Goal: Task Accomplishment & Management: Manage account settings

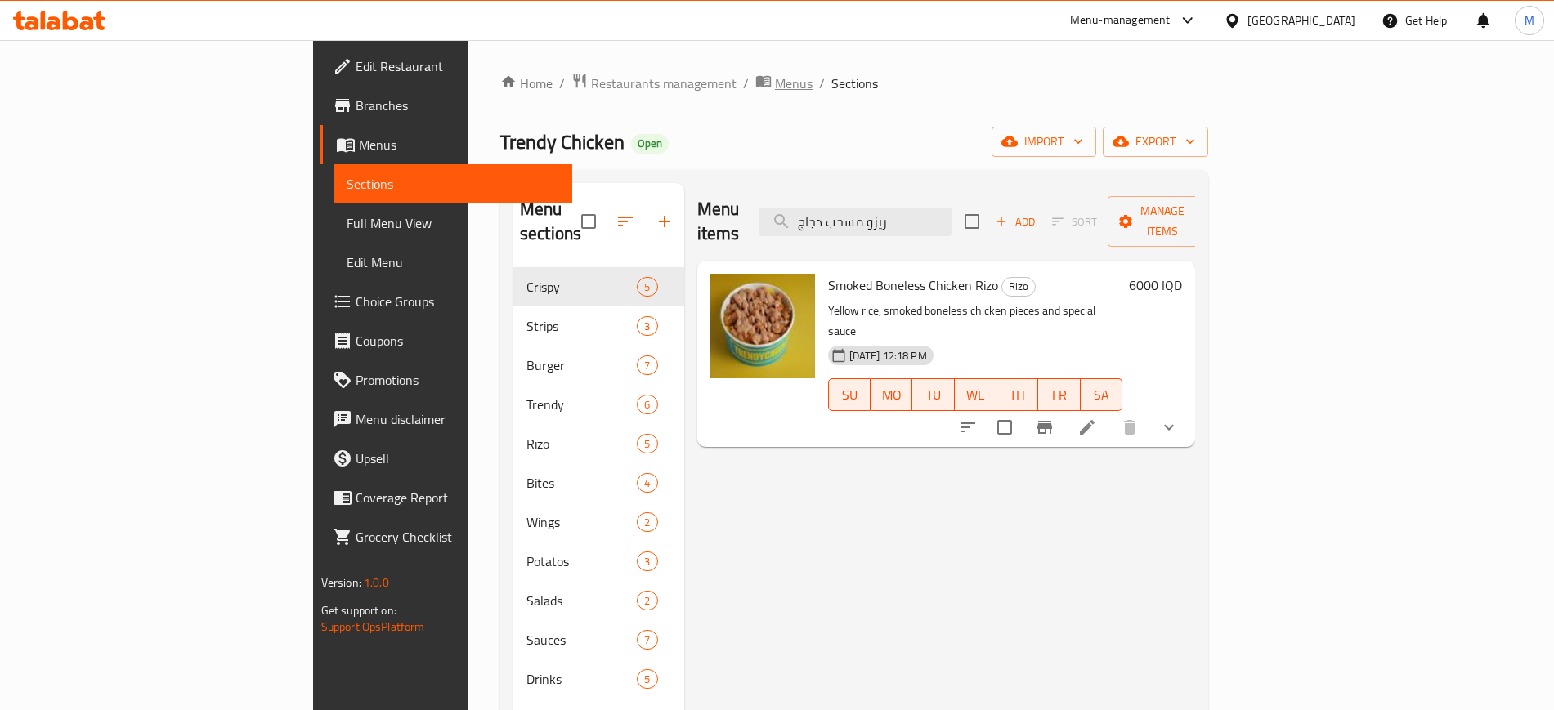
click at [775, 80] on span "Menus" at bounding box center [794, 84] width 38 height 20
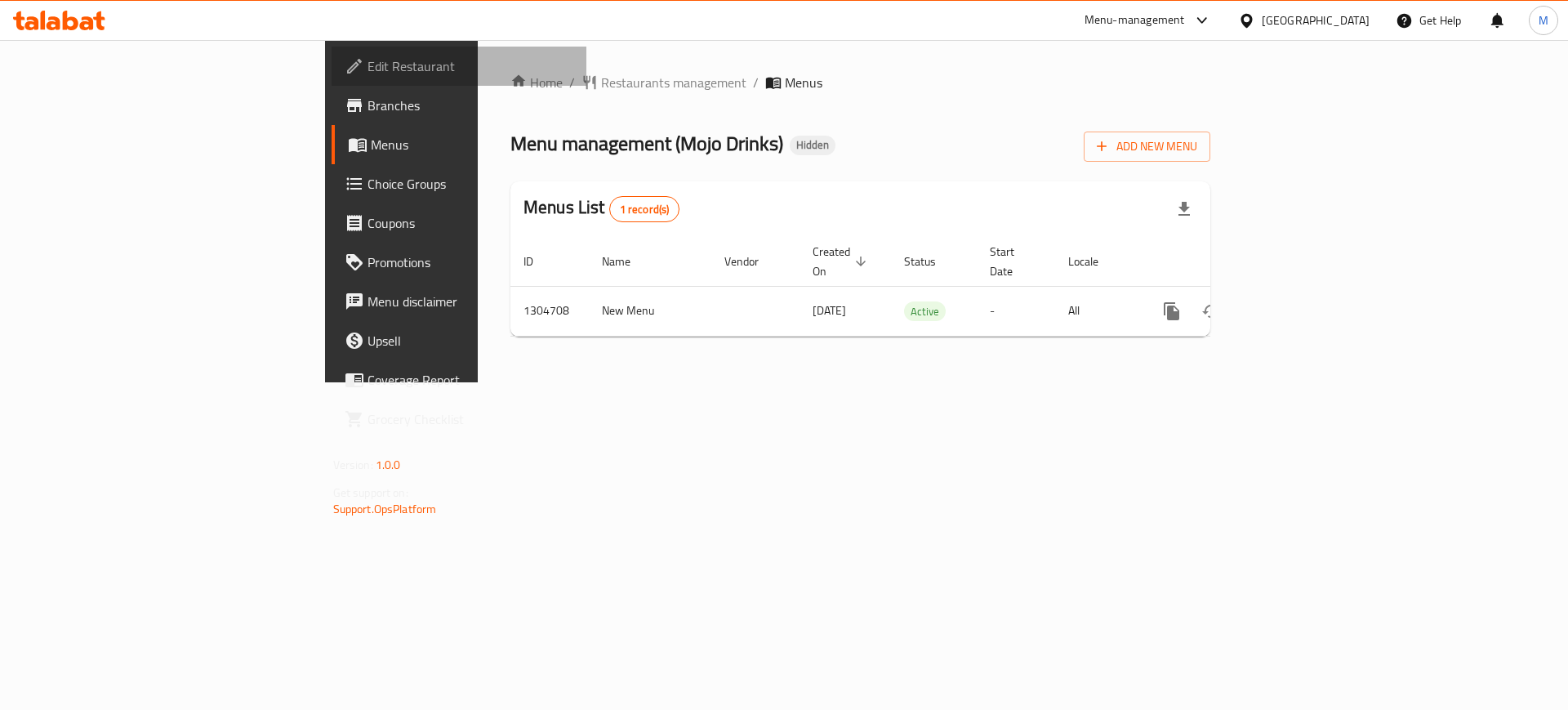
click at [368, 65] on span "Edit Restaurant" at bounding box center [471, 66] width 207 height 20
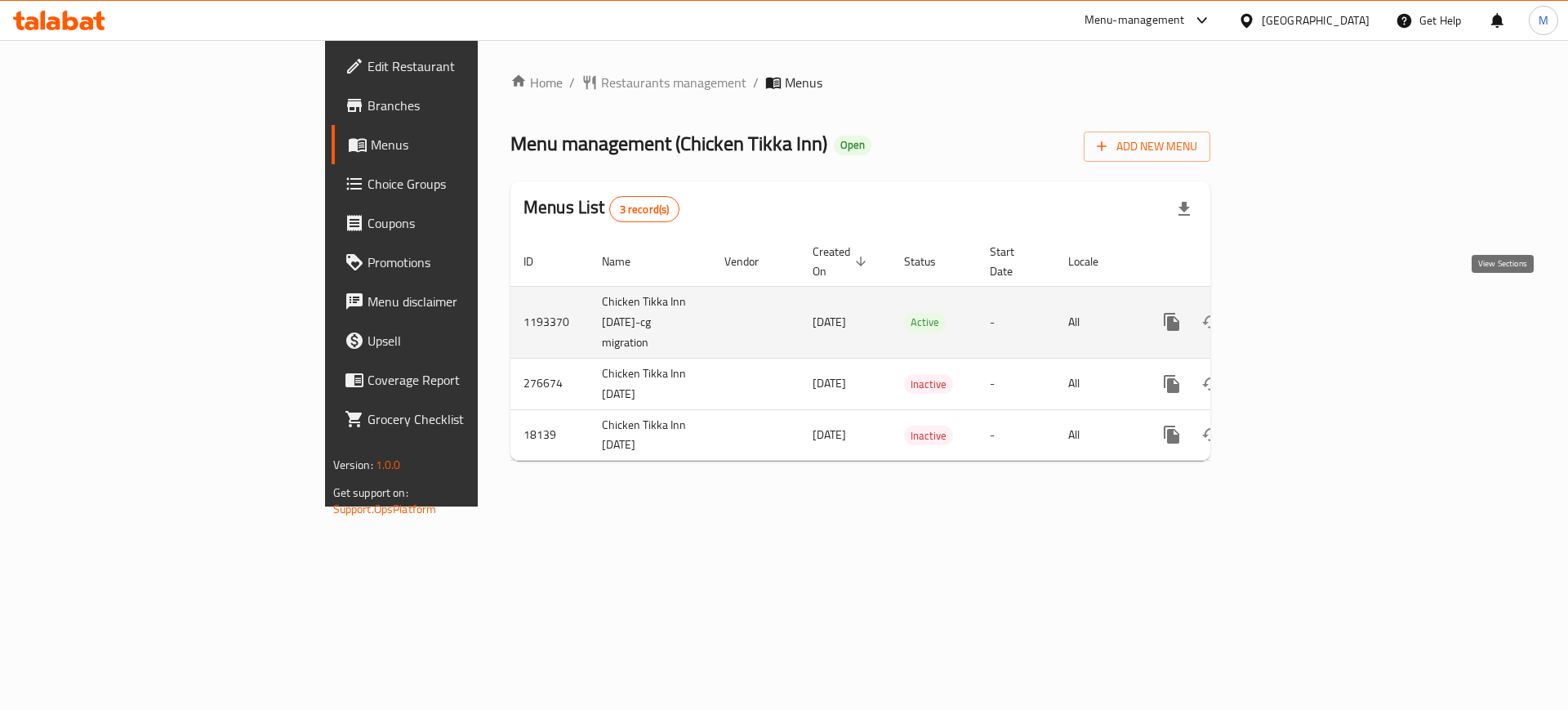
click at [1299, 312] on icon "enhanced table" at bounding box center [1290, 322] width 20 height 20
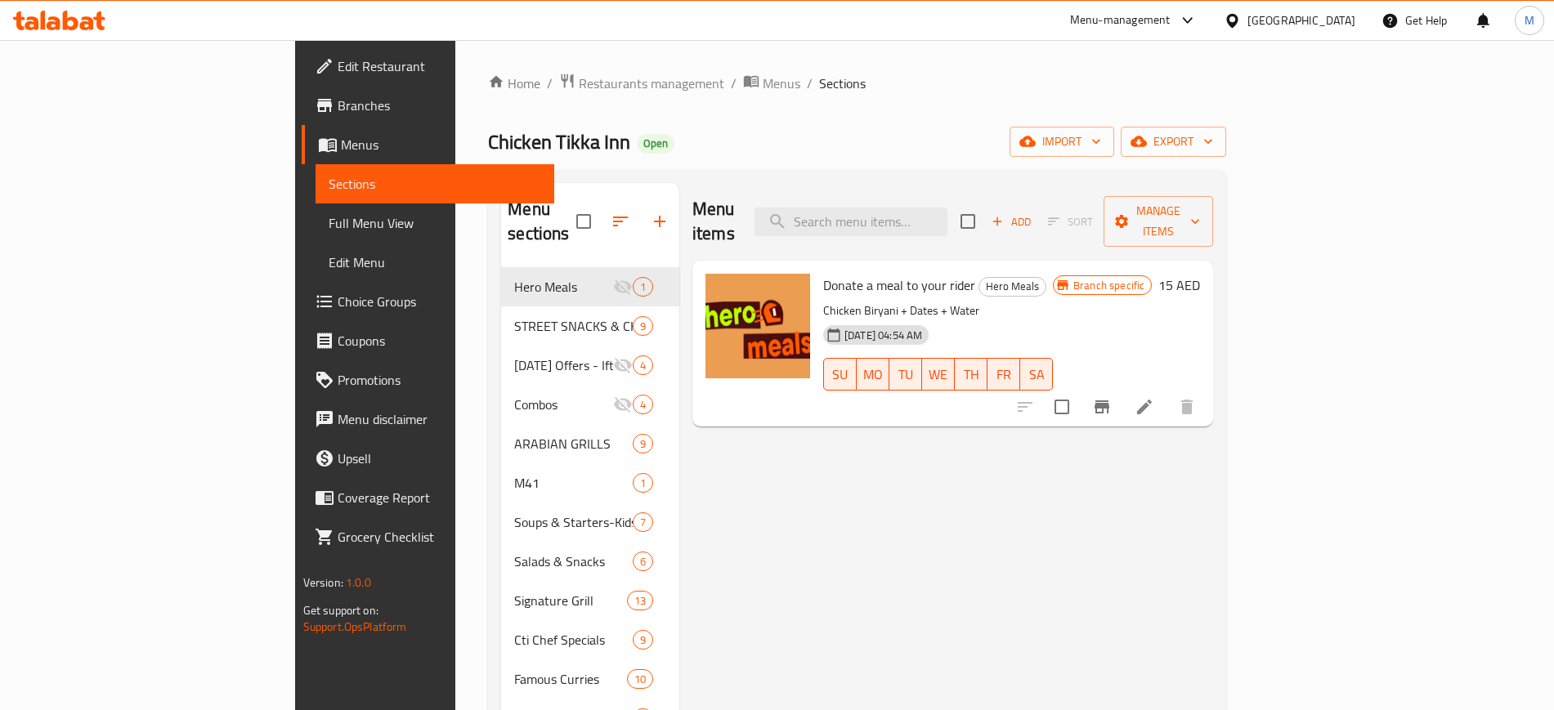
click at [684, 470] on div "Menu items Add Sort Manage items Donate a meal to your rider Hero Meals Chicken…" at bounding box center [946, 601] width 534 height 836
click at [699, 345] on div at bounding box center [758, 343] width 118 height 153
click at [1213, 444] on div "Menu items Add Sort Manage items Donate a meal to your rider Hero Meals Chicken…" at bounding box center [946, 601] width 534 height 836
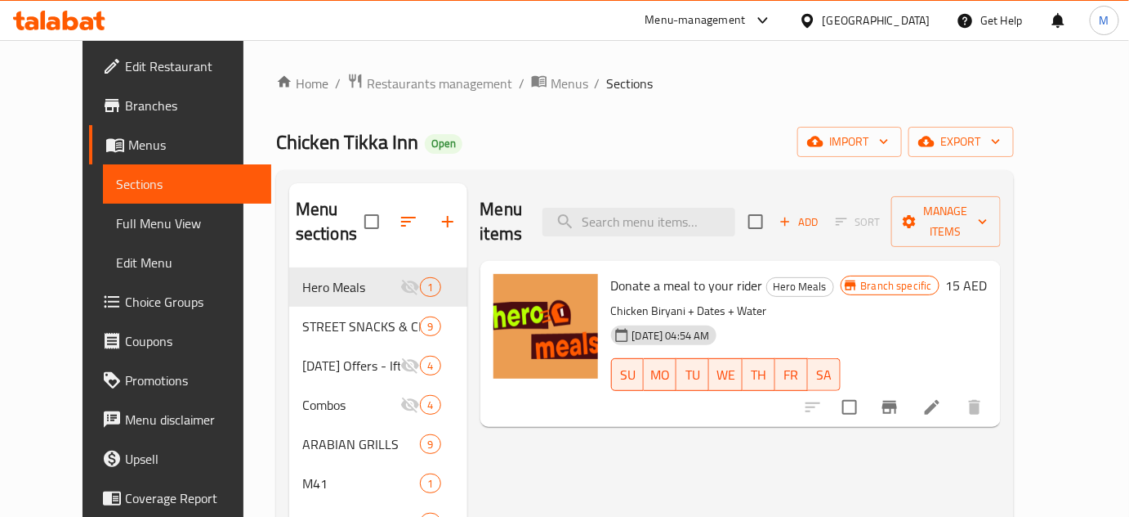
drag, startPoint x: 1438, startPoint y: 0, endPoint x: 775, endPoint y: 497, distance: 828.4
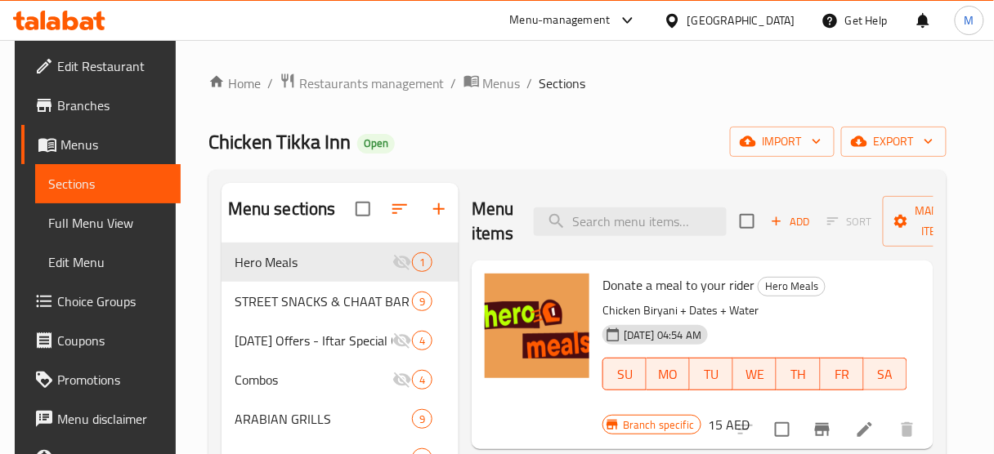
drag, startPoint x: 1075, startPoint y: 2, endPoint x: 577, endPoint y: 409, distance: 643.5
click at [577, 409] on div at bounding box center [537, 355] width 118 height 176
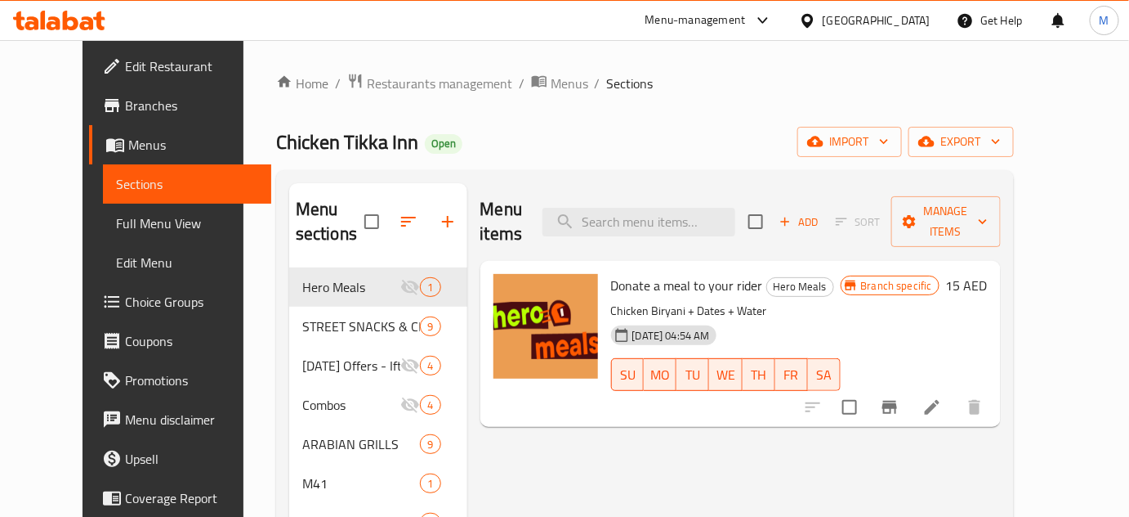
drag, startPoint x: 990, startPoint y: 3, endPoint x: 614, endPoint y: 418, distance: 559.5
click at [834, 301] on p "Chicken Biryani + Dates + Water" at bounding box center [726, 311] width 230 height 20
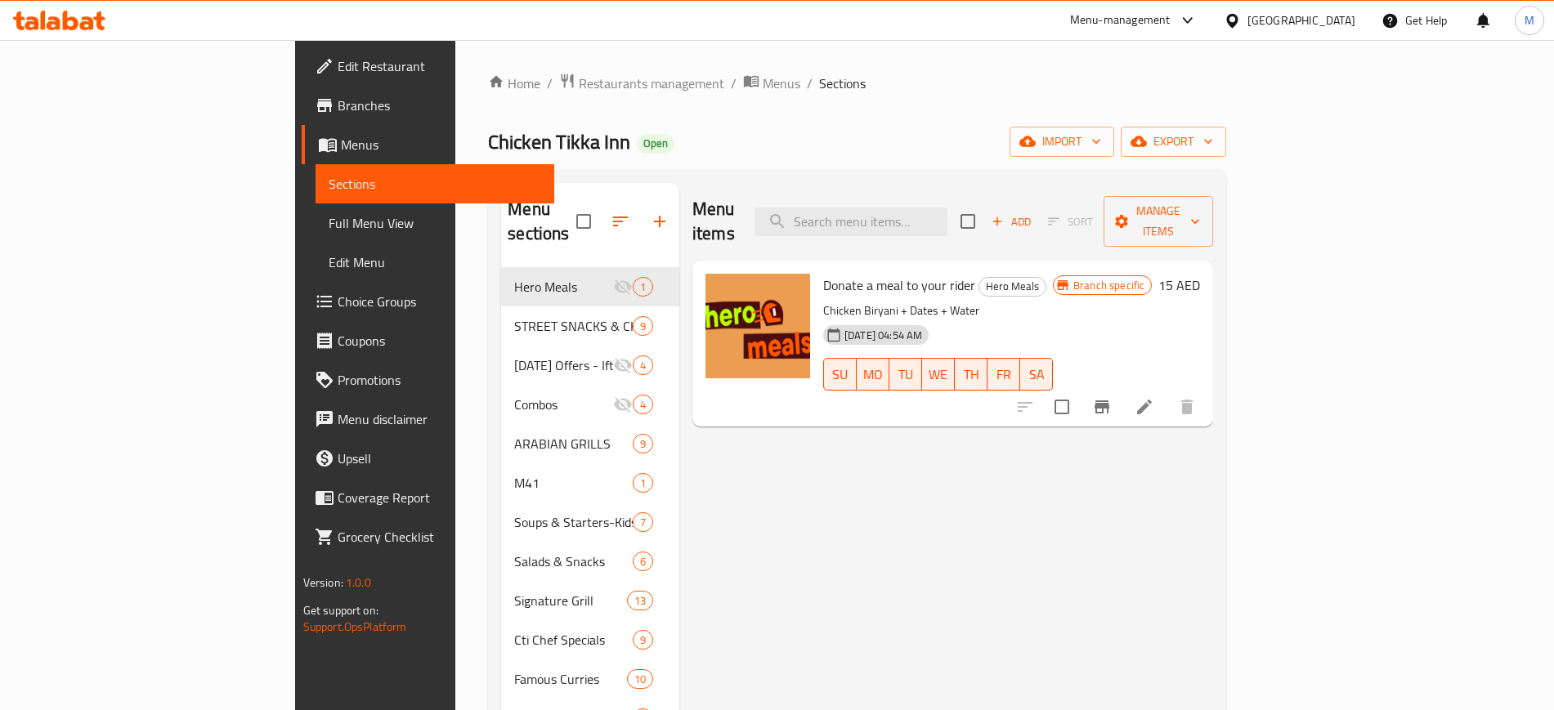
click at [1043, 450] on div "Menu items Add Sort Manage items Donate a meal to your rider Hero Meals Chicken…" at bounding box center [946, 601] width 534 height 836
click at [1073, 570] on div "Menu items Add Sort Manage items Donate a meal to your rider Hero Meals Chicken…" at bounding box center [946, 601] width 534 height 836
click at [870, 538] on div "Menu items Add Sort Manage items Donate a meal to your rider Hero Meals Chicken…" at bounding box center [946, 601] width 534 height 836
click at [1101, 133] on span "import" at bounding box center [1061, 142] width 78 height 20
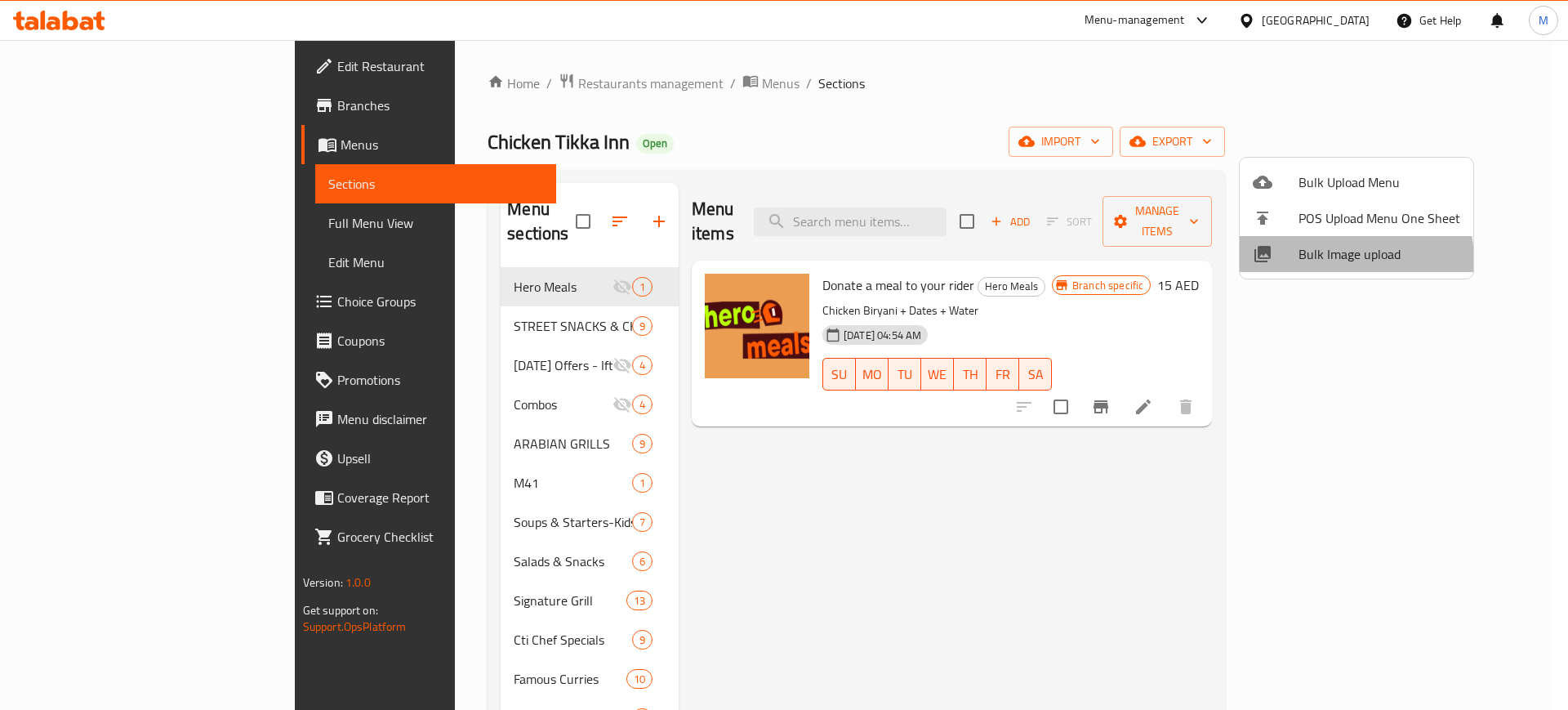
click at [1304, 263] on span "Bulk Image upload" at bounding box center [1379, 254] width 162 height 20
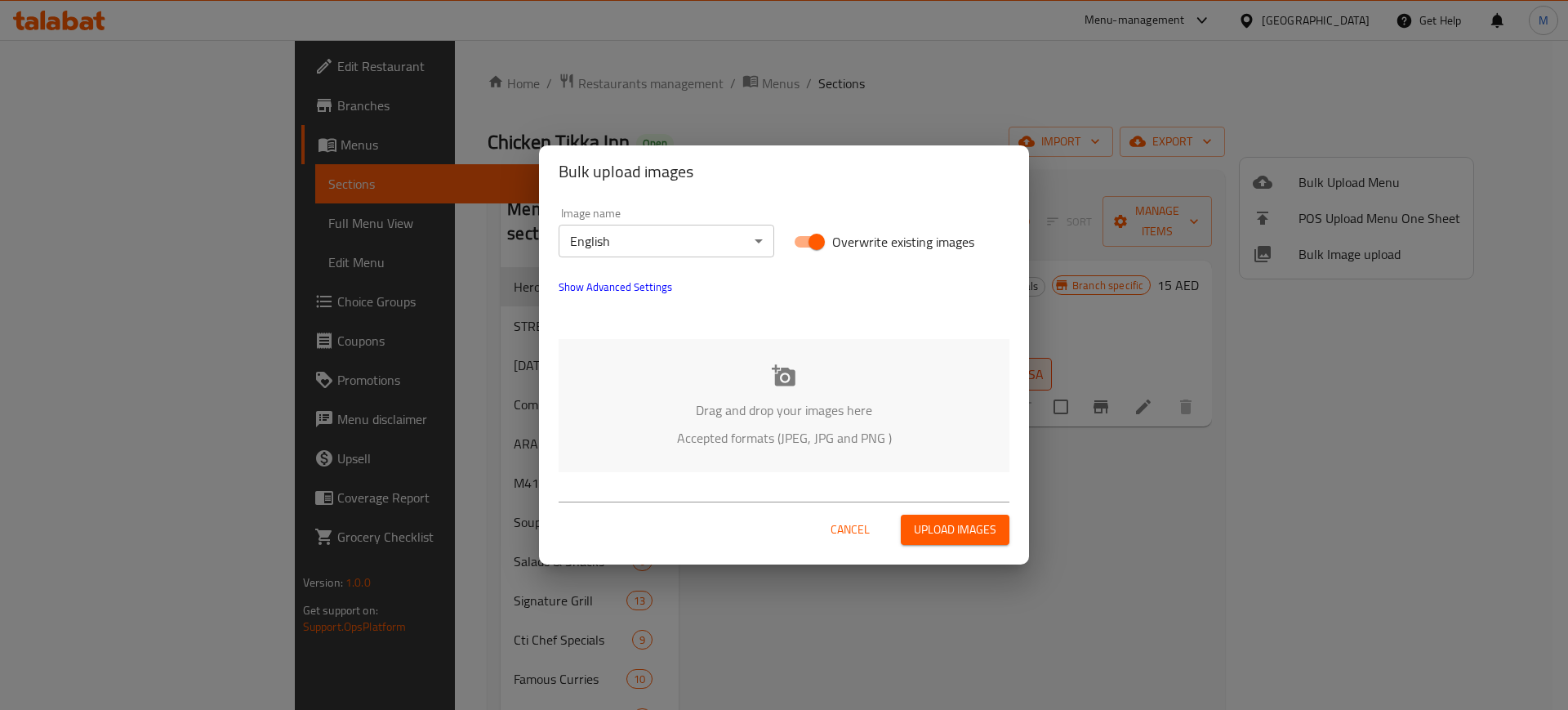
click at [659, 448] on div "Drag and drop your images here Accepted formats (JPEG, JPG and PNG )" at bounding box center [784, 405] width 451 height 133
click at [664, 290] on span "Show Advanced Settings" at bounding box center [616, 287] width 114 height 20
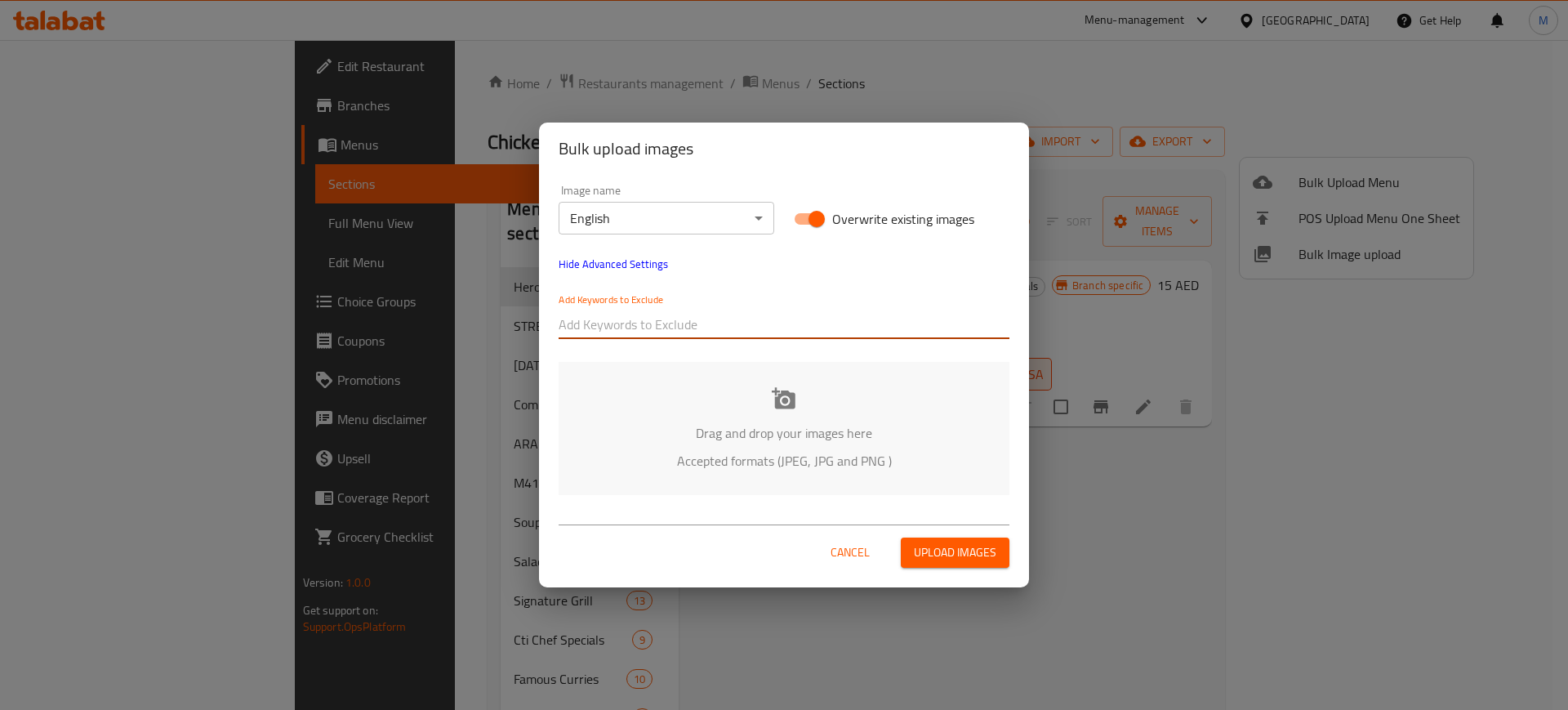
click at [684, 315] on input "text" at bounding box center [784, 324] width 451 height 26
paste input "SOLO 2"
type input "SOLO 2"
drag, startPoint x: 668, startPoint y: 345, endPoint x: 687, endPoint y: 331, distance: 23.6
click at [687, 331] on div "Add Keywords to Exclude SOLO 2" at bounding box center [784, 316] width 471 height 65
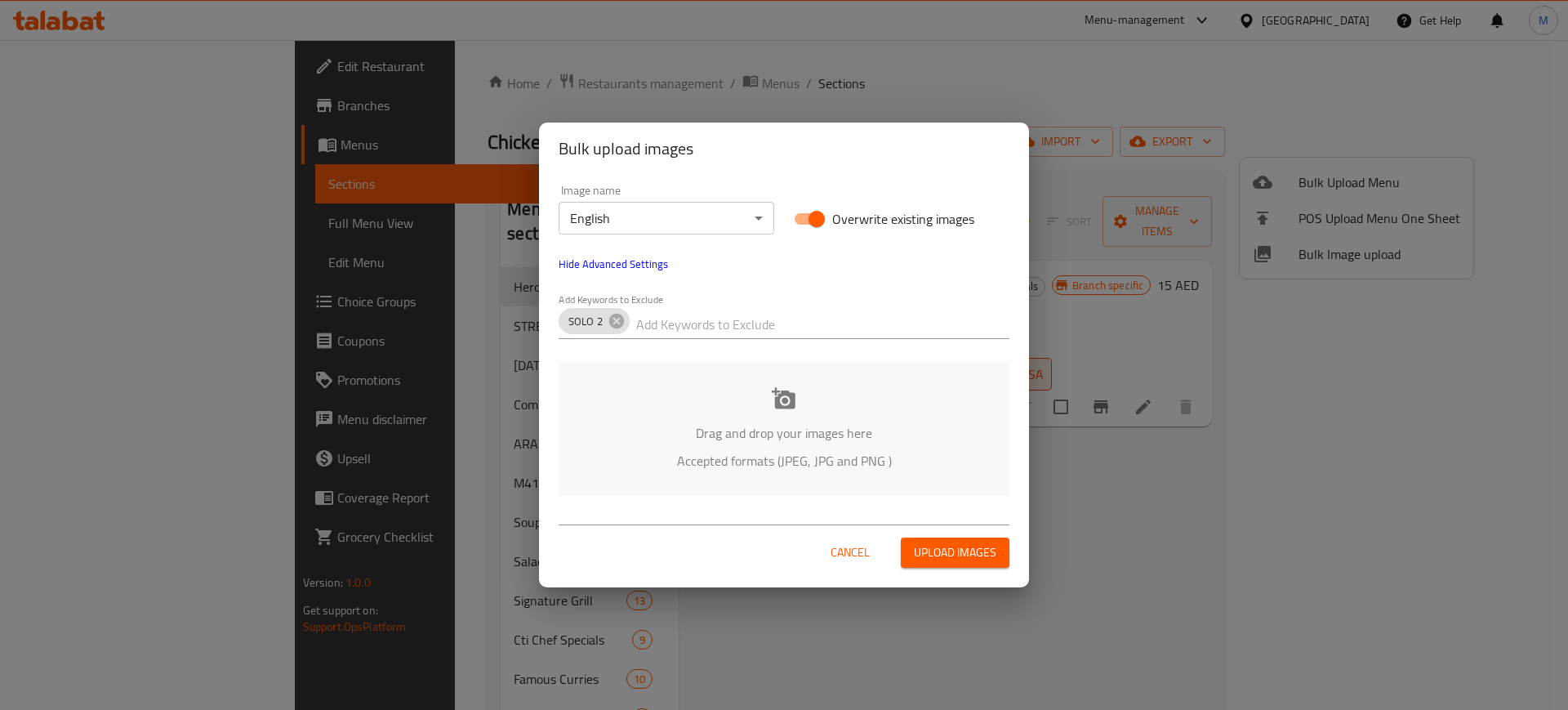
click at [687, 331] on input "text" at bounding box center [822, 324] width 373 height 26
click at [663, 321] on input "text" at bounding box center [822, 324] width 373 height 26
paste input "SOLO 2"
type input "SOLO 1"
click at [696, 353] on div "Image name English ​ Overwrite existing images Hide Advanced Settings Add Keywo…" at bounding box center [784, 340] width 490 height 330
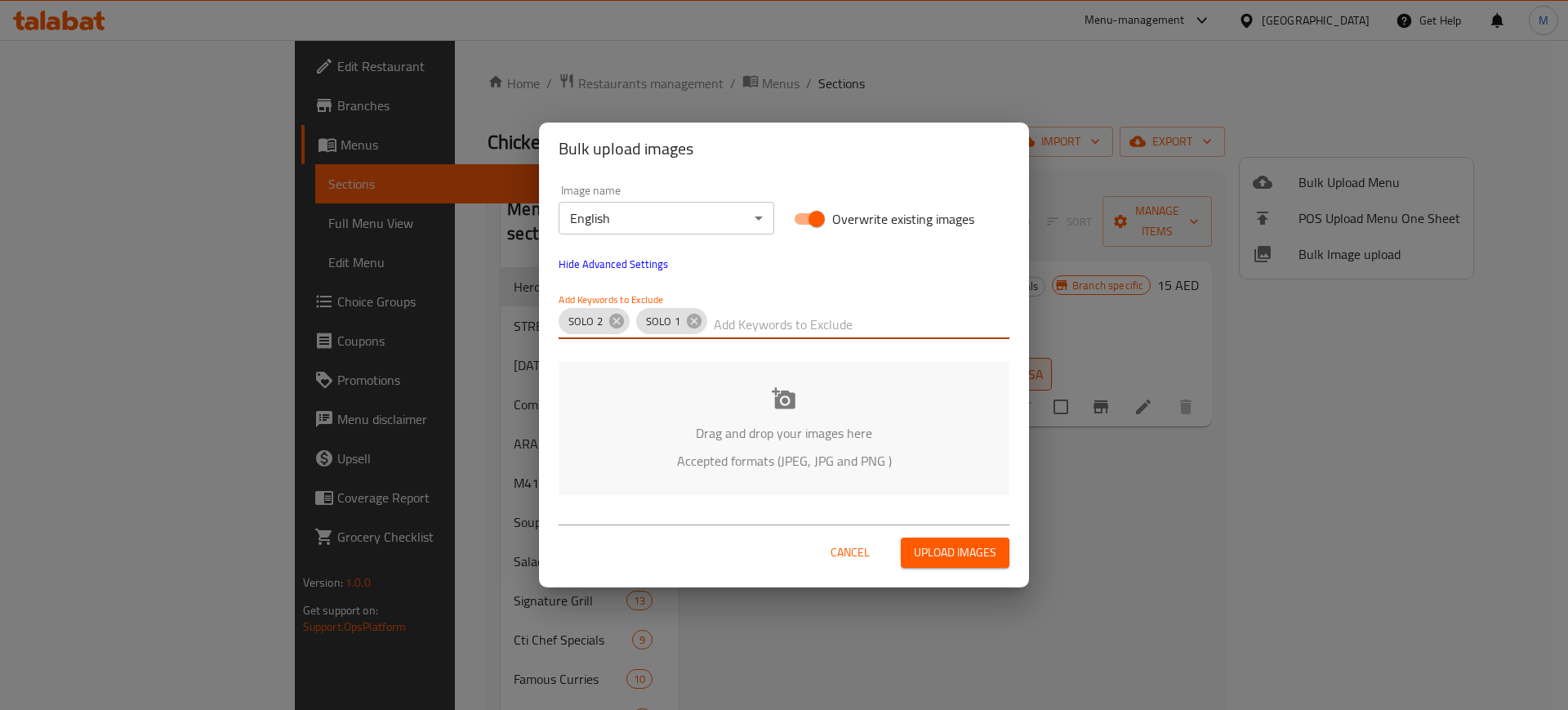
click at [736, 330] on input "text" at bounding box center [861, 324] width 296 height 26
click at [765, 319] on input "text" at bounding box center [861, 324] width 296 height 26
paste input "SOLO 2"
type input "SOLO 3"
click at [777, 354] on div "Image name English ​ Overwrite existing images Hide Advanced Settings Add Keywo…" at bounding box center [784, 340] width 490 height 330
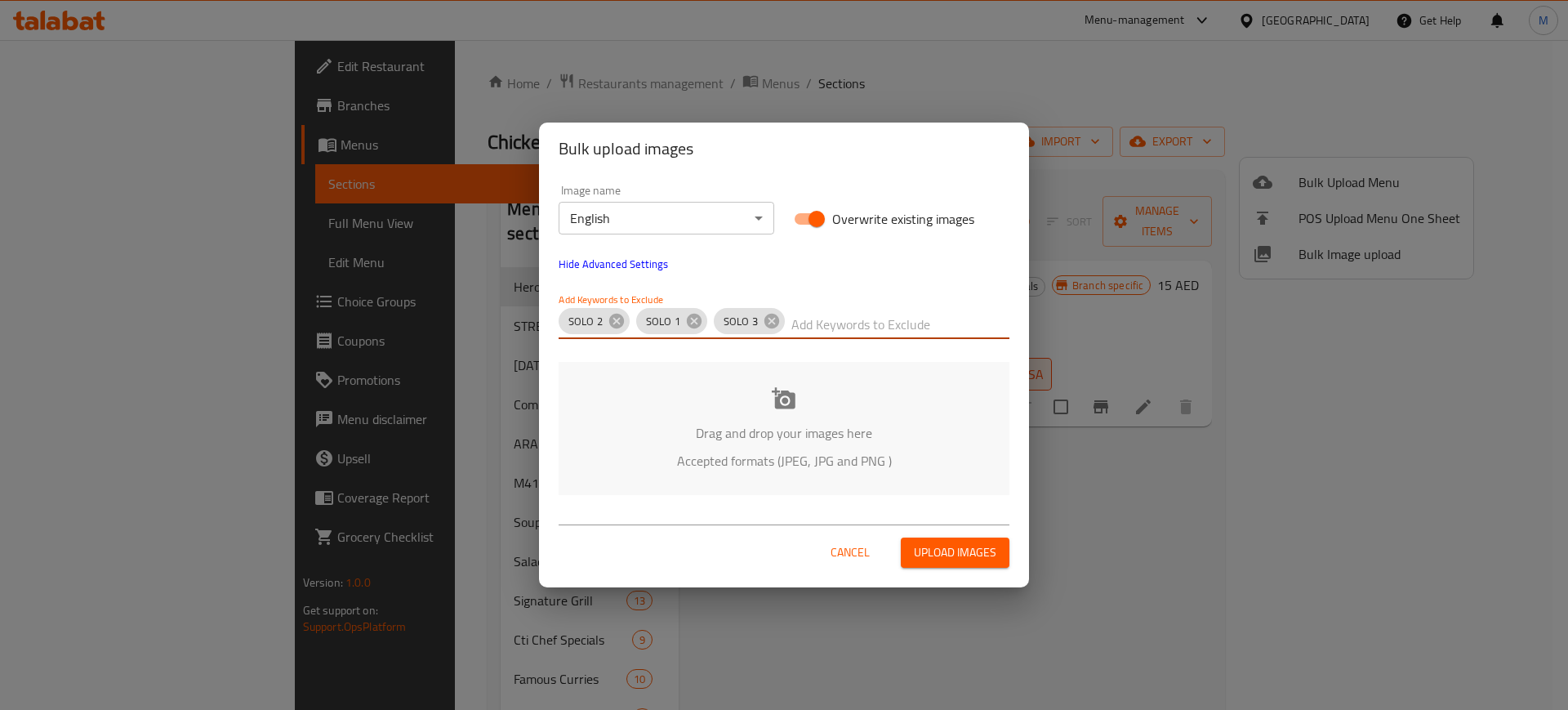
click at [802, 334] on input "text" at bounding box center [900, 324] width 218 height 26
paste input "SOLO 2"
type input "SOLO 4"
click at [820, 349] on div "Image name English ​ Overwrite existing images Hide Advanced Settings Add Keywo…" at bounding box center [784, 340] width 490 height 330
click at [871, 320] on input "text" at bounding box center [939, 324] width 141 height 26
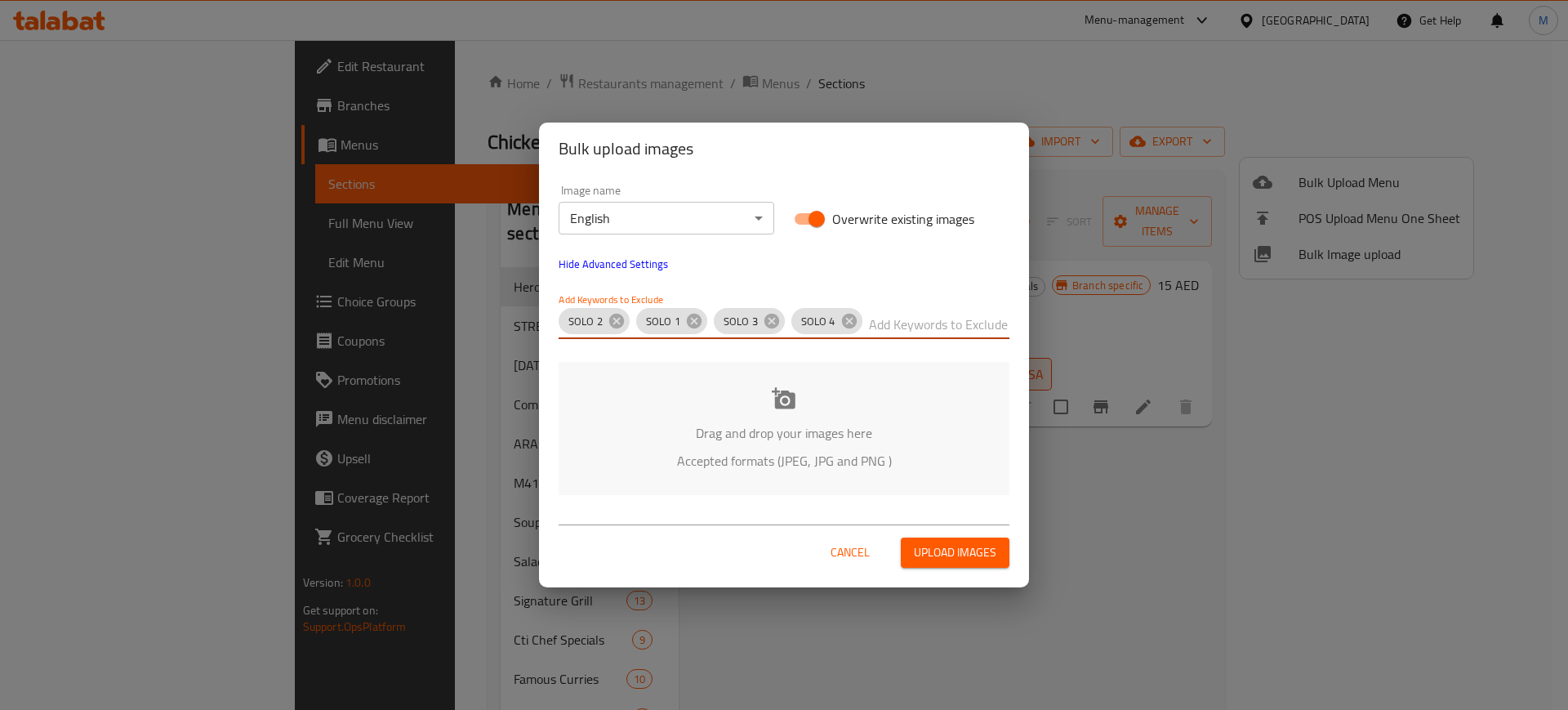
paste input "SOLO 2"
type input "SOLO"
click at [820, 343] on div "Add Keywords to Exclude SOLO 2 SOLO 1 SOLO 3 SOLO 4 SOLO" at bounding box center [784, 316] width 471 height 65
click at [967, 316] on input "text" at bounding box center [973, 324] width 72 height 26
paste input "SOFT DRINKS -"
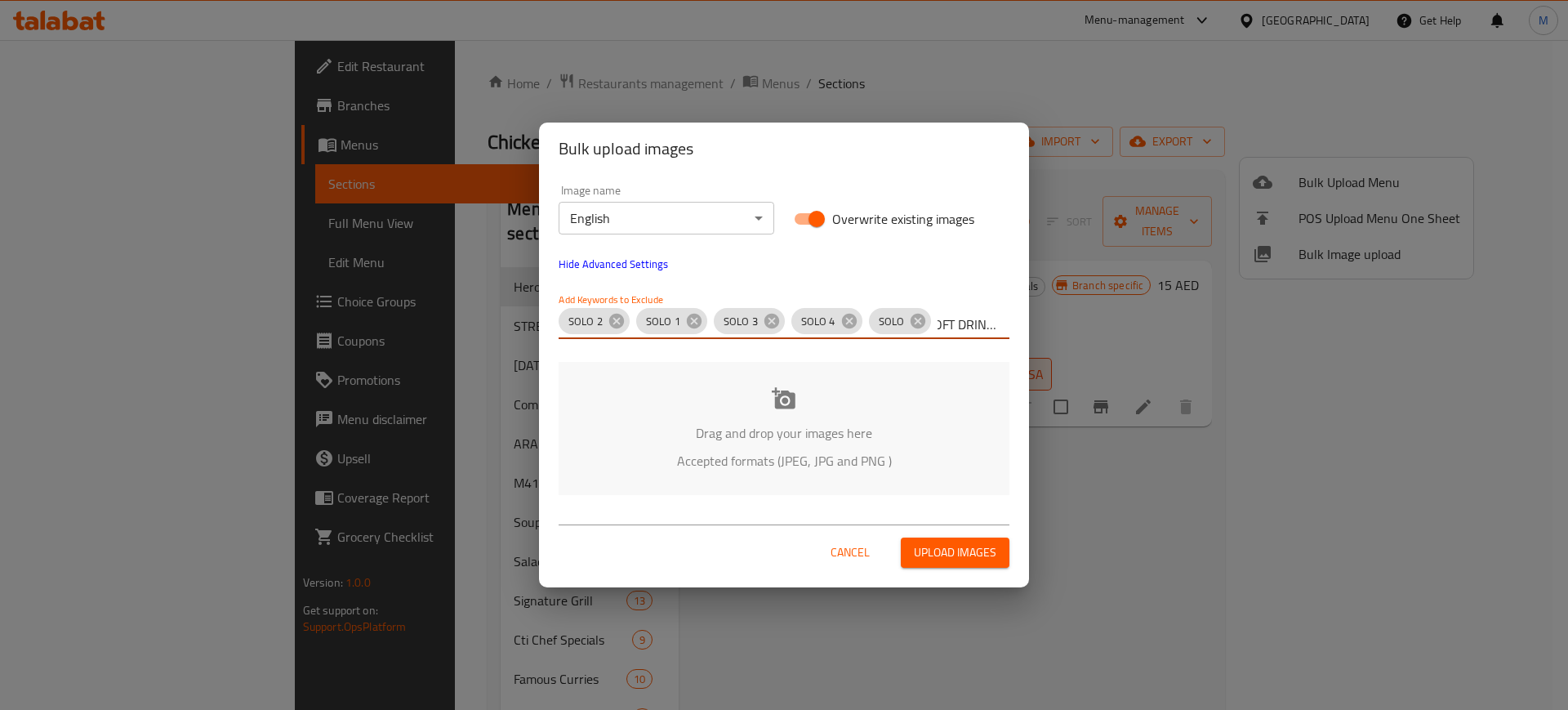
scroll to position [0, 9]
type input "SOFT DRINKS -"
click at [768, 384] on div "Drag and drop your images here Accepted formats (JPEG, JPG and PNG )" at bounding box center [784, 428] width 451 height 133
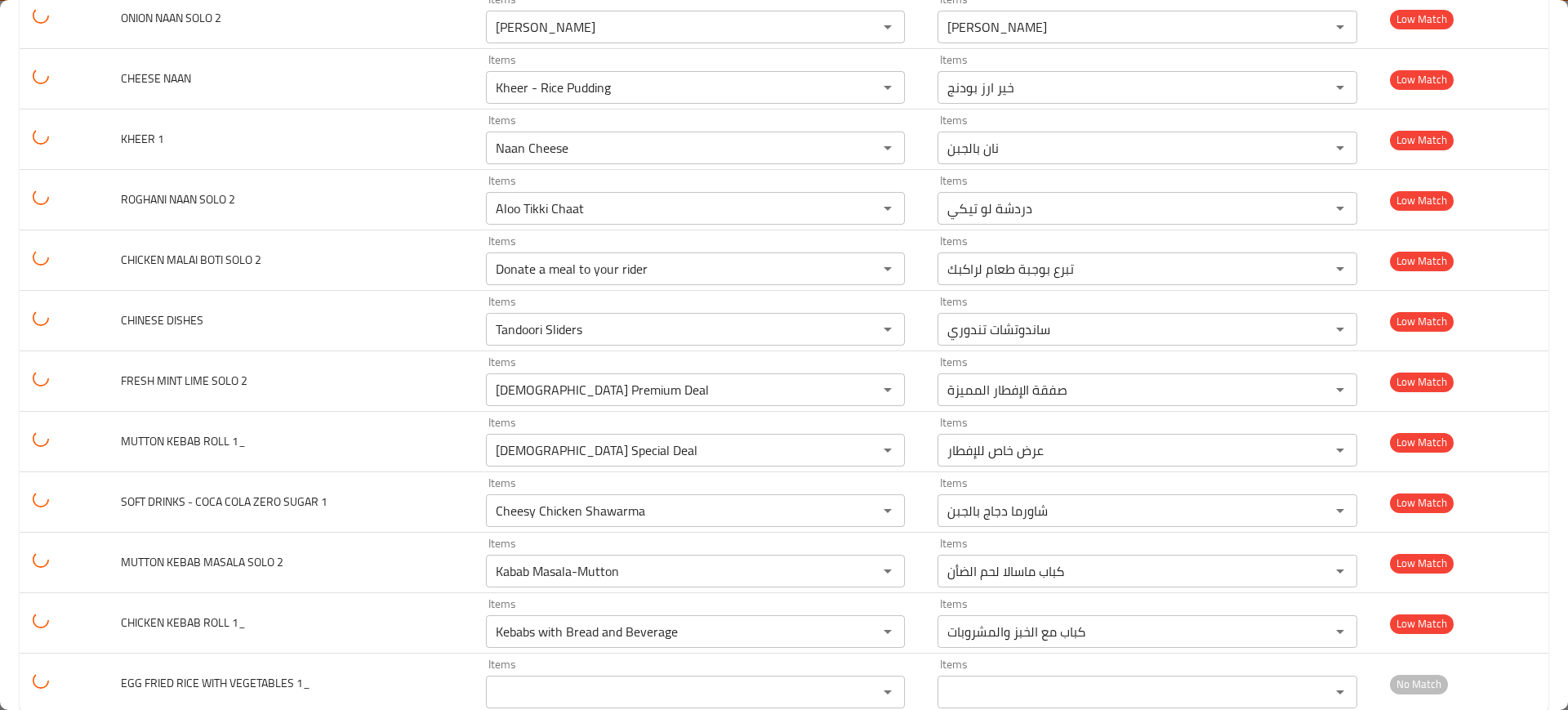
scroll to position [5802, 0]
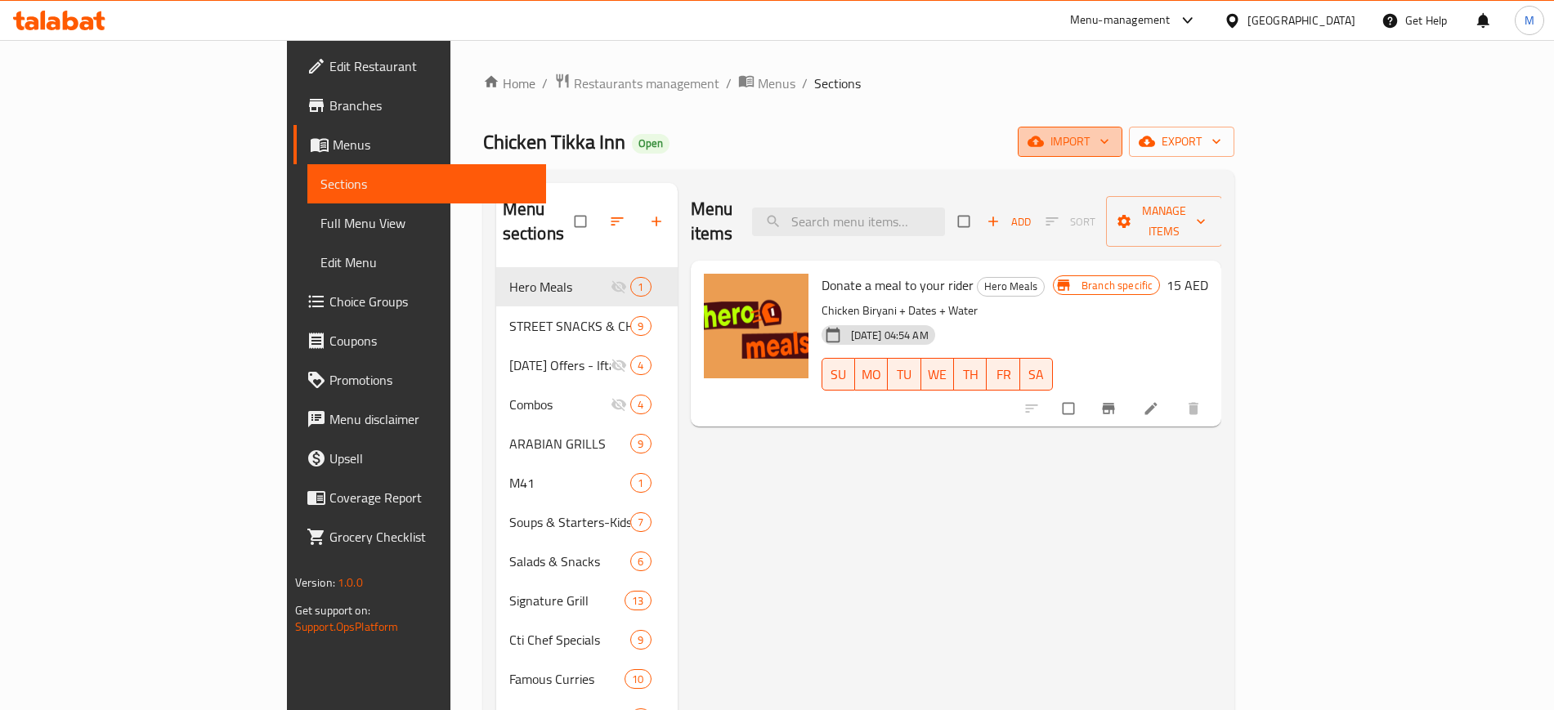
click at [1112, 133] on icon "button" at bounding box center [1104, 141] width 16 height 16
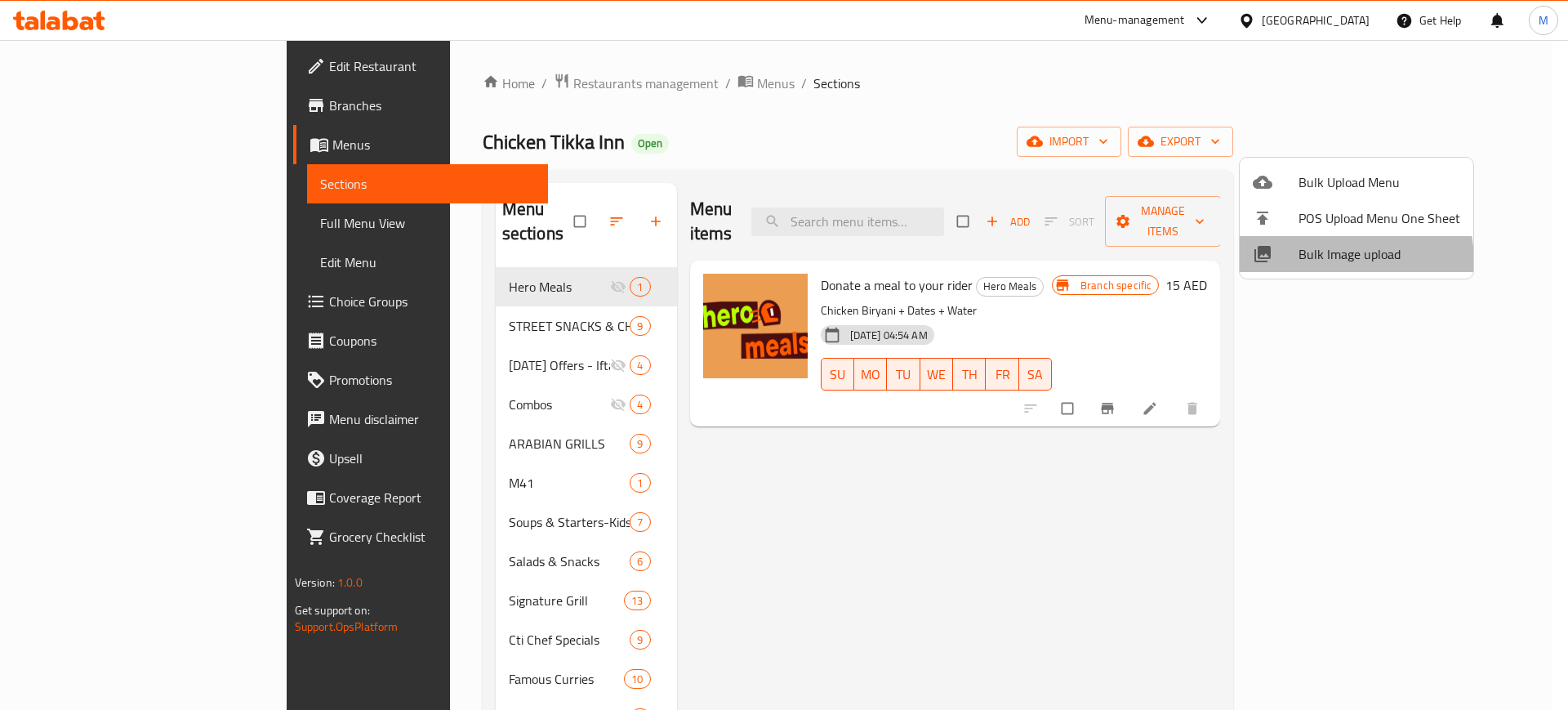
click at [1299, 264] on span "Bulk Image upload" at bounding box center [1379, 254] width 162 height 20
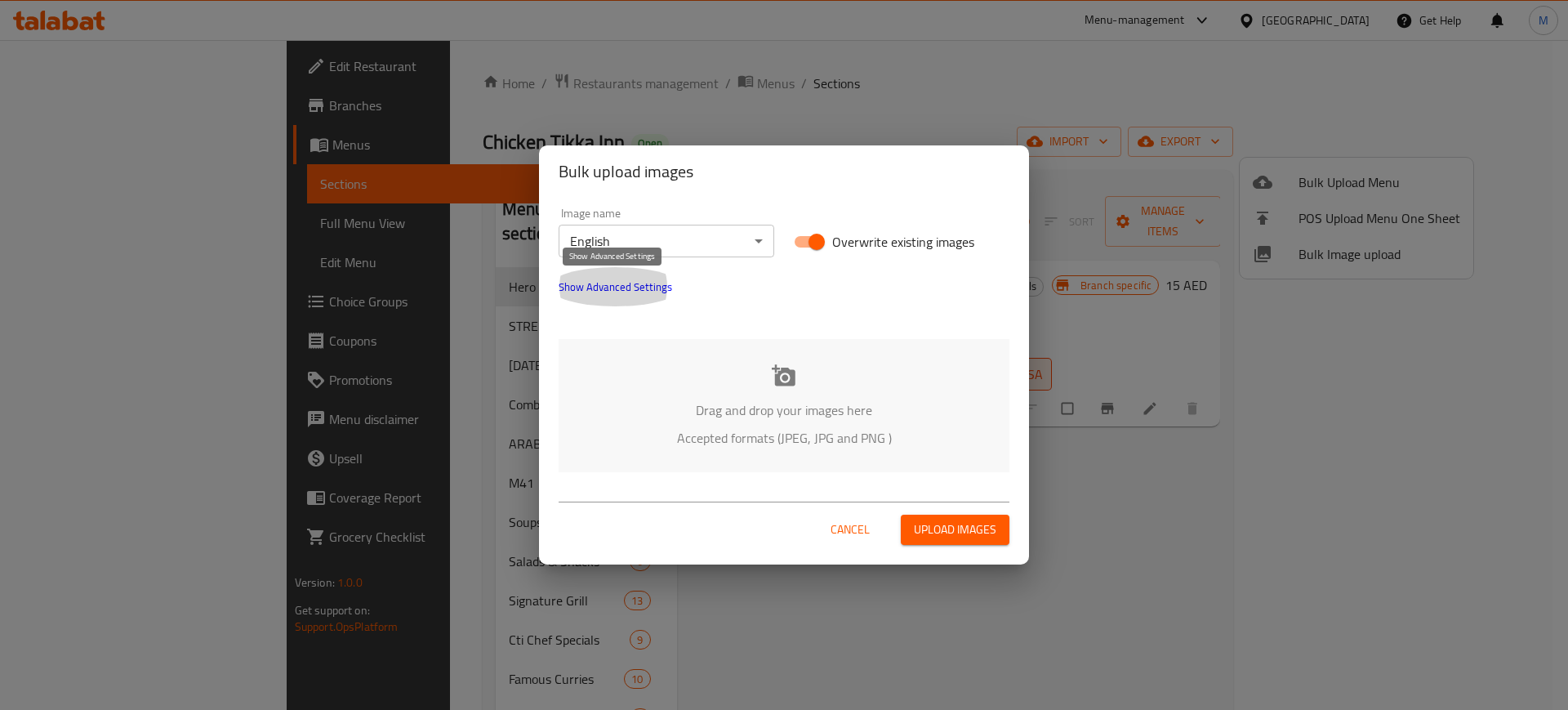
click at [656, 287] on span "Show Advanced Settings" at bounding box center [616, 287] width 114 height 20
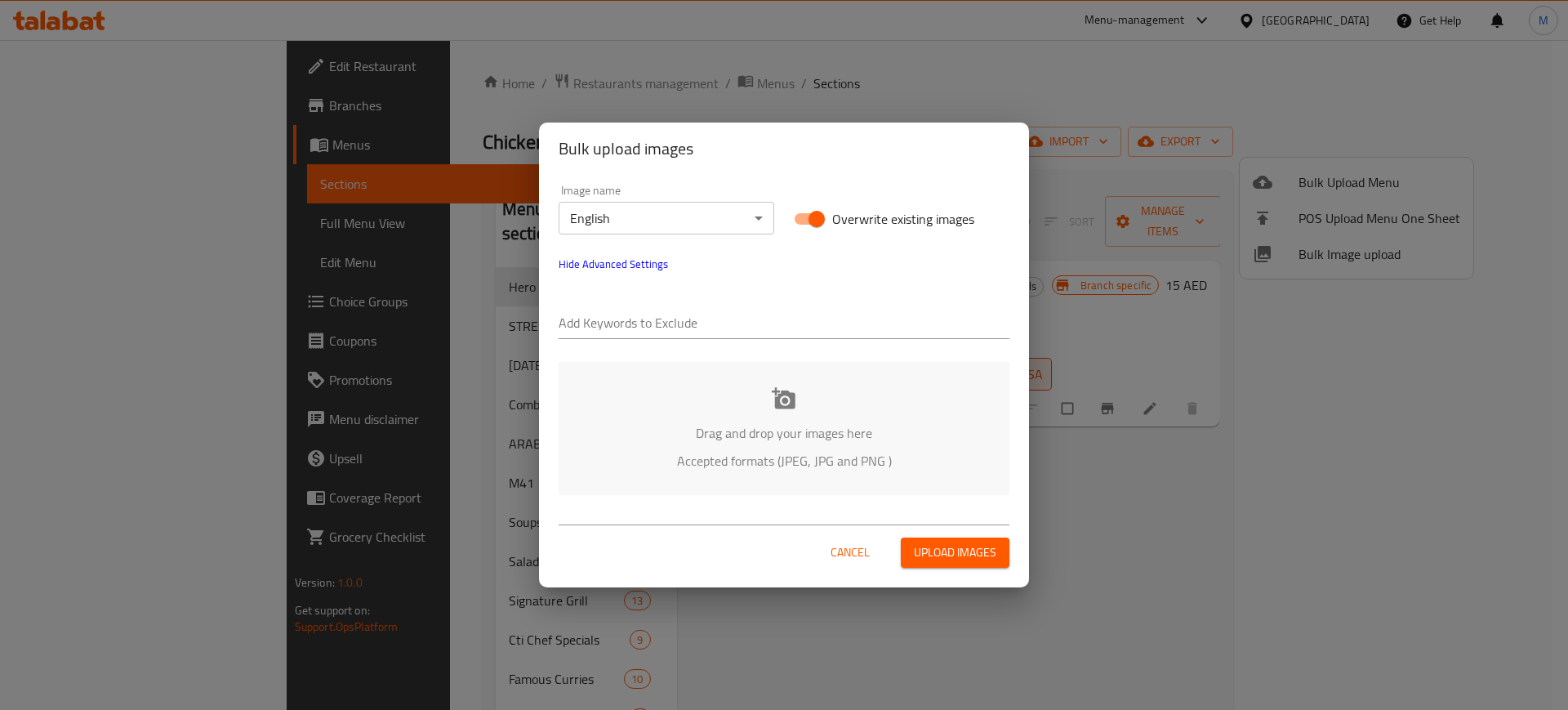
click at [675, 320] on input "text" at bounding box center [784, 324] width 451 height 26
type input "SOLO 1"
paste input "SOLO 1"
type input "SOLO 2"
paste input "SOLO"
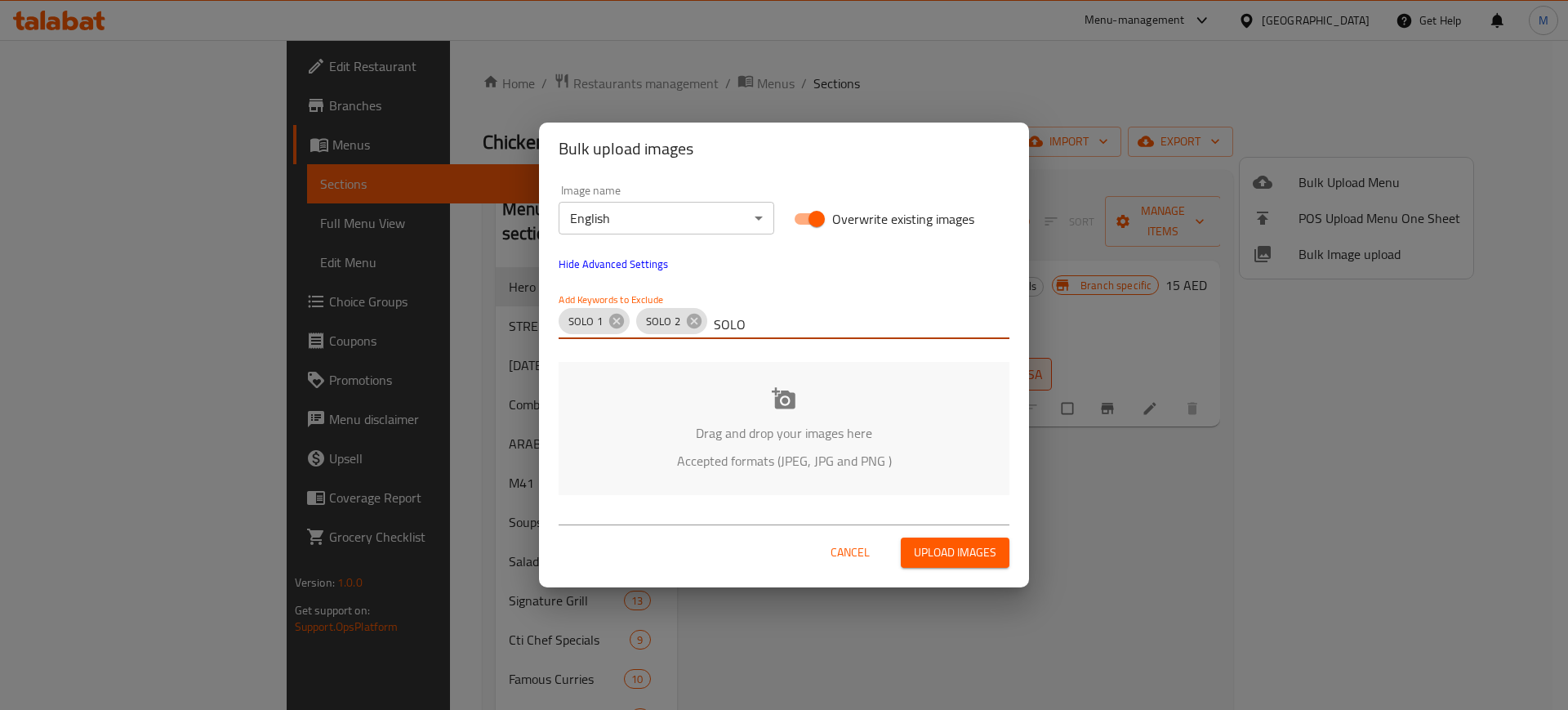
type input "SOLO 3"
paste input "SOLO"
type input "SOLO 4"
paste input "SOLO"
type input "SOLO"
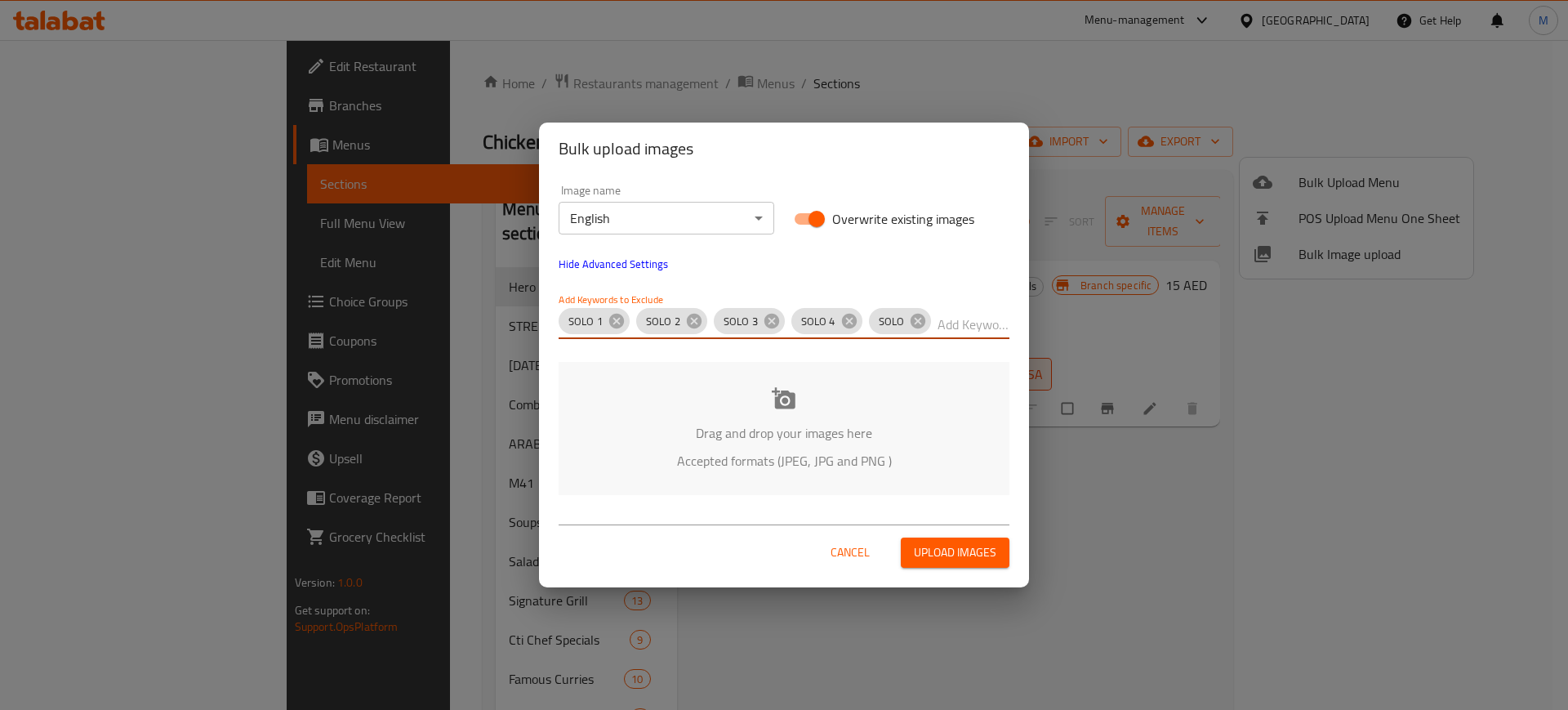
paste input "SOFT DRINKS -"
type input "SOFT DRINKS -"
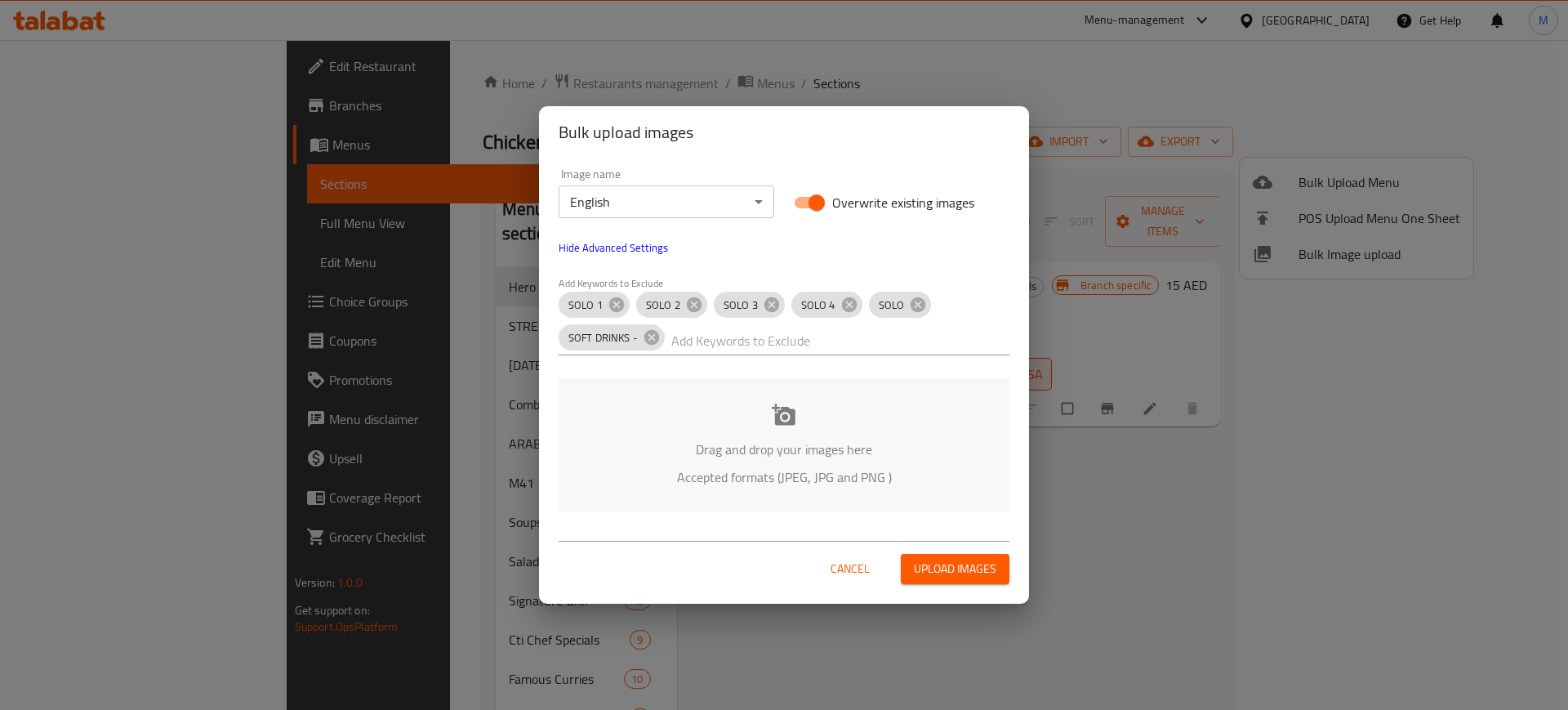
scroll to position [0, 0]
click at [722, 455] on div "Drag and drop your images here Accepted formats (JPEG, JPG and PNG )" at bounding box center [784, 444] width 451 height 133
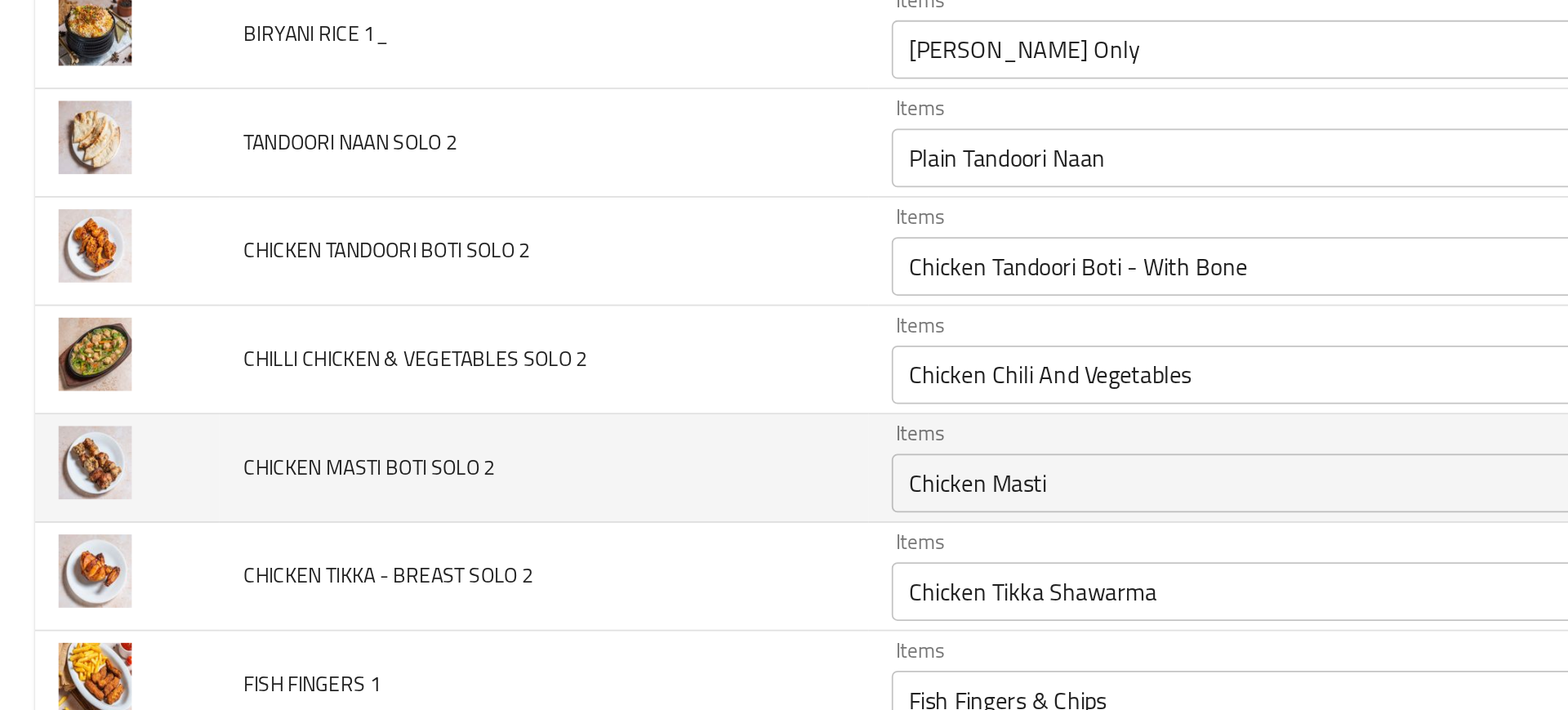
scroll to position [4599, 0]
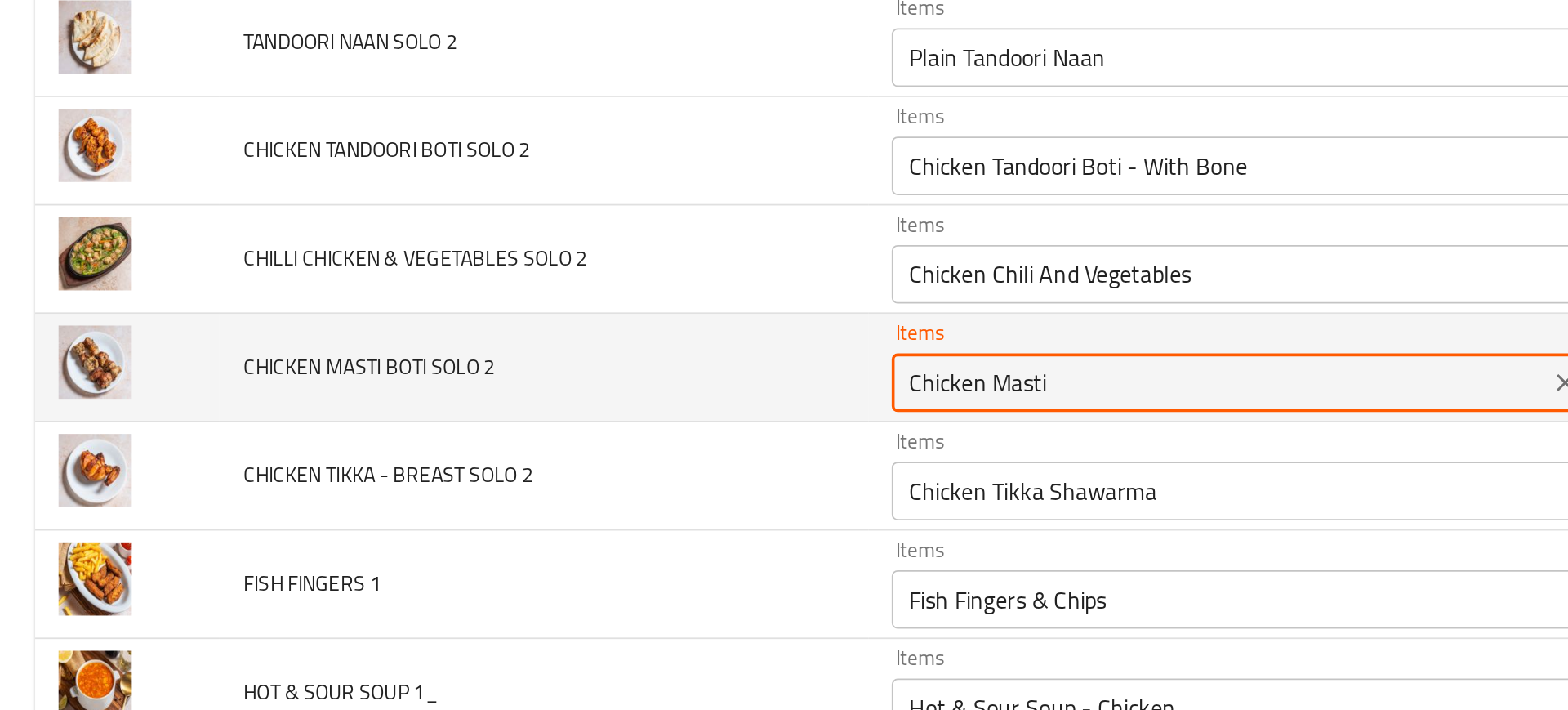
click at [602, 409] on 2 "Chicken Masti" at bounding box center [681, 407] width 357 height 23
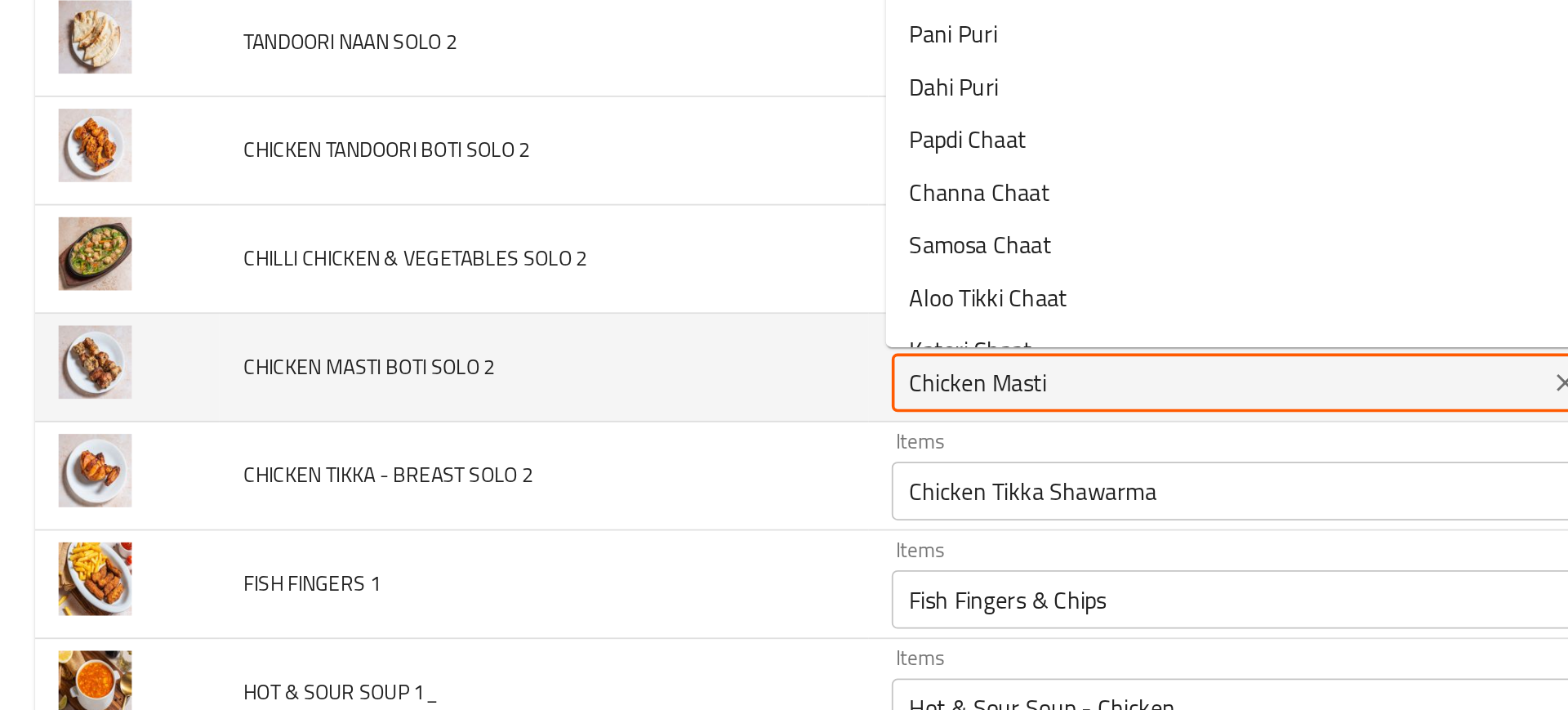
click at [602, 409] on 2 "Chicken Masti" at bounding box center [681, 407] width 357 height 23
click at [567, 404] on 2 "Chicken Masti" at bounding box center [681, 407] width 357 height 23
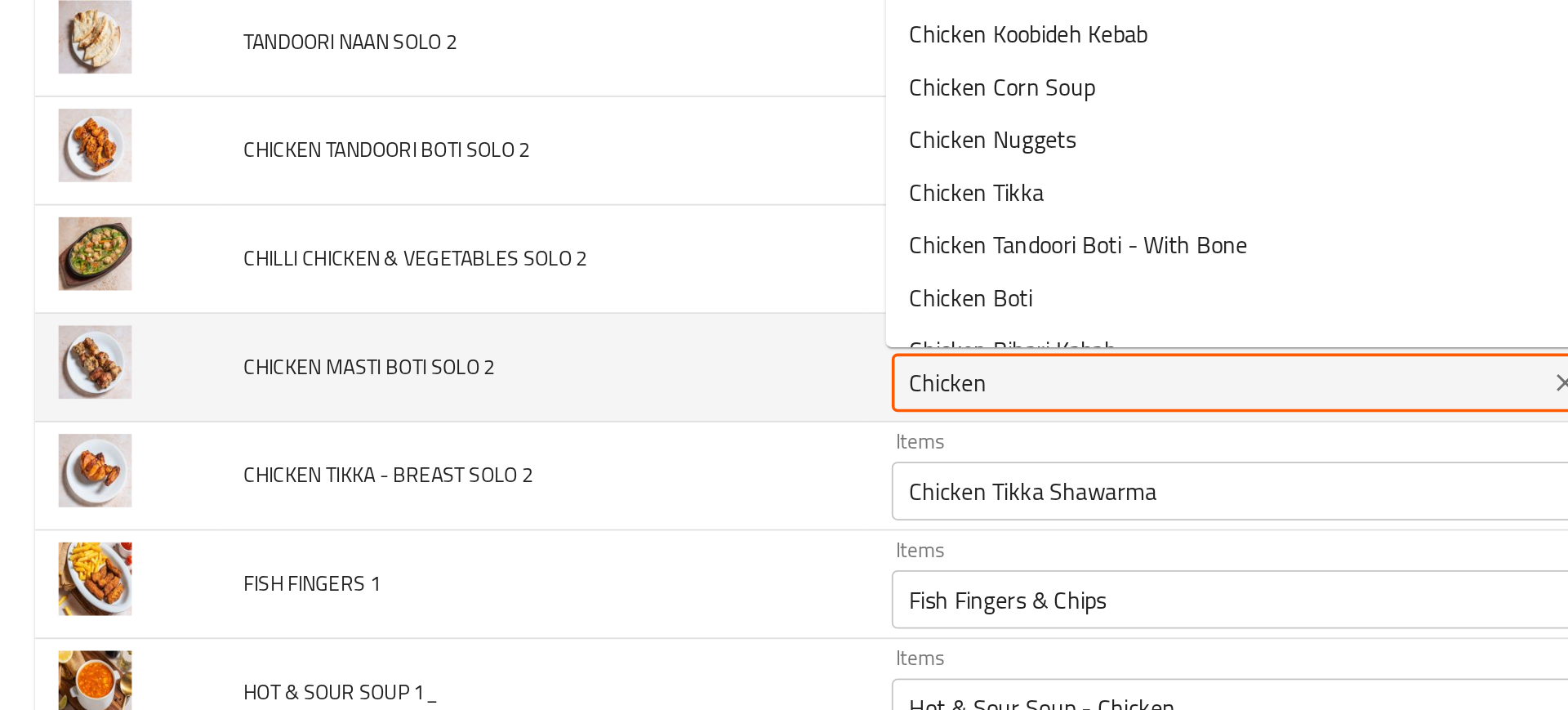
paste 2 "Masti"
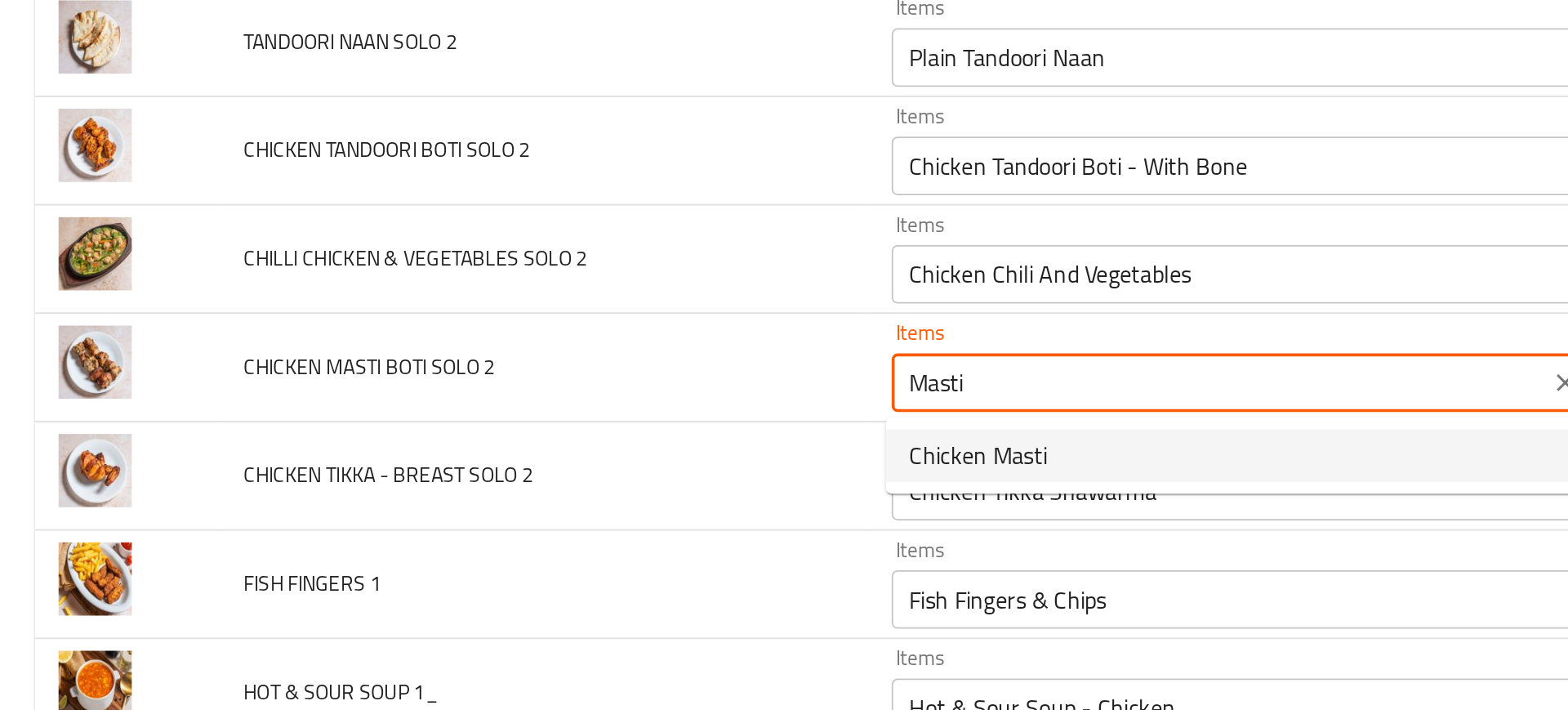
click at [531, 450] on span "Chicken Masti" at bounding box center [546, 448] width 77 height 20
type 2 "Chicken Masti"
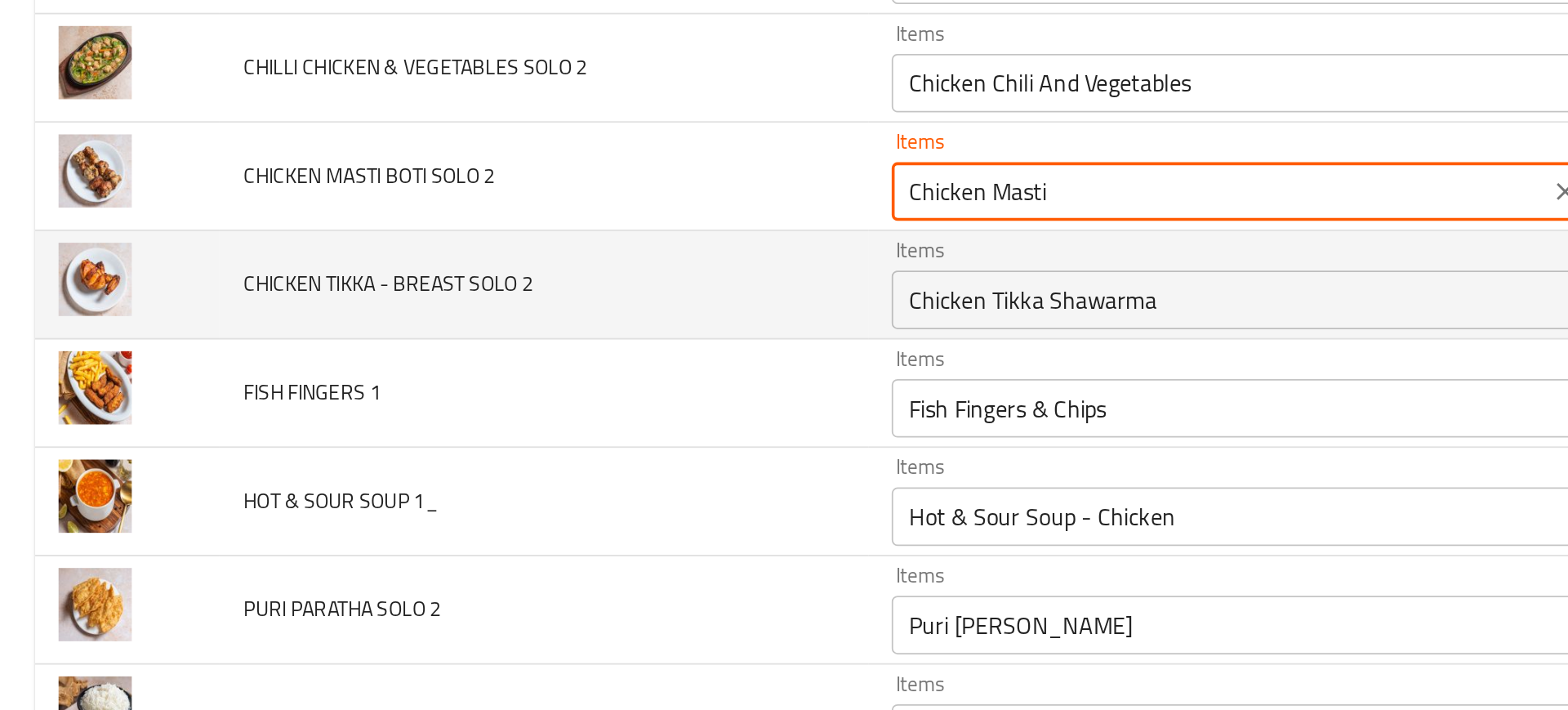
scroll to position [4704, 0]
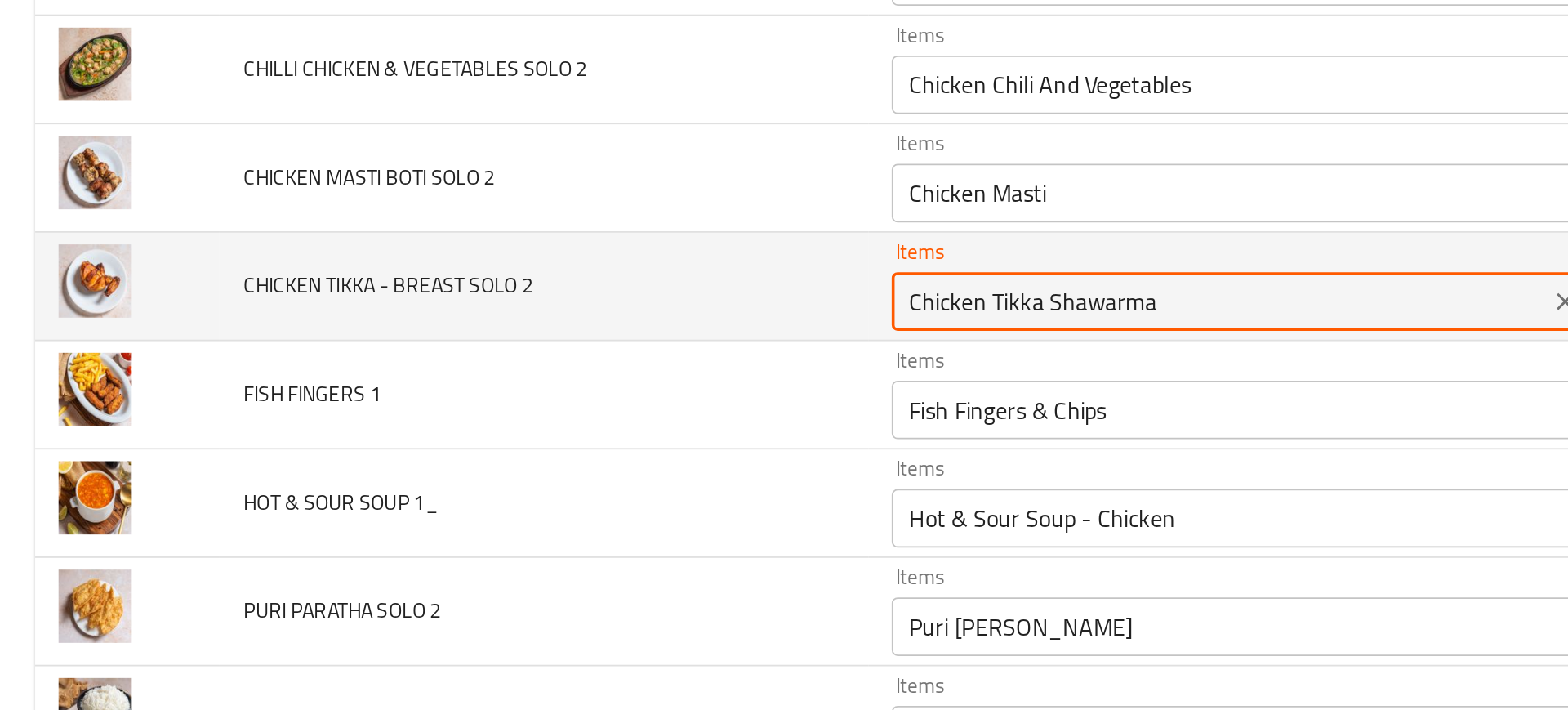
drag, startPoint x: 582, startPoint y: 365, endPoint x: 686, endPoint y: 354, distance: 104.6
click at [686, 354] on 2 "Chicken Tikka Shawarma" at bounding box center [681, 362] width 357 height 23
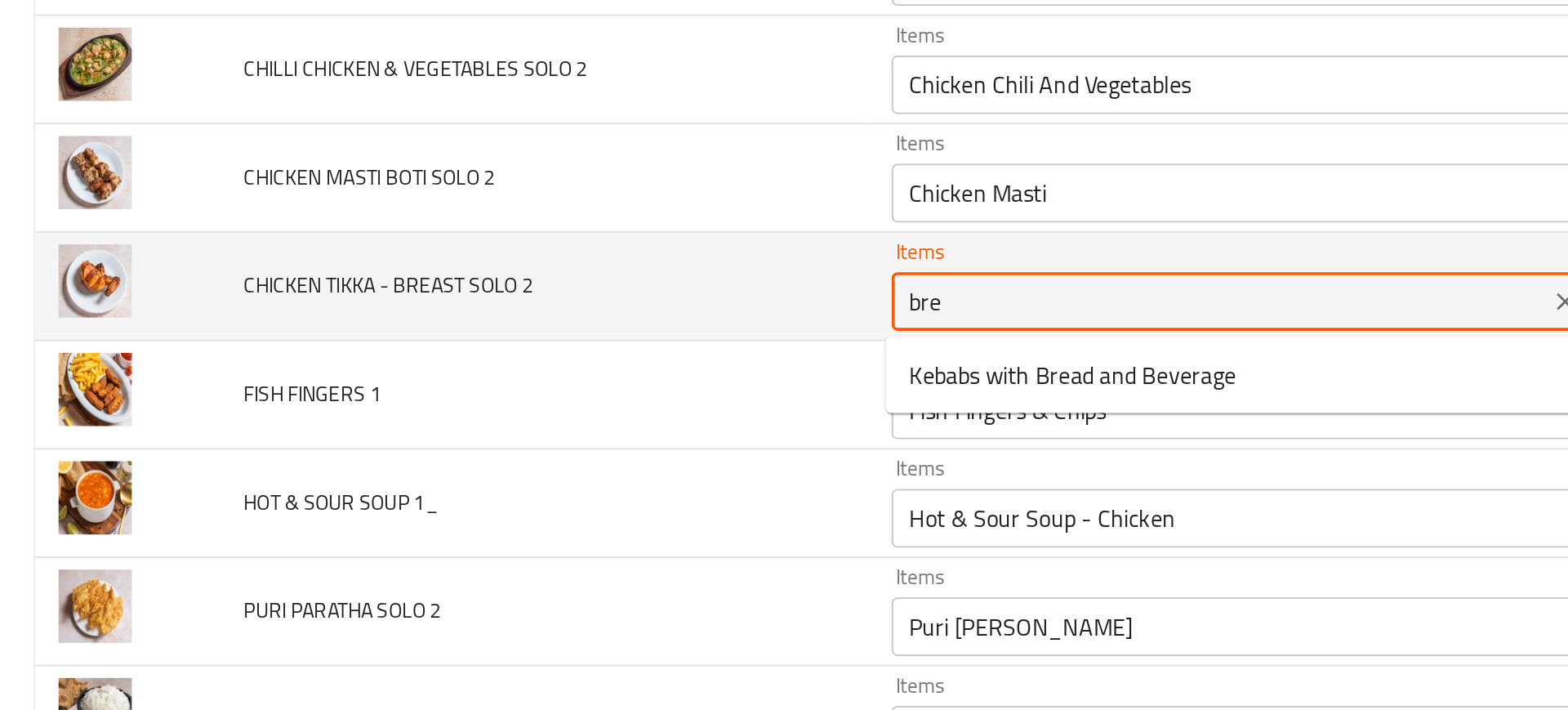
type 2 "brea"
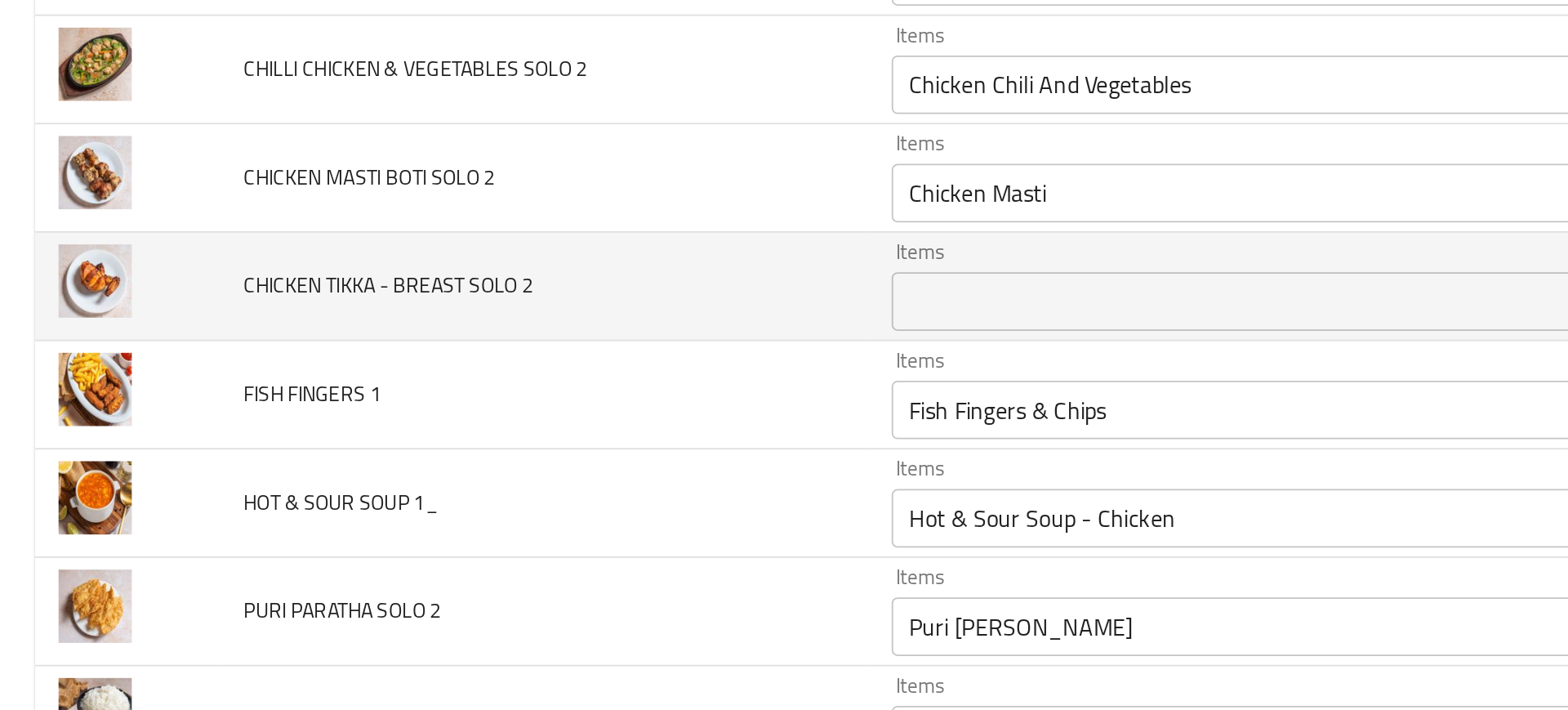
click at [208, 355] on span "CHICKEN TIKKA - BREAST SOLO 2" at bounding box center [217, 352] width 162 height 21
copy span "CHICKEN TIKKA - BREAST SOLO 2"
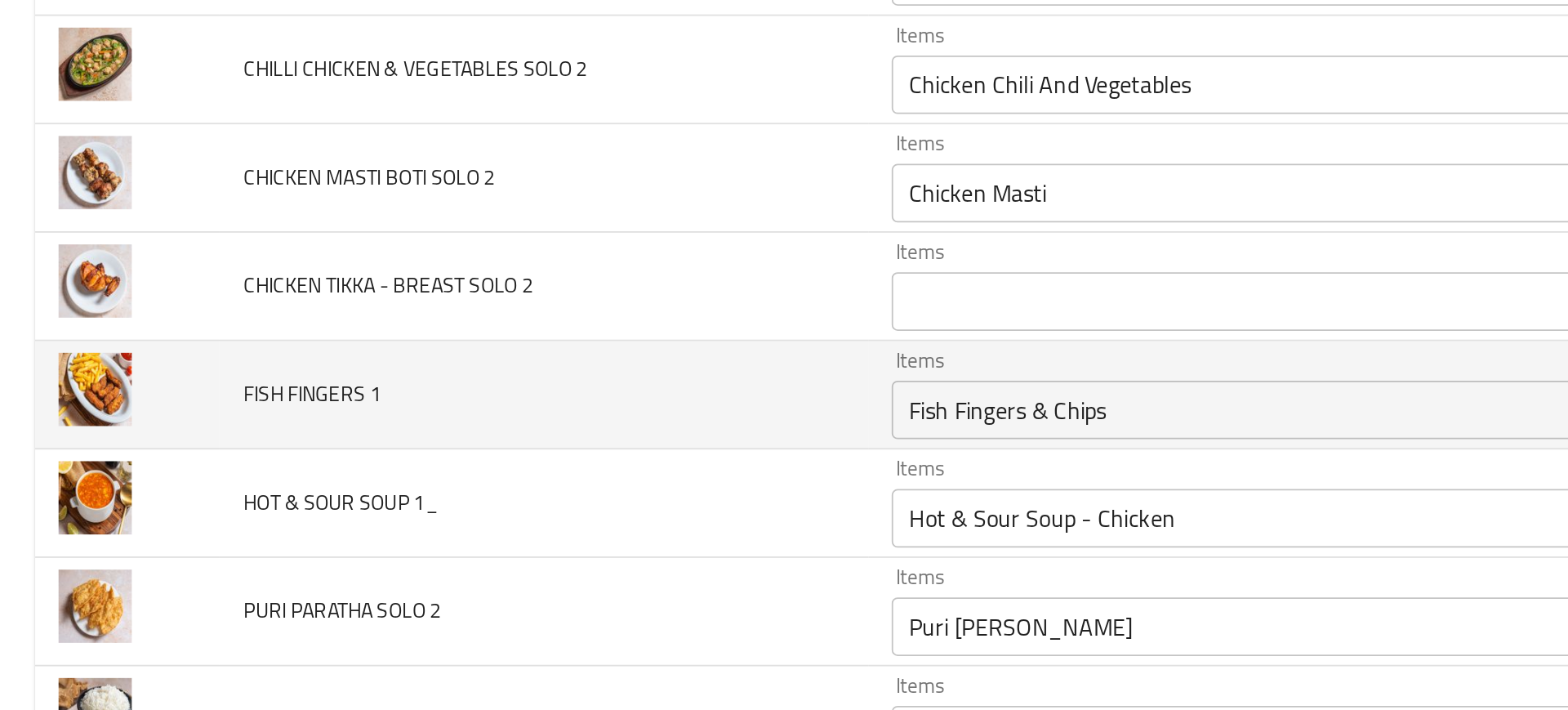
click at [444, 398] on td "FISH FINGERS 1" at bounding box center [303, 414] width 361 height 60
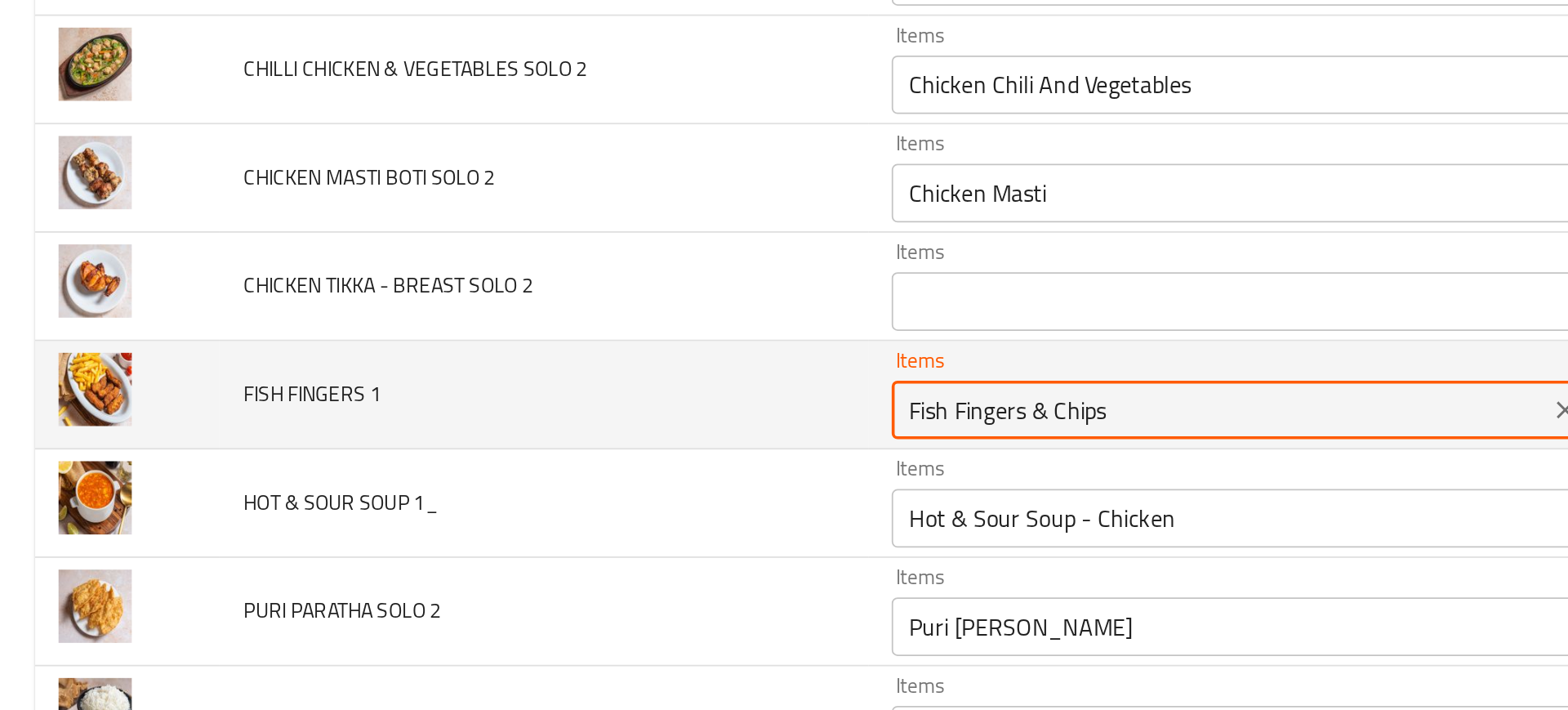
click at [574, 423] on 1 "Fish Fingers & Chips" at bounding box center [681, 422] width 357 height 23
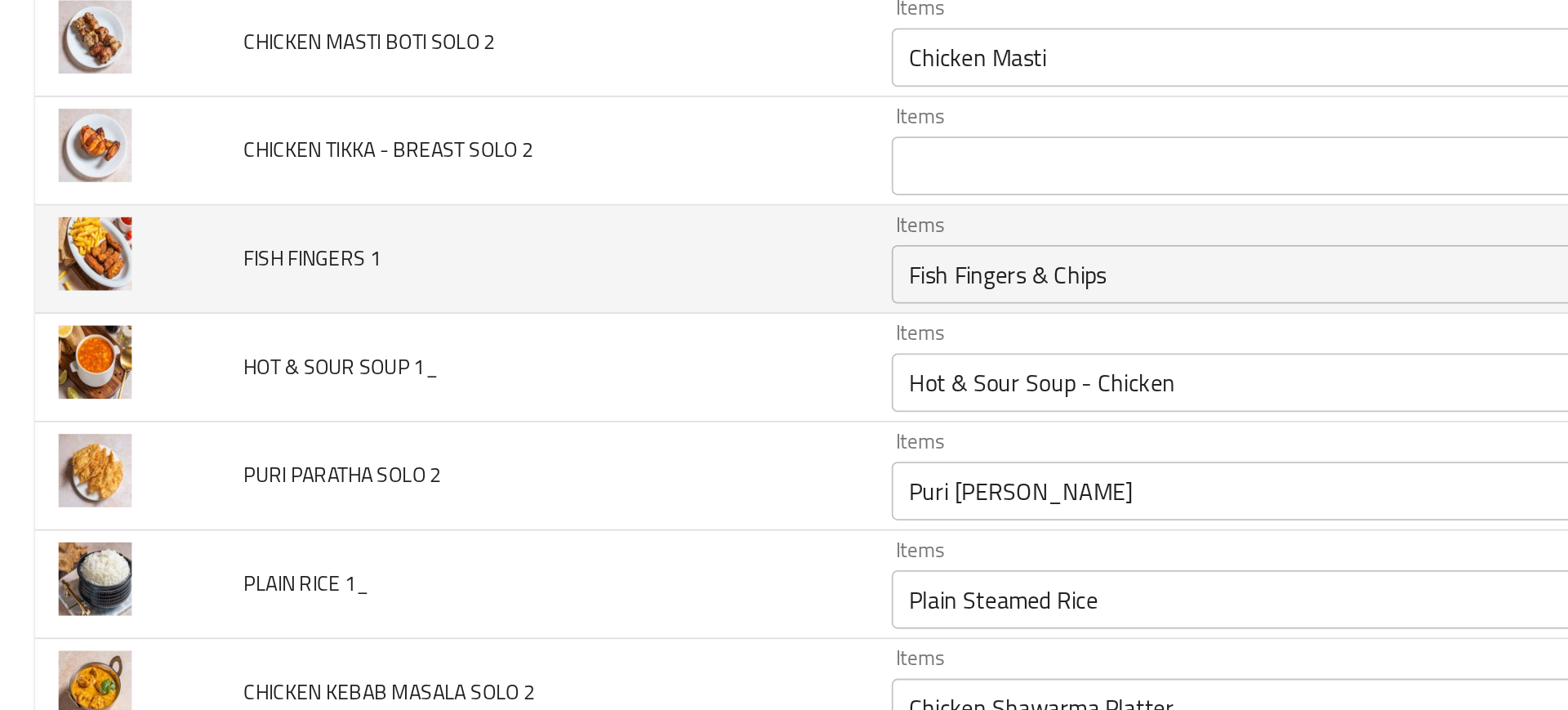
scroll to position [4791, 0]
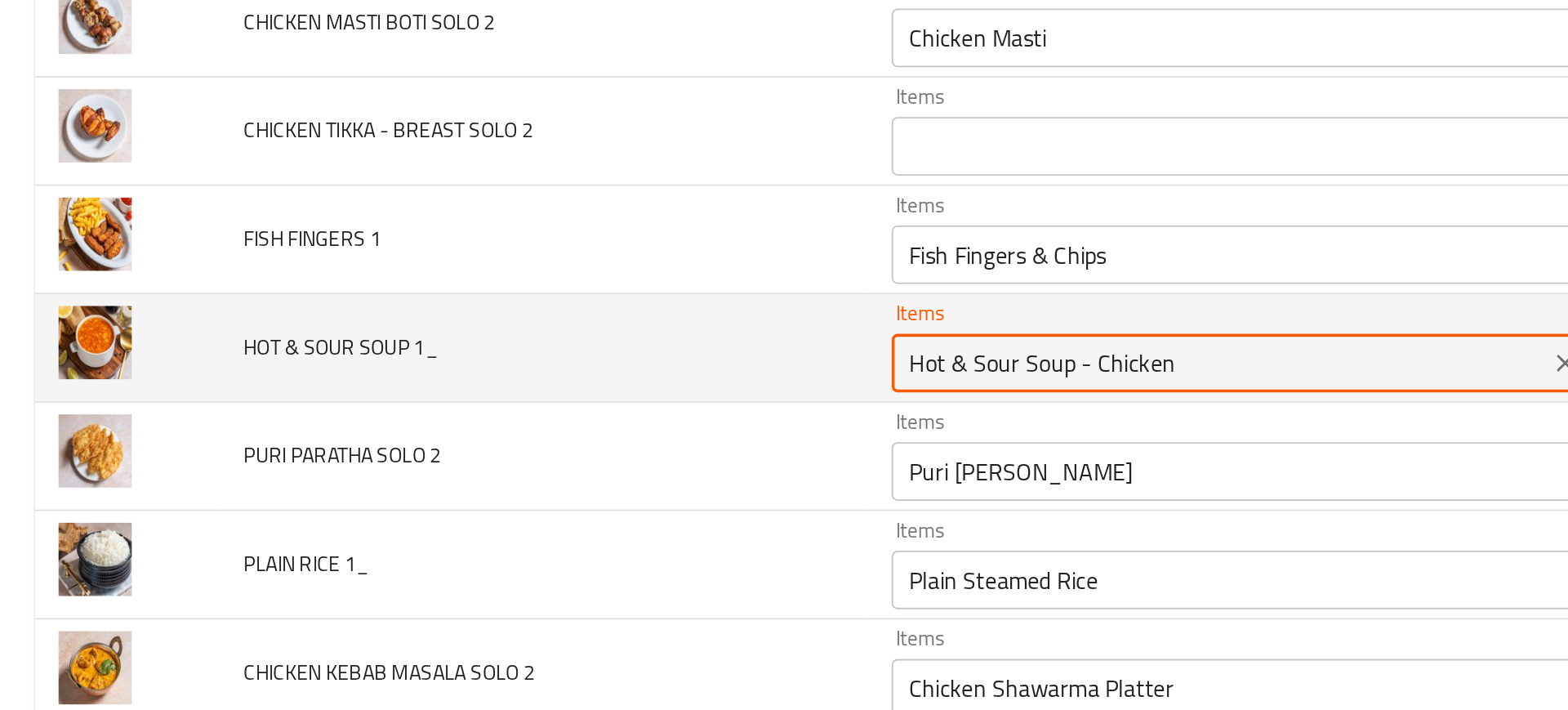
click at [517, 395] on 1_ "Hot & Sour Soup - Chicken" at bounding box center [681, 396] width 357 height 23
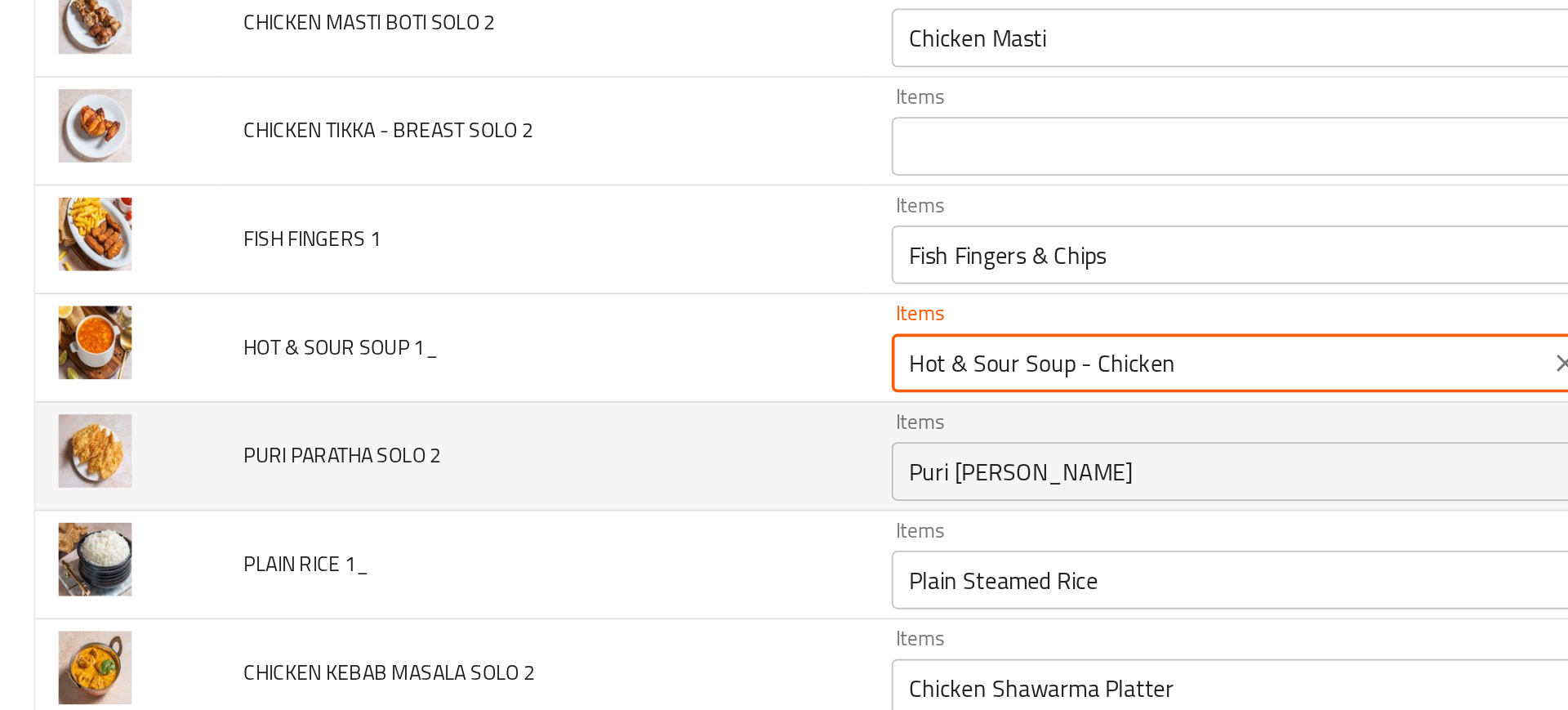
click at [427, 421] on td "PURI PARATHA SOLO 2" at bounding box center [303, 448] width 361 height 60
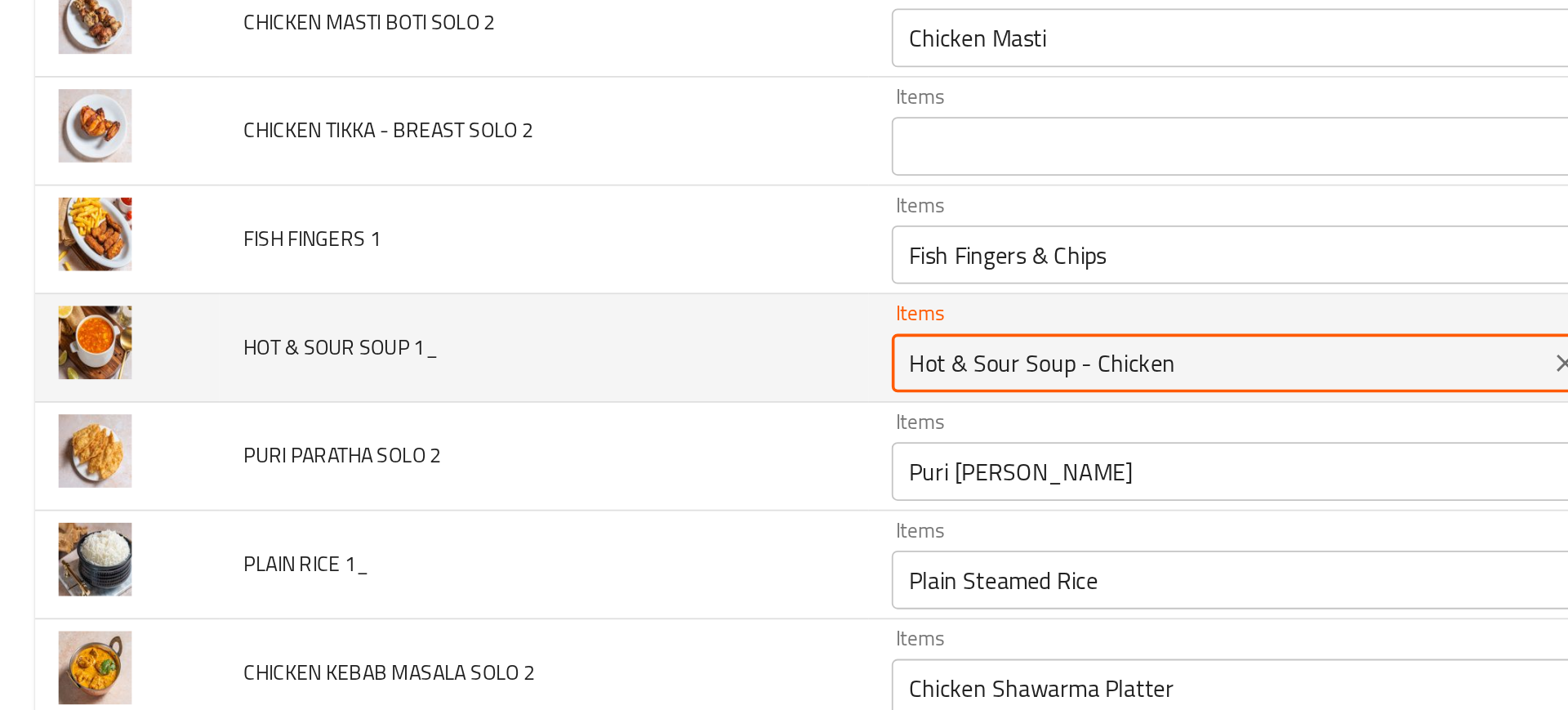
drag, startPoint x: 598, startPoint y: 399, endPoint x: 677, endPoint y: 398, distance: 79.0
click at [677, 398] on 1_ "Hot & Sour Soup - Chicken" at bounding box center [681, 396] width 357 height 23
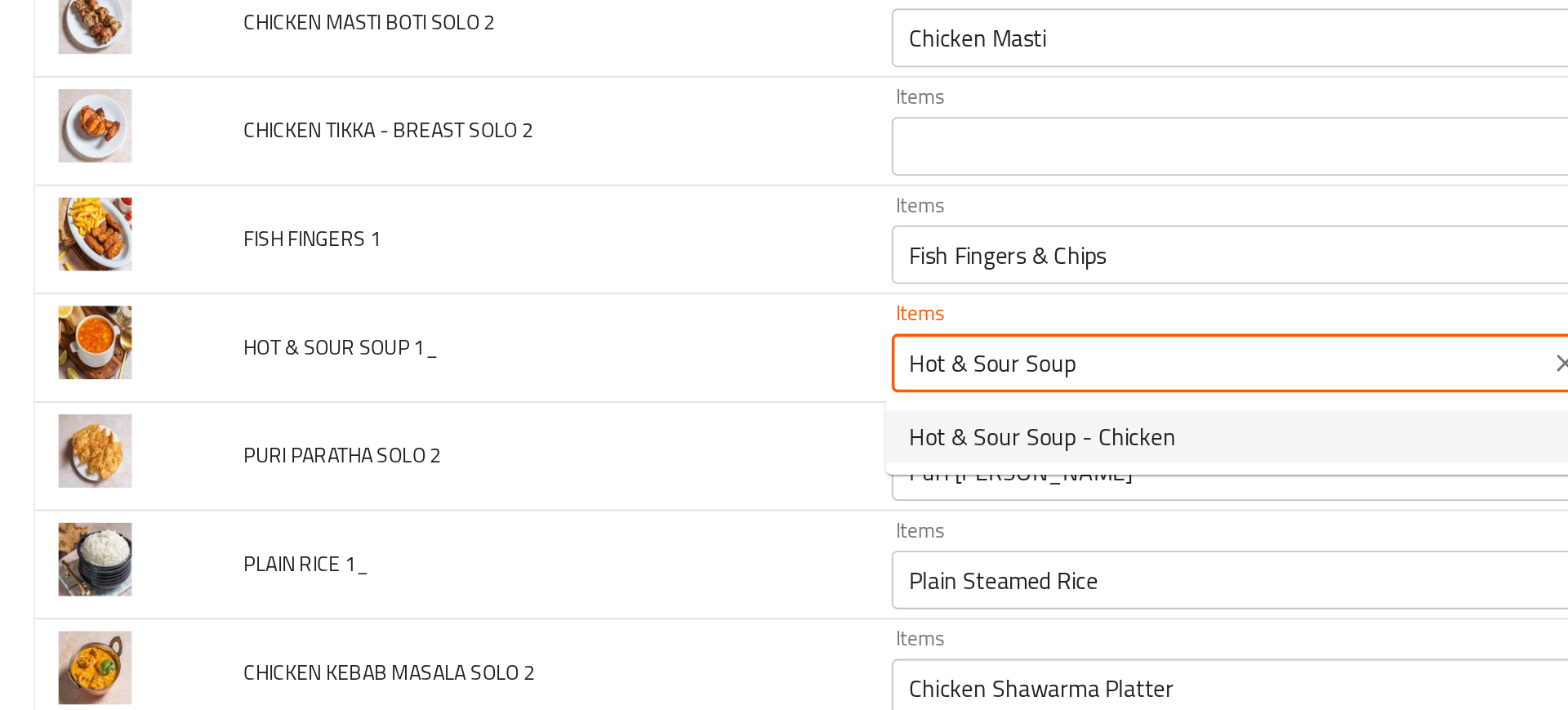
click at [573, 429] on span "Hot & Sour Soup - Chicken" at bounding box center [582, 437] width 149 height 20
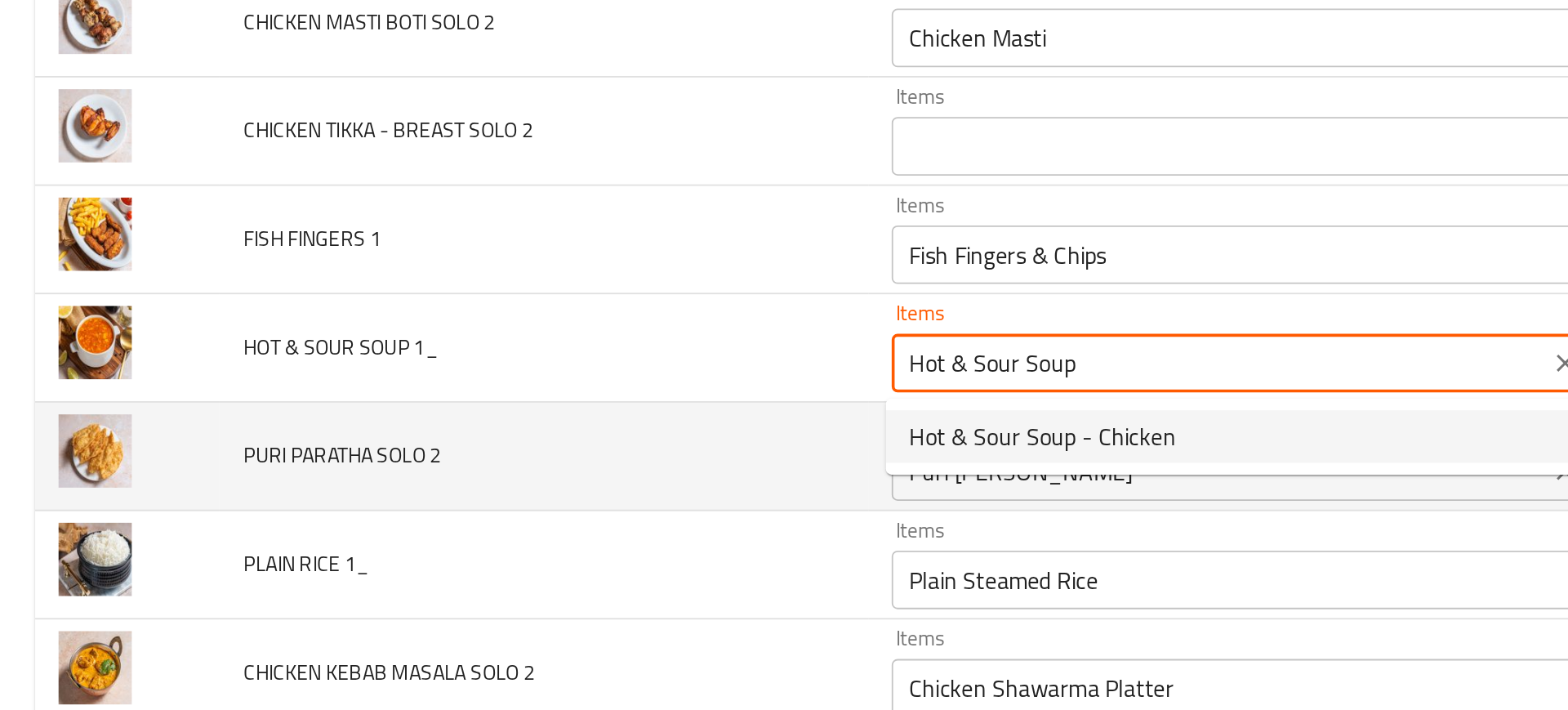
type 1_ "Hot & Sour Soup - Chicken"
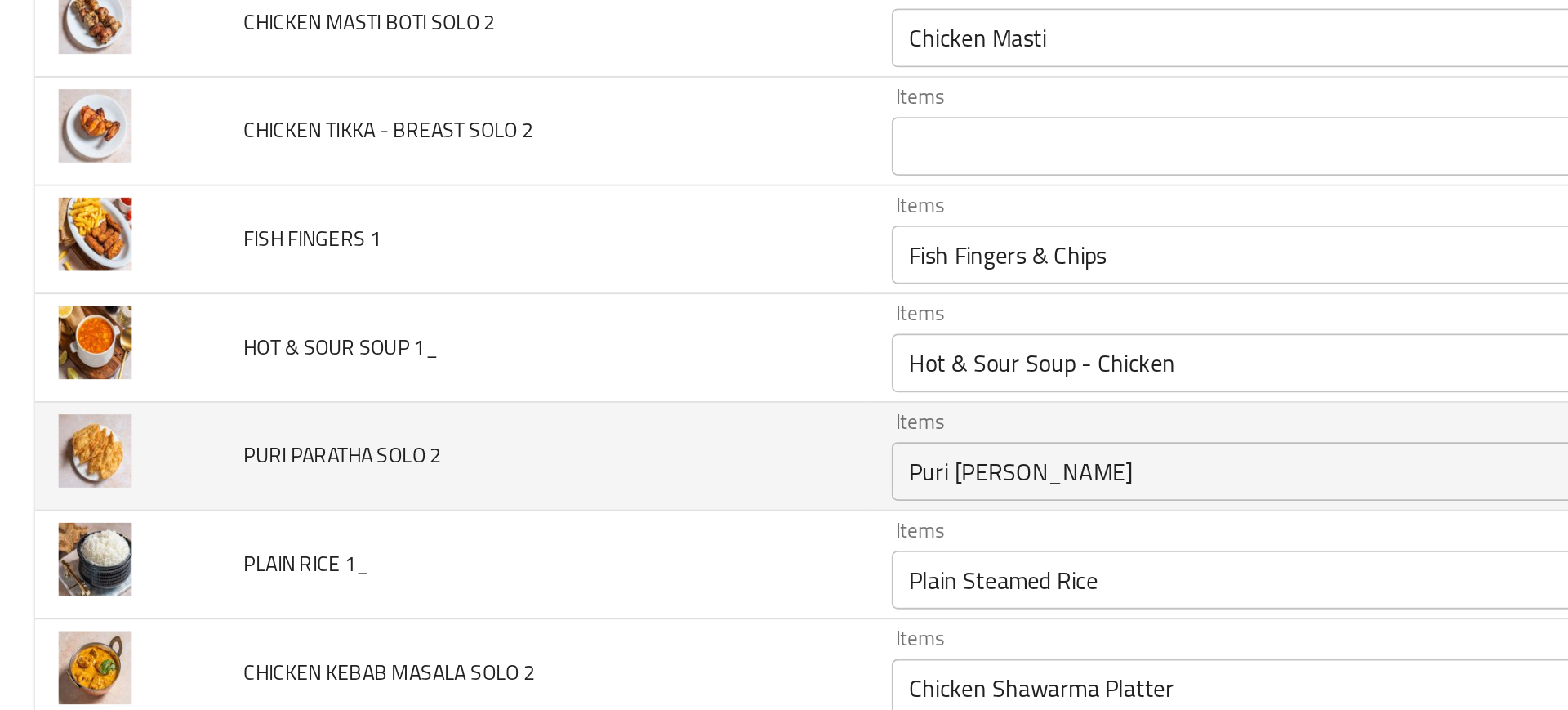
click at [440, 455] on td "PURI PARATHA SOLO 2" at bounding box center [303, 448] width 361 height 60
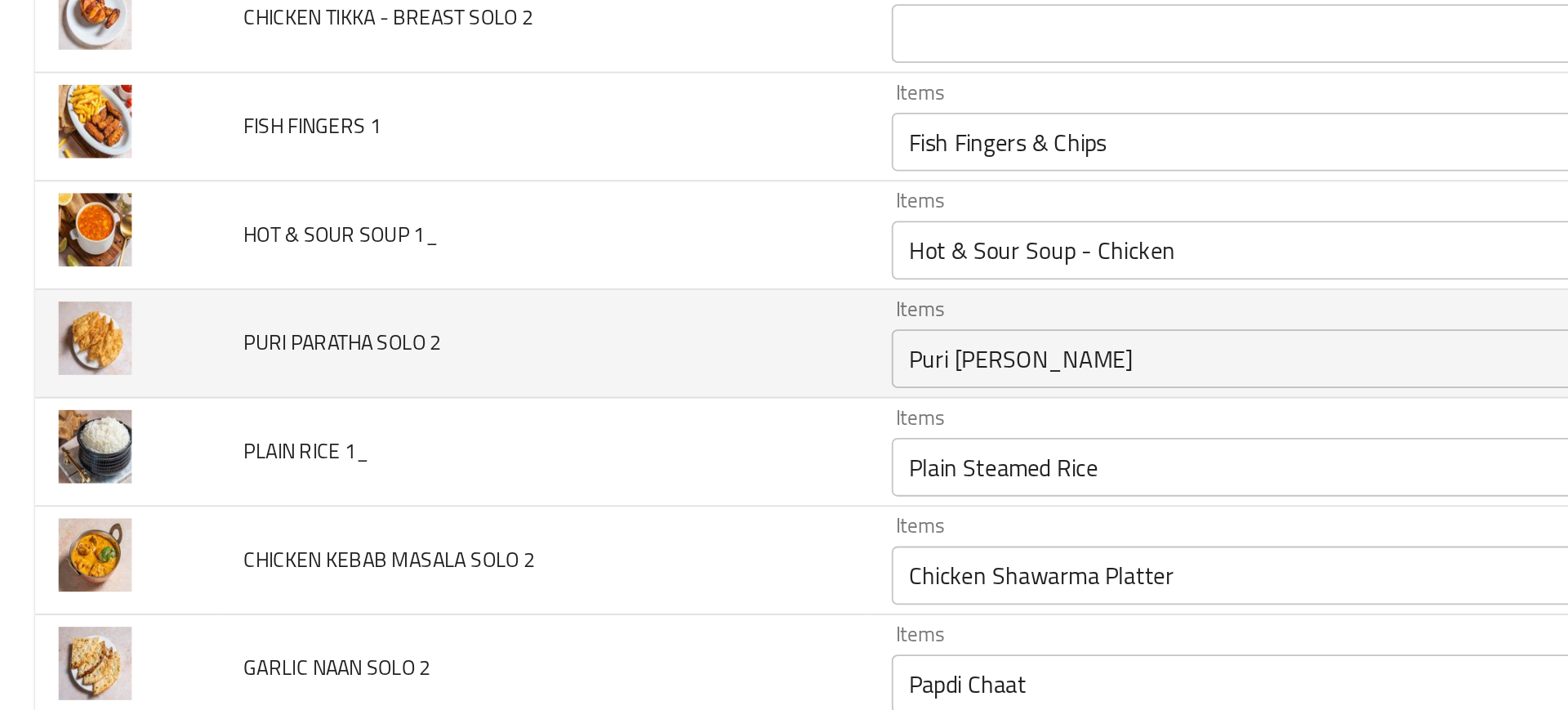
scroll to position [4868, 0]
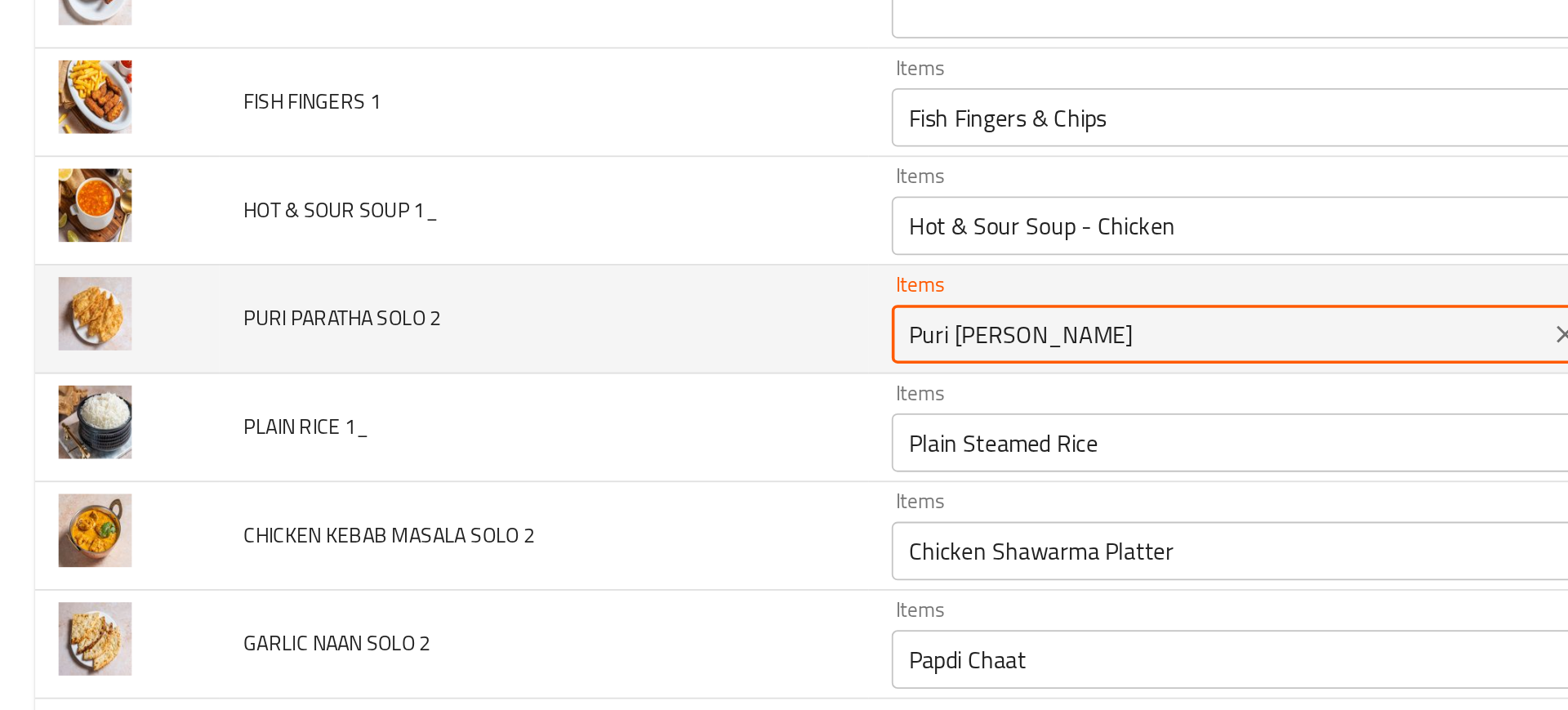
drag, startPoint x: 570, startPoint y: 378, endPoint x: 758, endPoint y: 357, distance: 189.2
click at [758, 357] on div "Items Puri Paratha Shawarma Items" at bounding box center [705, 372] width 415 height 50
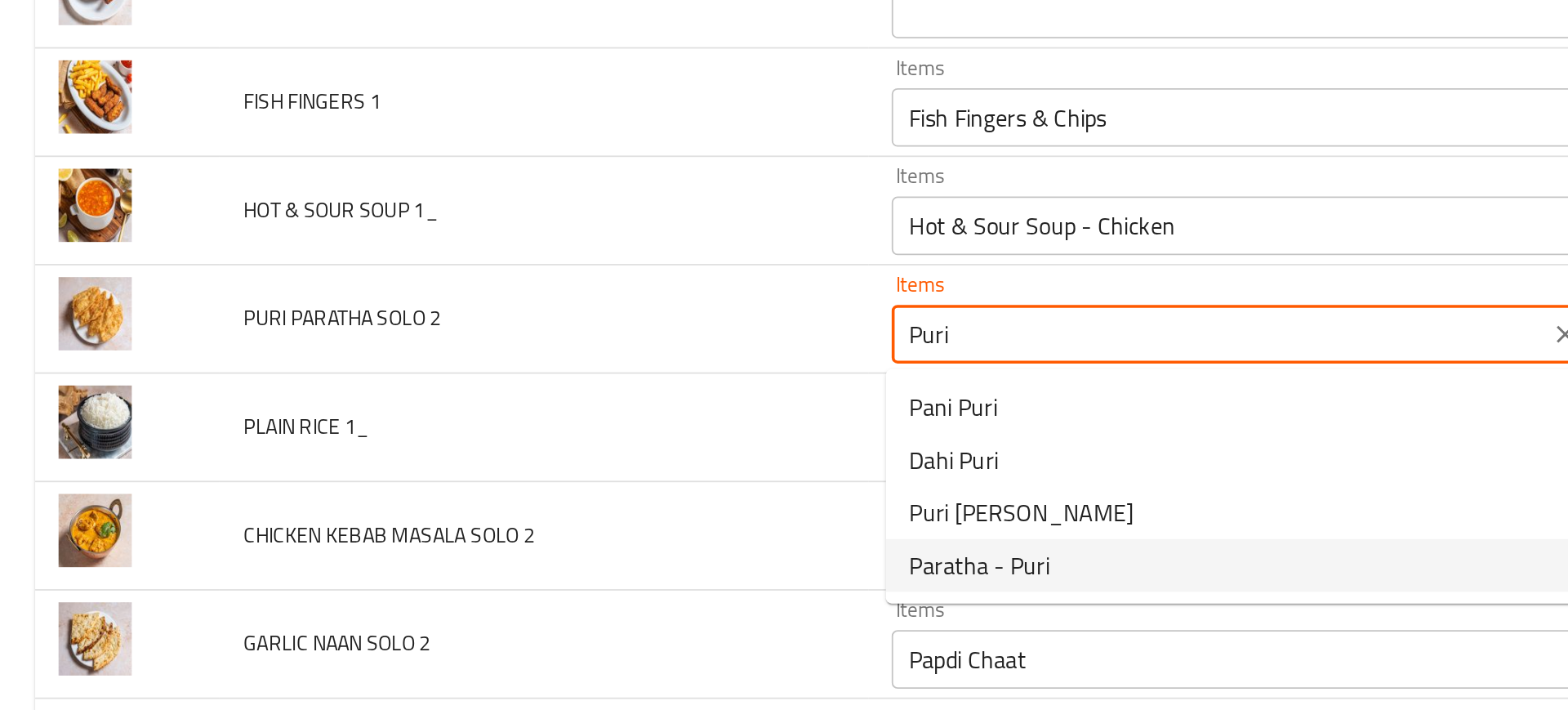
click at [552, 506] on span "Paratha - Puri" at bounding box center [547, 509] width 78 height 20
type 2 "Paratha - Puri"
type 2-ar "[PERSON_NAME]"
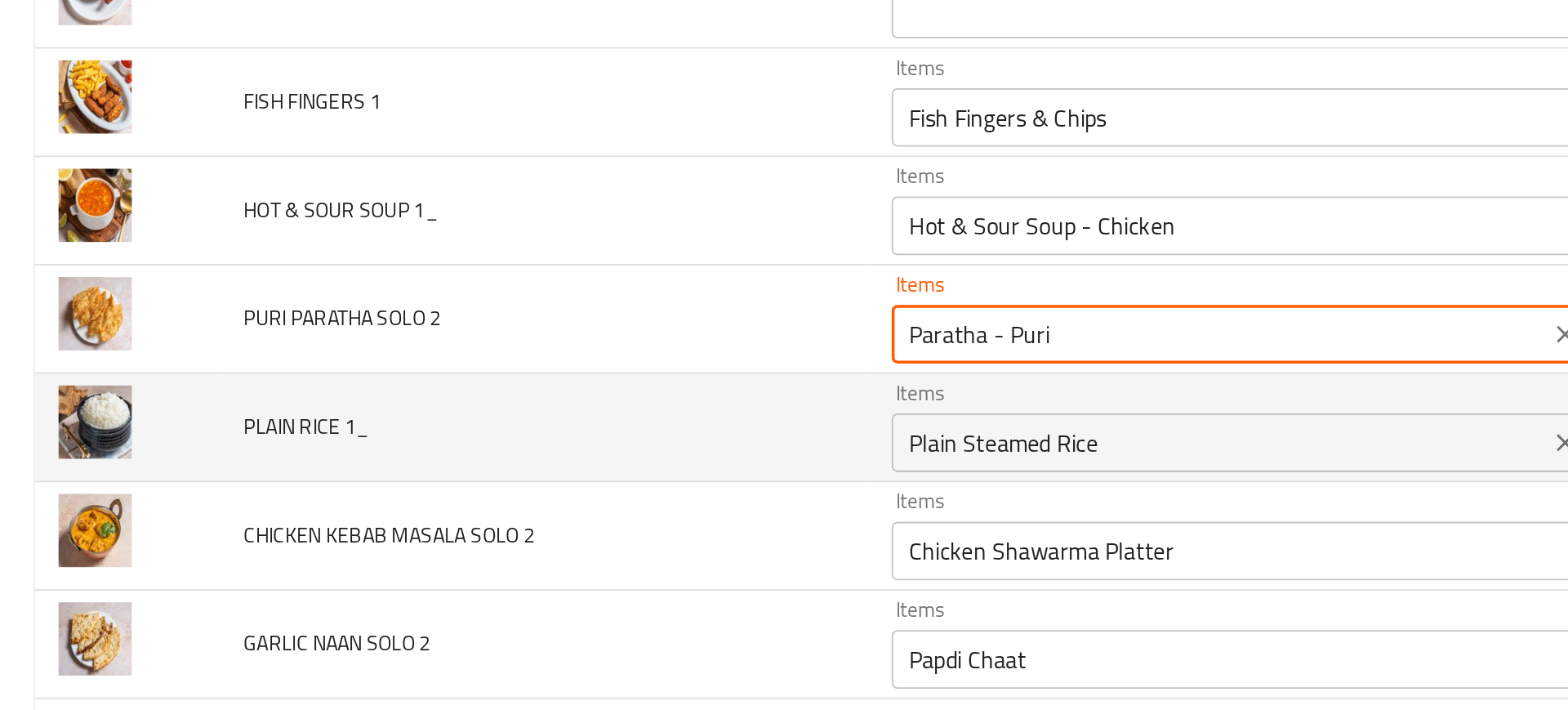
type 2 "Paratha - Puri"
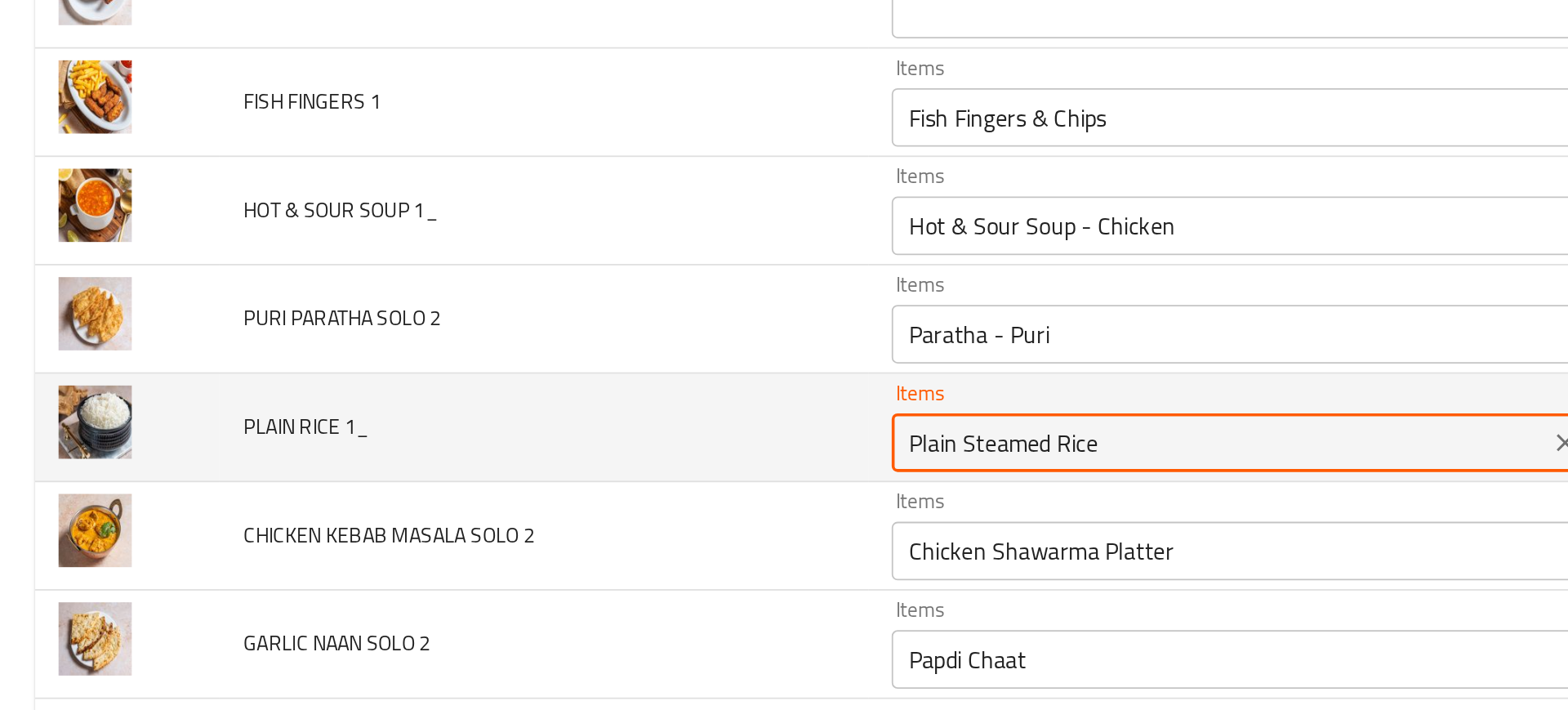
click at [559, 450] on 1_ "Plain Steamed Rice" at bounding box center [681, 440] width 357 height 23
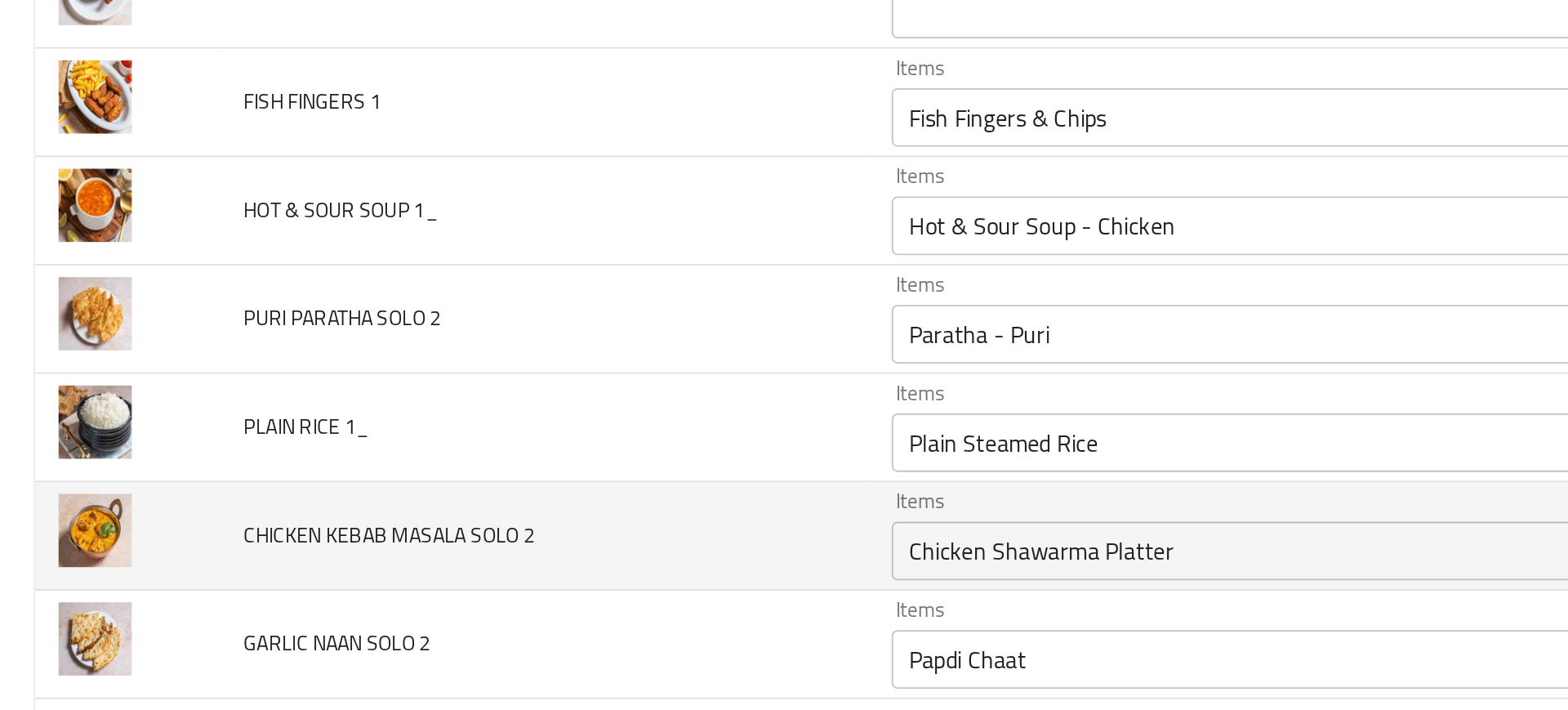
click at [427, 476] on td "CHICKEN KEBAB MASALA SOLO 2" at bounding box center [303, 493] width 361 height 60
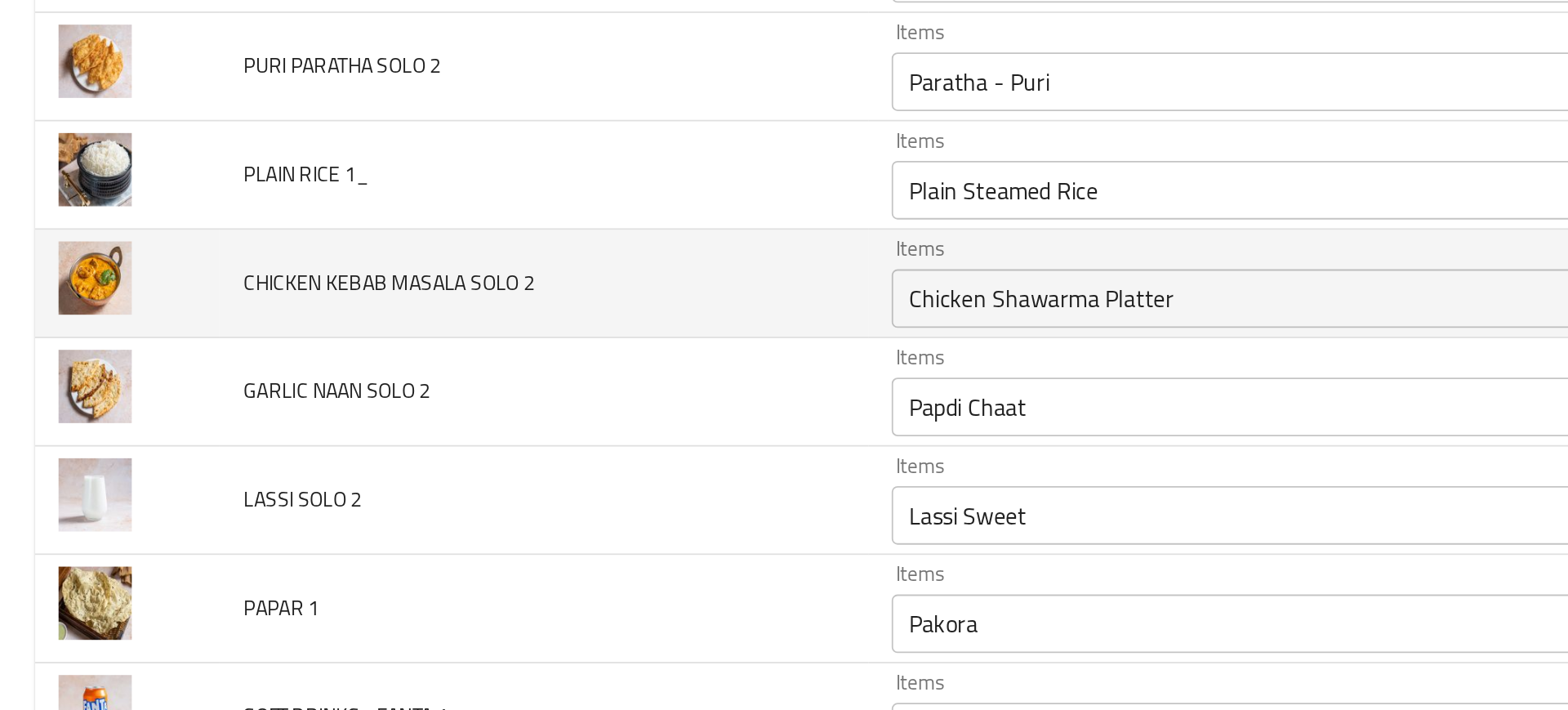
scroll to position [5018, 0]
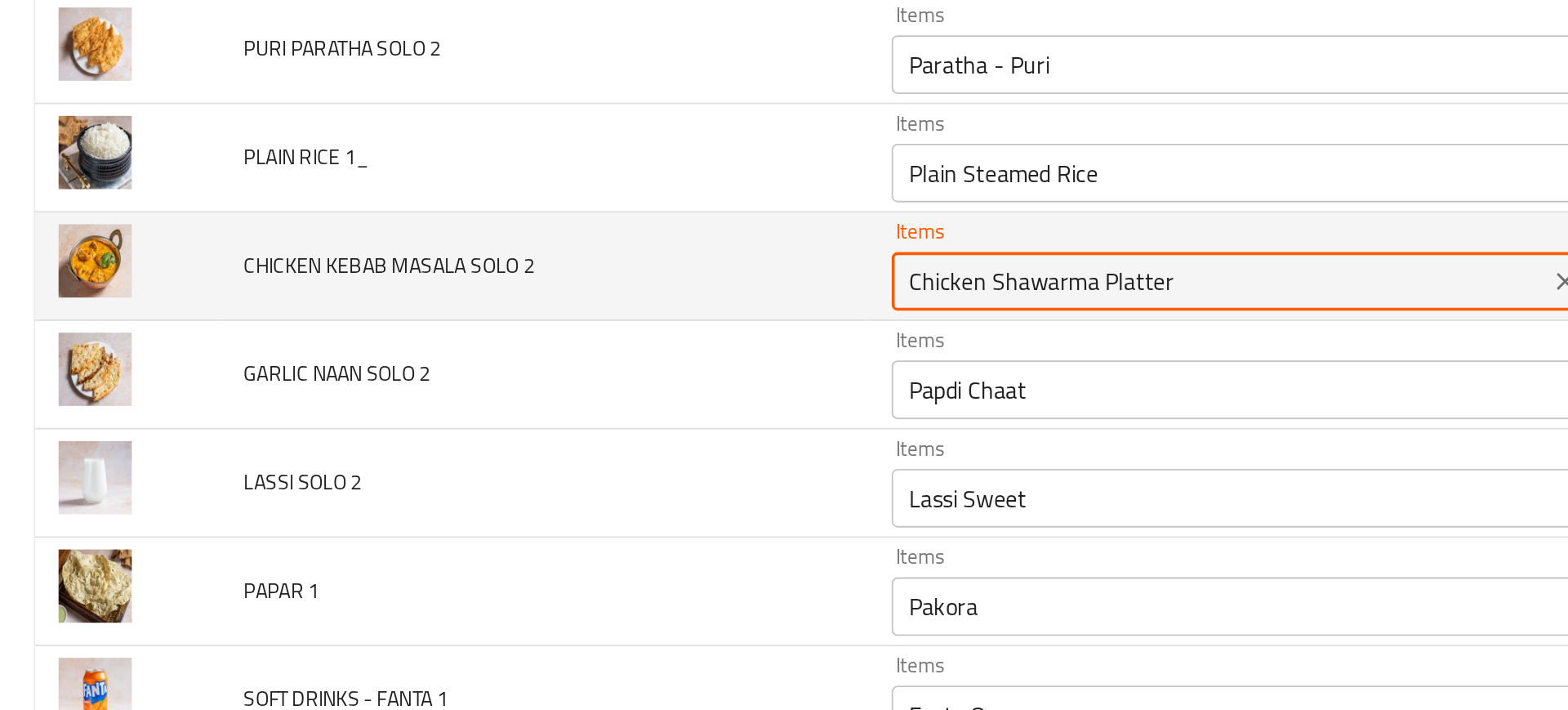
click at [597, 350] on 2 "Chicken Shawarma Platter" at bounding box center [681, 350] width 357 height 23
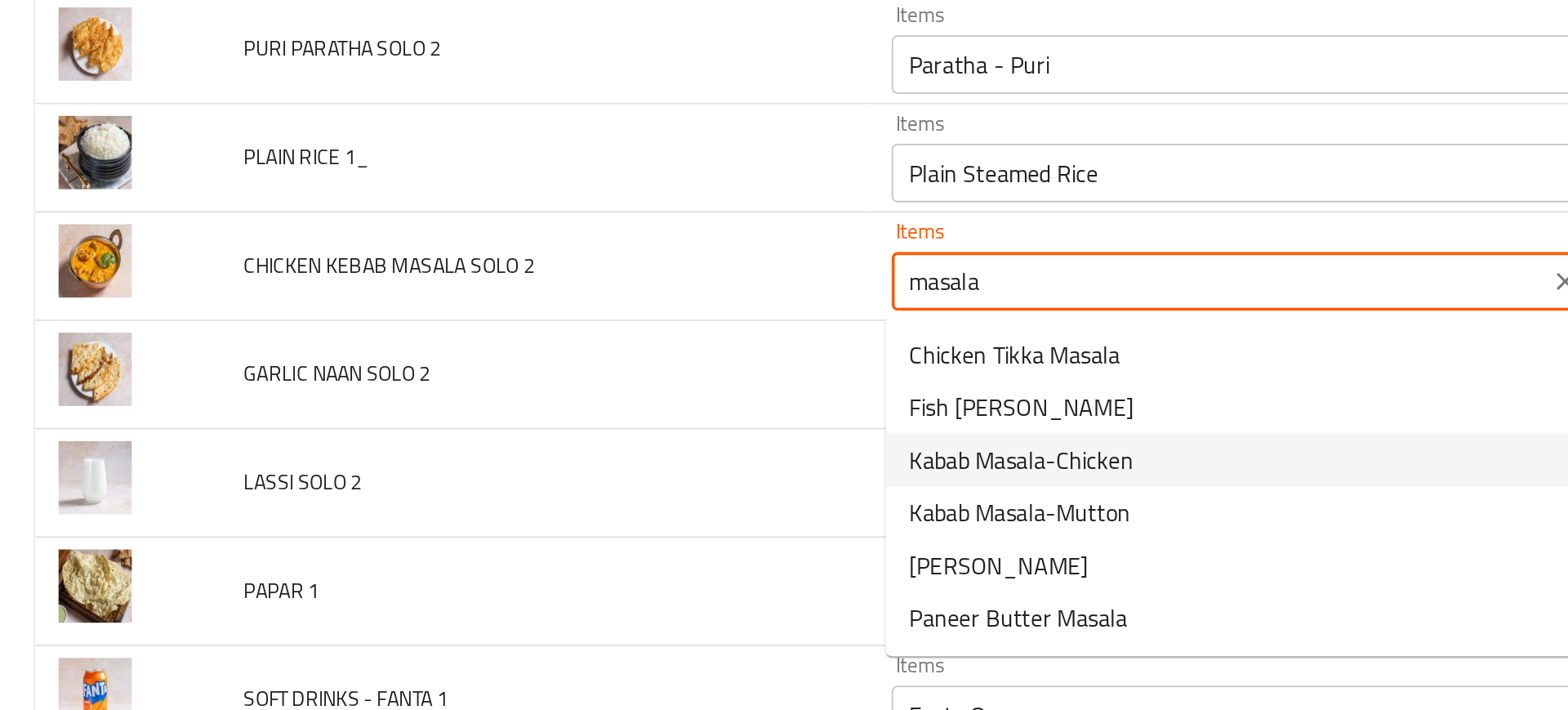
click at [591, 445] on span "Kabab Masala-Chicken" at bounding box center [570, 451] width 125 height 20
type 2 "Kabab Masala-Chicken"
type 2-ar "كباب الدجاج ماسالا"
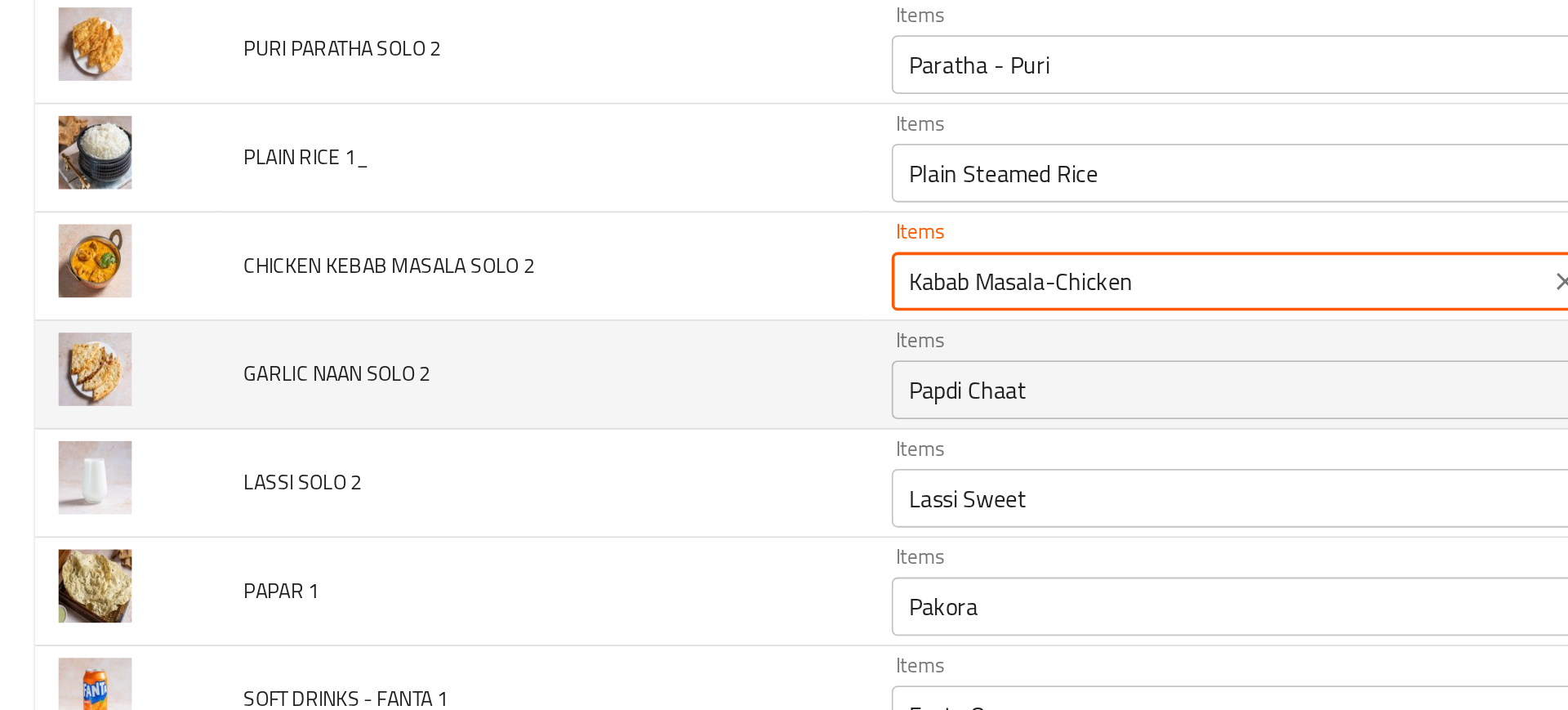
scroll to position [5050, 0]
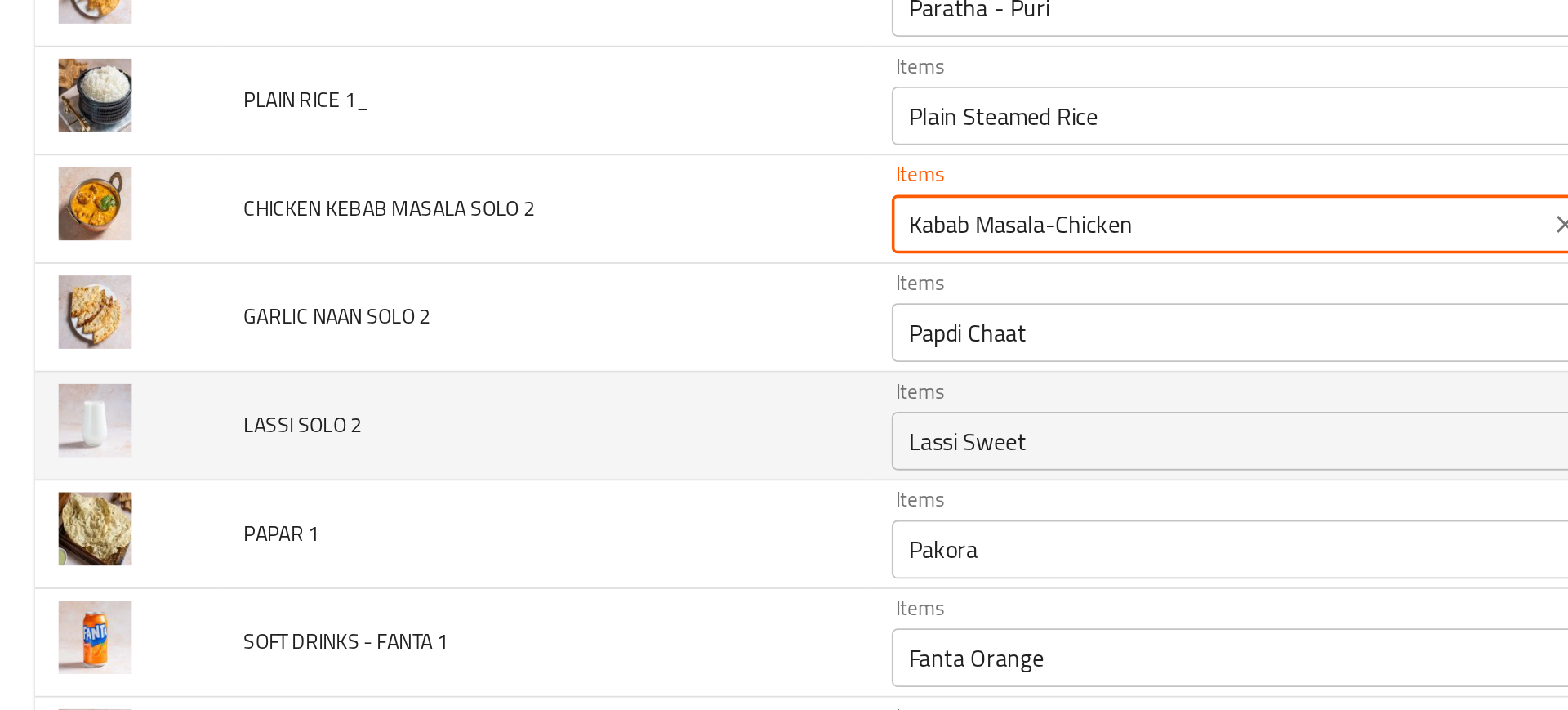
type 2 "Kabab Masala-Chicken"
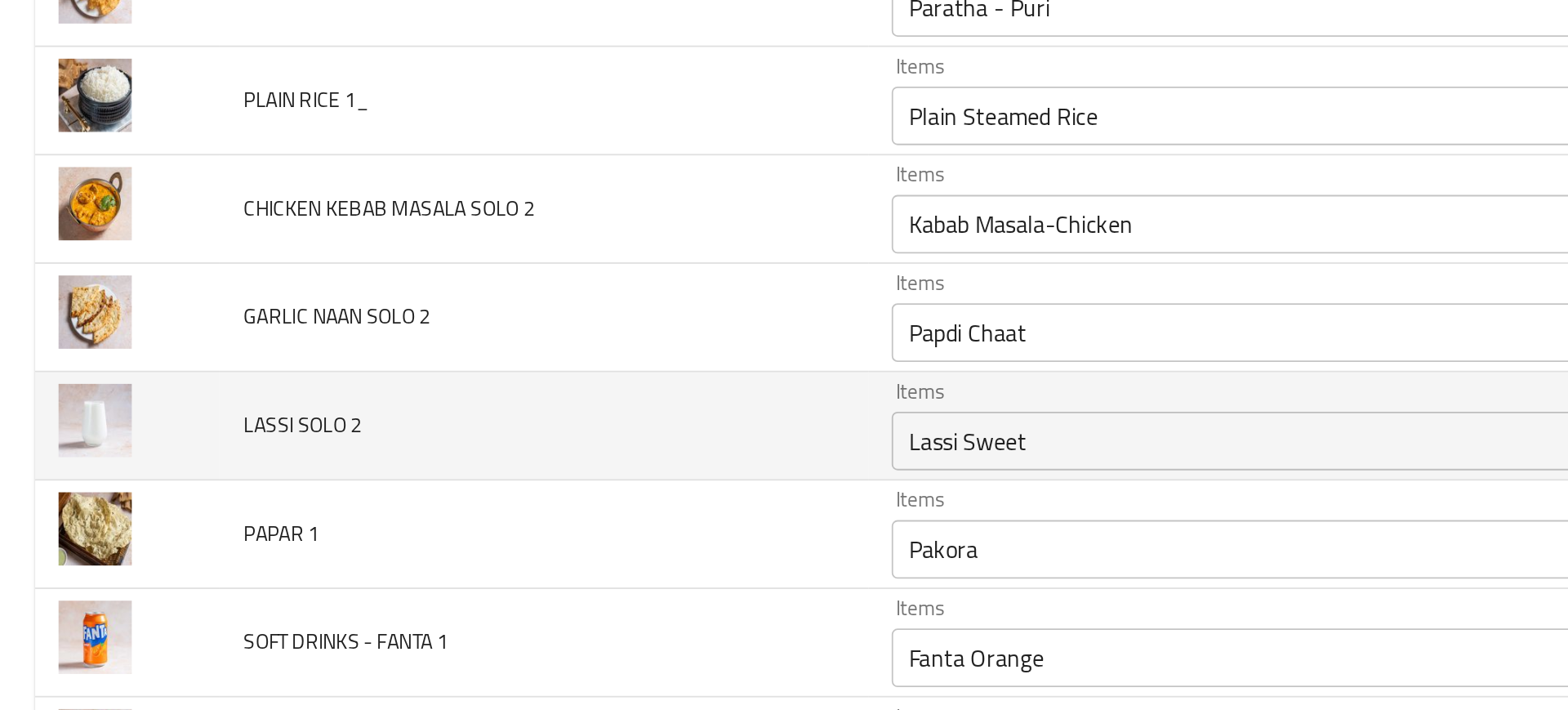
click at [539, 405] on td "Items Lassi Sweet Items" at bounding box center [709, 431] width 448 height 60
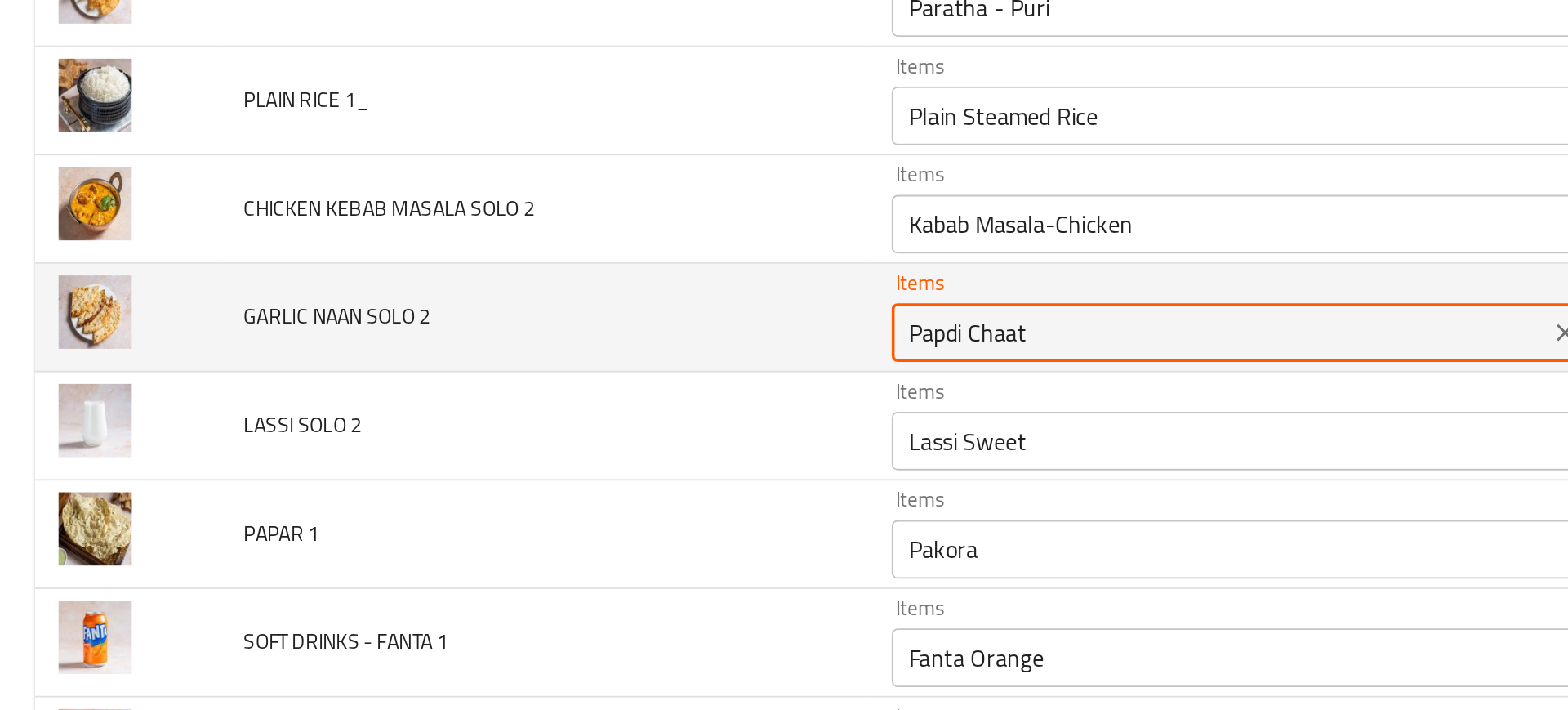
click at [520, 372] on 2 "Papdi Chaat" at bounding box center [681, 379] width 357 height 23
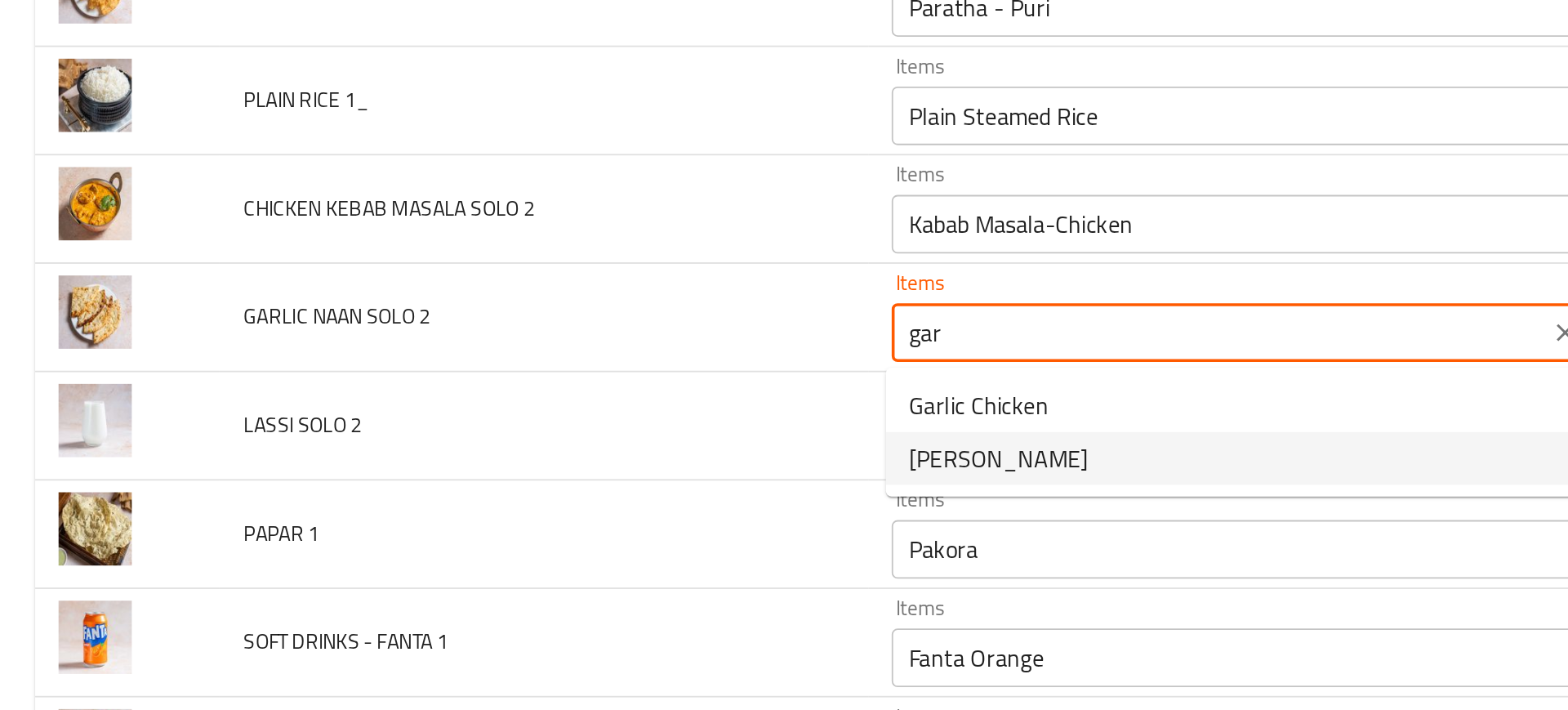
click at [519, 456] on span "[PERSON_NAME]" at bounding box center [558, 450] width 100 height 20
type 2 "[PERSON_NAME]"
type 2-ar "نان بالثوم"
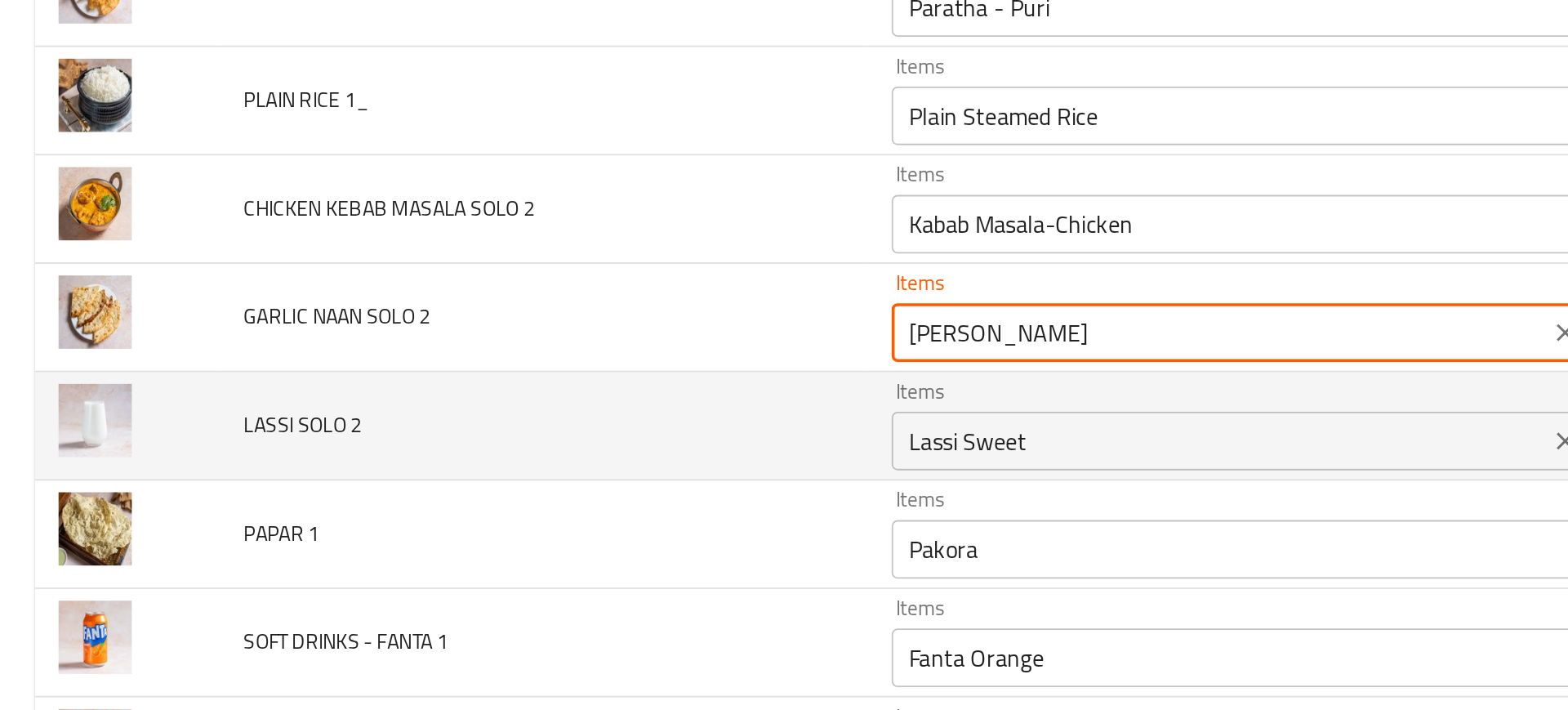
click at [549, 456] on div "Items Lassi Sweet Items" at bounding box center [705, 431] width 415 height 50
type 2 "[PERSON_NAME]"
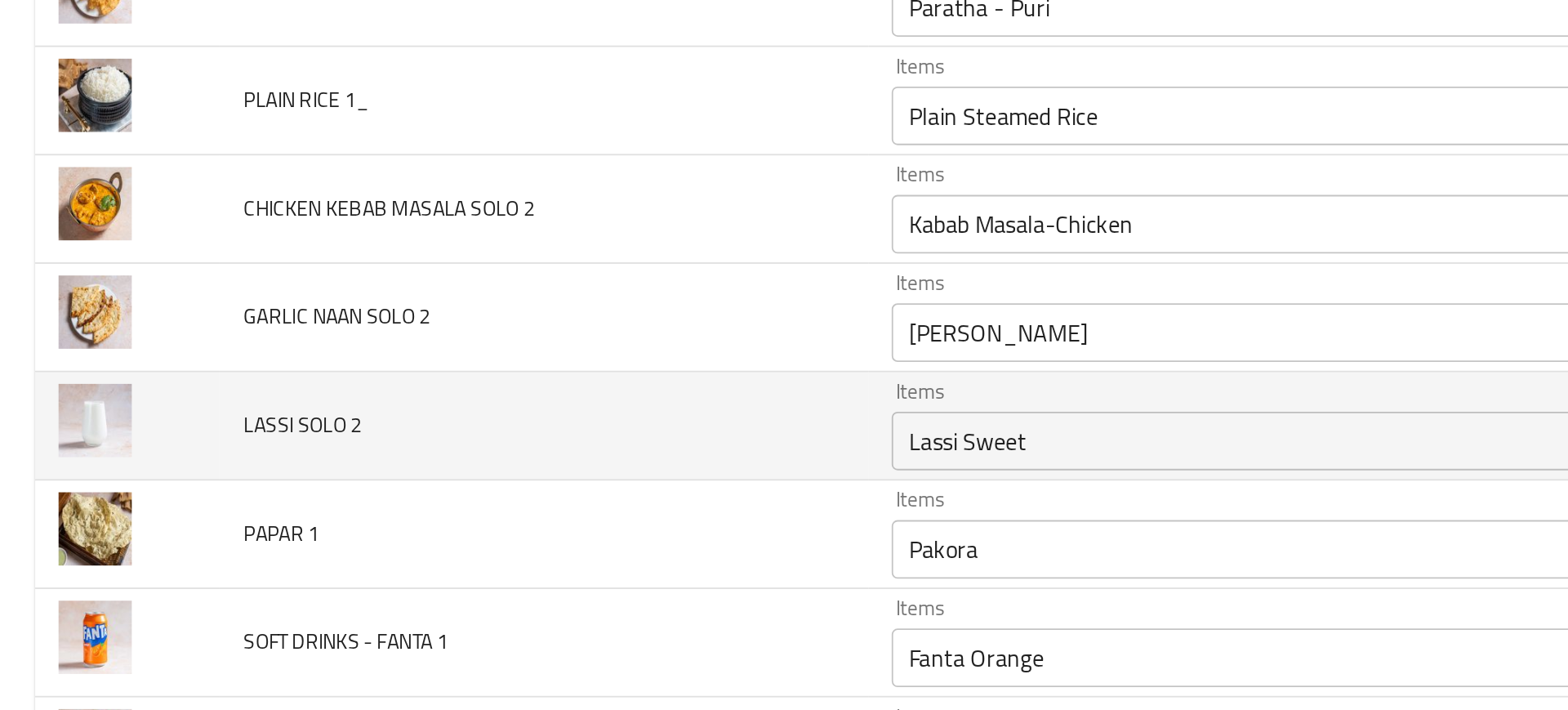
click at [424, 459] on td "LASSI SOLO 2" at bounding box center [303, 431] width 361 height 60
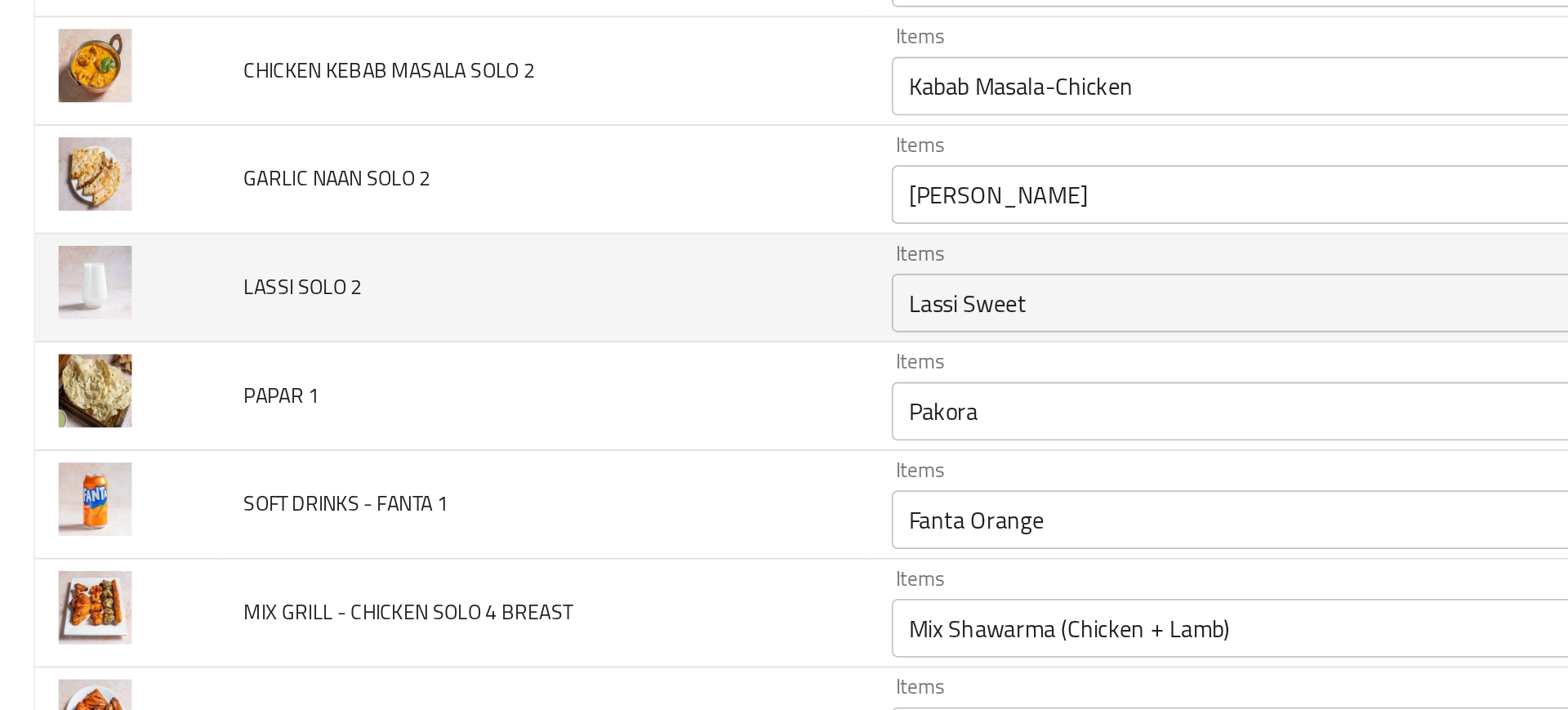
scroll to position [5128, 0]
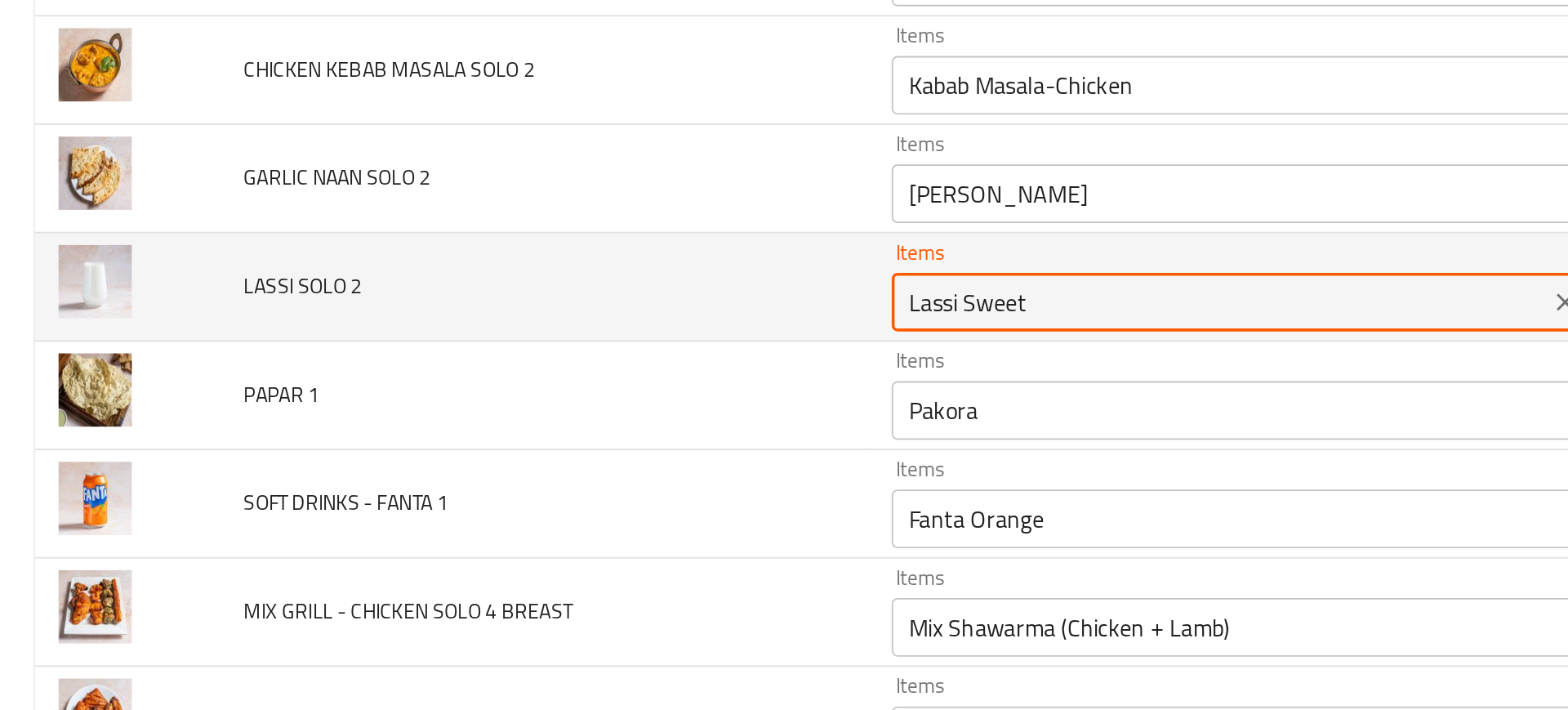
drag, startPoint x: 535, startPoint y: 361, endPoint x: 606, endPoint y: 361, distance: 71.0
click at [606, 361] on 2 "Lassi Sweet" at bounding box center [681, 362] width 357 height 23
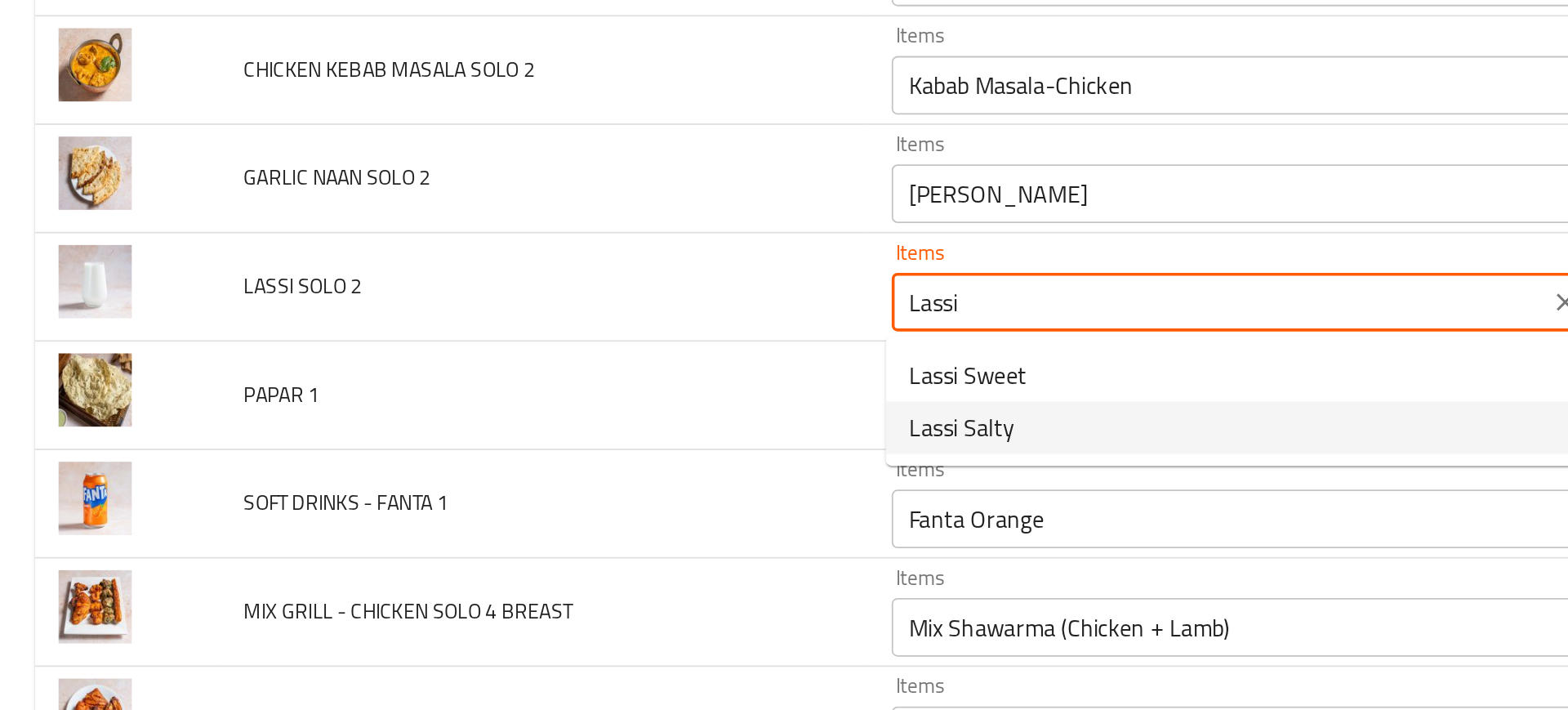
click at [540, 435] on span "Lassi Salty" at bounding box center [537, 433] width 59 height 20
type 2 "Lassi Salty"
type 2-ar "لاسي مالح"
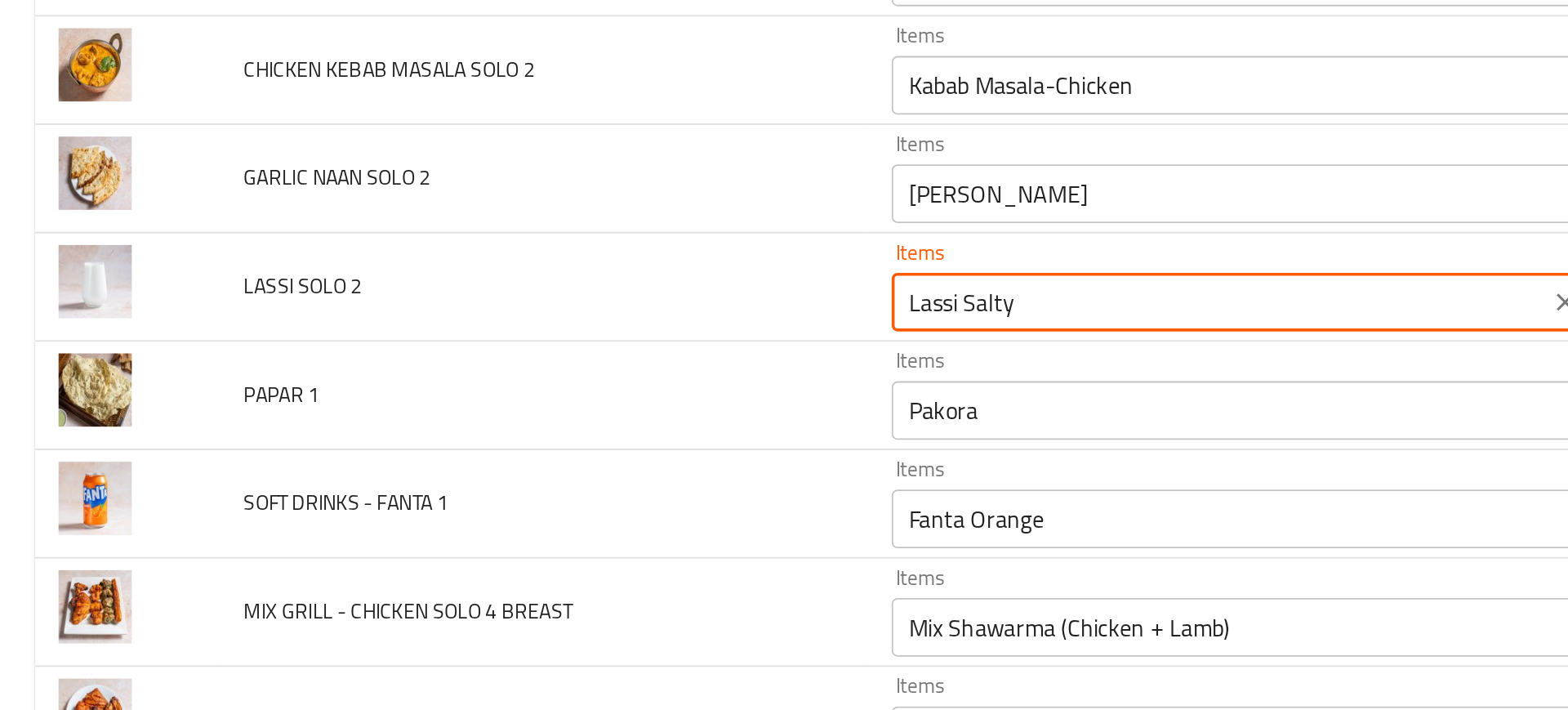
type 2 "Lassi Salty"
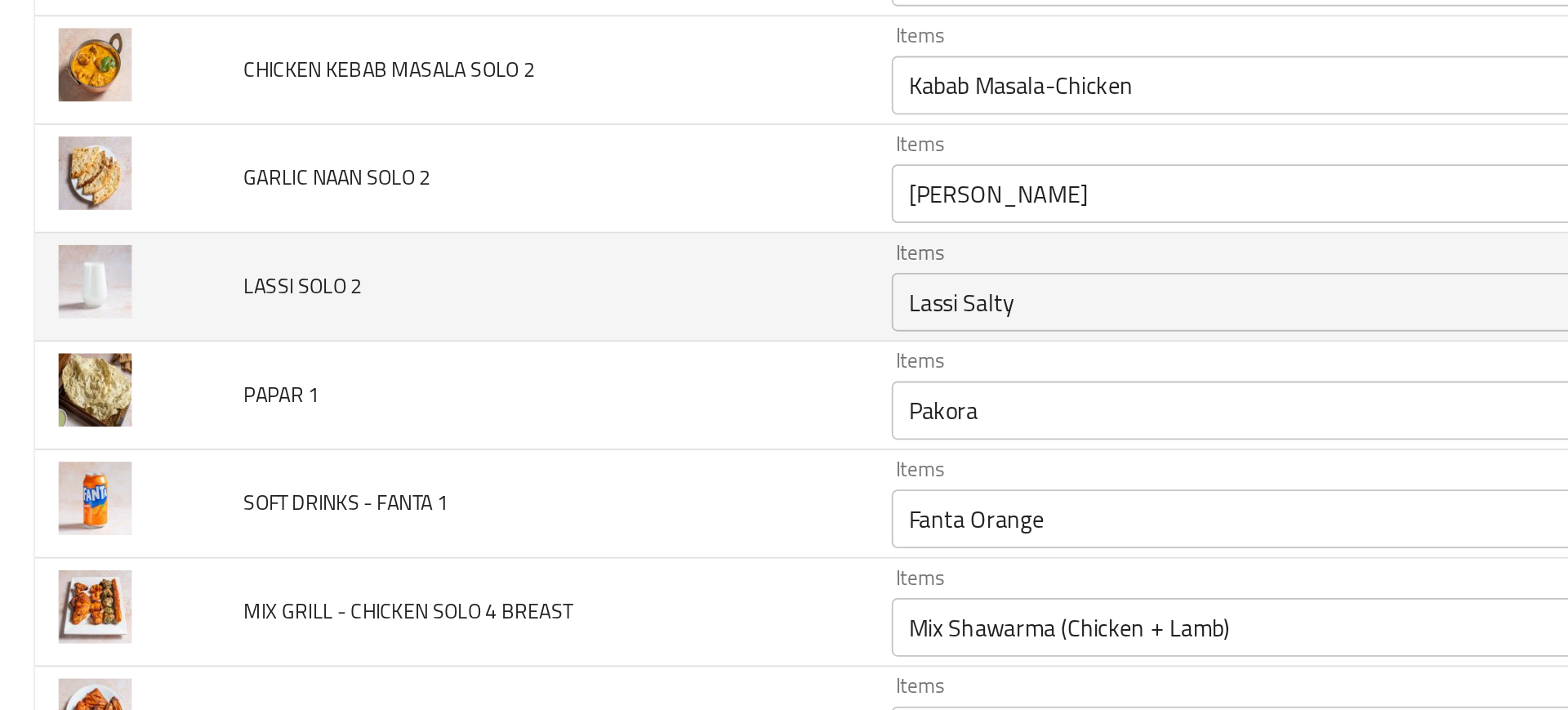
click at [160, 355] on span "LASSI SOLO 2" at bounding box center [169, 352] width 66 height 21
copy span "LASSI SOLO 2"
click at [160, 355] on span "LASSI SOLO 2" at bounding box center [169, 352] width 66 height 21
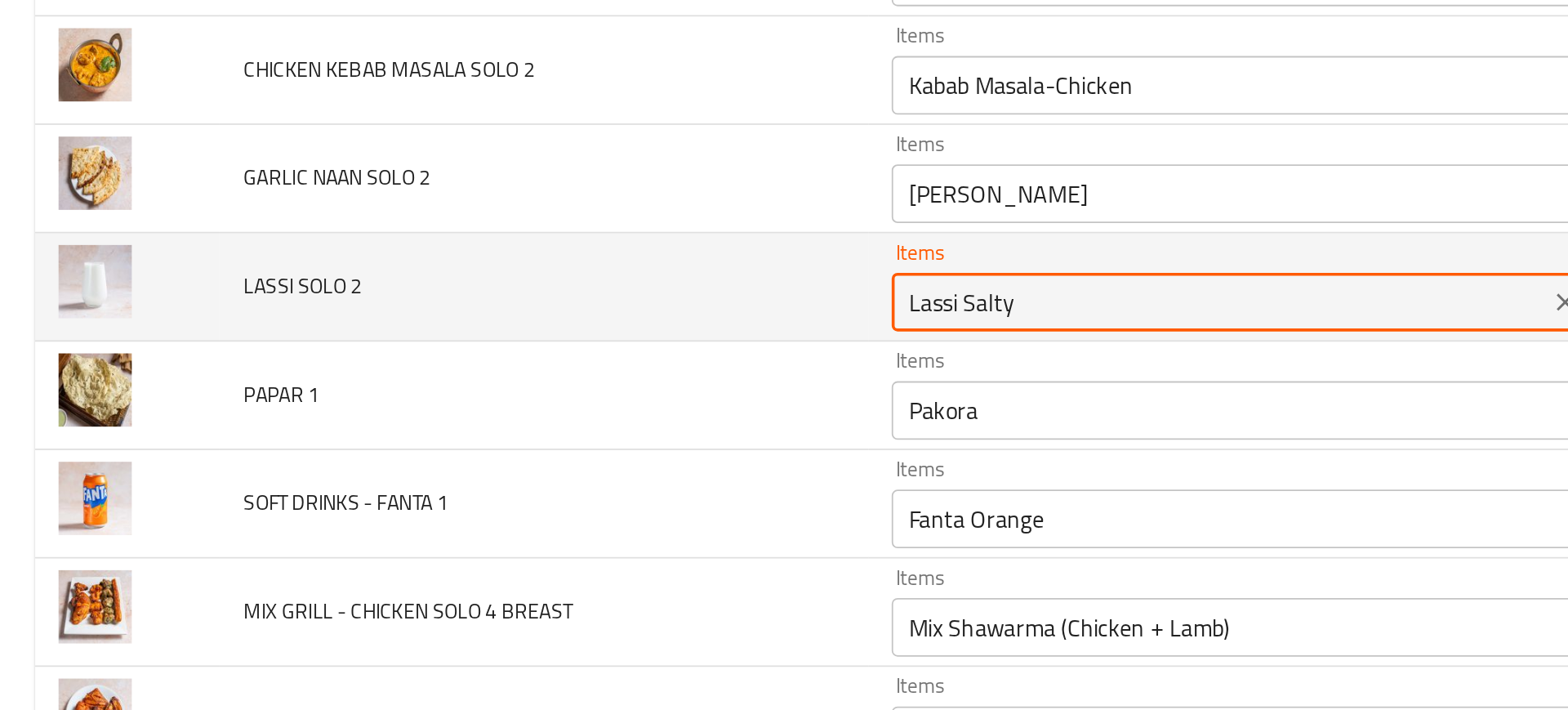
click at [575, 359] on 2 "Lassi Salty" at bounding box center [681, 362] width 357 height 23
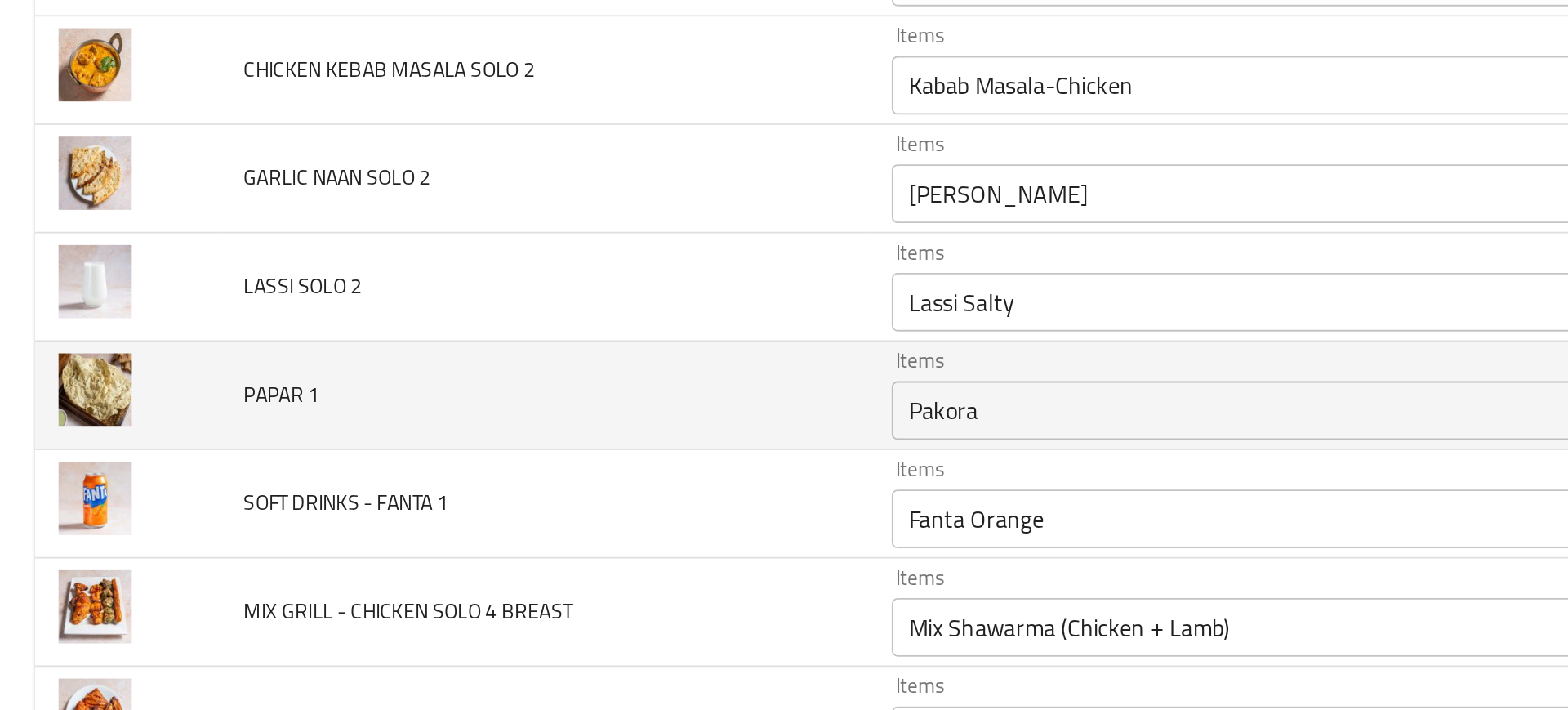
click at [428, 402] on td "PAPAR 1" at bounding box center [303, 414] width 361 height 60
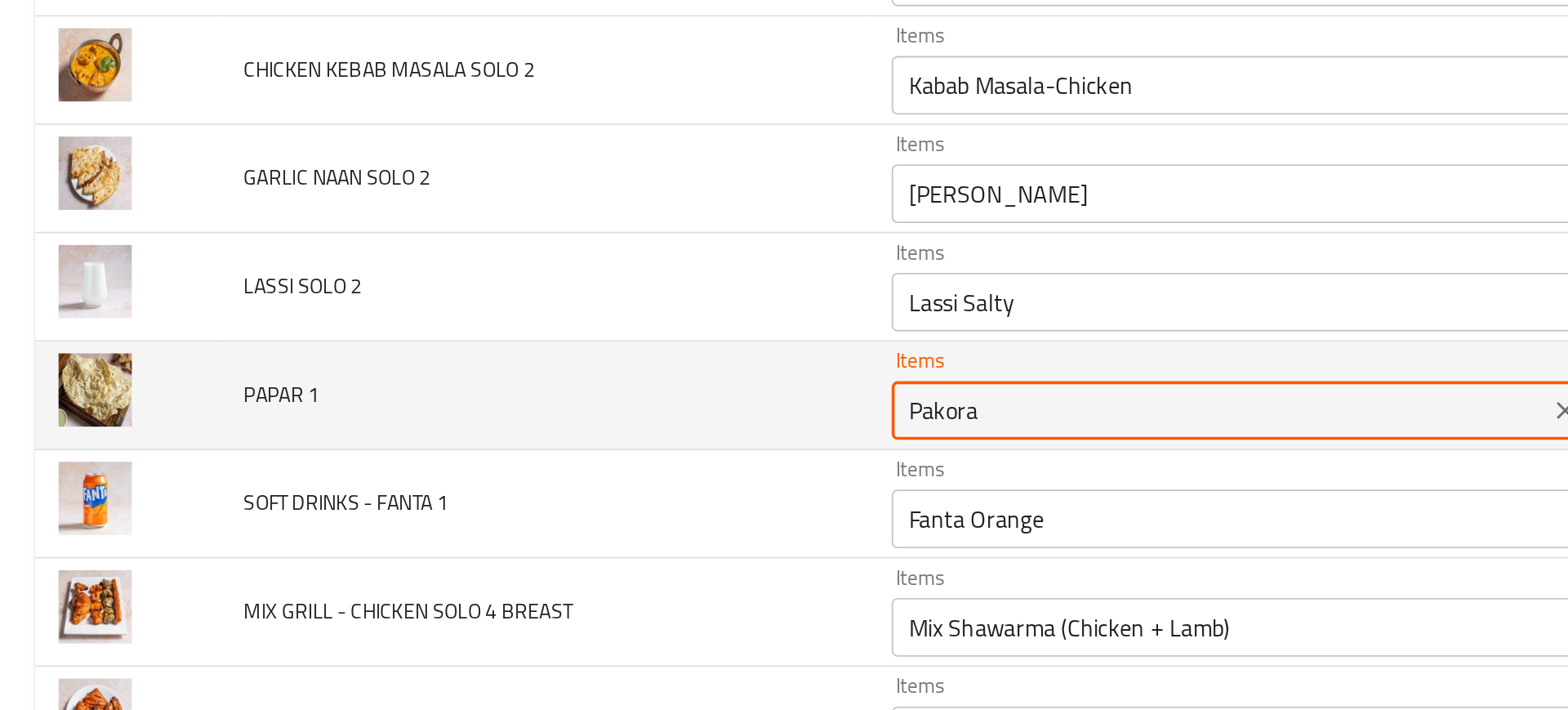
click at [537, 426] on 1 "Pakora" at bounding box center [681, 422] width 357 height 23
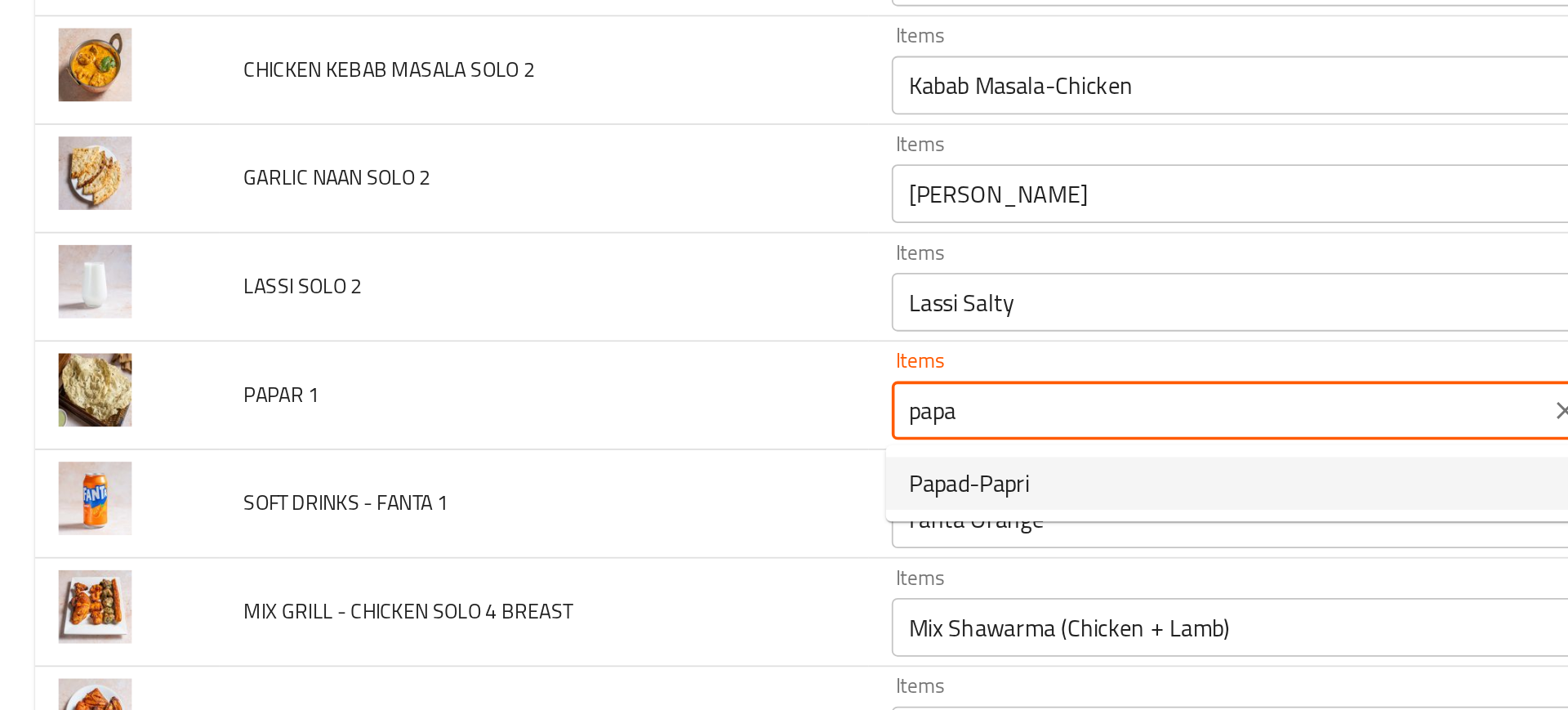
click at [518, 464] on span "Papad-Papri" at bounding box center [541, 464] width 67 height 20
type 1 "Papad-Papri"
type 1-ar "باباد - بابري"
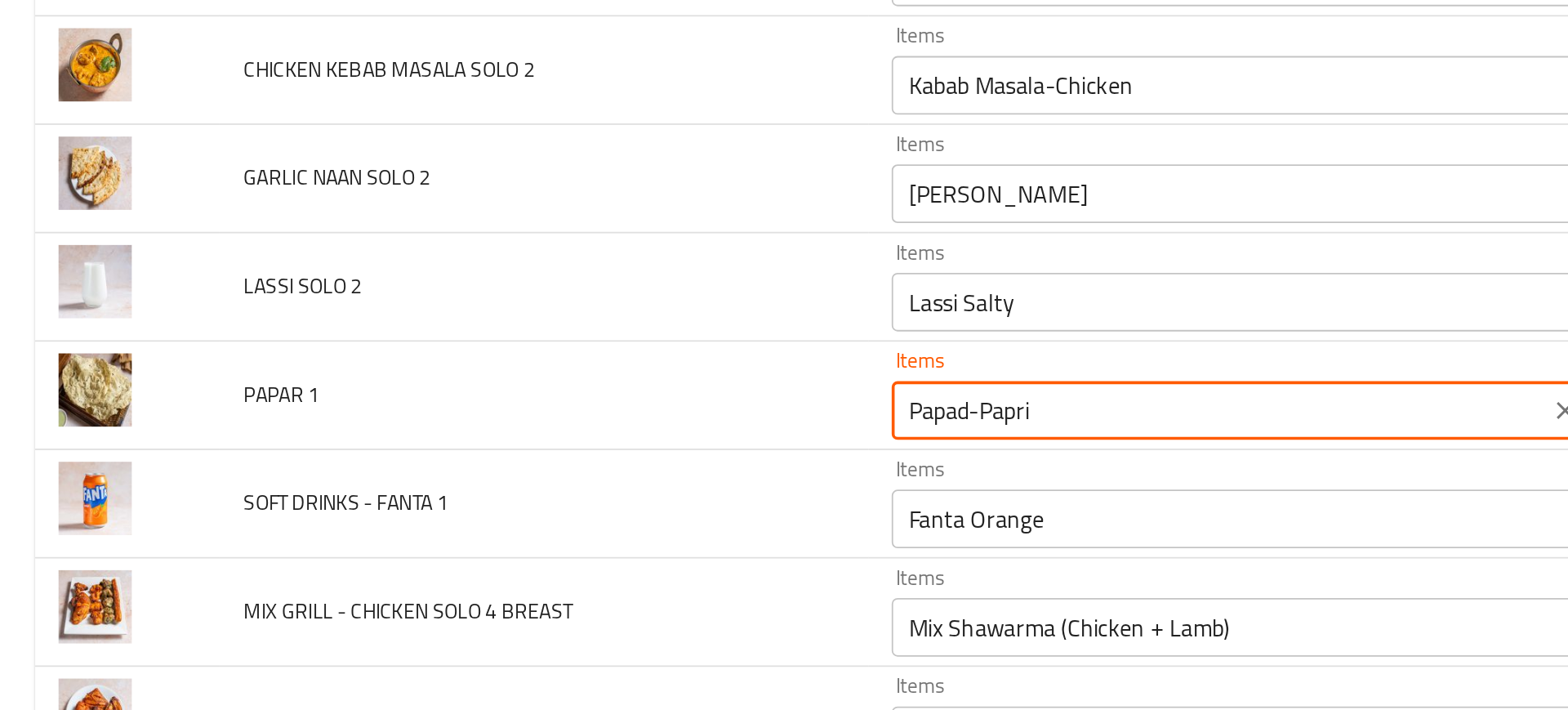
type 1 "Papad-Papri"
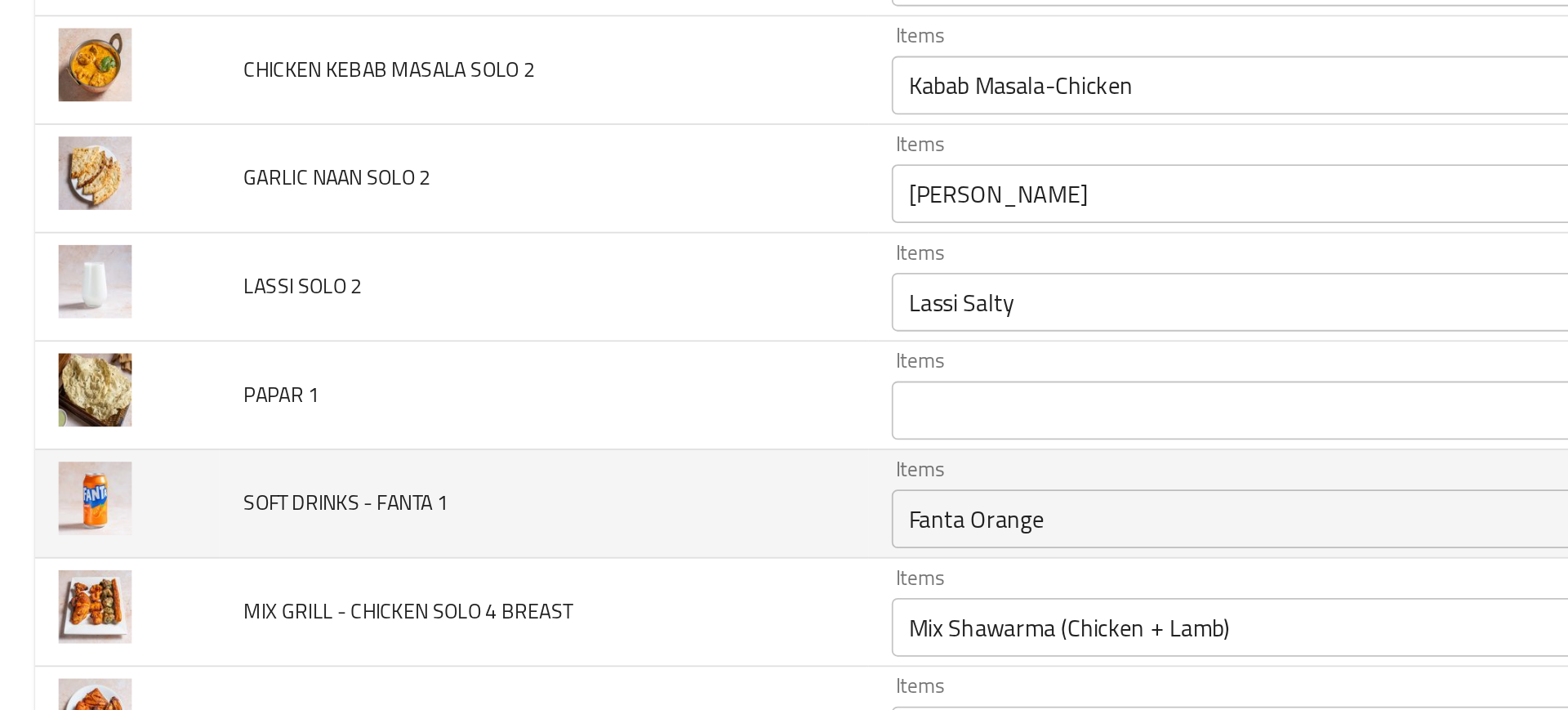
click at [393, 466] on td "SOFT DRINKS - FANTA 1" at bounding box center [303, 475] width 361 height 60
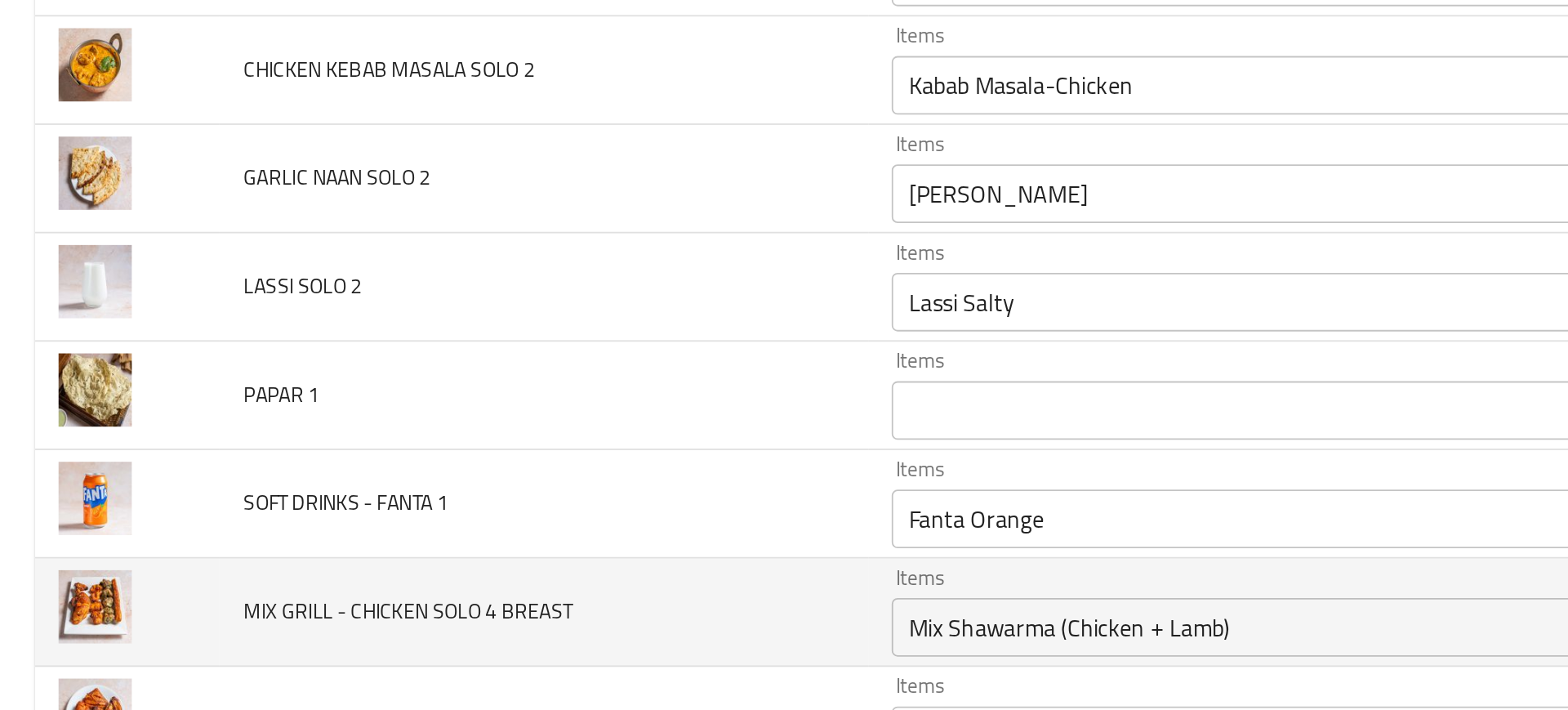
click at [410, 526] on td "MIX GRILL - CHICKEN SOLO 4 BREAST" at bounding box center [303, 535] width 361 height 60
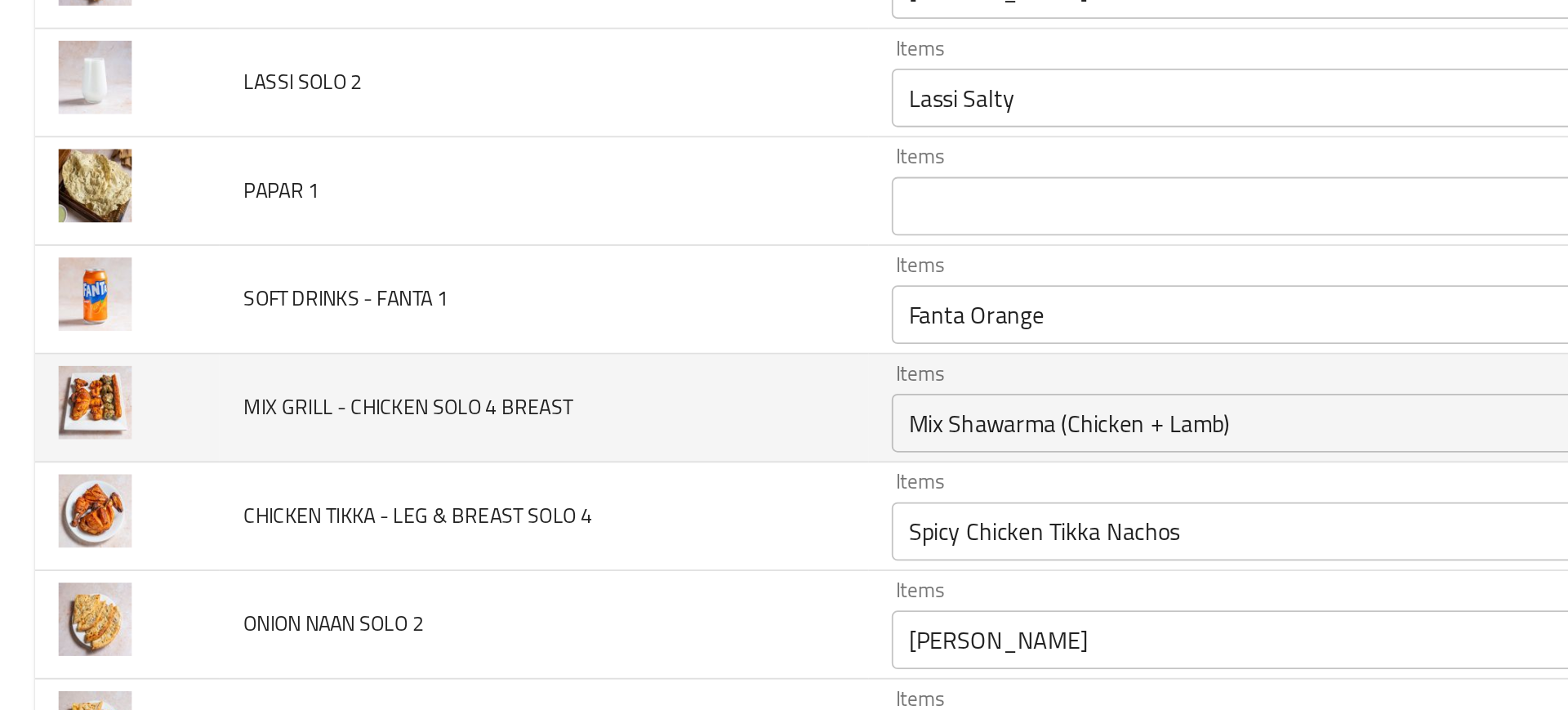
scroll to position [5267, 0]
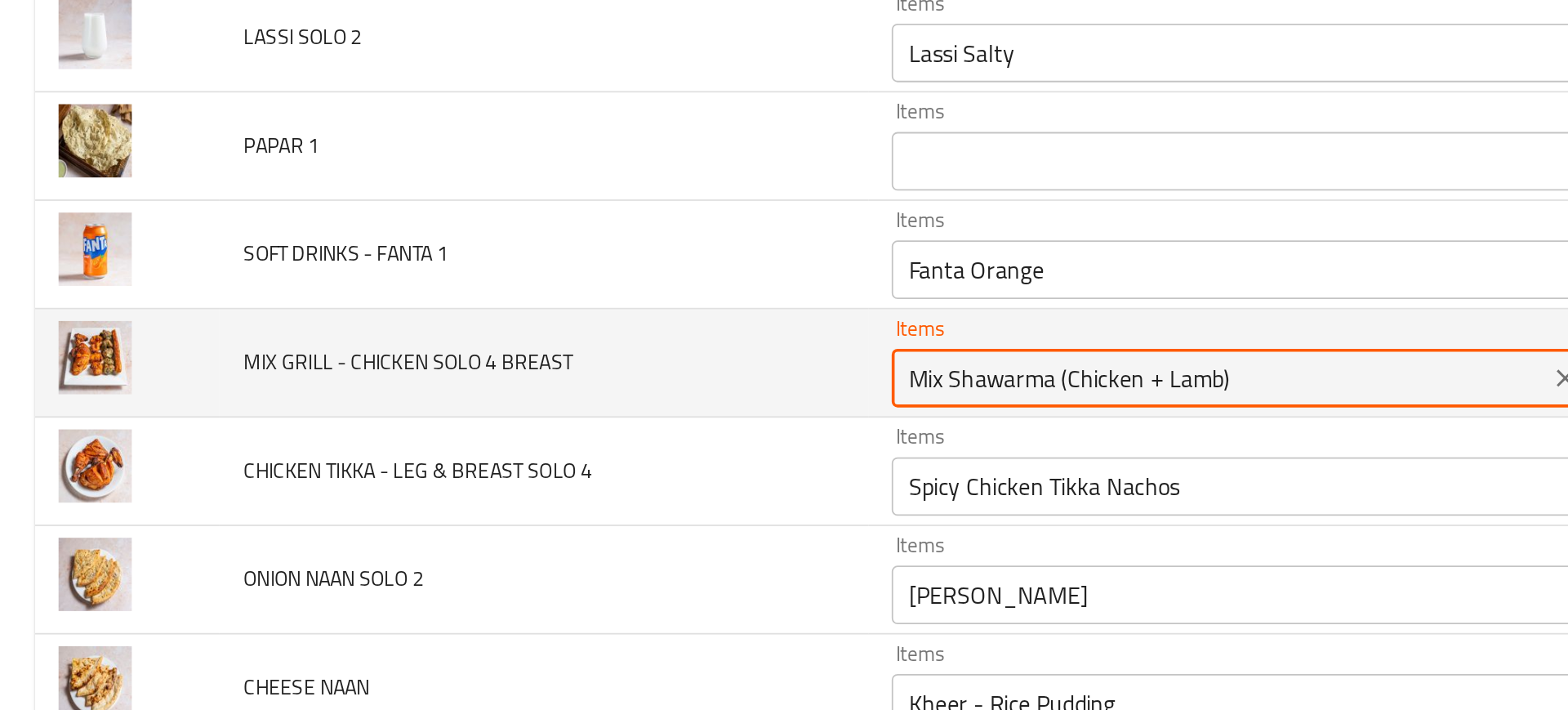
click at [516, 413] on BREAST "Mix Shawarma (Chicken + Lamb)" at bounding box center [681, 404] width 357 height 23
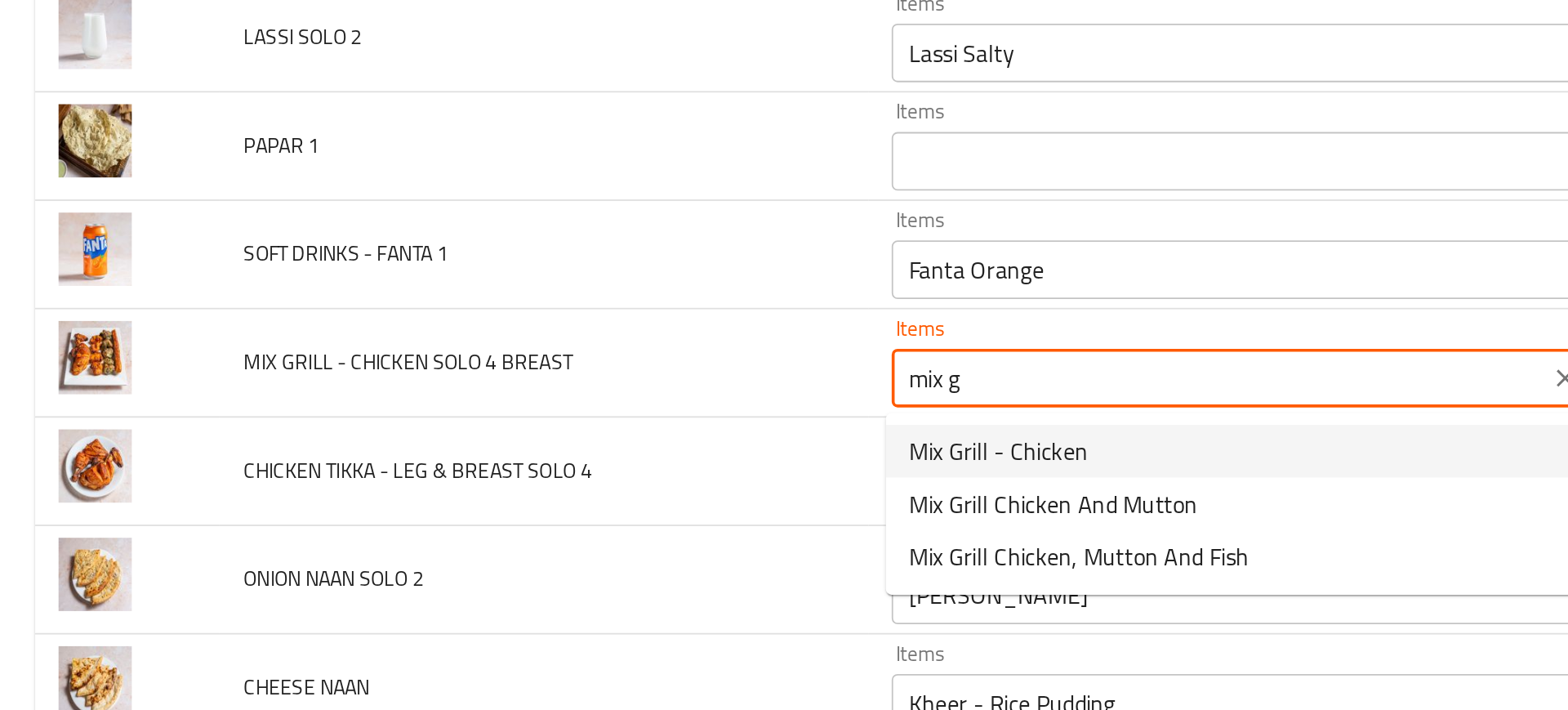
click at [533, 446] on span "Mix Grill - Chicken" at bounding box center [558, 446] width 100 height 20
type BREAST "Mix Grill - Chicken"
type BREAST-ar "ميكس جريل -دجاج"
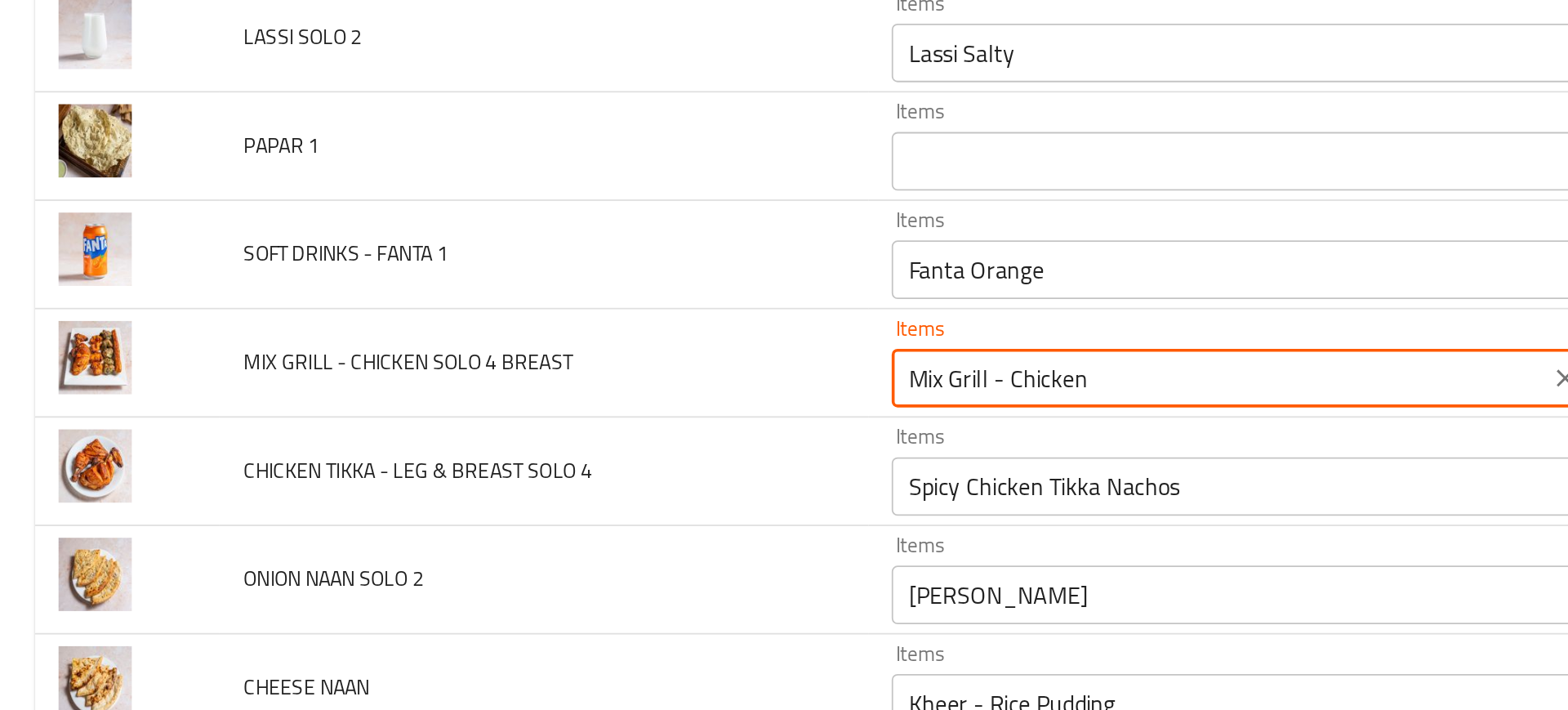
type BREAST "Mix Grill - Chicken"
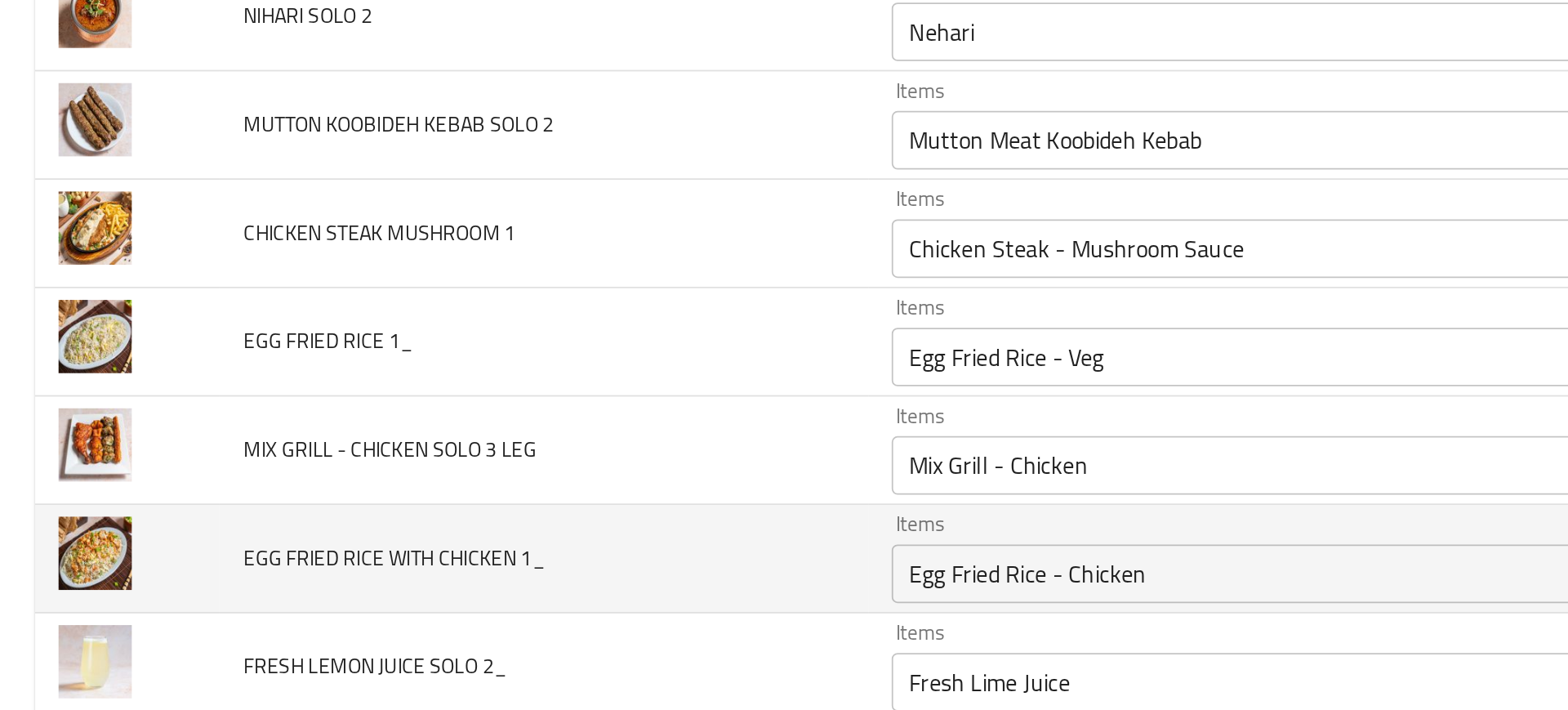
scroll to position [3929, 0]
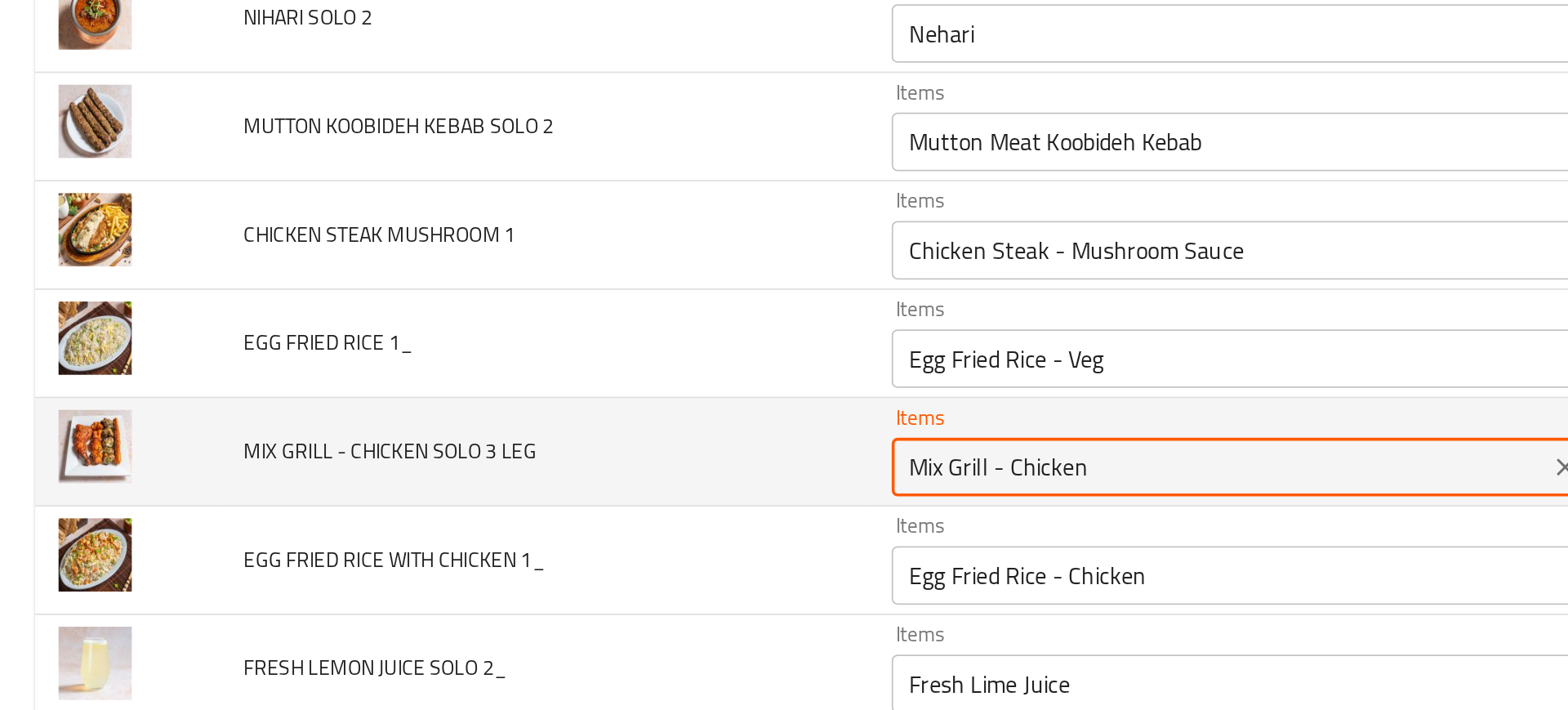
click at [615, 468] on LEG "Mix Grill - Chicken" at bounding box center [681, 472] width 357 height 23
click at [609, 476] on LEG "Mix Grill - Chicken" at bounding box center [681, 472] width 357 height 23
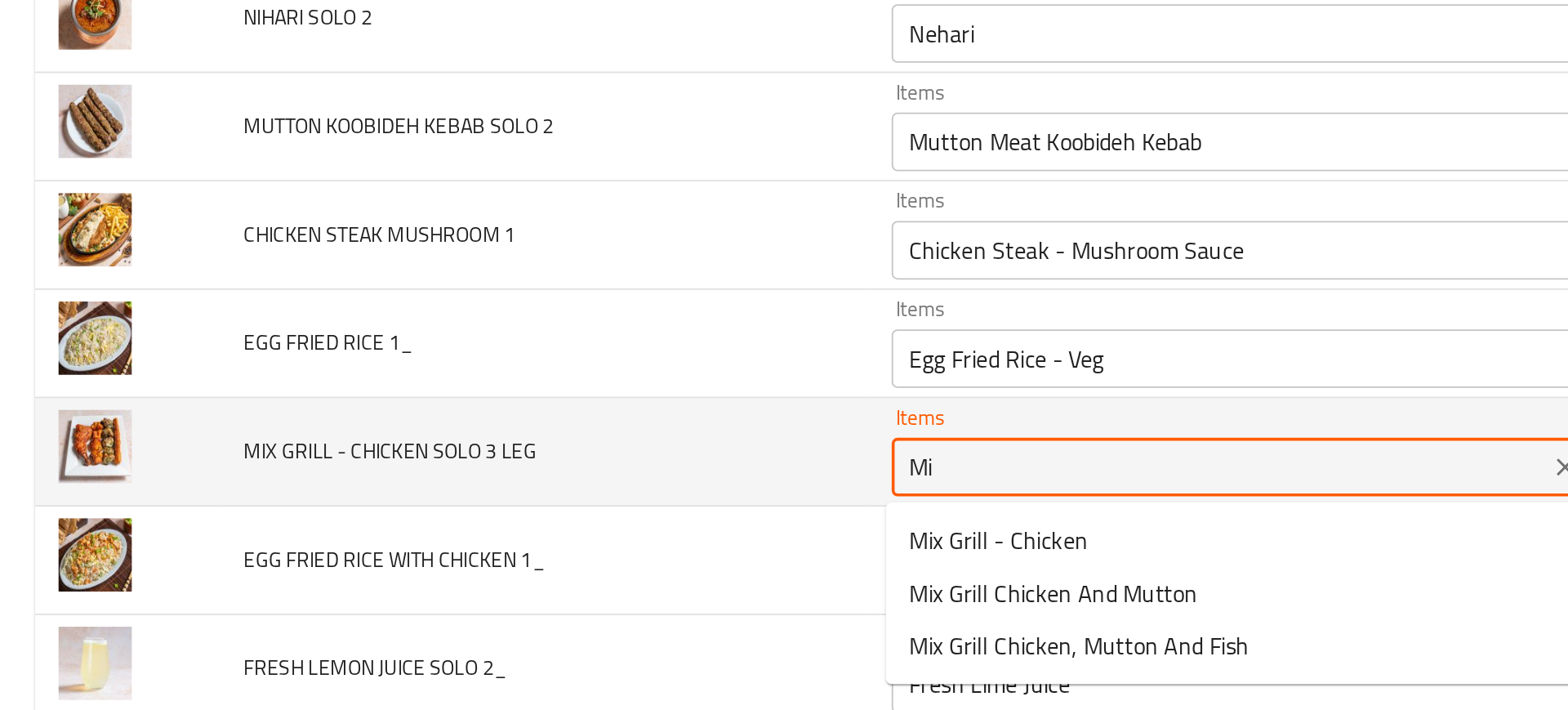
type LEG "M"
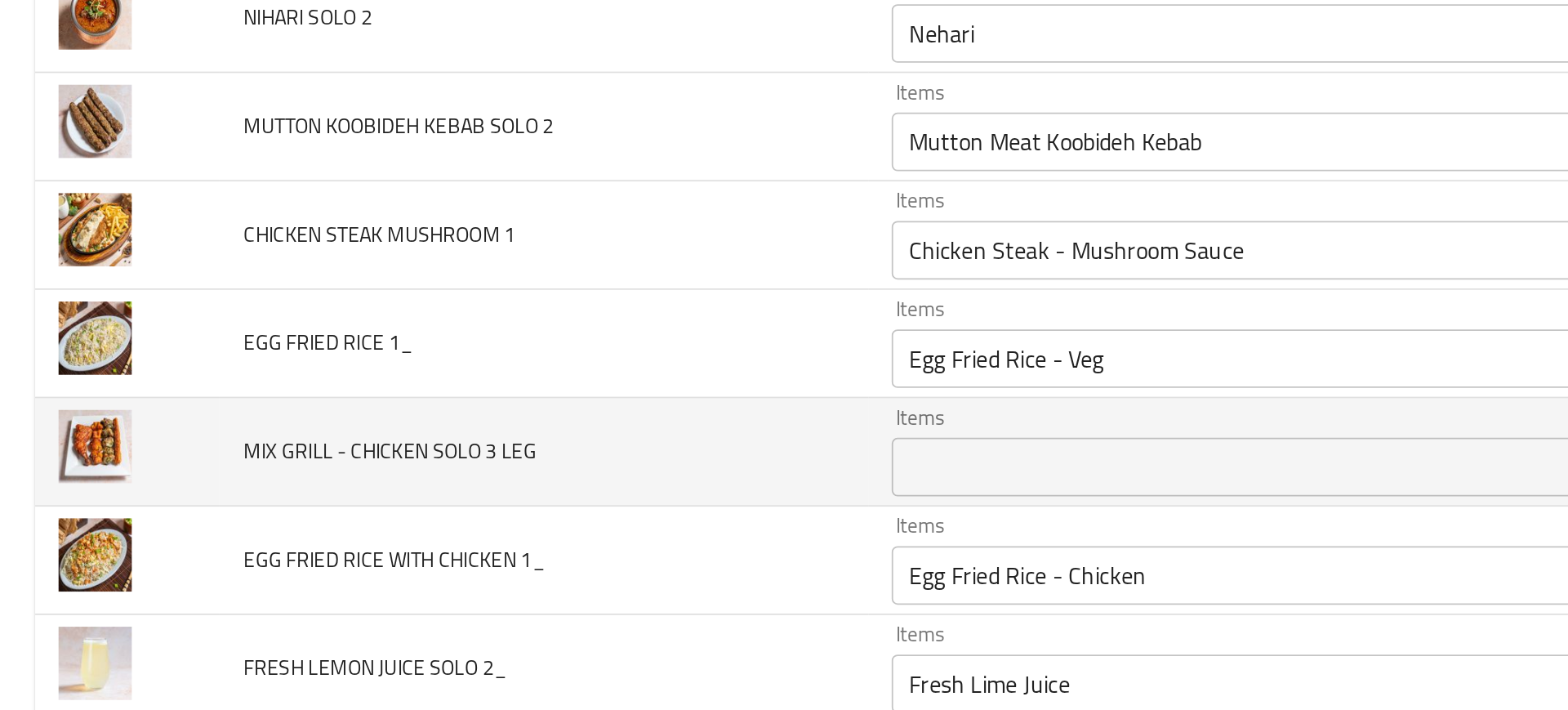
click at [432, 484] on td "MIX GRILL - CHICKEN SOLO 3 LEG" at bounding box center [303, 464] width 361 height 60
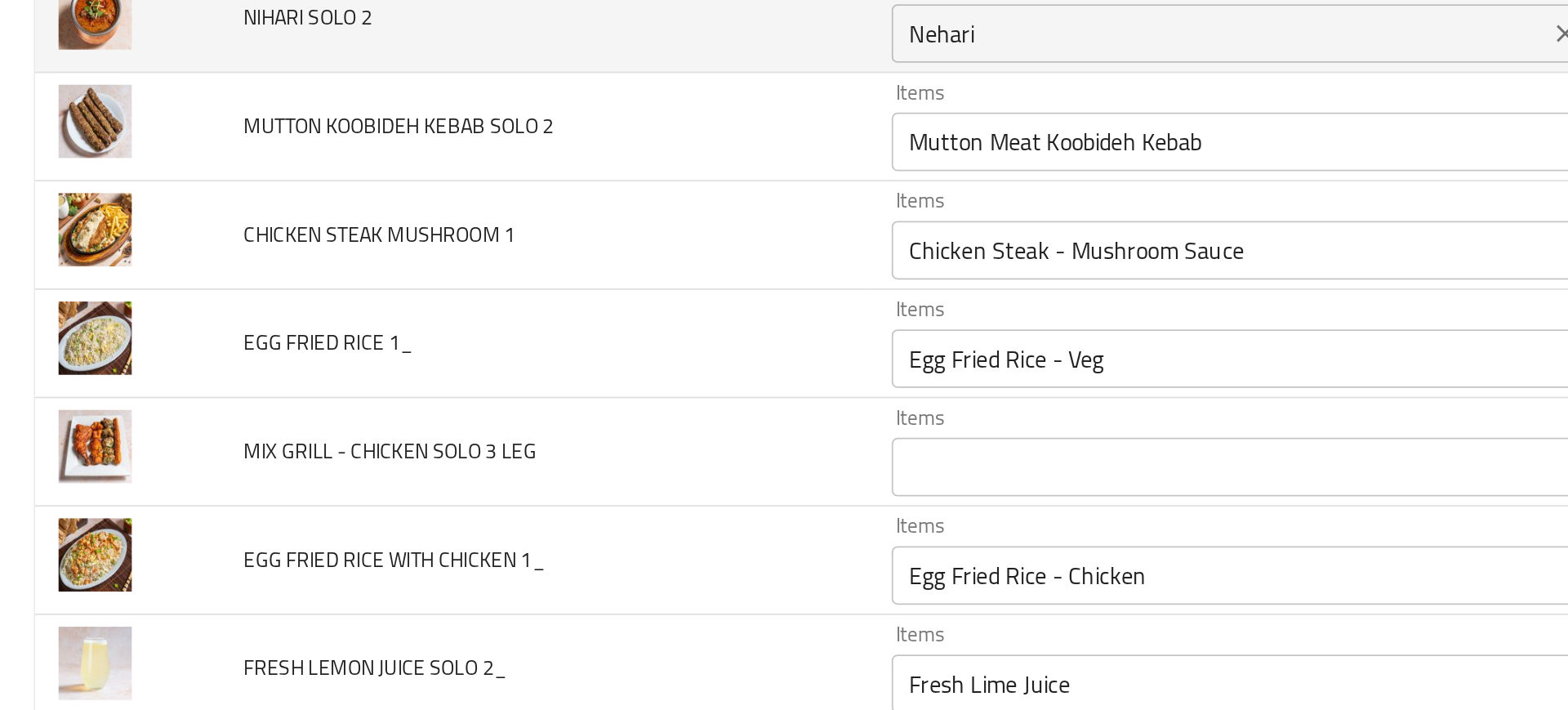
scroll to position [5307, 0]
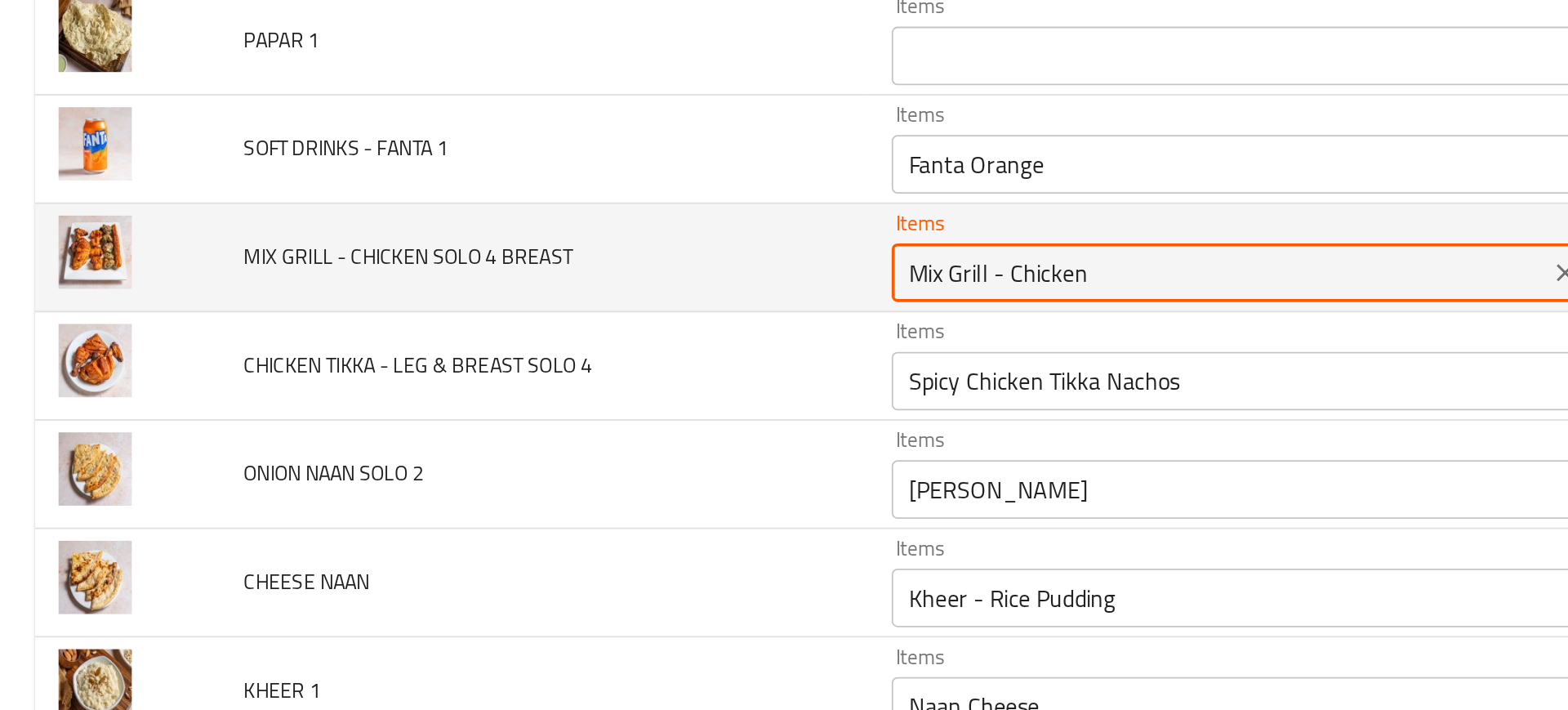
click at [628, 372] on BREAST "Mix Grill - Chicken" at bounding box center [681, 363] width 357 height 23
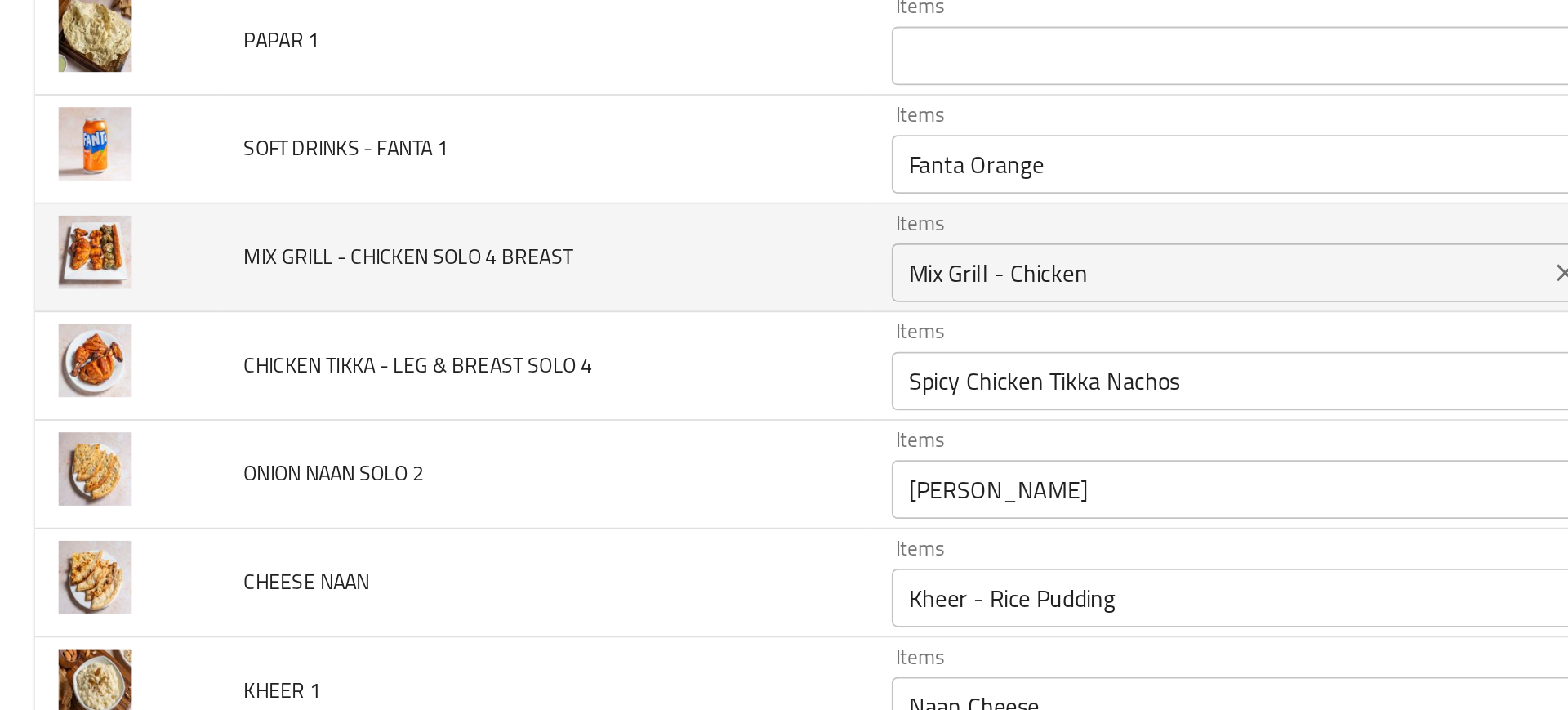
click at [630, 360] on BREAST "Mix Grill - Chicken" at bounding box center [681, 363] width 357 height 23
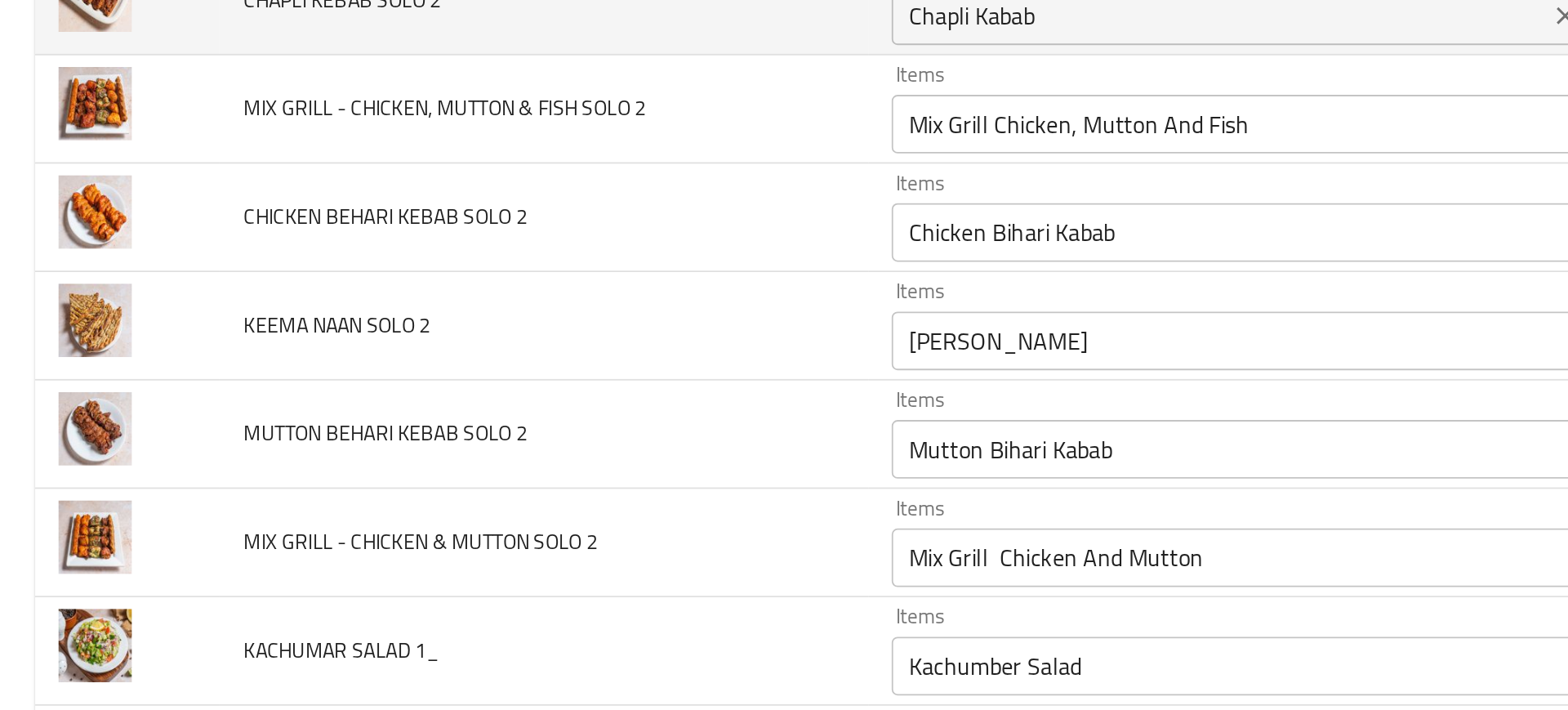
scroll to position [4037, 0]
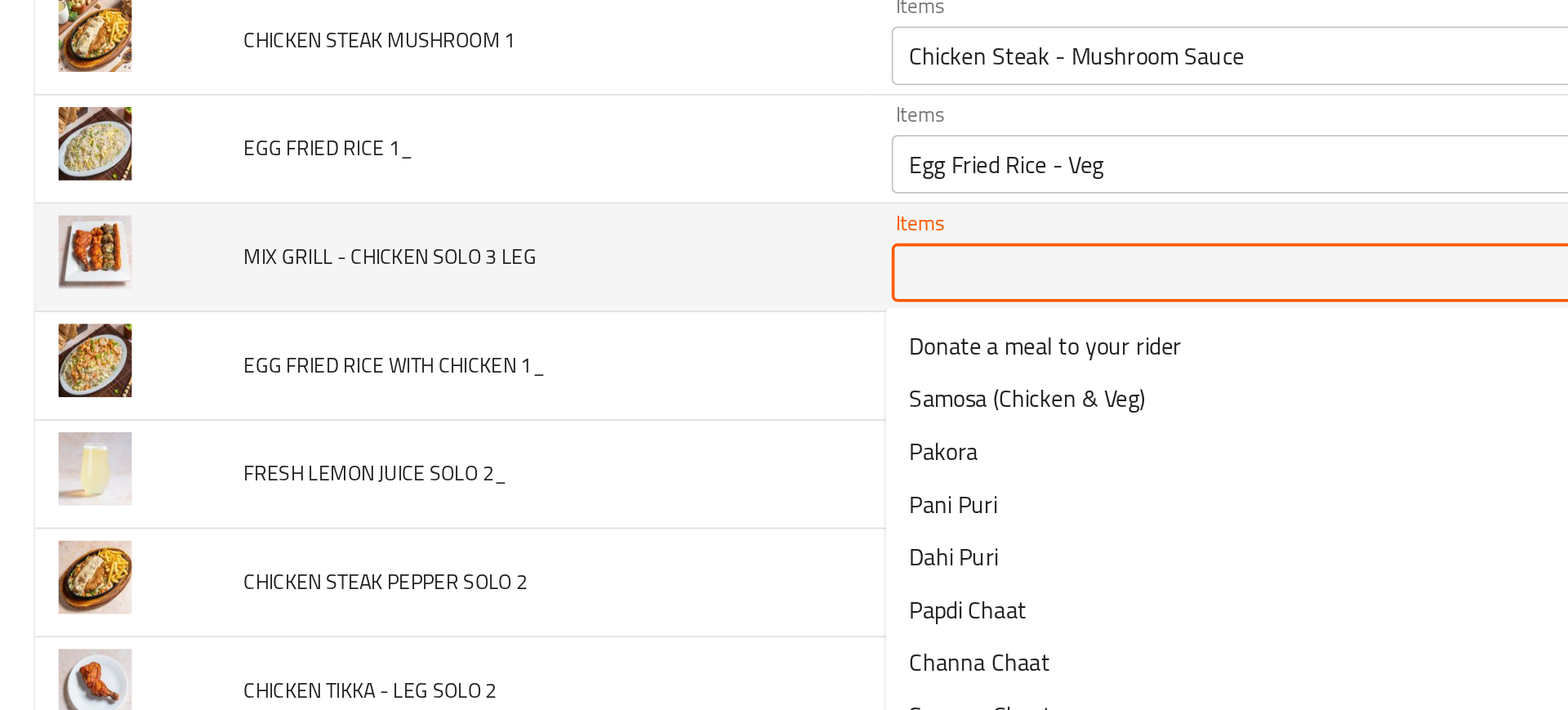
click at [537, 369] on LEG "Items" at bounding box center [681, 363] width 357 height 23
paste LEG "Mix Grill - Chicken"
type LEG "Mix Grill - Chicken"
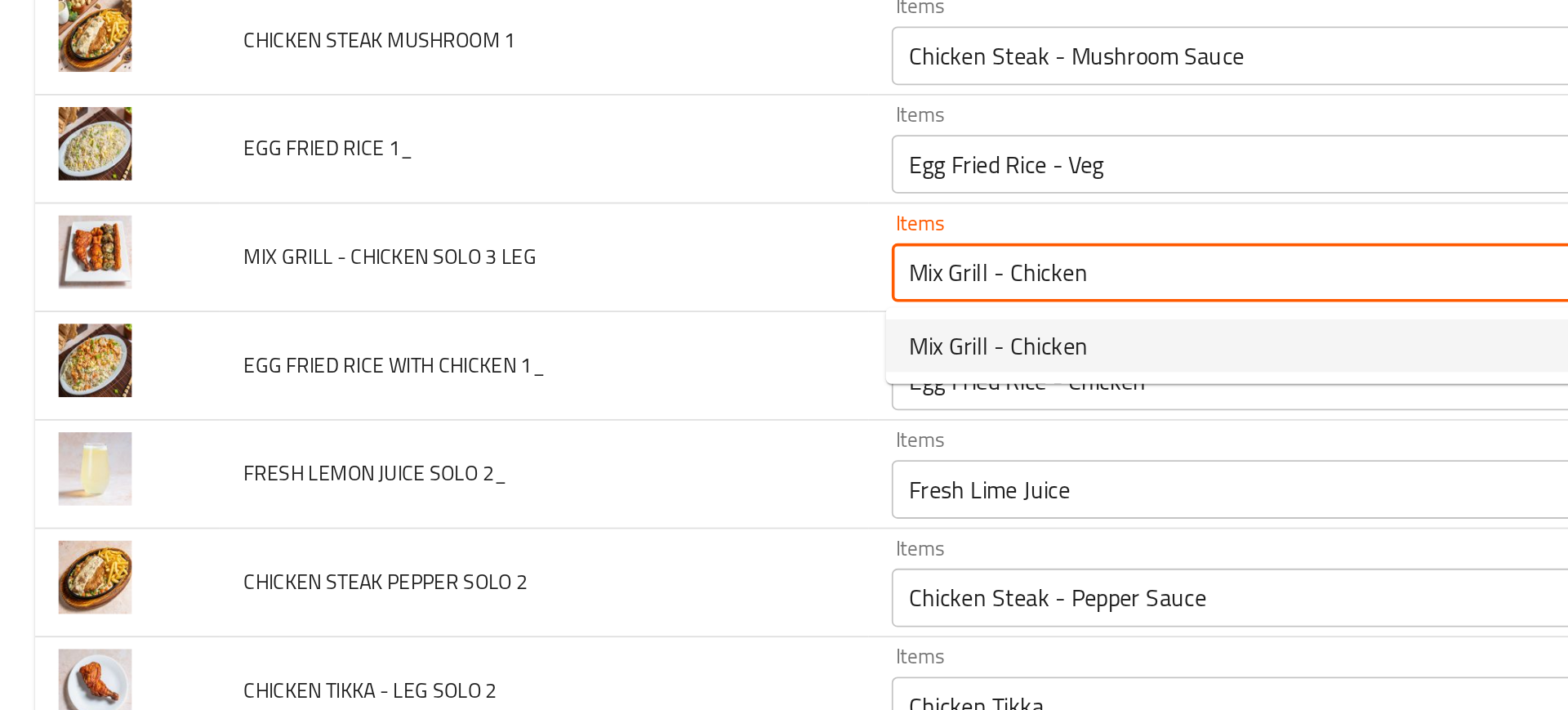
click at [557, 402] on span "Mix Grill - Chicken" at bounding box center [558, 405] width 100 height 20
type LEG-ar "ميكس جريل -دجاج"
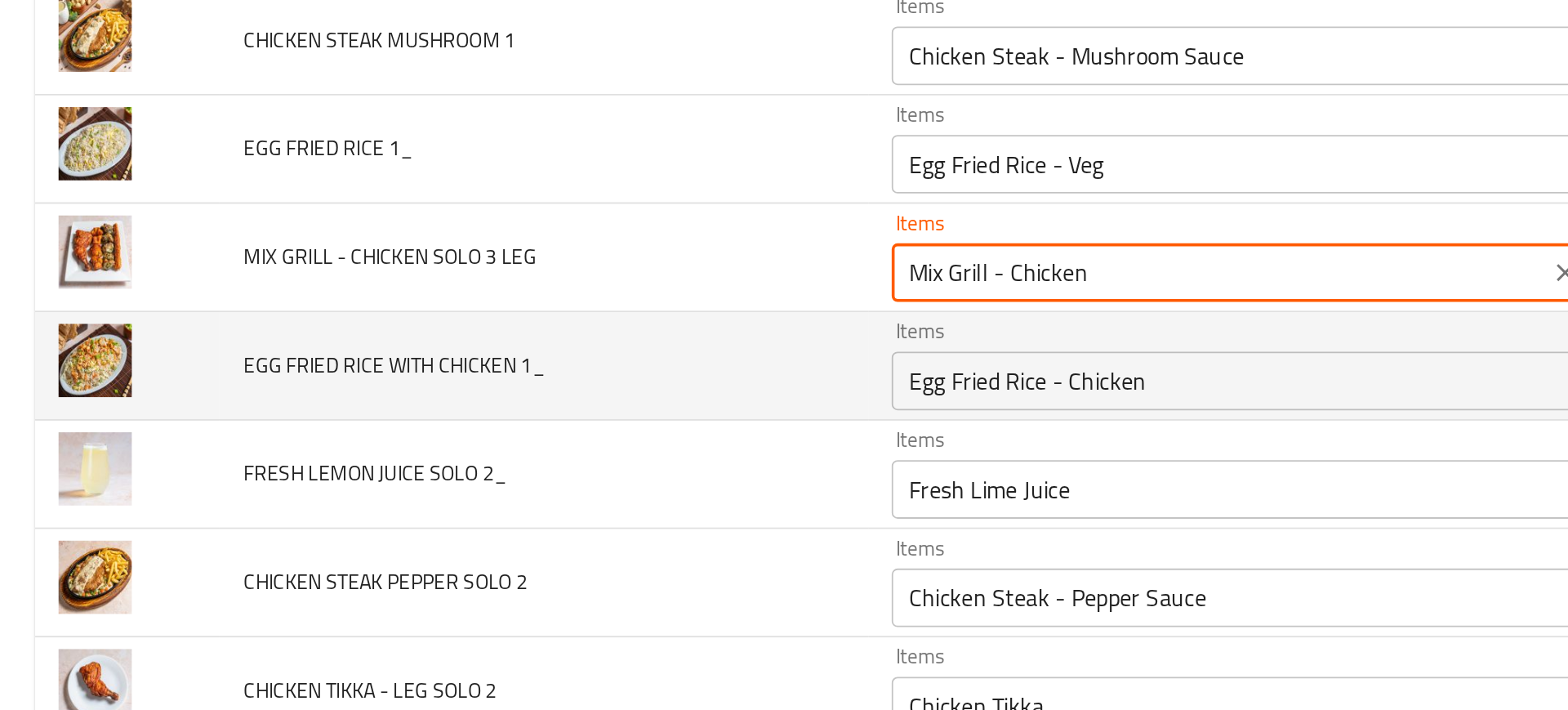
type LEG "Mix Grill - Chicken"
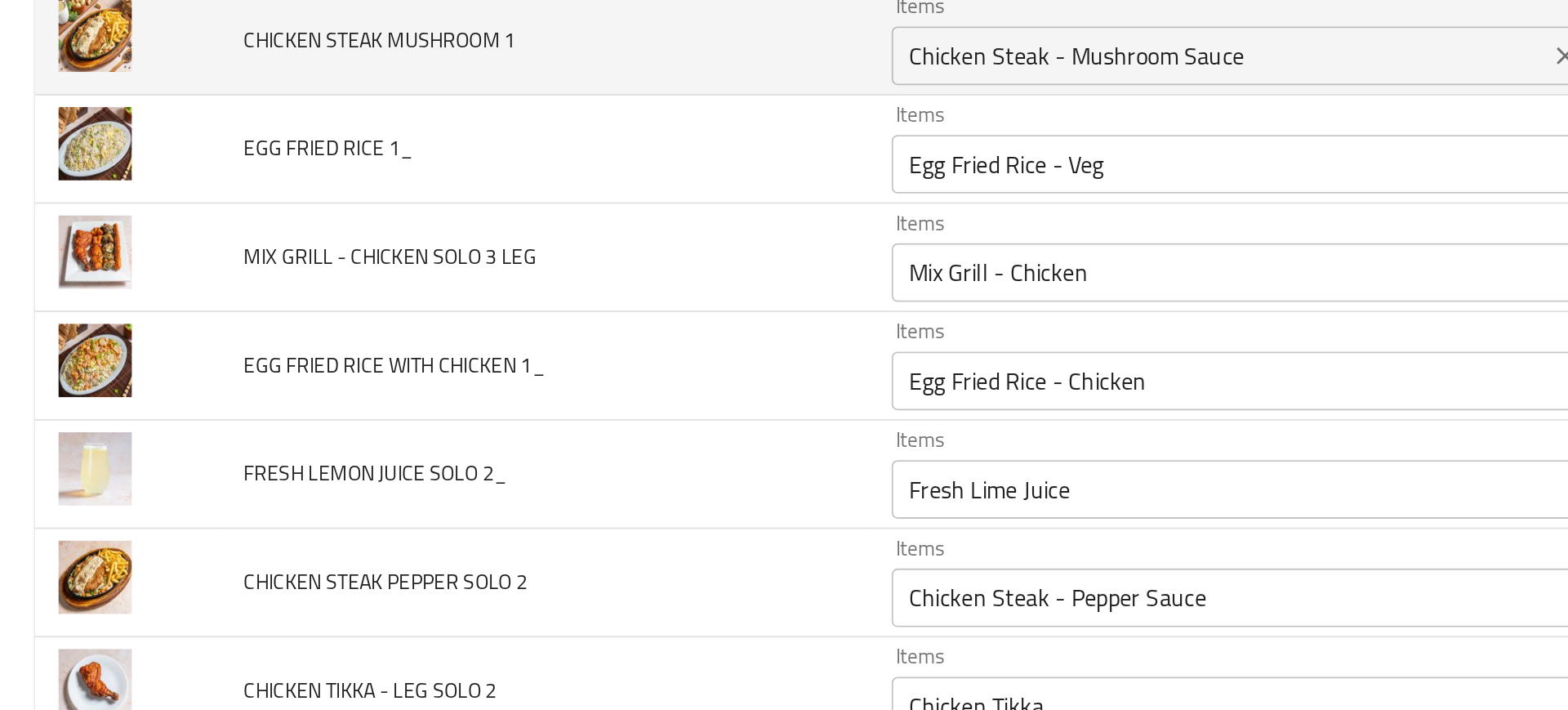
scroll to position [5307, 0]
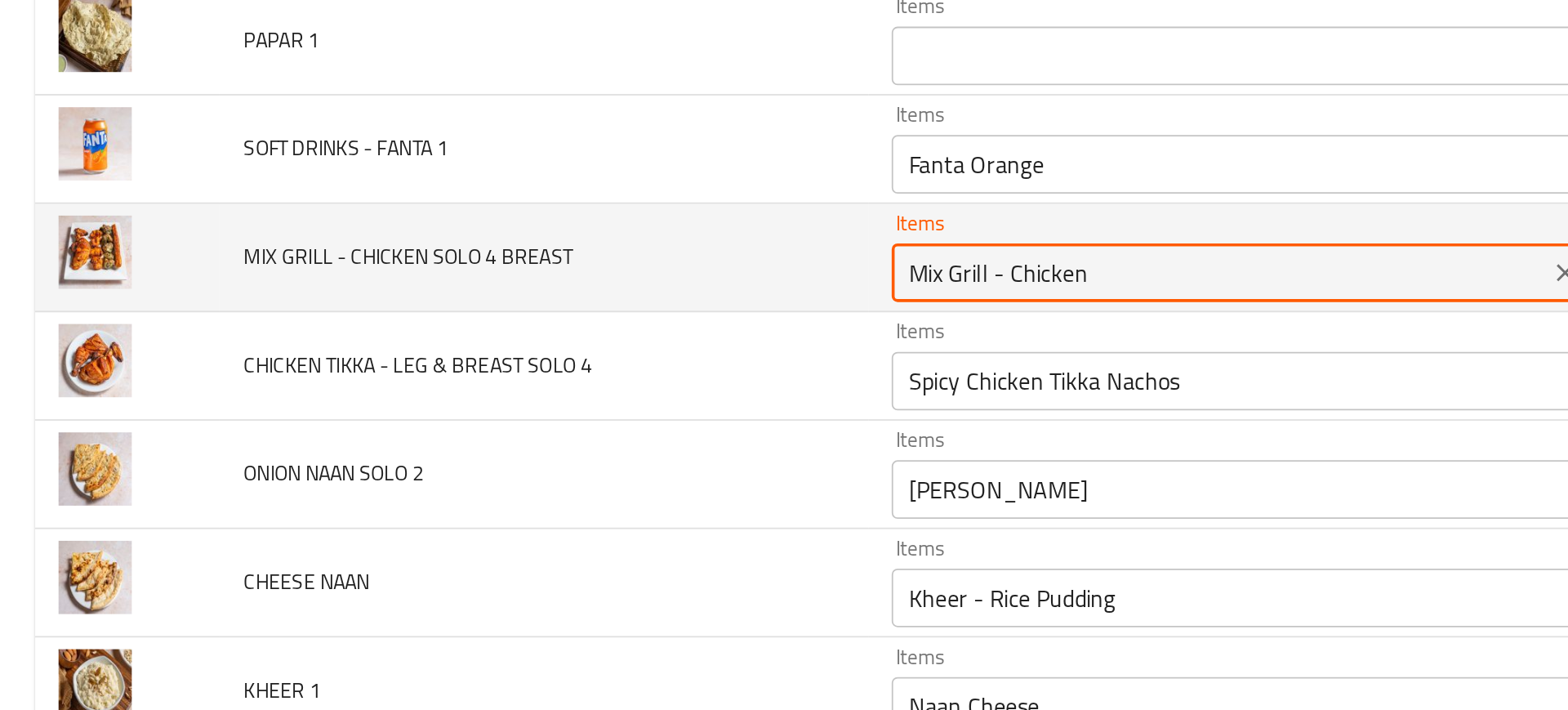
click at [610, 371] on BREAST "Mix Grill - Chicken" at bounding box center [681, 363] width 357 height 23
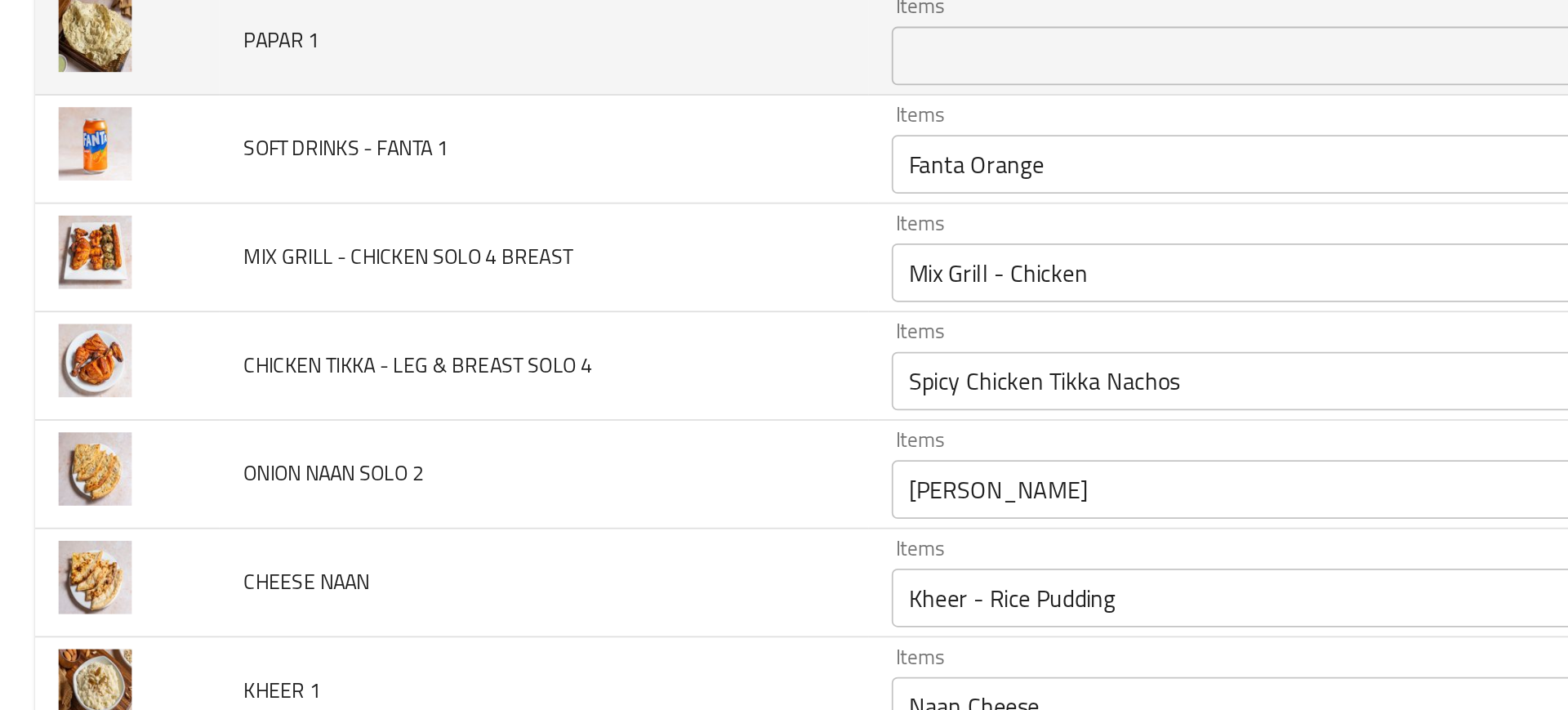
scroll to position [4046, 0]
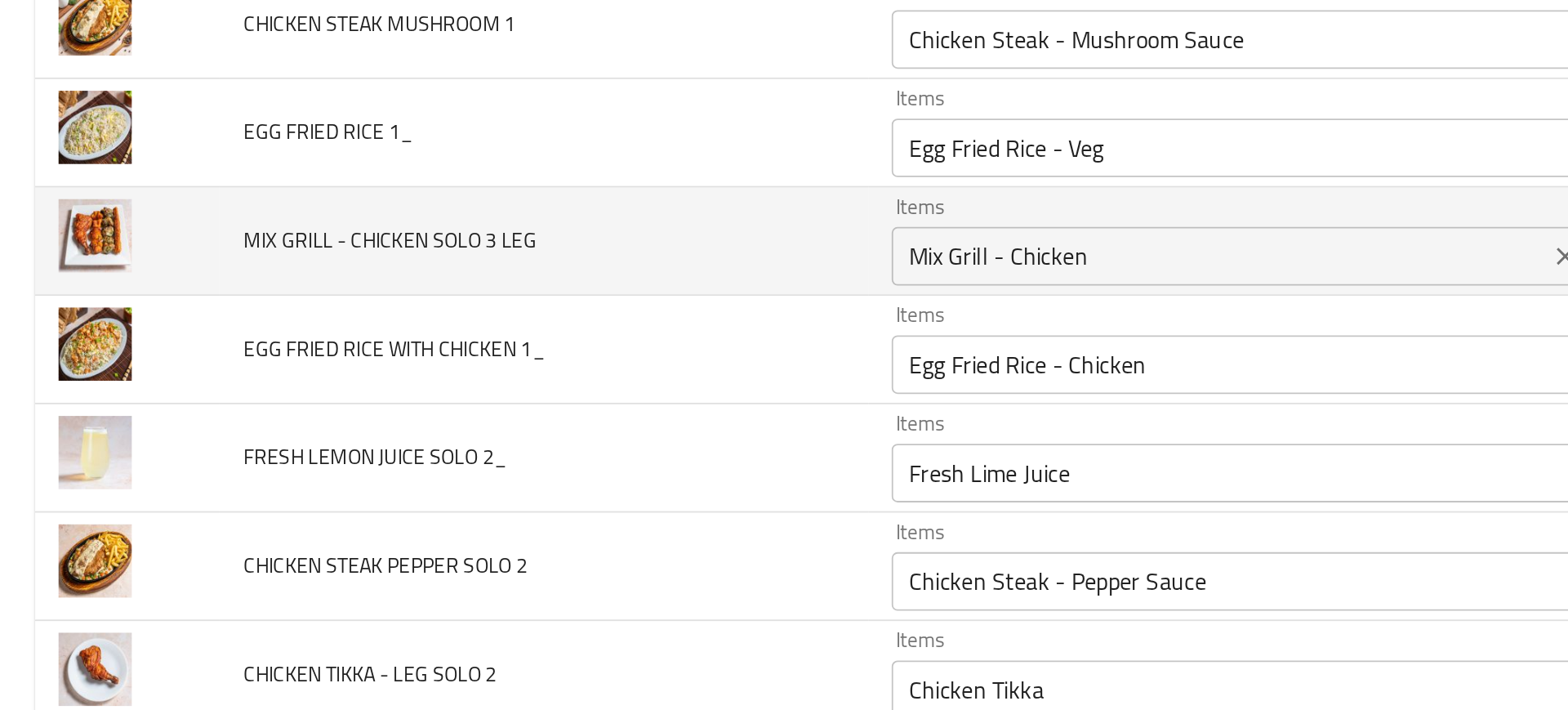
click at [617, 351] on LEG "Mix Grill - Chicken" at bounding box center [681, 354] width 357 height 23
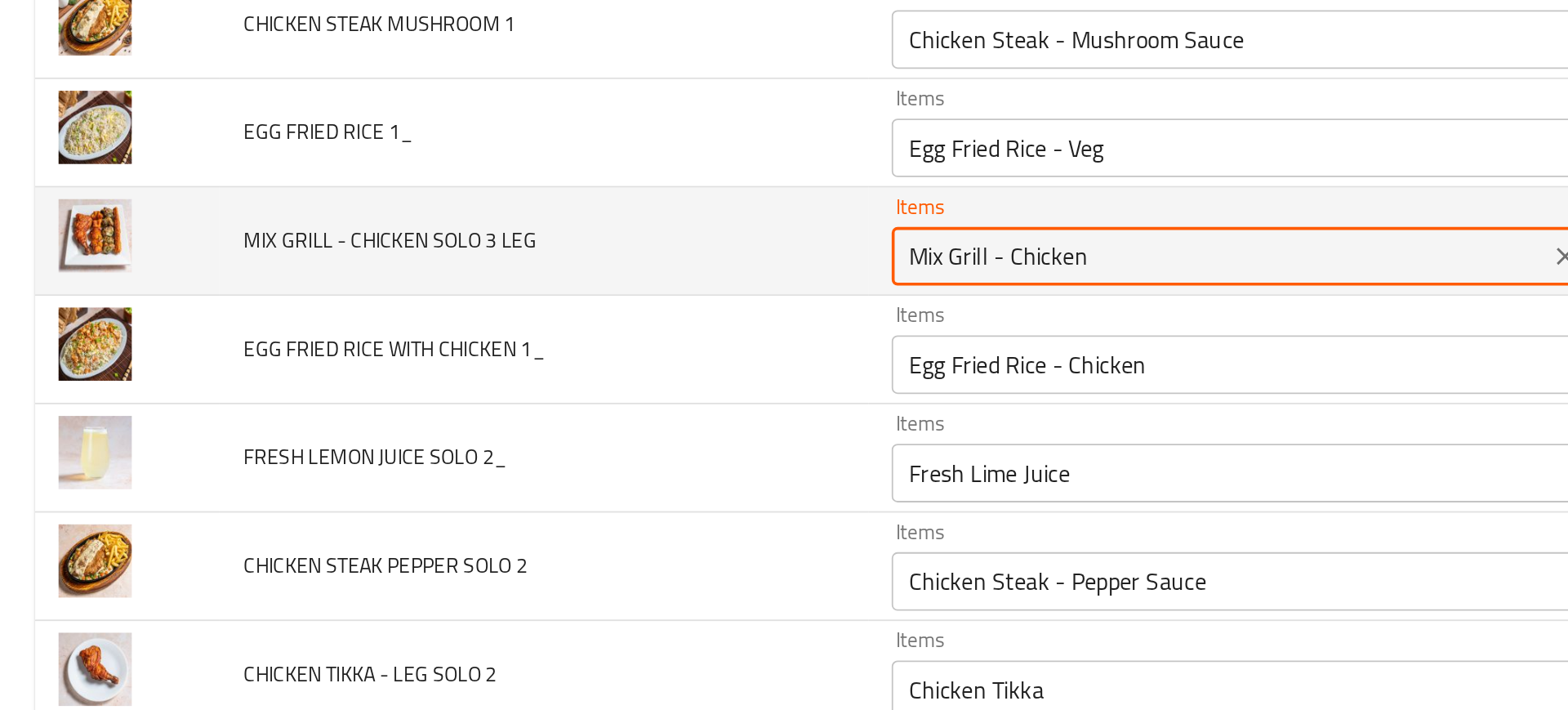
click at [617, 351] on LEG "Mix Grill - Chicken" at bounding box center [681, 354] width 357 height 23
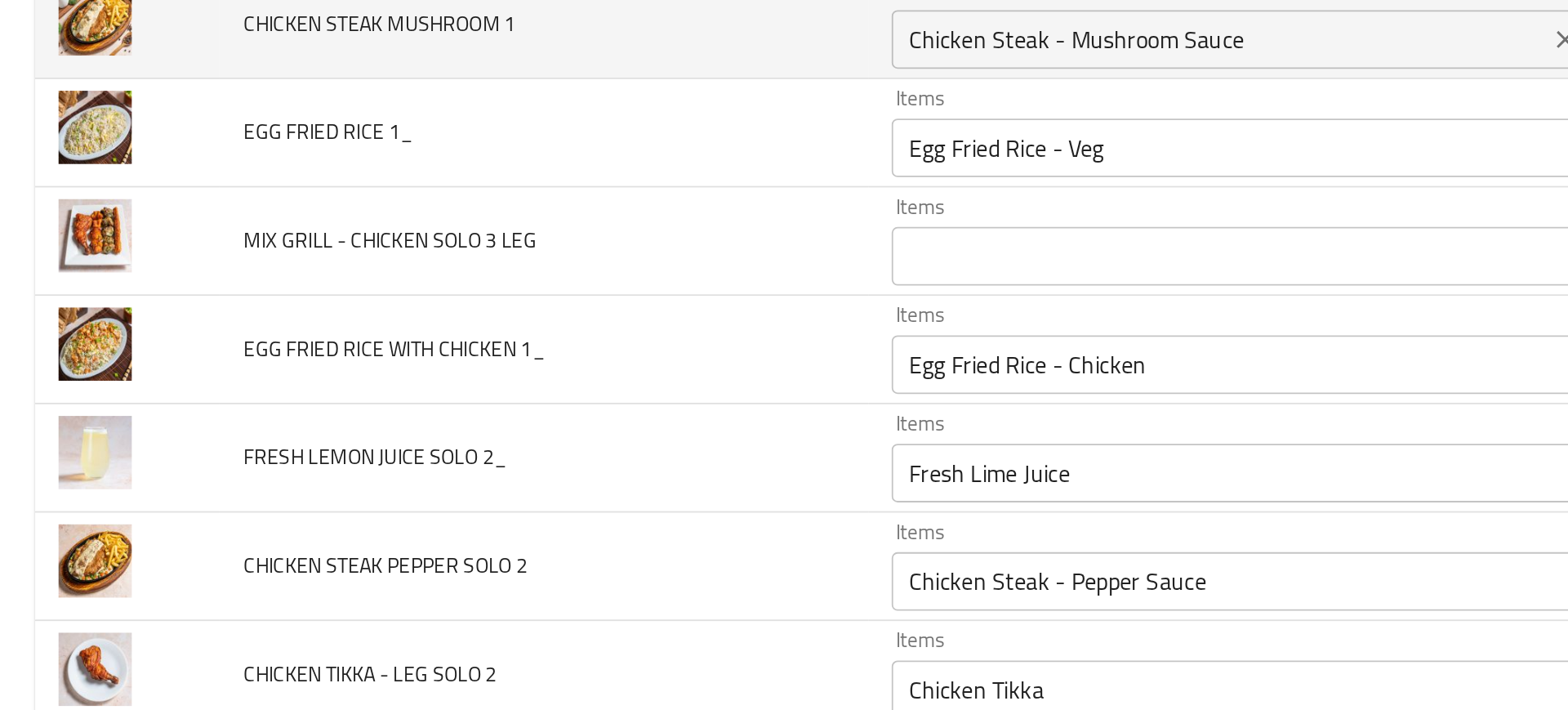
scroll to position [5307, 0]
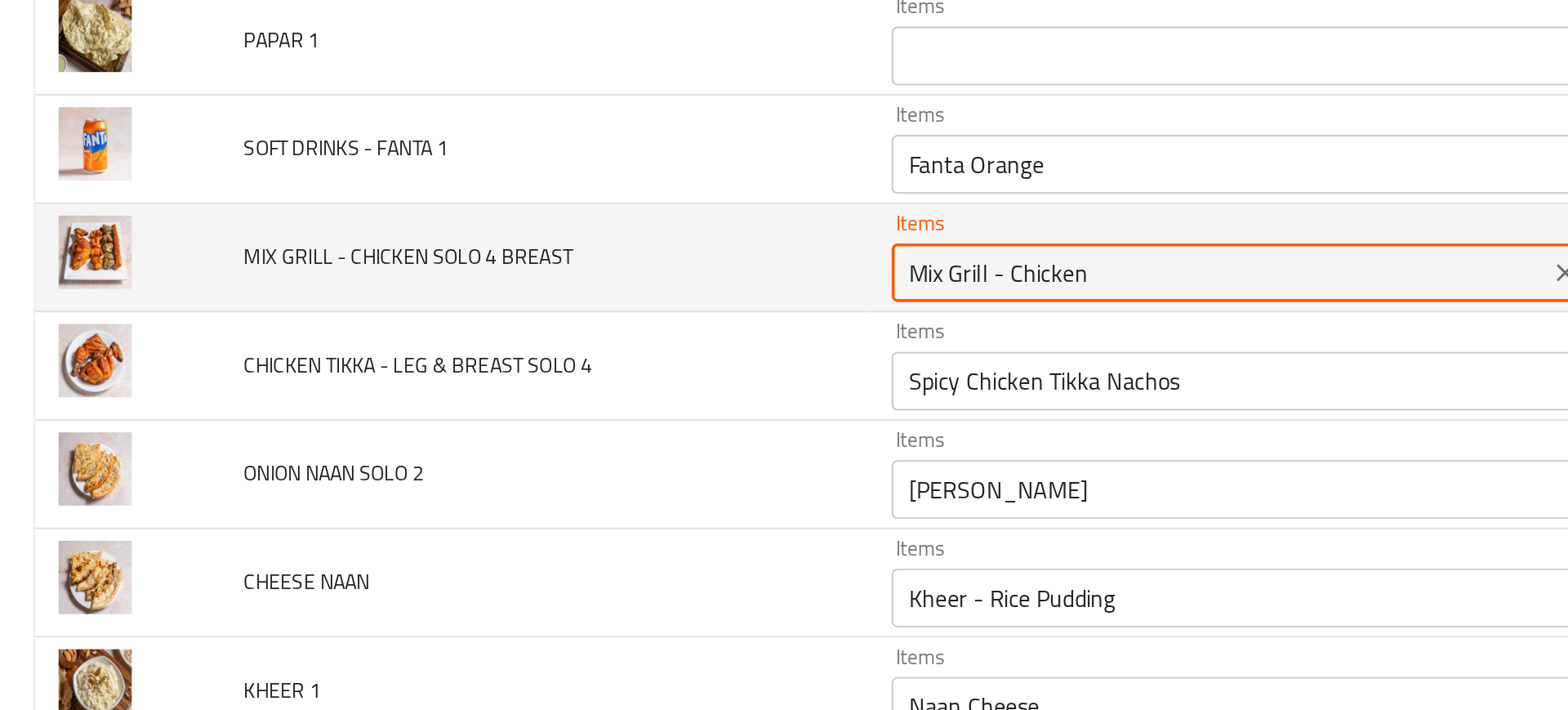
click at [622, 365] on BREAST "Mix Grill - Chicken" at bounding box center [681, 363] width 357 height 23
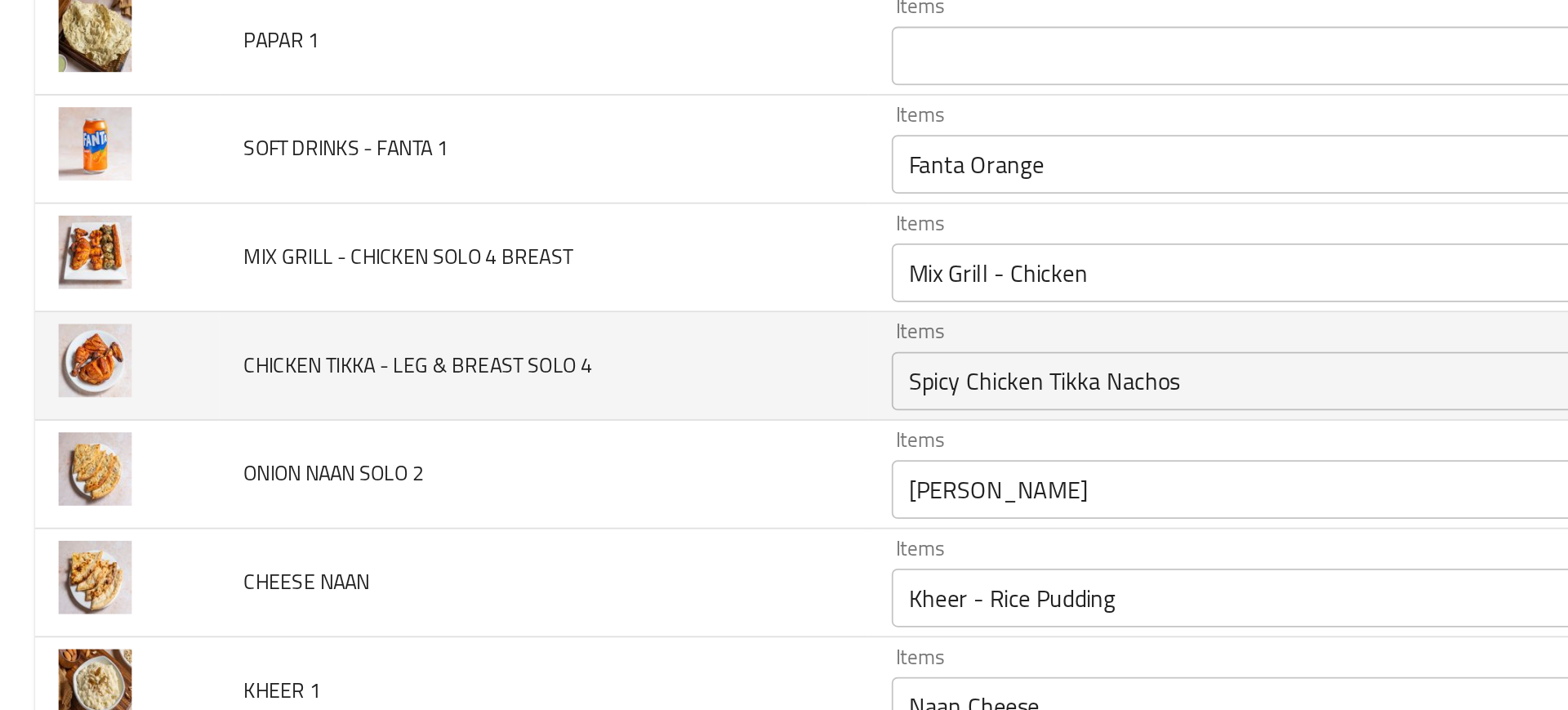
click at [446, 423] on td "CHICKEN TIKKA - LEG & BREAST SOLO 4" at bounding box center [303, 416] width 361 height 60
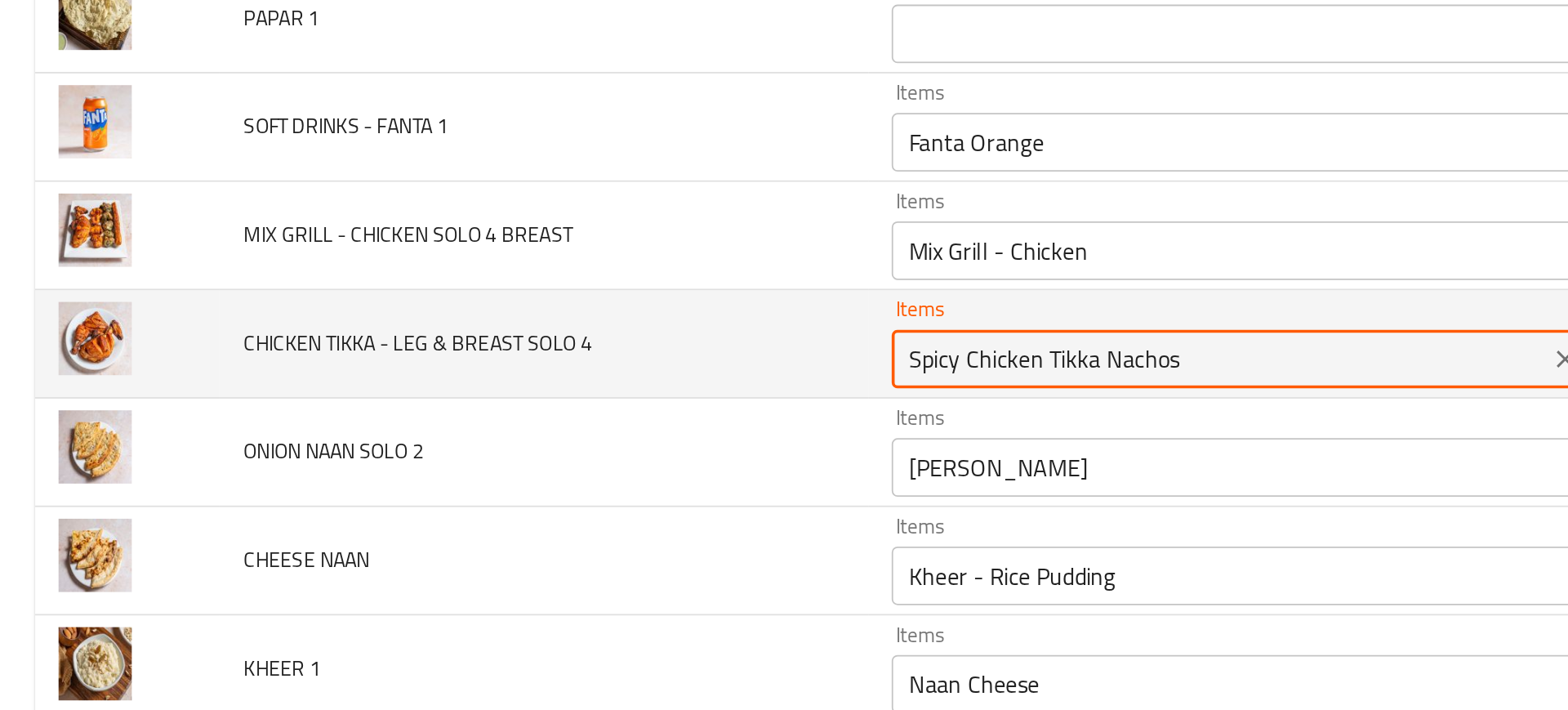
drag, startPoint x: 535, startPoint y: 412, endPoint x: 608, endPoint y: 413, distance: 73.0
click at [608, 413] on 4 "Spicy Chicken Tikka Nachos" at bounding box center [681, 411] width 357 height 23
paste 4 "Chicken Tikka"
type 4 "Chicken Tikka"
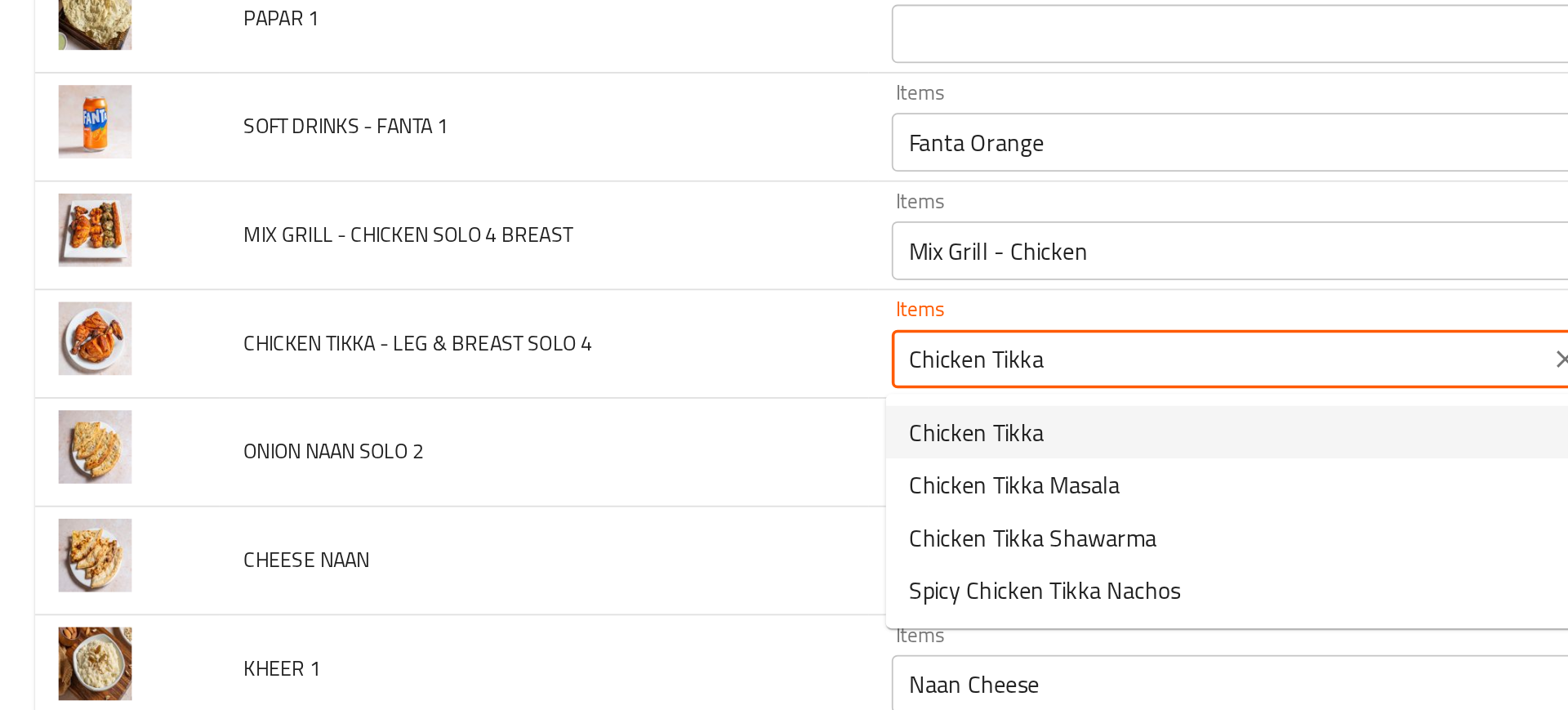
click at [537, 460] on span "Chicken Tikka" at bounding box center [545, 453] width 75 height 20
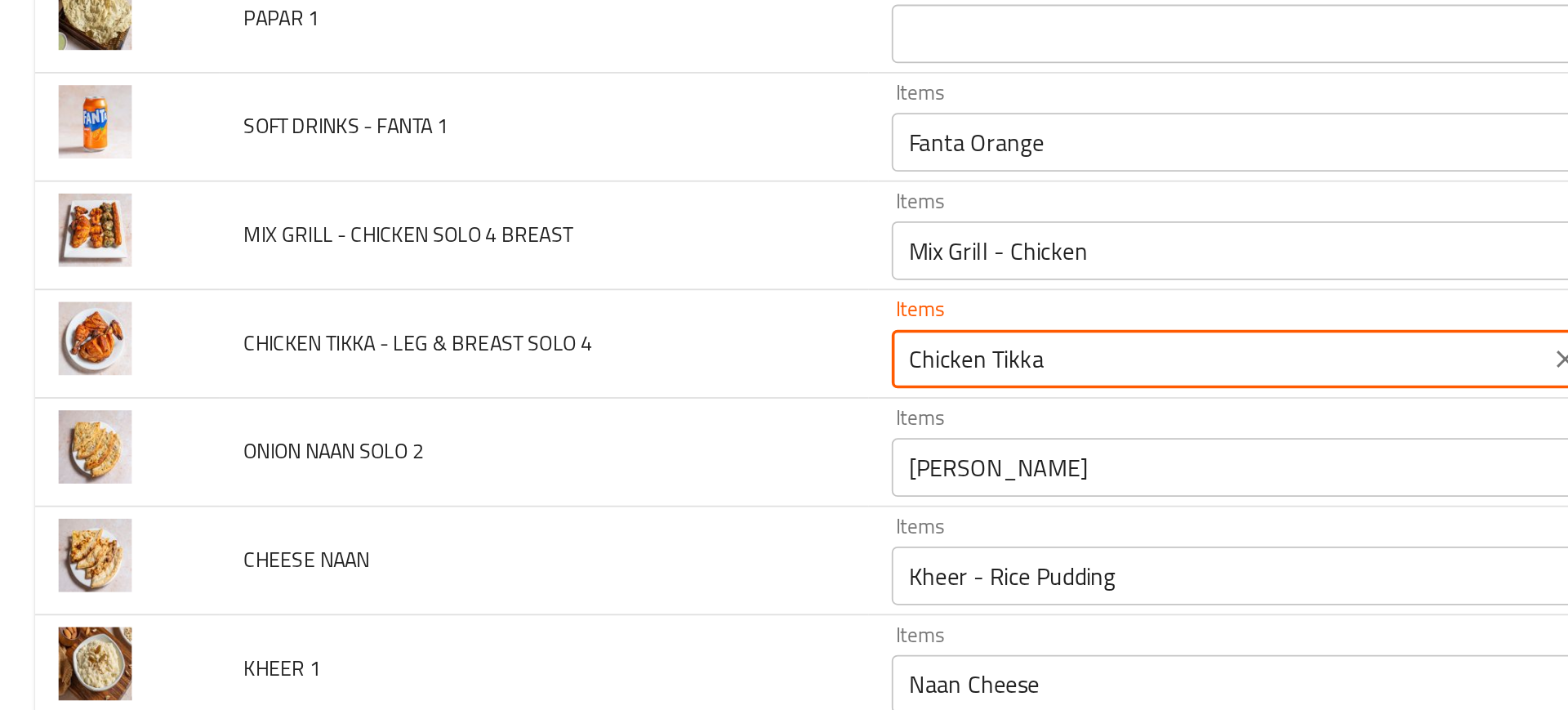
type 4-ar "دجاج تكا"
type 4 "Chicken Tikka"
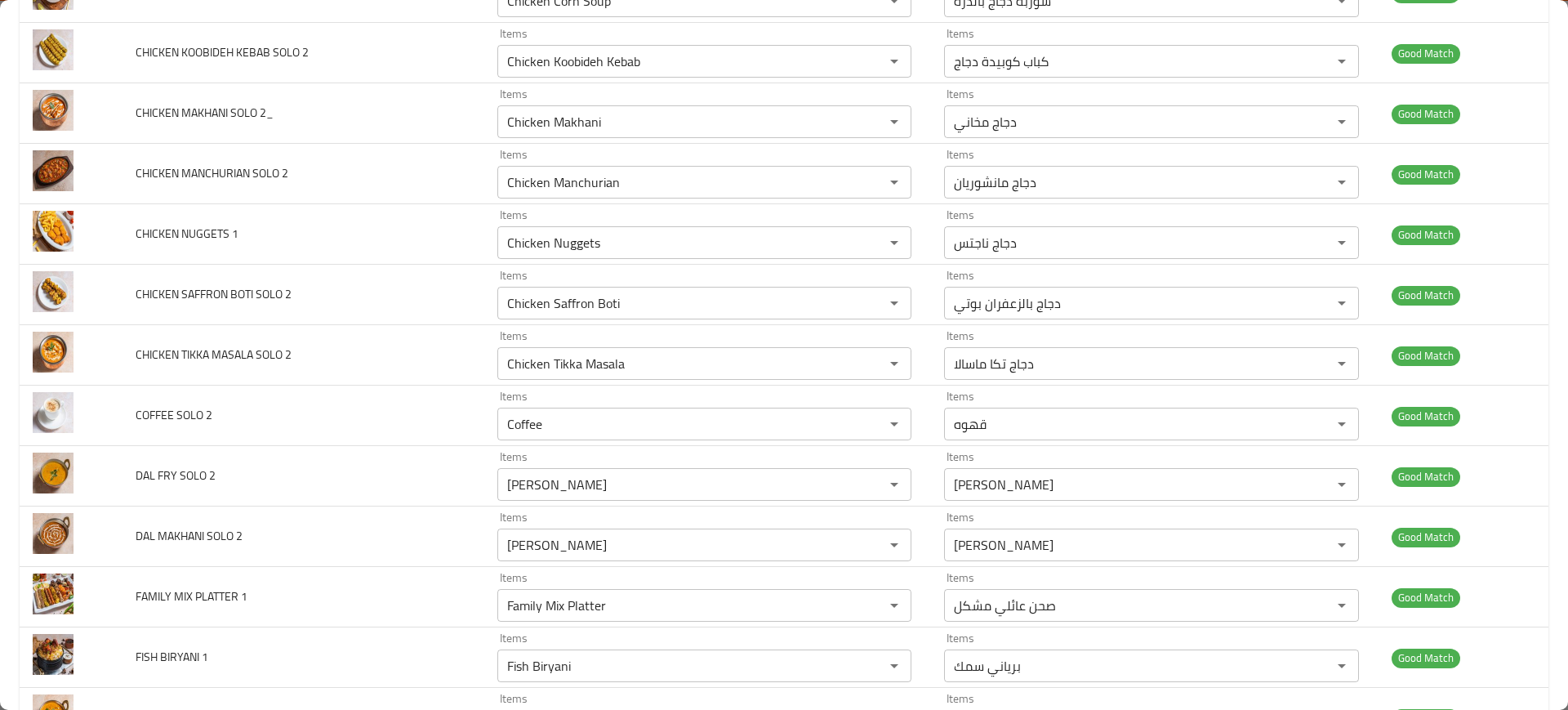
scroll to position [4279, 0]
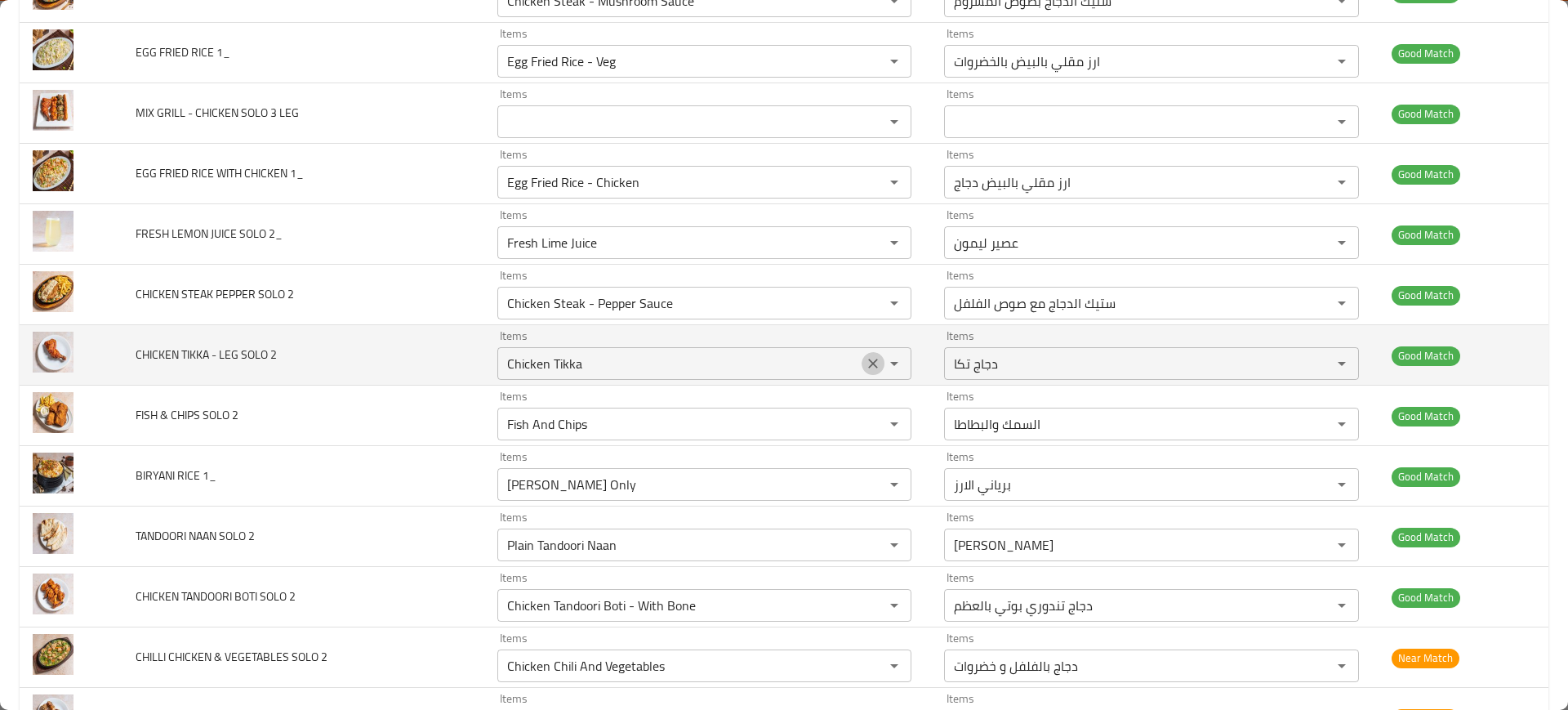
click at [865, 362] on icon "Clear" at bounding box center [873, 364] width 16 height 16
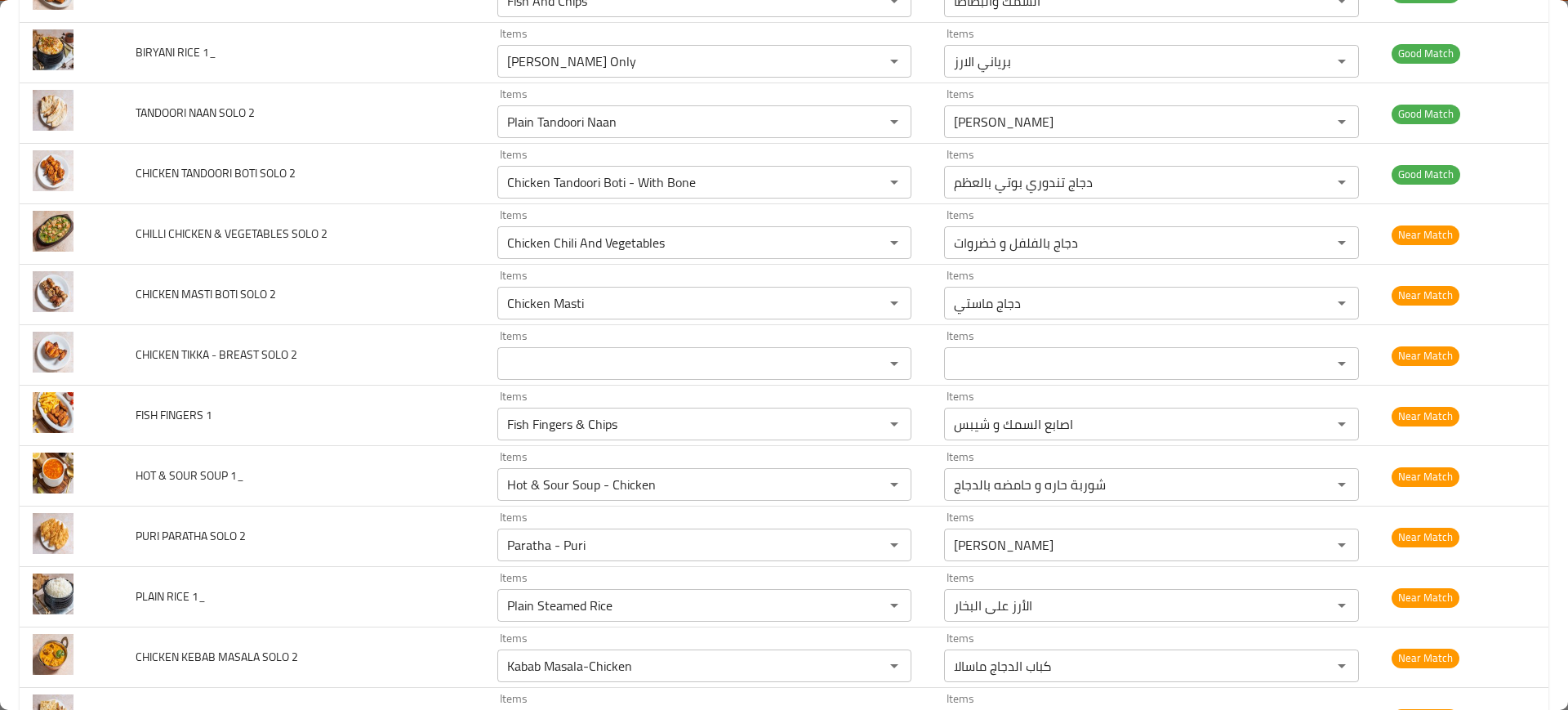
scroll to position [5368, 0]
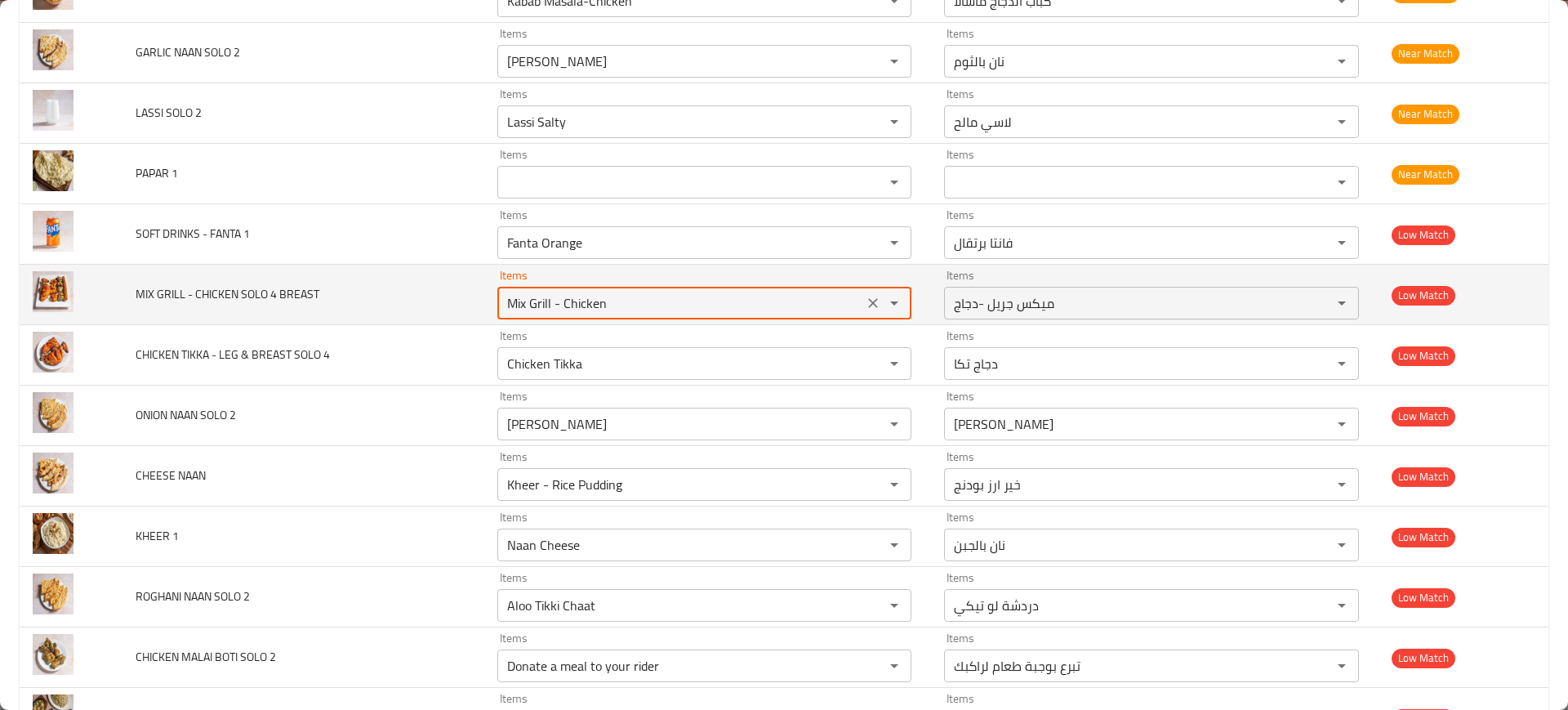
click at [566, 311] on BREAST "Mix Grill - Chicken" at bounding box center [681, 303] width 357 height 23
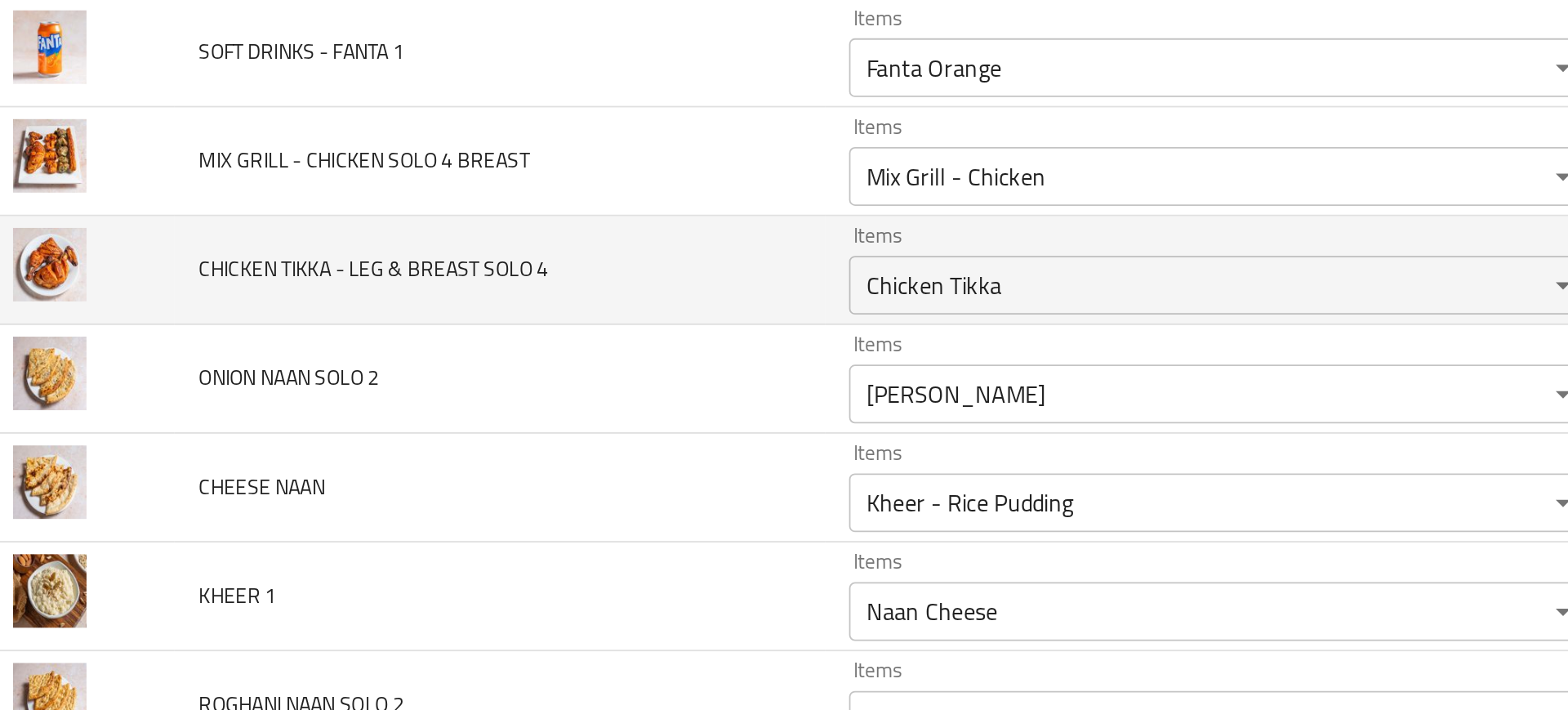
scroll to position [5459, 0]
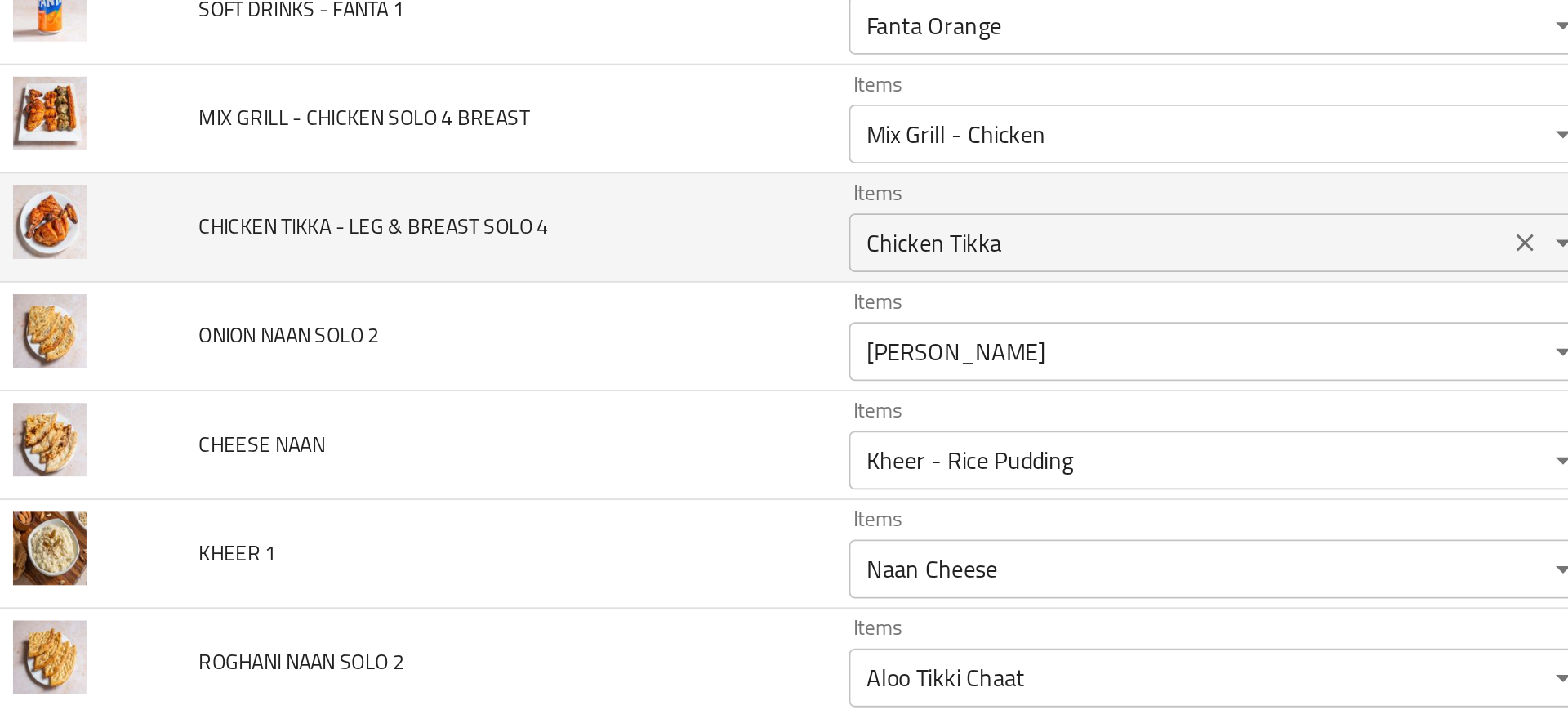
click at [536, 284] on div "Chicken Tikka Items" at bounding box center [705, 273] width 415 height 33
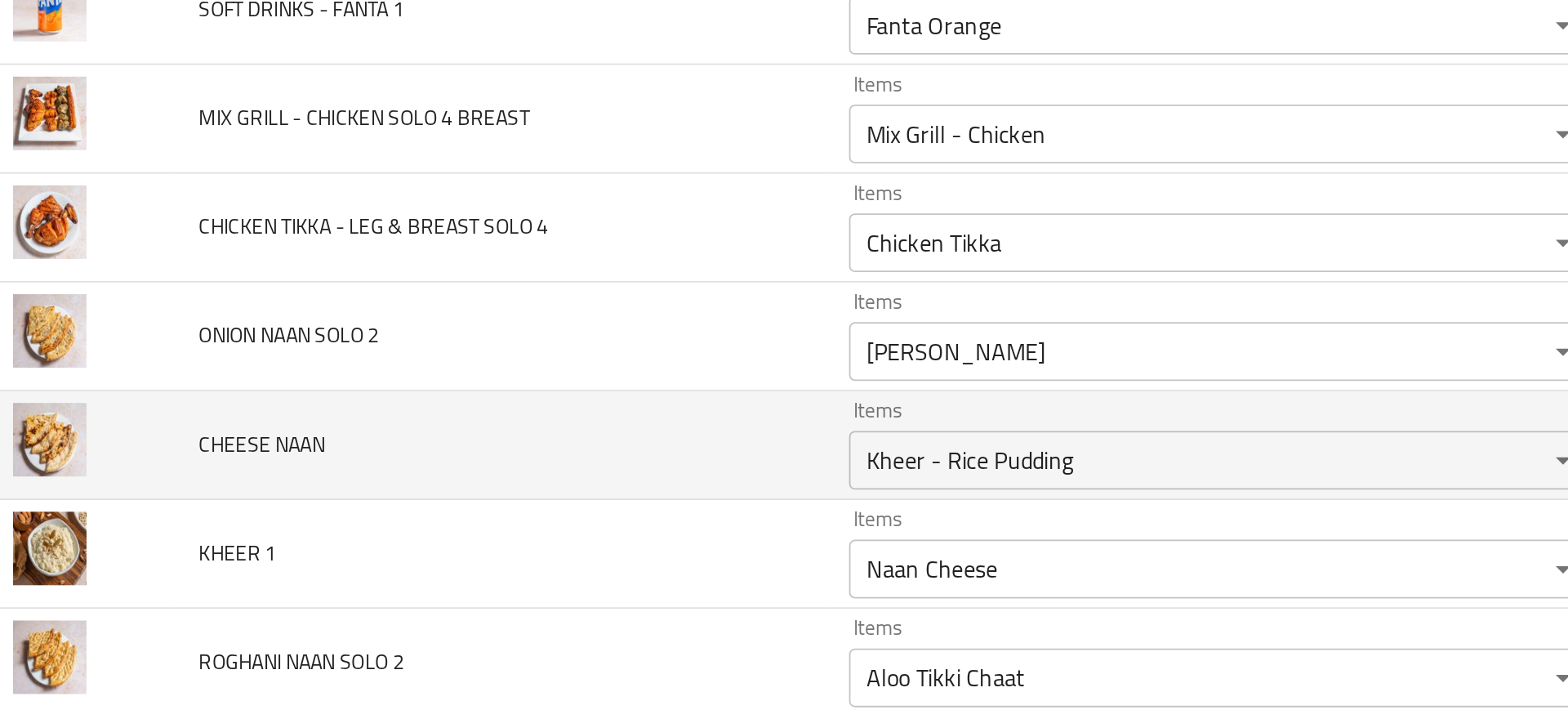
click at [327, 366] on td "CHEESE NAAN" at bounding box center [303, 386] width 361 height 60
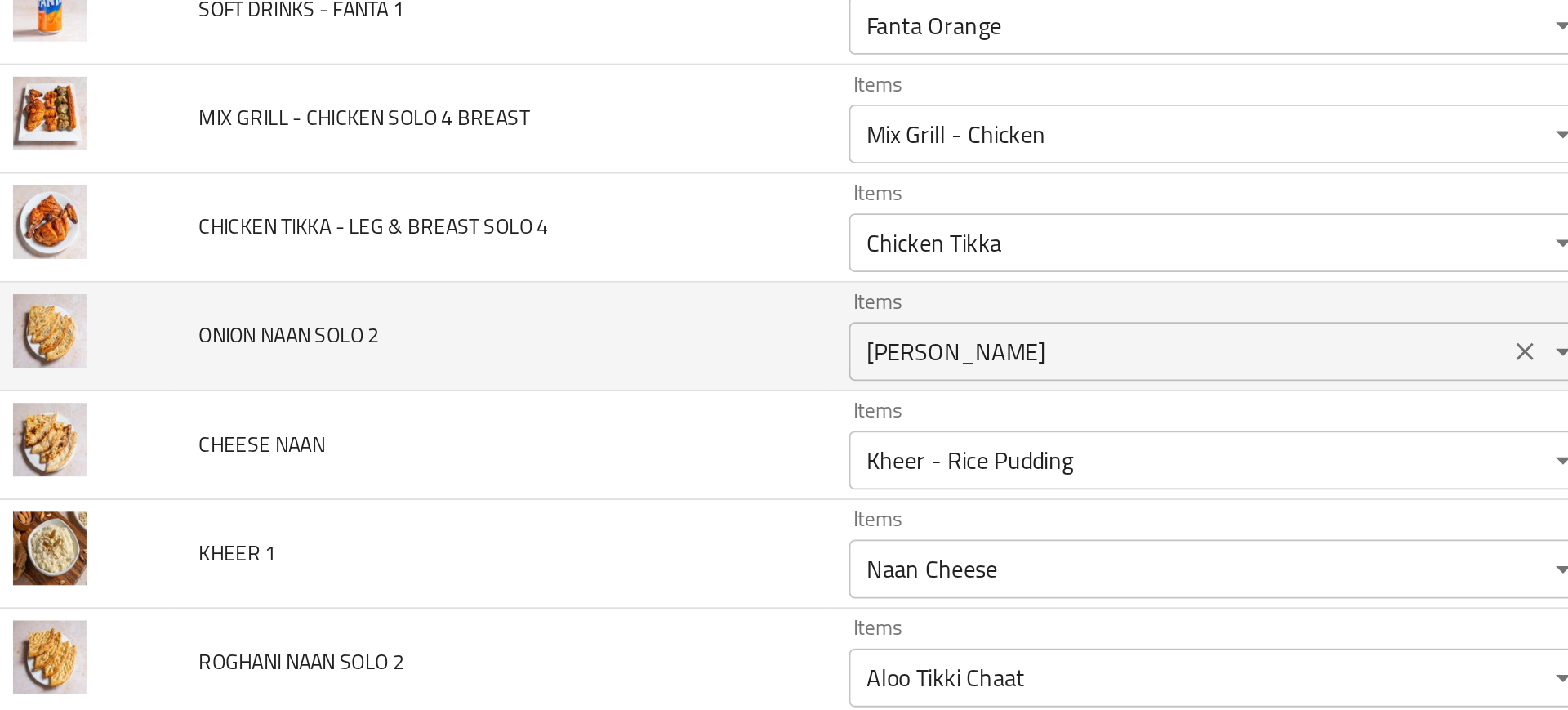
click at [530, 345] on div "Naan Rogan Items" at bounding box center [705, 333] width 415 height 33
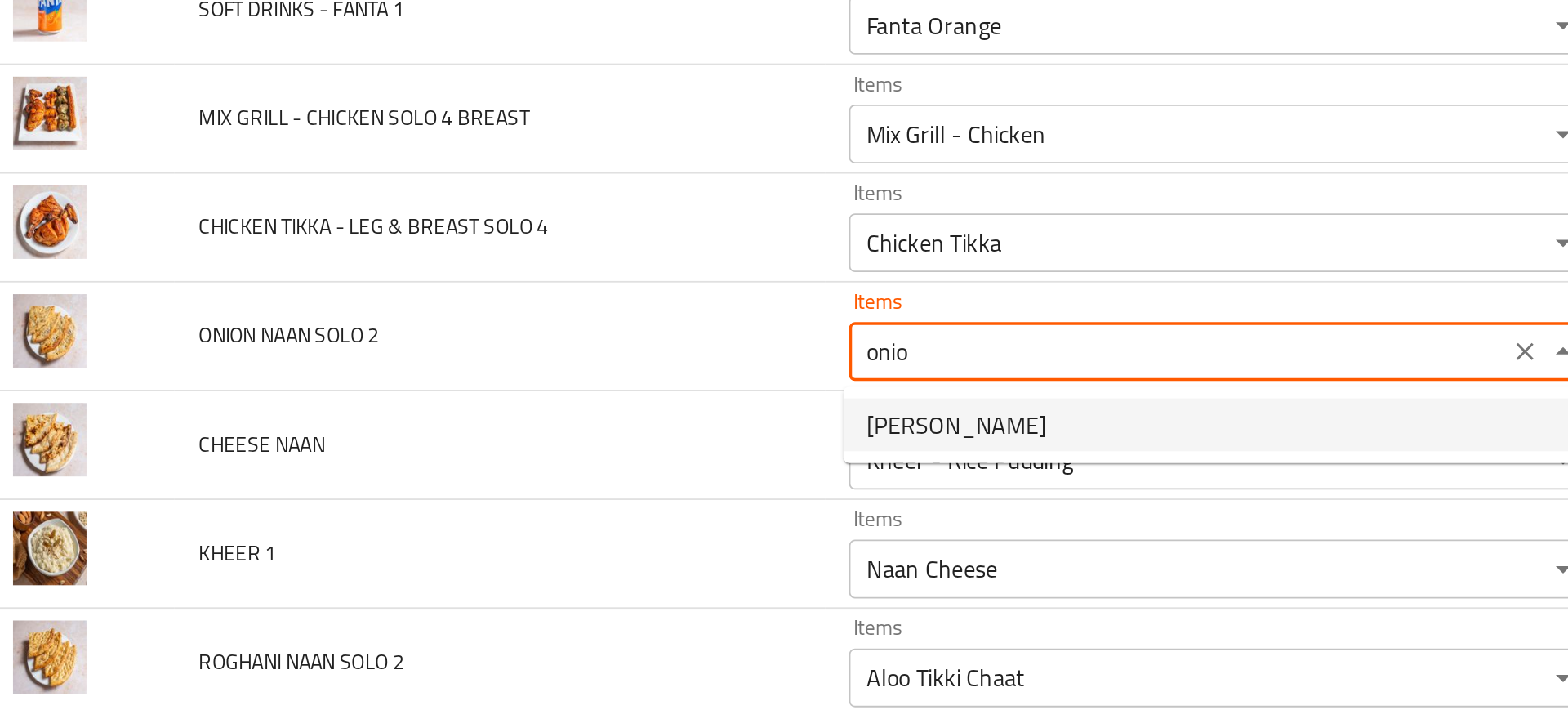
click at [536, 368] on span "[PERSON_NAME]" at bounding box center [558, 375] width 100 height 20
type 2 "[PERSON_NAME]"
type 2-ar "نان بصل"
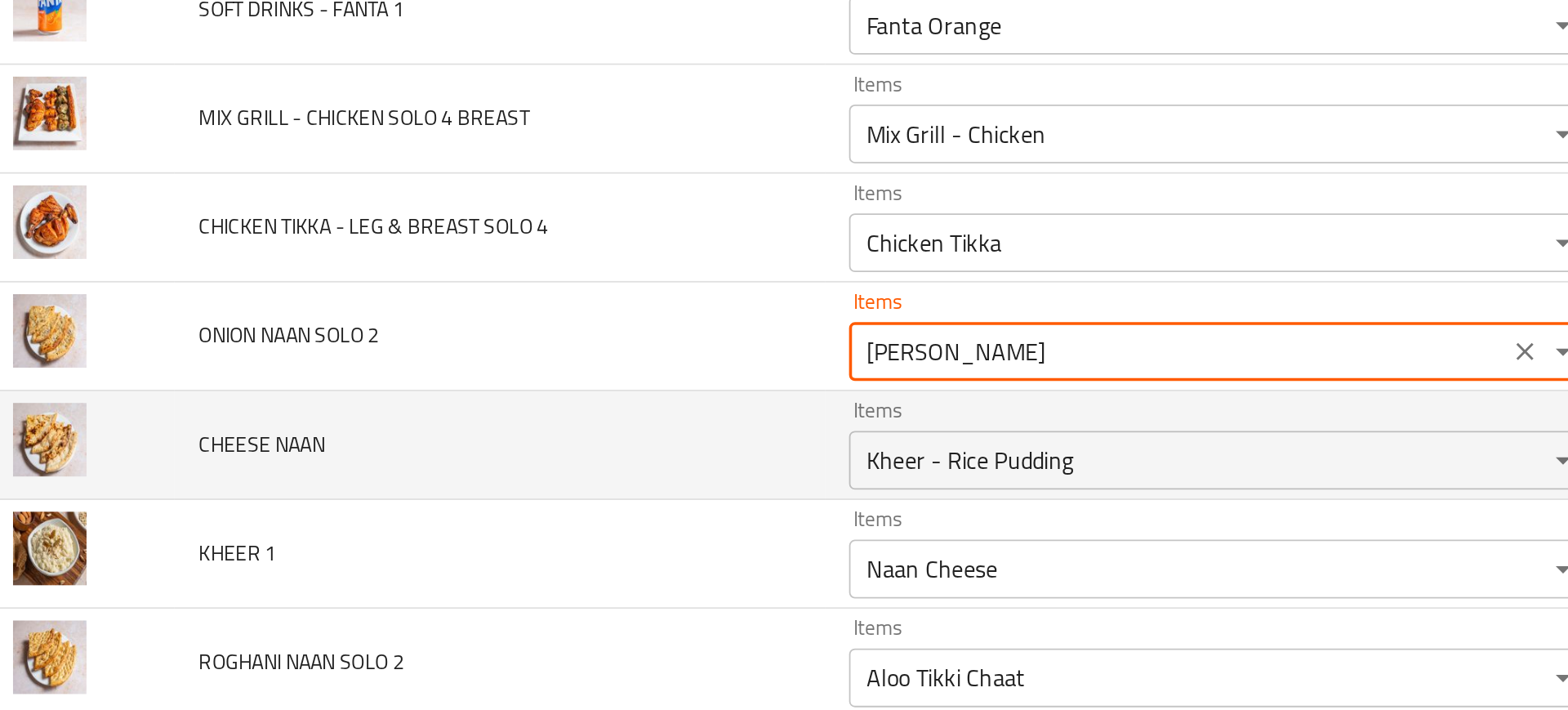
type 2 "[PERSON_NAME]"
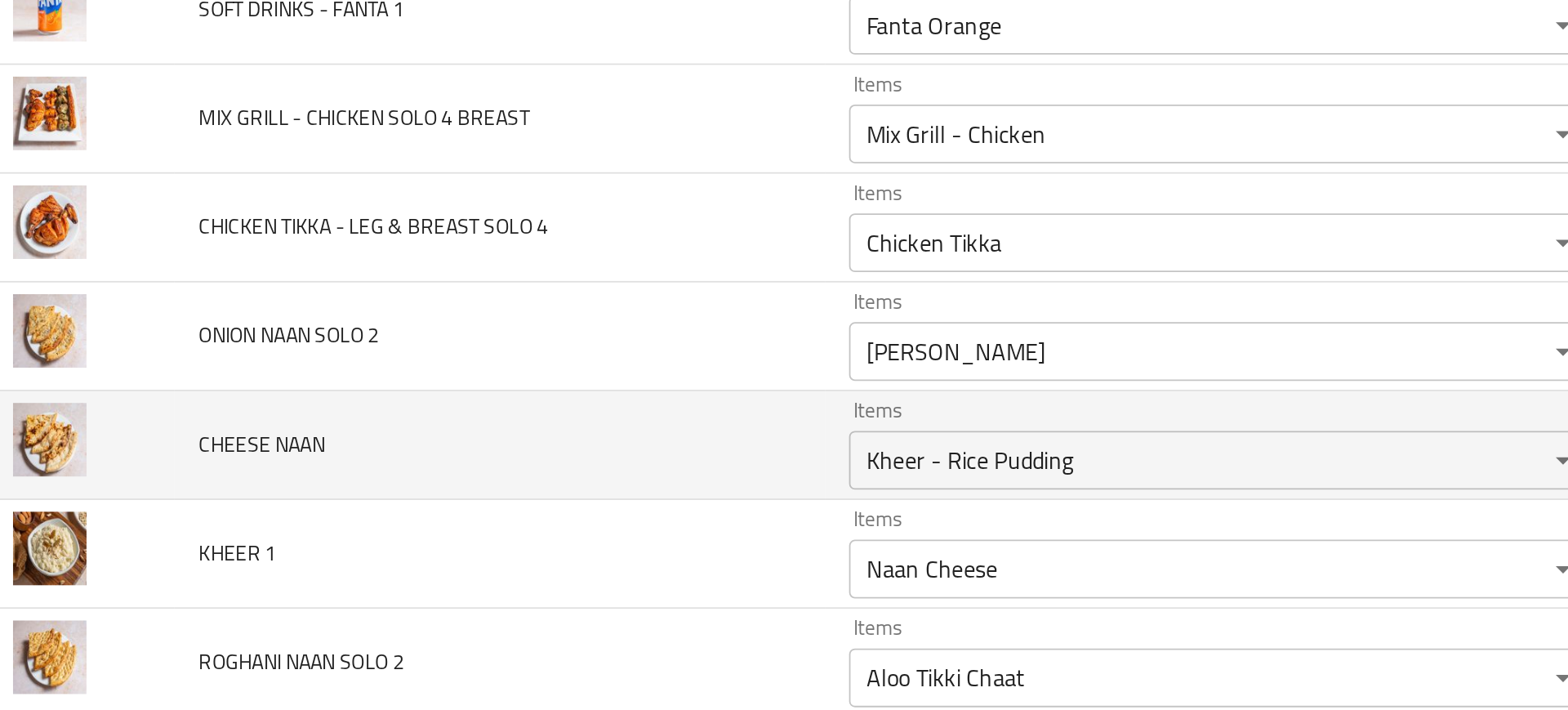
click at [451, 387] on td "CHEESE NAAN" at bounding box center [303, 386] width 361 height 60
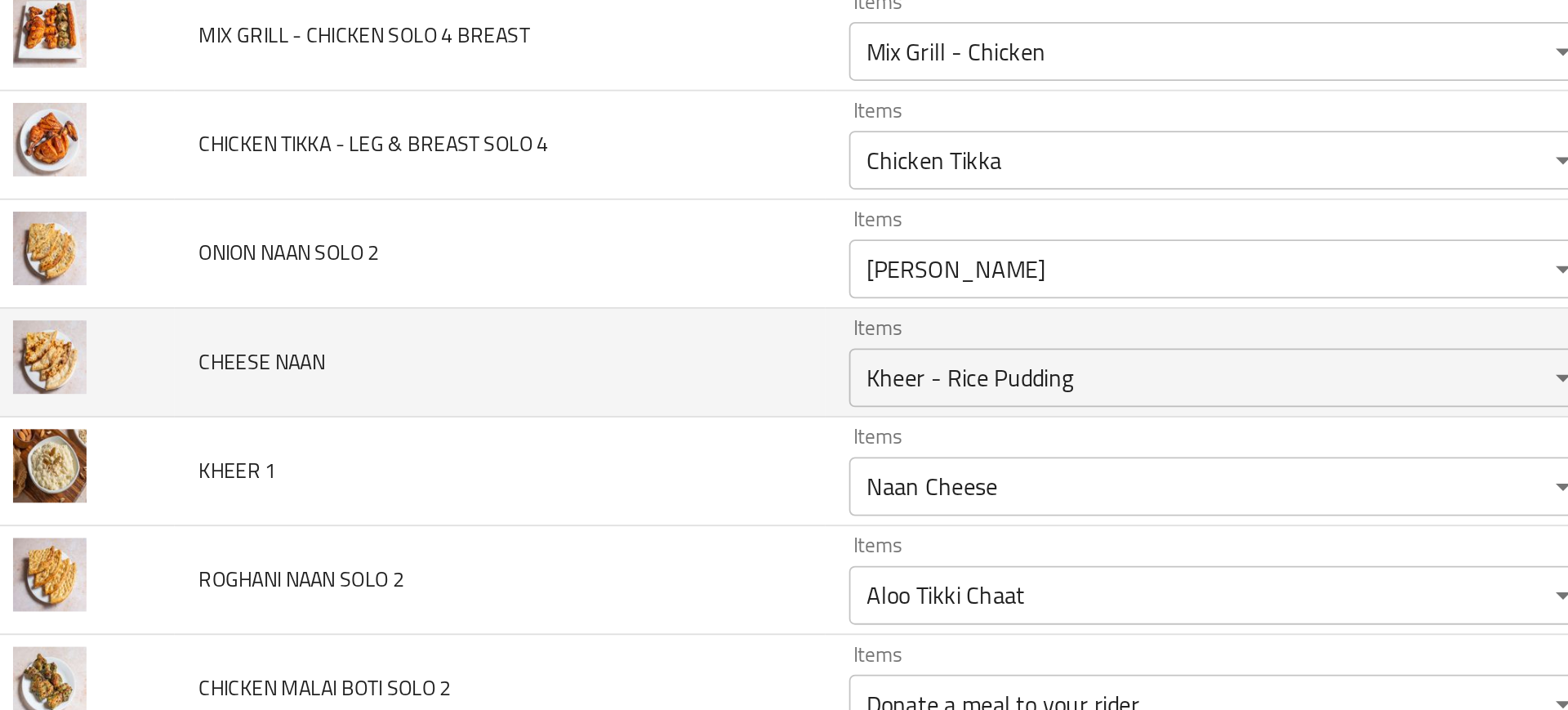
scroll to position [5505, 0]
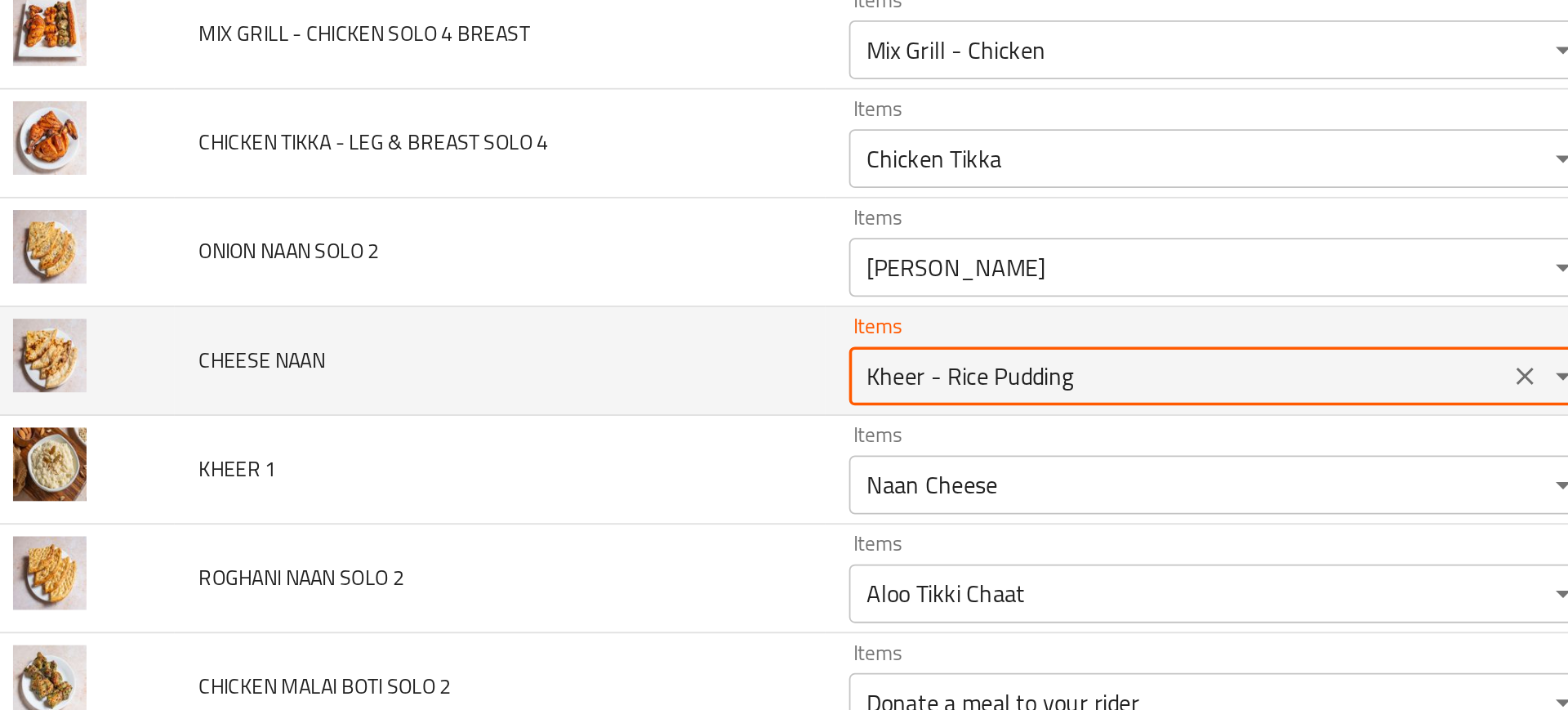
click at [544, 353] on NAAN "Kheer - Rice Pudding" at bounding box center [681, 347] width 357 height 23
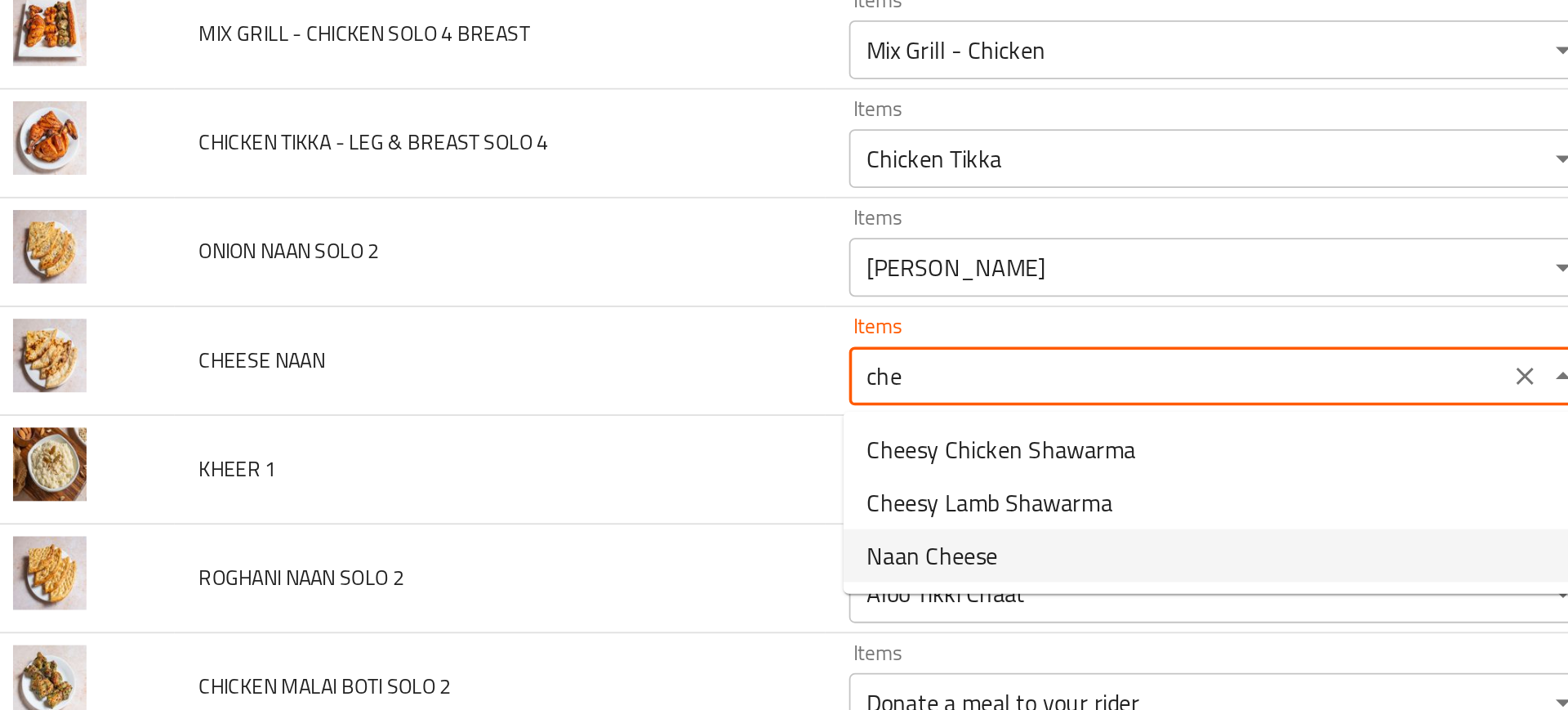
click at [557, 442] on span "Naan Cheese" at bounding box center [544, 447] width 73 height 20
type NAAN "Naan Cheese"
type NAAN-ar "نان بالجبن"
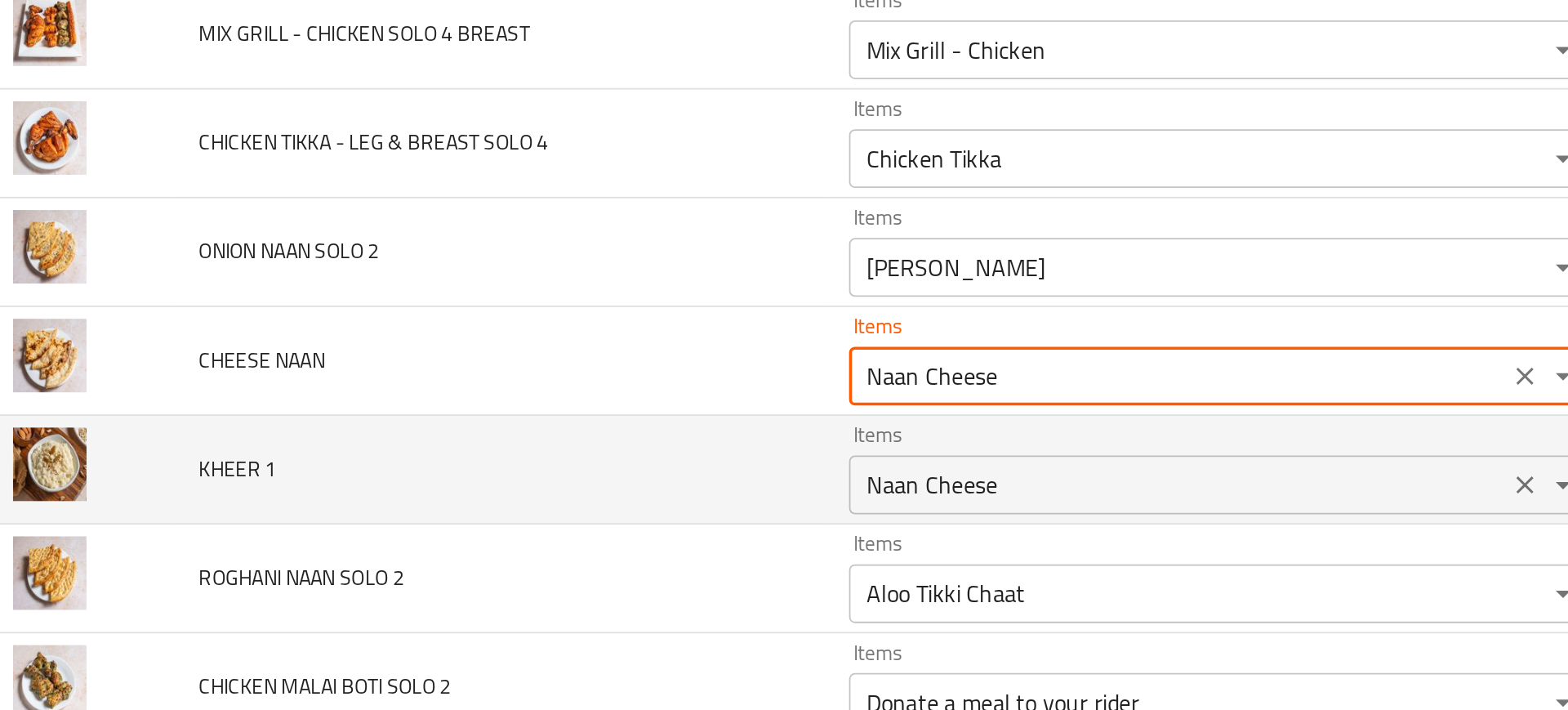
type NAAN "Naan Cheese"
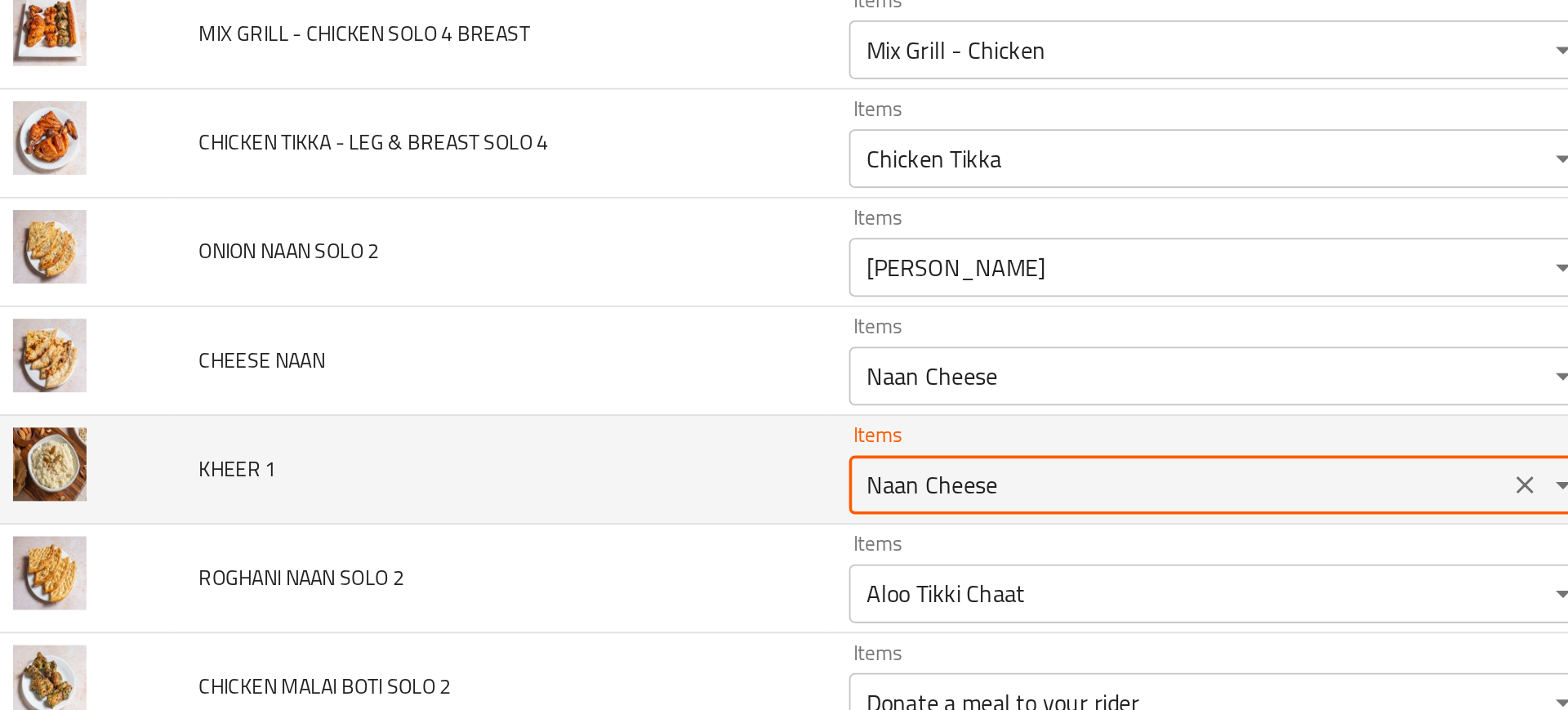
click at [531, 418] on 1 "Naan Cheese" at bounding box center [681, 407] width 357 height 23
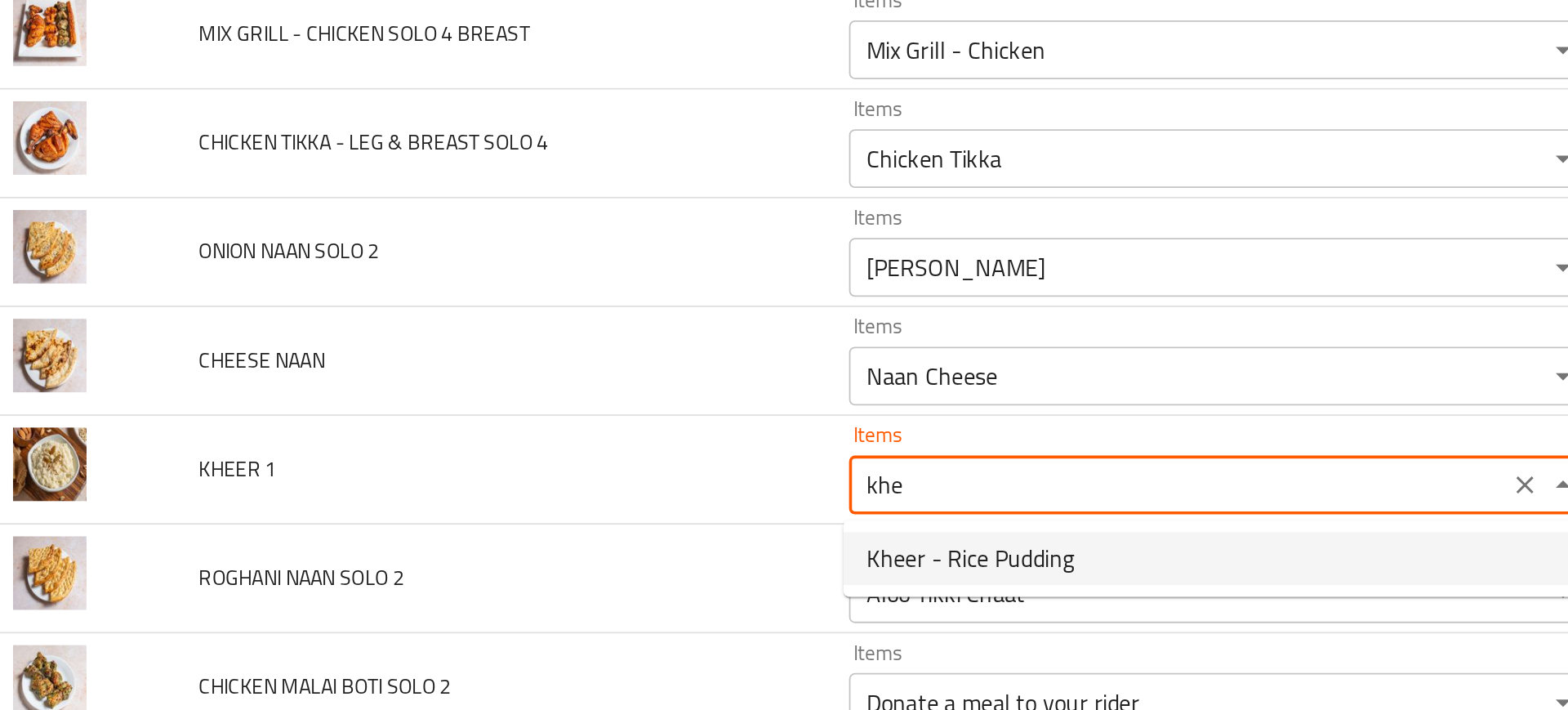
click at [534, 450] on span "Kheer - Rice Pudding" at bounding box center [565, 449] width 115 height 20
type 1 "Kheer - Rice Pudding"
type 1-ar "خير ارز بودنج"
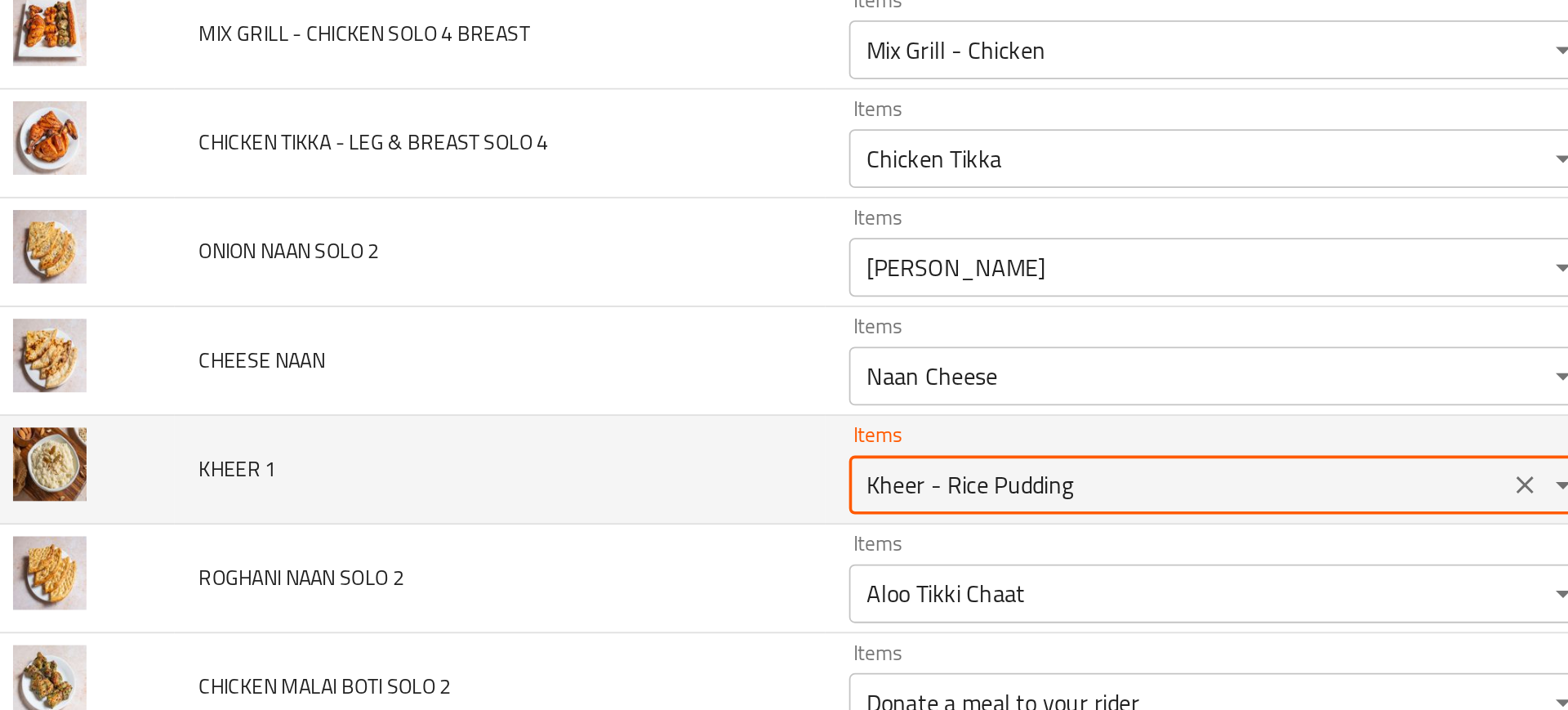
type 1 "Kheer - Rice Pudding"
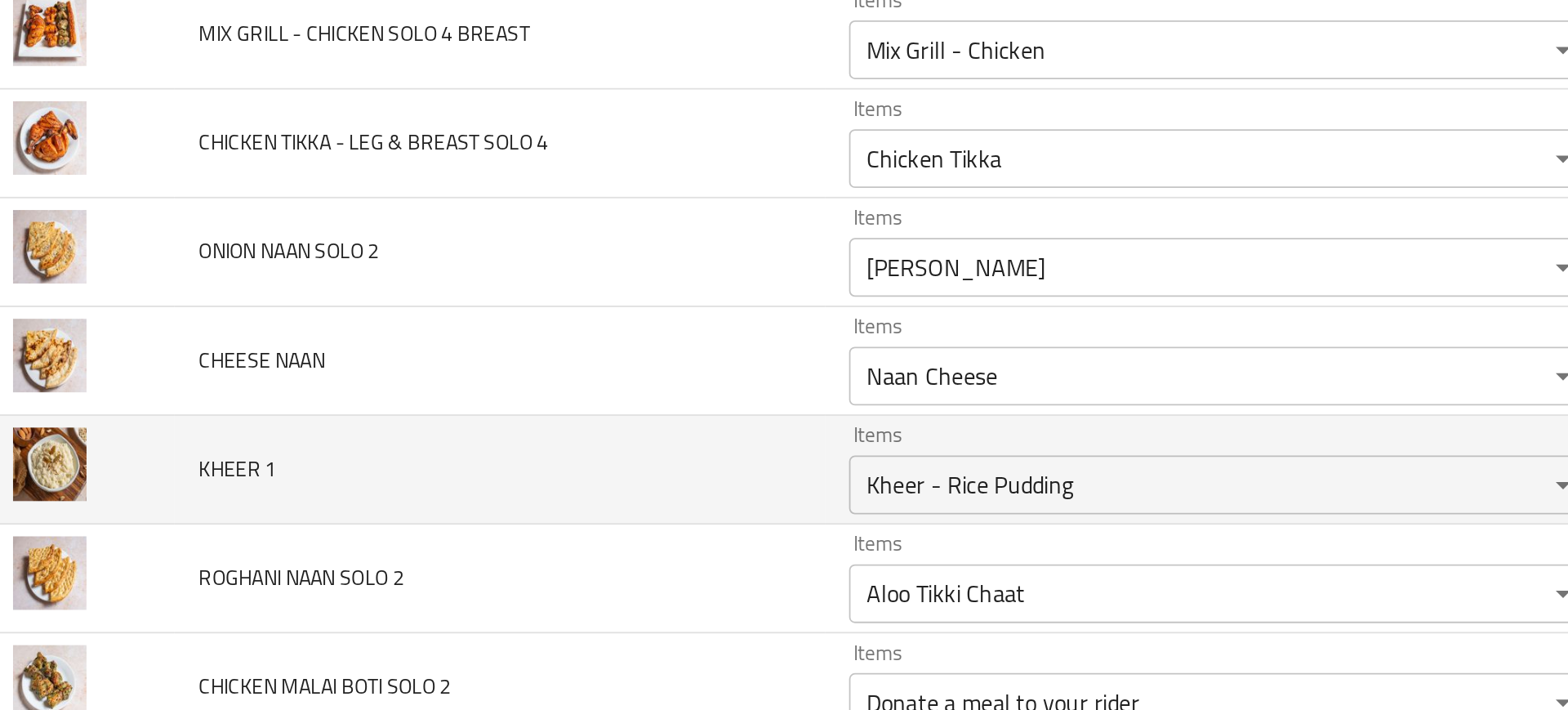
click at [448, 373] on td "KHEER 1" at bounding box center [303, 399] width 361 height 60
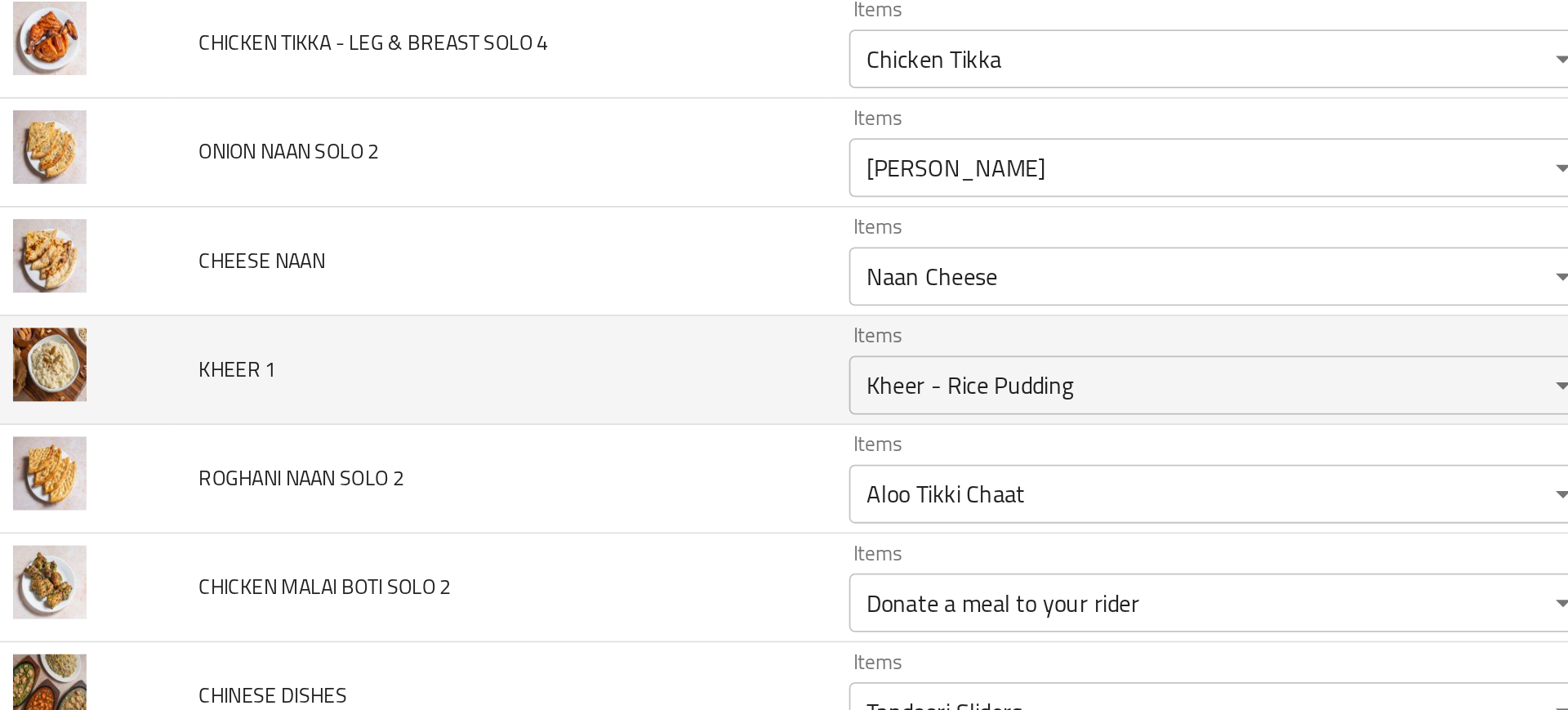
scroll to position [5594, 0]
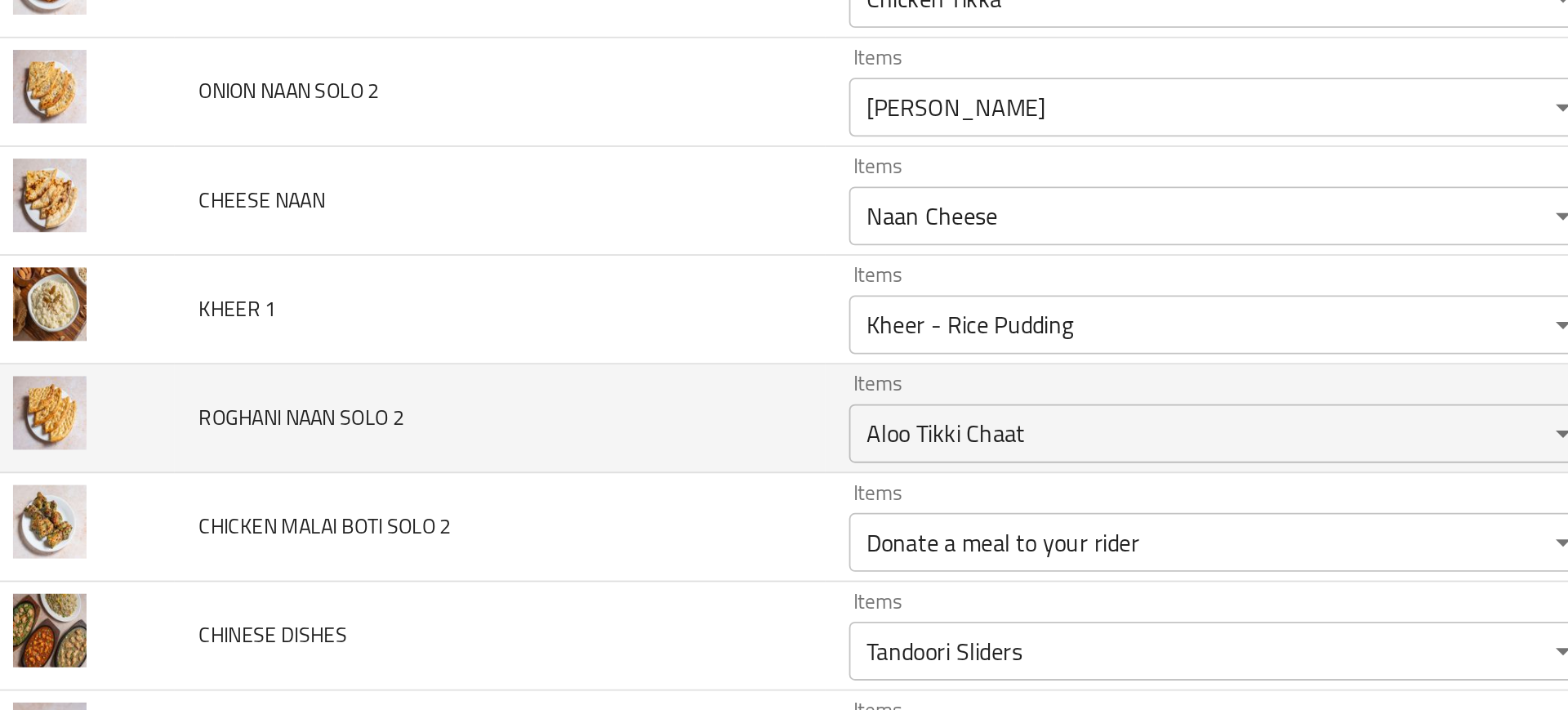
click at [154, 356] on td "ROGHANI NAAN SOLO 2" at bounding box center [303, 371] width 361 height 60
click at [194, 369] on span "ROGHANI NAAN SOLO 2" at bounding box center [193, 370] width 114 height 21
copy span "NAAN"
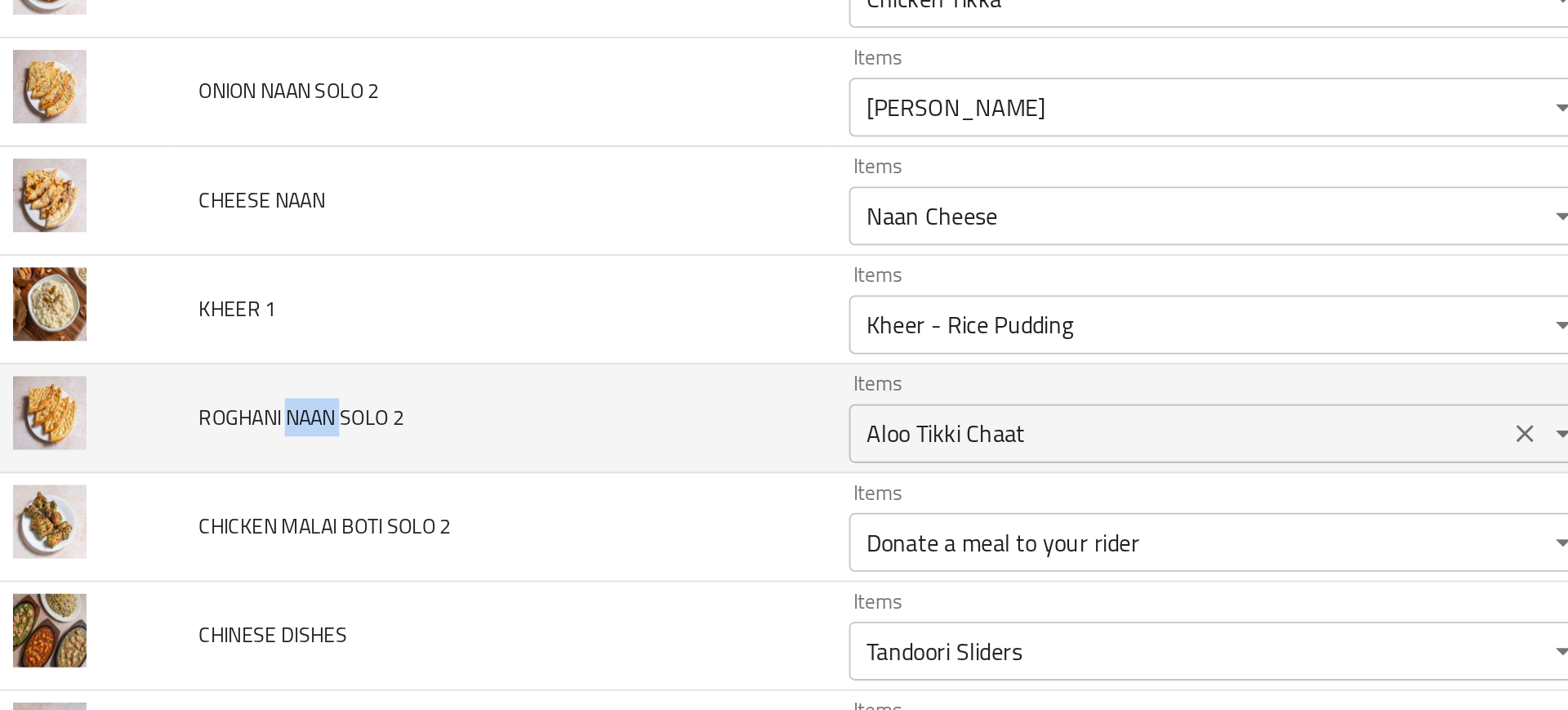
click at [557, 365] on div "Aloo Tikki Chaat Items" at bounding box center [705, 379] width 415 height 33
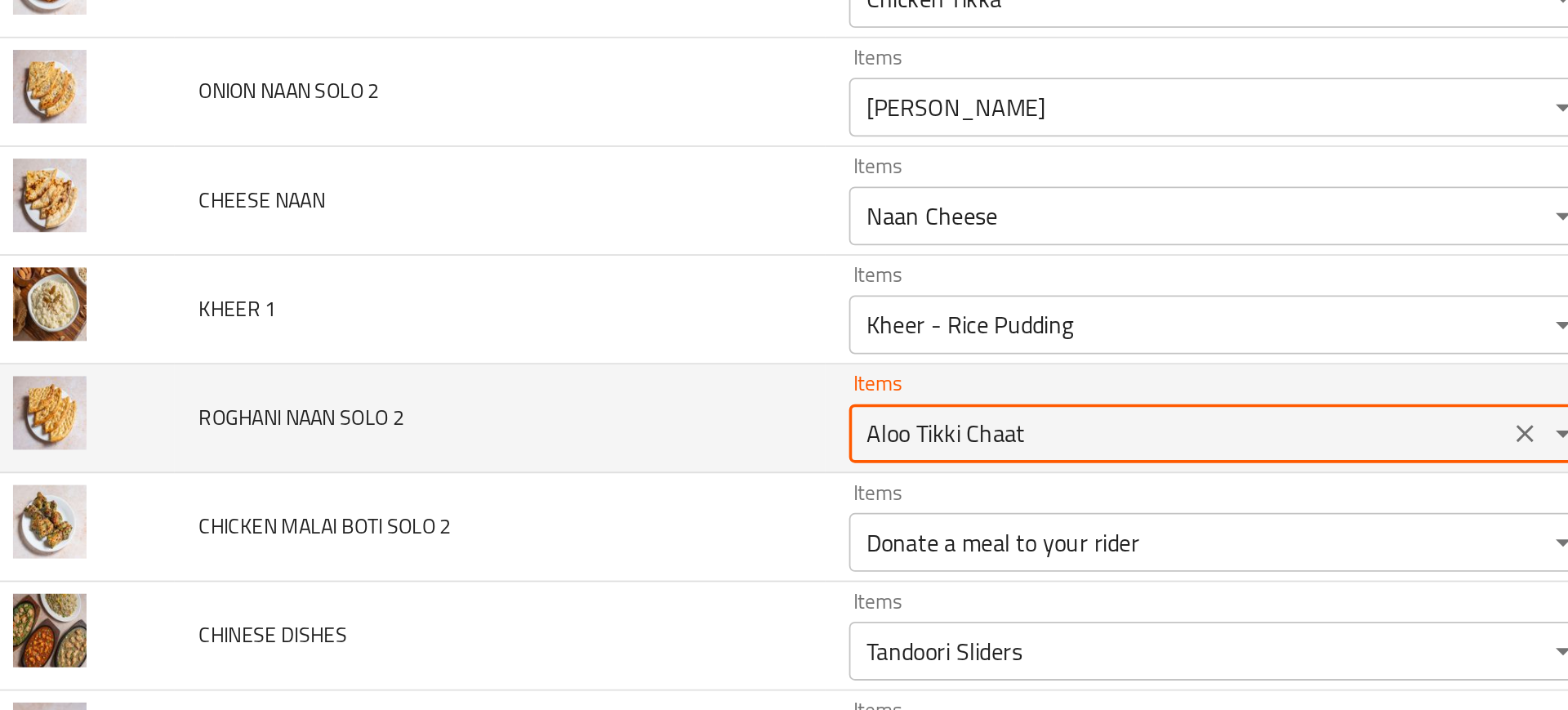
paste 2 "NAAN"
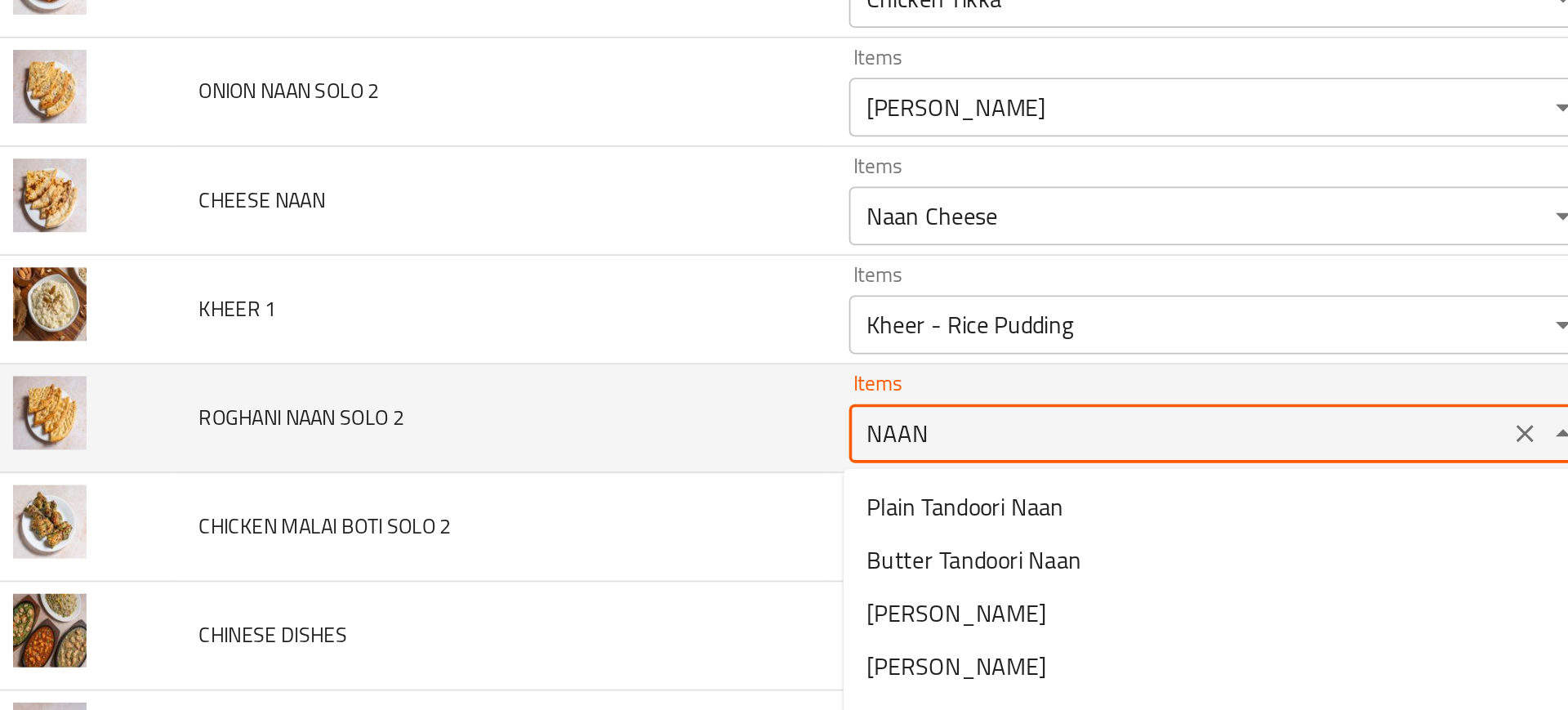
scroll to position [5647, 0]
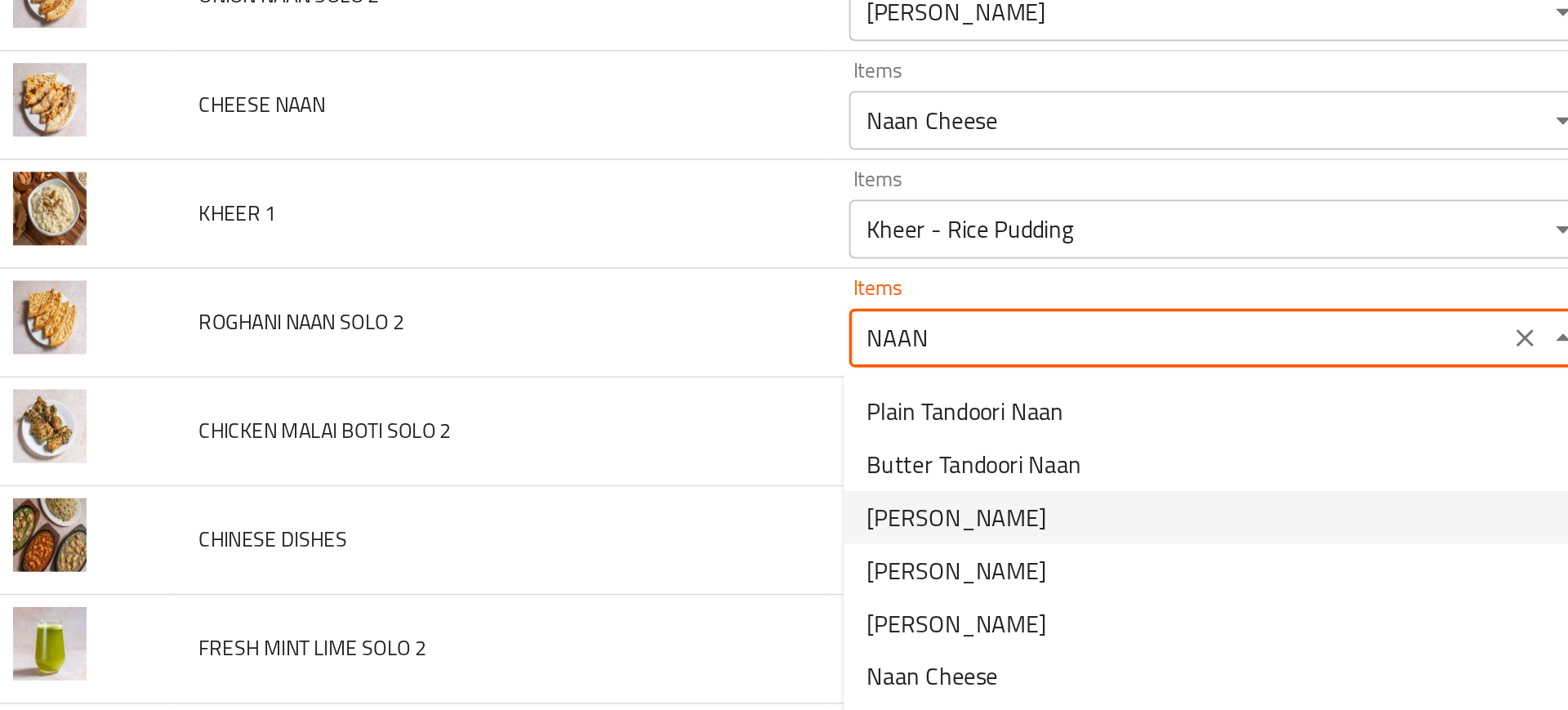
click at [576, 428] on 2-option-2 "[PERSON_NAME]" at bounding box center [699, 425] width 410 height 29
type 2 "[PERSON_NAME]"
type 2-ar "[PERSON_NAME]"
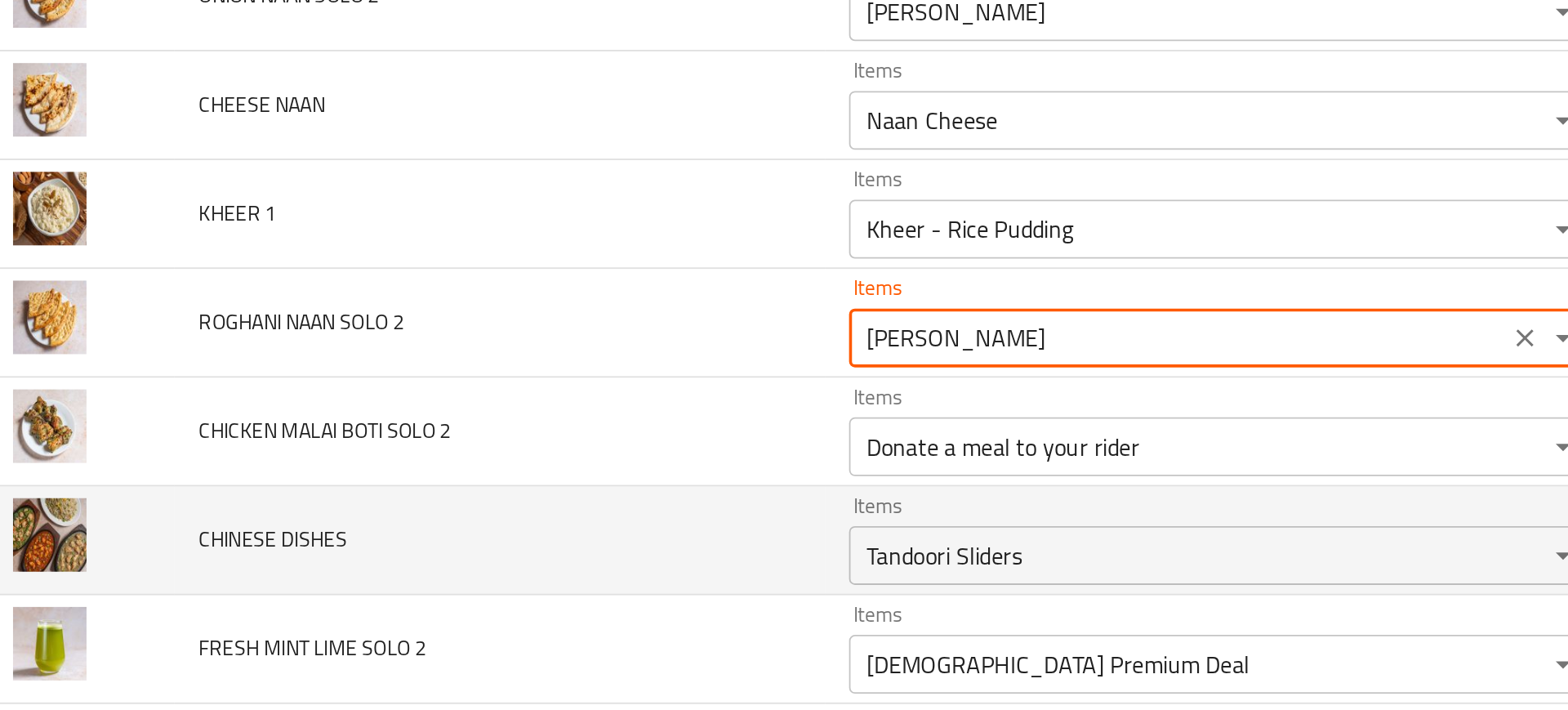
type 2 "[PERSON_NAME]"
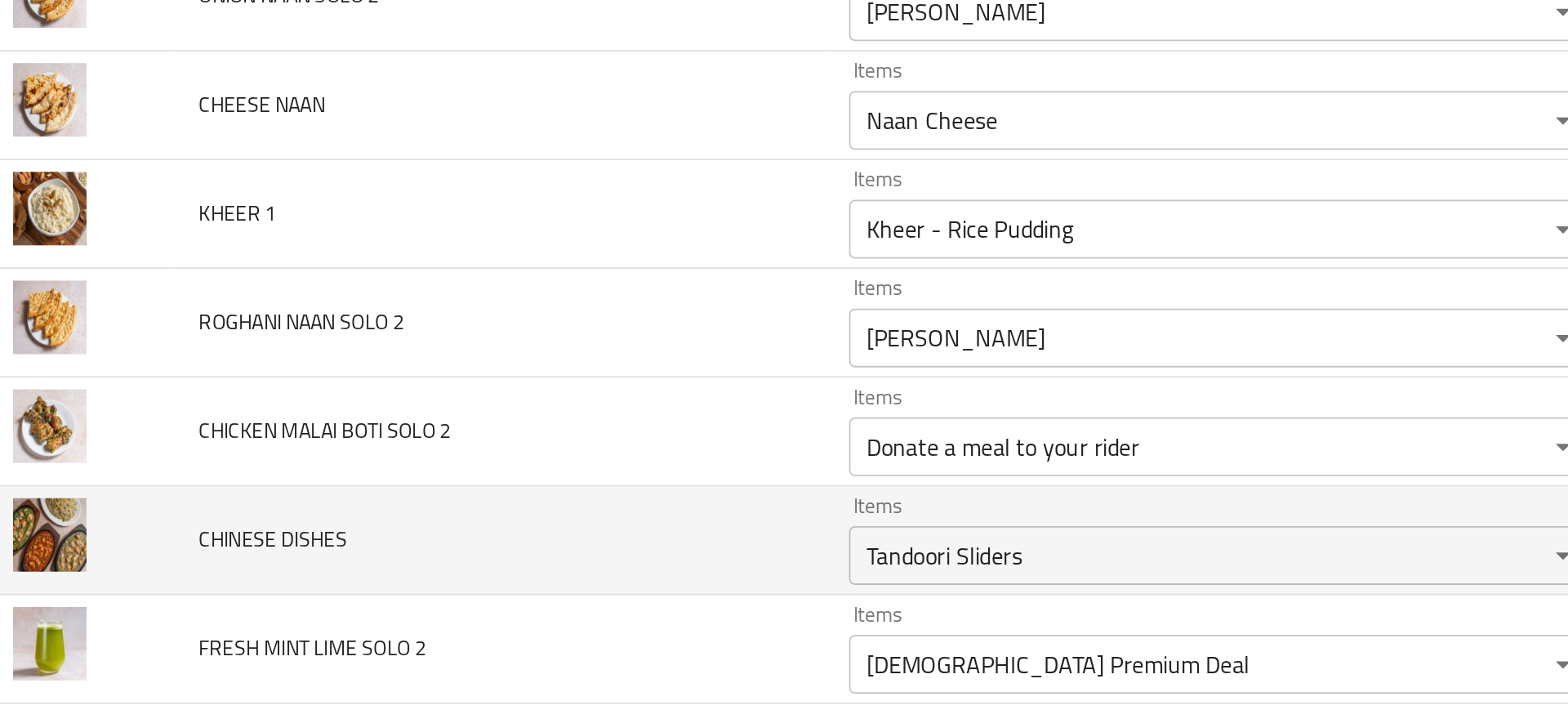
click at [424, 439] on td "CHINESE DISHES" at bounding box center [303, 439] width 361 height 60
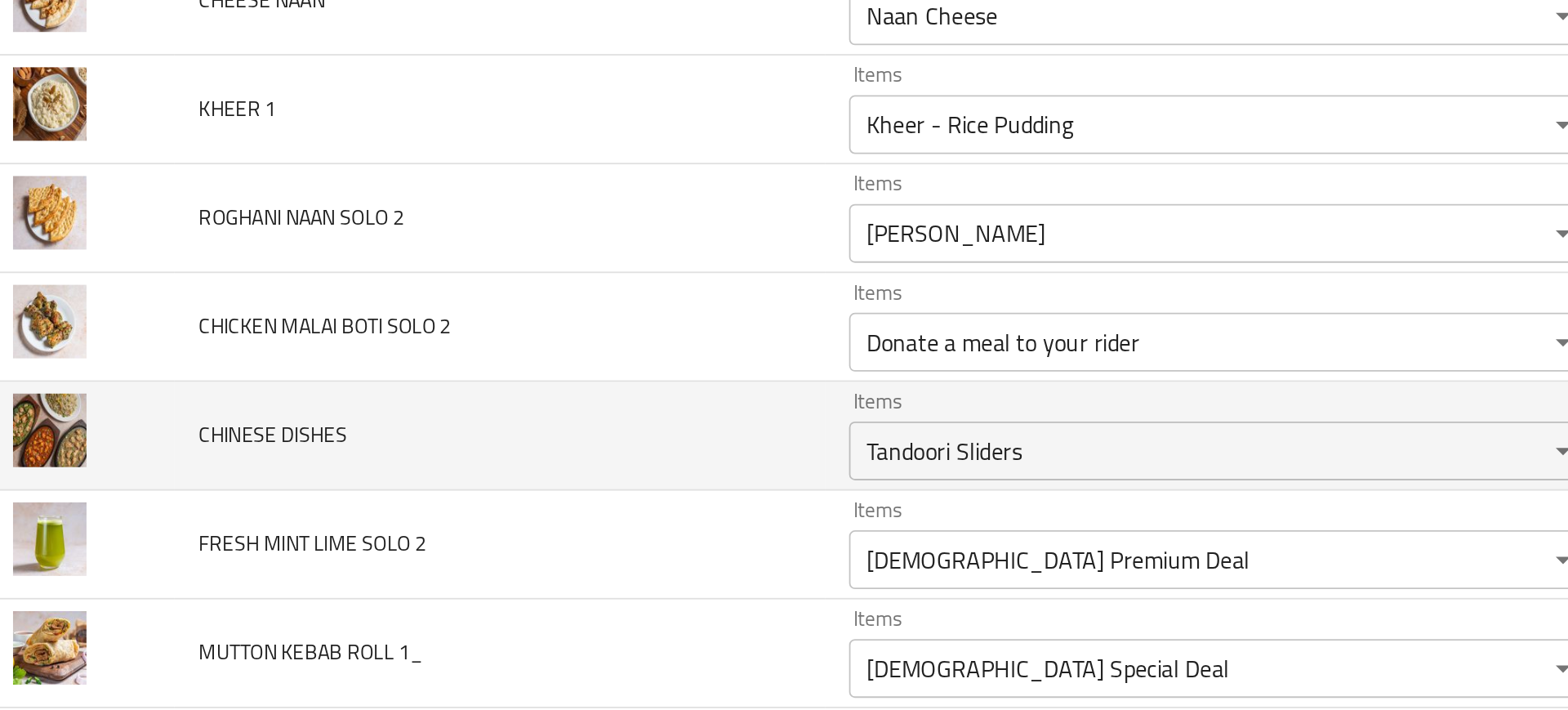
scroll to position [5708, 0]
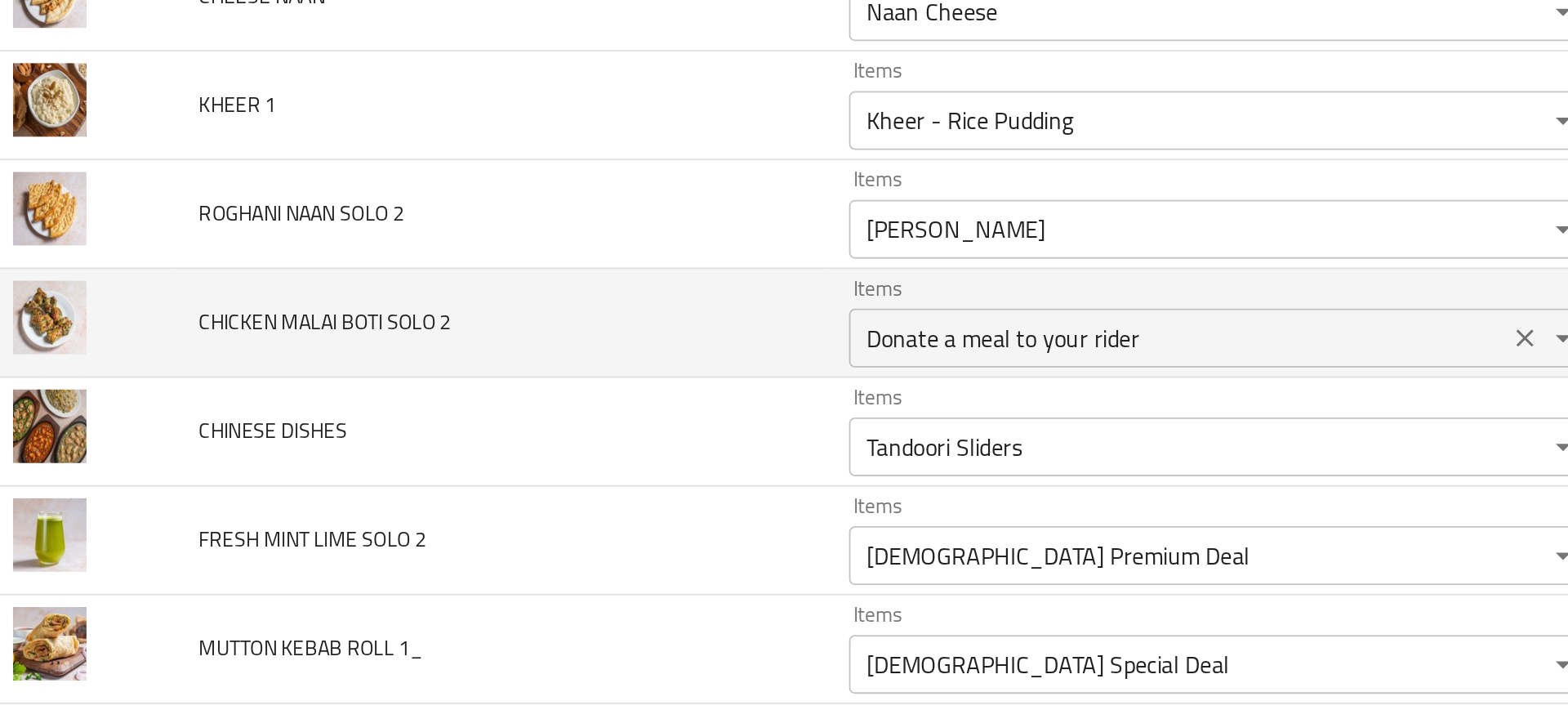
click at [543, 336] on 2 "Donate a meal to your rider" at bounding box center [681, 326] width 357 height 23
click at [204, 316] on span "CHICKEN MALAI BOTI SOLO 2" at bounding box center [206, 316] width 141 height 21
copy span "MALAI"
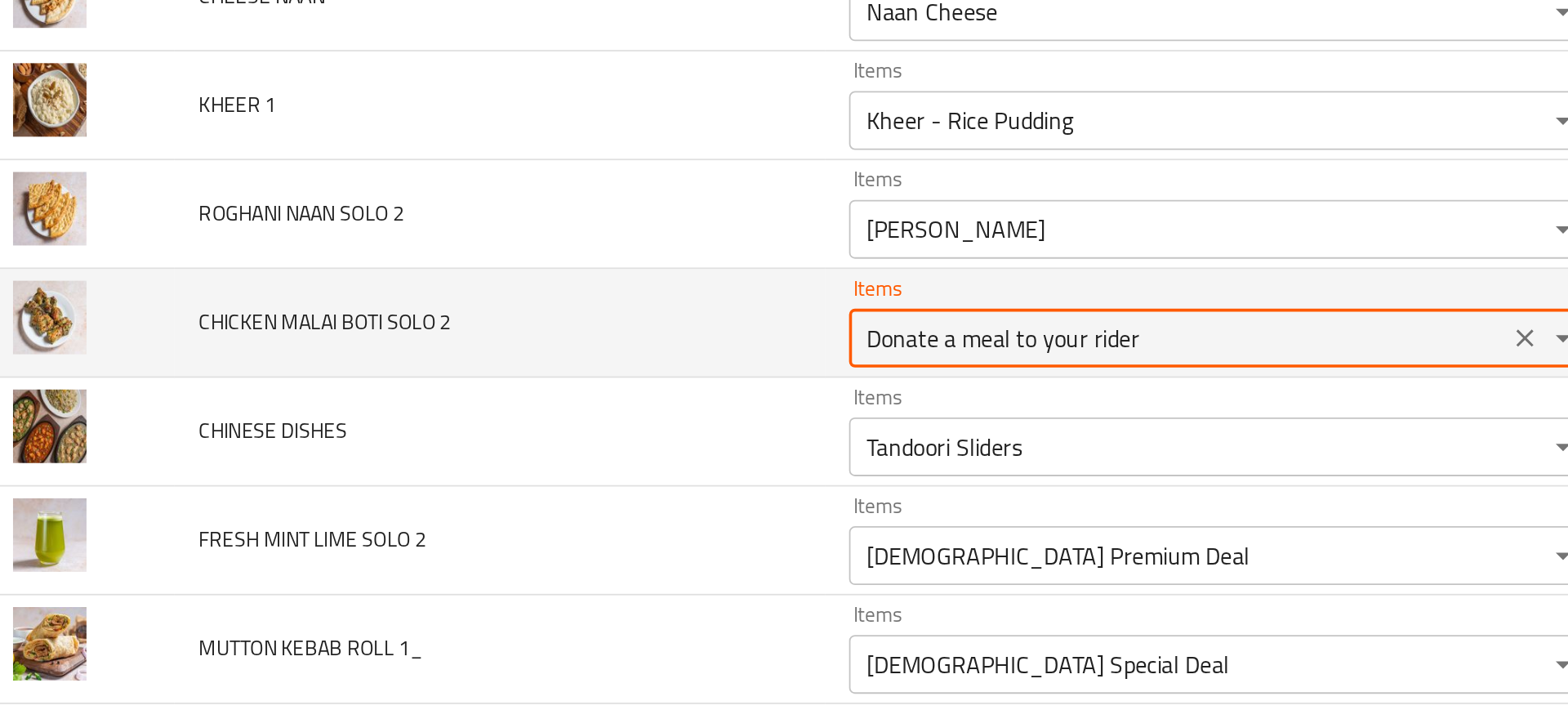
click at [532, 332] on 2 "Donate a meal to your rider" at bounding box center [681, 326] width 357 height 23
paste 2 "MALAI"
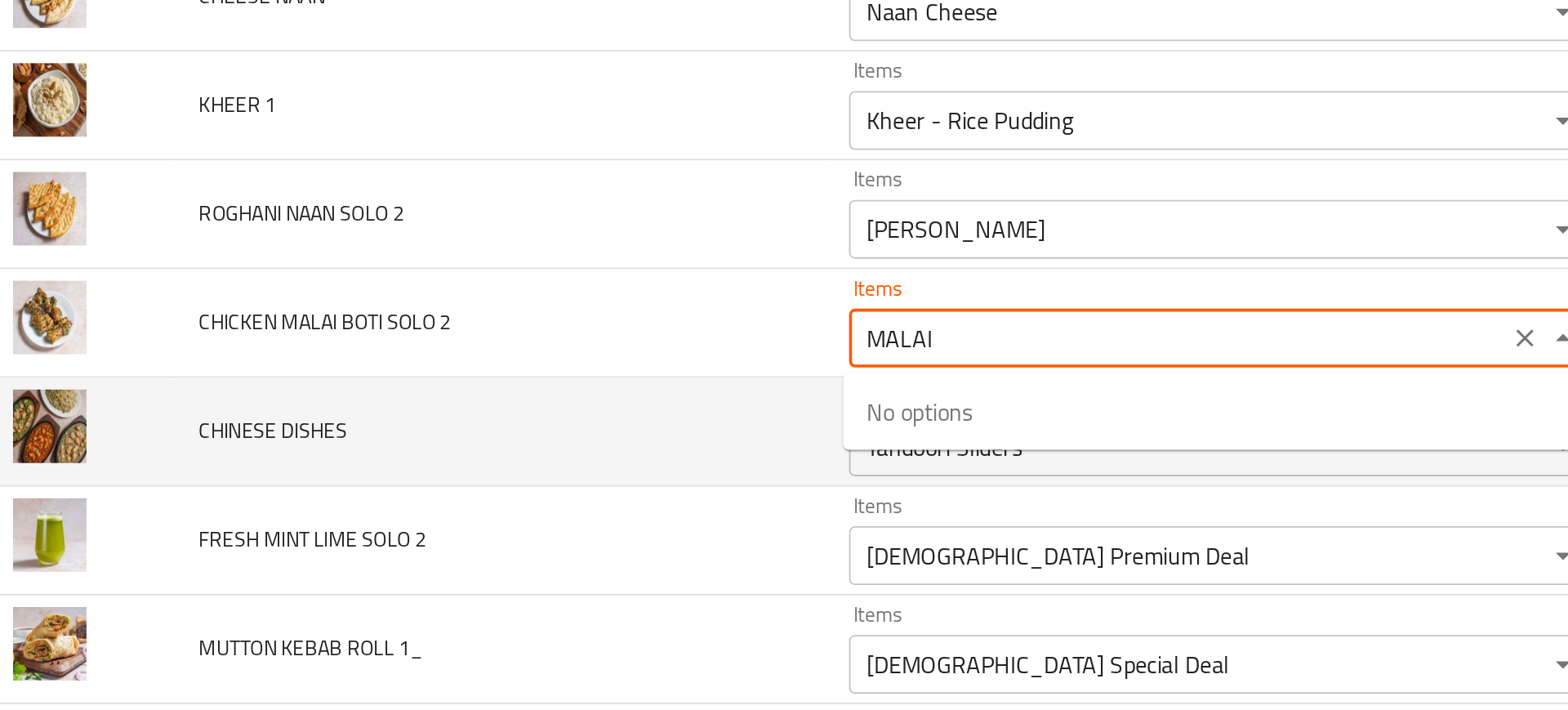
type 2 "MALAI"
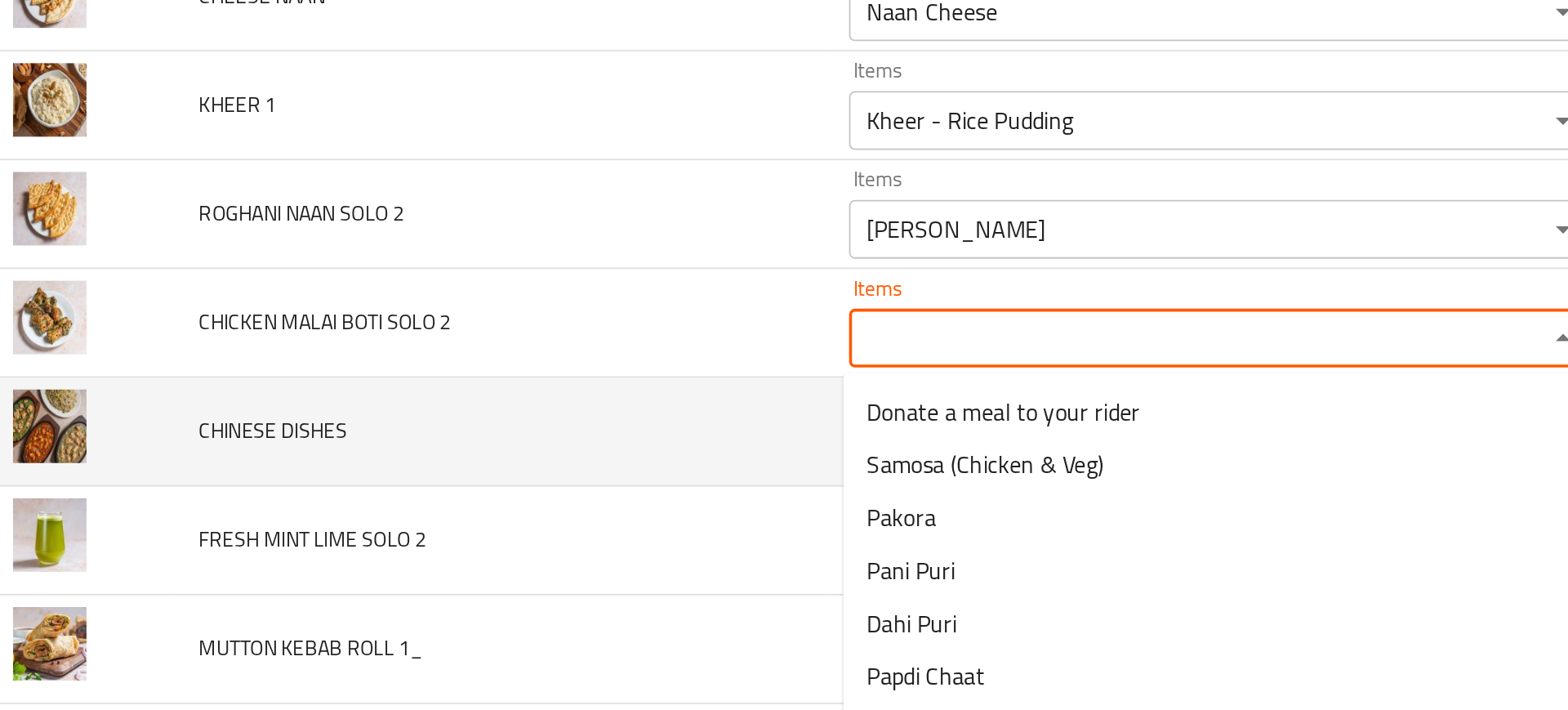
click at [441, 361] on td "CHINESE DISHES" at bounding box center [303, 378] width 361 height 60
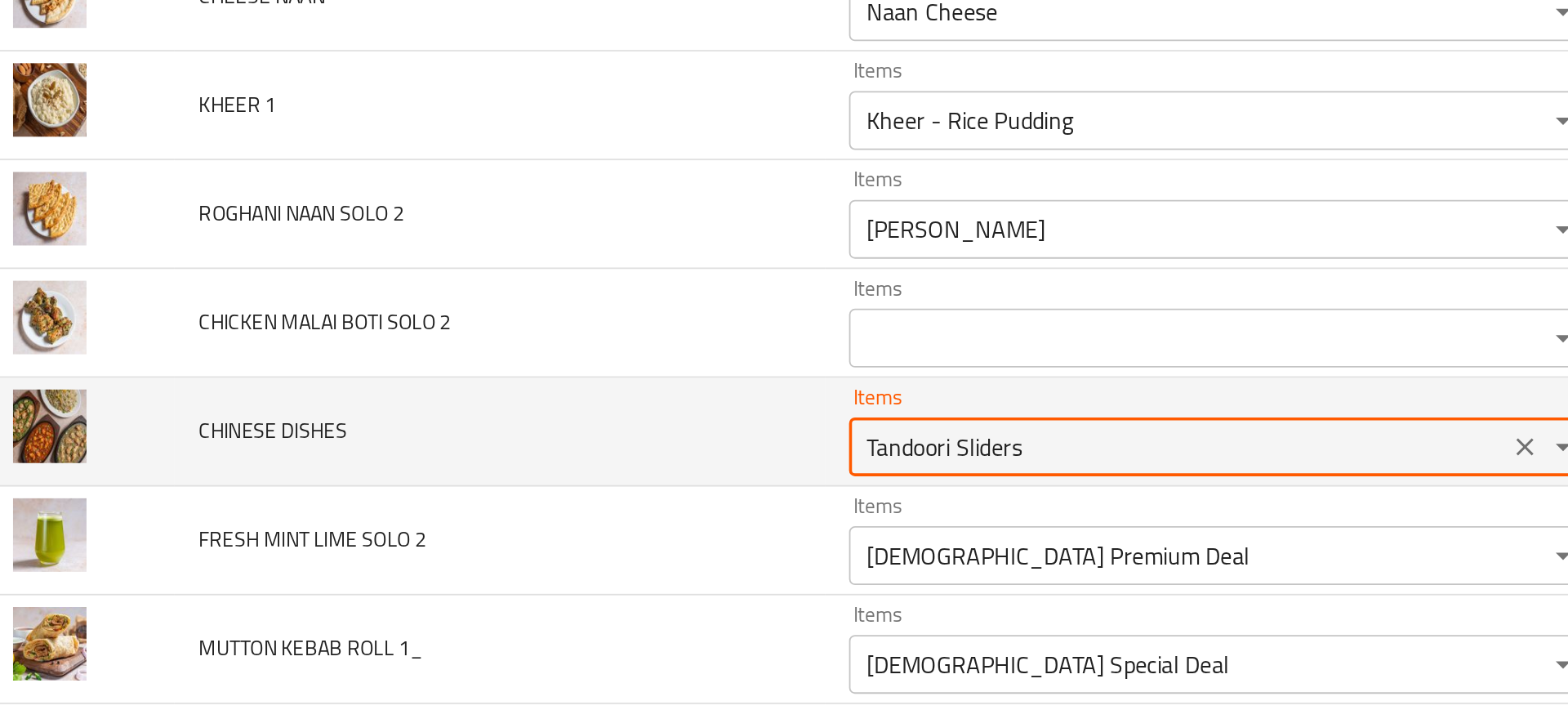
click at [537, 385] on DISHES "Tandoori Sliders" at bounding box center [681, 386] width 357 height 23
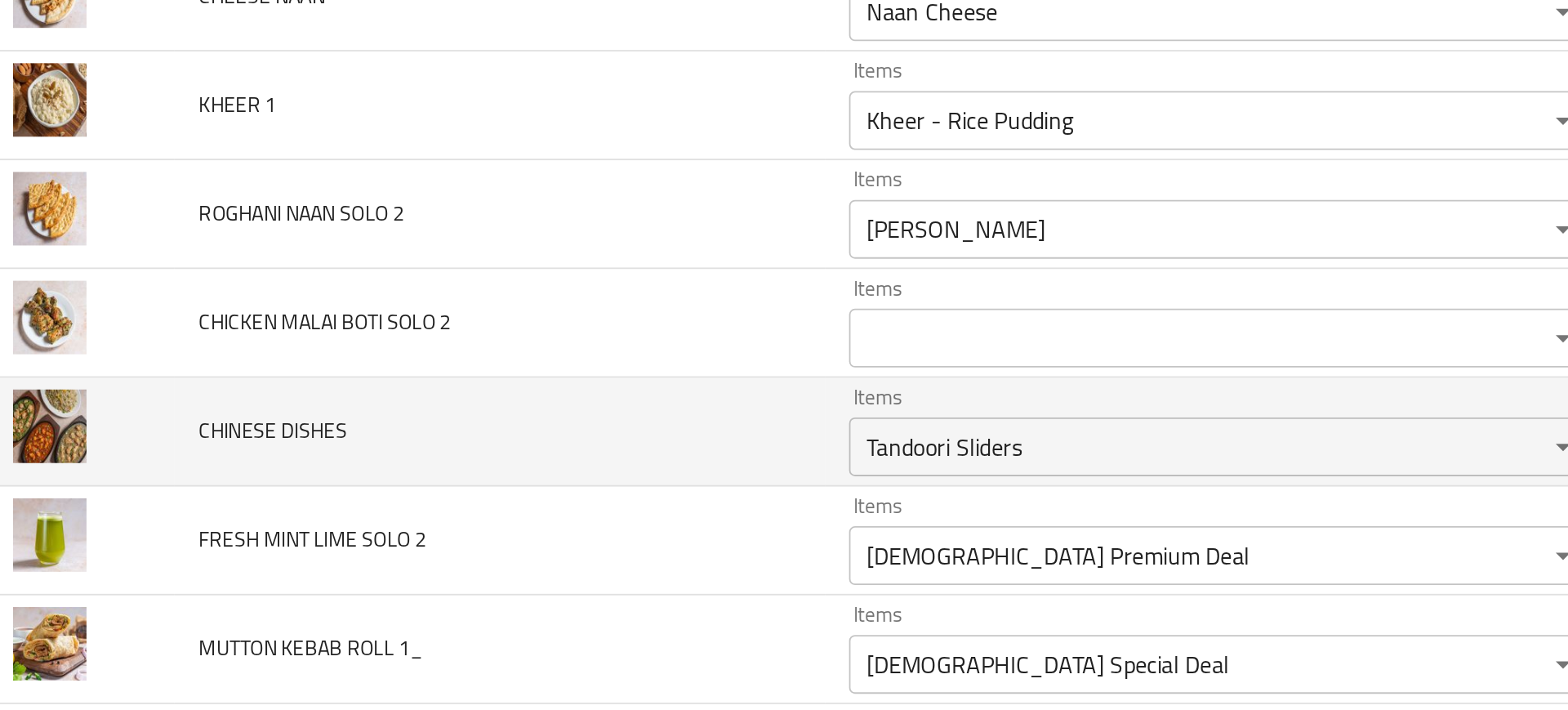
click at [145, 376] on span "CHINESE DISHES" at bounding box center [177, 377] width 83 height 21
copy span "CHINESE"
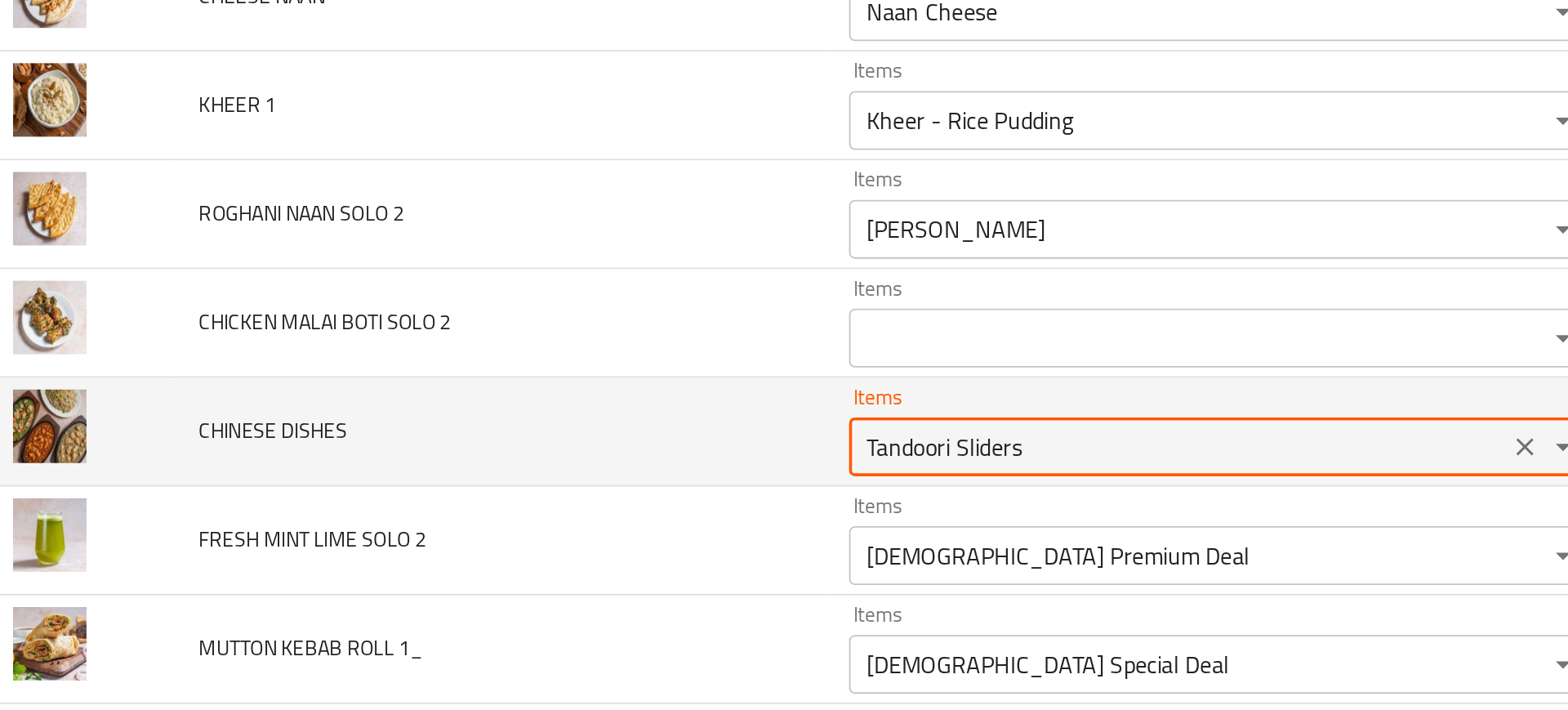
click at [555, 377] on DISHES "Tandoori Sliders" at bounding box center [681, 386] width 357 height 23
paste DISHES "CHINESE"
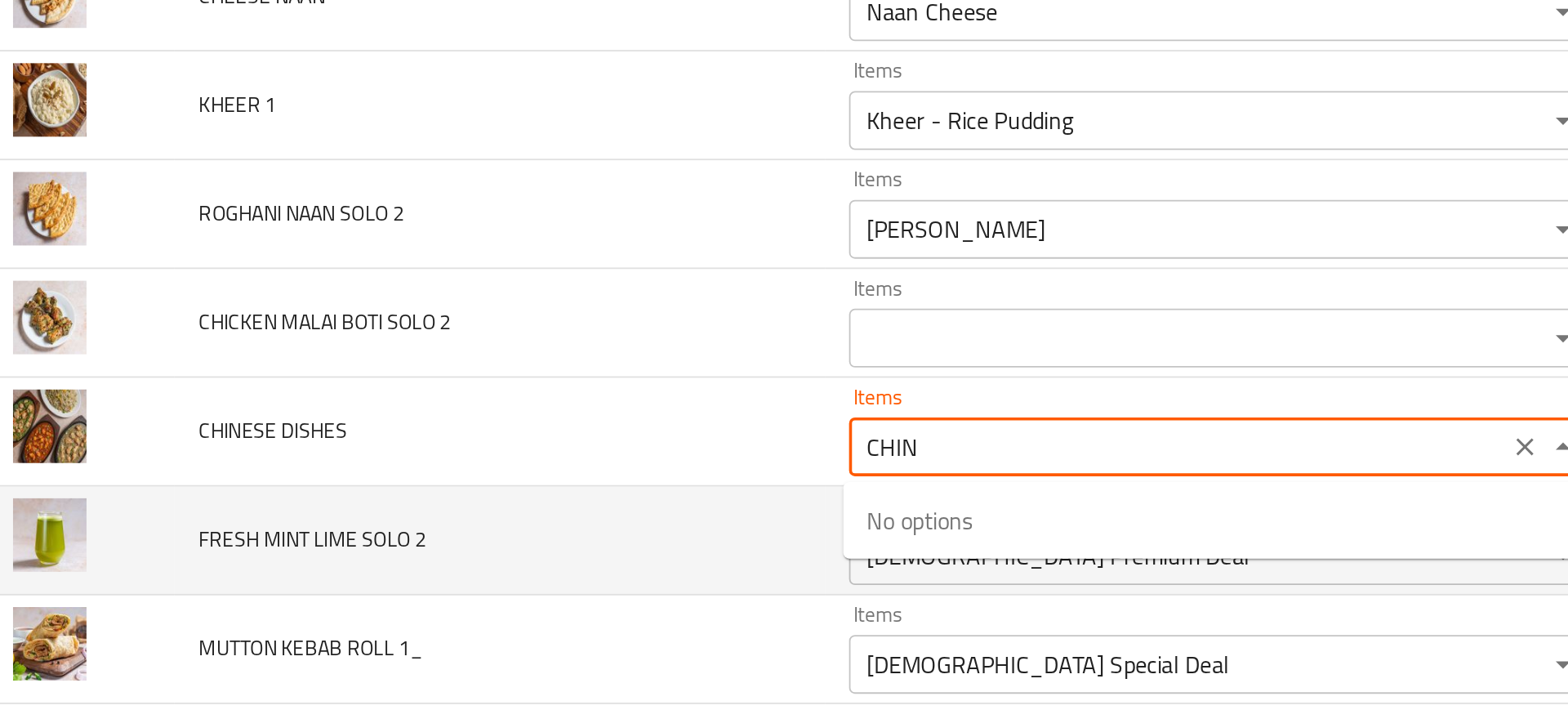
type DISHES "CHI"
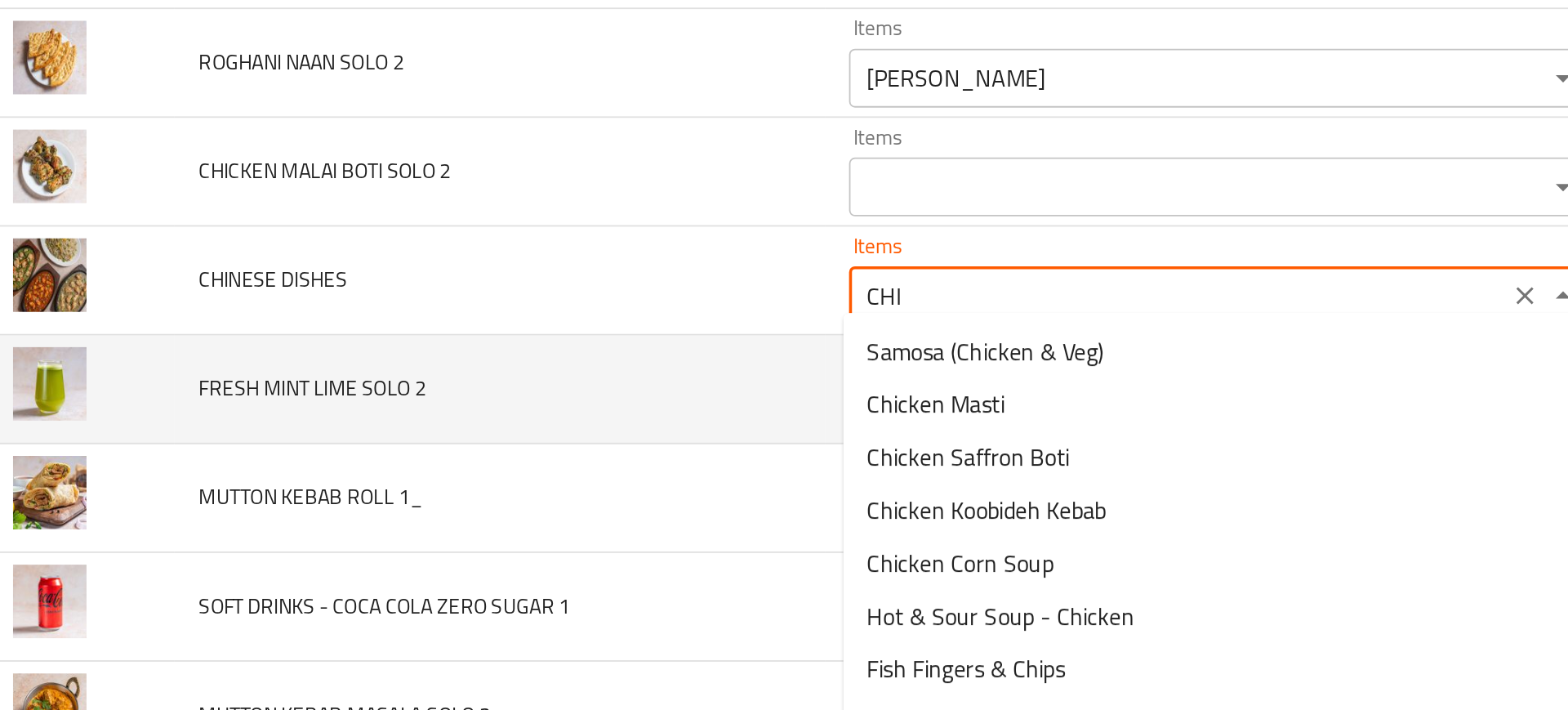
scroll to position [5802, 0]
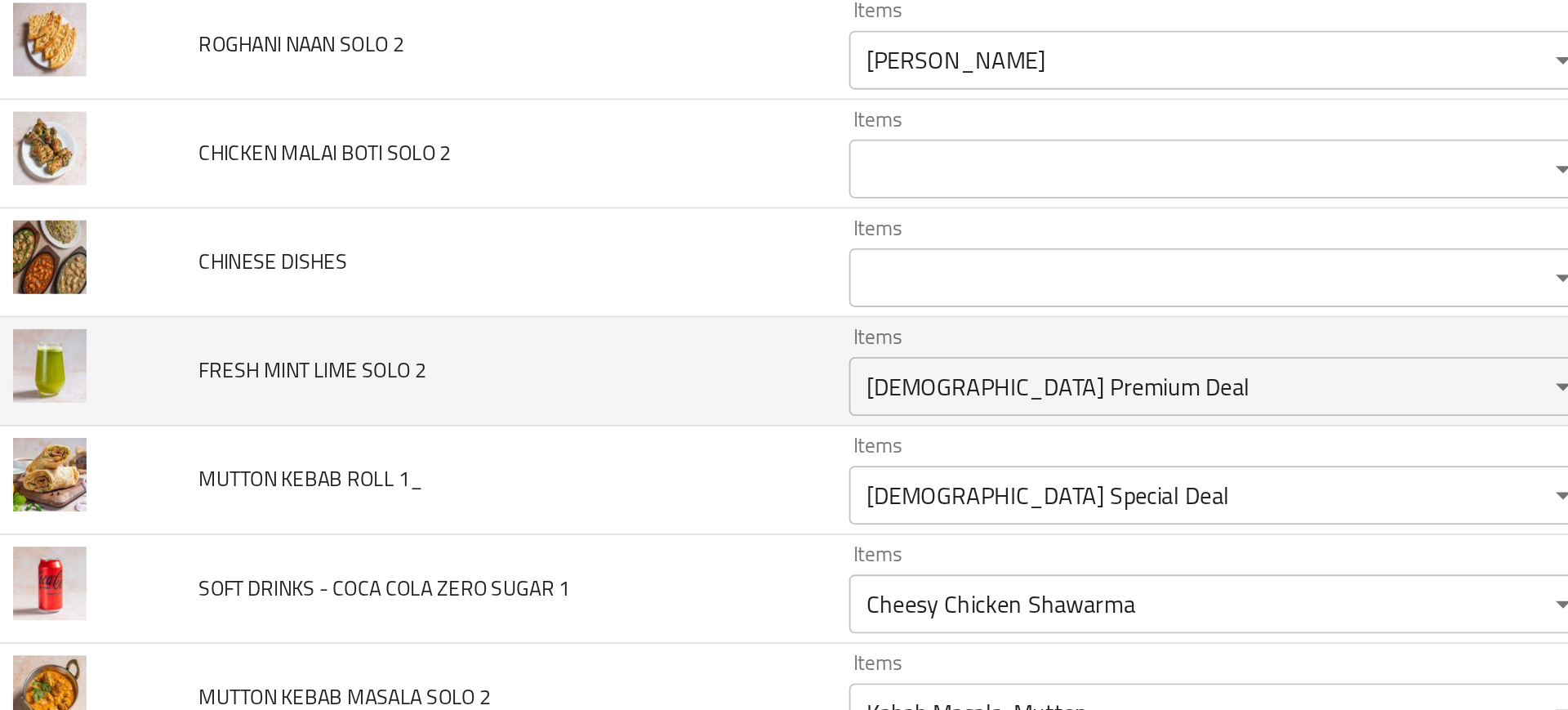
click at [447, 409] on td "MUTTON KEBAB ROLL 1_" at bounding box center [303, 405] width 361 height 60
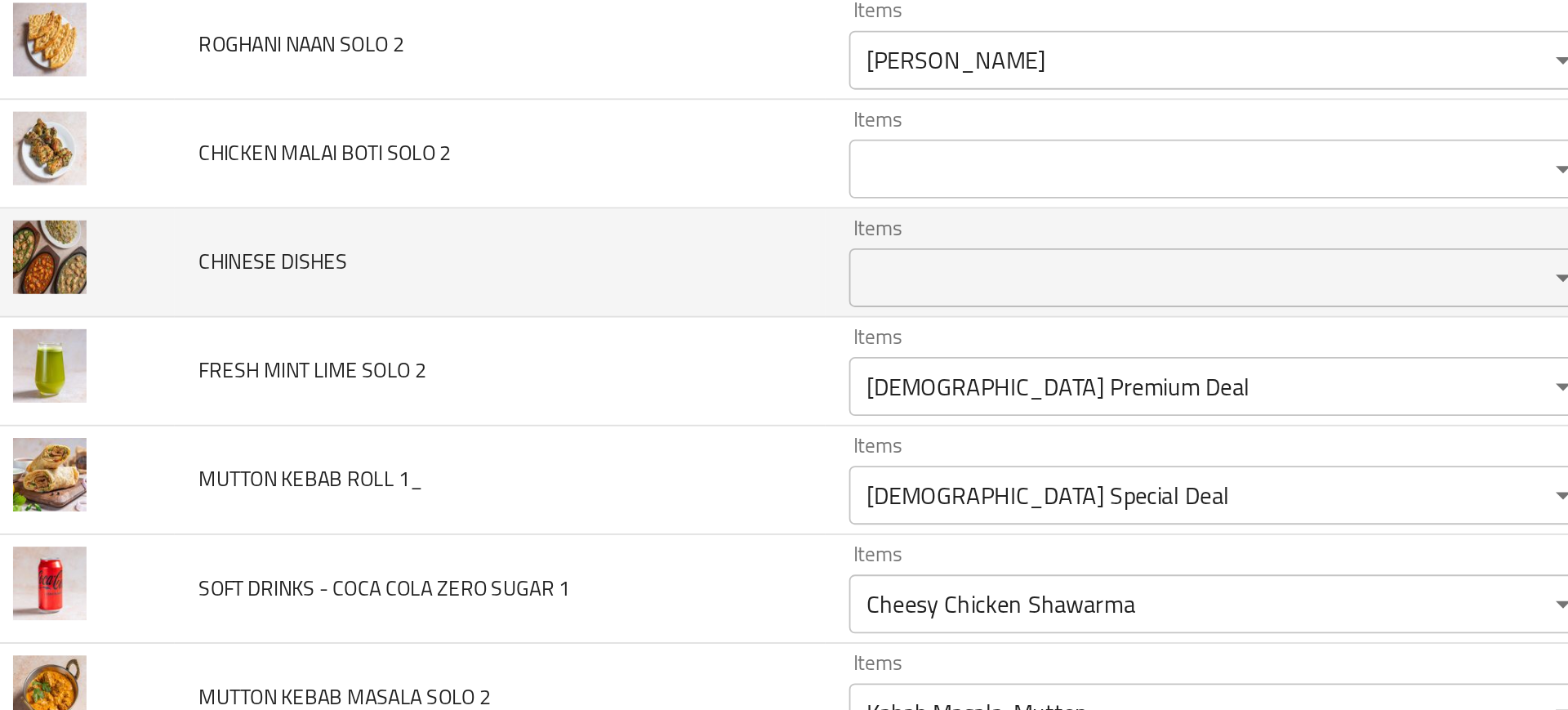
click at [186, 287] on span "CHINESE DISHES" at bounding box center [177, 283] width 83 height 21
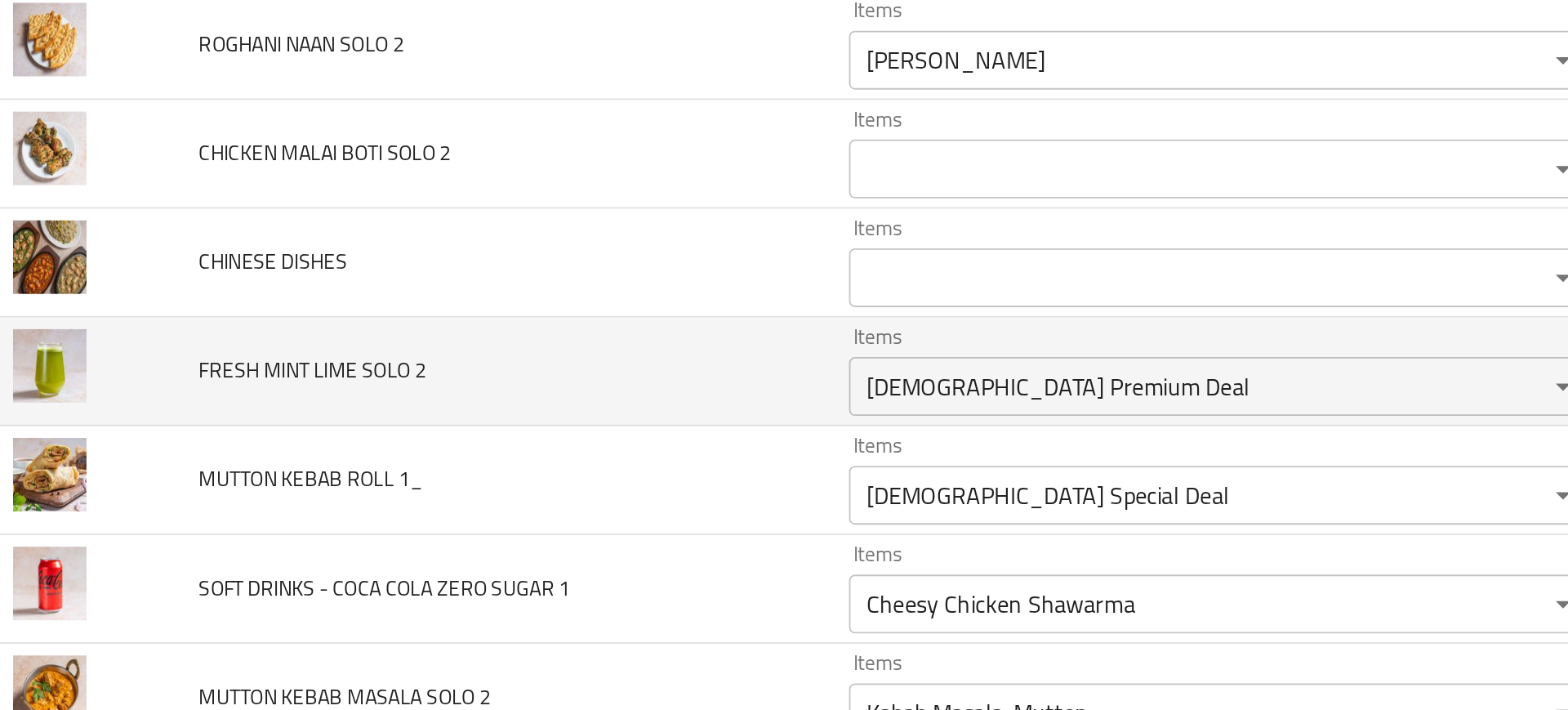
click at [322, 343] on td "FRESH MINT LIME SOLO 2" at bounding box center [303, 345] width 361 height 60
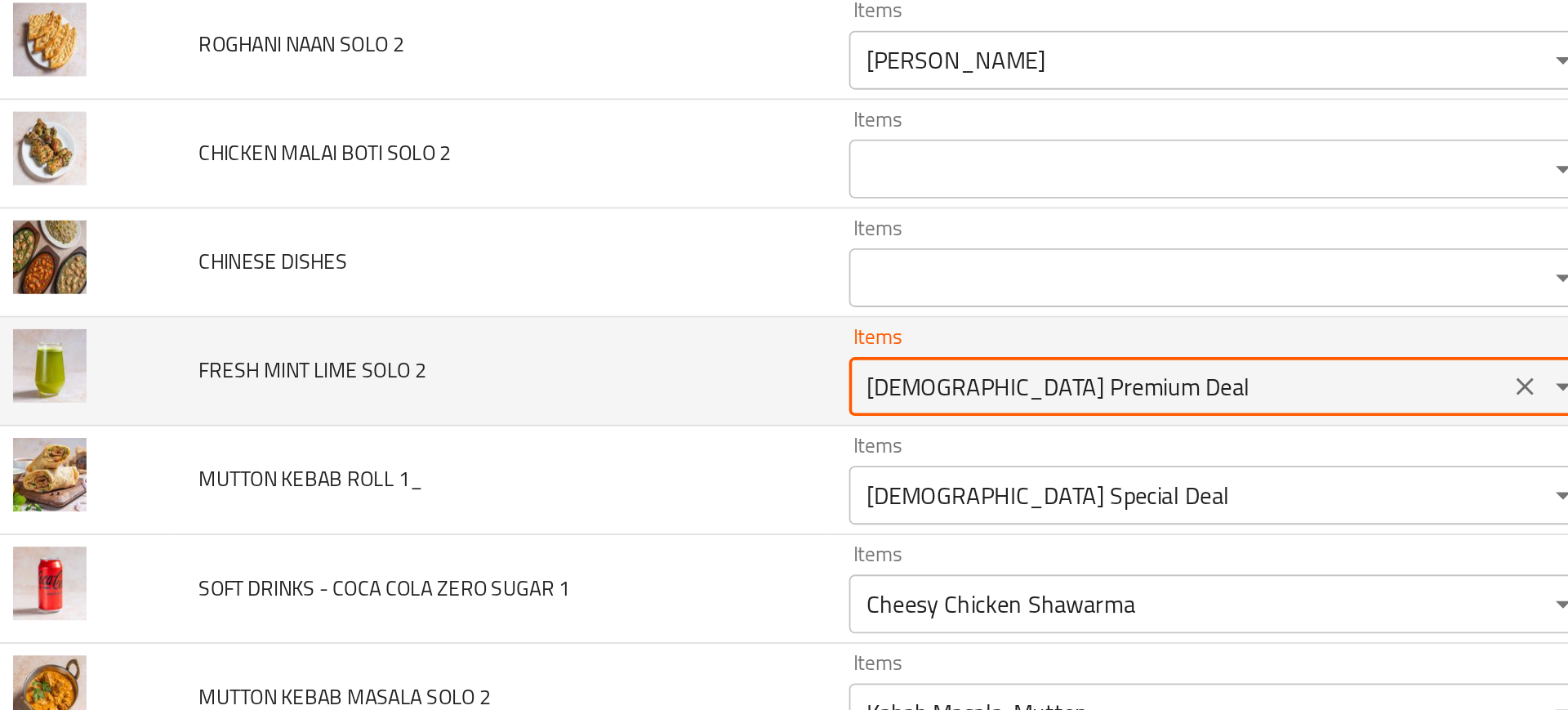
click at [538, 346] on 2 "[DEMOGRAPHIC_DATA] Premium Deal" at bounding box center [681, 353] width 357 height 23
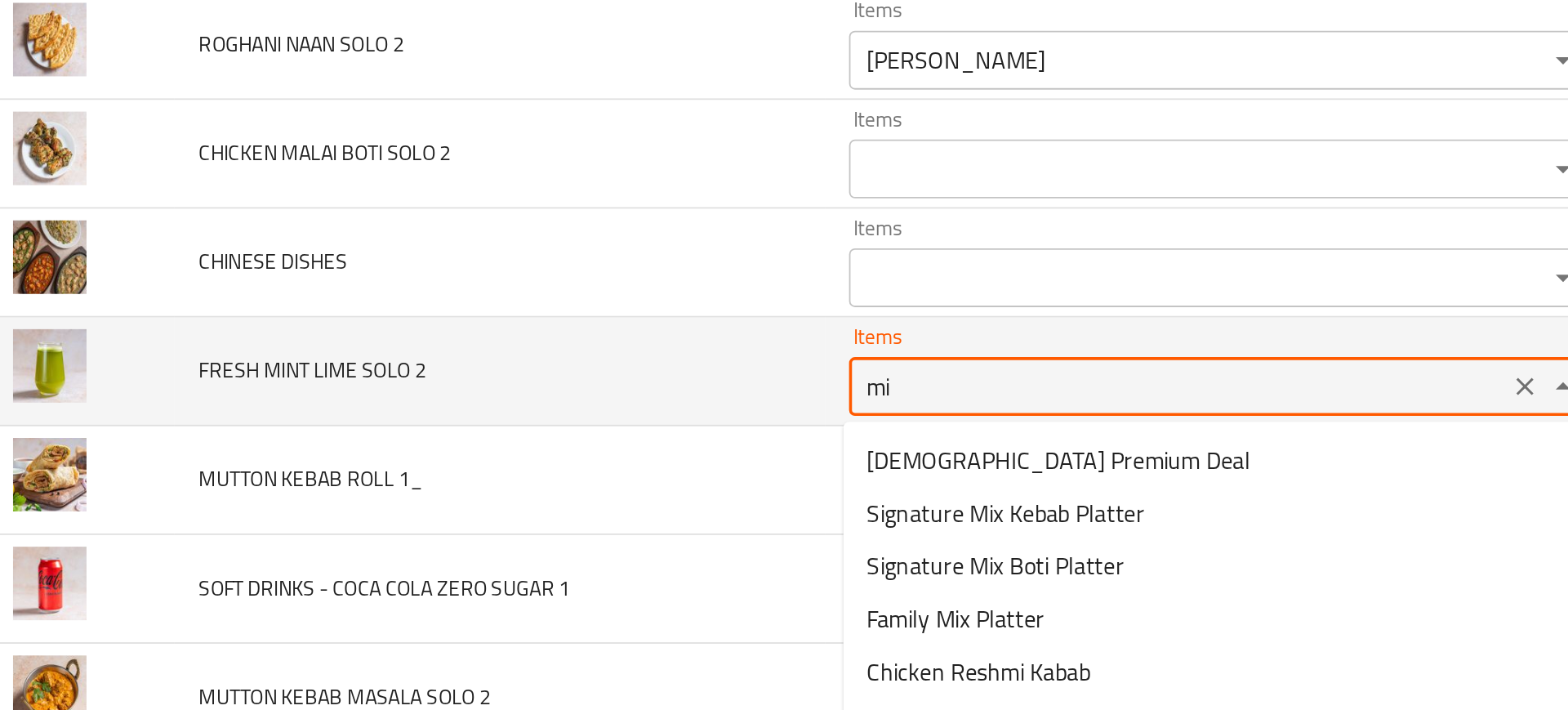
type 2 "m"
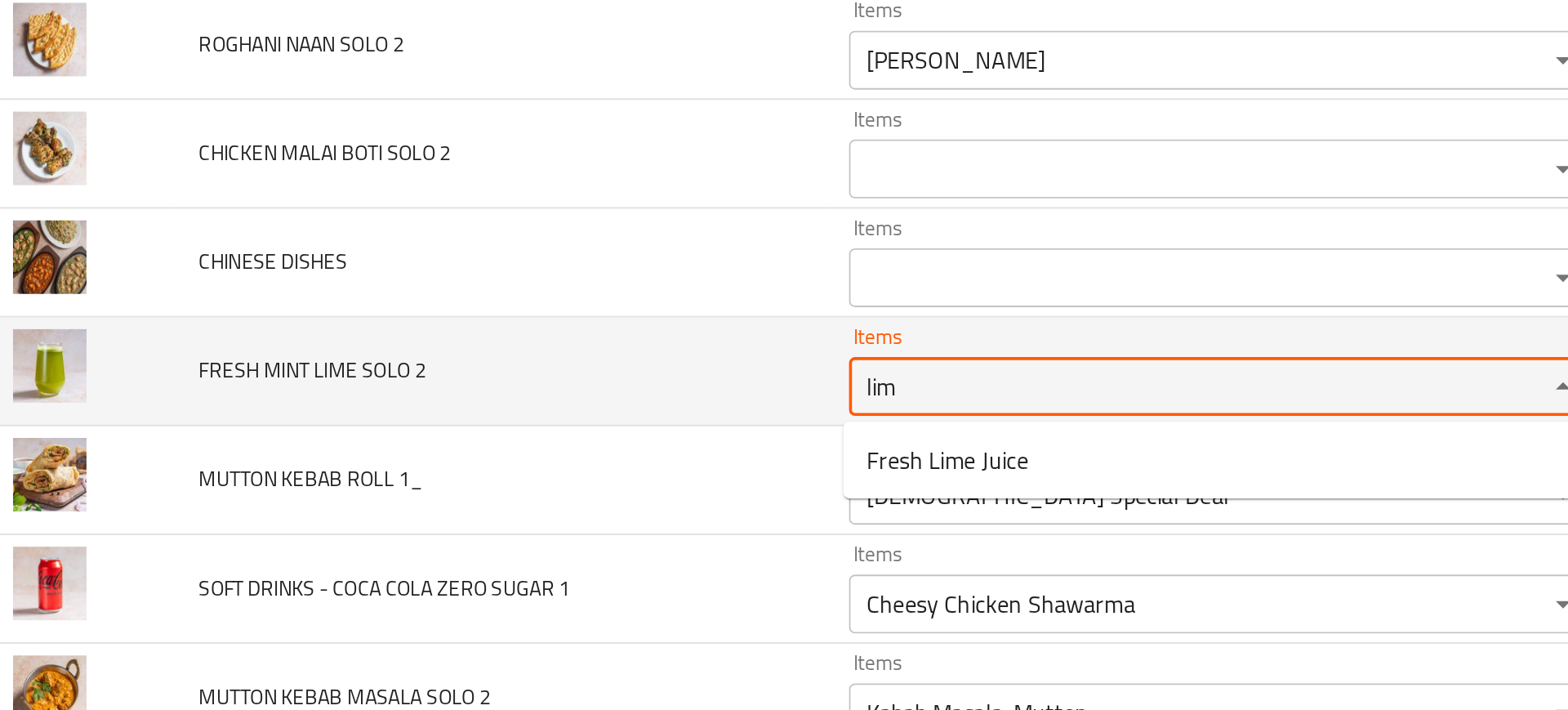
type 2 "lime"
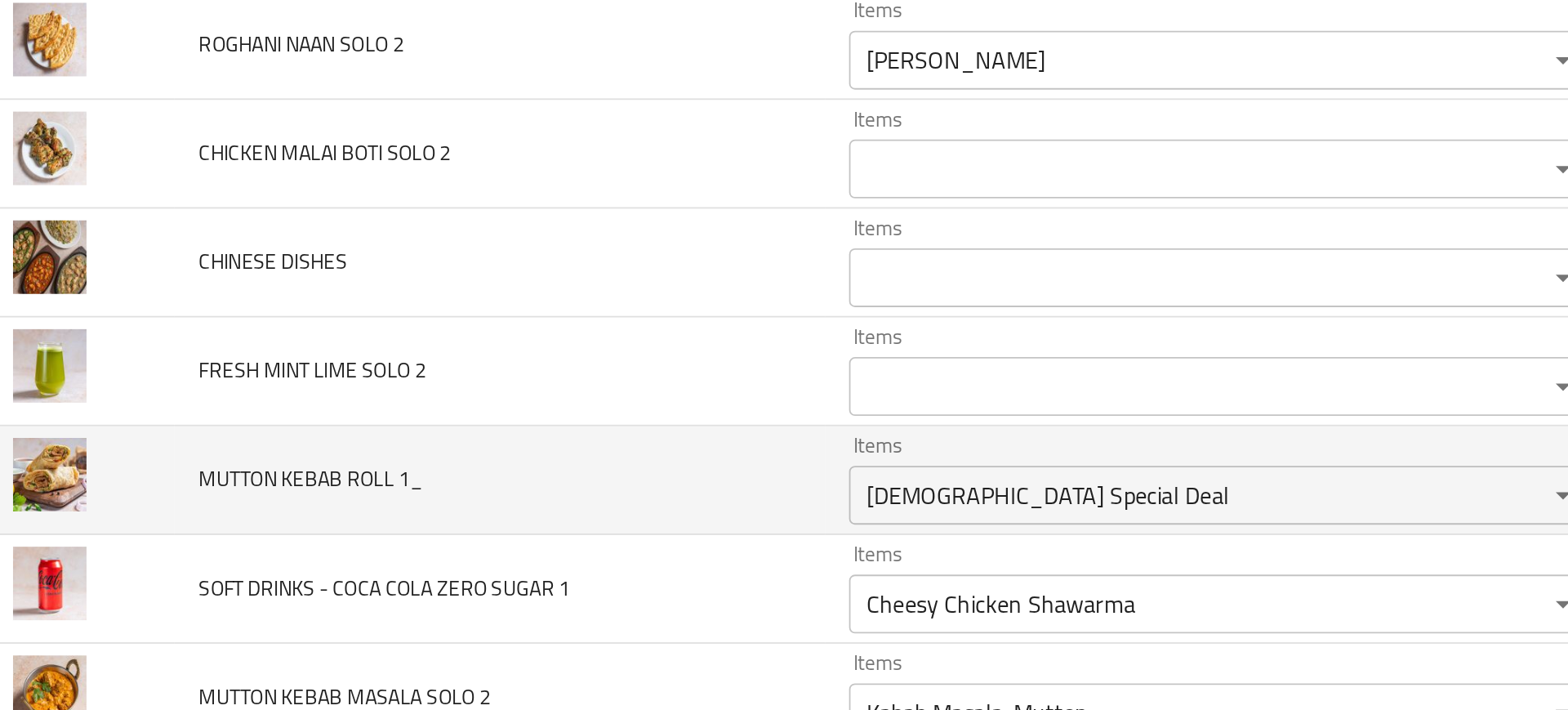
click at [402, 391] on td "MUTTON KEBAB ROLL 1_" at bounding box center [303, 405] width 361 height 60
click at [517, 400] on div "Iftar Special Deal Items" at bounding box center [705, 413] width 415 height 33
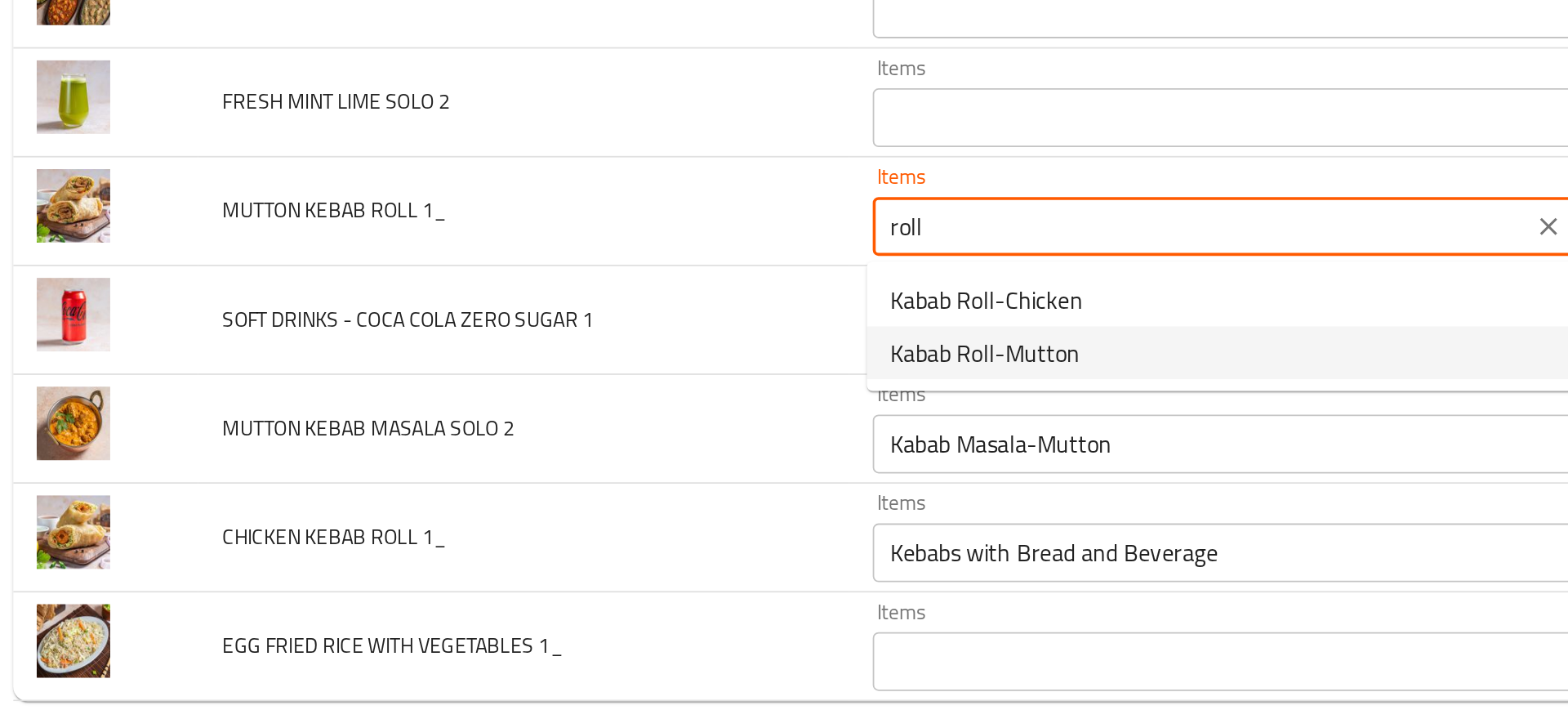
click at [593, 481] on span "Kabab Roll-Mutton" at bounding box center [560, 484] width 105 height 20
type 1_ "Kabab Roll-Mutton"
type 1_-ar "رول كباب لحم الضأن"
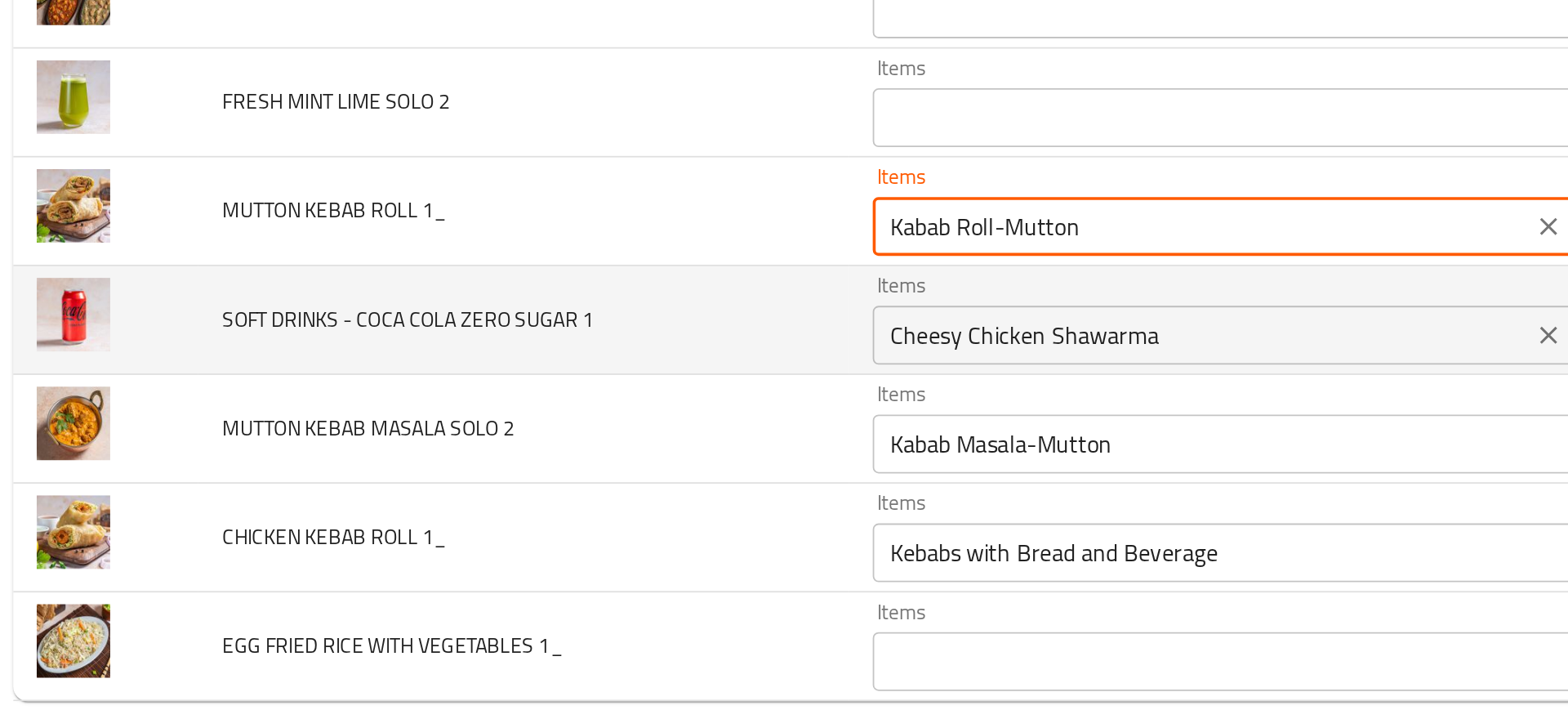
type 1_ "Kabab Roll-Mutton"
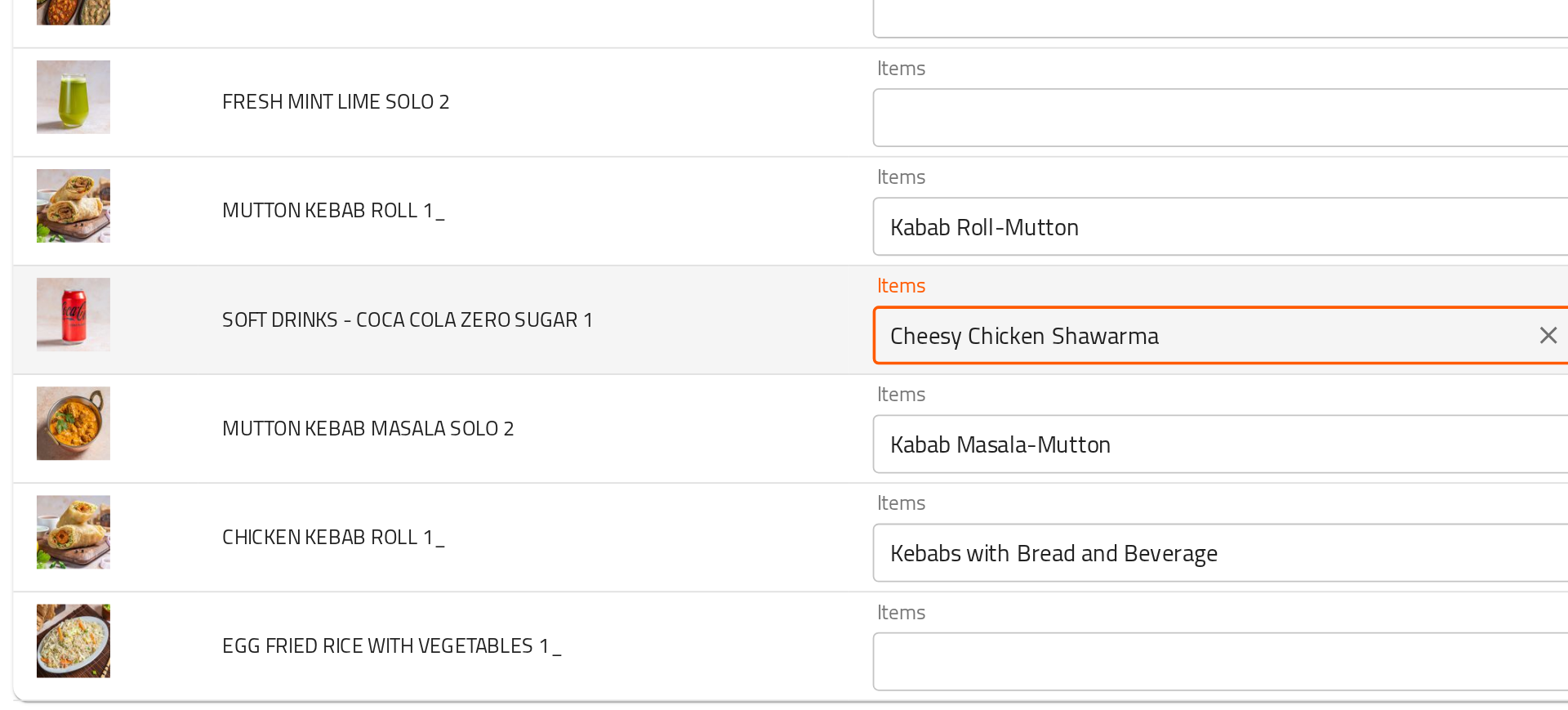
click at [527, 468] on 1 "Cheesy Chicken Shawarma" at bounding box center [681, 474] width 357 height 23
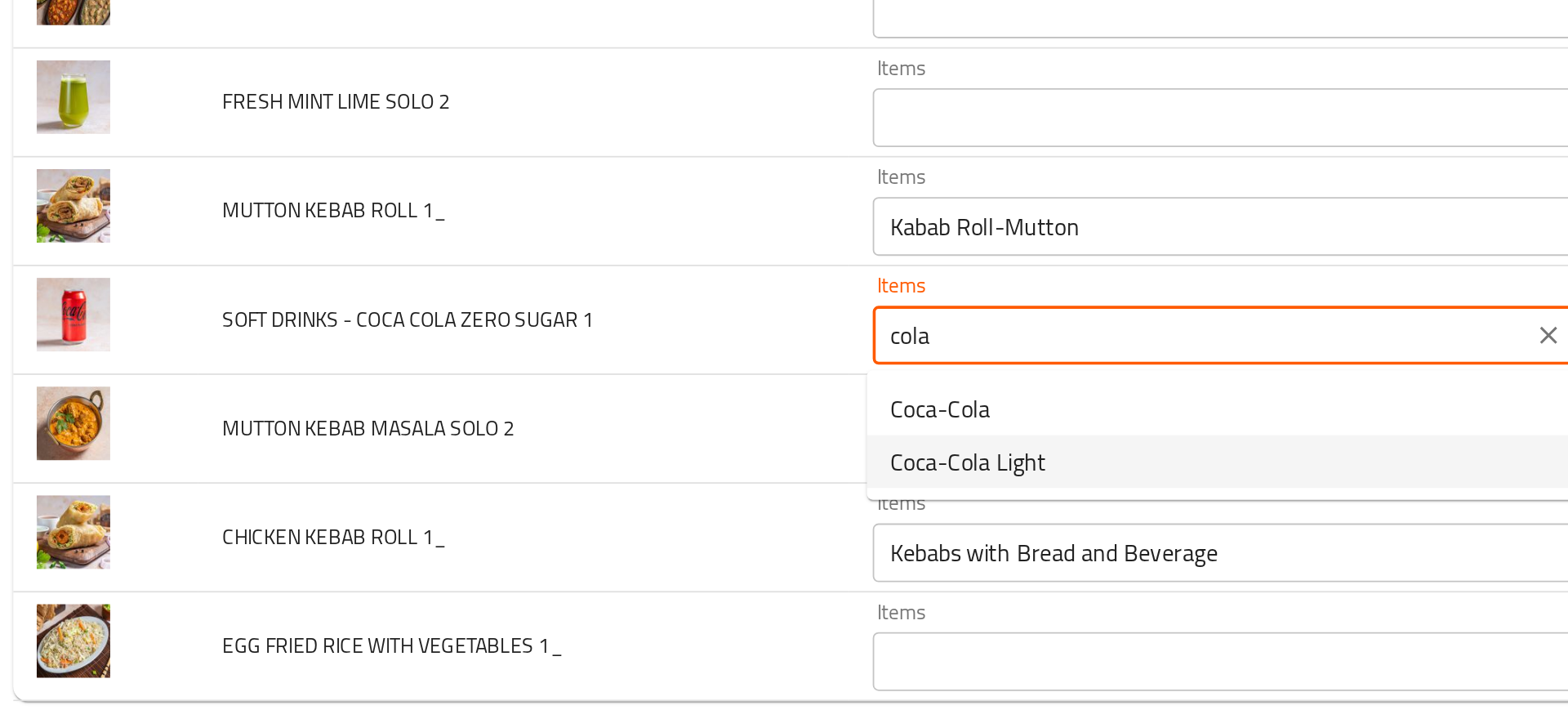
click at [528, 543] on span "Coca-Cola Light" at bounding box center [551, 545] width 87 height 20
type 1 "Coca-Cola Light"
type 1-ar "كوكا كولا لايت"
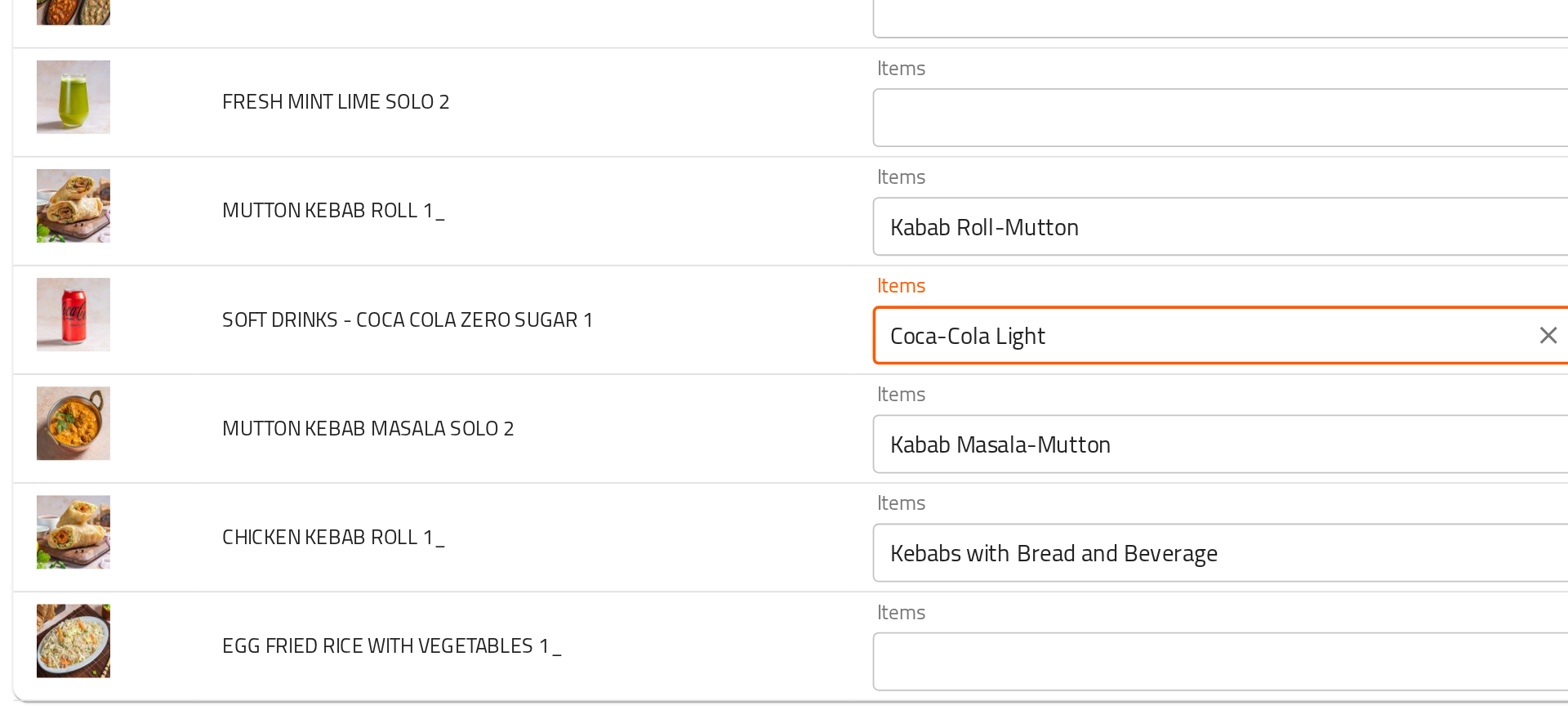
type 1 "Coca-Cola Light"
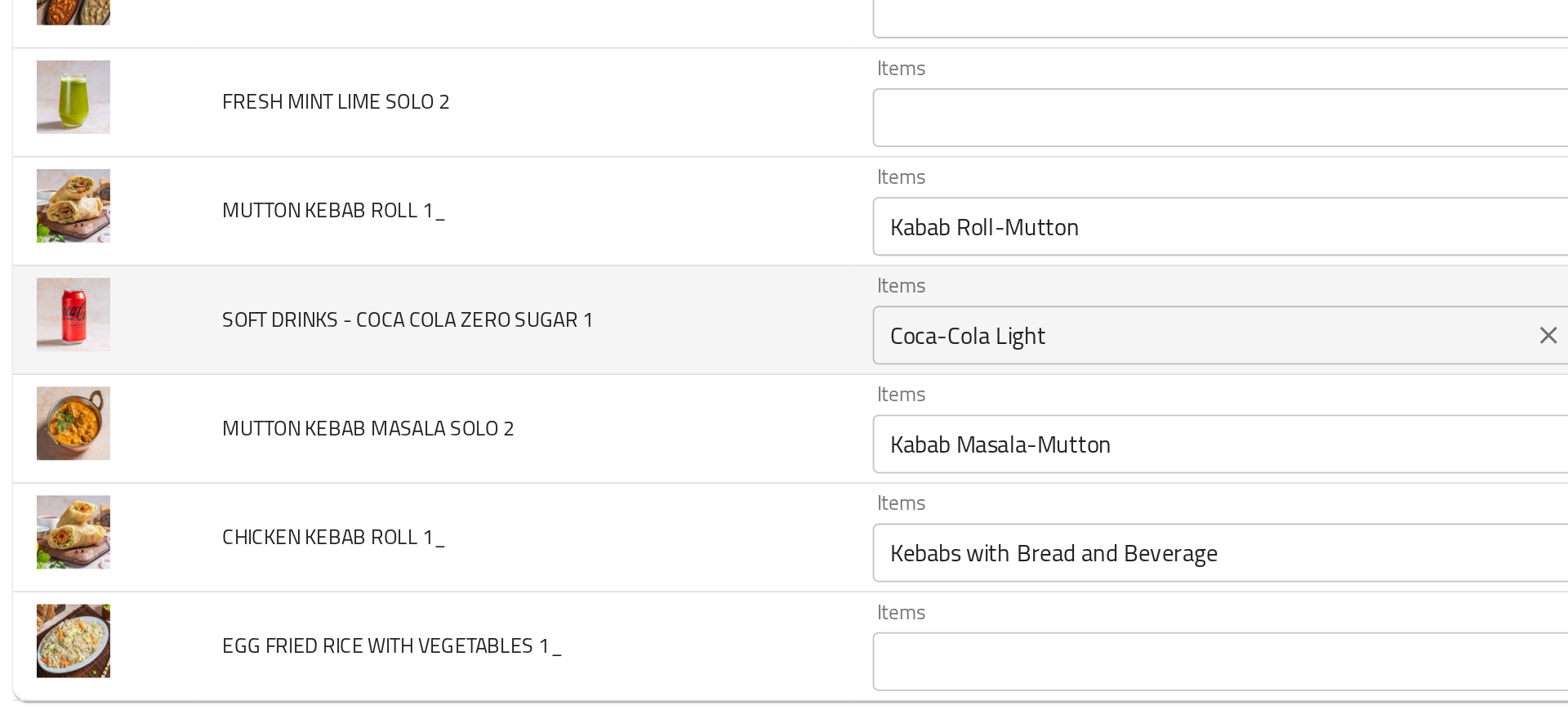
click at [601, 476] on 1 "Coca-Cola Light" at bounding box center [681, 474] width 357 height 23
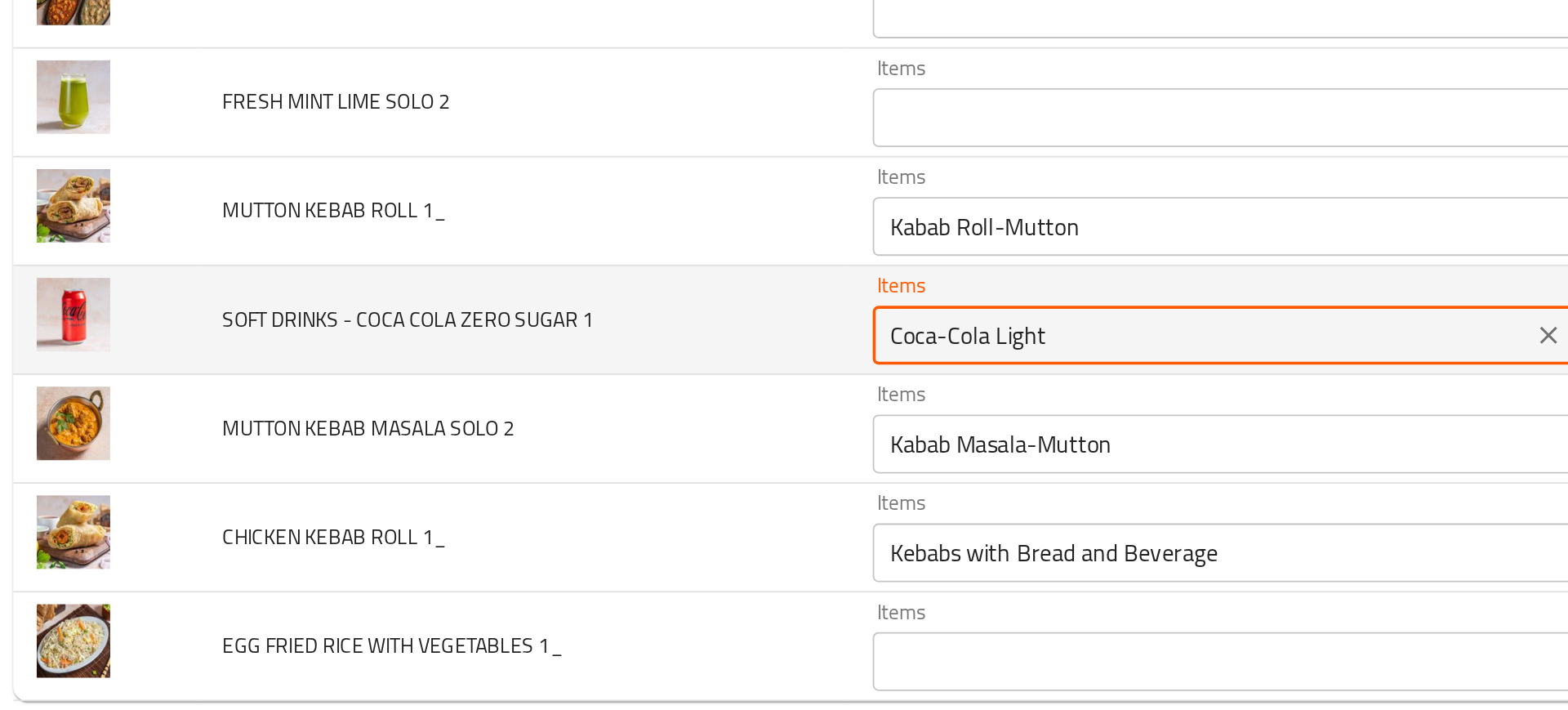
click at [601, 476] on 1 "Coca-Cola Light" at bounding box center [681, 474] width 357 height 23
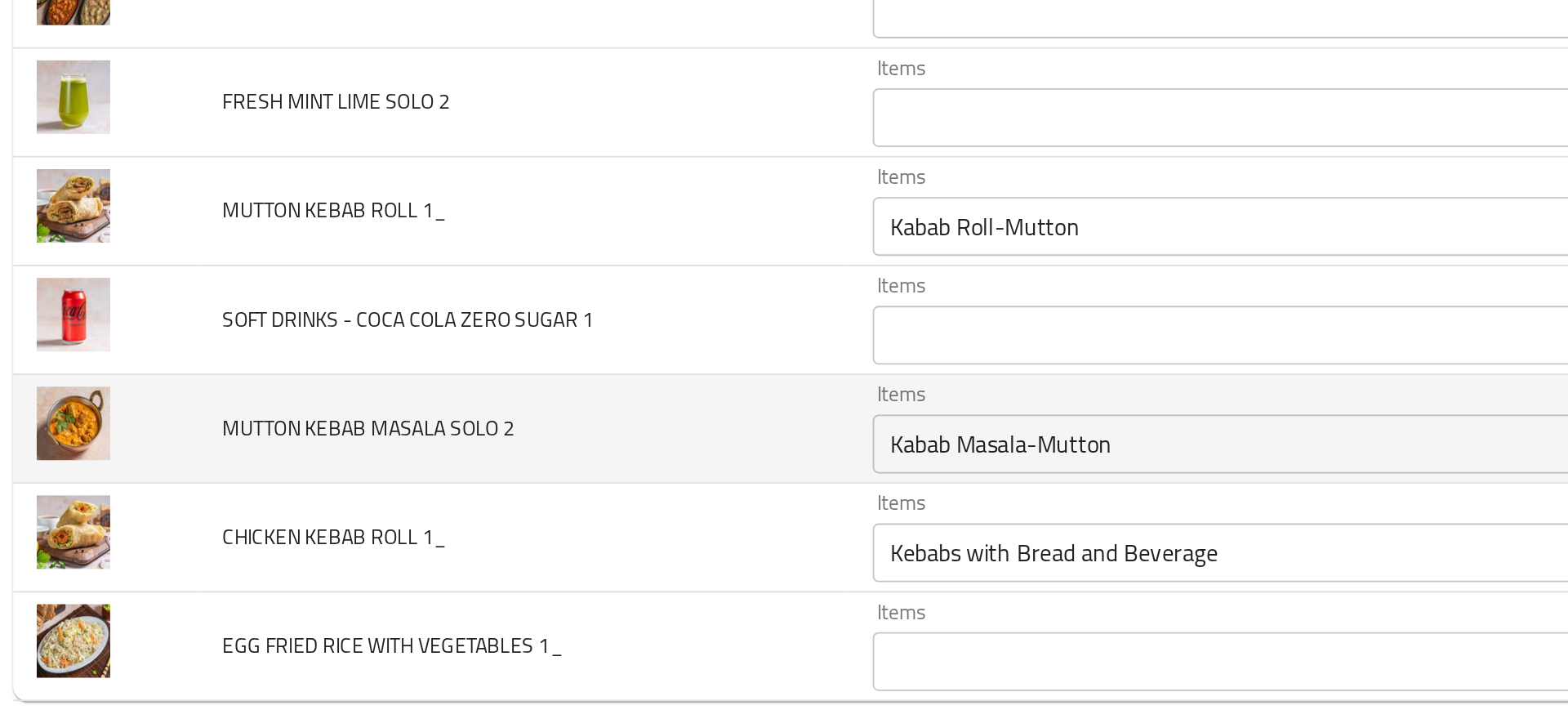
click at [450, 526] on td "MUTTON KEBAB MASALA SOLO 2" at bounding box center [303, 526] width 361 height 60
click at [539, 552] on td "Items Kabab Masala-Mutton Items" at bounding box center [709, 526] width 448 height 60
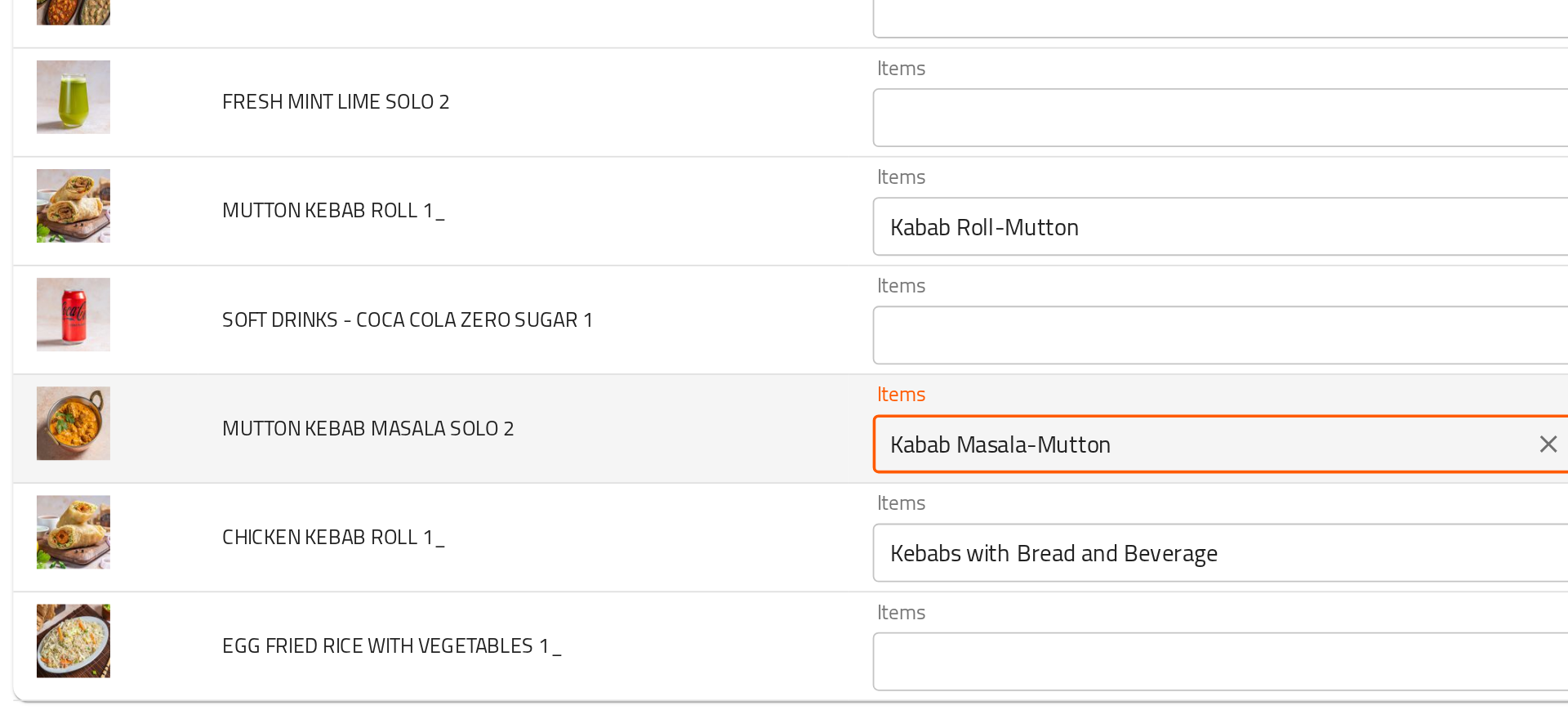
click at [527, 544] on 2 "Kabab Masala-Mutton" at bounding box center [681, 534] width 357 height 23
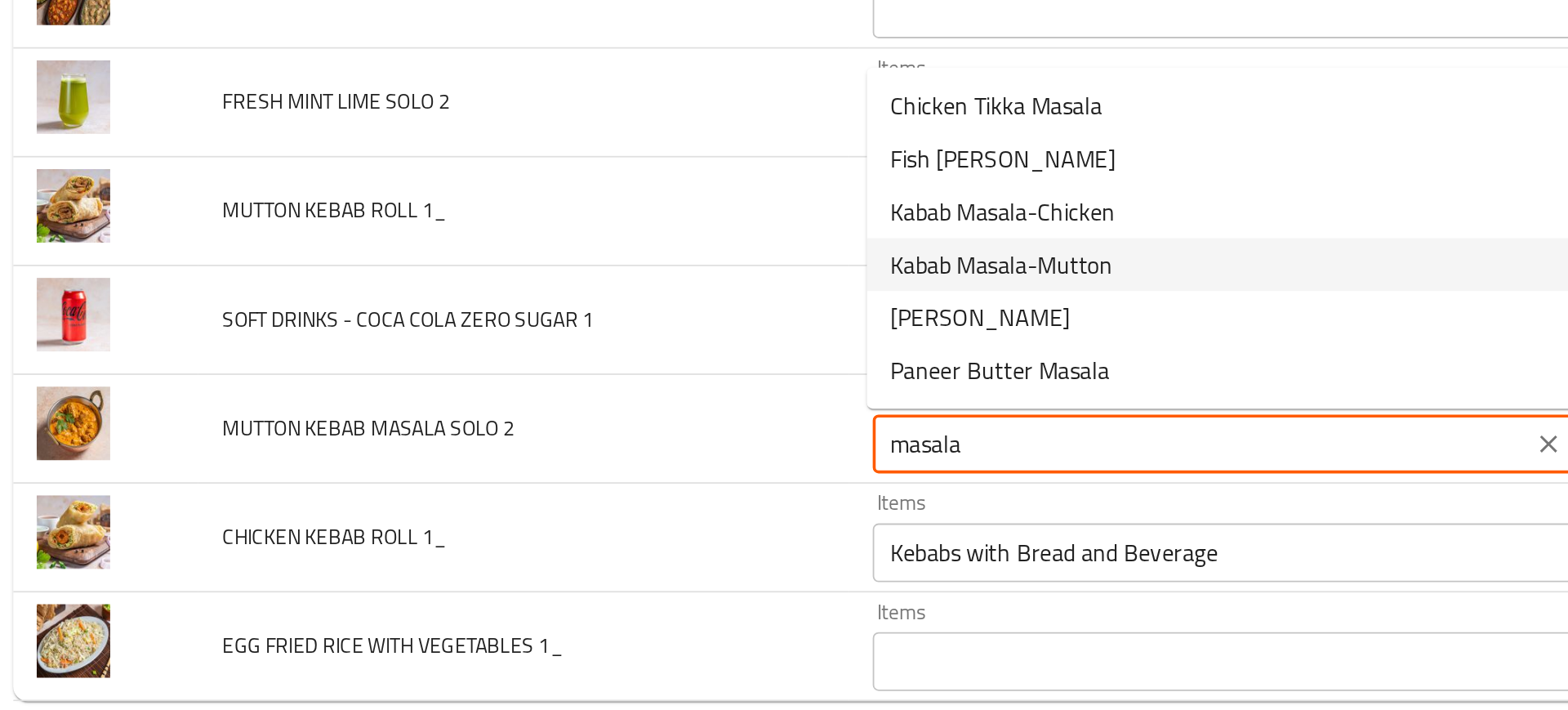
click at [535, 429] on span "Kabab Masala-Mutton" at bounding box center [569, 435] width 123 height 20
type 2 "Kabab Masala-Mutton"
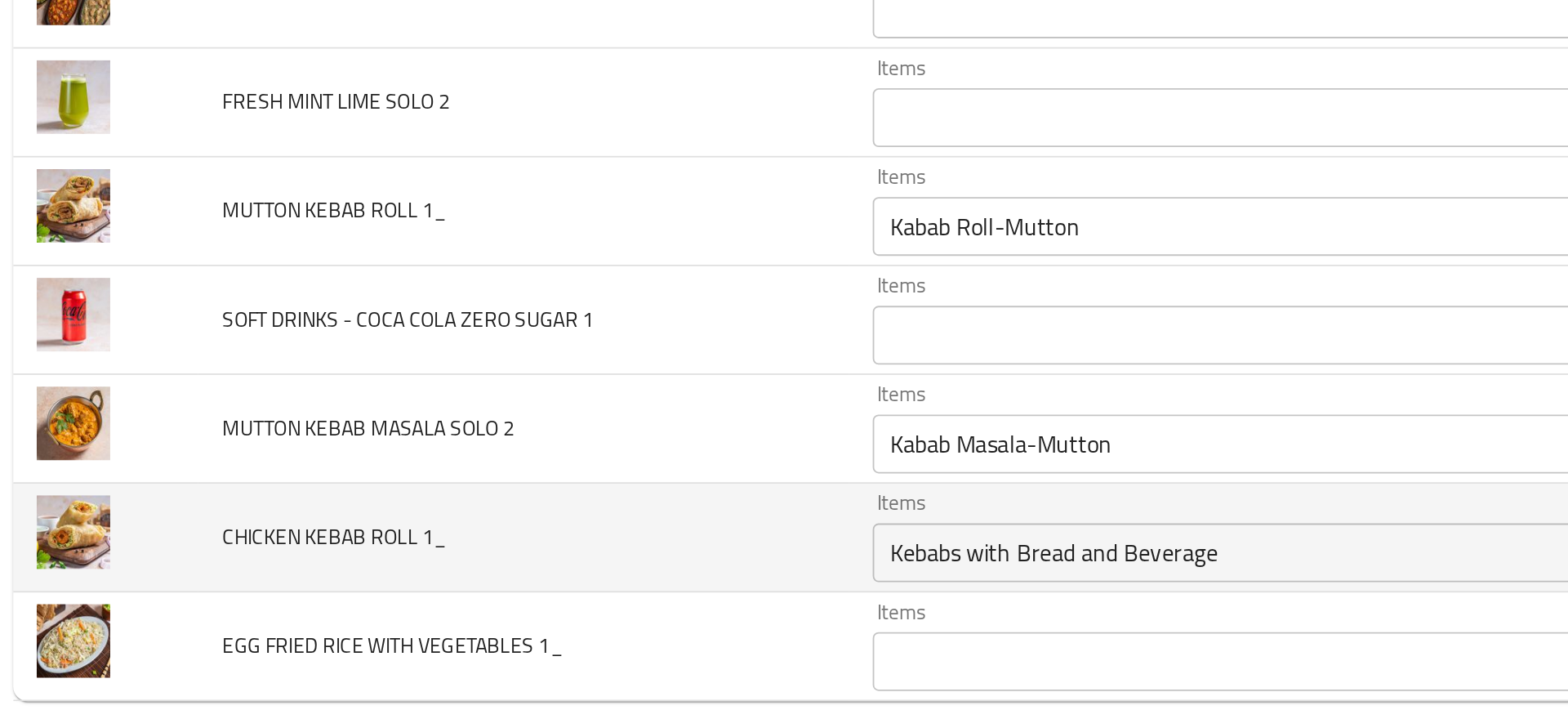
click at [466, 580] on td "CHICKEN KEBAB ROLL 1_" at bounding box center [303, 587] width 361 height 60
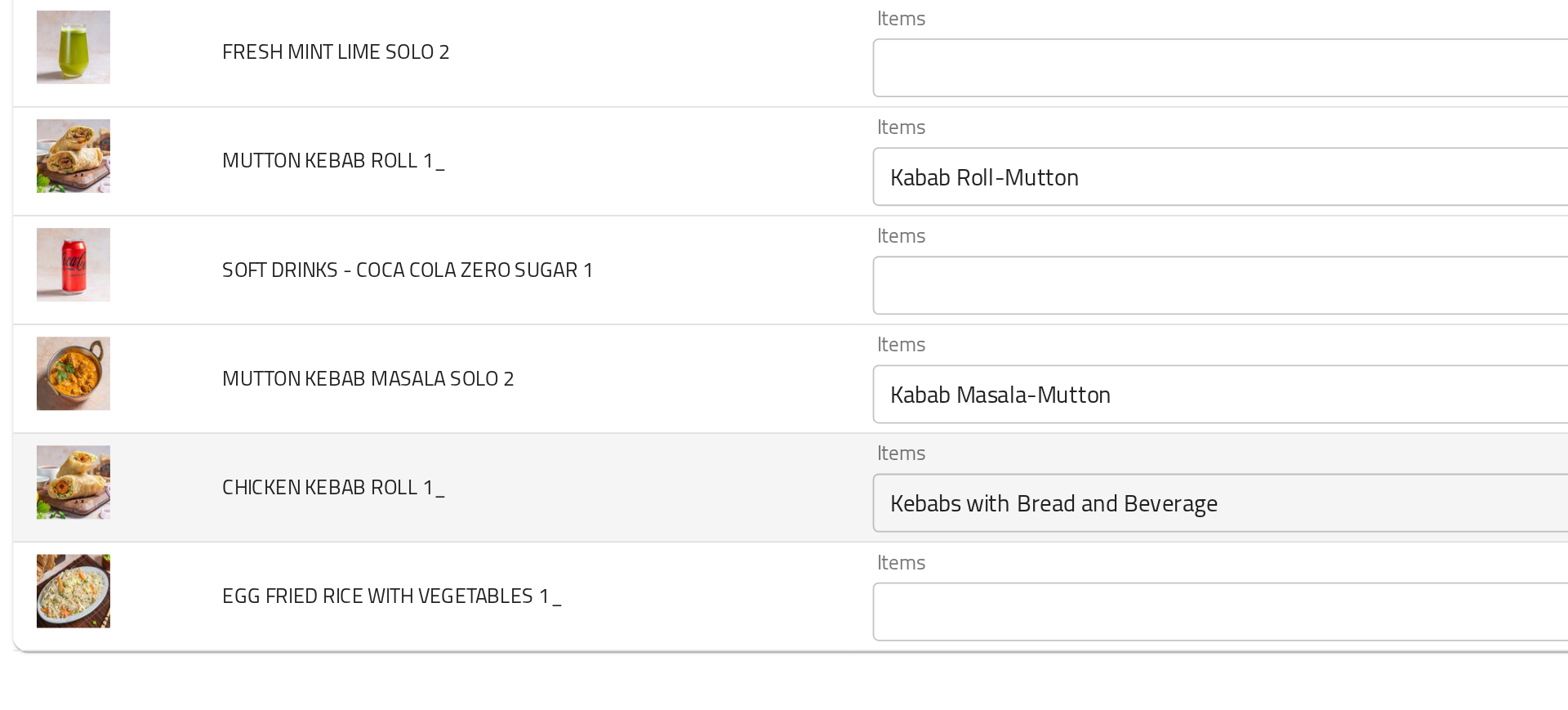
scroll to position [0, 0]
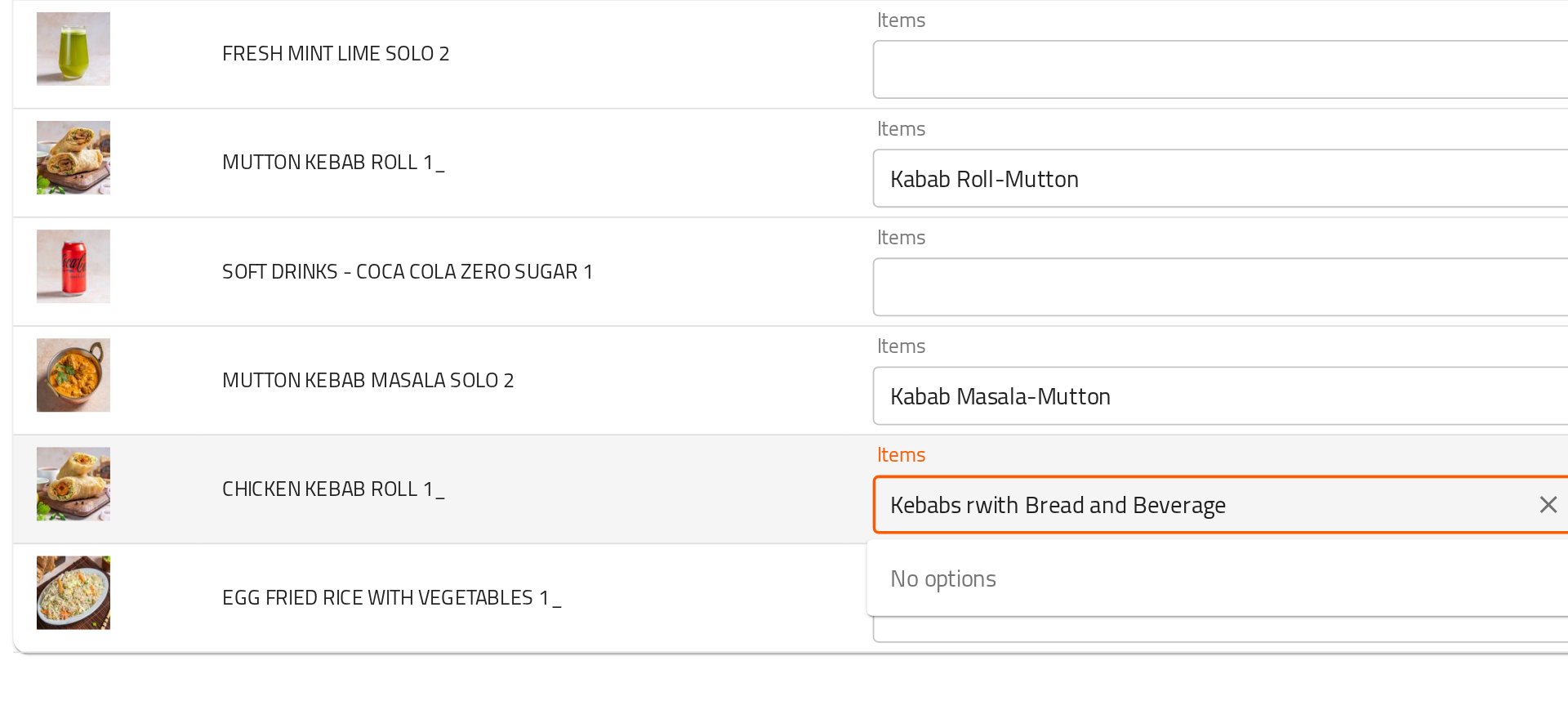
click at [546, 594] on 1_ "Kebabs rwith Bread and Beverage" at bounding box center [681, 595] width 357 height 23
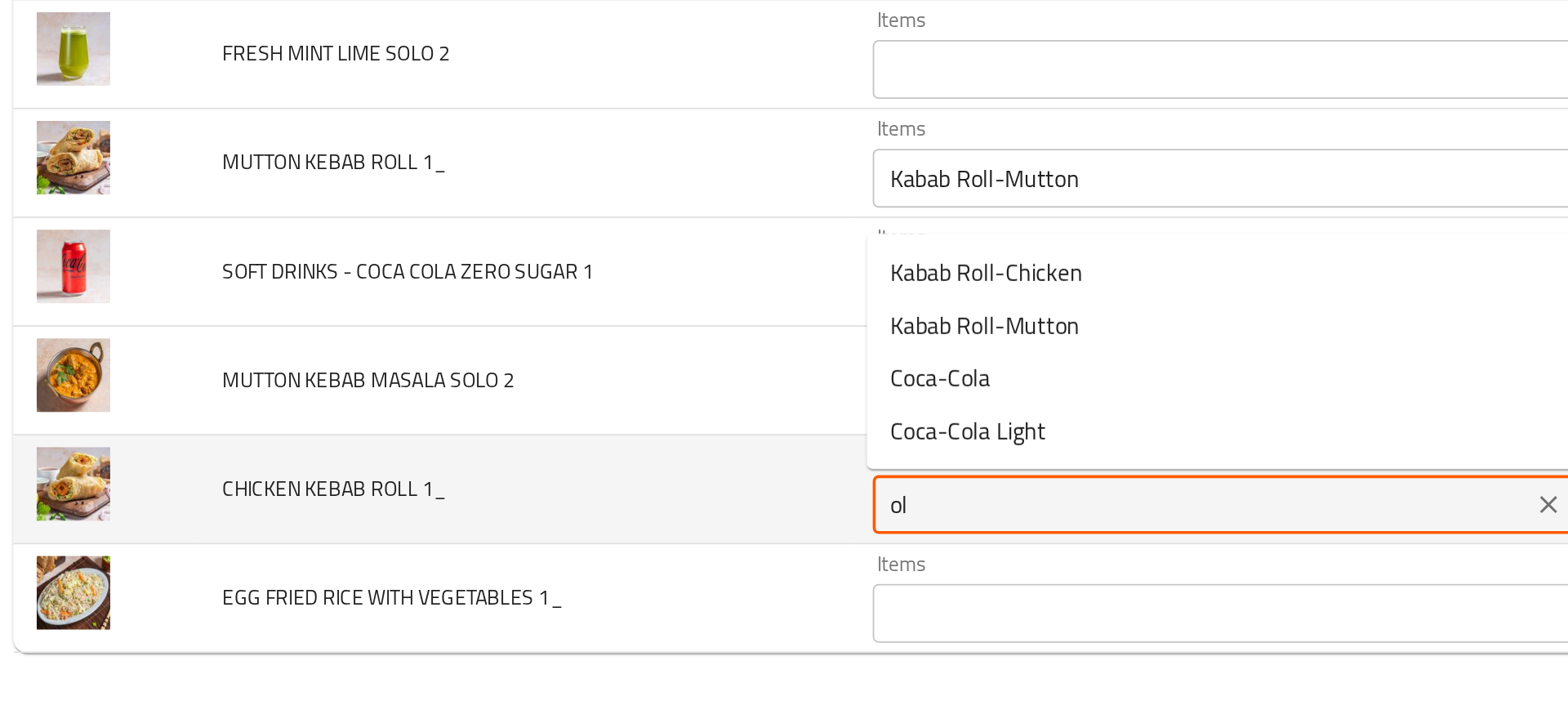
type 1_ "o"
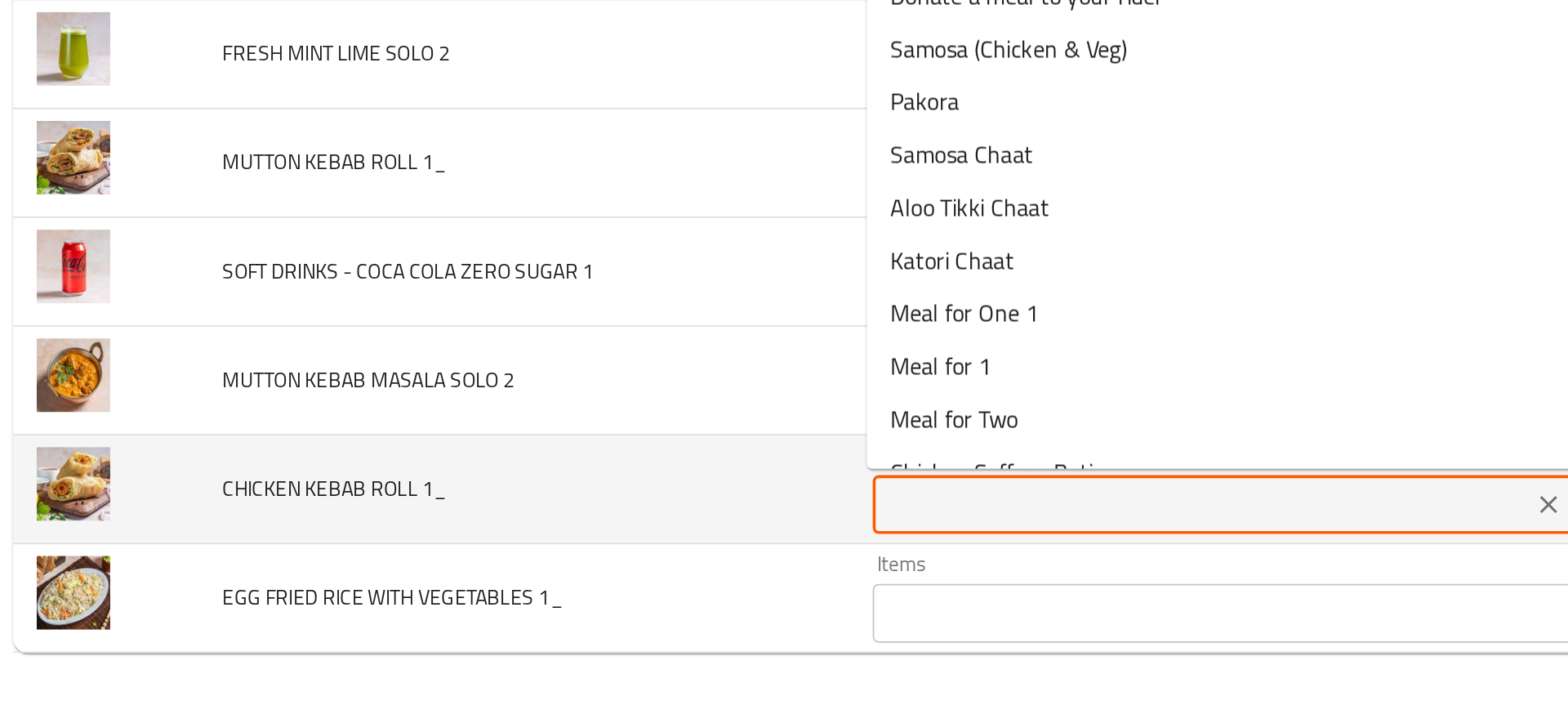
type 1_ "r"
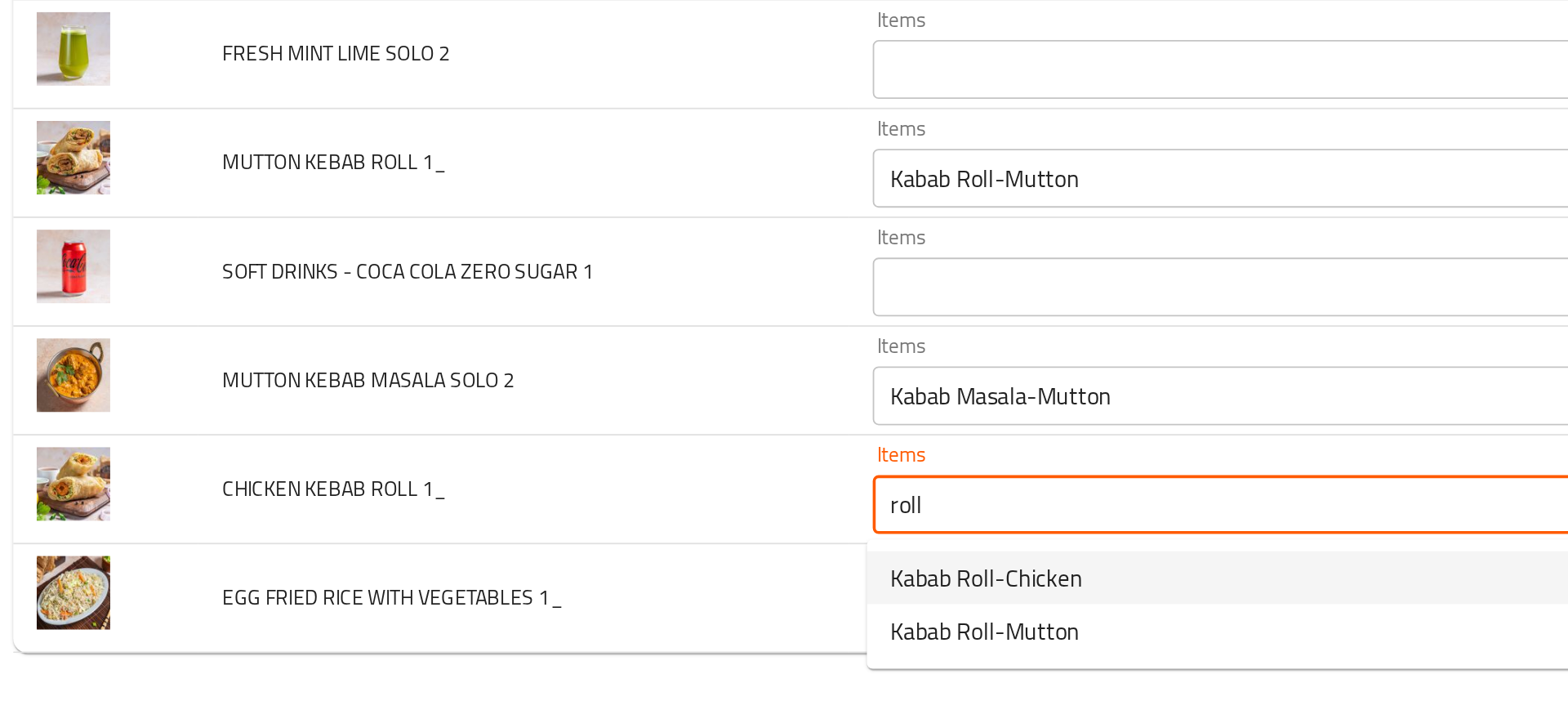
click at [566, 636] on span "Kabab Roll-Chicken" at bounding box center [561, 636] width 107 height 20
type 1_ "Kabab Roll-Chicken"
type 1_-ar "رول كباب الدجاج"
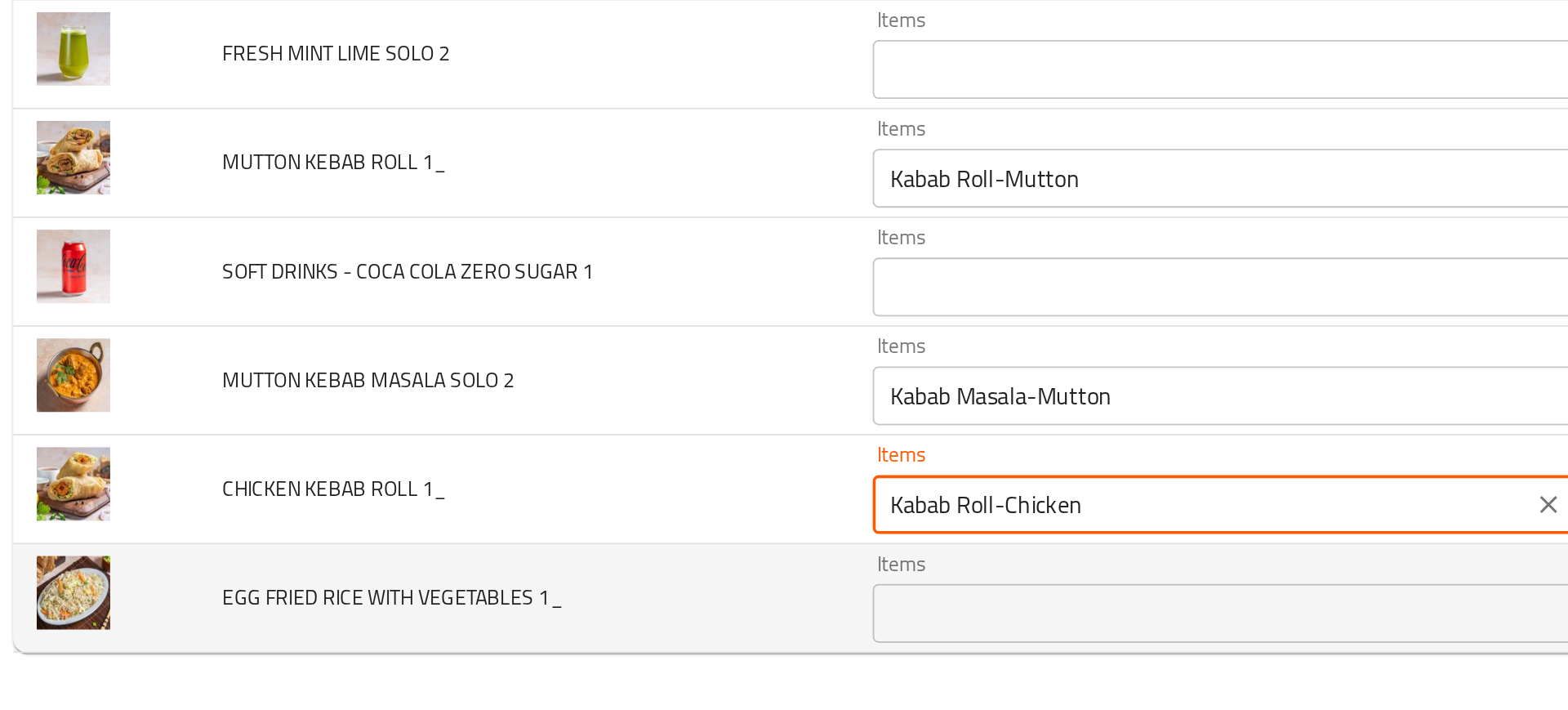
type 1_ "Kabab Roll-Chicken"
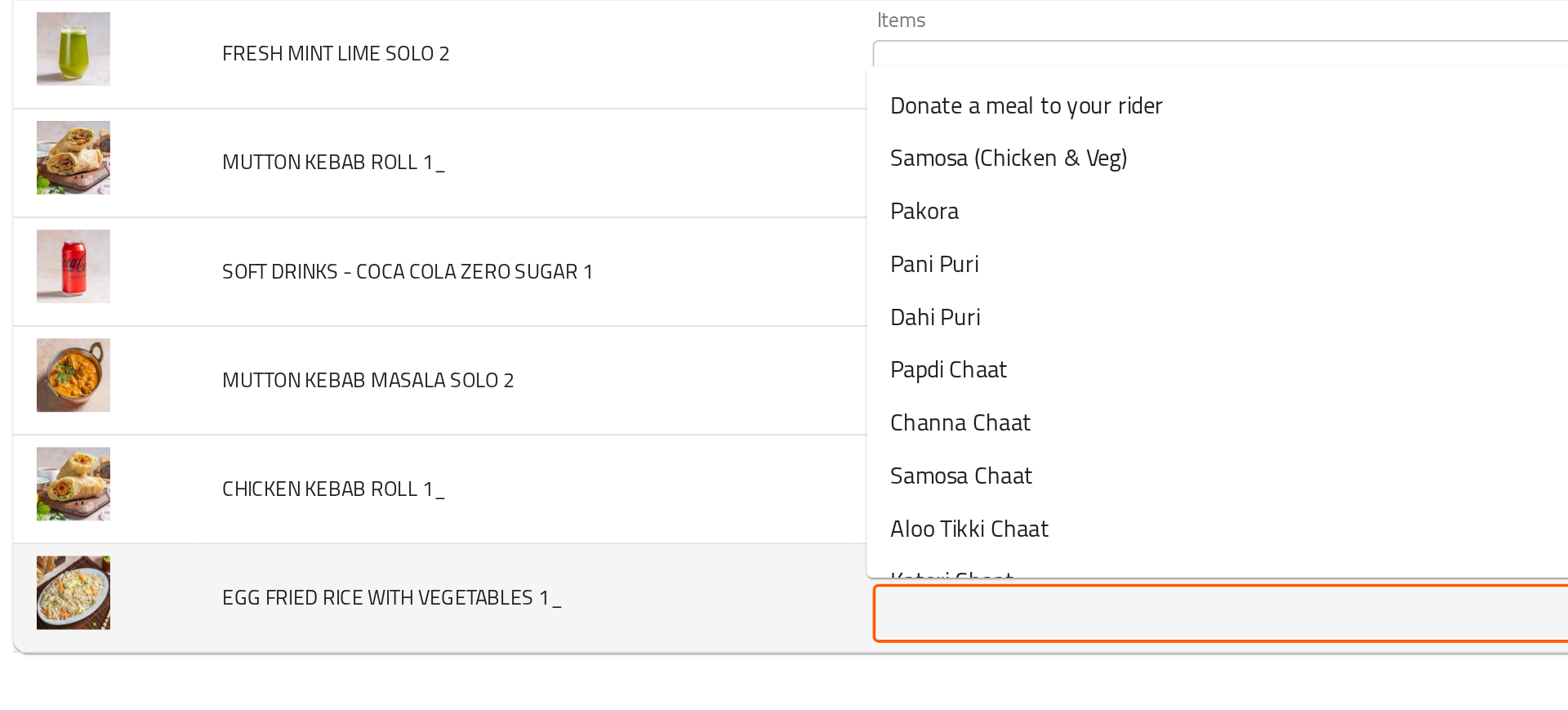
click at [535, 654] on 1_ "Items" at bounding box center [681, 655] width 357 height 23
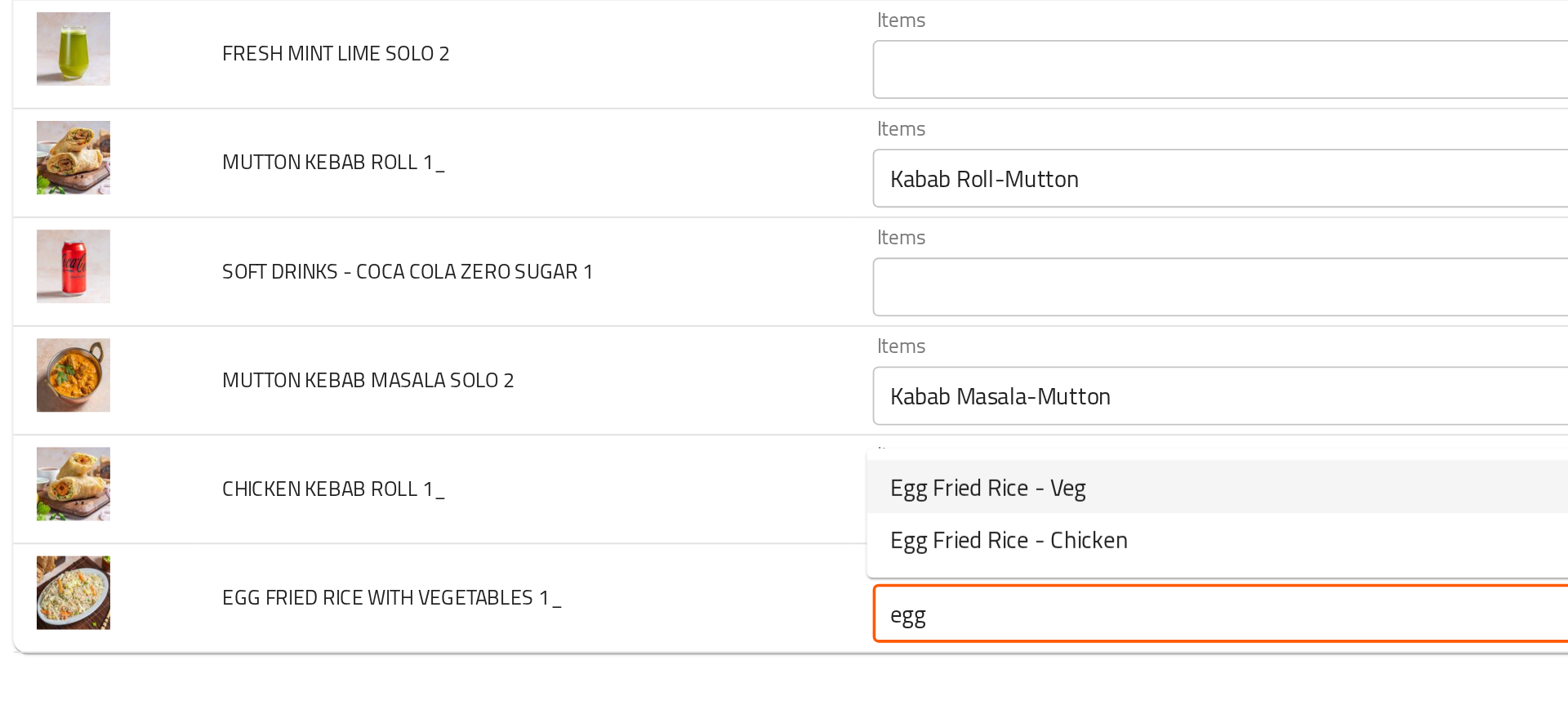
click at [530, 588] on span "Egg Fried Rice - Veg" at bounding box center [562, 585] width 109 height 20
type 1_ "Egg Fried Rice - Veg"
type 1_-ar "ارز مقلي بالبيض بالخضروات"
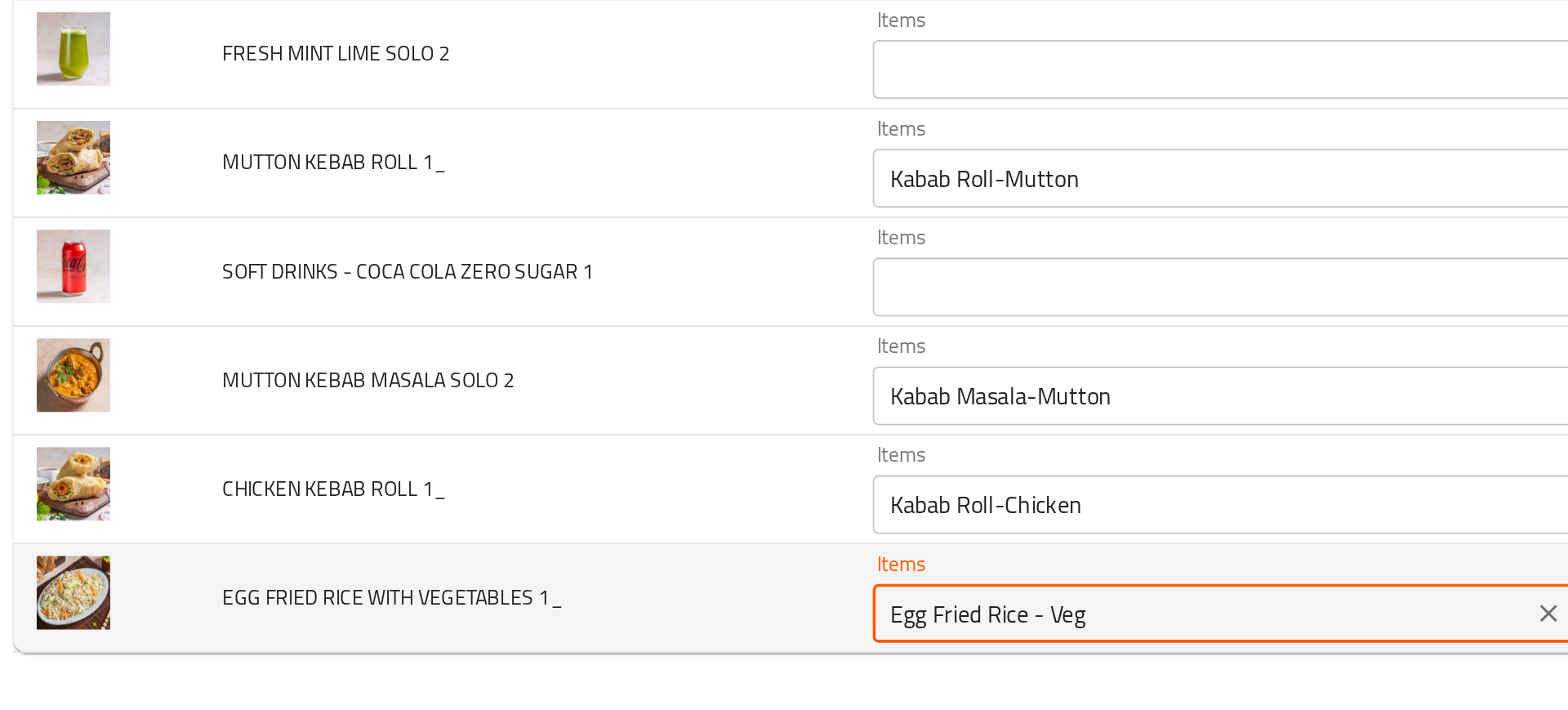
type 1_ "Egg Fried Rice - Veg"
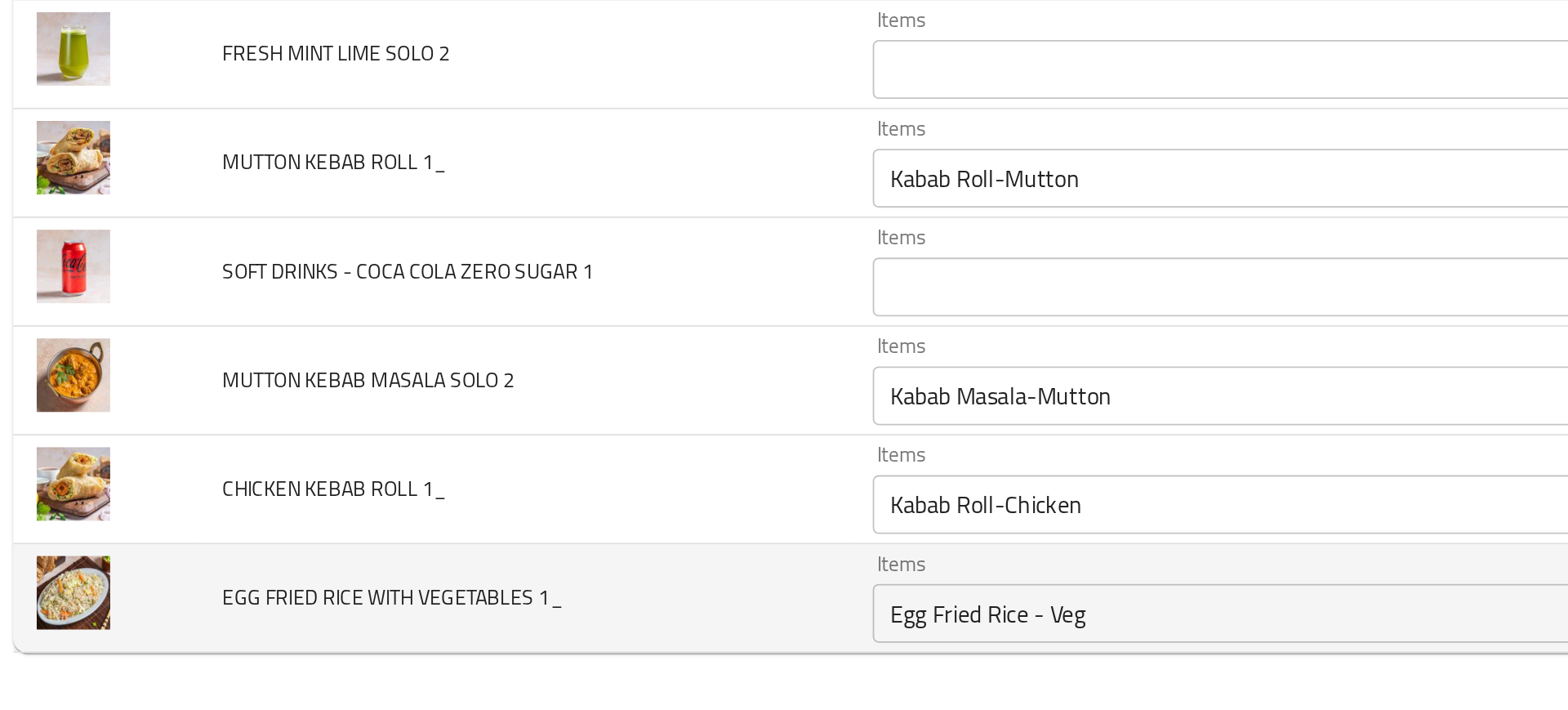
scroll to position [3986, 0]
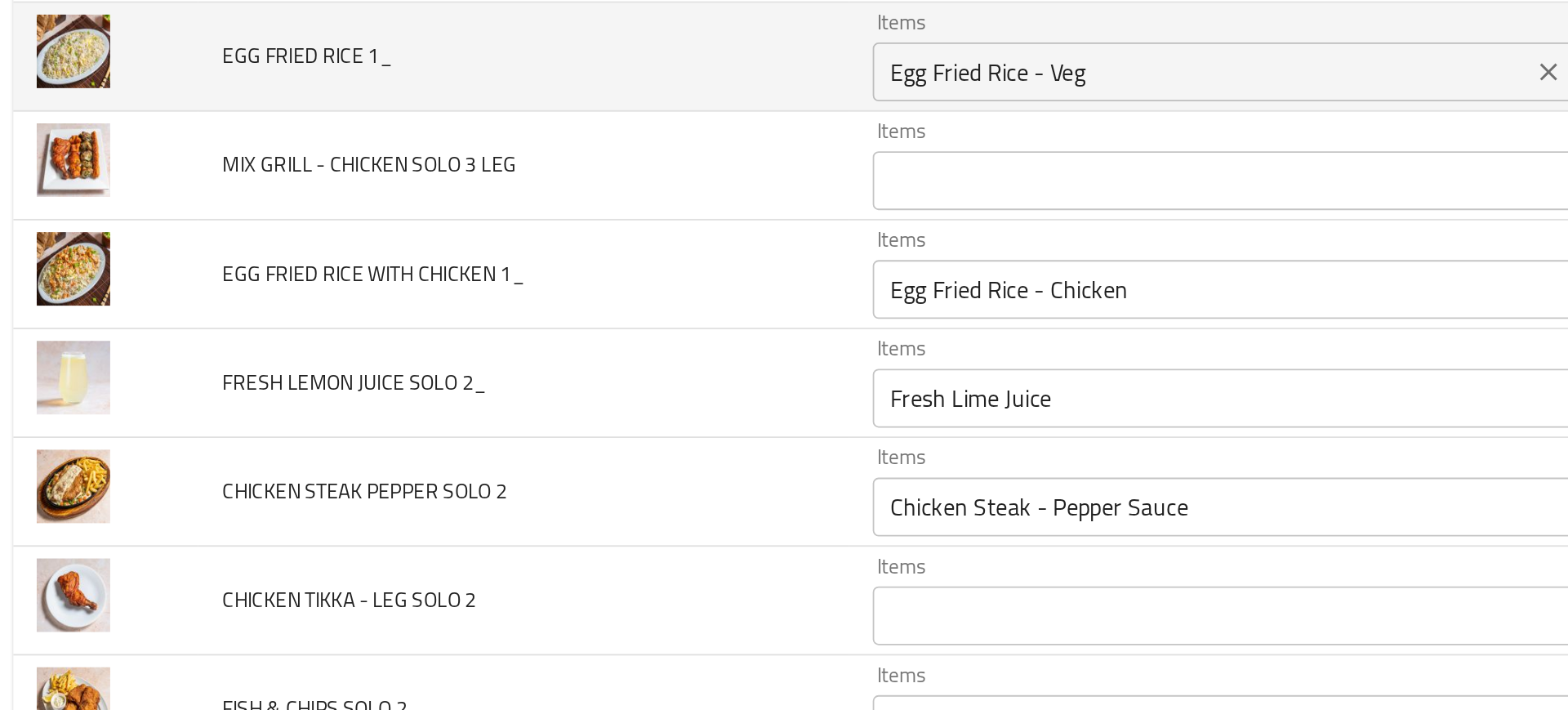
click at [624, 358] on 1_ "Egg Fried Rice - Veg" at bounding box center [681, 354] width 357 height 23
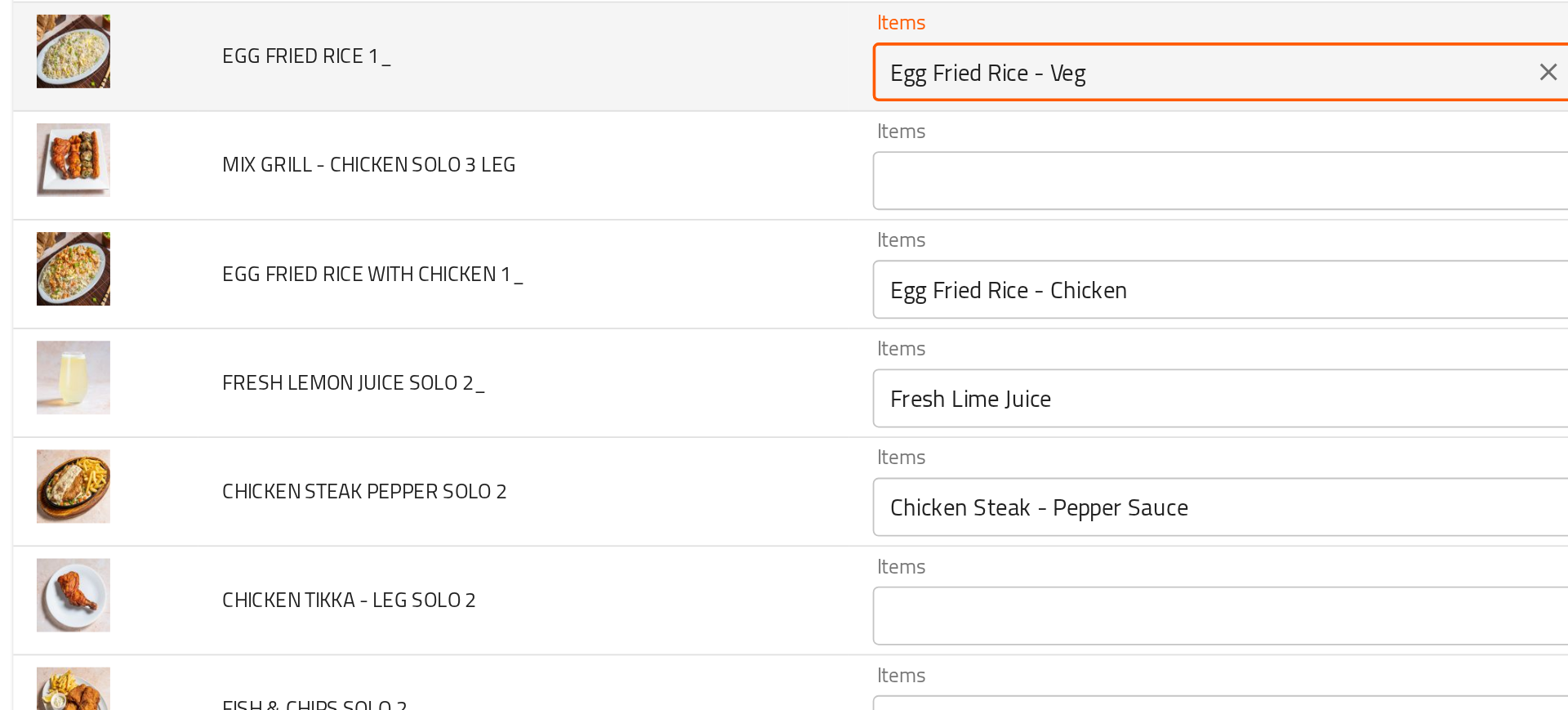
click at [651, 355] on 1_ "Egg Fried Rice - Veg" at bounding box center [681, 354] width 357 height 23
click at [628, 353] on 1_ "Egg Fried Rice - Veg" at bounding box center [681, 354] width 357 height 23
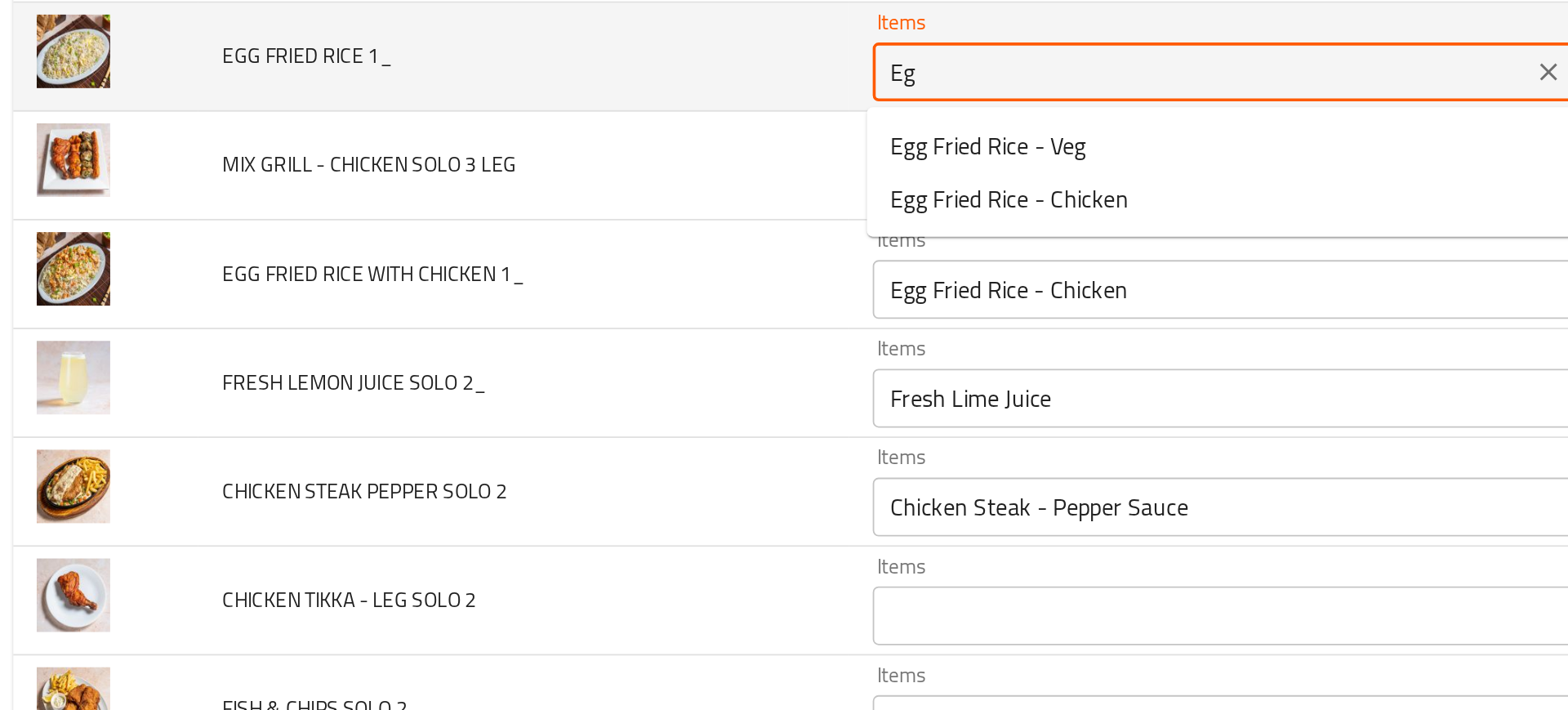
type 1_ "E"
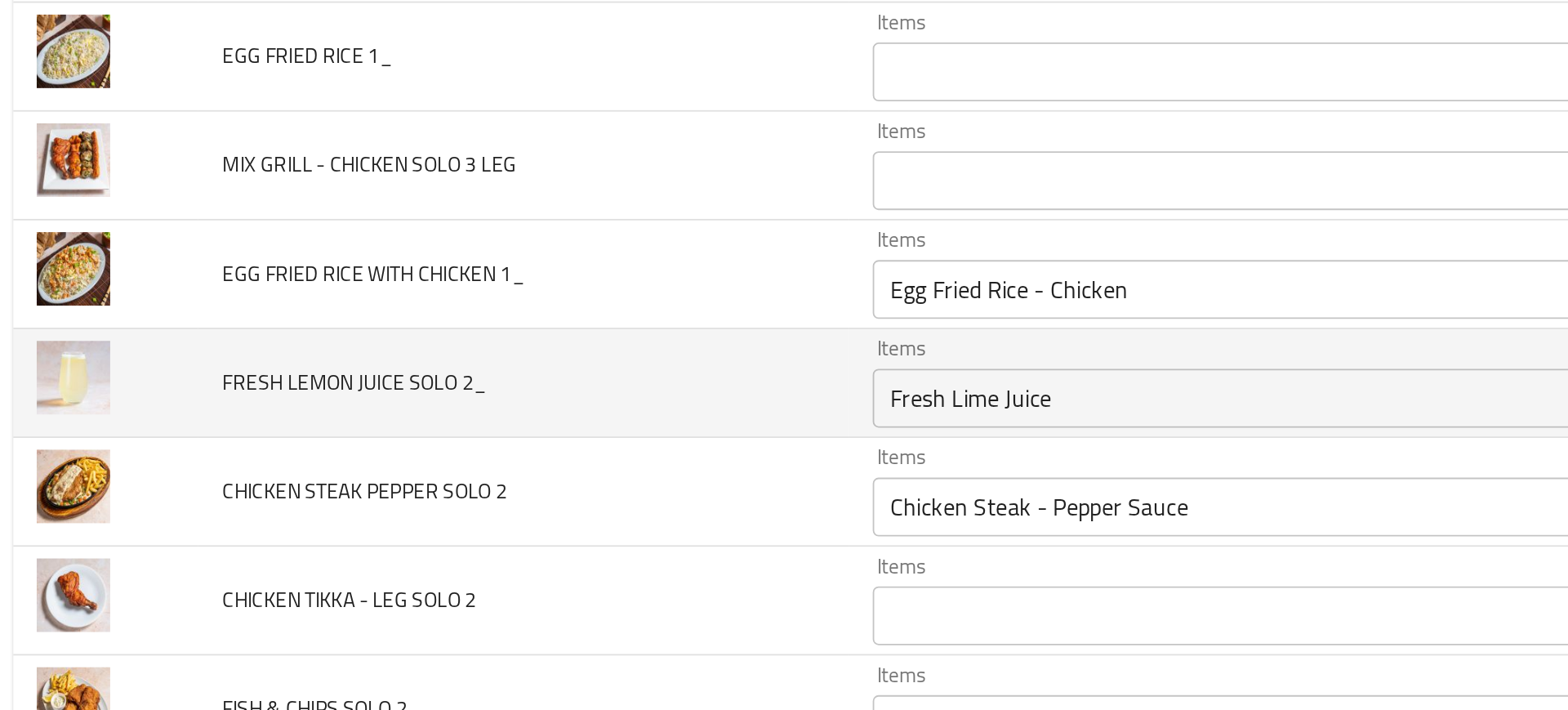
click at [413, 542] on td "FRESH LEMON JUICE SOLO 2_" at bounding box center [303, 528] width 361 height 60
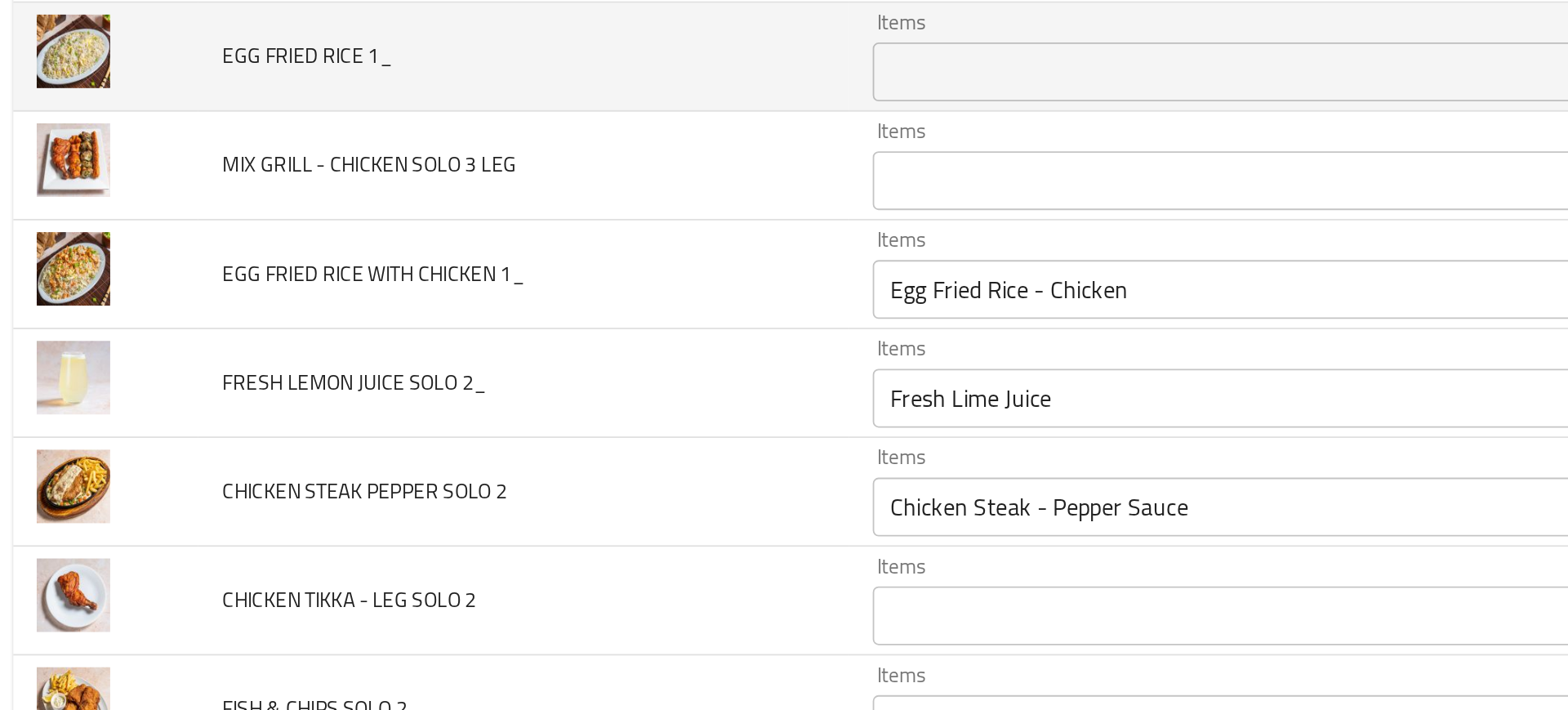
scroll to position [5802, 0]
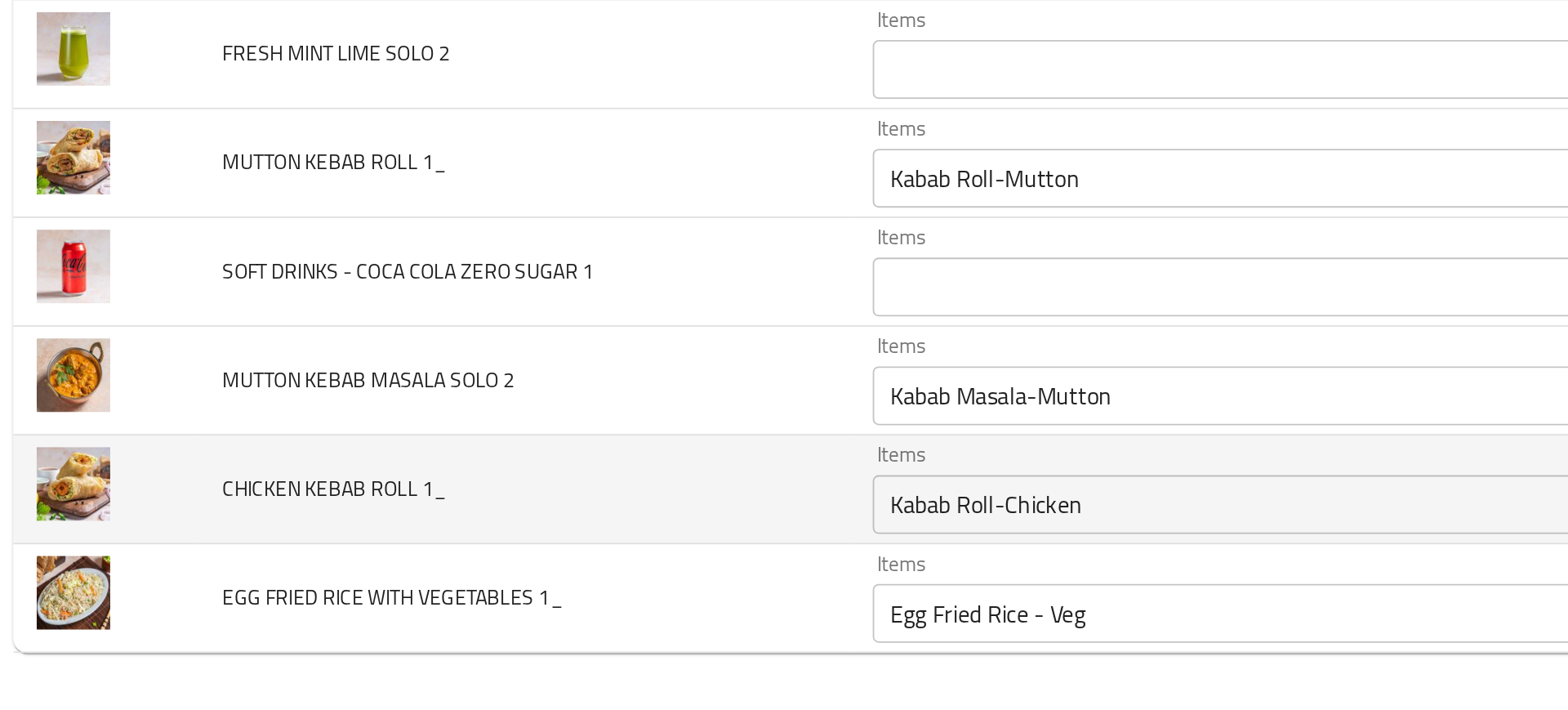
click at [408, 615] on td "CHICKEN KEBAB ROLL 1_" at bounding box center [303, 587] width 361 height 60
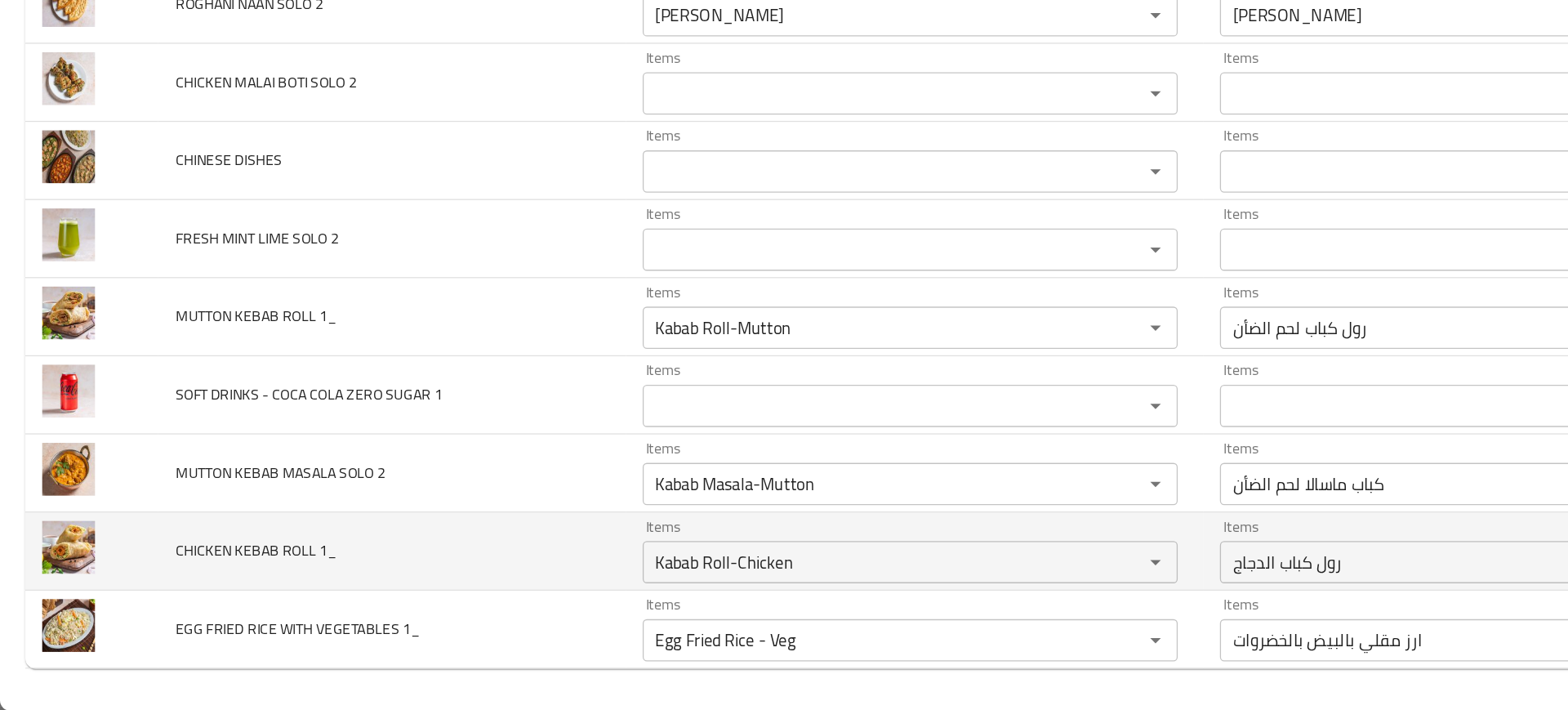
scroll to position [0, 0]
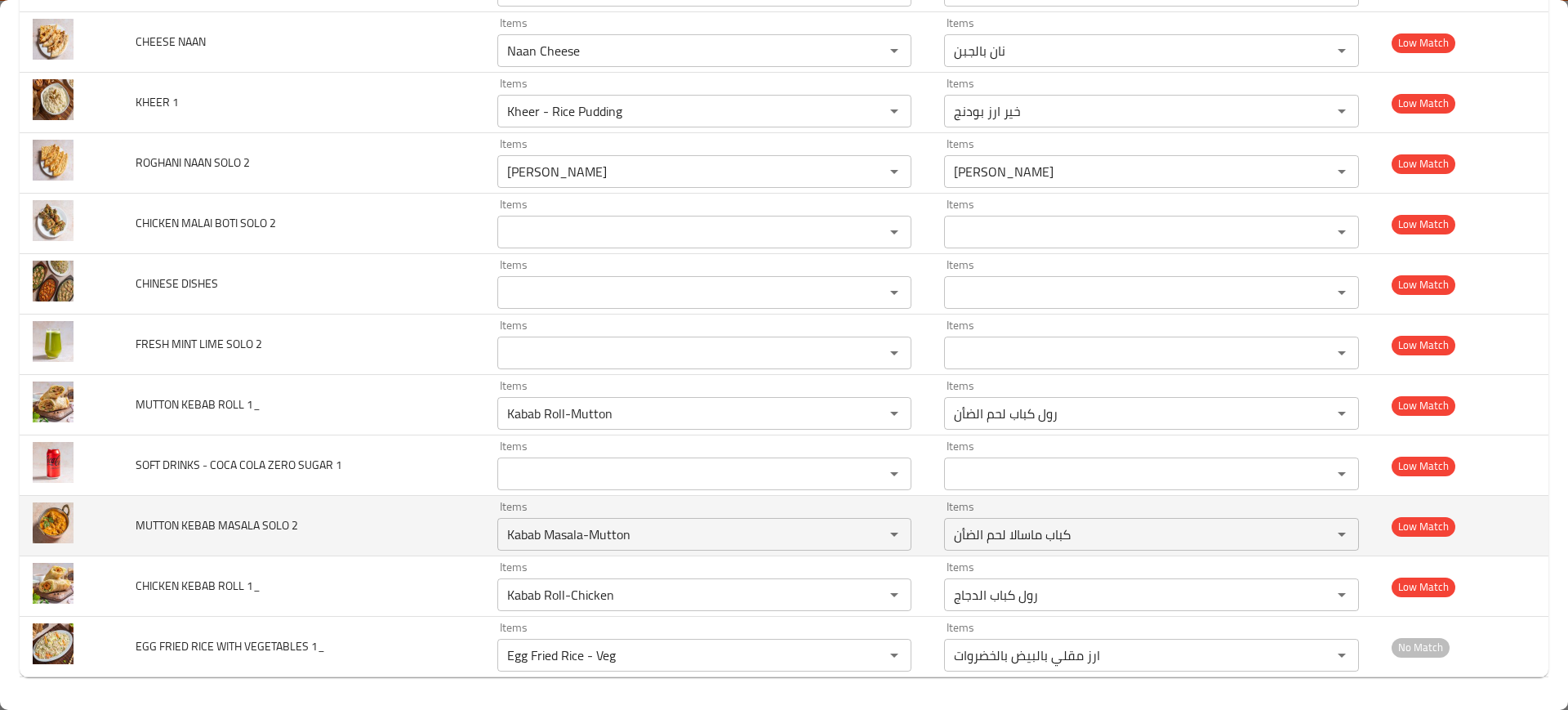
click at [322, 497] on td "MUTTON KEBAB MASALA SOLO 2" at bounding box center [303, 526] width 361 height 60
click at [1011, 529] on 2-ar "كباب ماسالا لحم الضأن" at bounding box center [1127, 534] width 357 height 23
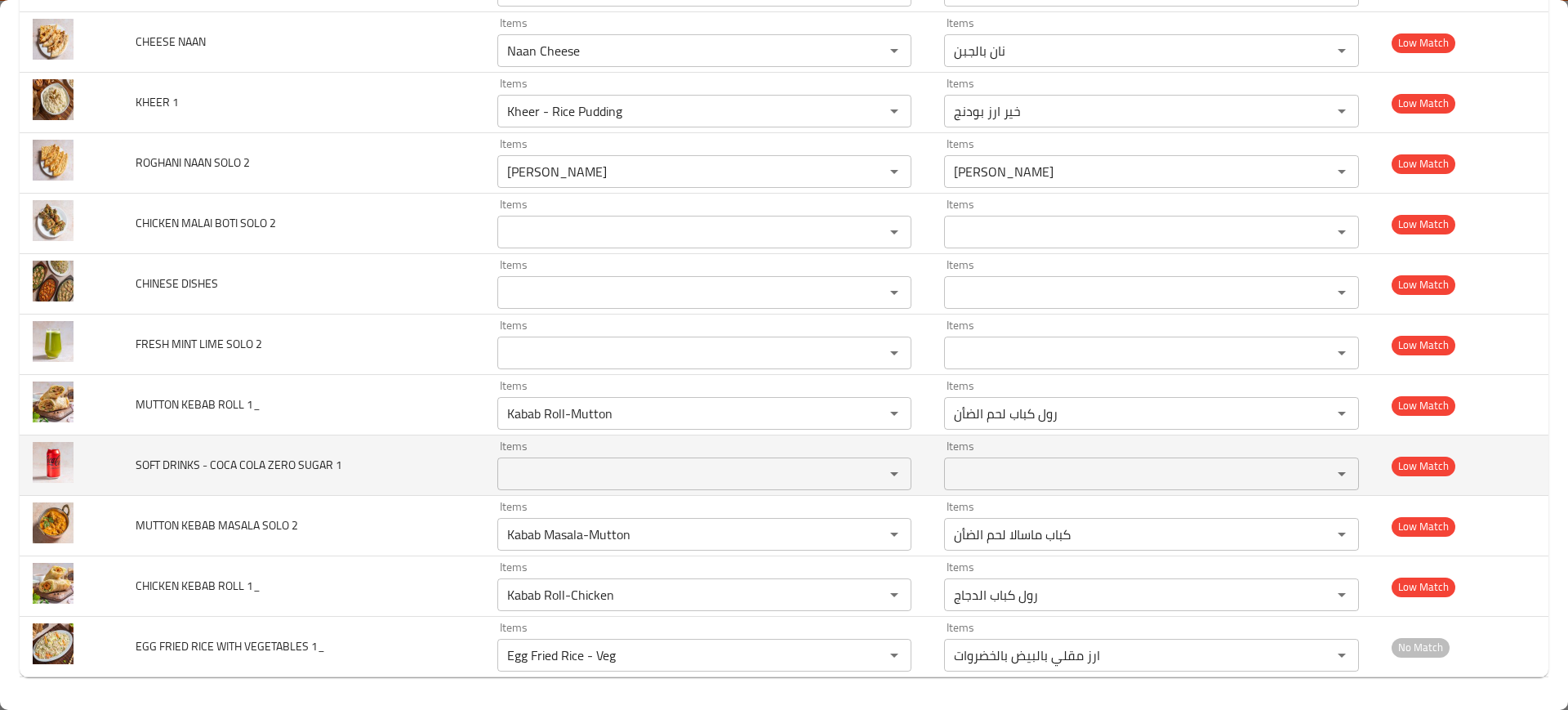
click at [266, 457] on span "SOFT DRINKS - COCA COLA ZERO SUGAR 1" at bounding box center [239, 464] width 207 height 21
copy span "SOFT DRINKS - COCA COLA ZERO SUGAR 1"
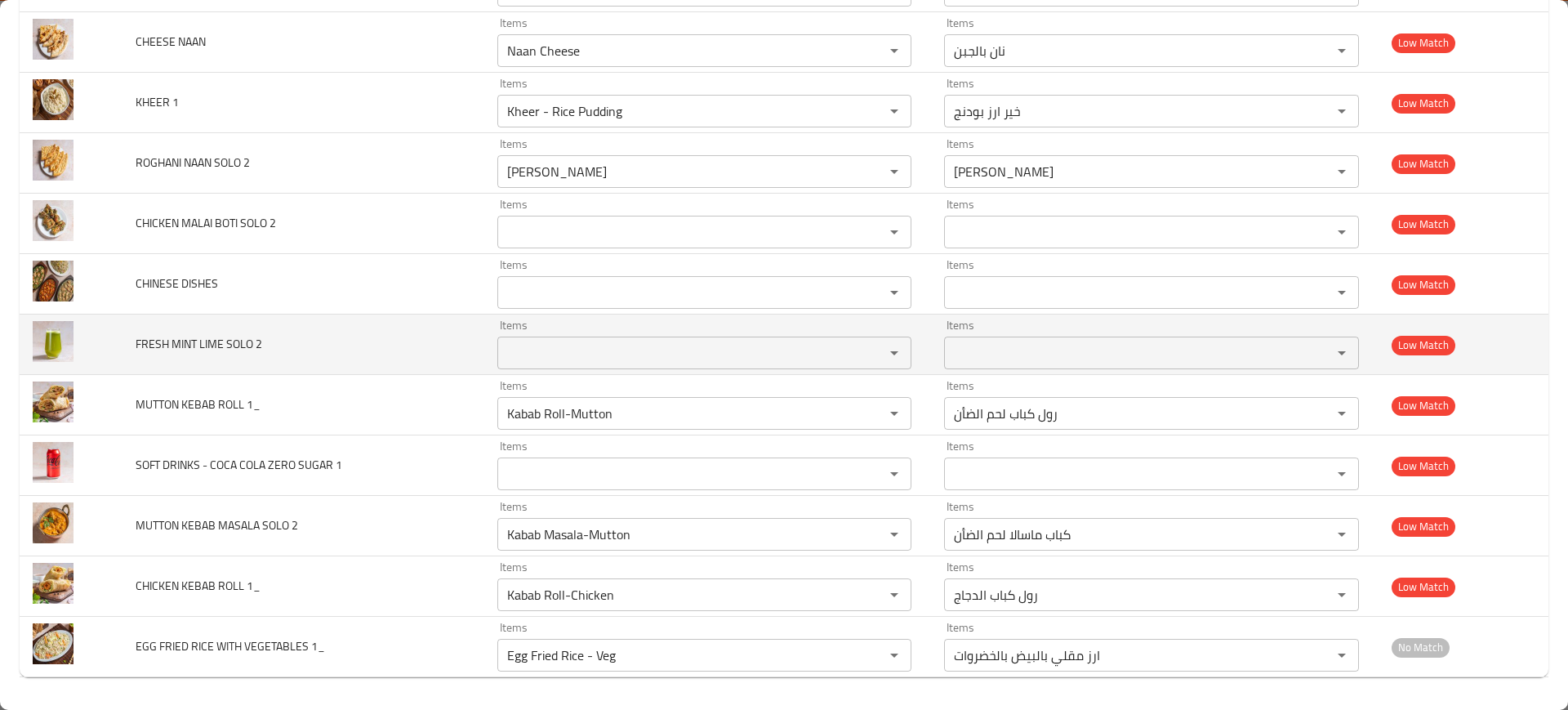
click at [208, 344] on span "FRESH MINT LIME SOLO 2" at bounding box center [199, 343] width 127 height 21
copy span "FRESH MINT LIME SOLO 2"
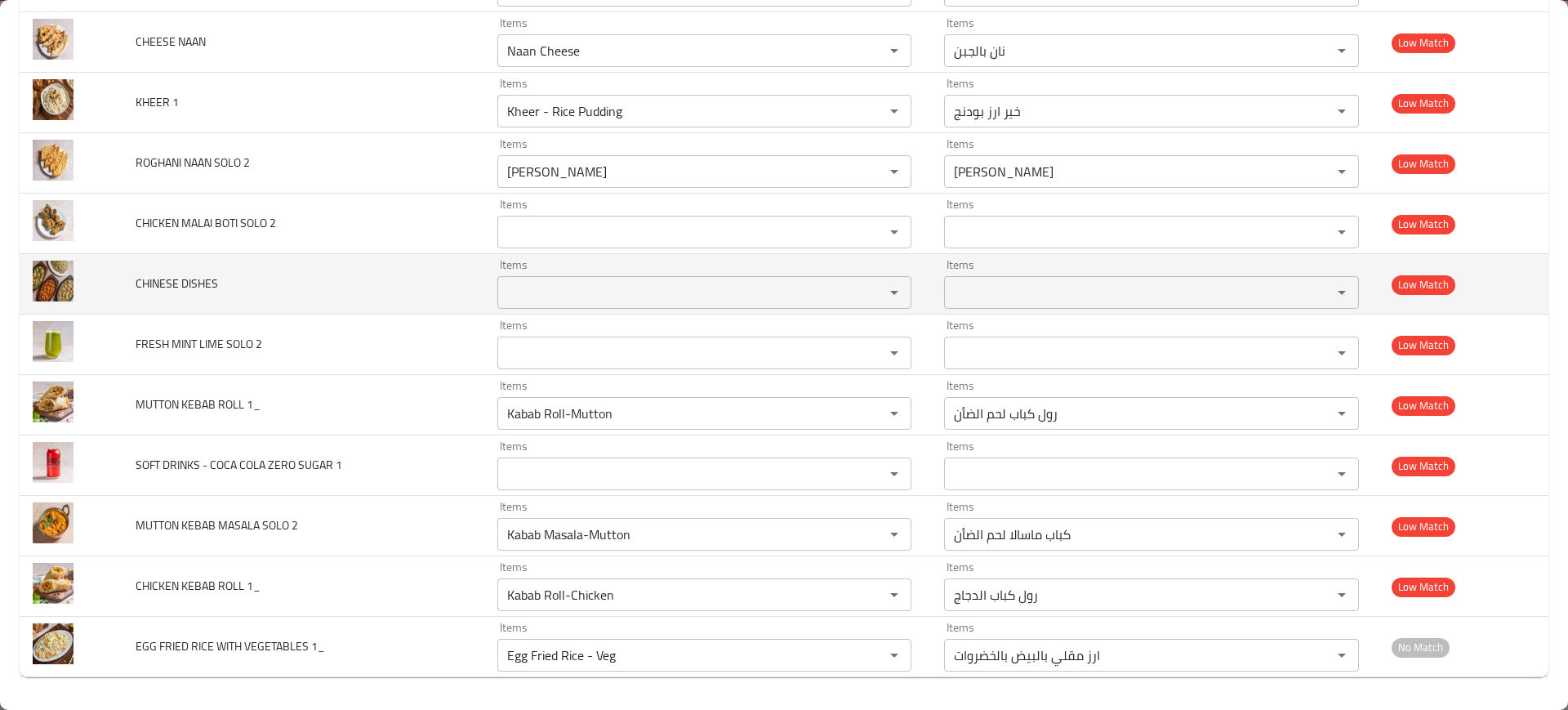
click at [169, 271] on td "CHINESE DISHES" at bounding box center [303, 284] width 361 height 60
click at [159, 250] on div at bounding box center [159, 250] width 0 height 0
click at [186, 280] on span "CHINESE DISHES" at bounding box center [177, 283] width 83 height 21
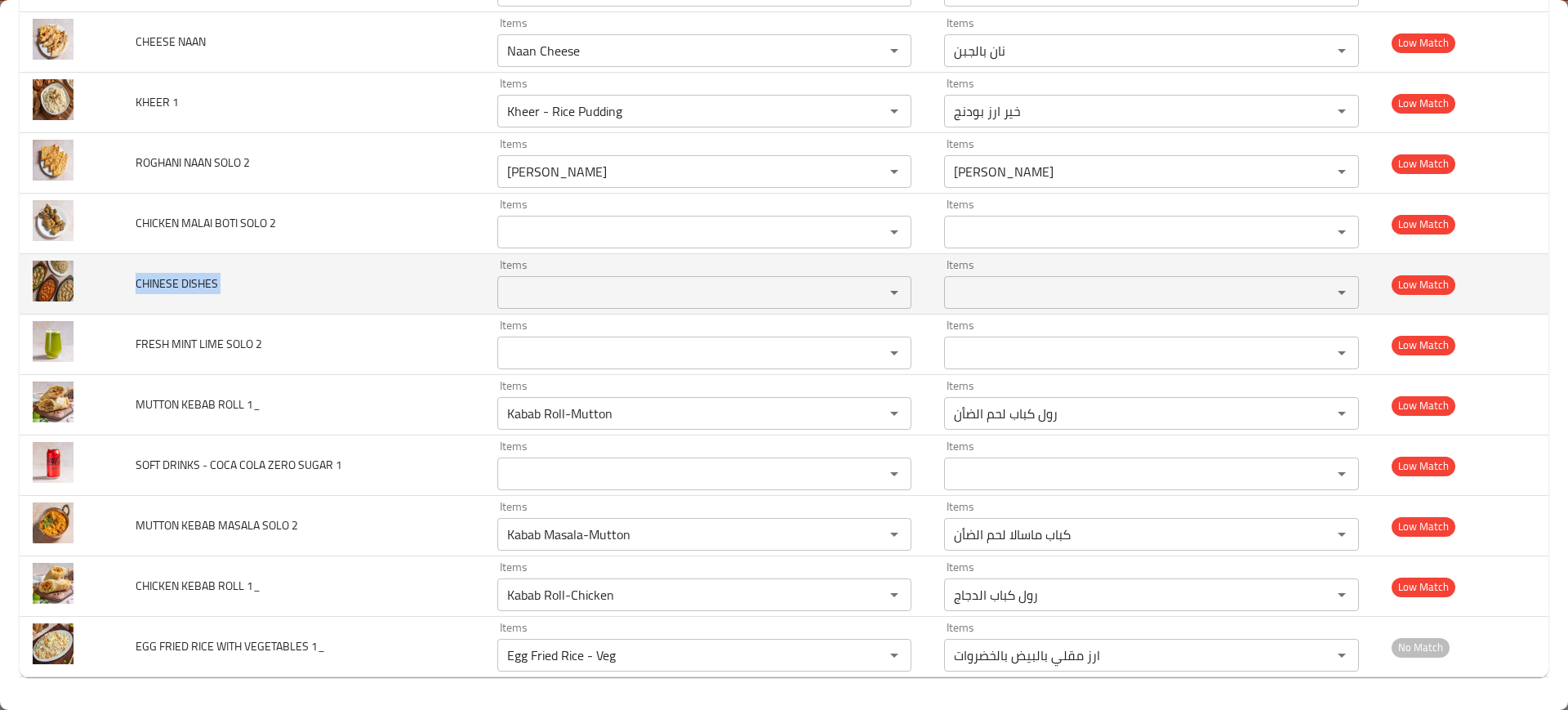
click at [186, 280] on span "CHINESE DISHES" at bounding box center [177, 283] width 83 height 21
copy span "CHINESE DISHES"
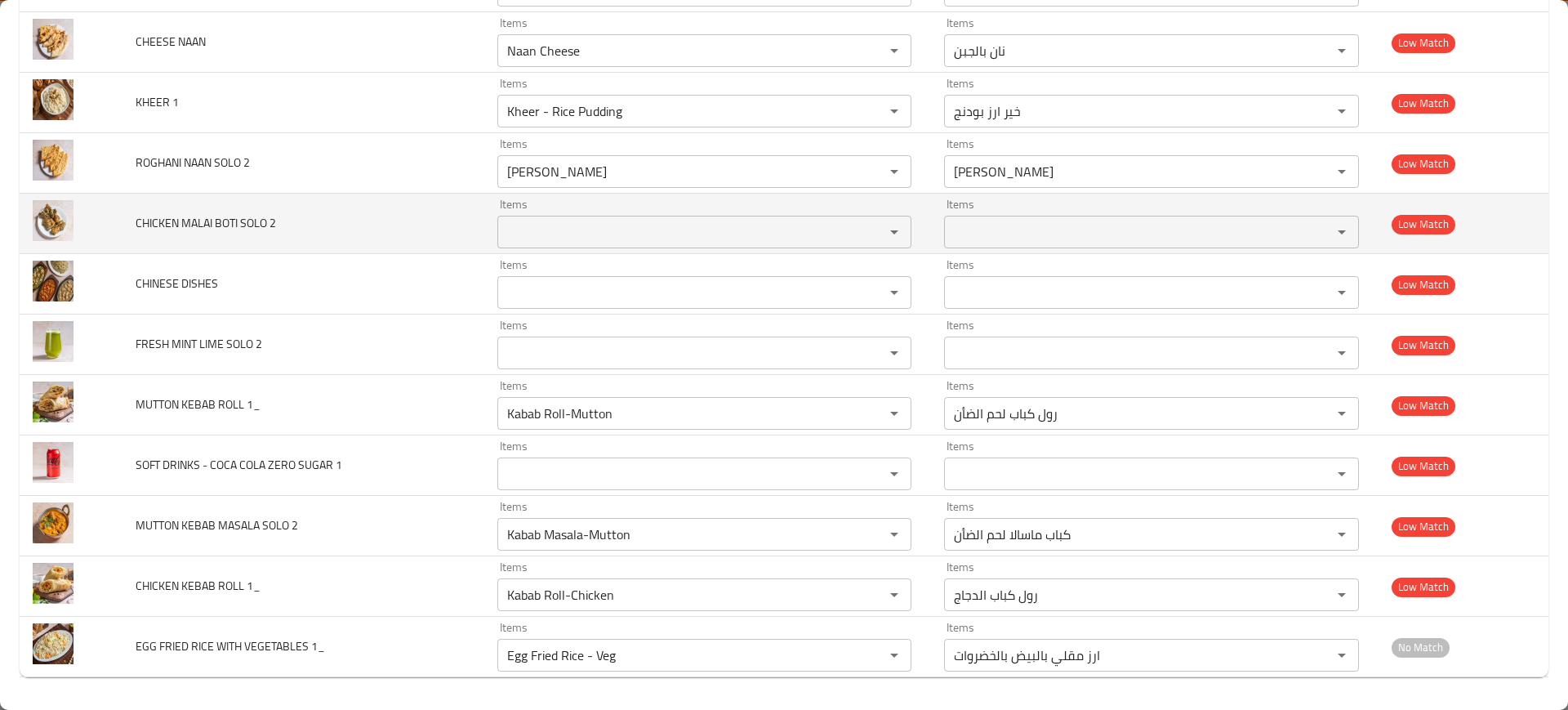
click at [195, 227] on span "CHICKEN MALAI BOTI SOLO 2" at bounding box center [206, 222] width 141 height 21
copy span "CHICKEN MALAI BOTI SOLO 2"
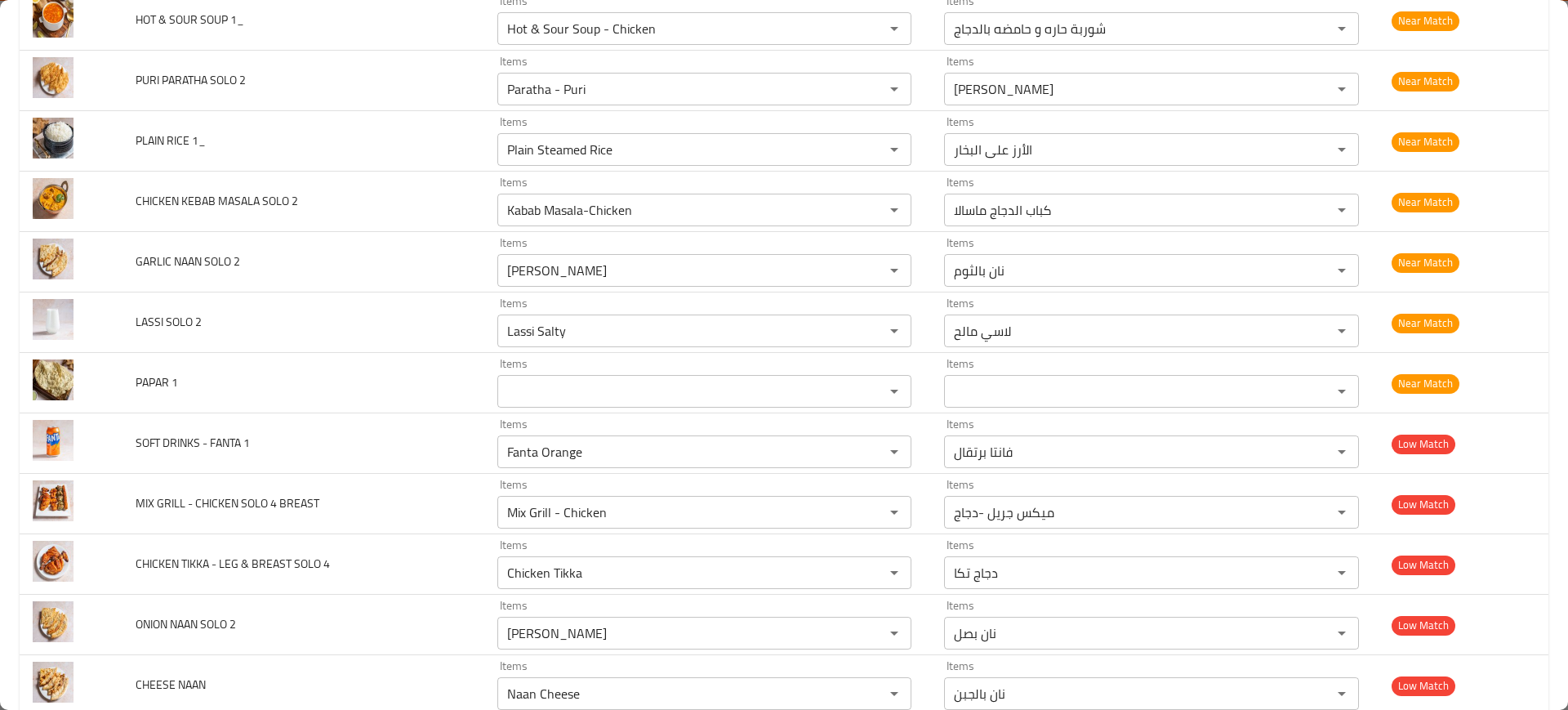
scroll to position [5155, 0]
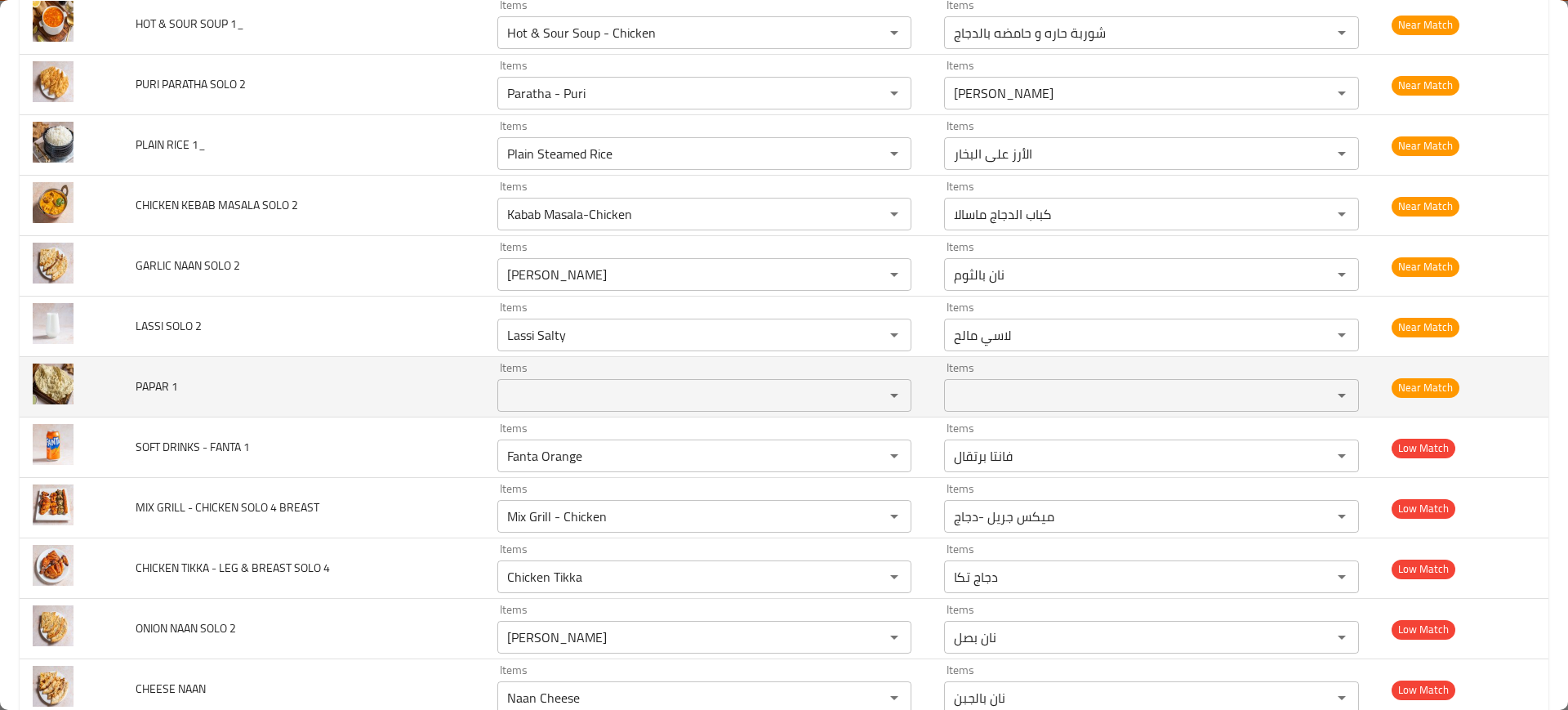
click at [151, 400] on td "PAPAR 1" at bounding box center [303, 387] width 361 height 60
click at [139, 385] on span "PAPAR 1" at bounding box center [157, 386] width 42 height 21
copy span "PAPAR 1"
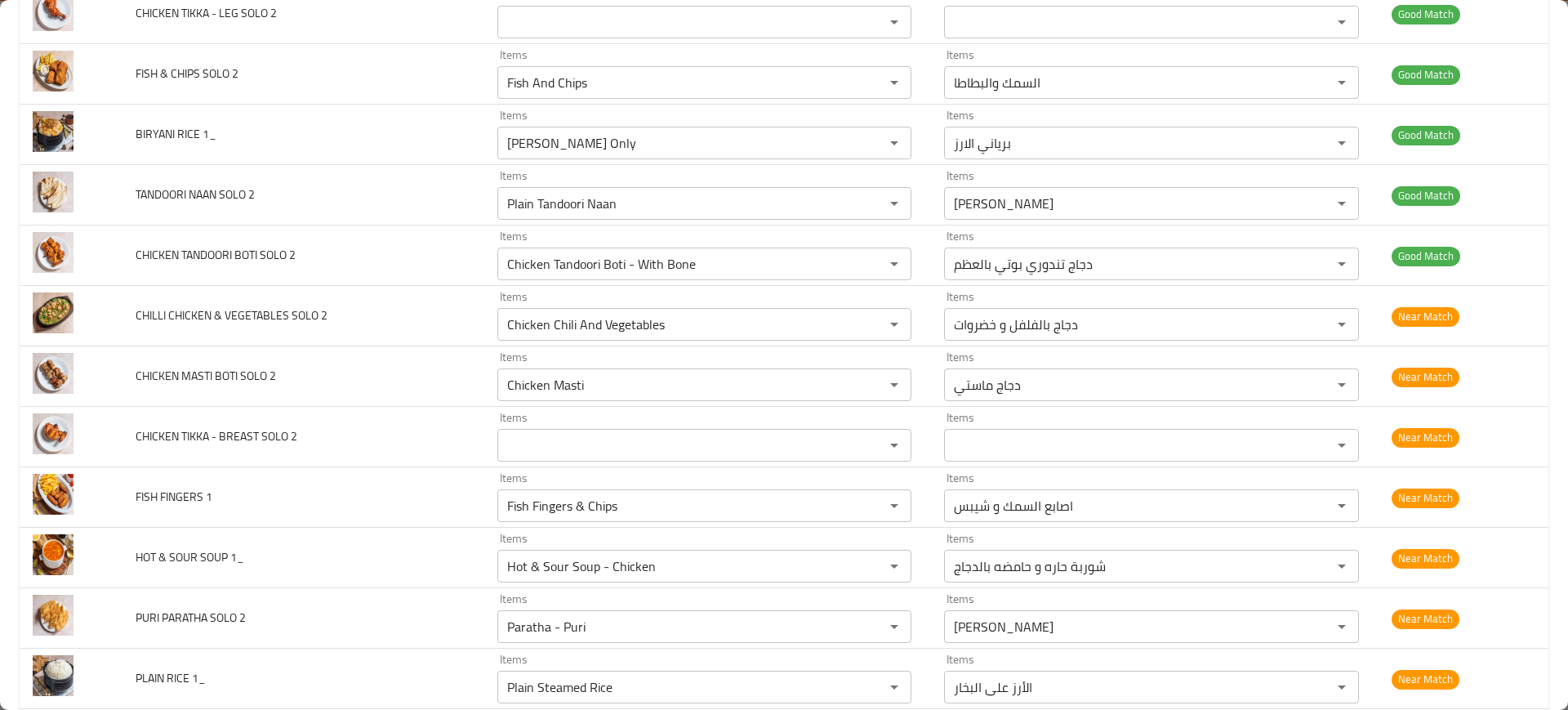
scroll to position [4618, 0]
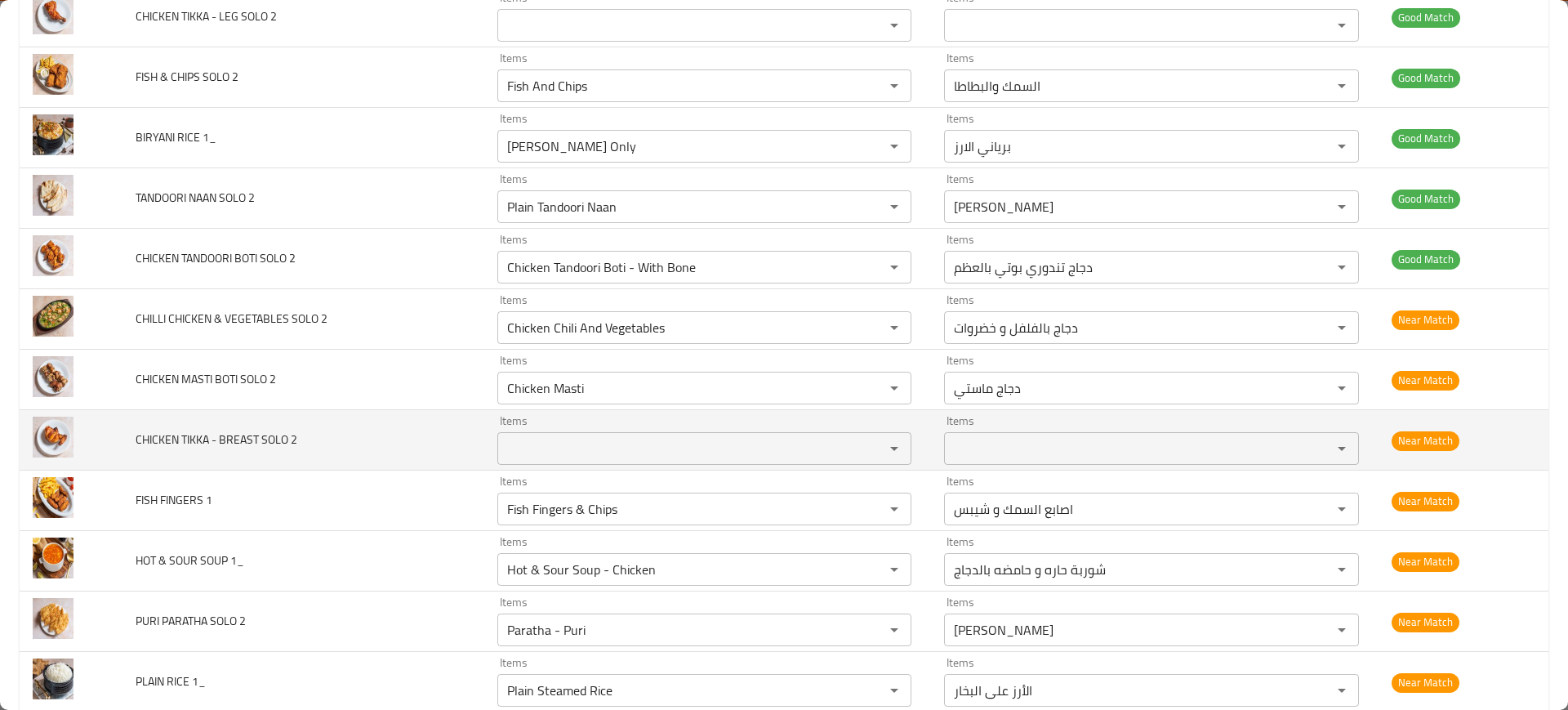
click at [226, 435] on span "CHICKEN TIKKA - BREAST SOLO 2" at bounding box center [217, 439] width 162 height 21
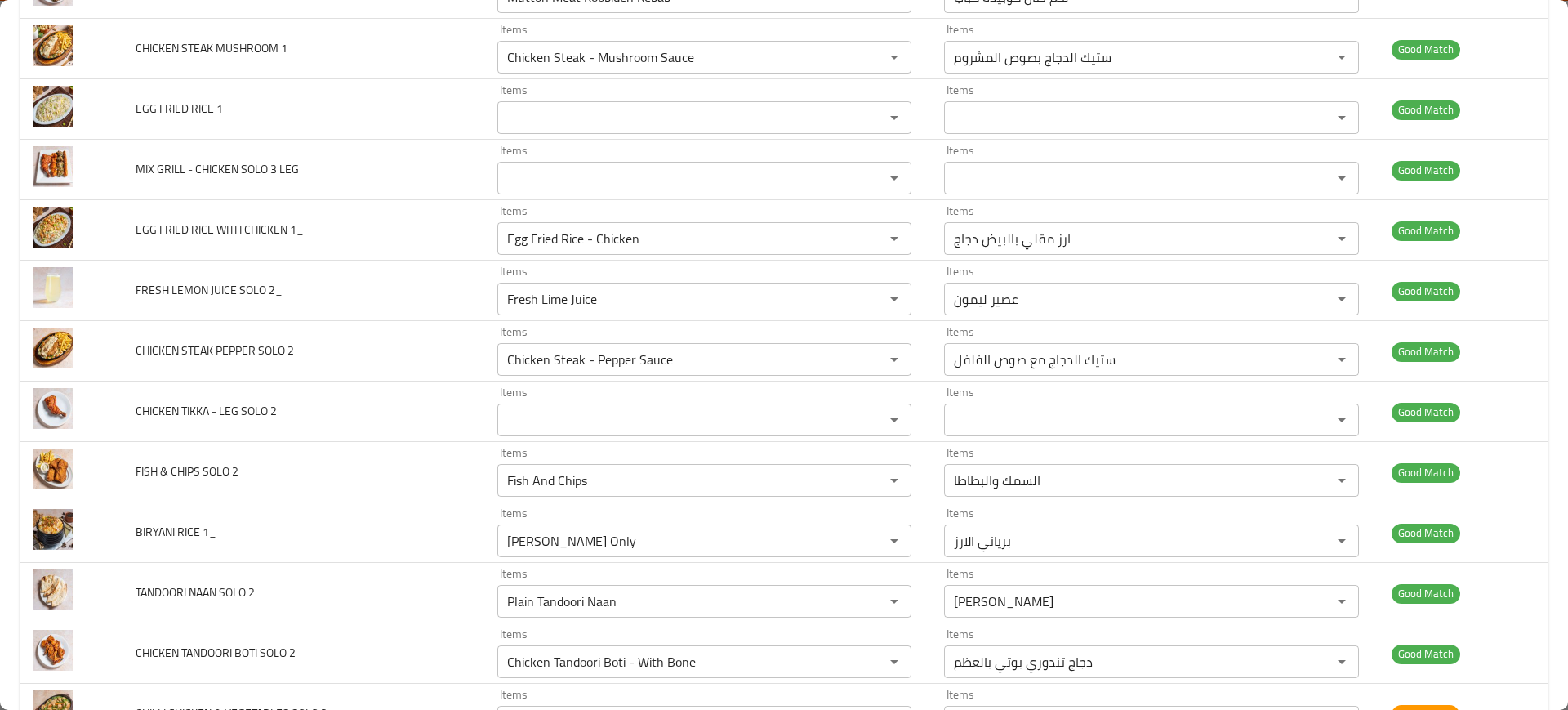
scroll to position [4194, 0]
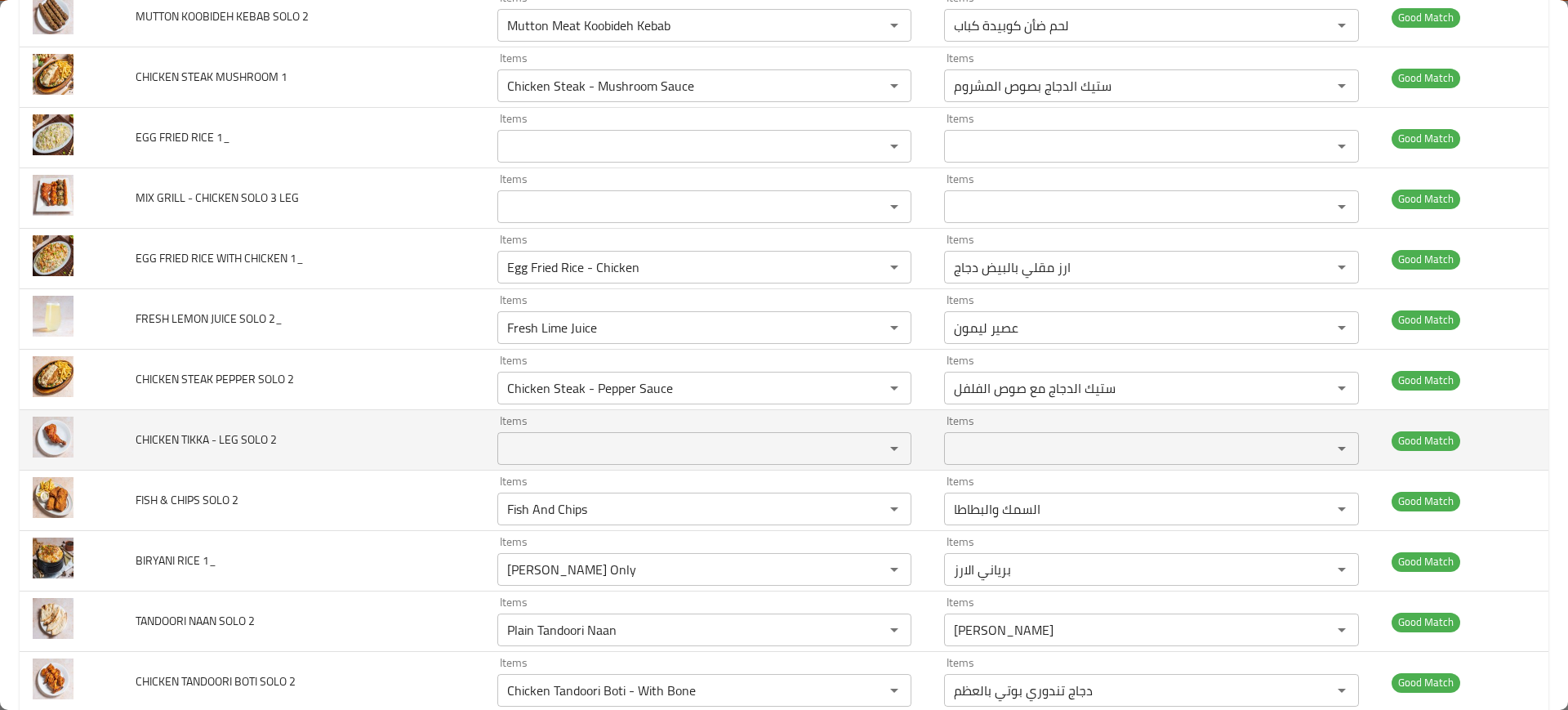
click at [189, 441] on span "CHICKEN TIKKA - LEG SOLO 2" at bounding box center [206, 439] width 141 height 21
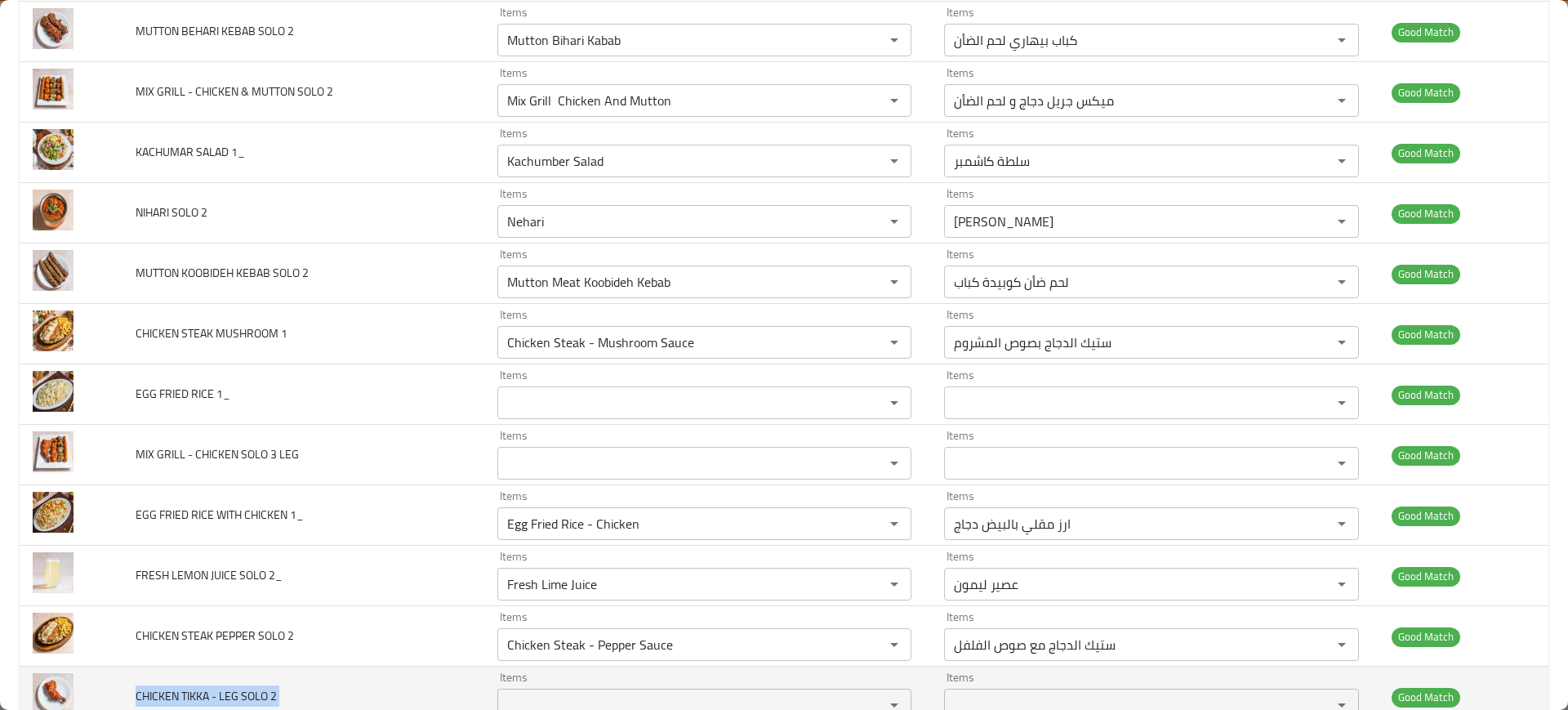
scroll to position [3930, 0]
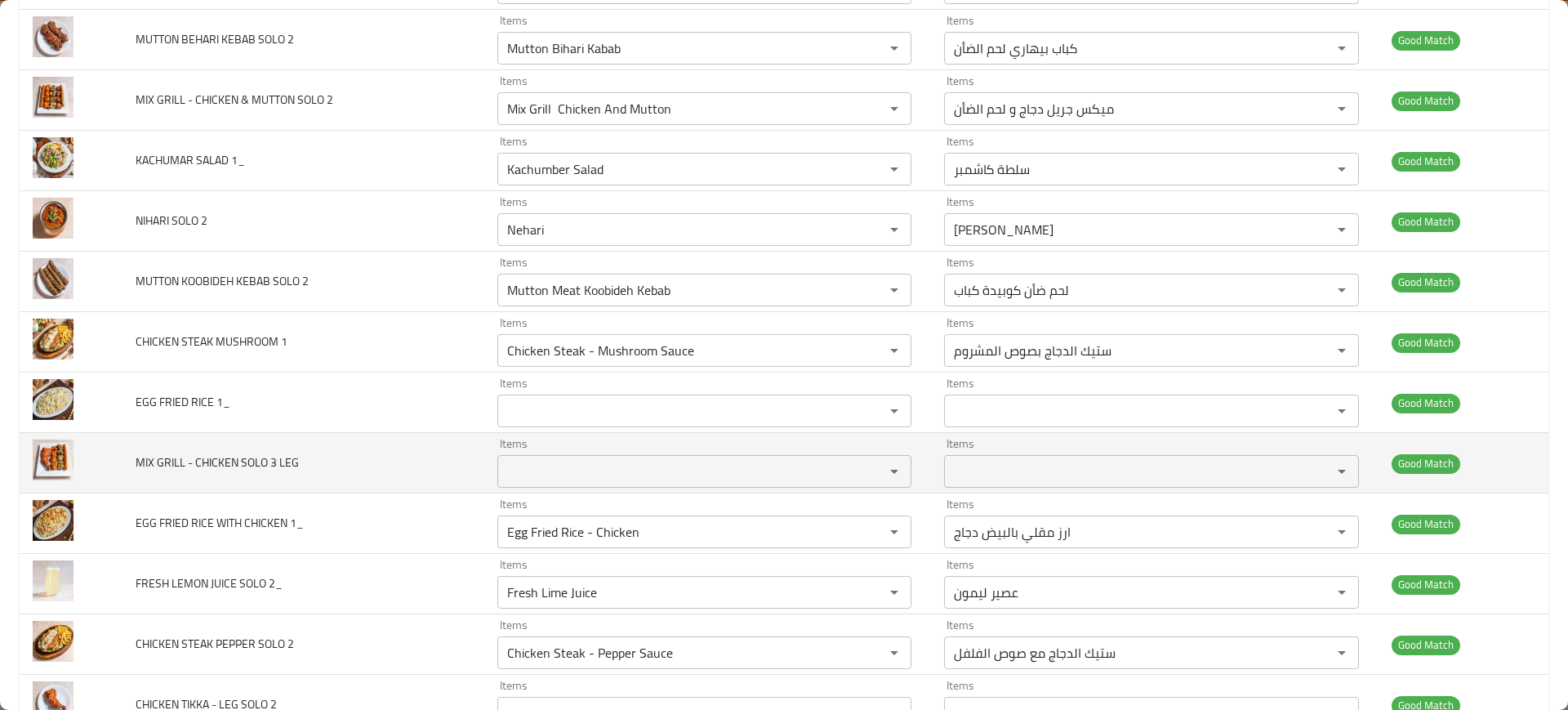
click at [240, 461] on span "MIX GRILL - CHICKEN SOLO 3 LEG" at bounding box center [217, 462] width 163 height 21
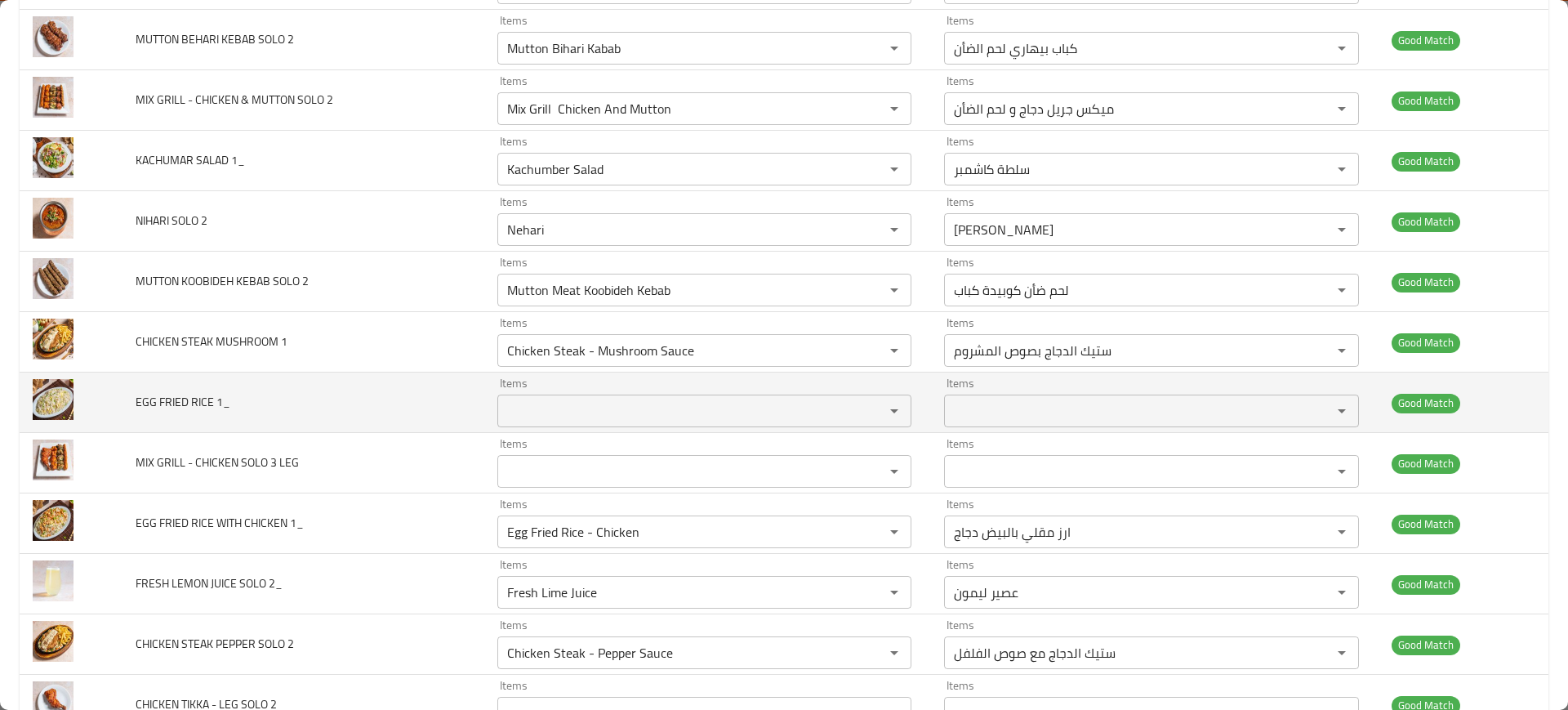
click at [161, 398] on span "EGG FRIED RICE 1_" at bounding box center [183, 401] width 95 height 21
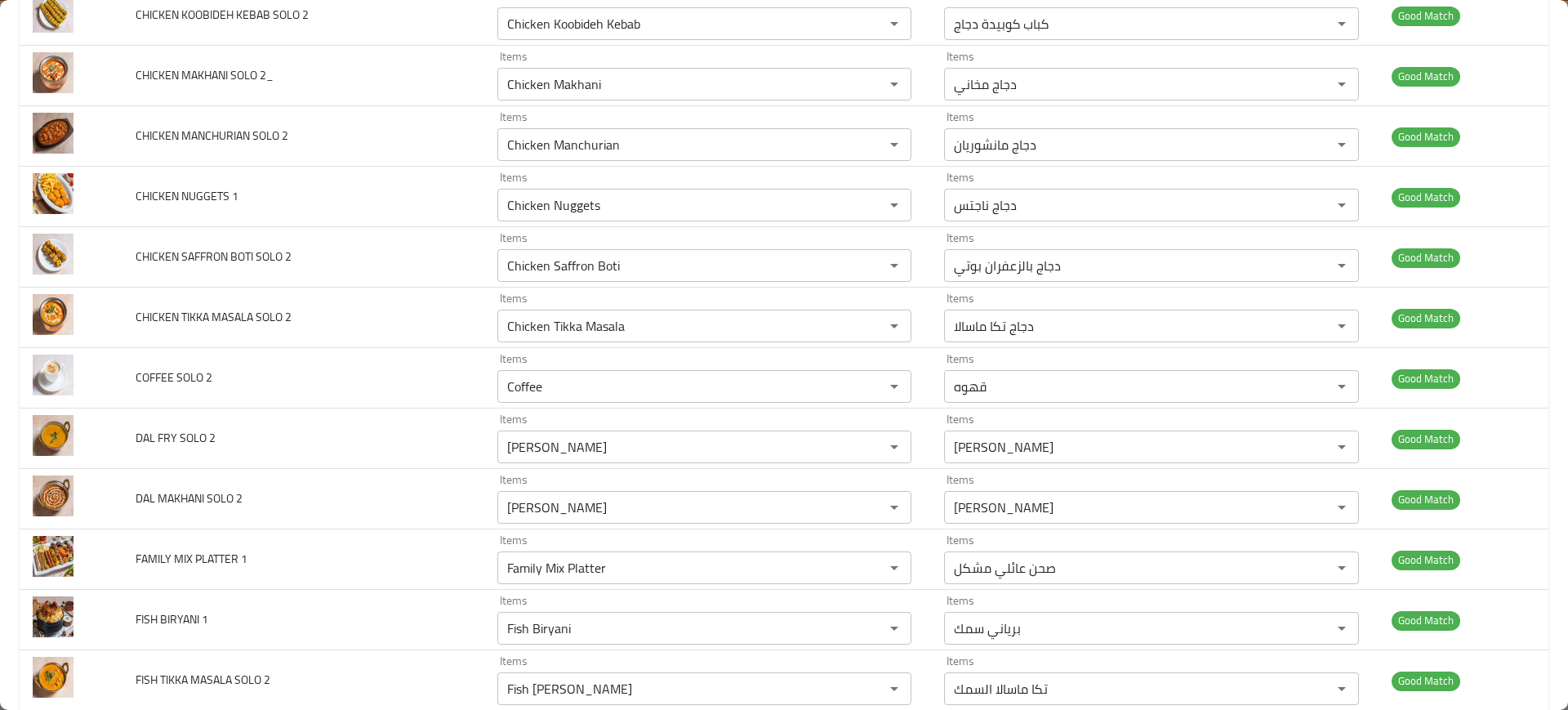
scroll to position [0, 0]
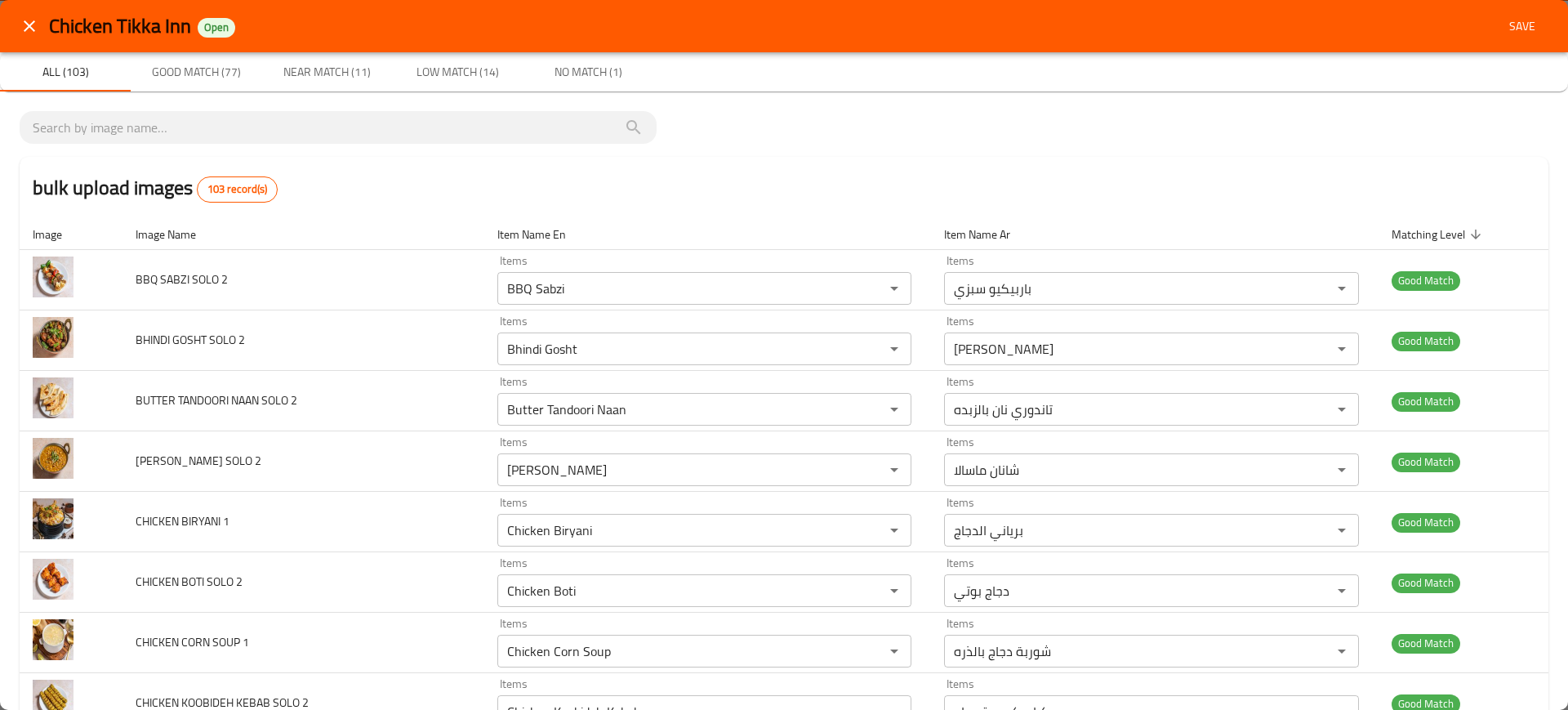
click at [708, 198] on div "bulk upload images 103 record(s)" at bounding box center [784, 188] width 1529 height 62
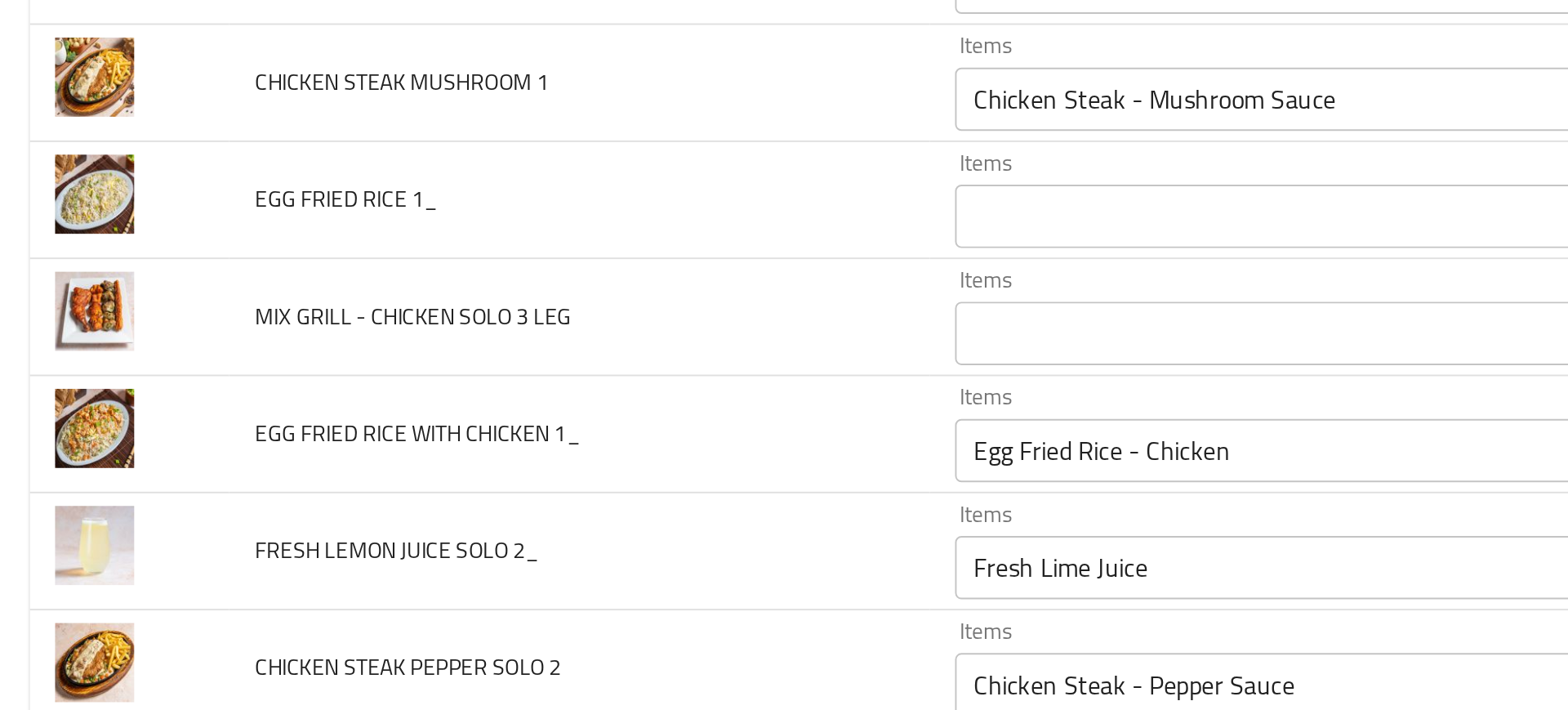
scroll to position [4108, 0]
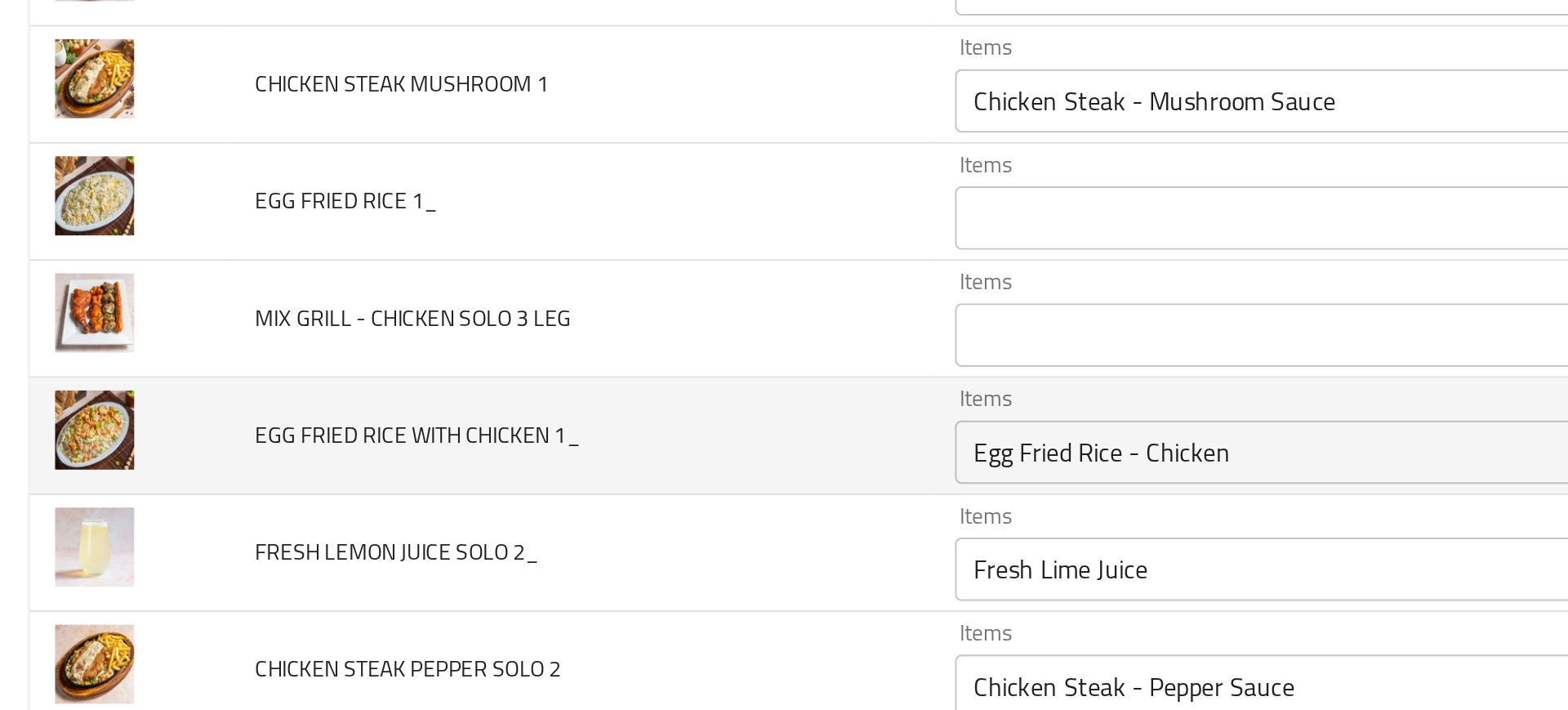
click at [225, 364] on td "EGG FRIED RICE WITH CHICKEN 1_" at bounding box center [303, 345] width 361 height 60
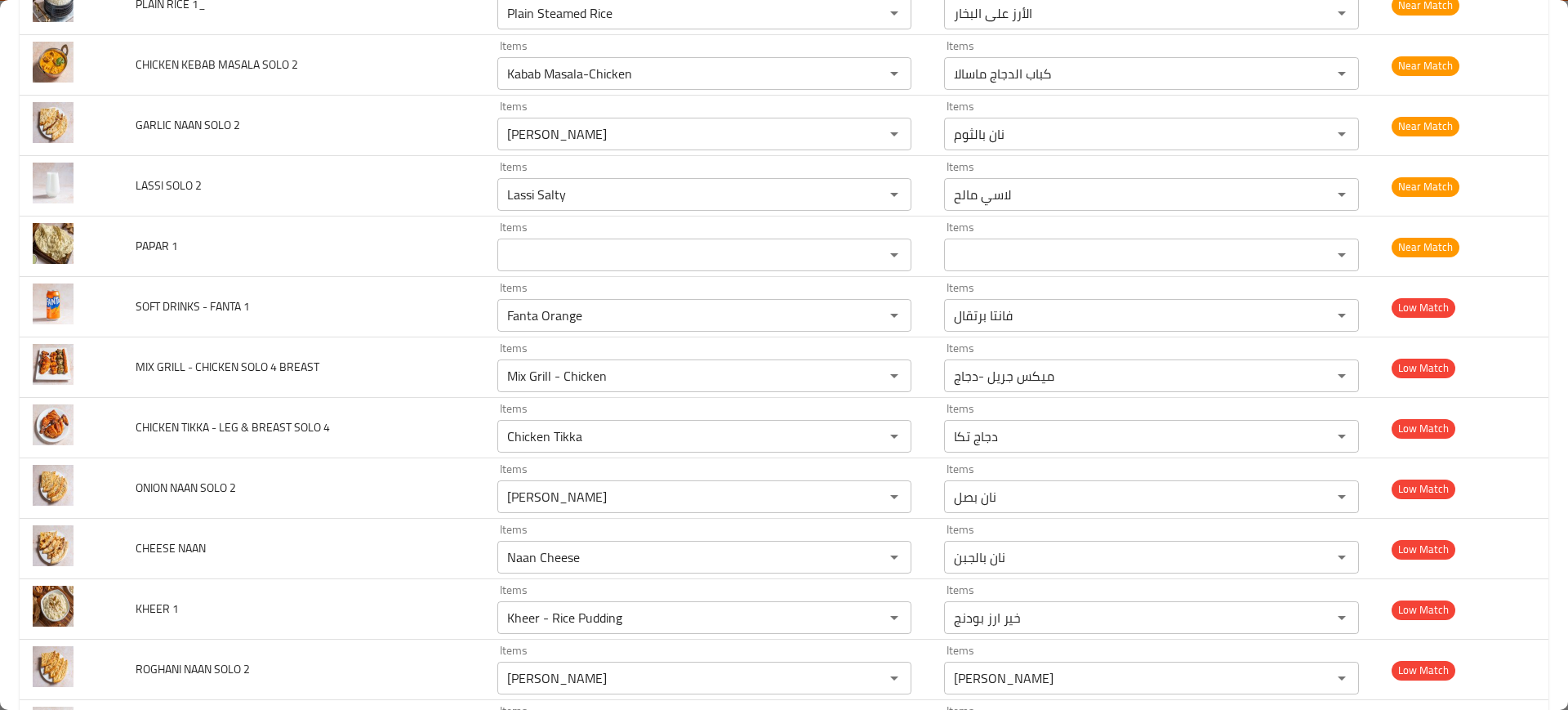
scroll to position [5802, 0]
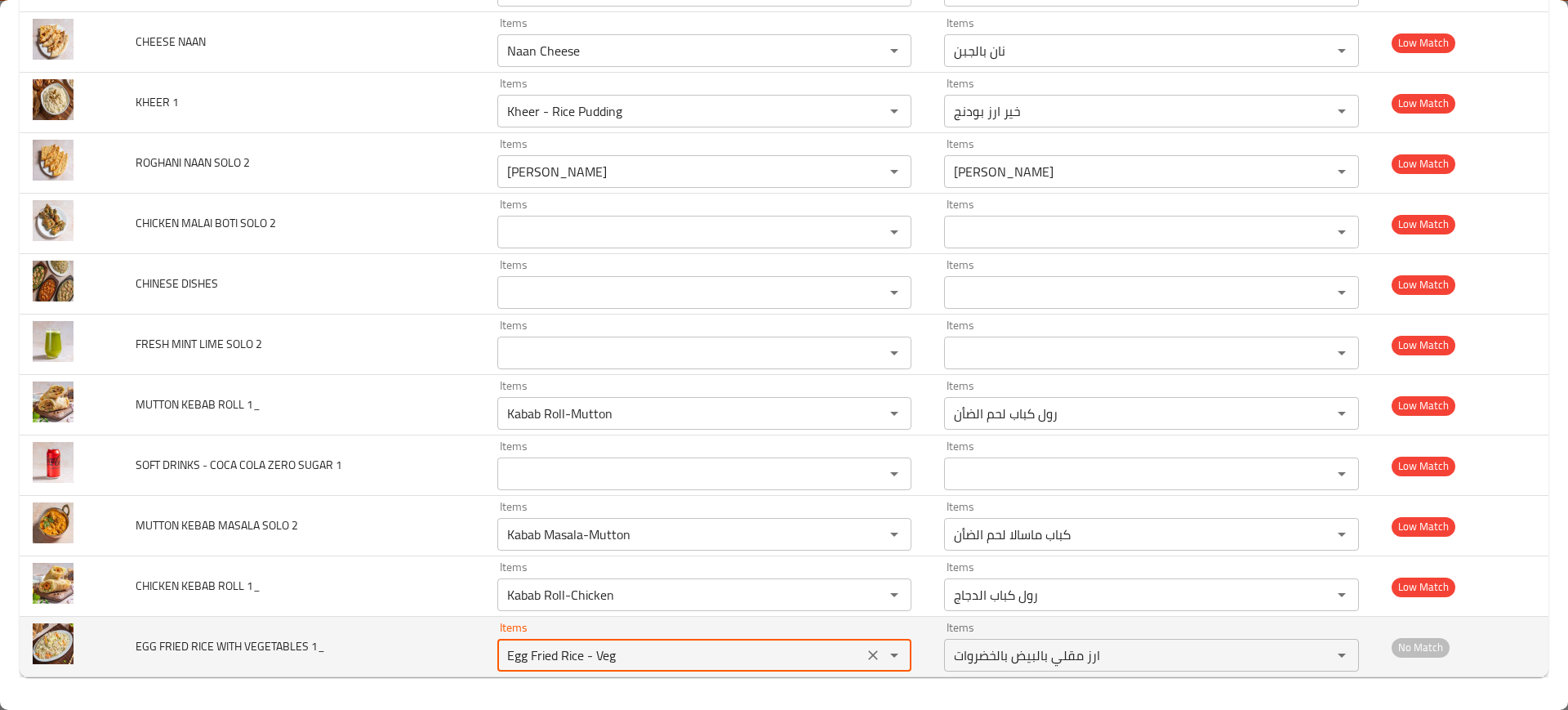
click at [596, 655] on 1_ "Egg Fried Rice - Veg" at bounding box center [681, 655] width 357 height 23
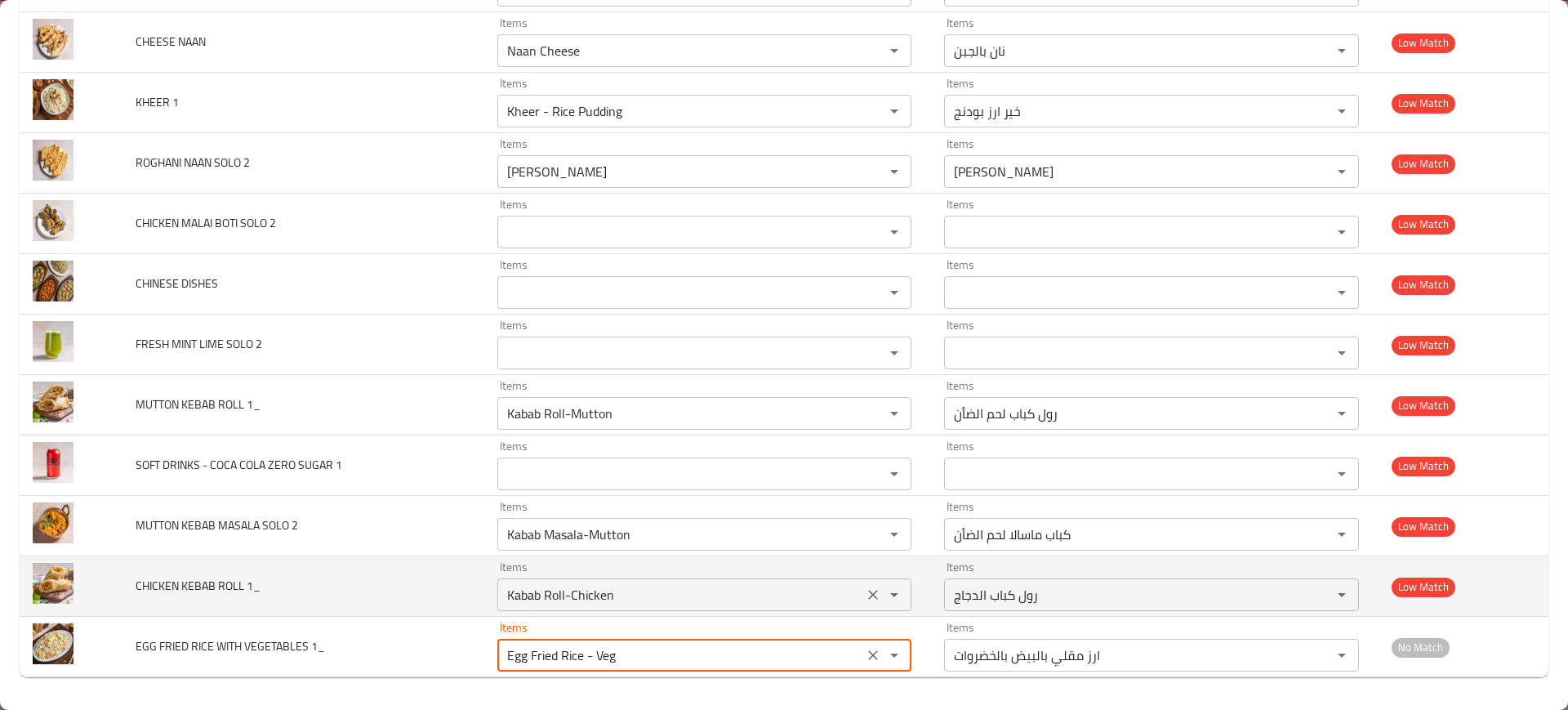
click at [570, 600] on 1_ "Kabab Roll-Chicken" at bounding box center [681, 595] width 357 height 23
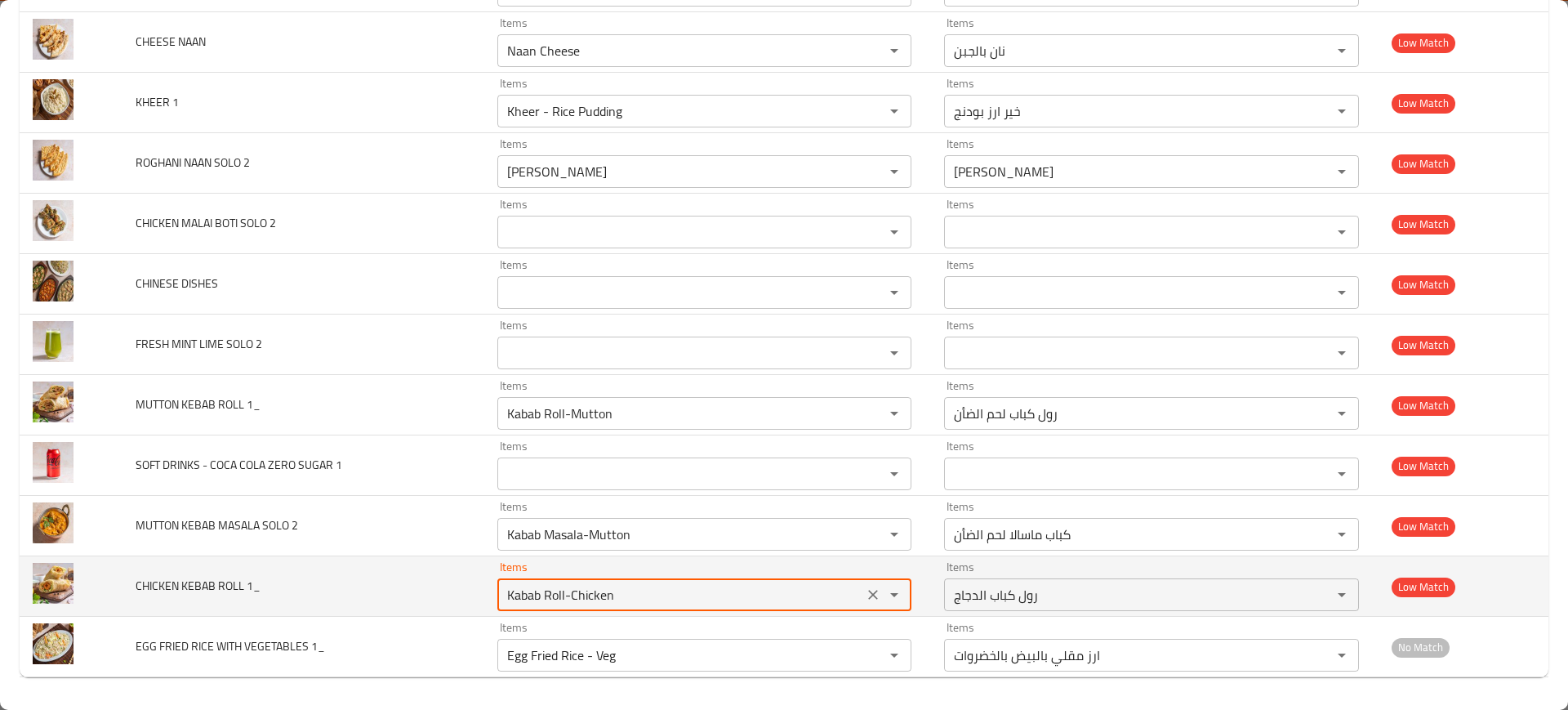
click at [570, 600] on 1_ "Kabab Roll-Chicken" at bounding box center [681, 595] width 357 height 23
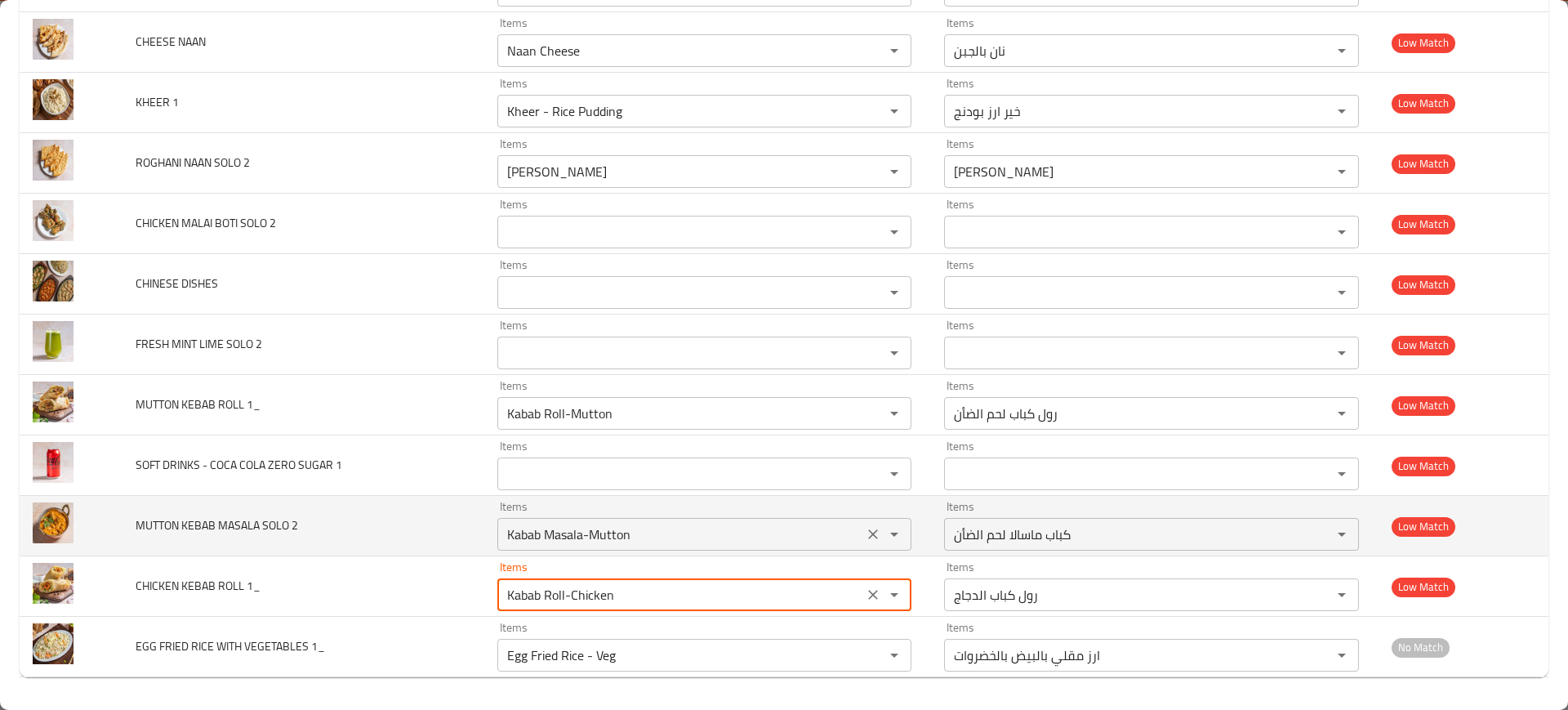
click at [557, 541] on 2 "Kabab Masala-Mutton" at bounding box center [681, 534] width 357 height 23
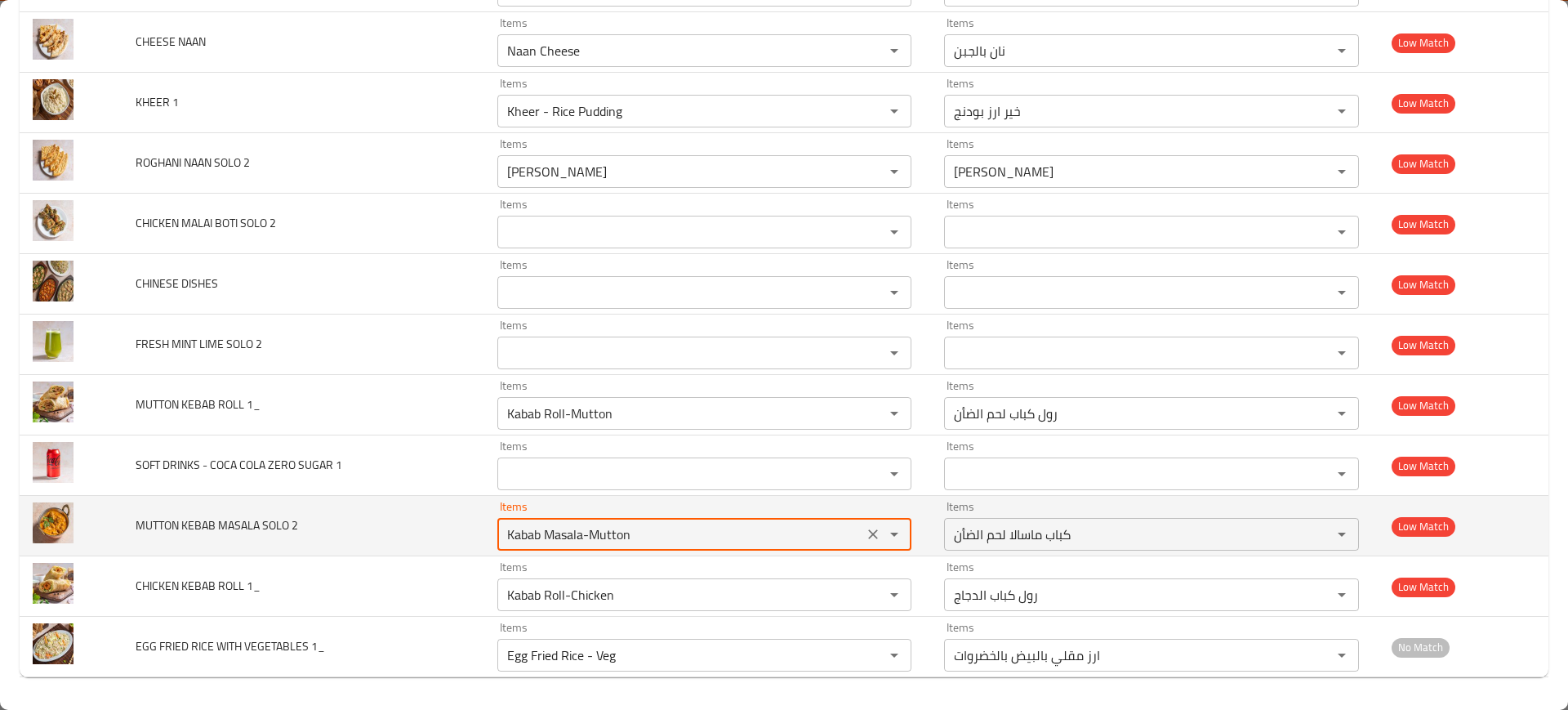
click at [557, 541] on 2 "Kabab Masala-Mutton" at bounding box center [681, 534] width 357 height 23
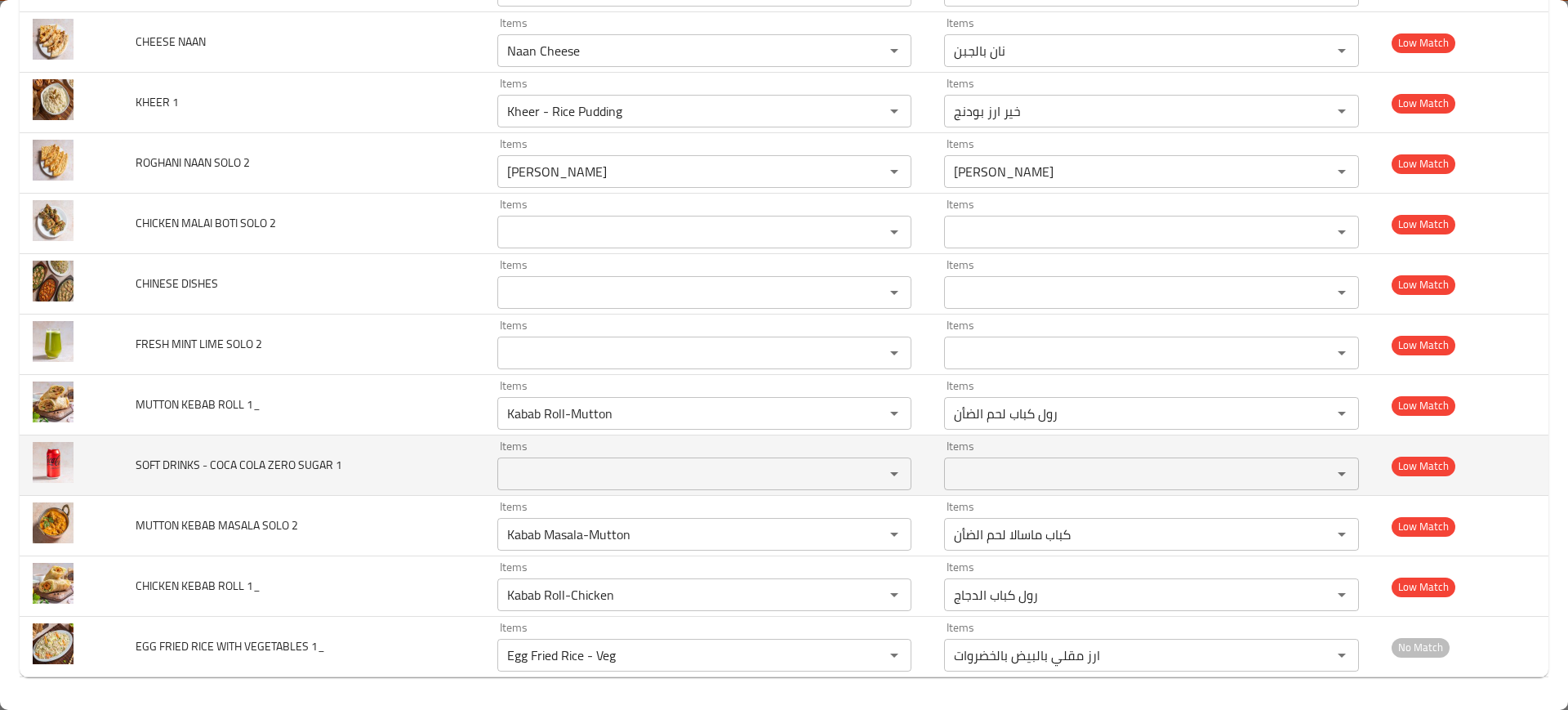
click at [476, 479] on td "SOFT DRINKS - COCA COLA ZERO SUGAR 1" at bounding box center [303, 466] width 361 height 60
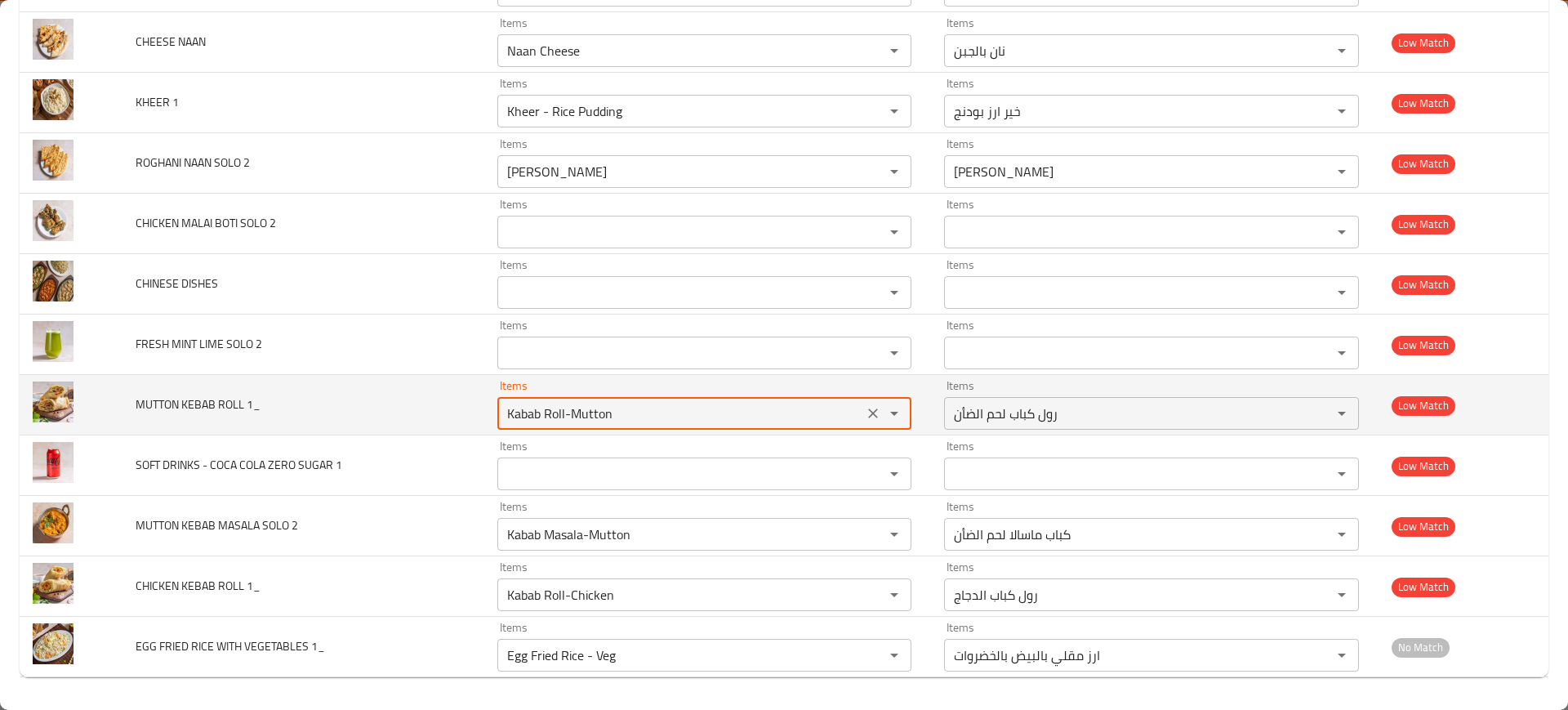
click at [637, 416] on 1_ "Kabab Roll-Mutton" at bounding box center [681, 413] width 357 height 23
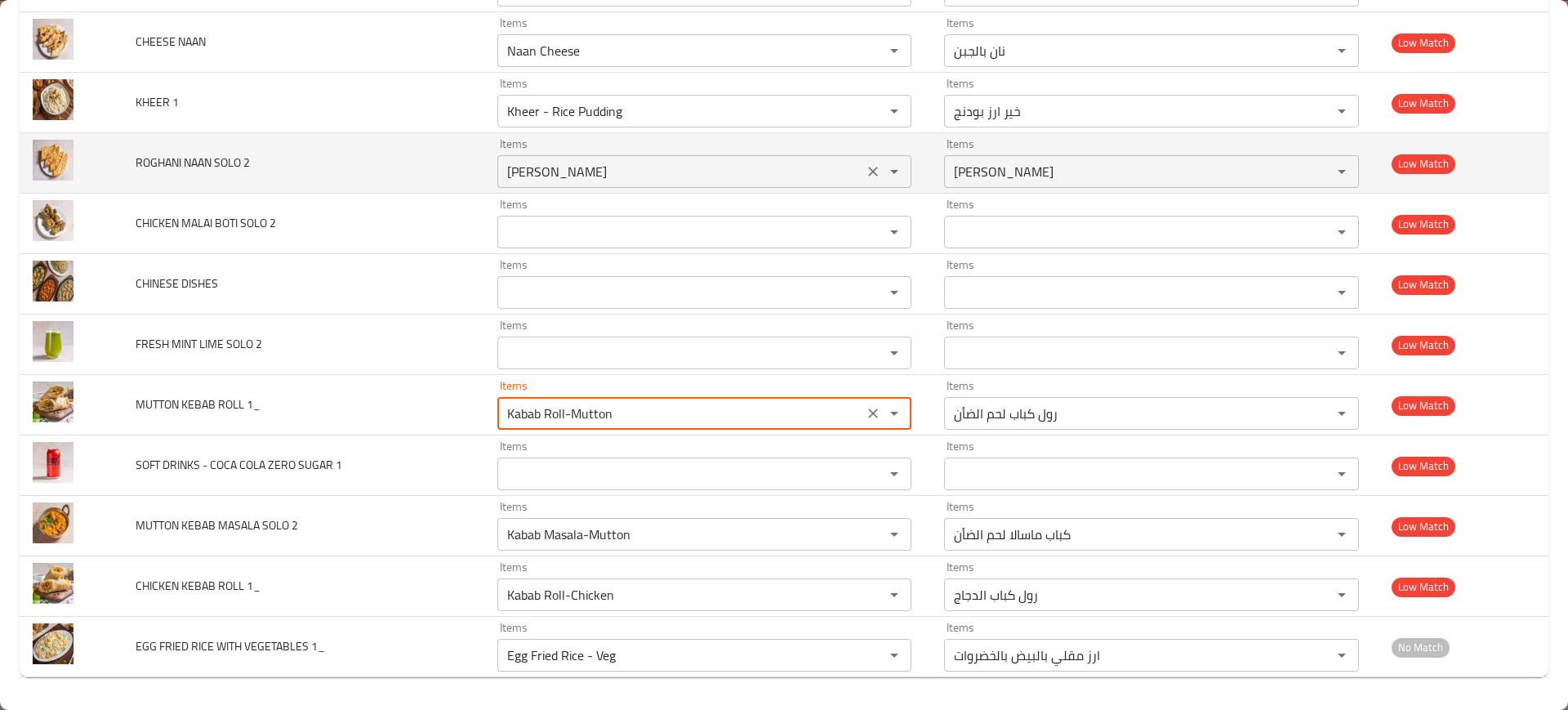
click at [561, 179] on 2 "[PERSON_NAME]" at bounding box center [681, 171] width 357 height 23
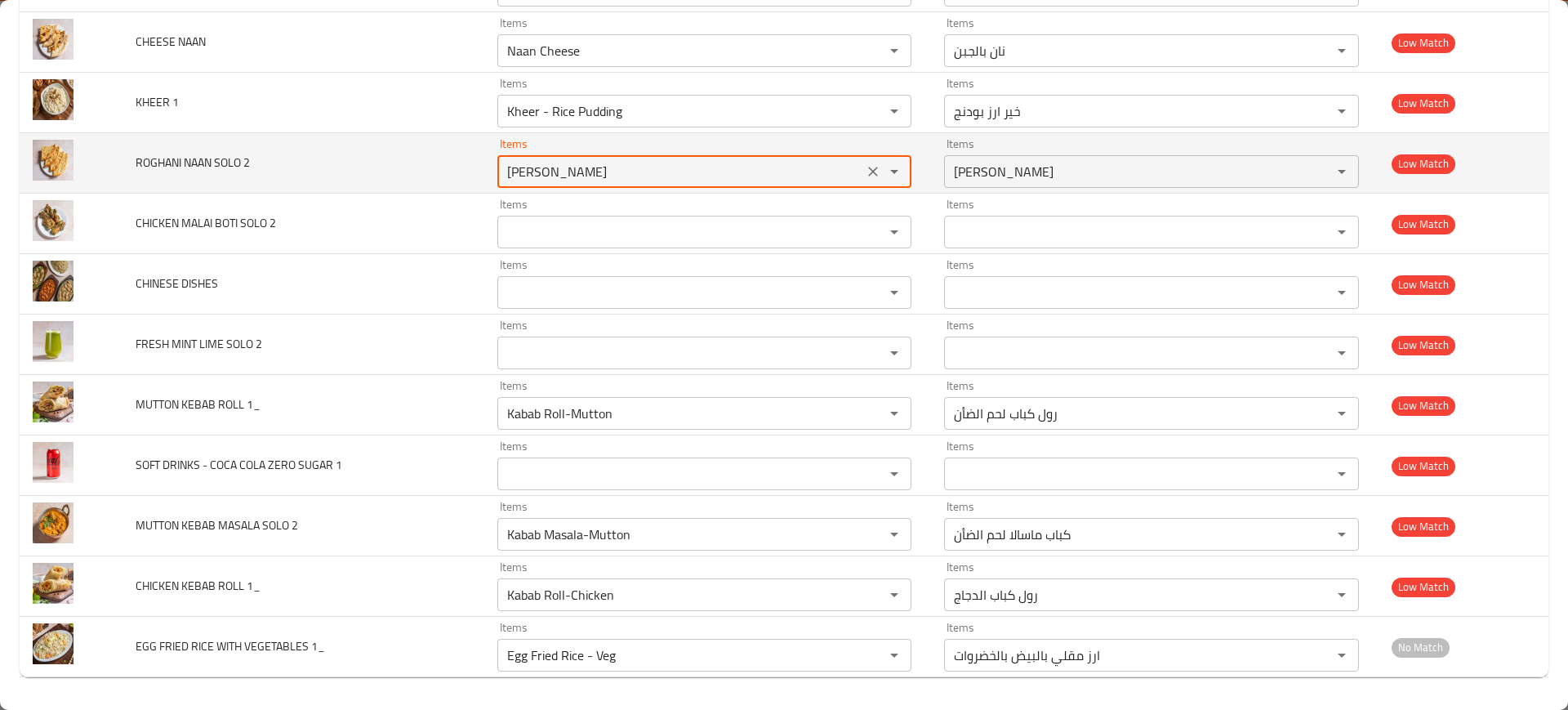
click at [561, 179] on 2 "[PERSON_NAME]" at bounding box center [681, 171] width 357 height 23
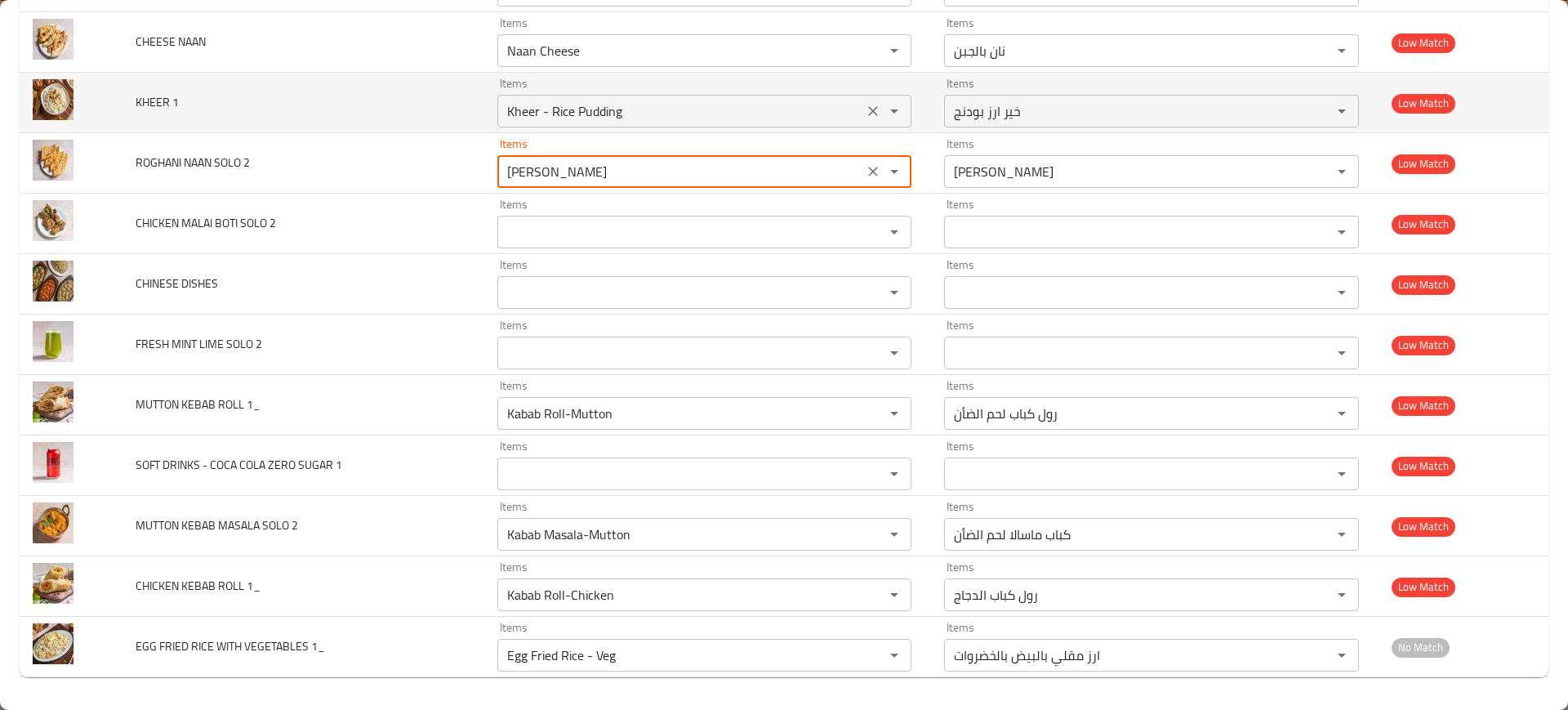
click at [552, 118] on 1 "Kheer - Rice Pudding" at bounding box center [681, 111] width 357 height 23
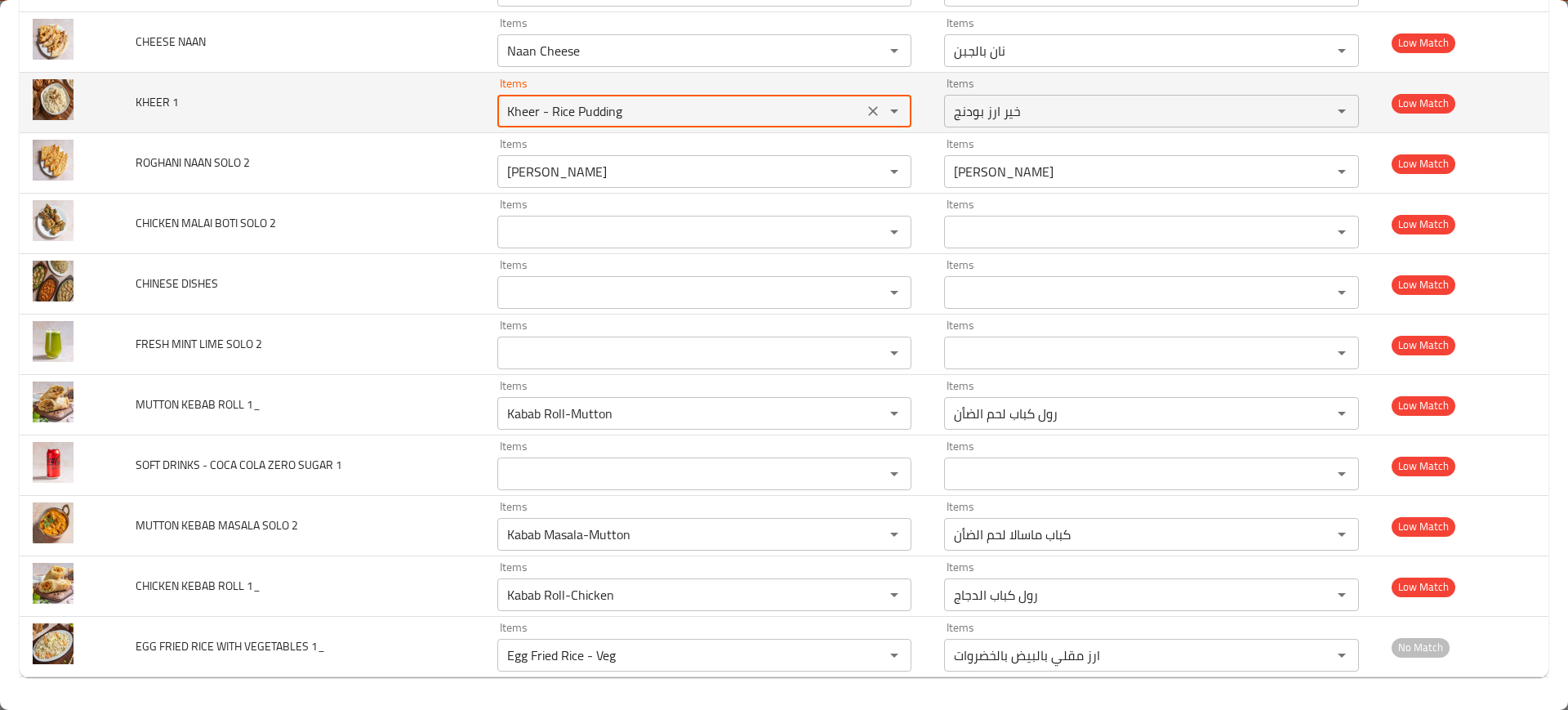
click at [552, 118] on 1 "Kheer - Rice Pudding" at bounding box center [681, 111] width 357 height 23
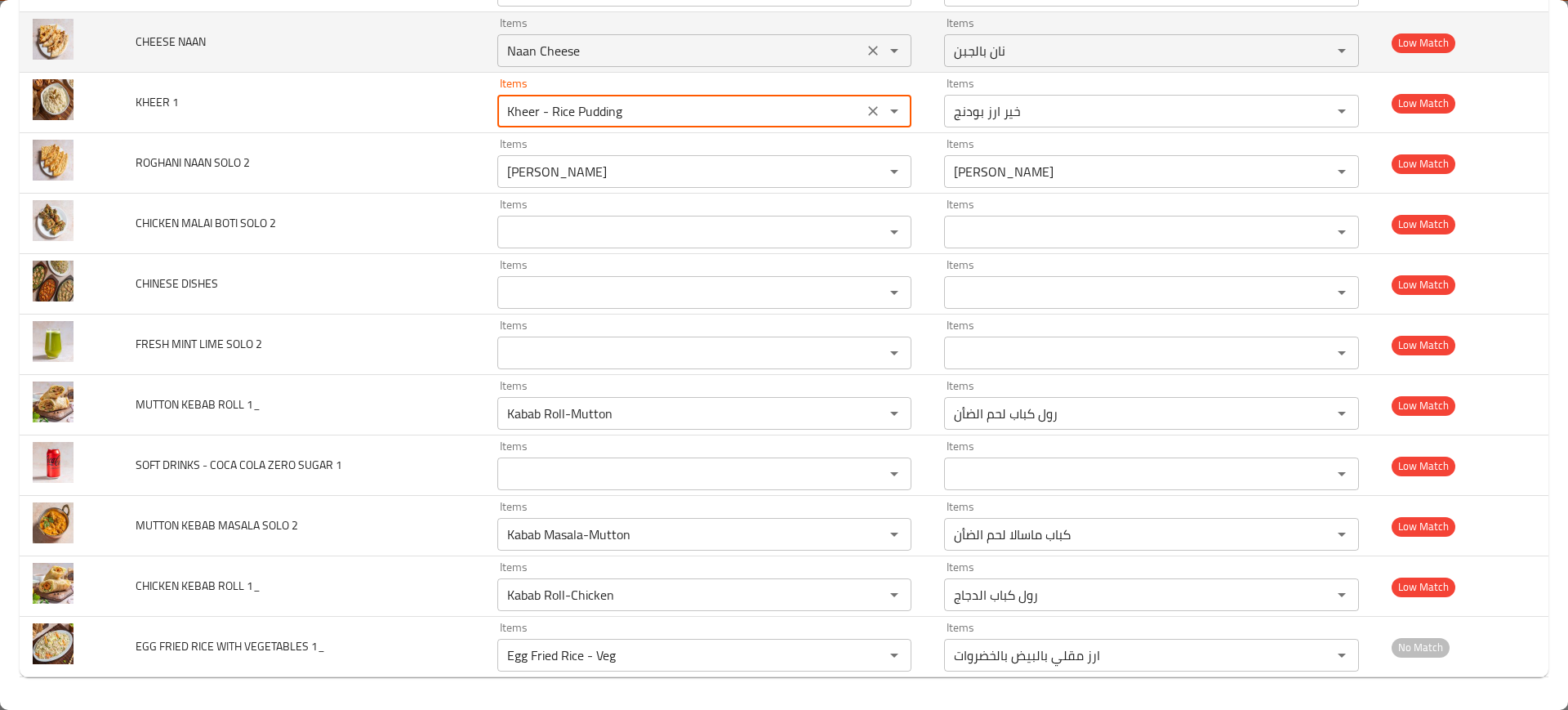
click at [536, 44] on NAAN "Naan Cheese" at bounding box center [681, 50] width 357 height 23
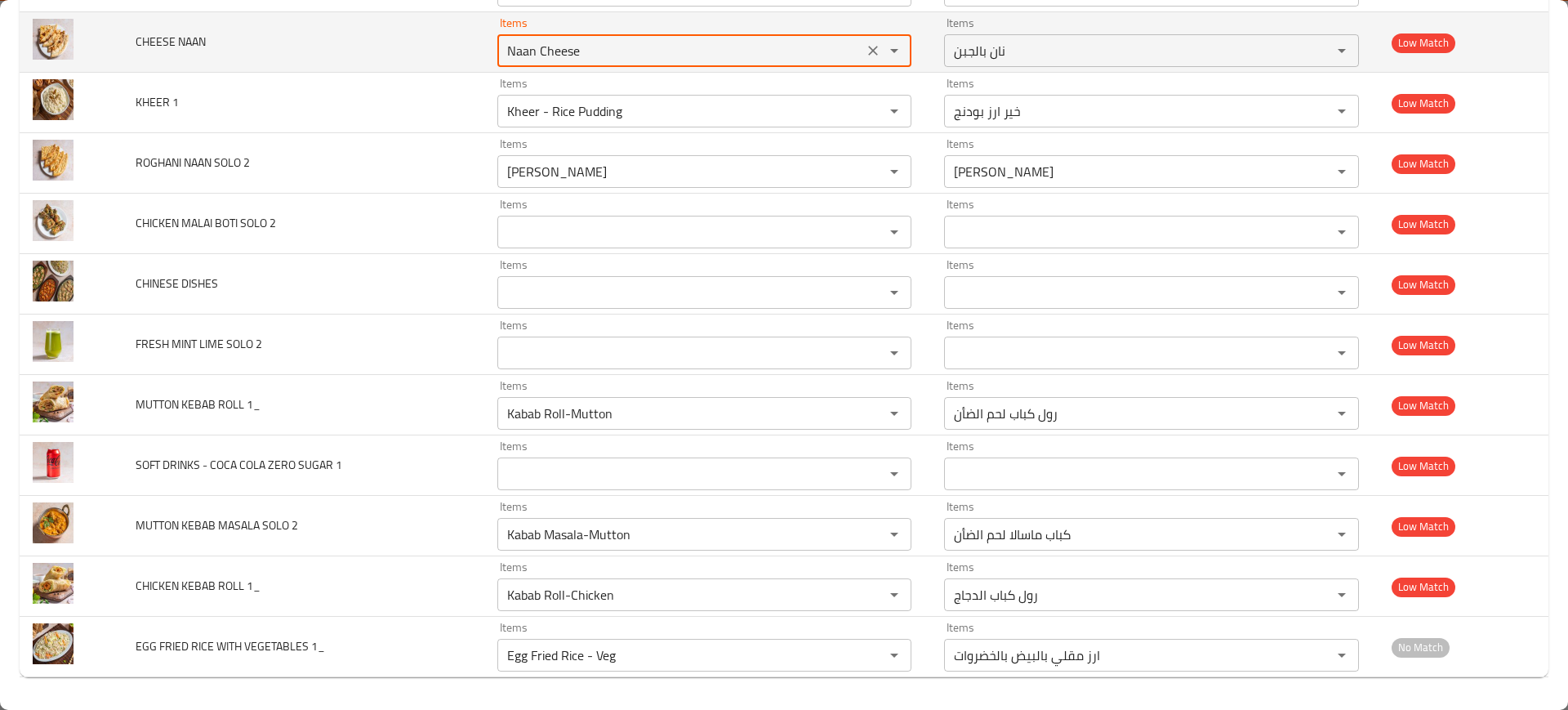
click at [536, 44] on NAAN "Naan Cheese" at bounding box center [681, 50] width 357 height 23
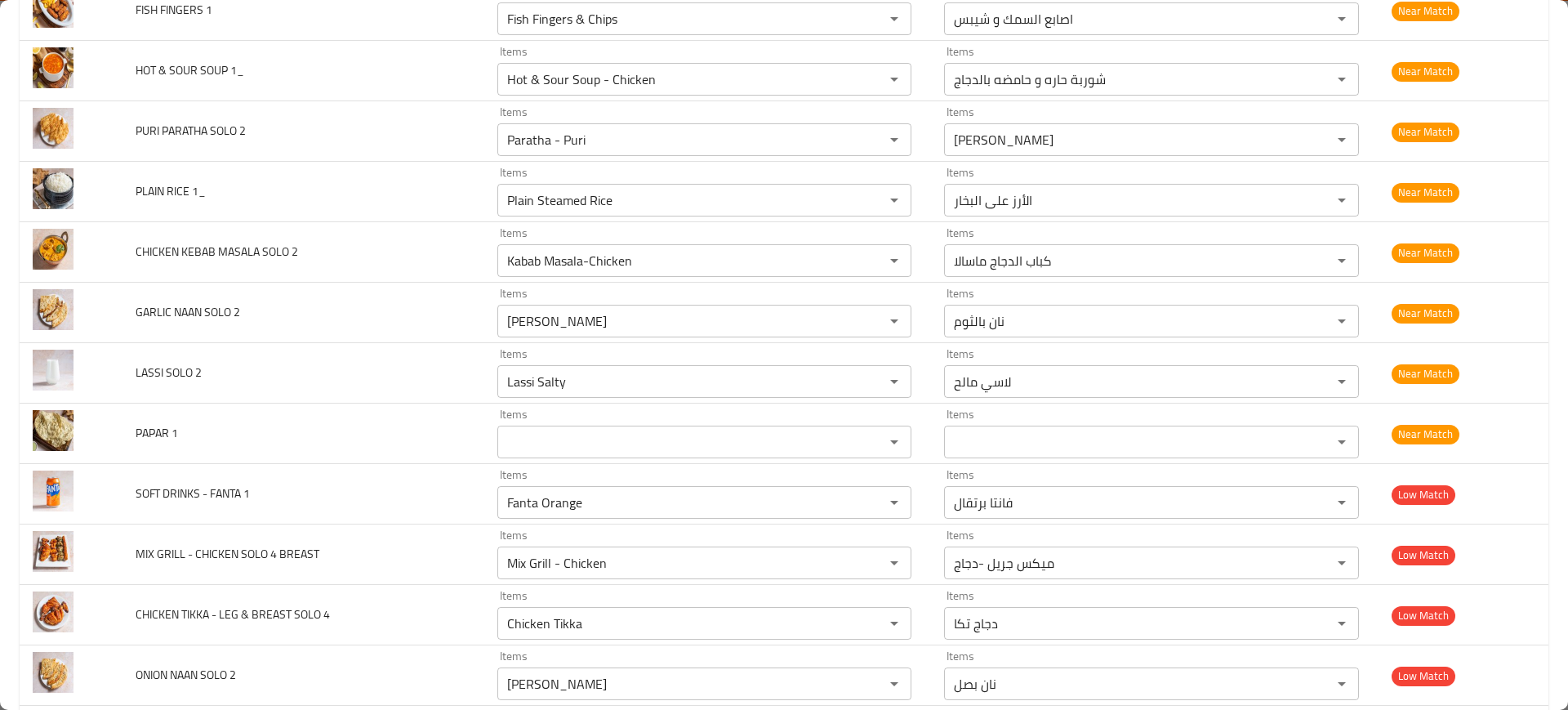
scroll to position [5106, 0]
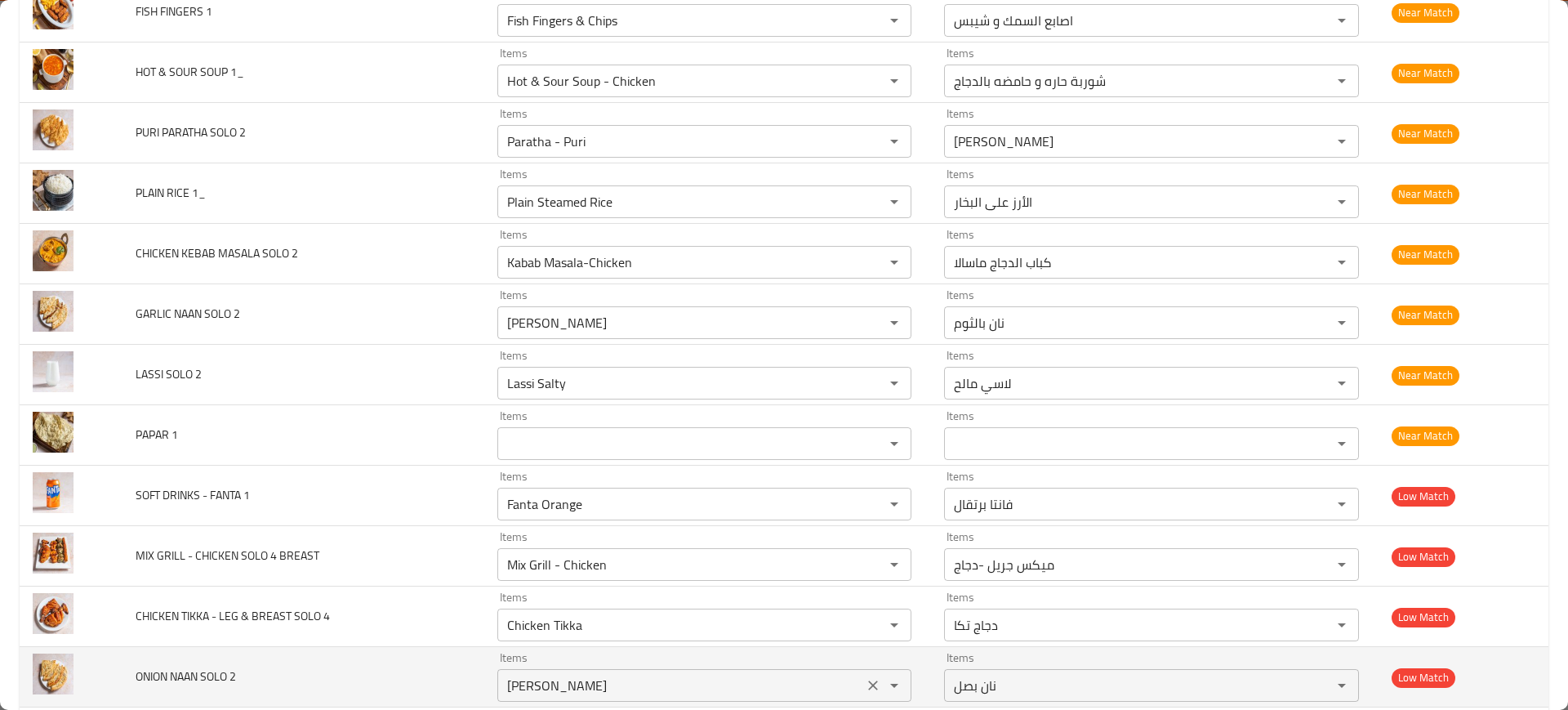
click at [548, 691] on 2 "[PERSON_NAME]" at bounding box center [681, 685] width 357 height 23
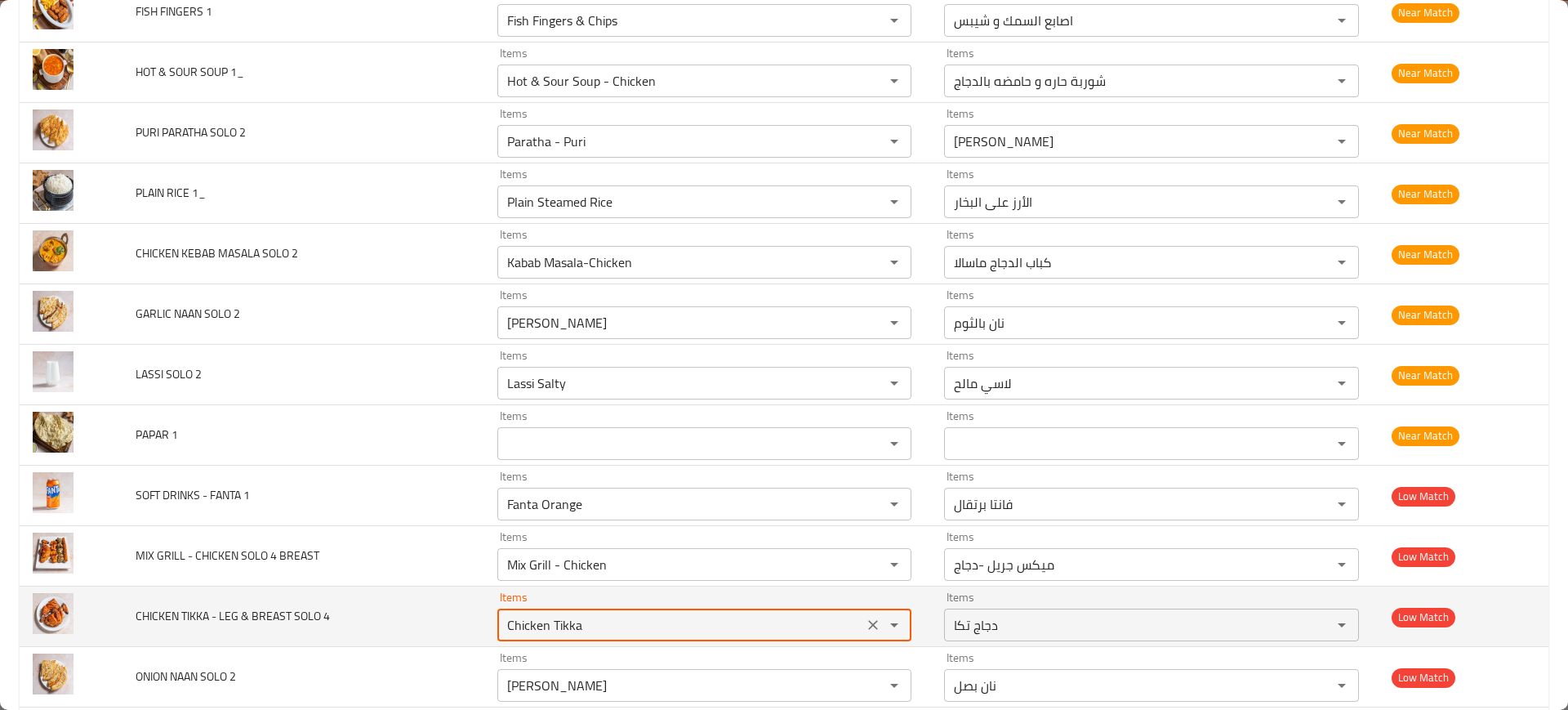
click at [554, 626] on 4 "Chicken Tikka" at bounding box center [681, 625] width 357 height 23
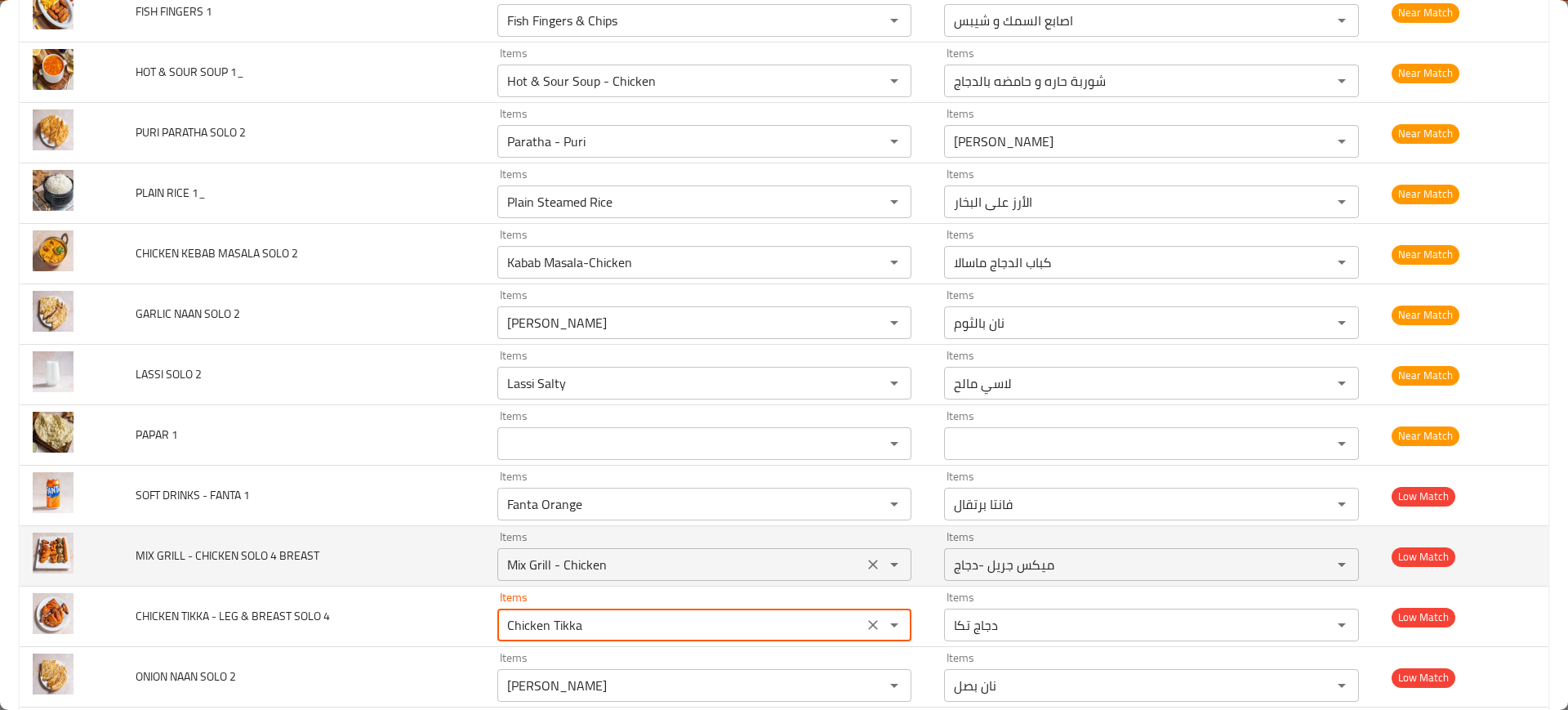
click at [547, 577] on div "Mix Grill - Chicken Items" at bounding box center [705, 564] width 415 height 33
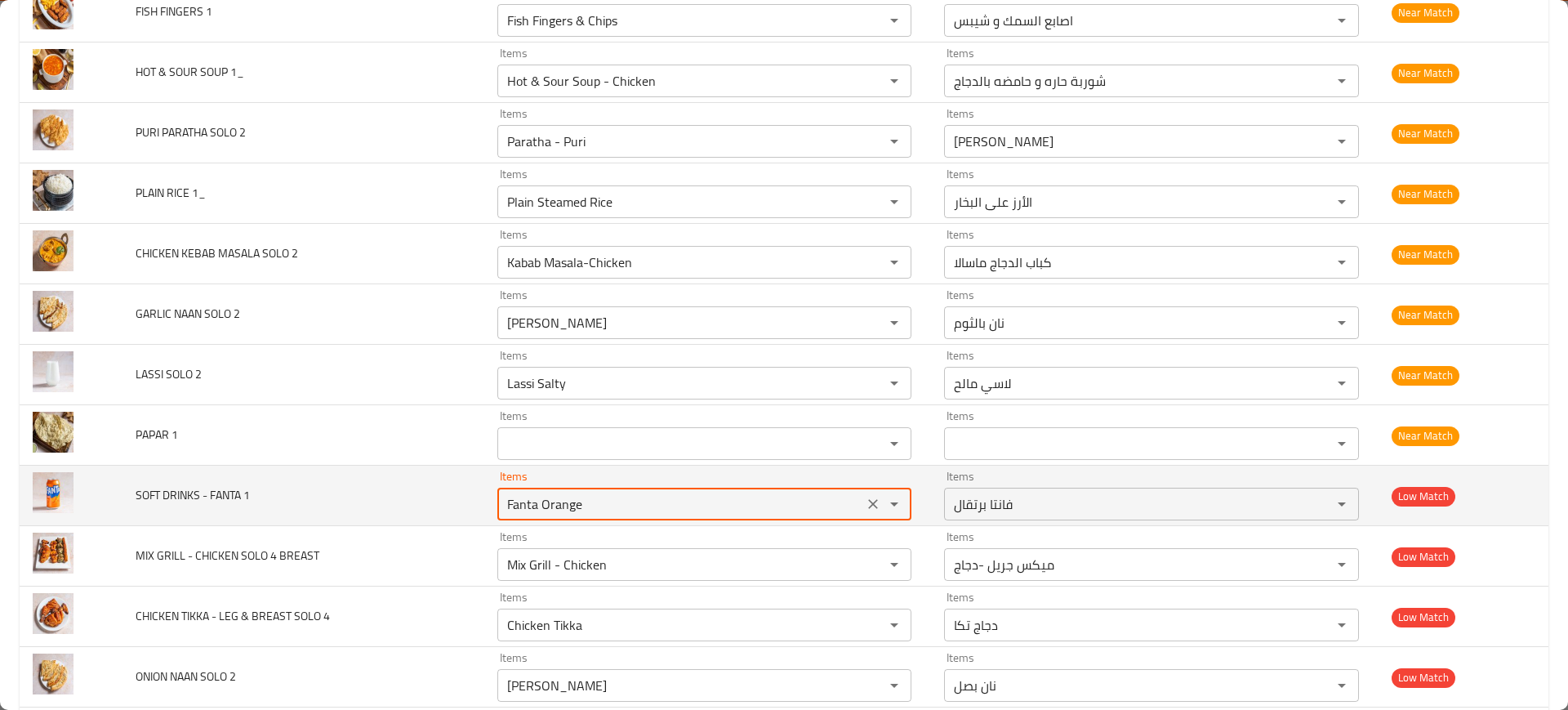
click at [524, 499] on 1 "Fanta Orange" at bounding box center [681, 504] width 357 height 23
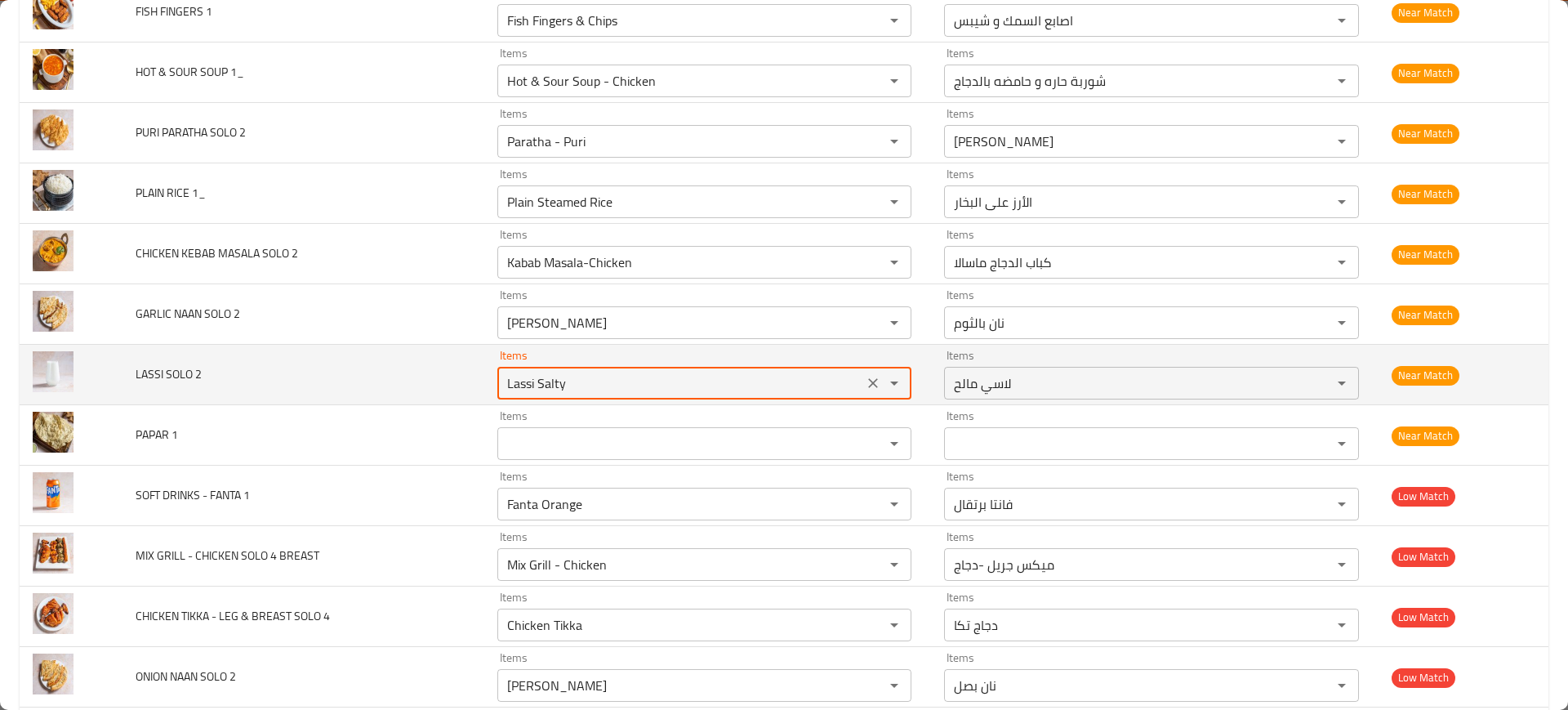
click at [539, 373] on 2 "Lassi Salty" at bounding box center [681, 383] width 357 height 23
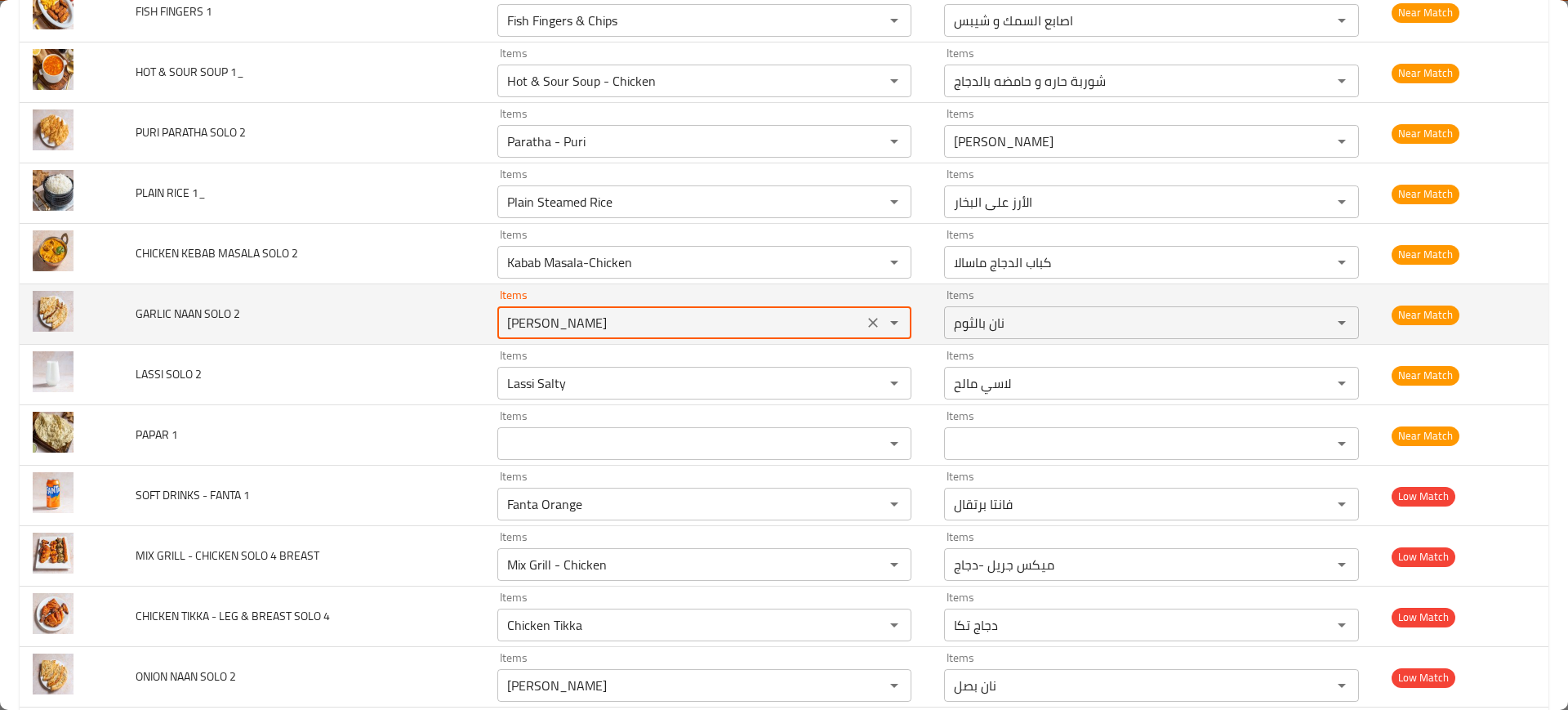
click at [583, 327] on 2 "[PERSON_NAME]" at bounding box center [681, 322] width 357 height 23
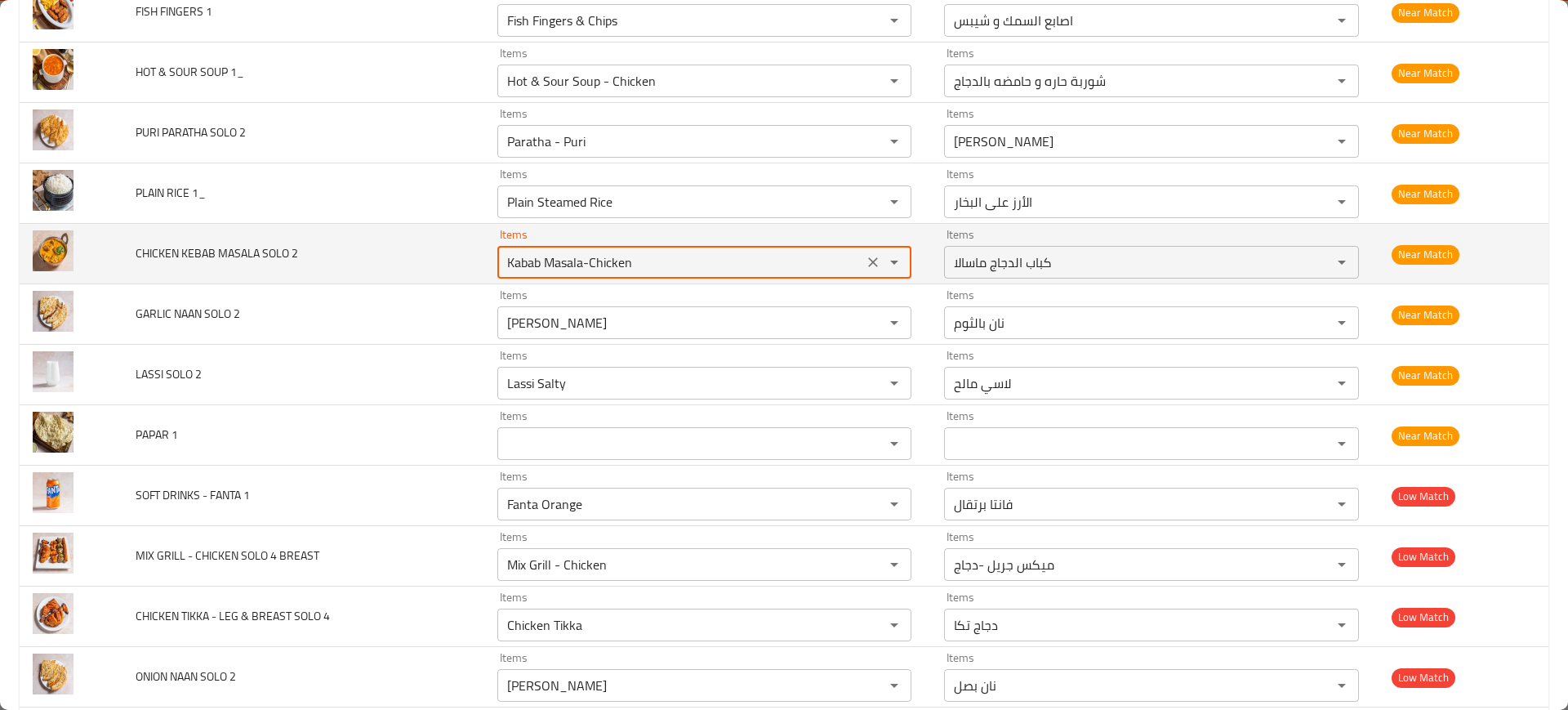
click at [513, 265] on 2 "Kabab Masala-Chicken" at bounding box center [681, 262] width 357 height 23
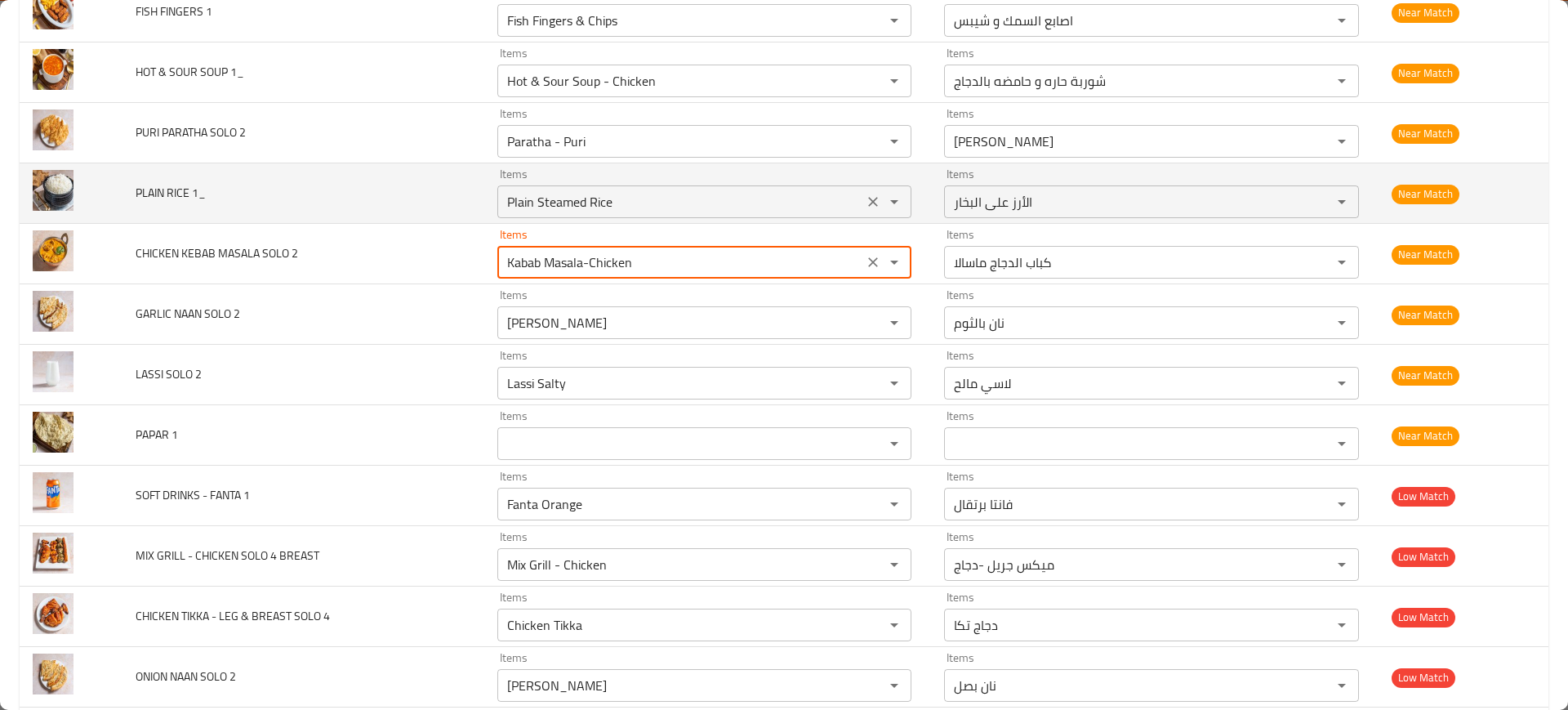
click at [508, 215] on div "Plain Steamed Rice Items" at bounding box center [705, 202] width 415 height 33
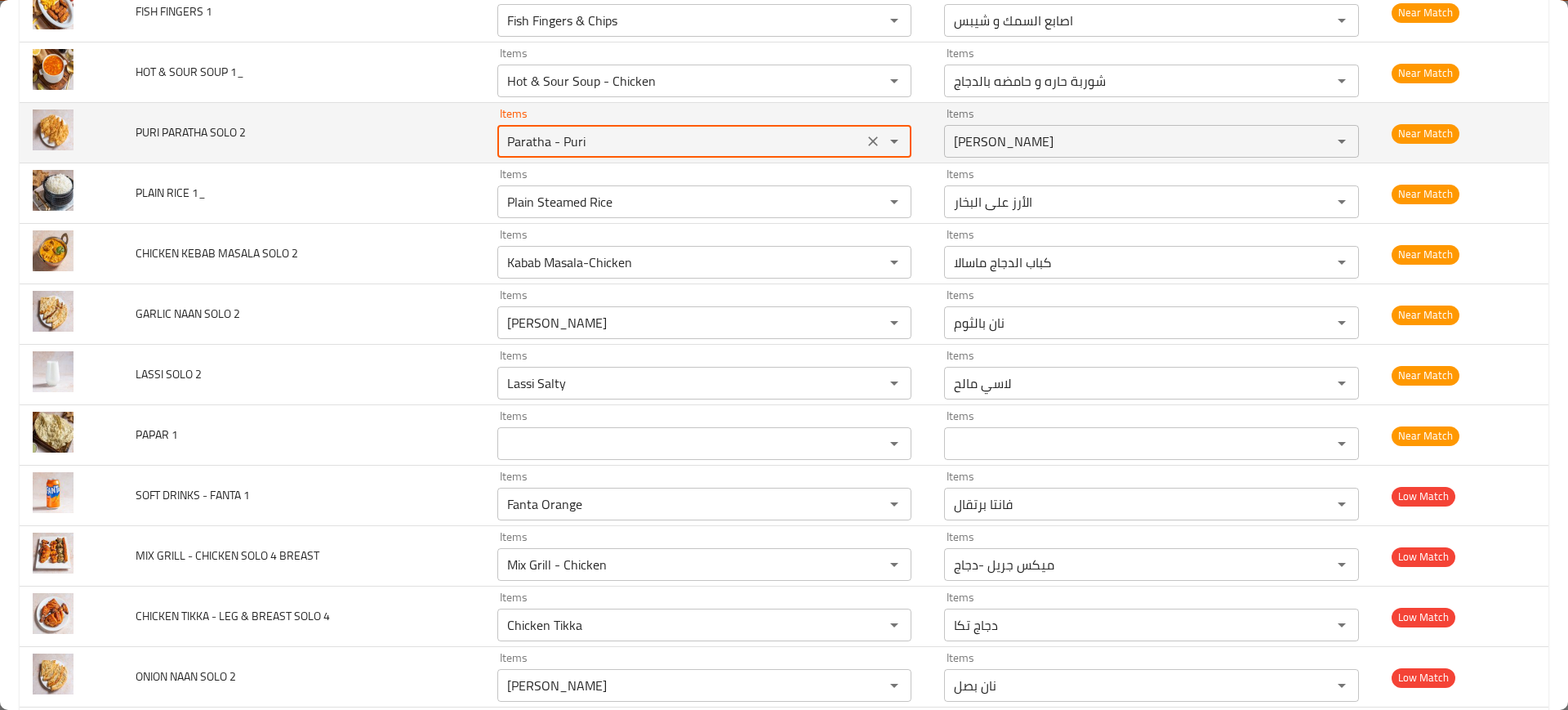
click at [543, 132] on 2 "Paratha - Puri" at bounding box center [681, 141] width 357 height 23
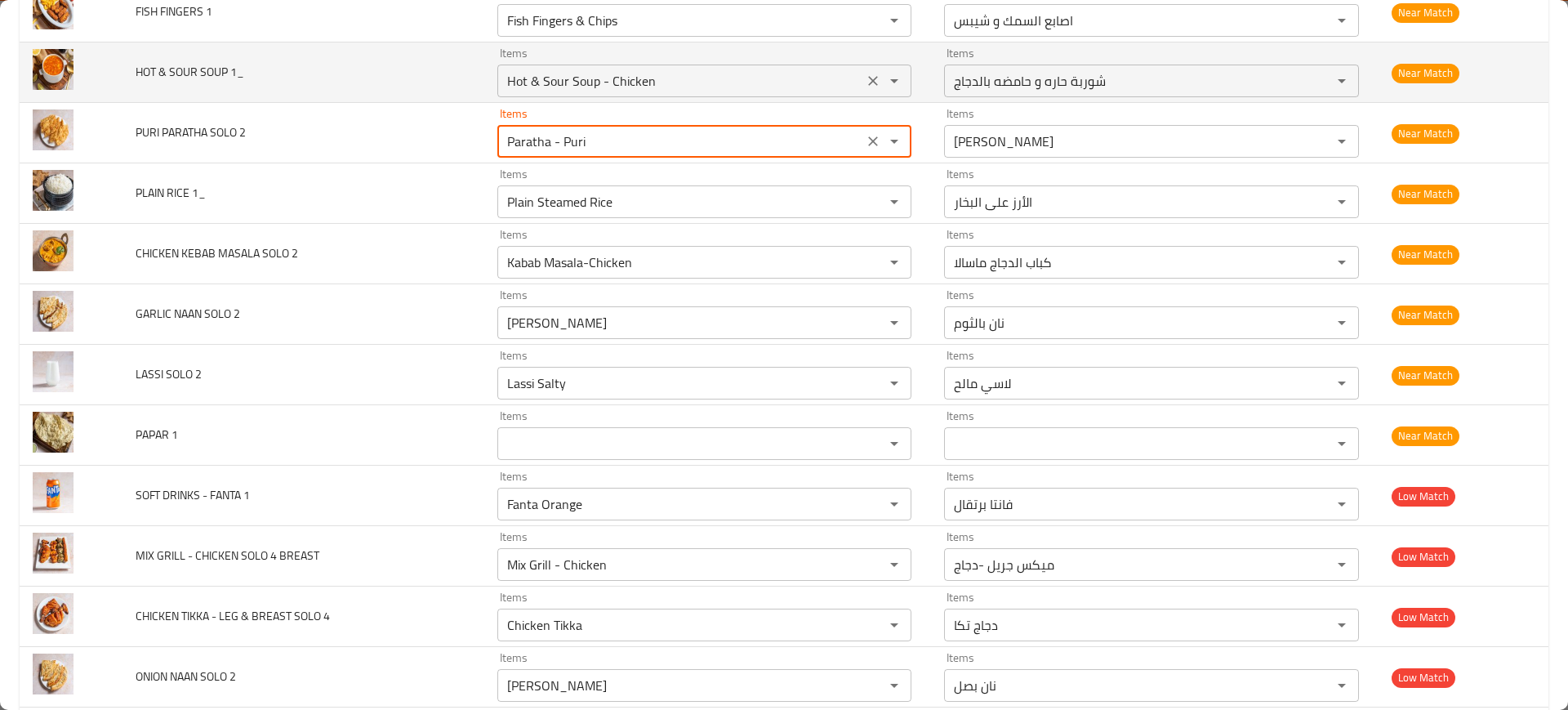
click at [559, 77] on 1_ "Hot & Sour Soup - Chicken" at bounding box center [681, 80] width 357 height 23
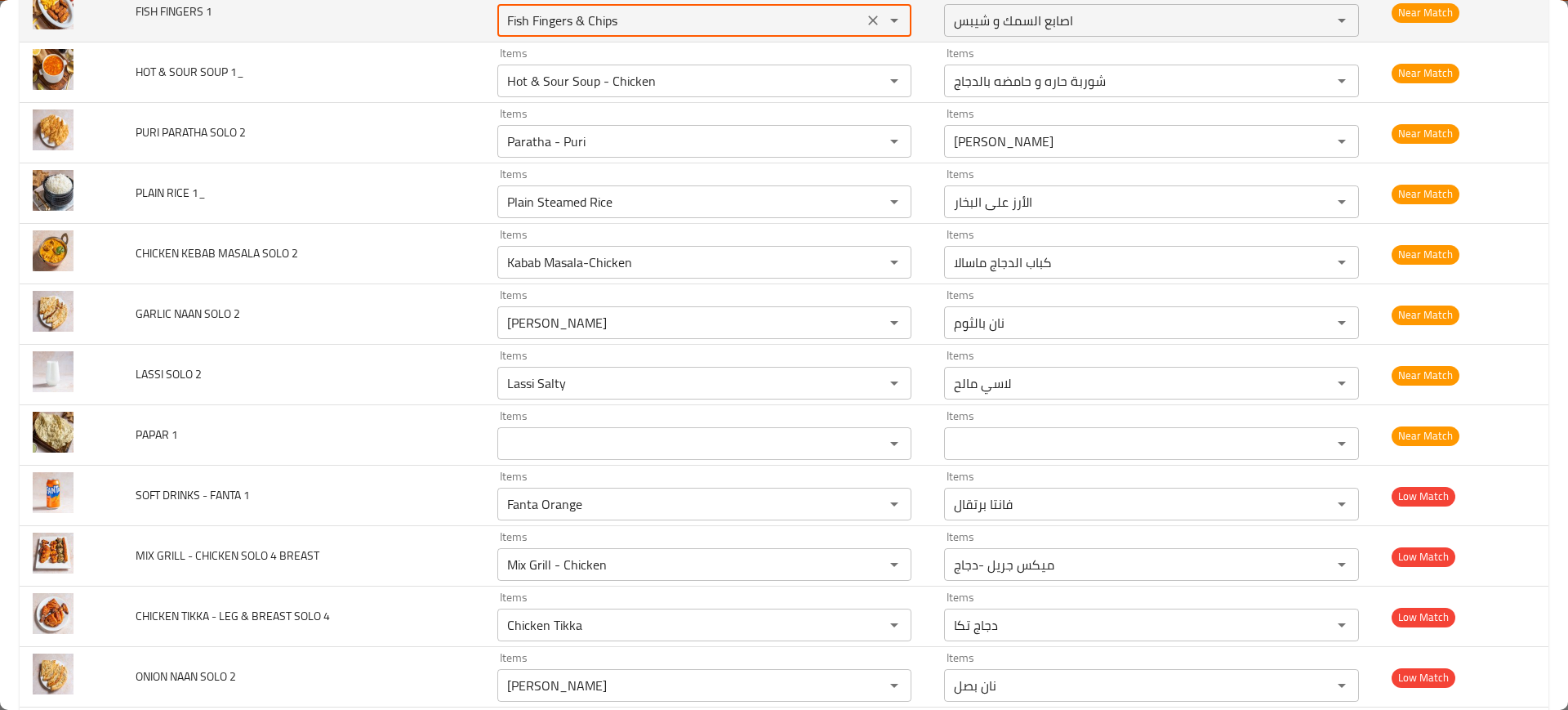
click at [517, 17] on 1 "Fish Fingers & Chips" at bounding box center [681, 20] width 357 height 23
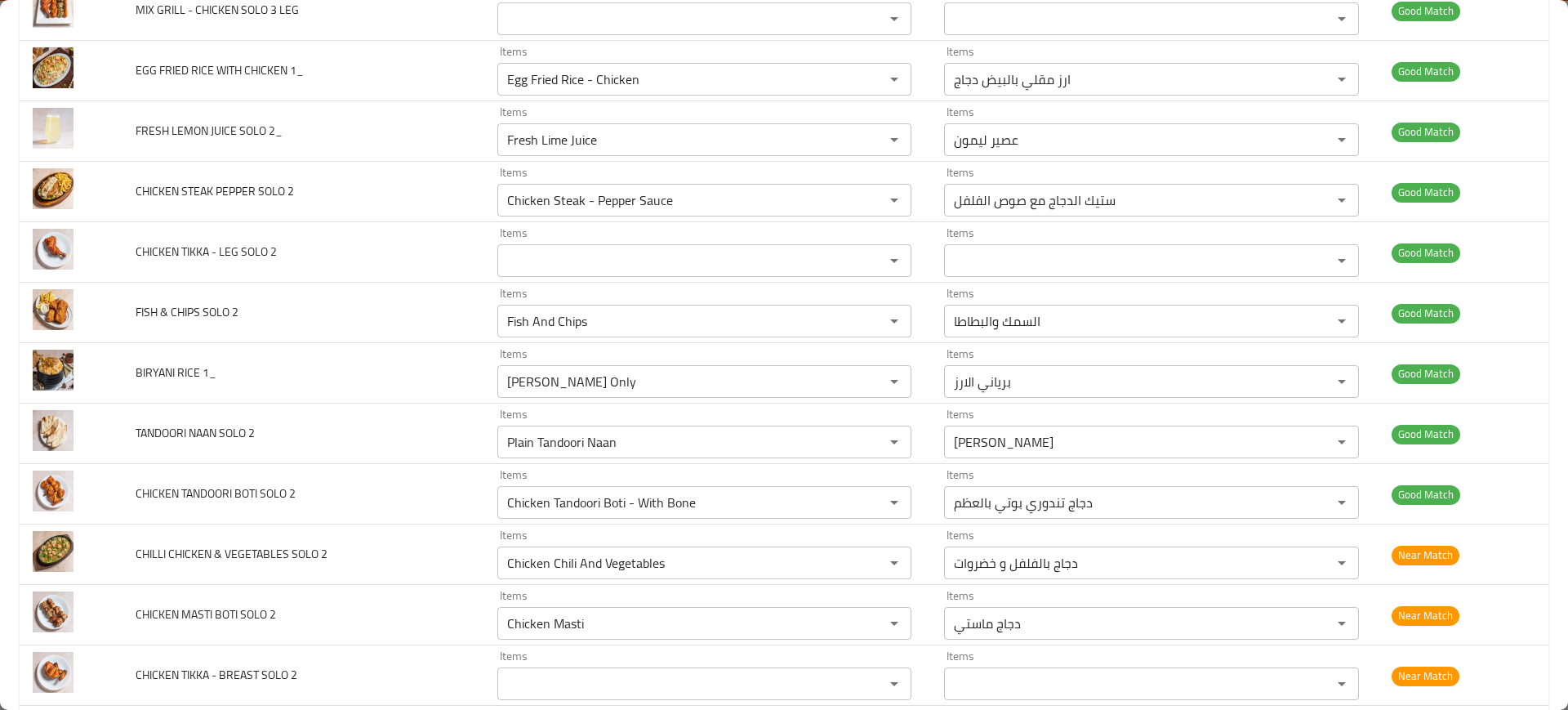
scroll to position [4379, 0]
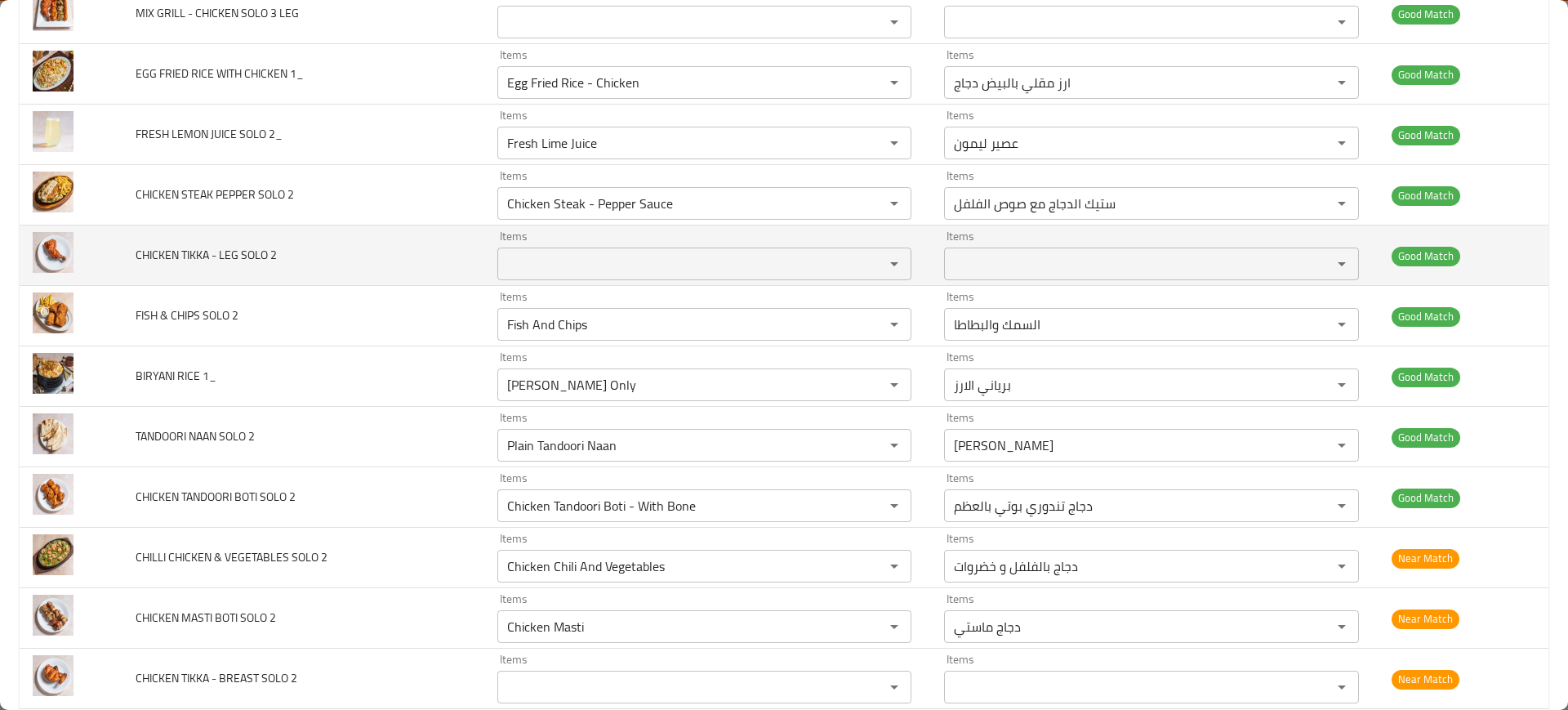
click at [178, 250] on span "CHICKEN TIKKA - LEG SOLO 2" at bounding box center [206, 254] width 141 height 21
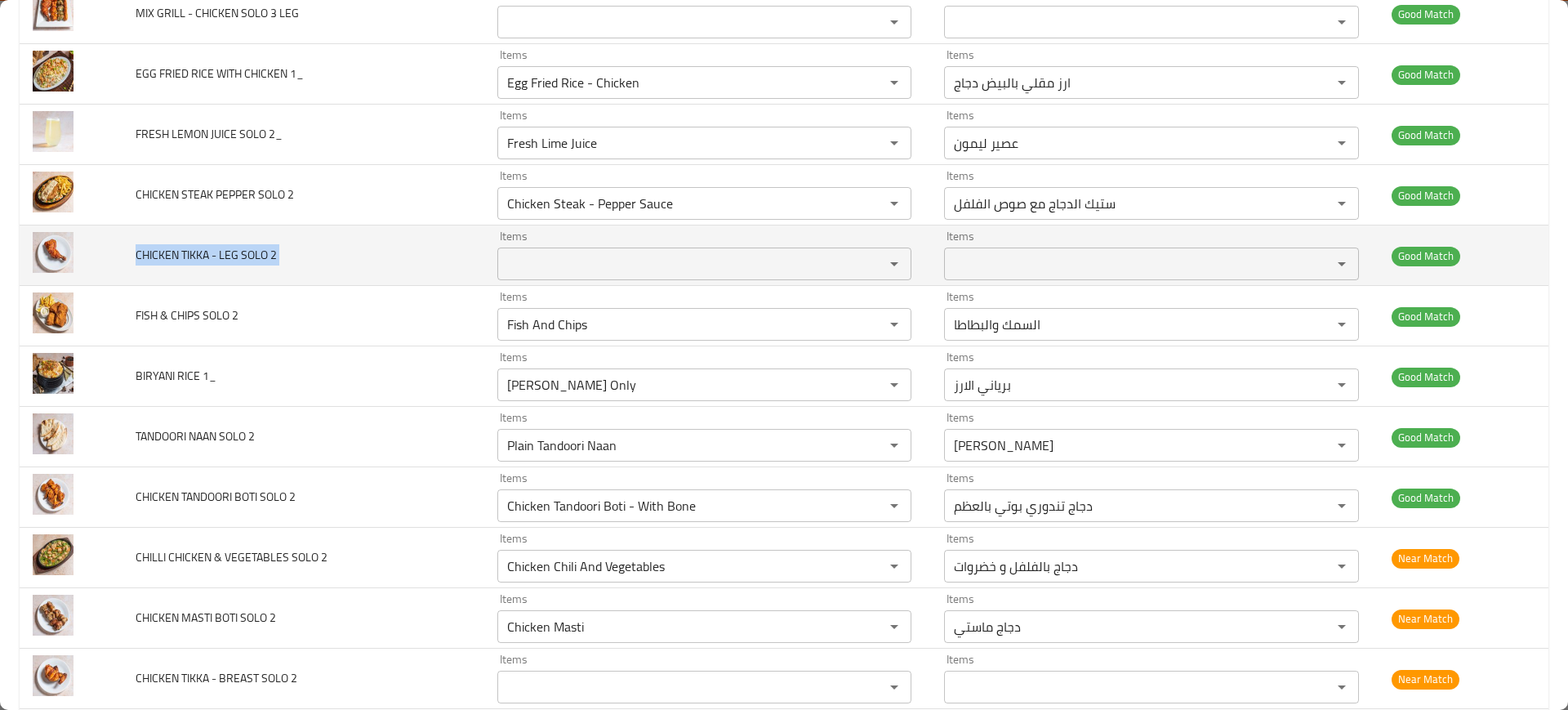
click at [418, 234] on td "CHICKEN TIKKA - LEG SOLO 2" at bounding box center [303, 256] width 361 height 60
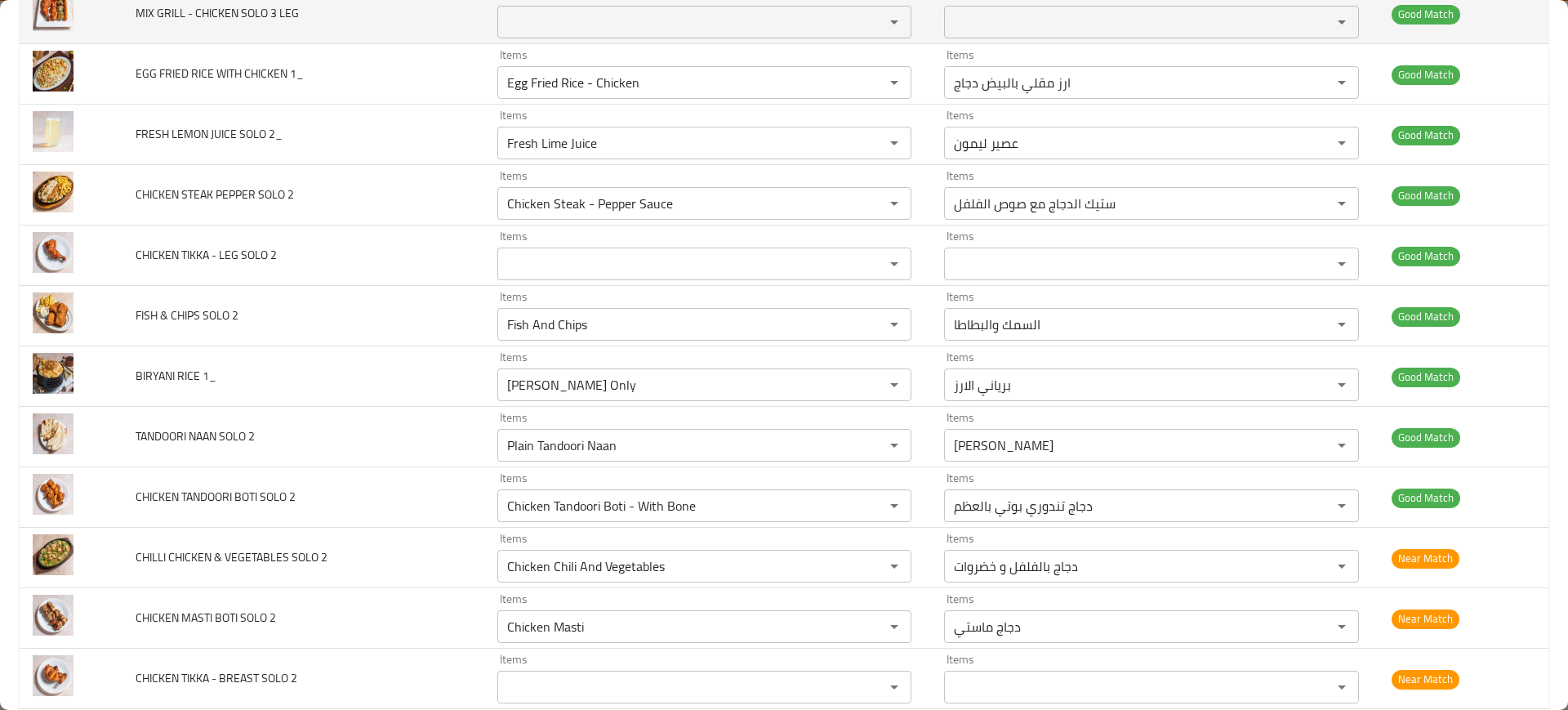
click at [254, 10] on span "MIX GRILL - CHICKEN SOLO 3 LEG" at bounding box center [217, 12] width 163 height 21
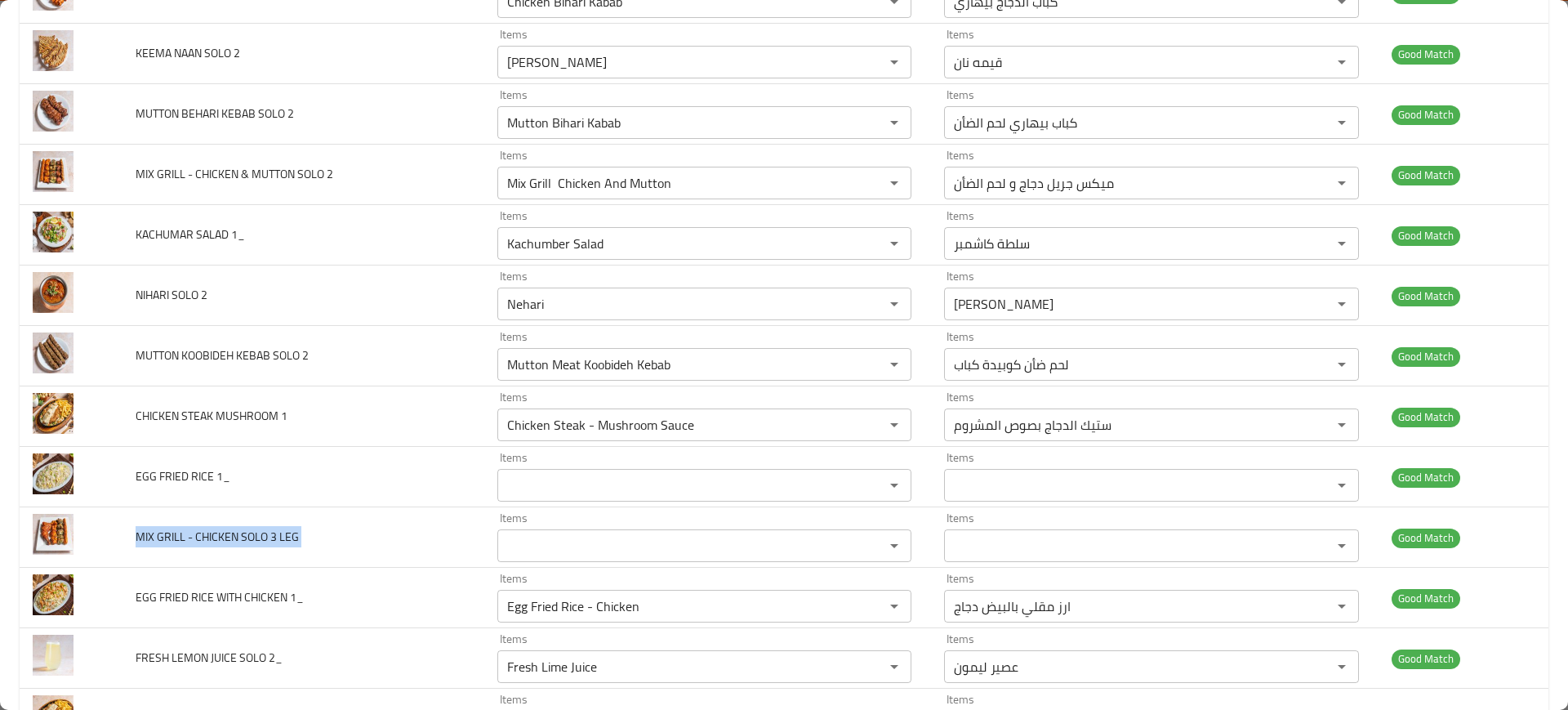
scroll to position [3849, 0]
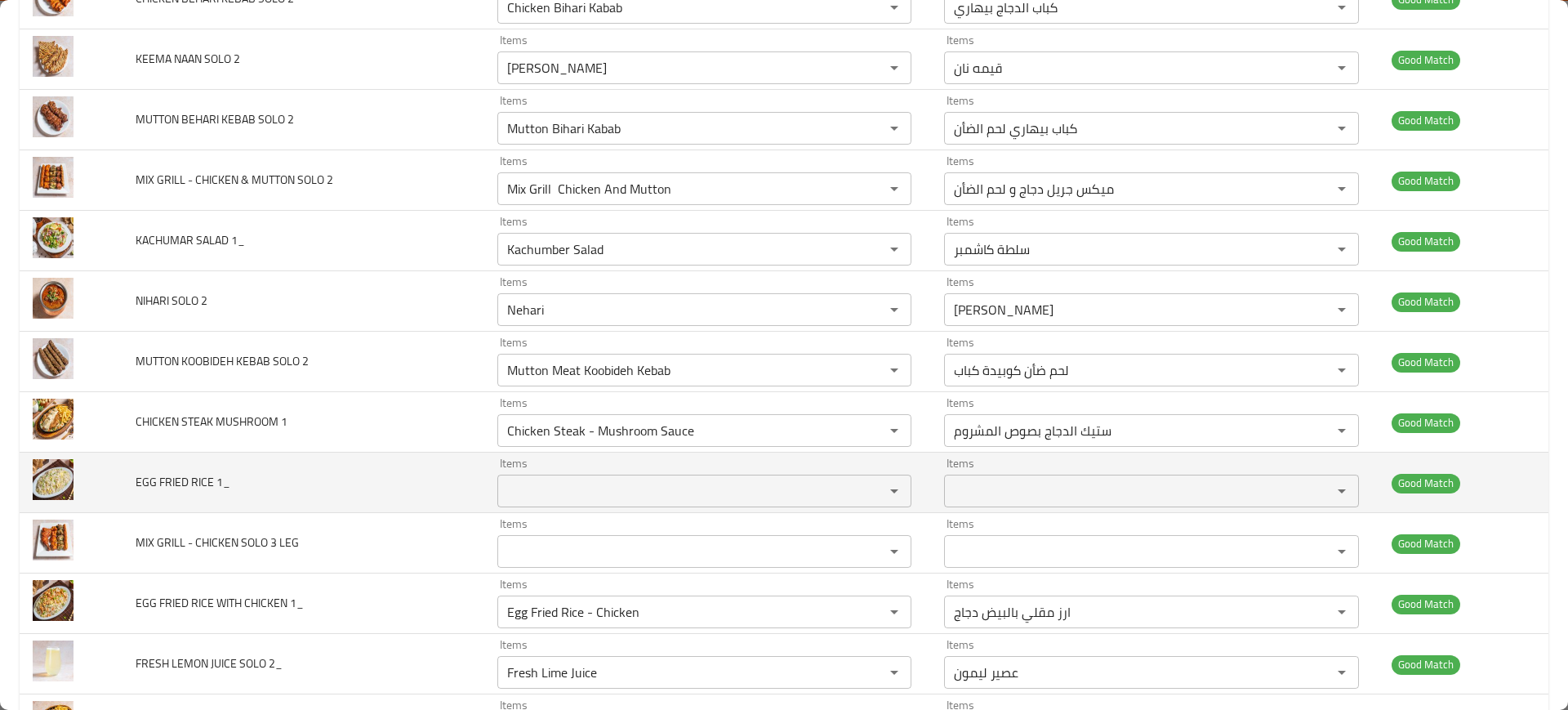
click at [186, 472] on span "EGG FRIED RICE 1_" at bounding box center [183, 482] width 95 height 21
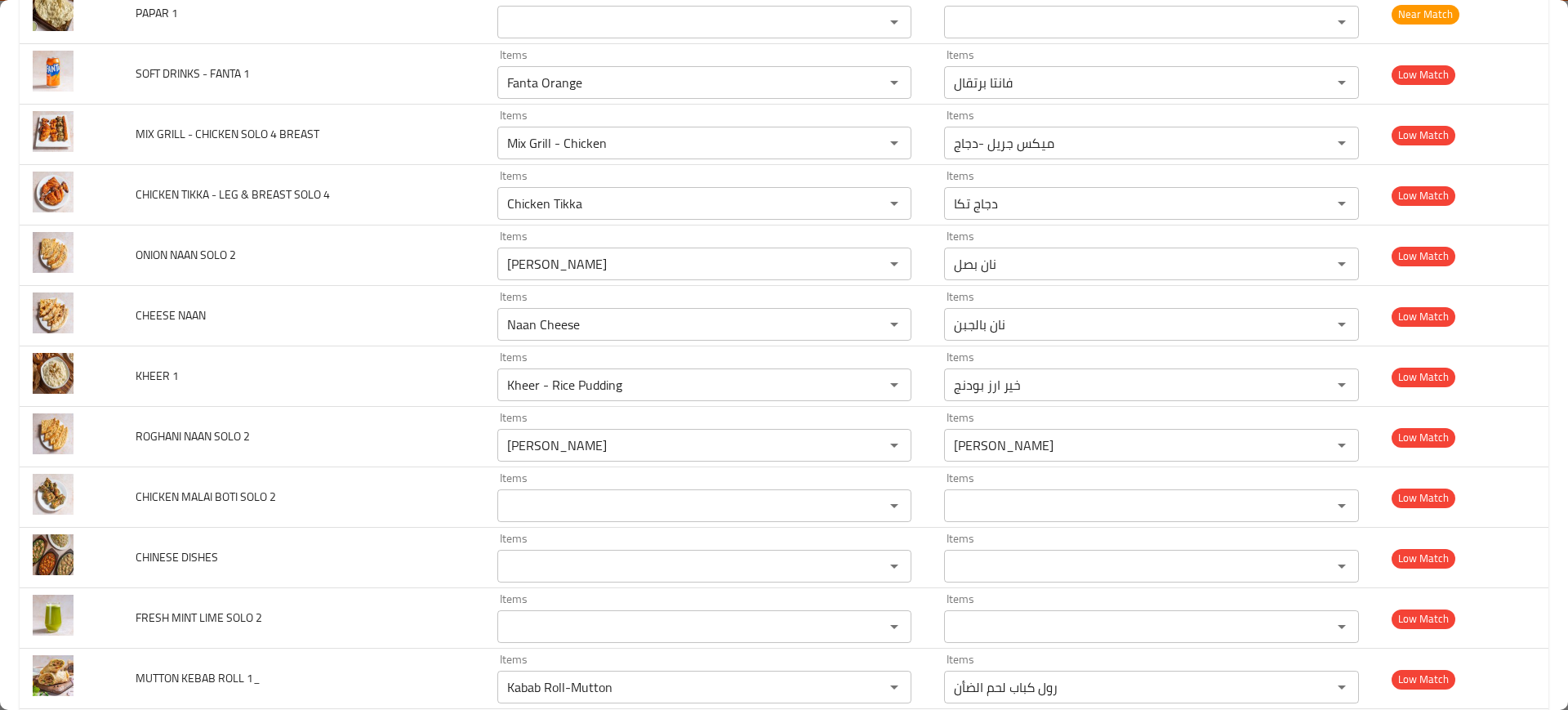
scroll to position [5802, 0]
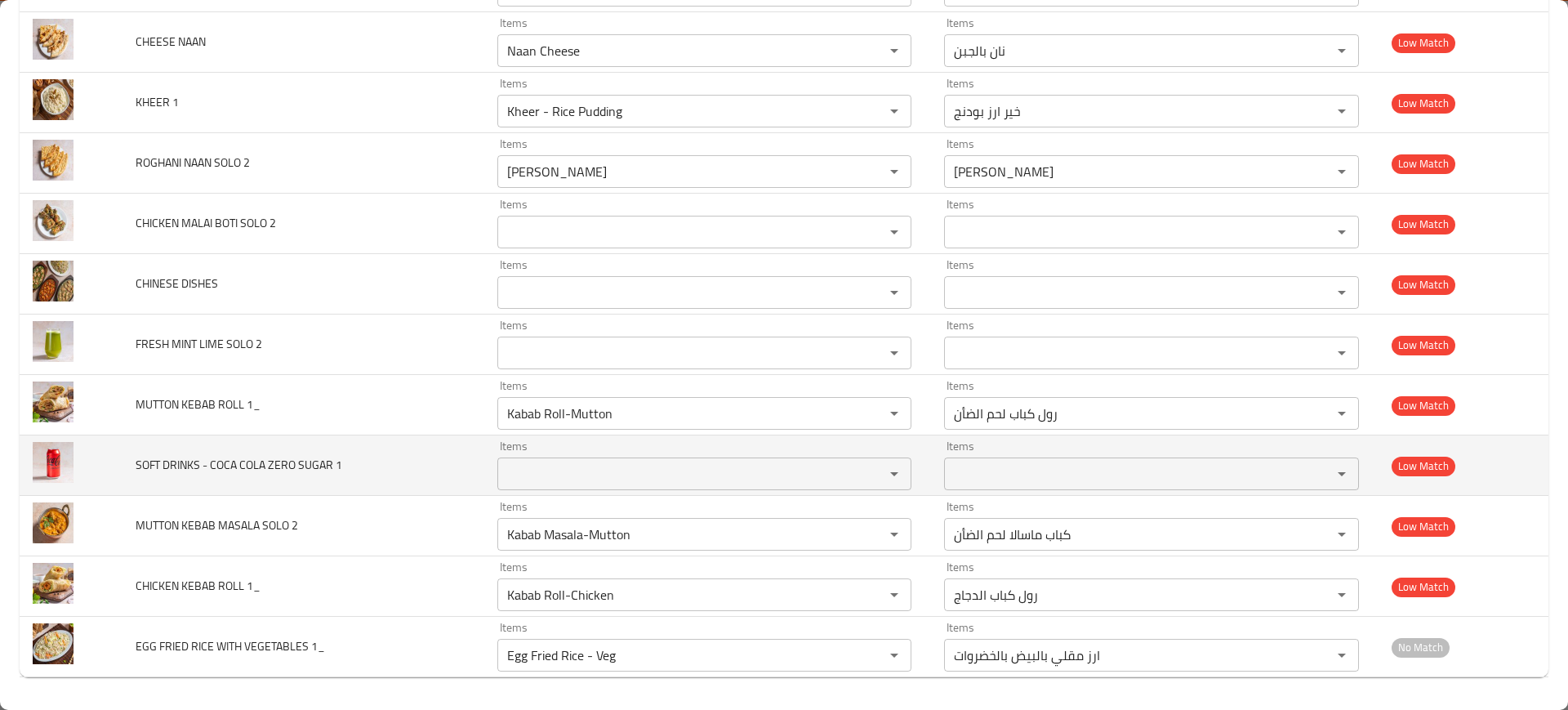
click at [291, 470] on span "SOFT DRINKS - COCA COLA ZERO SUGAR 1" at bounding box center [239, 464] width 207 height 21
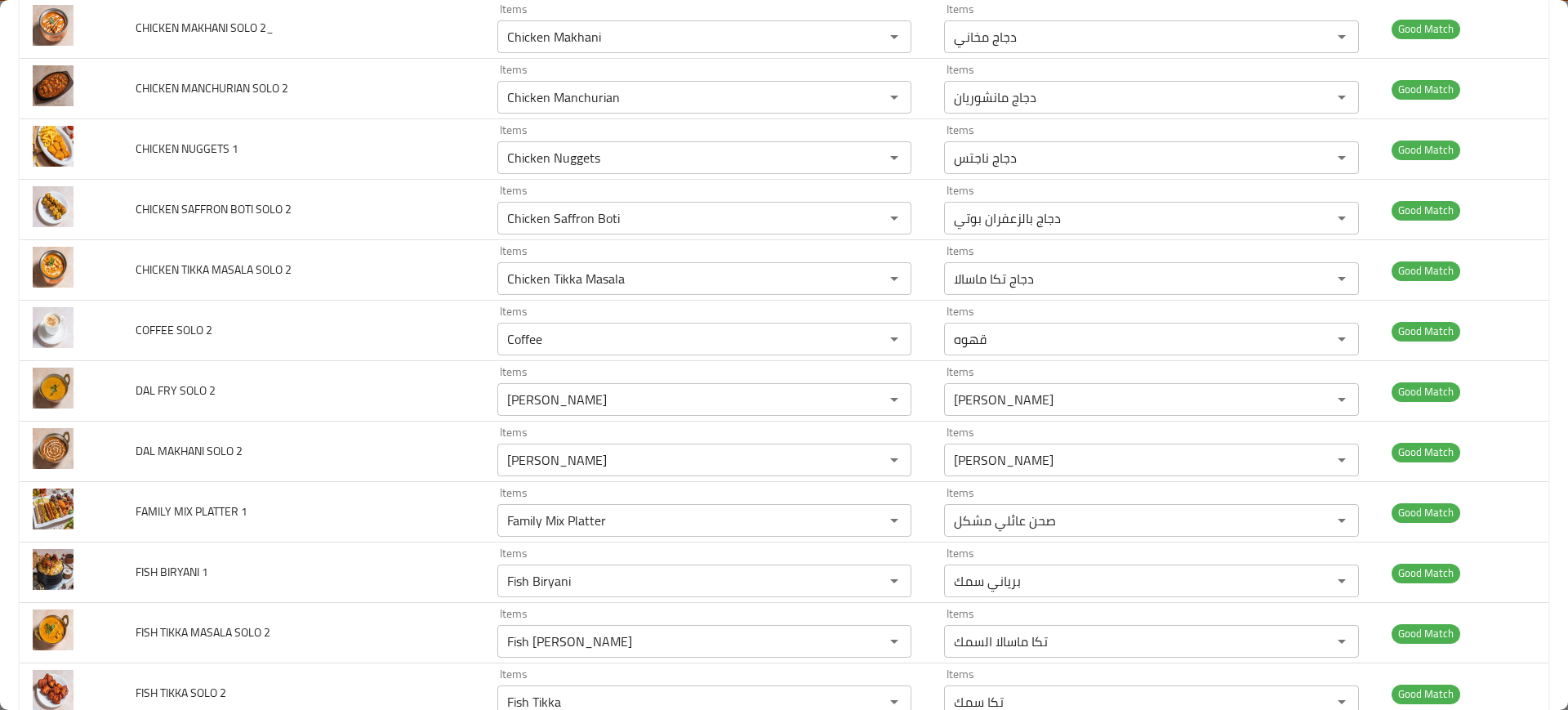
scroll to position [0, 0]
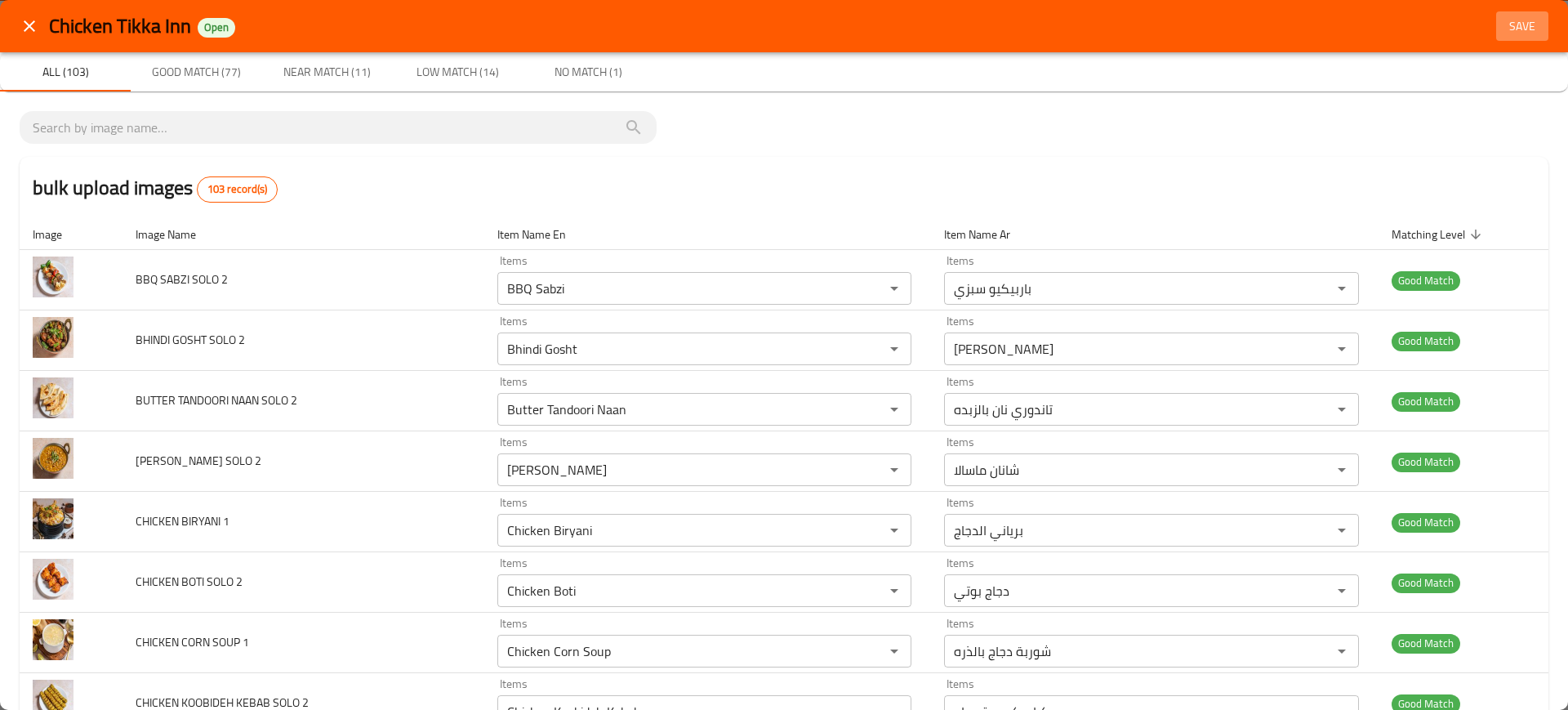
click at [1512, 34] on span "Save" at bounding box center [1522, 26] width 39 height 20
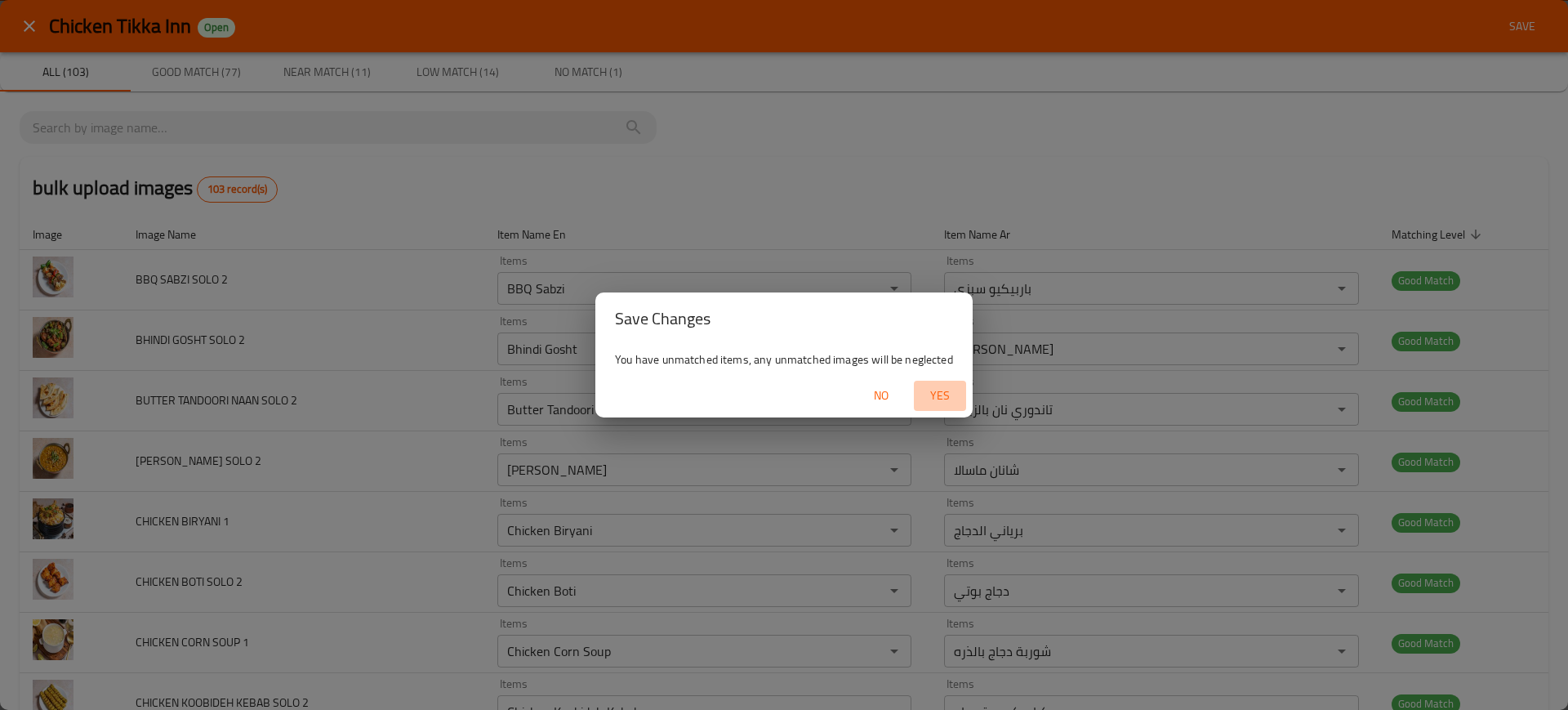
click at [946, 389] on span "Yes" at bounding box center [939, 396] width 39 height 20
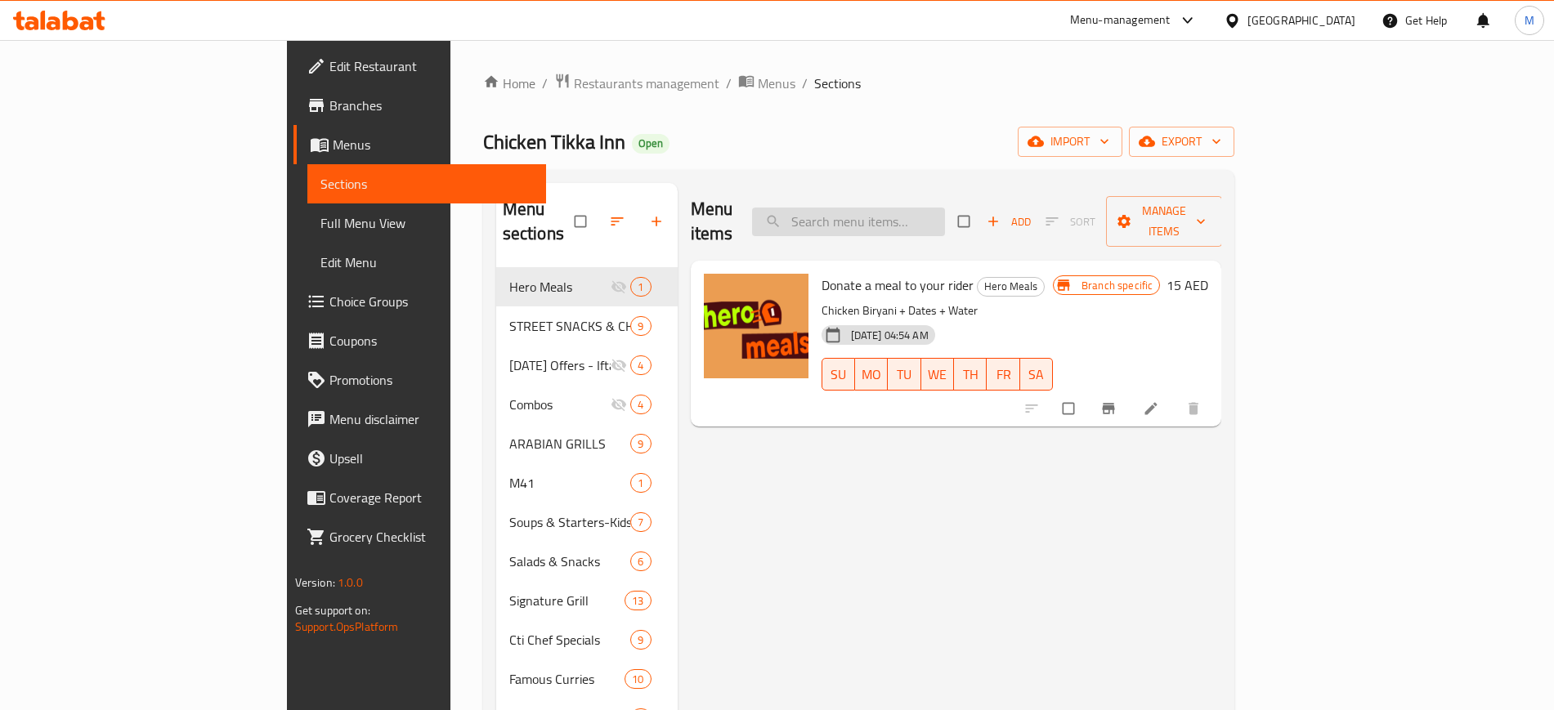
click at [922, 208] on input "search" at bounding box center [848, 222] width 193 height 29
paste input "Chicken Masti"
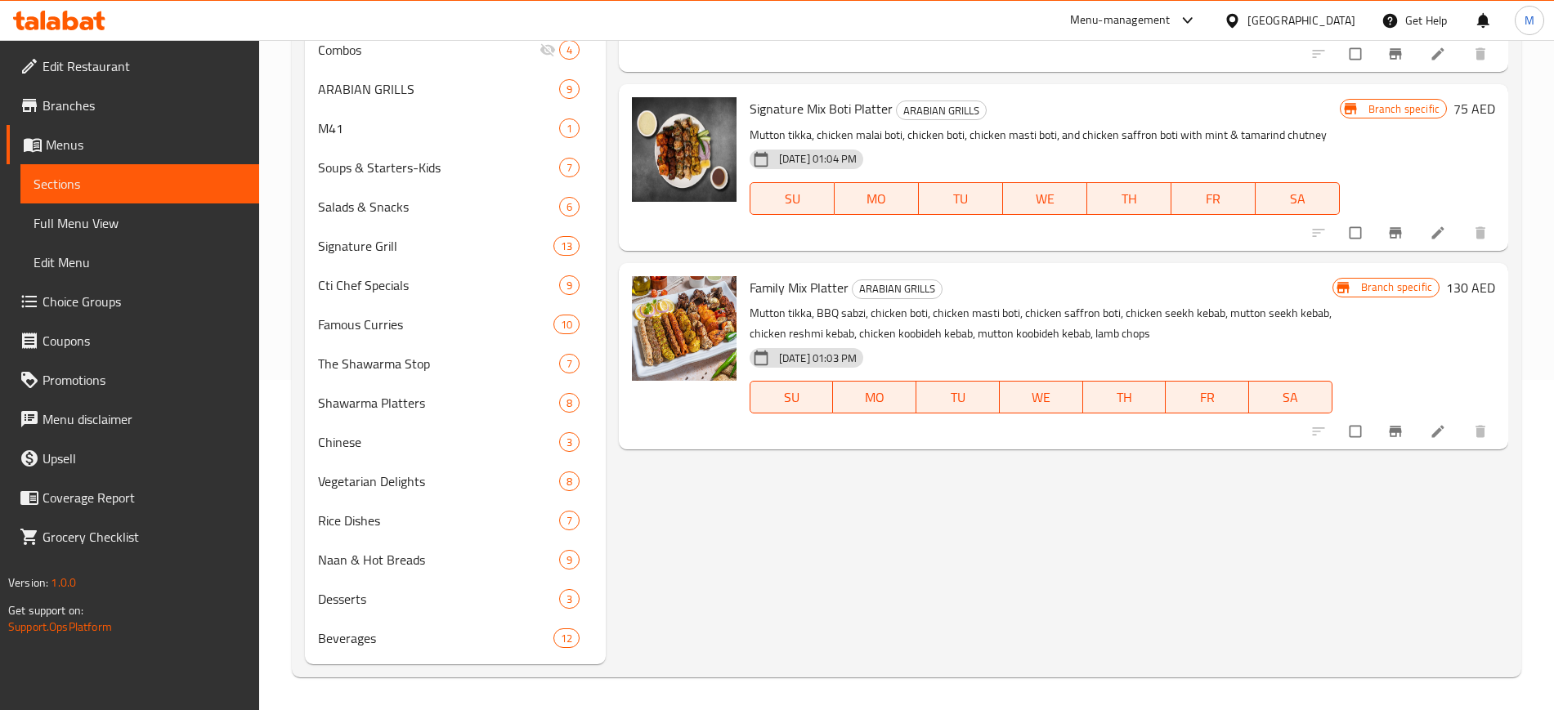
scroll to position [75, 0]
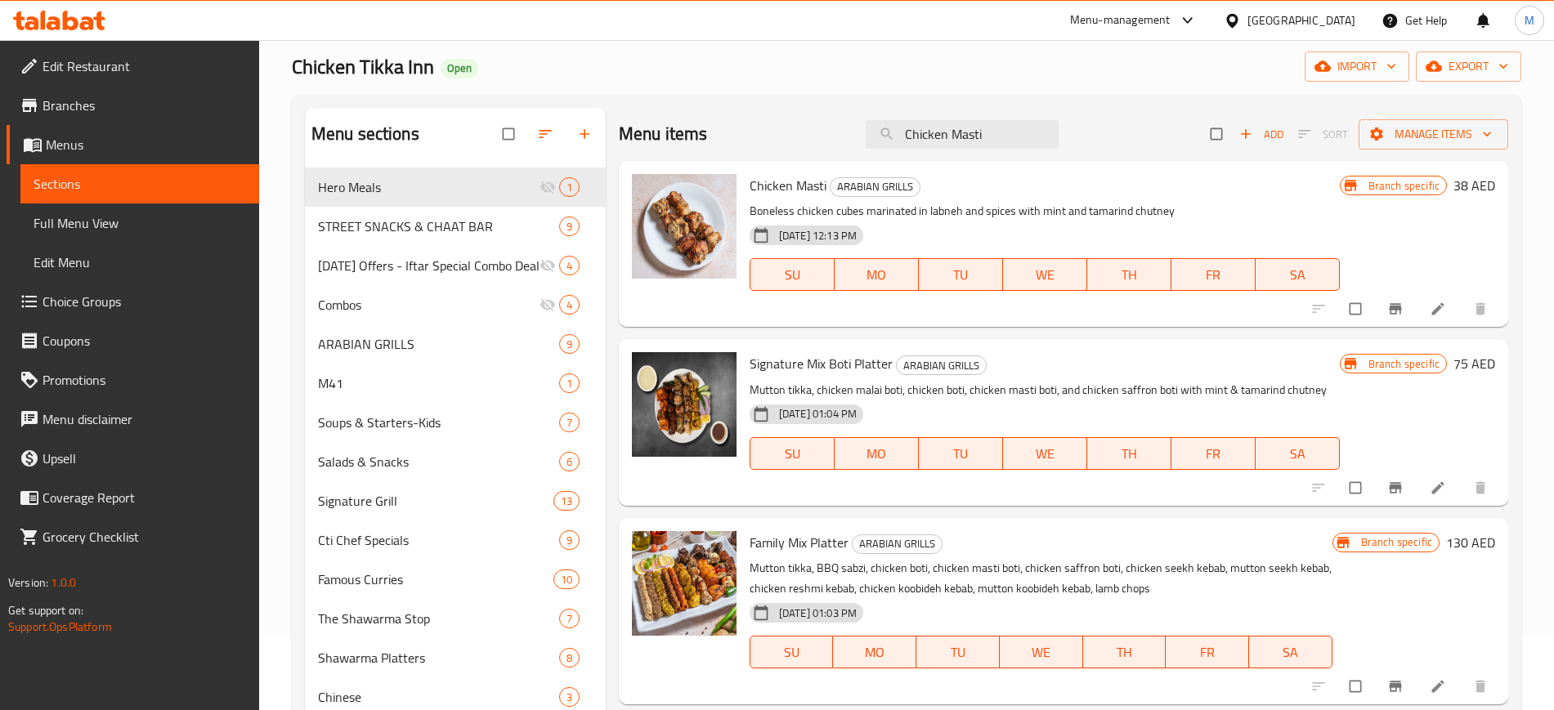
paste input "Lassi Salty"
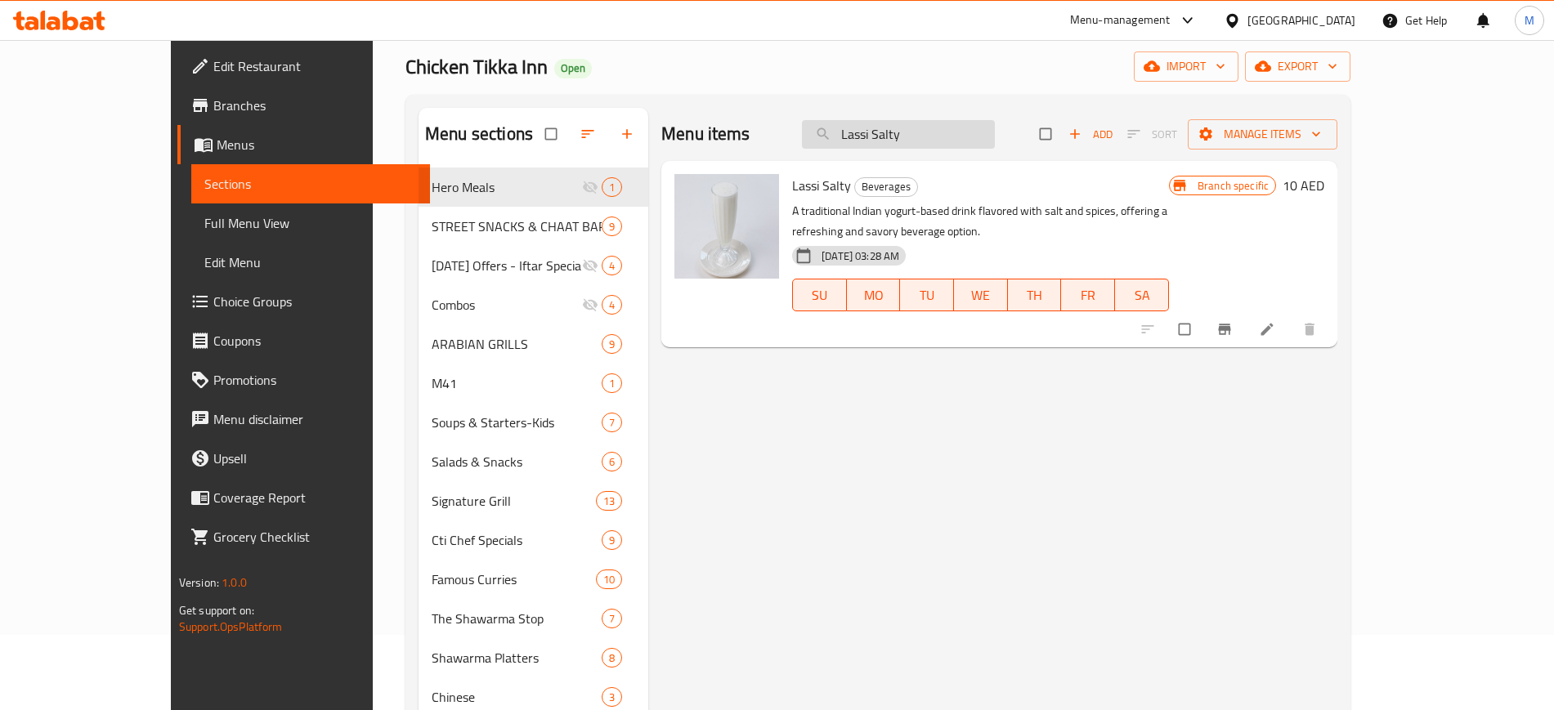
click at [941, 138] on input "Lassi Salty" at bounding box center [898, 134] width 193 height 29
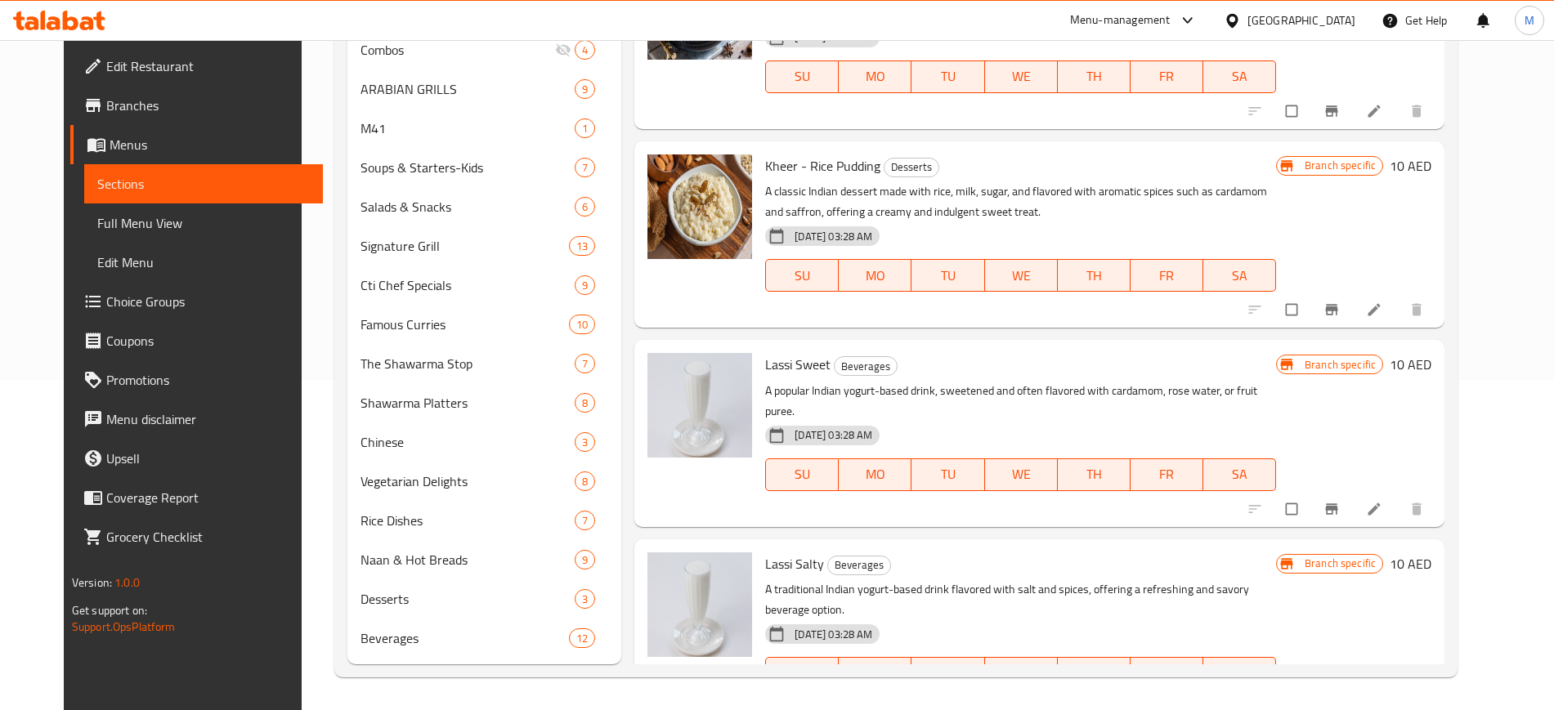
scroll to position [329, 0]
type input "Lassi"
click at [662, 371] on icon "upload picture" at bounding box center [669, 377] width 14 height 12
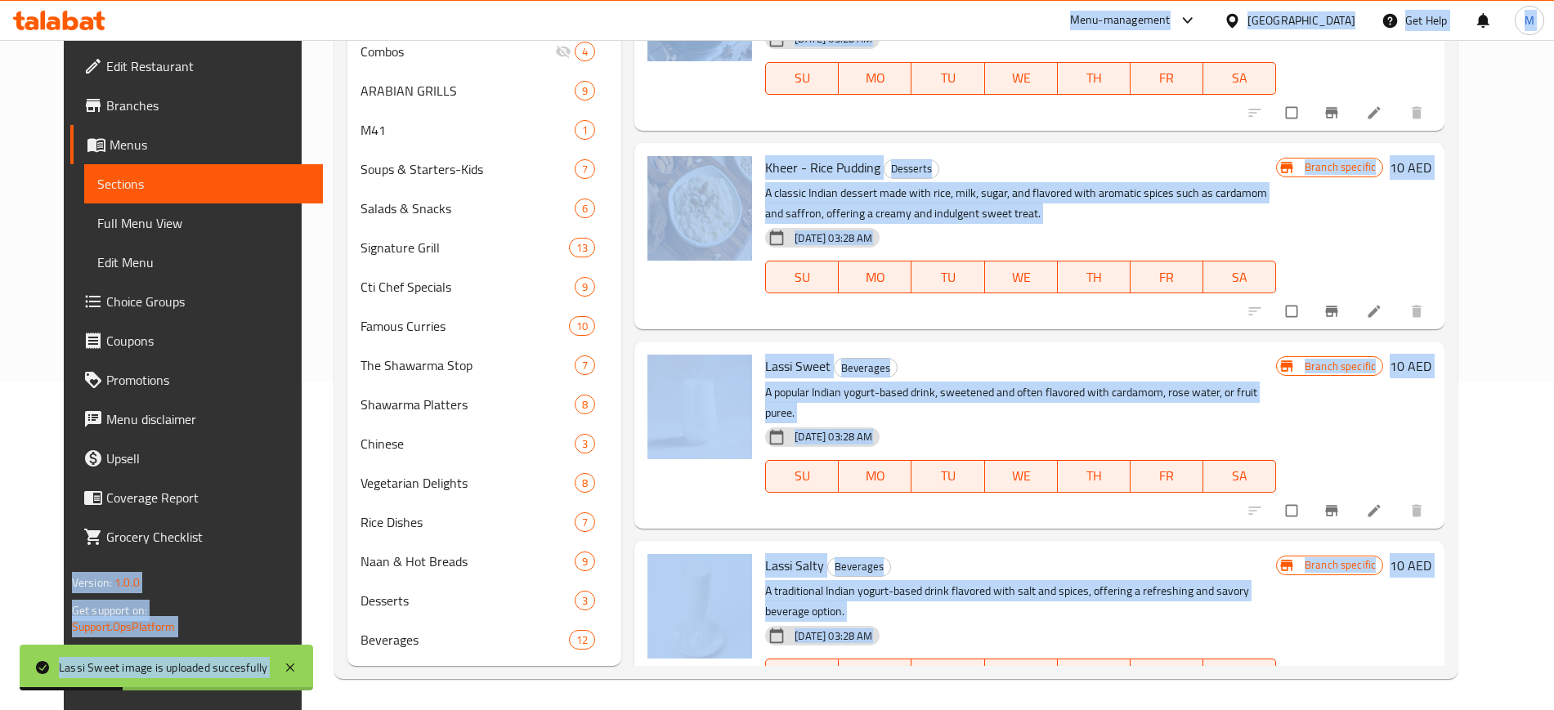
click at [930, 485] on div "Lassi Sweet Beverages A popular Indian yogurt-based drink, sweetened and often …" at bounding box center [1039, 435] width 810 height 186
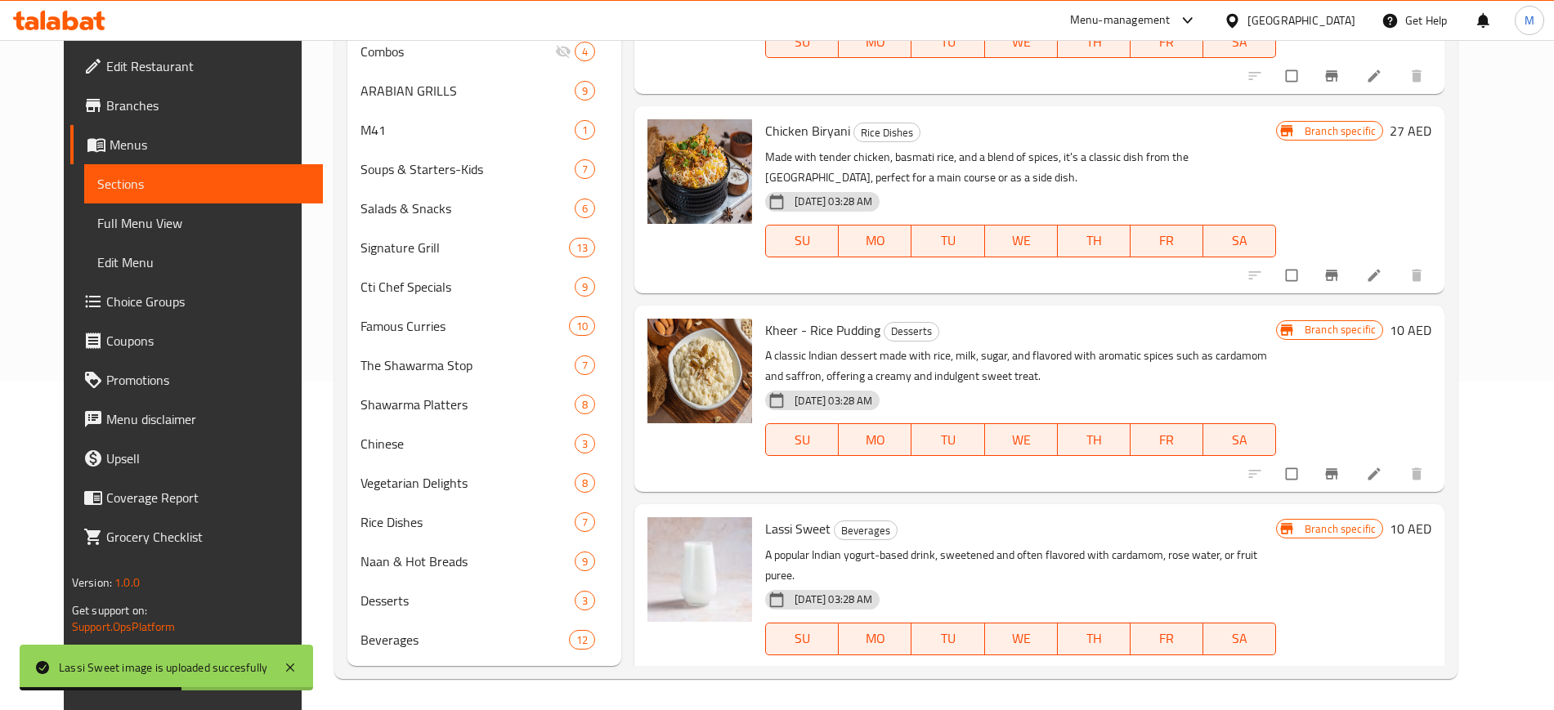
scroll to position [0, 0]
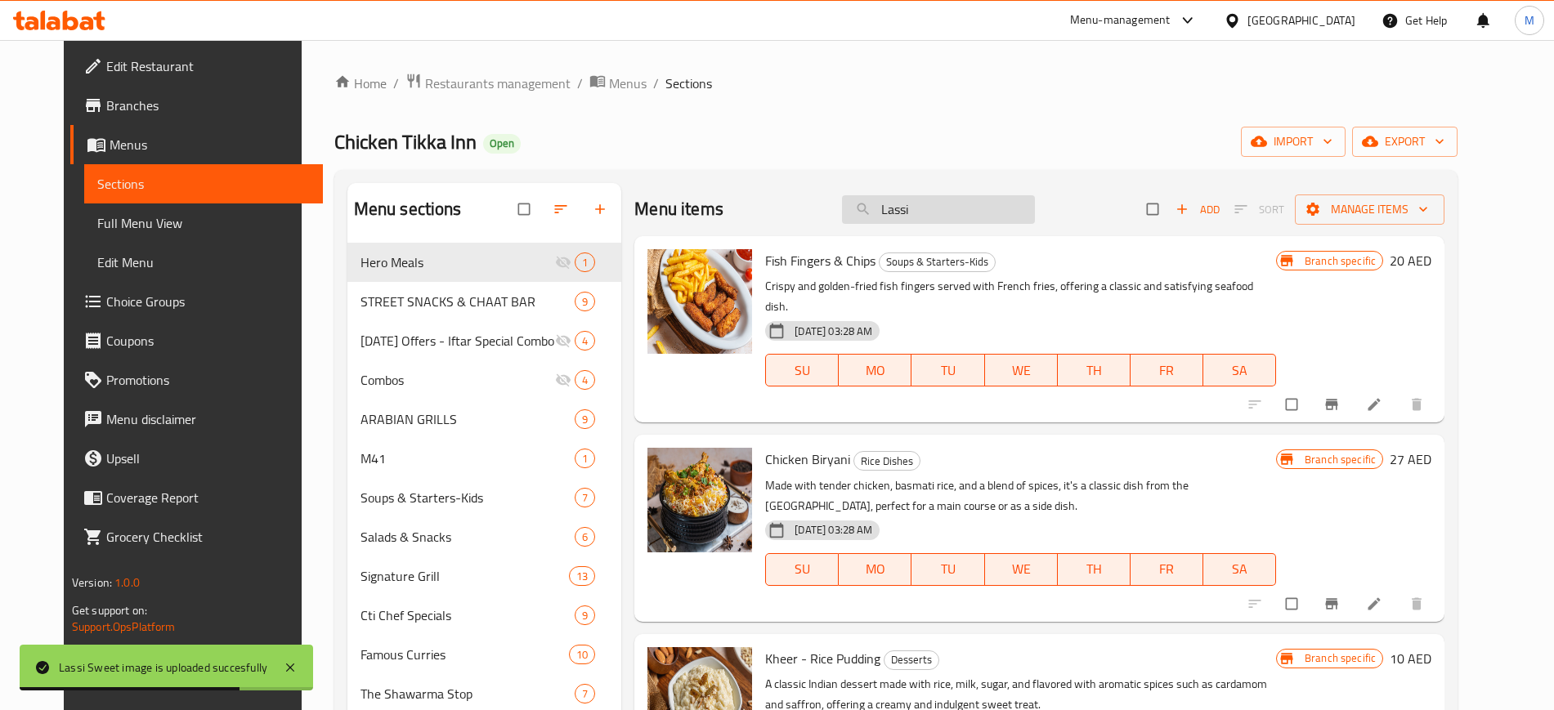
click at [931, 212] on input "Lassi" at bounding box center [938, 209] width 193 height 29
paste input "Papad-Papr"
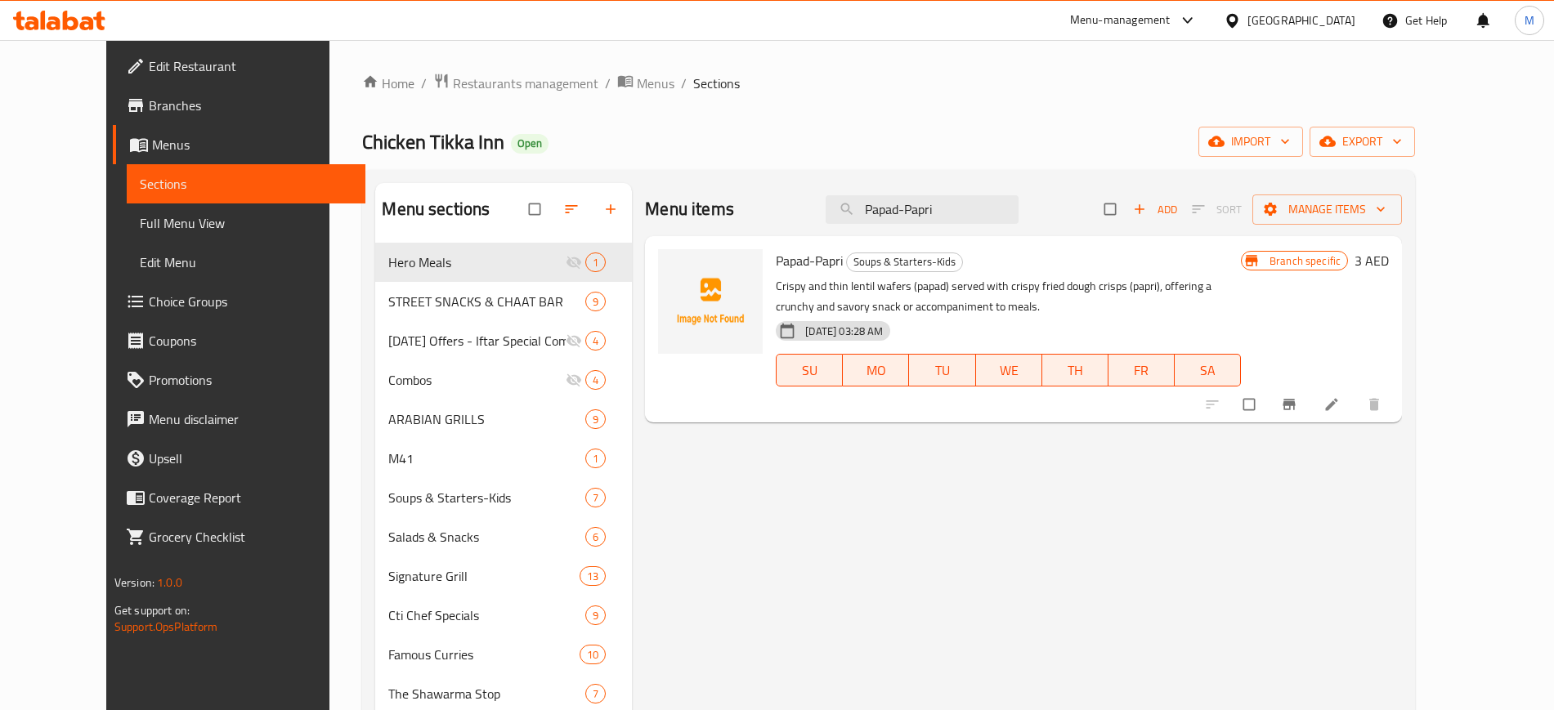
paste input "Mix Grill - Chicken"
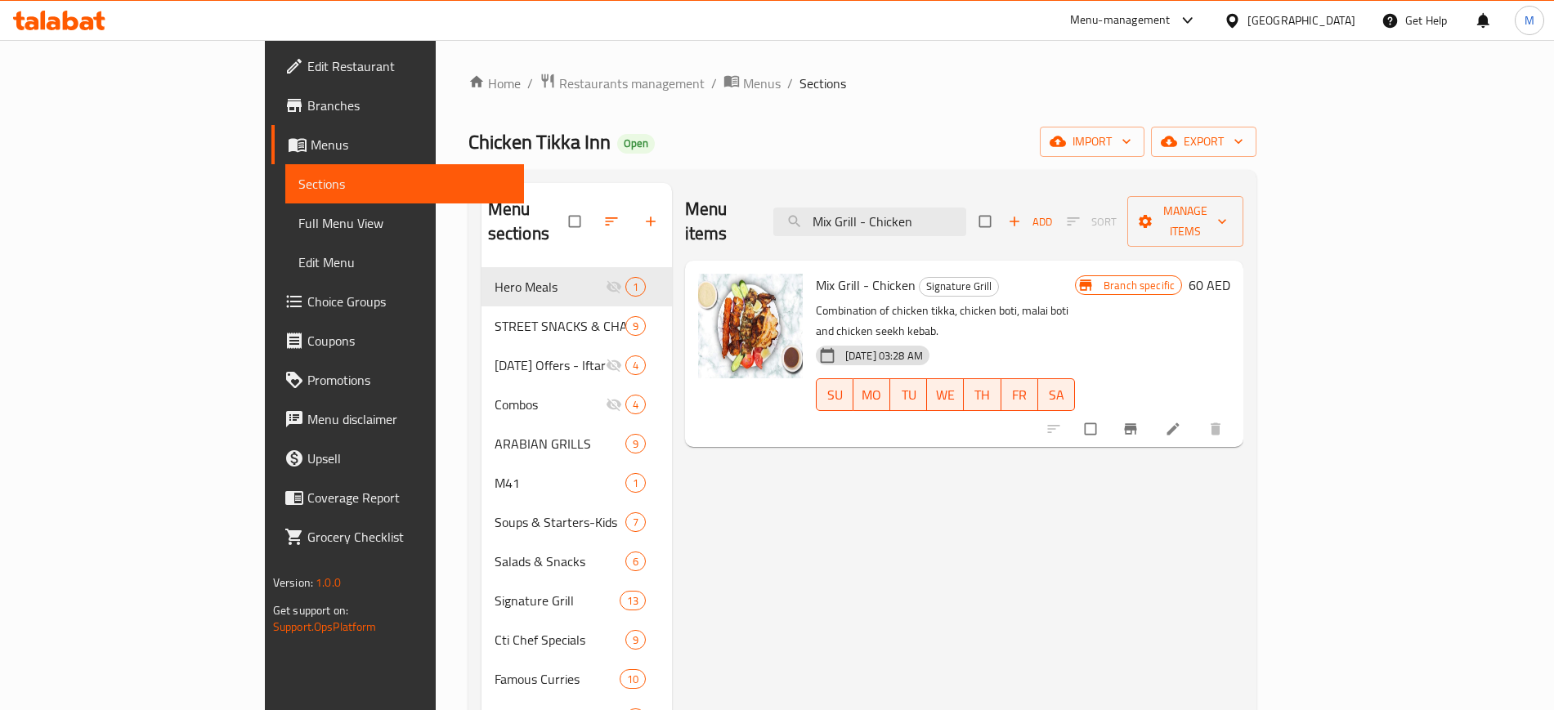
click at [1237, 411] on div at bounding box center [1136, 429] width 201 height 36
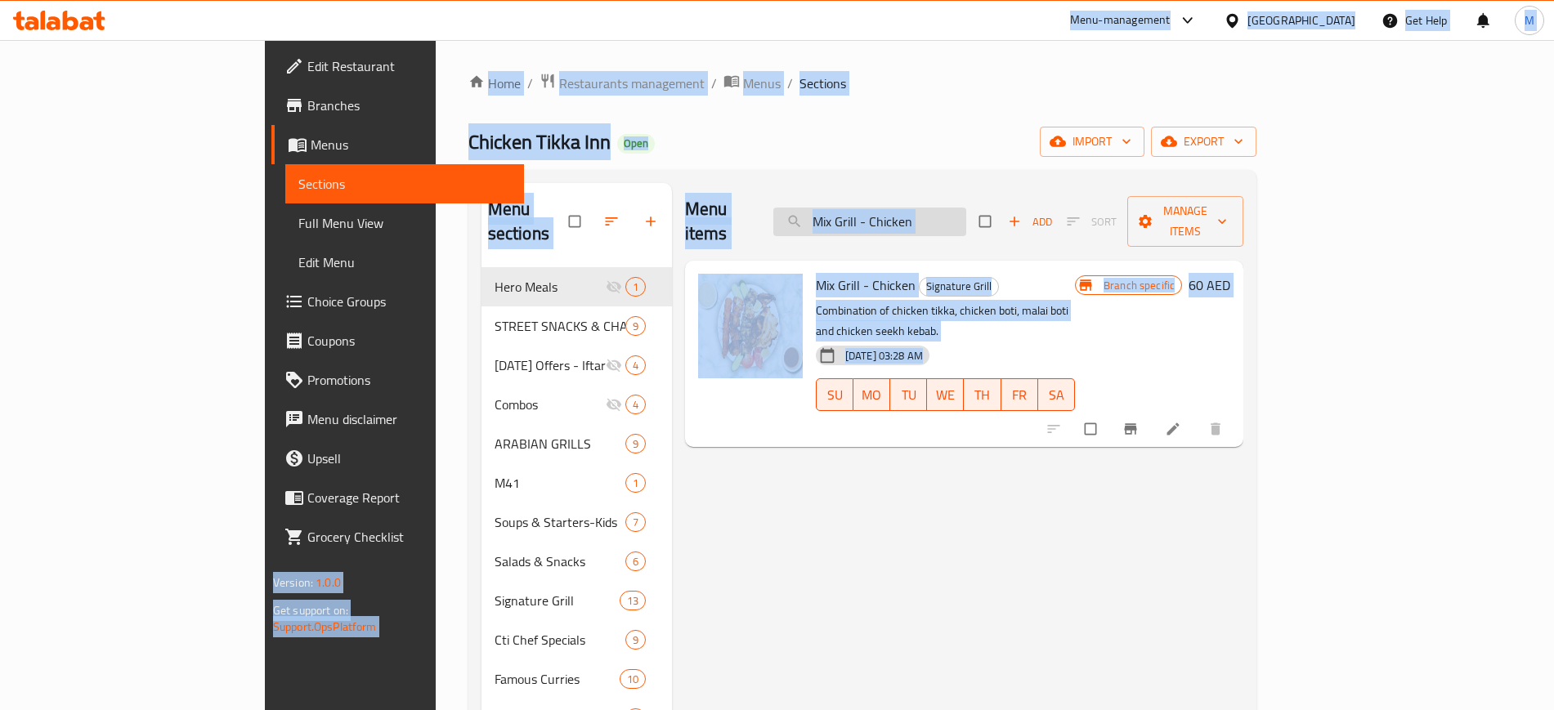
click at [966, 212] on input "Mix Grill - Chicken" at bounding box center [869, 222] width 193 height 29
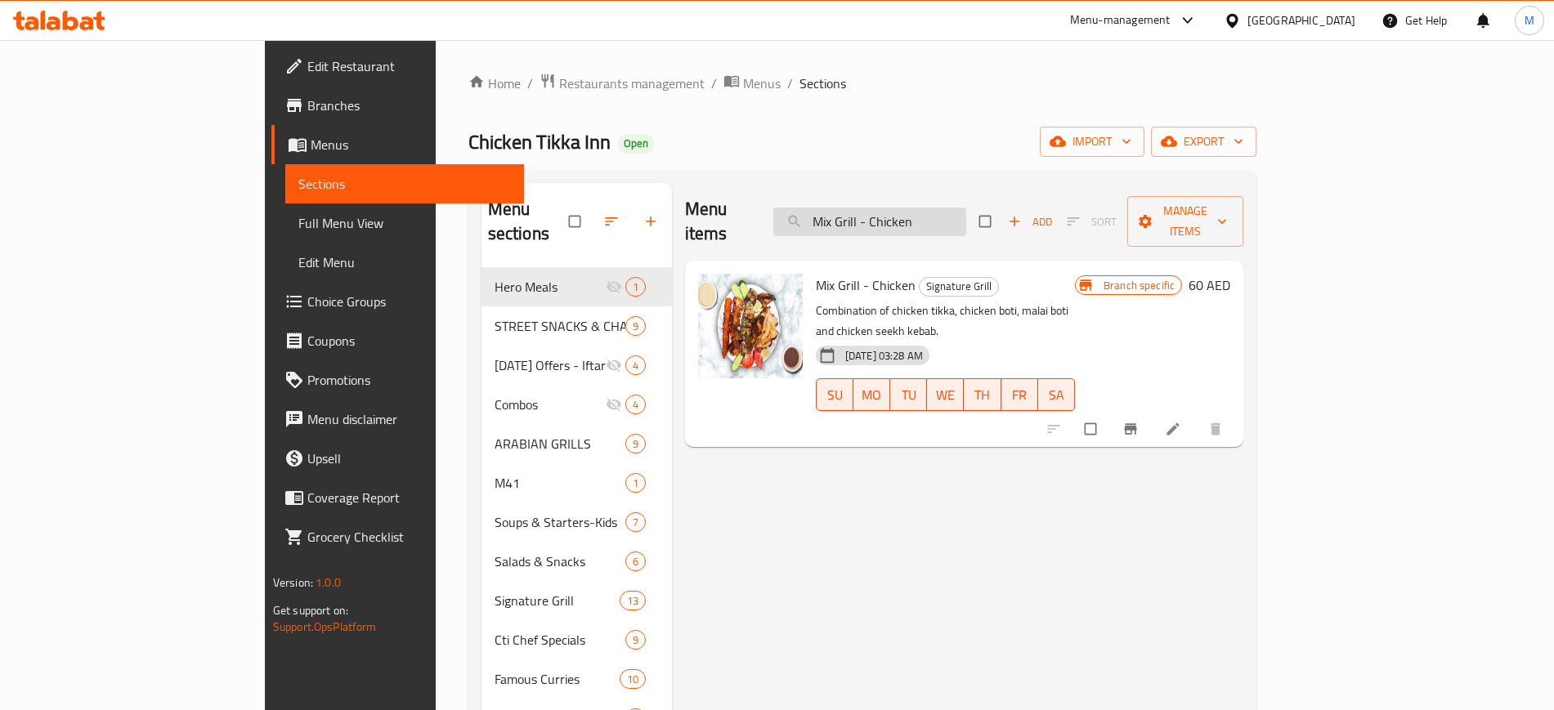
paste input "Chicken Tikka"
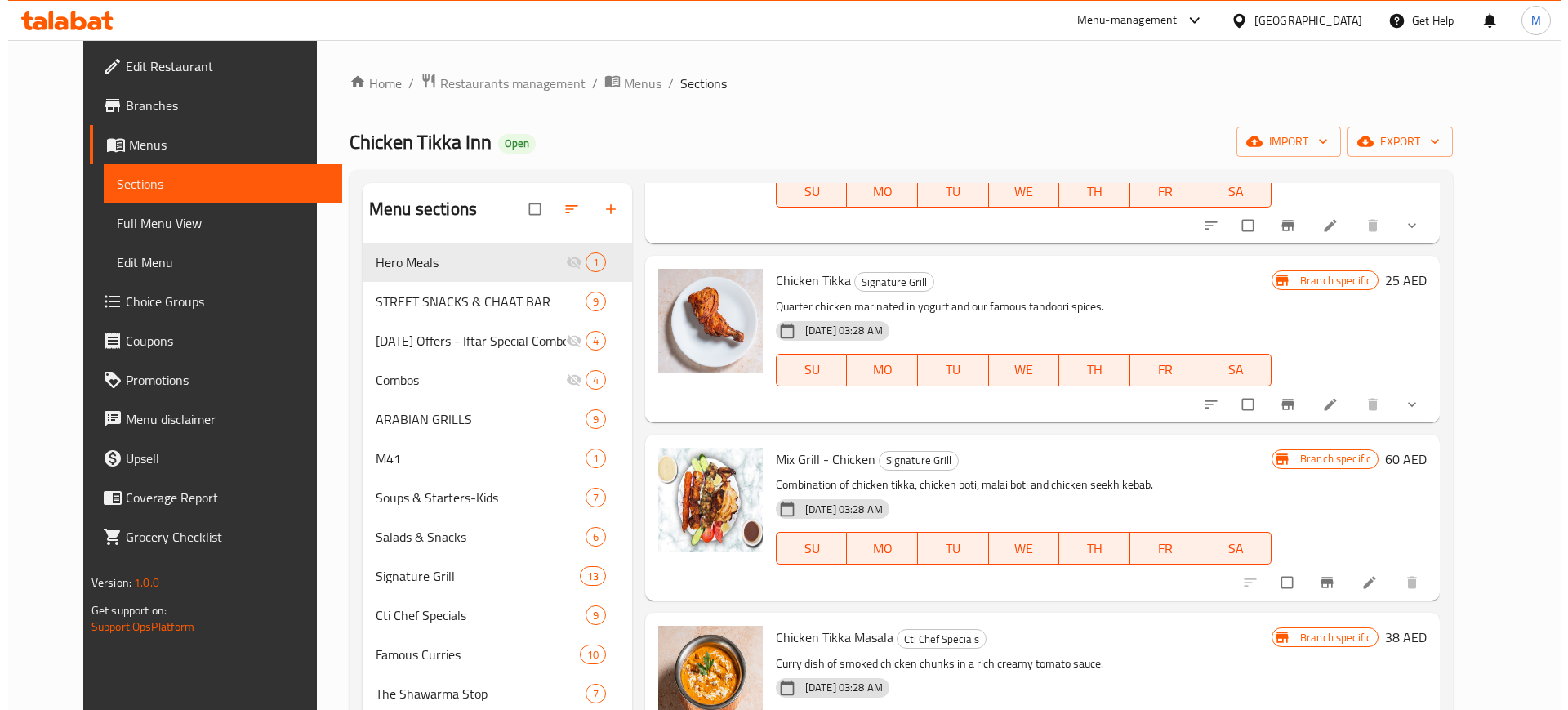
scroll to position [176, 0]
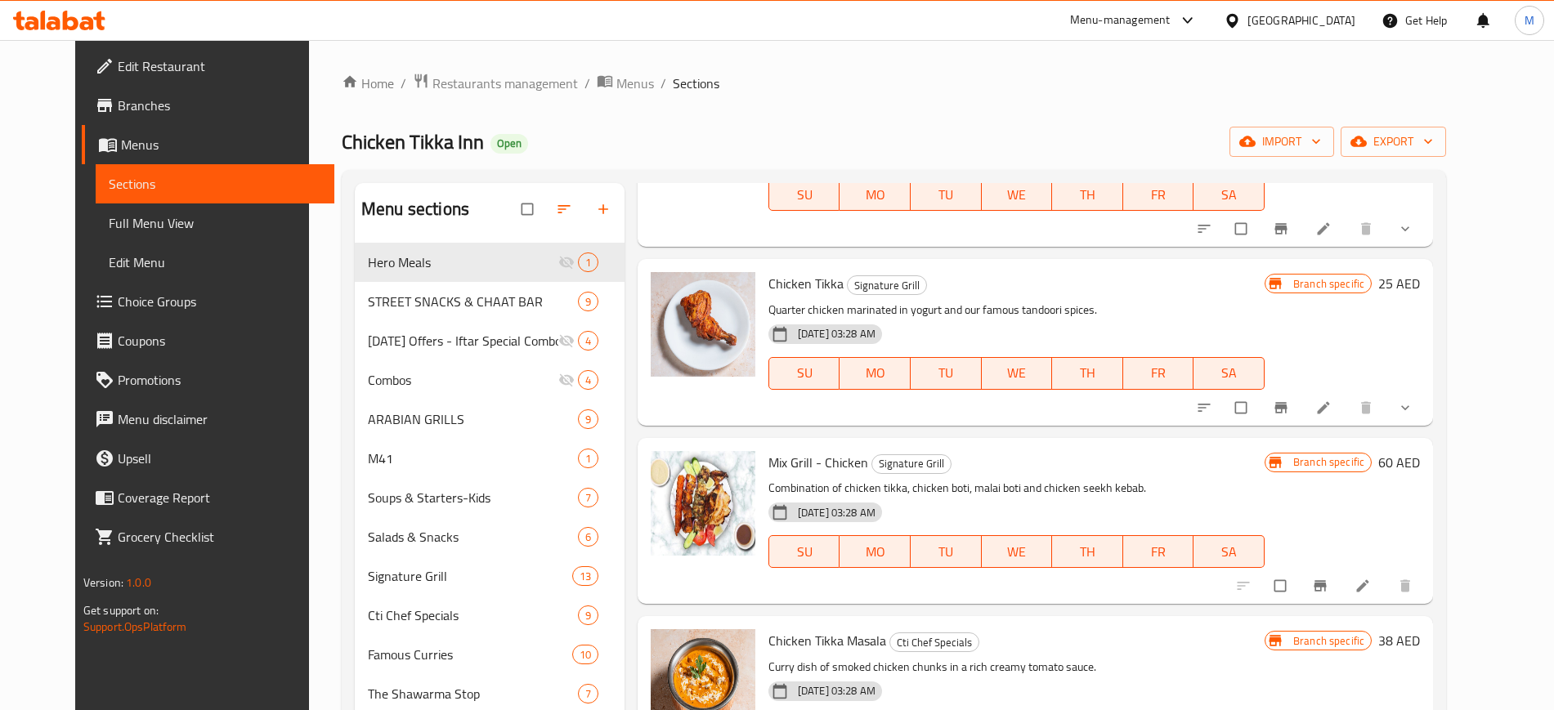
type input "Chicken Tikka"
click at [1212, 404] on icon "sort-choices" at bounding box center [1204, 408] width 16 height 16
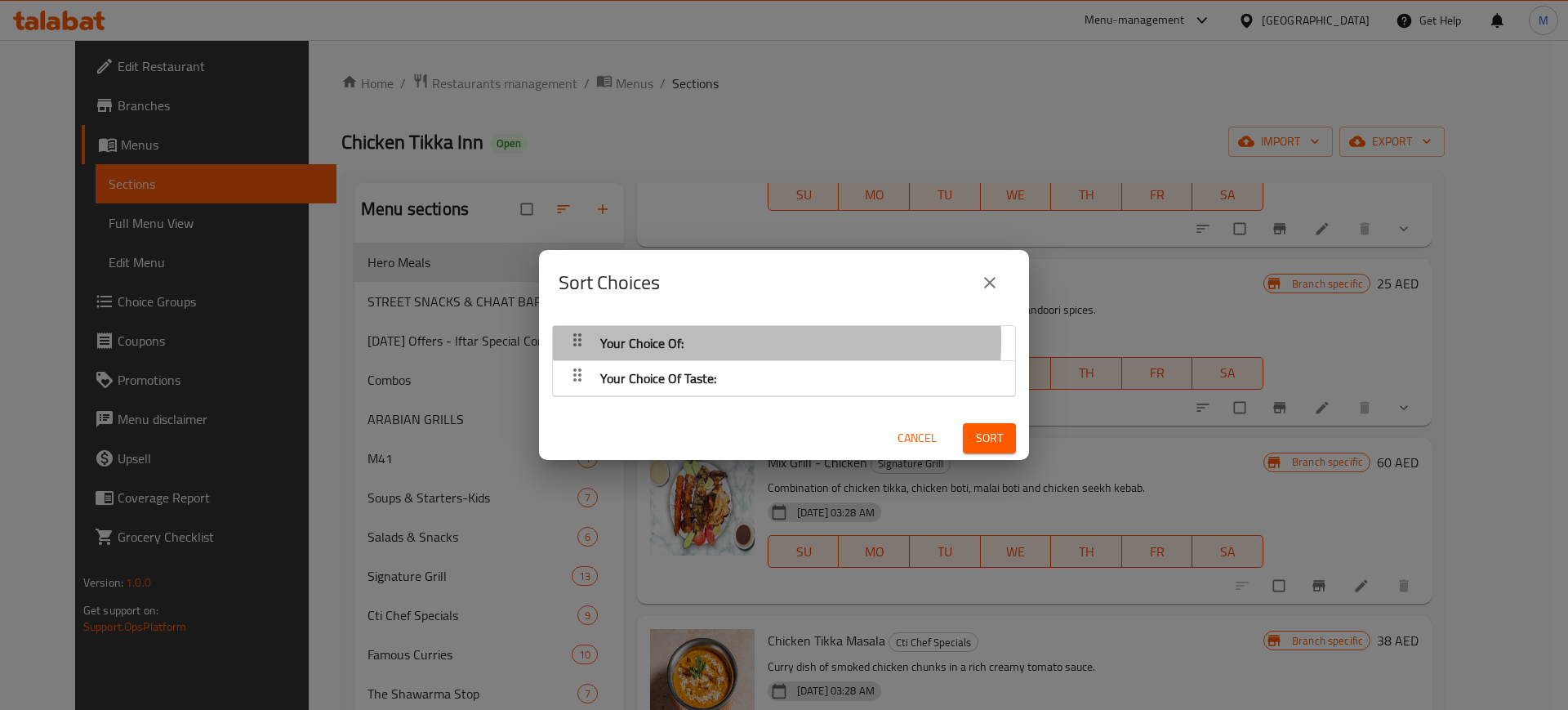
click at [628, 340] on span "Your Choice Of:" at bounding box center [642, 343] width 83 height 25
click at [568, 342] on icon "button" at bounding box center [578, 340] width 20 height 20
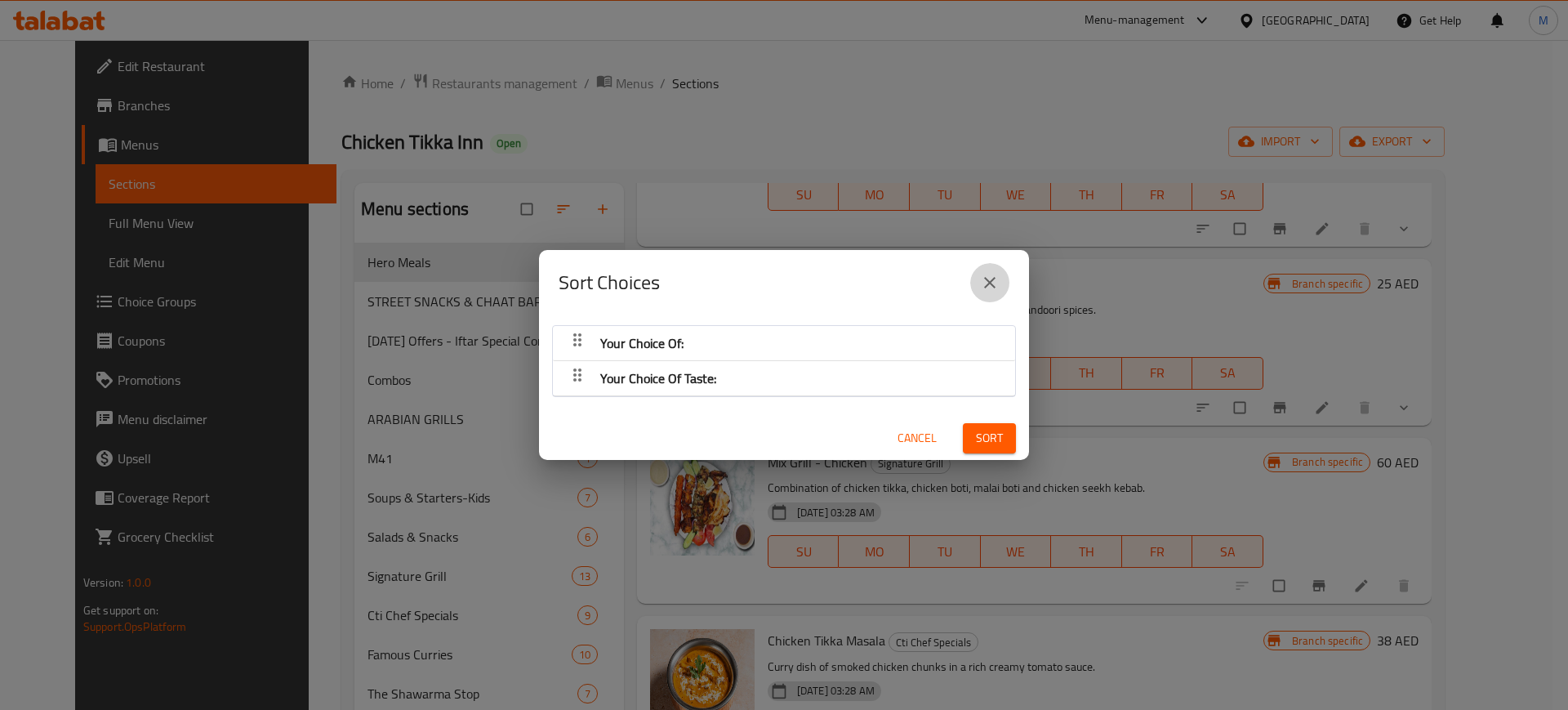
click at [983, 286] on icon "close" at bounding box center [990, 283] width 20 height 20
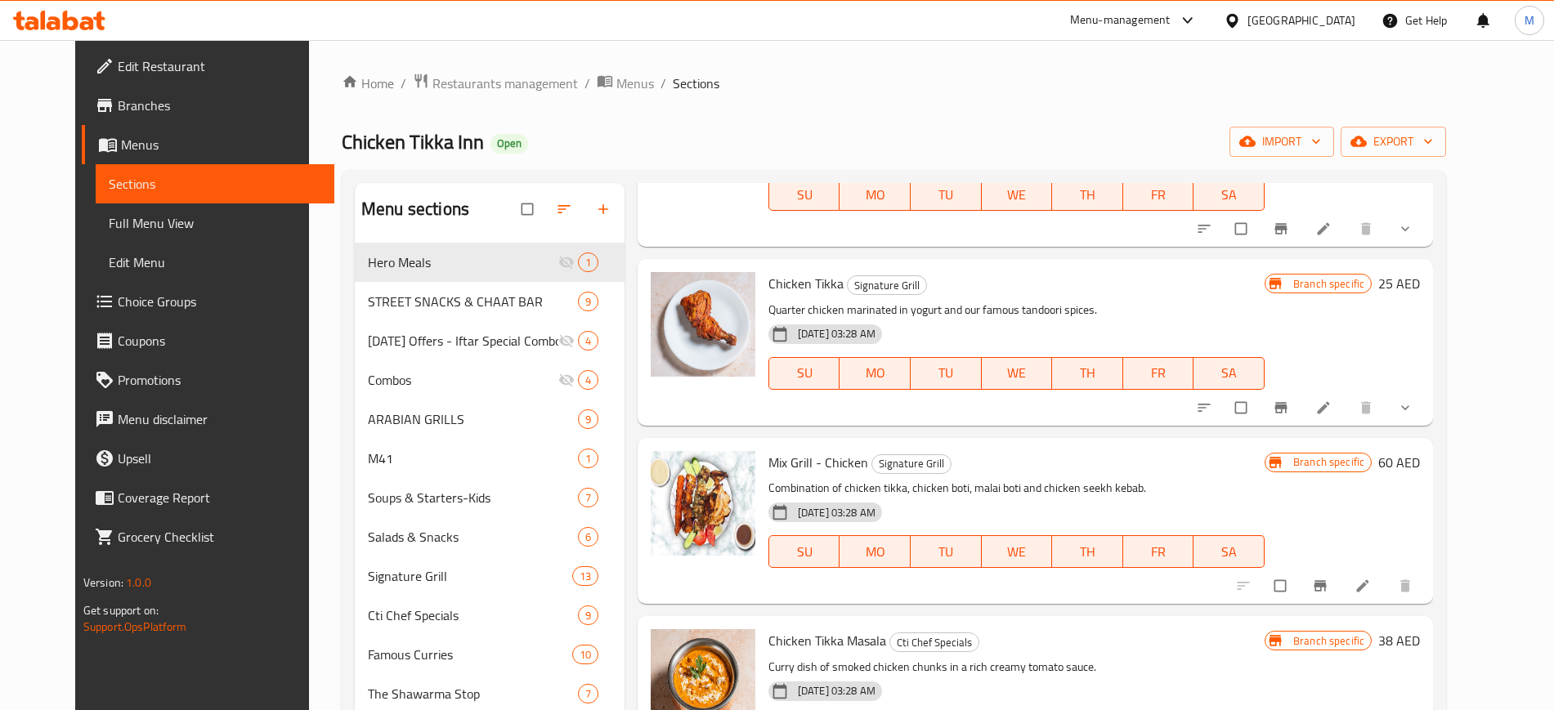
click at [641, 424] on div "Chicken Tikka Signature Grill Quarter chicken marinated in yogurt and our famou…" at bounding box center [1034, 342] width 795 height 166
click at [1321, 148] on span "import" at bounding box center [1281, 142] width 78 height 20
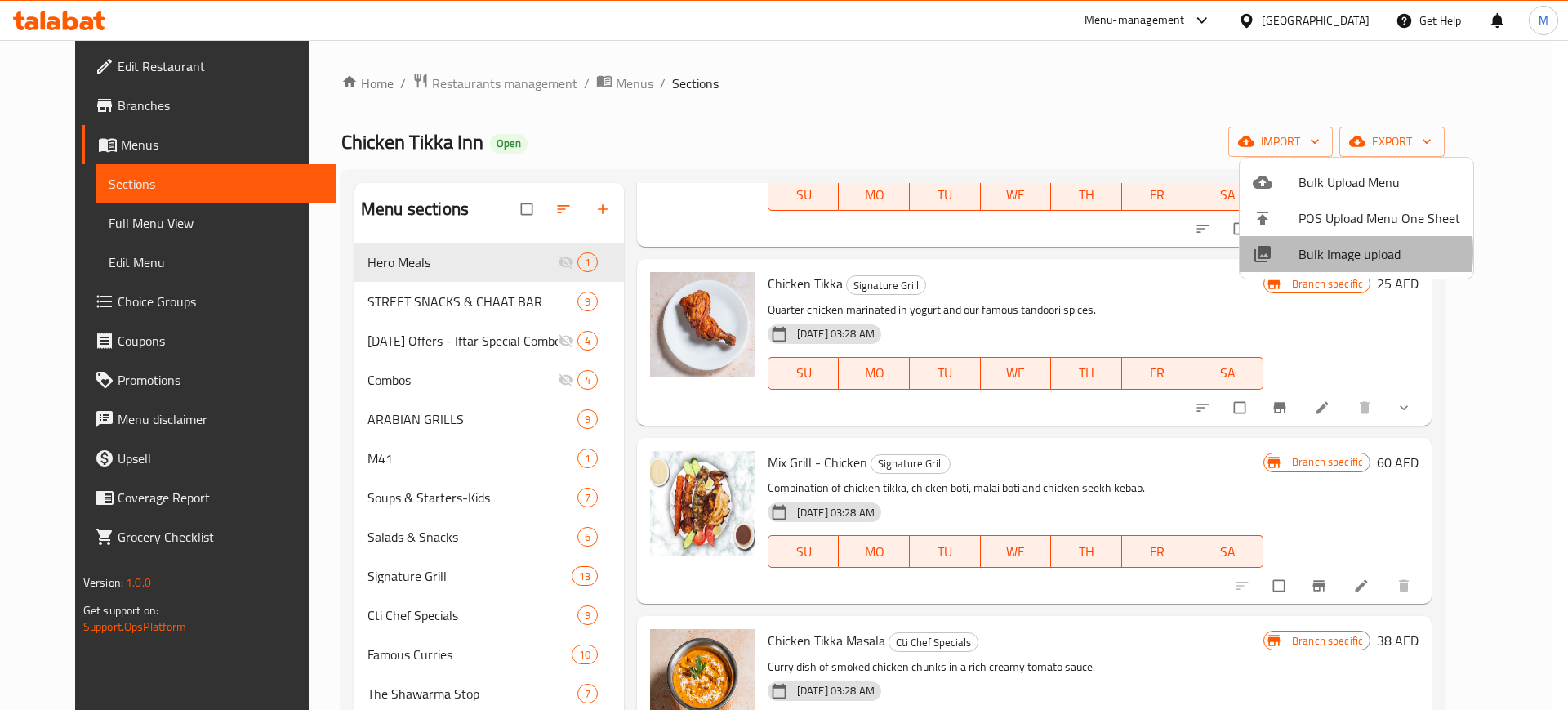
click at [1318, 252] on span "Bulk Image upload" at bounding box center [1379, 254] width 162 height 20
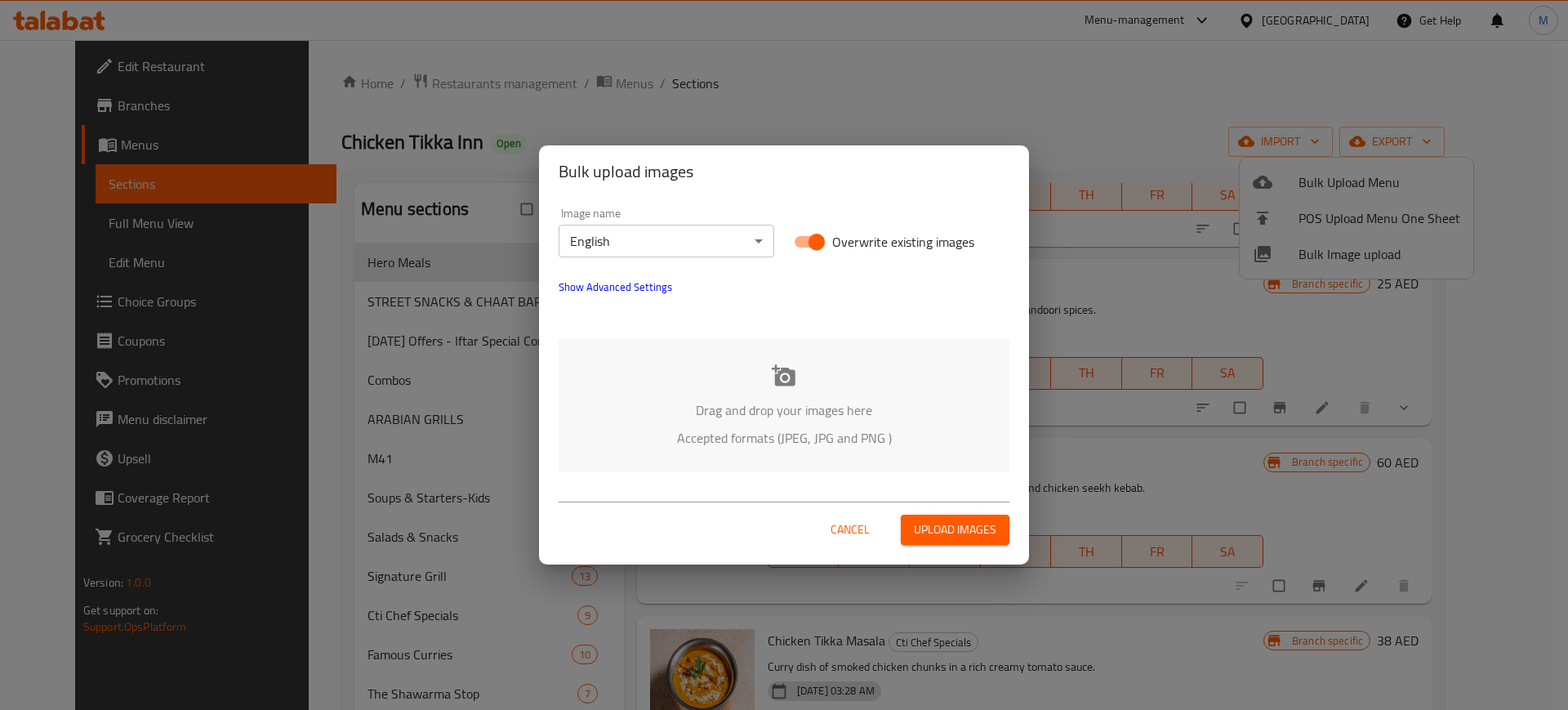
click at [754, 261] on div "Image name English ​" at bounding box center [666, 232] width 235 height 69
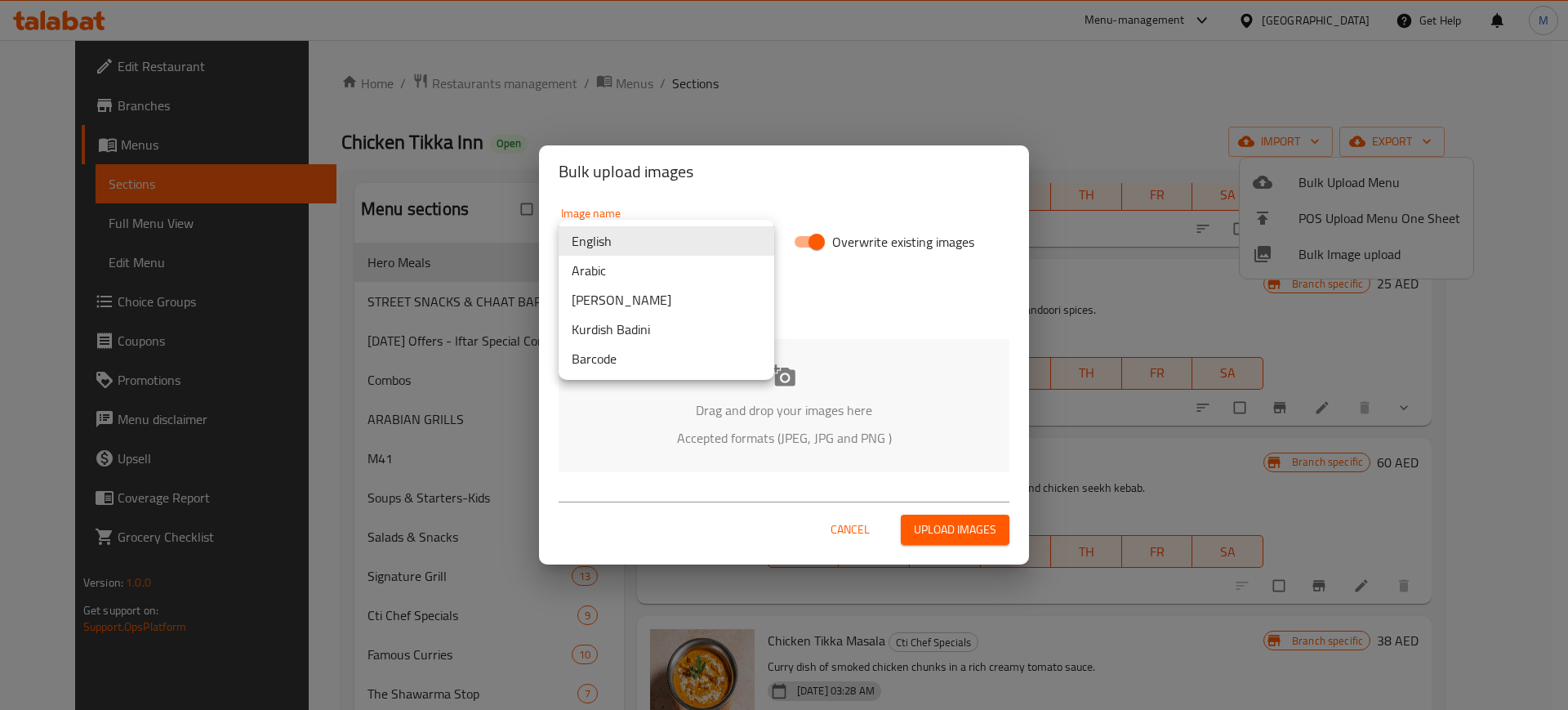
click at [709, 243] on body "​ Menu-management United Arab Emirates Get Help M Edit Restaurant Branches Menu…" at bounding box center [784, 375] width 1568 height 670
click at [652, 278] on li "Arabic" at bounding box center [667, 270] width 216 height 29
click at [649, 237] on body "​ Menu-management United Arab Emirates Get Help M Edit Restaurant Branches Menu…" at bounding box center [784, 375] width 1568 height 670
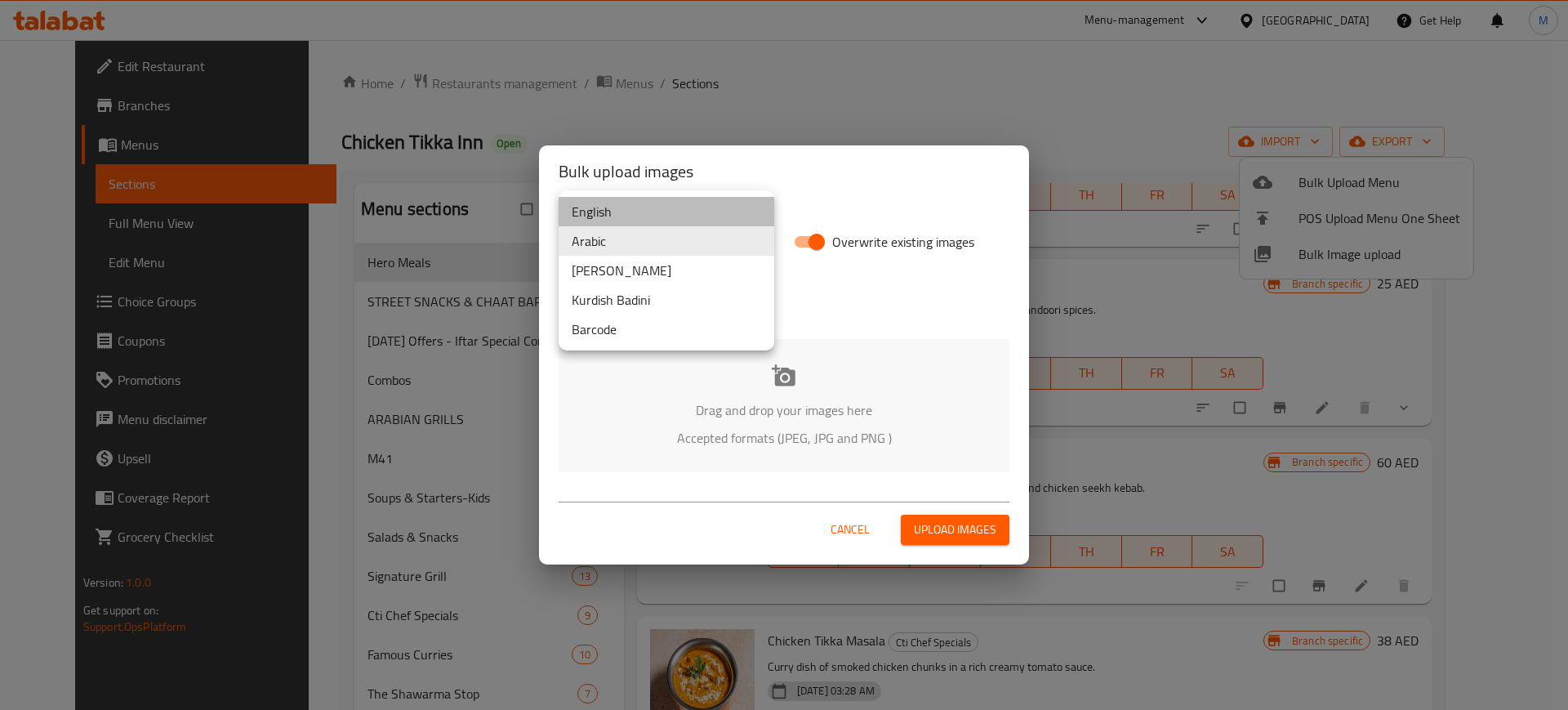
click at [579, 198] on li "English" at bounding box center [667, 211] width 216 height 29
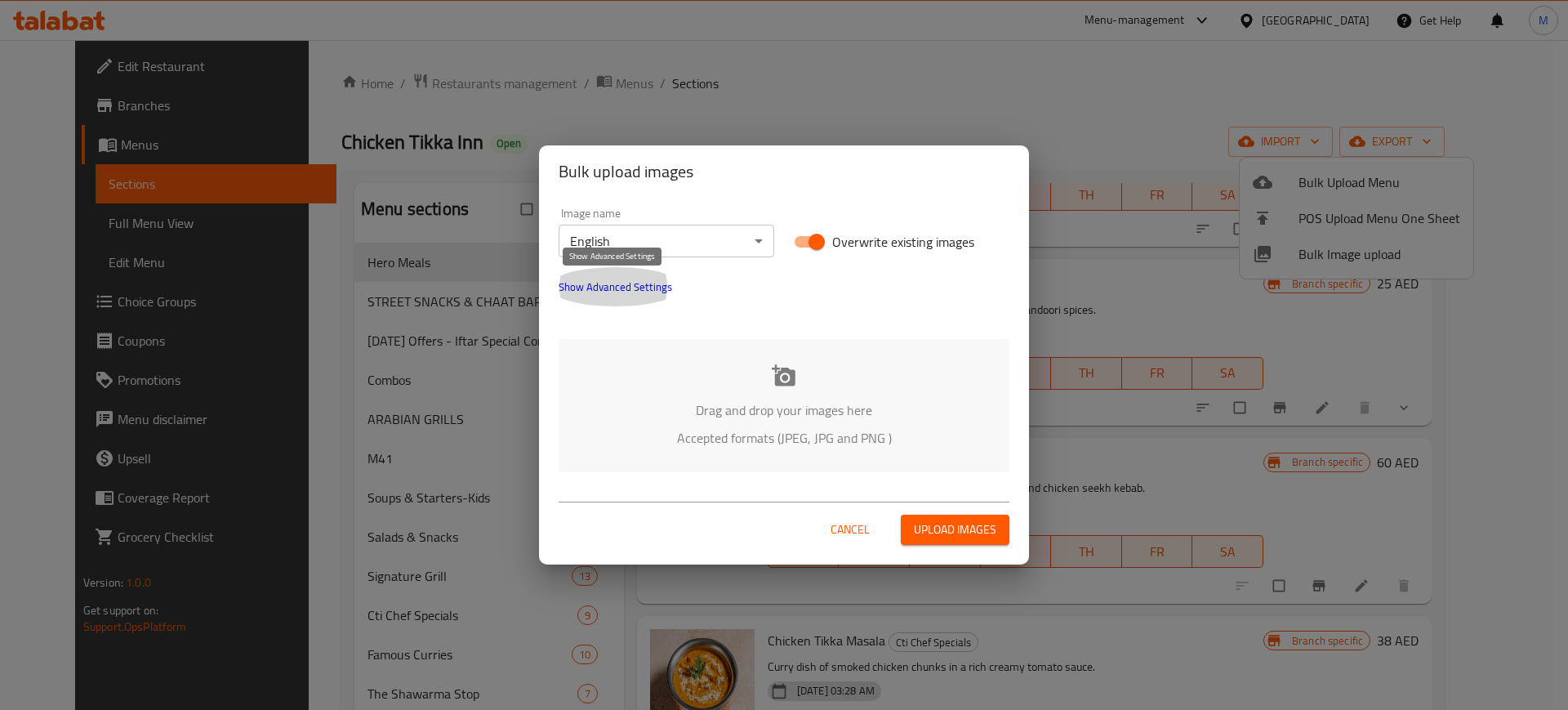
click at [622, 289] on span "Show Advanced Settings" at bounding box center [616, 287] width 114 height 20
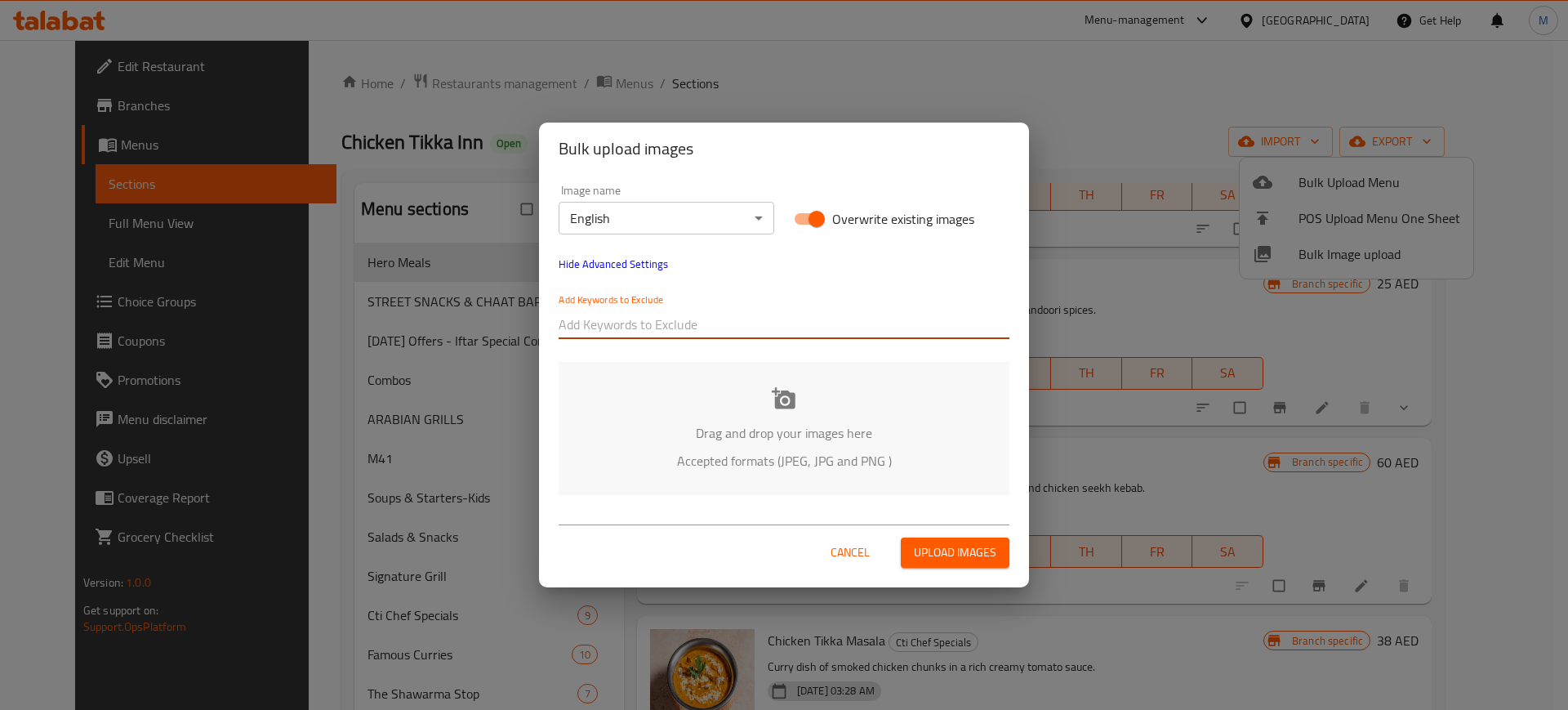
click at [637, 321] on input "text" at bounding box center [784, 324] width 451 height 26
type input "s"
type input "SOLO"
click at [647, 311] on input "SOLO" at bounding box center [784, 324] width 451 height 26
paste input "SOLO"
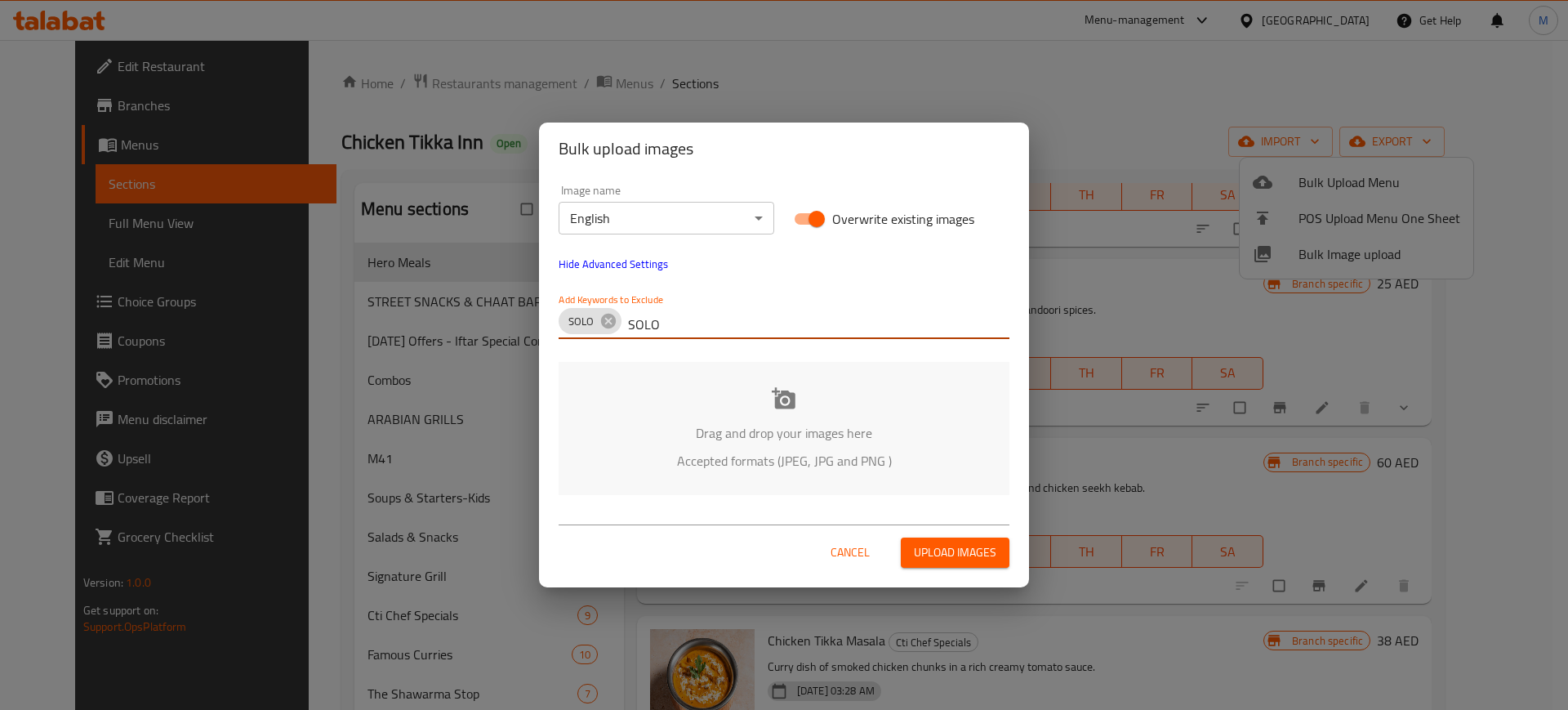
click at [701, 324] on input "SOLO" at bounding box center [818, 324] width 382 height 26
type input "SOLO 1"
paste input "SOLO"
type input "SOLO 2"
paste input "SOLO"
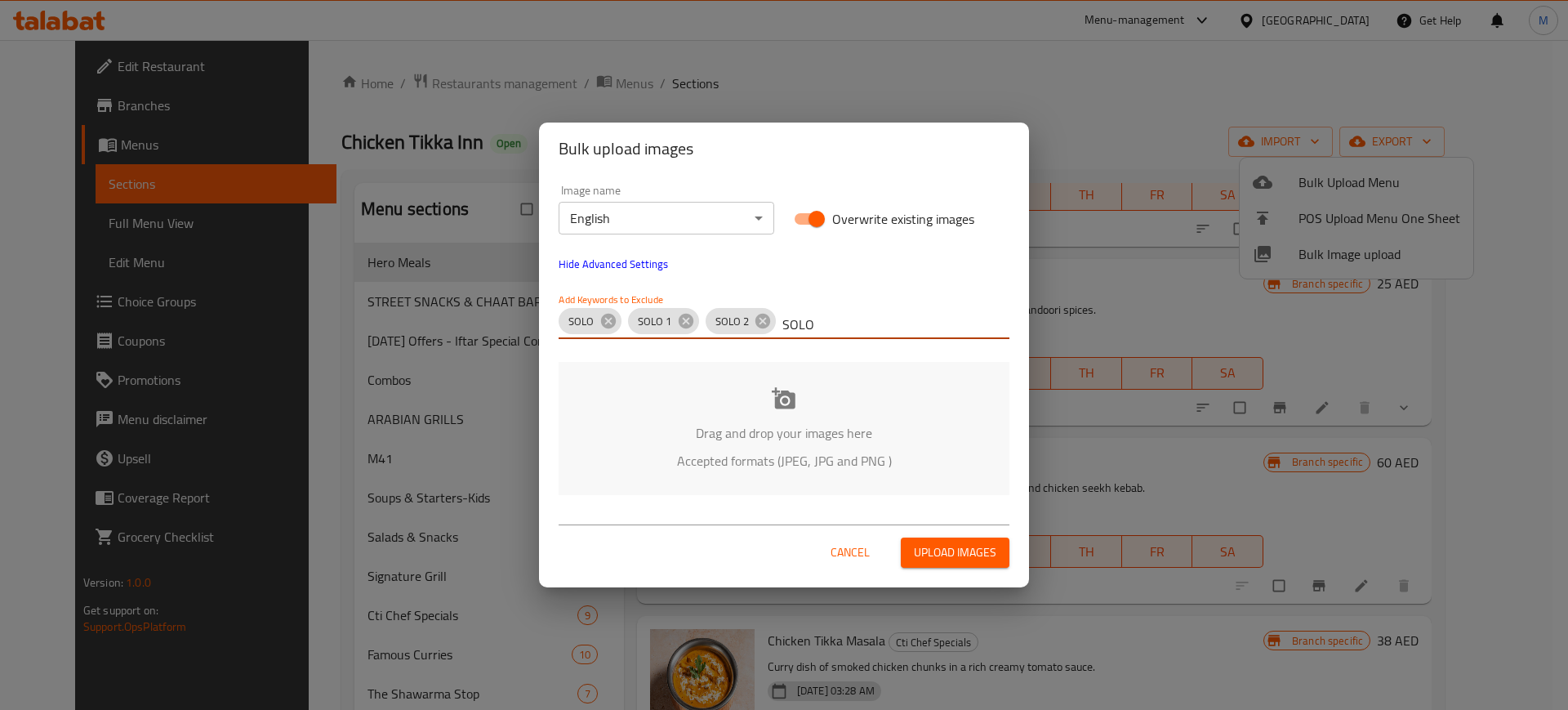
type input "SOLO 3"
paste input "SOLO"
type input "SOLO 4"
click at [989, 321] on input "text" at bounding box center [973, 324] width 72 height 26
paste input "SOFT DRINKS -"
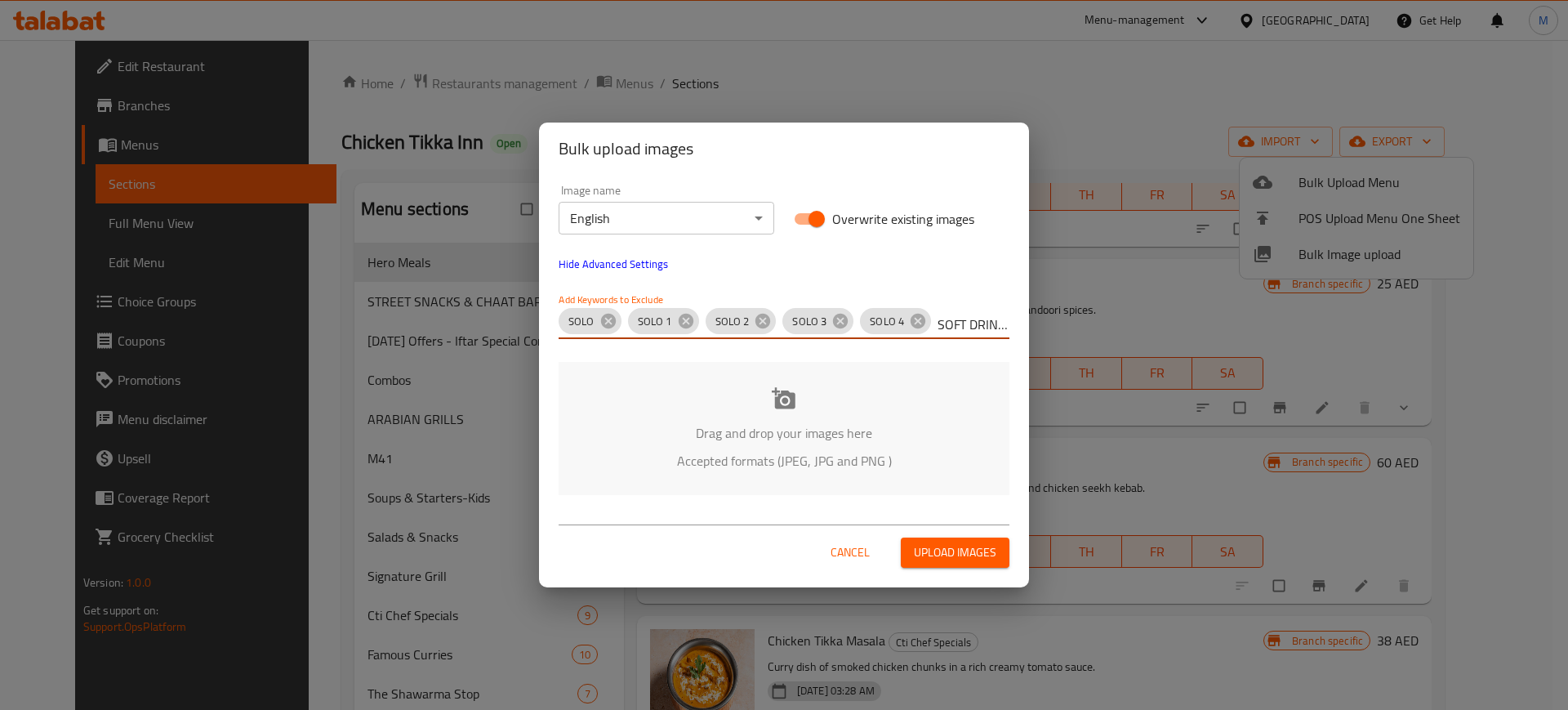
scroll to position [0, 11]
type input "SOFT DRINKS -"
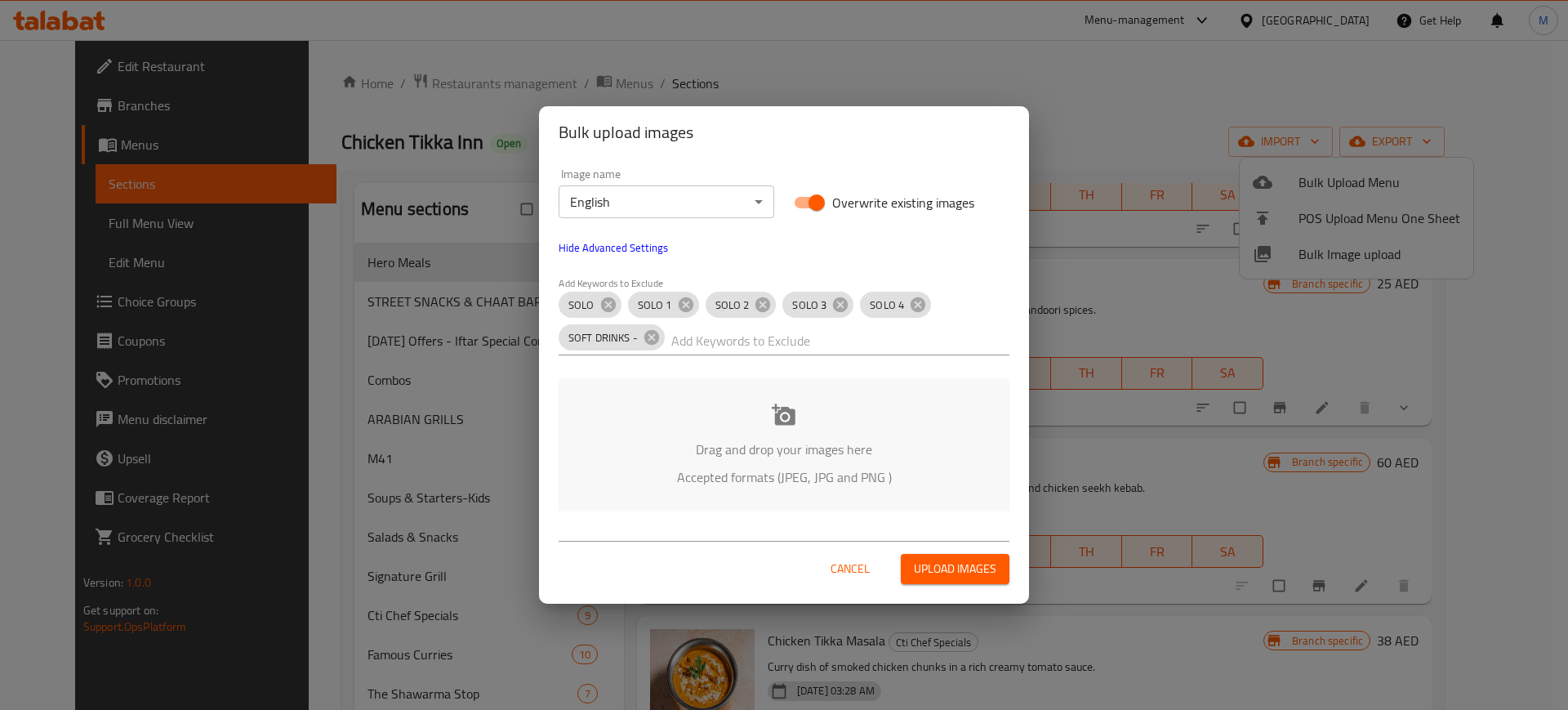
scroll to position [0, 0]
click at [767, 425] on div "Drag and drop your images here Accepted formats (JPEG, JPG and PNG )" at bounding box center [784, 444] width 451 height 133
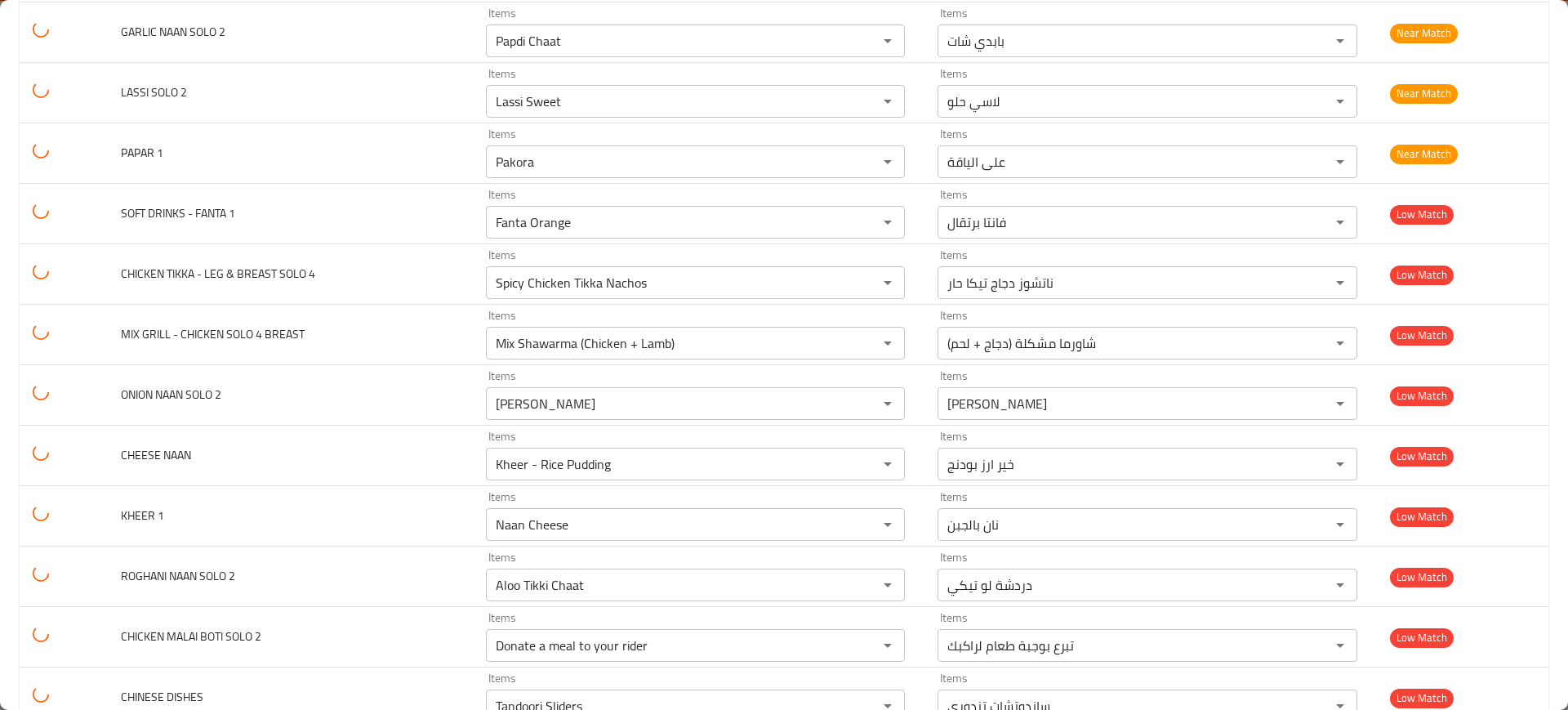
scroll to position [5802, 0]
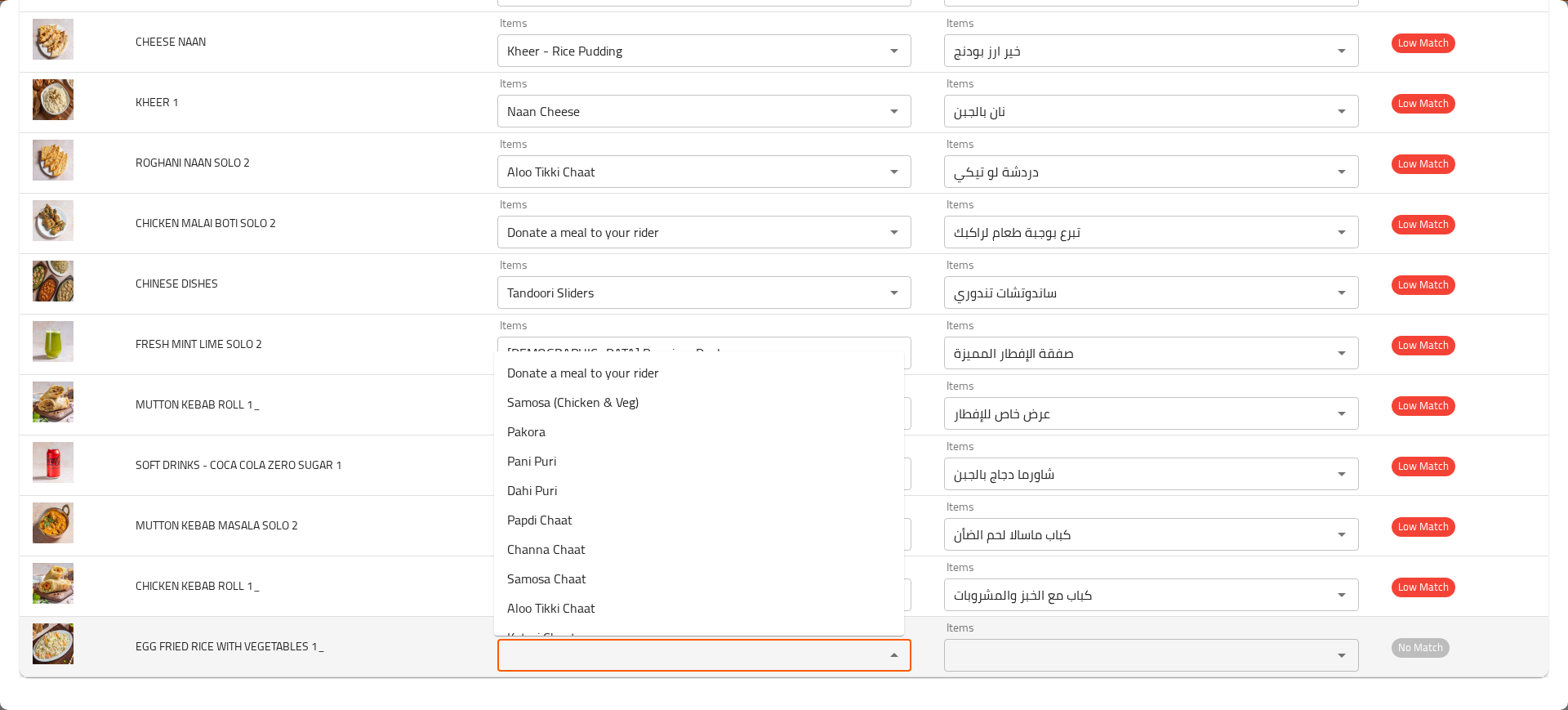
click at [596, 655] on 1_ "Items" at bounding box center [681, 655] width 357 height 23
paste 1_ "Egg Fried Rice - Veg"
type 1_ "Egg Fried Rice - Veg"
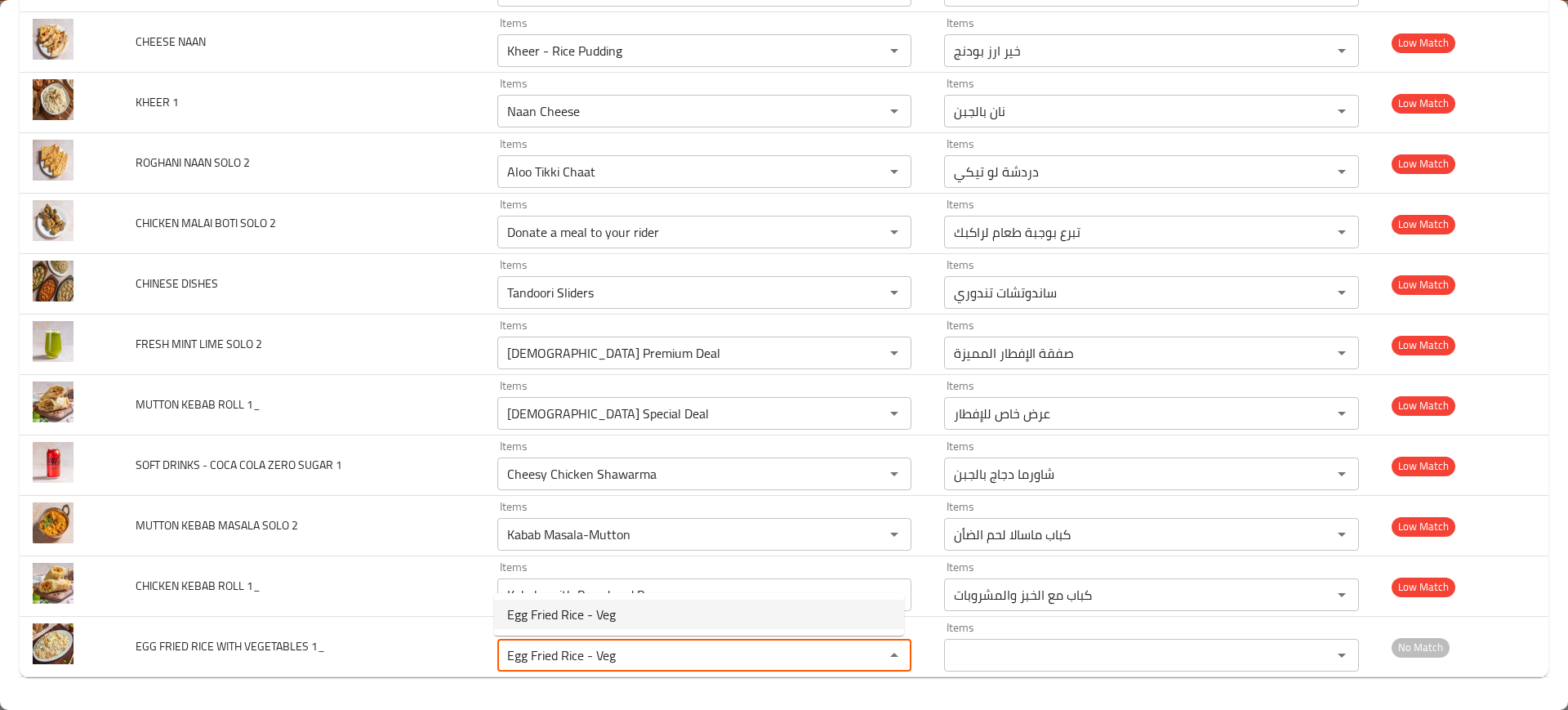
click at [549, 610] on span "Egg Fried Rice - Veg" at bounding box center [562, 615] width 109 height 20
type 1_-ar "ارز مقلي بالبيض بالخضروات"
type 1_ "Egg Fried Rice - Veg"
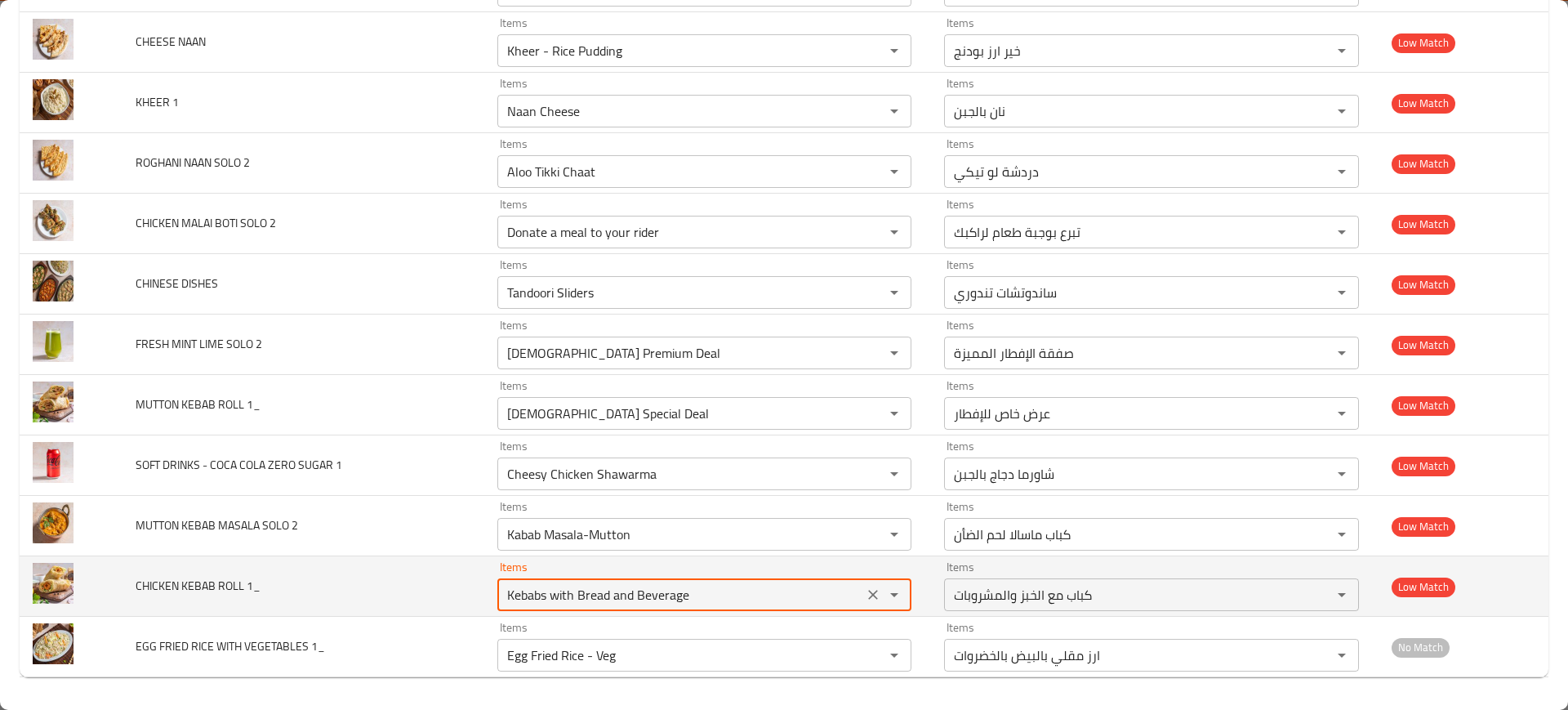
click at [570, 600] on 1_ "Kebabs with Bread and Beverage" at bounding box center [681, 595] width 357 height 23
paste 1_ "abab Roll-Chicken"
type 1_ "Kabab Roll-Chicken"
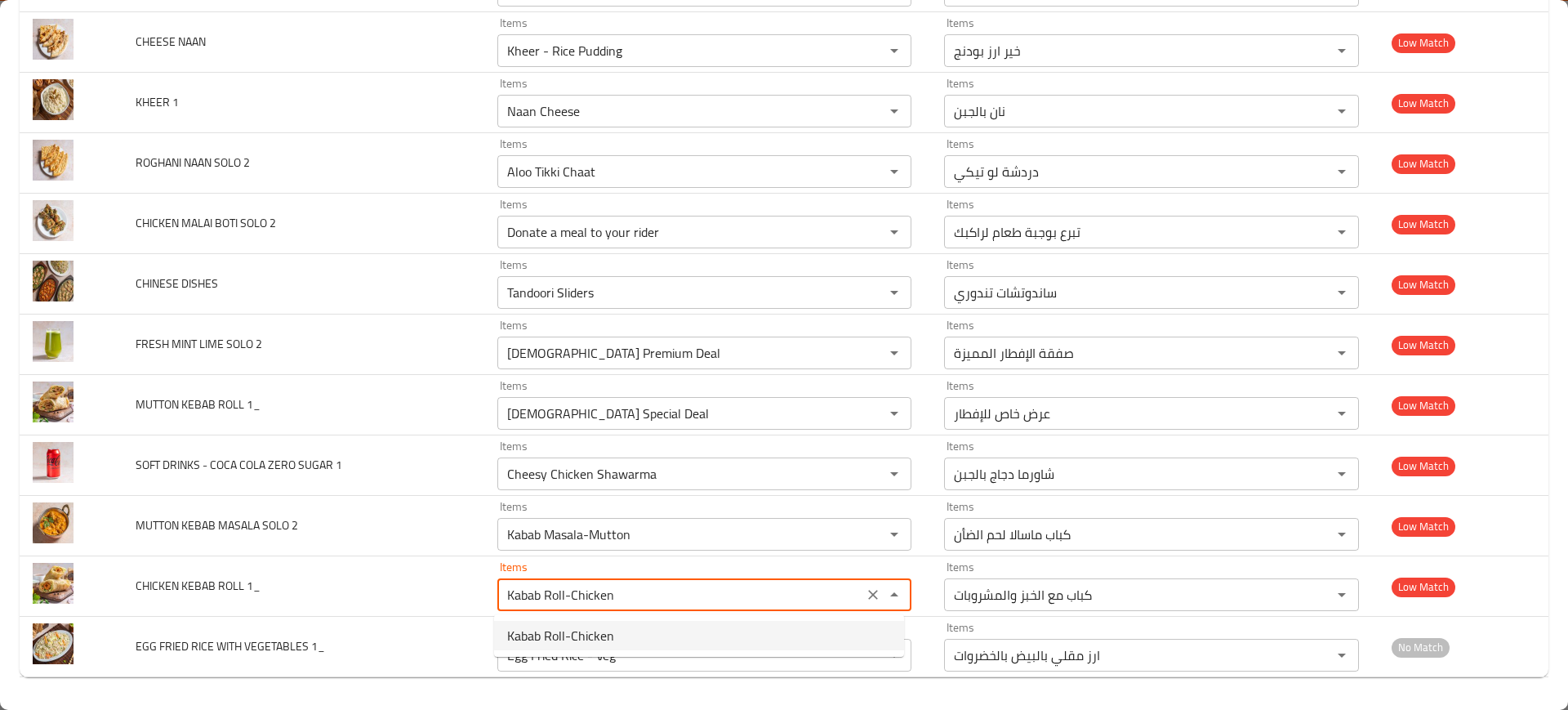
click at [584, 632] on span "Kabab Roll-Chicken" at bounding box center [561, 636] width 107 height 20
type 1_-ar "رول كباب الدجاج"
type 1_ "Kabab Roll-Chicken"
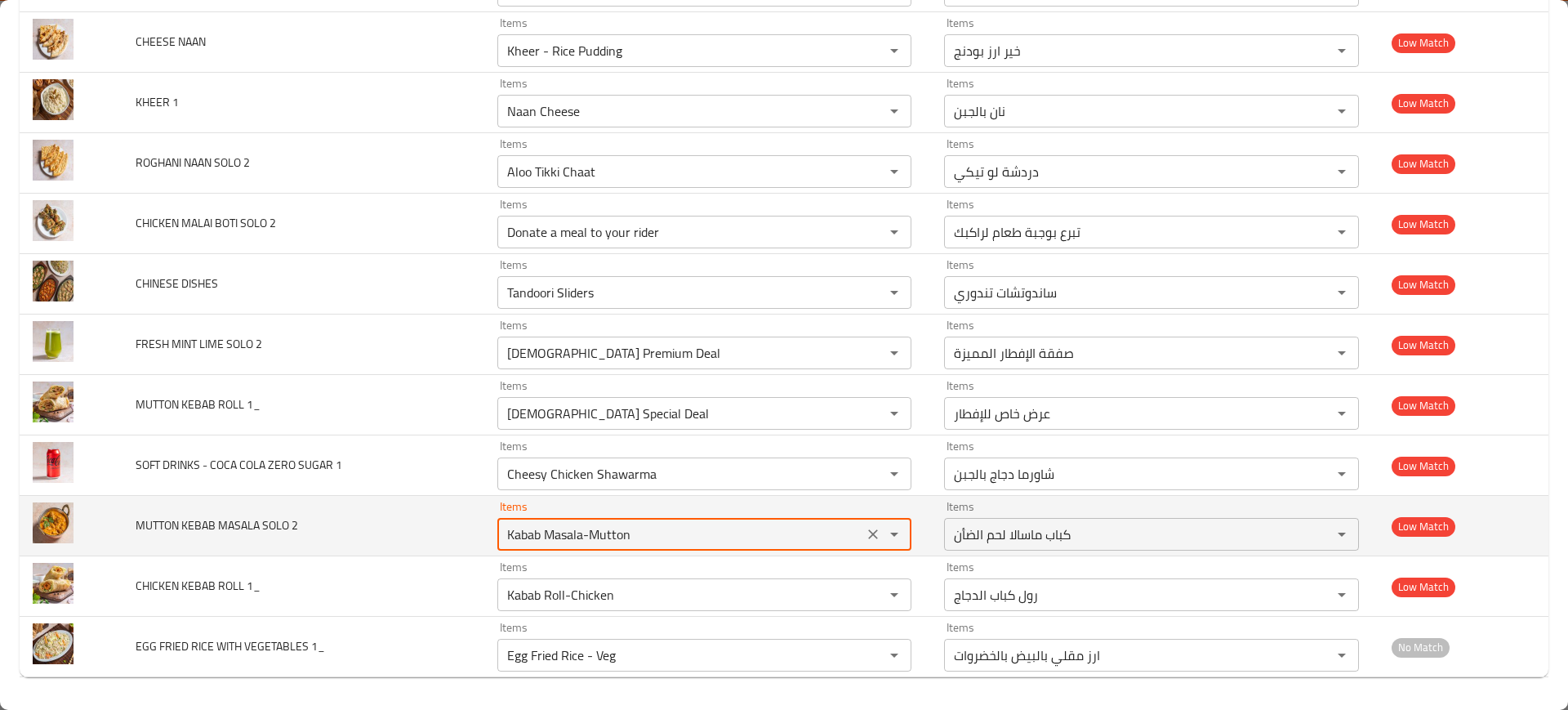
click at [557, 541] on 2 "Kabab Masala-Mutton" at bounding box center [681, 534] width 357 height 23
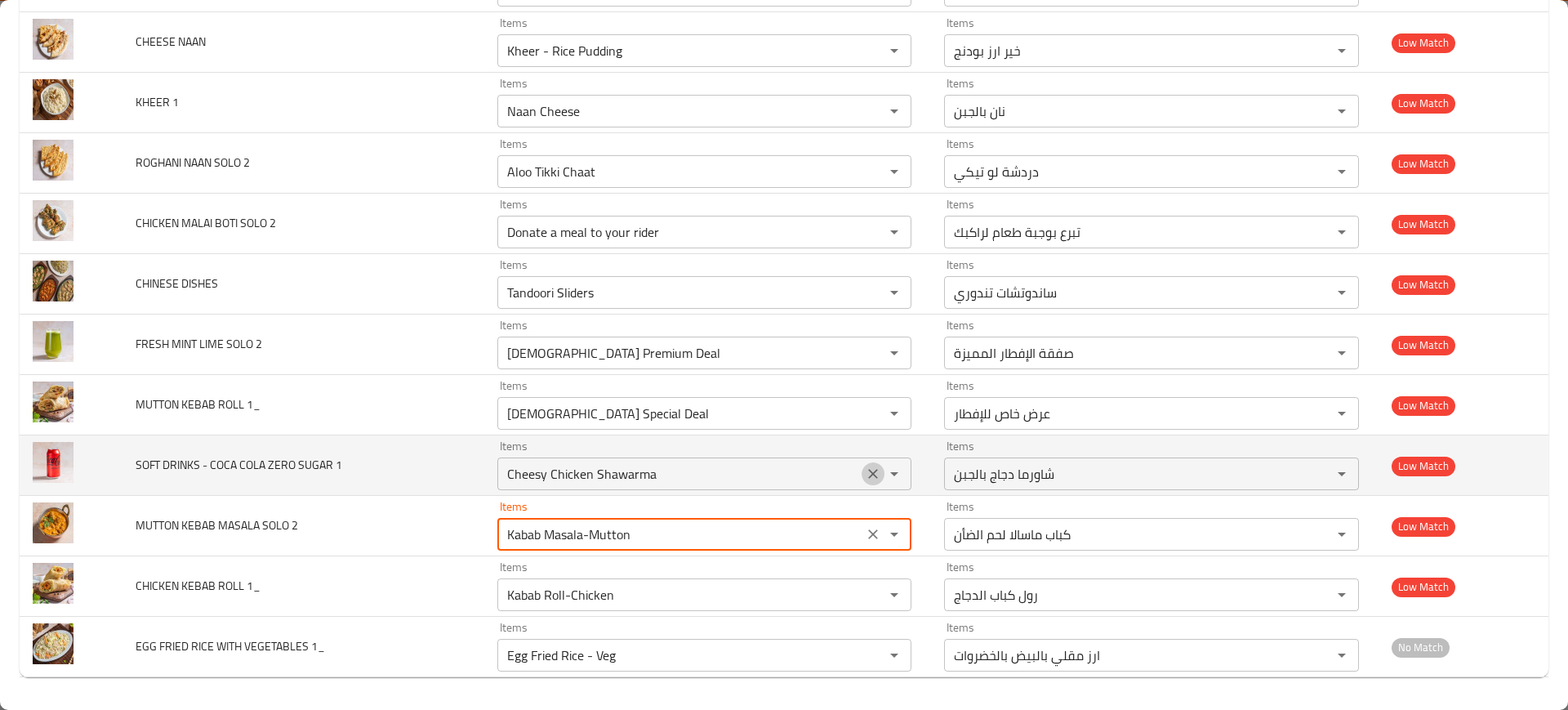
click at [865, 477] on icon "Clear" at bounding box center [873, 474] width 16 height 16
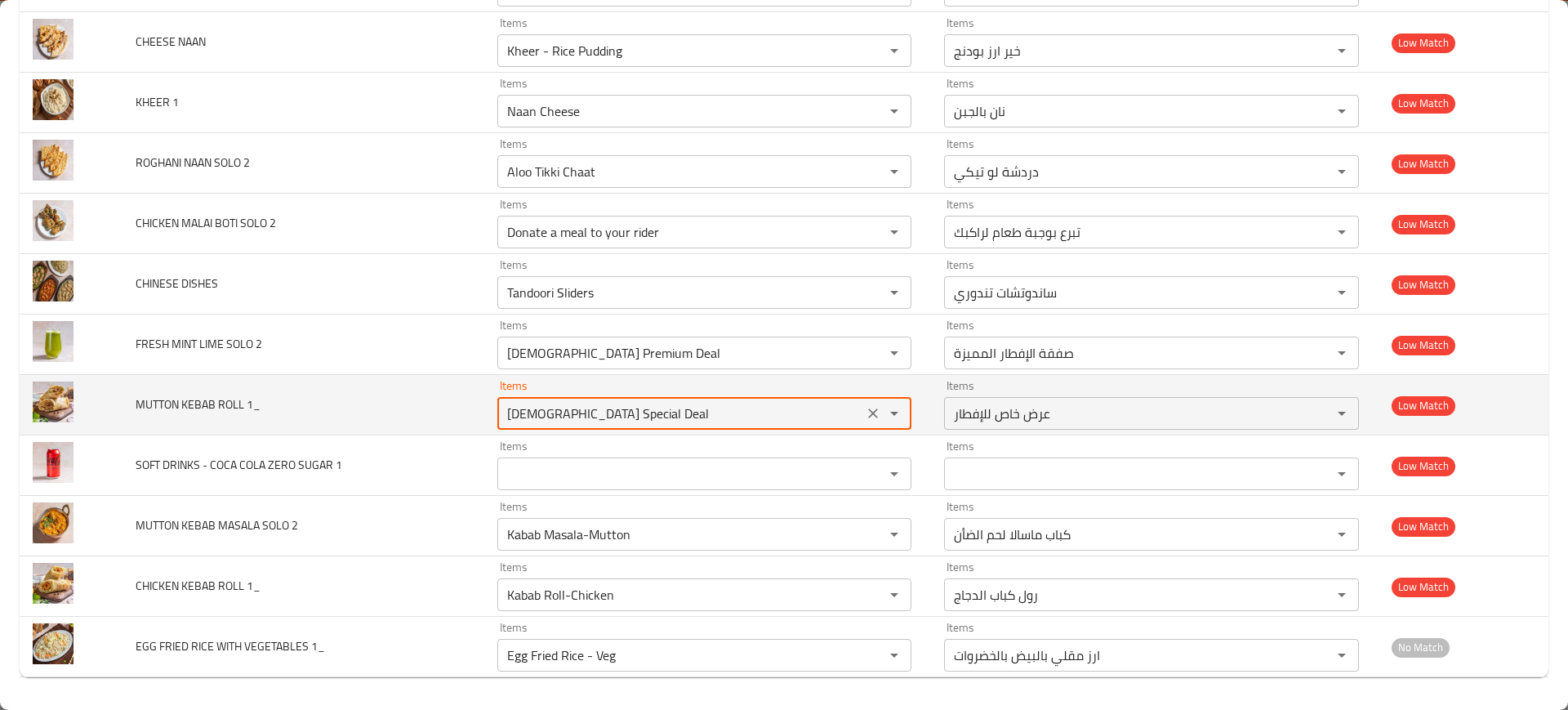
click at [637, 416] on 1_ "[DEMOGRAPHIC_DATA] Special Deal" at bounding box center [681, 413] width 357 height 23
paste 1_ "Kabab Roll-Mutton"
type 1_ "Kabab Roll-Mutton"
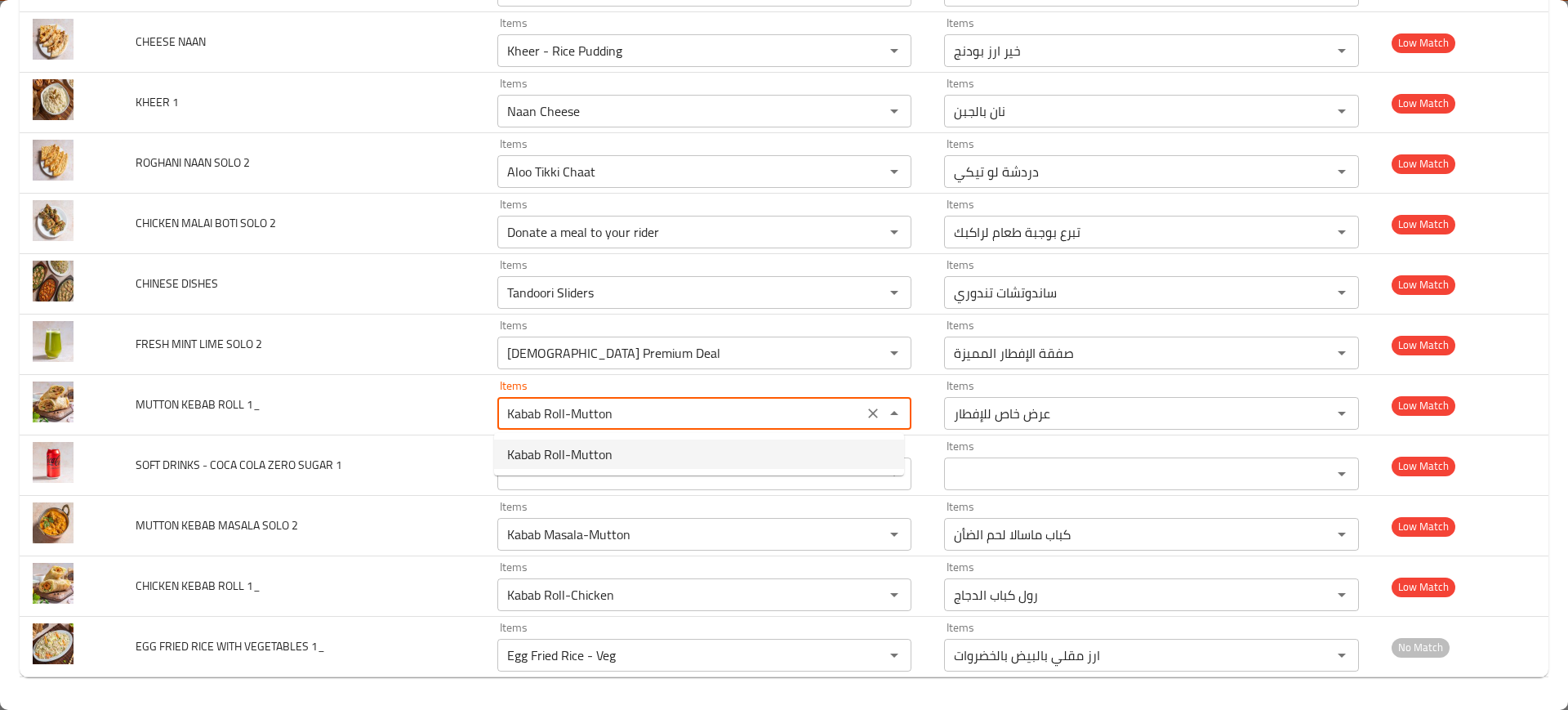
click at [624, 450] on 1_-option-0 "Kabab Roll-Mutton" at bounding box center [699, 454] width 410 height 29
type 1_-ar "رول كباب لحم الضأن"
type 1_ "Kabab Roll-Mutton"
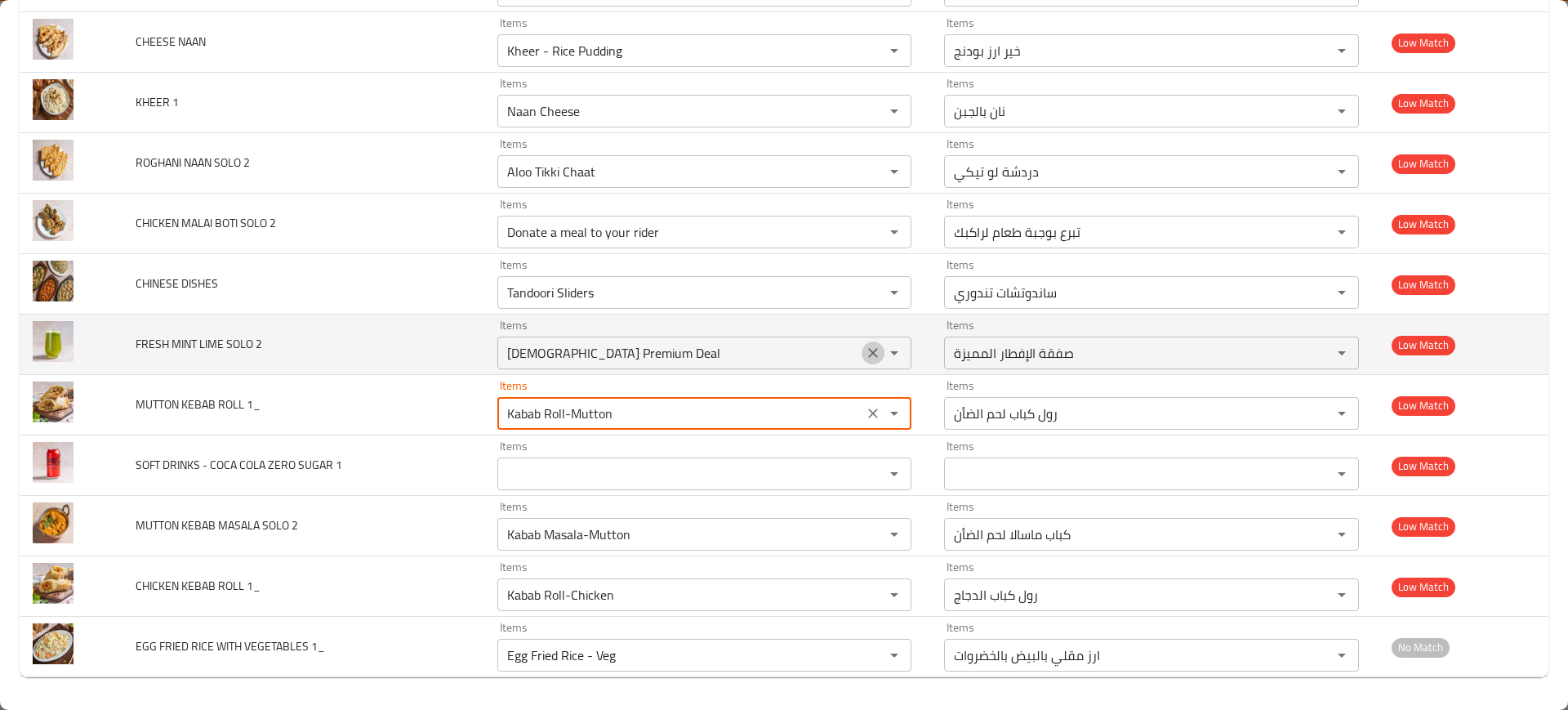
click at [869, 351] on icon "Clear" at bounding box center [873, 353] width 16 height 16
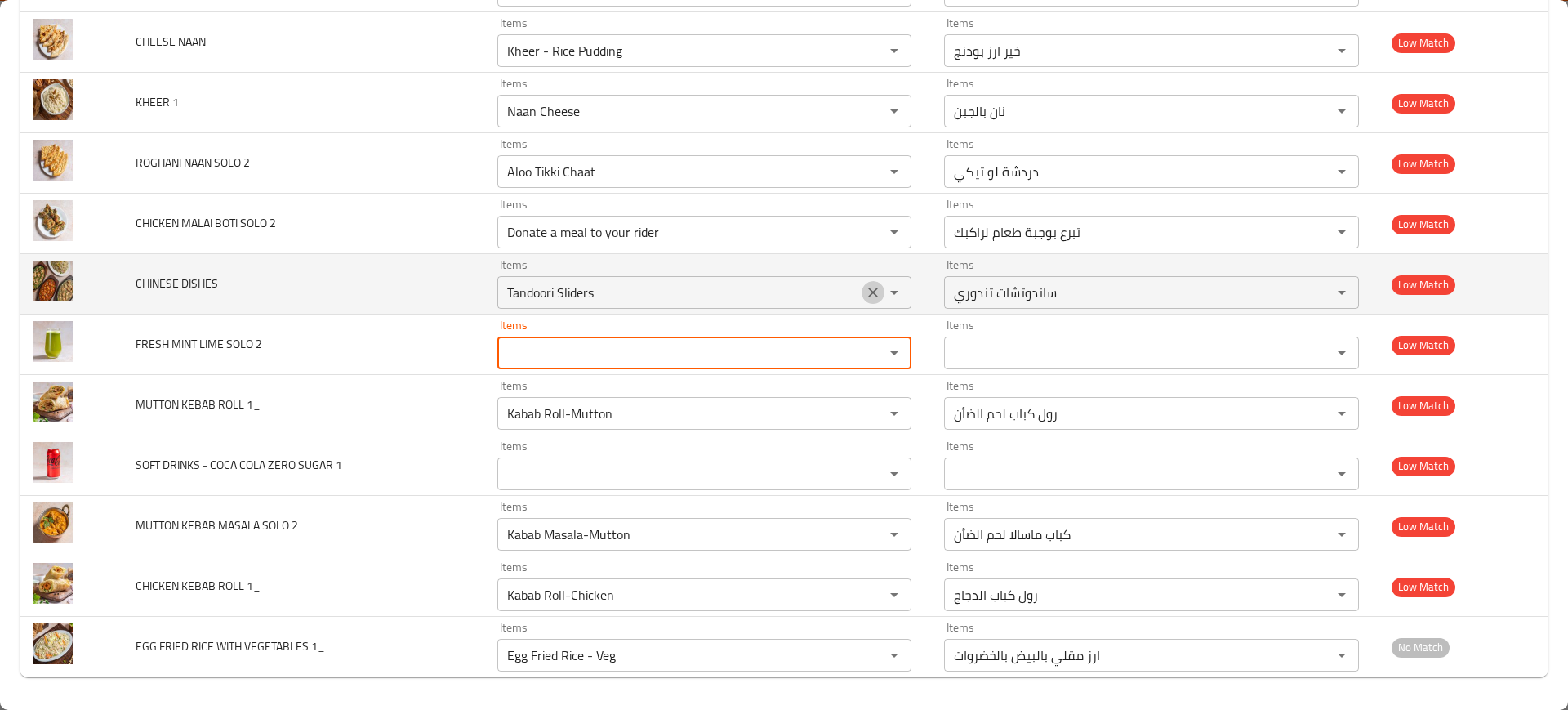
click at [869, 293] on icon "Clear" at bounding box center [874, 293] width 10 height 10
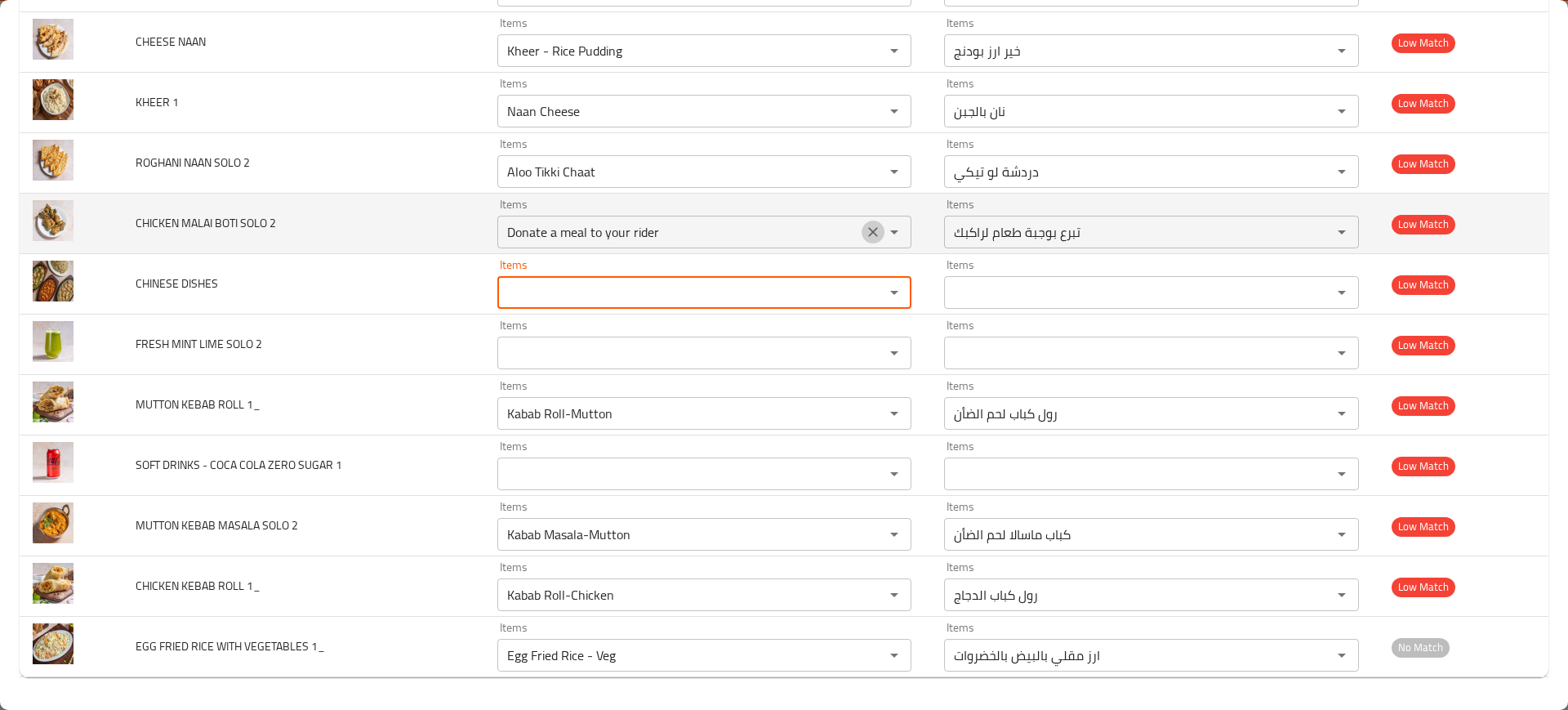
click at [873, 226] on icon "Clear" at bounding box center [873, 232] width 16 height 16
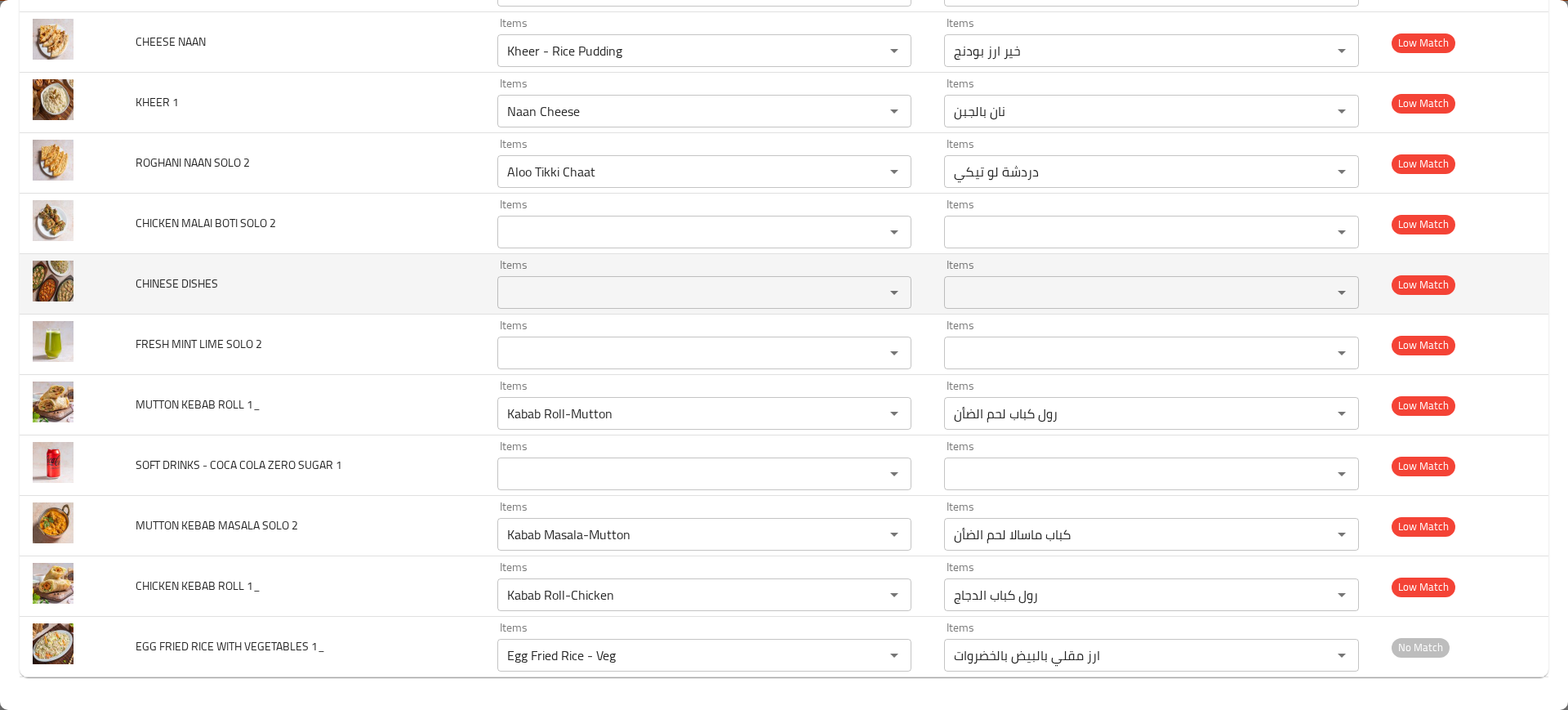
click at [451, 275] on td "CHINESE DISHES" at bounding box center [303, 284] width 361 height 60
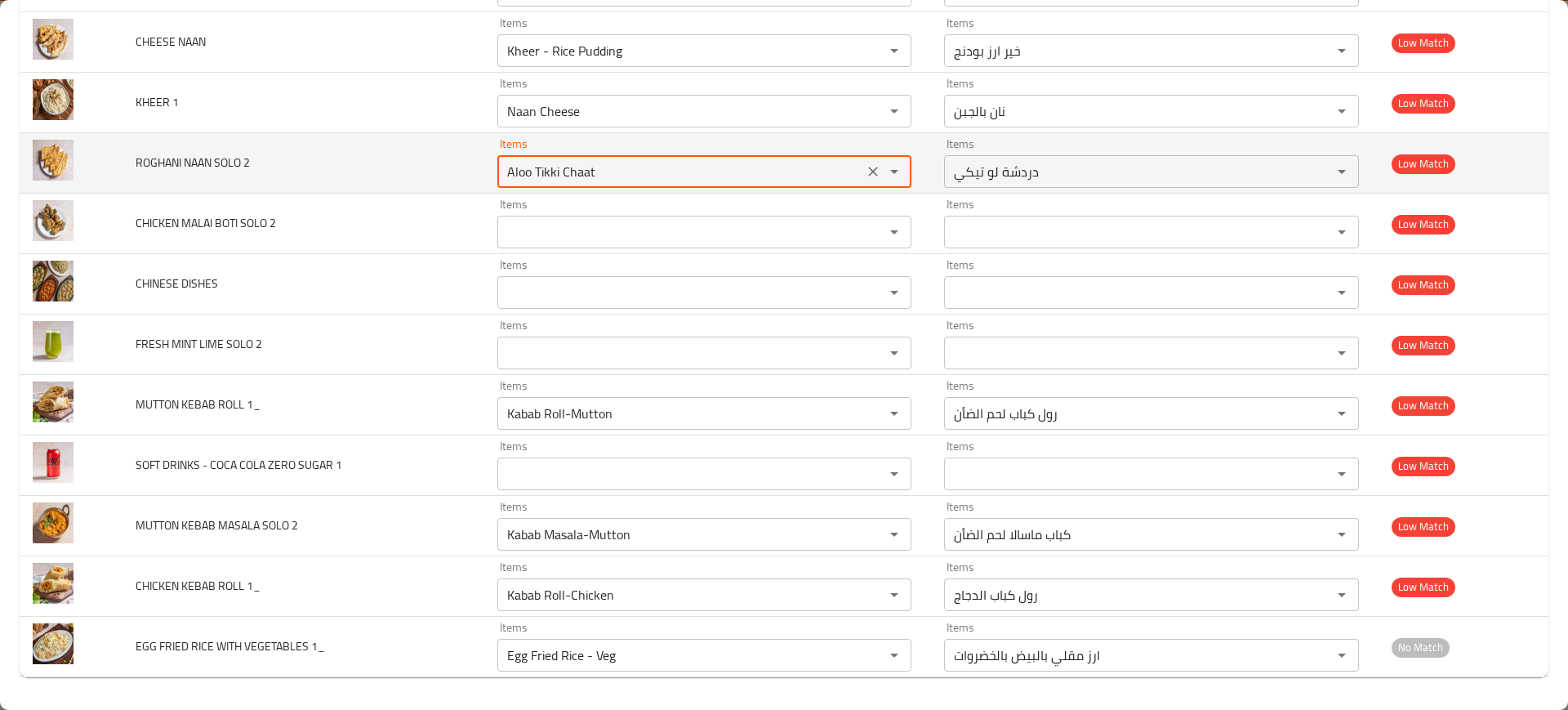
click at [561, 179] on 2 "Aloo Tikki Chaat" at bounding box center [681, 171] width 357 height 23
paste 2 "[PERSON_NAME]"
type 2 "[PERSON_NAME]"
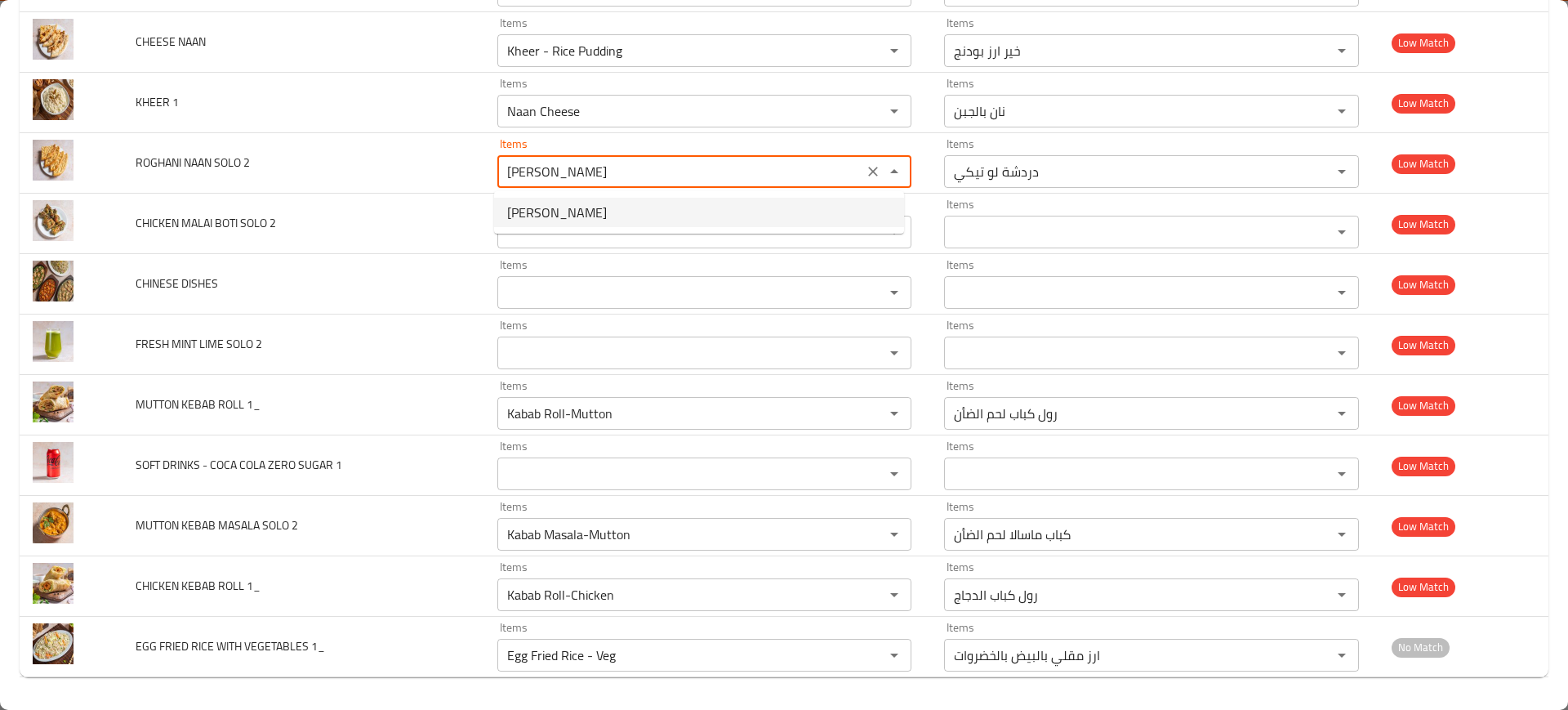
click at [573, 204] on span "[PERSON_NAME]" at bounding box center [558, 213] width 100 height 20
type 2-ar "[PERSON_NAME]"
type 2 "[PERSON_NAME]"
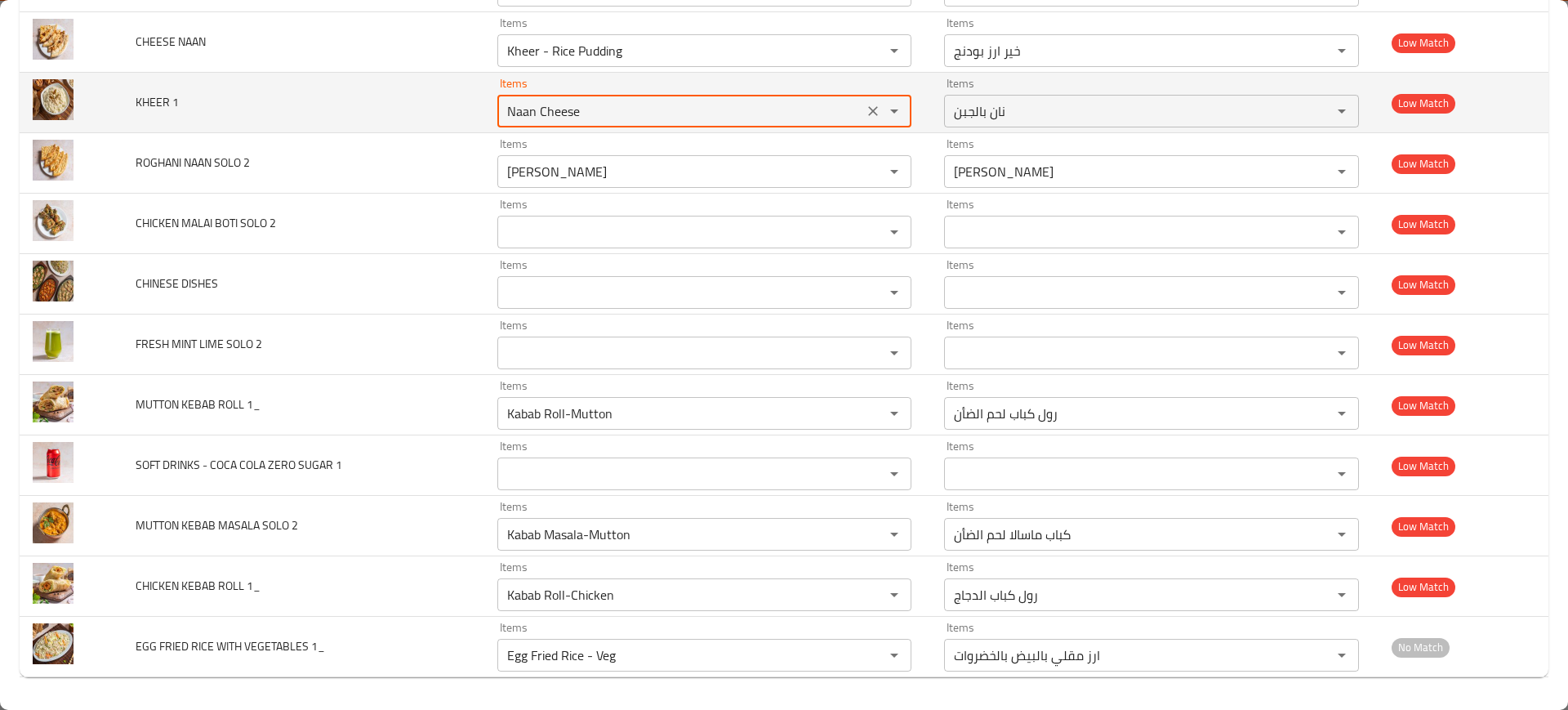
click at [552, 118] on 1 "Naan Cheese" at bounding box center [681, 111] width 357 height 23
paste 1 "Kheer - Rice Pudding"
type 1 "Kheer - Rice Pudding"
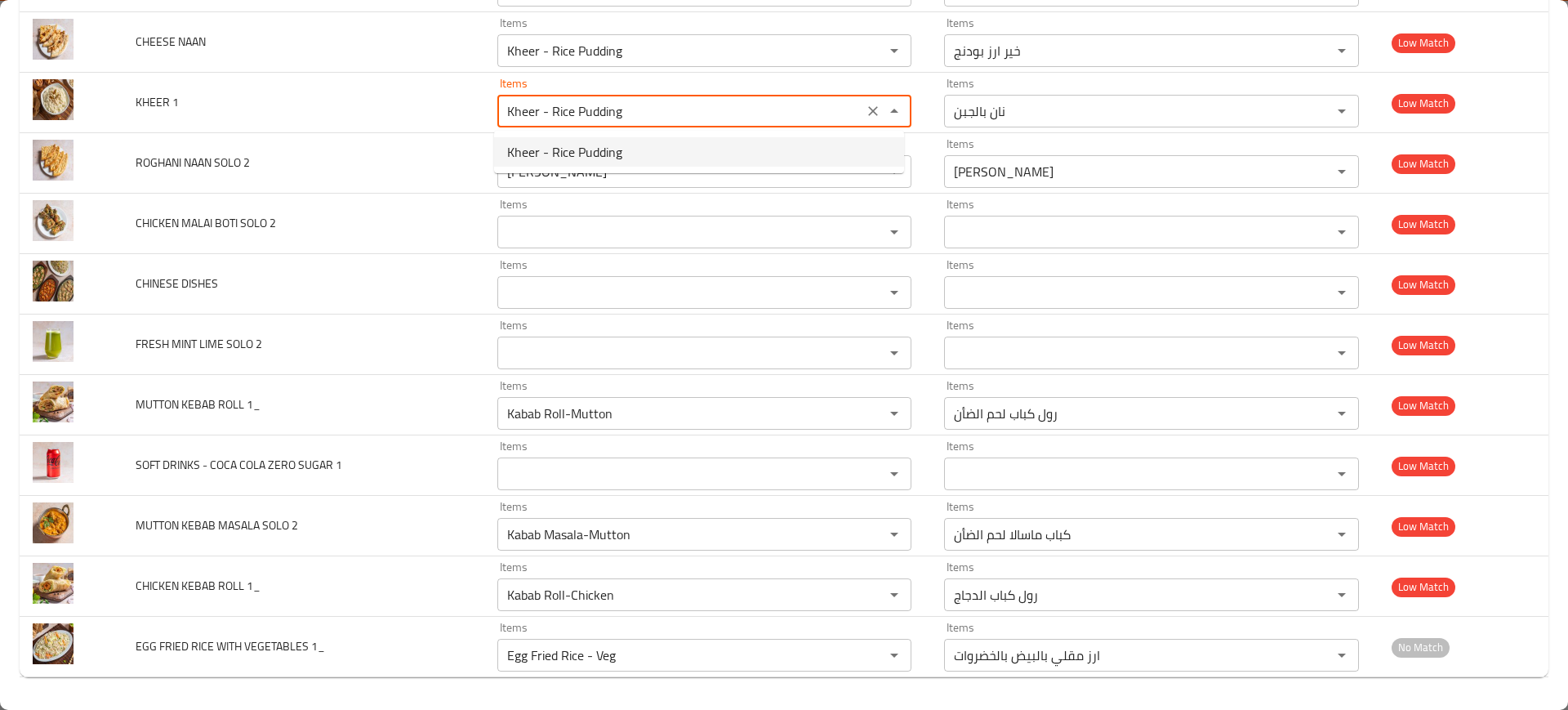
click at [570, 154] on span "Kheer - Rice Pudding" at bounding box center [565, 152] width 115 height 20
type 1-ar "خير ارز بودنج"
type 1 "Kheer - Rice Pudding"
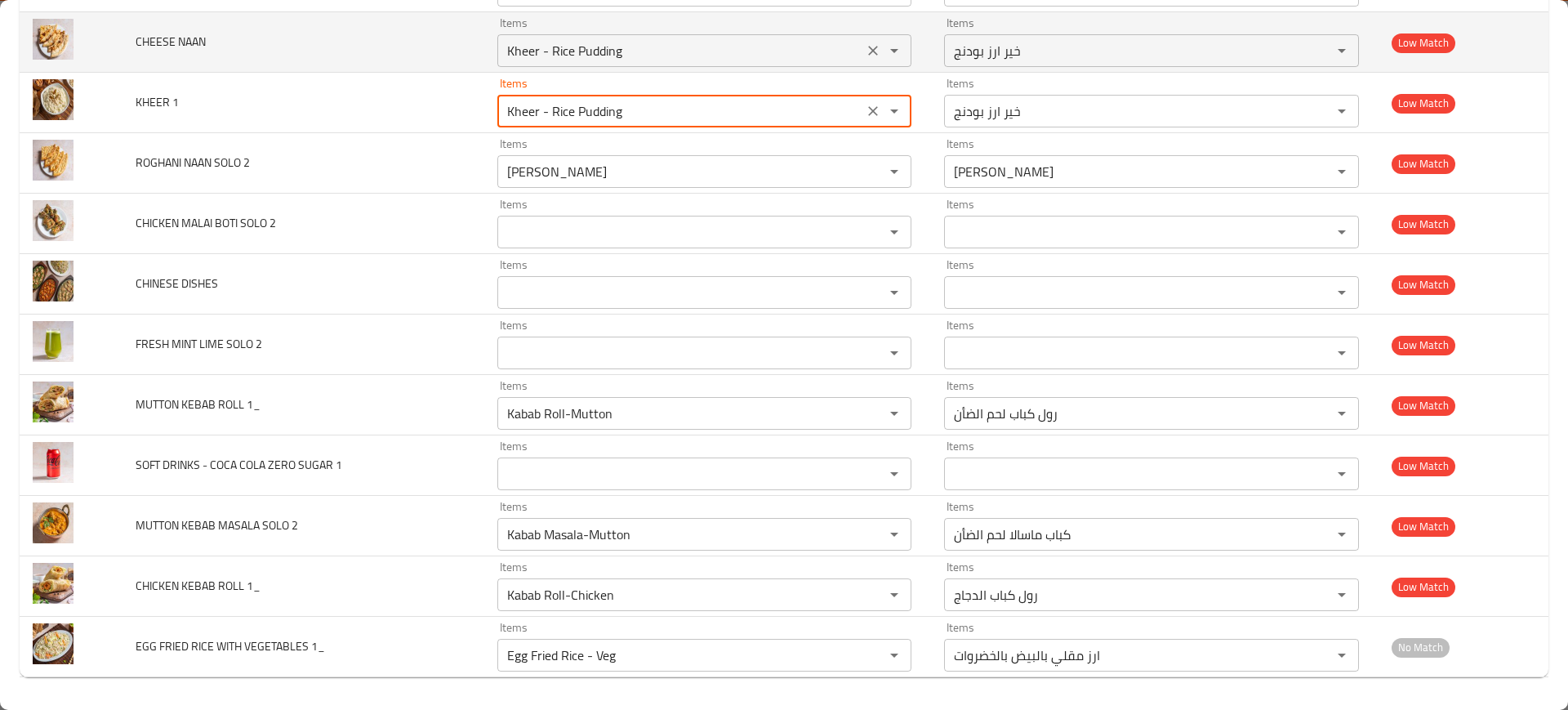
click at [536, 44] on NAAN "Kheer - Rice Pudding" at bounding box center [681, 50] width 357 height 23
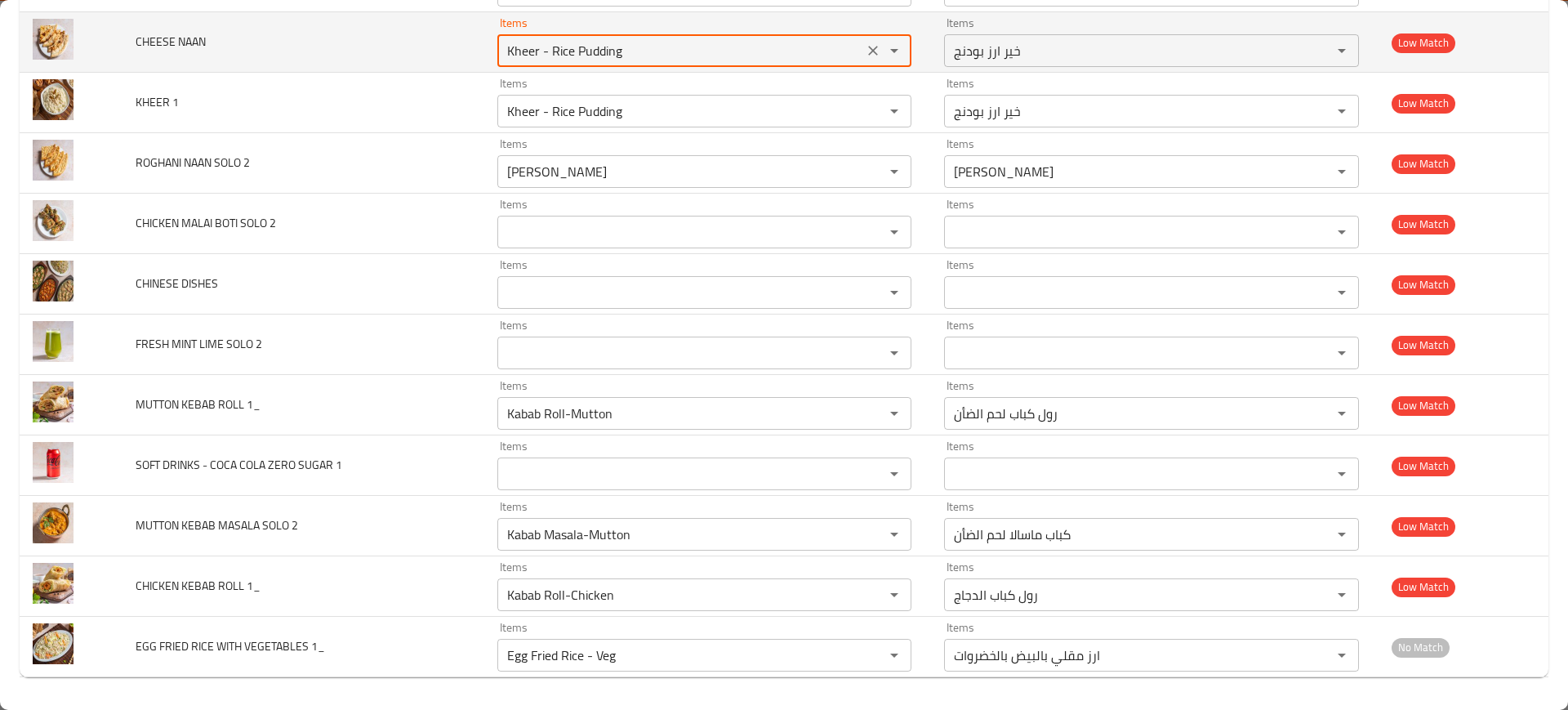
paste NAAN "Naan Cheese"
type NAAN "Naan Cheese"
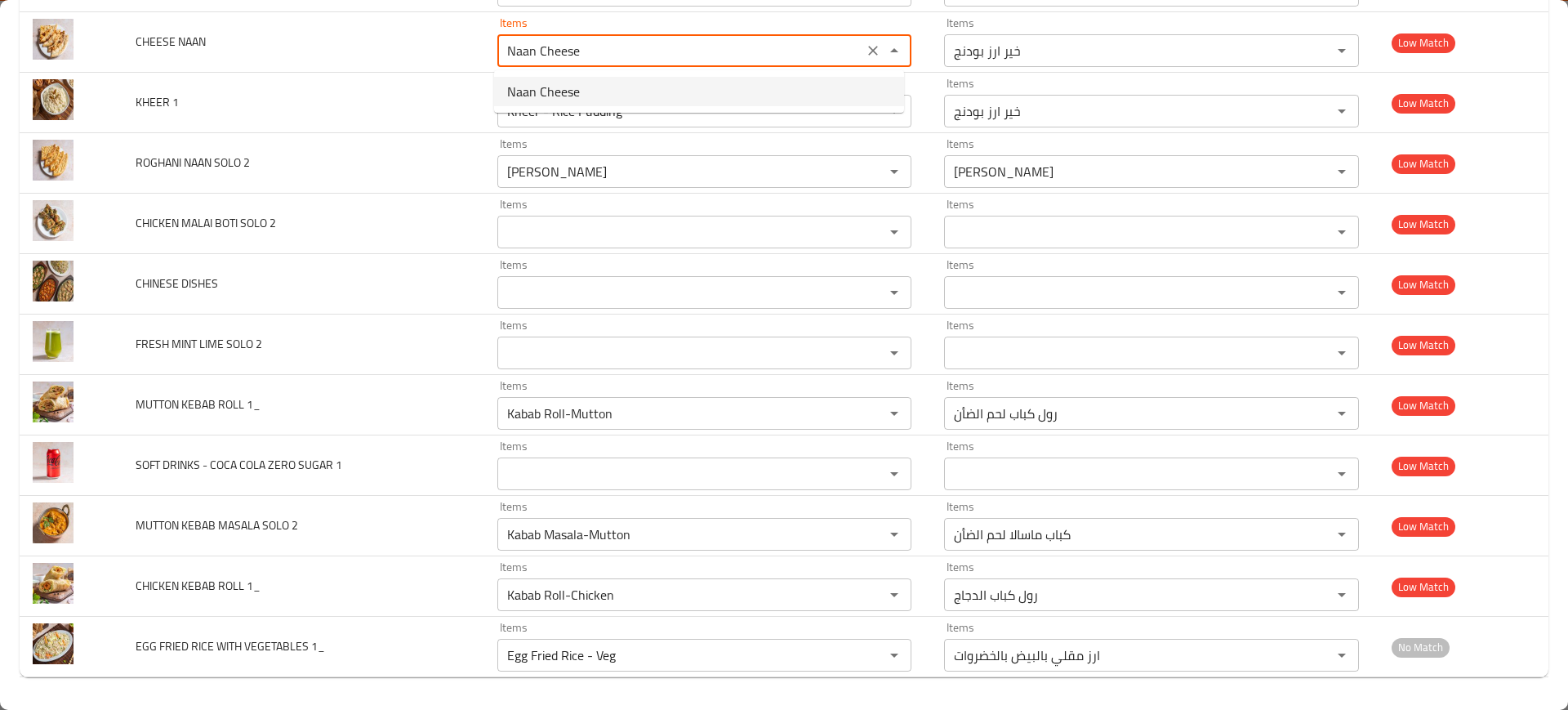
click at [553, 94] on span "Naan Cheese" at bounding box center [544, 92] width 73 height 20
type NAAN-ar "نان بالجبن"
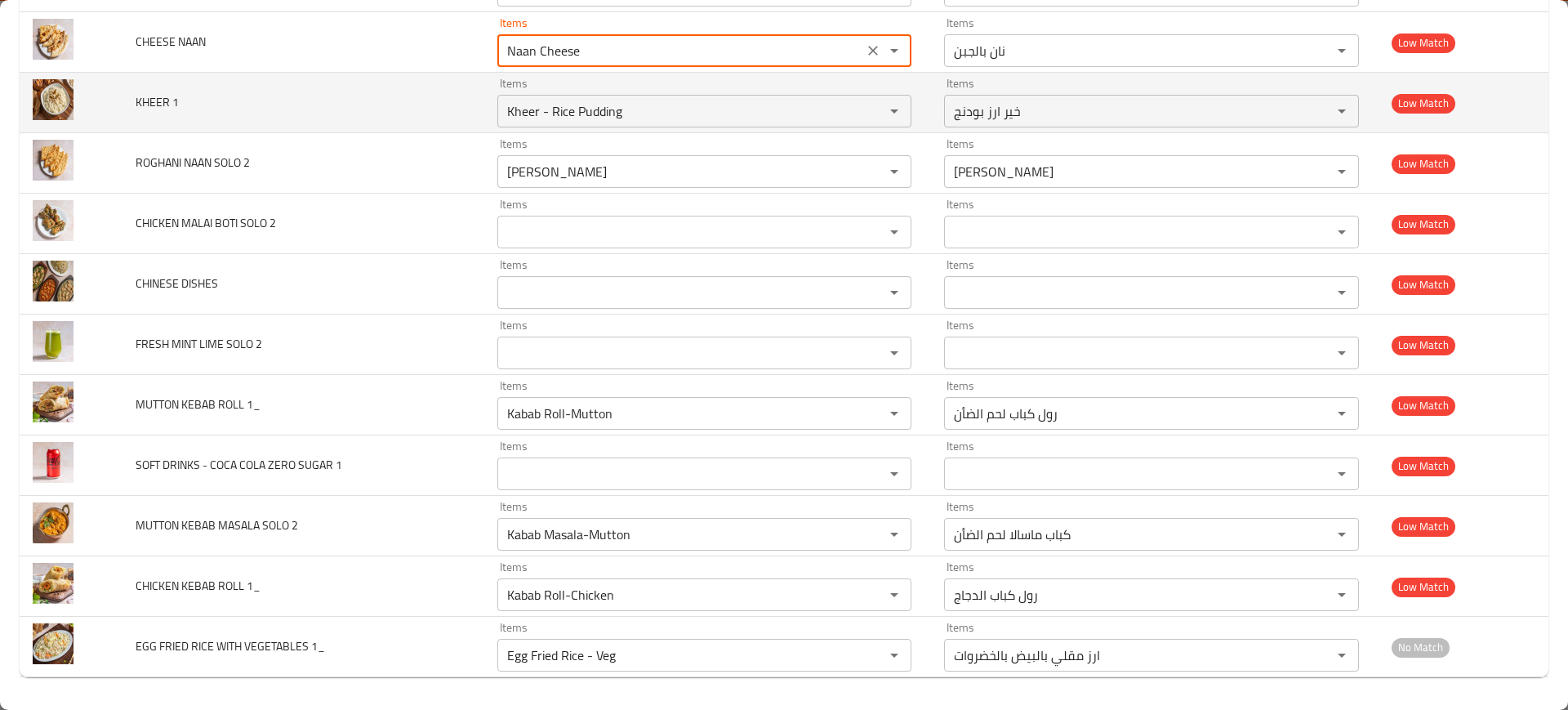
type NAAN "Naan Cheese"
click at [395, 124] on td "KHEER 1" at bounding box center [303, 103] width 361 height 60
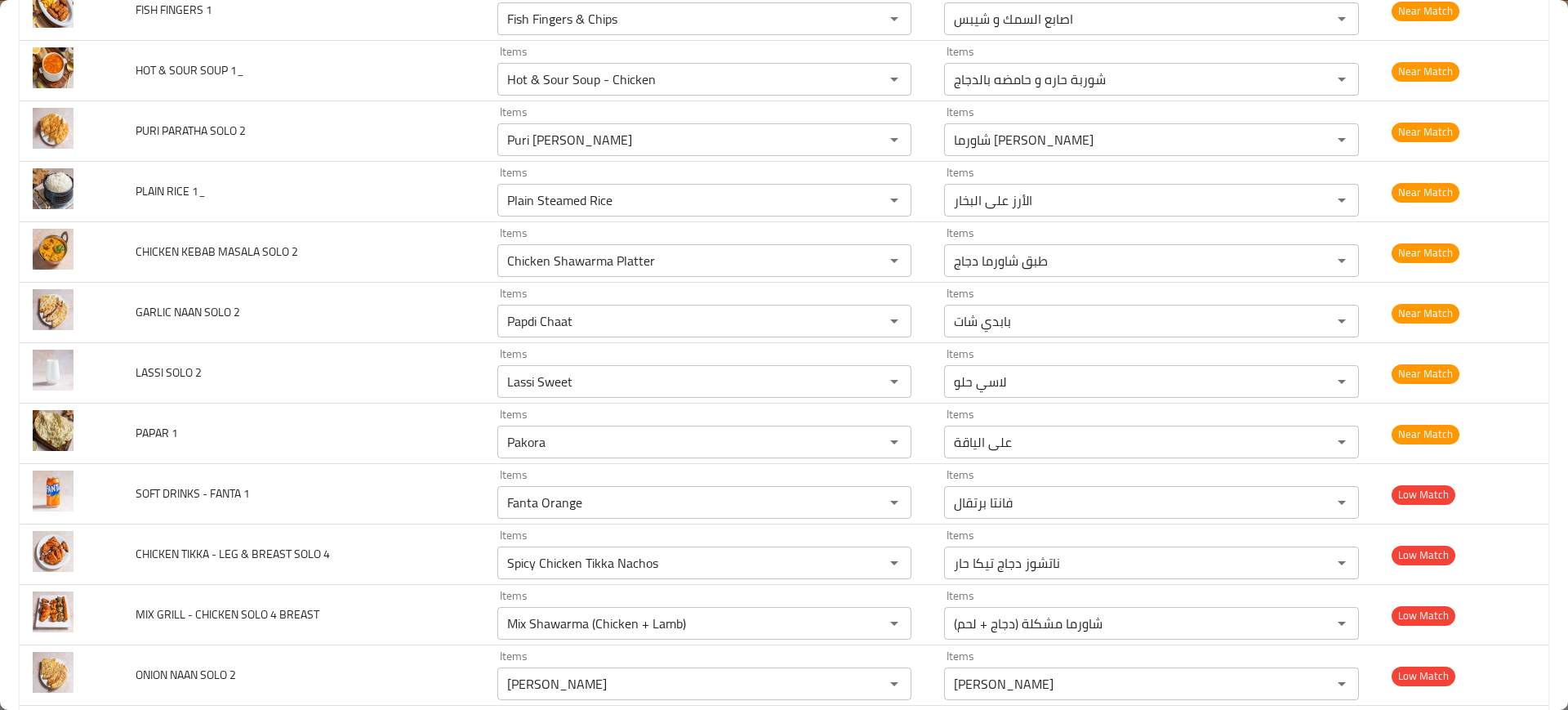
scroll to position [5107, 0]
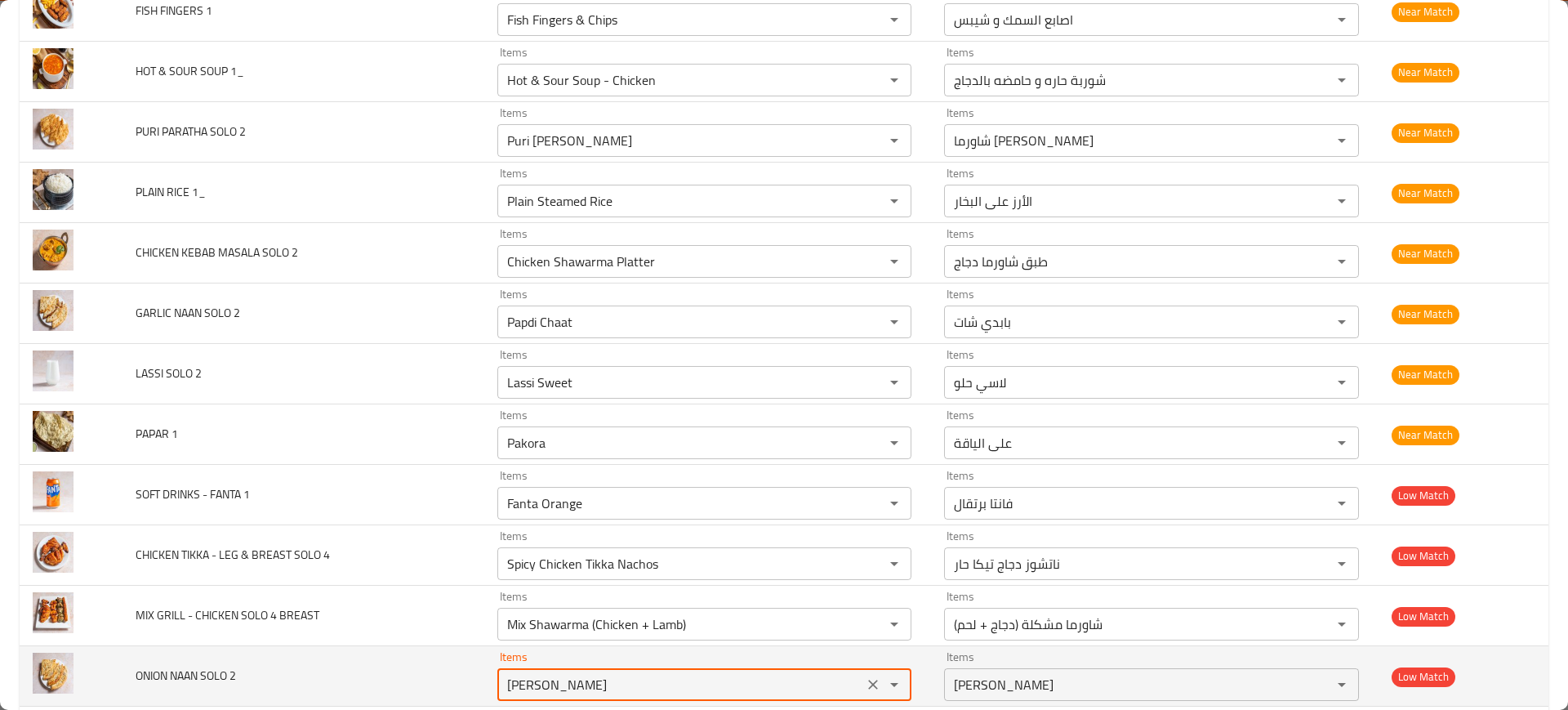
click at [548, 691] on 2 "[PERSON_NAME]" at bounding box center [681, 684] width 357 height 23
paste 2 "Onio"
type 2 "[PERSON_NAME]"
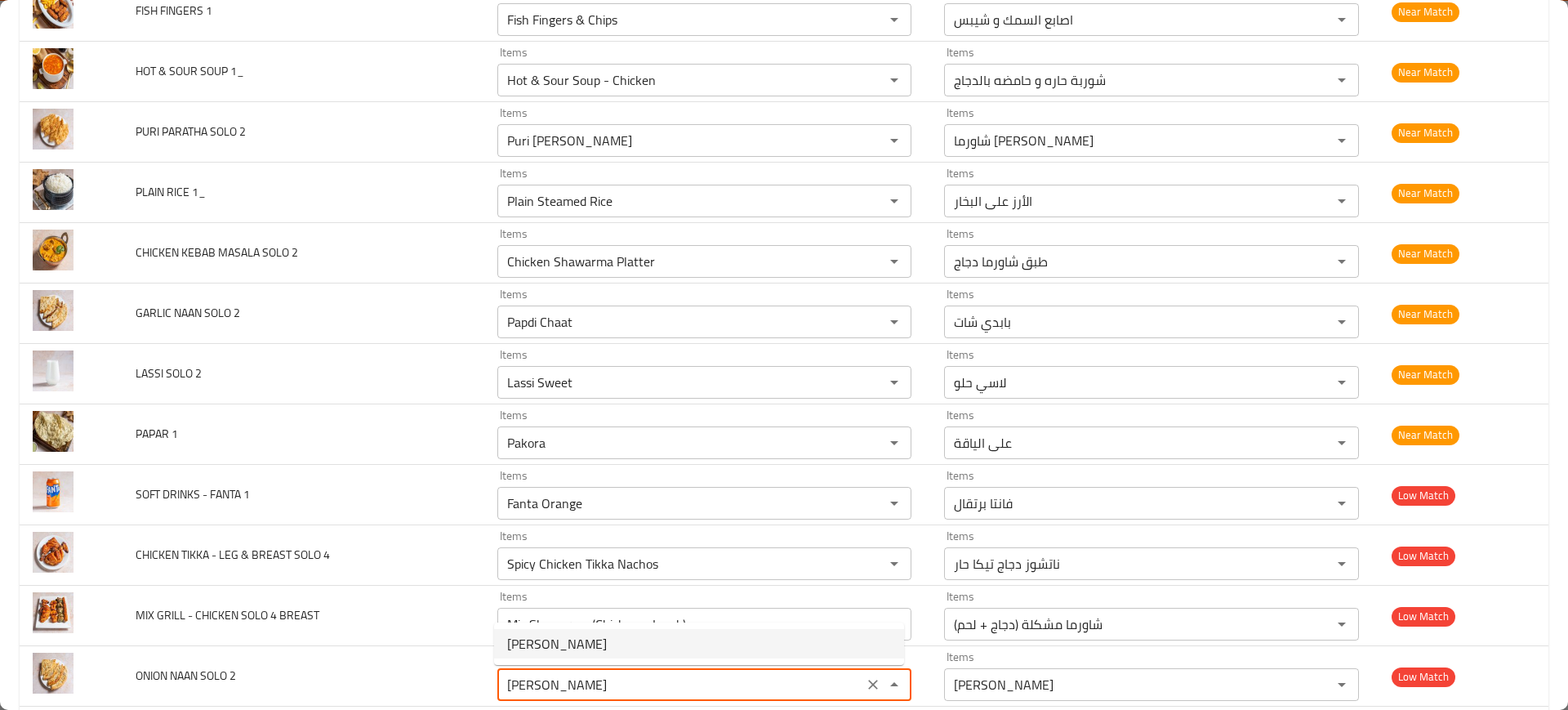
click at [531, 637] on span "[PERSON_NAME]" at bounding box center [558, 644] width 100 height 20
type 2-ar "نان بصل"
type 2 "[PERSON_NAME]"
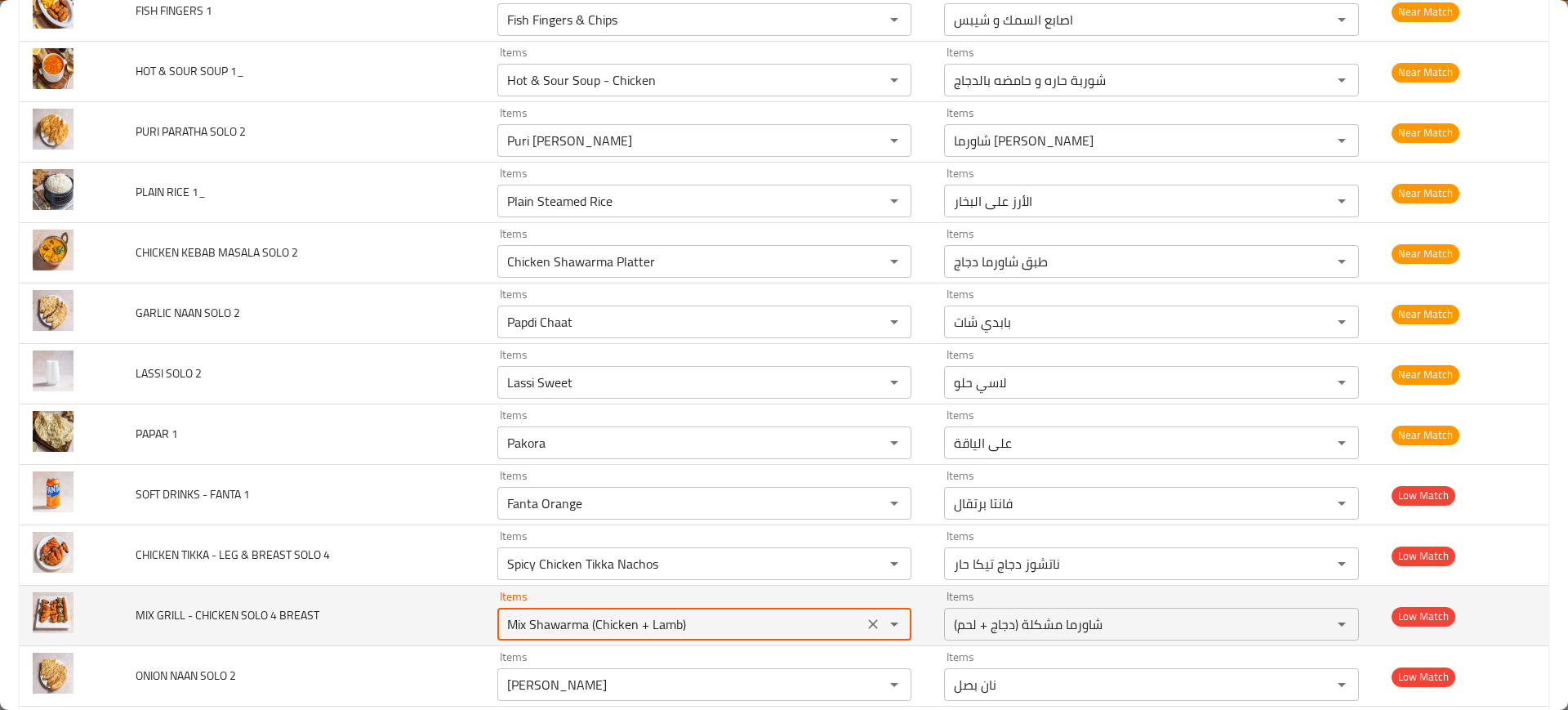
click at [554, 626] on BREAST "Mix Shawarma (Chicken + Lamb)" at bounding box center [681, 624] width 357 height 23
paste BREAST "Chicken Tikka"
type BREAST "Mix Shawarma (Chicken + Lamb)"
click at [426, 624] on td "MIX GRILL - CHICKEN SOLO 4 BREAST" at bounding box center [303, 616] width 361 height 60
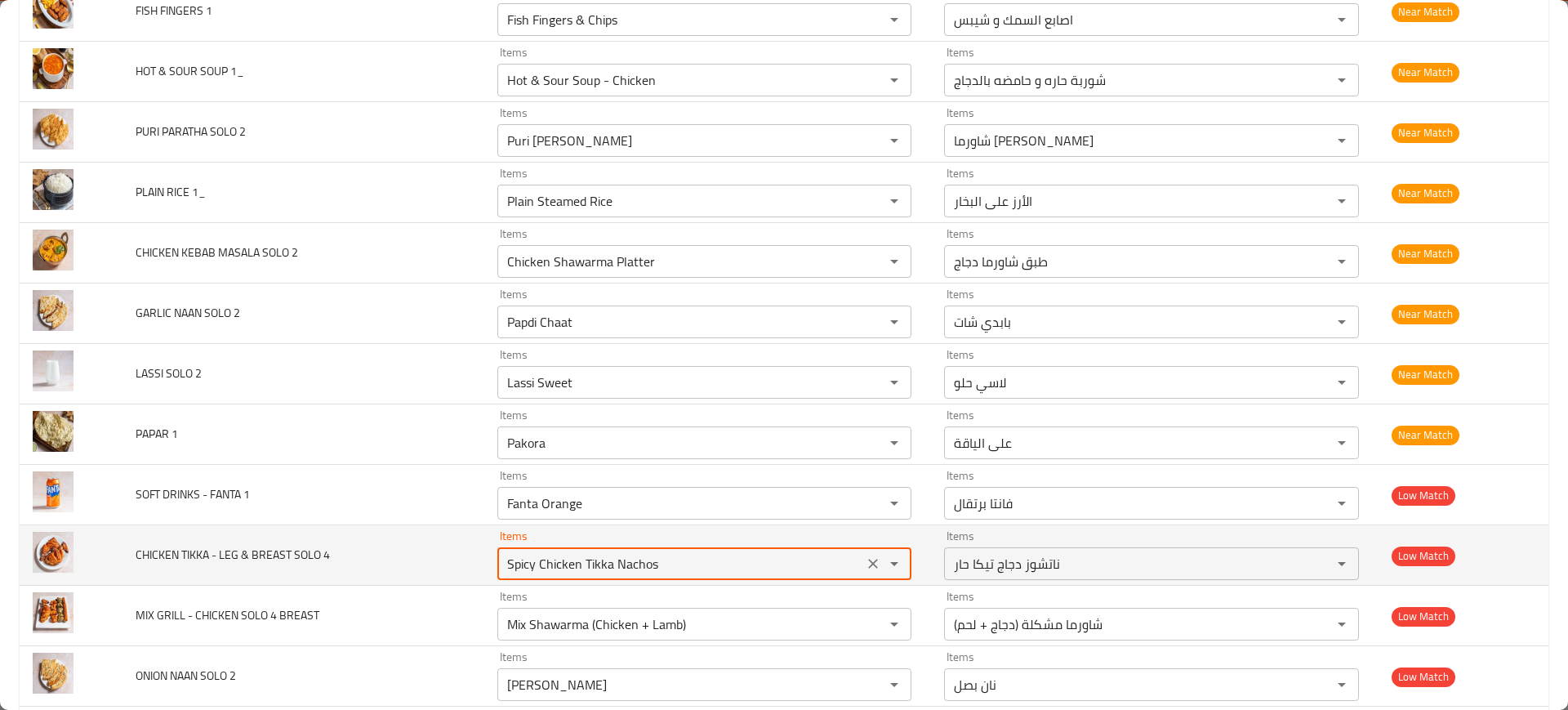
click at [536, 570] on 4 "Spicy Chicken Tikka Nachos" at bounding box center [681, 563] width 357 height 23
paste 4 "Chicken Tikka"
type 4 "Chicken Tikka"
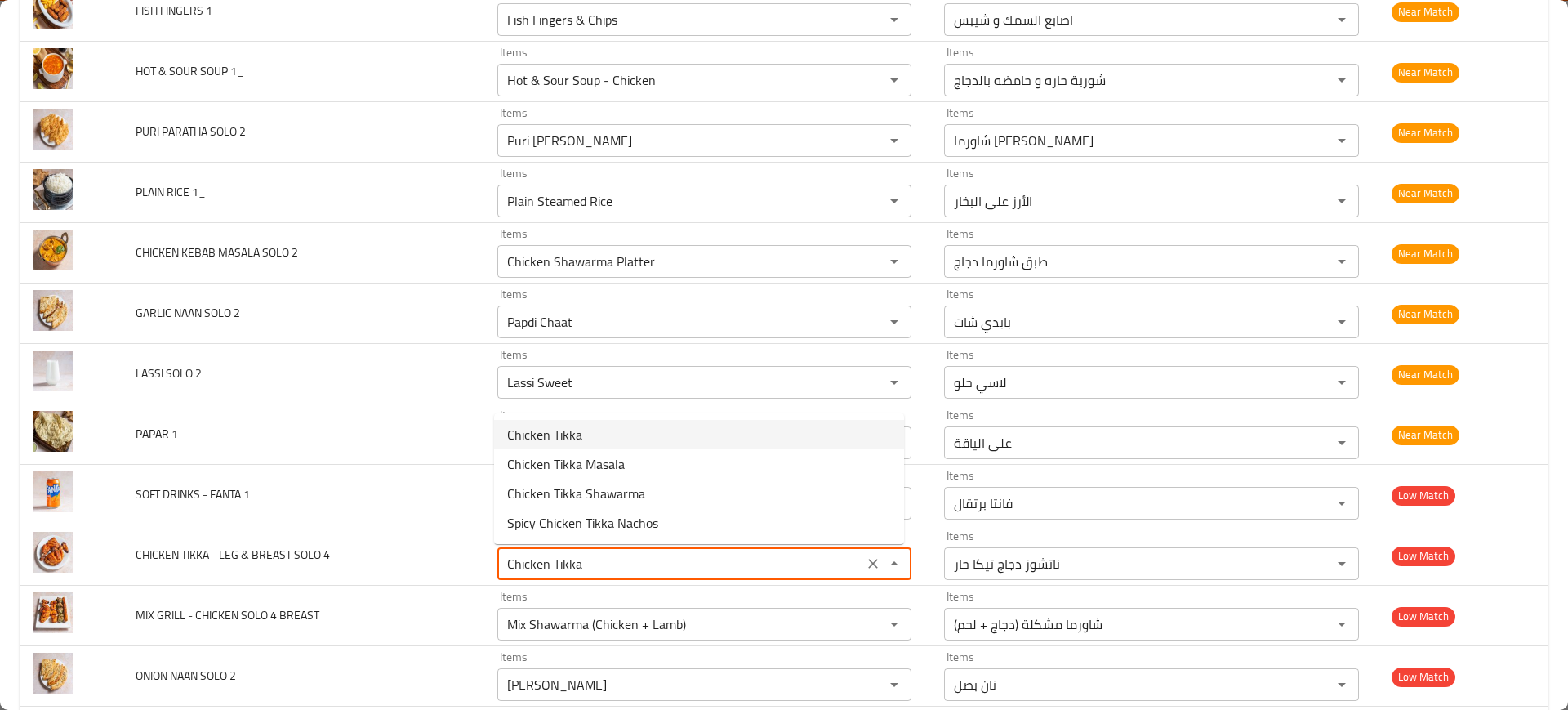
click at [585, 429] on 4-option-0 "Chicken Tikka" at bounding box center [699, 434] width 410 height 29
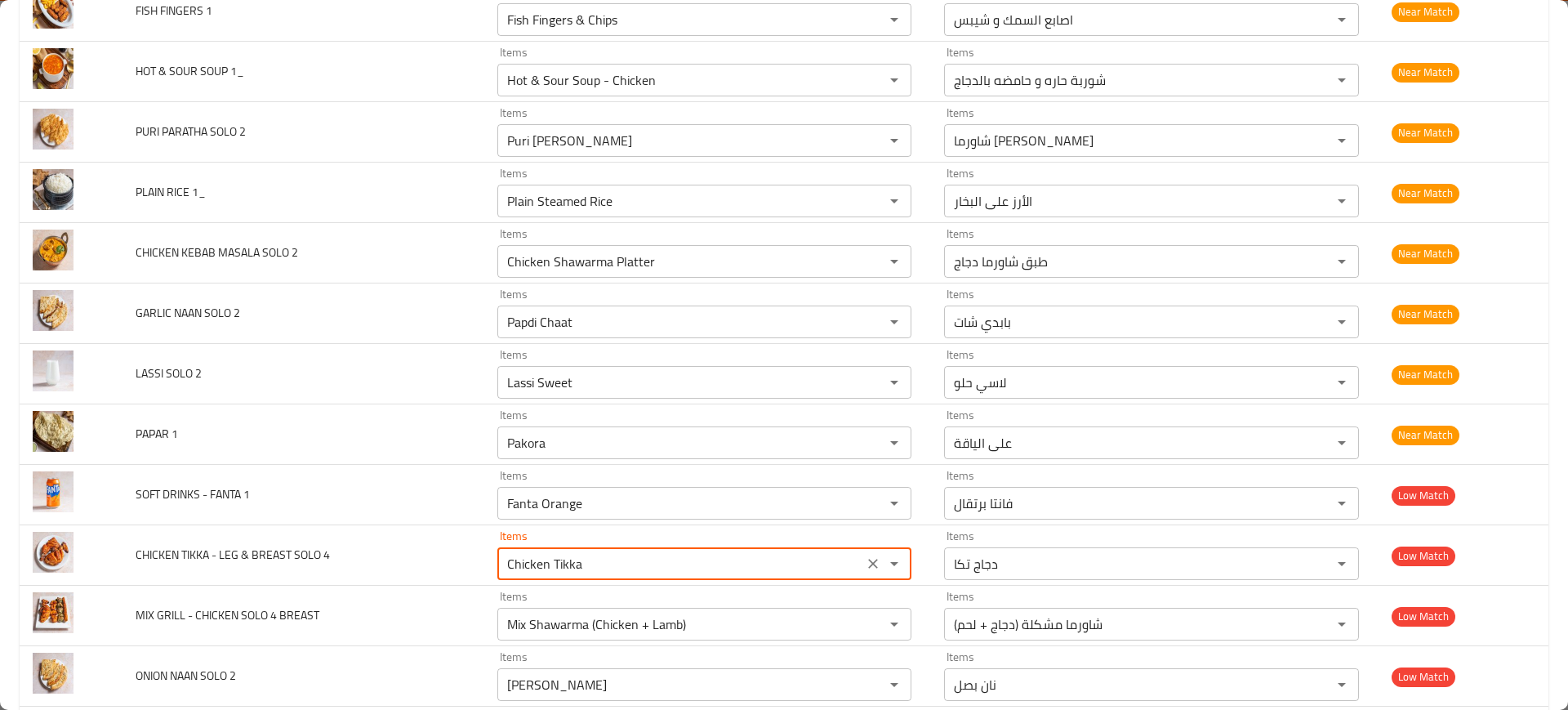
type 4-ar "دجاج تكا"
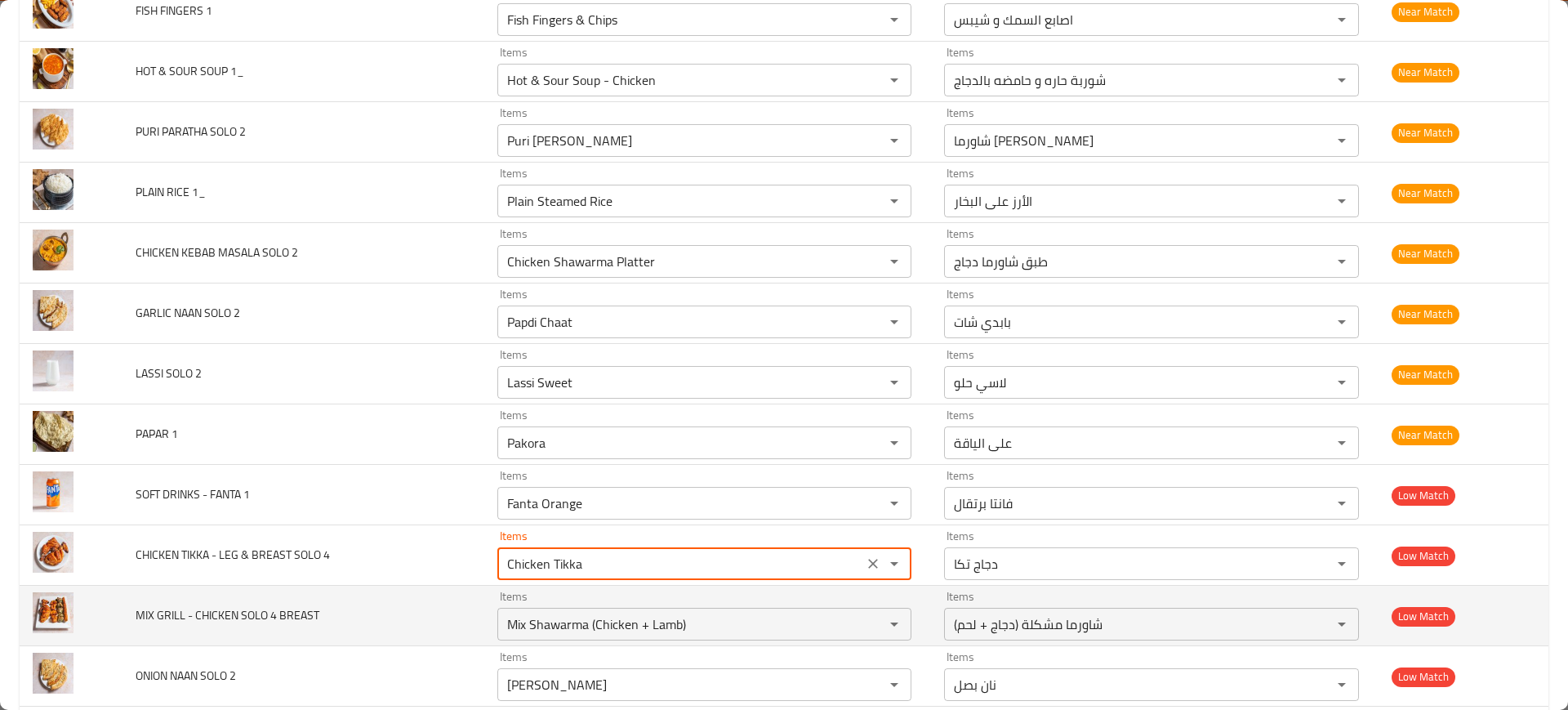
type 4 "Chicken Tikka"
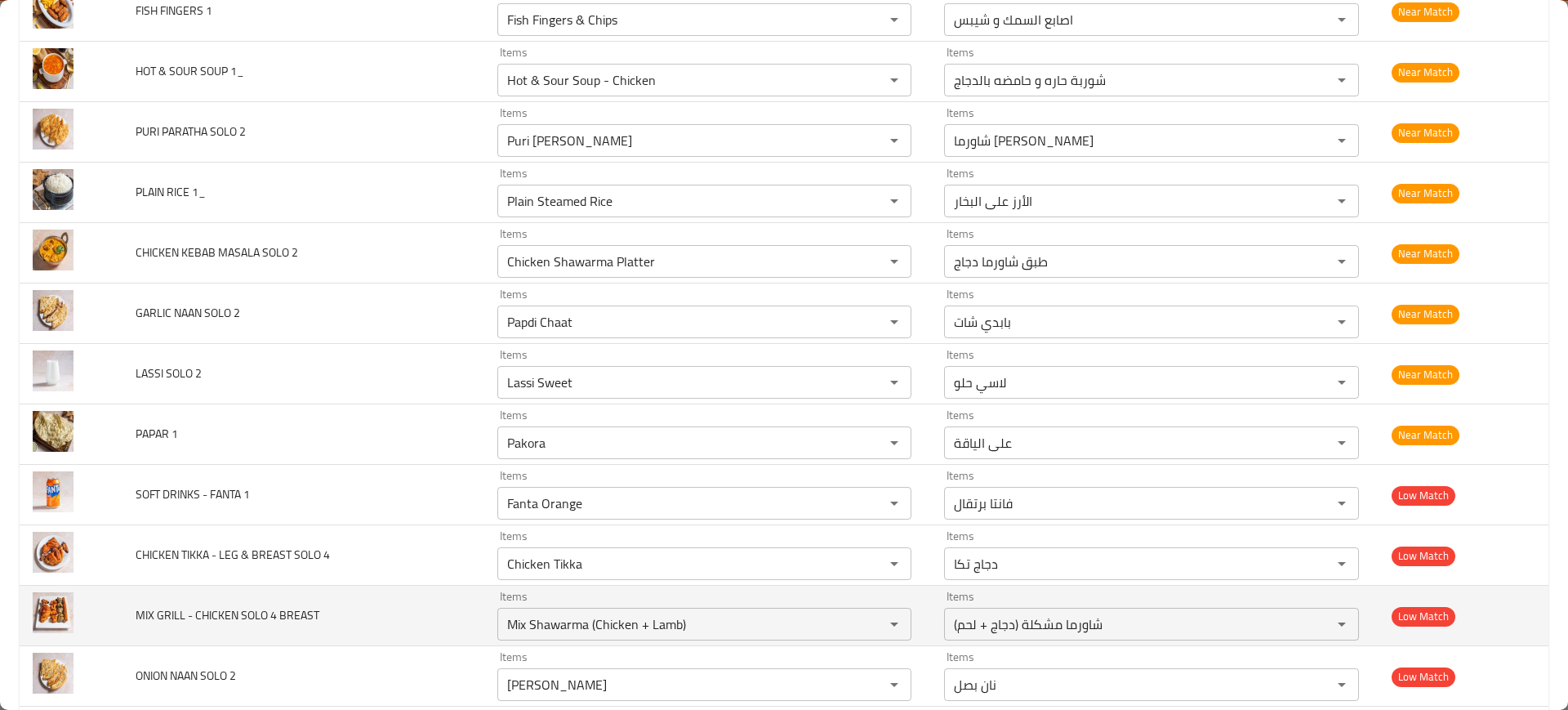
click at [425, 593] on td "MIX GRILL - CHICKEN SOLO 4 BREAST" at bounding box center [303, 616] width 361 height 60
click at [585, 616] on BREAST "Mix Shawarma (Chicken + Lamb)" at bounding box center [681, 624] width 357 height 23
paste BREAST "Grill - Chicken"
type BREAST "Mix Grill - Chicken"
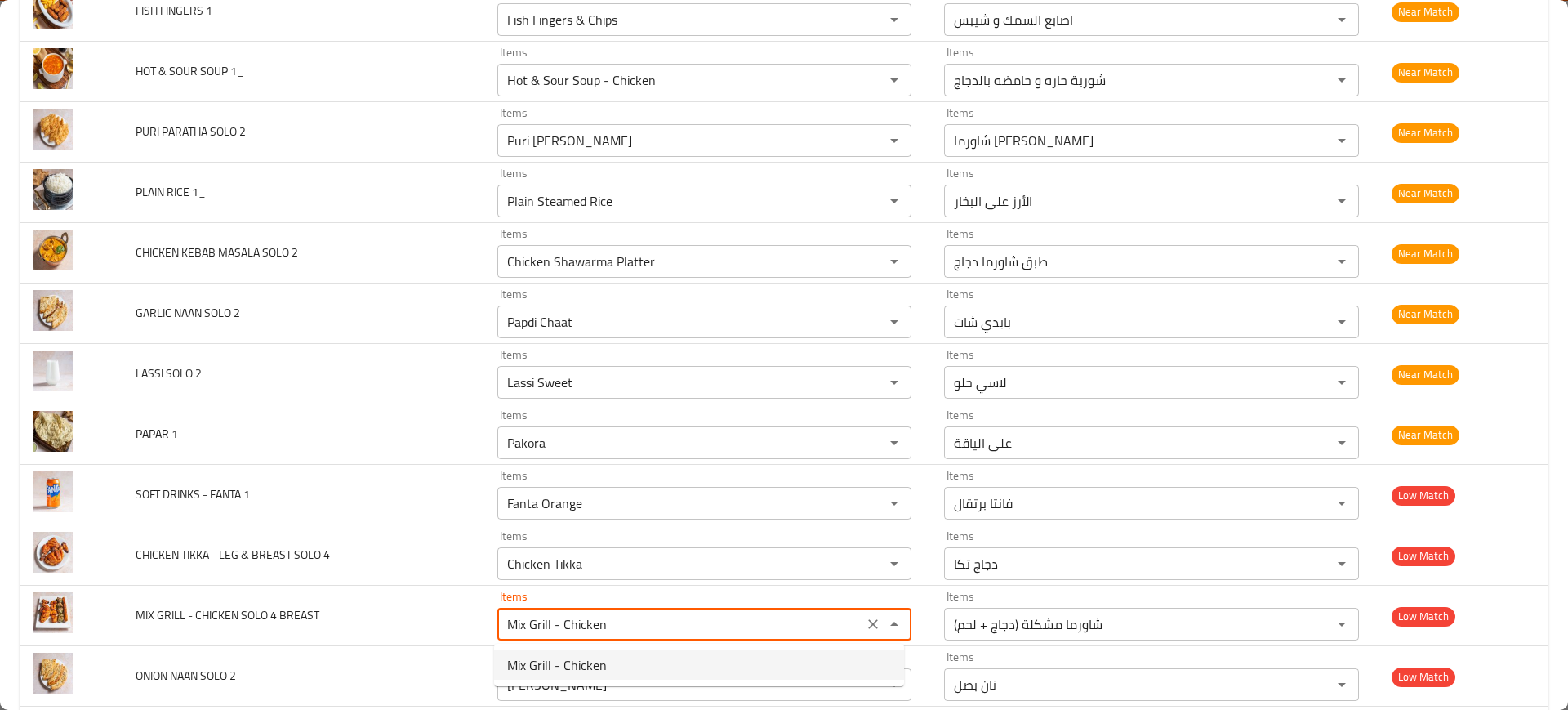
click at [607, 657] on BREAST-option-0 "Mix Grill - Chicken" at bounding box center [699, 665] width 410 height 29
type BREAST-ar "ميكس جريل -دجاج"
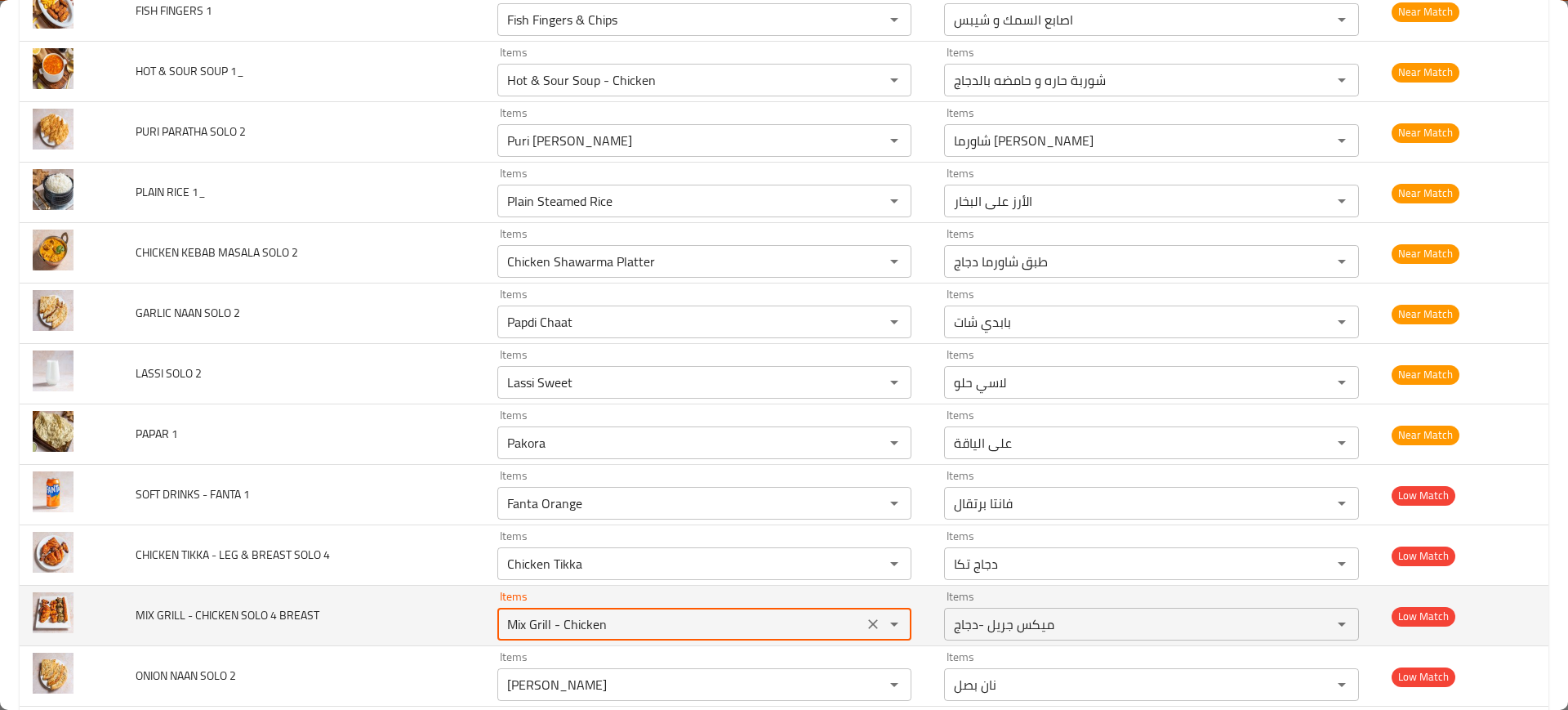
type BREAST "Mix Grill - Chicken"
click at [429, 621] on td "MIX GRILL - CHICKEN SOLO 4 BREAST" at bounding box center [303, 616] width 361 height 60
click at [297, 628] on td "MIX GRILL - CHICKEN SOLO 4 BREAST" at bounding box center [303, 616] width 361 height 60
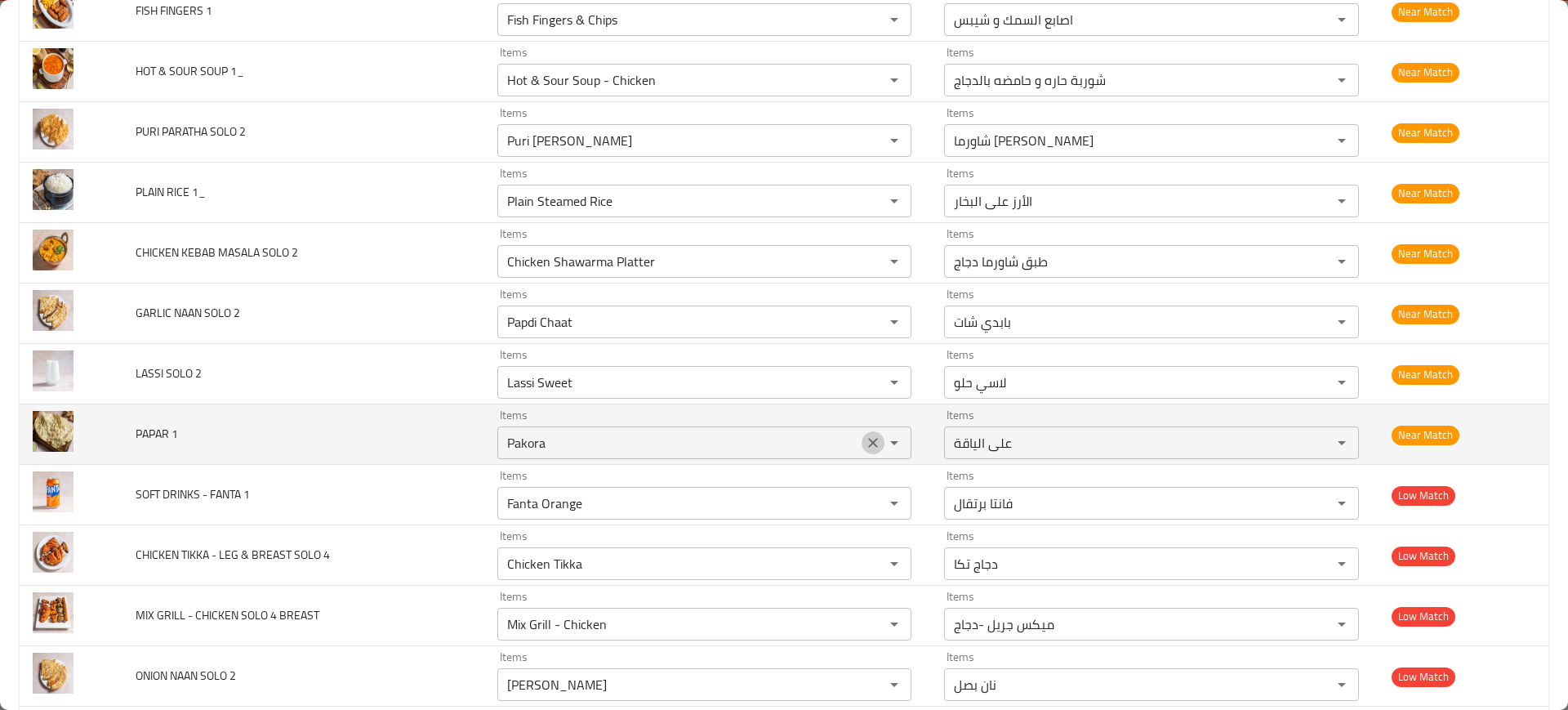
click at [873, 444] on icon "Clear" at bounding box center [873, 443] width 16 height 16
click at [372, 406] on td "PAPAR 1" at bounding box center [303, 435] width 361 height 60
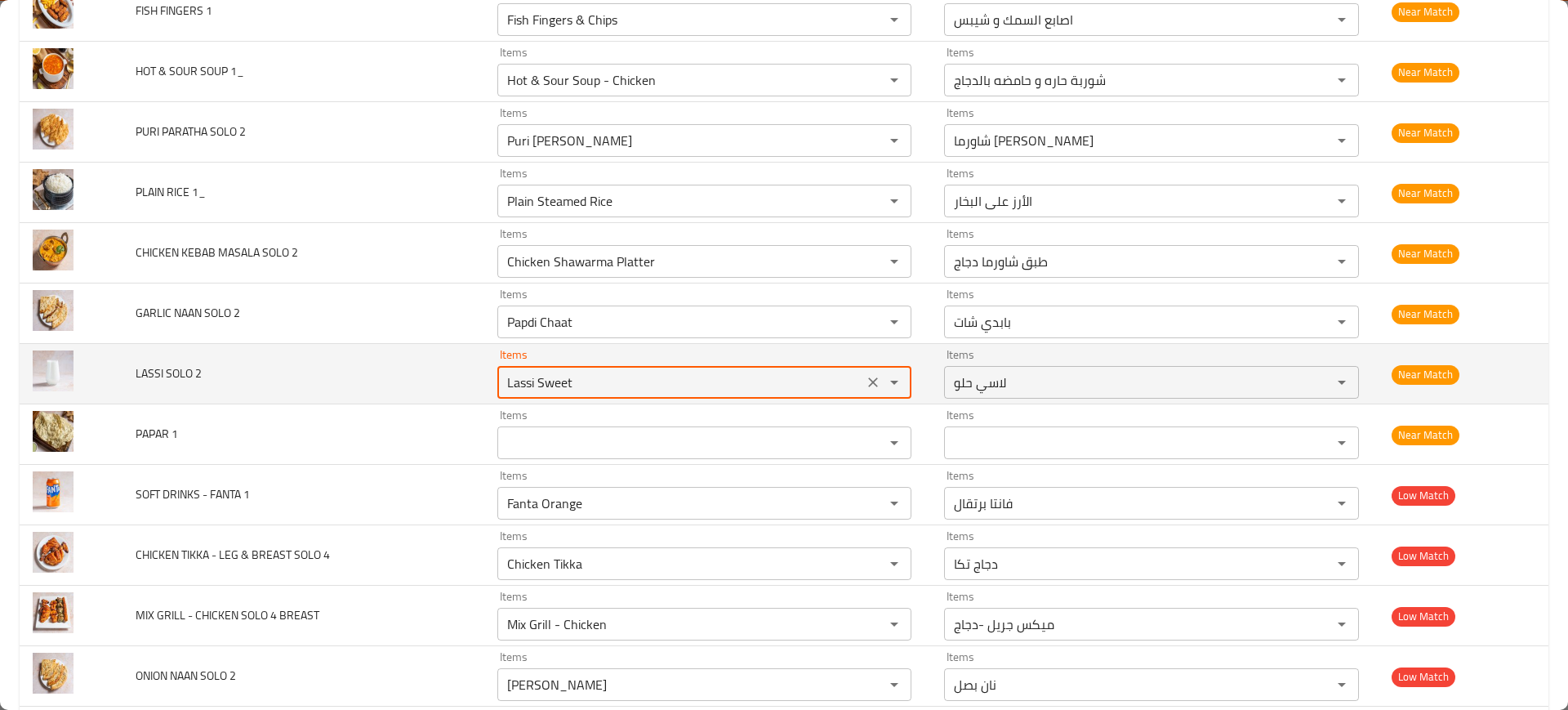
click at [590, 383] on 2 "Lassi Sweet" at bounding box center [681, 382] width 357 height 23
paste 2 "alty"
type 2 "Lassi Salty"
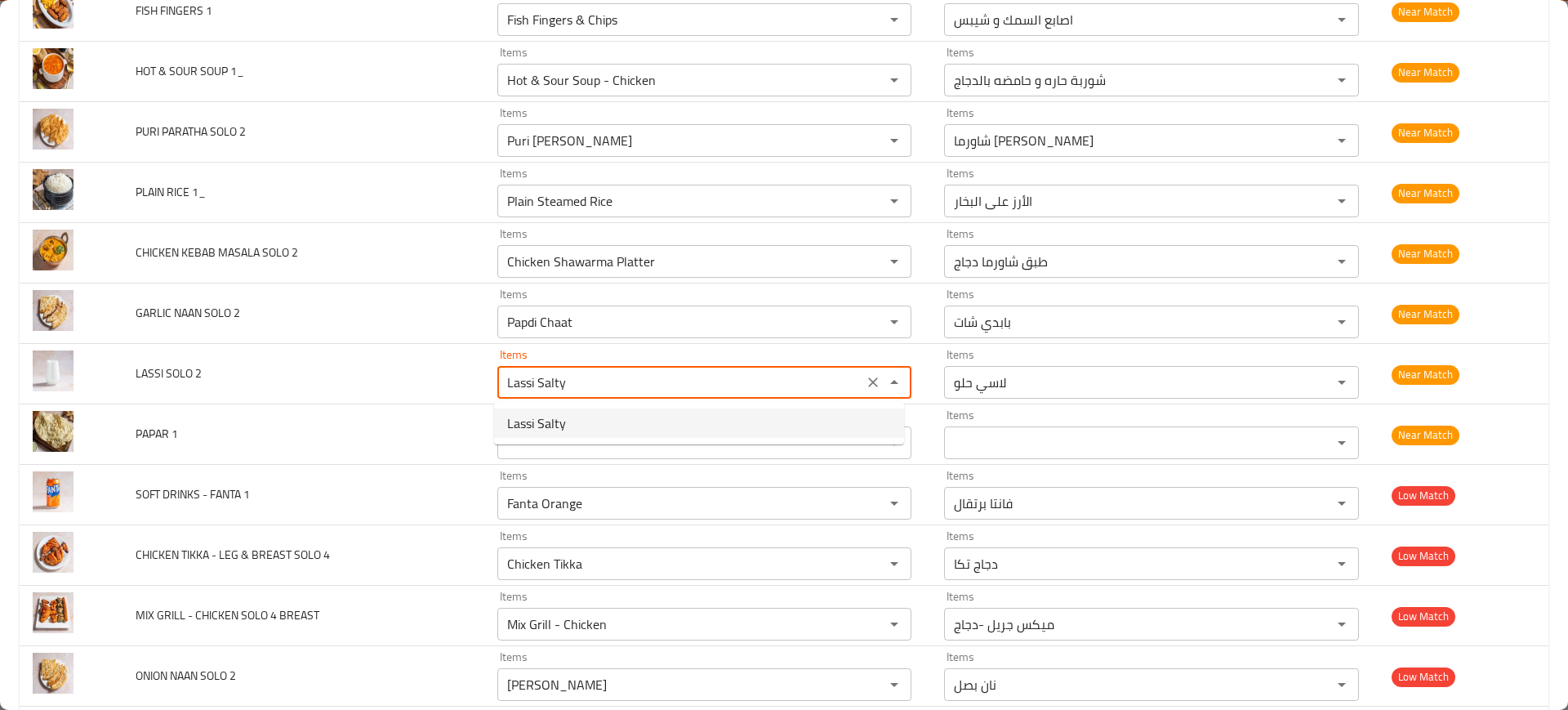
click at [606, 429] on 2-option-0 "Lassi Salty" at bounding box center [699, 423] width 410 height 29
type 2-ar "لاسي مالح"
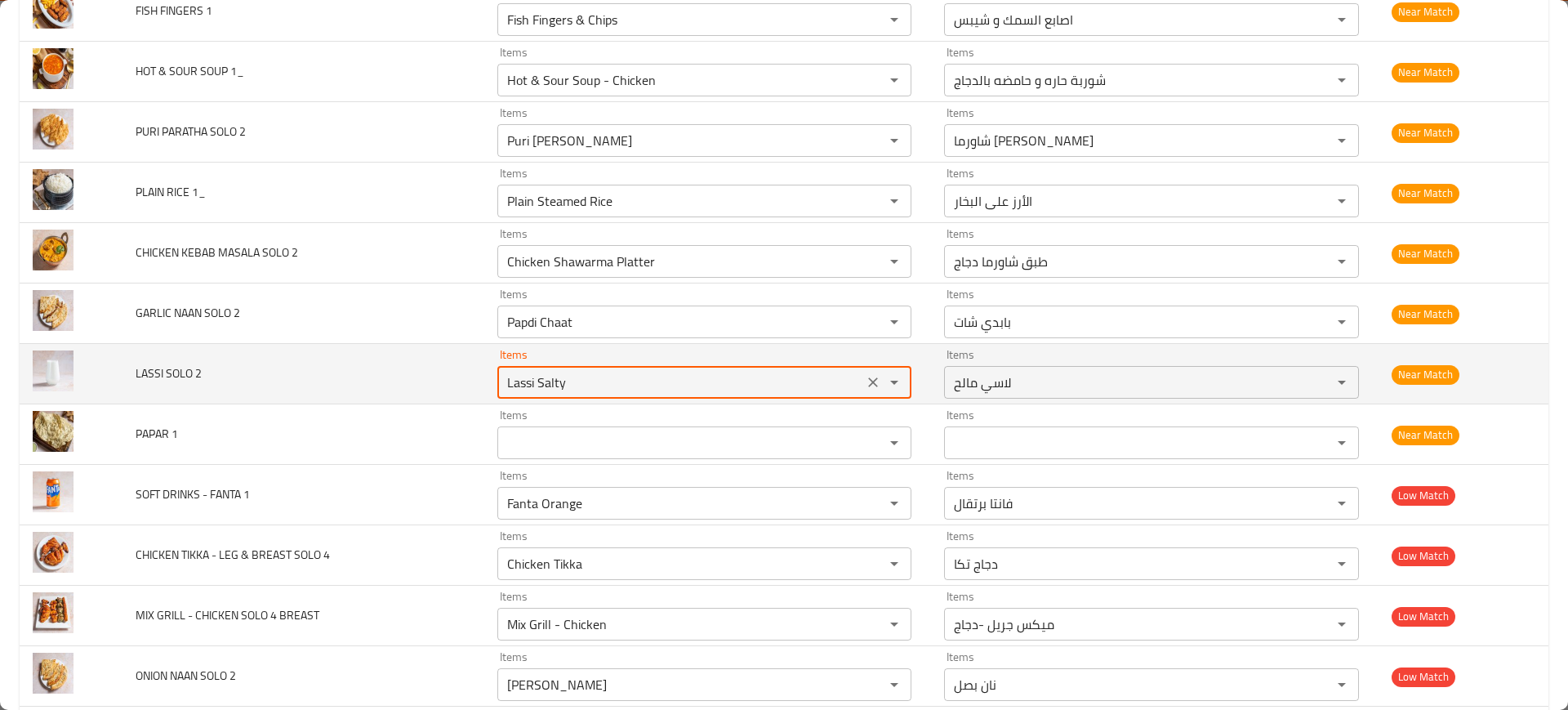
type 2 "Lassi Salty"
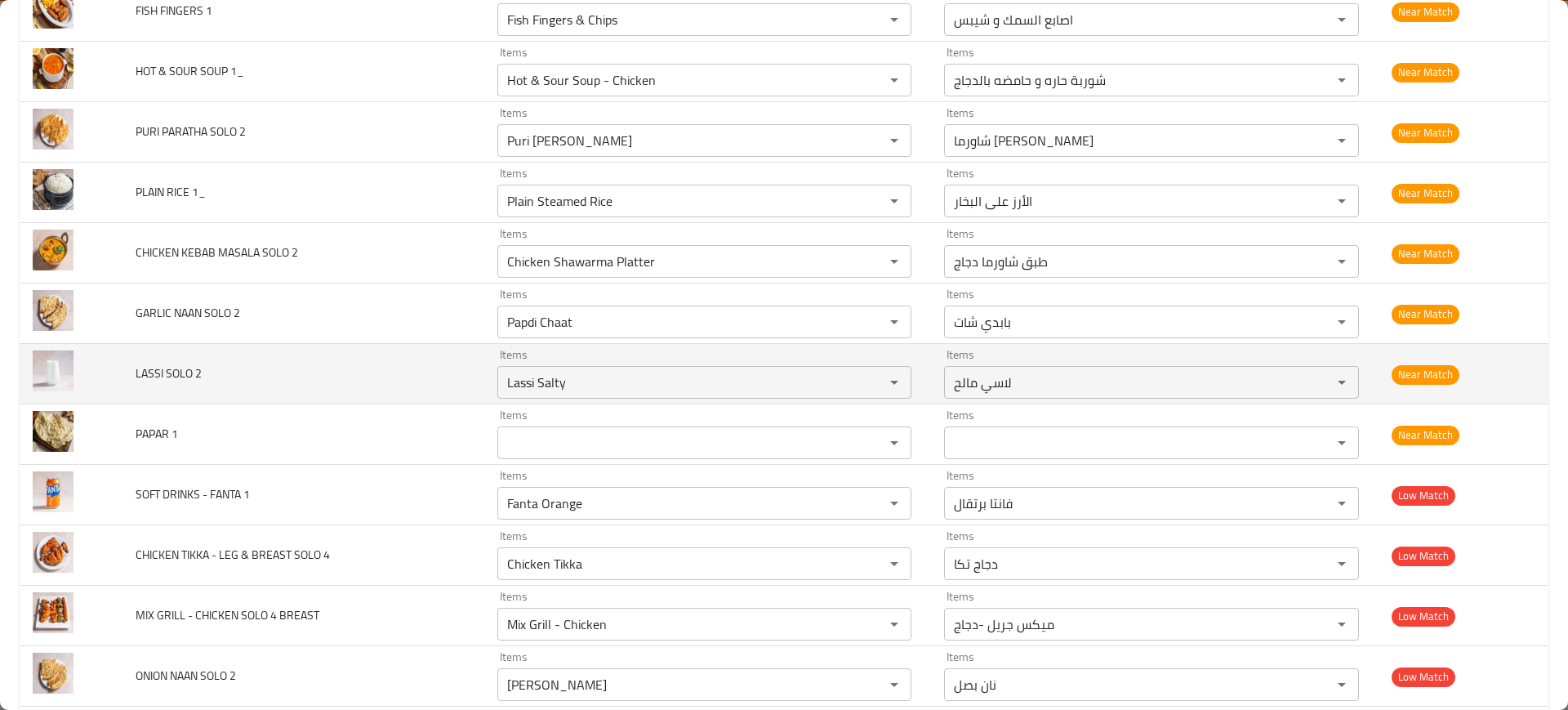
click at [421, 391] on td "LASSI SOLO 2" at bounding box center [303, 374] width 361 height 60
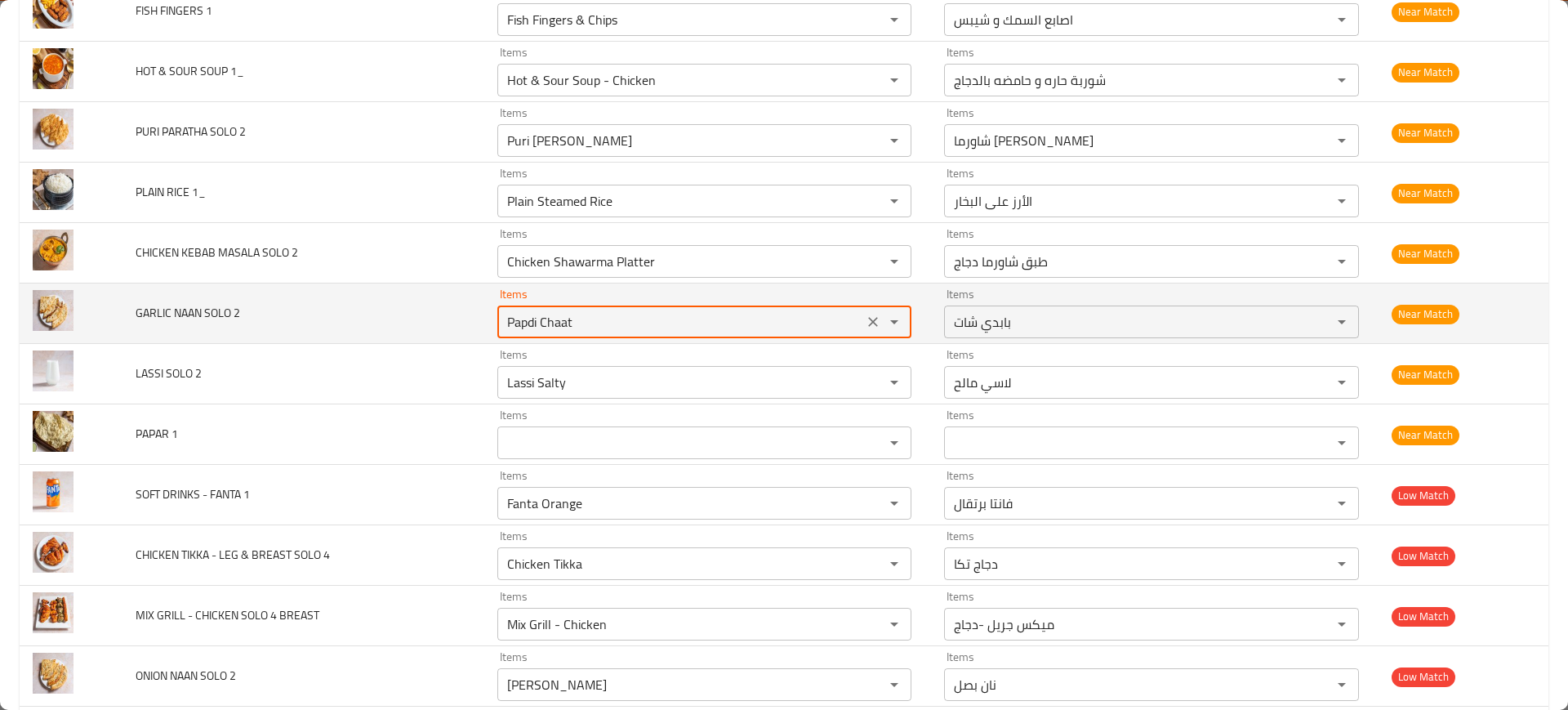
click at [583, 327] on 2 "Papdi Chaat" at bounding box center [681, 322] width 357 height 23
paste 2 "[PERSON_NAME]"
type 2 "[PERSON_NAME]"
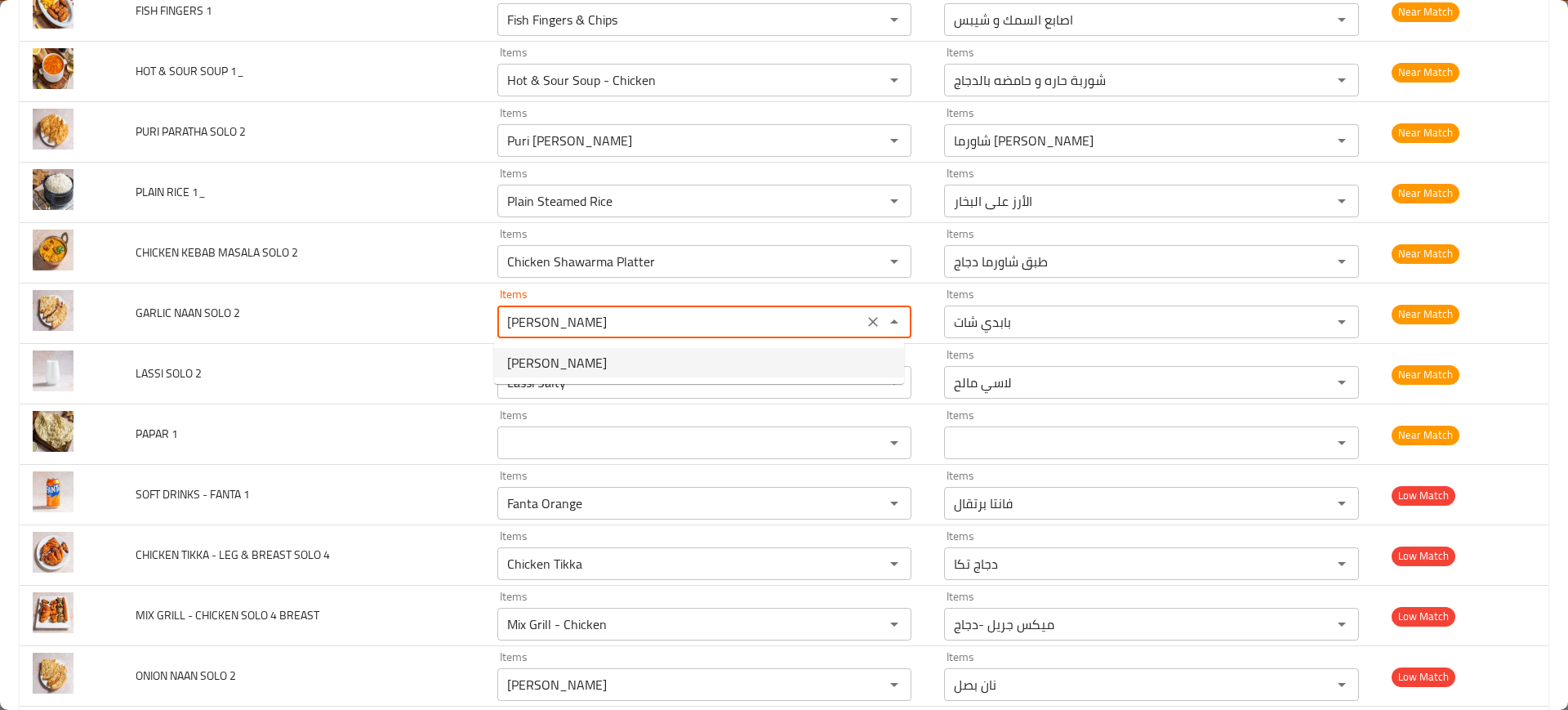
click at [600, 357] on 2-option-0 "[PERSON_NAME]" at bounding box center [699, 362] width 410 height 29
type 2-ar "نان بالثوم"
type 2 "[PERSON_NAME]"
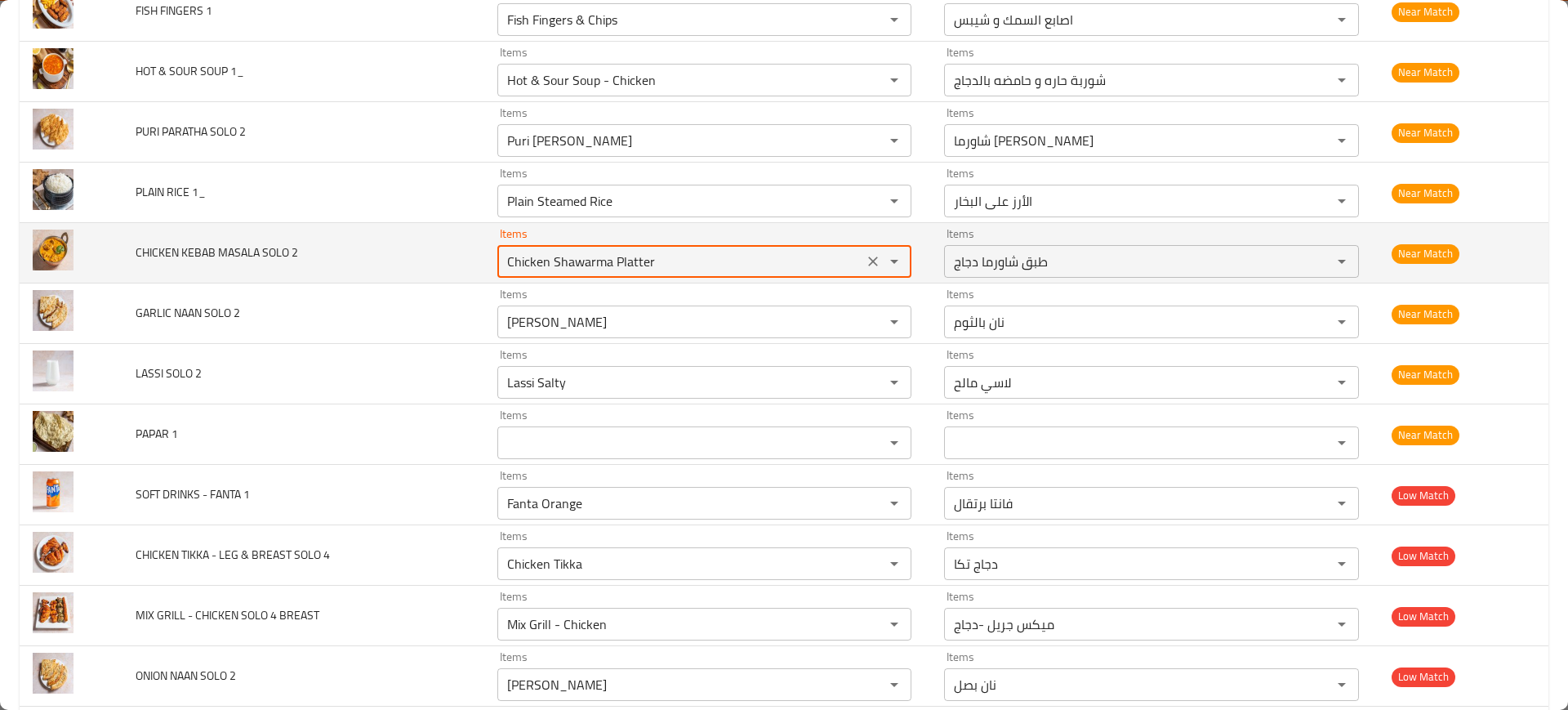
click at [513, 265] on 2 "Chicken Shawarma Platter" at bounding box center [681, 261] width 357 height 23
paste 2 "Kabab Masala-Chicken"
type 2 "Kabab Masala-Chicken"
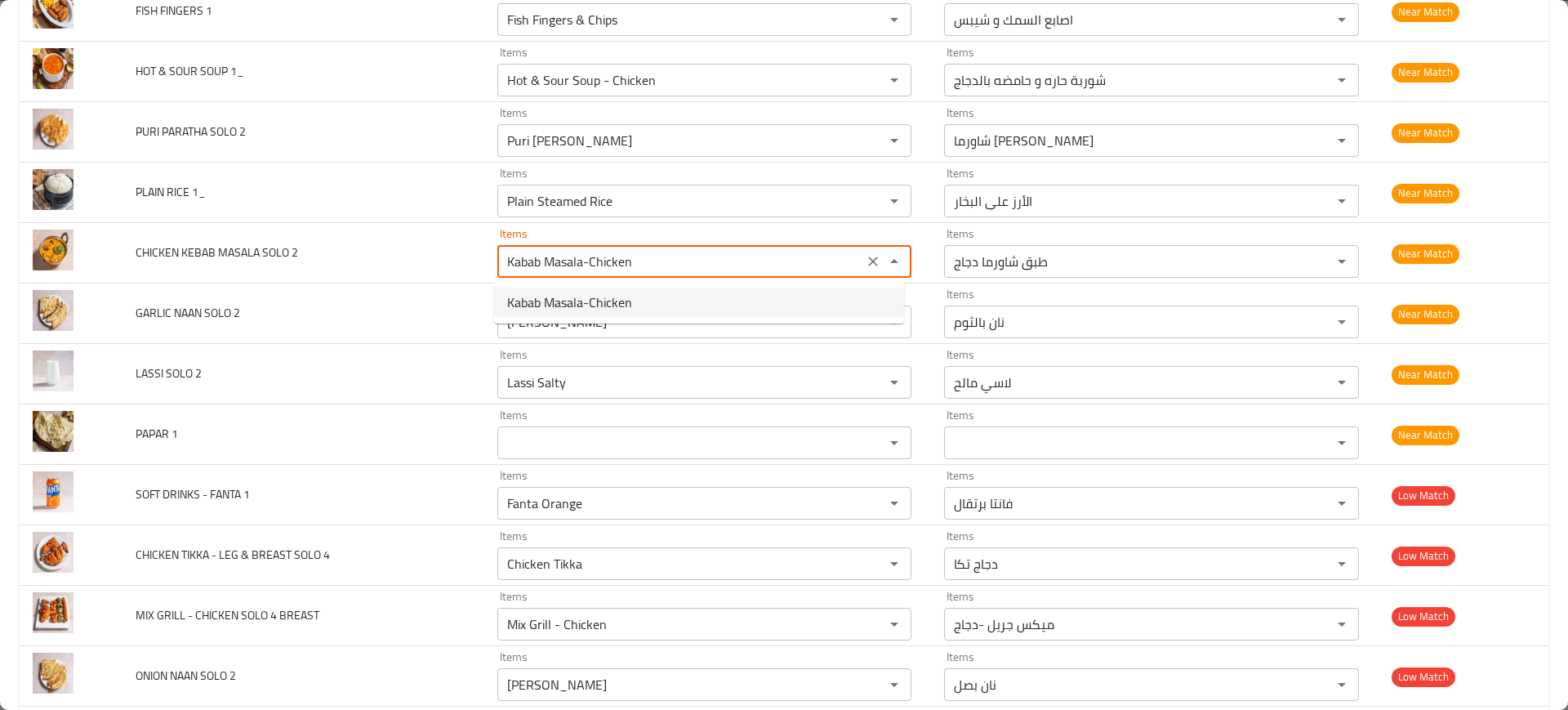
click at [539, 310] on span "Kabab Masala-Chicken" at bounding box center [570, 303] width 125 height 20
type 2-ar "كباب الدجاج ماسالا"
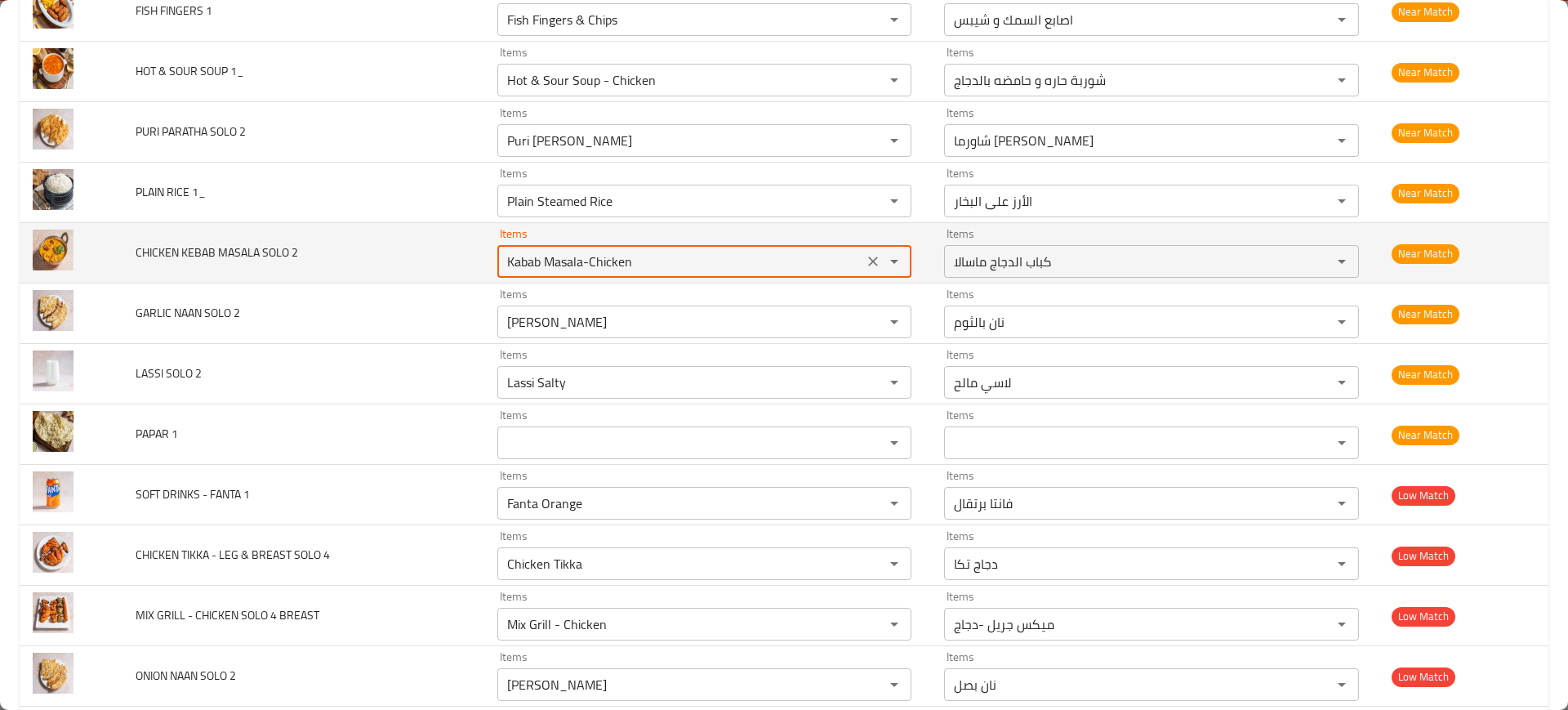
type 2 "Kabab Masala-Chicken"
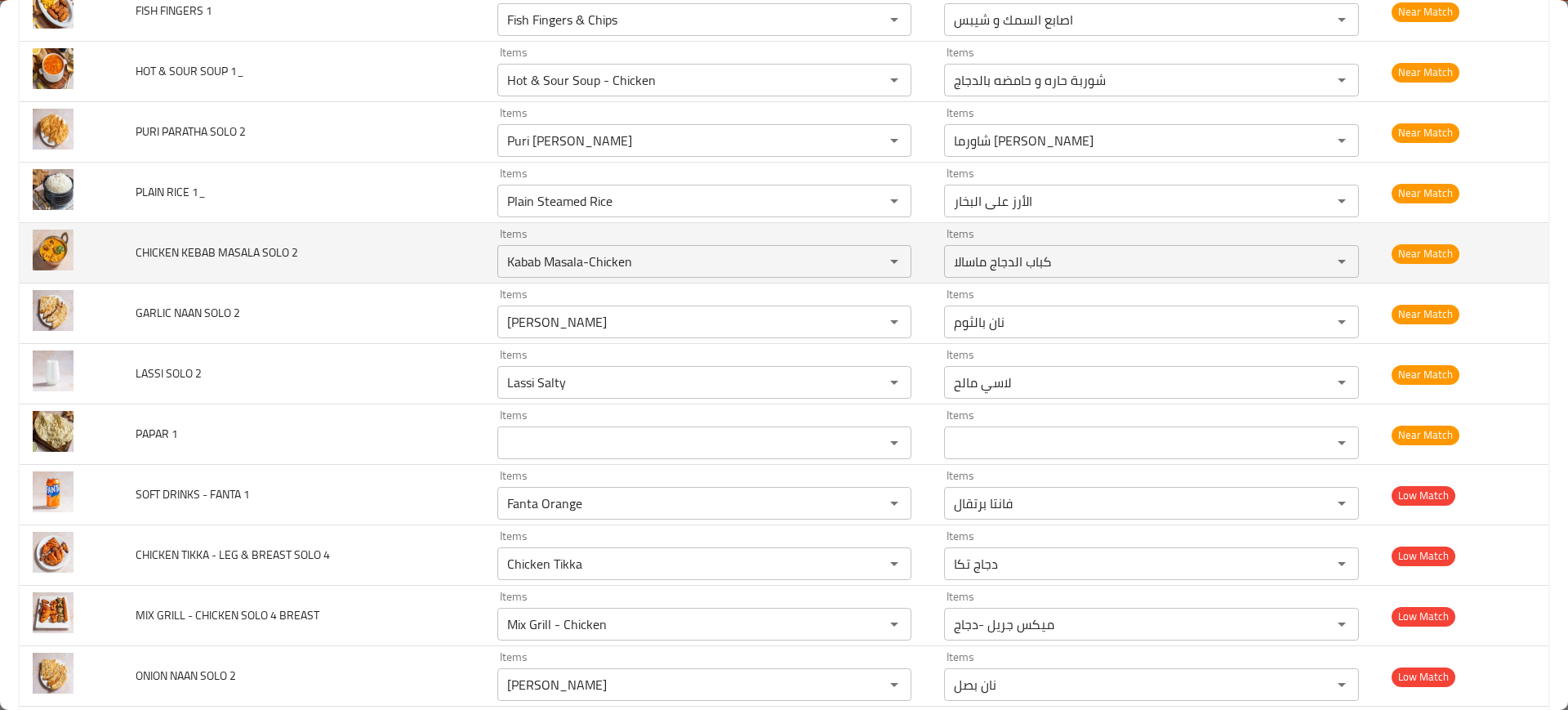
click at [431, 275] on td "CHICKEN KEBAB MASALA SOLO 2" at bounding box center [303, 253] width 361 height 60
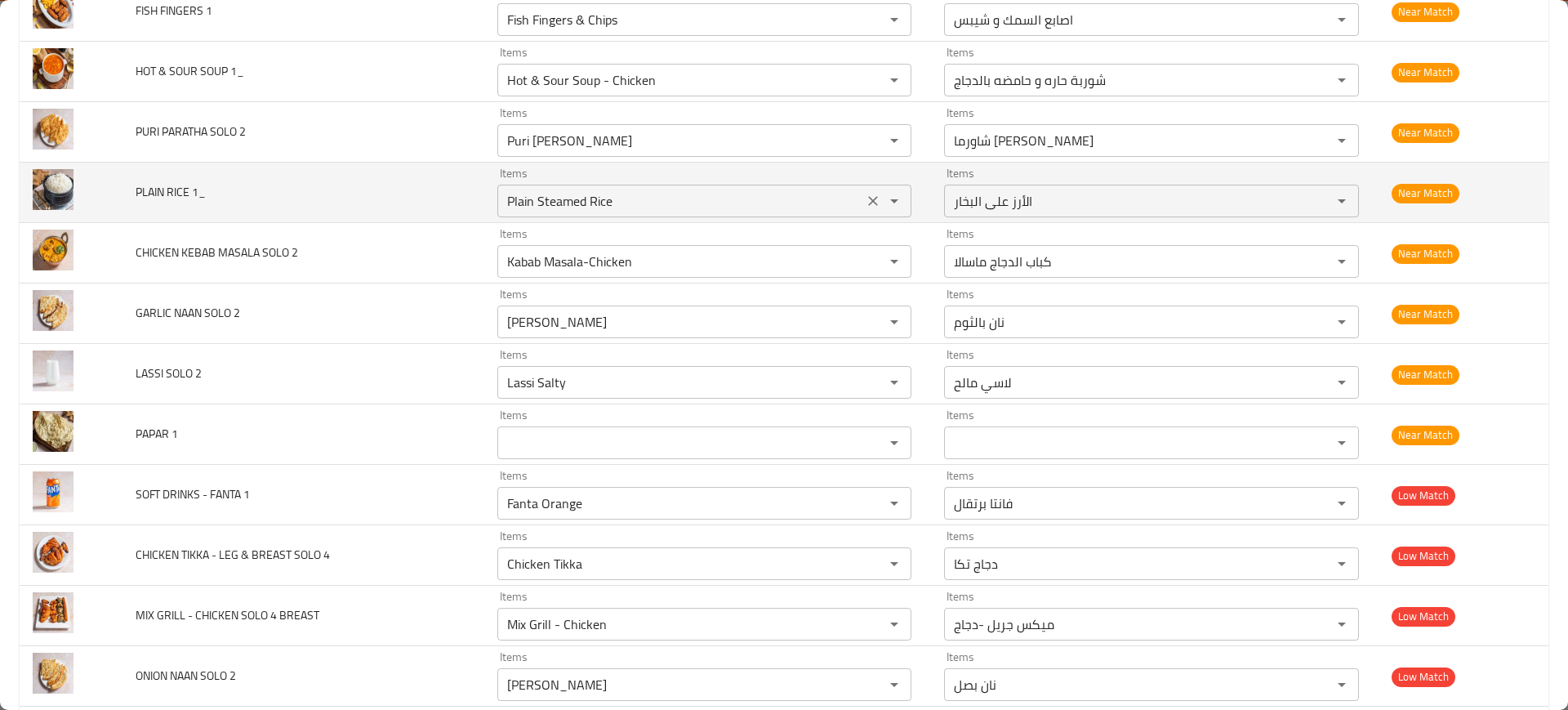
click at [508, 215] on div "Plain Steamed Rice Items" at bounding box center [705, 201] width 415 height 33
click at [465, 211] on td "PLAIN RICE 1_" at bounding box center [303, 193] width 361 height 60
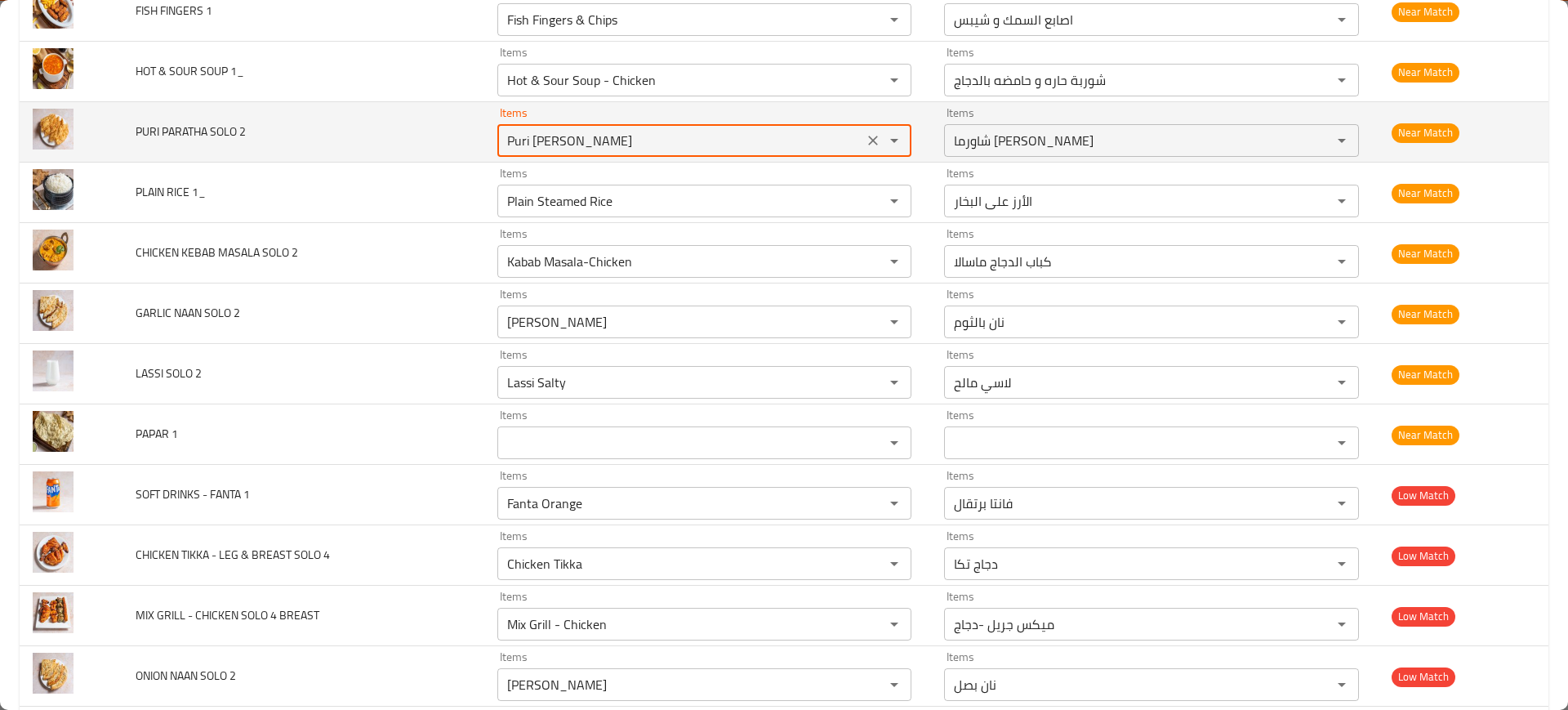
click at [510, 145] on 2 "Puri Paratha Shawarma" at bounding box center [681, 140] width 357 height 23
paste 2 "aratha - Puri"
type 2 "Paratha - Puri"
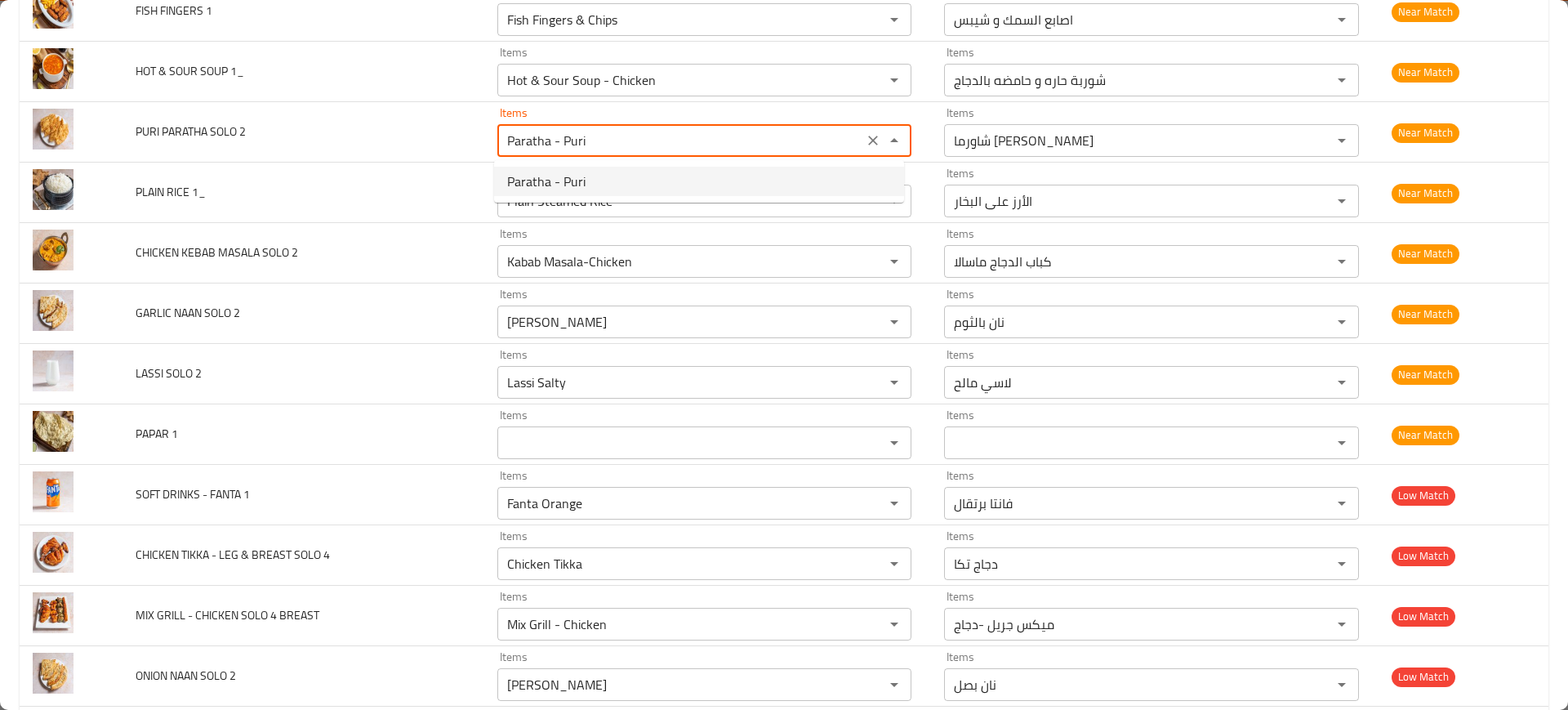
click at [527, 175] on span "Paratha - Puri" at bounding box center [547, 182] width 78 height 20
type 2-ar "[PERSON_NAME]"
type 2 "Paratha - Puri"
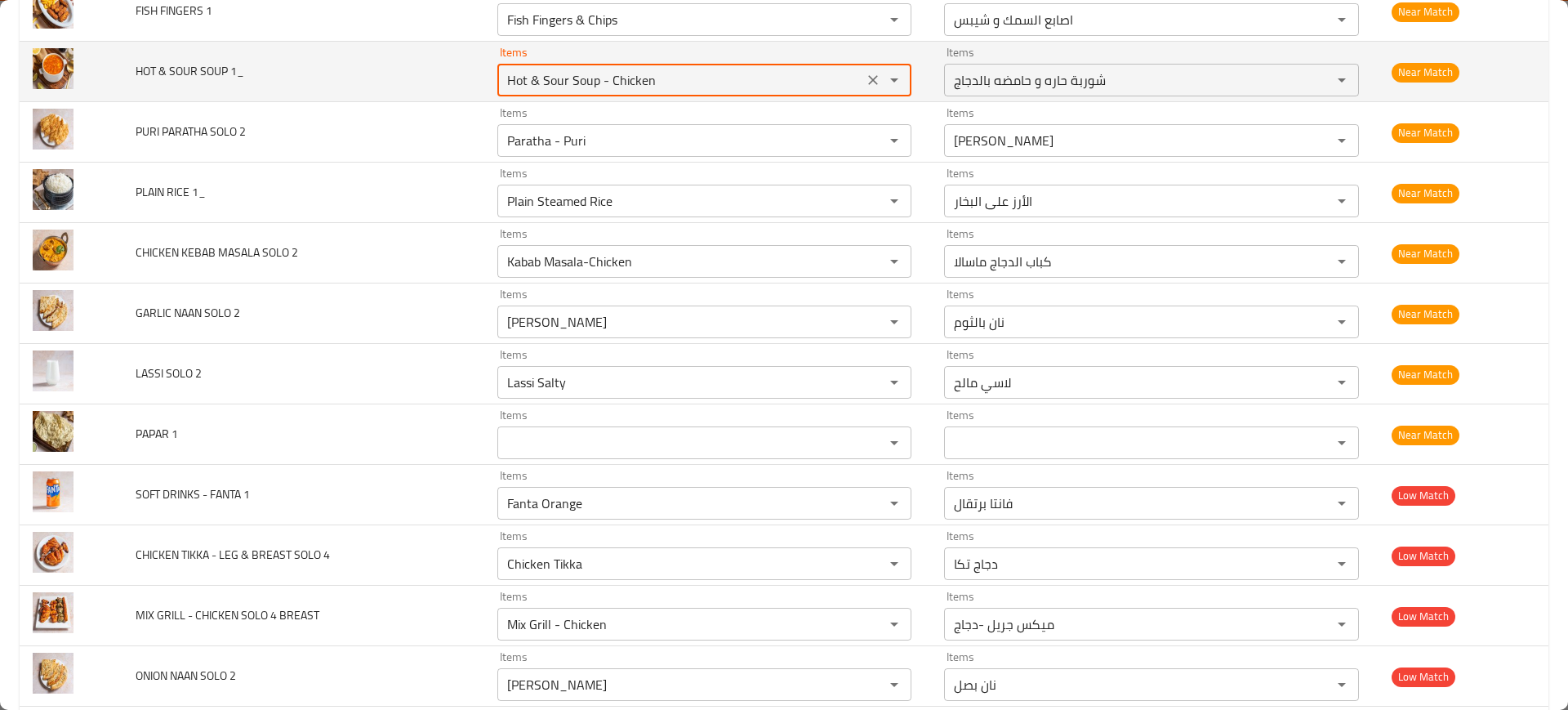
click at [559, 77] on 1_ "Hot & Sour Soup - Chicken" at bounding box center [681, 80] width 357 height 23
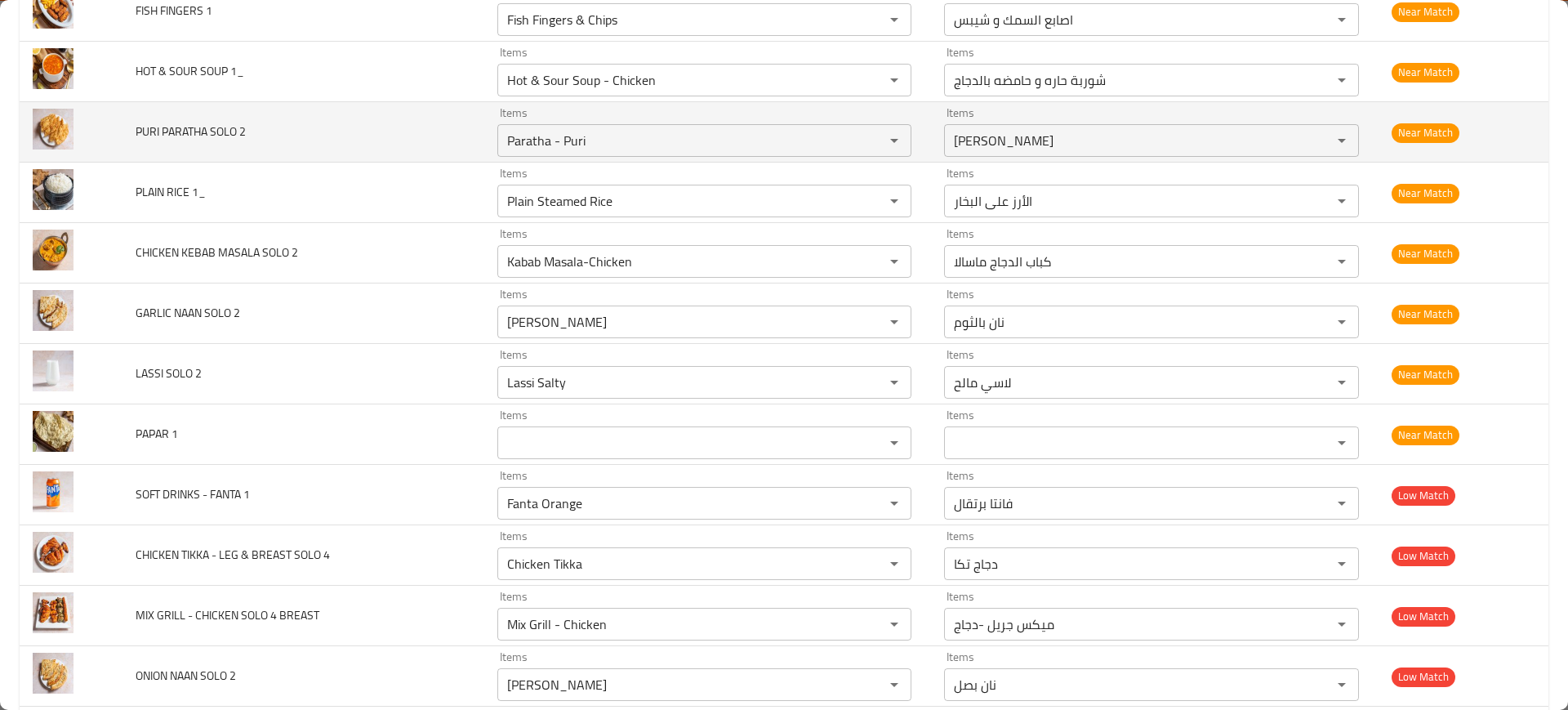
click at [366, 117] on td "PURI PARATHA SOLO 2" at bounding box center [303, 132] width 361 height 60
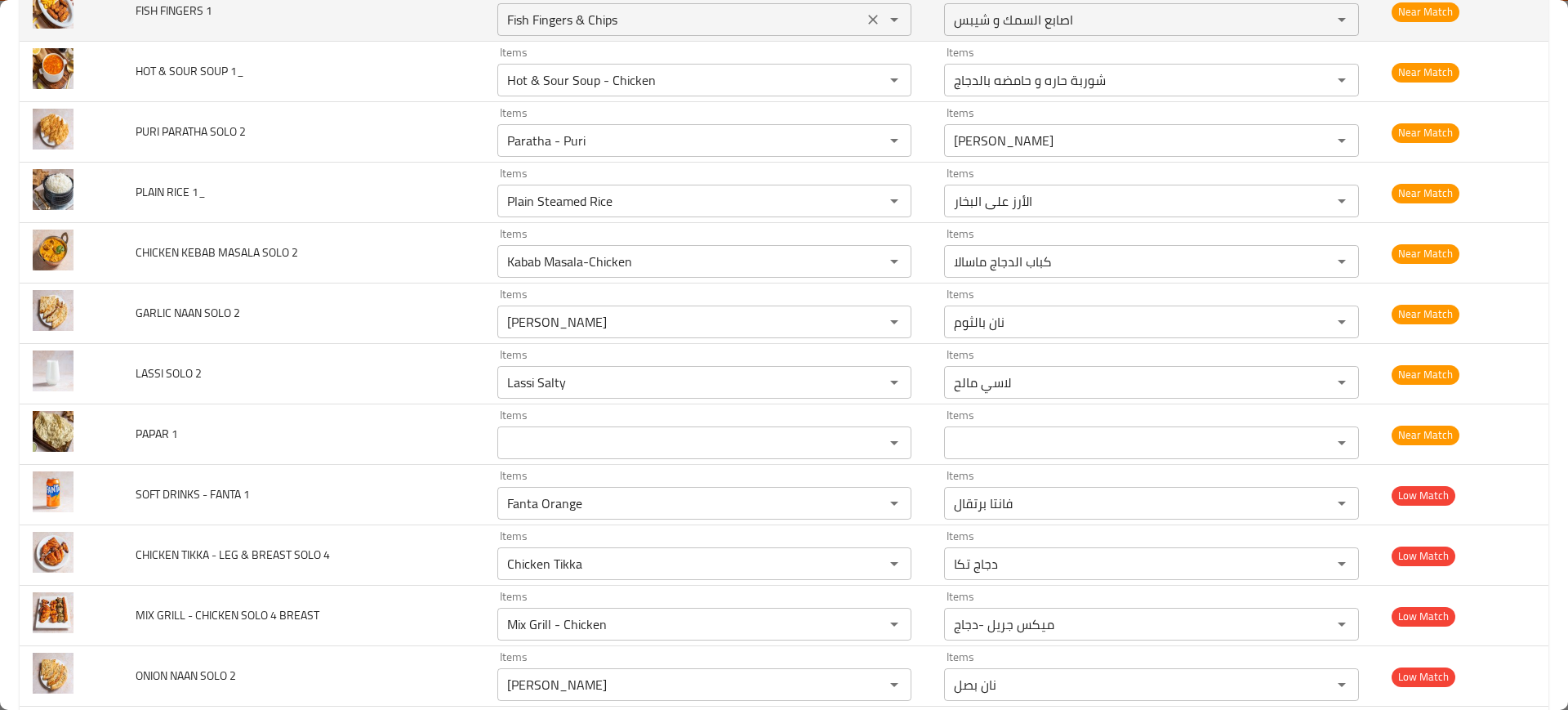
click at [532, 32] on div "Fish Fingers & Chips Items" at bounding box center [705, 19] width 415 height 33
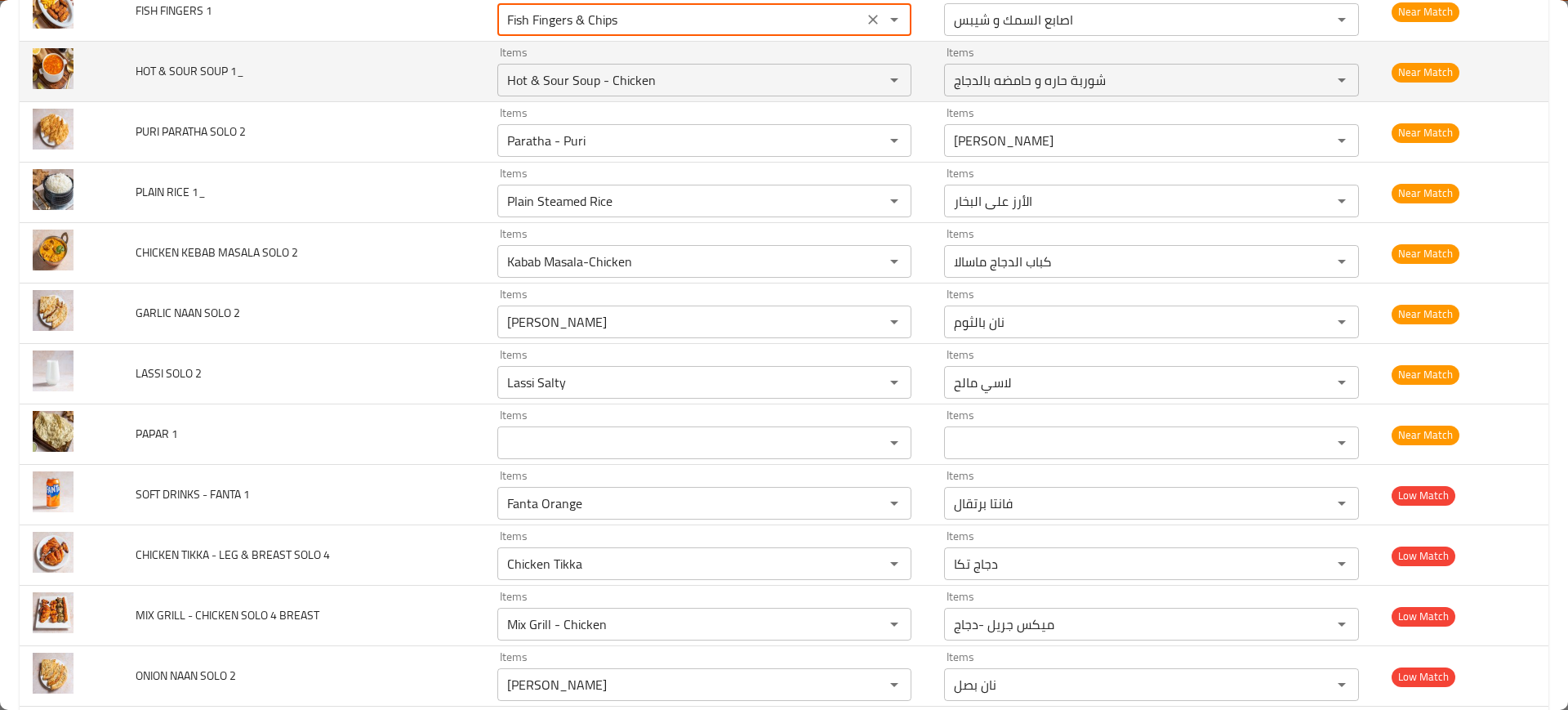
click at [453, 74] on td "HOT & SOUR SOUP 1_" at bounding box center [303, 72] width 361 height 60
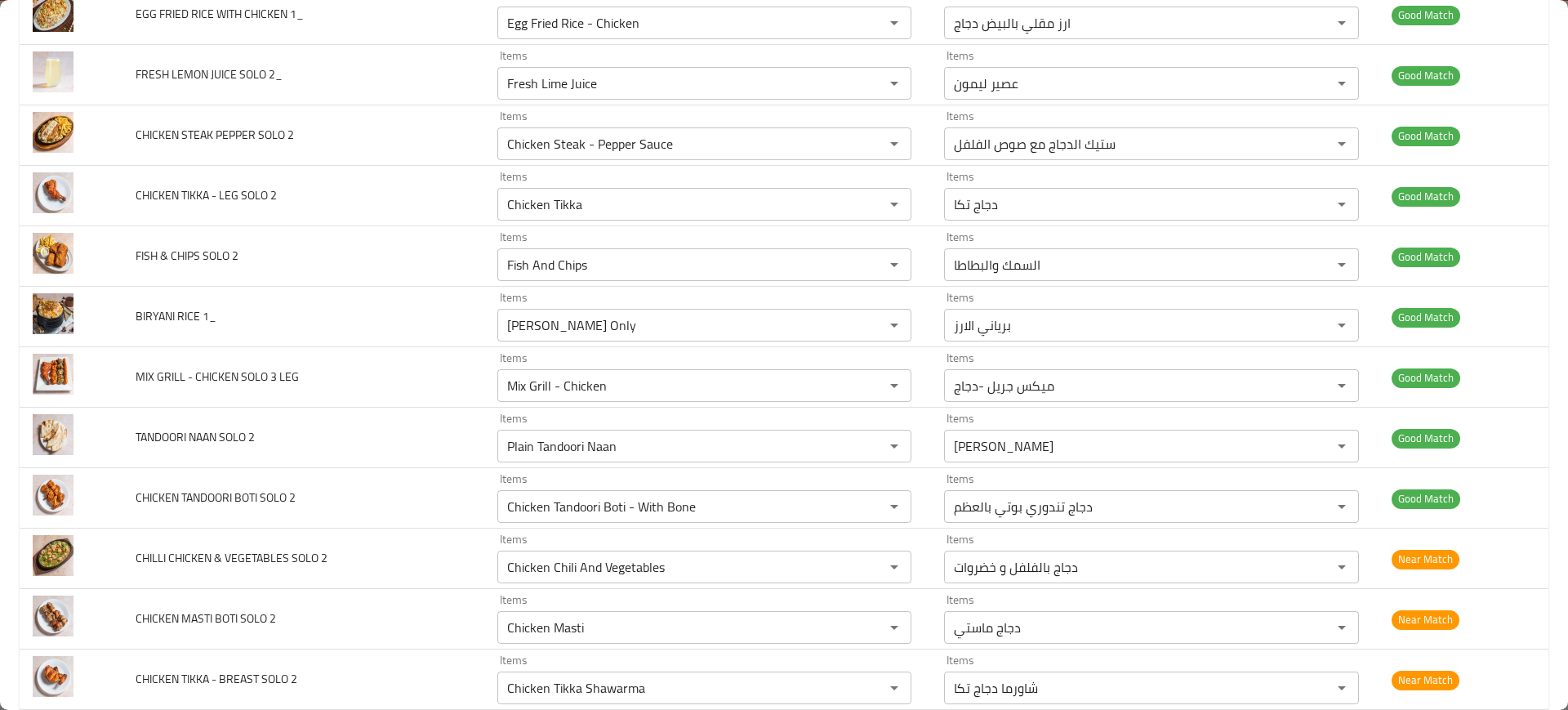
scroll to position [4377, 0]
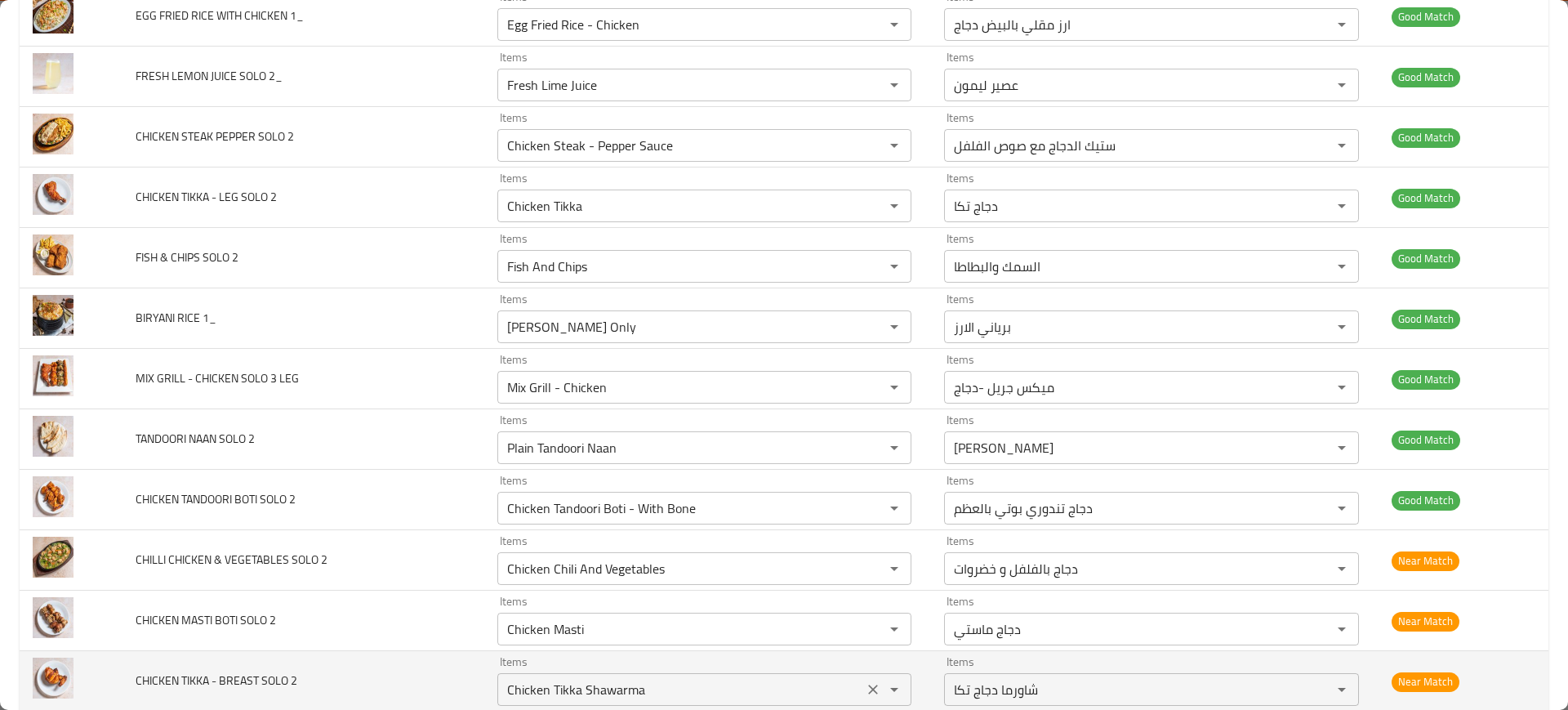
click at [865, 691] on icon "Clear" at bounding box center [873, 690] width 16 height 16
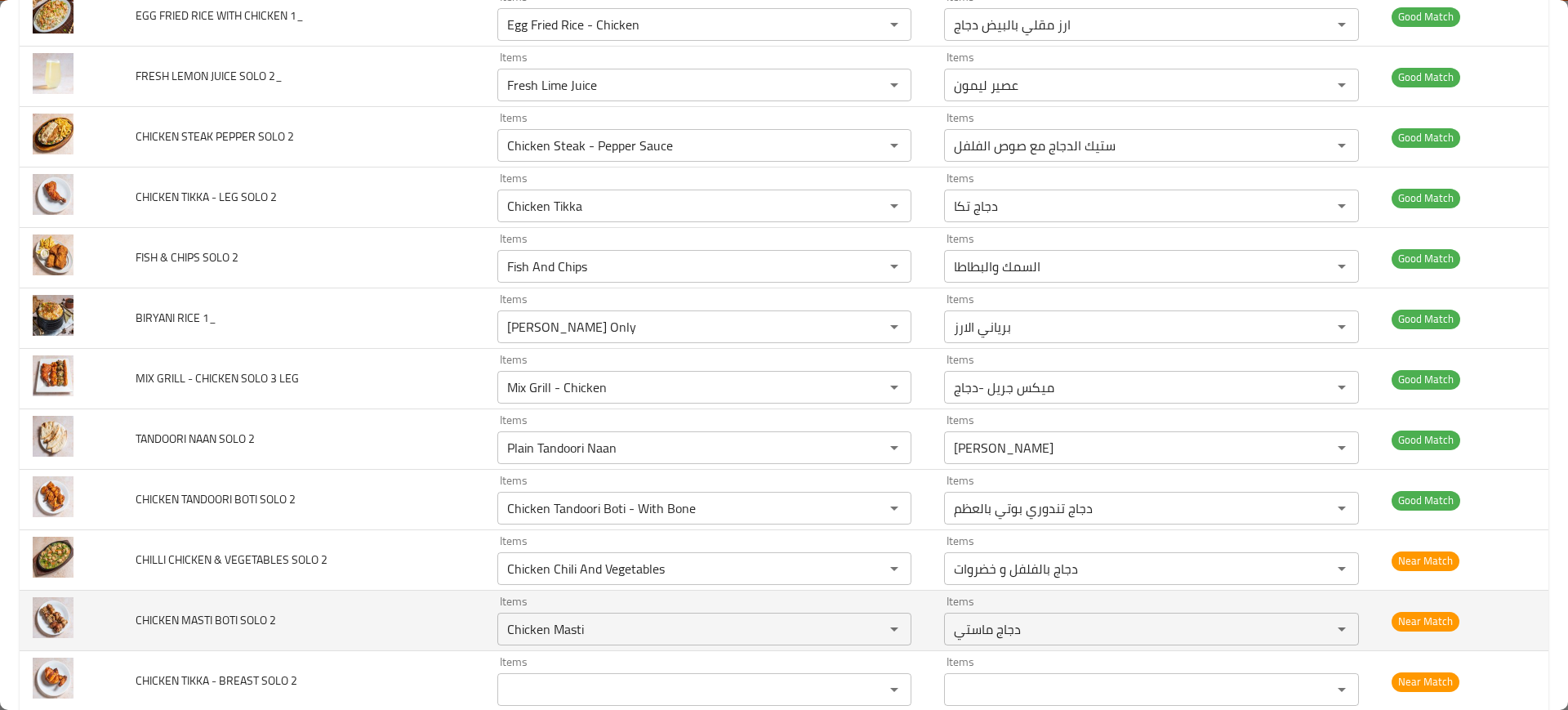
click at [354, 646] on td "CHICKEN MASTI BOTI SOLO 2" at bounding box center [303, 621] width 361 height 60
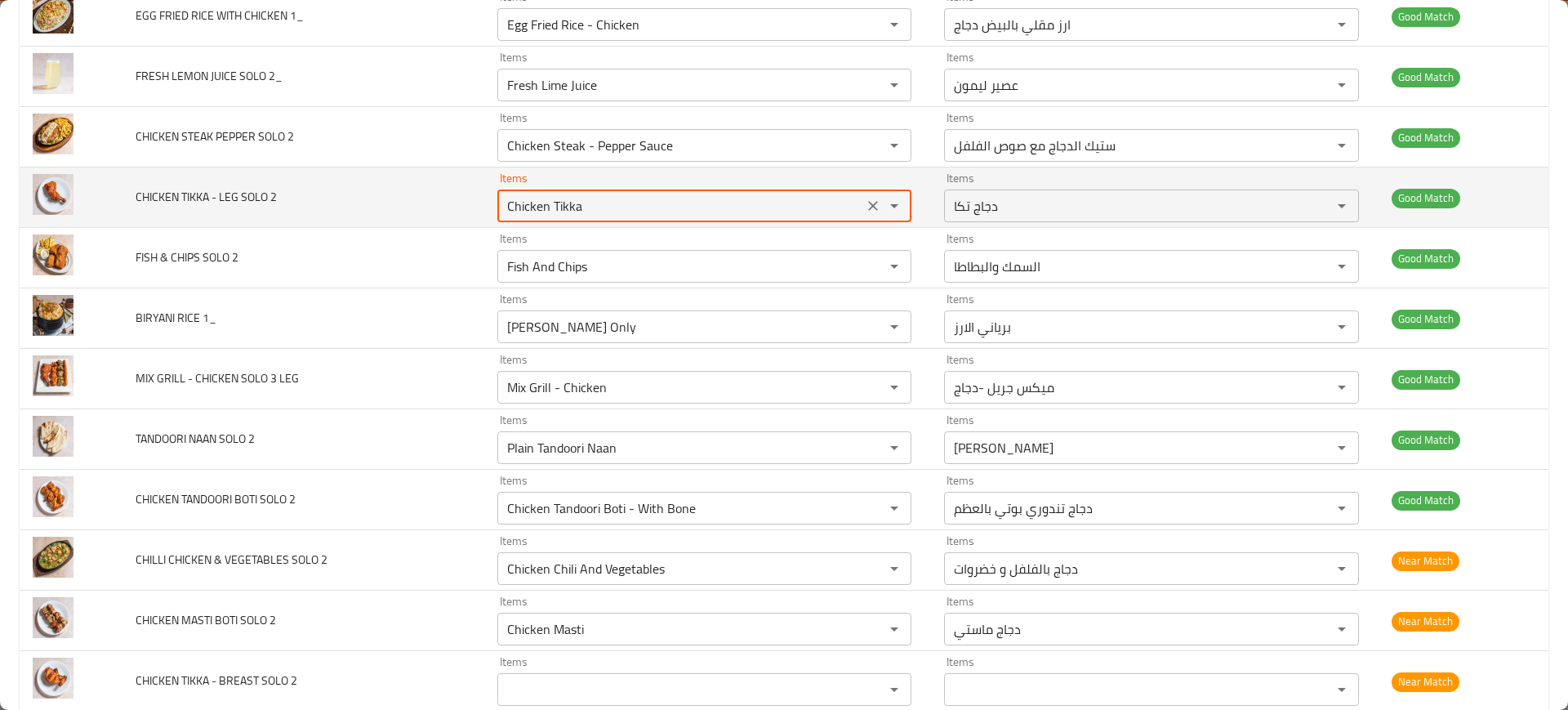
click at [572, 206] on 2 "Chicken Tikka" at bounding box center [681, 206] width 357 height 23
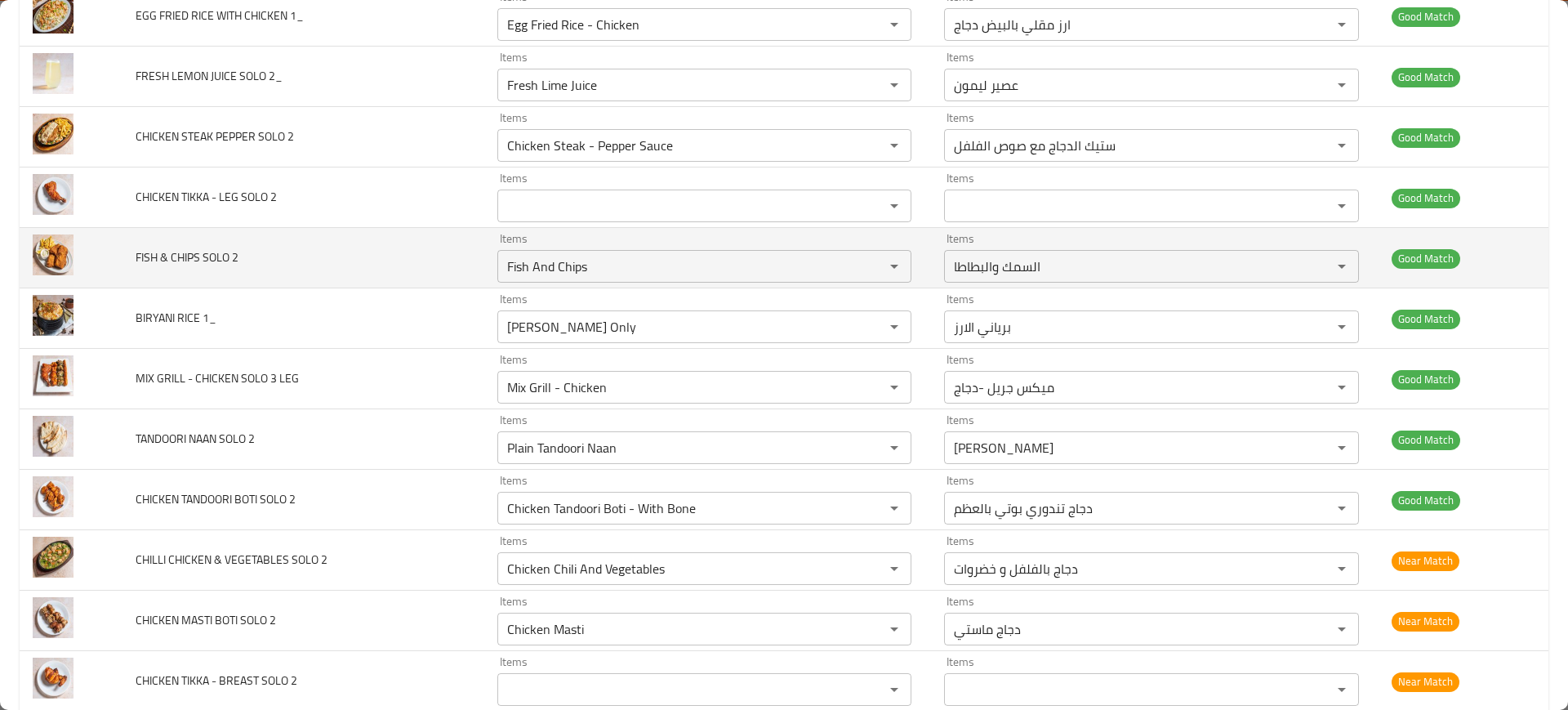
click at [418, 234] on td "FISH & CHIPS SOLO 2" at bounding box center [303, 258] width 361 height 60
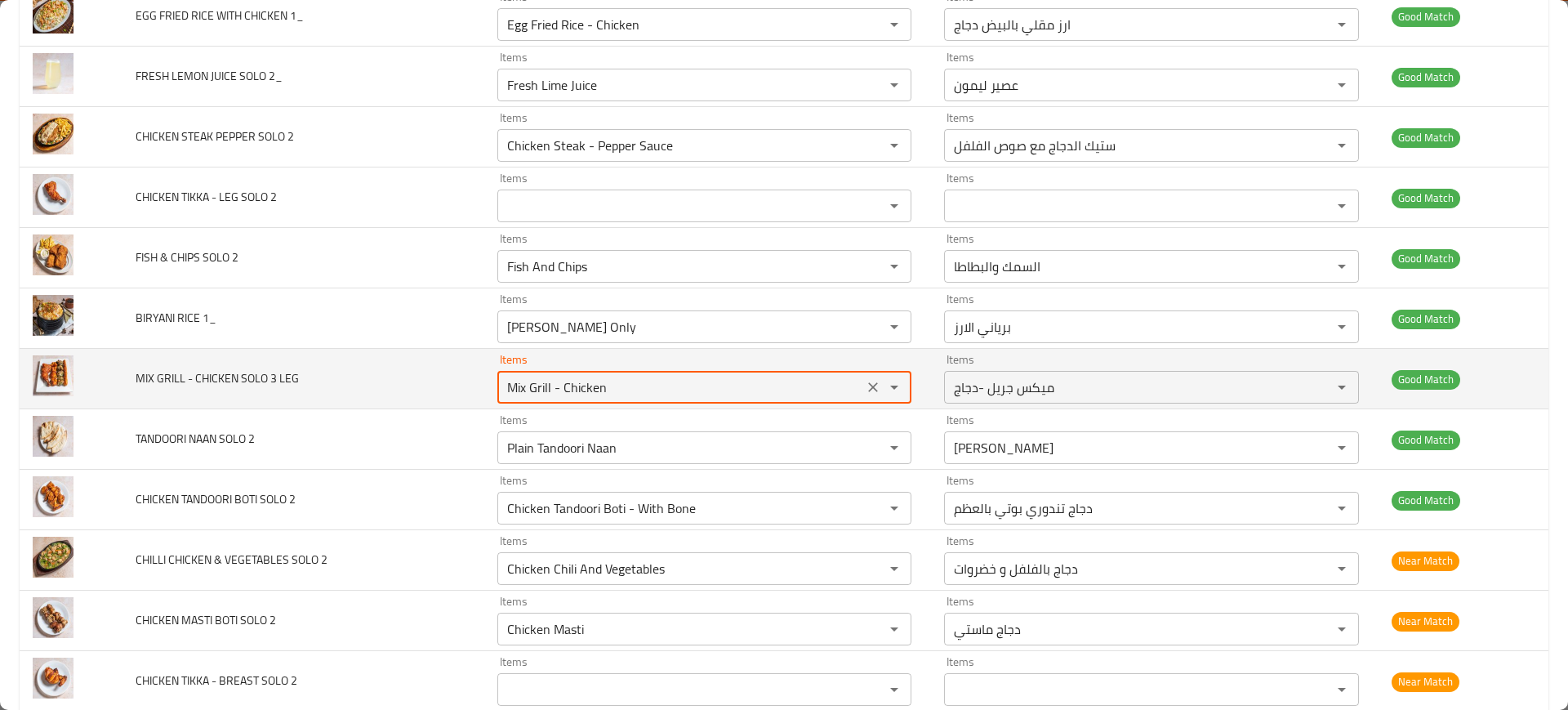
click at [549, 389] on LEG "Mix Grill - Chicken" at bounding box center [681, 387] width 357 height 23
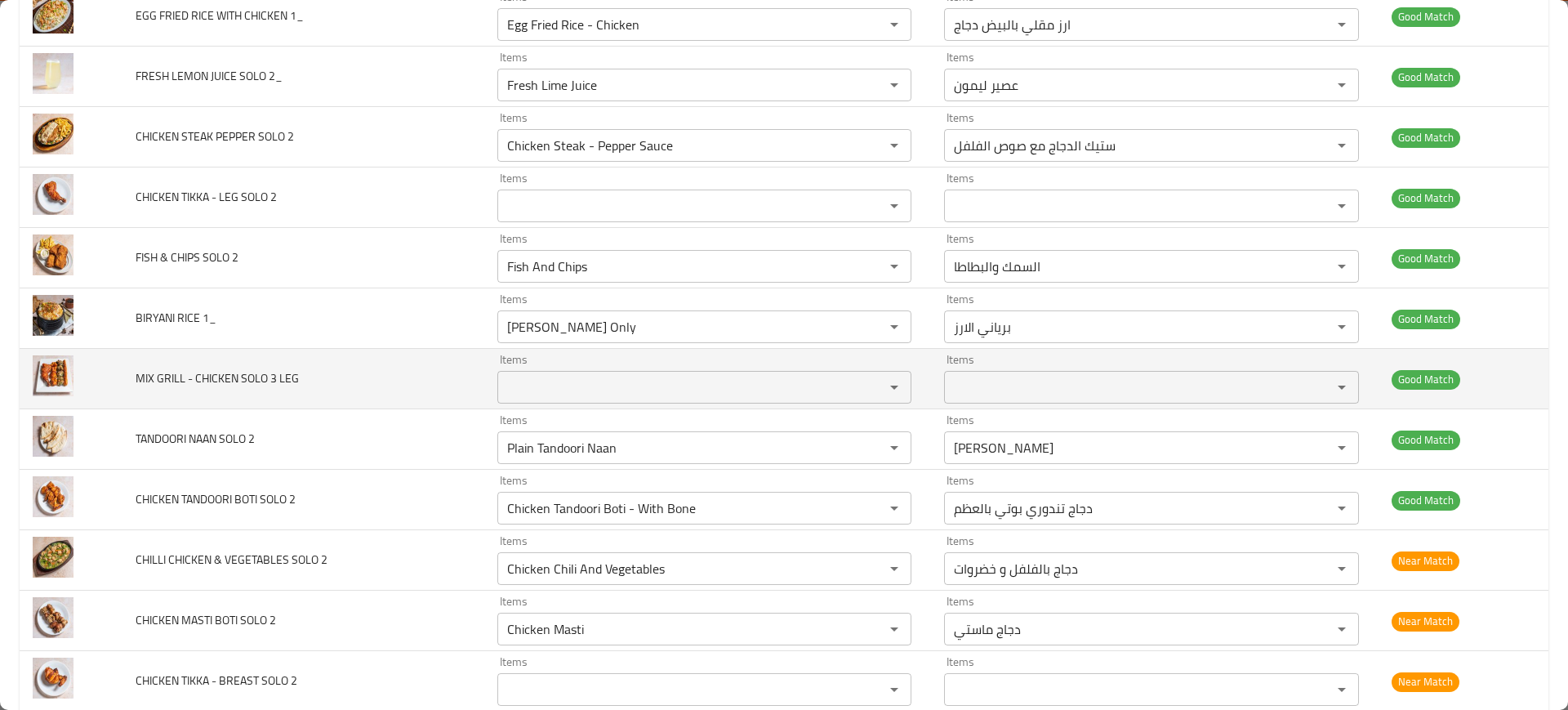
click at [389, 367] on td "MIX GRILL - CHICKEN SOLO 3 LEG" at bounding box center [303, 379] width 361 height 60
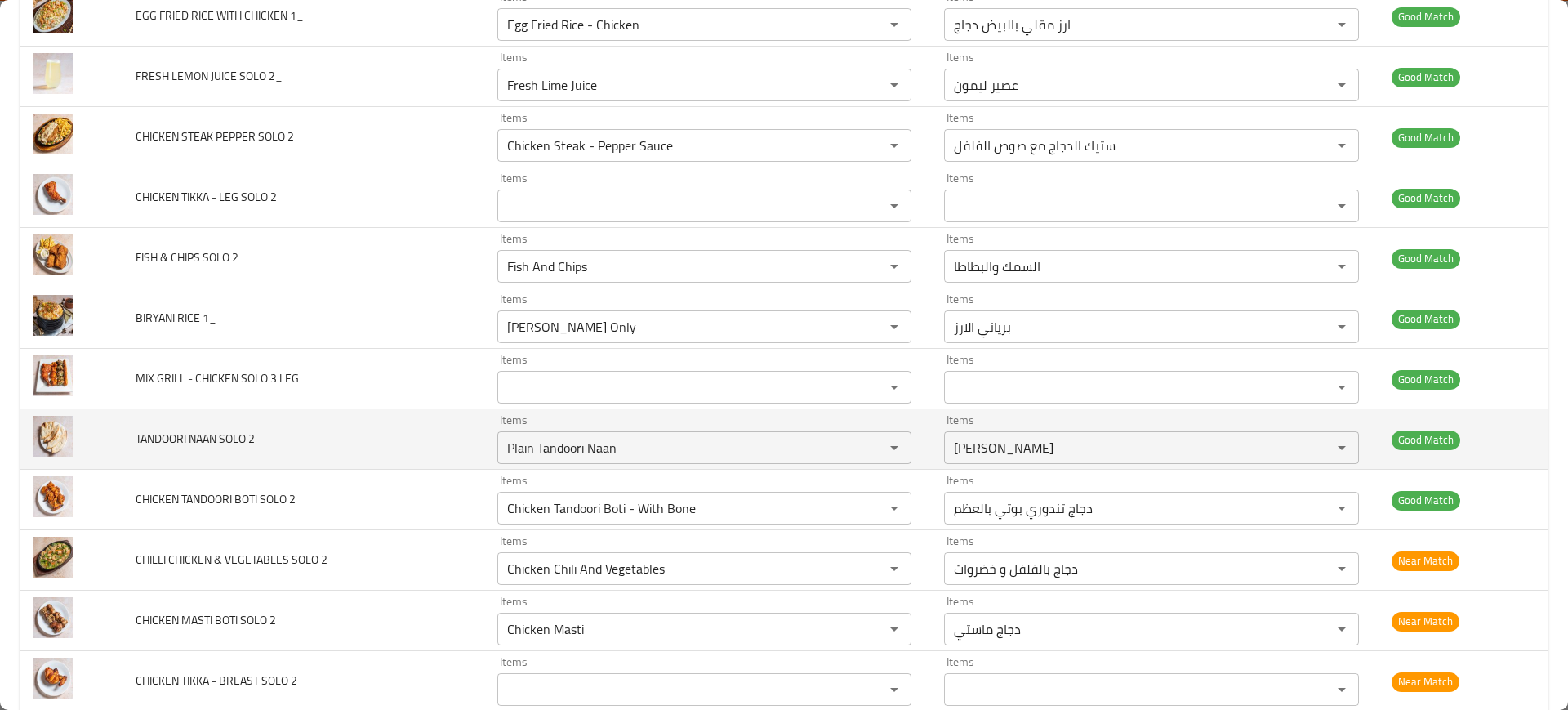
scroll to position [3977, 0]
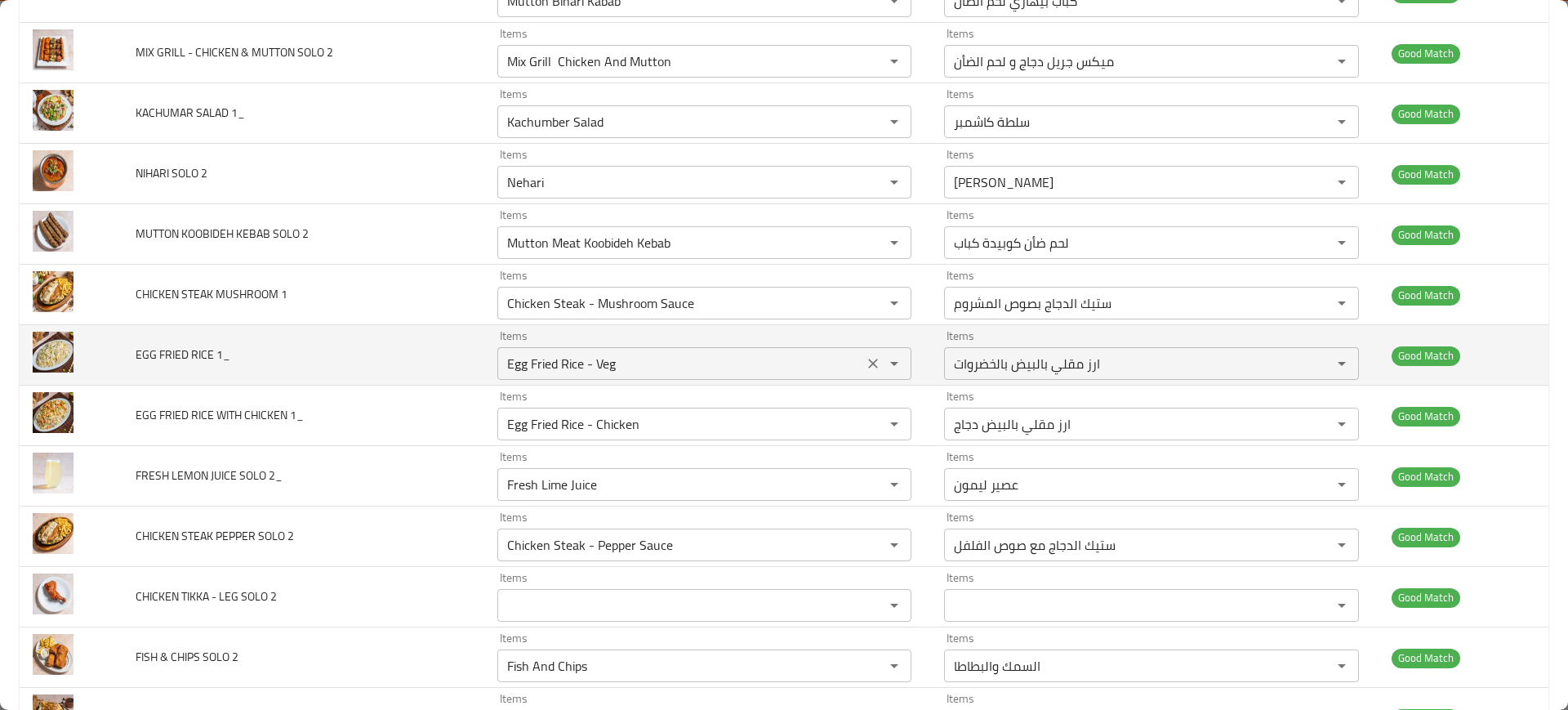
click at [628, 379] on div "Egg Fried Rice - Veg Items" at bounding box center [705, 363] width 415 height 33
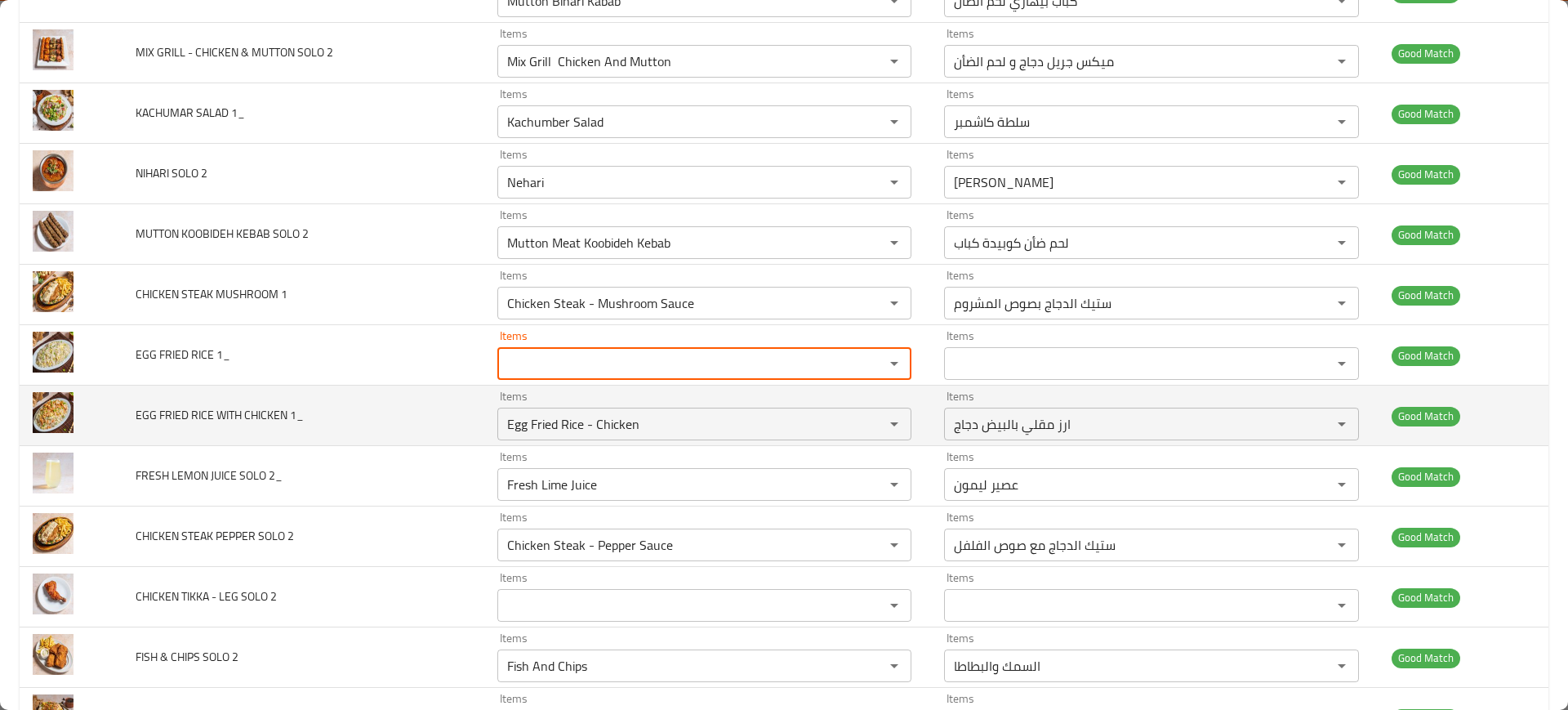
click at [291, 392] on td "EGG FRIED RICE WITH CHICKEN 1_" at bounding box center [303, 416] width 361 height 60
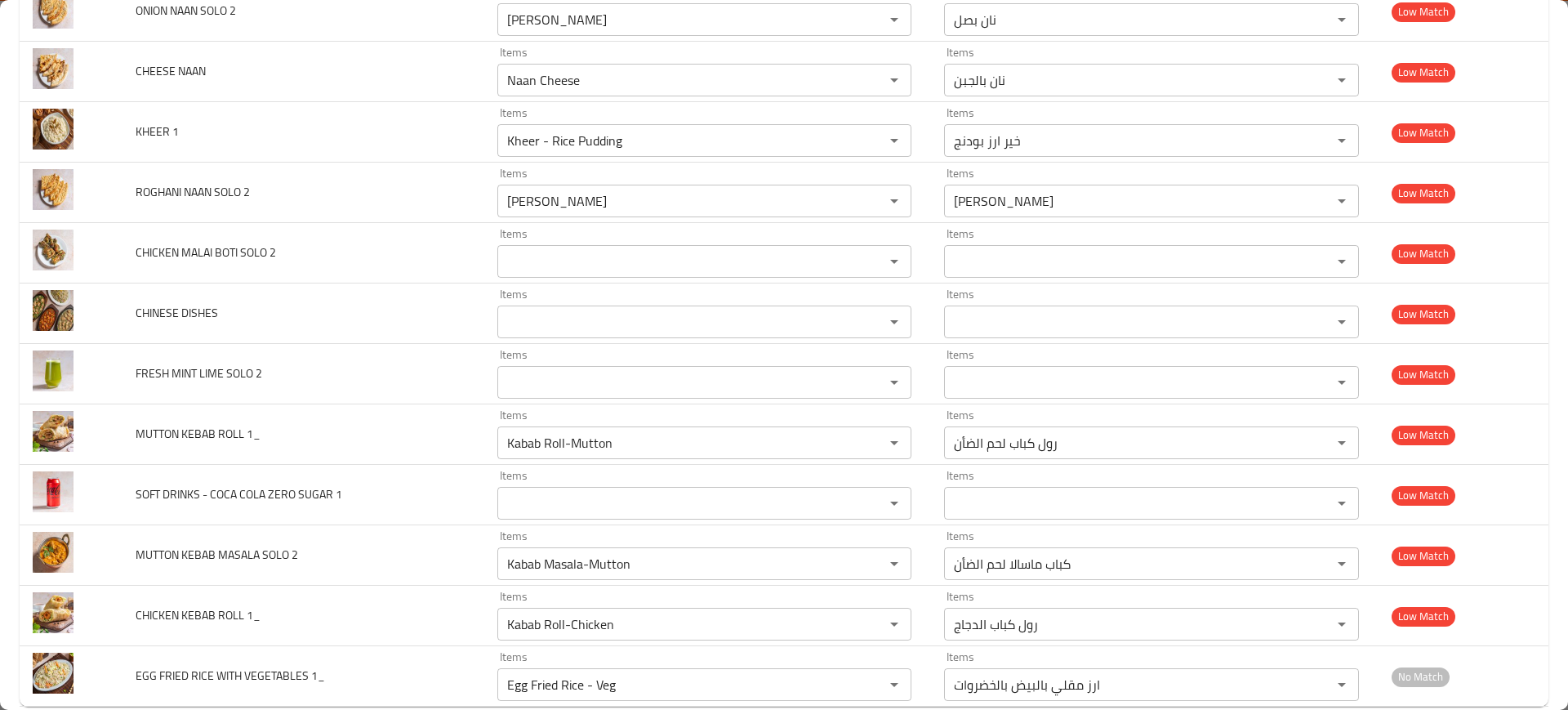
scroll to position [5802, 0]
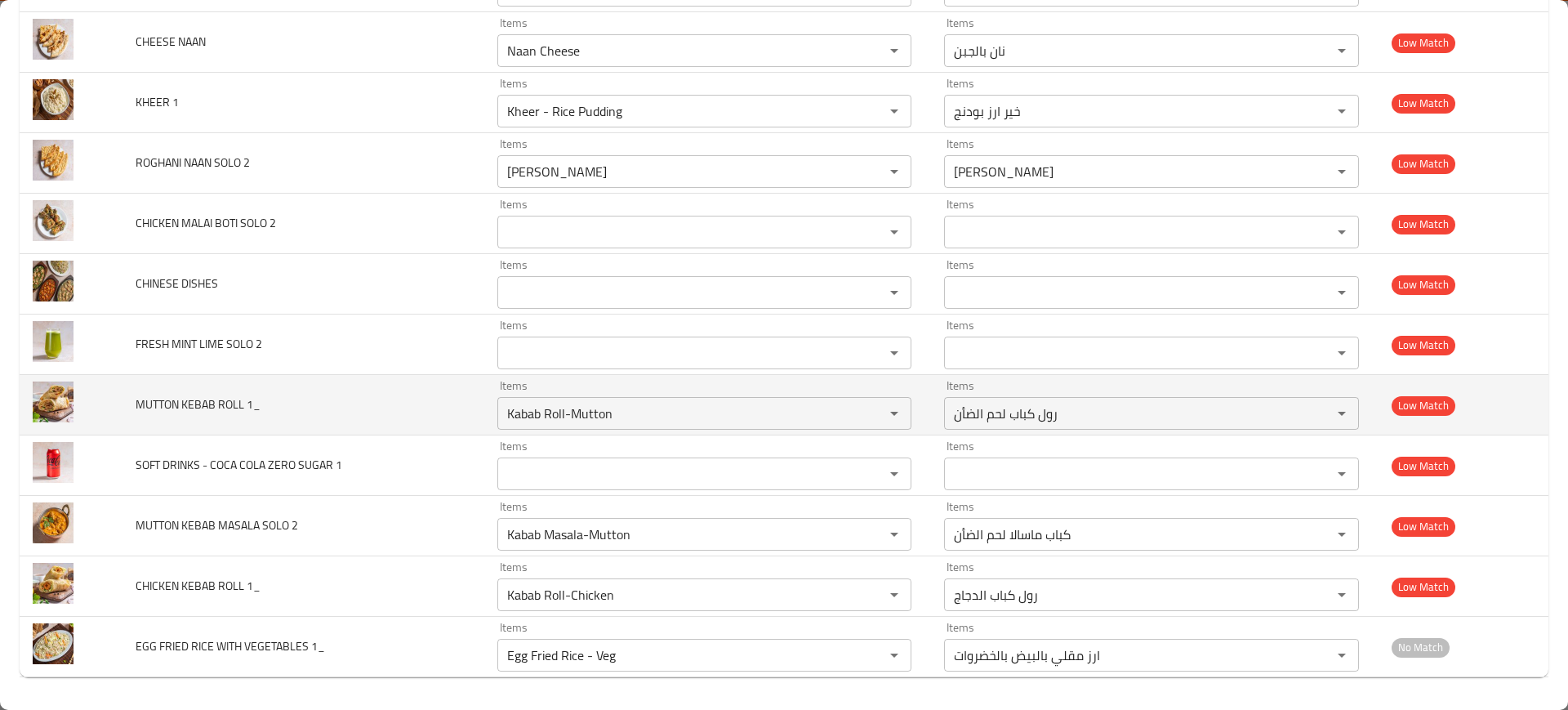
click at [340, 432] on td "MUTTON KEBAB ROLL 1_" at bounding box center [303, 405] width 361 height 60
click at [420, 410] on td "MUTTON KEBAB ROLL 1_" at bounding box center [303, 405] width 361 height 60
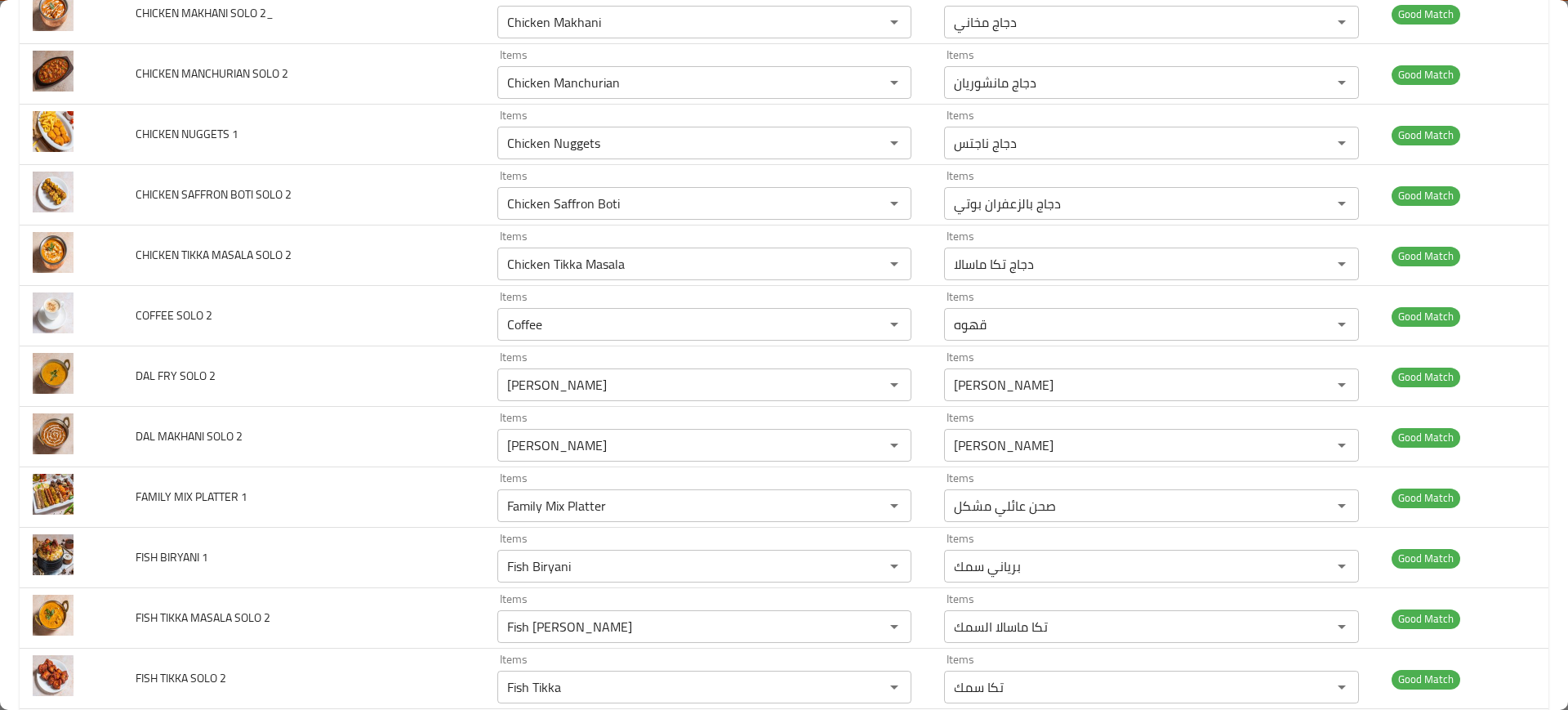
scroll to position [0, 0]
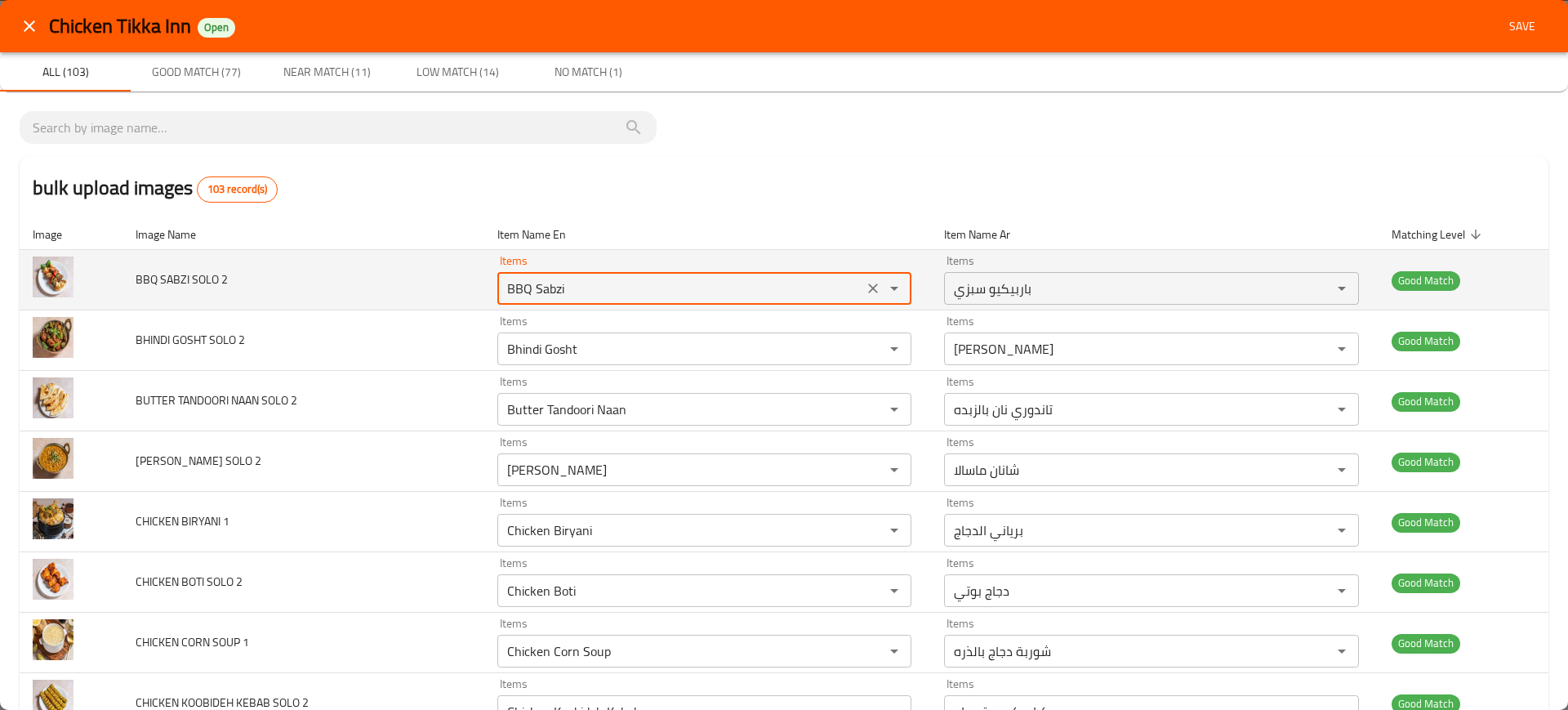
click at [594, 292] on 2 "BBQ Sabzi" at bounding box center [681, 288] width 357 height 23
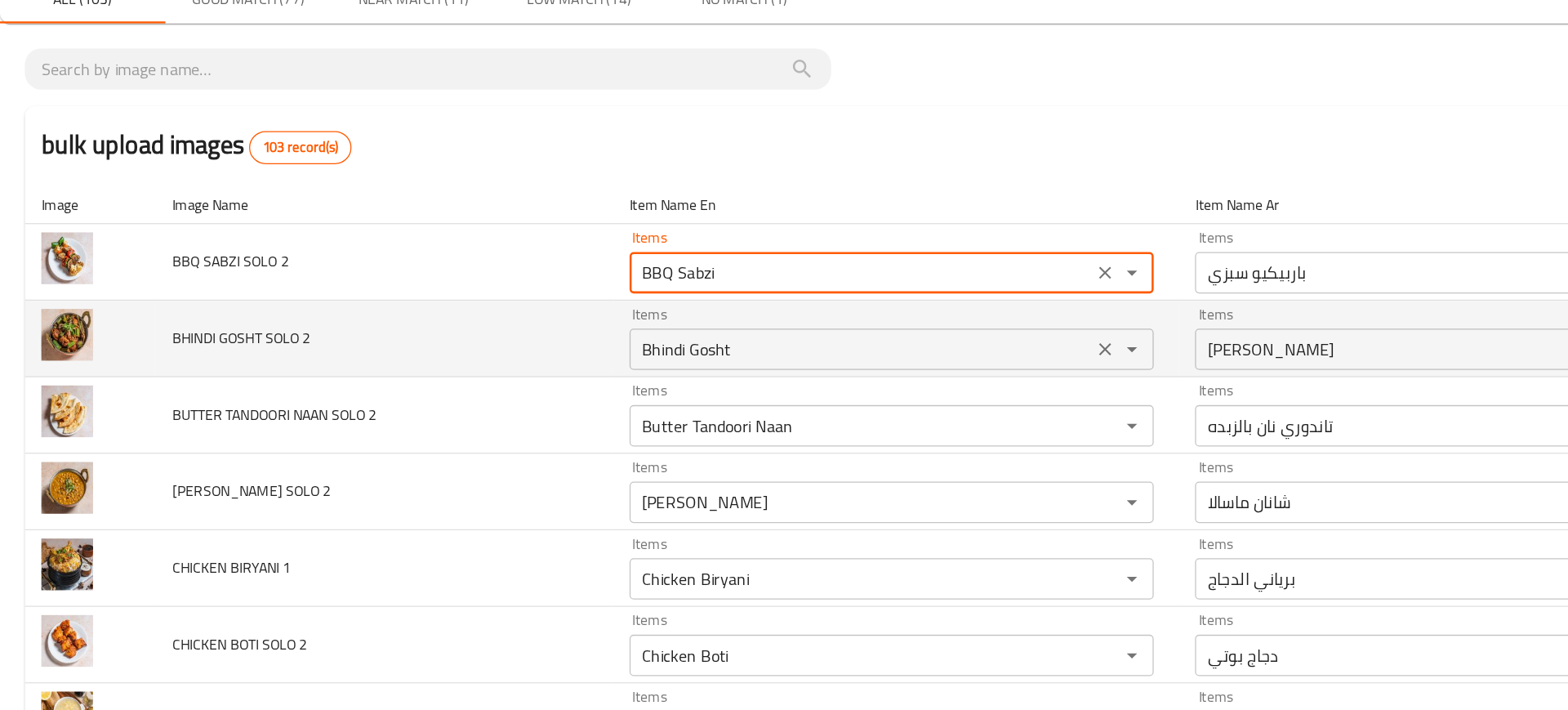
click at [568, 360] on div "Bhindi Gosht Items" at bounding box center [705, 349] width 415 height 33
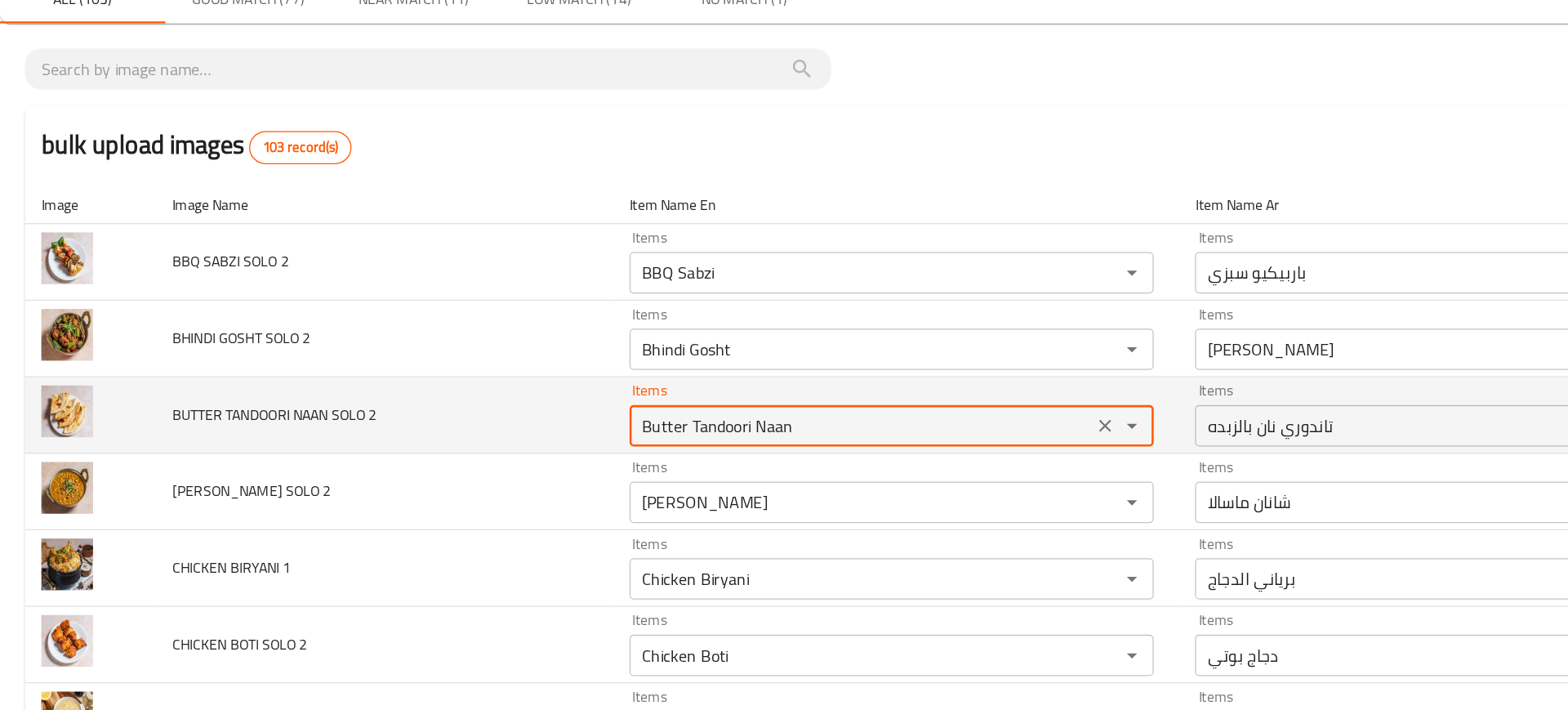
click at [549, 414] on 2 "Butter Tandoori Naan" at bounding box center [681, 409] width 357 height 23
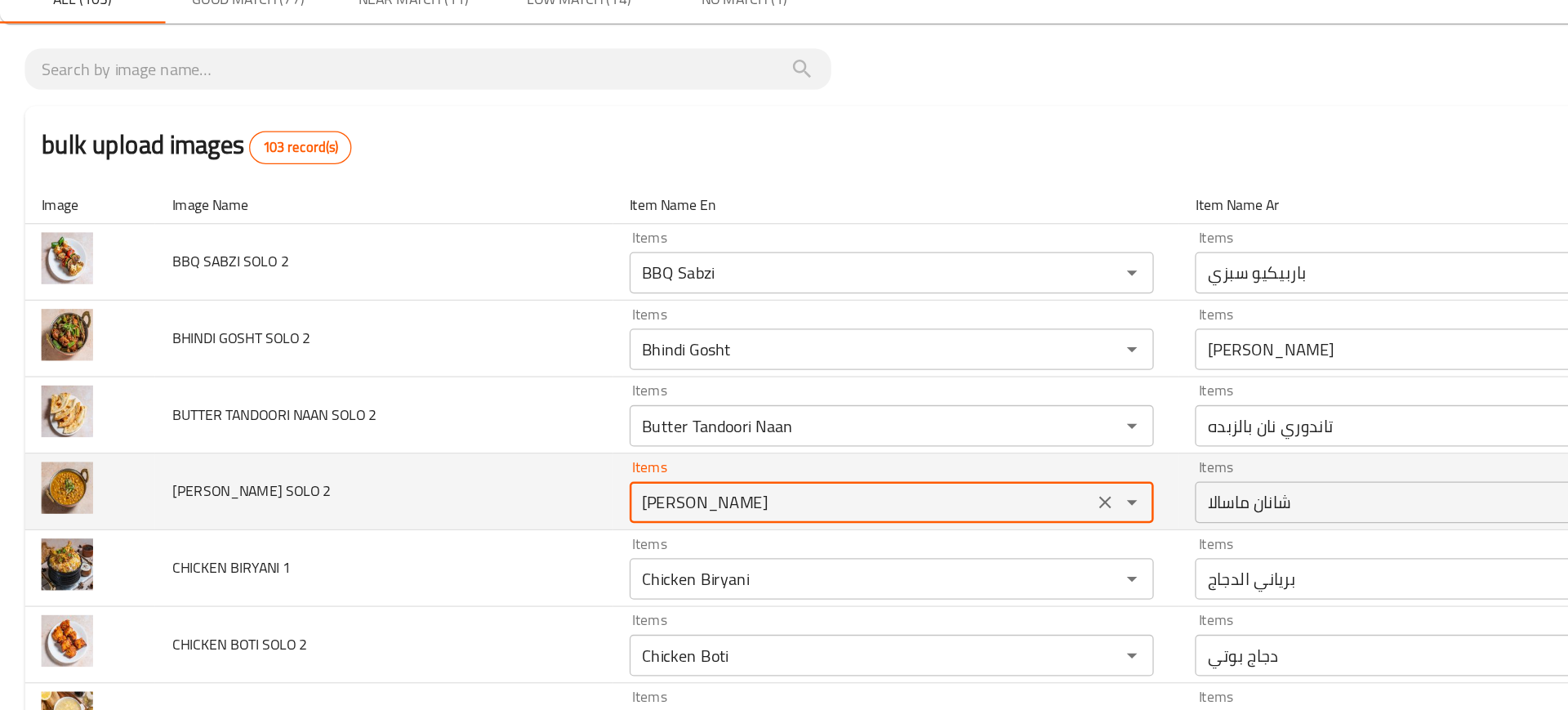
click at [549, 470] on 2 "[PERSON_NAME]" at bounding box center [681, 469] width 357 height 23
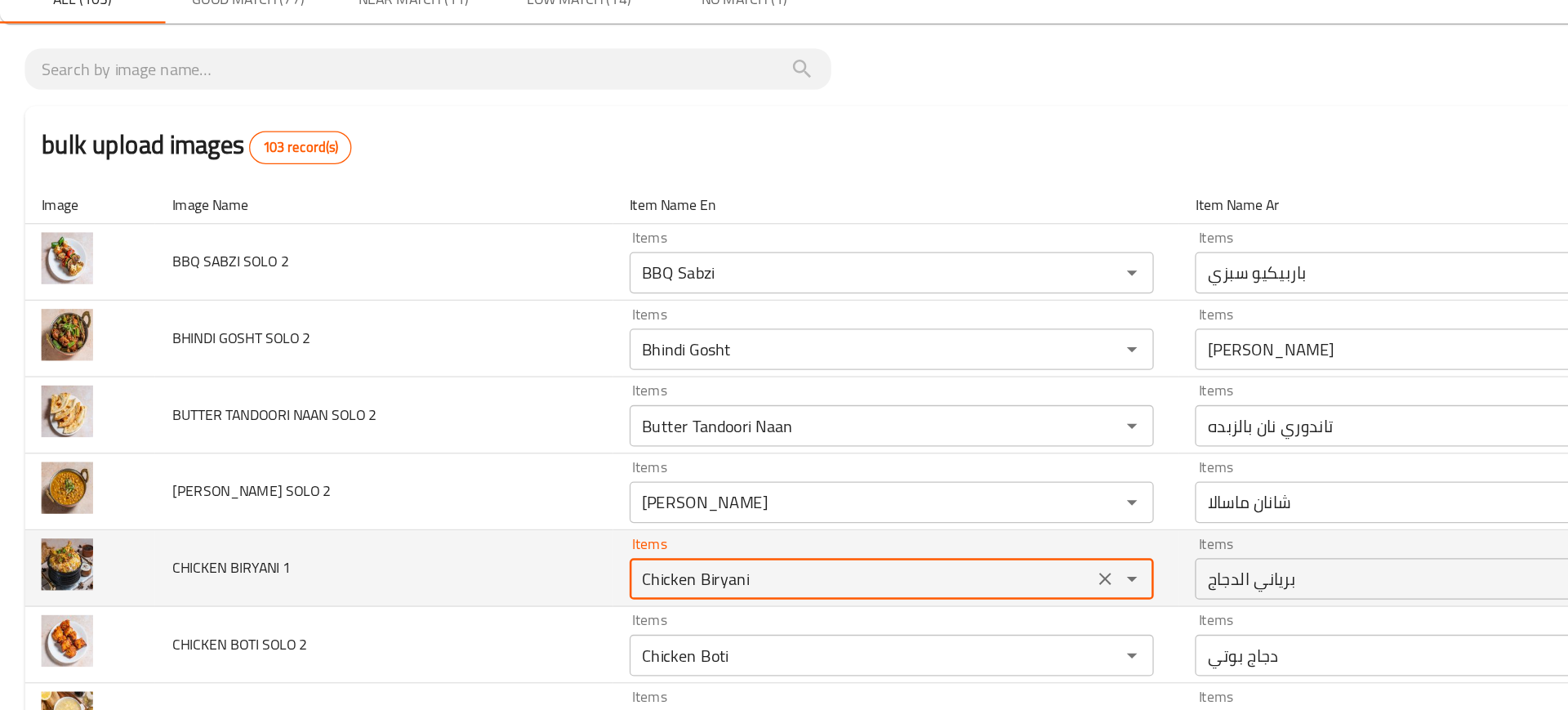
click at [556, 529] on 1 "Chicken Biryani" at bounding box center [681, 530] width 357 height 23
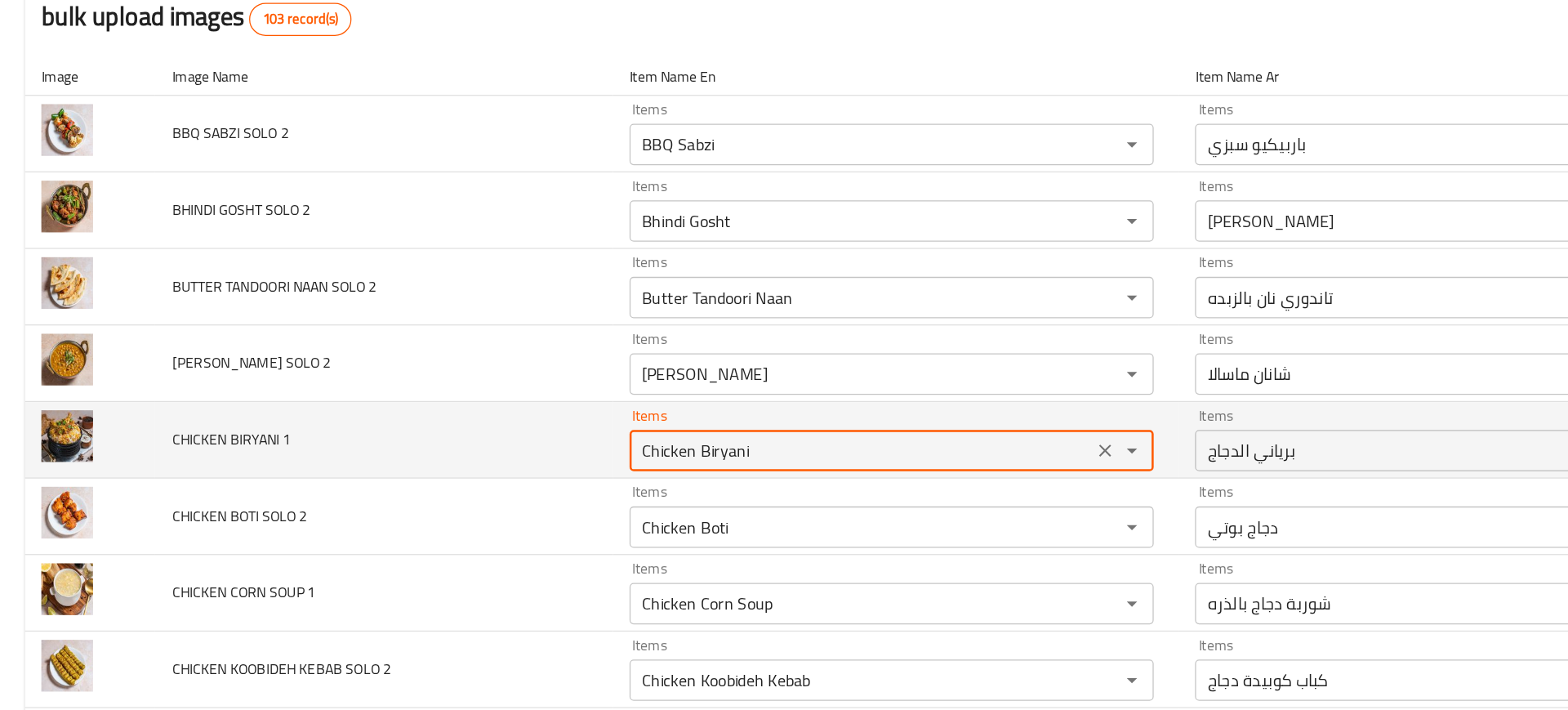
scroll to position [114, 0]
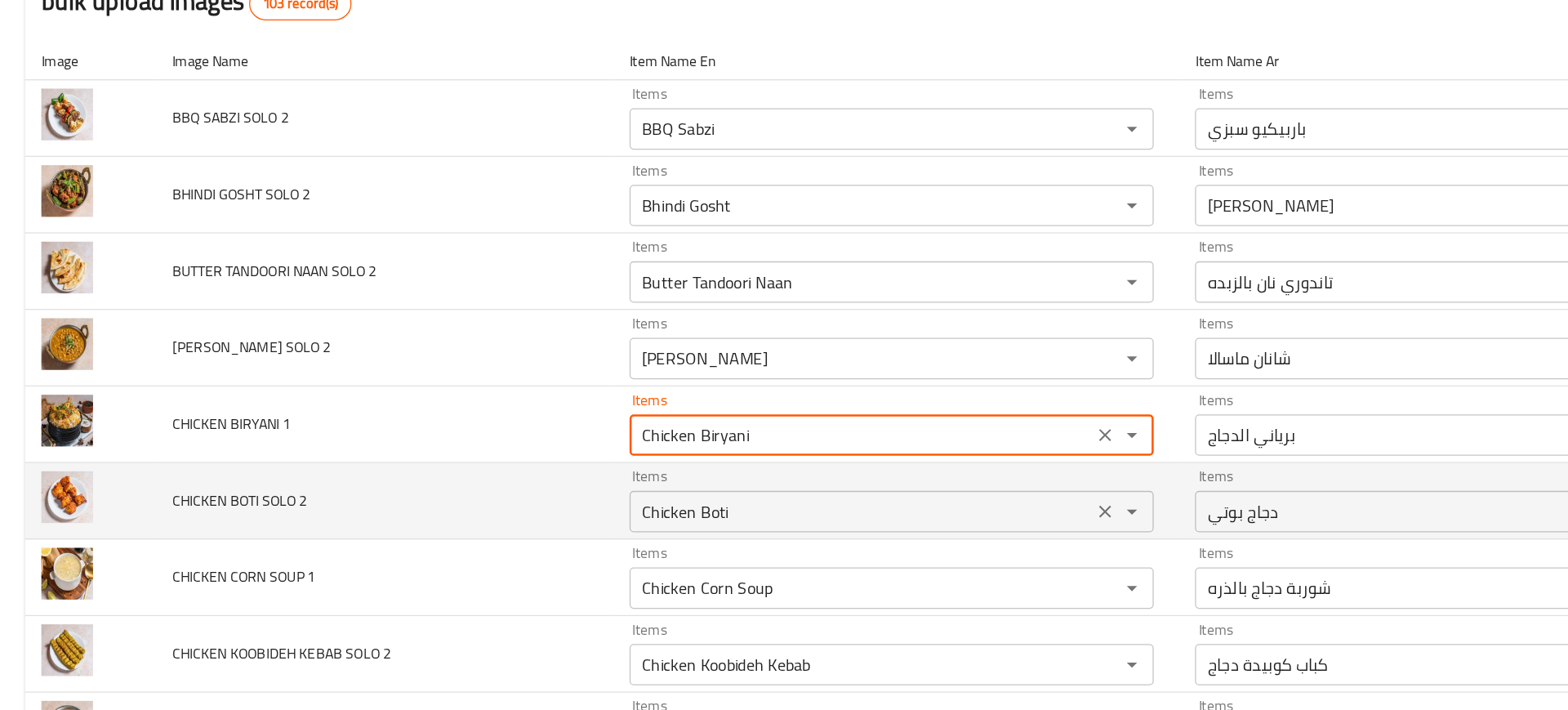
click at [537, 489] on div "Chicken Boti Items" at bounding box center [705, 477] width 415 height 33
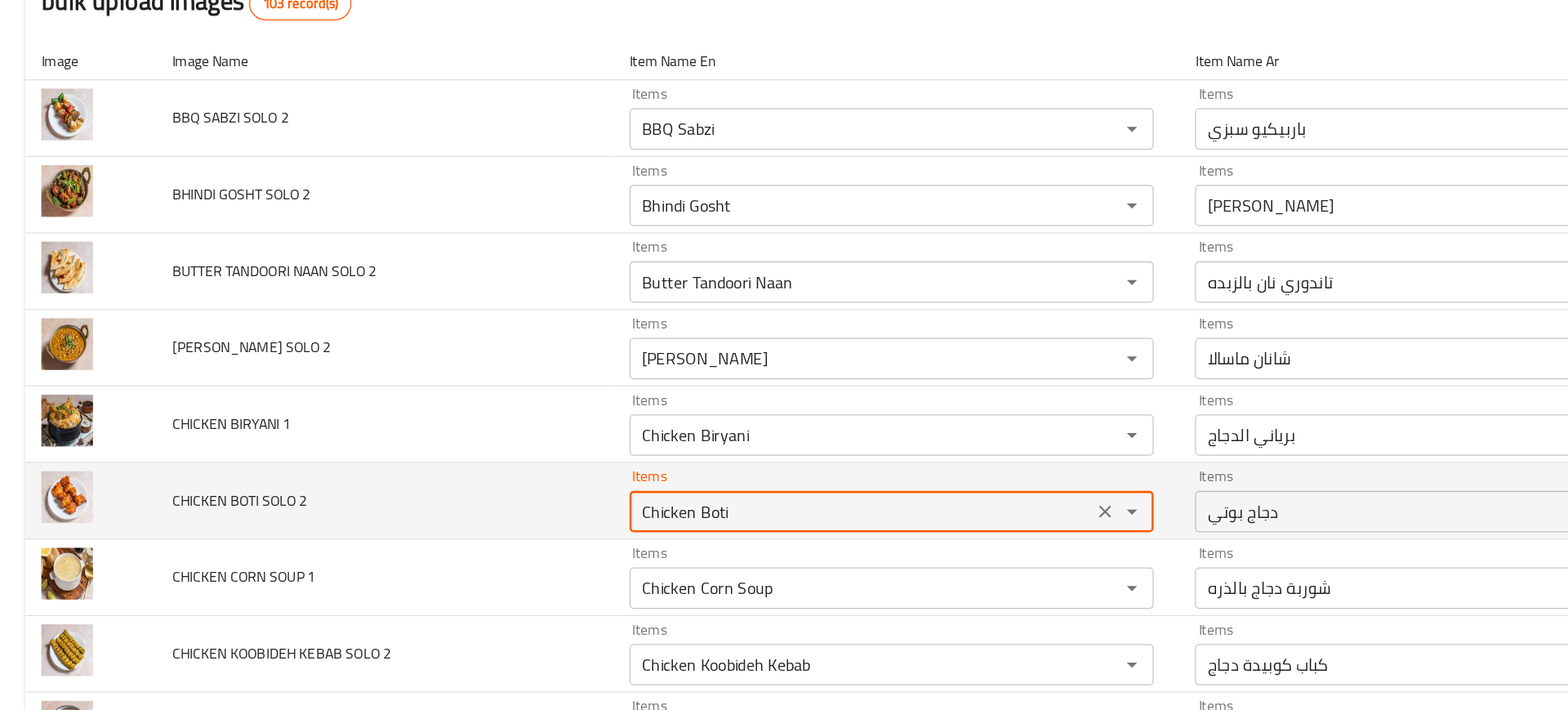
click at [537, 489] on div "Chicken Boti Items" at bounding box center [705, 477] width 415 height 33
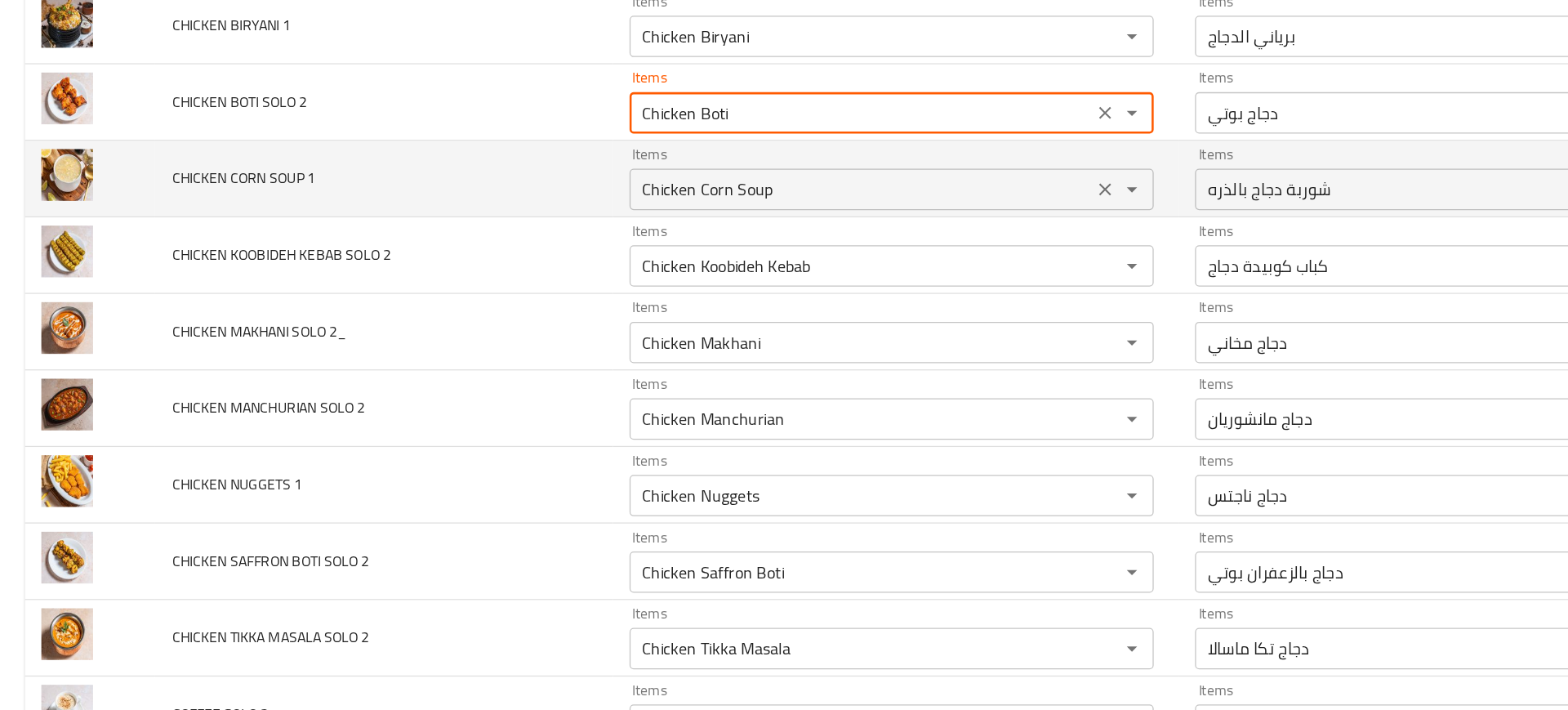
scroll to position [445, 0]
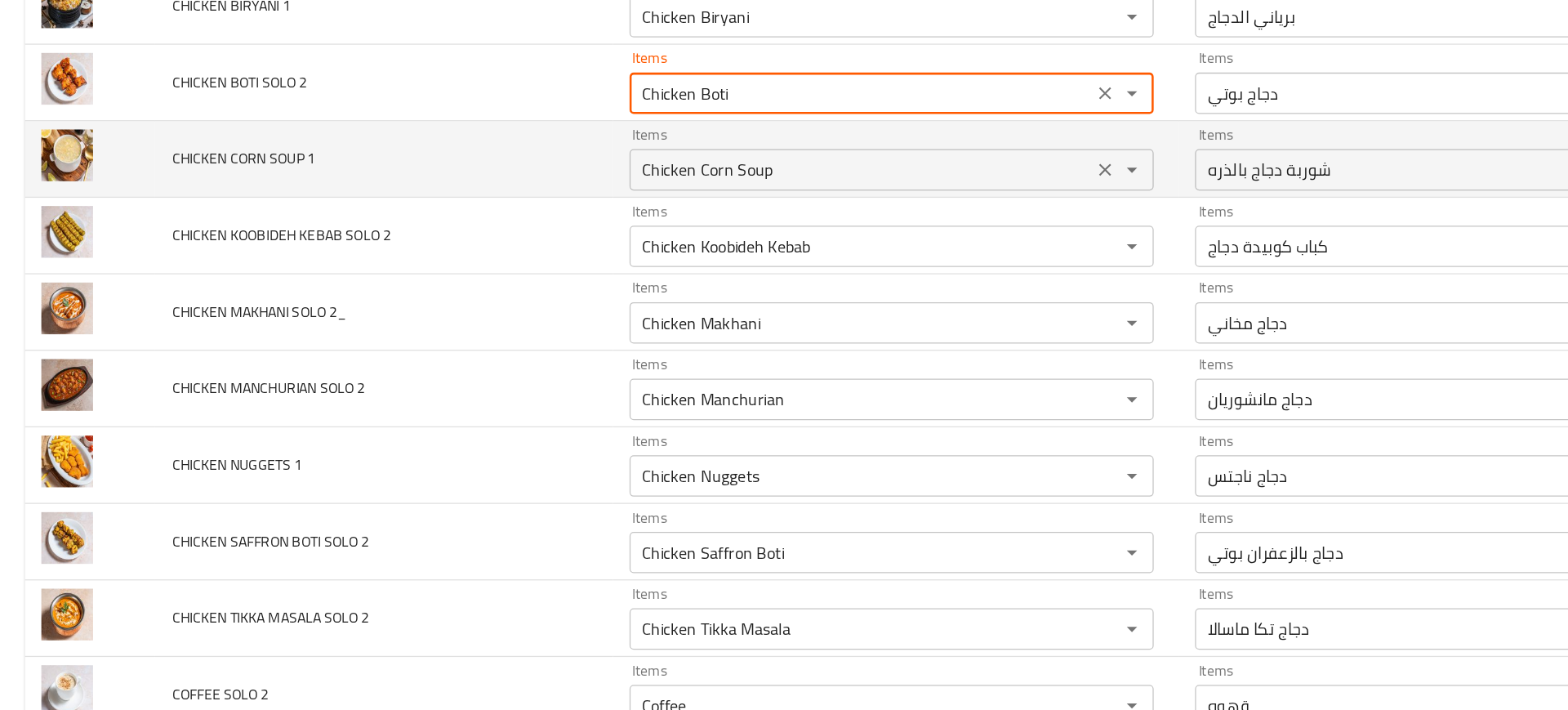
click at [557, 210] on 1 "Chicken Corn Soup" at bounding box center [681, 206] width 357 height 23
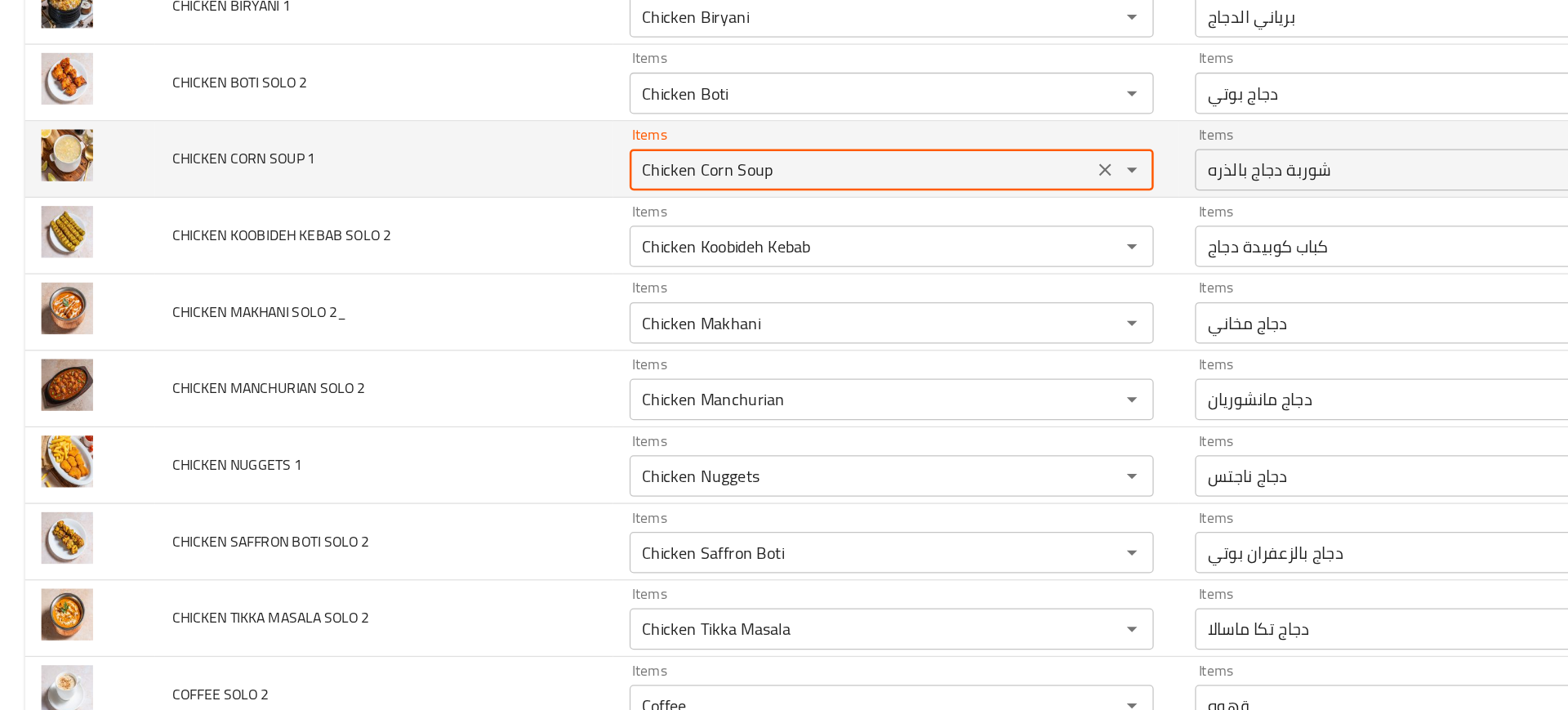
click at [557, 210] on 1 "Chicken Corn Soup" at bounding box center [681, 206] width 357 height 23
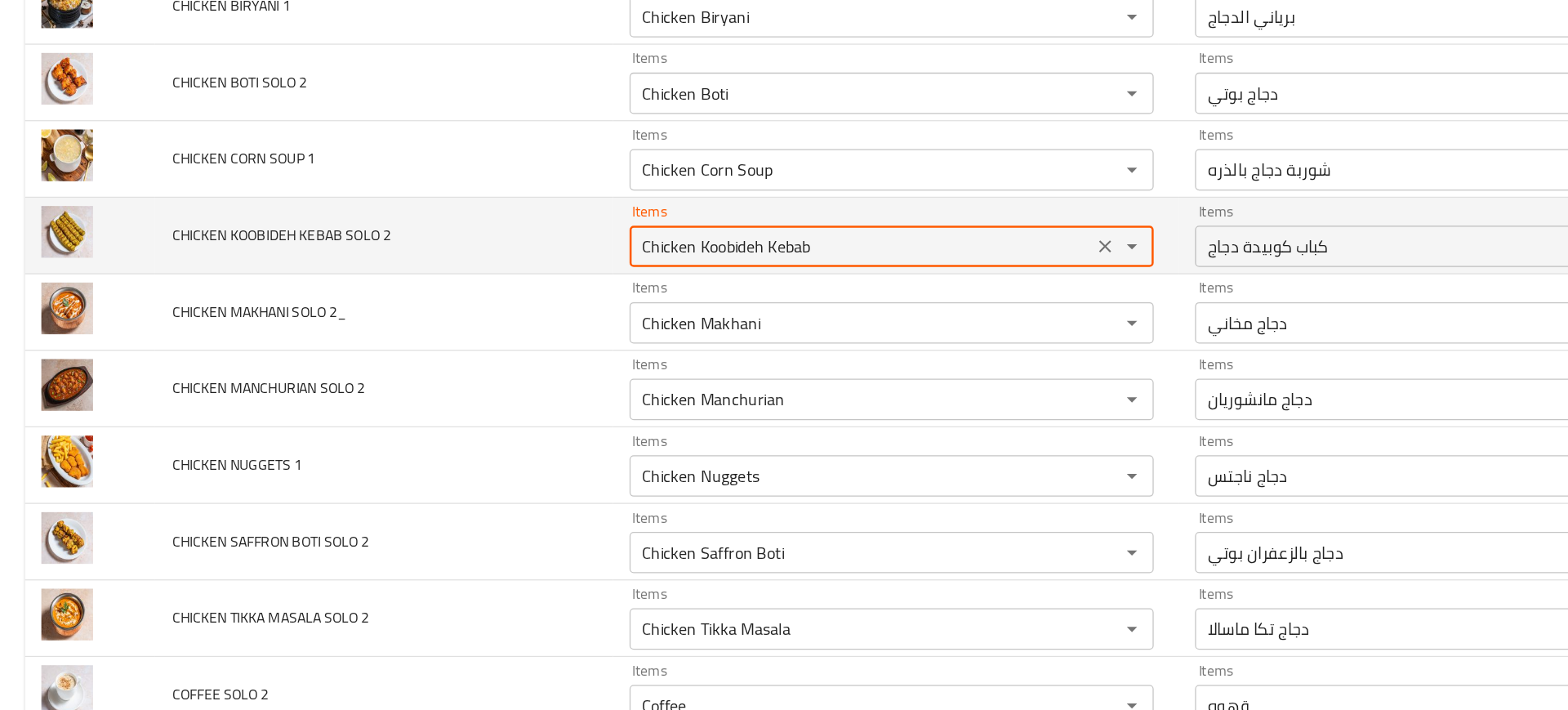
click at [523, 271] on 2 "Chicken Koobideh Kebab" at bounding box center [681, 267] width 357 height 23
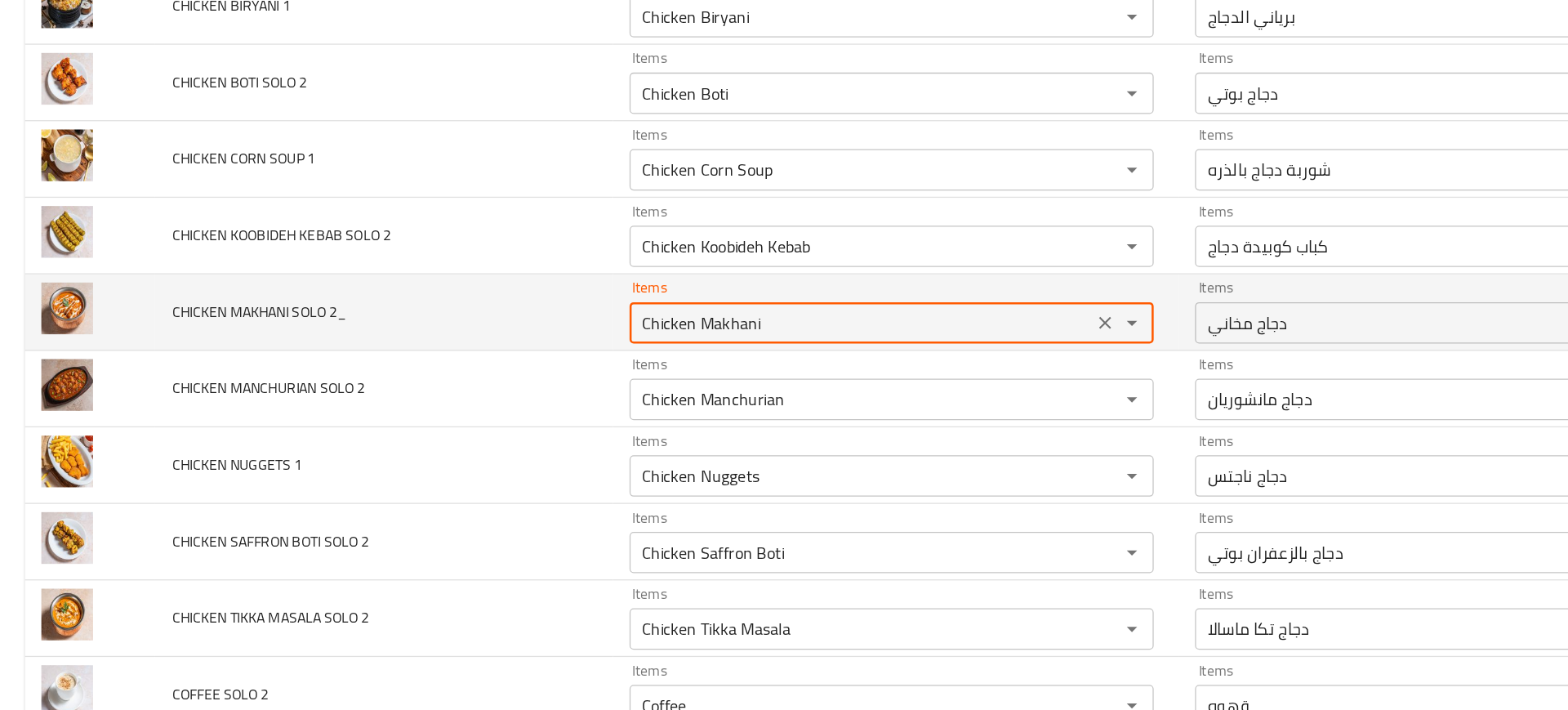
click at [542, 318] on 2_ "Chicken Makhani" at bounding box center [681, 327] width 357 height 23
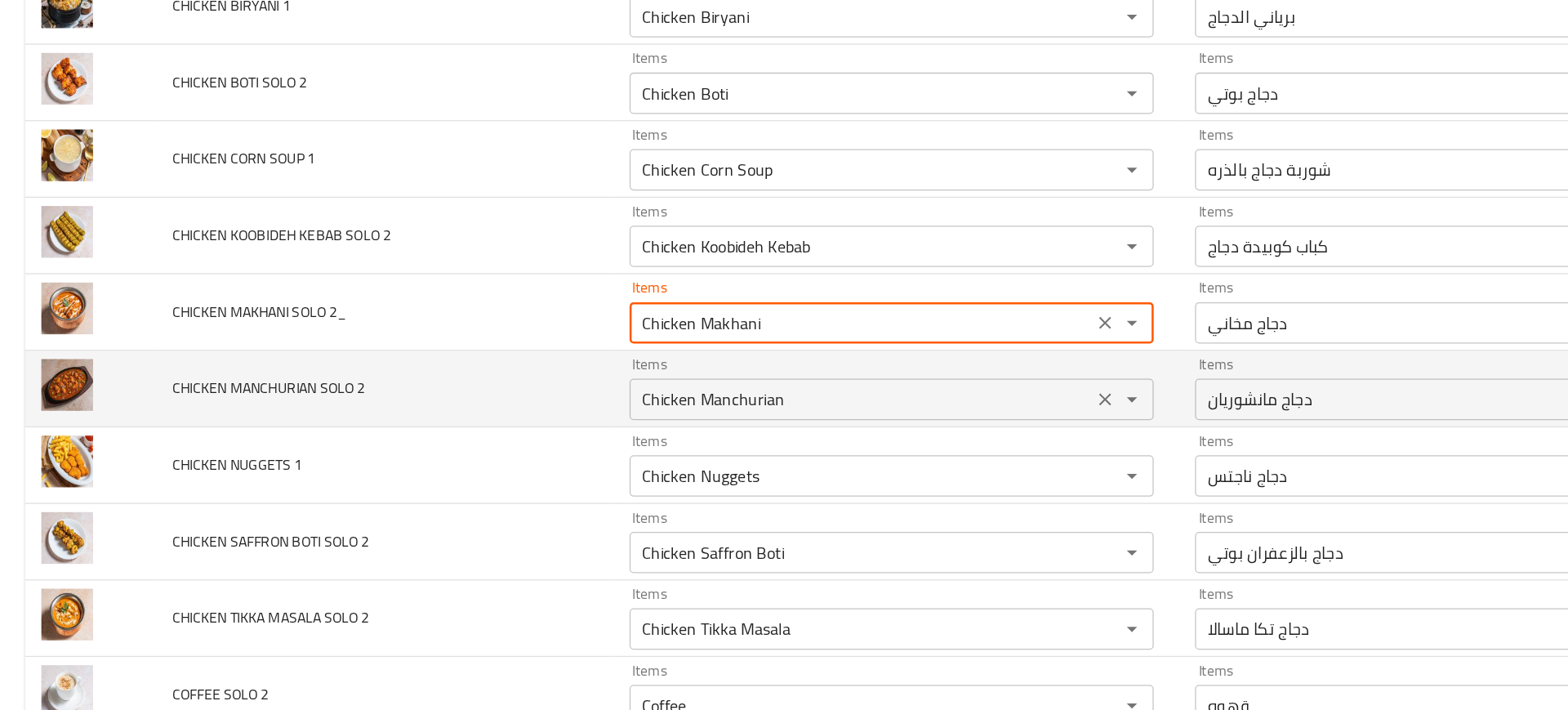
click at [526, 387] on 2 "Chicken Manchurian" at bounding box center [681, 388] width 357 height 23
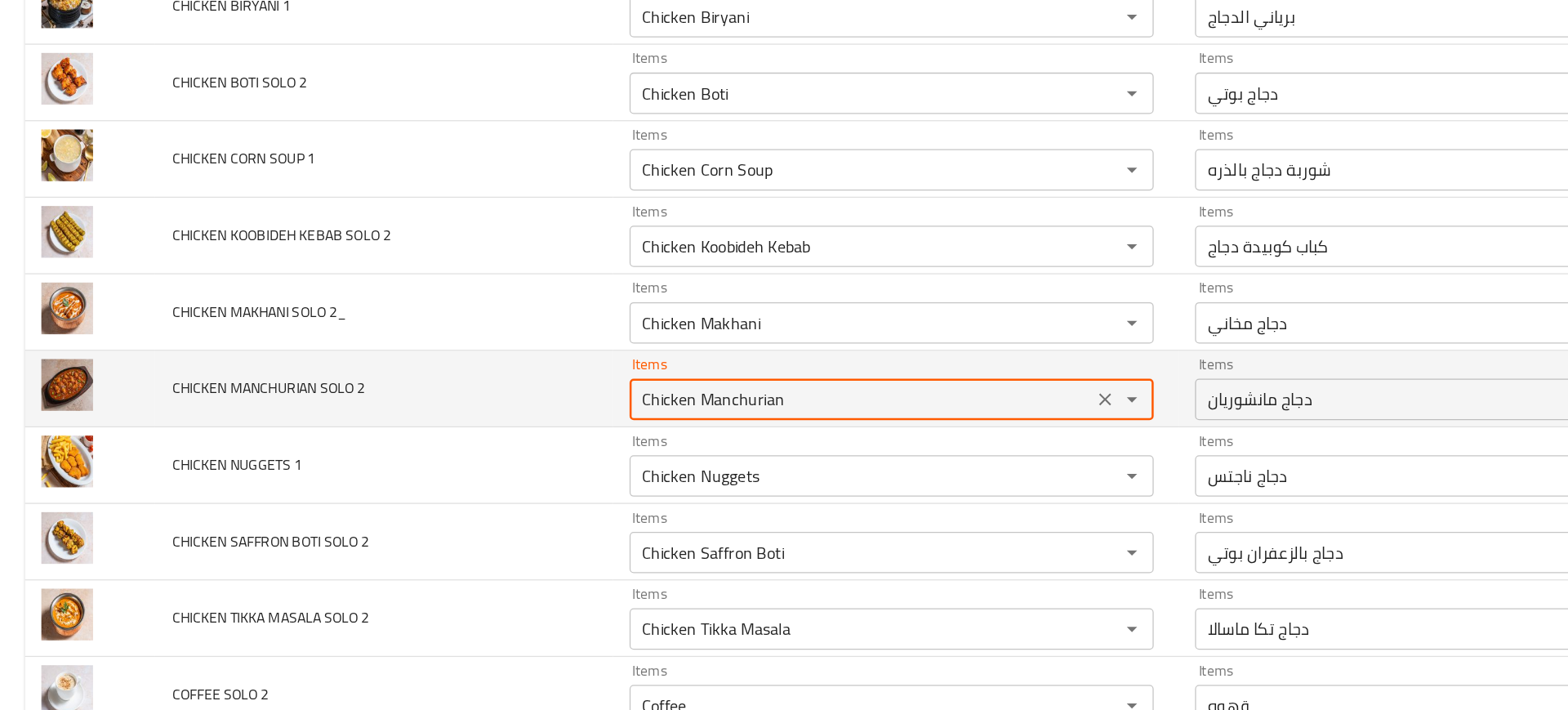
click at [526, 387] on 2 "Chicken Manchurian" at bounding box center [681, 388] width 357 height 23
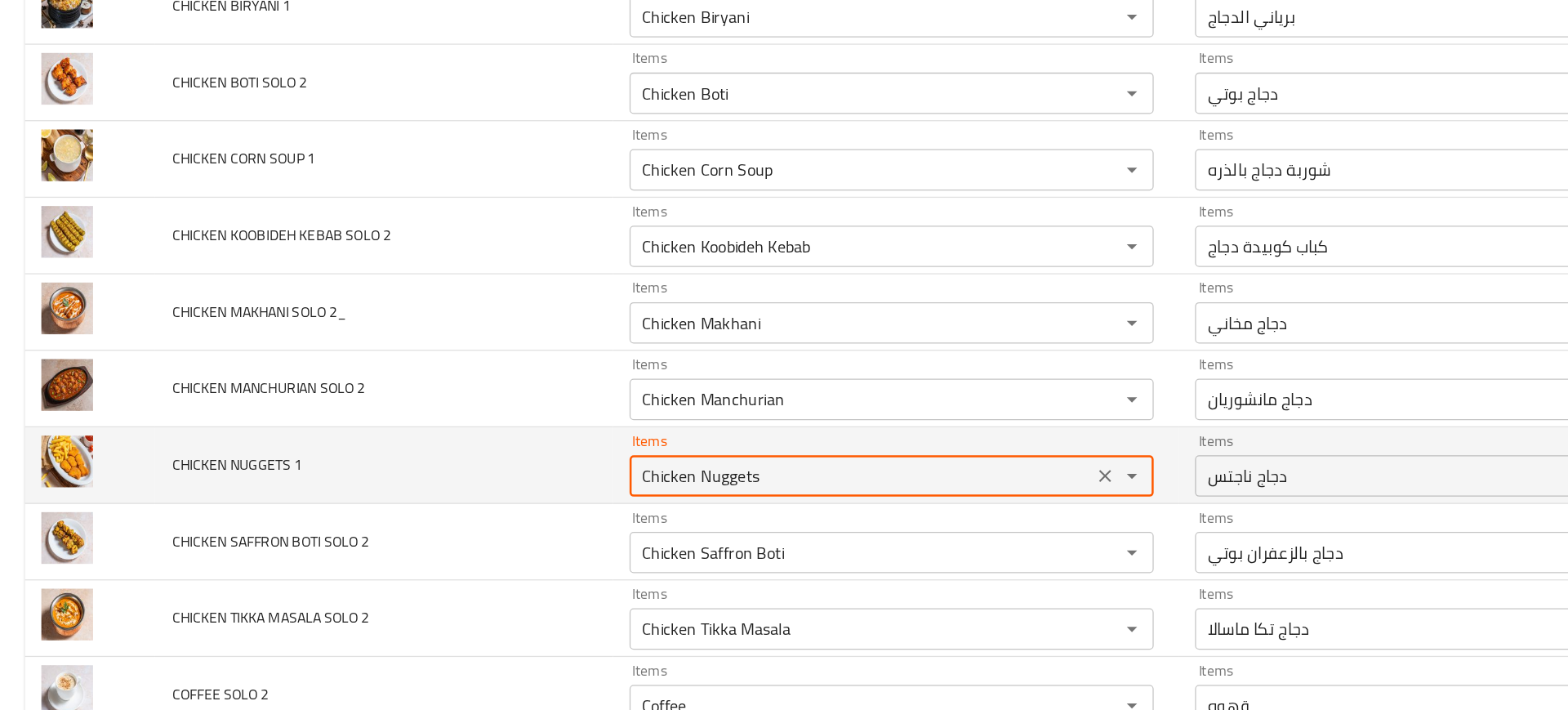
click at [568, 441] on 1 "Chicken Nuggets" at bounding box center [681, 448] width 357 height 23
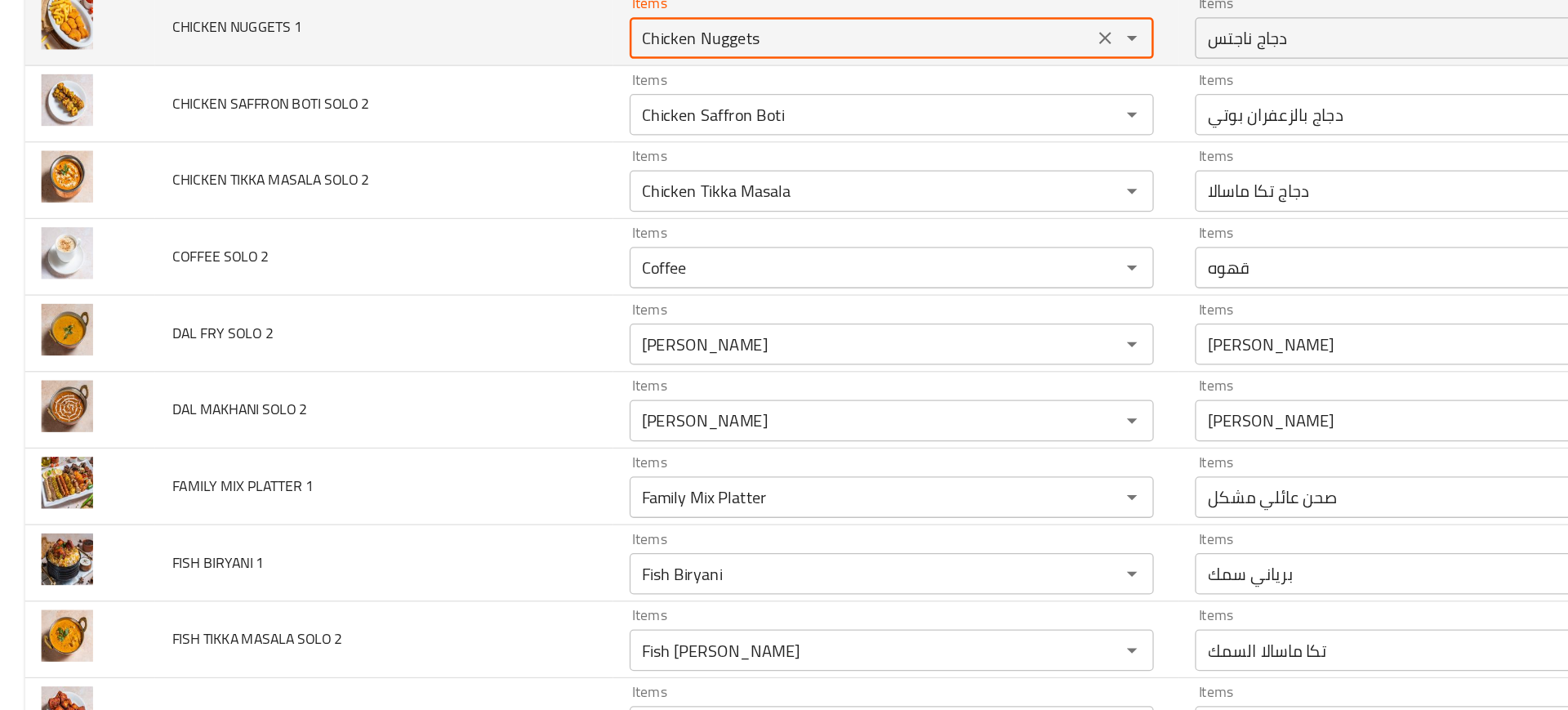
scroll to position [790, 0]
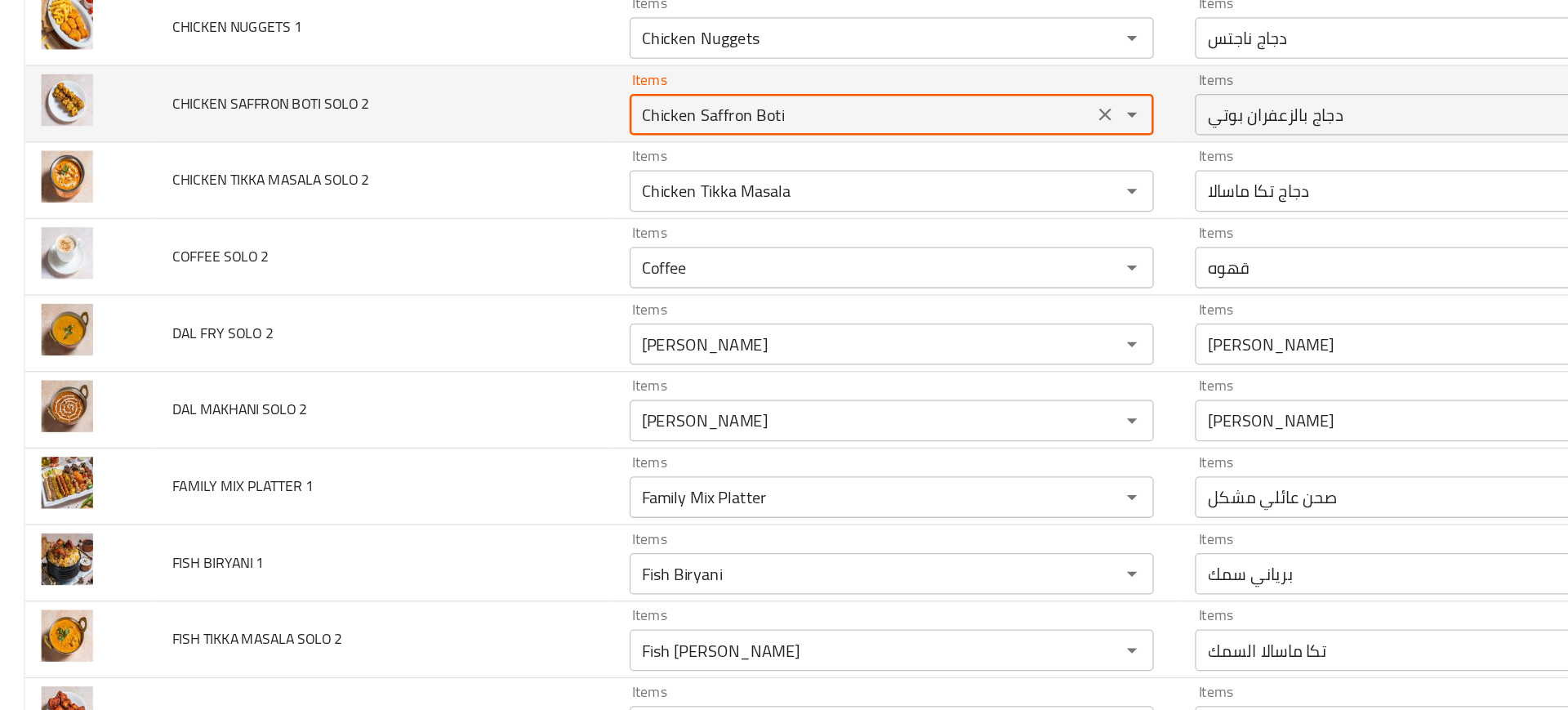
click at [596, 155] on 2 "Chicken Saffron Boti" at bounding box center [681, 163] width 357 height 23
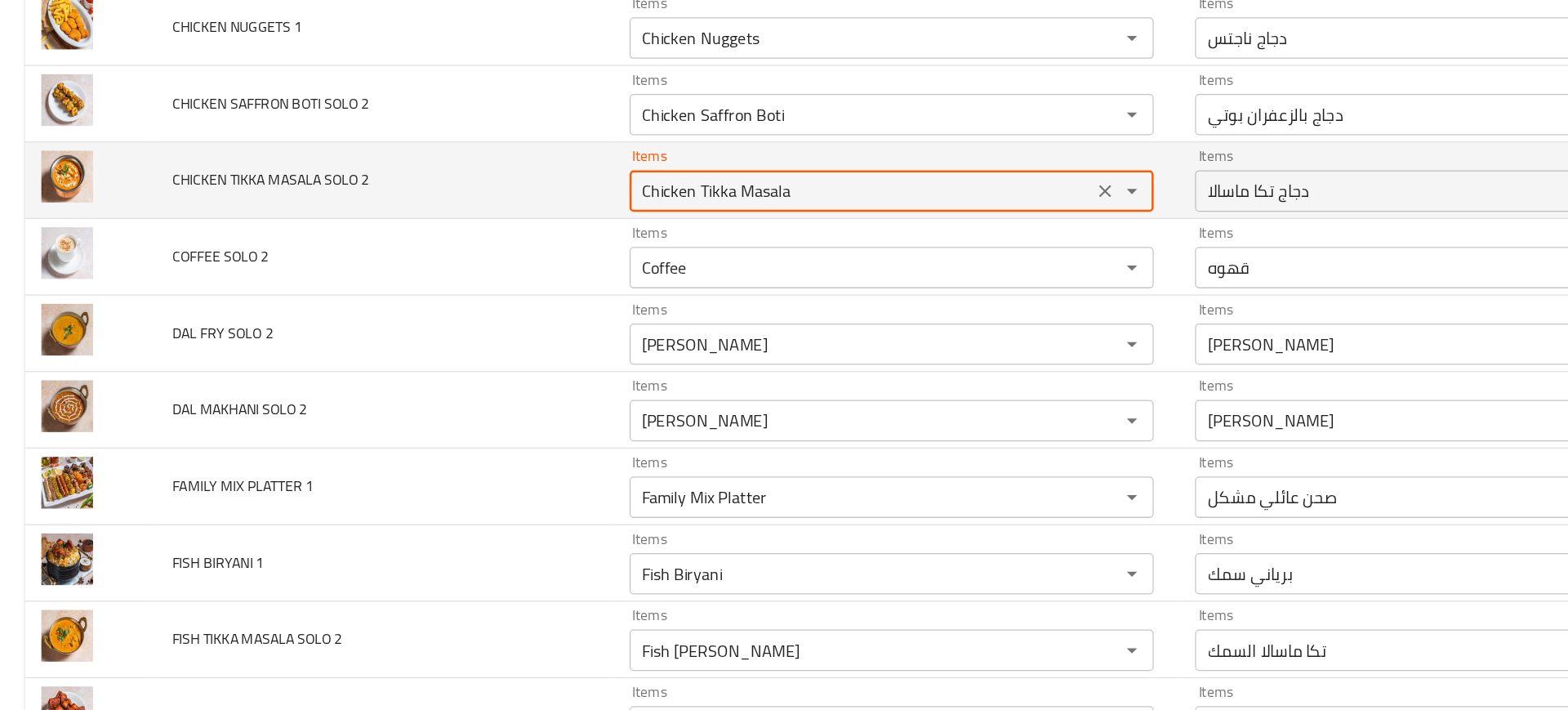
click at [552, 219] on 2 "Chicken Tikka Masala" at bounding box center [681, 223] width 357 height 23
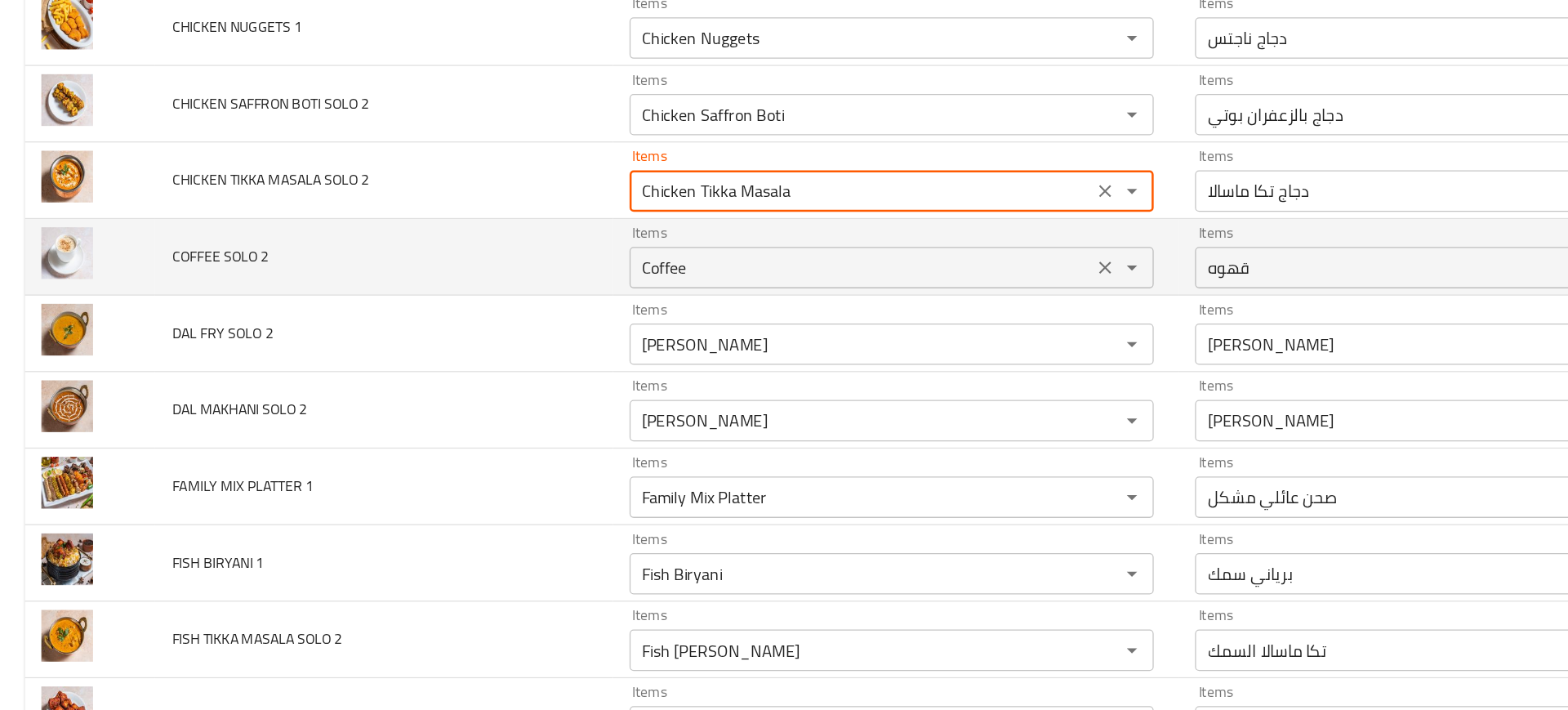
click at [516, 291] on 2 "Coffee" at bounding box center [681, 284] width 357 height 23
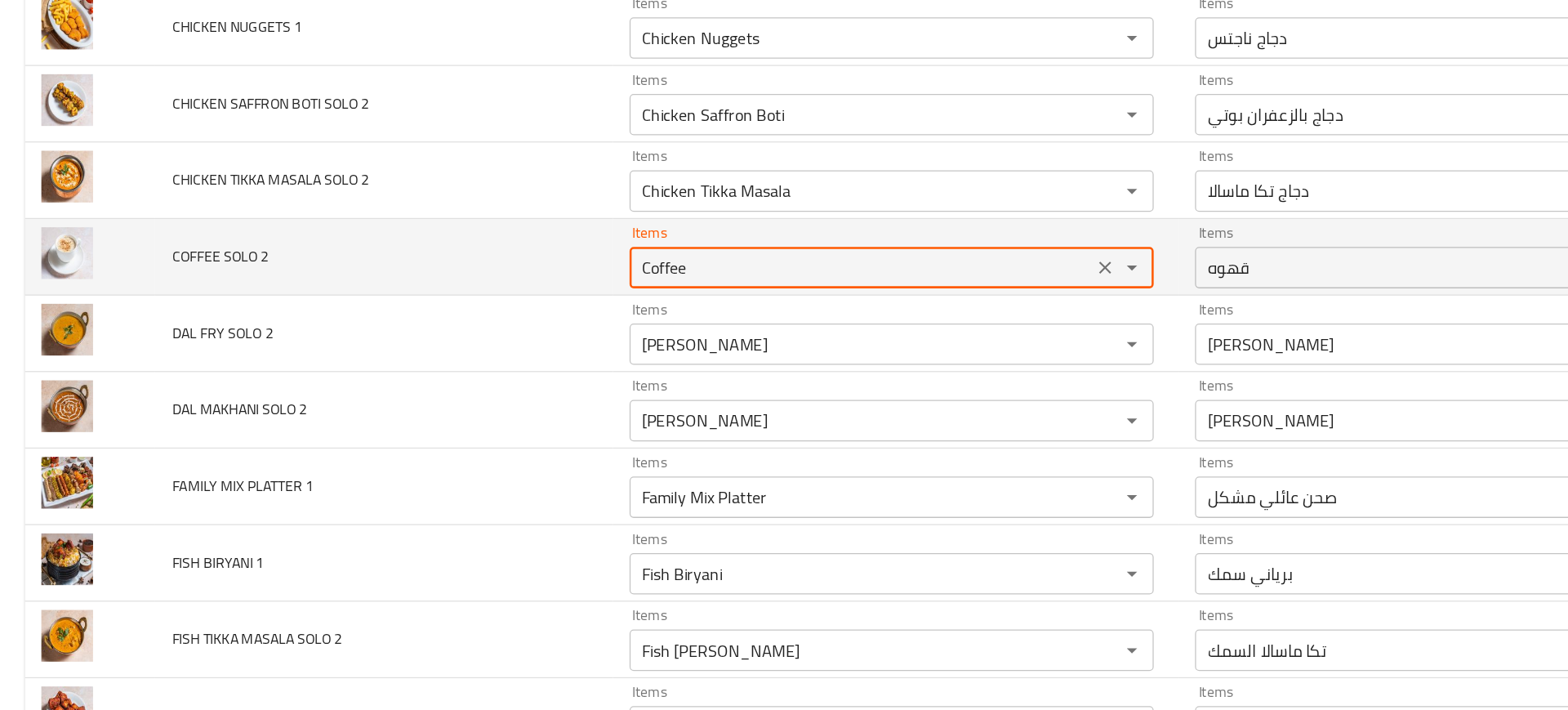
click at [516, 291] on 2 "Coffee" at bounding box center [681, 284] width 357 height 23
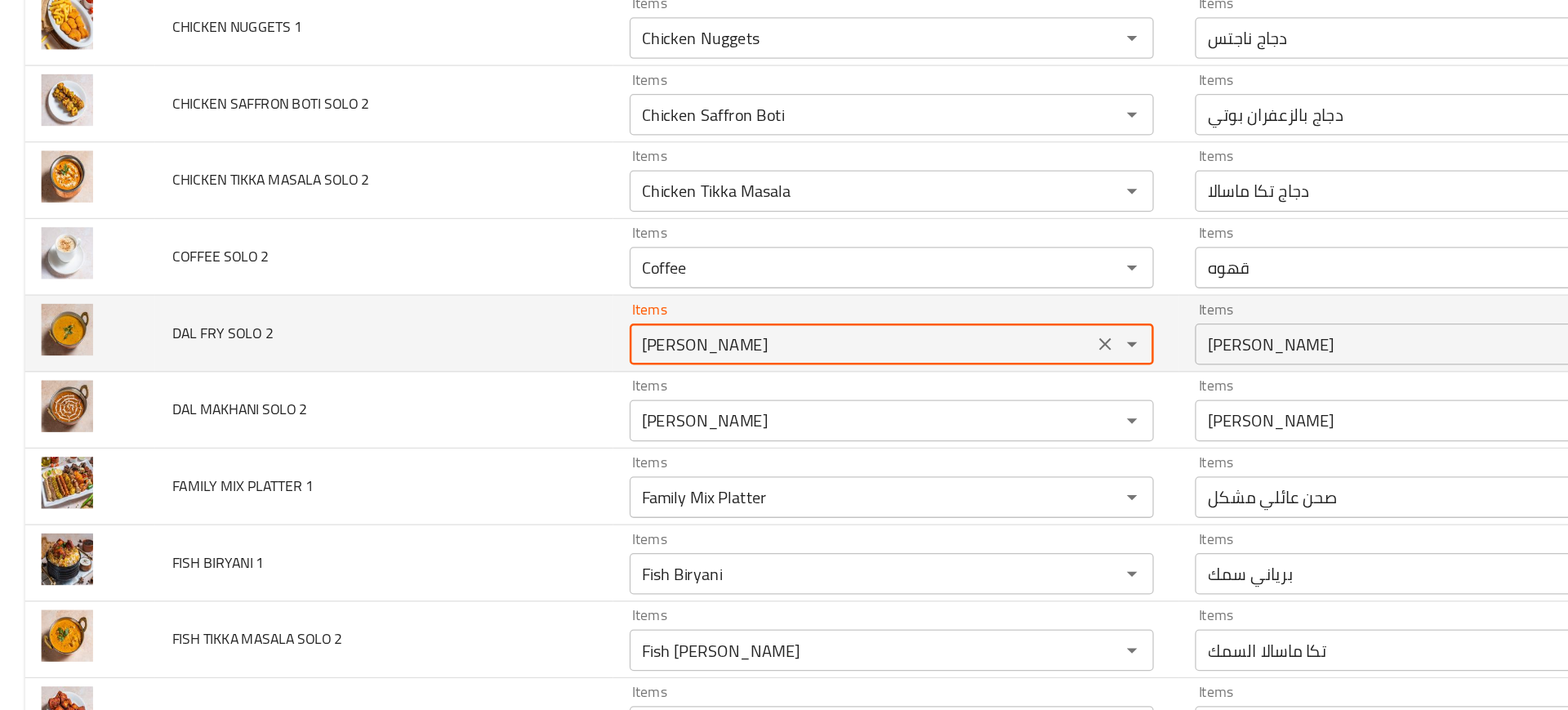
click at [531, 344] on 2 "[PERSON_NAME]" at bounding box center [681, 344] width 357 height 23
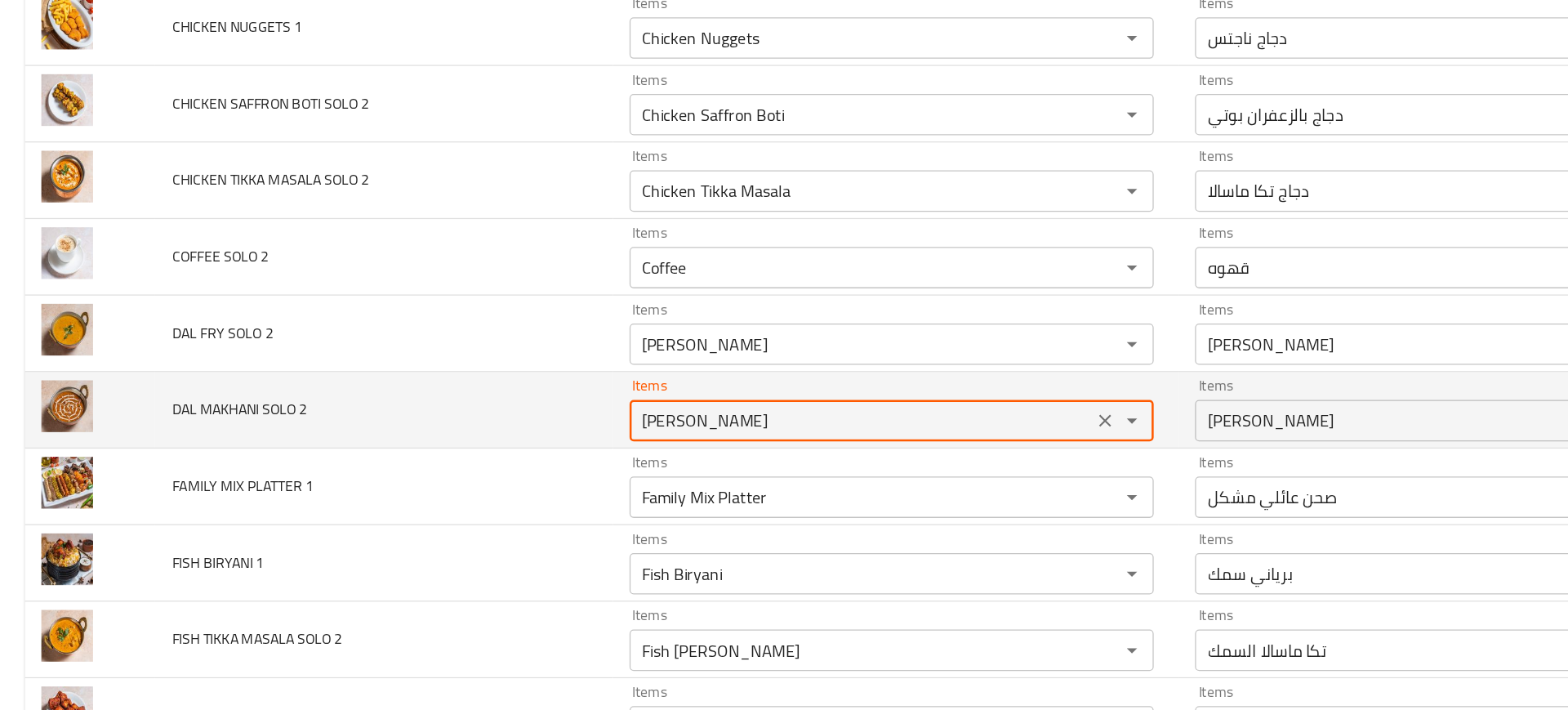
click at [547, 412] on 2 "[PERSON_NAME]" at bounding box center [681, 405] width 357 height 23
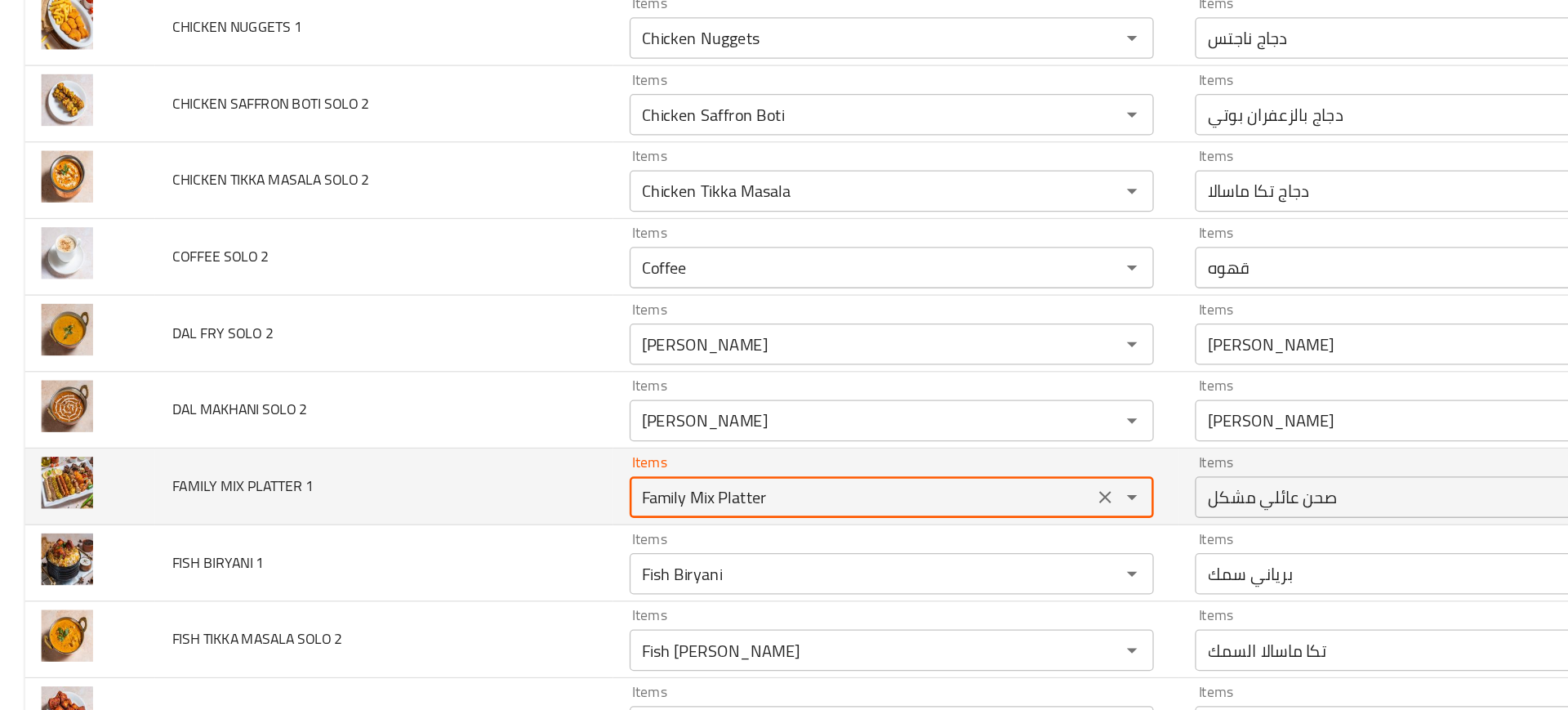
click at [541, 459] on 1 "Family Mix Platter" at bounding box center [681, 465] width 357 height 23
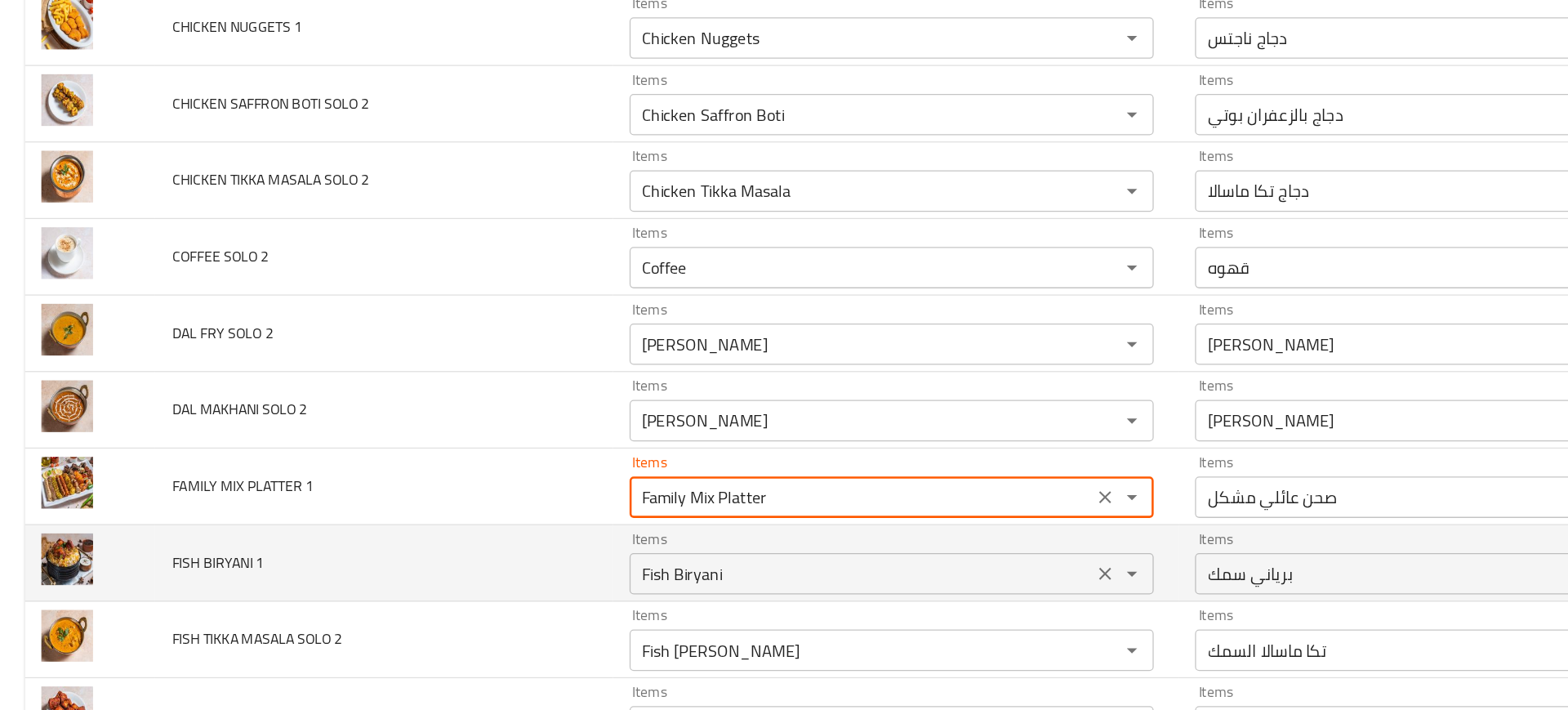
click at [553, 519] on 1 "Fish Biryani" at bounding box center [681, 526] width 357 height 23
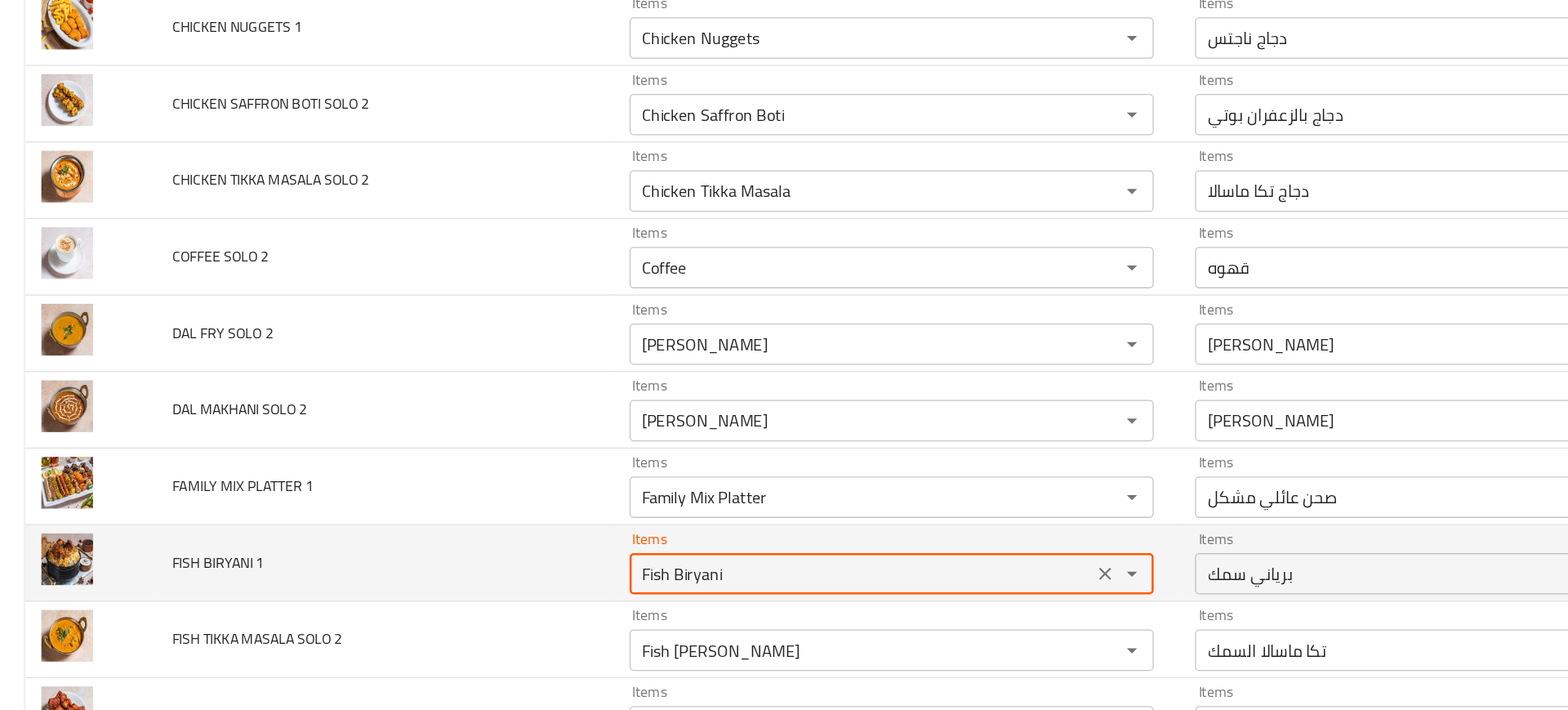
click at [553, 519] on 1 "Fish Biryani" at bounding box center [681, 526] width 357 height 23
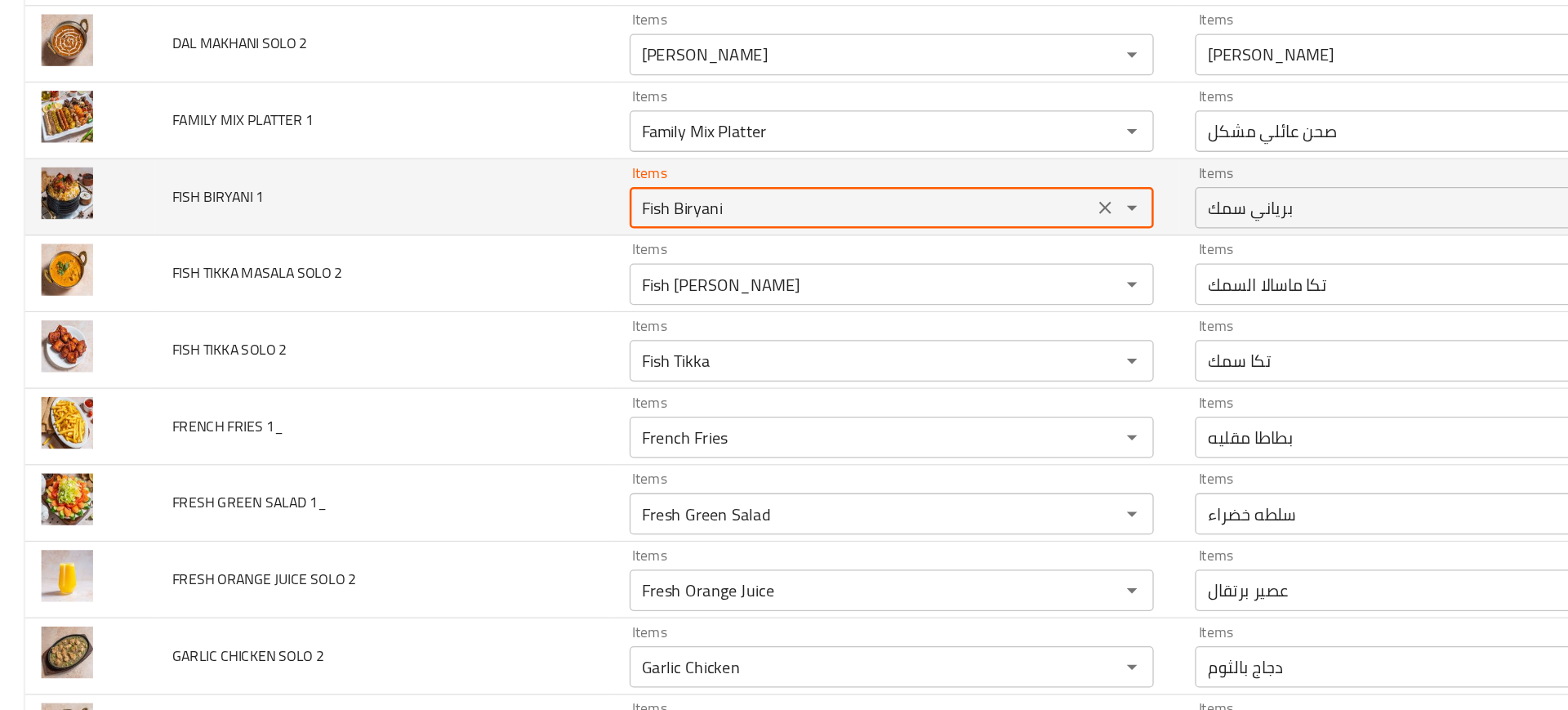
scroll to position [1087, 0]
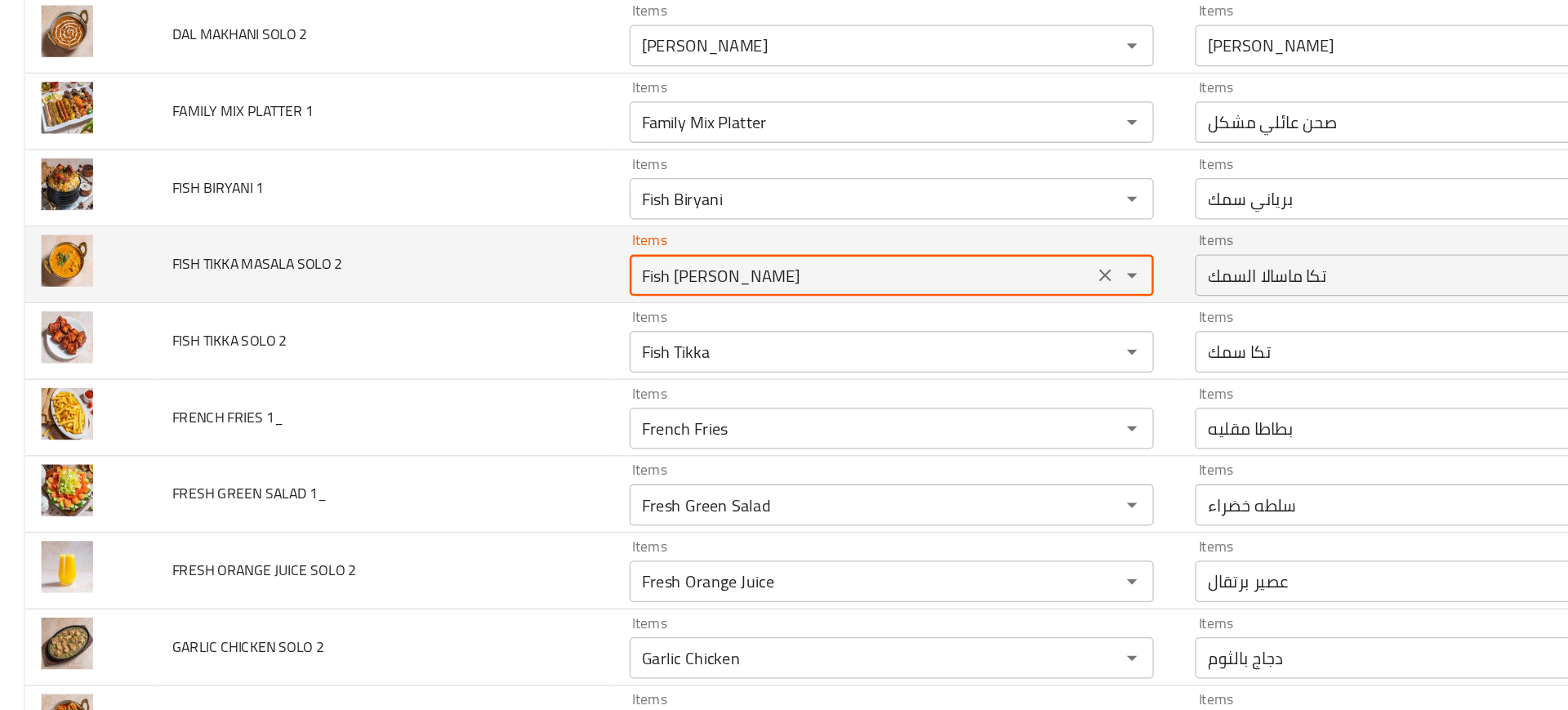
click at [581, 293] on 2 "Fish [PERSON_NAME]" at bounding box center [681, 290] width 357 height 23
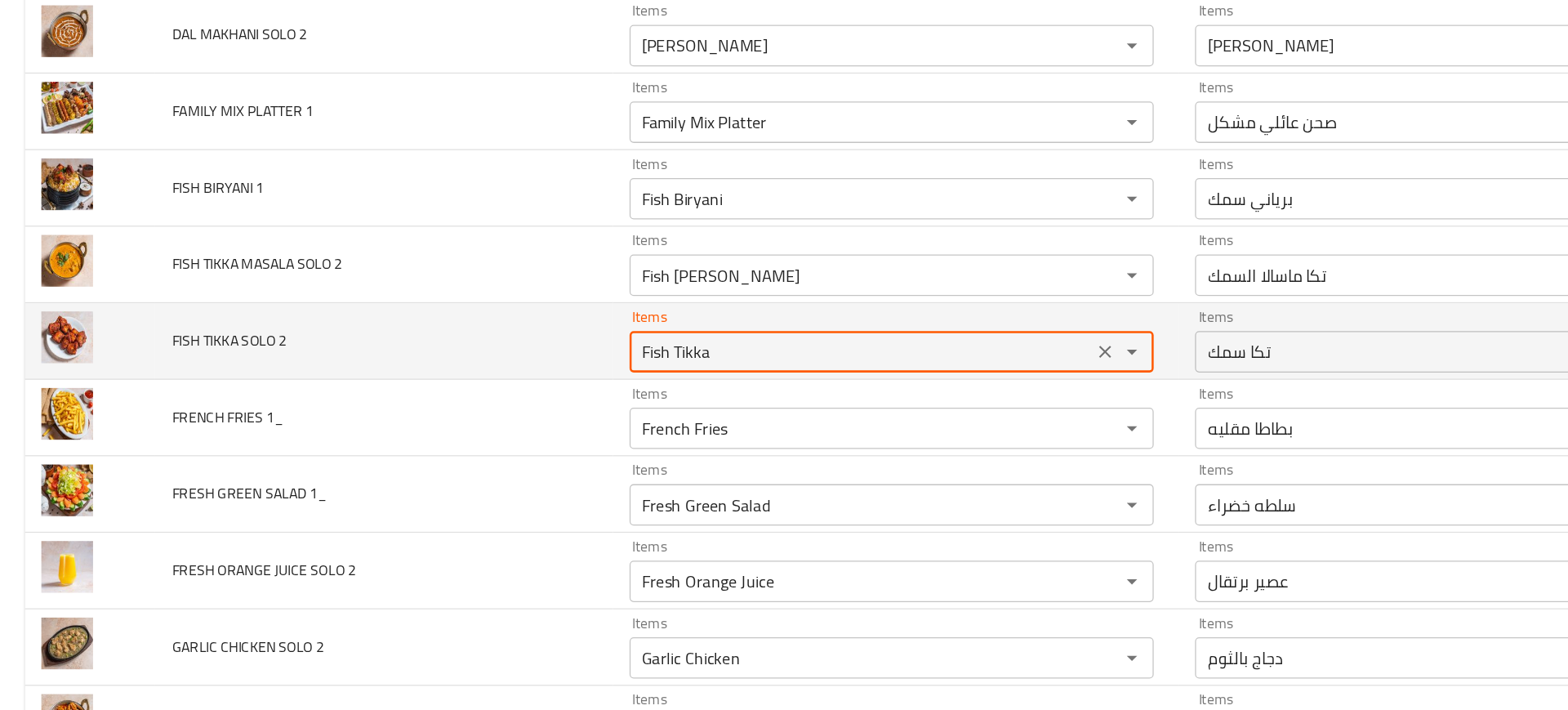
click at [553, 360] on 2 "Fish Tikka" at bounding box center [681, 350] width 357 height 23
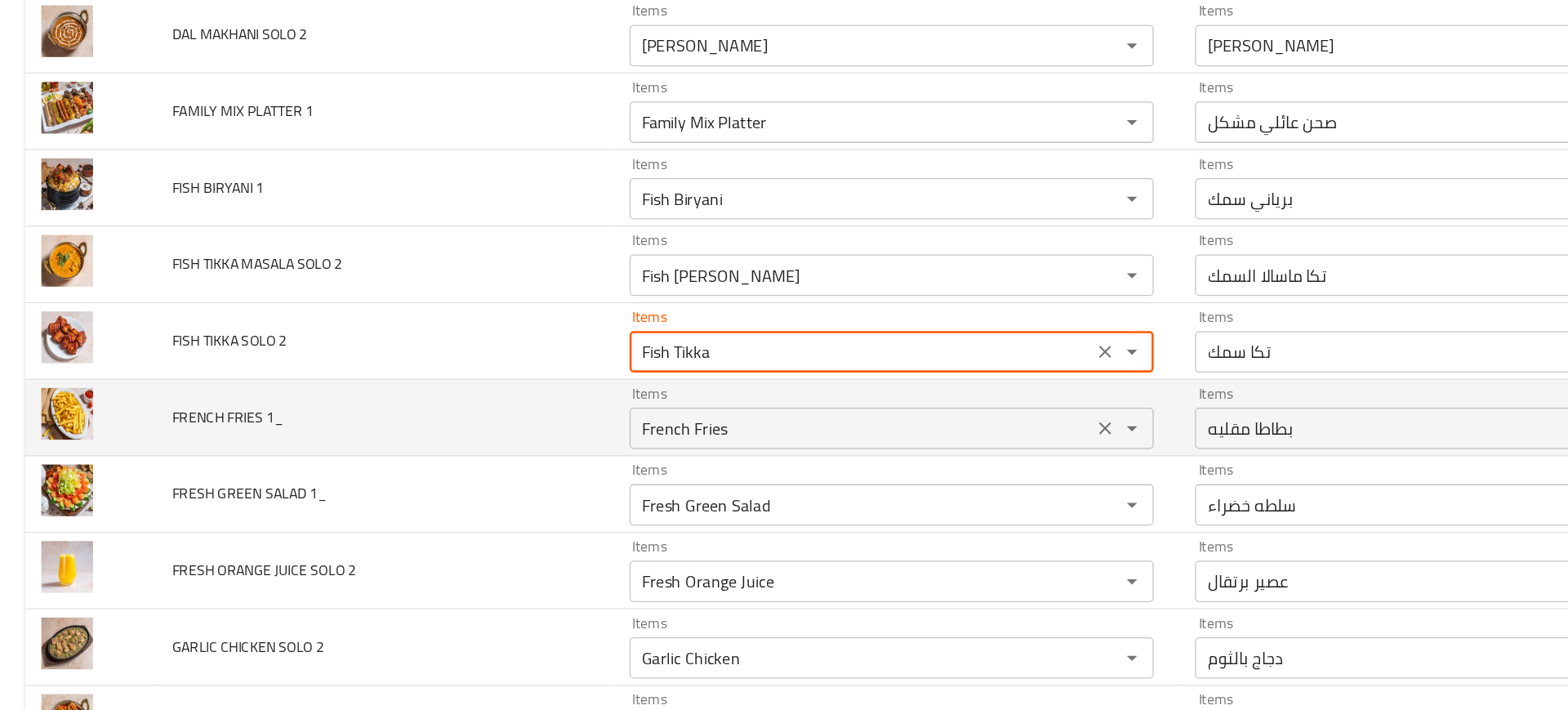
click at [545, 409] on 1_ "French Fries" at bounding box center [681, 411] width 357 height 23
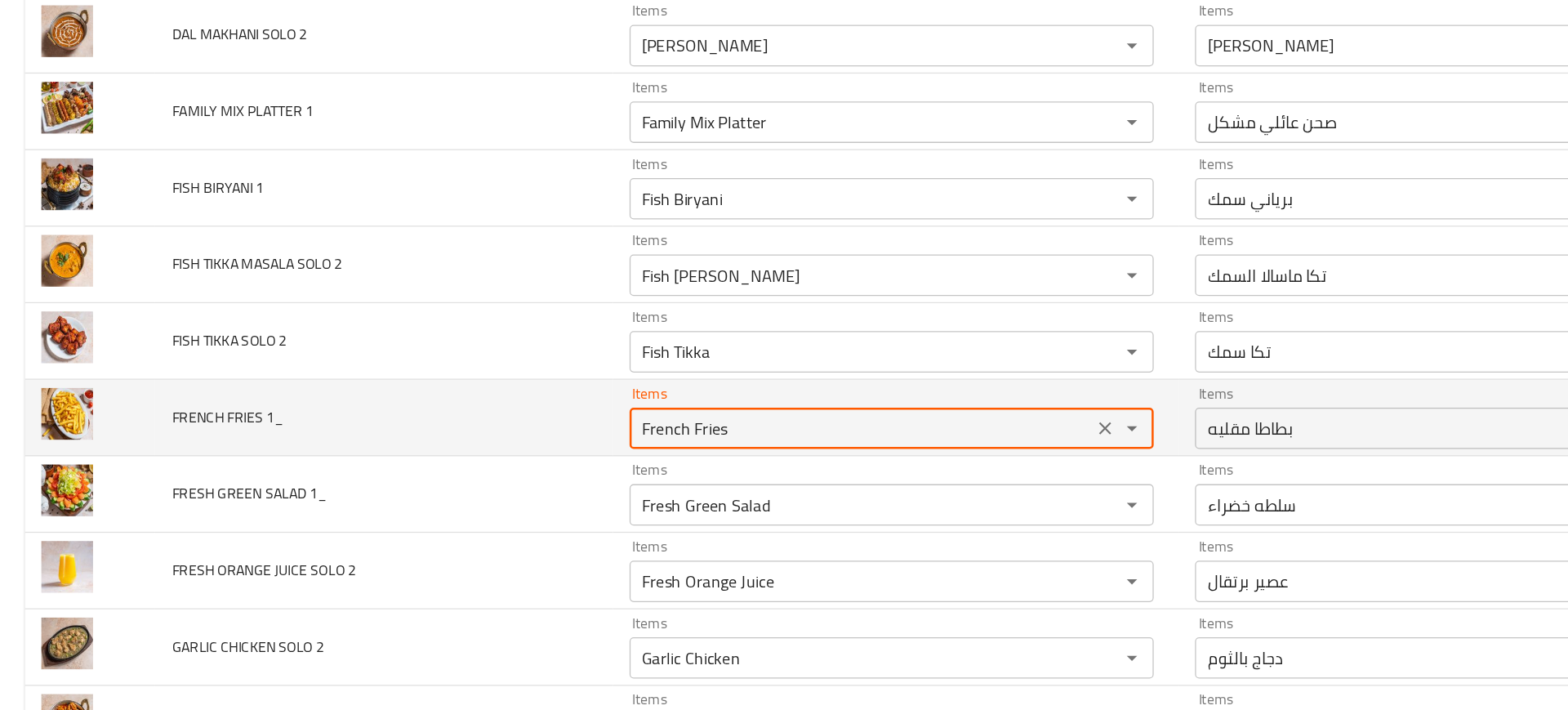
click at [545, 409] on 1_ "French Fries" at bounding box center [681, 411] width 357 height 23
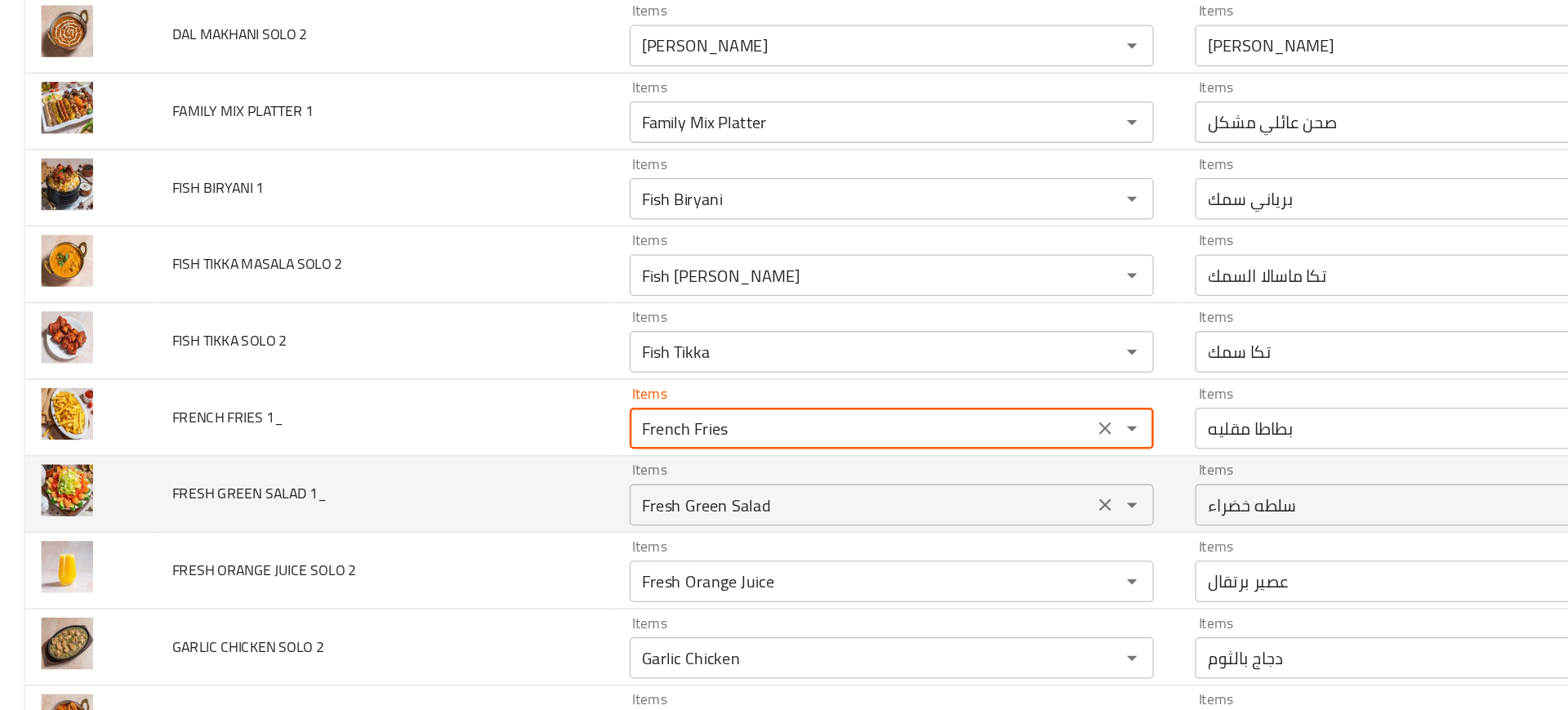
scroll to position [1291, 0]
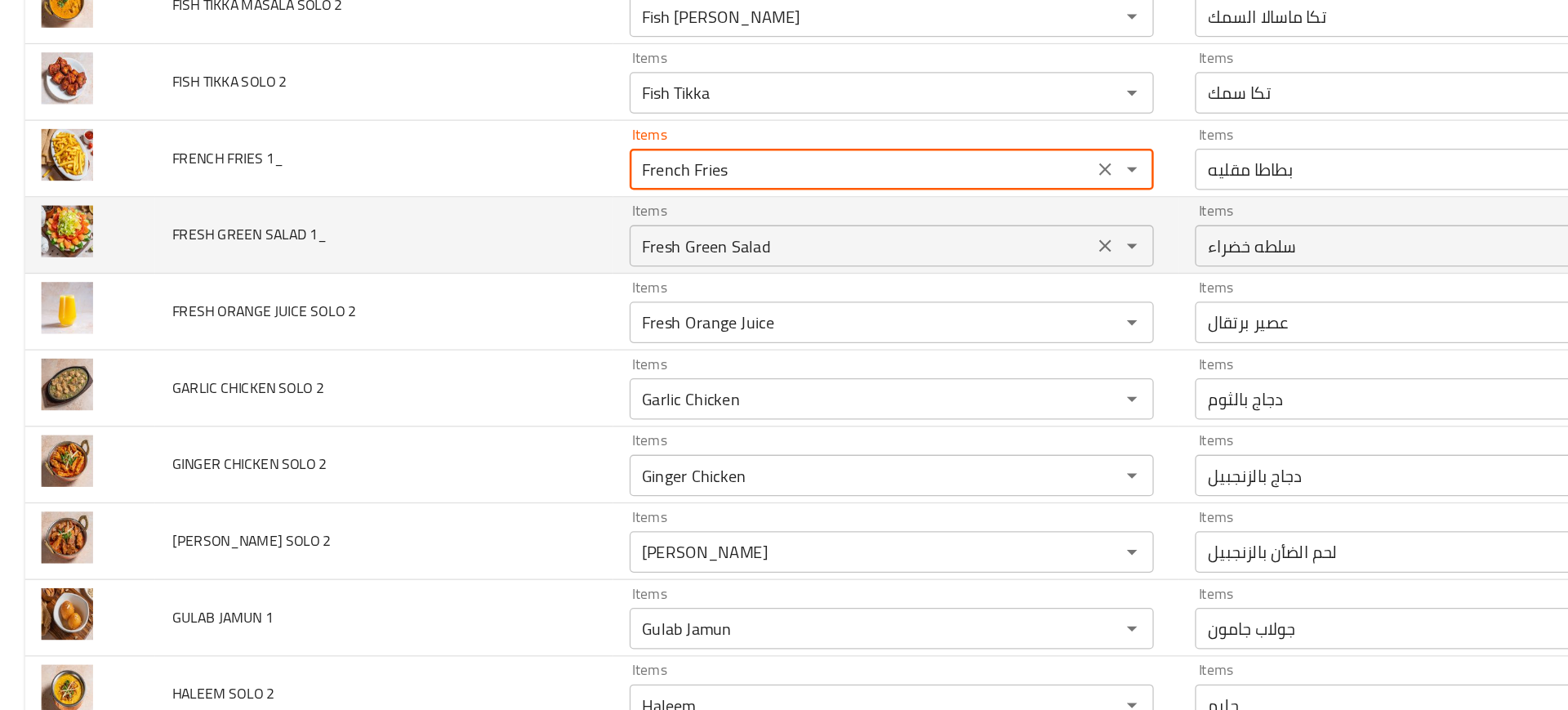
click at [526, 258] on 1_ "Fresh Green Salad" at bounding box center [681, 267] width 357 height 23
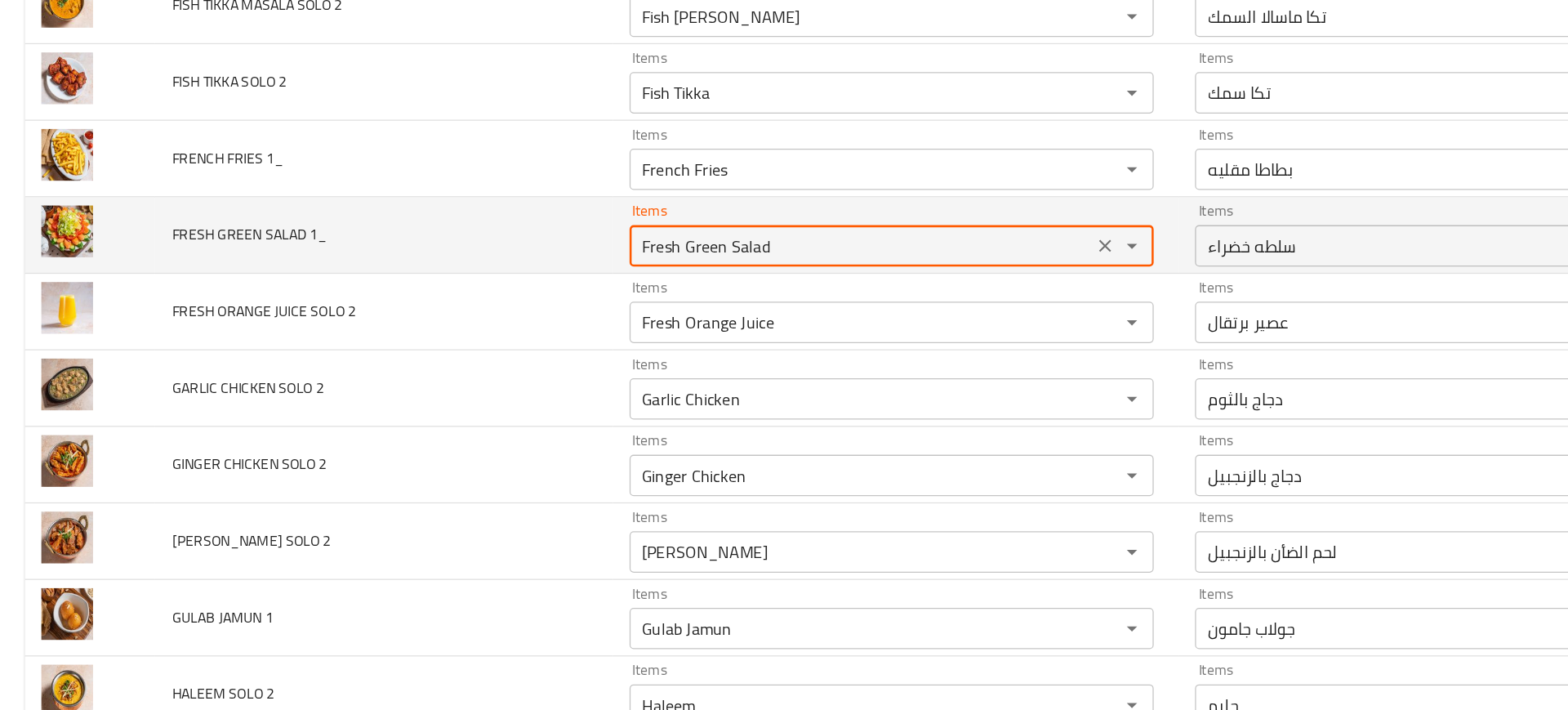
click at [526, 258] on 1_ "Fresh Green Salad" at bounding box center [681, 267] width 357 height 23
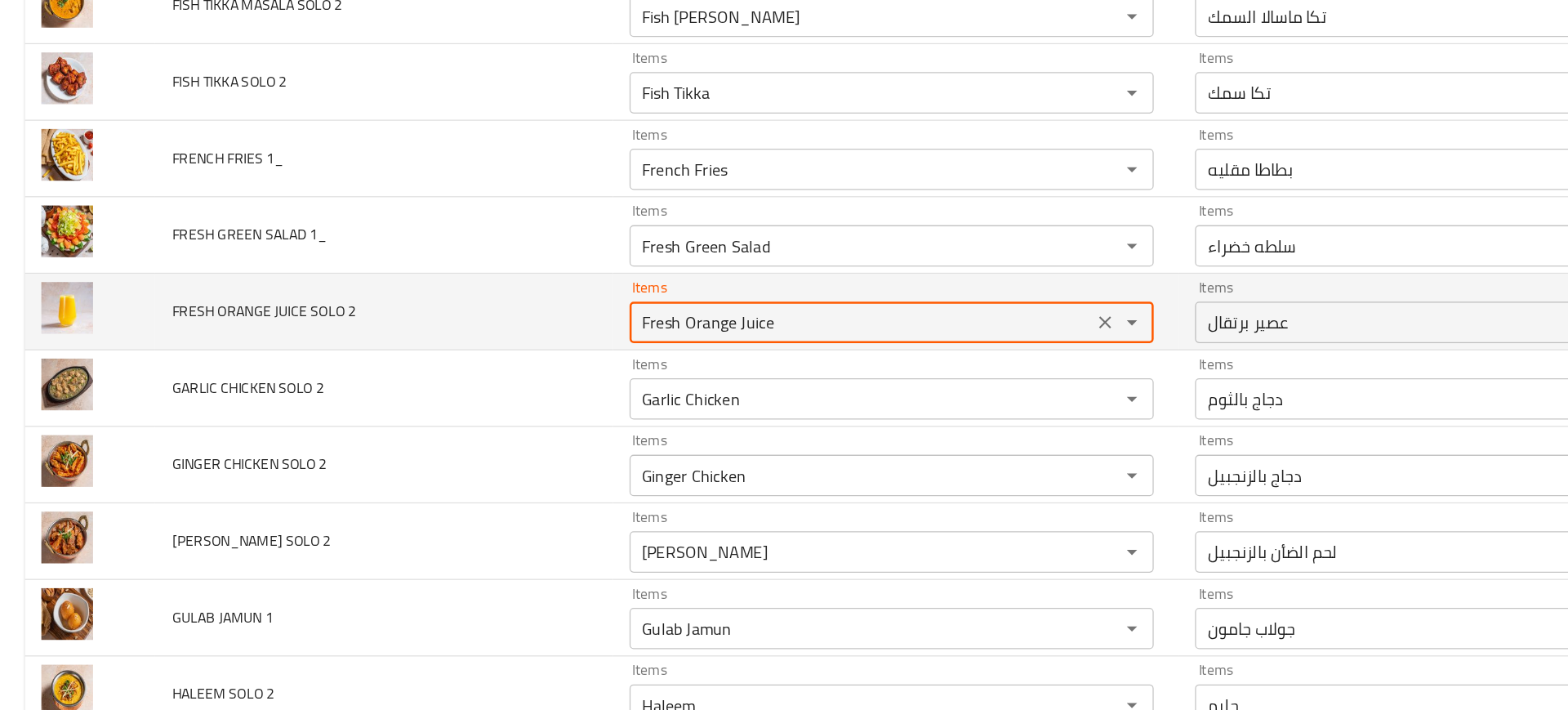
click at [549, 328] on 2 "Fresh Orange Juice" at bounding box center [681, 327] width 357 height 23
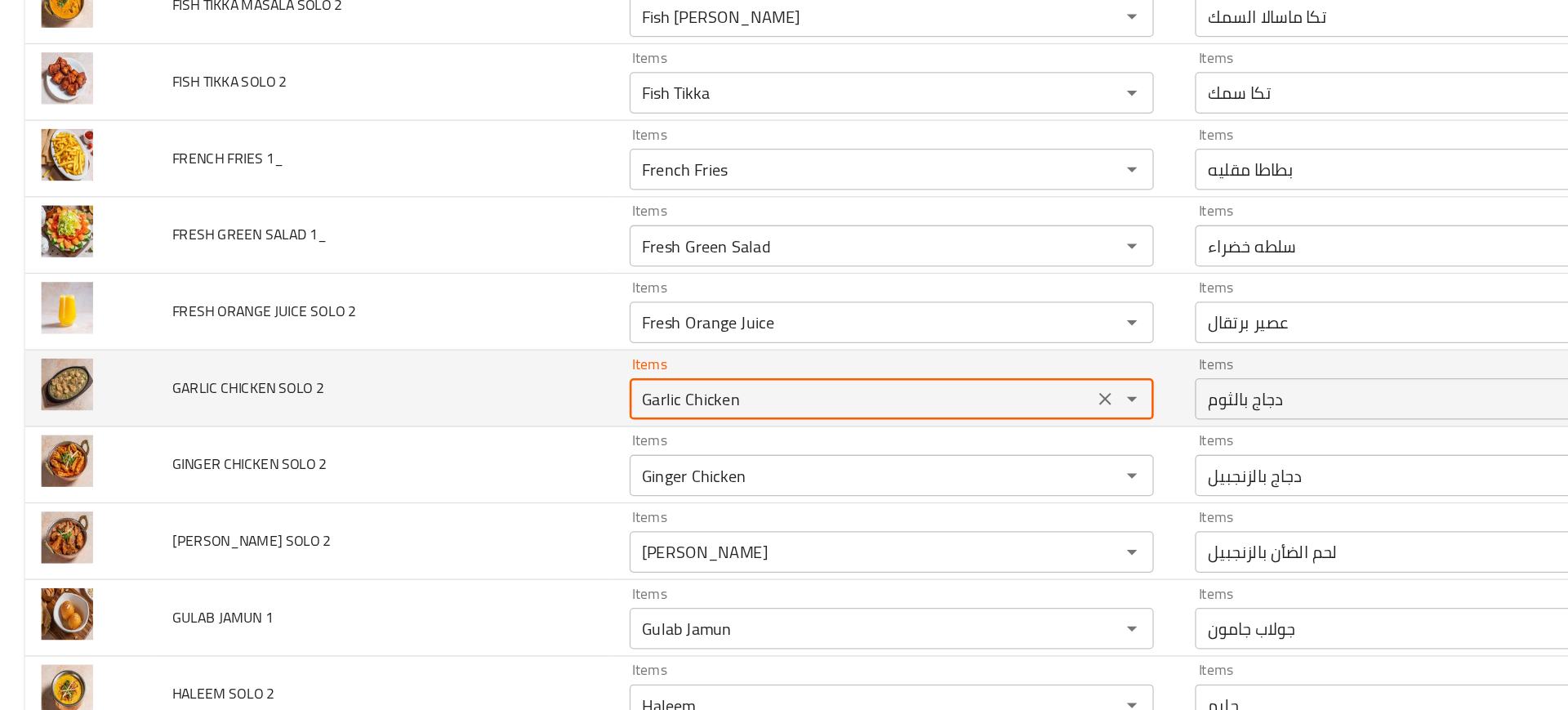
click at [574, 388] on 2 "Garlic Chicken" at bounding box center [681, 388] width 357 height 23
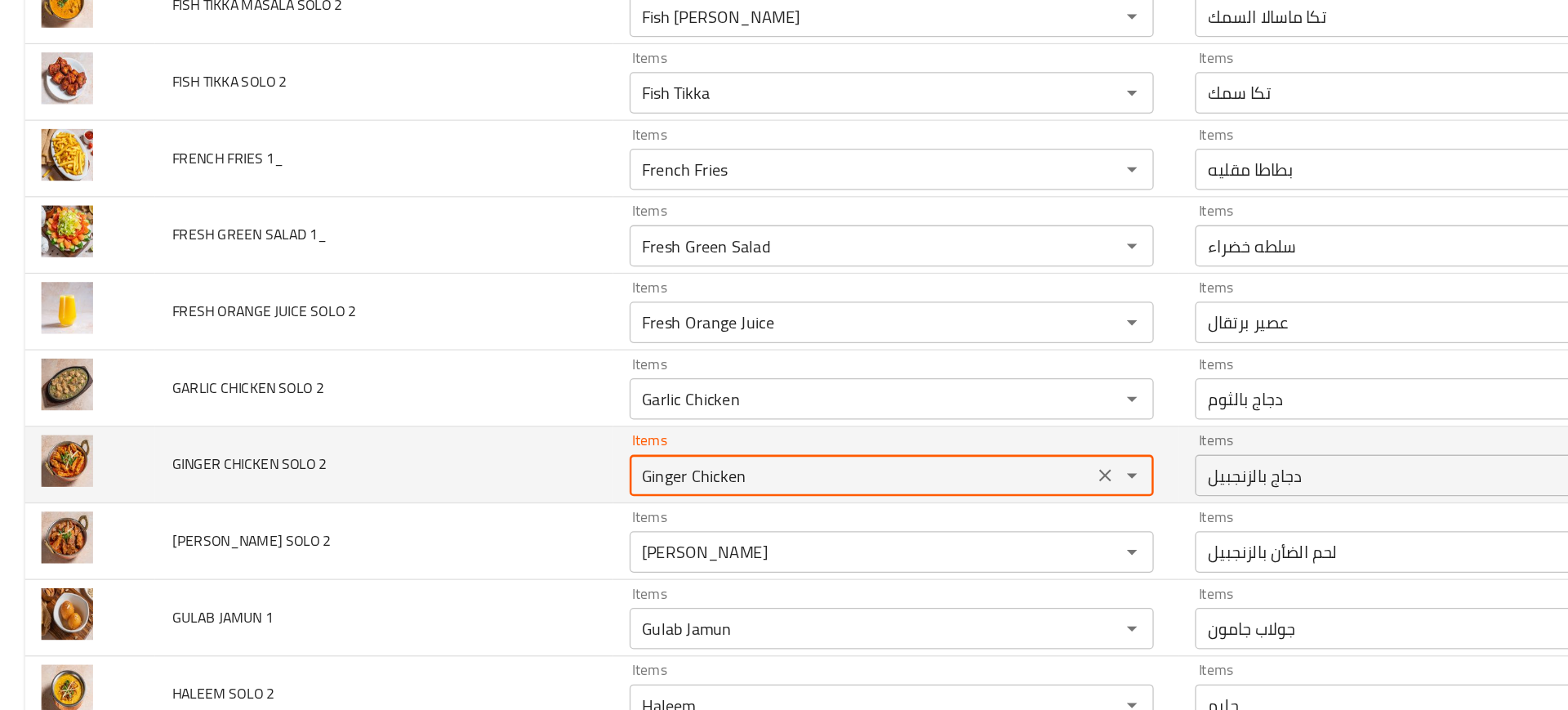
click at [531, 448] on 2 "Ginger Chicken" at bounding box center [681, 448] width 357 height 23
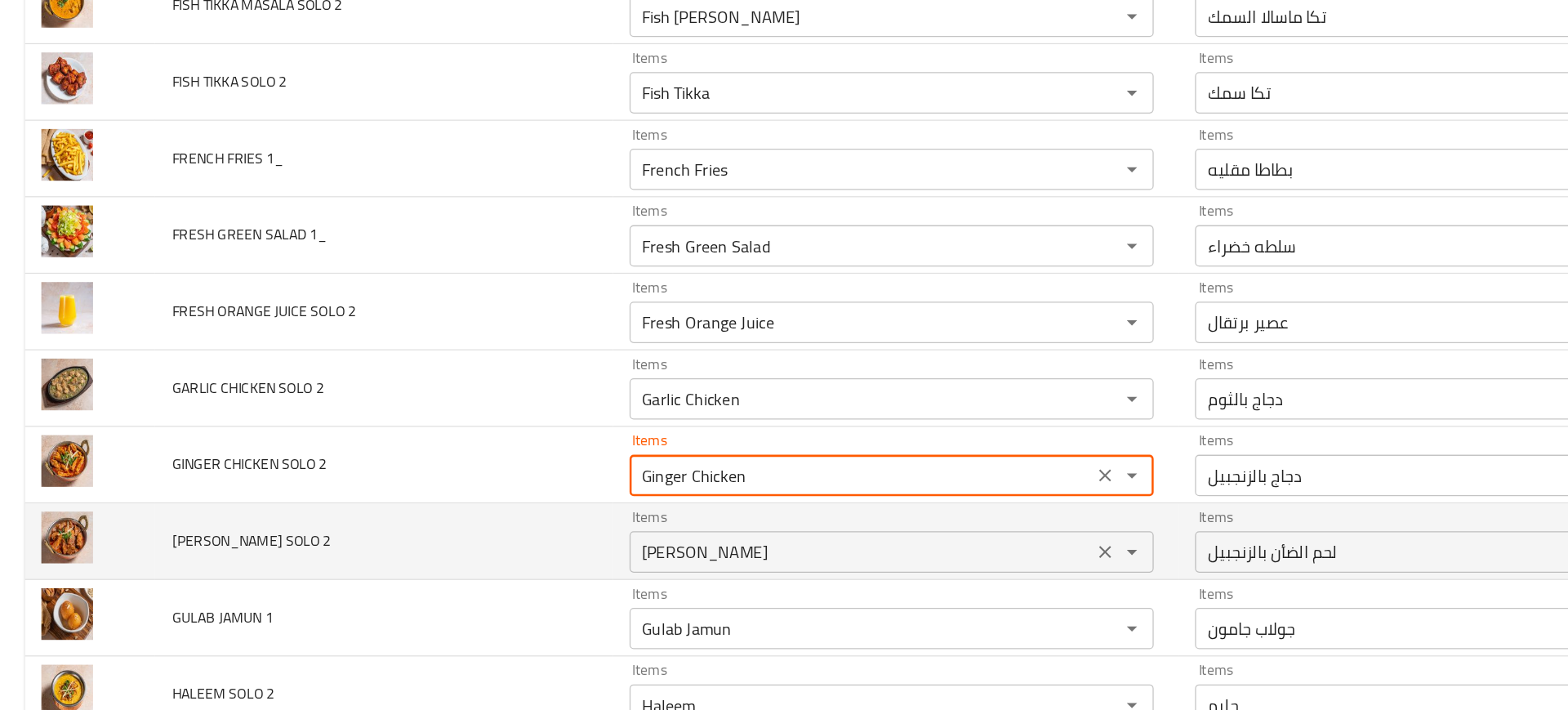
click at [575, 515] on 2 "[PERSON_NAME]" at bounding box center [681, 509] width 357 height 23
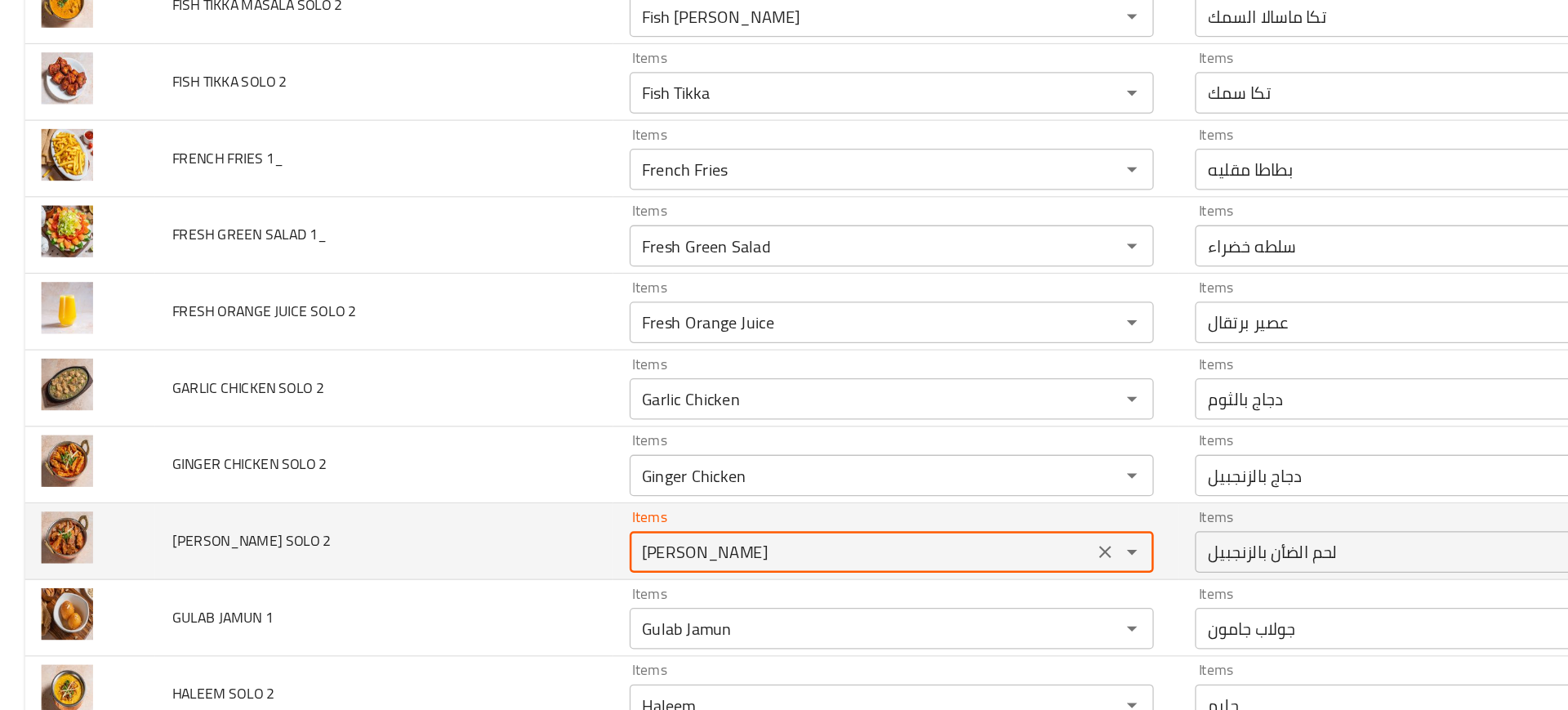
click at [575, 515] on 2 "[PERSON_NAME]" at bounding box center [681, 509] width 357 height 23
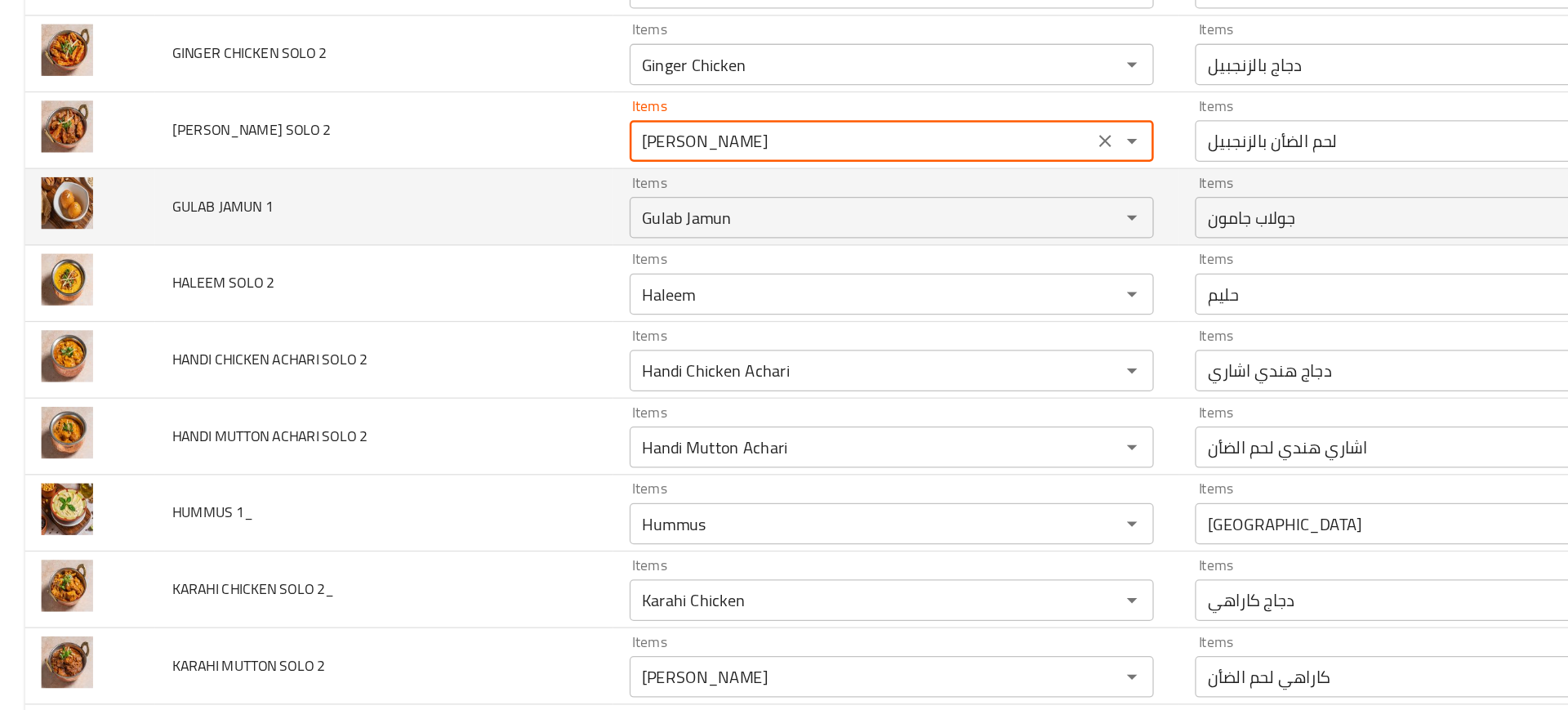
scroll to position [1621, 0]
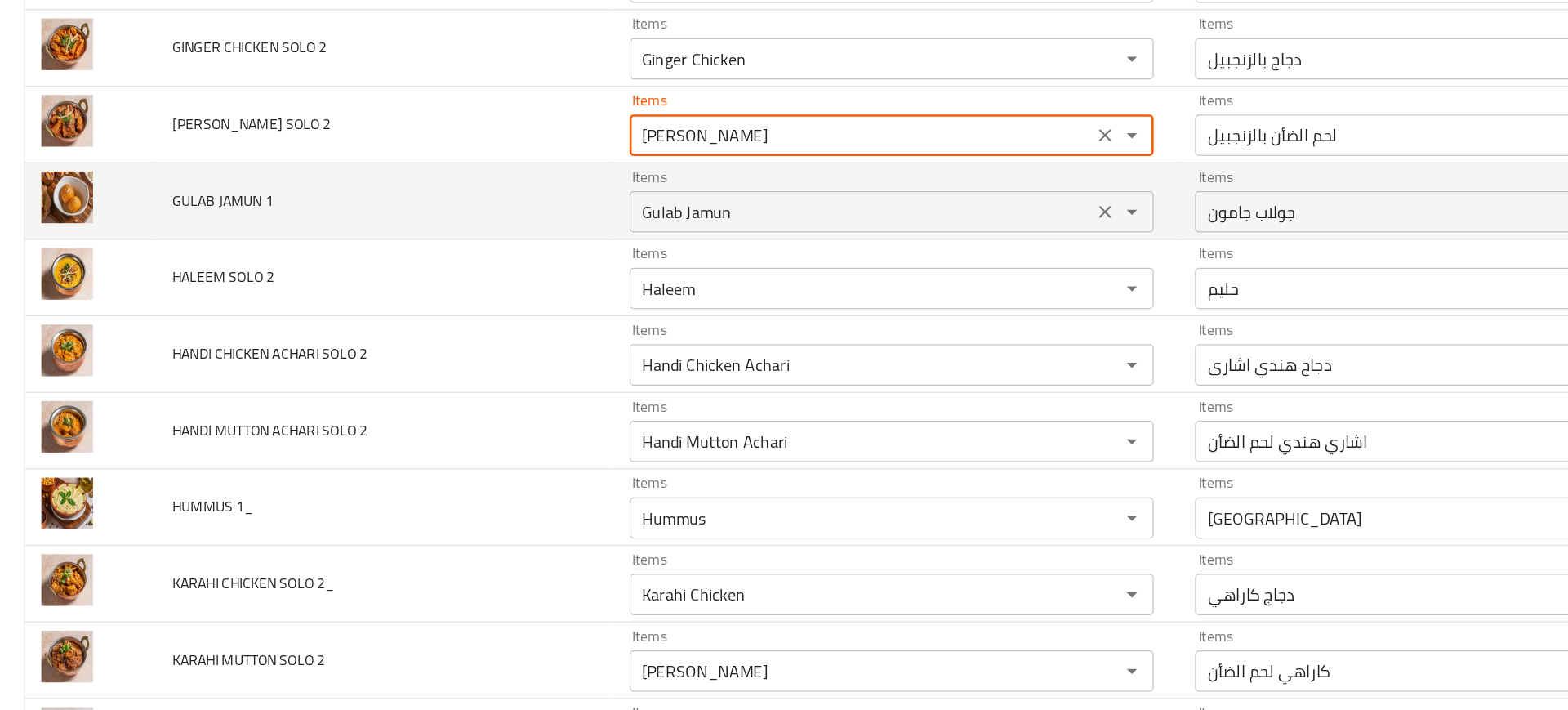
click at [537, 245] on 1 "Gulab Jamun" at bounding box center [681, 240] width 357 height 23
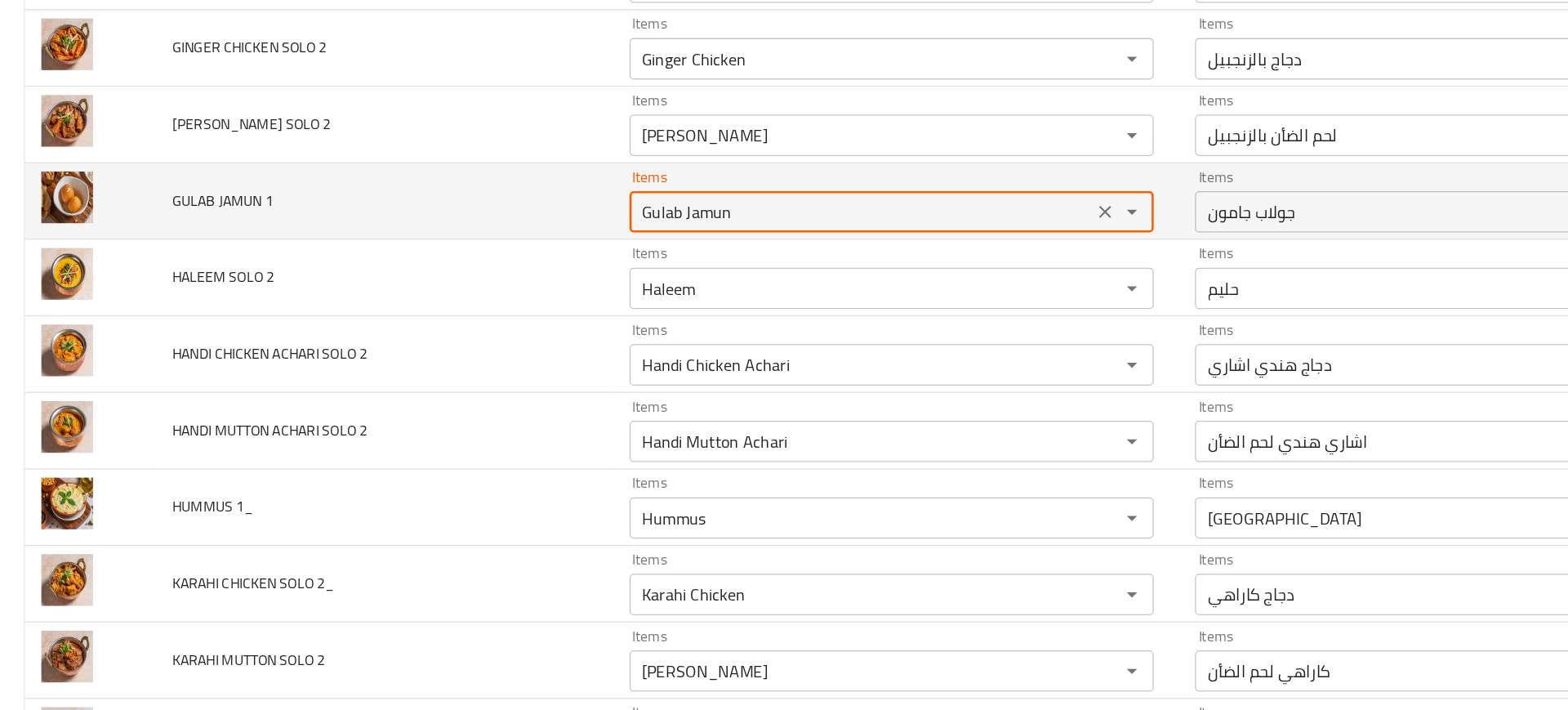
click at [537, 245] on 1 "Gulab Jamun" at bounding box center [681, 240] width 357 height 23
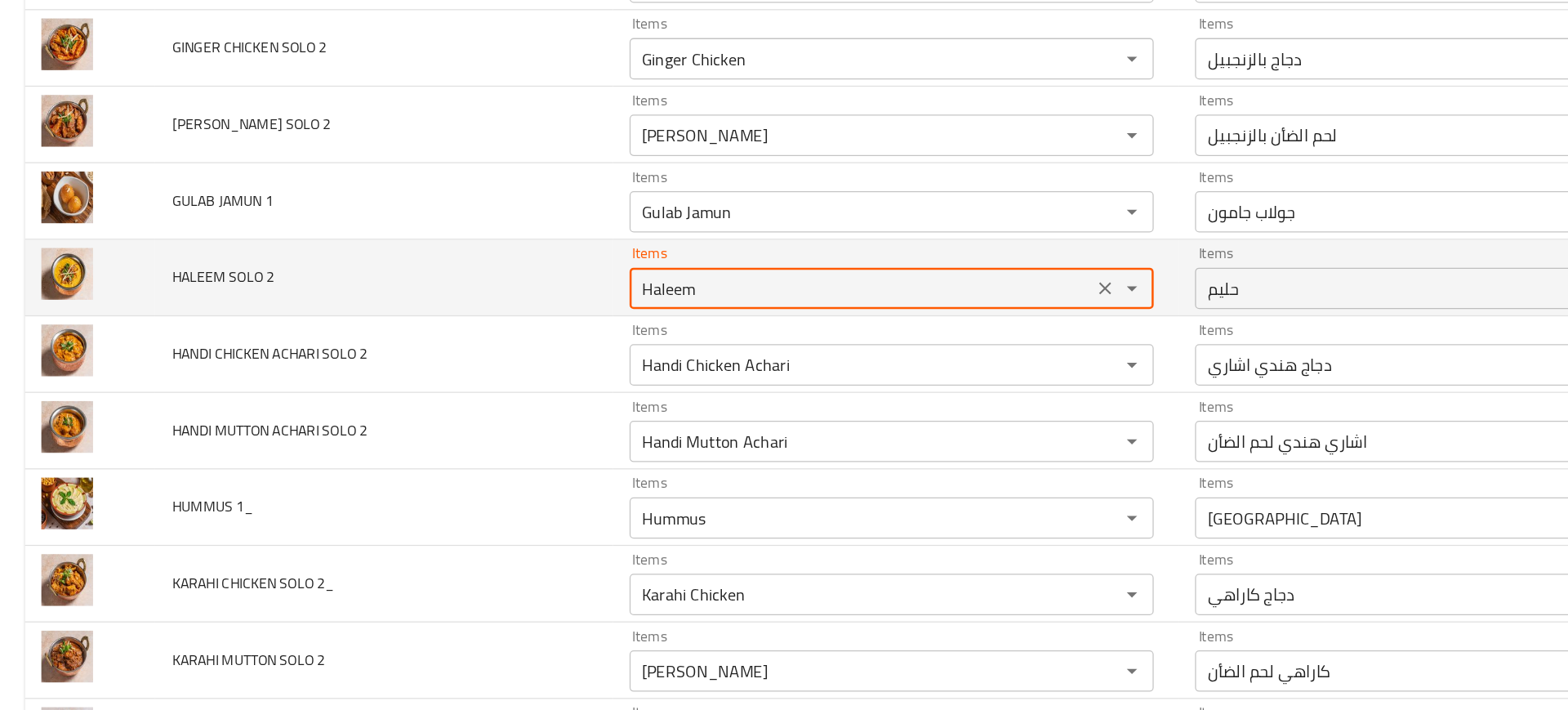
click at [526, 293] on 2 "Haleem" at bounding box center [681, 300] width 357 height 23
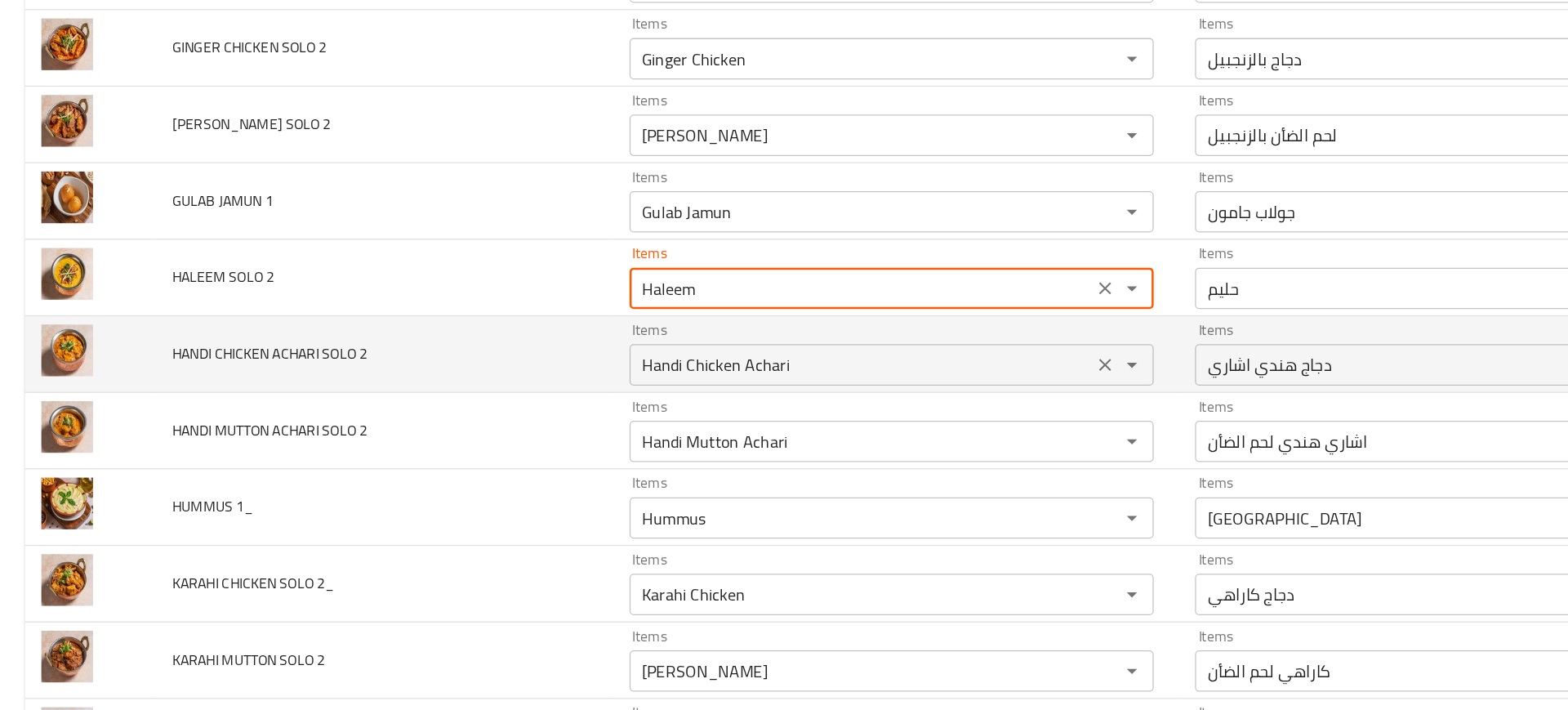
click at [536, 353] on 2 "Handi Chicken Achari" at bounding box center [681, 361] width 357 height 23
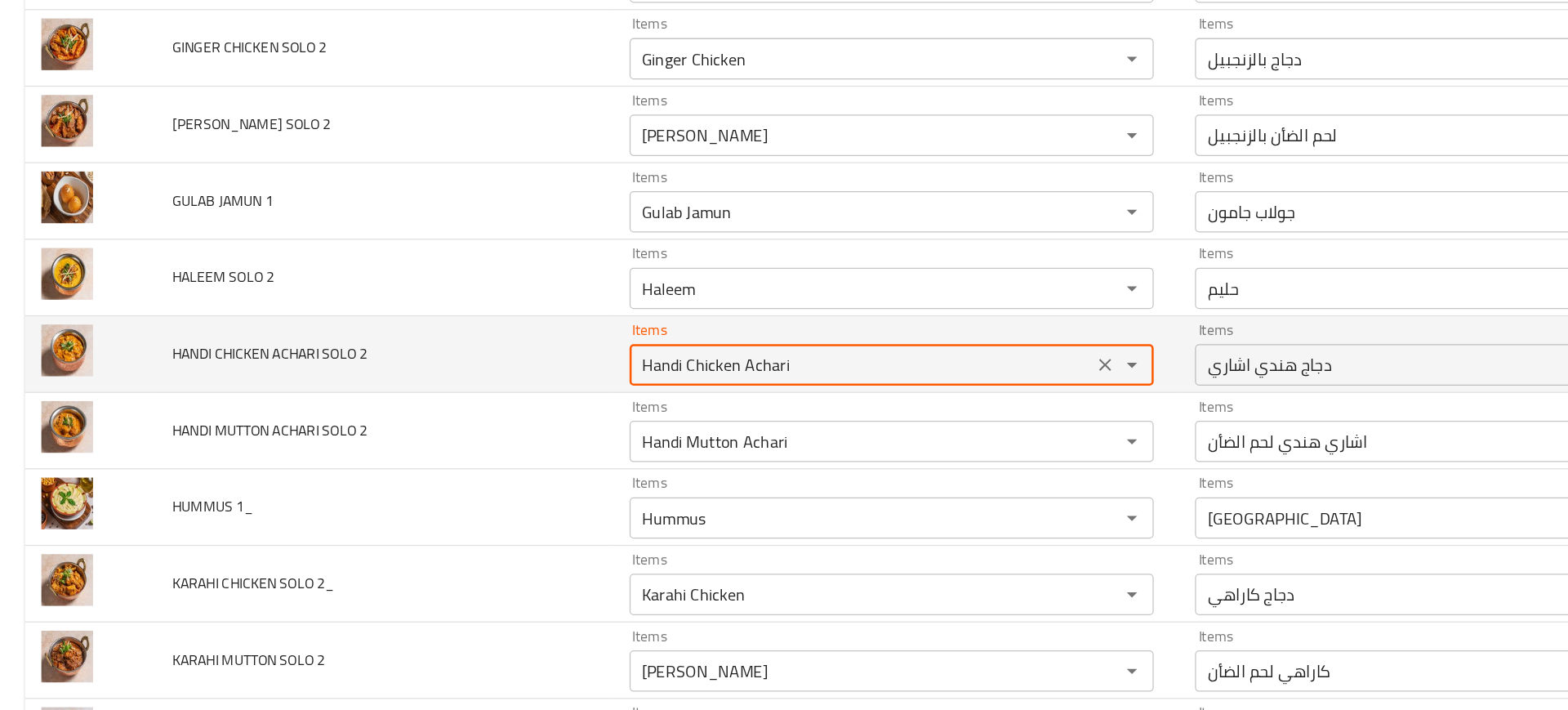
click at [536, 353] on 2 "Handi Chicken Achari" at bounding box center [681, 361] width 357 height 23
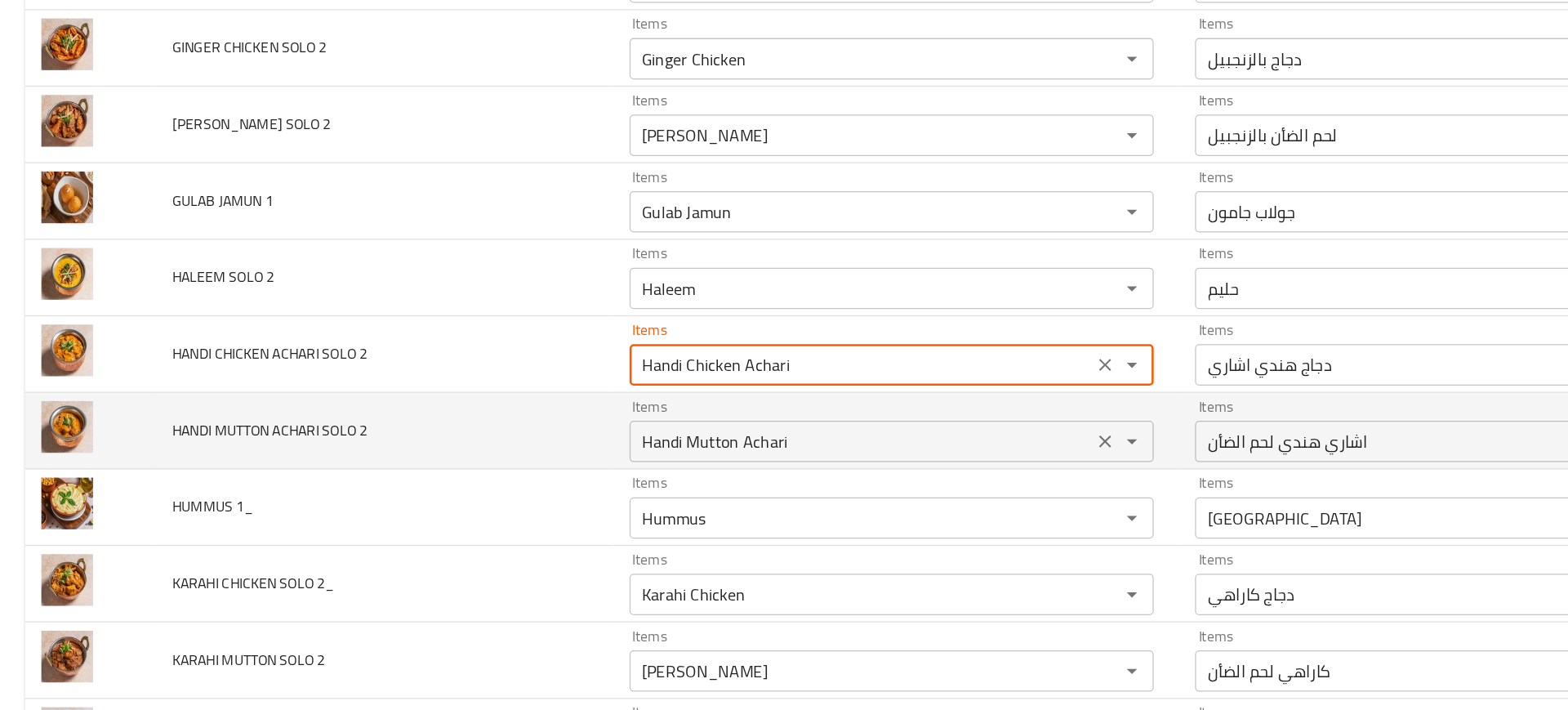
click at [510, 409] on div "Handi Mutton Achari Items" at bounding box center [705, 421] width 415 height 33
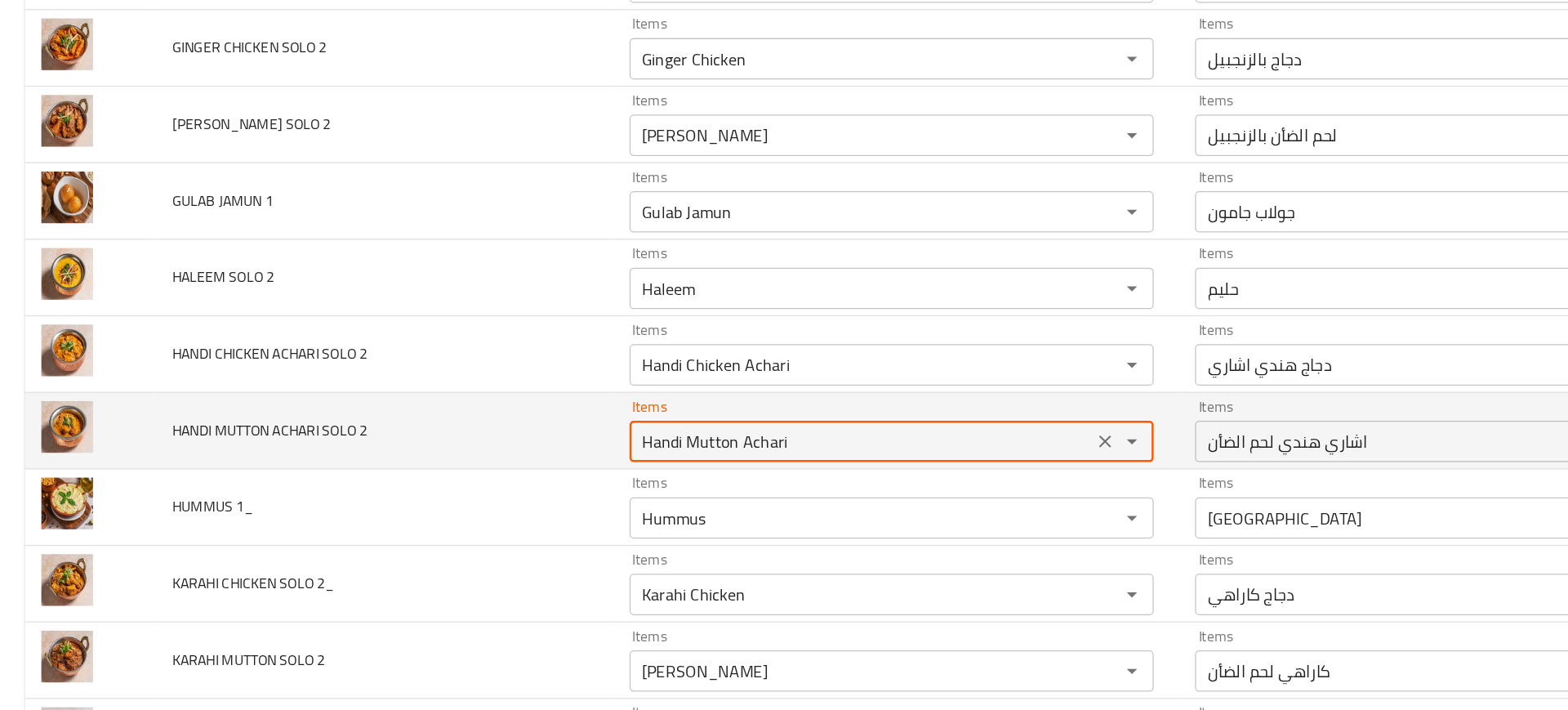
click at [510, 409] on div "Handi Mutton Achari Items" at bounding box center [705, 421] width 415 height 33
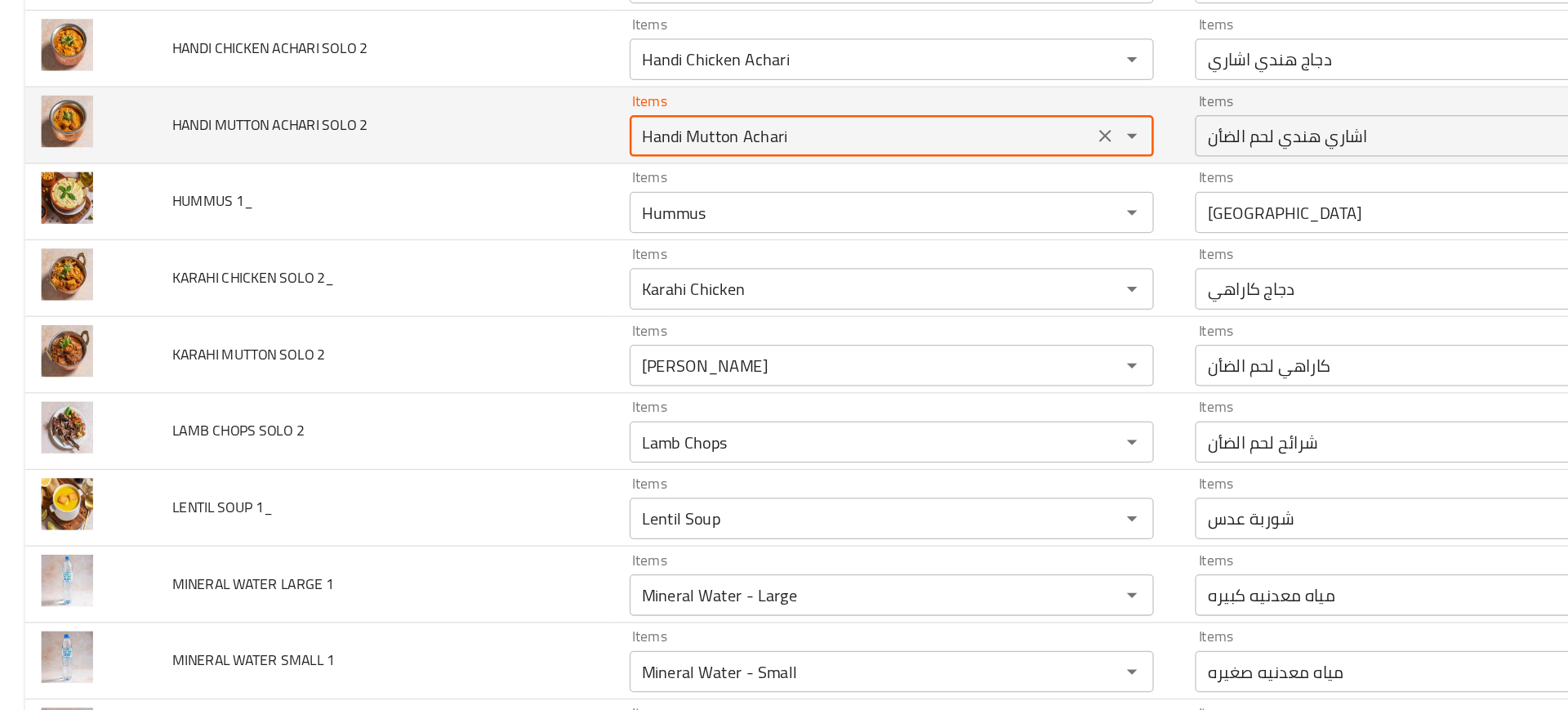
scroll to position [1904, 0]
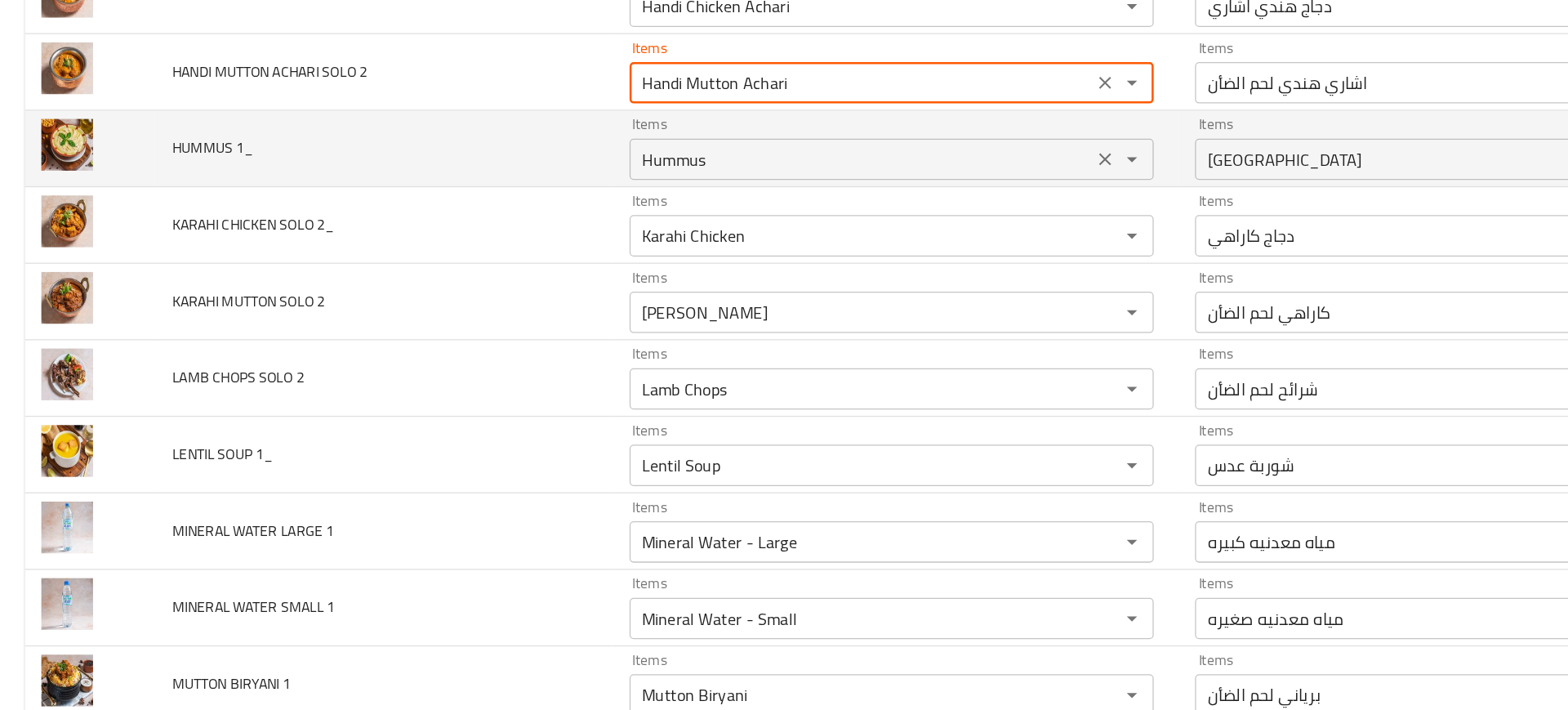
click at [524, 204] on 1_ "Hummus" at bounding box center [681, 198] width 357 height 23
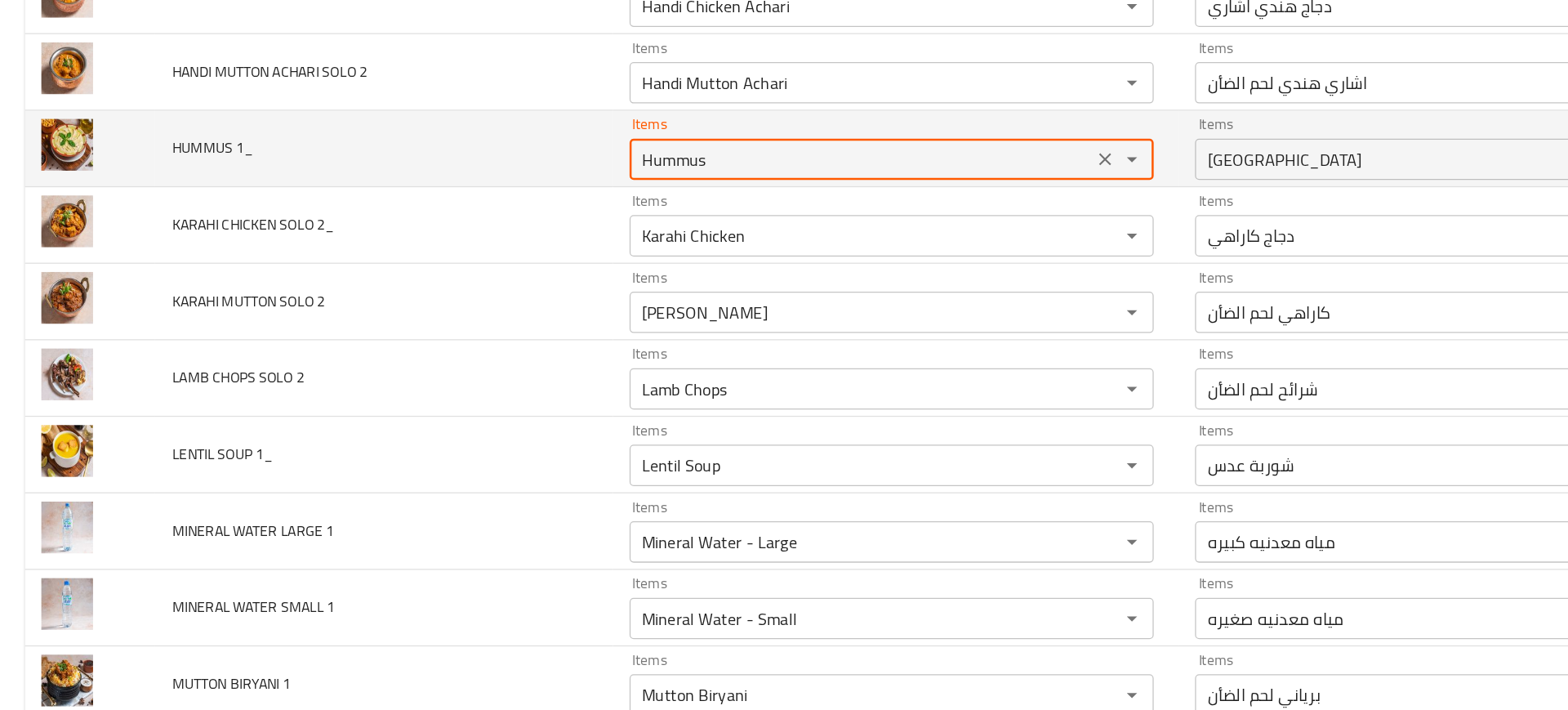
click at [524, 204] on 1_ "Hummus" at bounding box center [681, 198] width 357 height 23
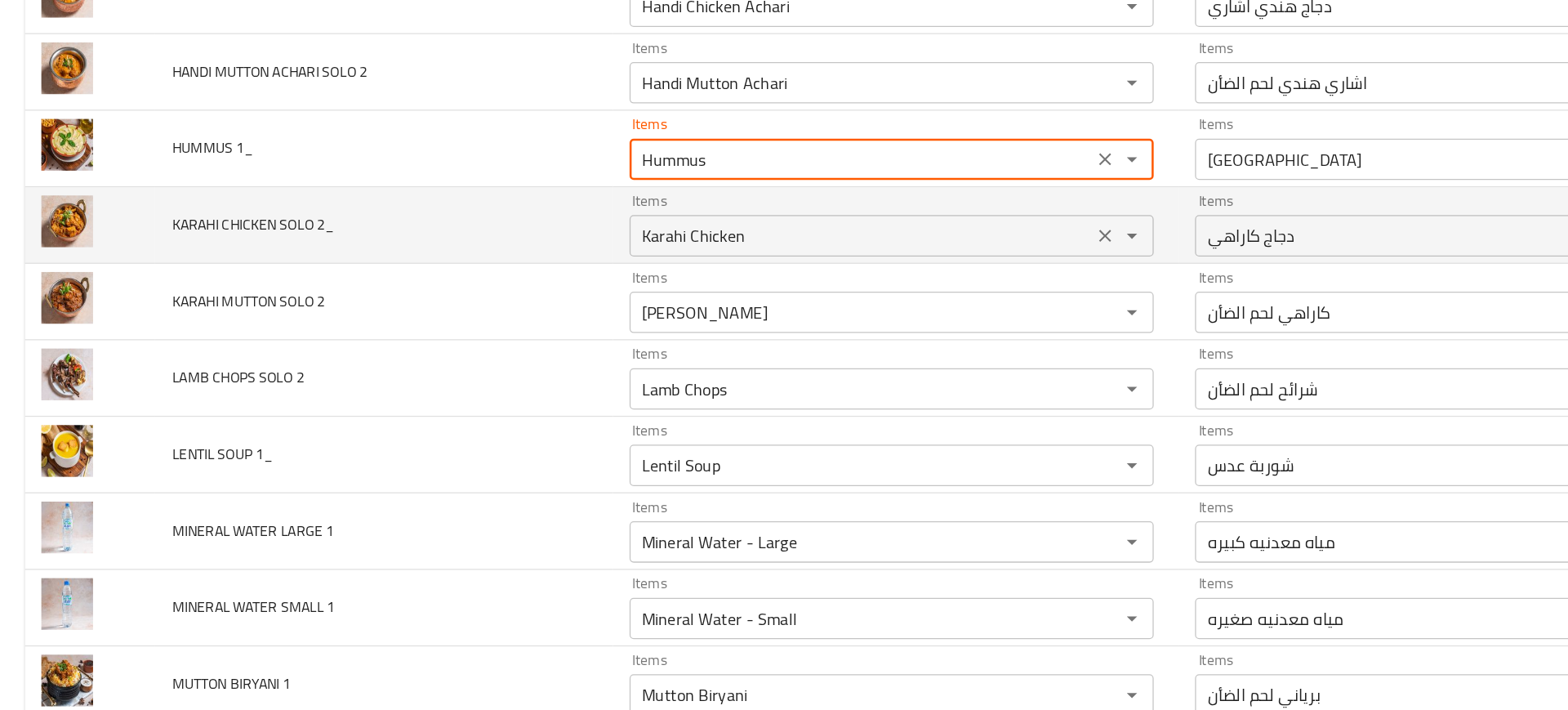
click at [558, 247] on div "Karahi Chicken Items" at bounding box center [705, 259] width 415 height 33
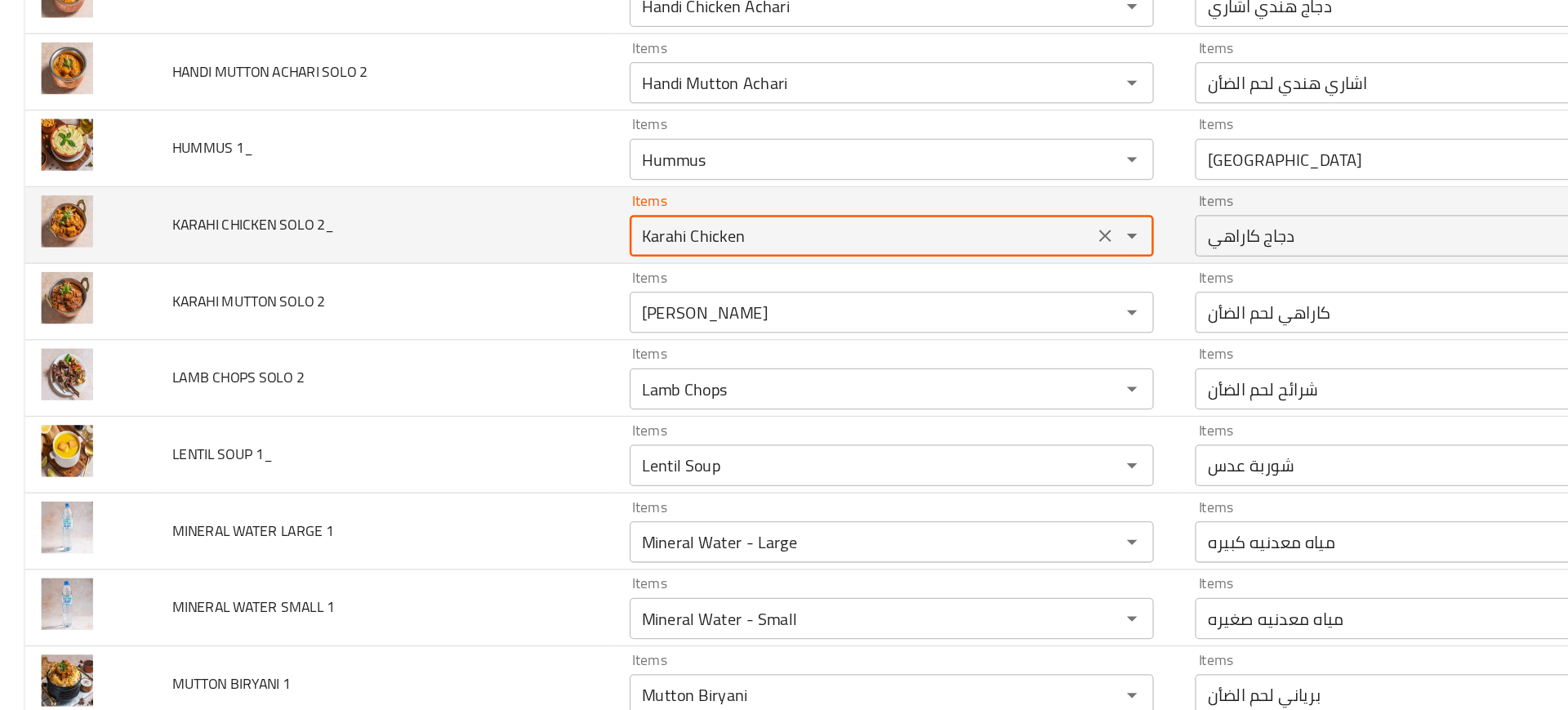
click at [558, 247] on div "Karahi Chicken Items" at bounding box center [705, 259] width 415 height 33
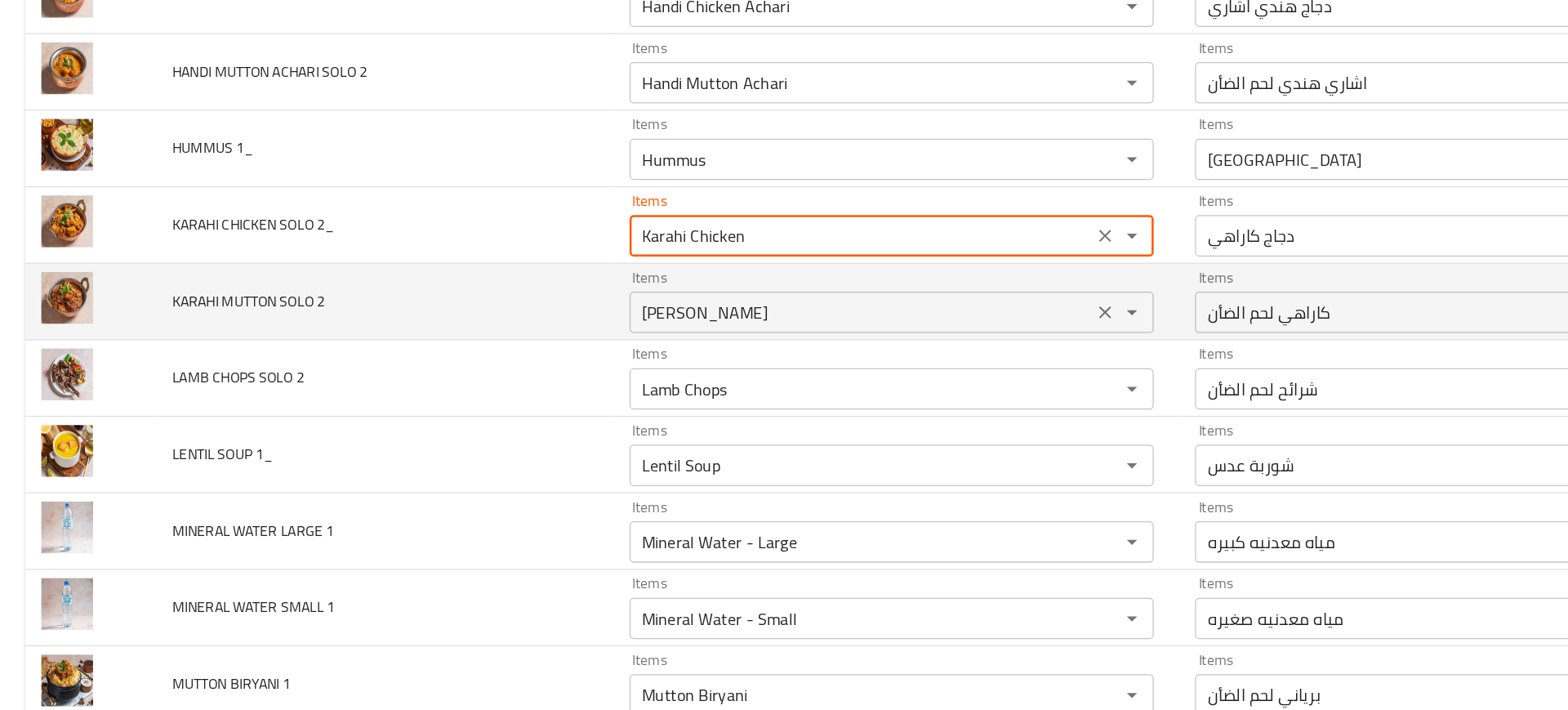
click at [559, 311] on 2 "[PERSON_NAME]" at bounding box center [681, 319] width 357 height 23
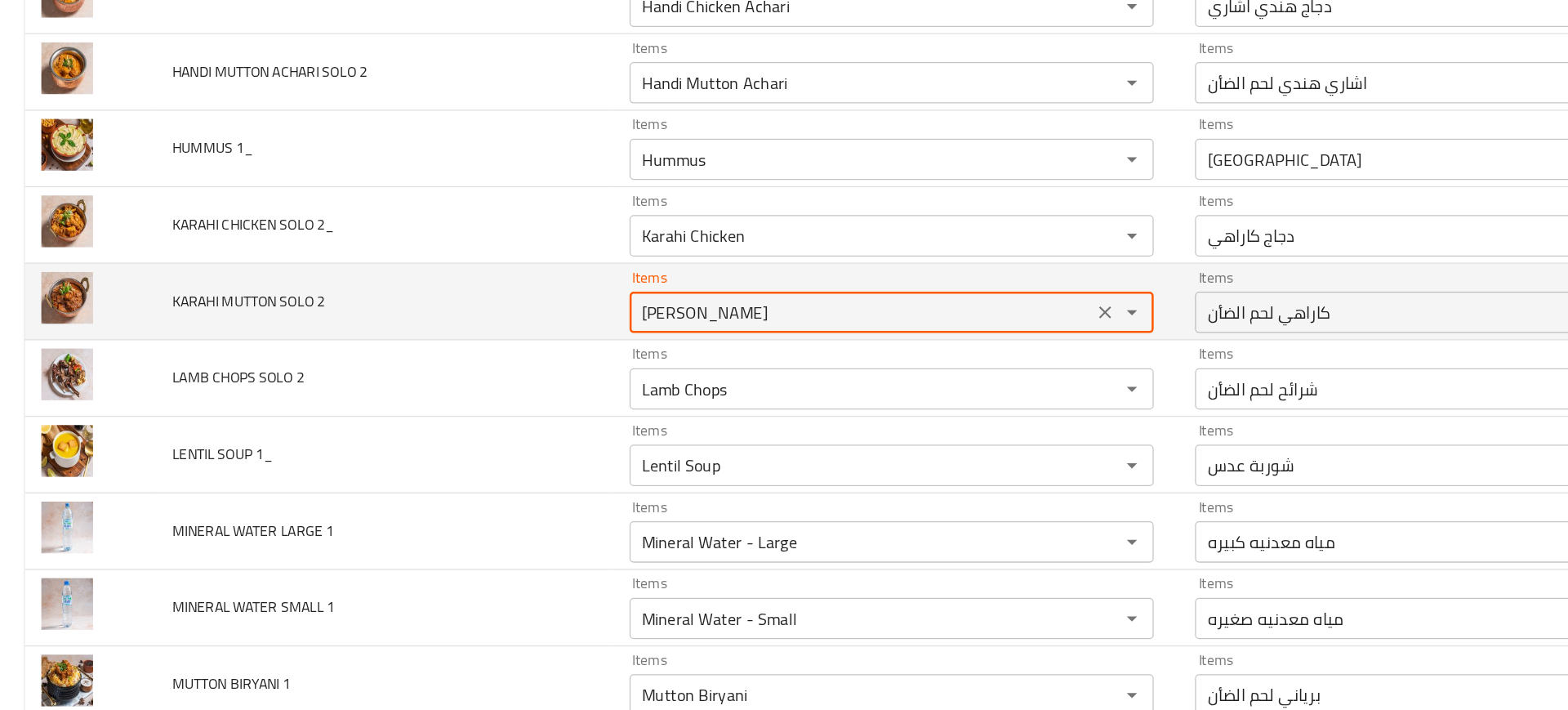
click at [559, 311] on 2 "[PERSON_NAME]" at bounding box center [681, 319] width 357 height 23
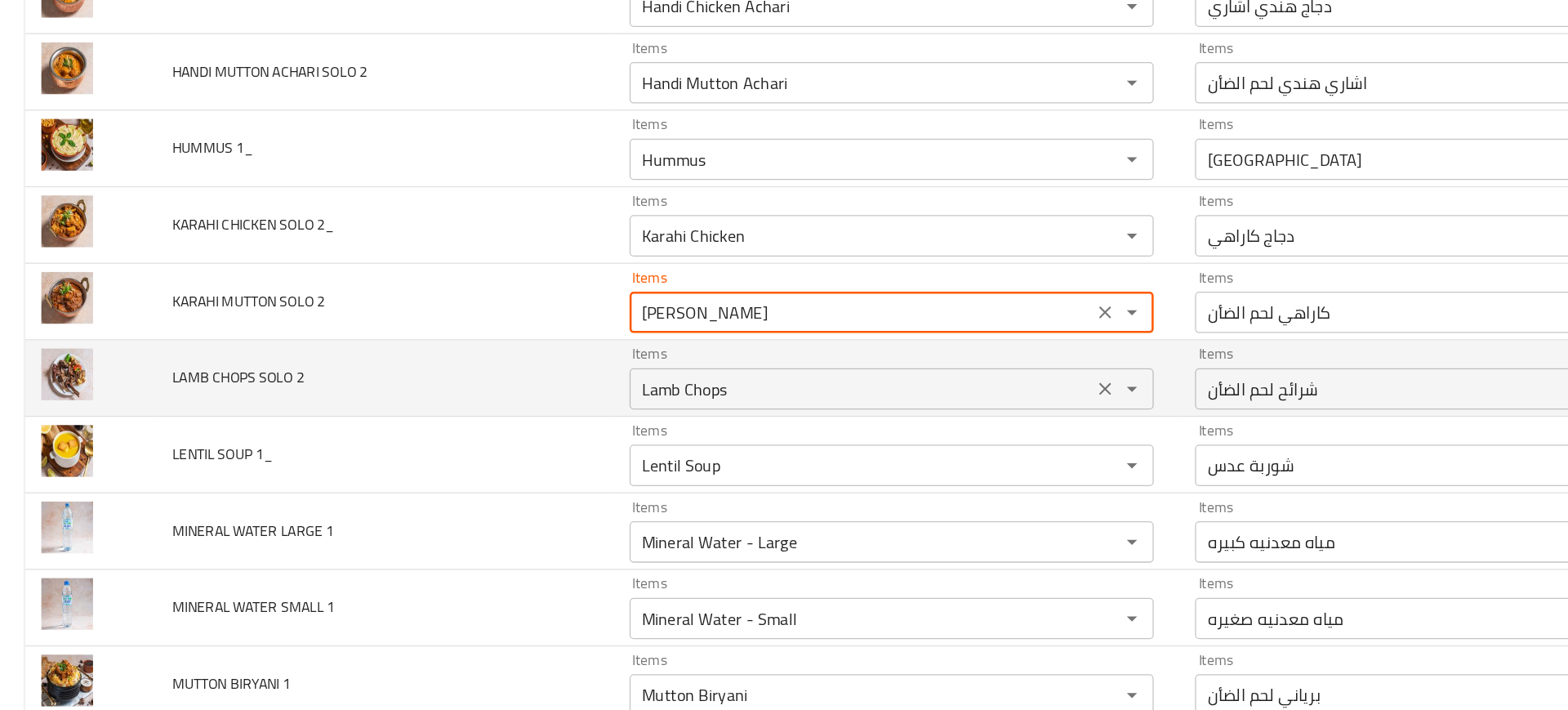
click at [560, 369] on 2 "Lamb Chops" at bounding box center [681, 380] width 357 height 23
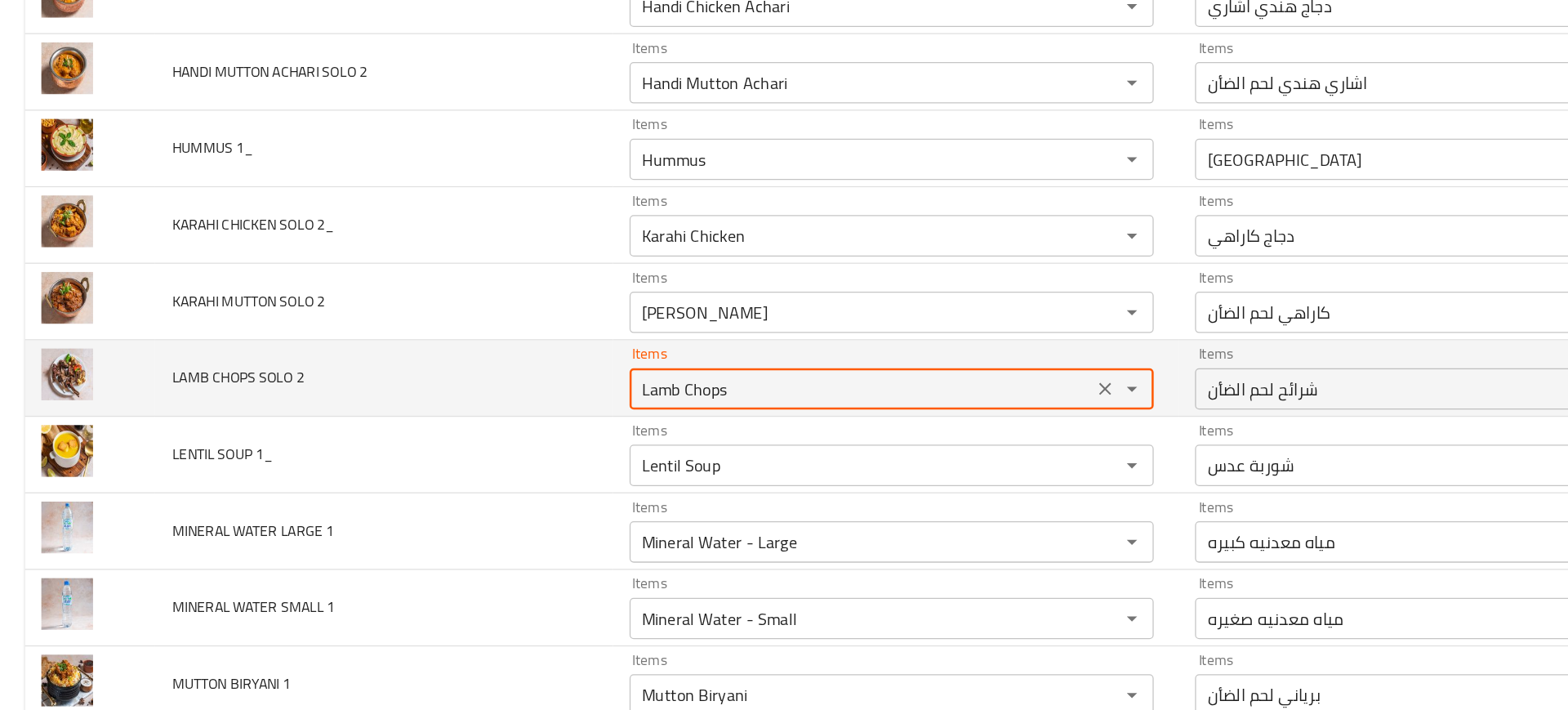
click at [560, 369] on 2 "Lamb Chops" at bounding box center [681, 380] width 357 height 23
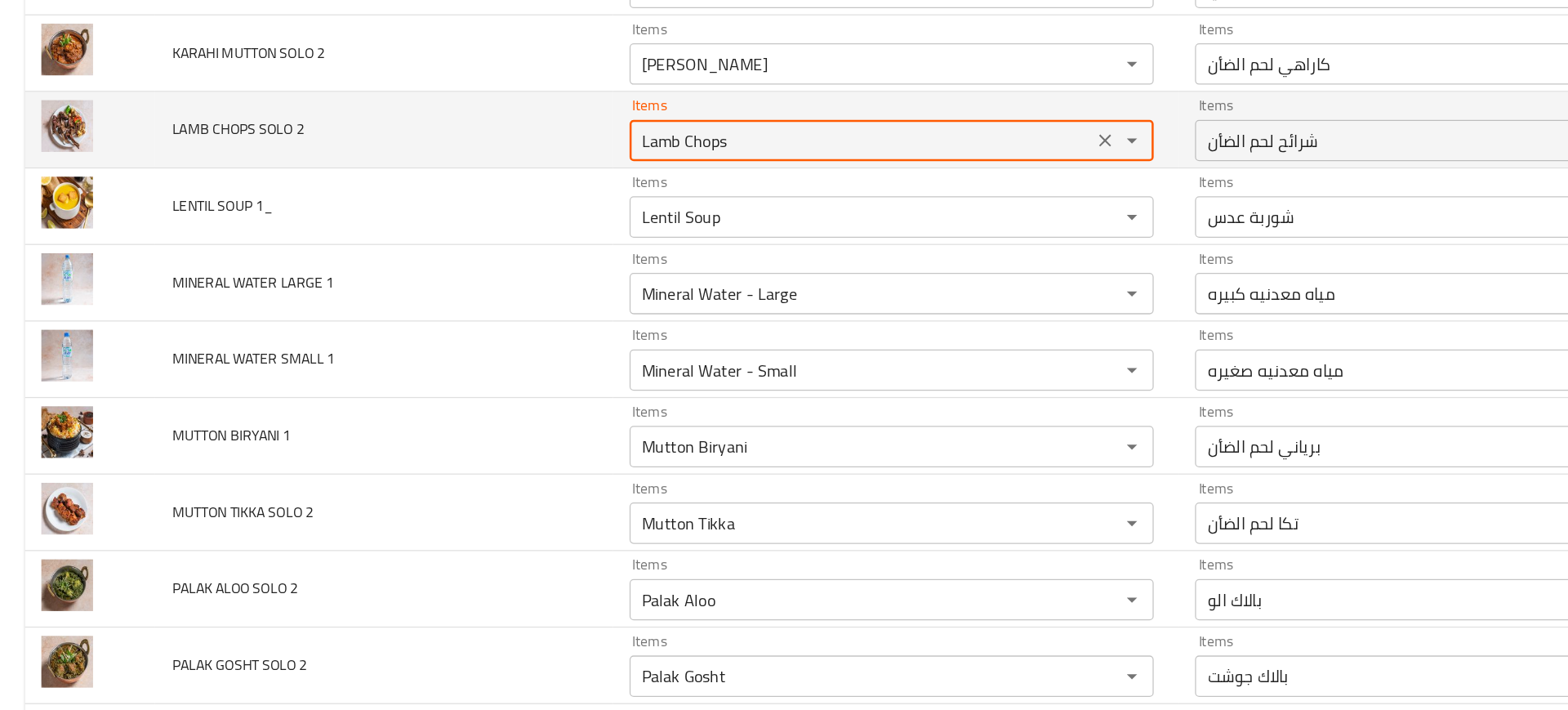
scroll to position [2147, 0]
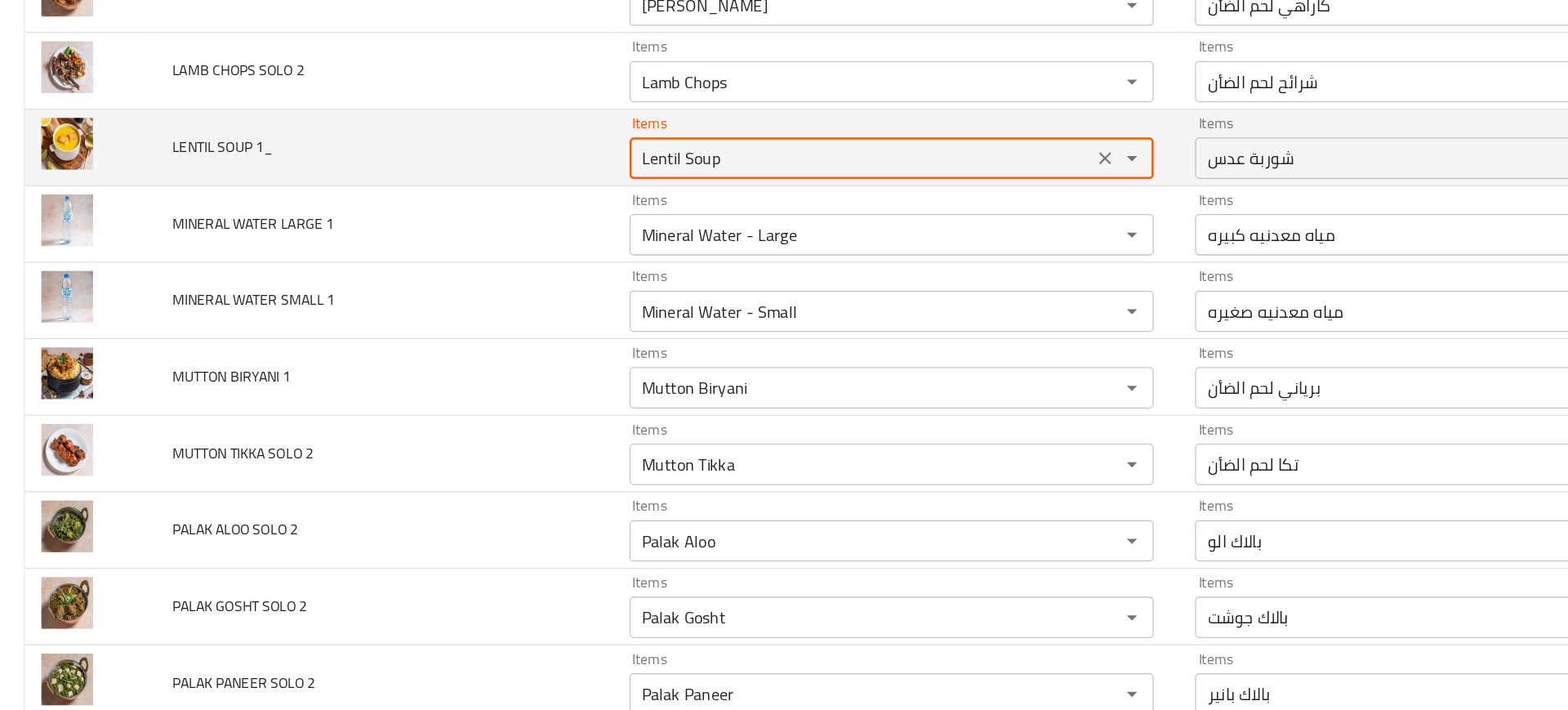
click at [570, 194] on 1_ "Lentil Soup" at bounding box center [681, 197] width 357 height 23
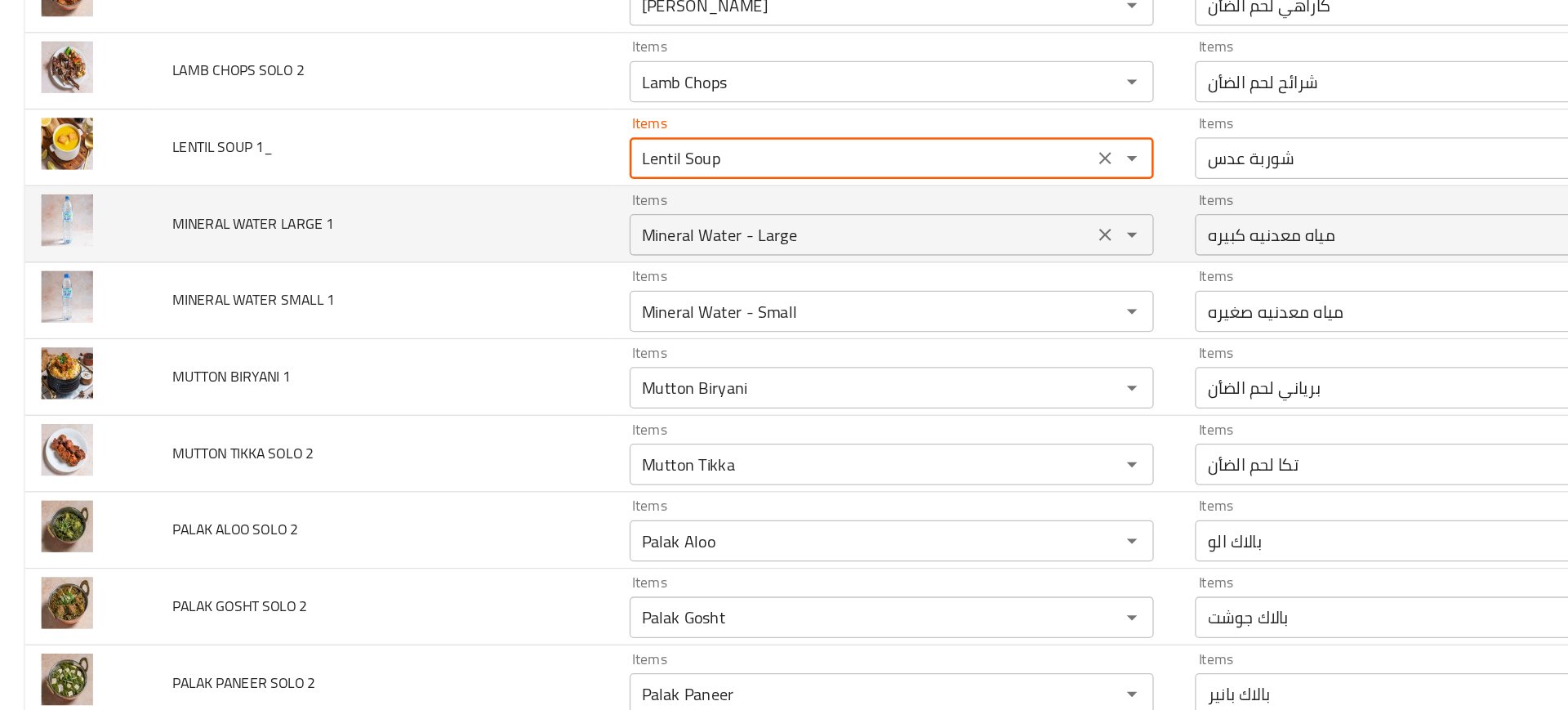
click at [531, 248] on 1 "Mineral Water - Large" at bounding box center [681, 258] width 357 height 23
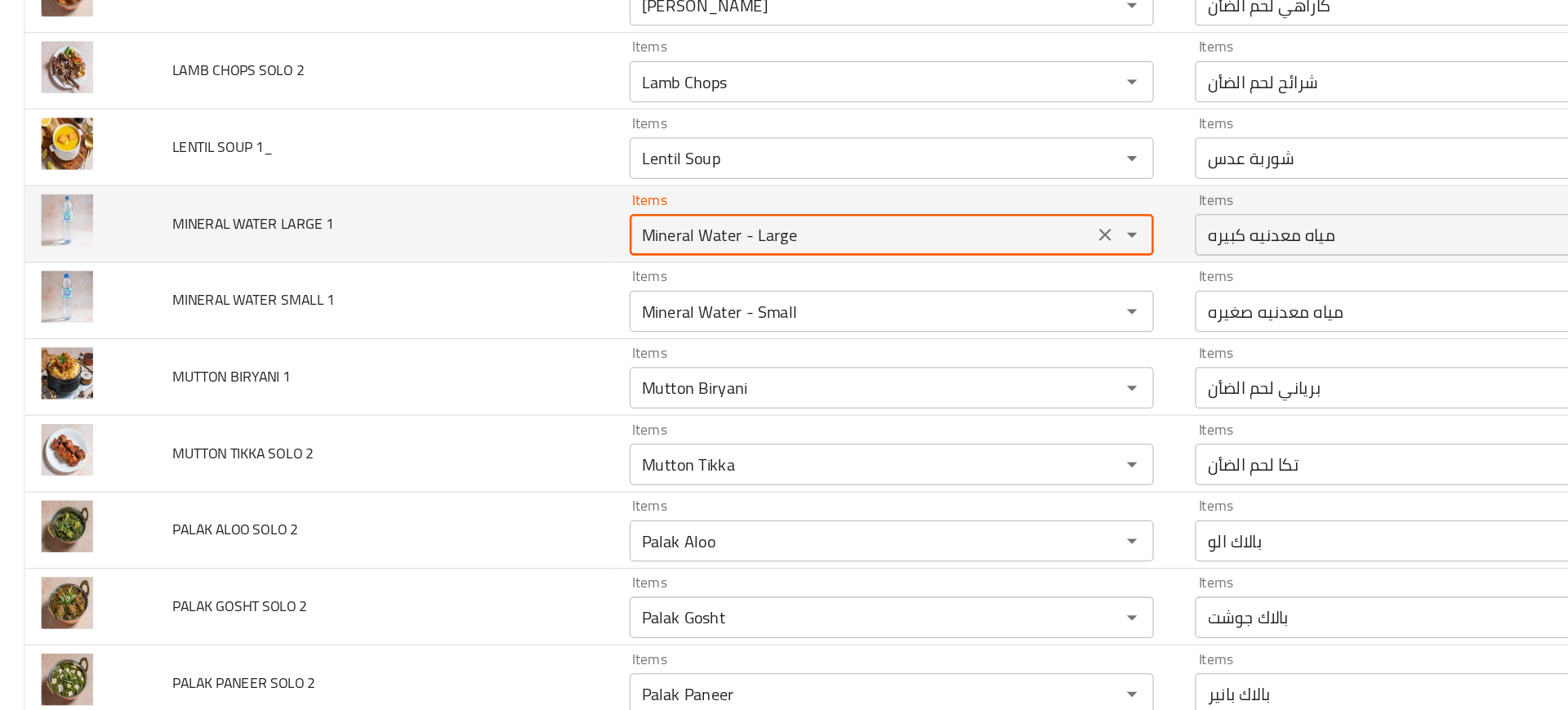
click at [531, 248] on 1 "Mineral Water - Large" at bounding box center [681, 258] width 357 height 23
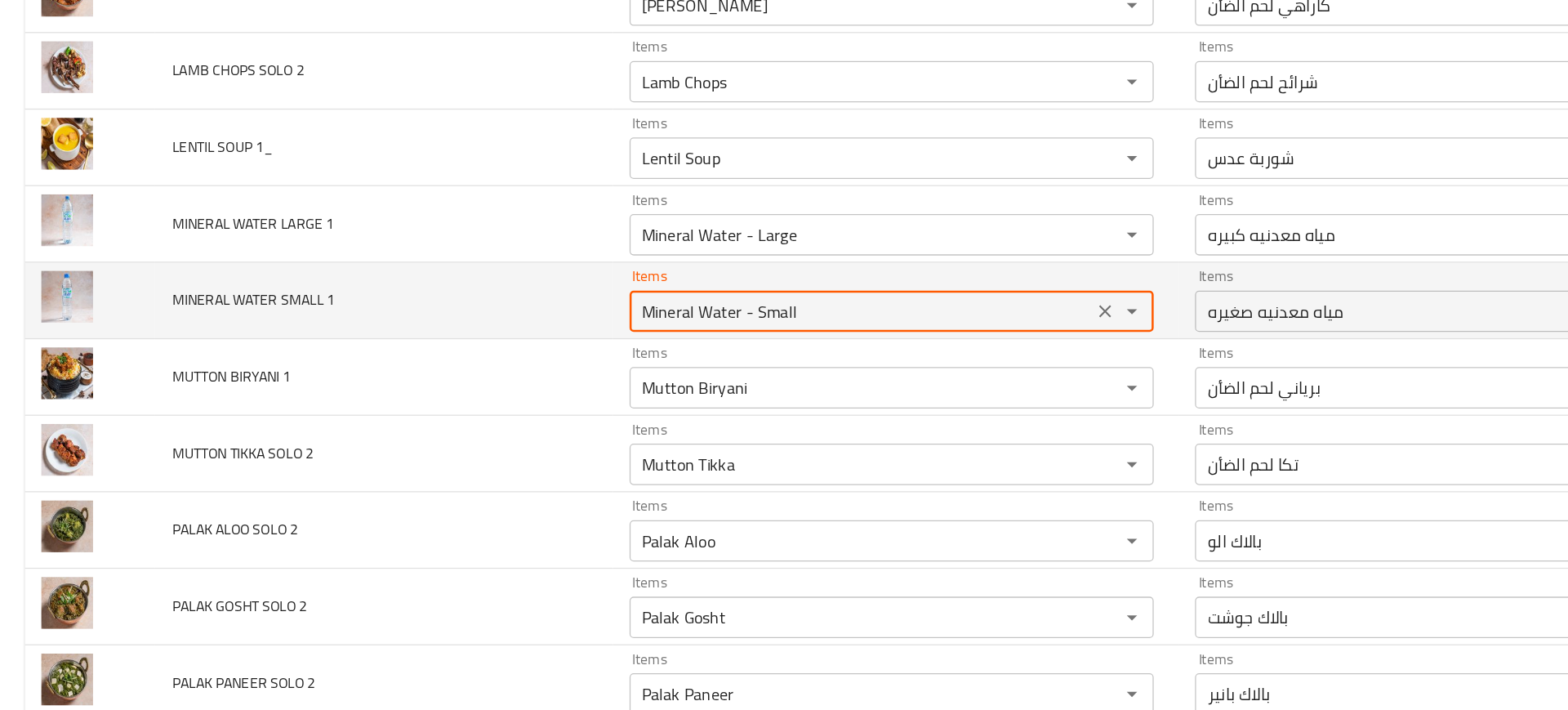
click at [580, 325] on 1 "Mineral Water - Small" at bounding box center [681, 318] width 357 height 23
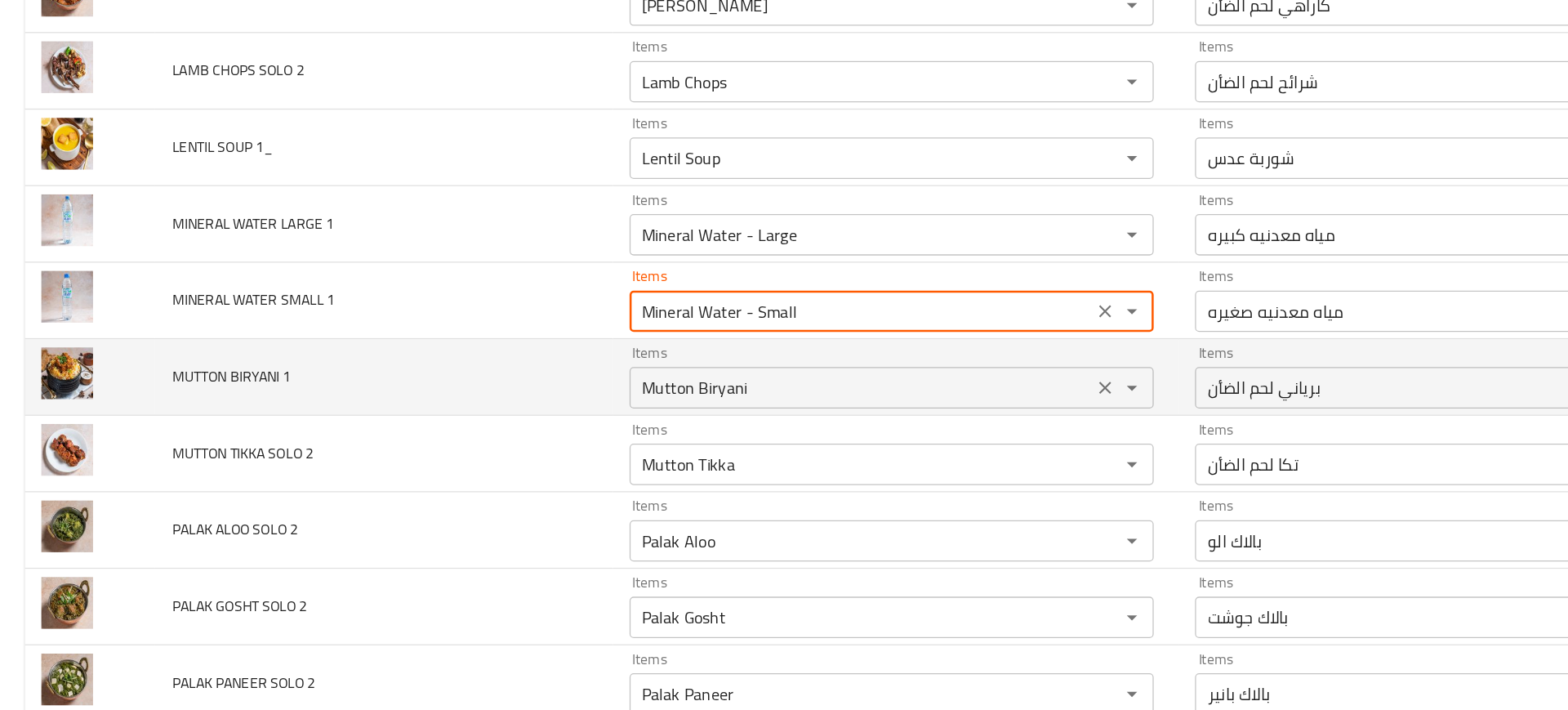
click at [573, 369] on 1 "Mutton Biryani" at bounding box center [681, 379] width 357 height 23
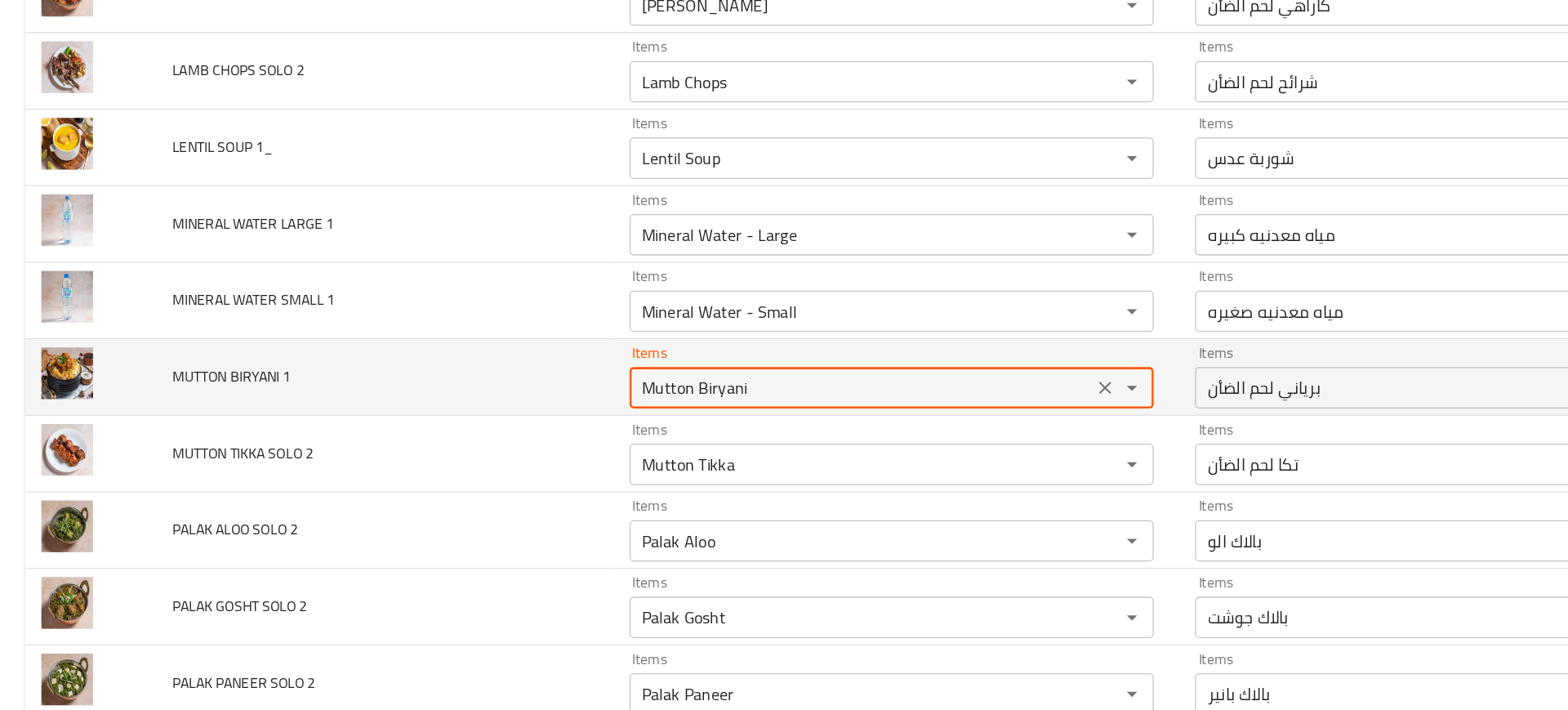
click at [573, 369] on 1 "Mutton Biryani" at bounding box center [681, 379] width 357 height 23
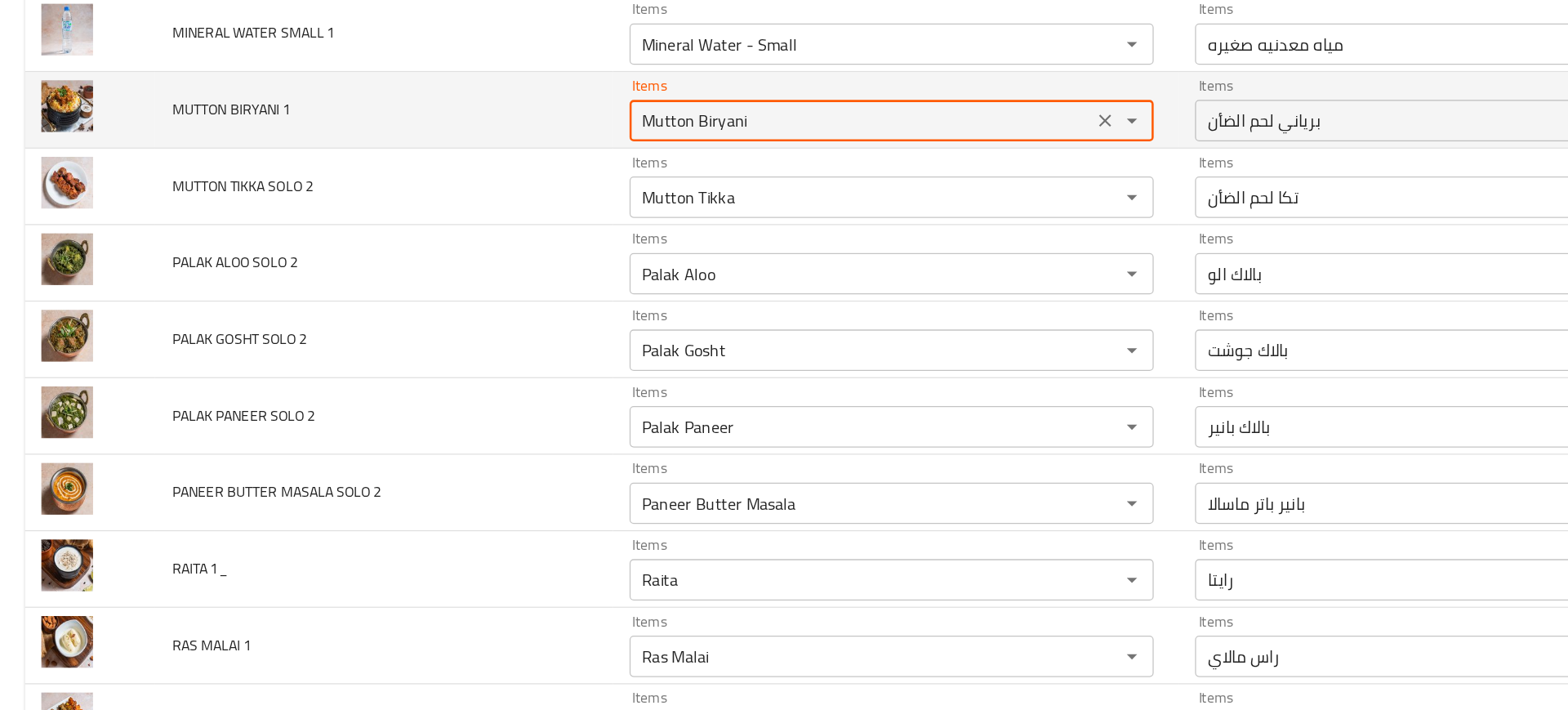
scroll to position [2380, 0]
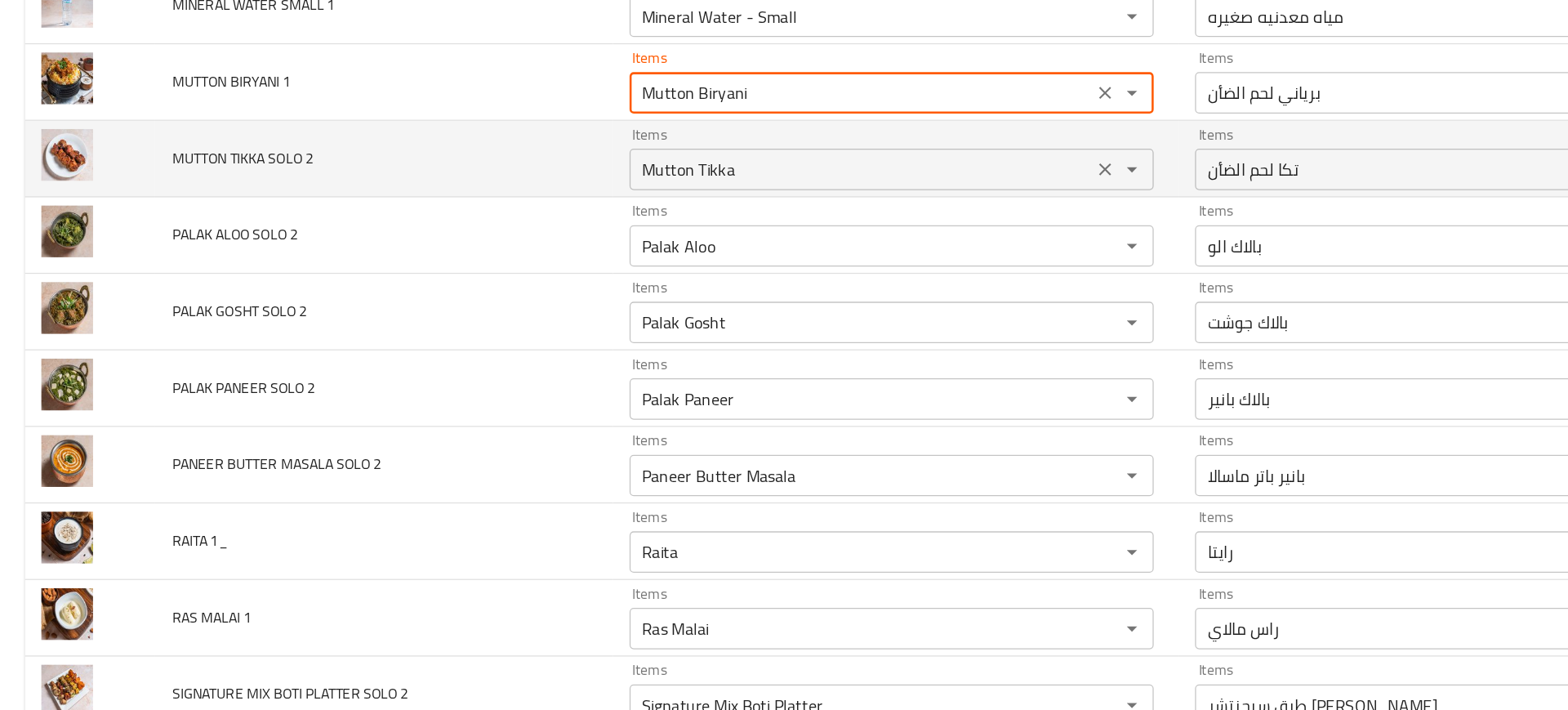
click at [525, 201] on 2 "Mutton Tikka" at bounding box center [681, 206] width 357 height 23
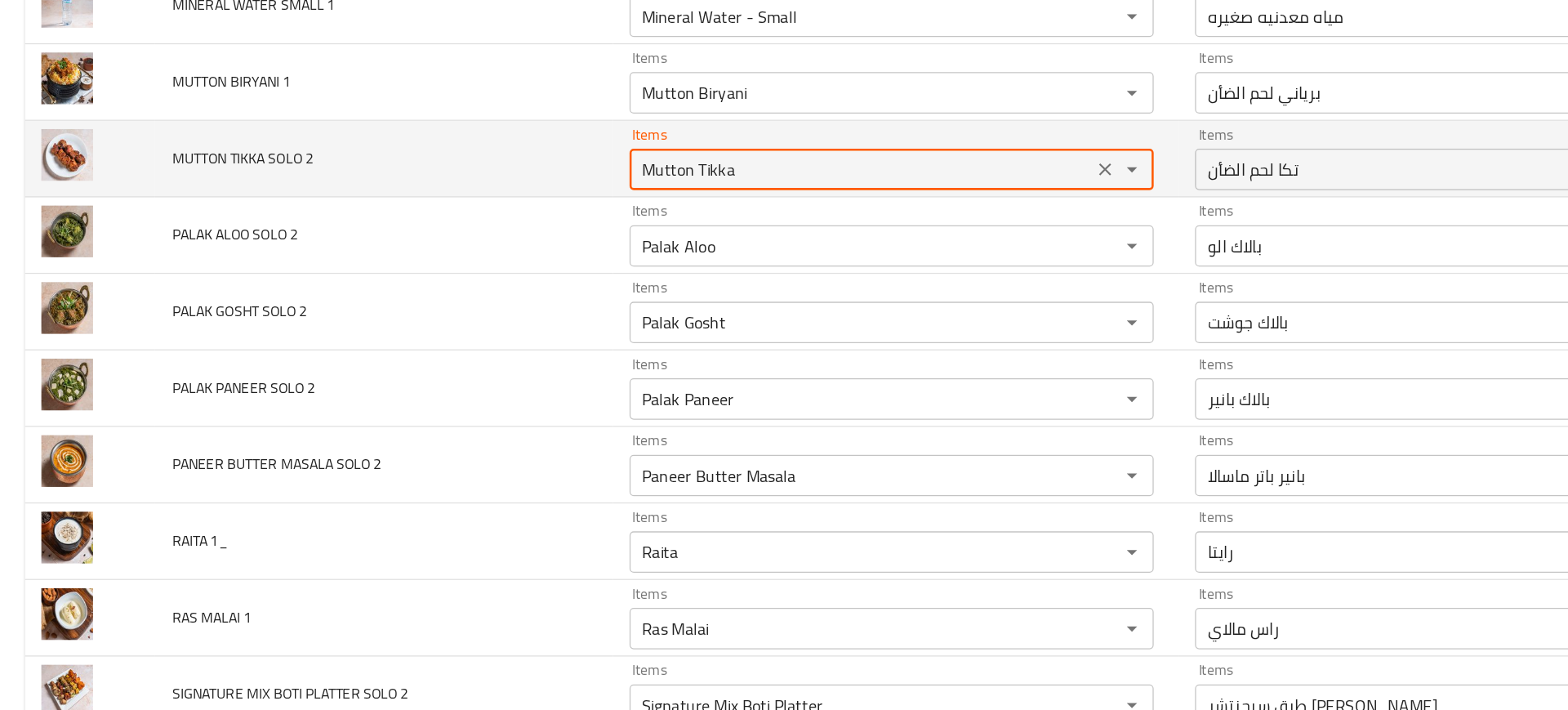
click at [525, 201] on 2 "Mutton Tikka" at bounding box center [681, 206] width 357 height 23
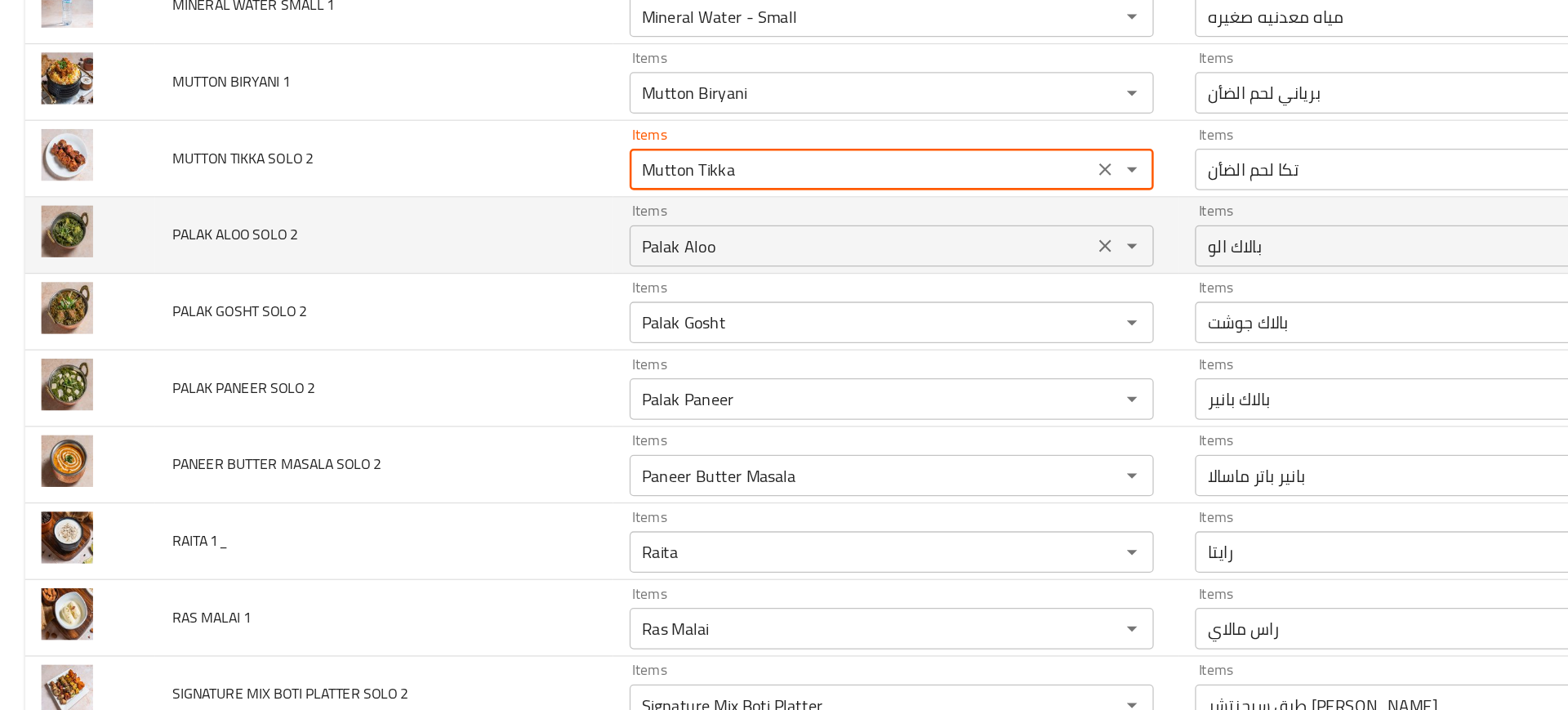
click at [566, 256] on 2 "Palak Aloo" at bounding box center [681, 267] width 357 height 23
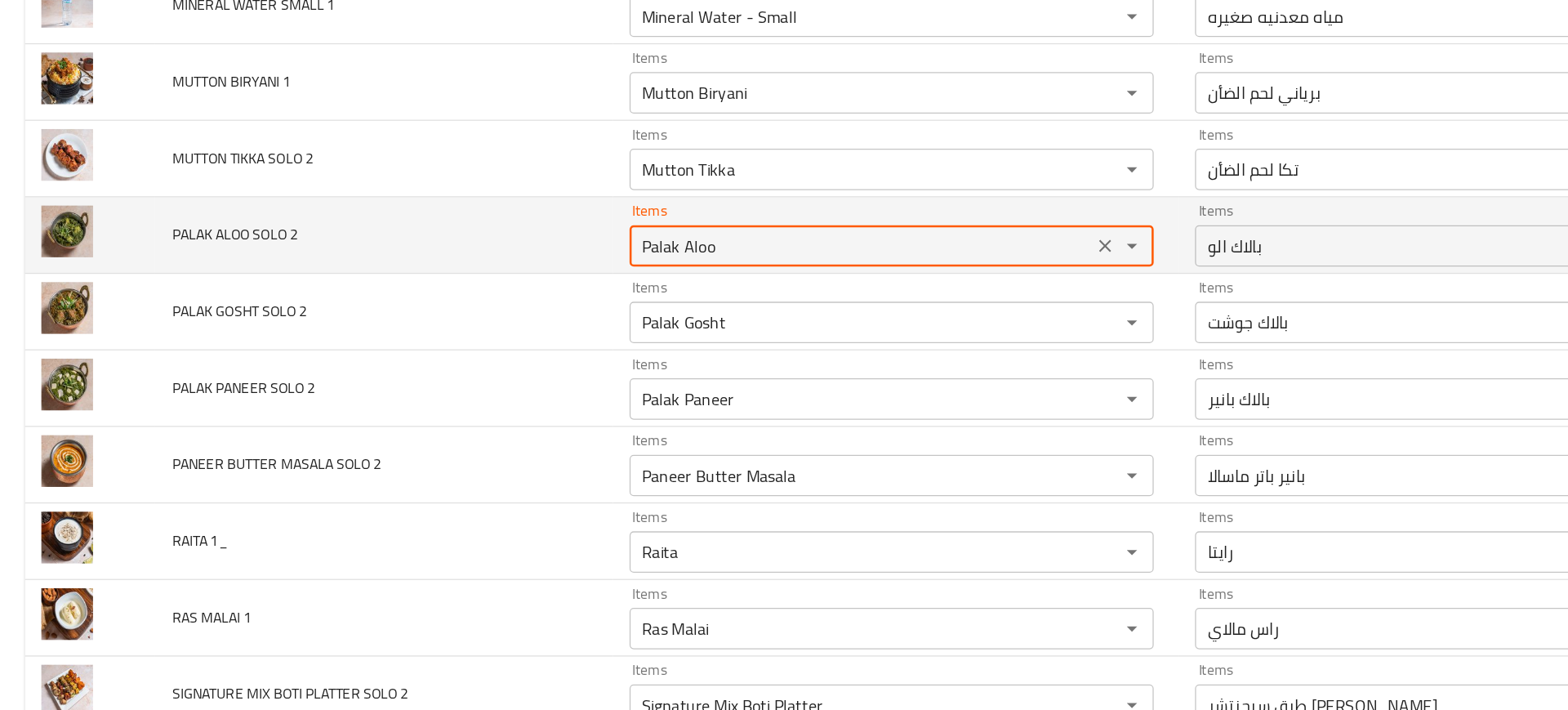
click at [566, 256] on 2 "Palak Aloo" at bounding box center [681, 267] width 357 height 23
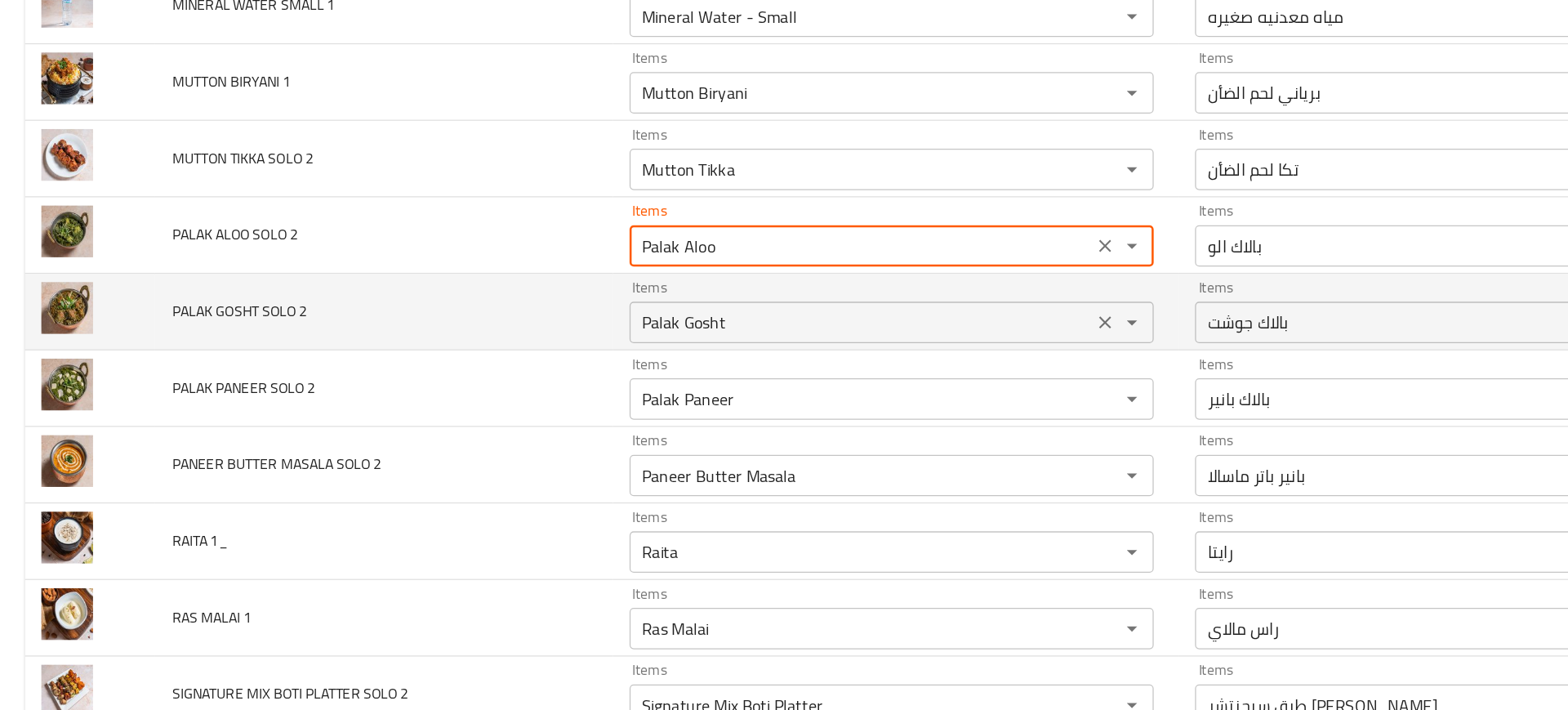
click at [548, 336] on 2 "Palak Gosht" at bounding box center [681, 327] width 357 height 23
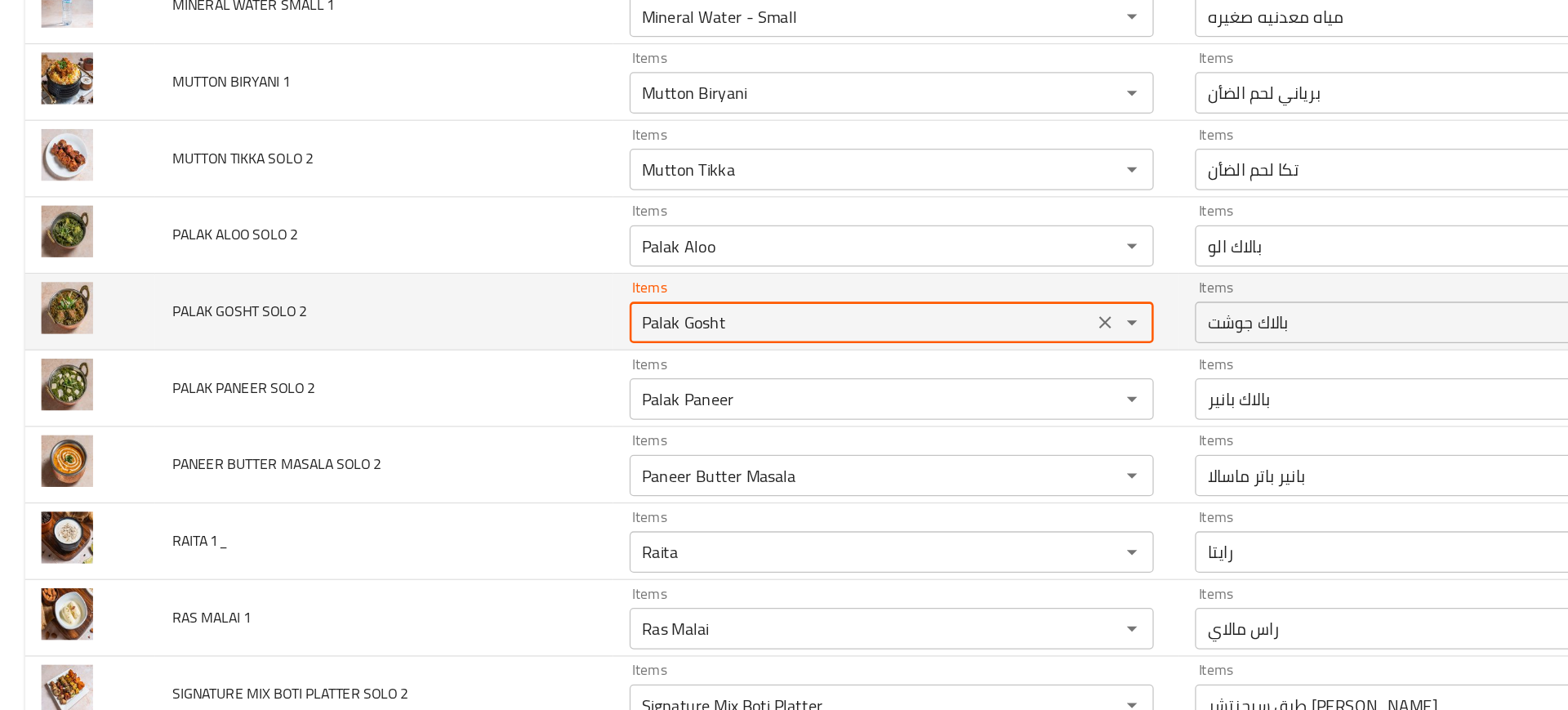
click at [548, 336] on 2 "Palak Gosht" at bounding box center [681, 327] width 357 height 23
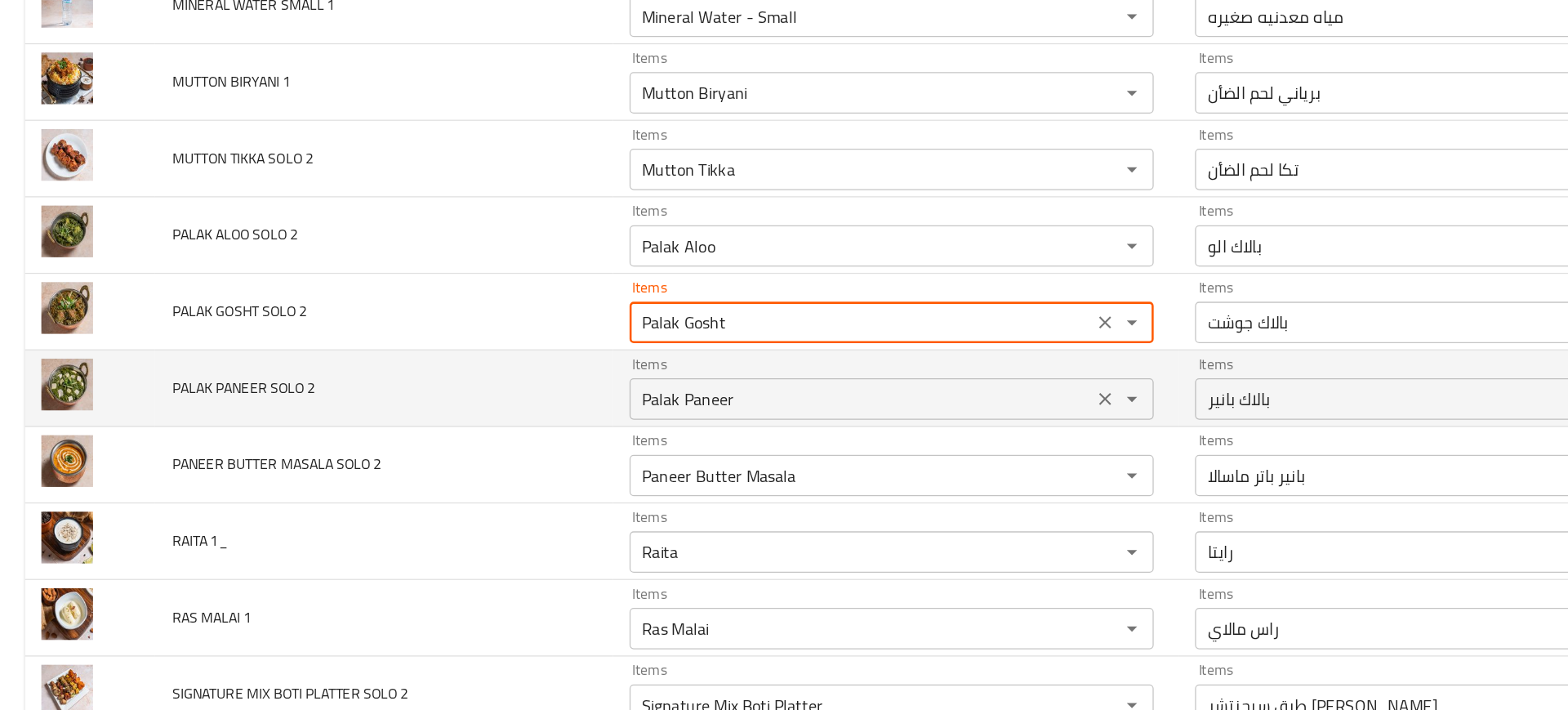
click at [543, 400] on div "Palak Paneer Items" at bounding box center [705, 388] width 415 height 33
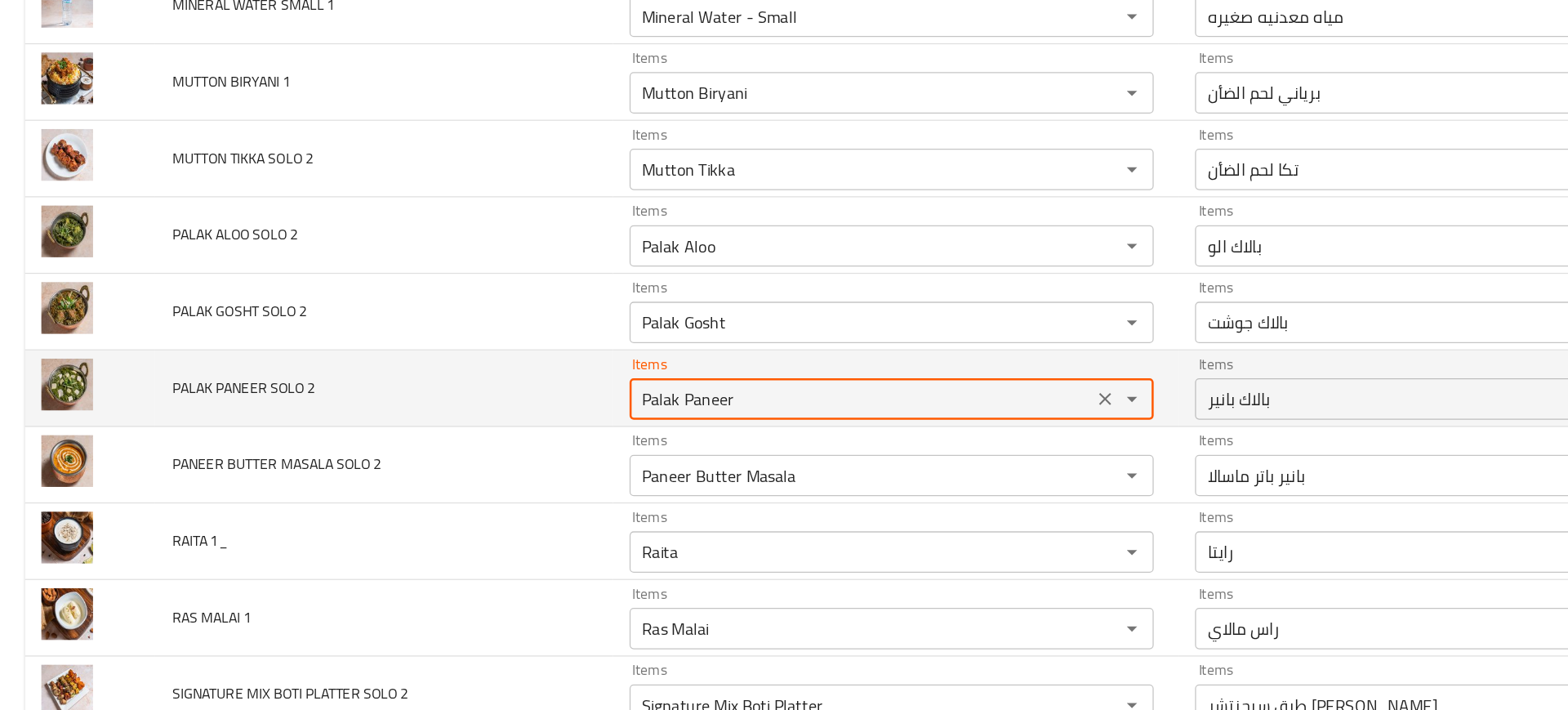
click at [543, 400] on div "Palak Paneer Items" at bounding box center [705, 388] width 415 height 33
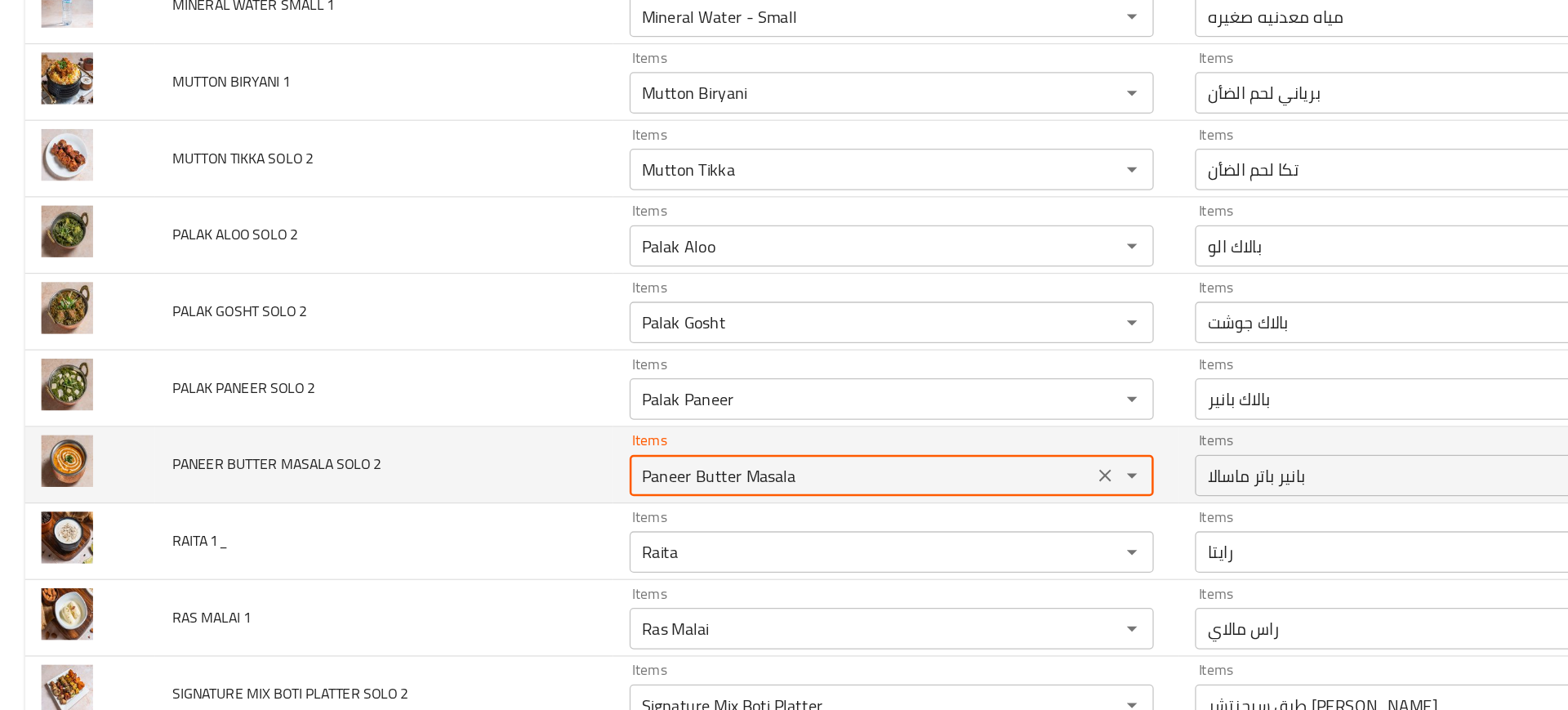
click at [532, 443] on 2 "Paneer Butter Masala" at bounding box center [681, 448] width 357 height 23
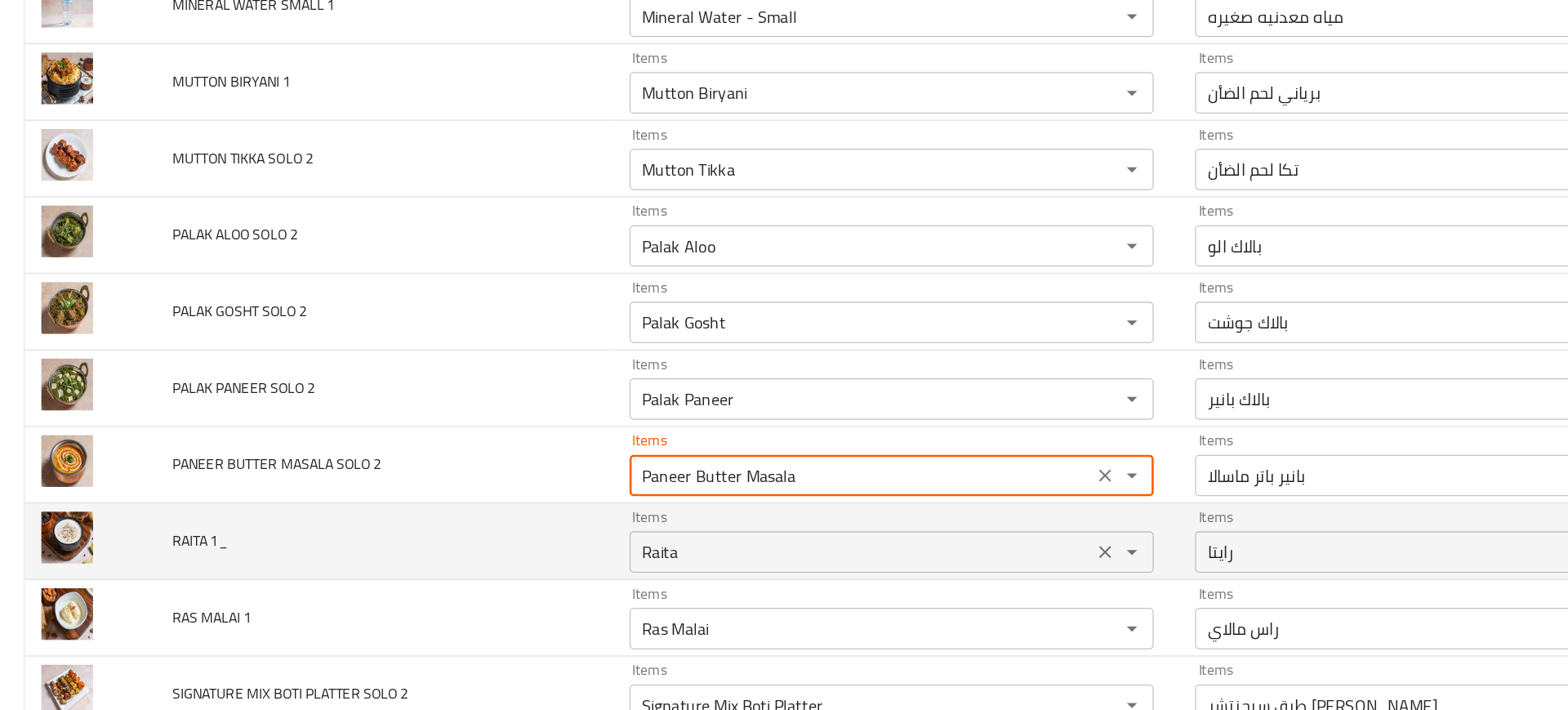
click at [564, 517] on 1_ "Raita" at bounding box center [681, 509] width 357 height 23
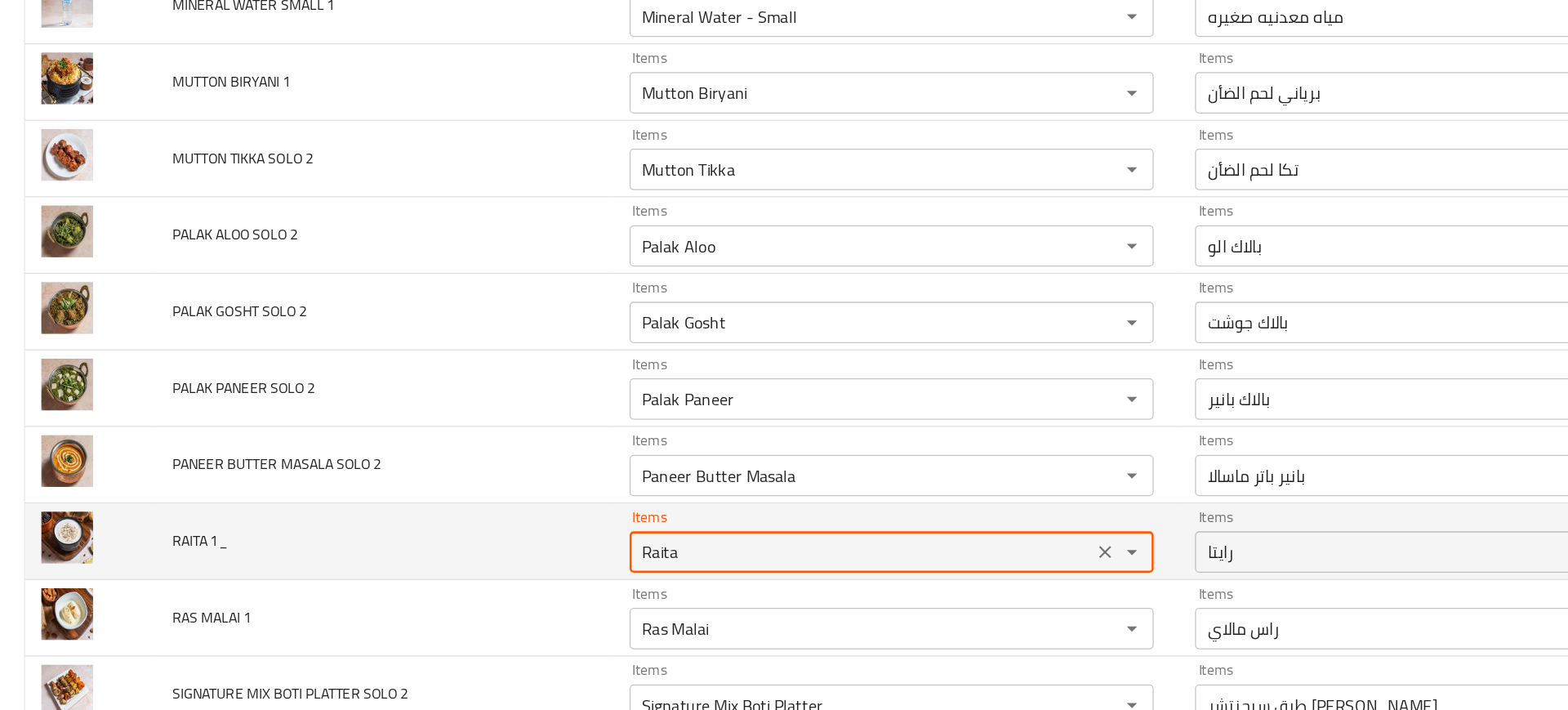
click at [564, 517] on 1_ "Raita" at bounding box center [681, 509] width 357 height 23
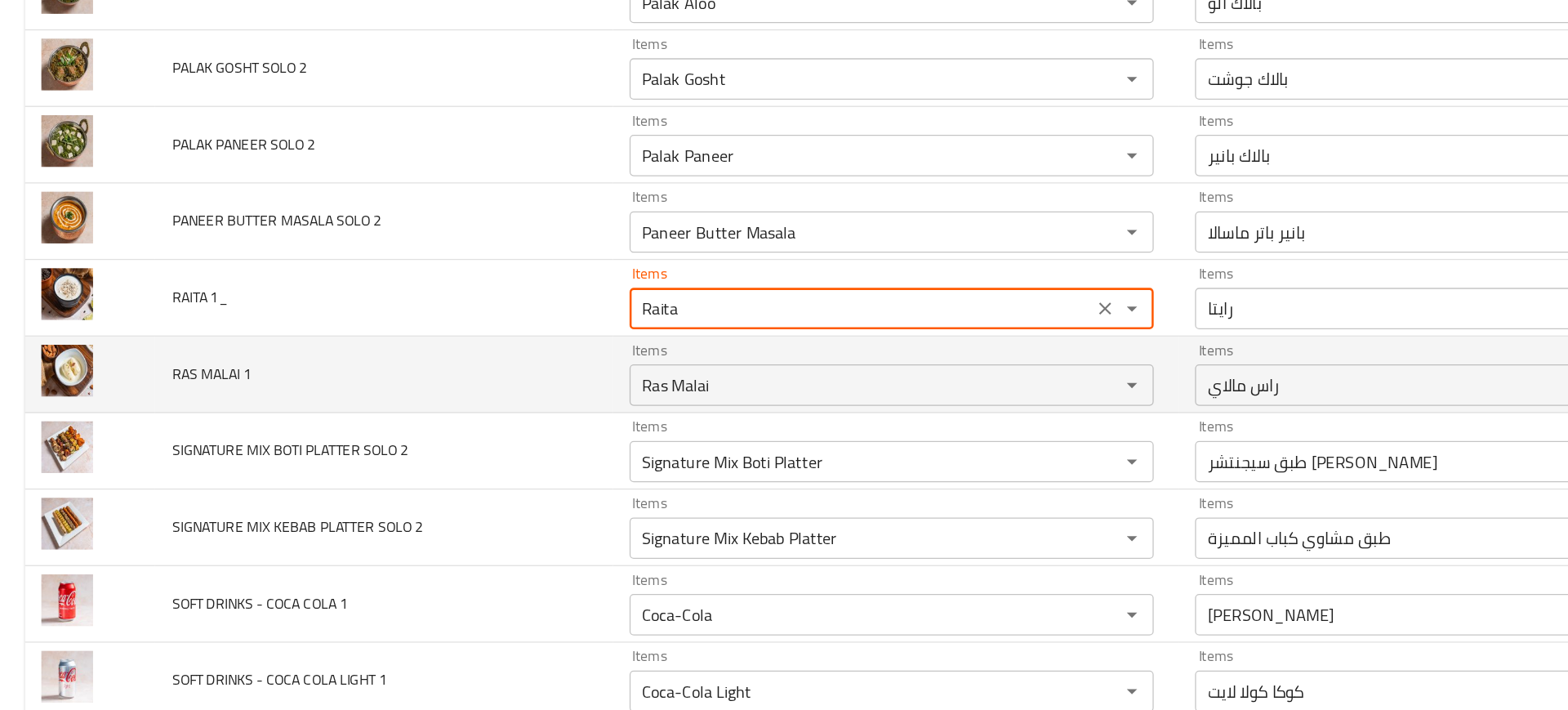
scroll to position [2574, 0]
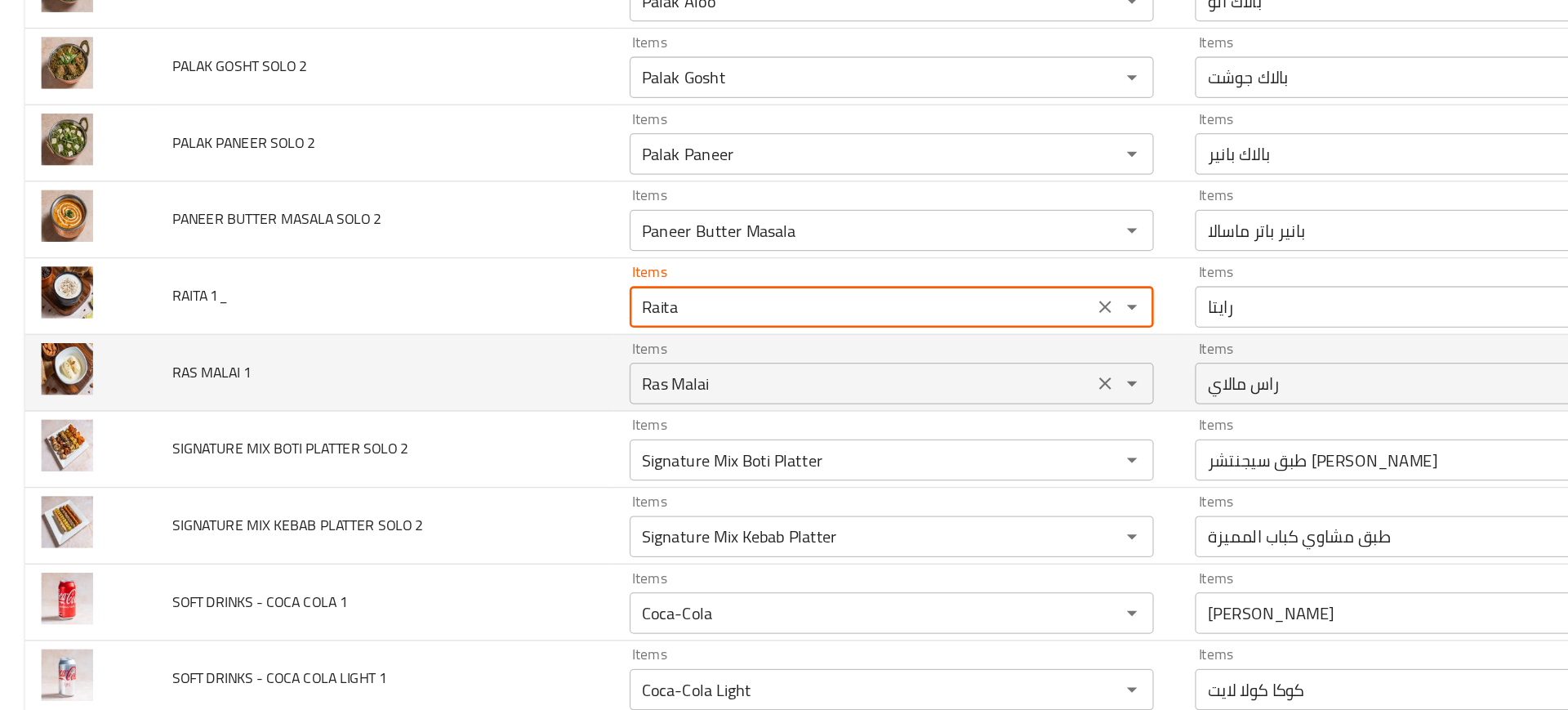
click at [533, 365] on 1 "Ras Malai" at bounding box center [681, 376] width 357 height 23
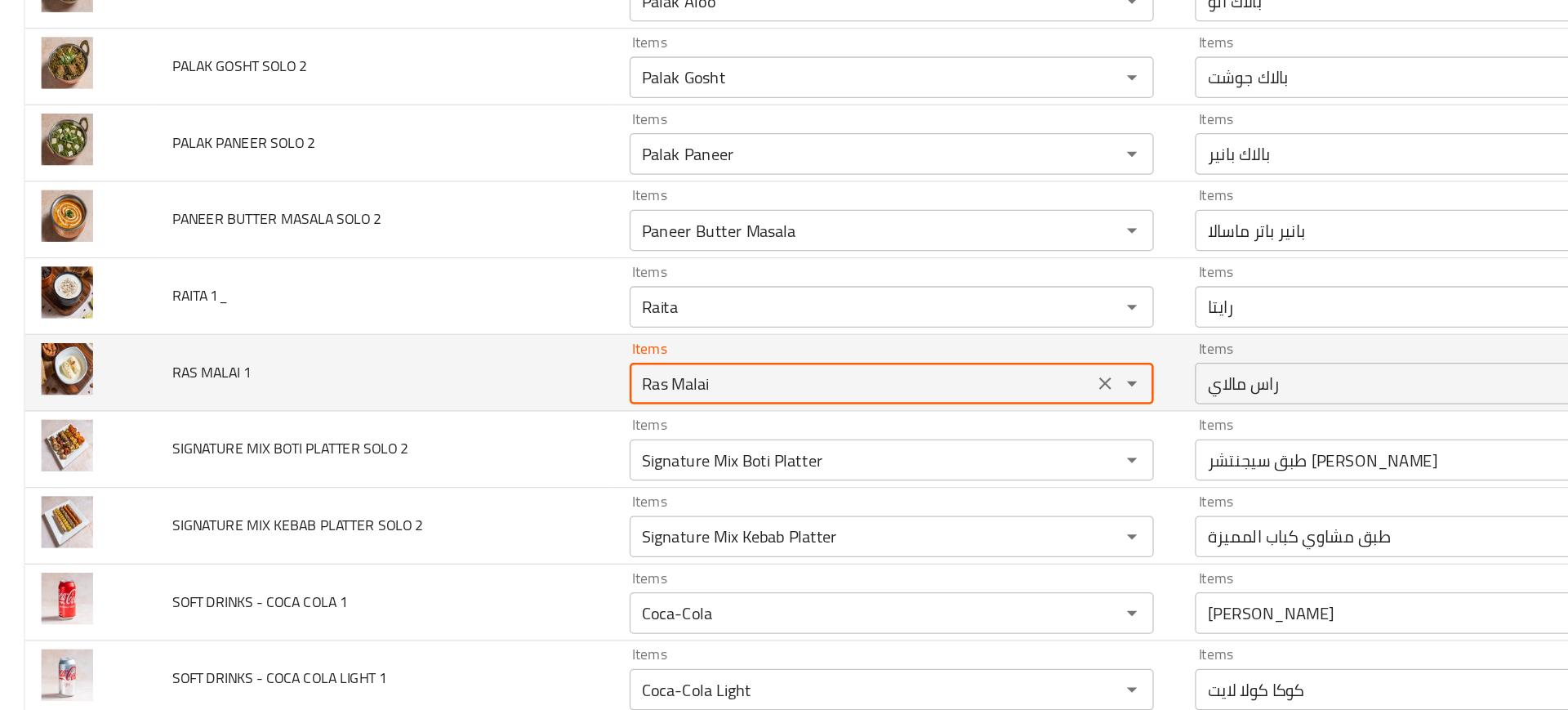
click at [533, 365] on 1 "Ras Malai" at bounding box center [681, 376] width 357 height 23
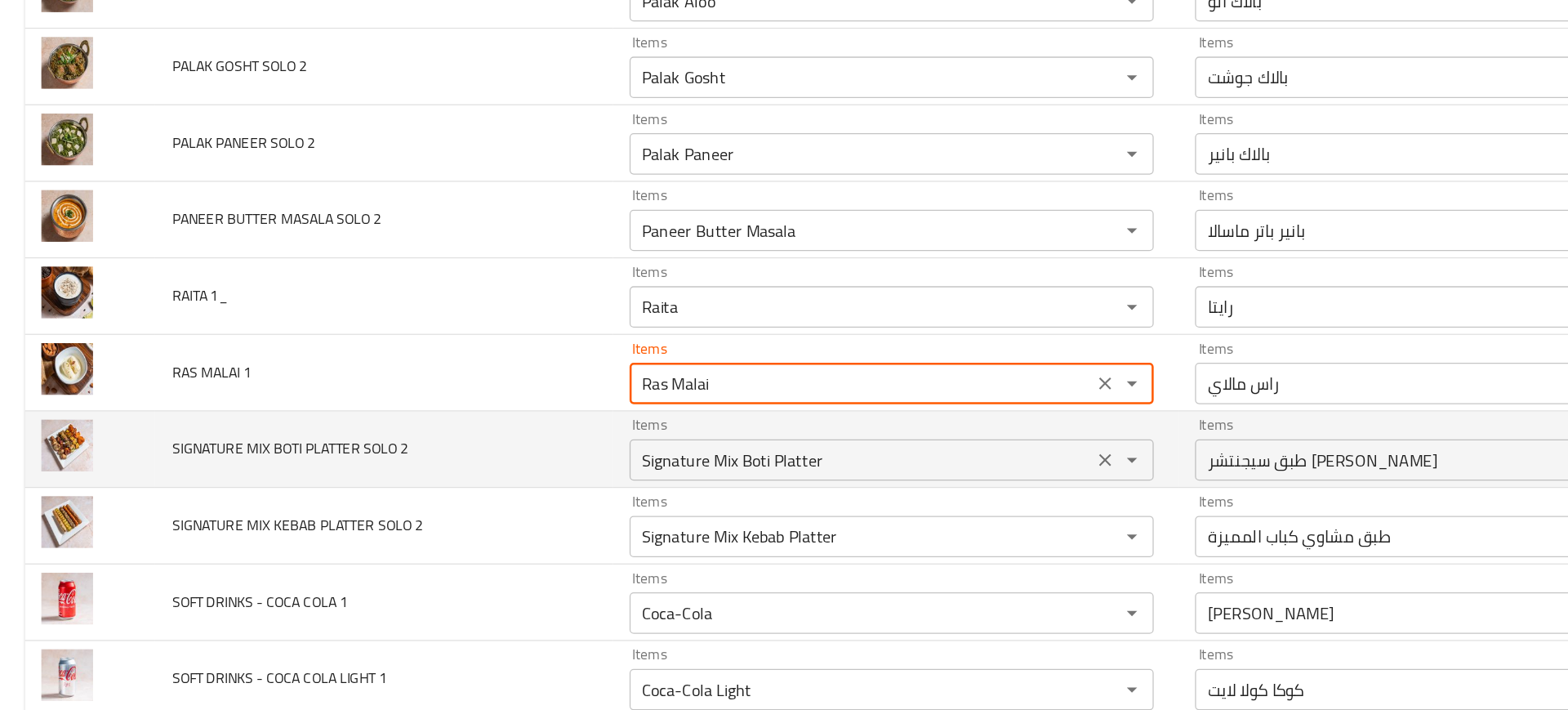
click at [544, 441] on 2 "Signature Mix Boti Platter" at bounding box center [681, 436] width 357 height 23
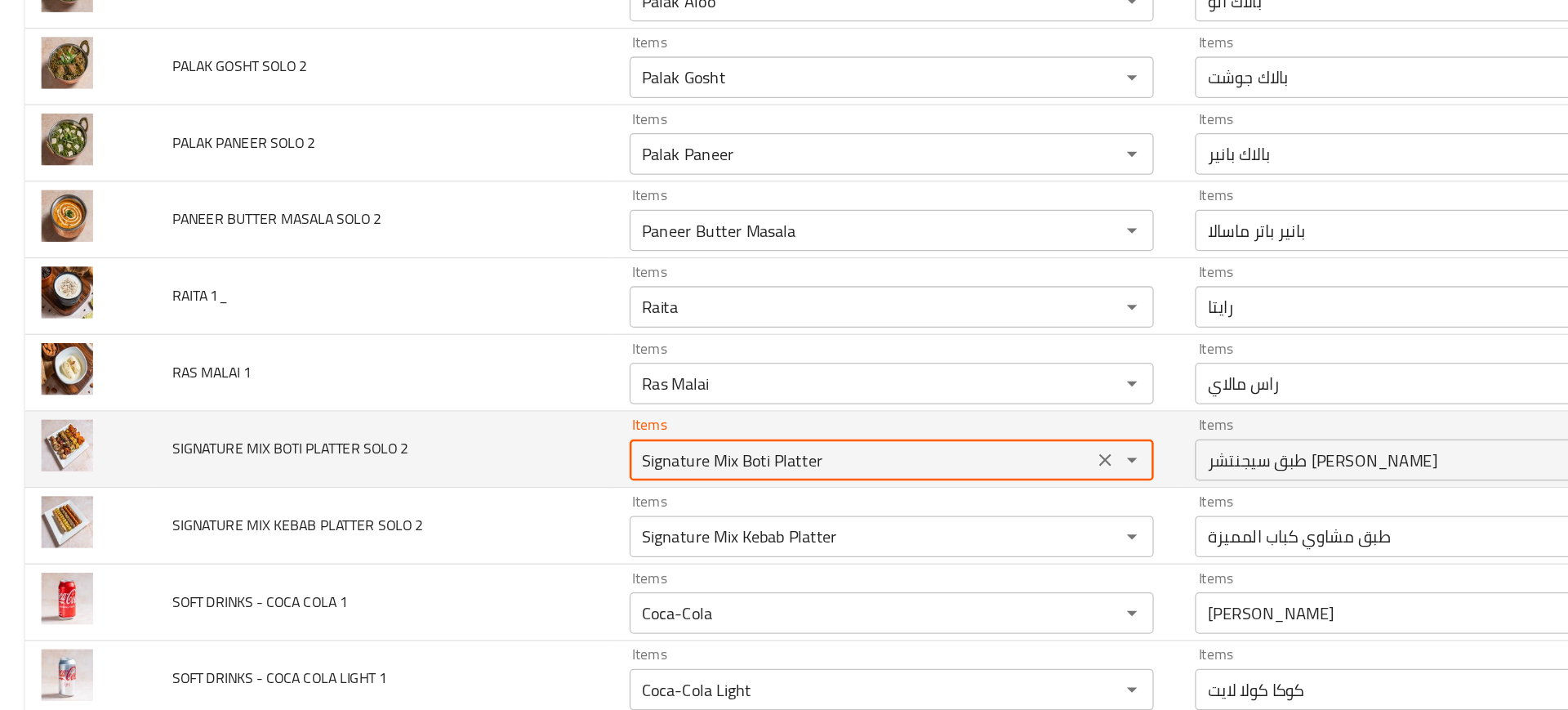
click at [544, 441] on 2 "Signature Mix Boti Platter" at bounding box center [681, 436] width 357 height 23
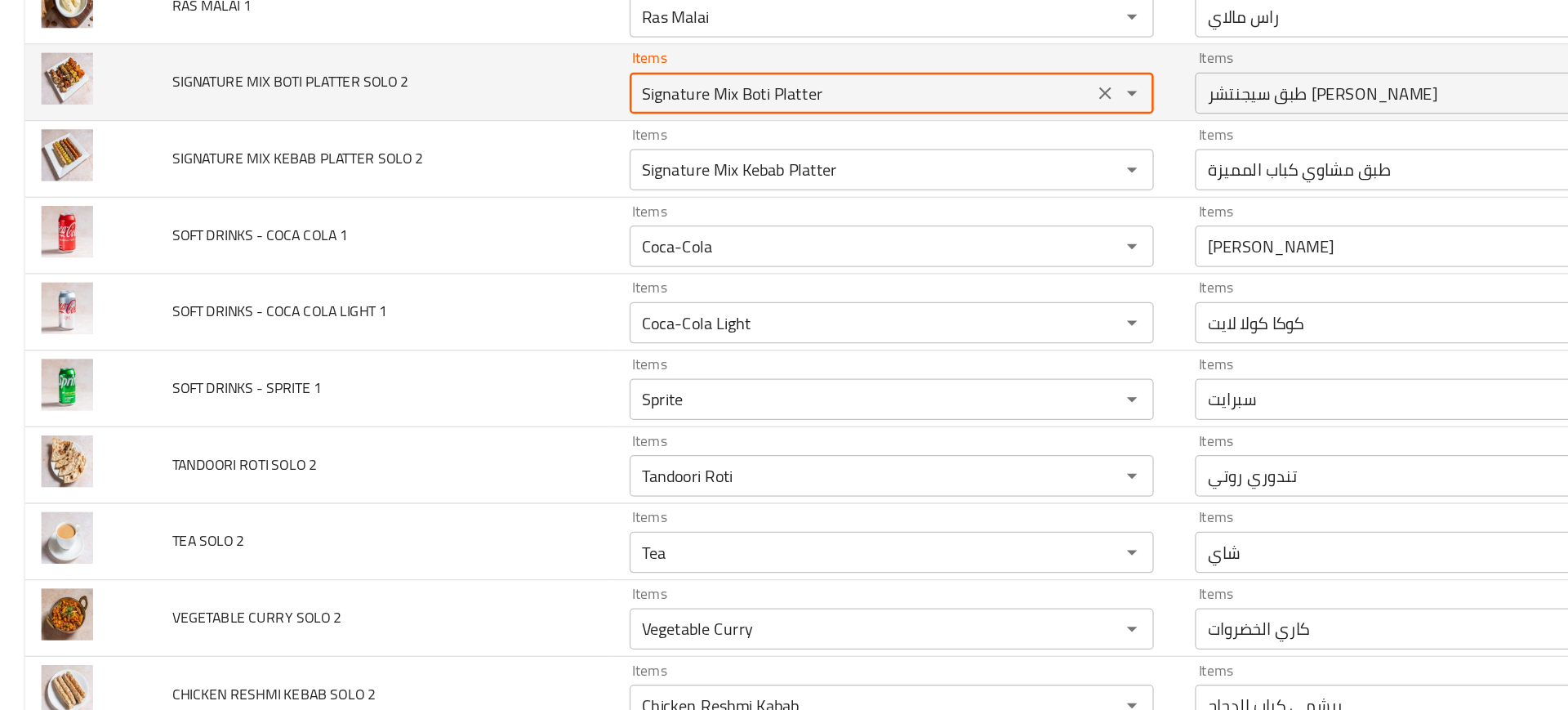
scroll to position [2877, 0]
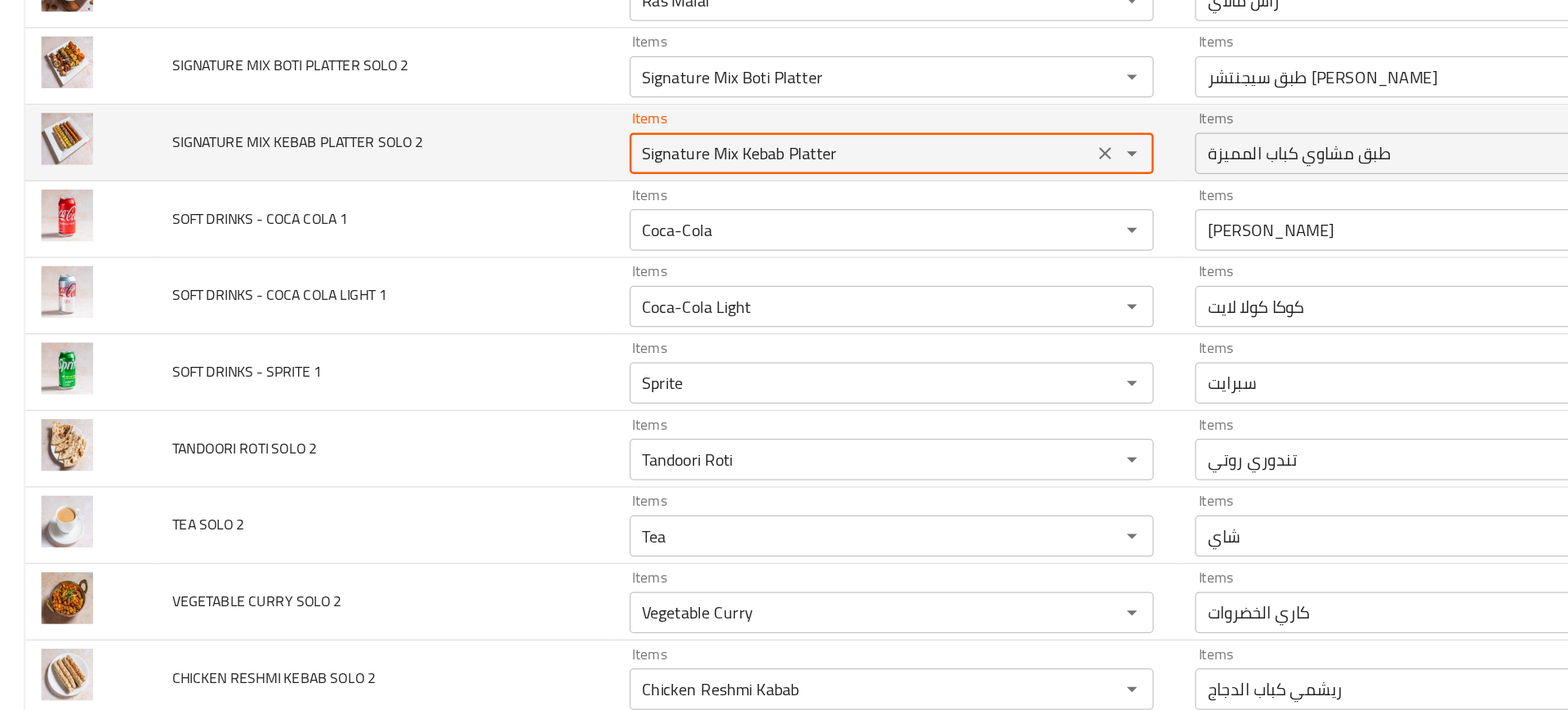
click at [531, 186] on 2 "Signature Mix Kebab Platter" at bounding box center [681, 193] width 357 height 23
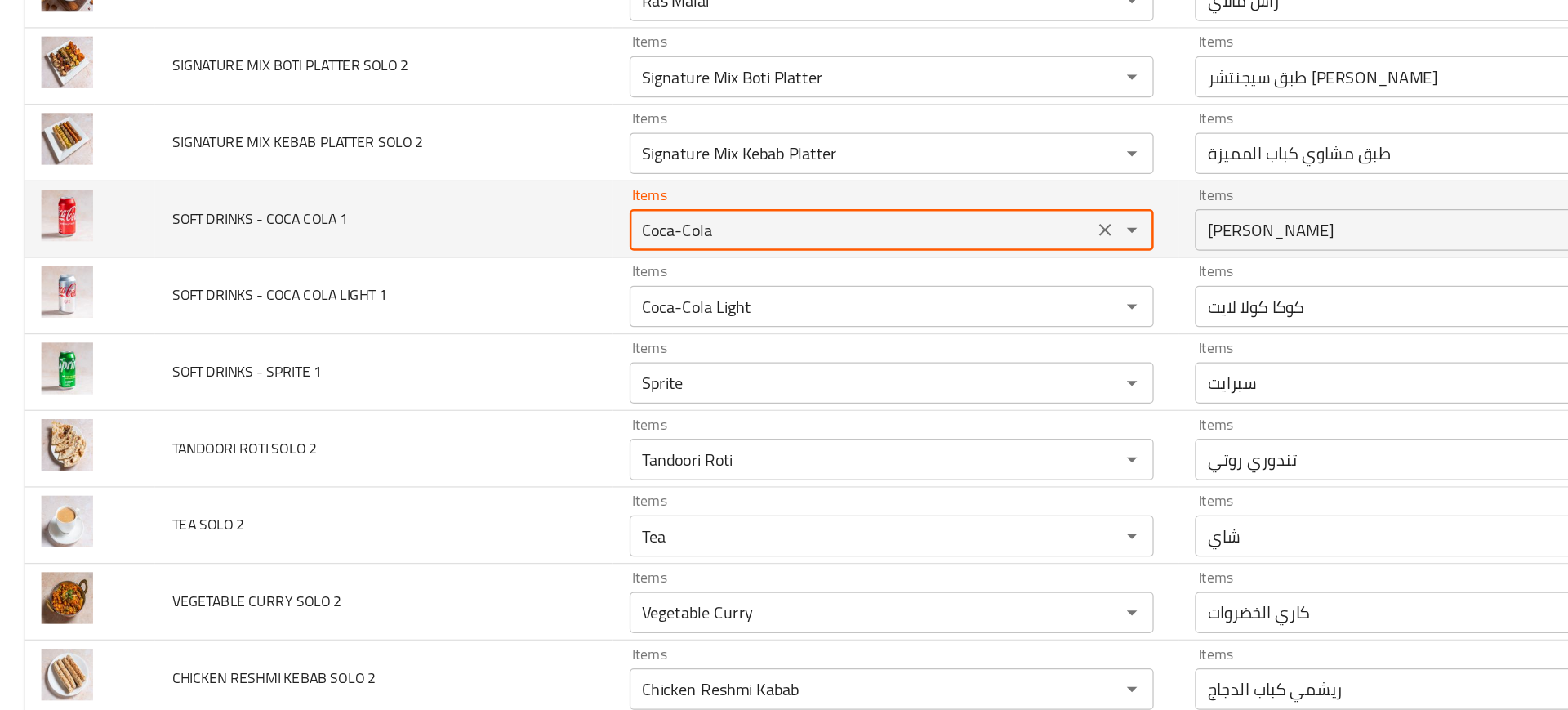
click at [533, 246] on 1 "Coca-Cola" at bounding box center [681, 254] width 357 height 23
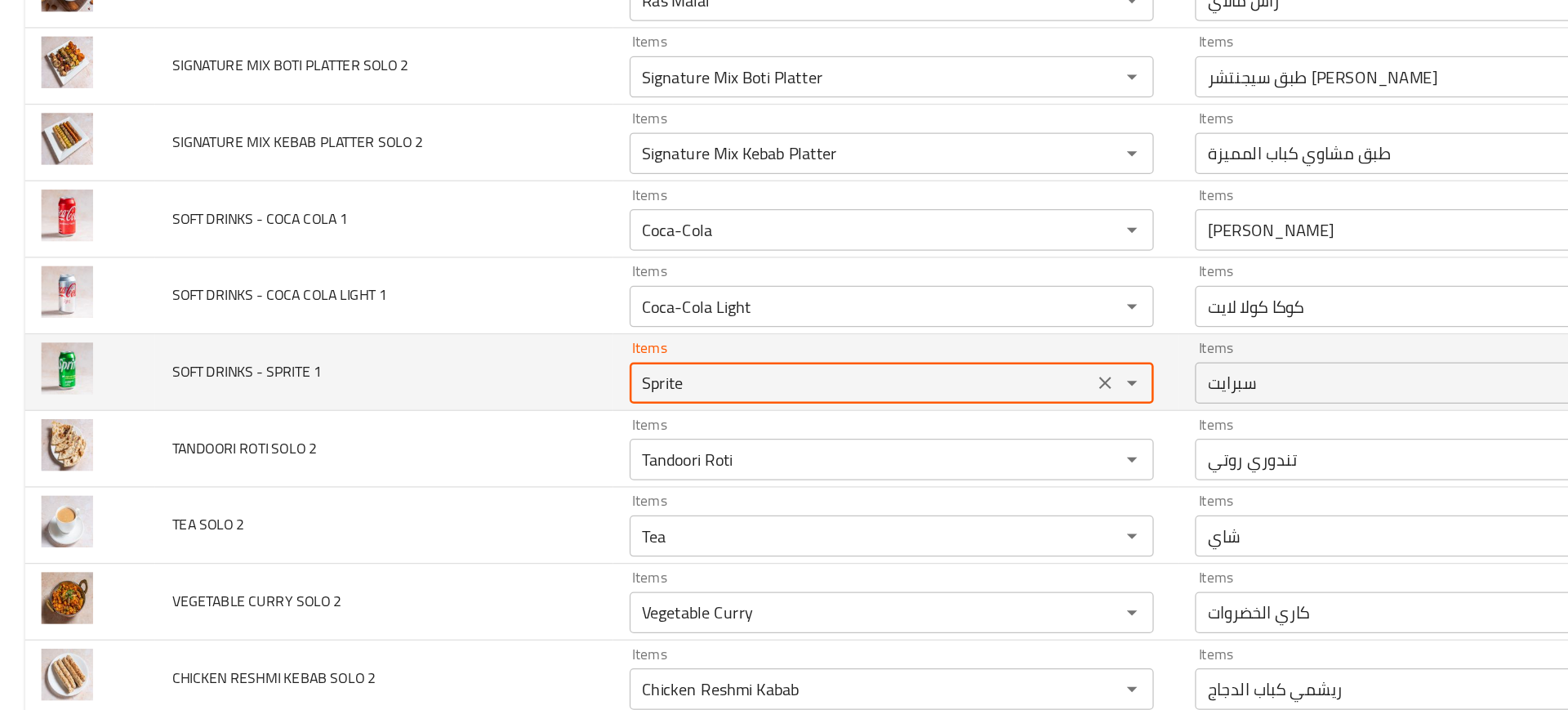
click at [538, 373] on 1 "Sprite" at bounding box center [681, 375] width 357 height 23
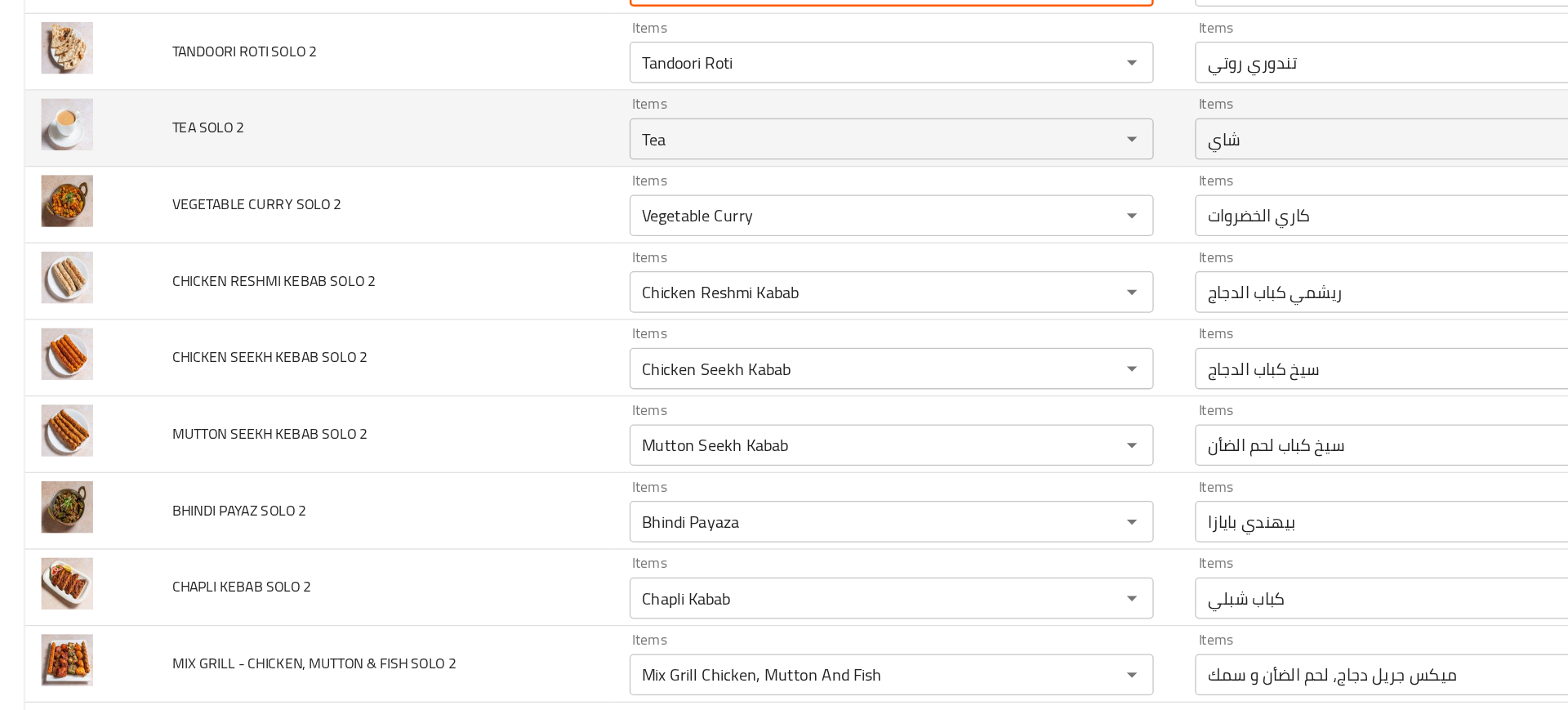
scroll to position [3192, 0]
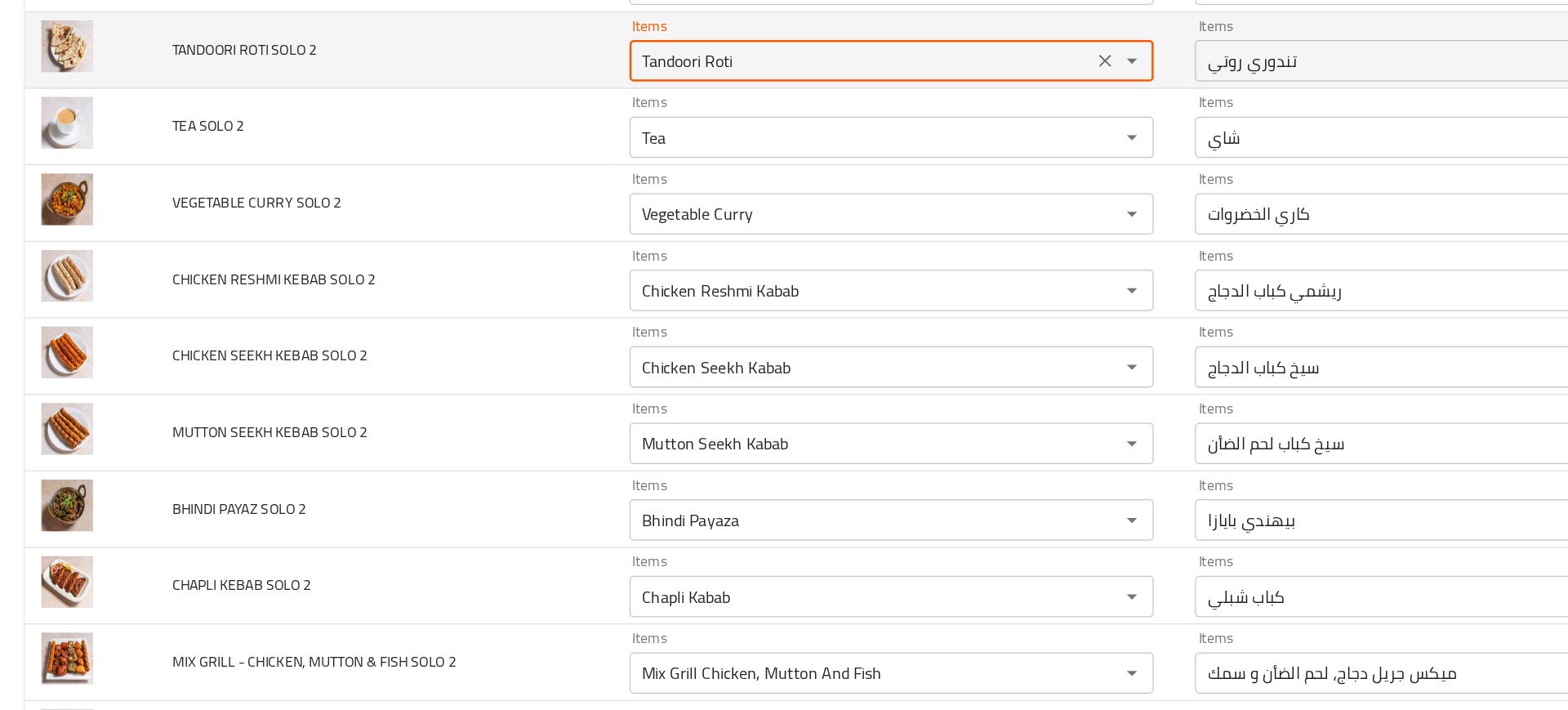
click at [548, 127] on 2 "Tandoori Roti" at bounding box center [681, 121] width 357 height 23
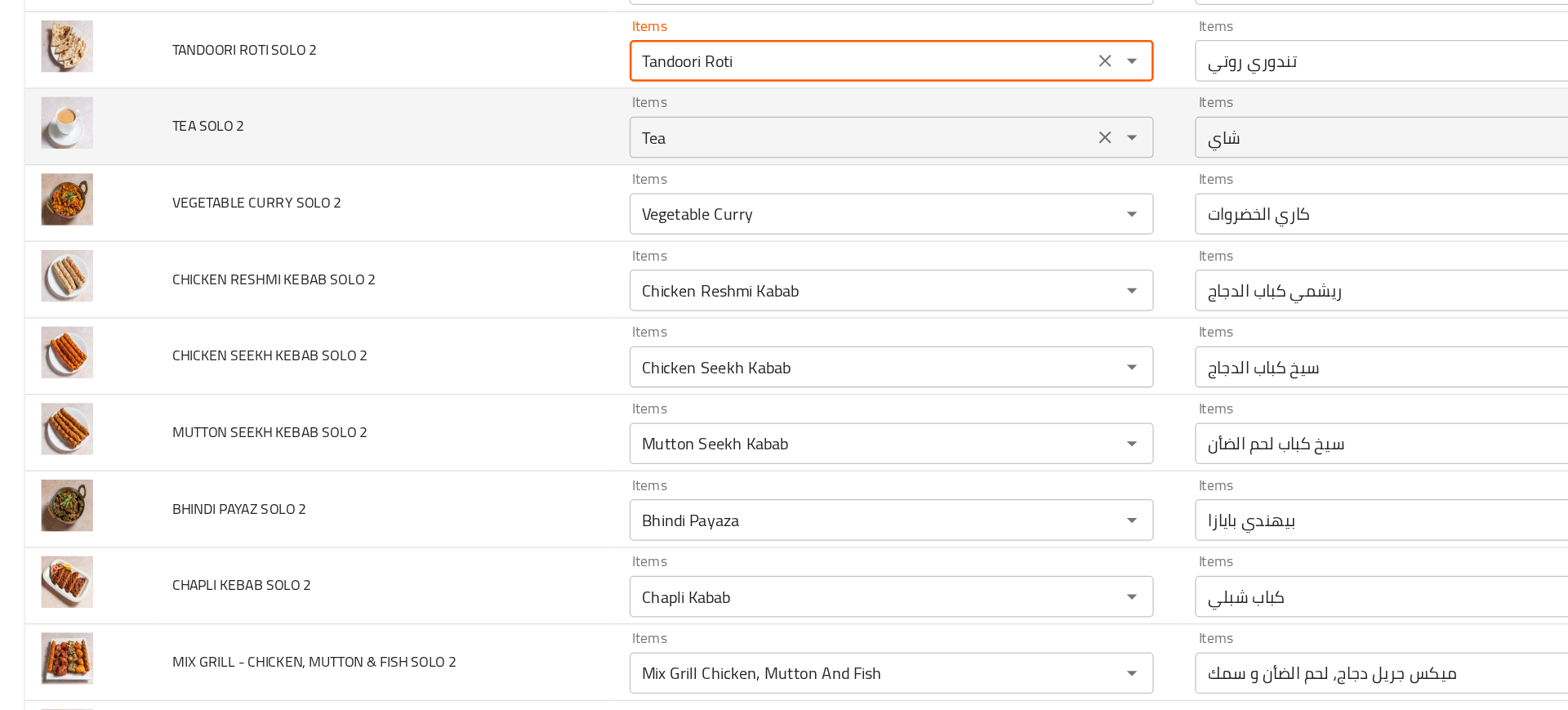
click at [513, 169] on div "Tea Items" at bounding box center [705, 181] width 415 height 33
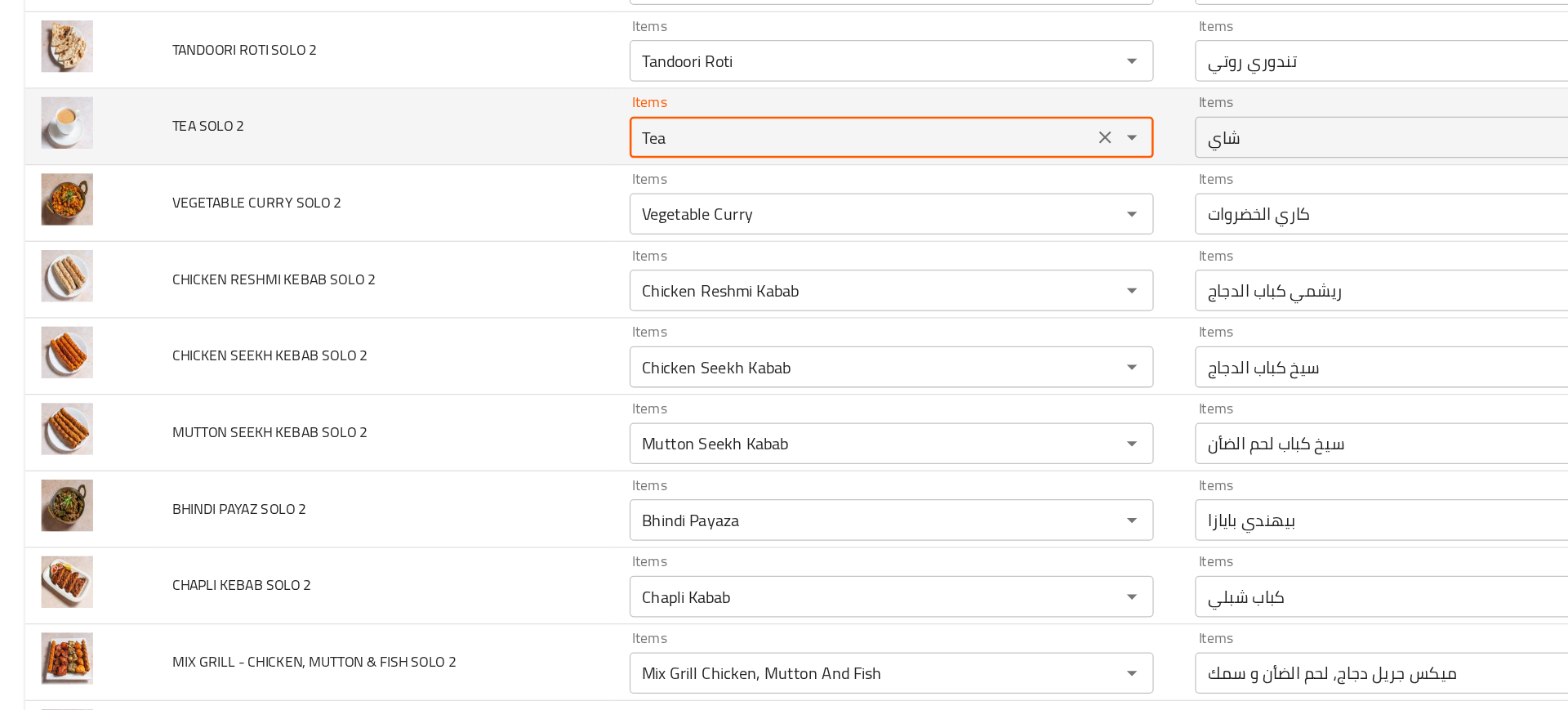
click at [513, 169] on div "Tea Items" at bounding box center [705, 181] width 415 height 33
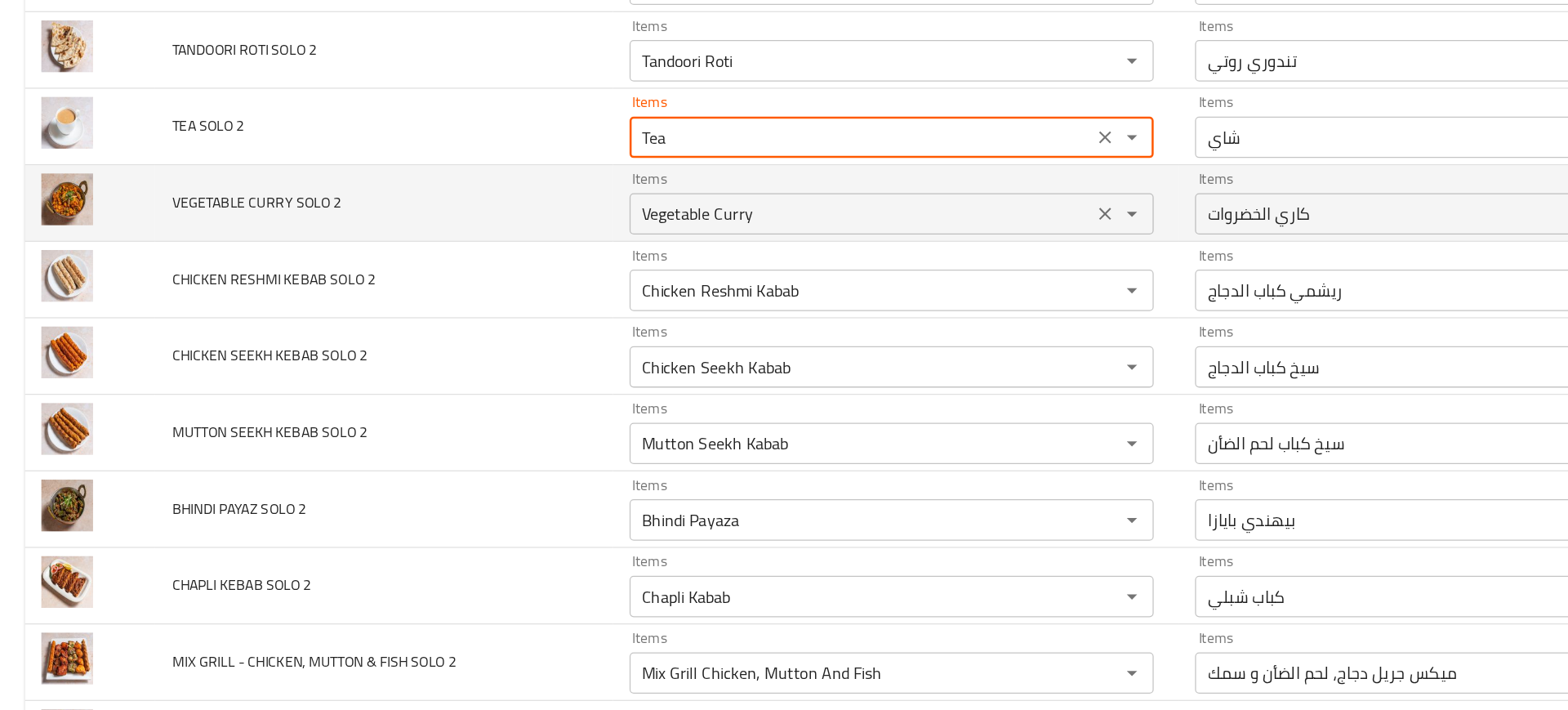
click at [546, 235] on 2 "Vegetable Curry" at bounding box center [681, 241] width 357 height 23
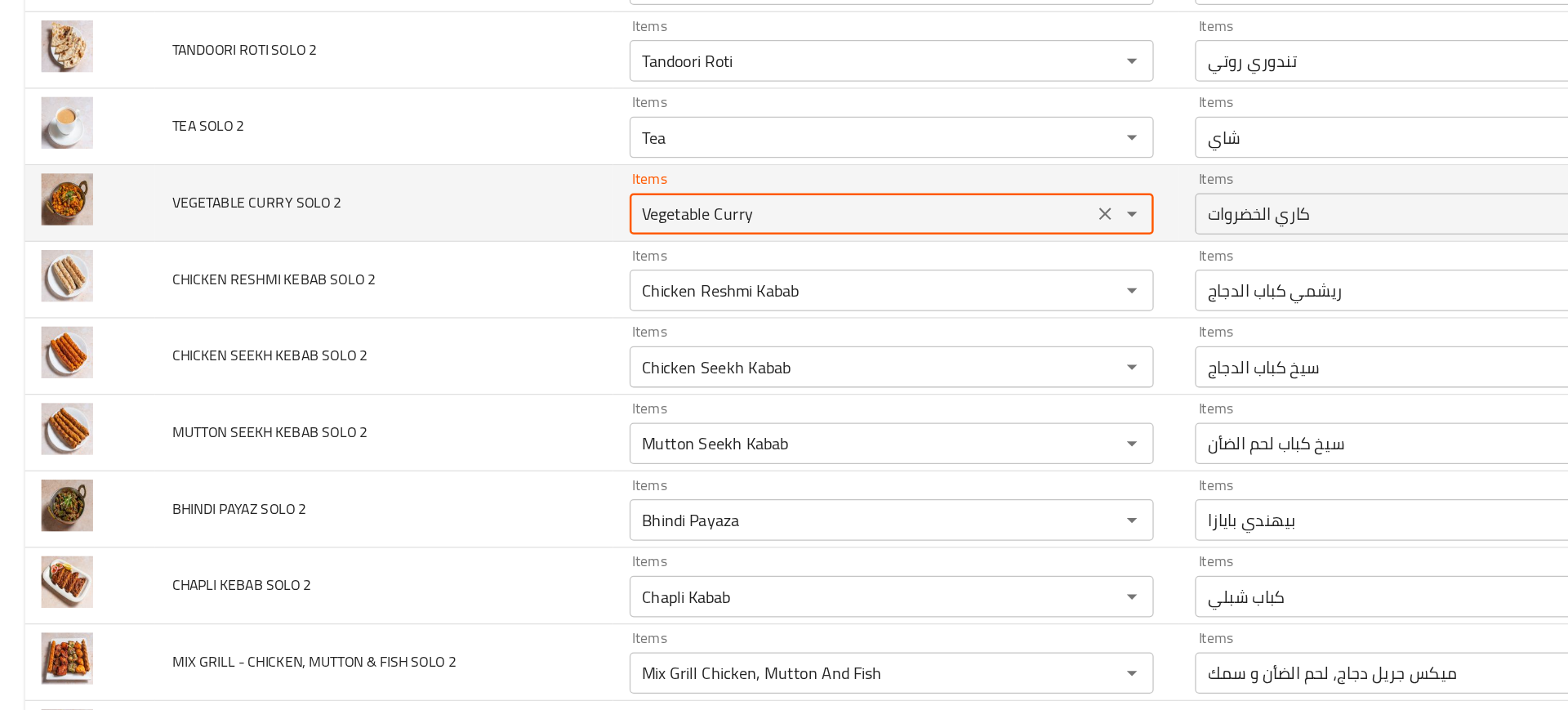
click at [546, 235] on 2 "Vegetable Curry" at bounding box center [681, 241] width 357 height 23
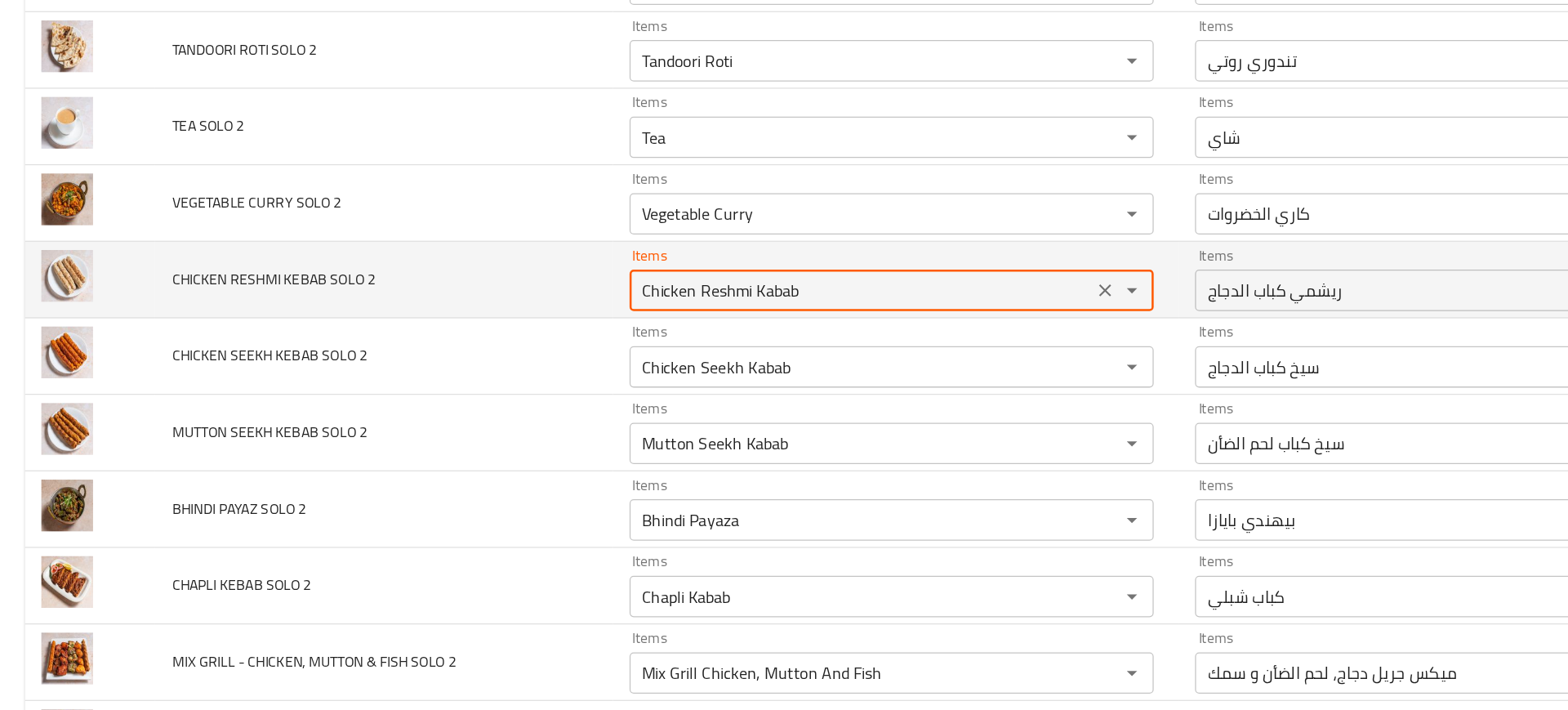
click at [581, 303] on 2 "Chicken Reshmi Kabab" at bounding box center [681, 302] width 357 height 23
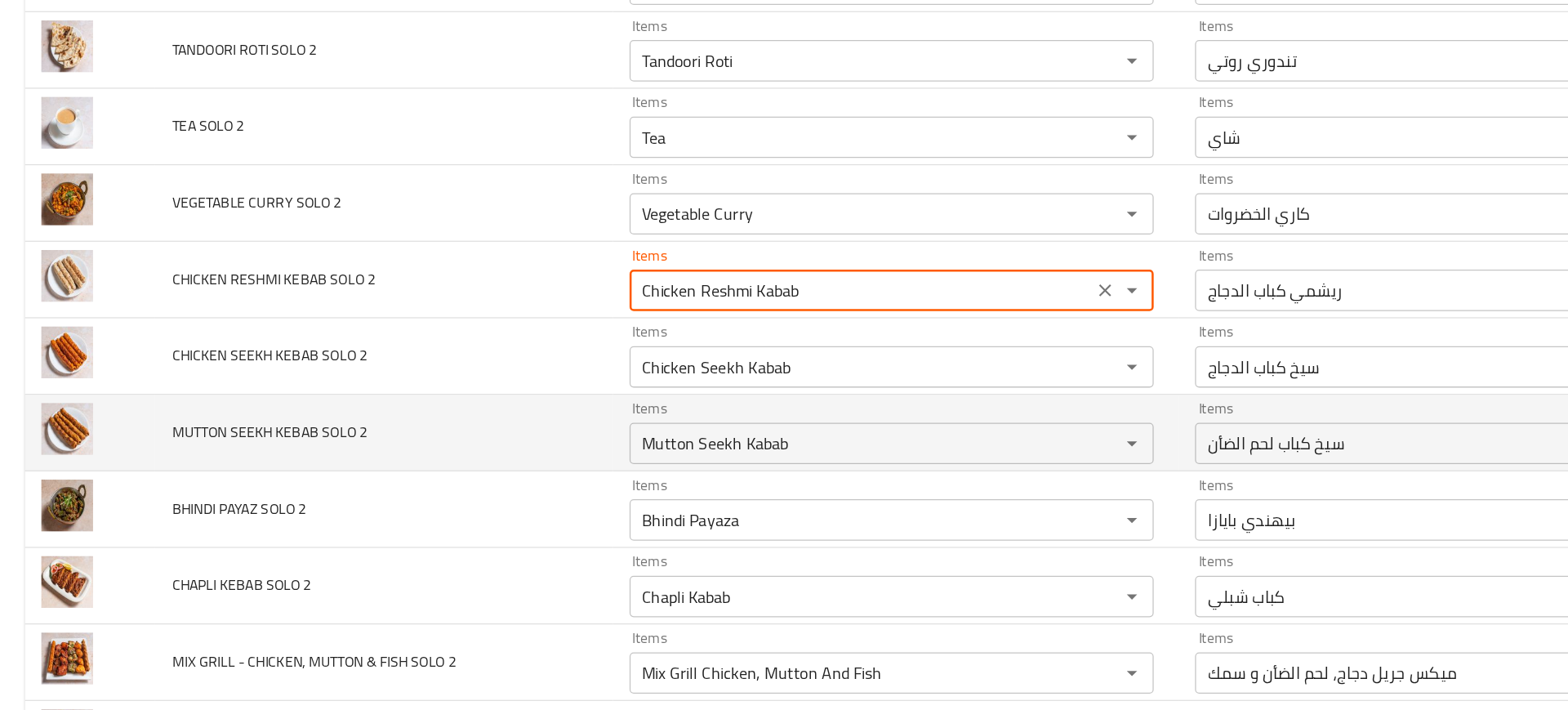
scroll to position [3357, 0]
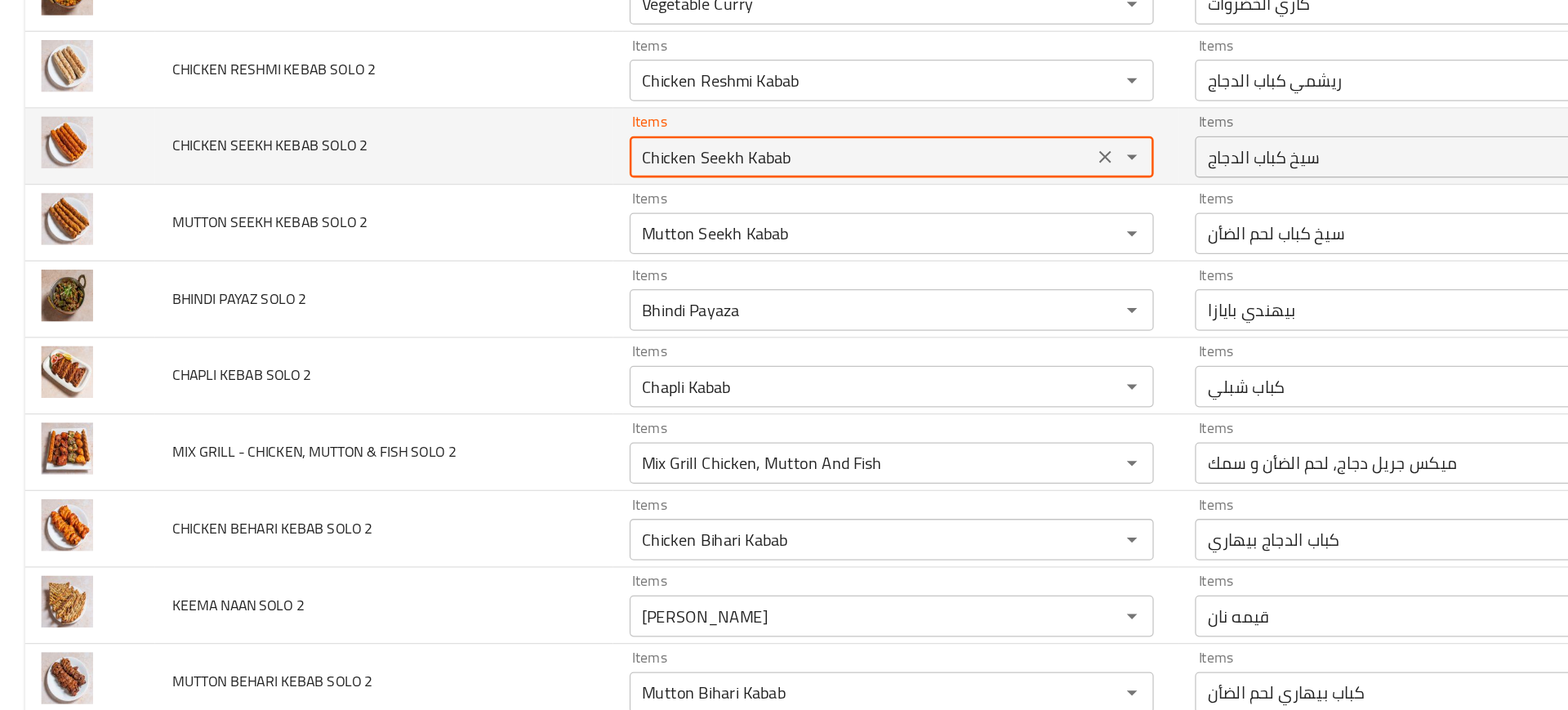
click at [527, 200] on 2 "Chicken Seekh Kabab" at bounding box center [681, 197] width 357 height 23
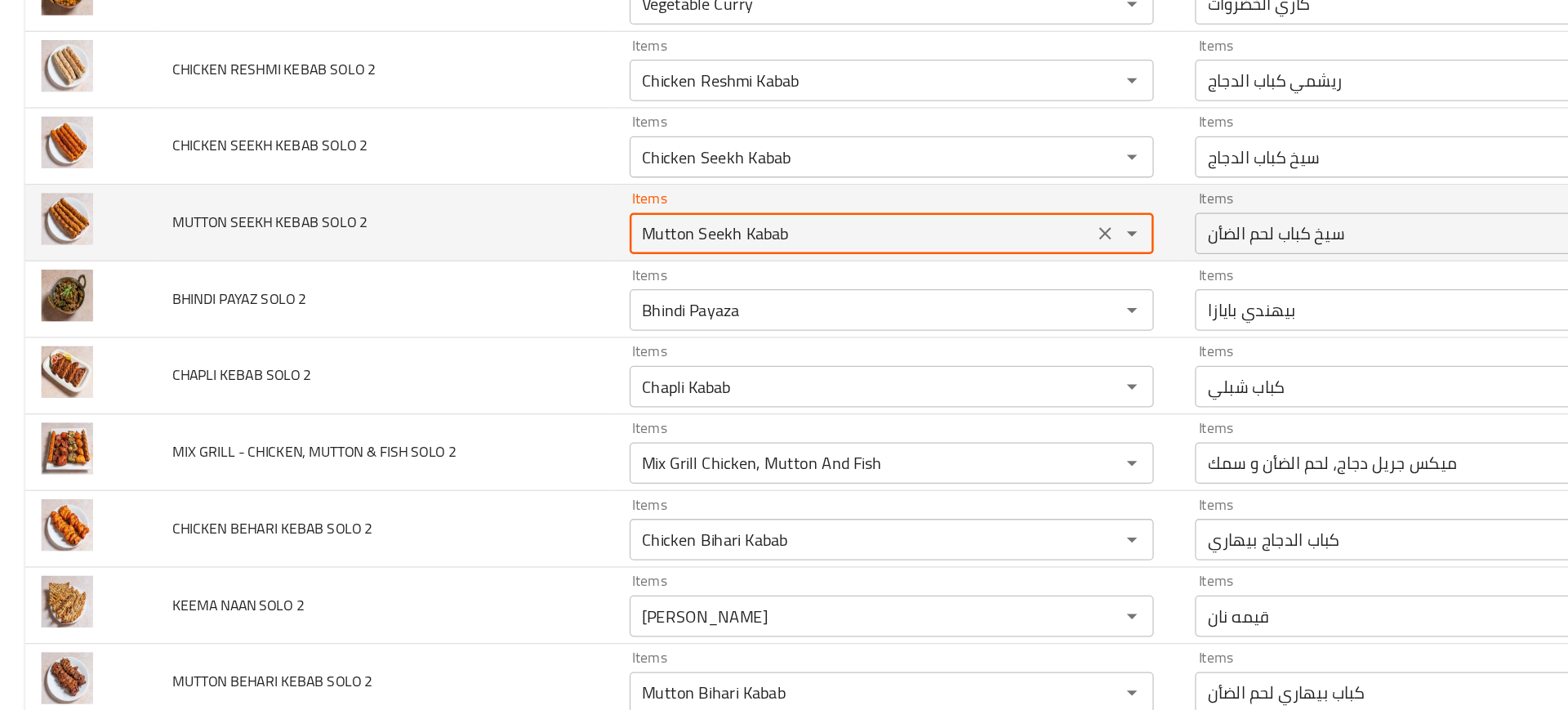
click at [545, 266] on 2 "Mutton Seekh Kabab" at bounding box center [681, 257] width 357 height 23
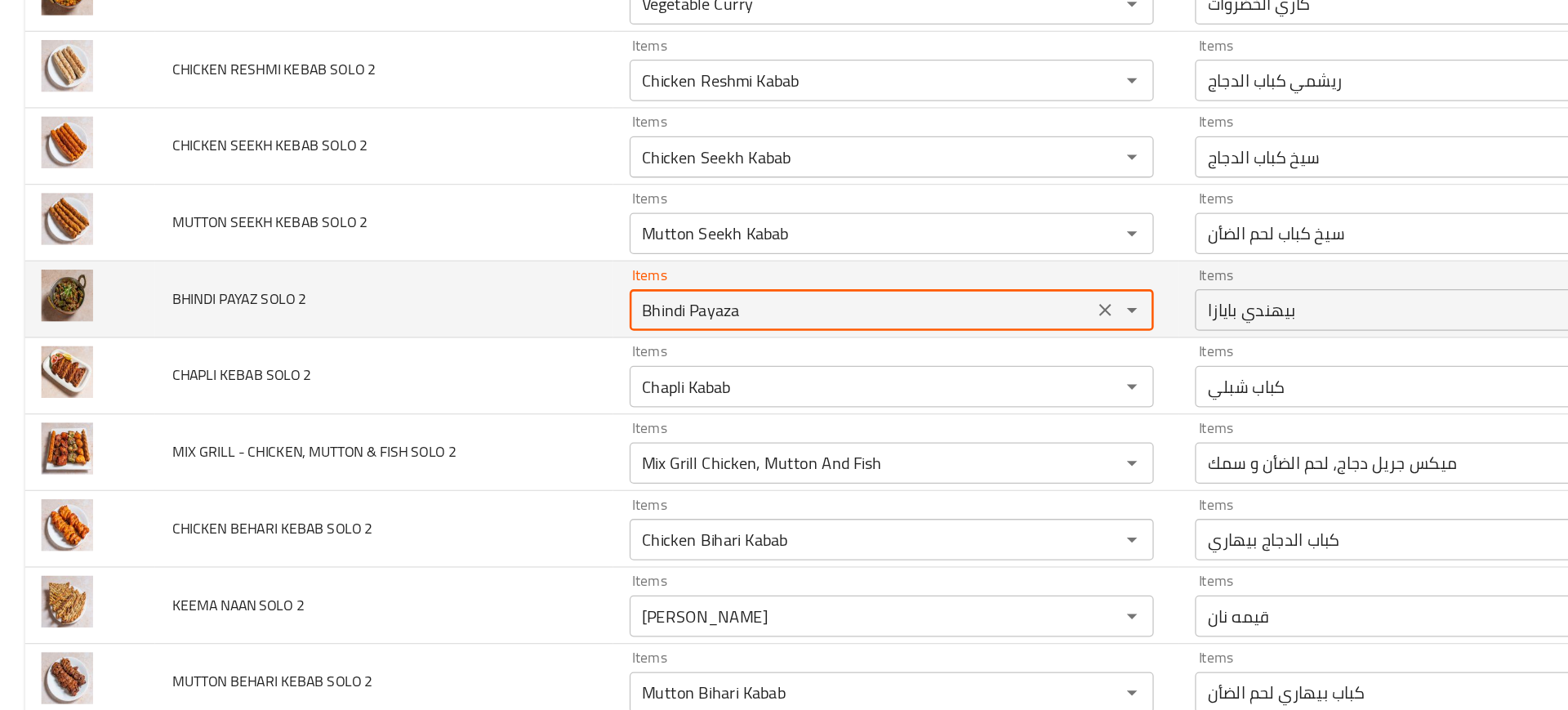
click at [529, 324] on 2 "Bhindi Payaza" at bounding box center [681, 317] width 357 height 23
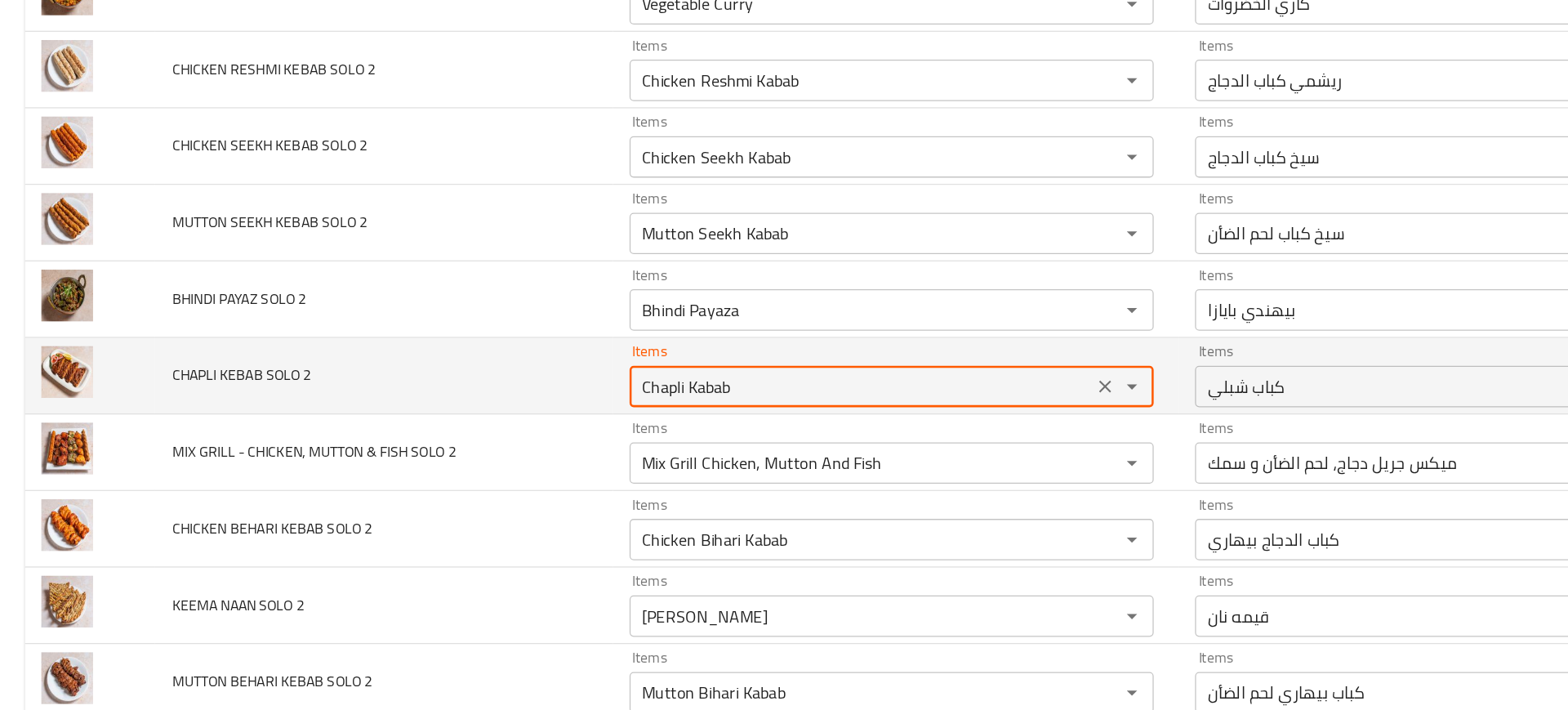
click at [566, 375] on 2 "Chapli Kabab" at bounding box center [681, 378] width 357 height 23
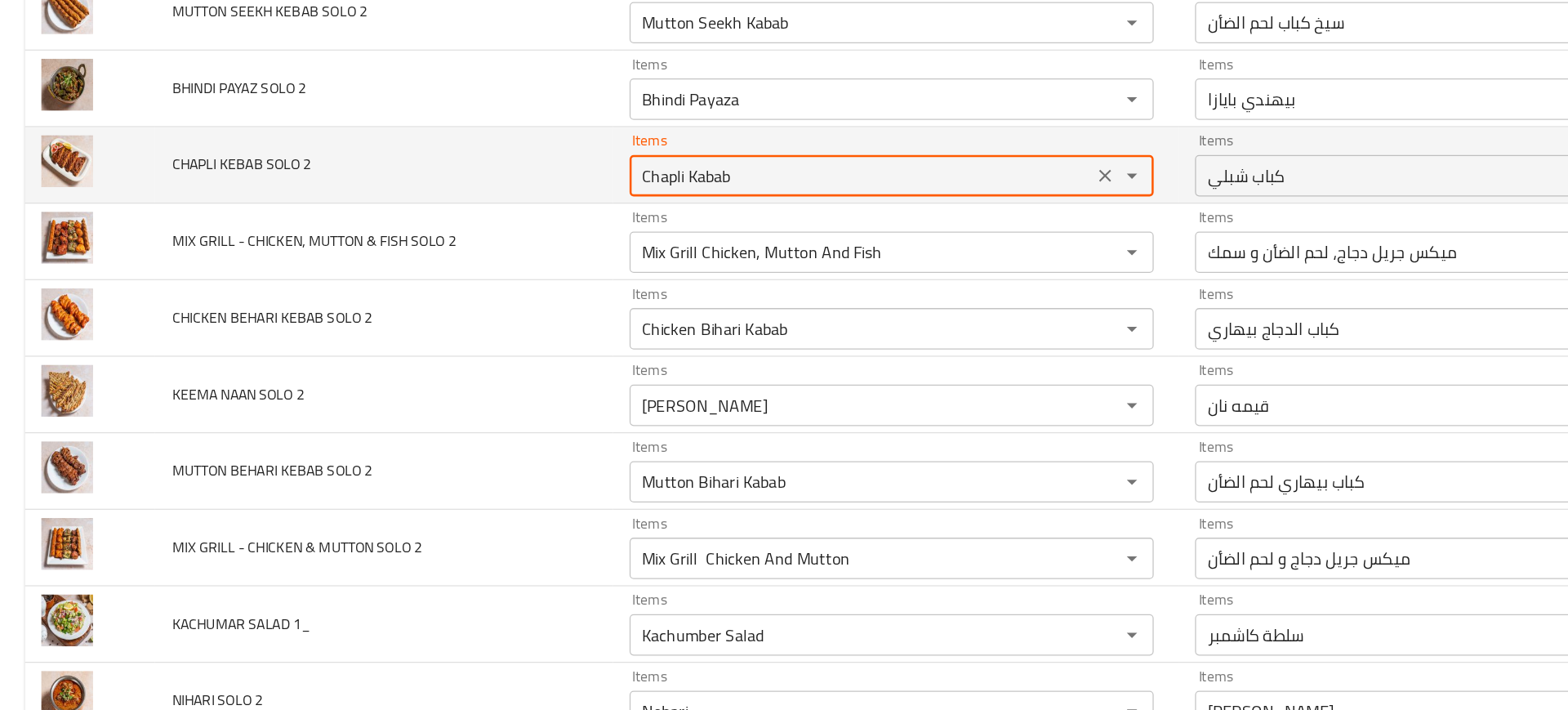
scroll to position [3538, 0]
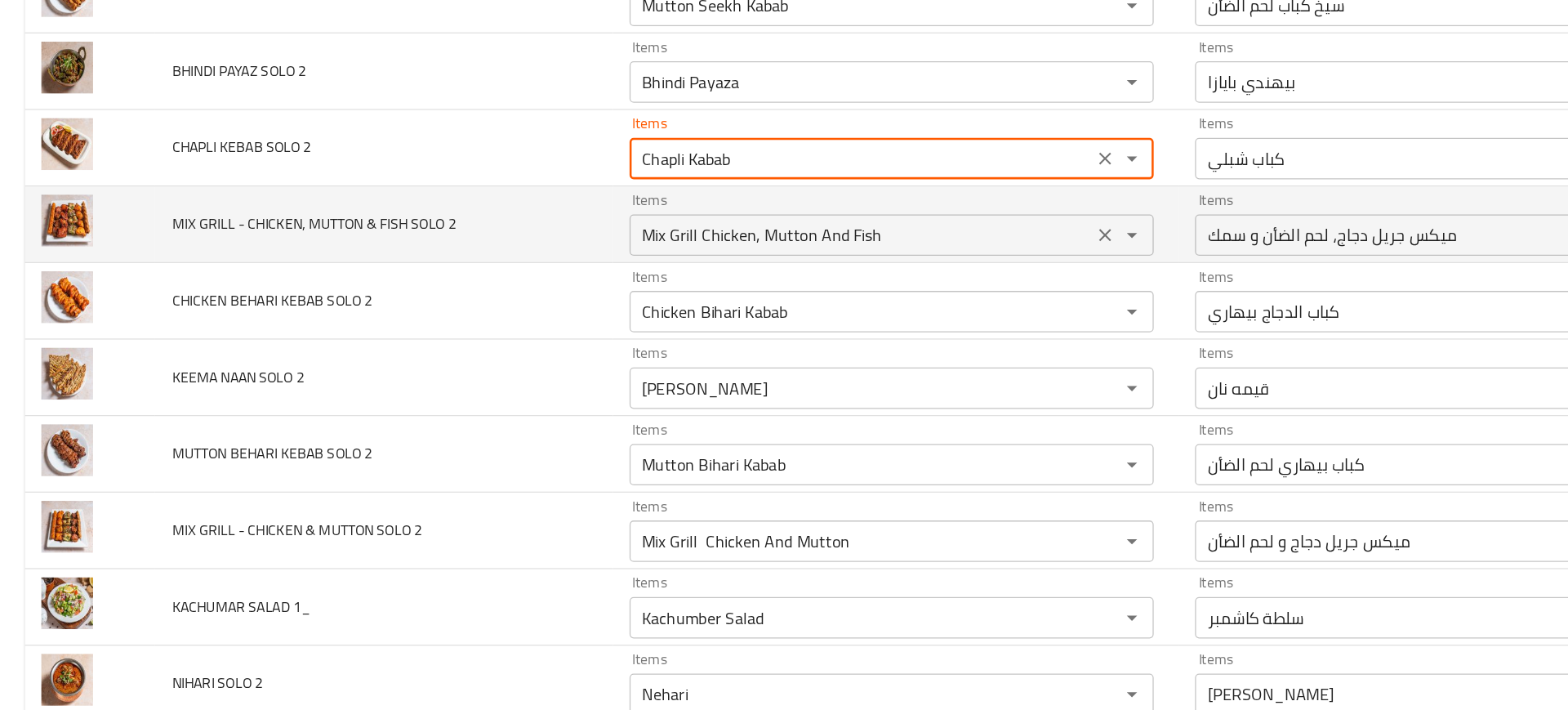
click at [566, 256] on 2 "Mix Grill Chicken, Mutton And Fish" at bounding box center [681, 258] width 357 height 23
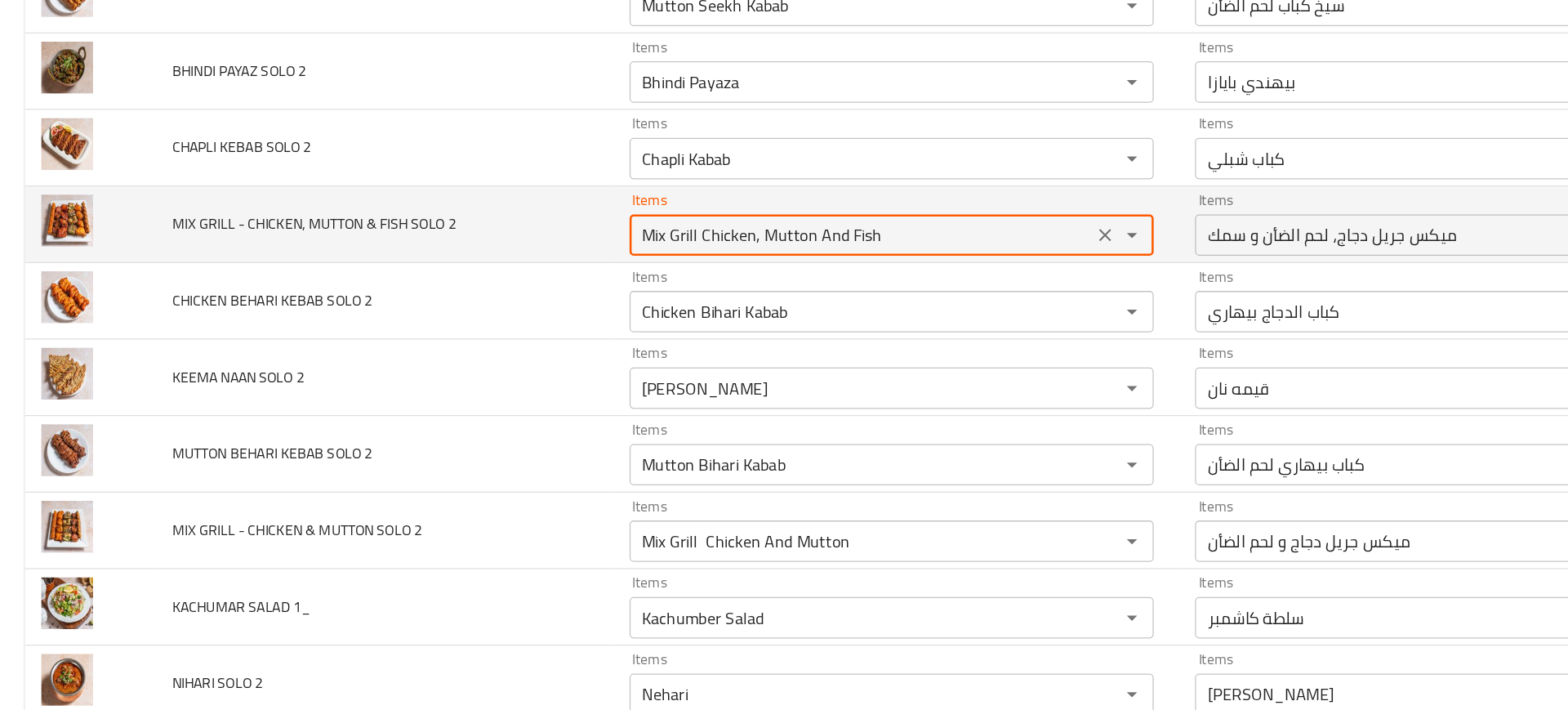
click at [566, 256] on 2 "Mix Grill Chicken, Mutton And Fish" at bounding box center [681, 258] width 357 height 23
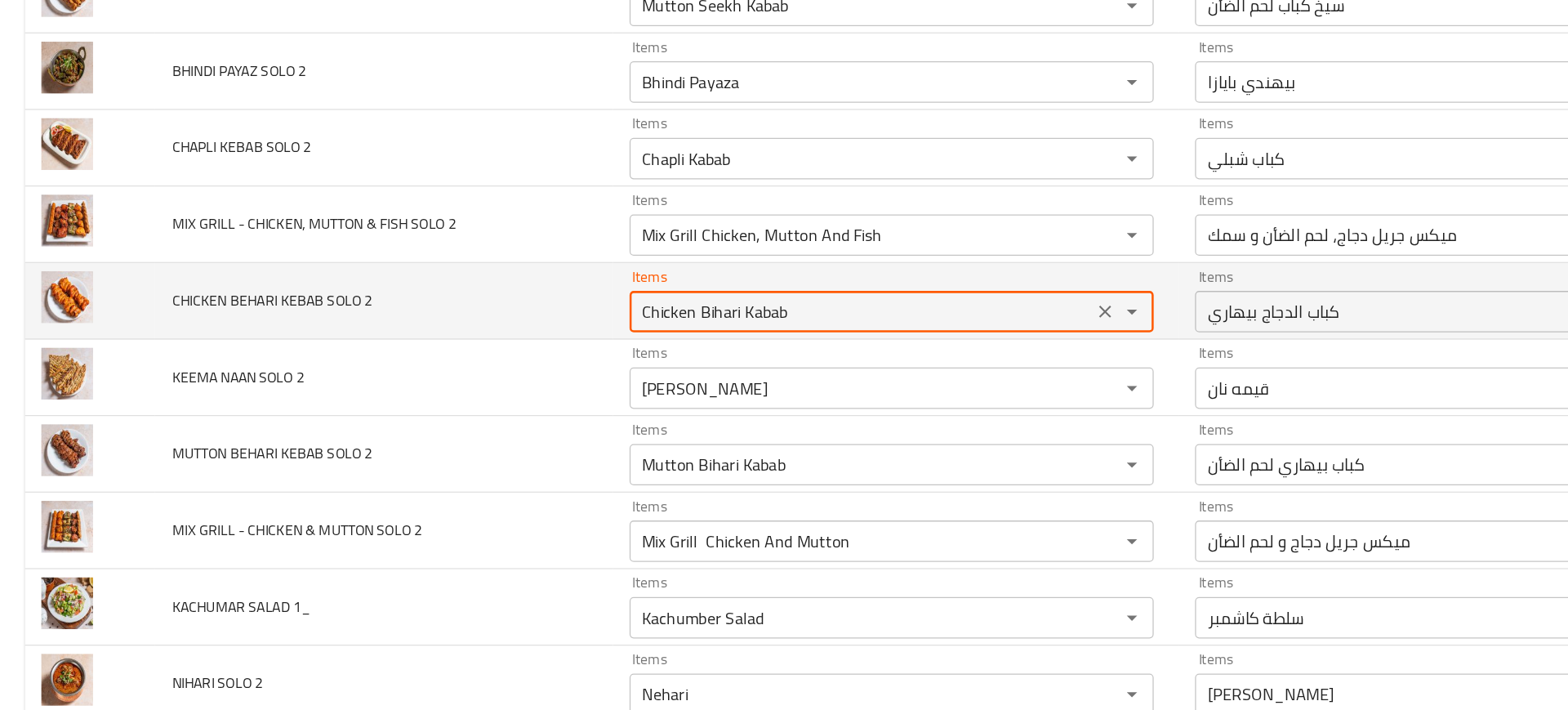
click at [568, 315] on 2 "Chicken Bihari Kabab" at bounding box center [681, 318] width 357 height 23
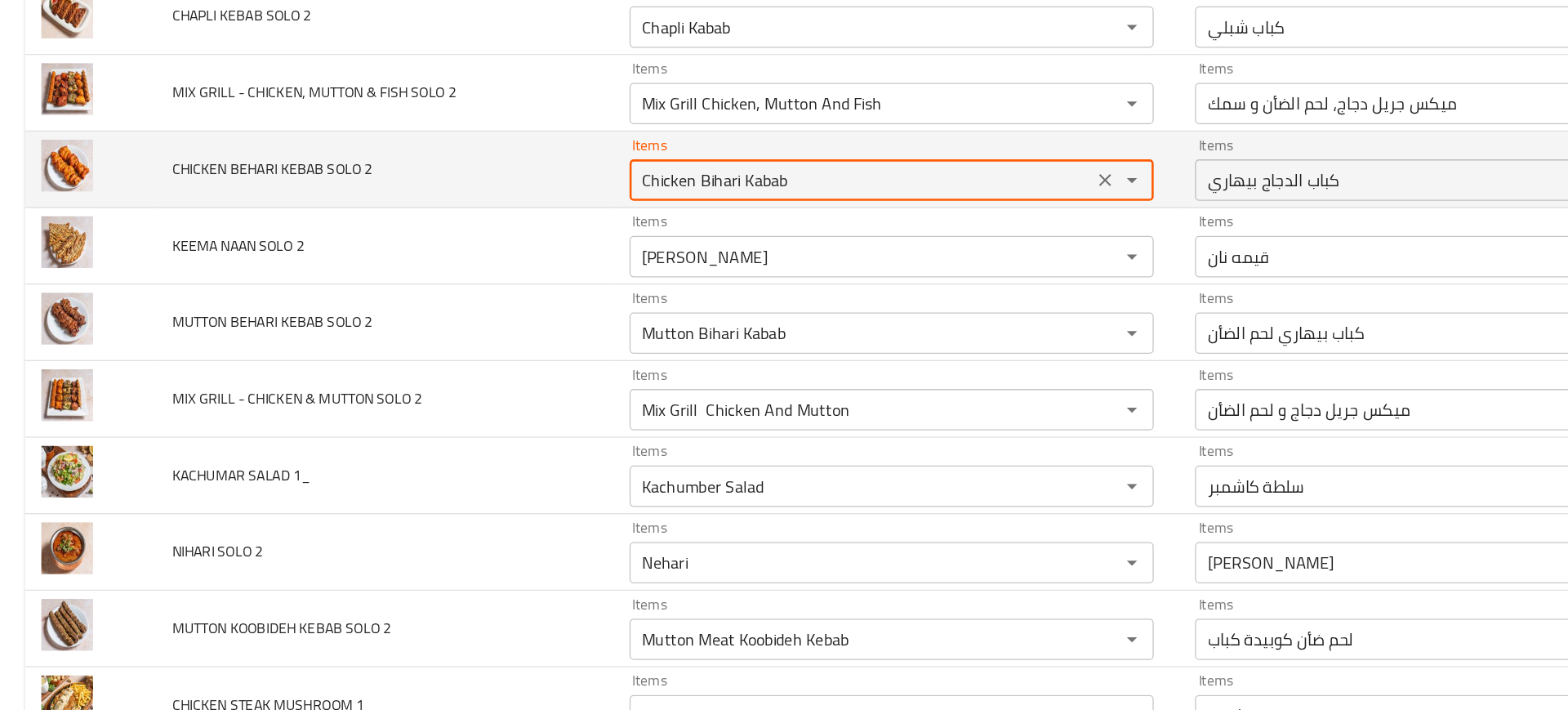
scroll to position [3663, 0]
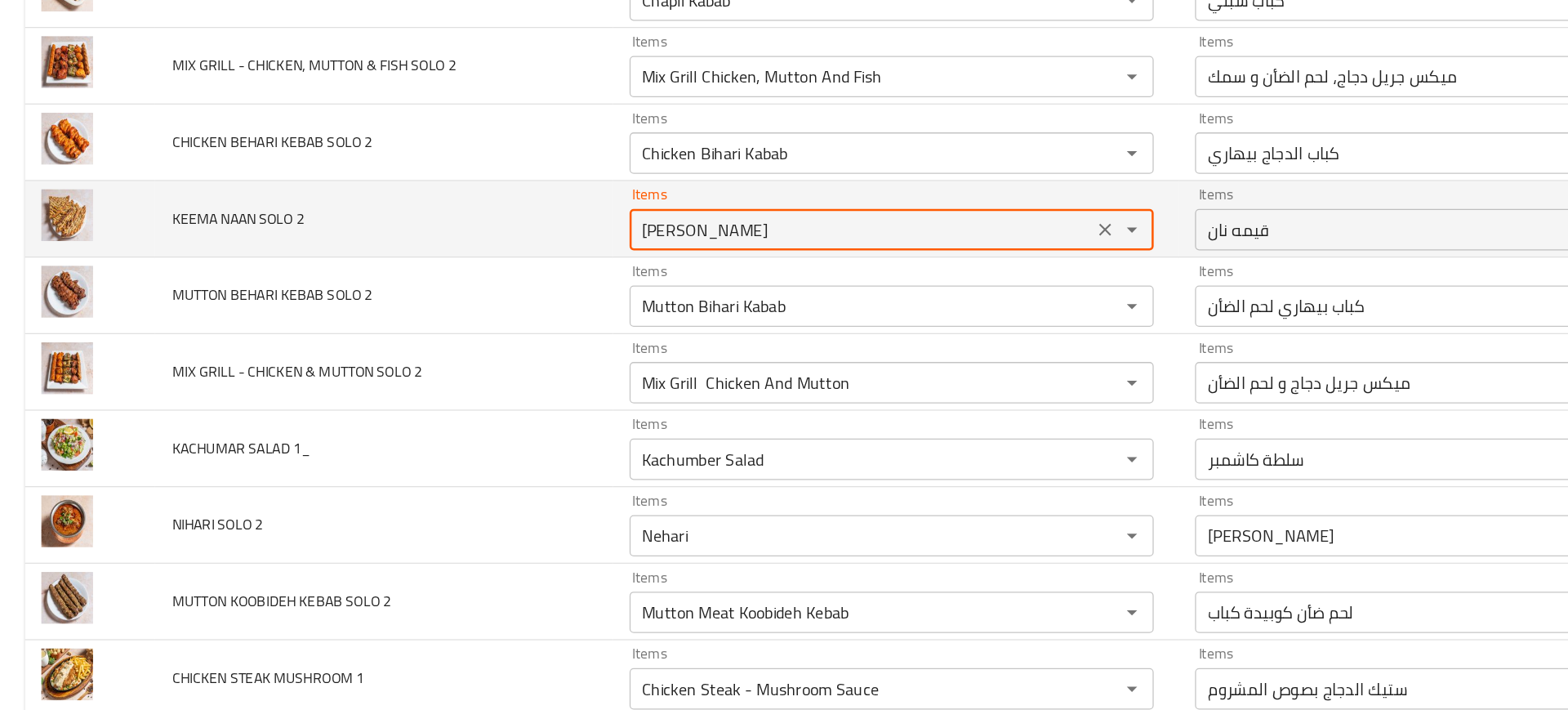
click at [546, 259] on 2 "[PERSON_NAME]" at bounding box center [681, 254] width 357 height 23
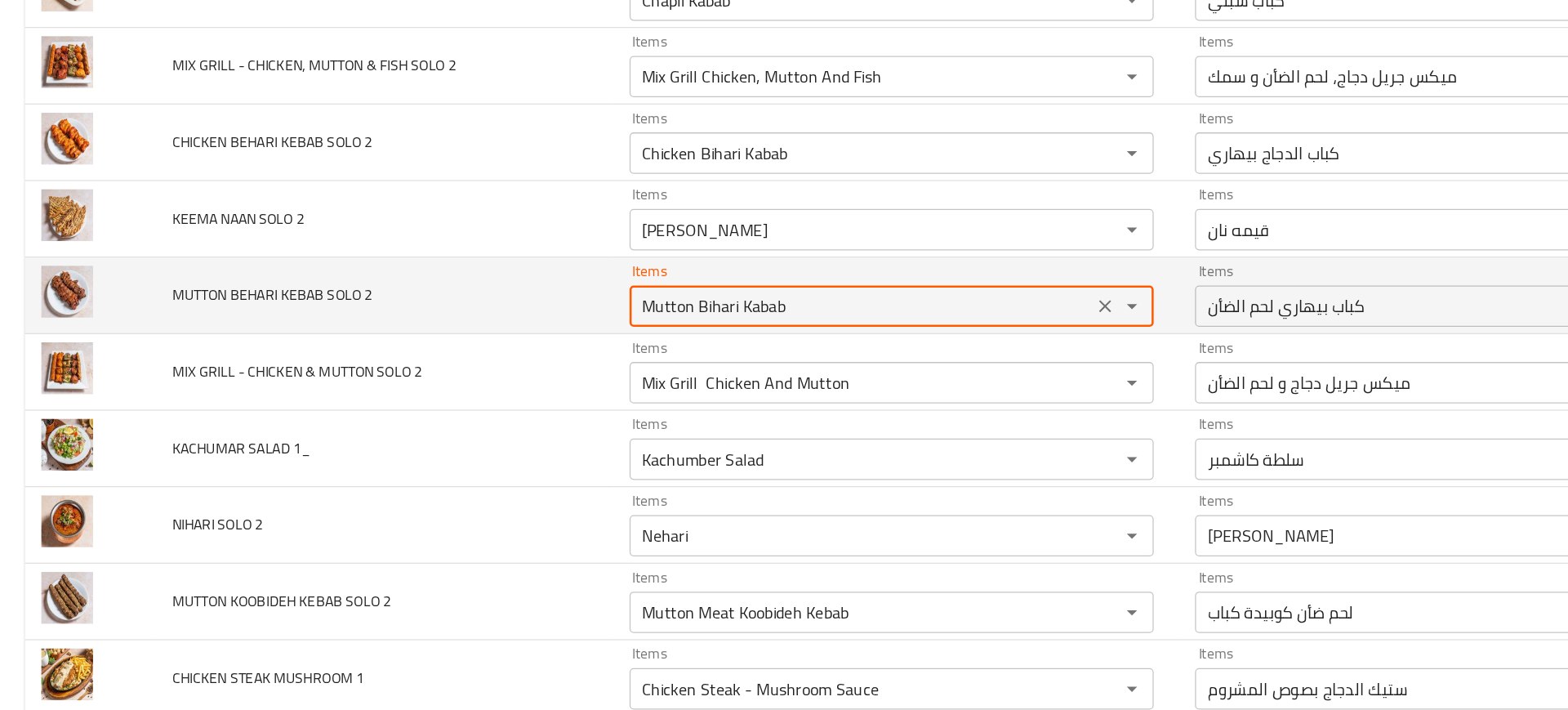
click at [518, 318] on 2 "Mutton Bihari Kabab" at bounding box center [681, 314] width 357 height 23
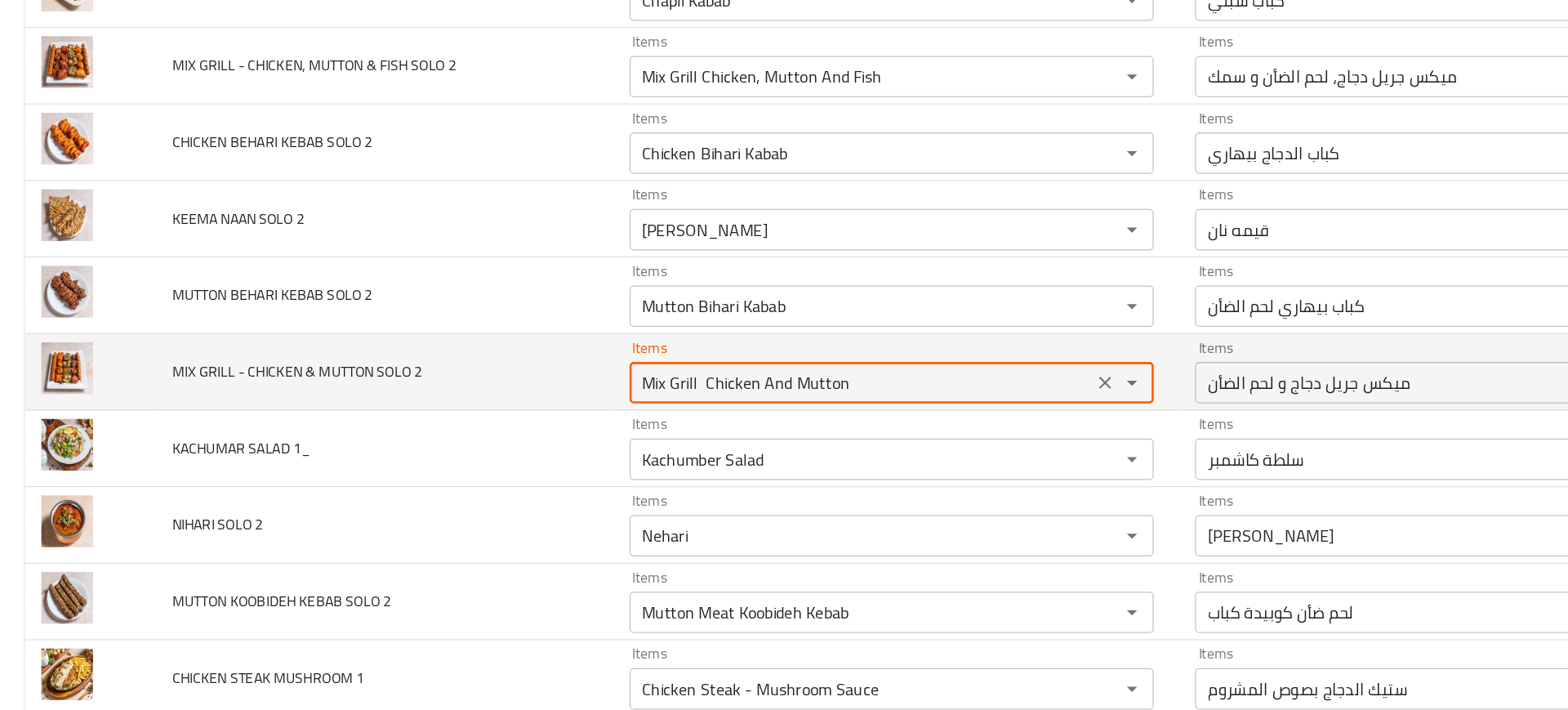
click at [535, 384] on 2 "Mix Grill Chicken And Mutton" at bounding box center [681, 375] width 357 height 23
click at [570, 382] on 2 "Mix Grill Chicken And Mutton" at bounding box center [681, 375] width 357 height 23
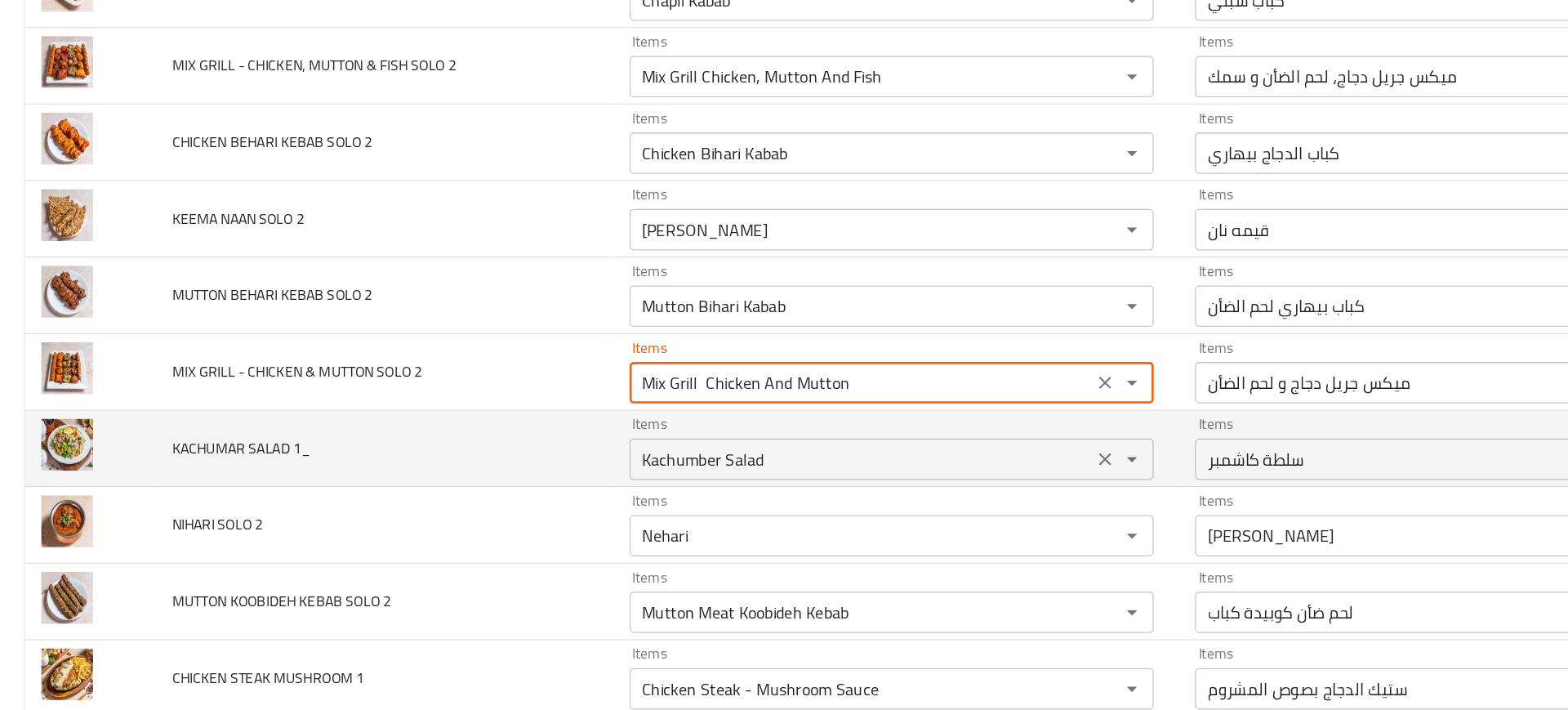
click at [615, 450] on div "Kachumber Salad Items" at bounding box center [705, 435] width 415 height 33
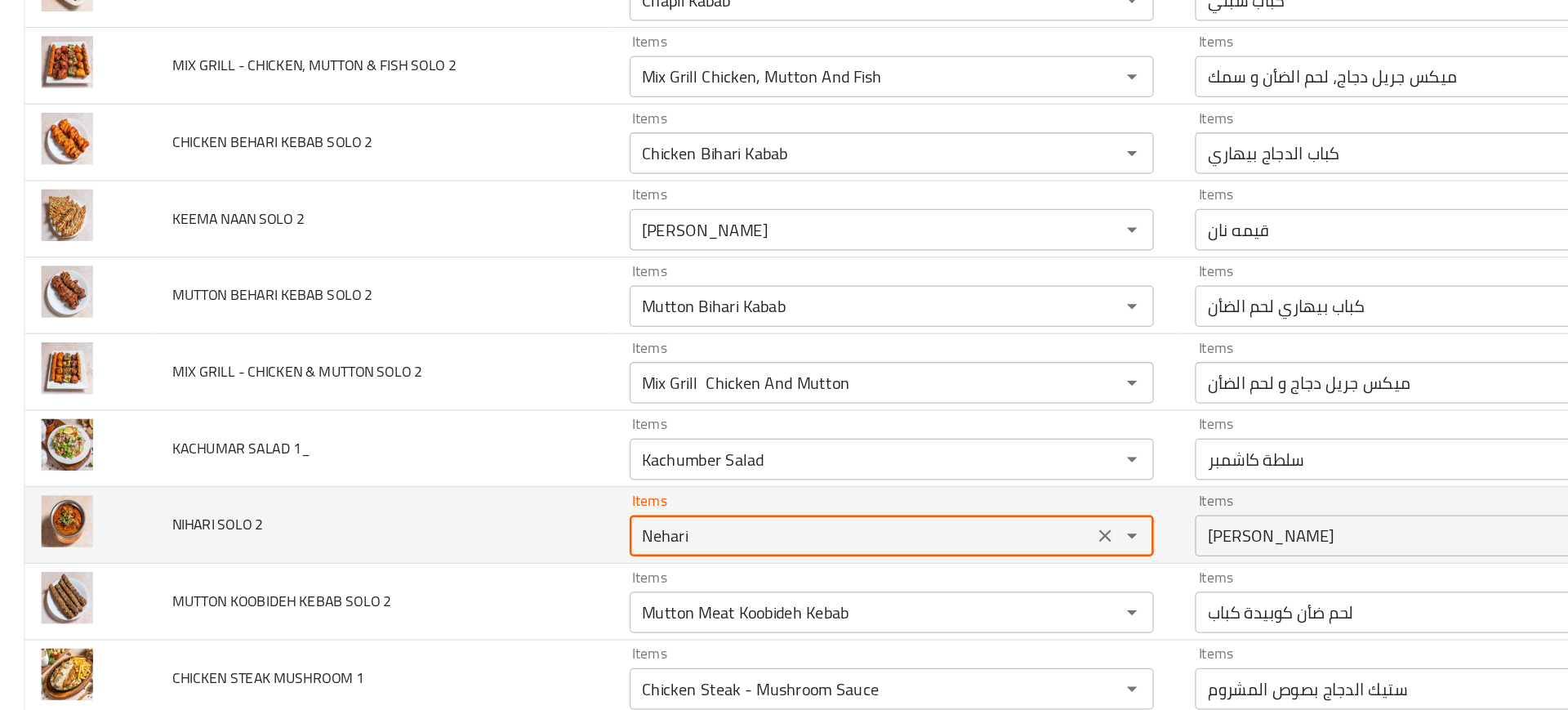
click at [556, 486] on 2 "Nehari" at bounding box center [681, 496] width 357 height 23
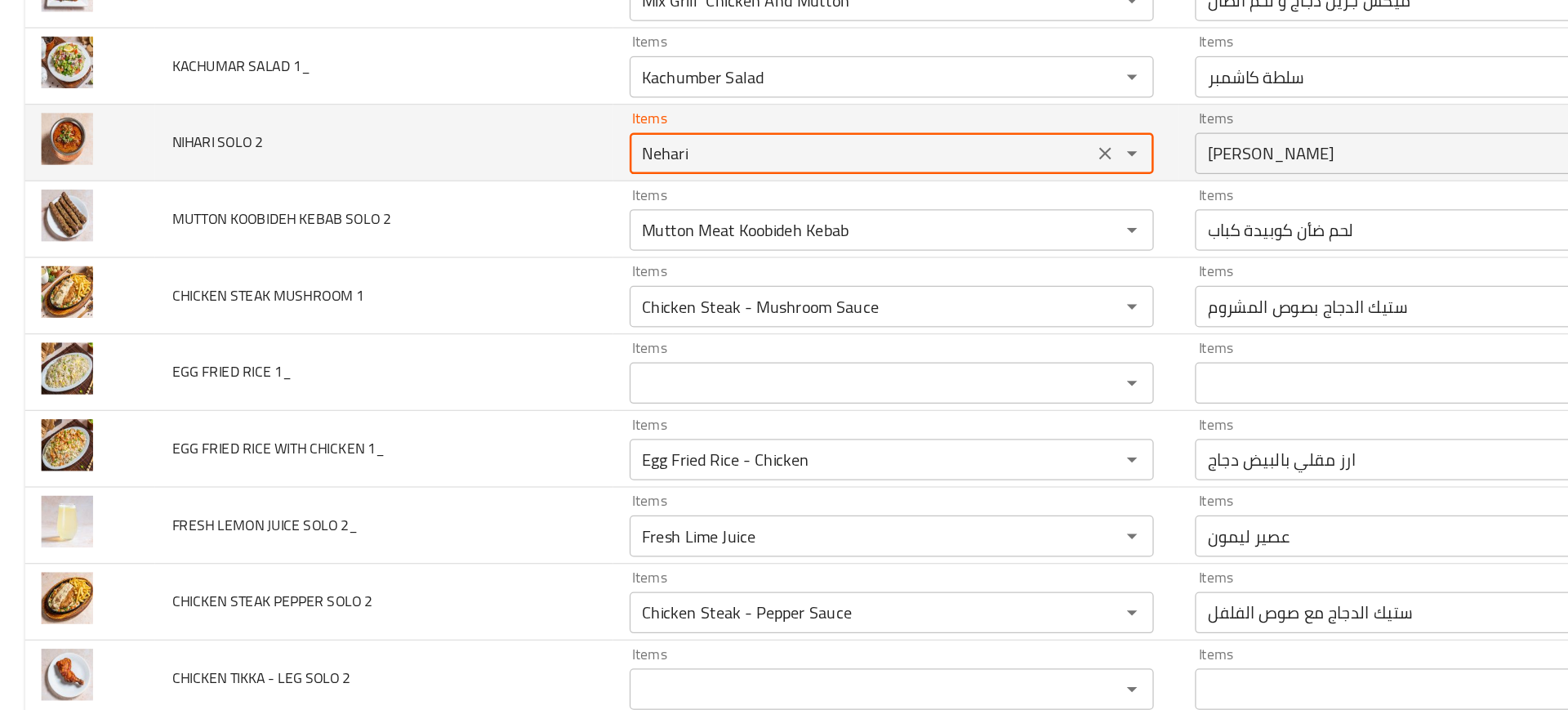
scroll to position [3997, 0]
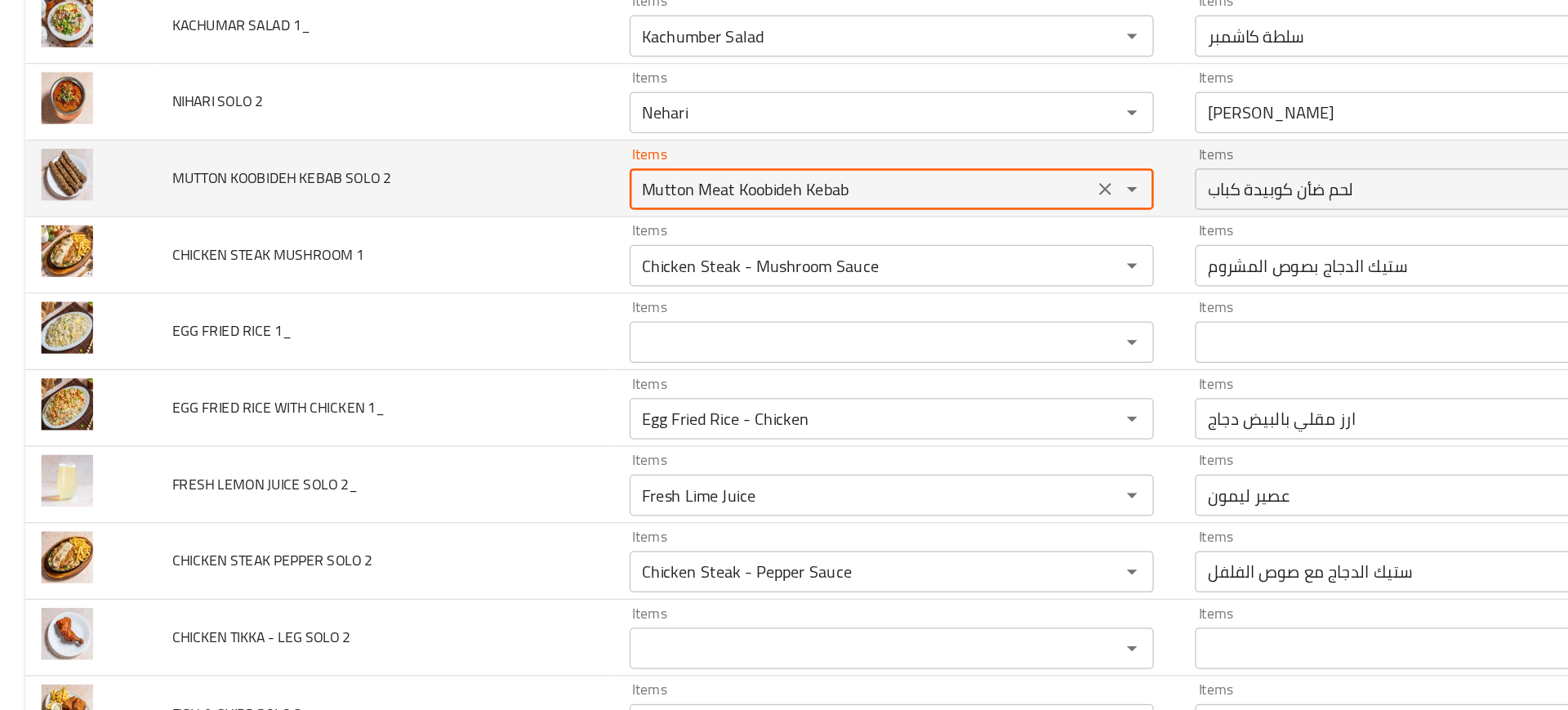
click at [597, 231] on 2 "Mutton Meat Koobideh Kebab" at bounding box center [681, 222] width 357 height 23
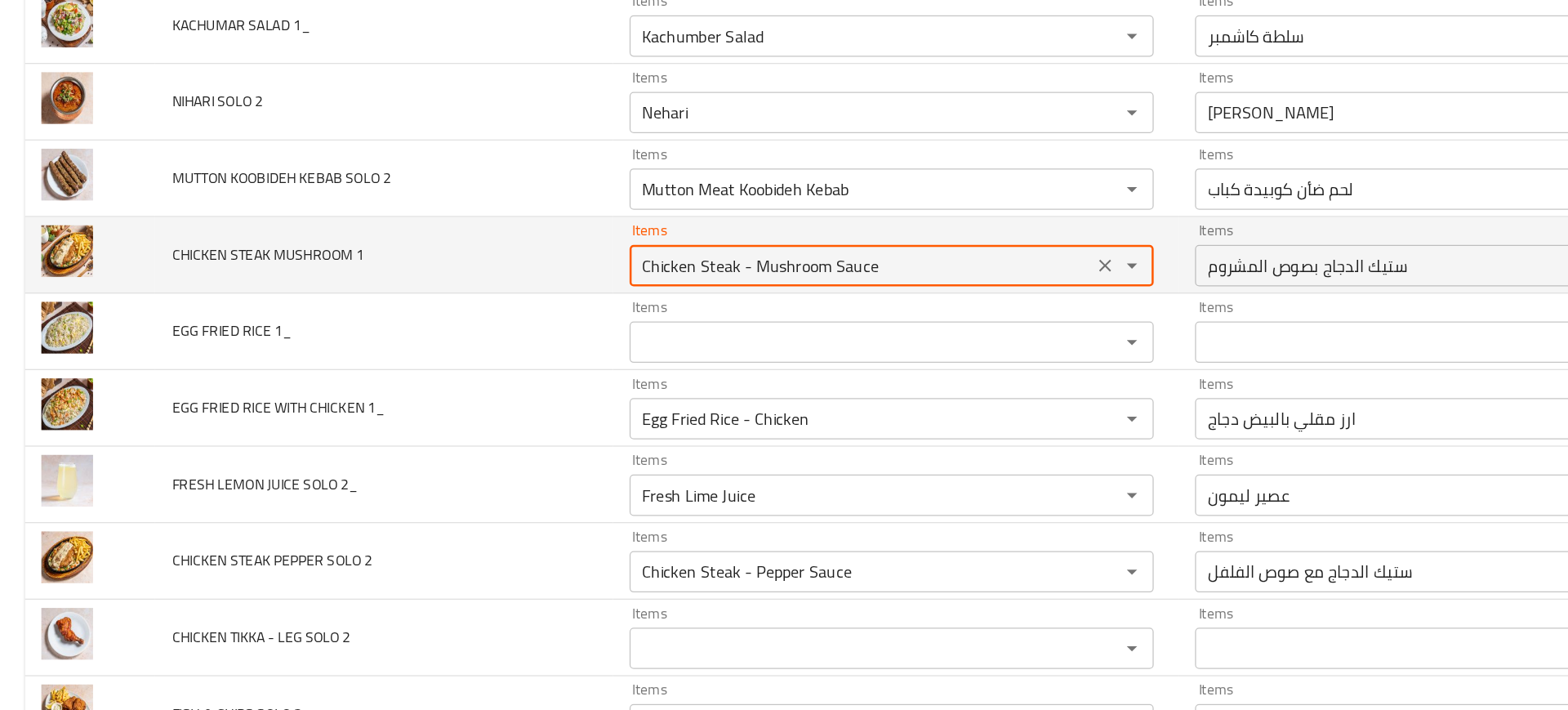
click at [530, 285] on 1 "Chicken Steak - Mushroom Sauce" at bounding box center [681, 282] width 357 height 23
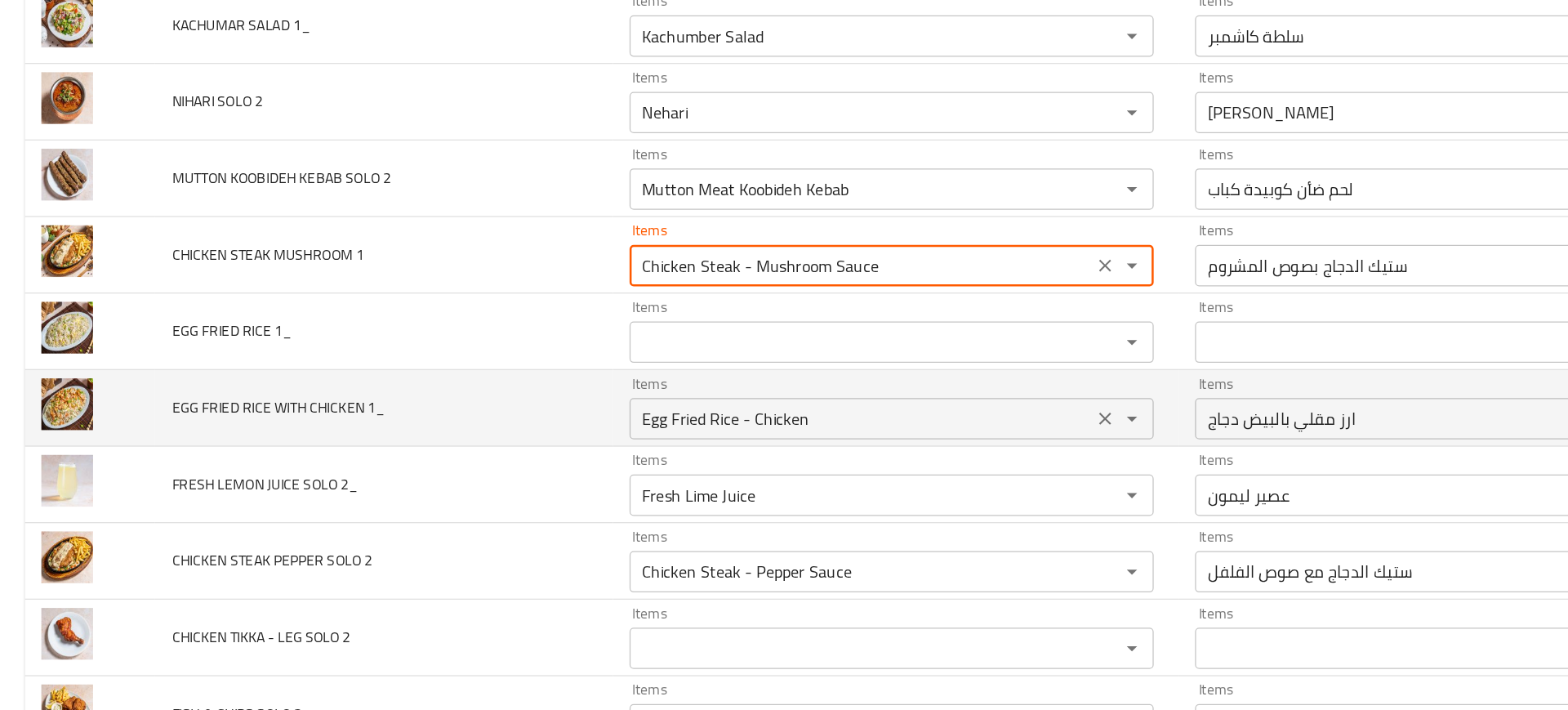
click at [559, 405] on 1_ "Egg Fried Rice - Chicken" at bounding box center [681, 403] width 357 height 23
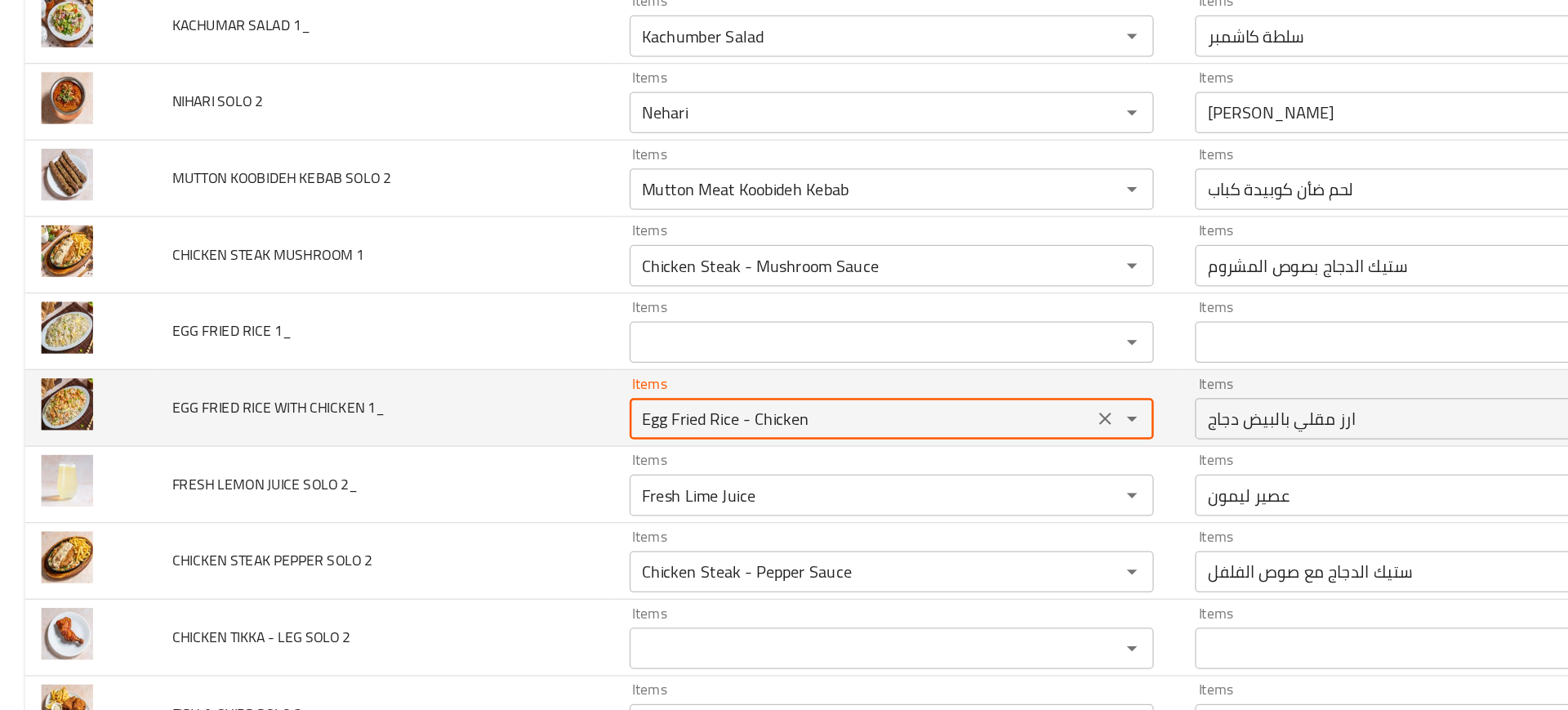
click at [559, 405] on 1_ "Egg Fried Rice - Chicken" at bounding box center [681, 403] width 357 height 23
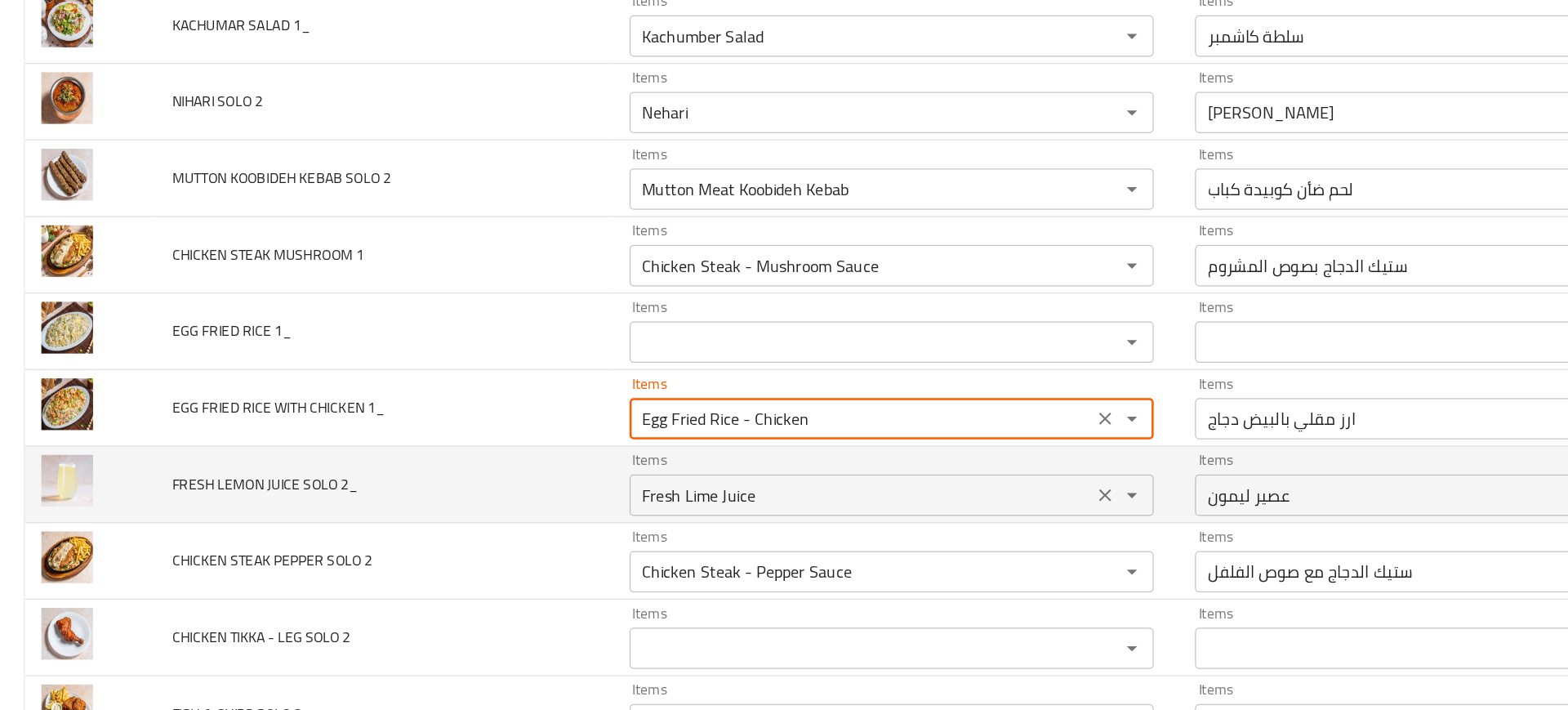
click at [543, 481] on div "Items Fresh Lime Juice Items" at bounding box center [705, 456] width 415 height 50
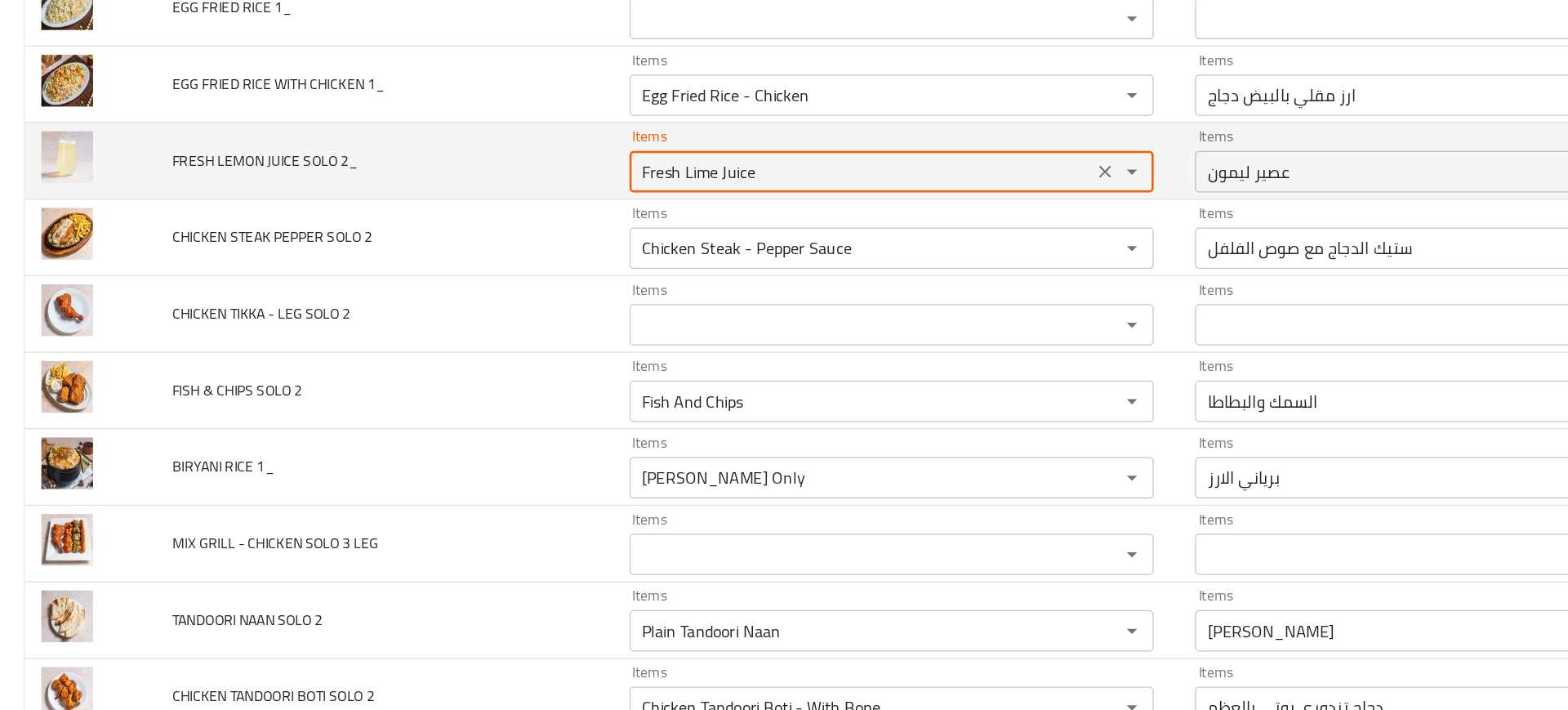
scroll to position [4276, 0]
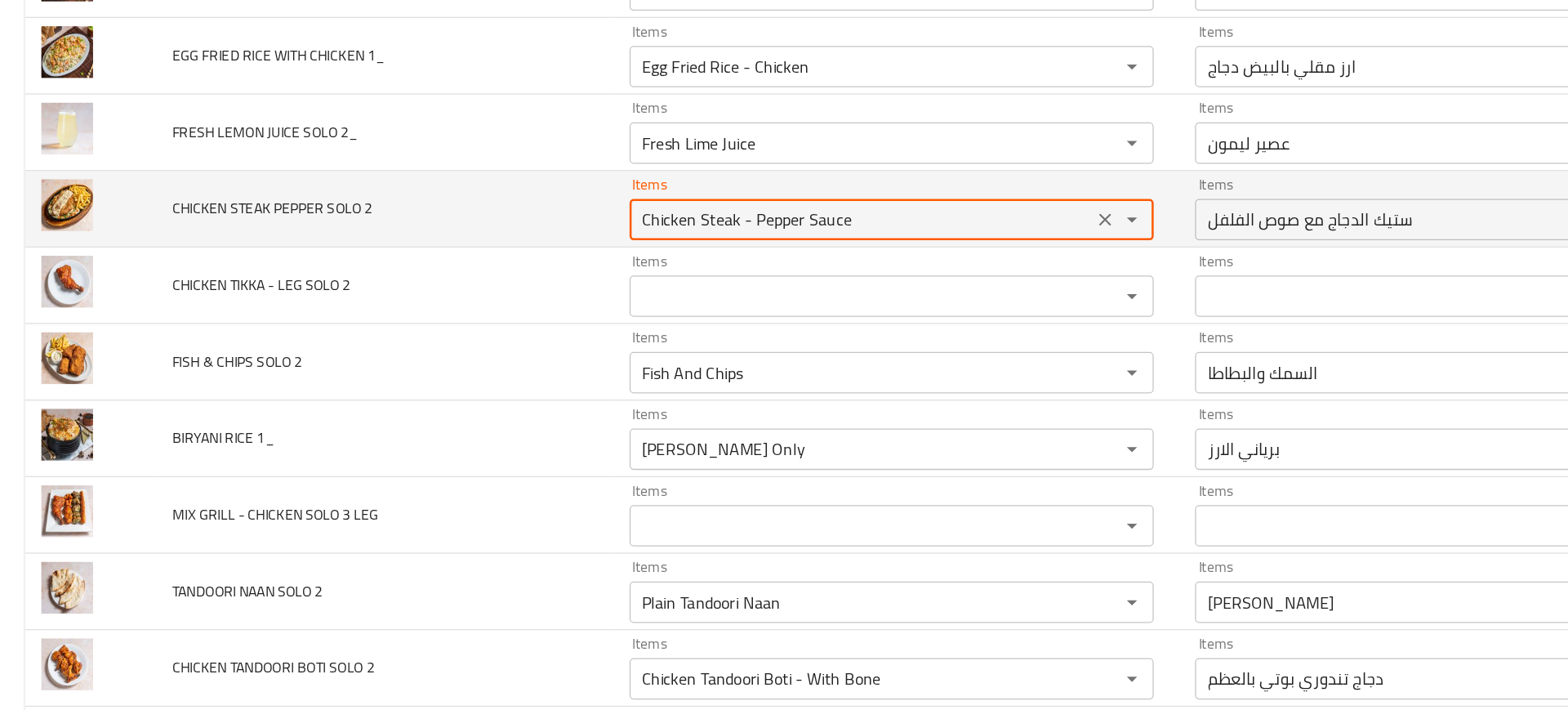
click at [526, 252] on 2 "Chicken Steak - Pepper Sauce" at bounding box center [681, 246] width 357 height 23
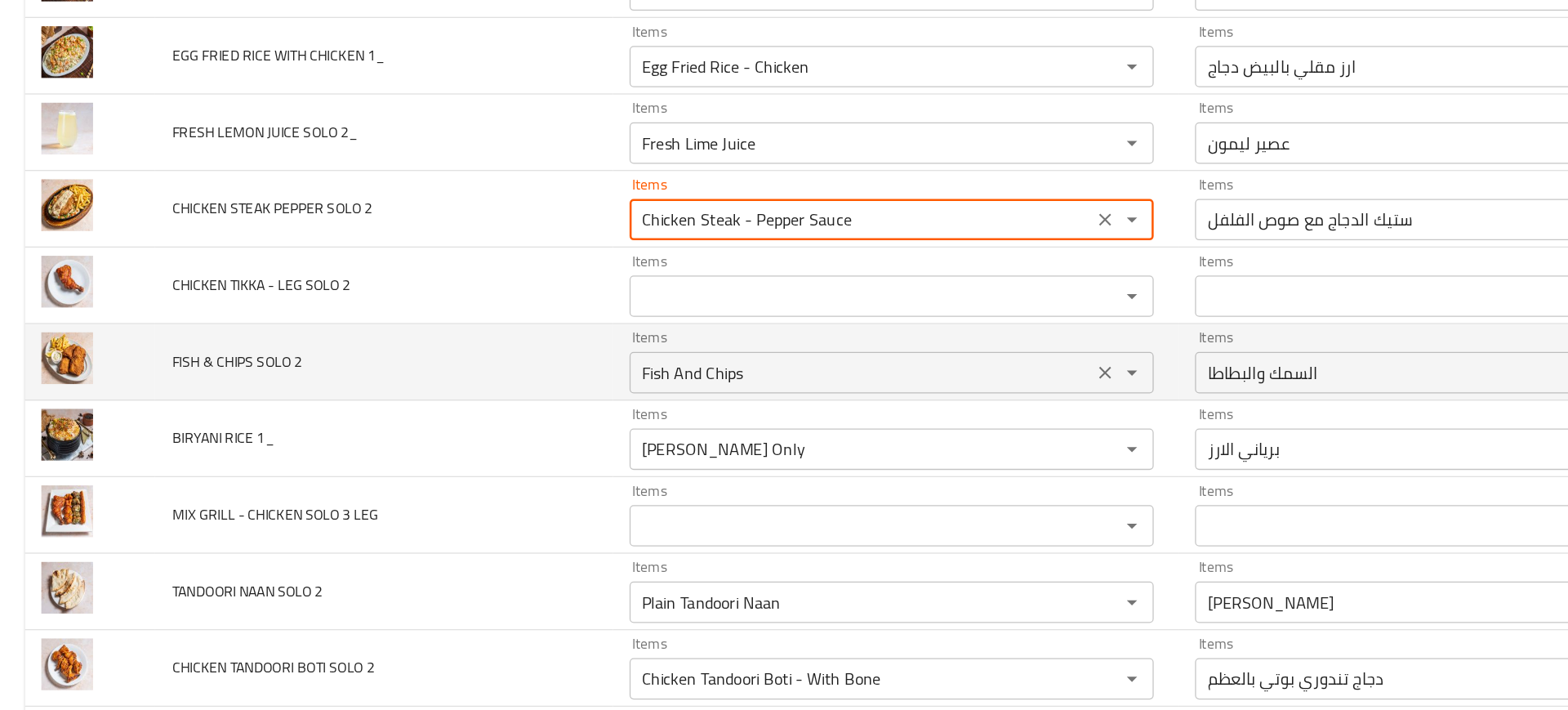
click at [575, 353] on div "Fish And Chips Items" at bounding box center [705, 367] width 415 height 33
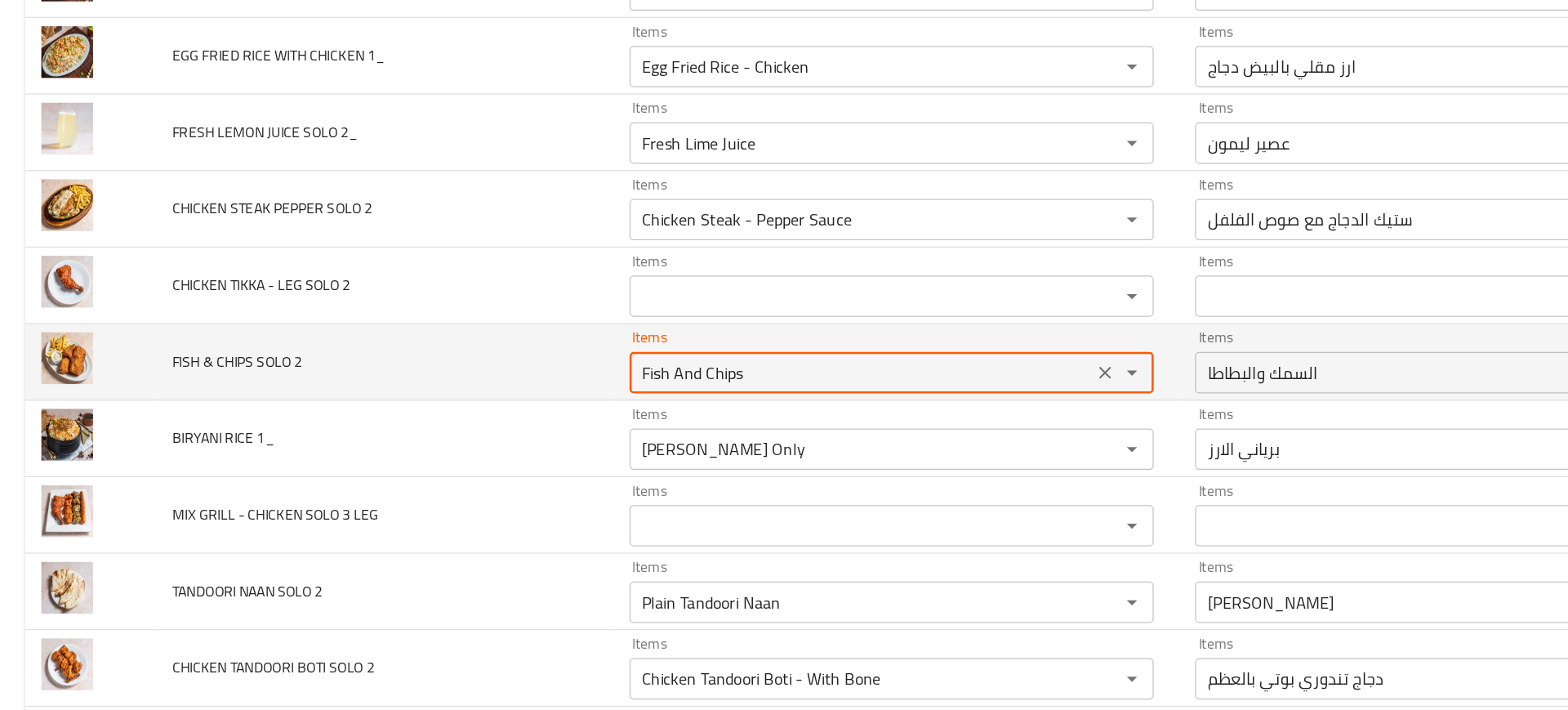
click at [575, 353] on div "Fish And Chips Items" at bounding box center [705, 367] width 415 height 33
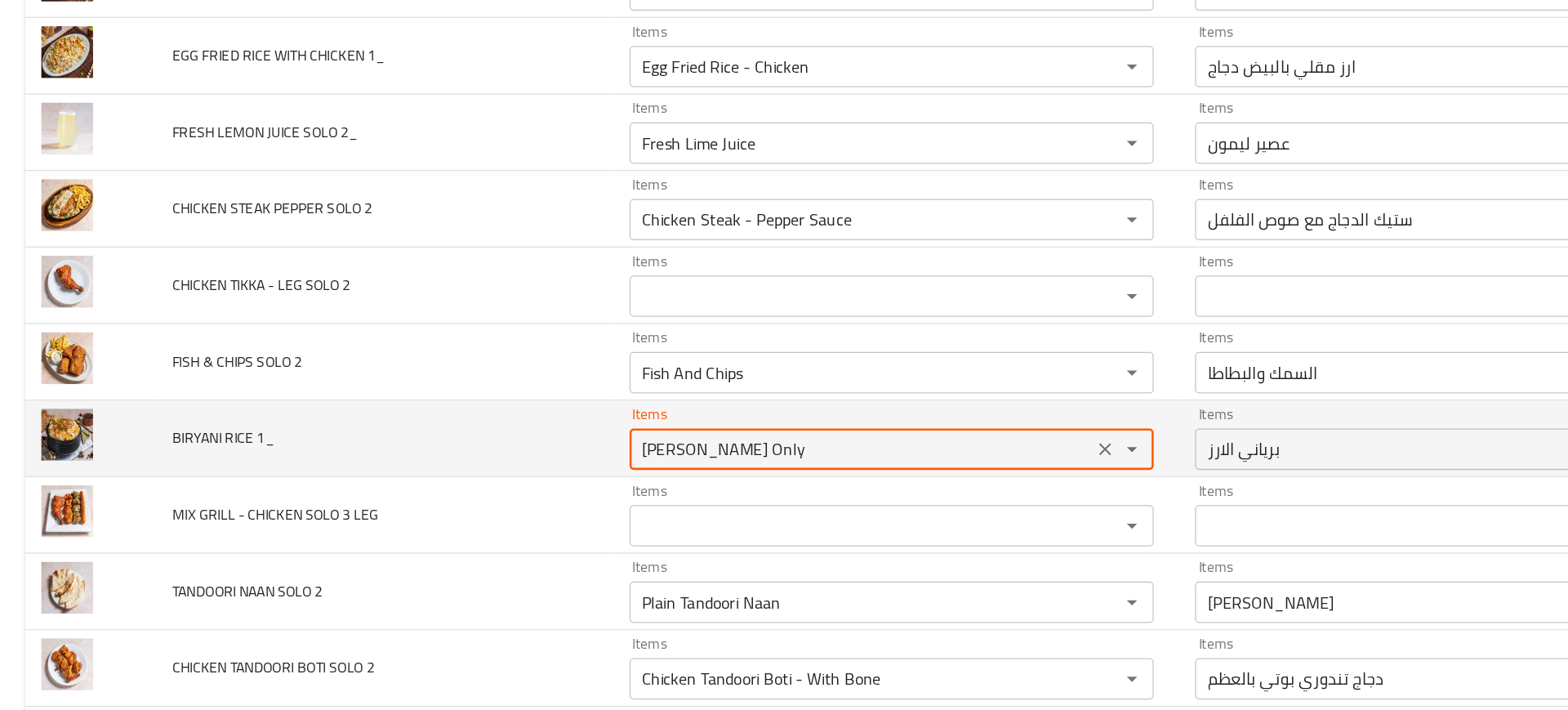
click at [550, 433] on 1_ "[PERSON_NAME] Only" at bounding box center [681, 427] width 357 height 23
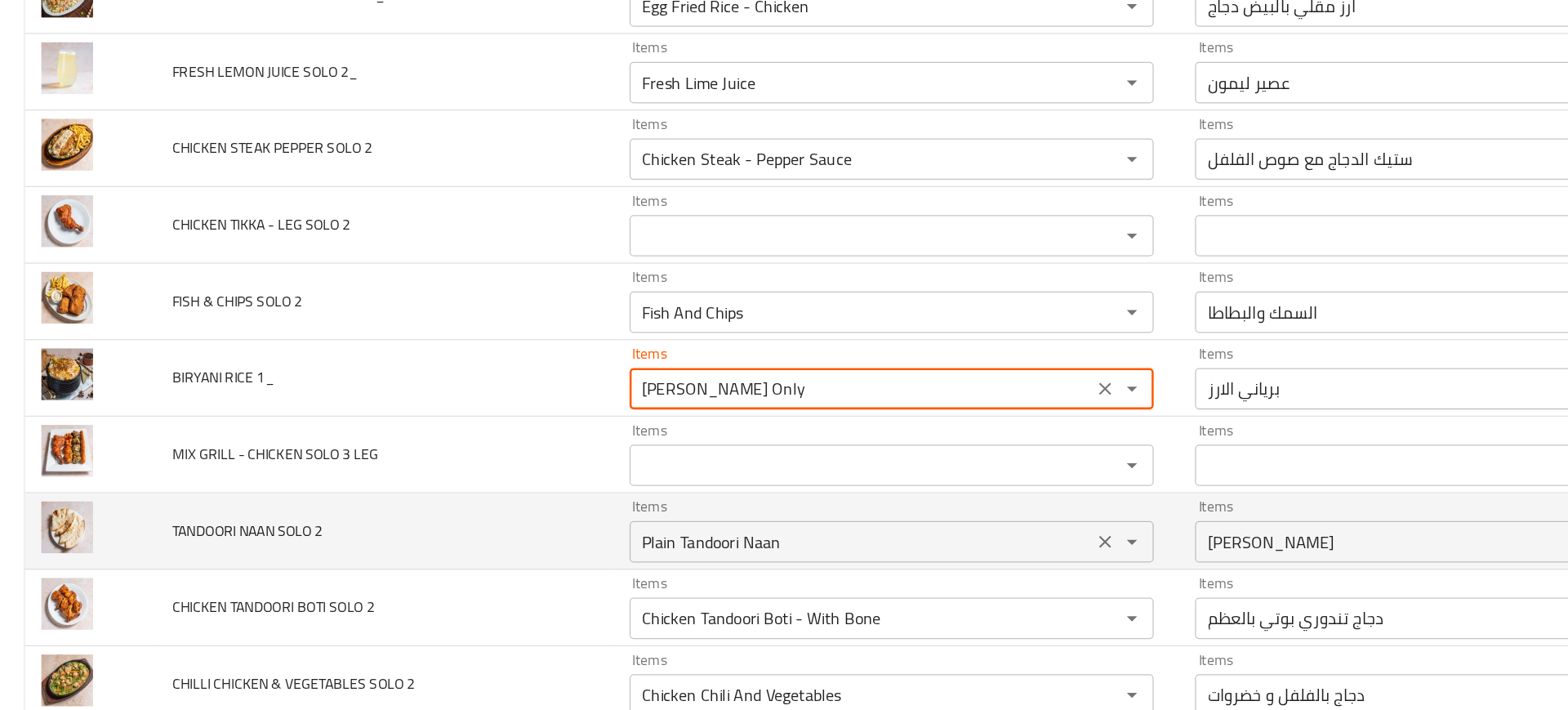
scroll to position [4565, 0]
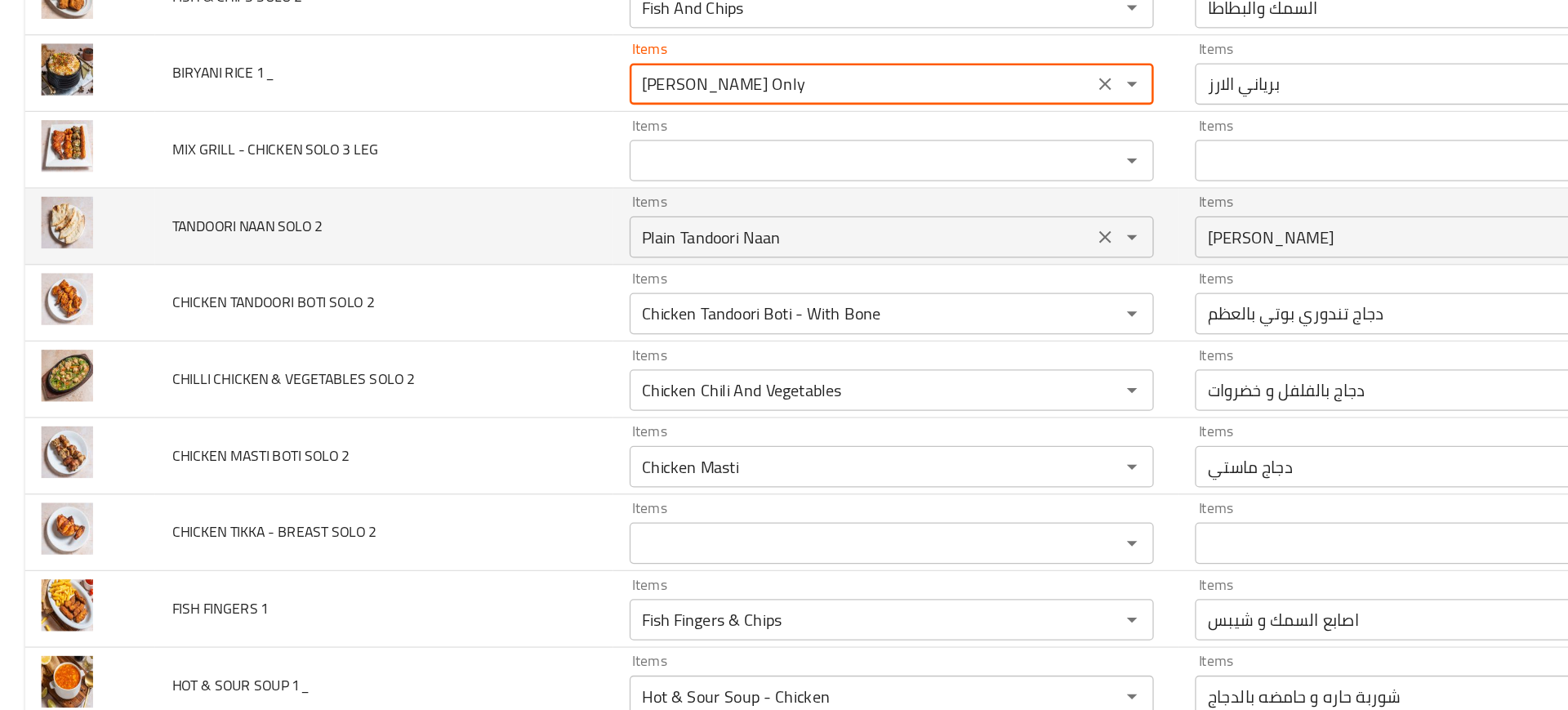
click at [580, 264] on 2 "Plain Tandoori Naan" at bounding box center [681, 259] width 357 height 23
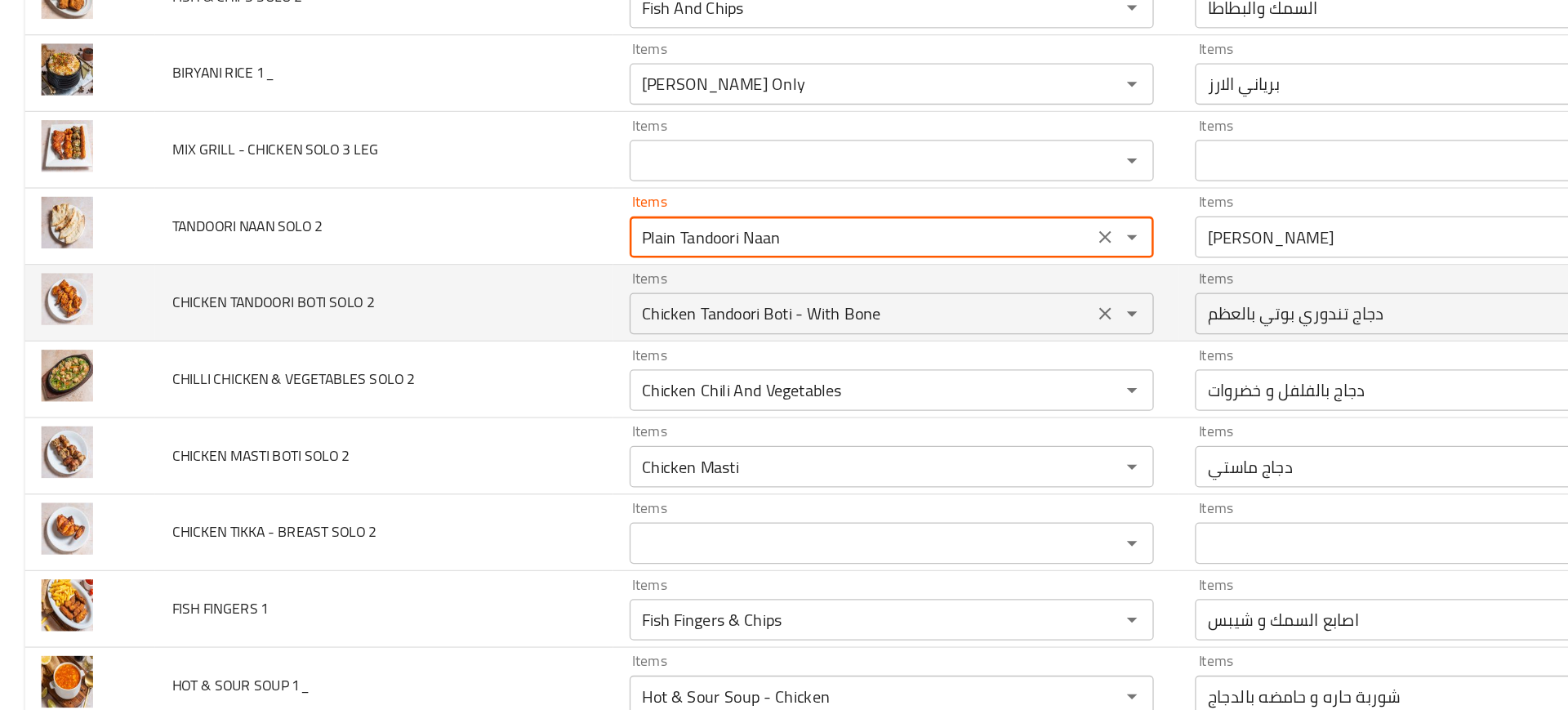
click at [552, 333] on div "Chicken Tandoori Boti - With Bone Items" at bounding box center [705, 320] width 415 height 33
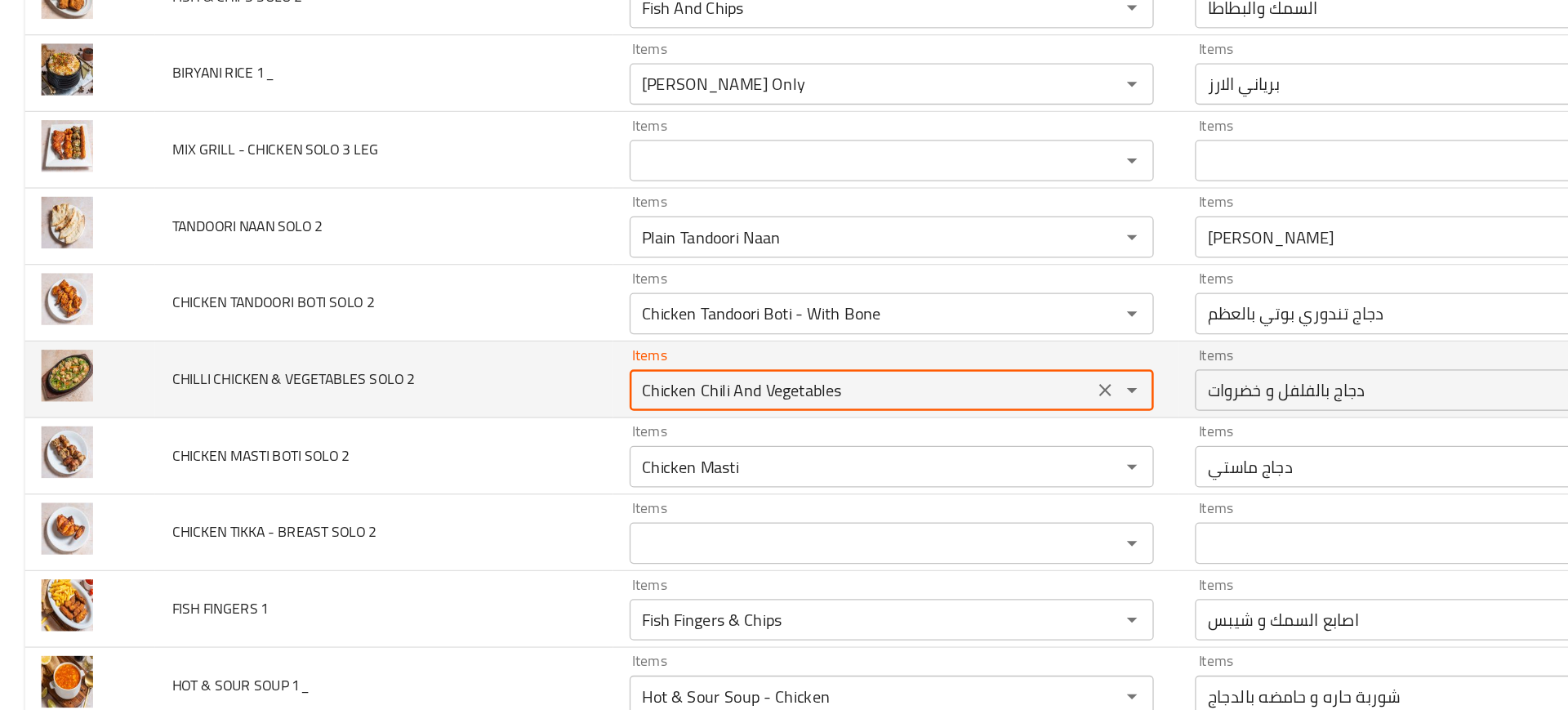
click at [548, 382] on 2 "Chicken Chili And Vegetables" at bounding box center [681, 380] width 357 height 23
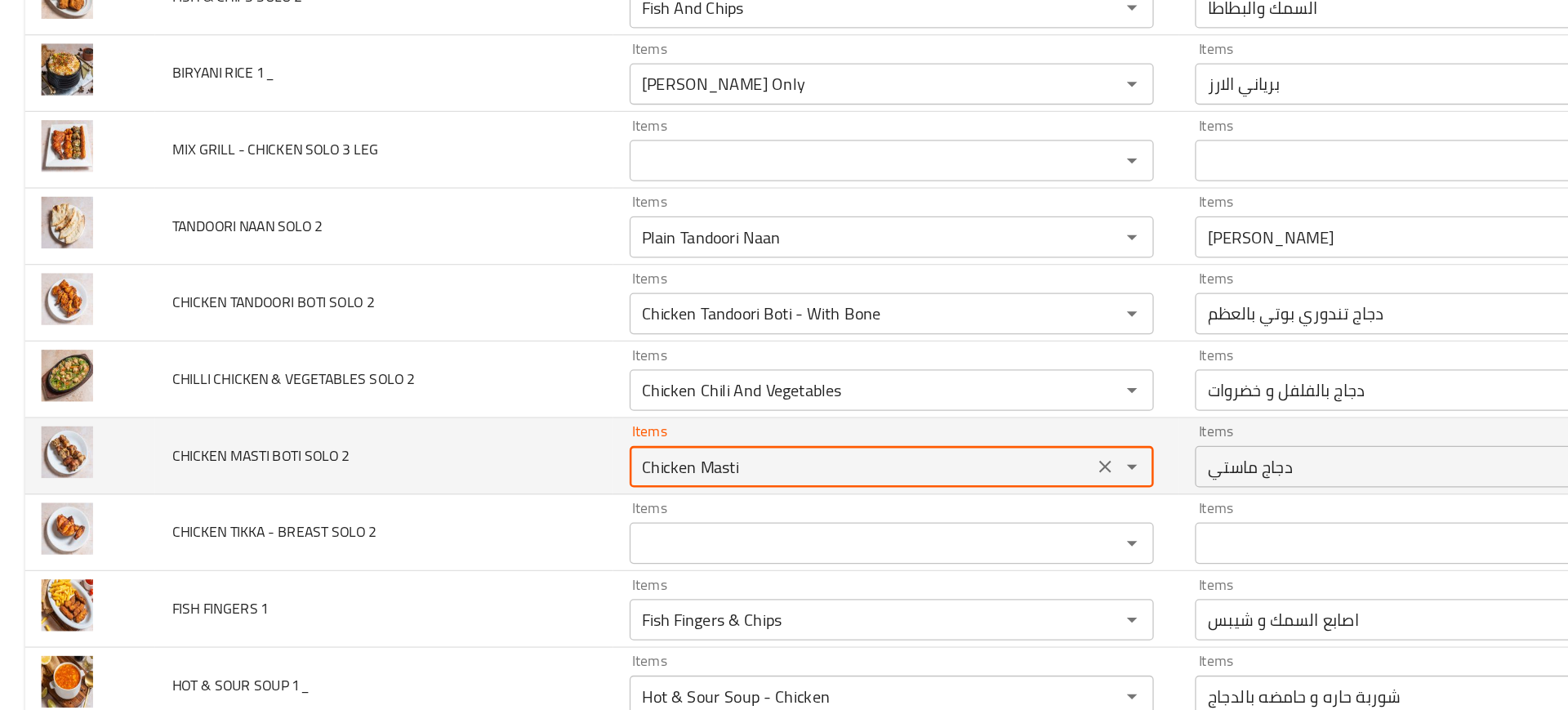
click at [558, 444] on 2 "Chicken Masti" at bounding box center [681, 441] width 357 height 23
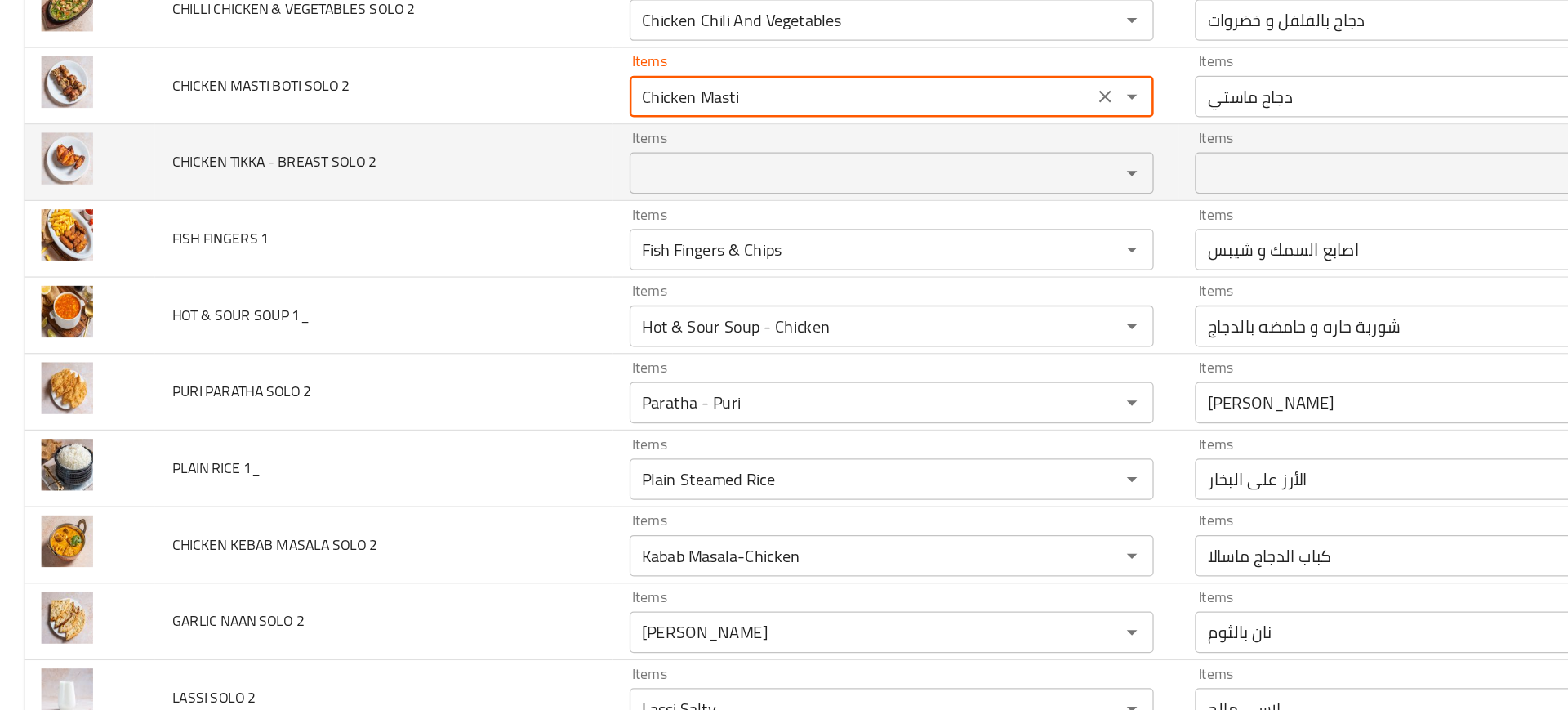
scroll to position [4858, 0]
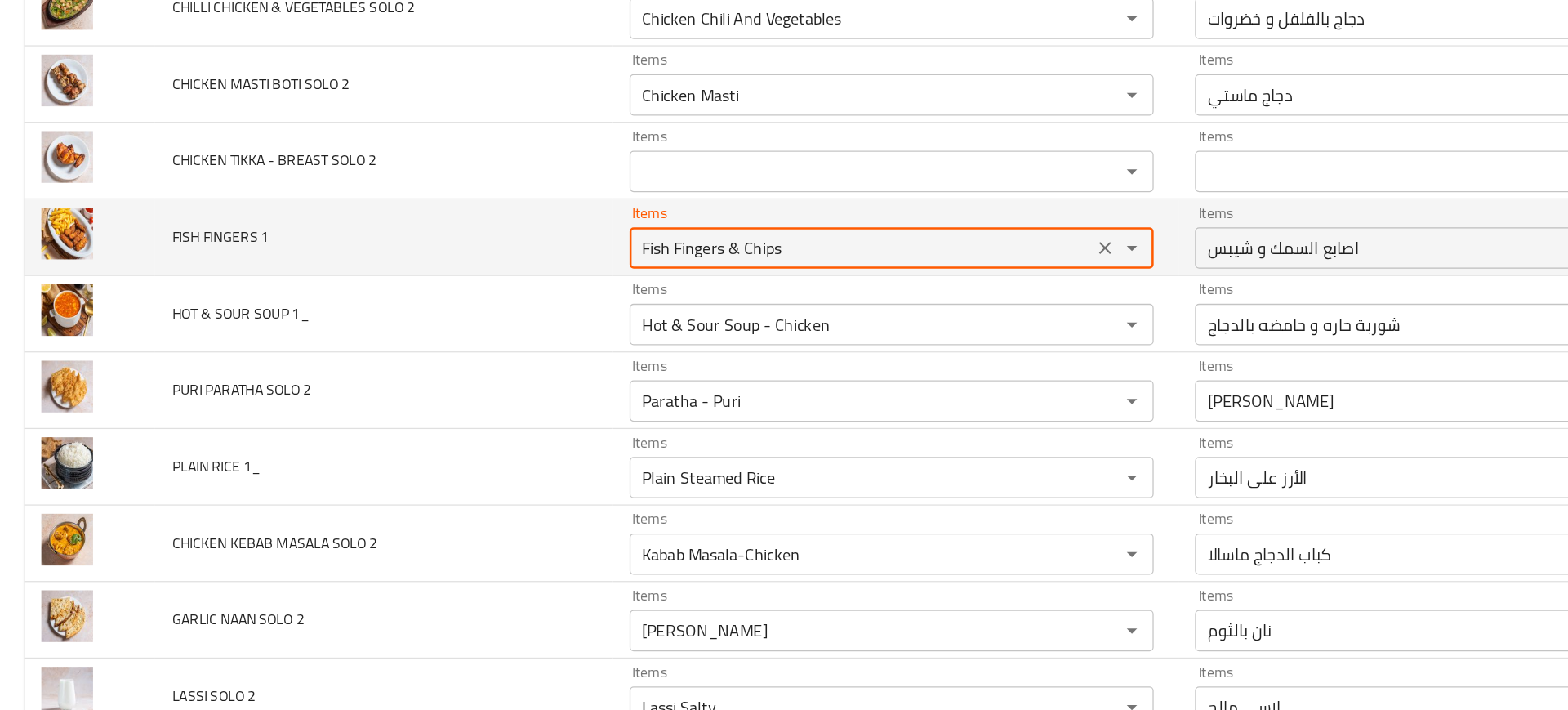
click at [592, 266] on 1 "Fish Fingers & Chips" at bounding box center [681, 268] width 357 height 23
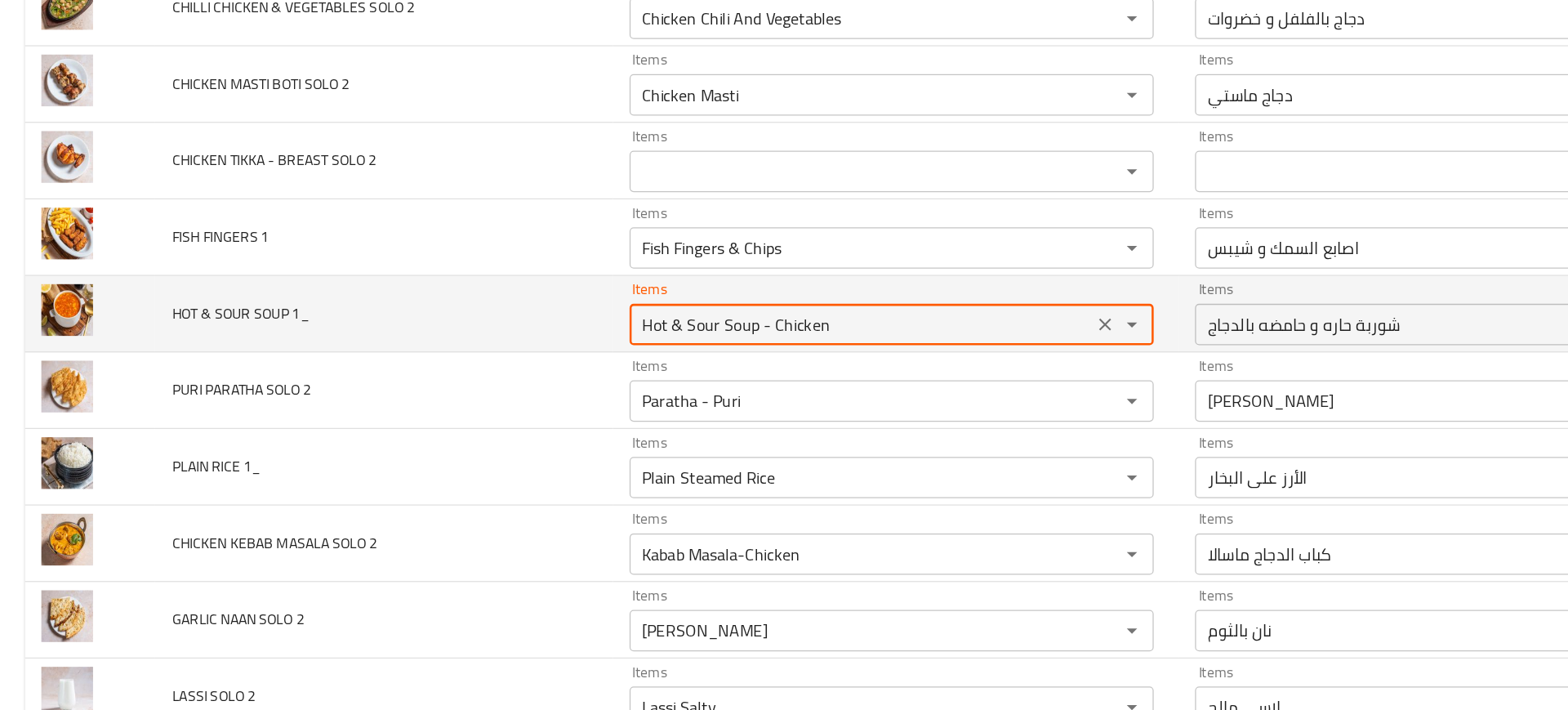
click at [553, 336] on 1_ "Hot & Sour Soup - Chicken" at bounding box center [681, 329] width 357 height 23
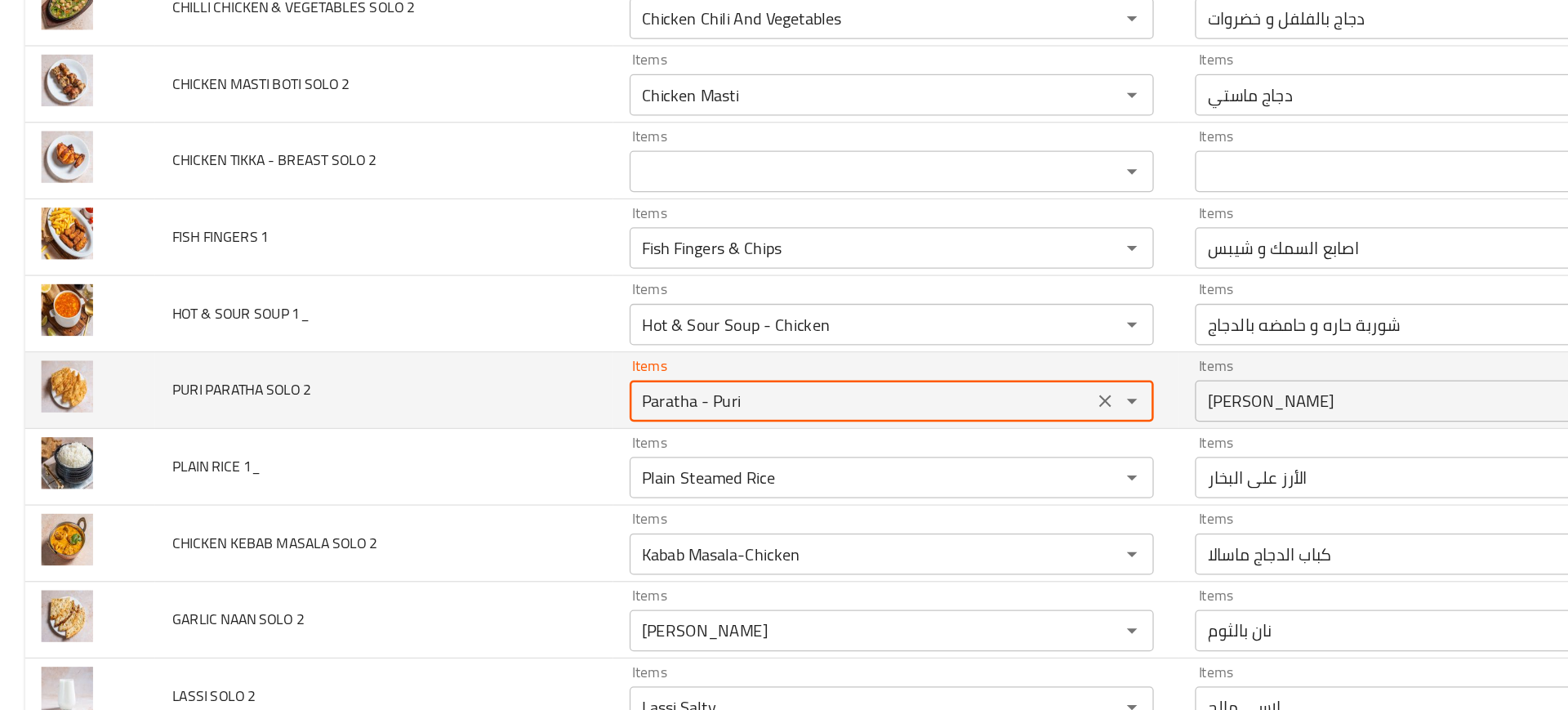
click at [557, 386] on 2 "Paratha - Puri" at bounding box center [681, 389] width 357 height 23
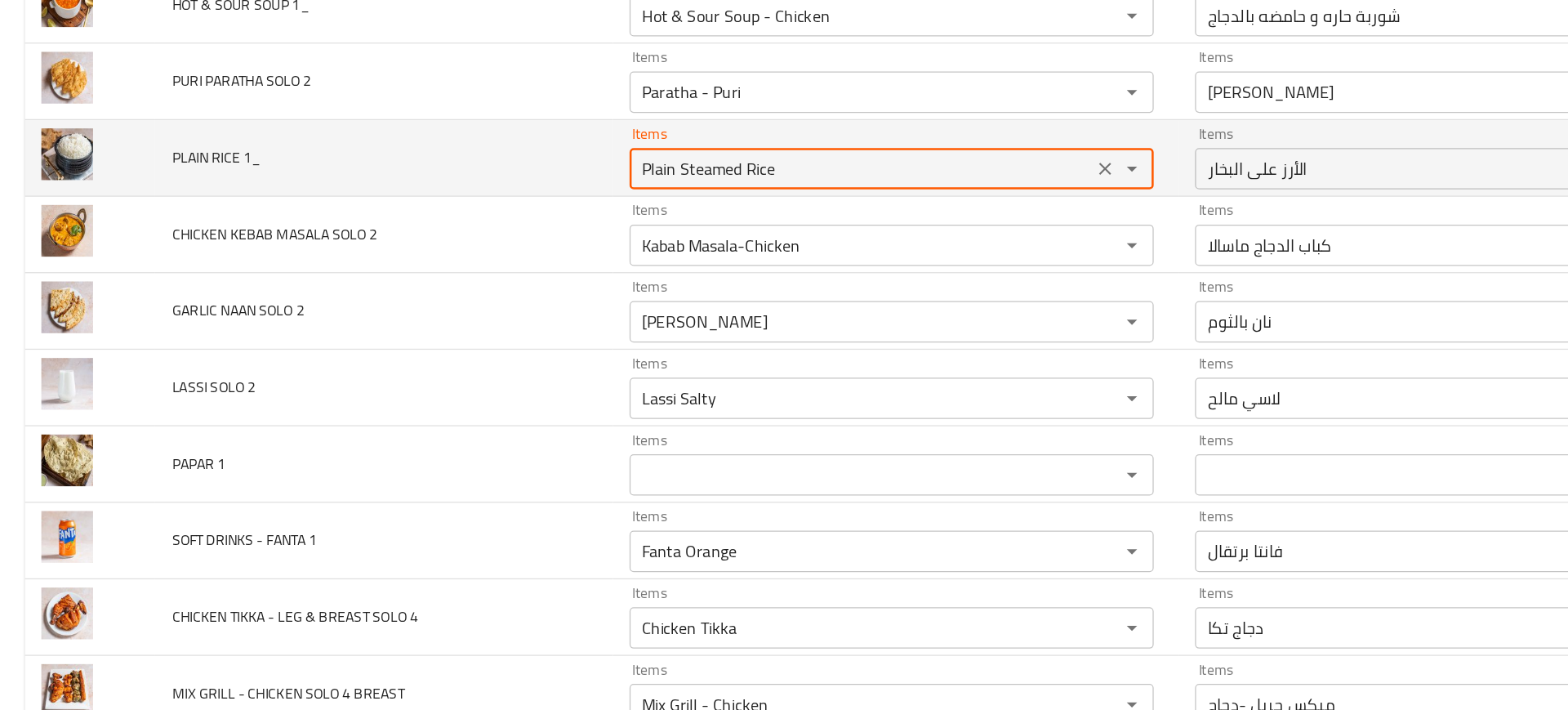
click at [531, 212] on 1_ "Plain Steamed Rice" at bounding box center [681, 206] width 357 height 23
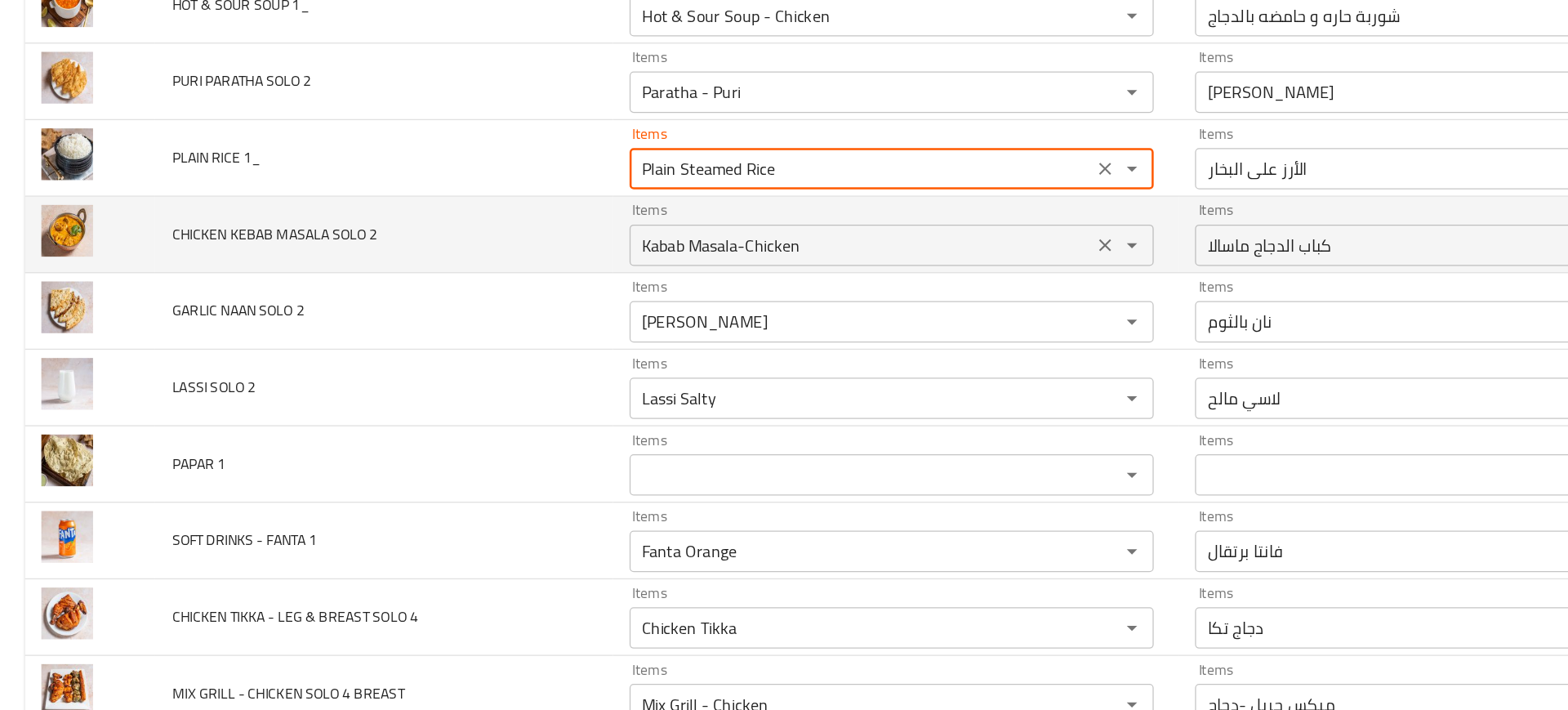
click at [567, 267] on 2 "Kabab Masala-Chicken" at bounding box center [681, 266] width 357 height 23
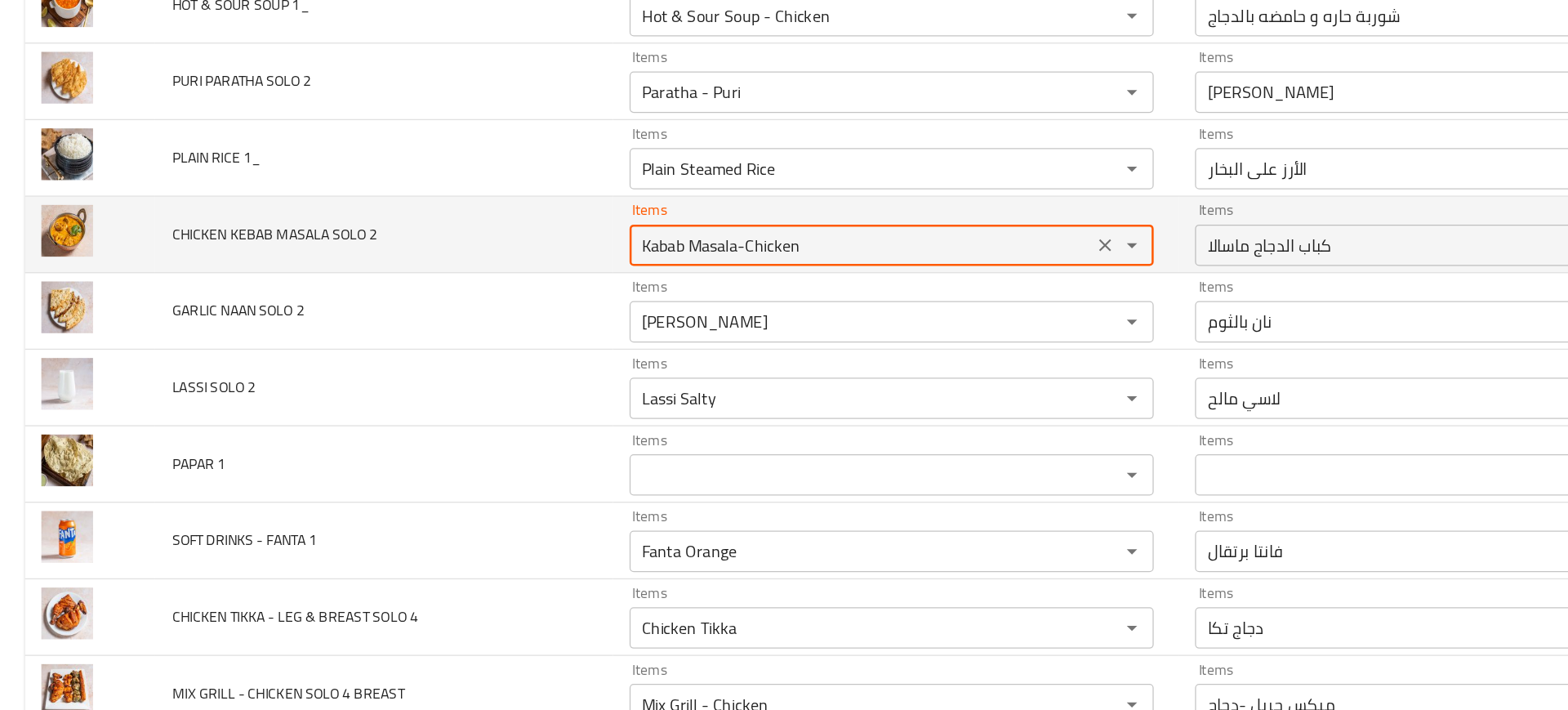
click at [567, 267] on 2 "Kabab Masala-Chicken" at bounding box center [681, 266] width 357 height 23
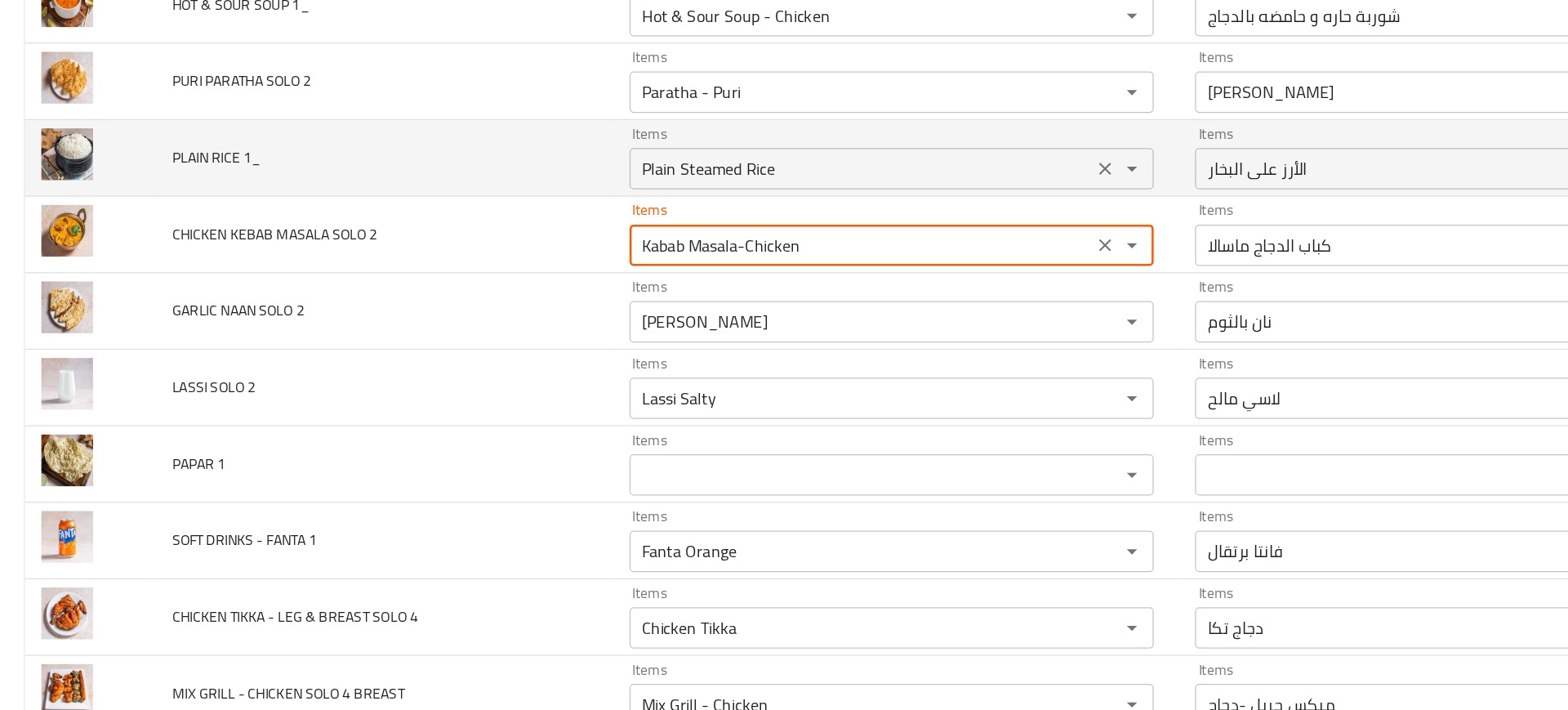
click at [533, 209] on 1_ "Plain Steamed Rice" at bounding box center [681, 206] width 357 height 23
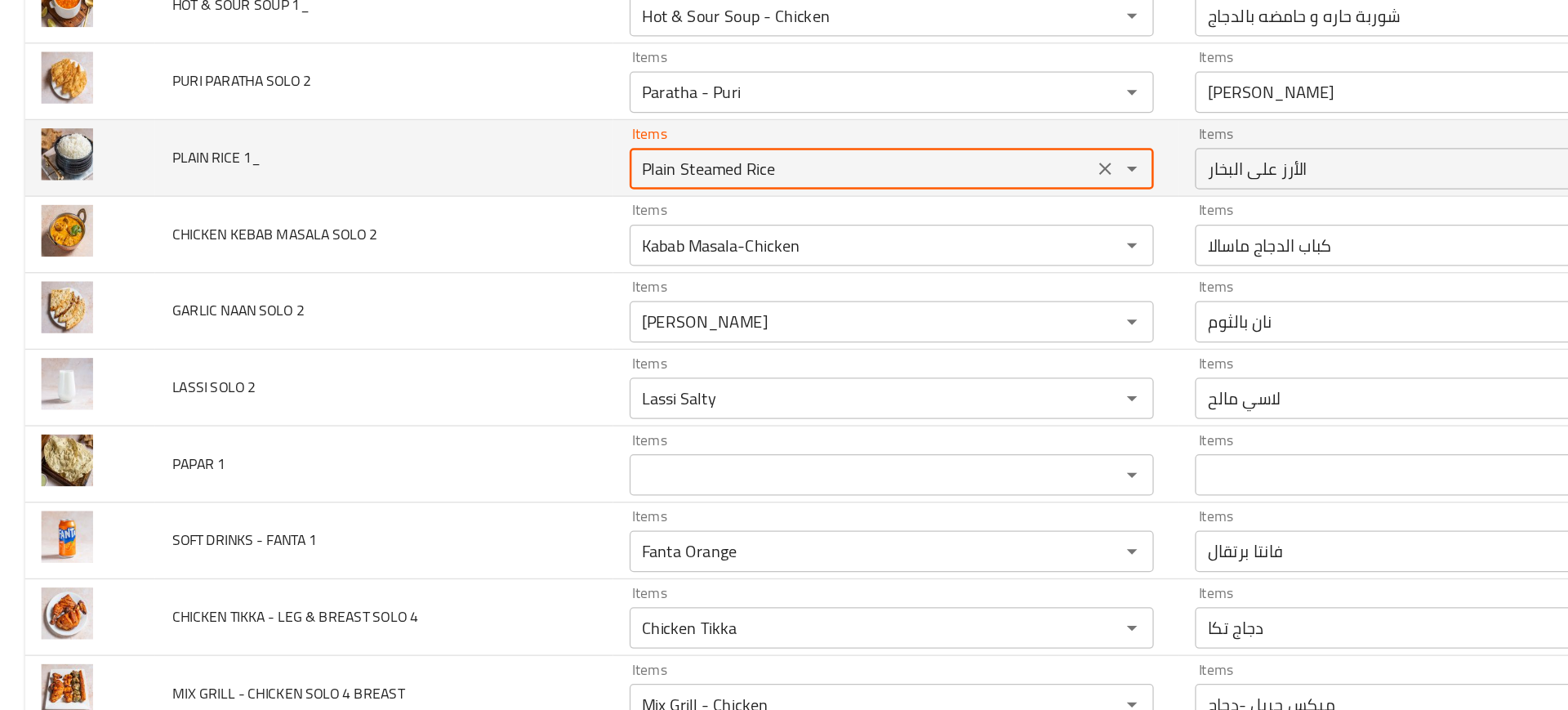
click at [533, 209] on 1_ "Plain Steamed Rice" at bounding box center [681, 206] width 357 height 23
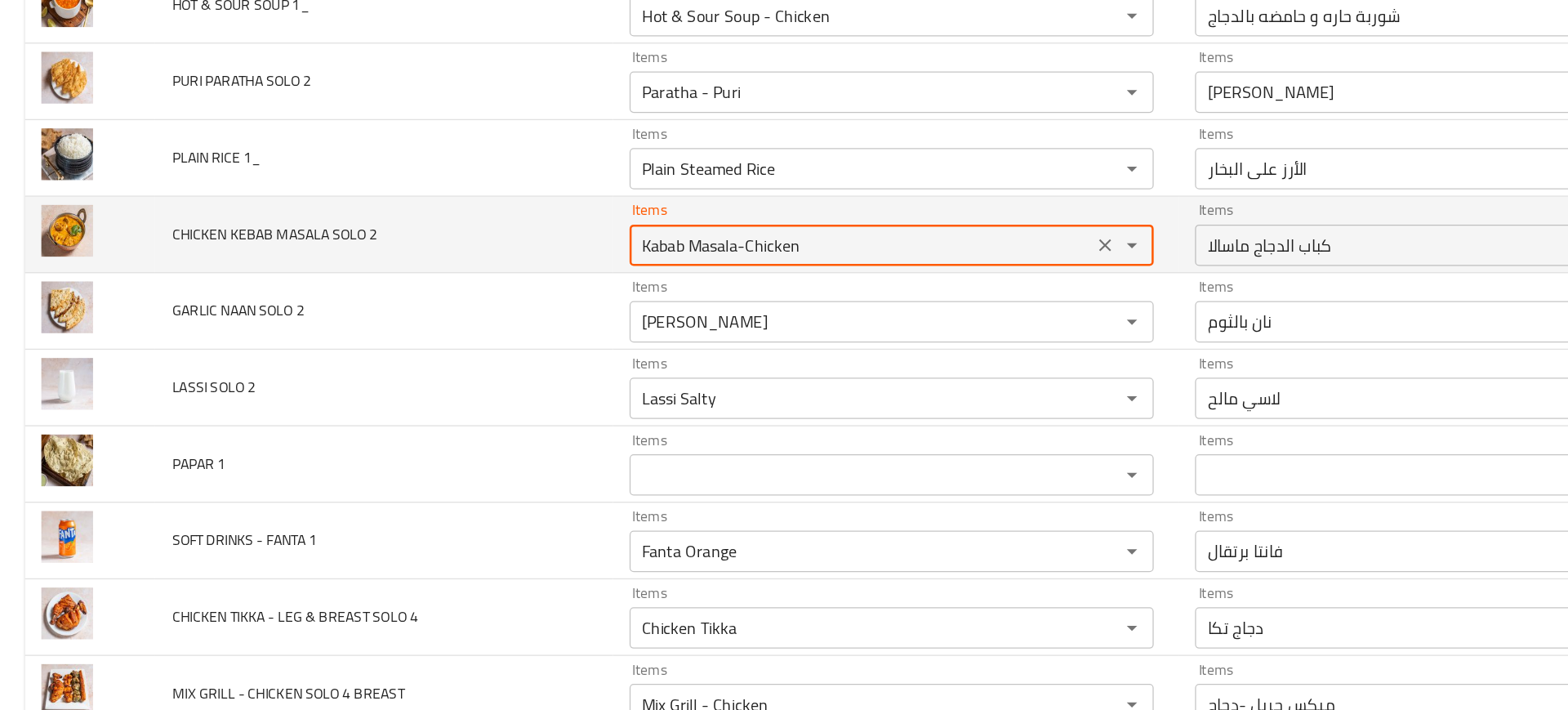
click at [545, 265] on 2 "Kabab Masala-Chicken" at bounding box center [681, 266] width 357 height 23
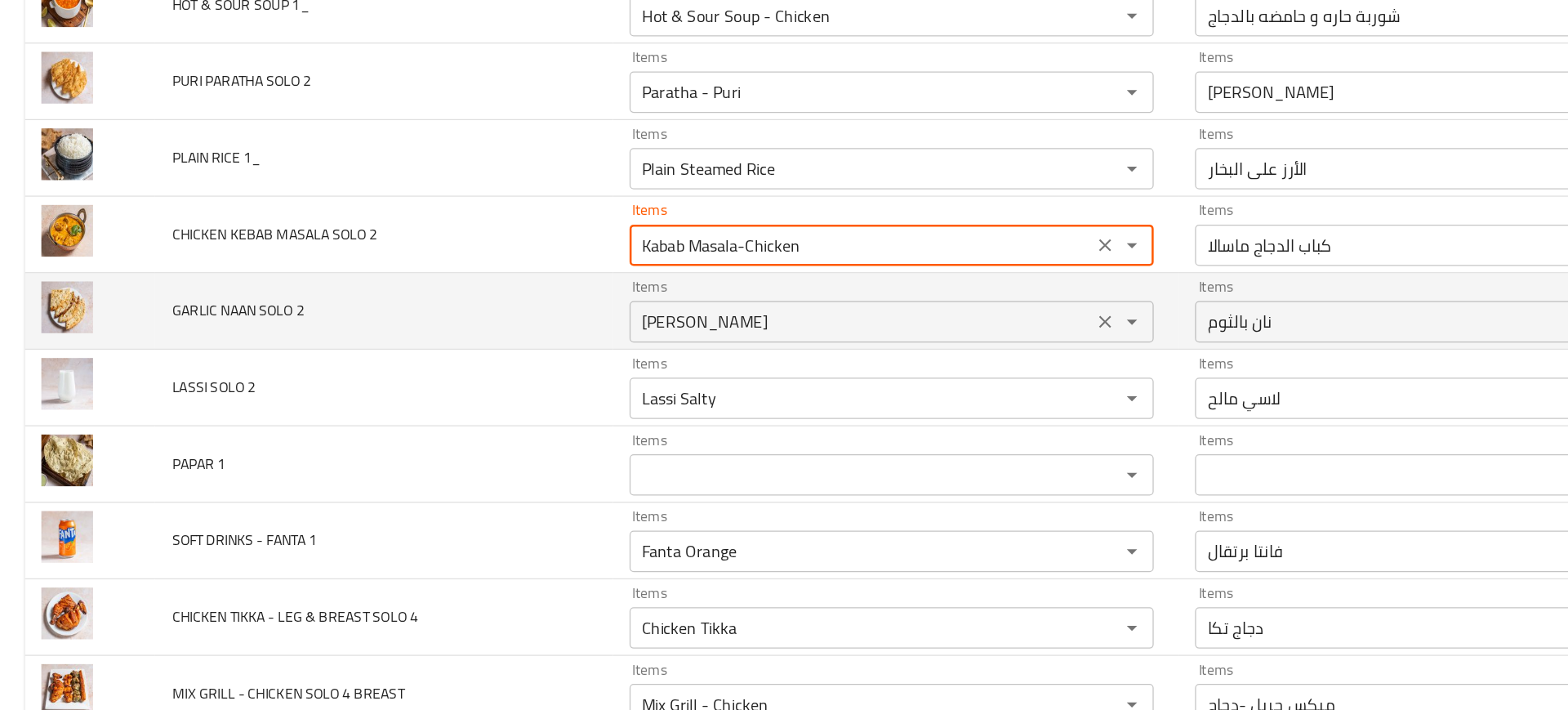
click at [568, 320] on 2 "[PERSON_NAME]" at bounding box center [681, 326] width 357 height 23
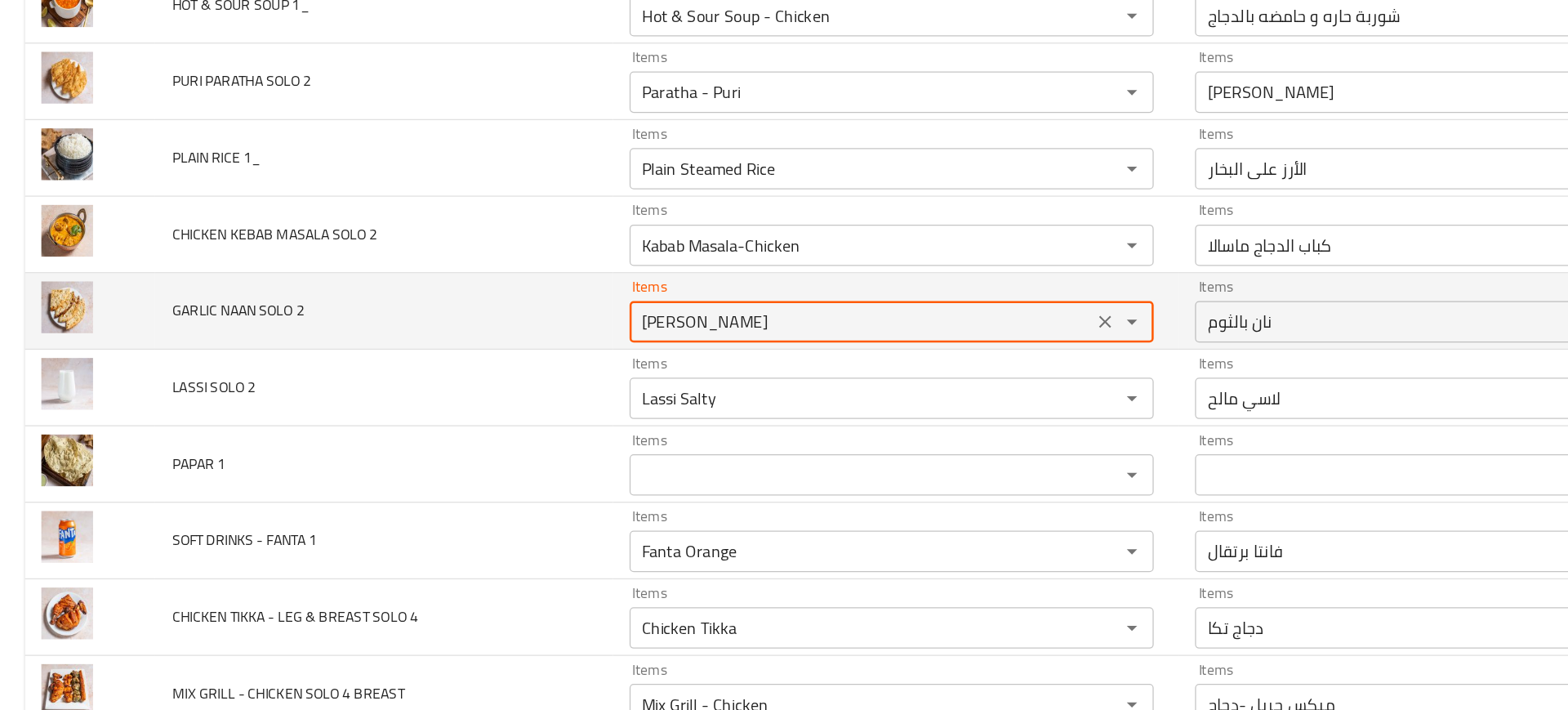
click at [568, 320] on 2 "[PERSON_NAME]" at bounding box center [681, 326] width 357 height 23
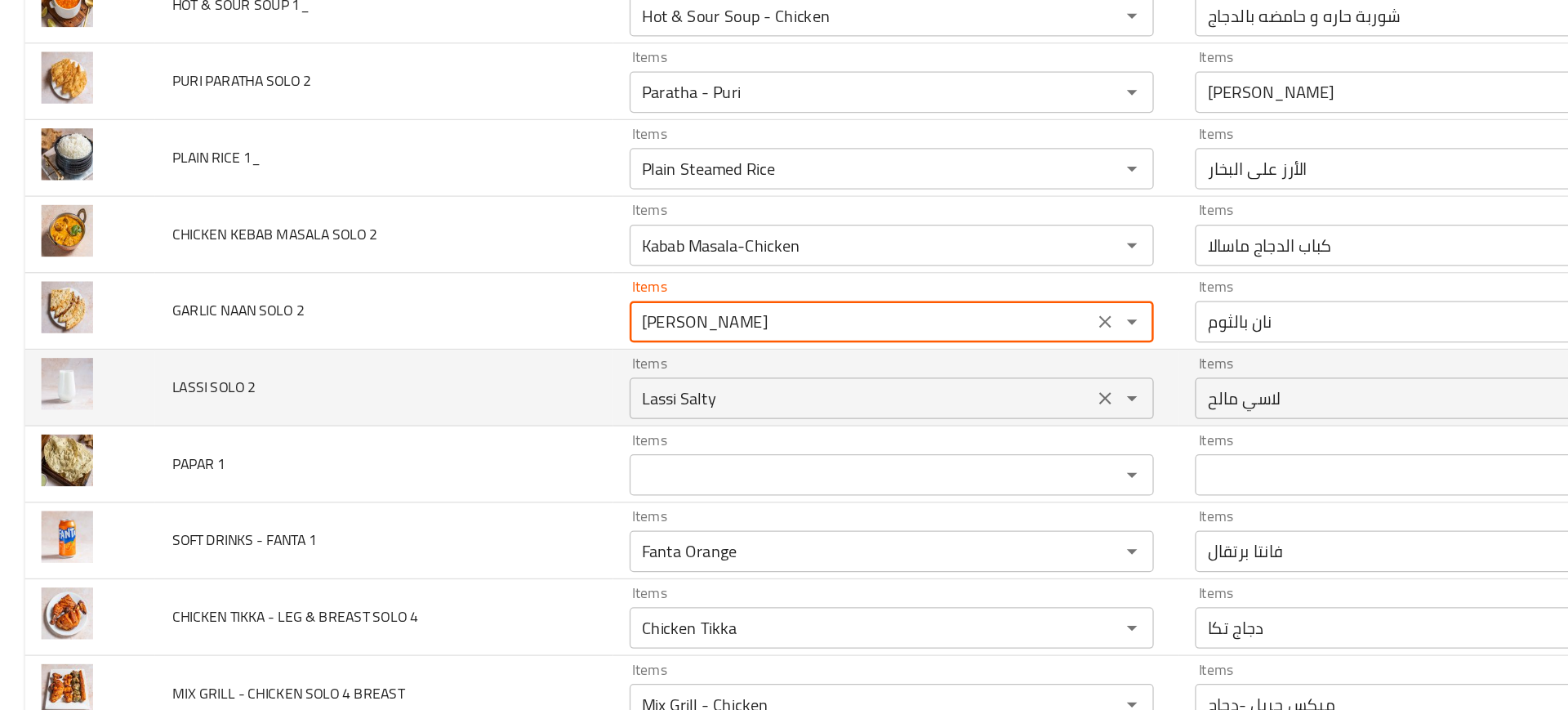
click at [564, 382] on 2 "Lassi Salty" at bounding box center [681, 387] width 357 height 23
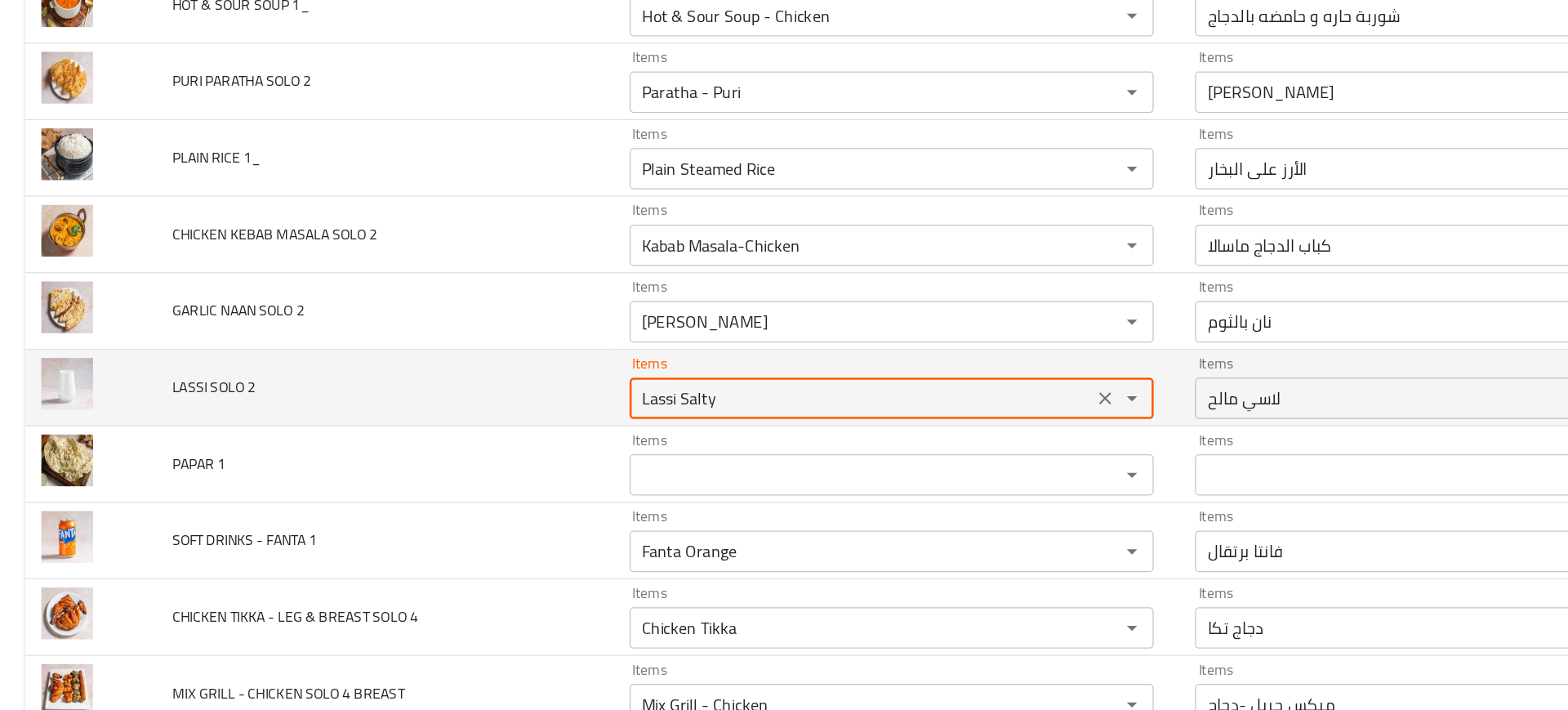
click at [564, 382] on 2 "Lassi Salty" at bounding box center [681, 387] width 357 height 23
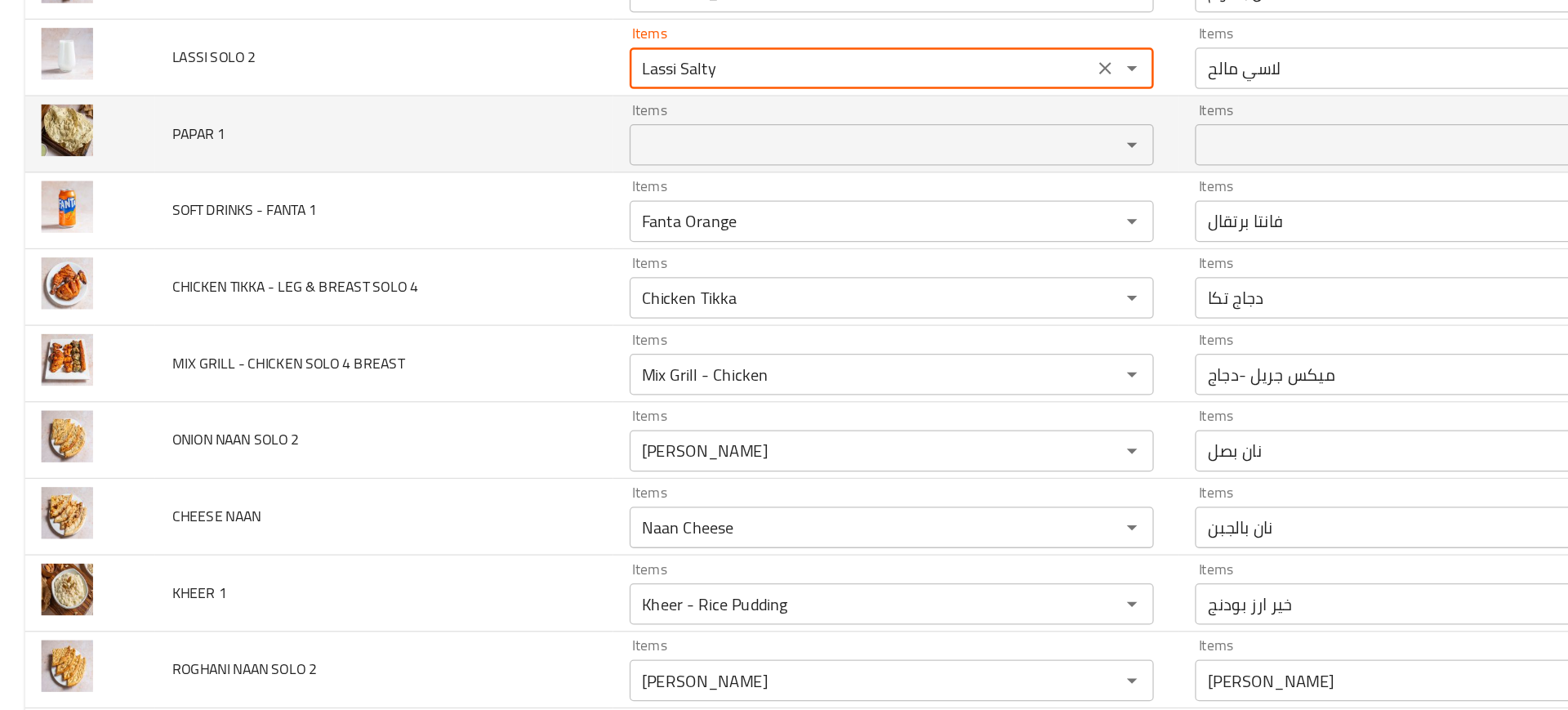
scroll to position [5364, 0]
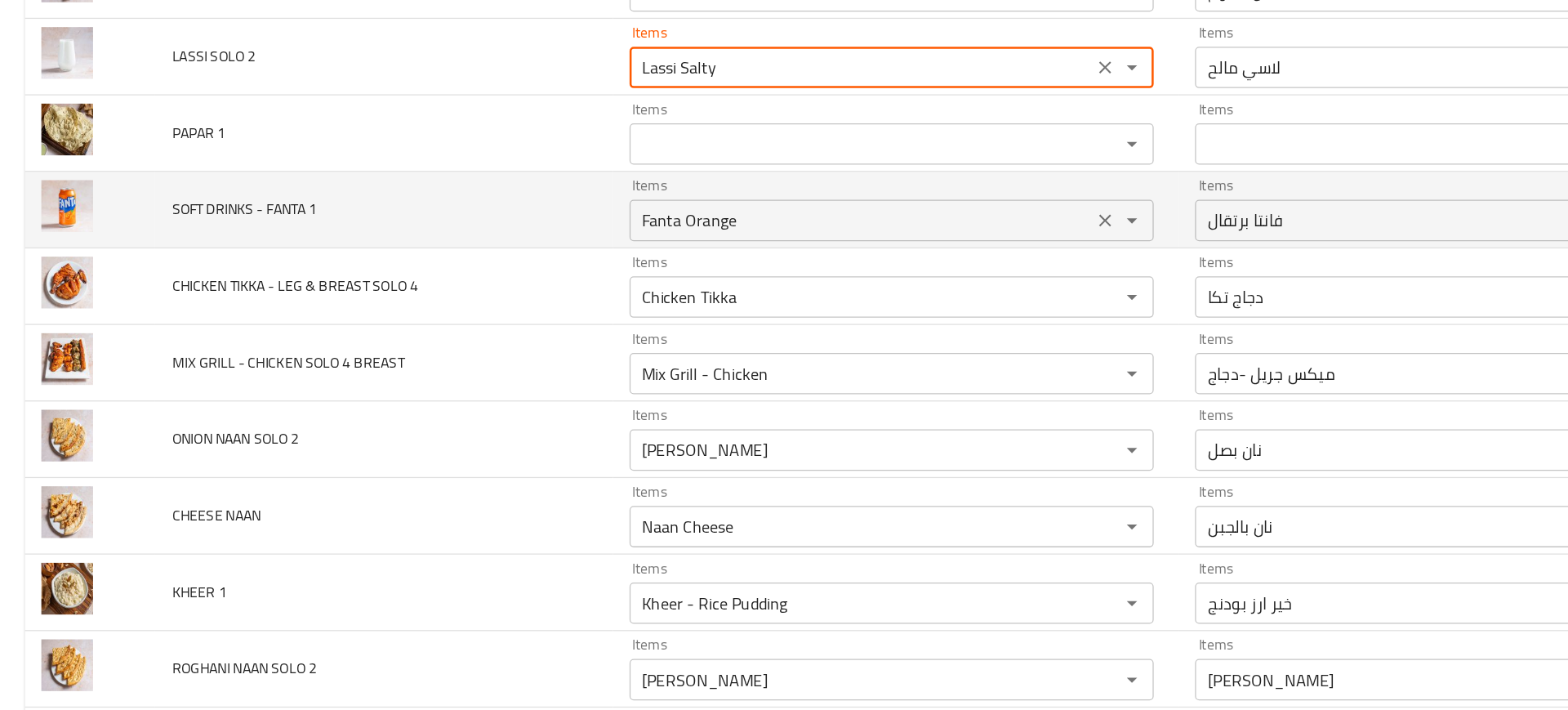
click at [565, 256] on 1 "Fanta Orange" at bounding box center [681, 246] width 357 height 23
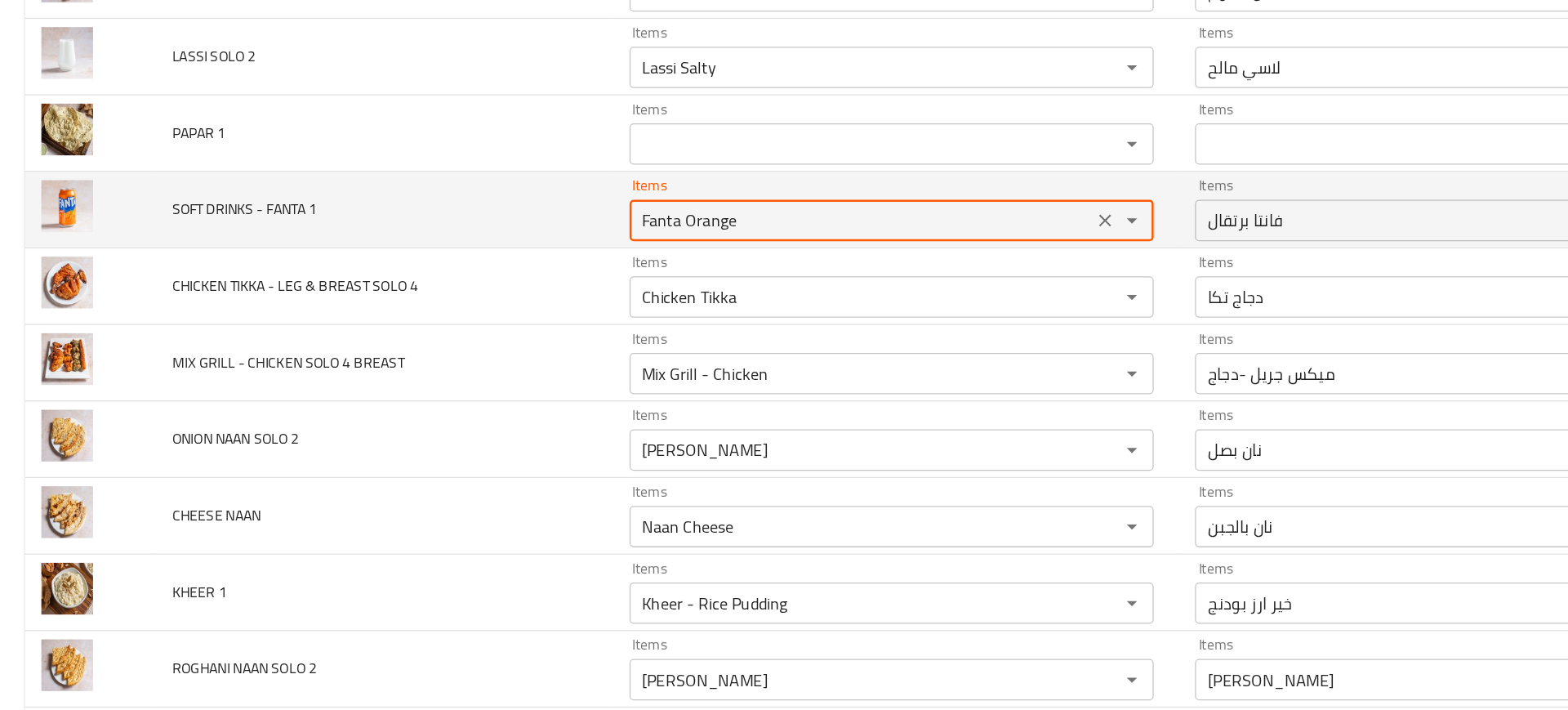
click at [565, 256] on 1 "Fanta Orange" at bounding box center [681, 246] width 357 height 23
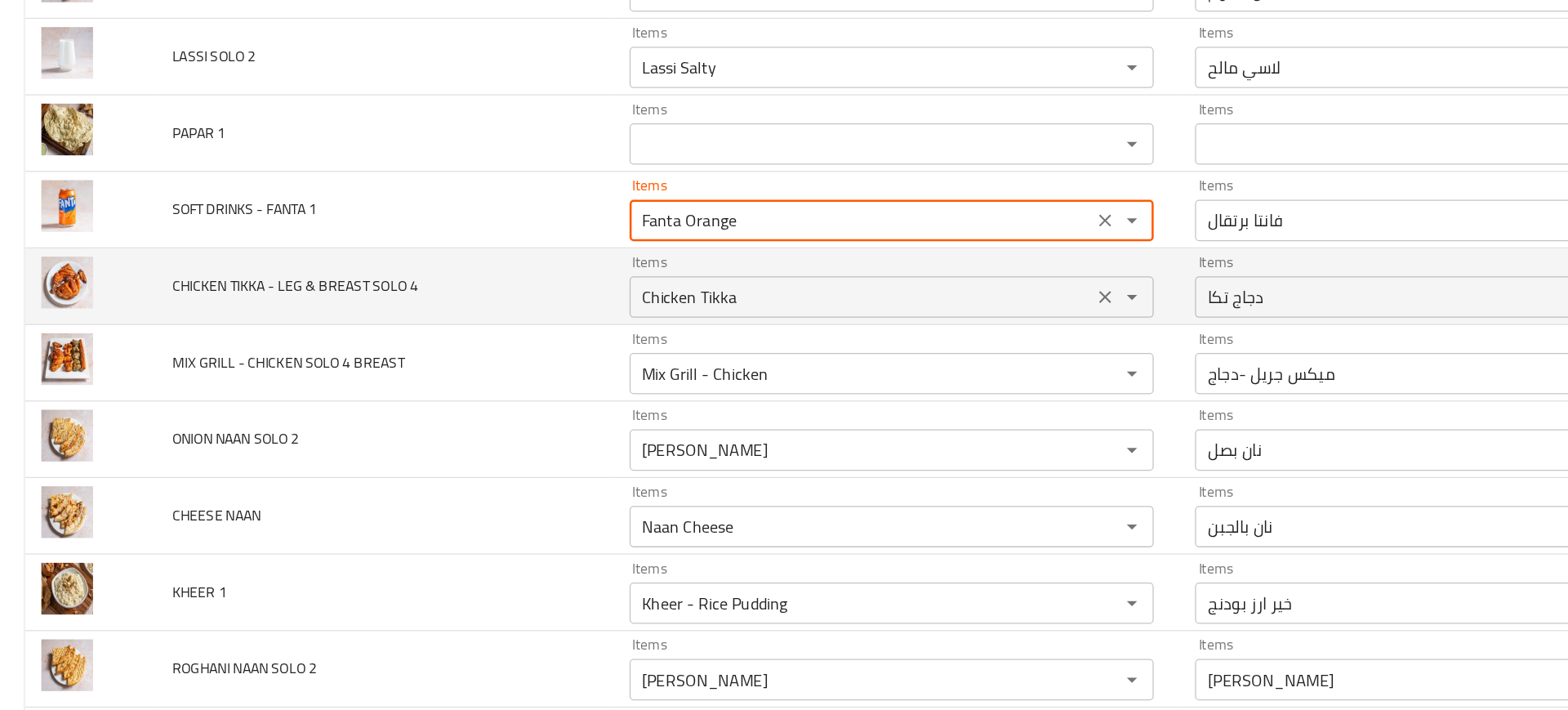
click at [555, 293] on div "Chicken Tikka Items" at bounding box center [705, 307] width 415 height 33
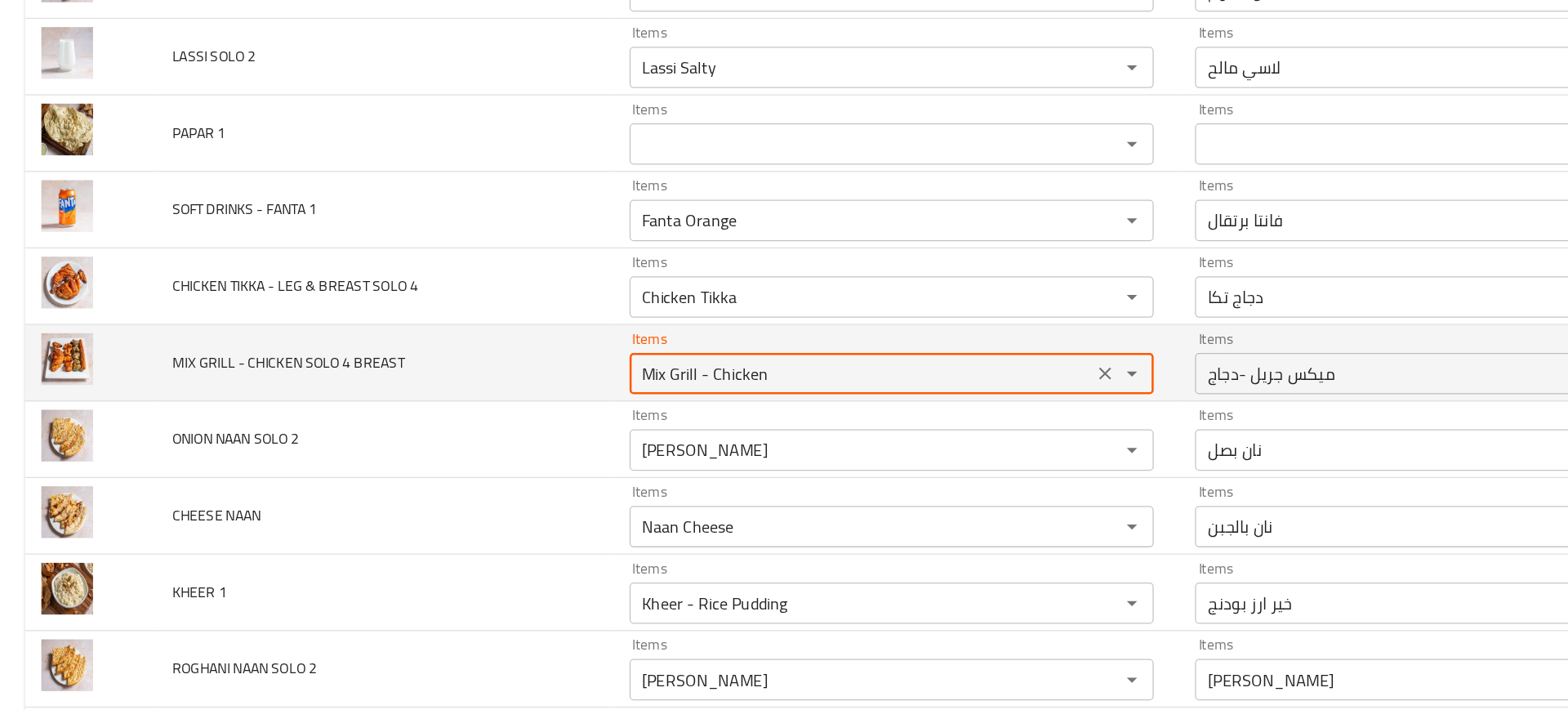
click at [572, 373] on BREAST "Mix Grill - Chicken" at bounding box center [681, 367] width 357 height 23
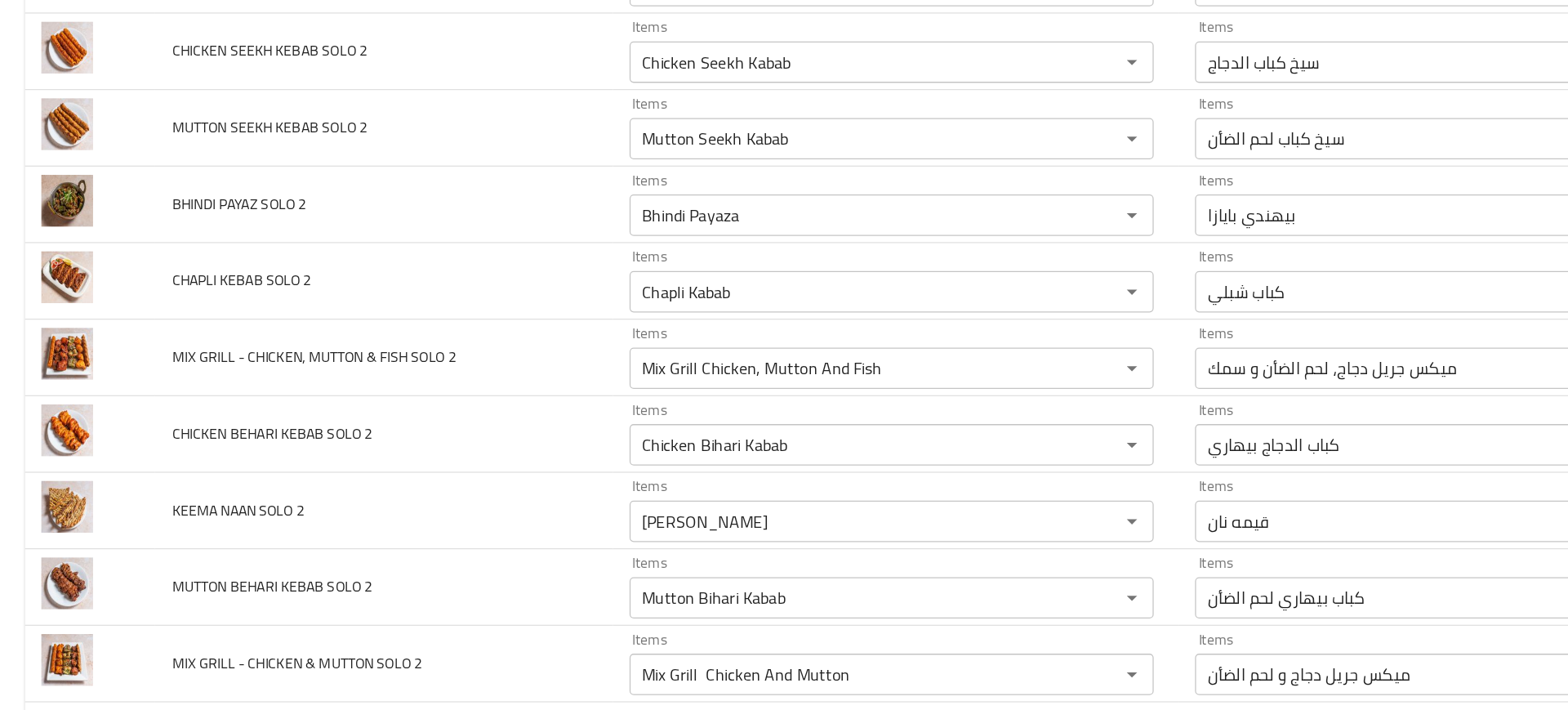
scroll to position [4400, 0]
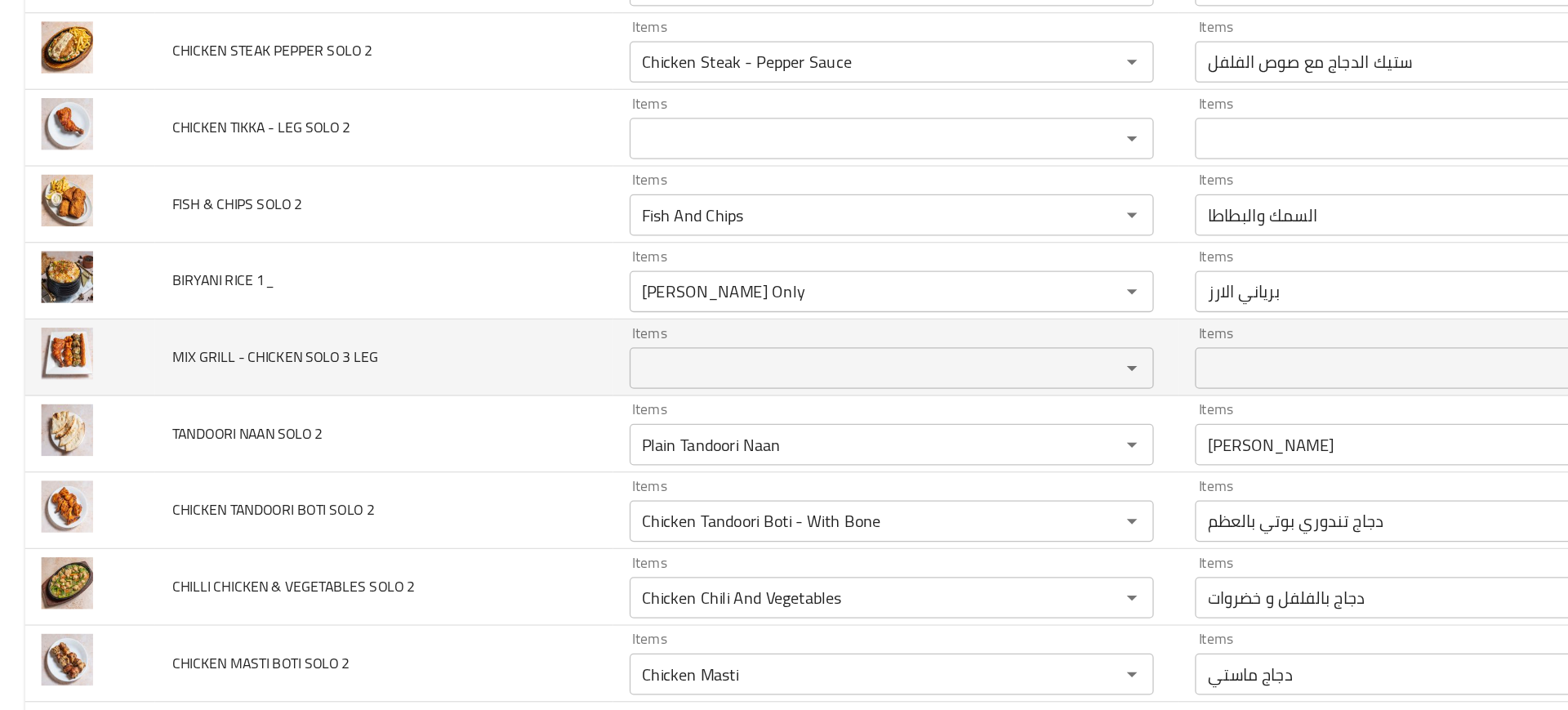
click at [267, 353] on span "MIX GRILL - CHICKEN SOLO 3 LEG" at bounding box center [217, 354] width 163 height 21
copy span "MIX GRILL - CHICKEN SOLO 3 LEG"
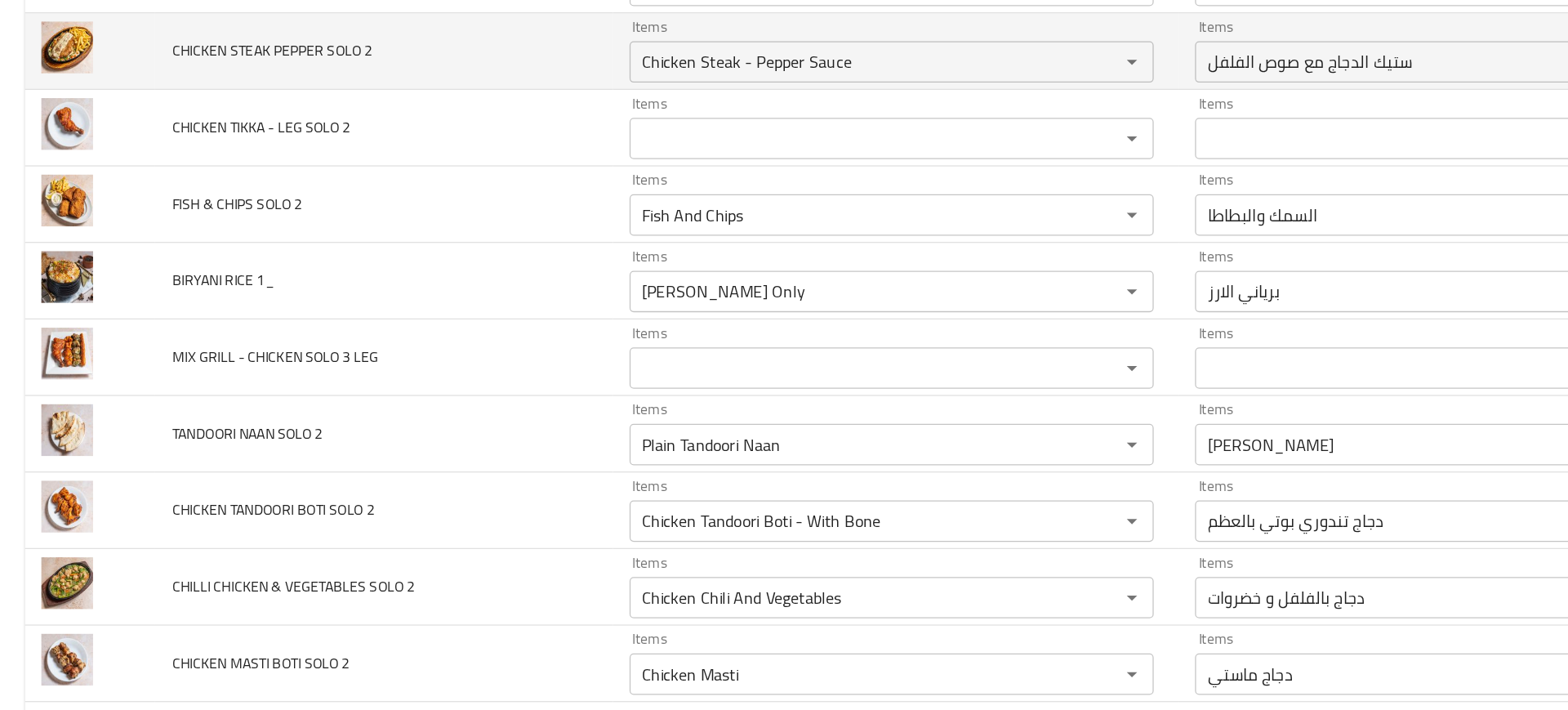
scroll to position [5368, 0]
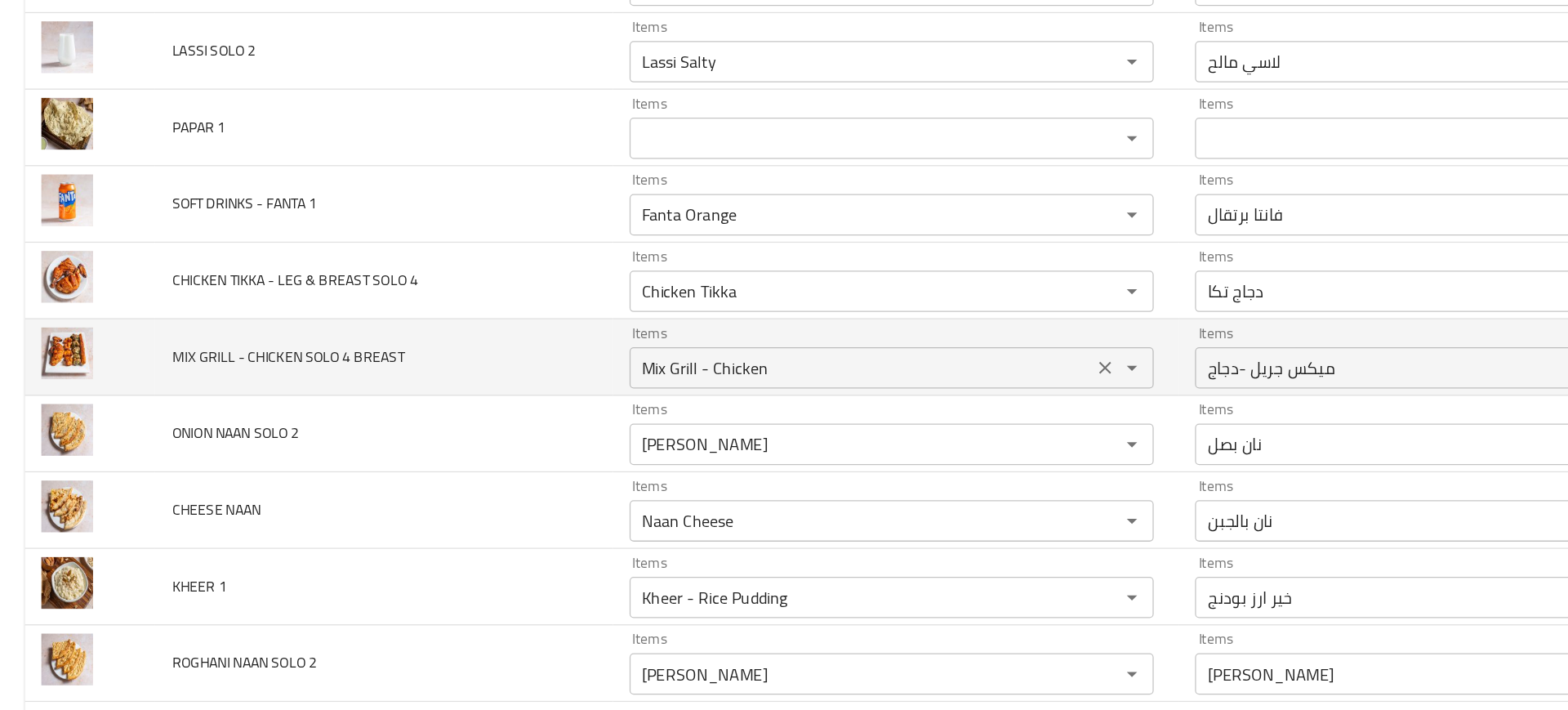
click at [580, 369] on BREAST "Mix Grill - Chicken" at bounding box center [681, 363] width 357 height 23
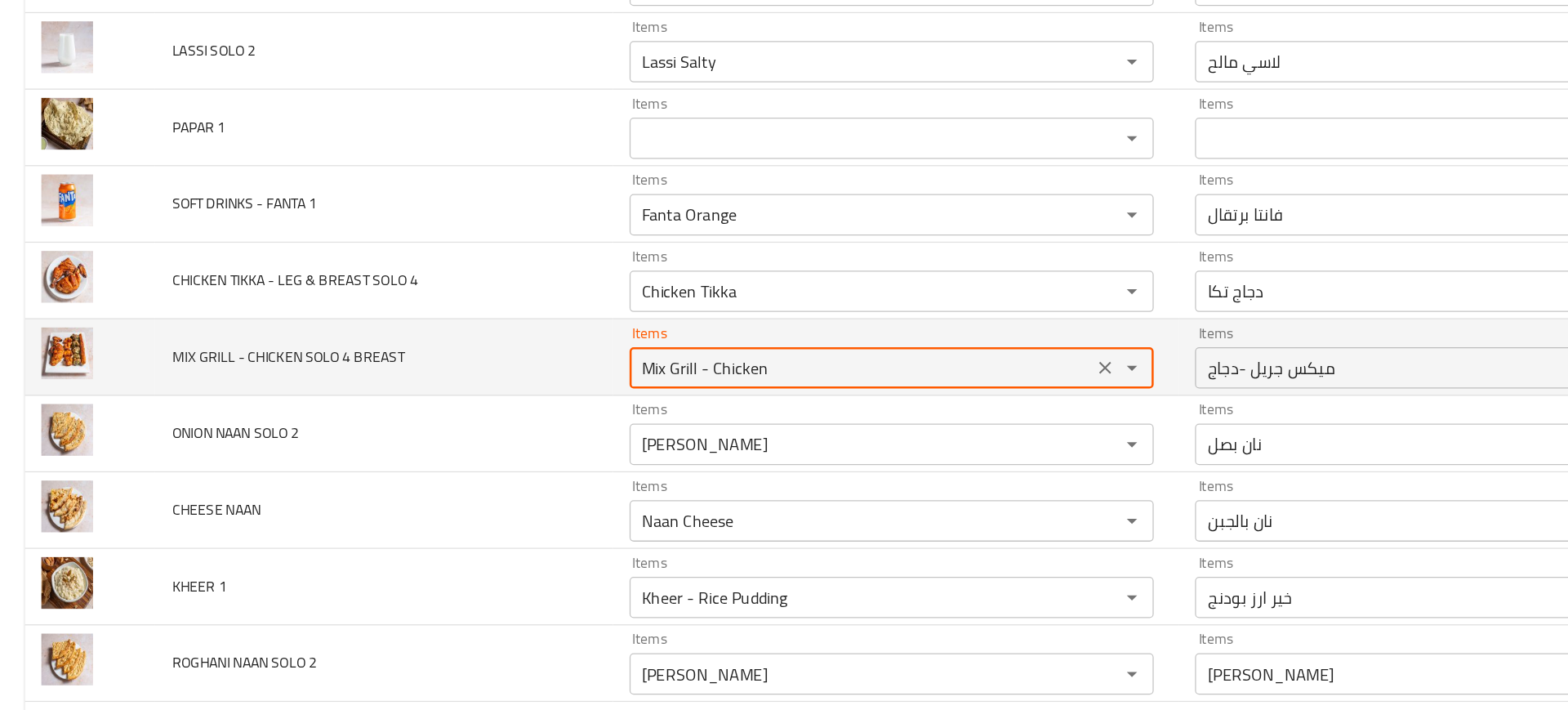
click at [580, 369] on BREAST "Mix Grill - Chicken" at bounding box center [681, 363] width 357 height 23
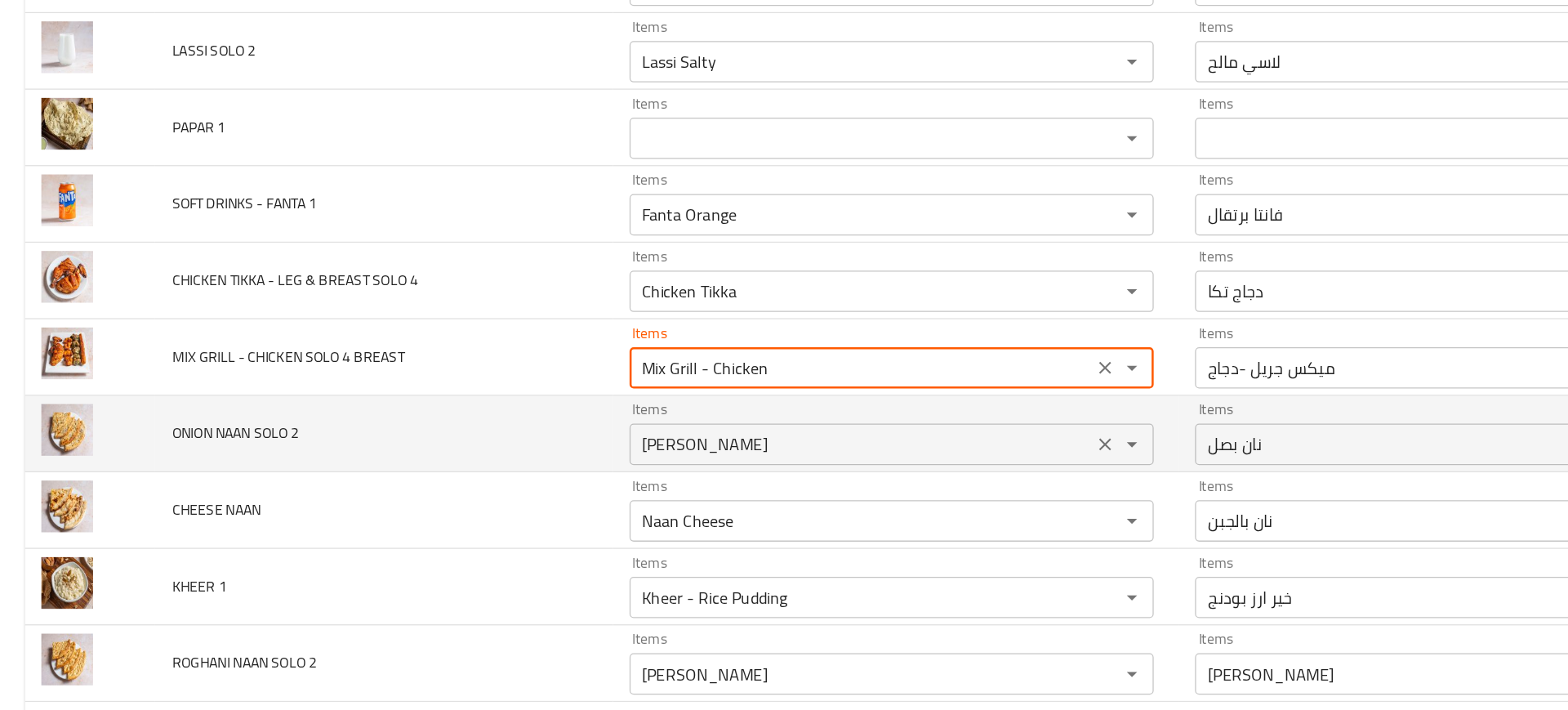
click at [535, 419] on 2 "[PERSON_NAME]" at bounding box center [681, 424] width 357 height 23
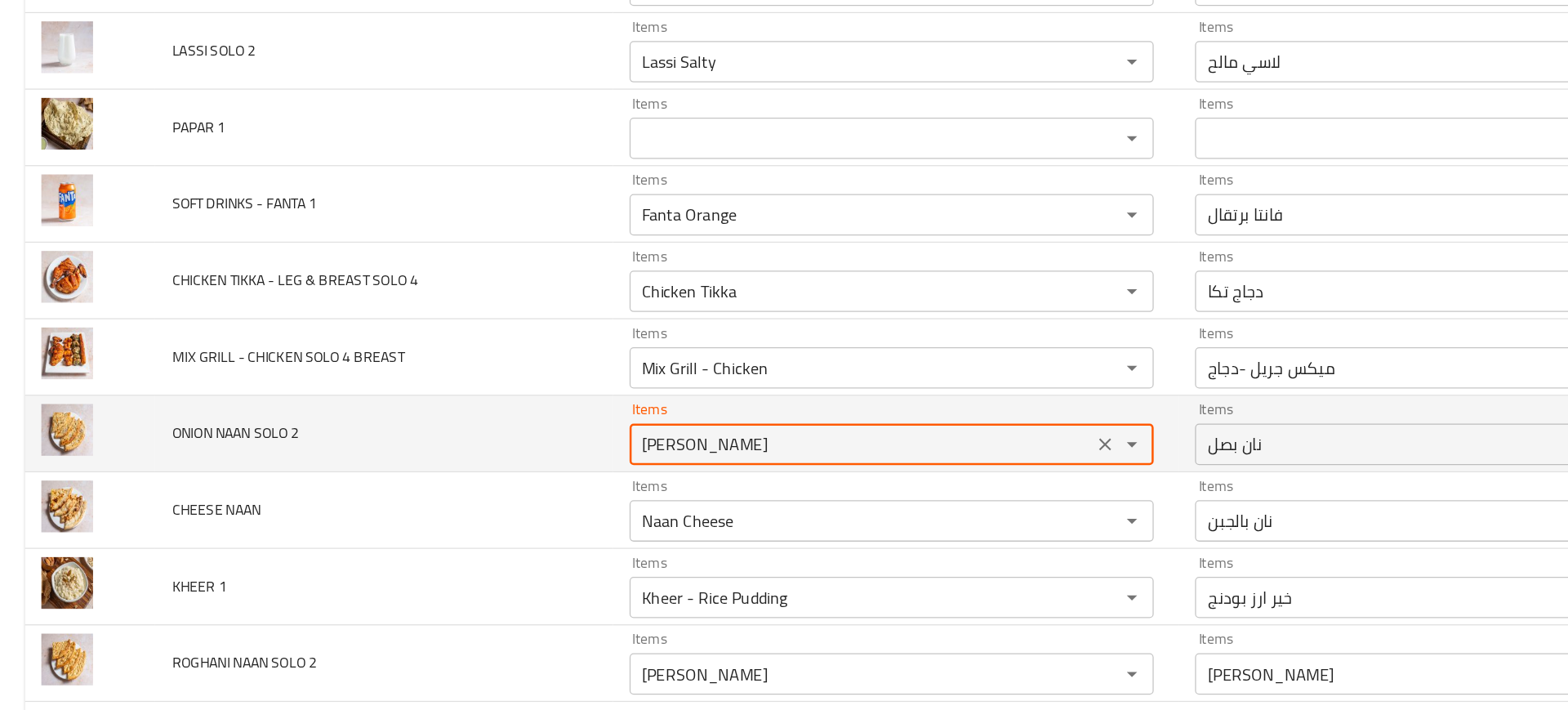
click at [535, 419] on 2 "[PERSON_NAME]" at bounding box center [681, 424] width 357 height 23
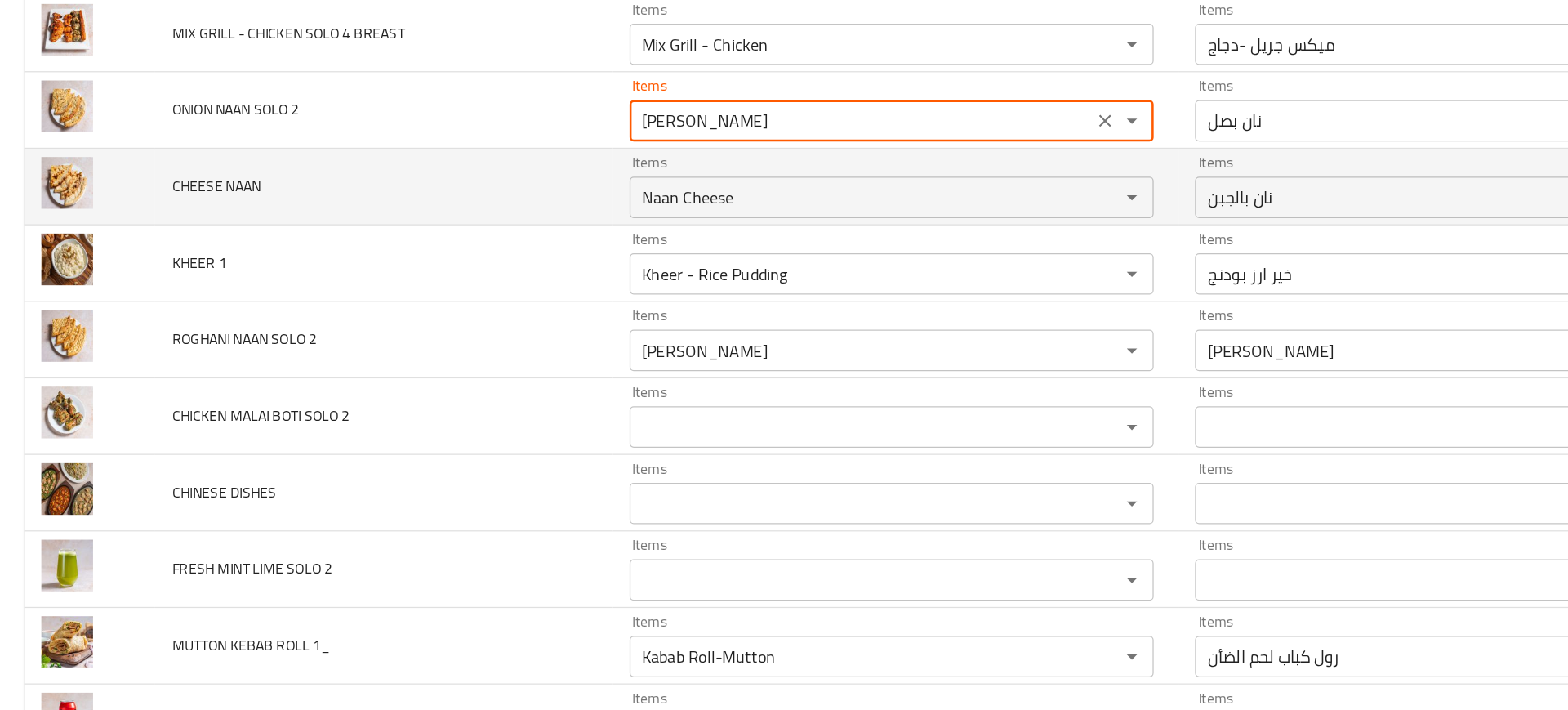
scroll to position [5625, 0]
click at [531, 231] on NAAN "Naan Cheese" at bounding box center [681, 228] width 357 height 23
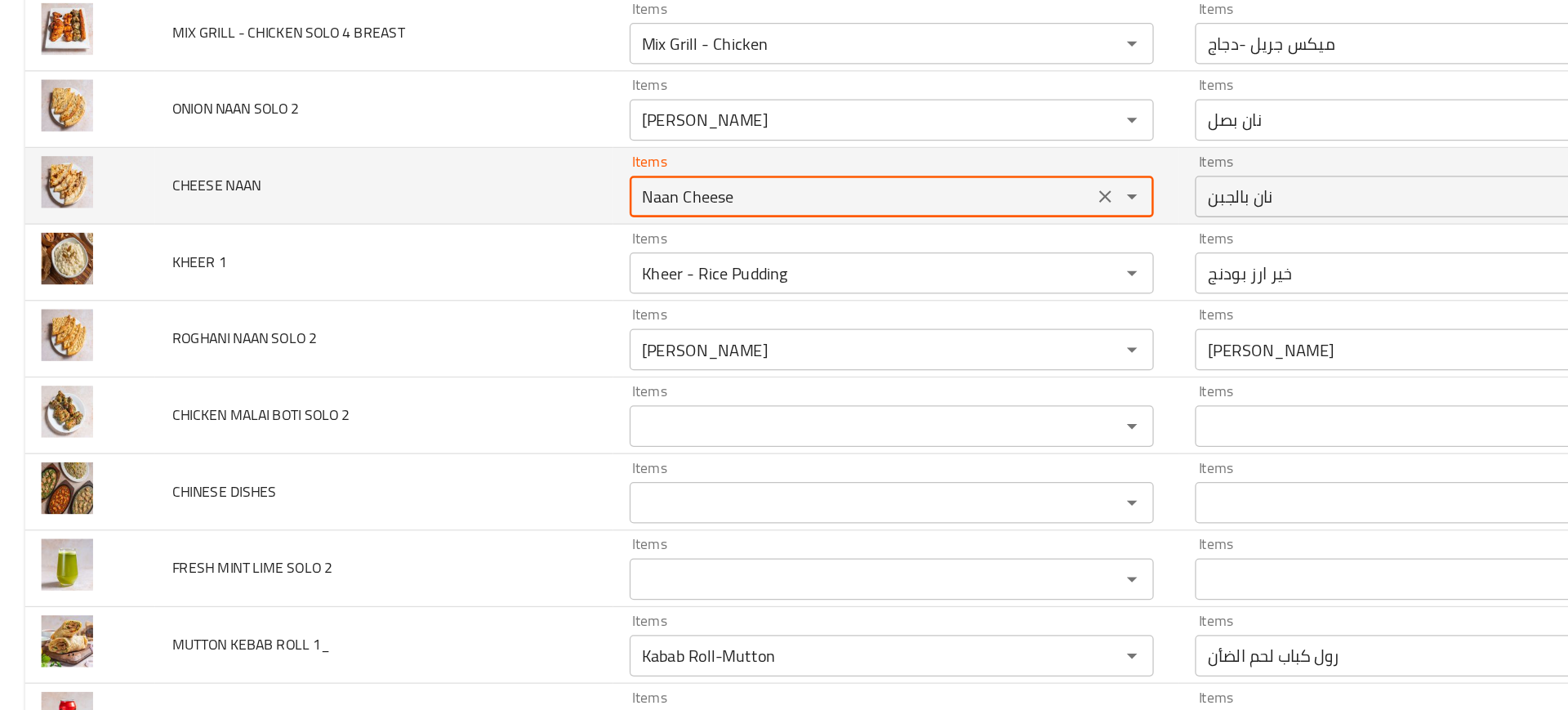
click at [531, 231] on NAAN "Naan Cheese" at bounding box center [681, 228] width 357 height 23
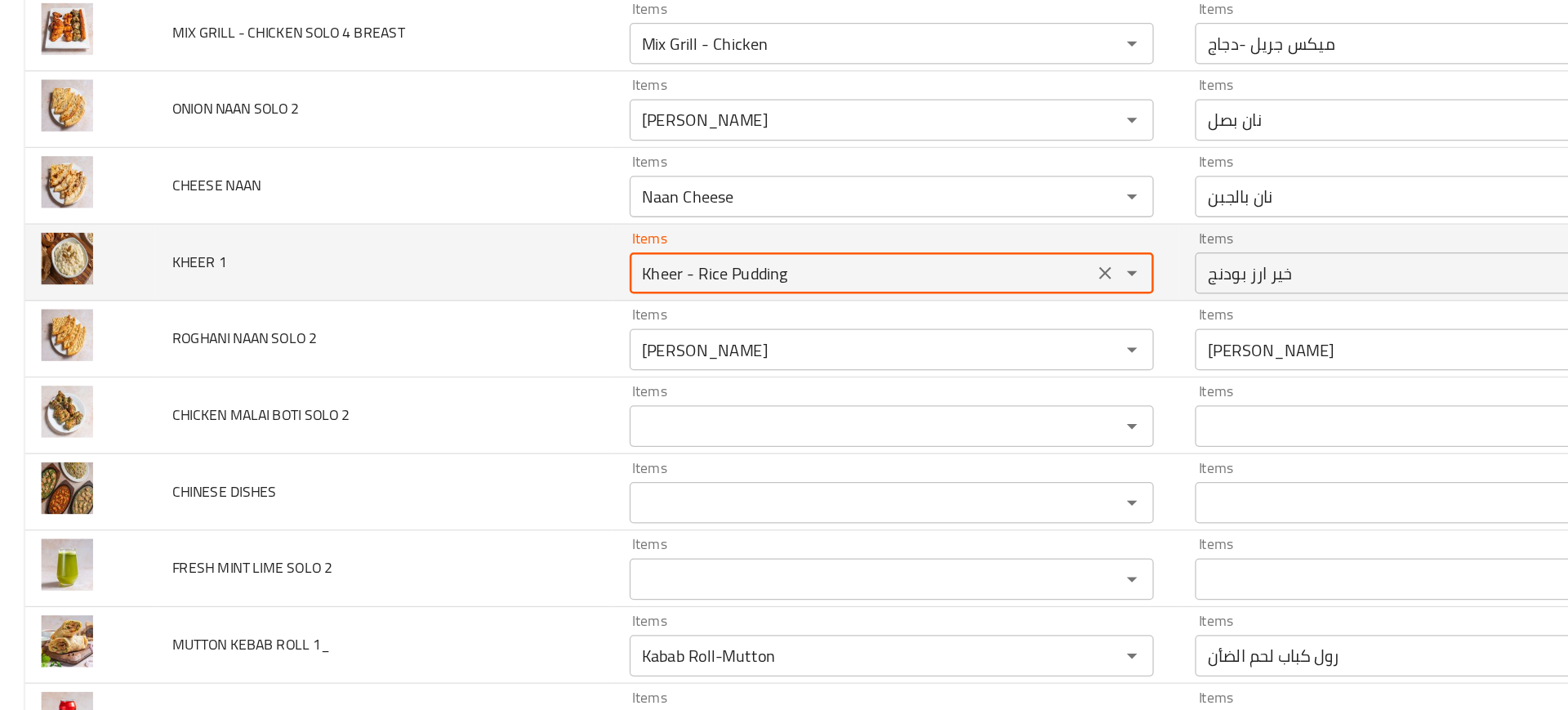
click at [565, 288] on 1 "Kheer - Rice Pudding" at bounding box center [681, 288] width 357 height 23
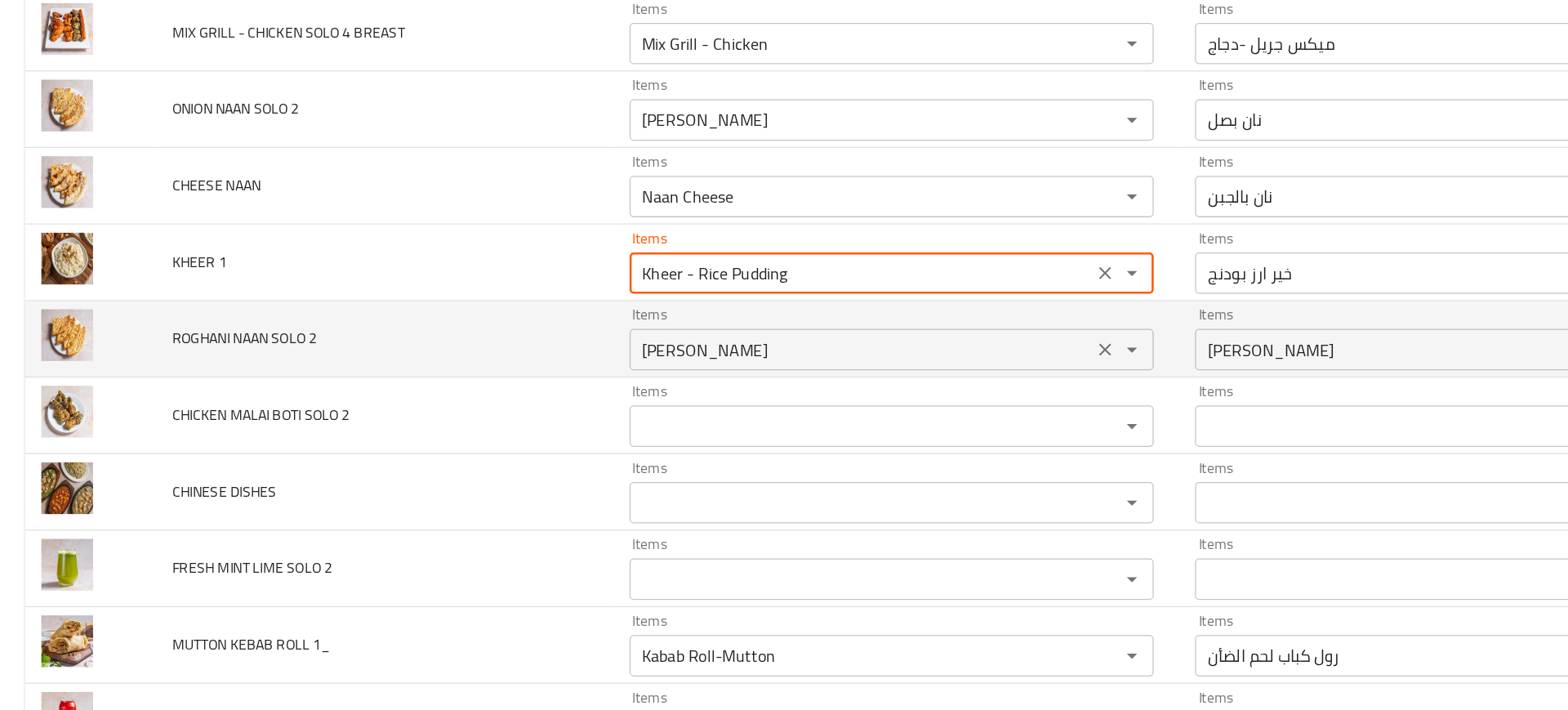
click at [527, 344] on 2 "[PERSON_NAME]" at bounding box center [681, 349] width 357 height 23
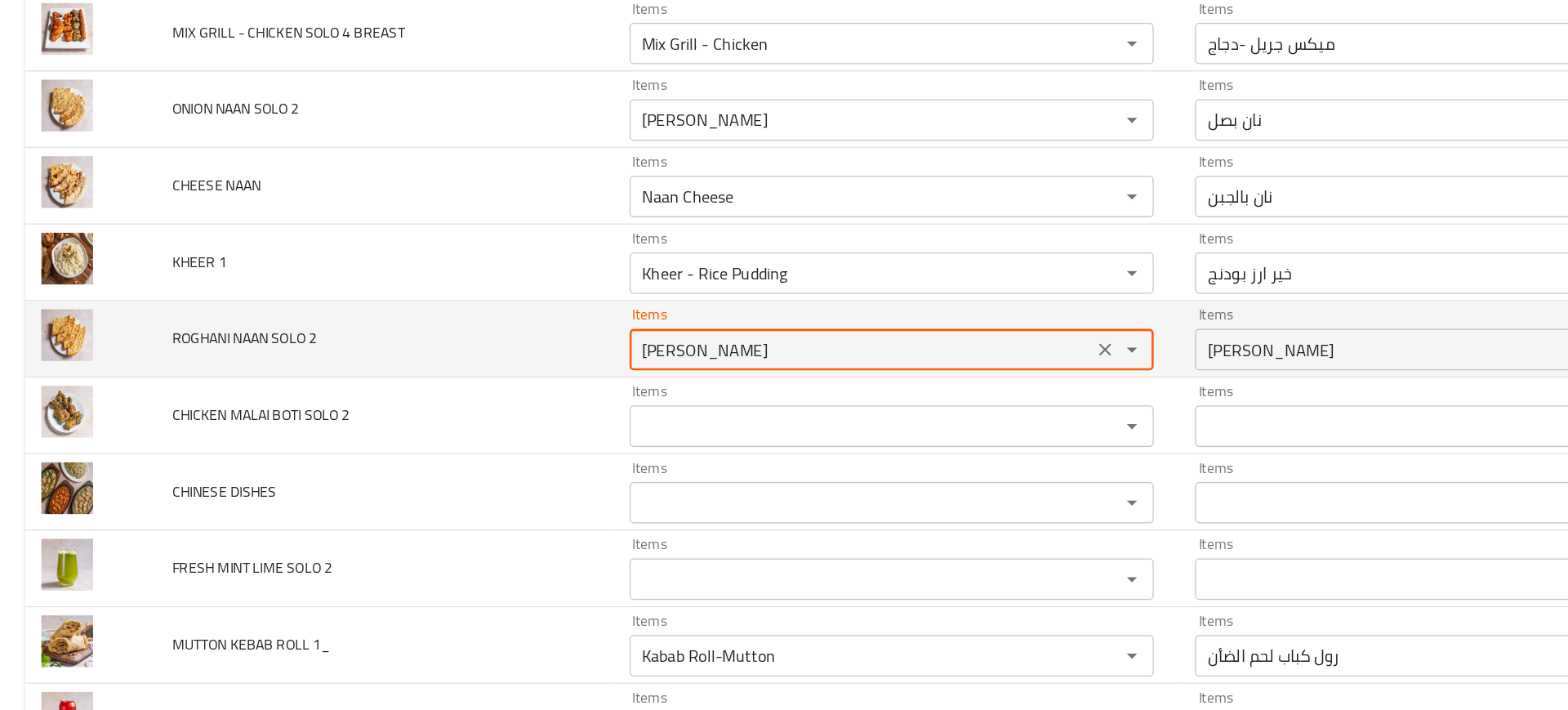
click at [527, 344] on 2 "[PERSON_NAME]" at bounding box center [681, 349] width 357 height 23
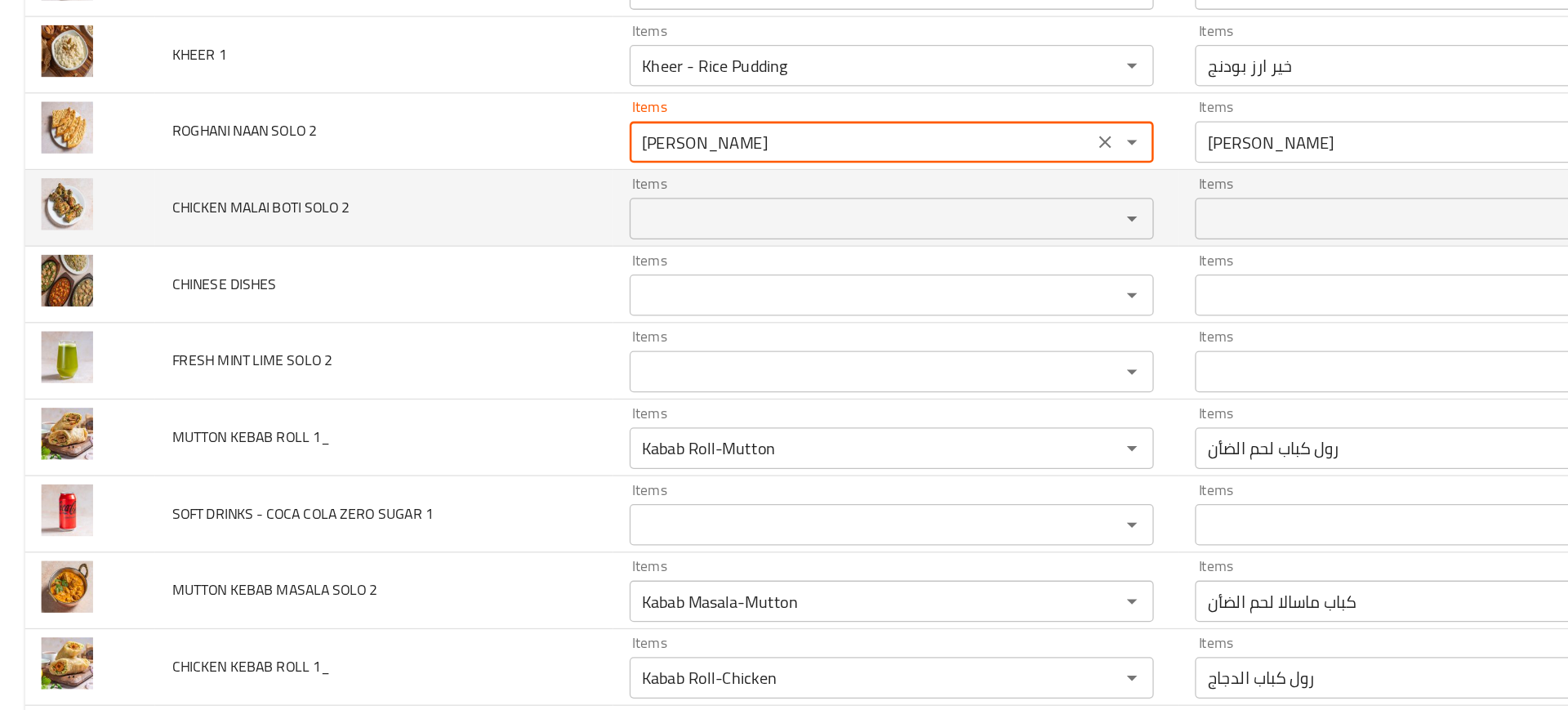
scroll to position [5802, 0]
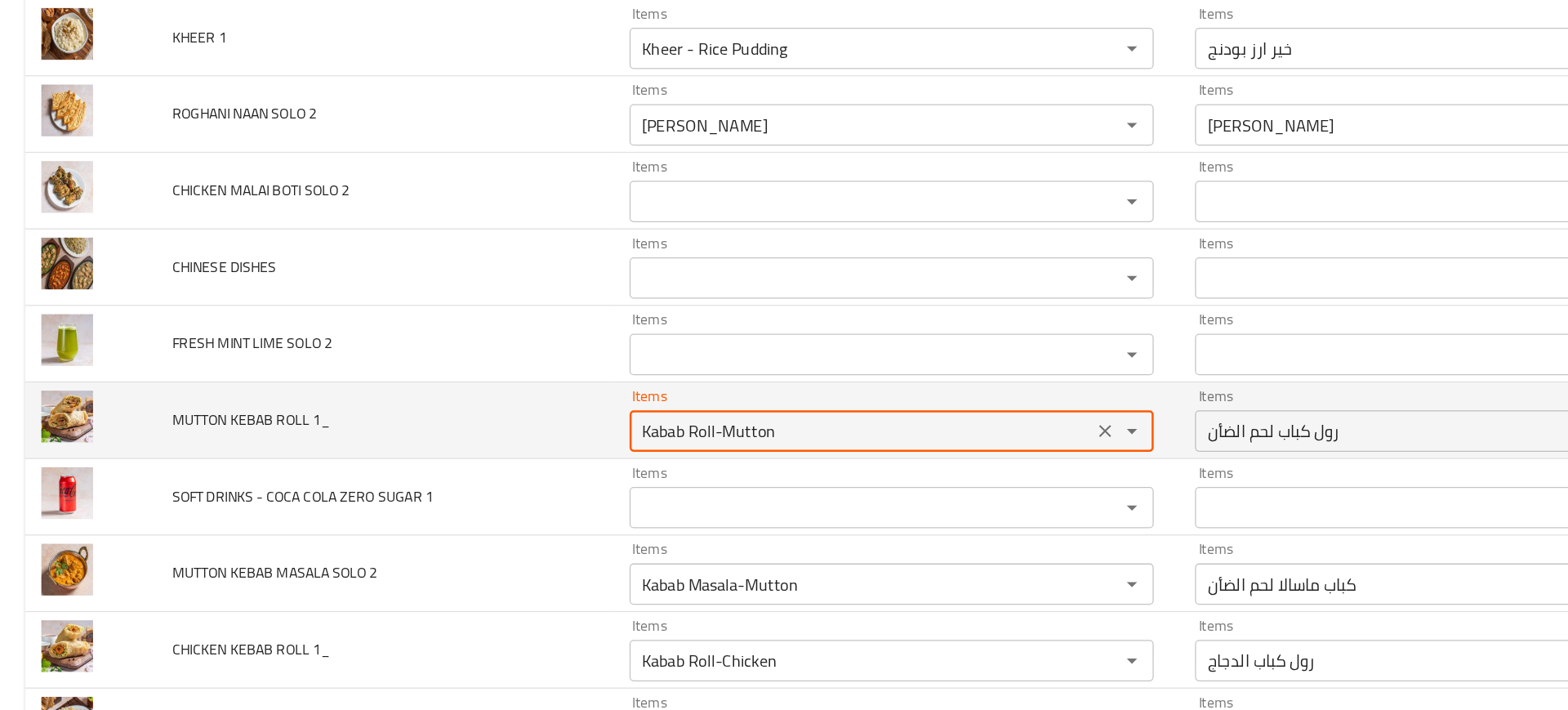
click at [540, 414] on 1_ "Kabab Roll-Mutton" at bounding box center [681, 413] width 357 height 23
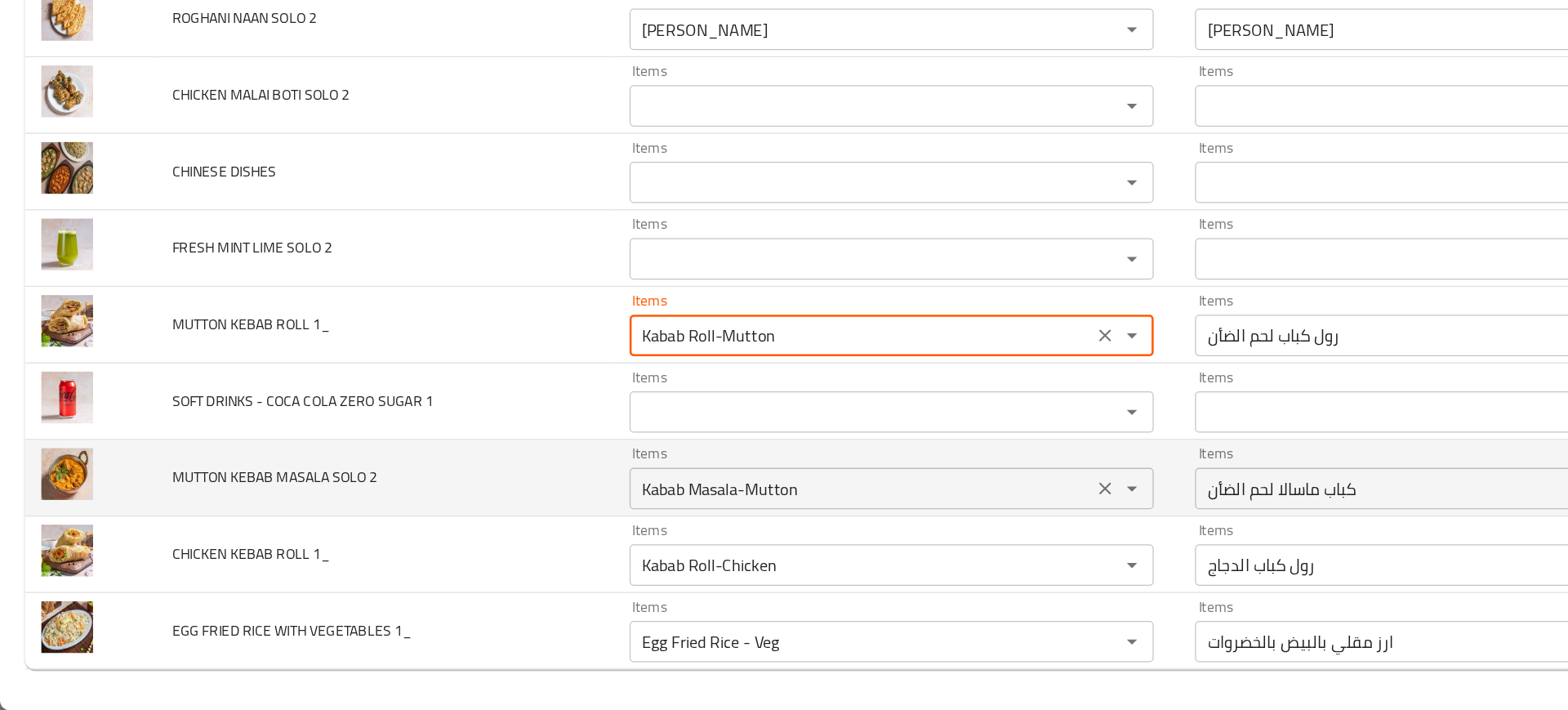
click at [498, 543] on div "Kabab Masala-Mutton Items" at bounding box center [705, 534] width 415 height 33
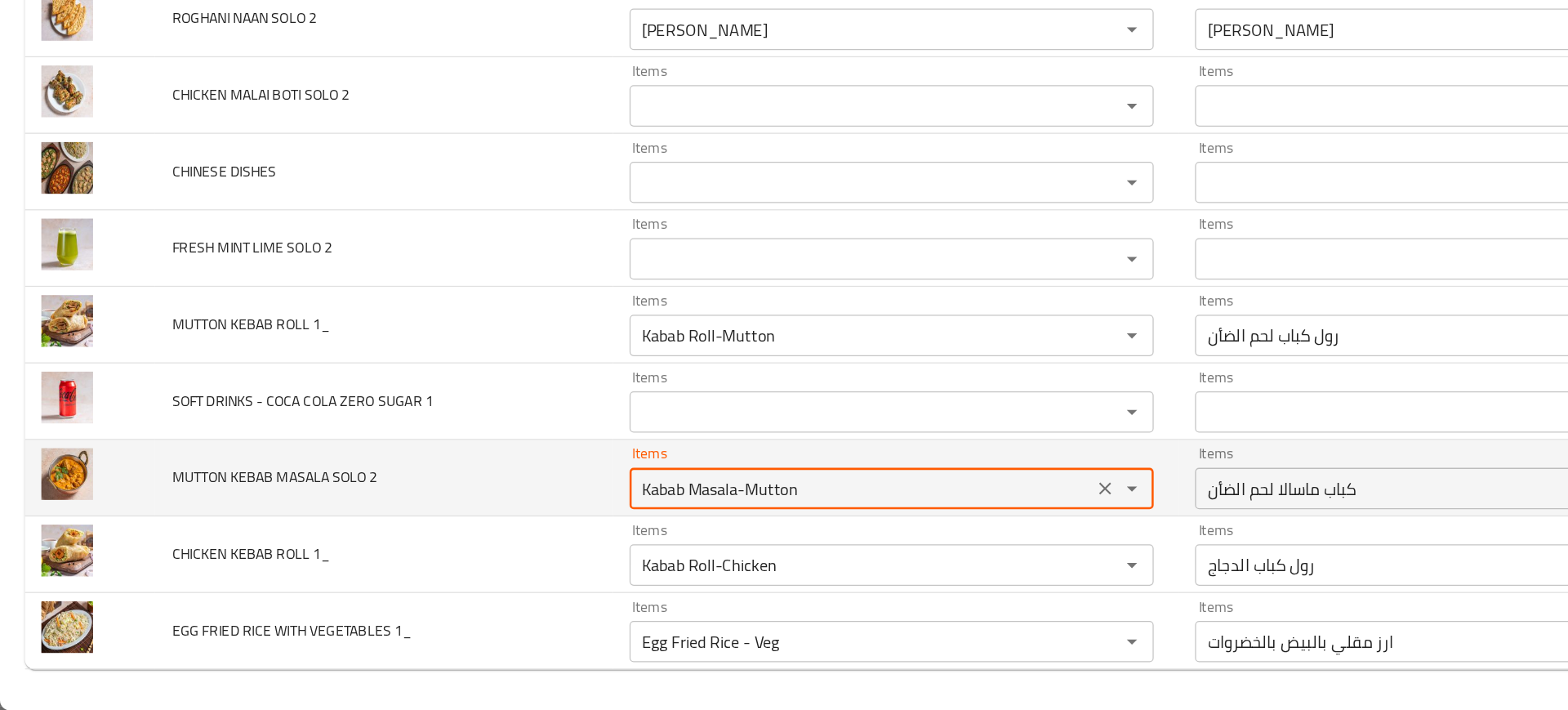
click at [498, 543] on div "Kabab Masala-Mutton Items" at bounding box center [705, 534] width 415 height 33
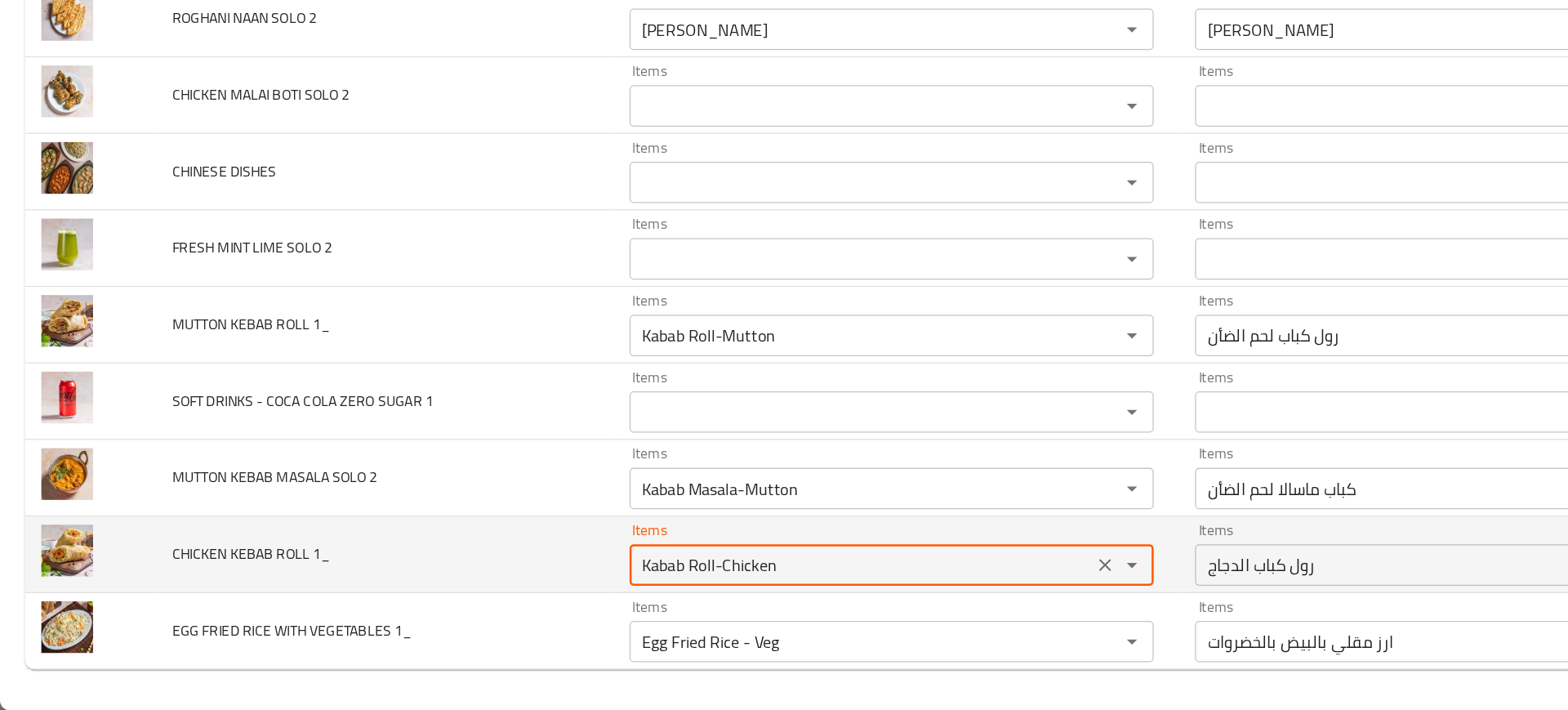
click at [566, 588] on 1_ "Kabab Roll-Chicken" at bounding box center [681, 595] width 357 height 23
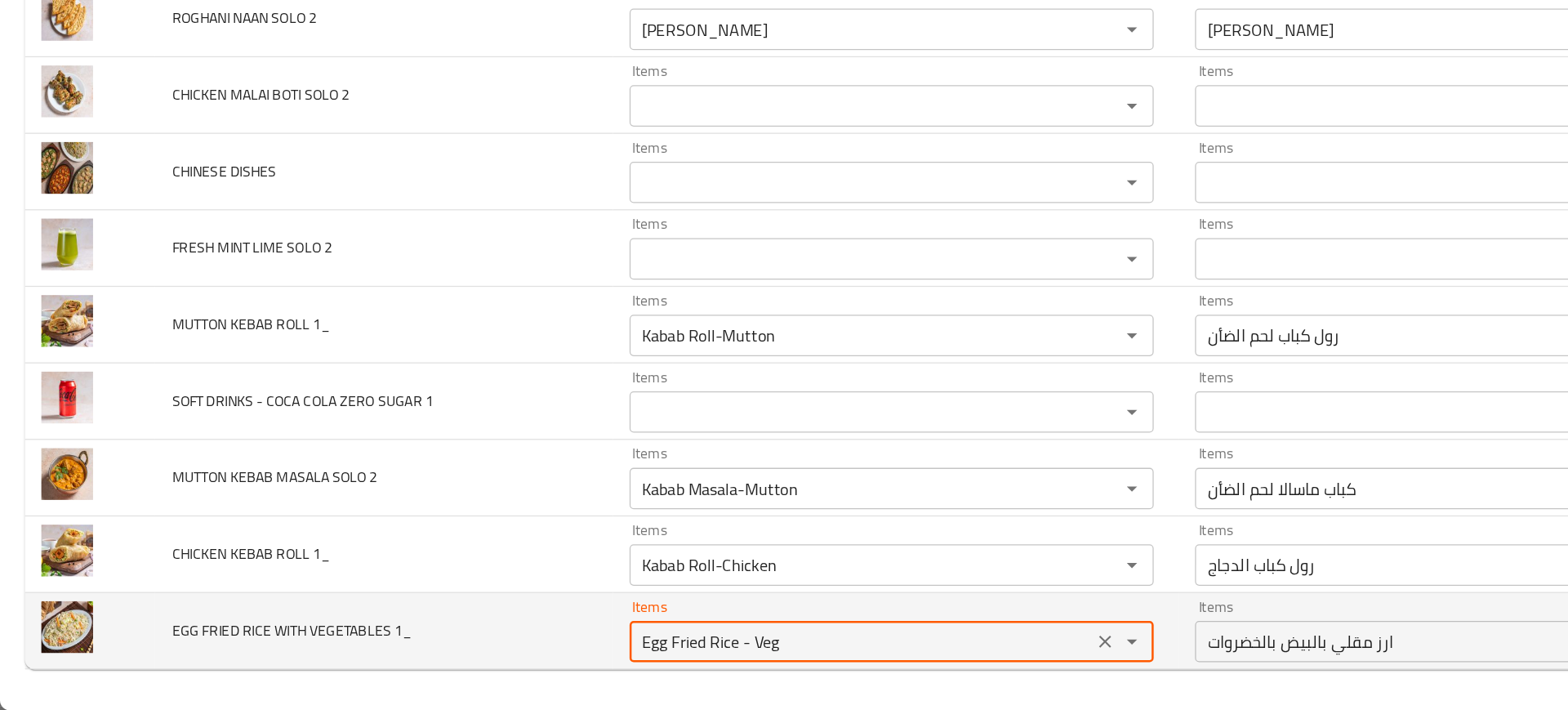
click at [546, 647] on 1_ "Egg Fried Rice - Veg" at bounding box center [681, 655] width 357 height 23
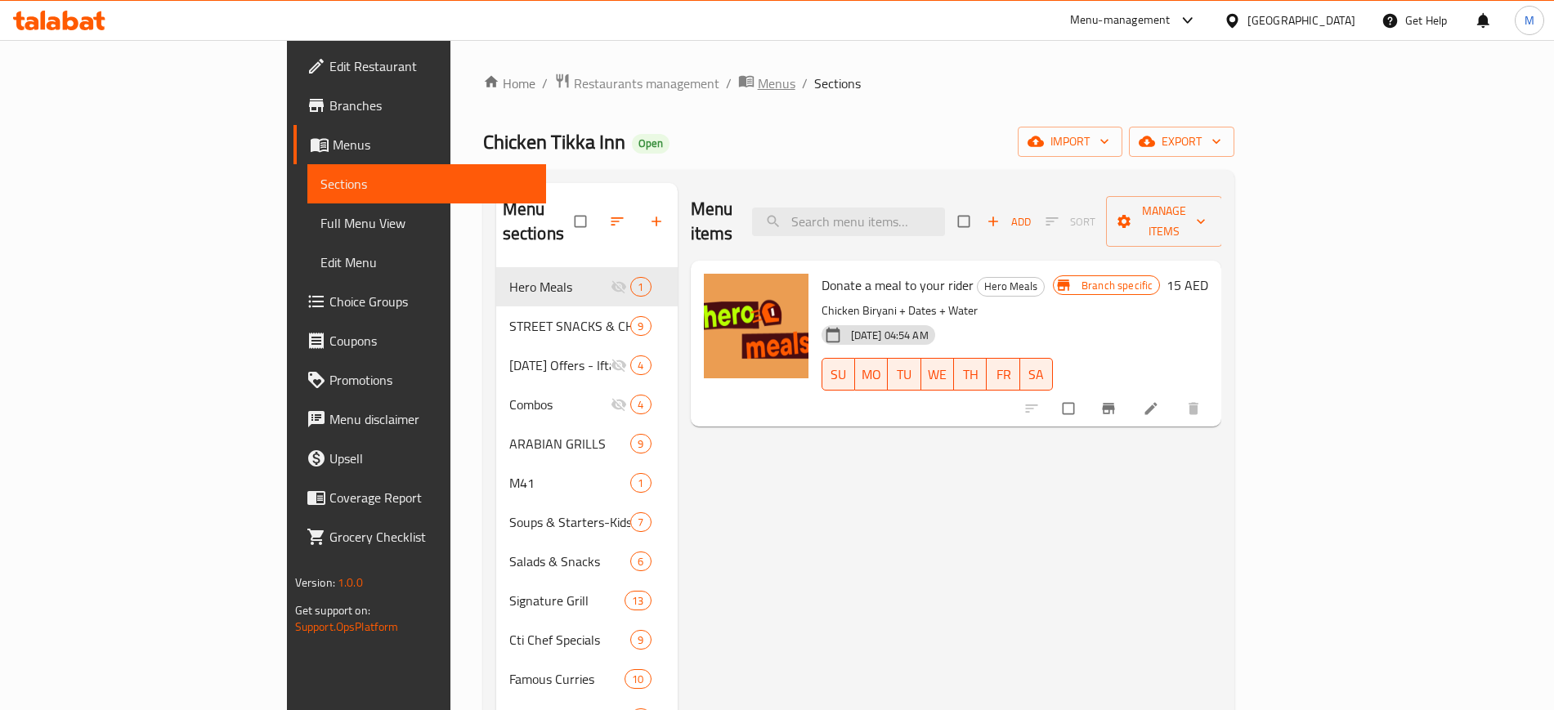
click at [758, 80] on span "Menus" at bounding box center [777, 84] width 38 height 20
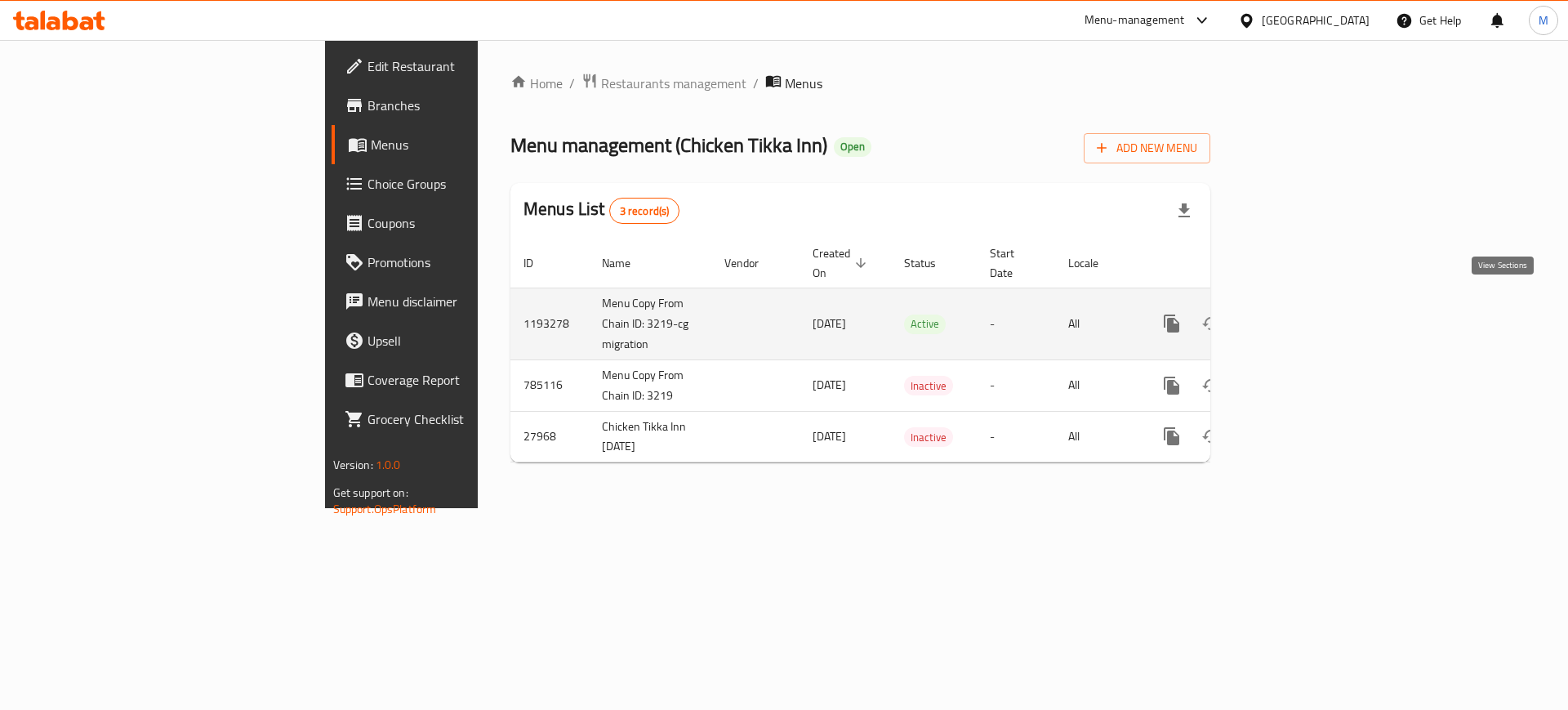
click at [1299, 314] on icon "enhanced table" at bounding box center [1290, 324] width 20 height 20
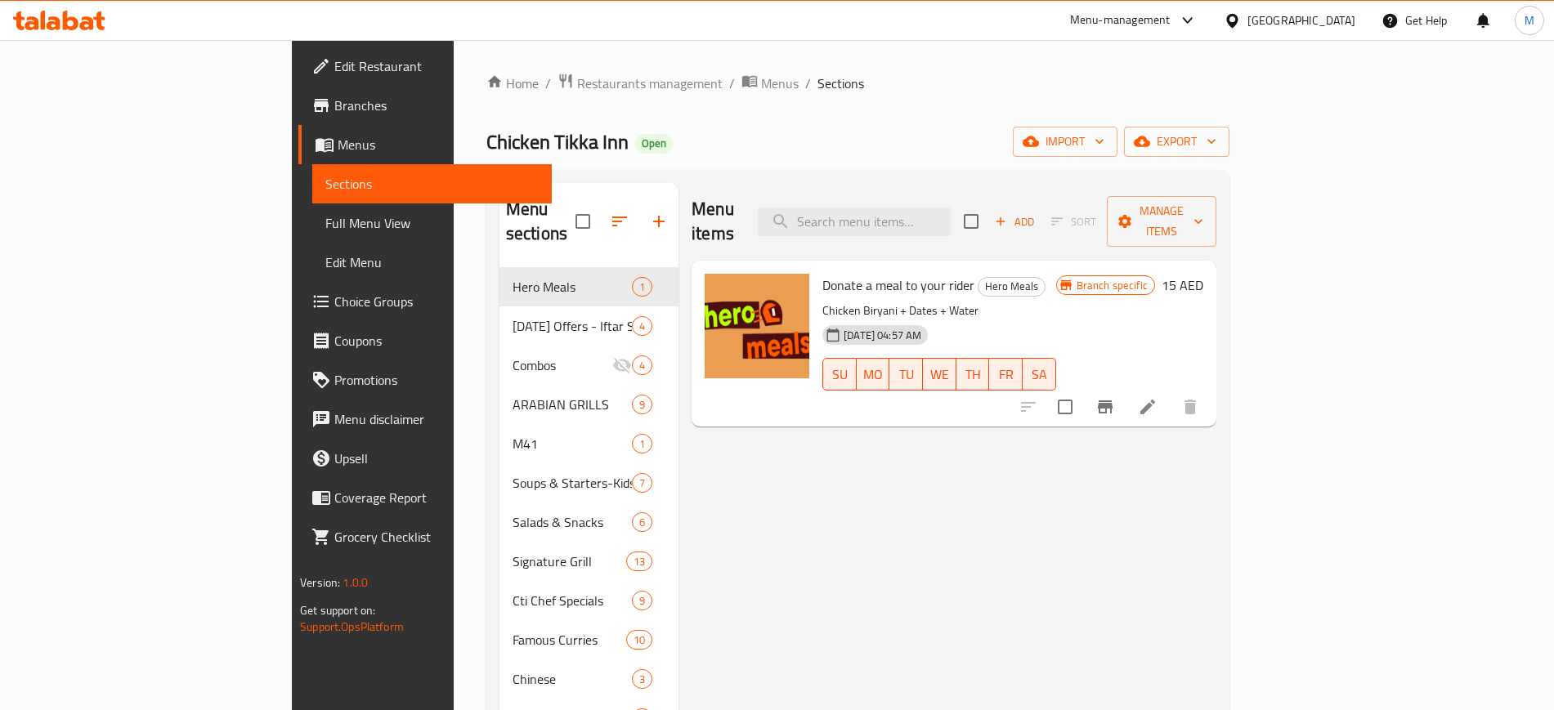
click at [1229, 115] on div "Home / Restaurants management / Menus / Sections Chicken Tikka Inn Open import …" at bounding box center [857, 494] width 743 height 842
click at [1104, 134] on span "import" at bounding box center [1065, 142] width 78 height 20
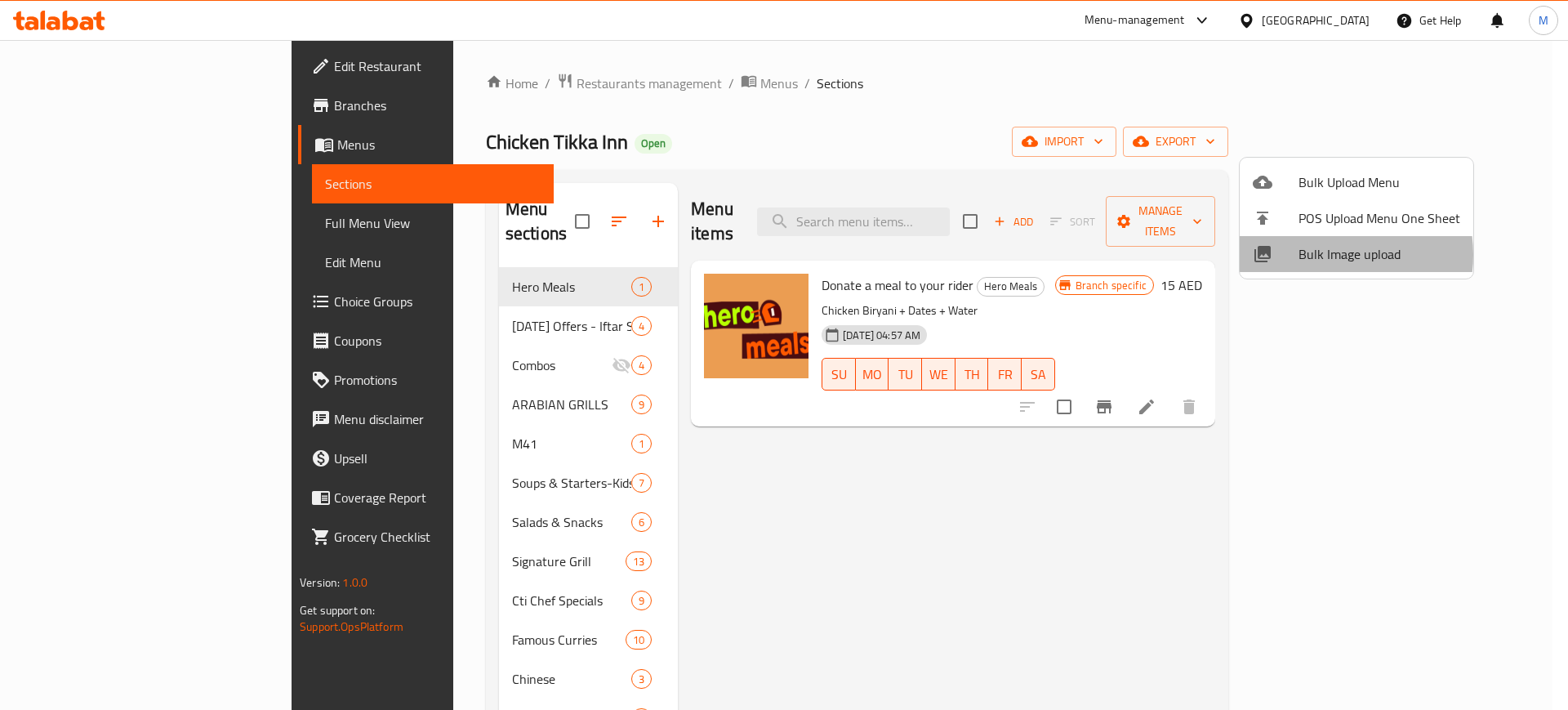
click at [1325, 255] on span "Bulk Image upload" at bounding box center [1379, 254] width 162 height 20
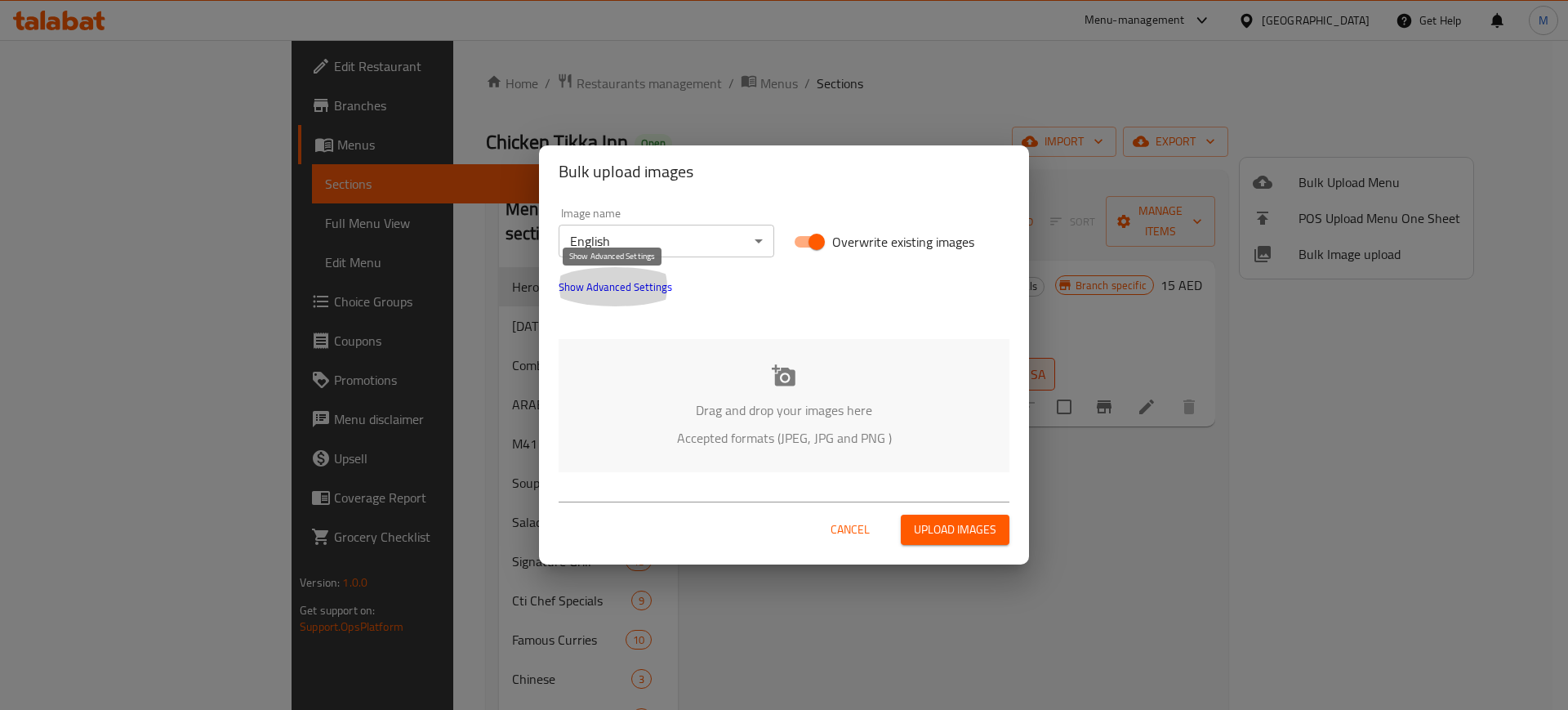
click at [618, 284] on span "Show Advanced Settings" at bounding box center [616, 287] width 114 height 20
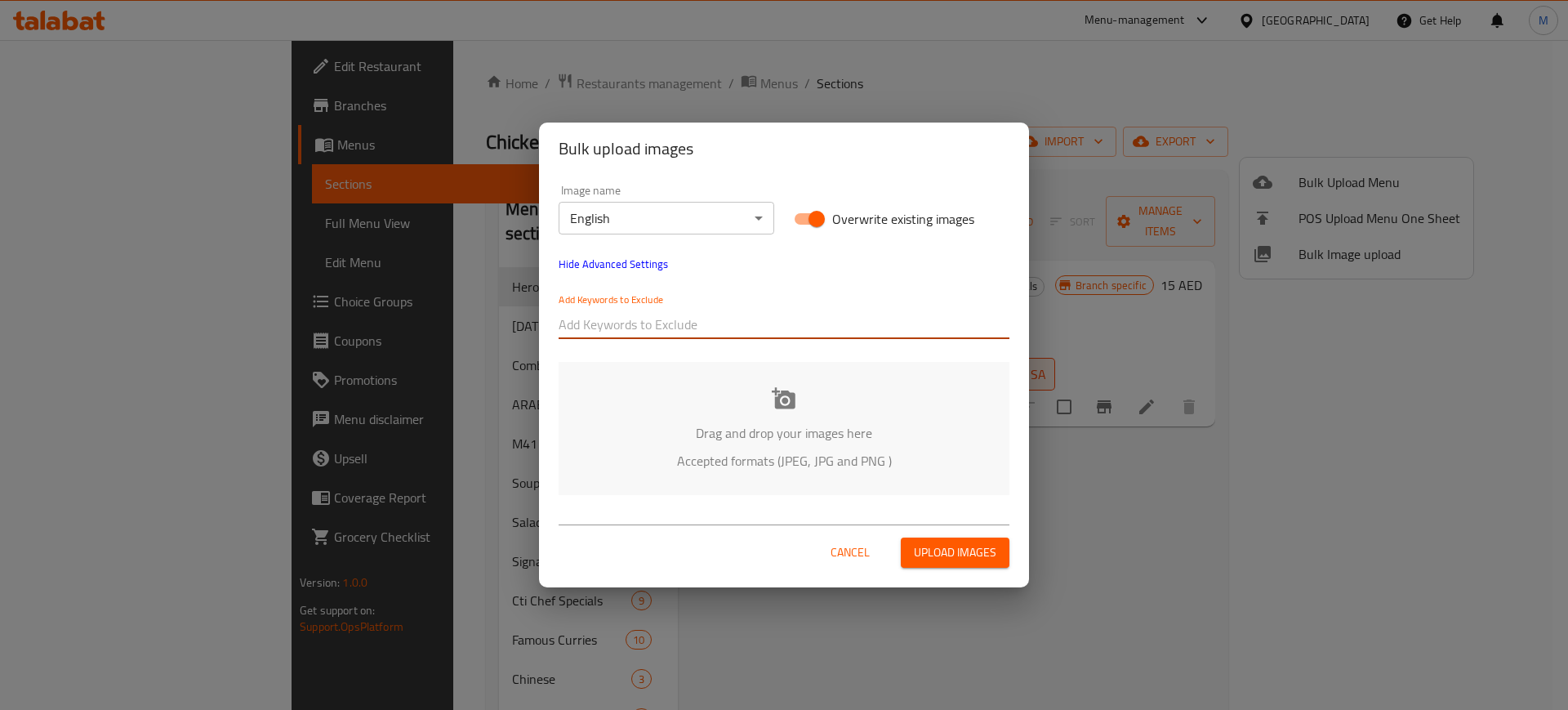
click at [639, 316] on input "text" at bounding box center [784, 324] width 451 height 26
type input "SOLO"
paste input "SOLO"
type input "SOLO 1"
paste input "SOLO 1"
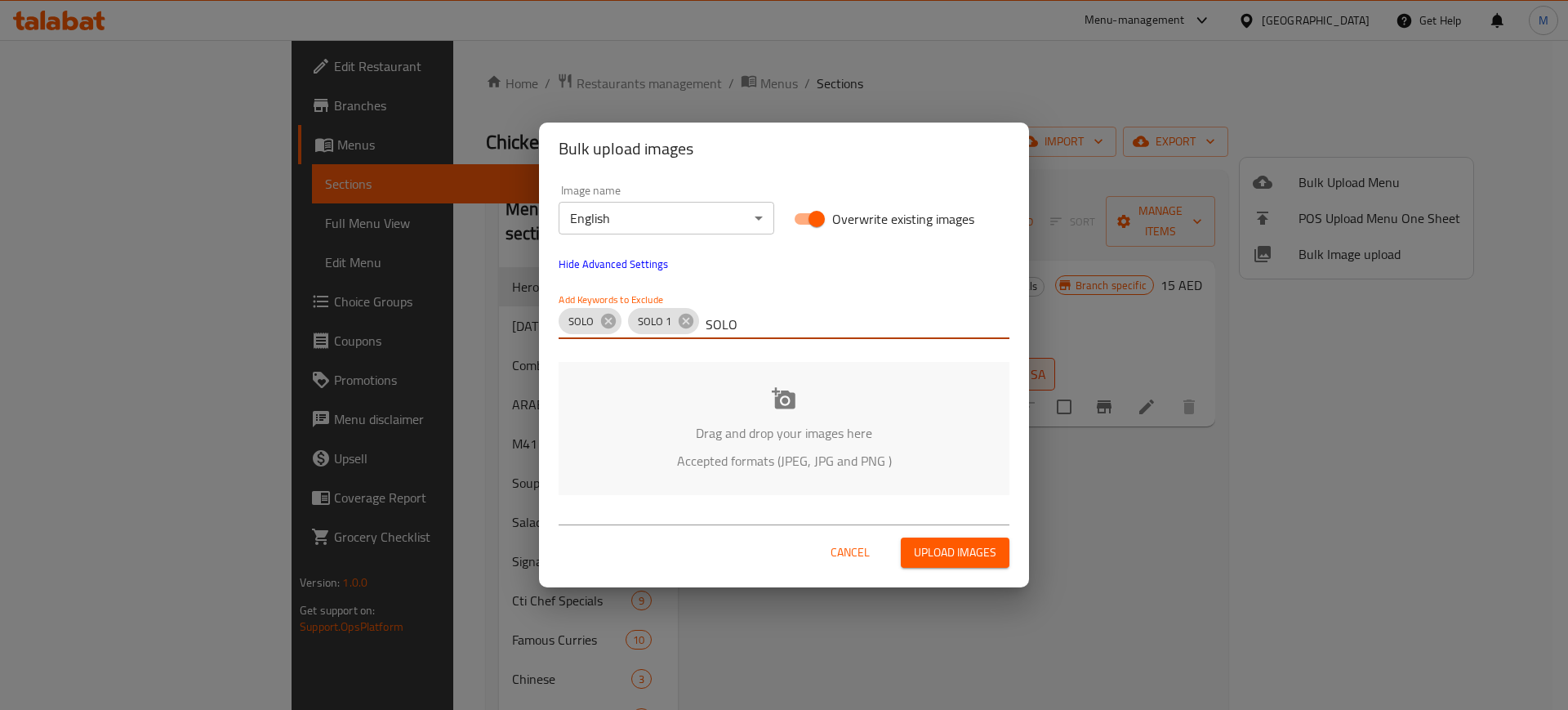
type input "SOLO 2"
paste input "SOLO"
type input "SOLO 3"
paste input "SOLO"
type input "SOLO 4"
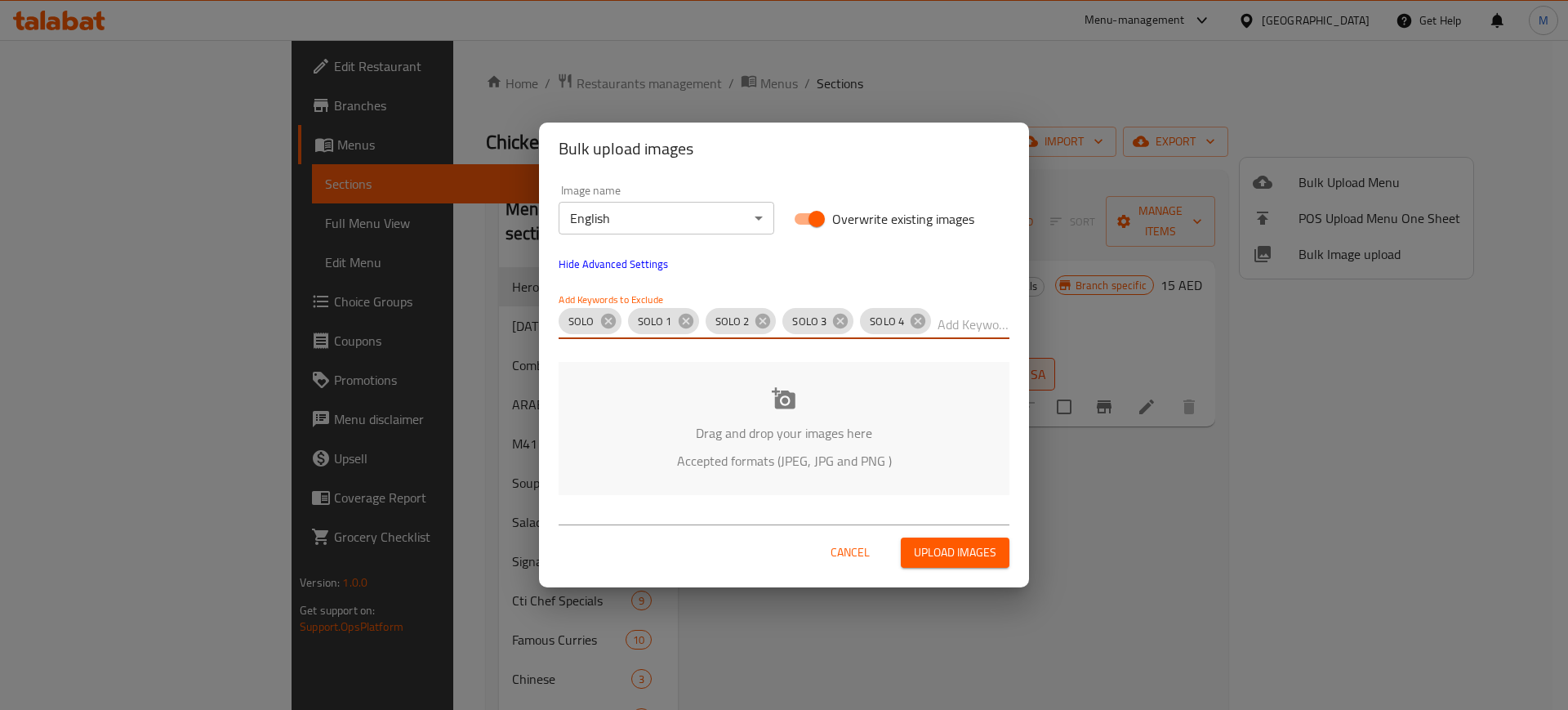
paste input "SOFT DRINKS -"
type input "SOFT DRINKS -"
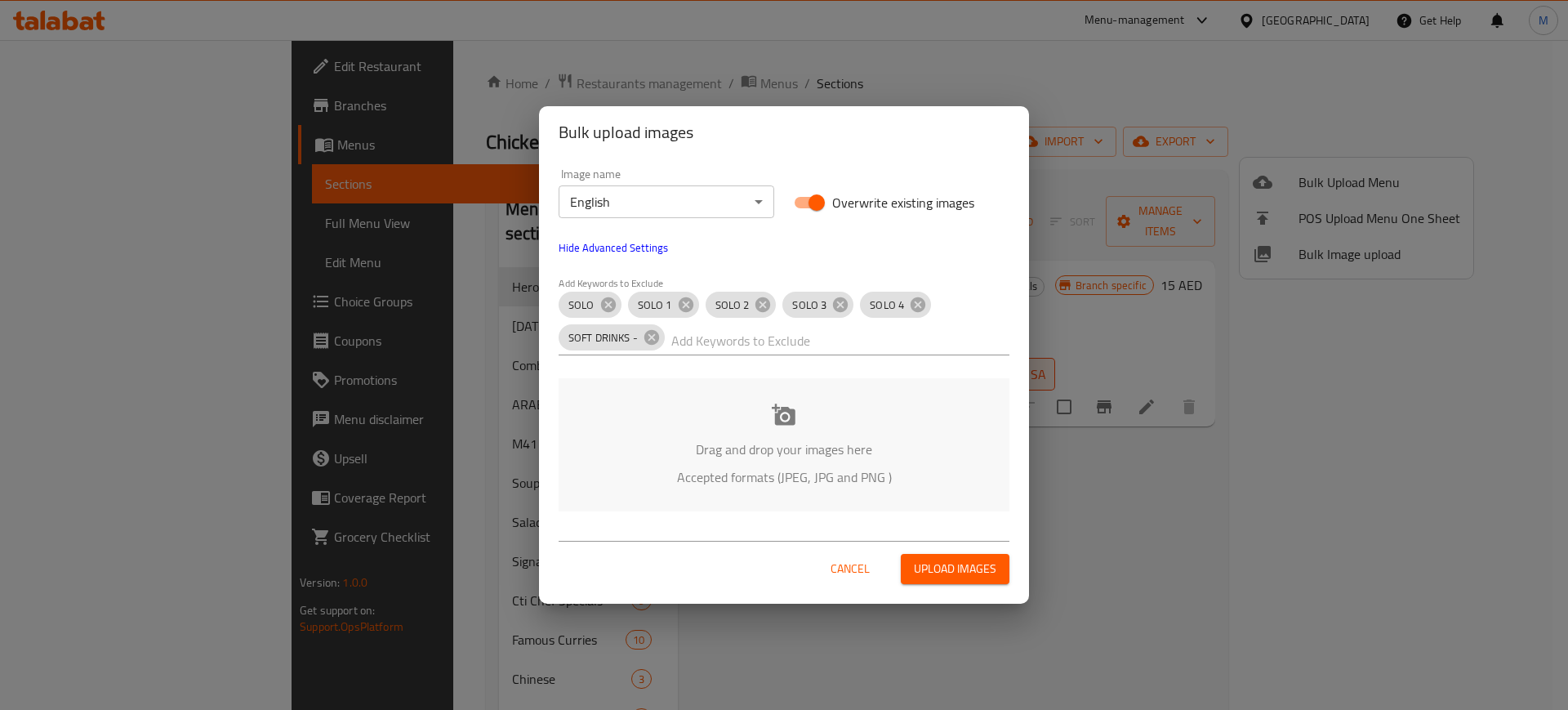
click at [829, 445] on p "Drag and drop your images here" at bounding box center [784, 450] width 402 height 20
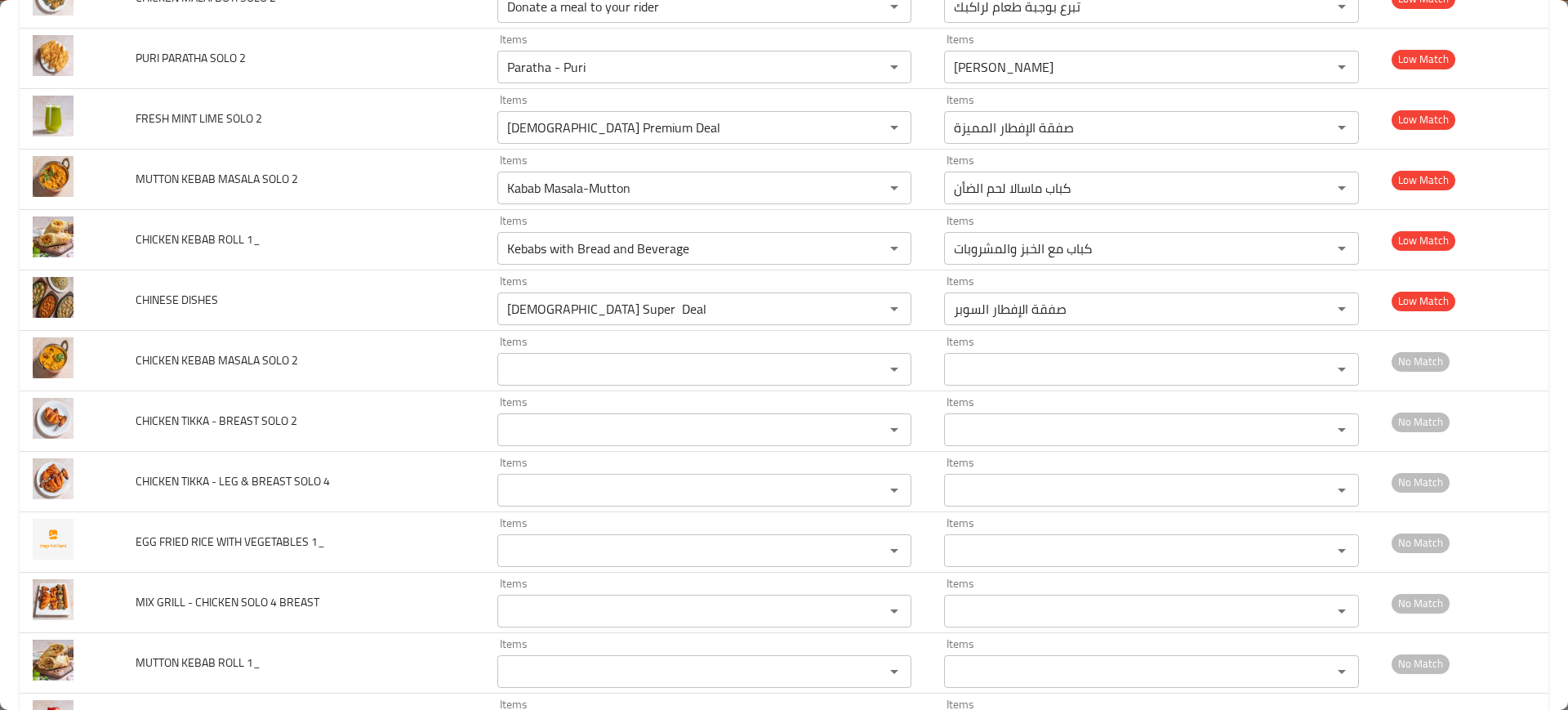
scroll to position [5802, 0]
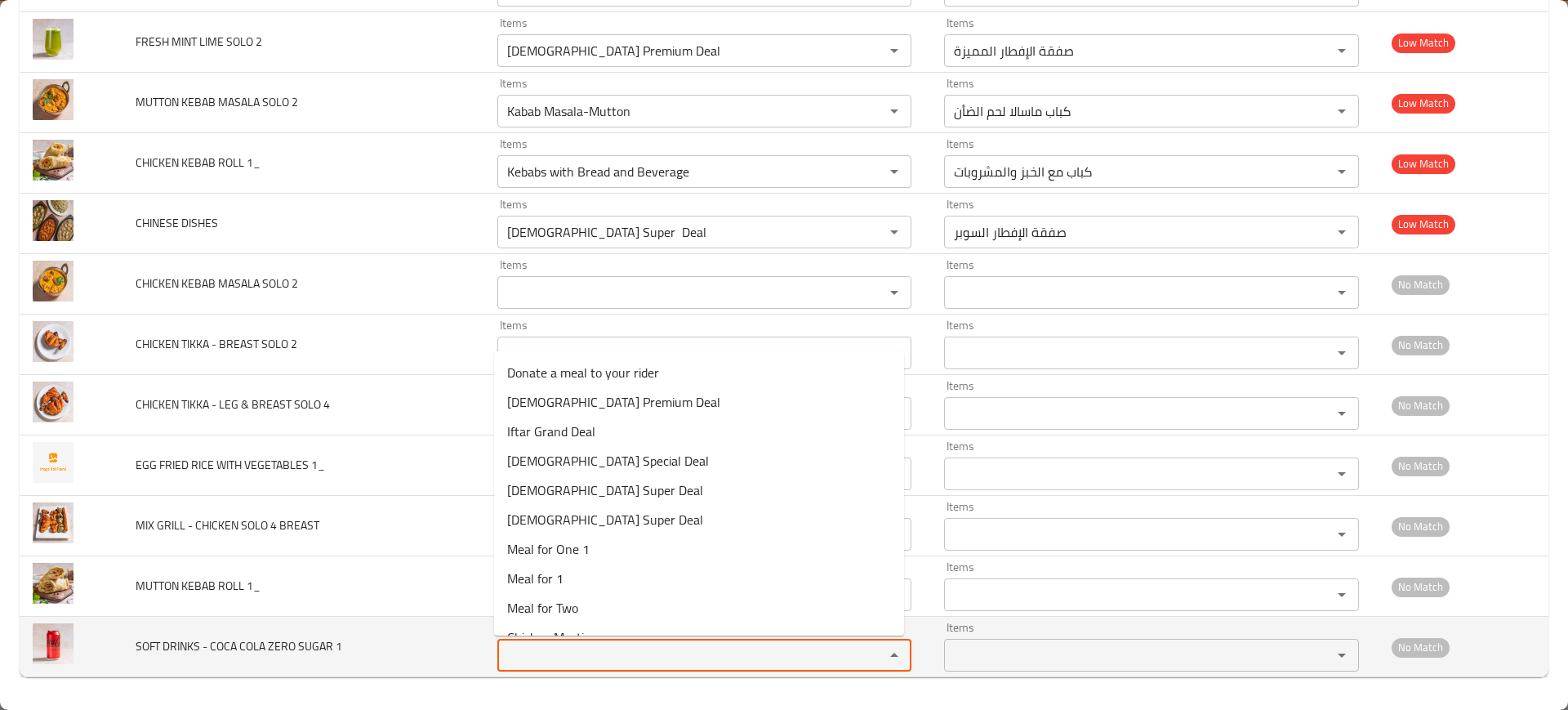
click at [543, 651] on 1 "Items" at bounding box center [681, 655] width 357 height 23
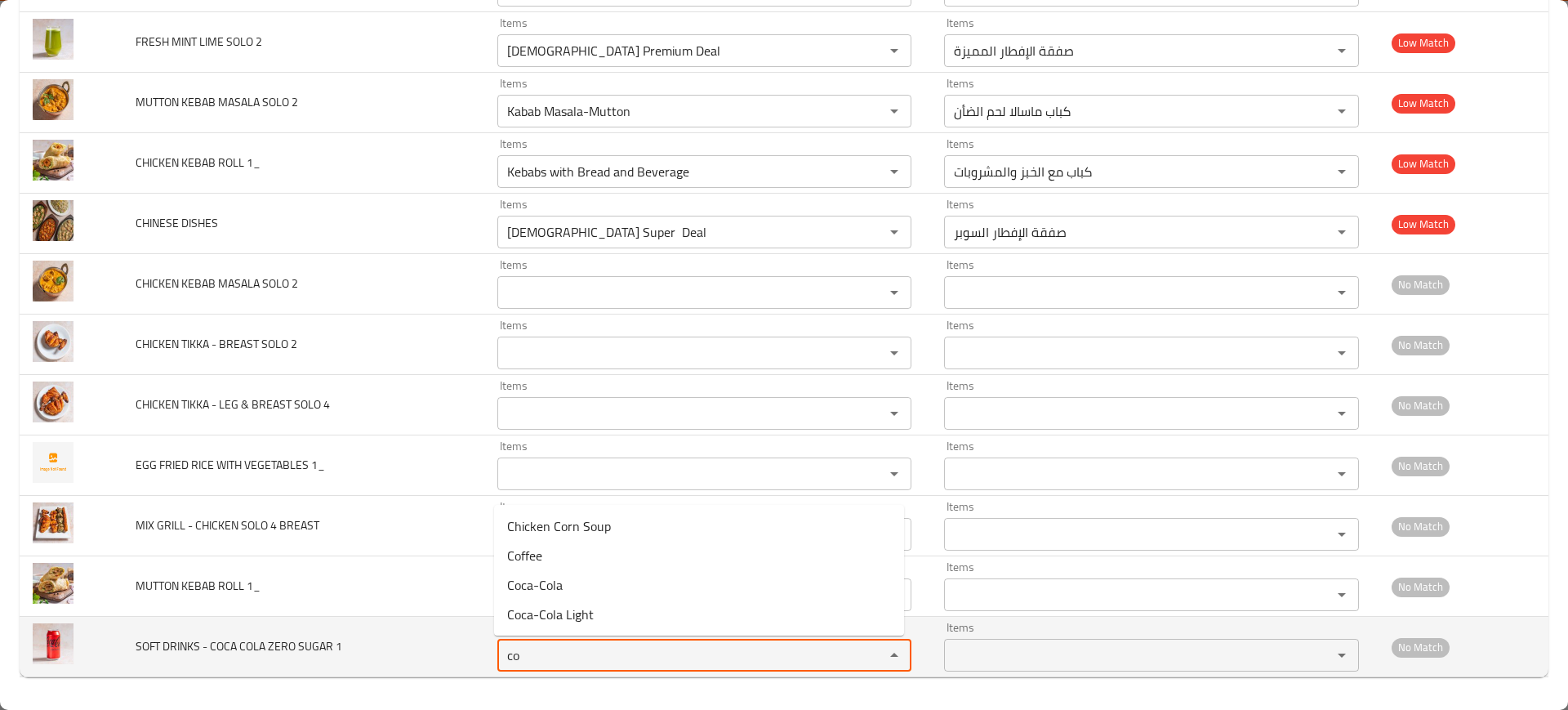
type 1 "col"
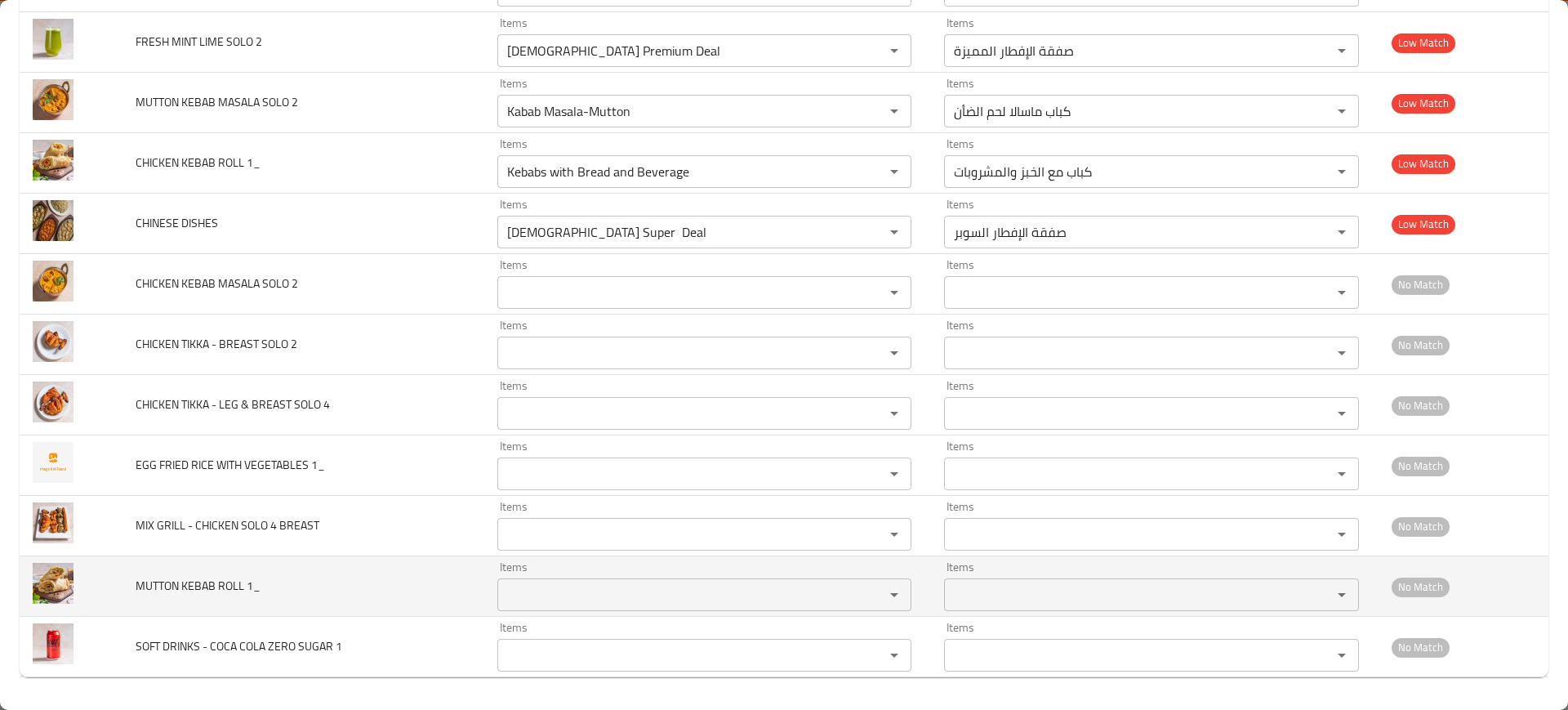
click at [343, 599] on td "MUTTON KEBAB ROLL 1_" at bounding box center [303, 587] width 361 height 60
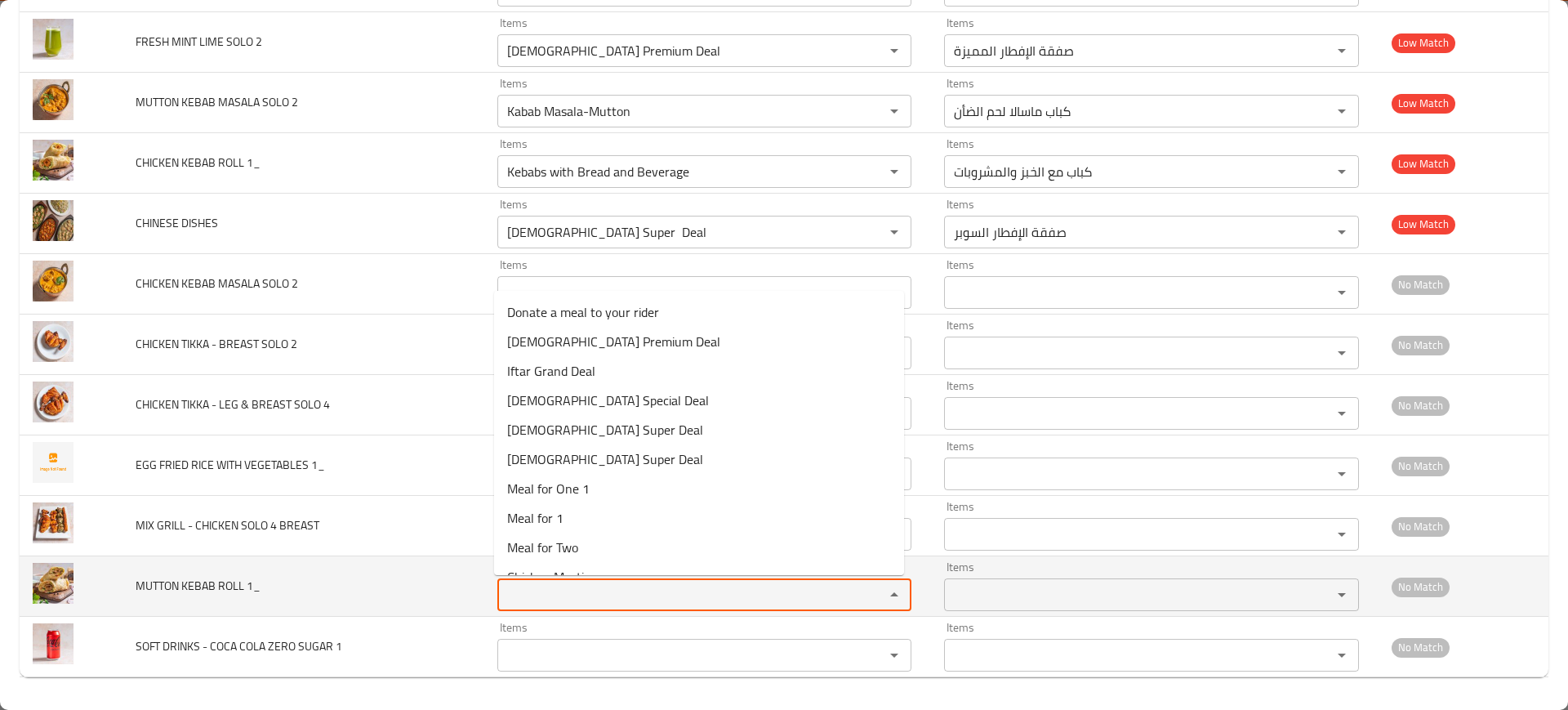
click at [530, 595] on 1_ "Items" at bounding box center [681, 595] width 357 height 23
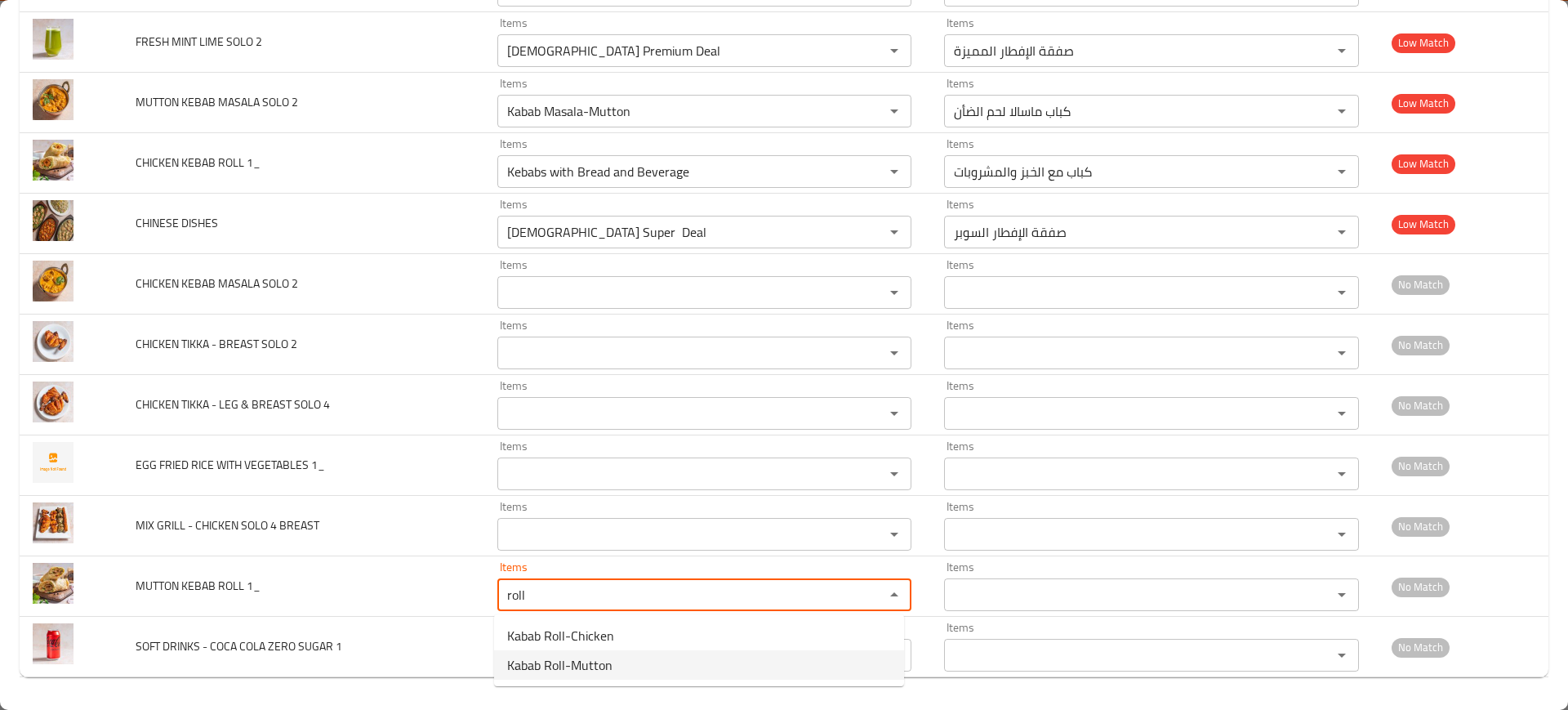
click at [582, 659] on span "Kabab Roll-Mutton" at bounding box center [560, 665] width 105 height 20
type 1_ "Kabab Roll-Mutton"
type 1_-ar "رول كباب لحم الضأن"
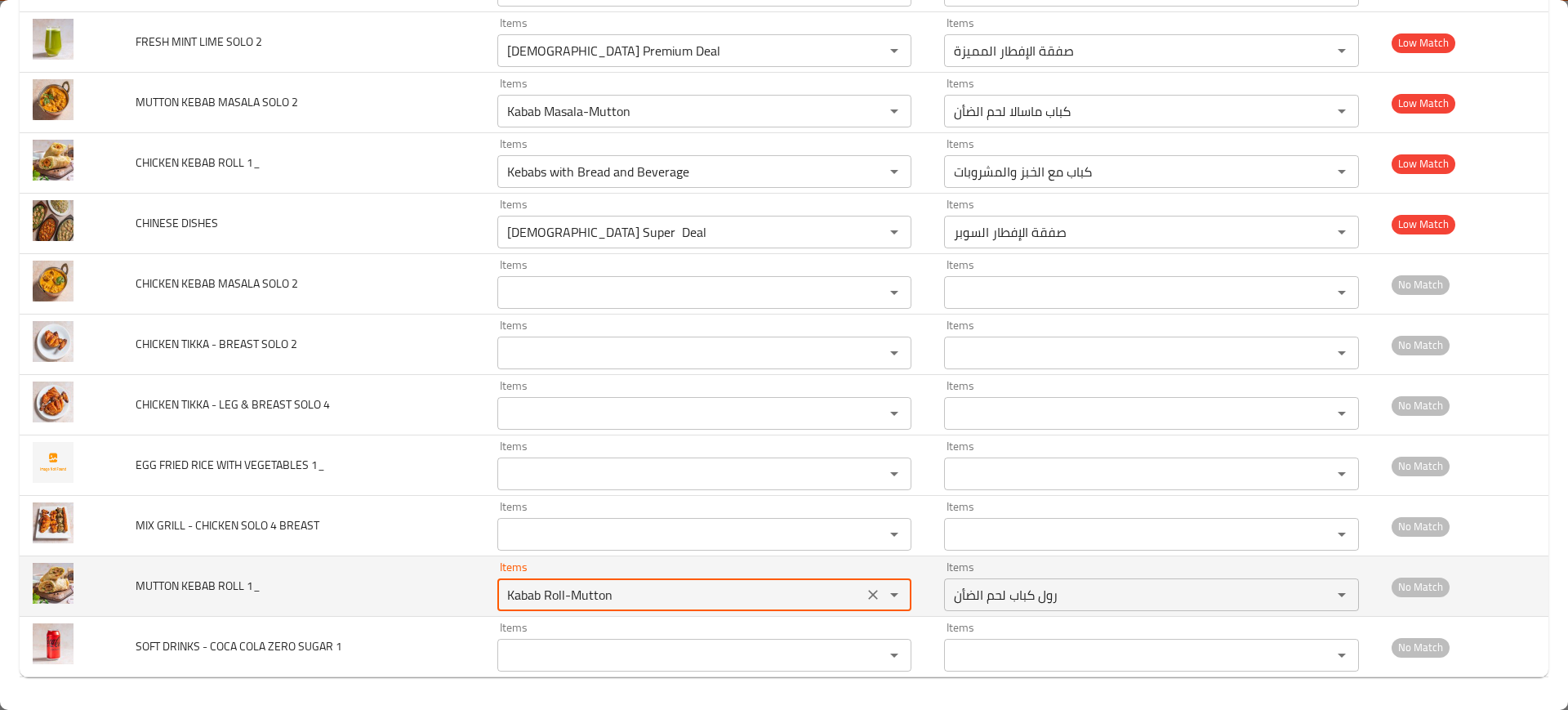
type 1_ "Kabab Roll-Mutton"
click at [438, 597] on td "MUTTON KEBAB ROLL 1_" at bounding box center [303, 587] width 361 height 60
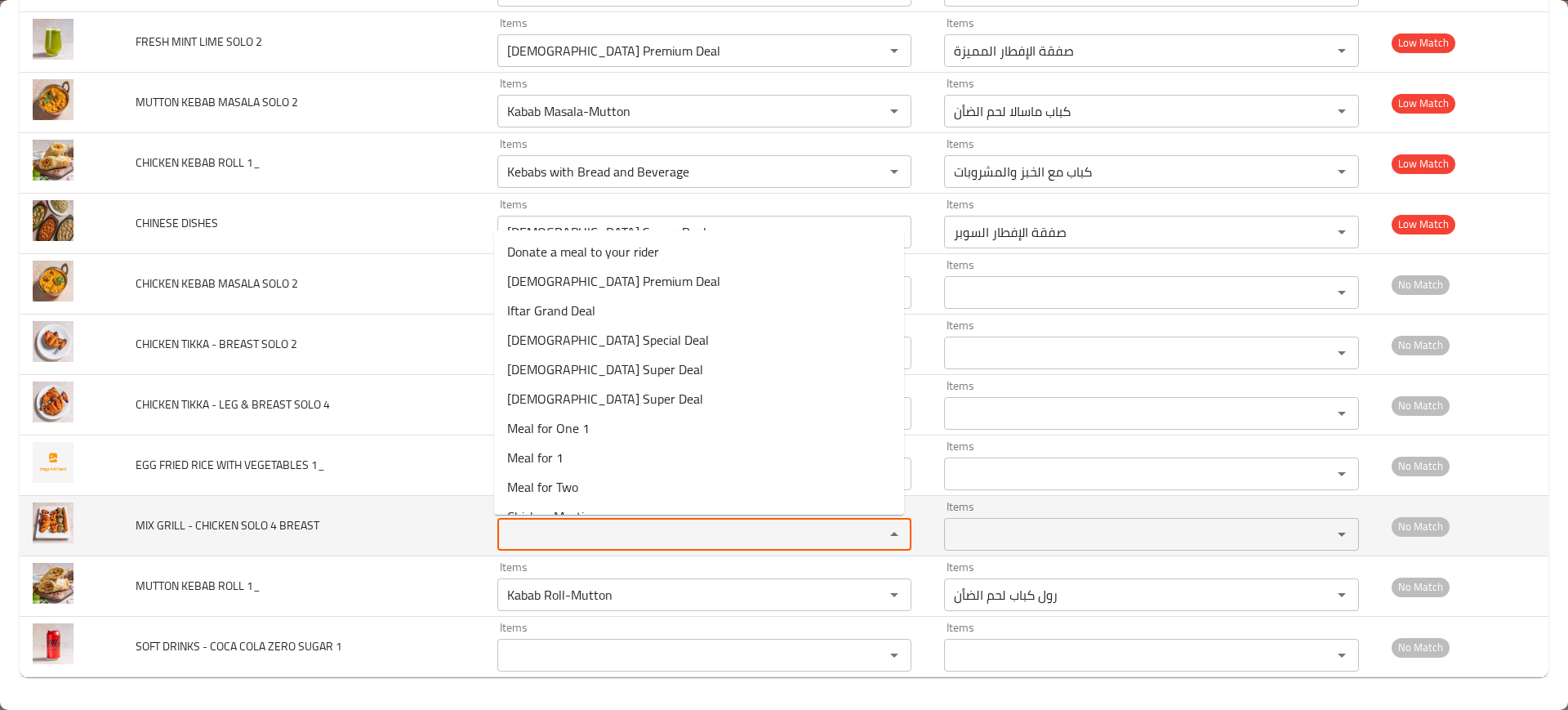
click at [571, 533] on BREAST "Items" at bounding box center [681, 534] width 357 height 23
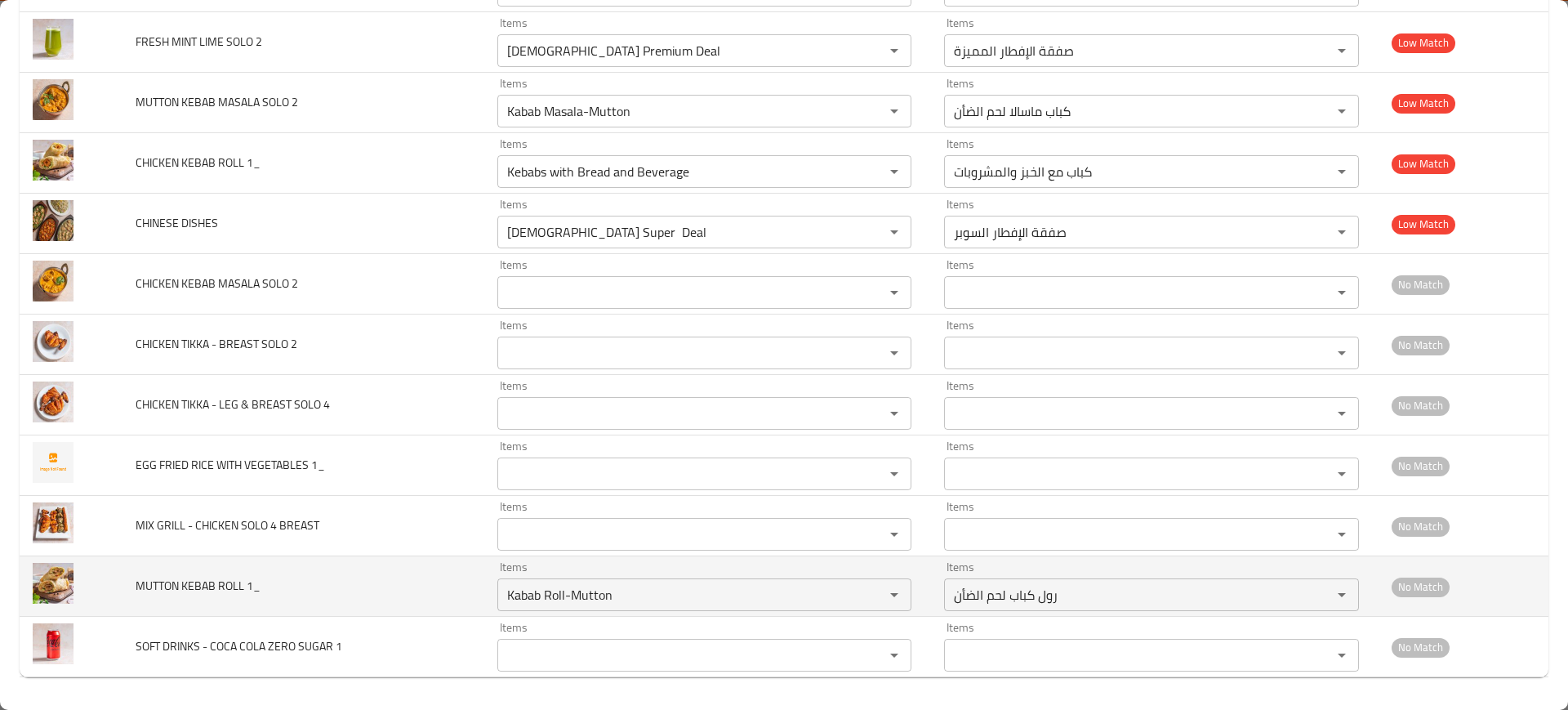
click at [429, 557] on td "MUTTON KEBAB ROLL 1_" at bounding box center [303, 587] width 361 height 60
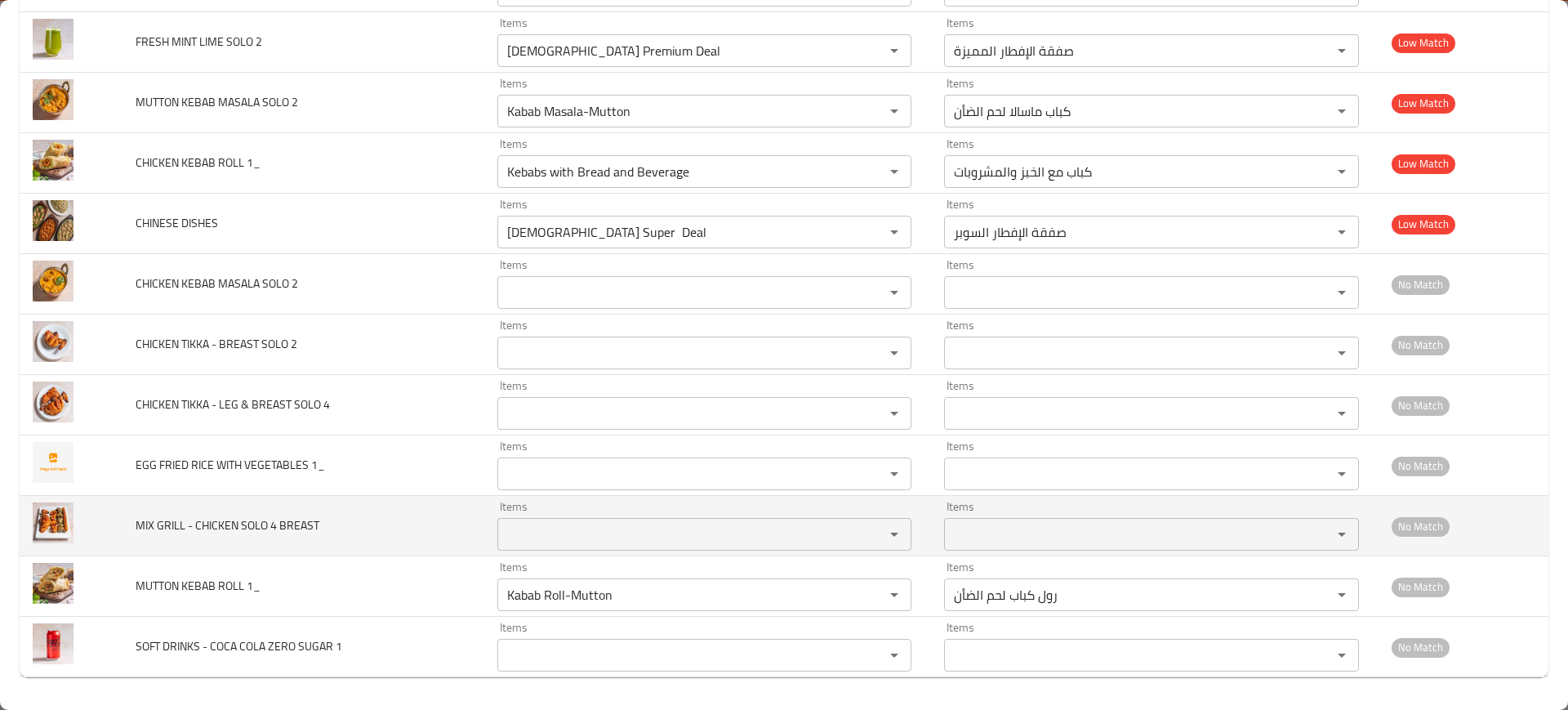
click at [498, 529] on div "Items" at bounding box center [705, 534] width 415 height 33
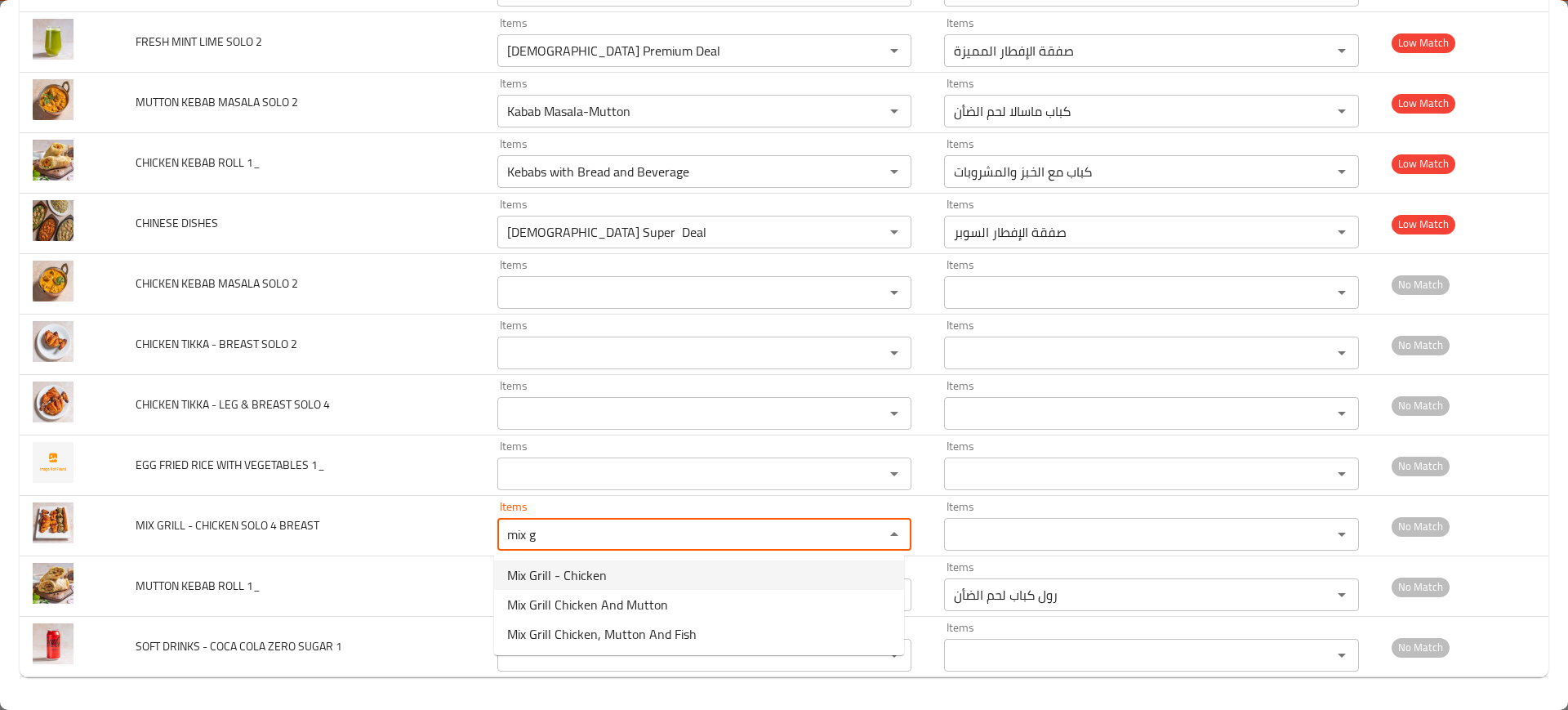
click at [578, 566] on span "Mix Grill - Chicken" at bounding box center [558, 576] width 100 height 20
type BREAST "Mix Grill - Chicken"
type BREAST-ar "ميكس جريل -دجاج"
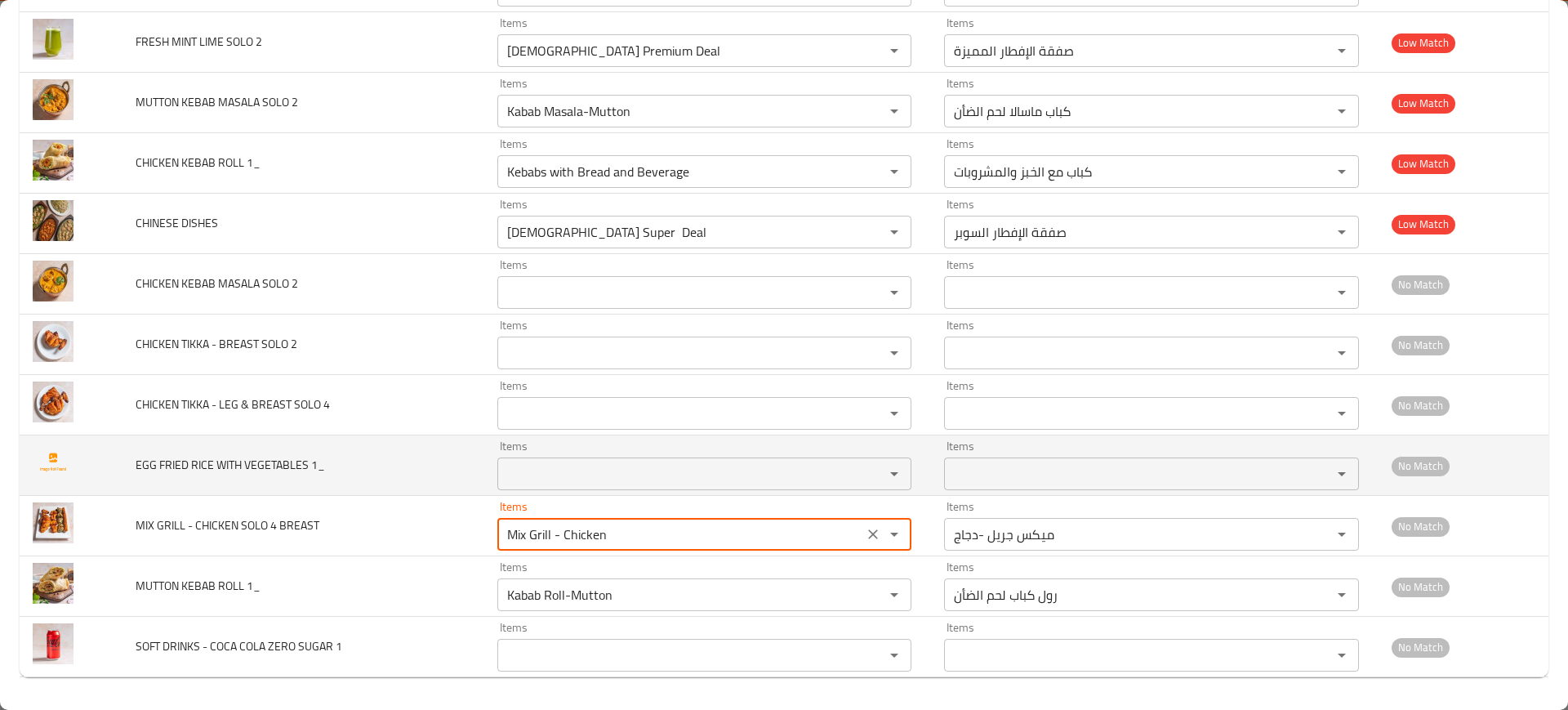
type BREAST "Mix Grill - Chicken"
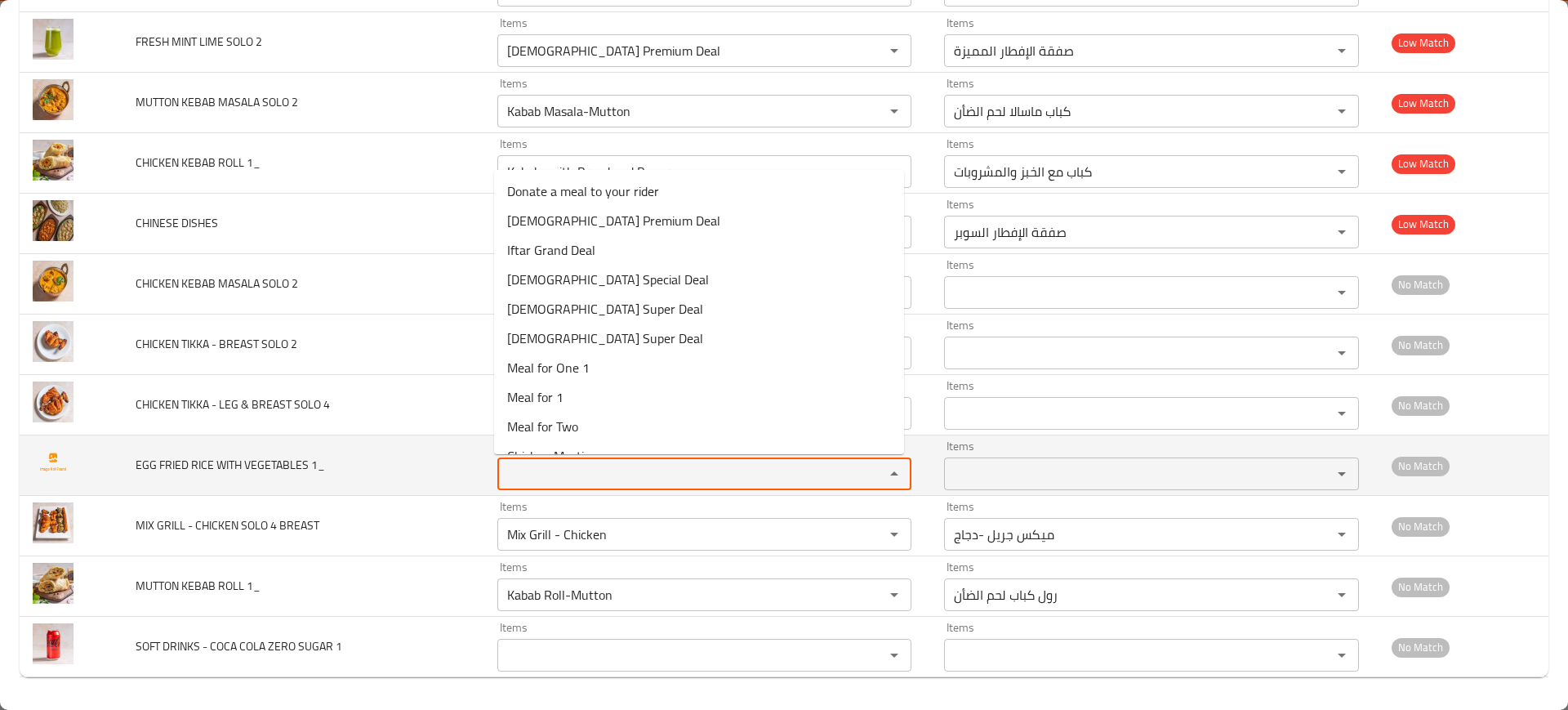
click at [557, 470] on 1_ "Items" at bounding box center [681, 474] width 357 height 23
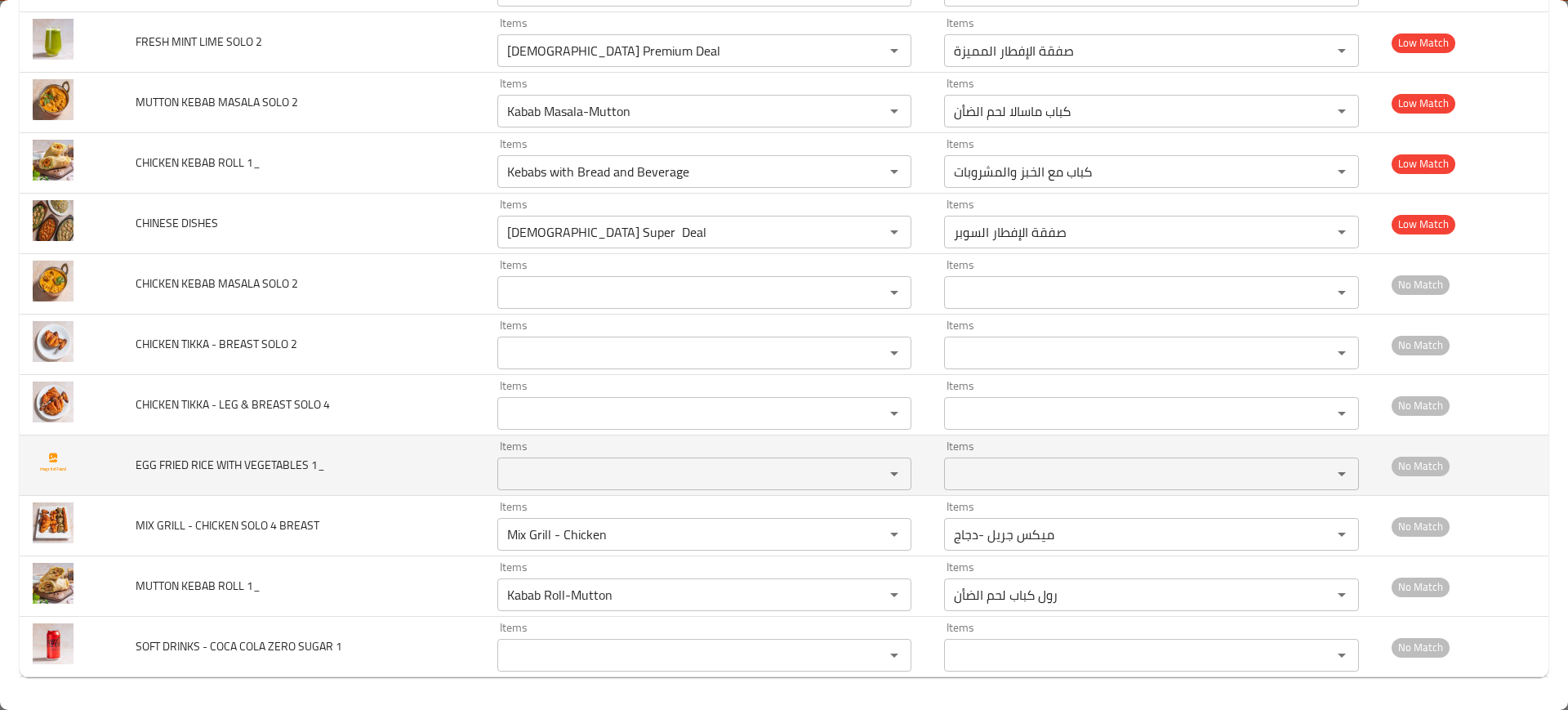
click at [360, 463] on td "EGG FRIED RICE WITH VEGETABLES 1_" at bounding box center [303, 466] width 361 height 60
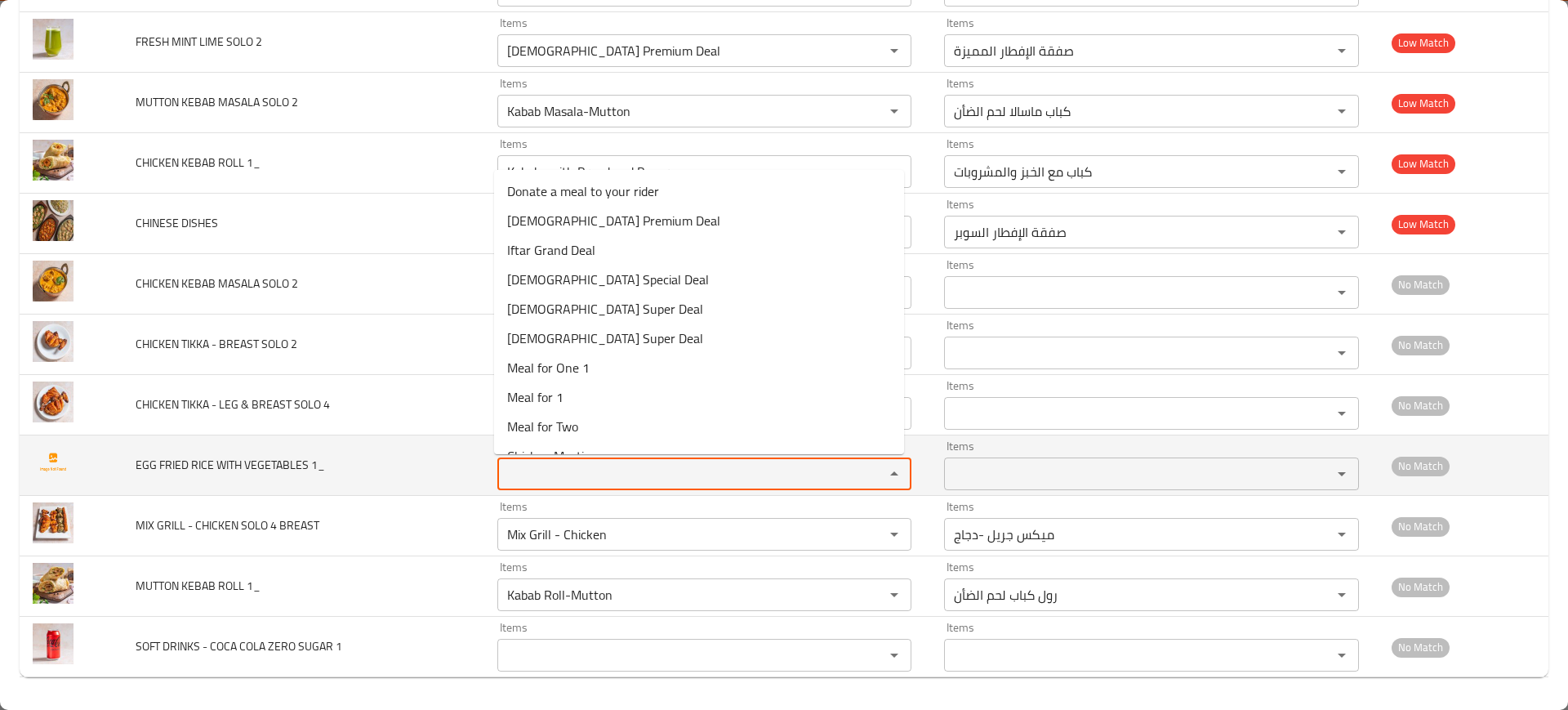
click at [551, 467] on 1_ "Items" at bounding box center [681, 474] width 357 height 23
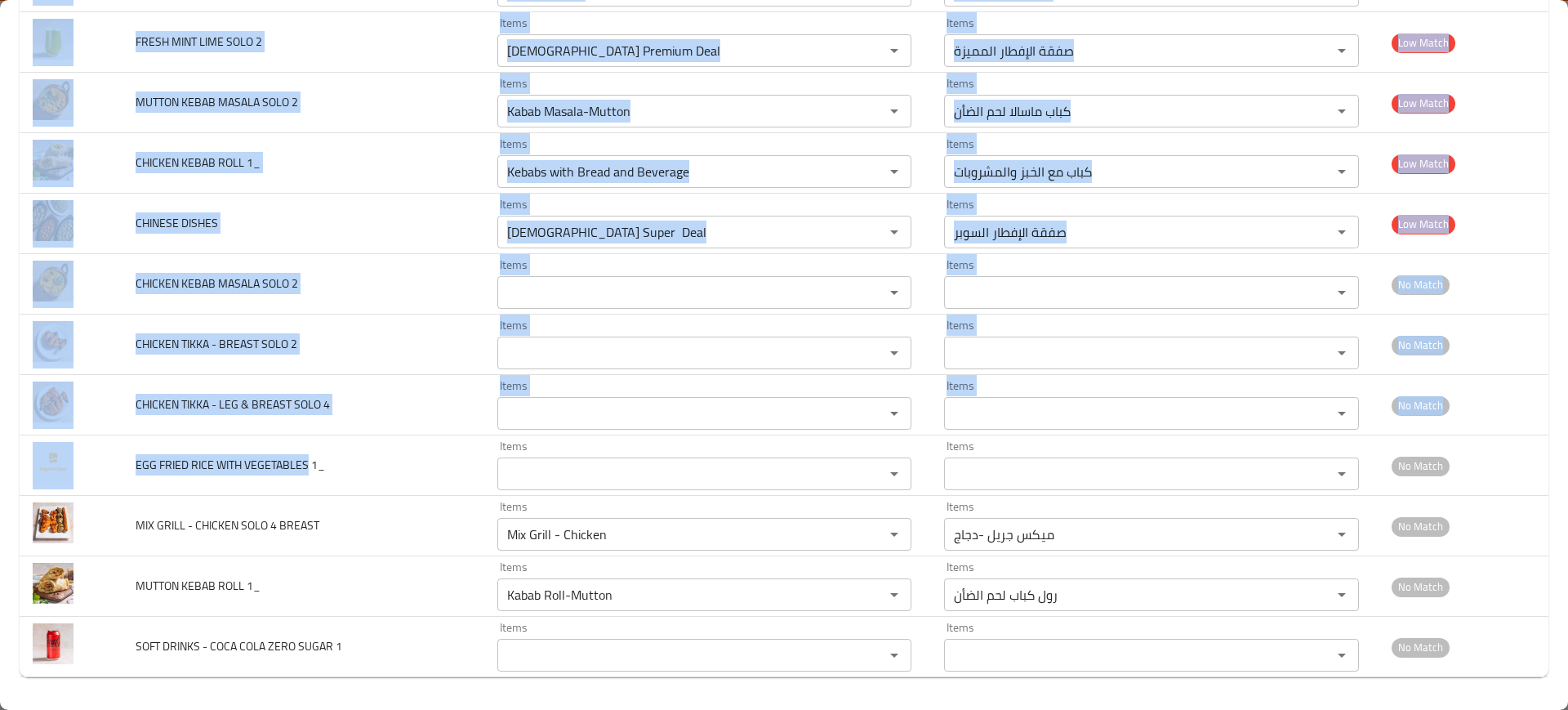
drag, startPoint x: 307, startPoint y: 463, endPoint x: 0, endPoint y: 476, distance: 307.3
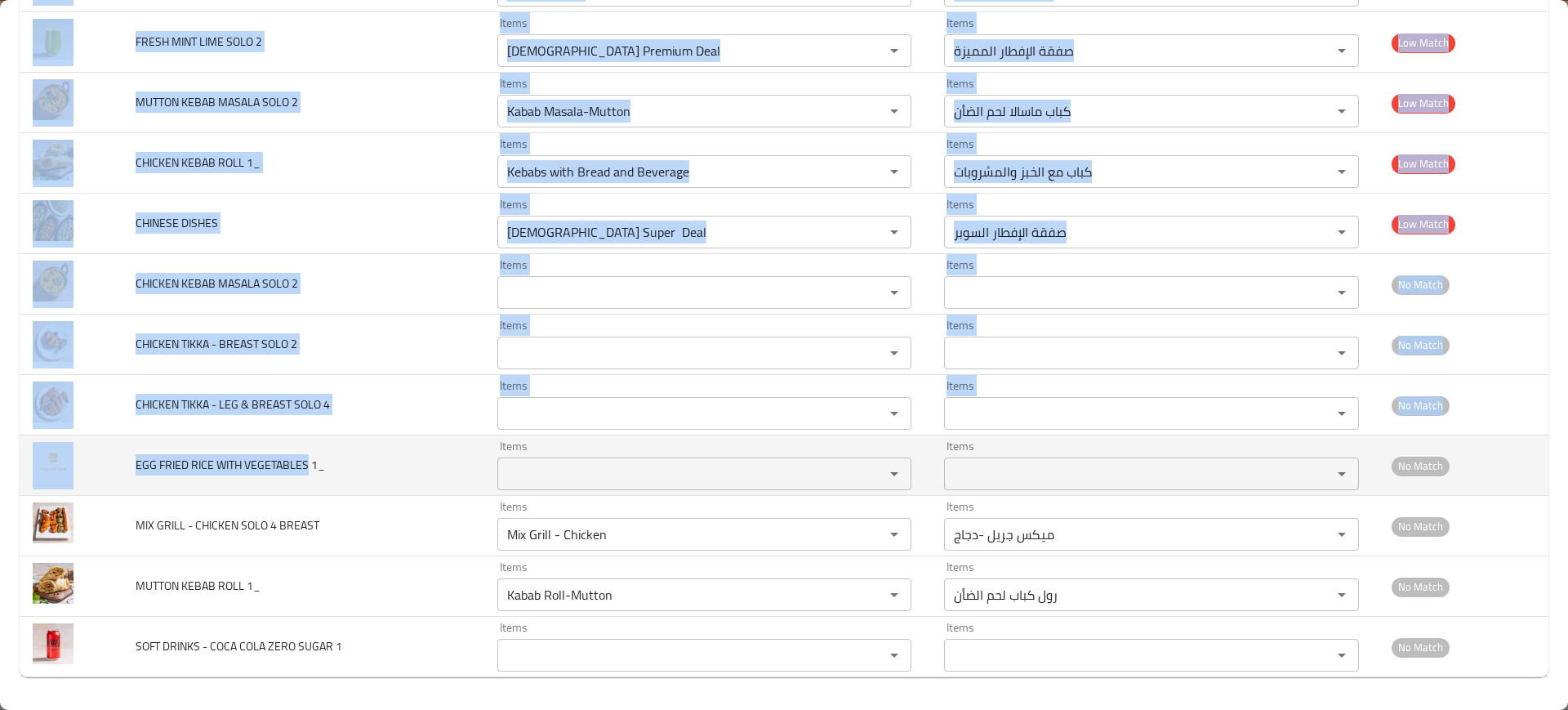
click at [129, 455] on td "EGG FRIED RICE WITH VEGETABLES 1_" at bounding box center [303, 466] width 361 height 60
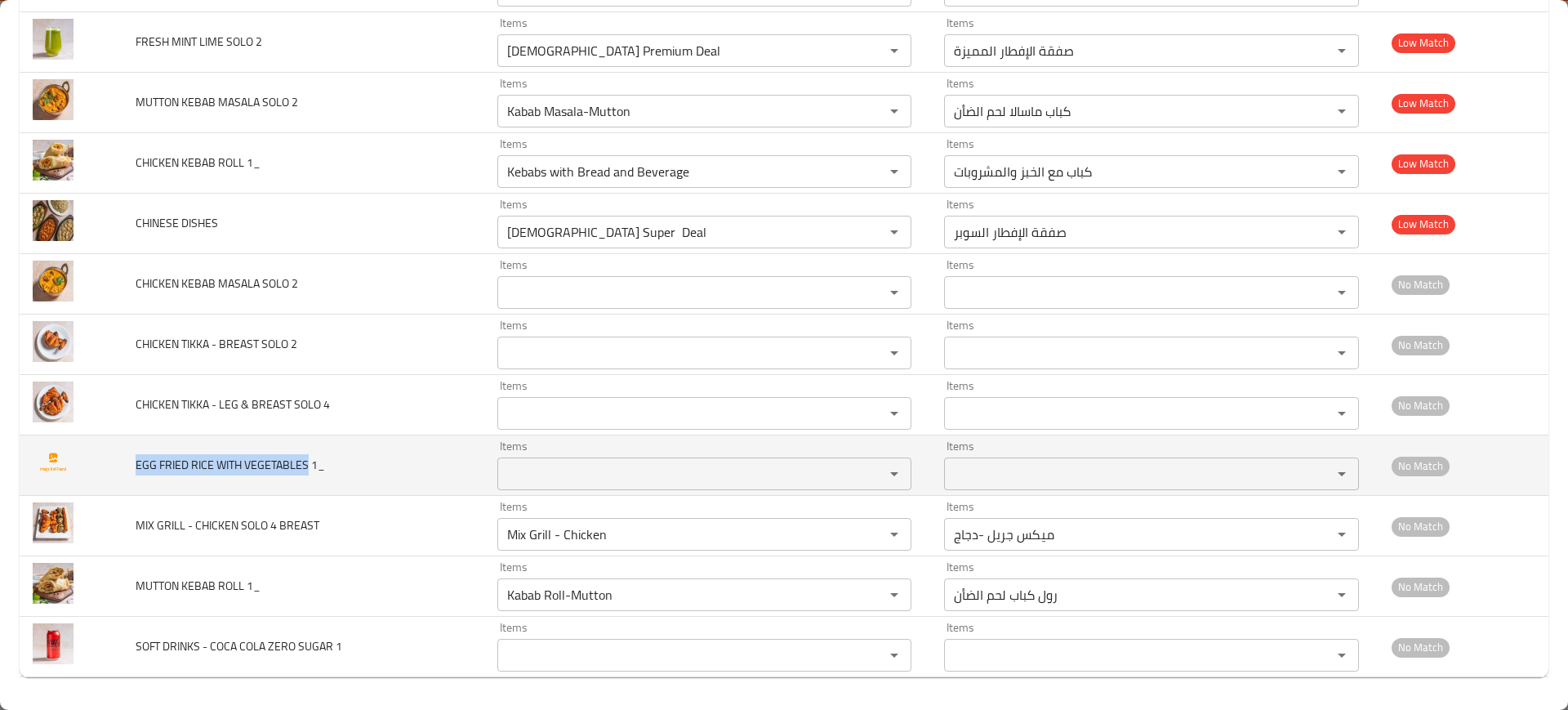
drag, startPoint x: 136, startPoint y: 460, endPoint x: 305, endPoint y: 455, distance: 169.1
click at [305, 455] on span "EGG FRIED RICE WITH VEGETABLES 1_" at bounding box center [231, 464] width 190 height 21
copy span "EGG FRIED RICE WITH VEGETABLES"
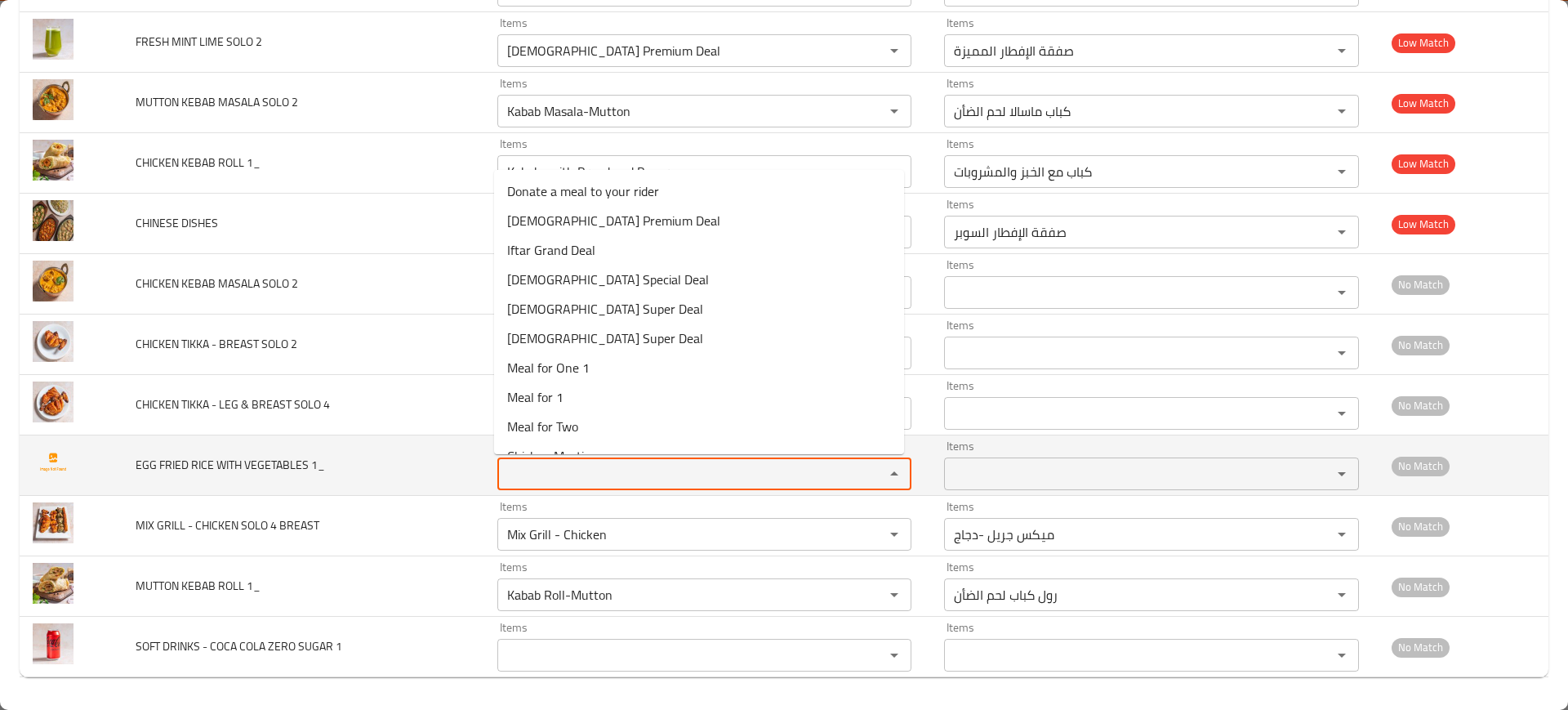
click at [544, 474] on 1_ "Items" at bounding box center [681, 474] width 357 height 23
paste 1_ "EGG FRIED RICE WITH VEGETABLES"
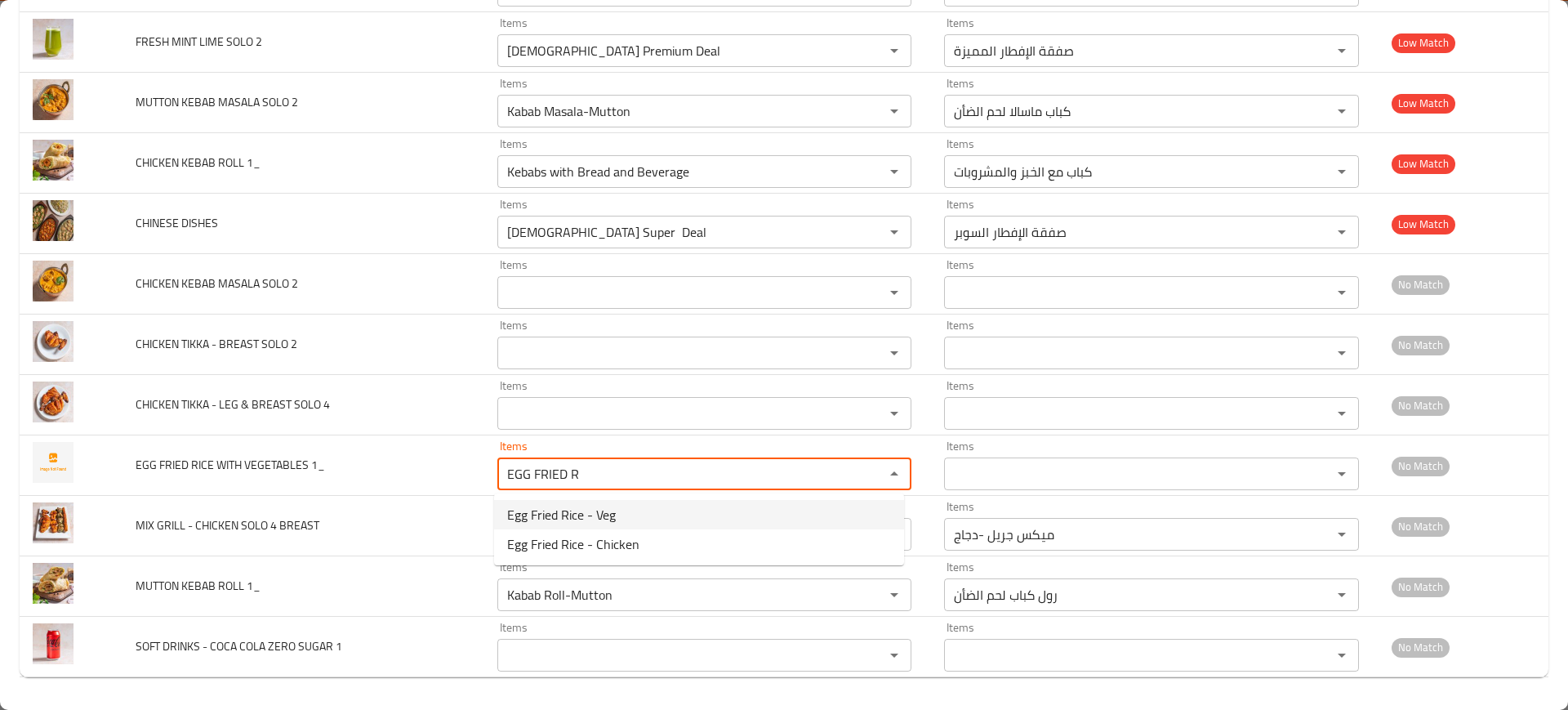
click at [592, 517] on span "Egg Fried Rice - Veg" at bounding box center [562, 515] width 109 height 20
type 1_ "Egg Fried Rice - Veg"
type 1_-ar "ارز مقلي بالبيض بالخضروات"
type 1_ "Egg Fried Rice - Veg"
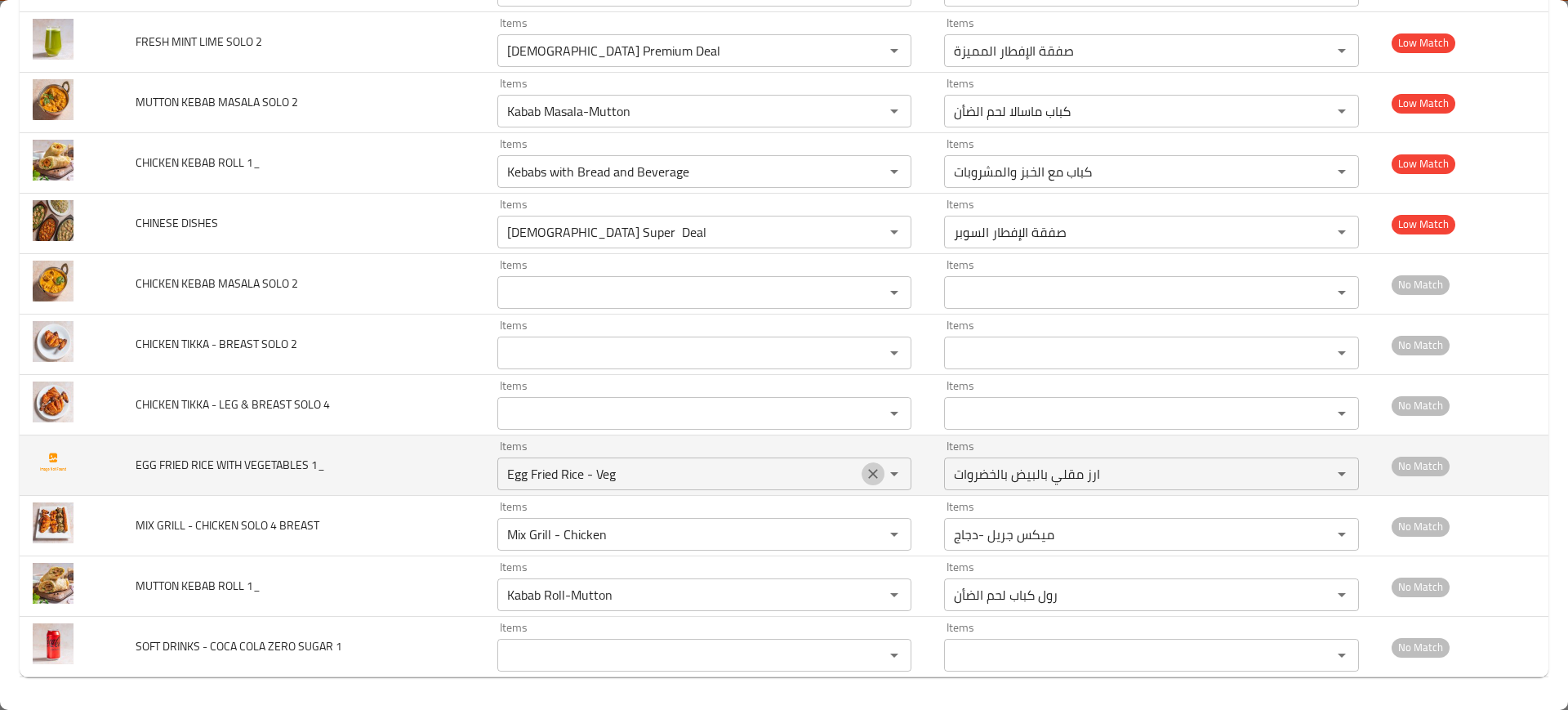
click at [865, 474] on icon "Clear" at bounding box center [873, 474] width 16 height 16
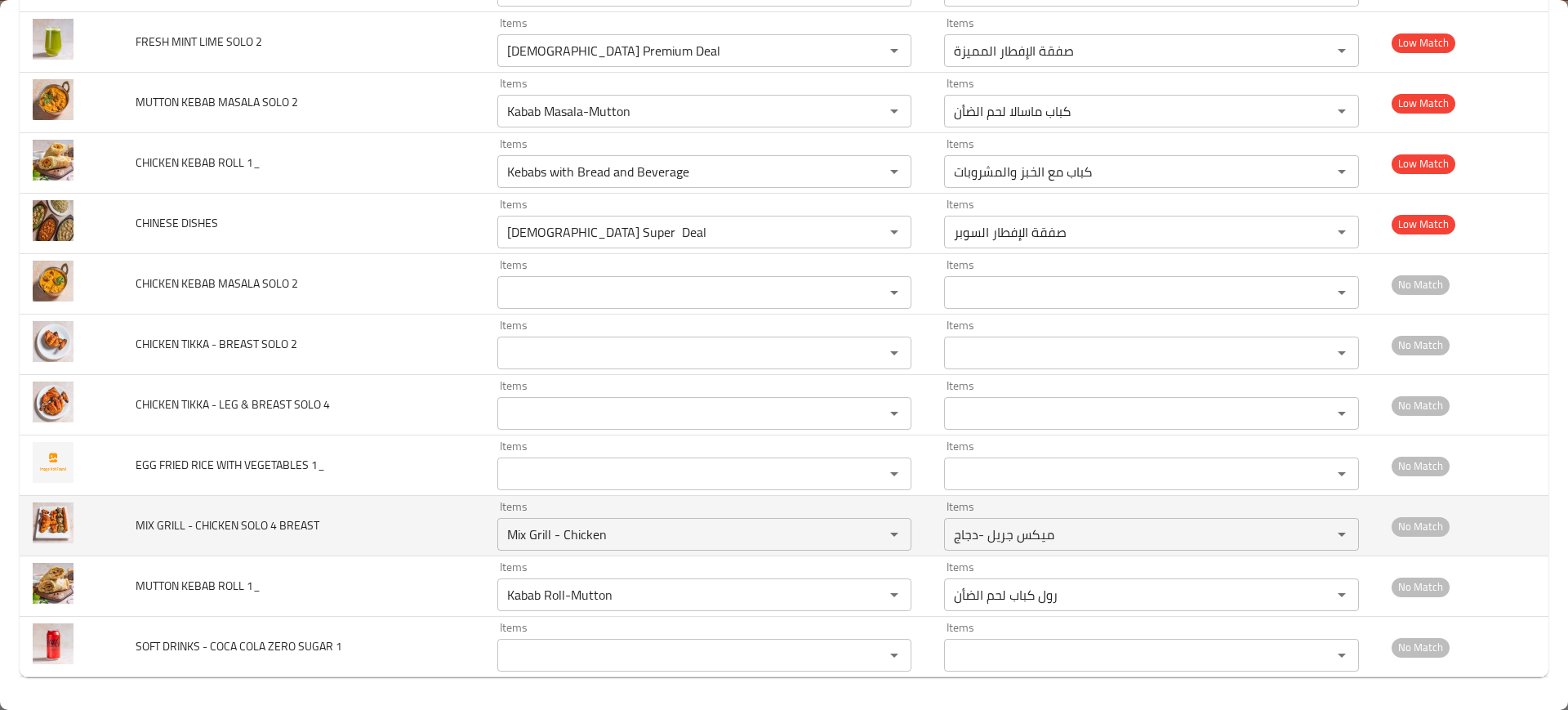
click at [422, 503] on td "MIX GRILL - CHICKEN SOLO 4 BREAST" at bounding box center [303, 526] width 361 height 60
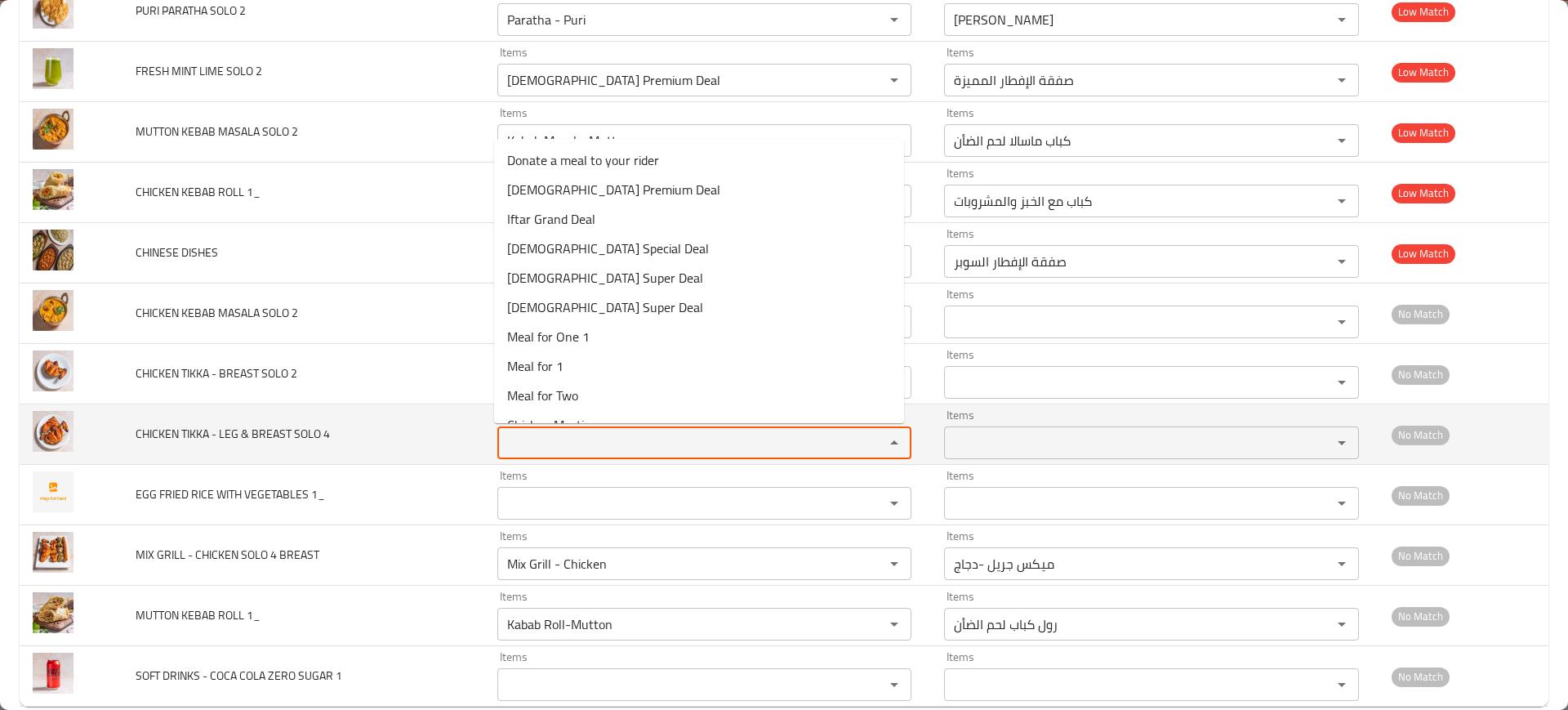
click at [606, 449] on 4 "Items" at bounding box center [681, 443] width 357 height 23
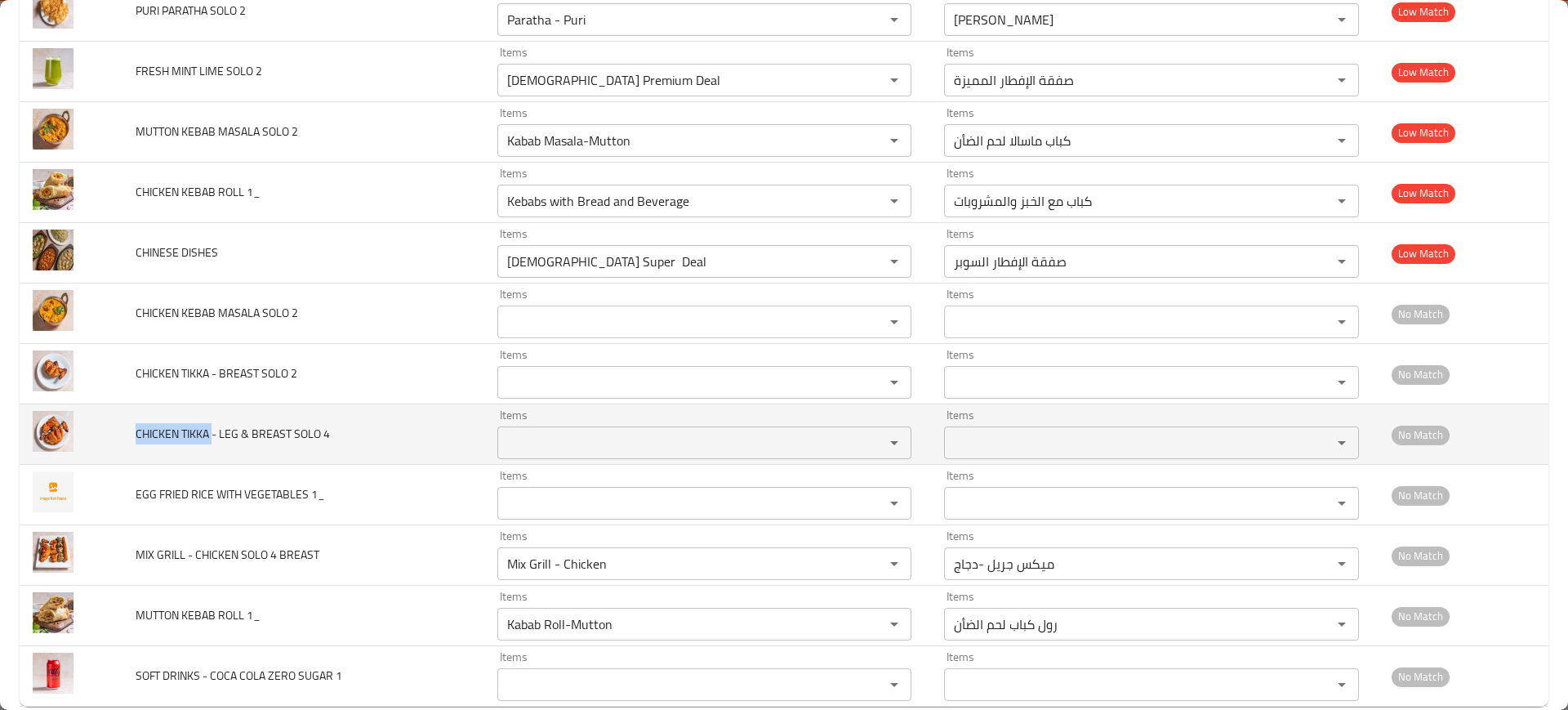
drag, startPoint x: 132, startPoint y: 431, endPoint x: 213, endPoint y: 431, distance: 81.0
click at [213, 431] on td "CHICKEN TIKKA - LEG & BREAST SOLO 4" at bounding box center [303, 435] width 361 height 60
copy span "CHICKEN TIKKA"
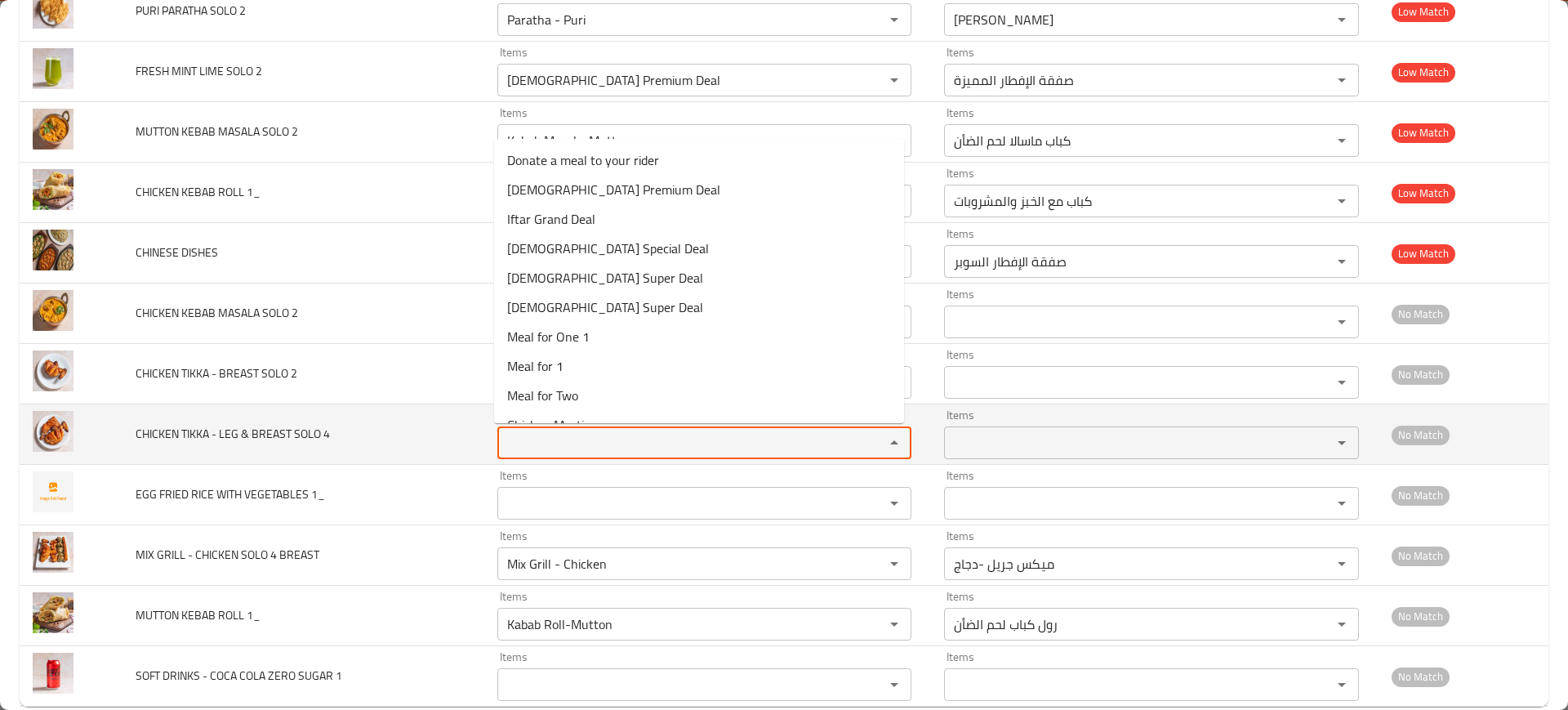
click at [538, 437] on 4 "Items" at bounding box center [681, 443] width 357 height 23
paste 4 "CHICKEN TIKKA"
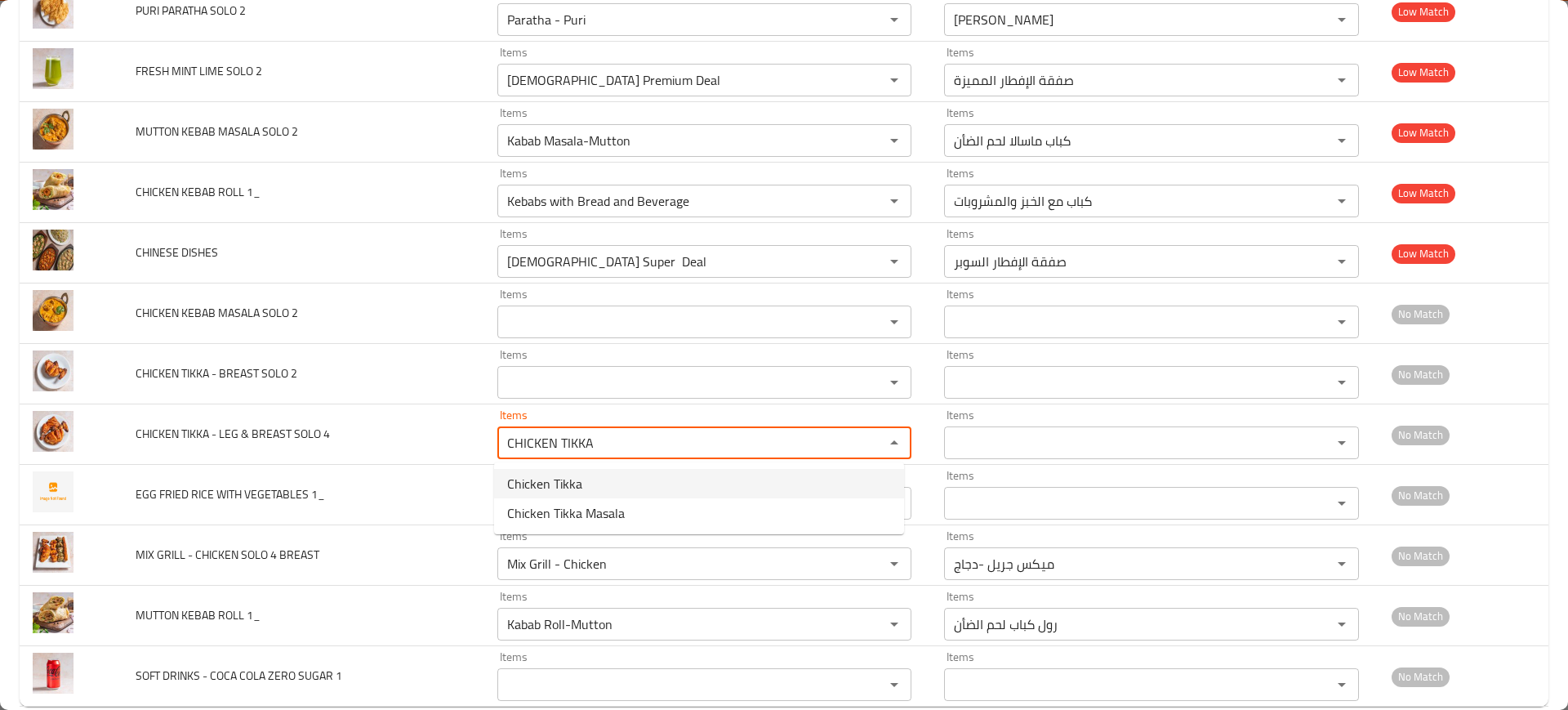
click at [554, 485] on span "Chicken Tikka" at bounding box center [545, 484] width 75 height 20
type 4 "Chicken Tikka"
type 4-ar "دجاج تكا"
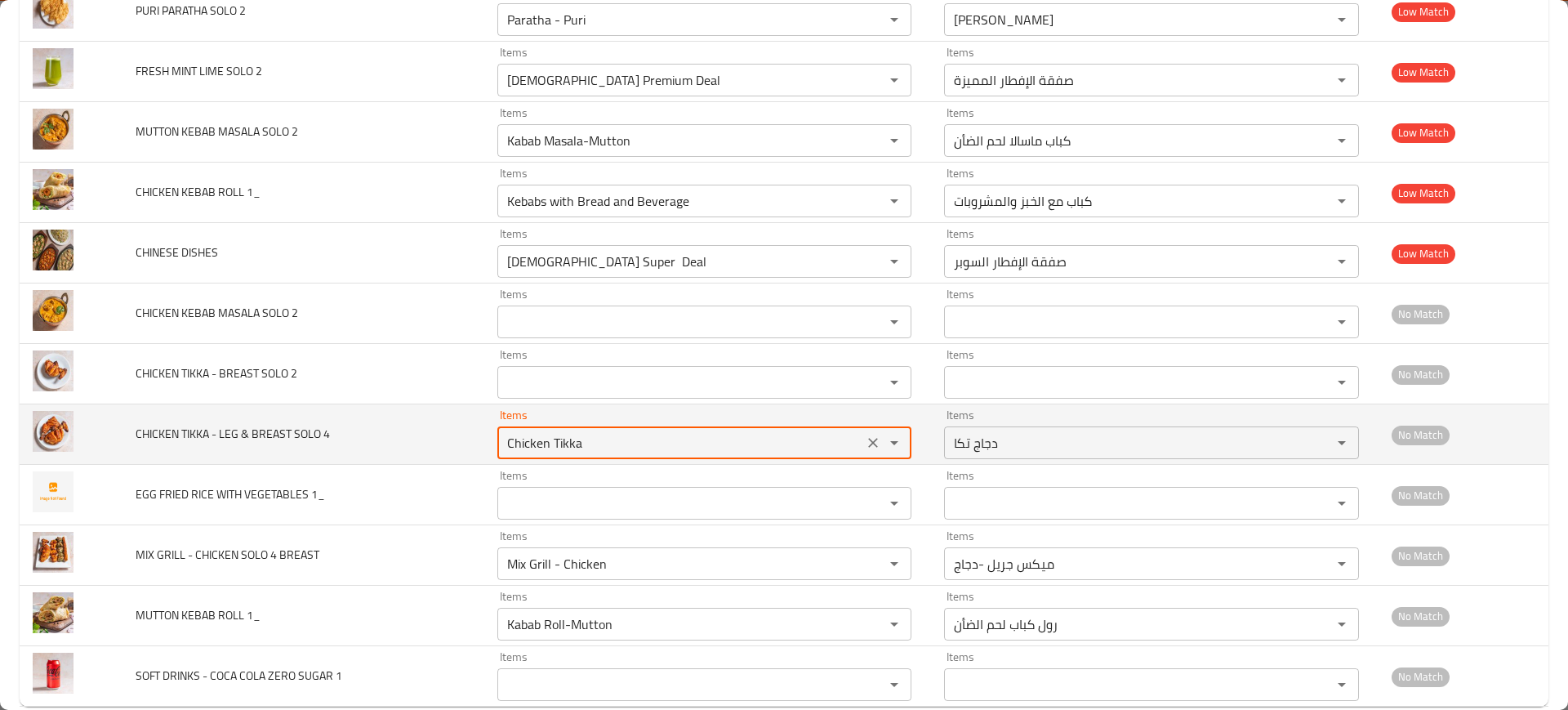
type 4 "Chicken Tikka"
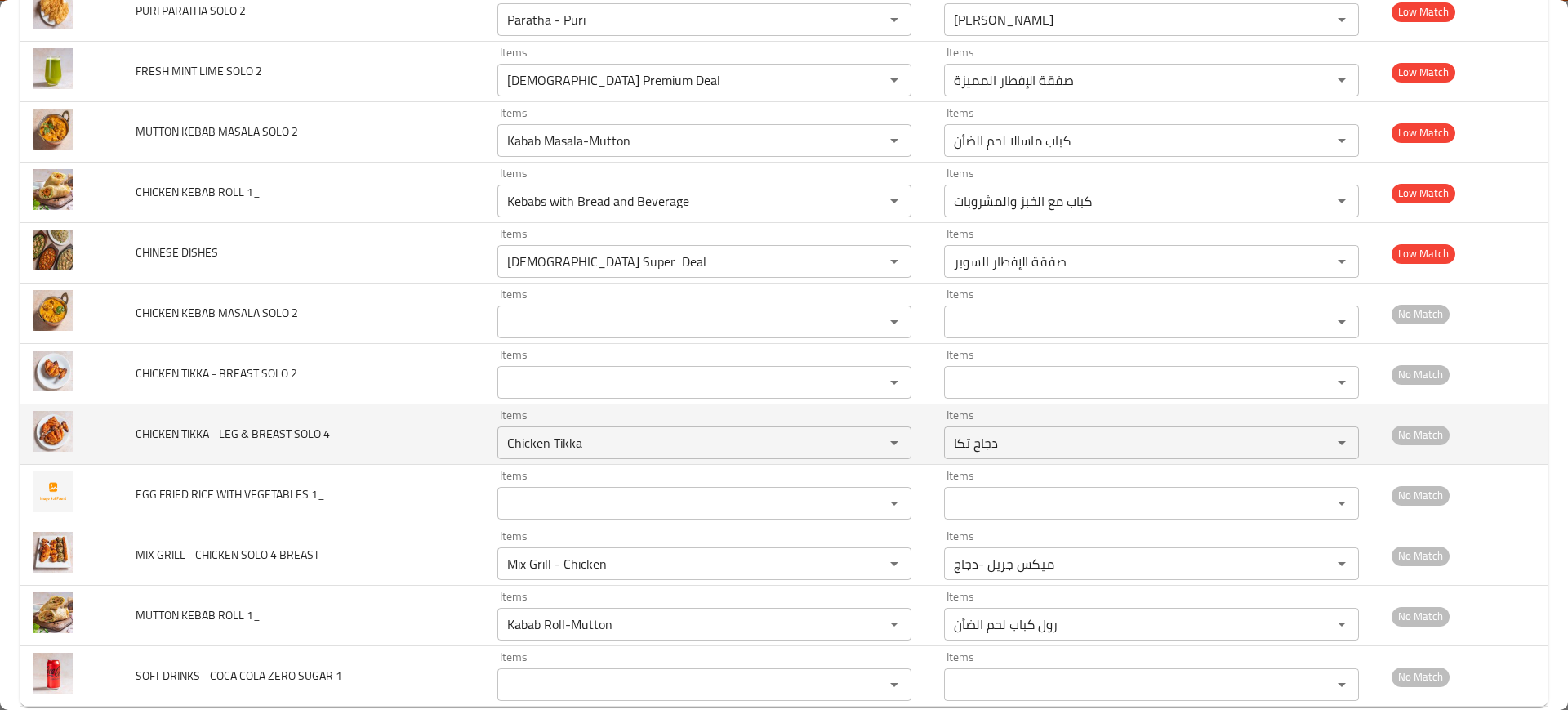
click at [246, 429] on span "CHICKEN TIKKA - LEG & BREAST SOLO 4" at bounding box center [233, 433] width 195 height 21
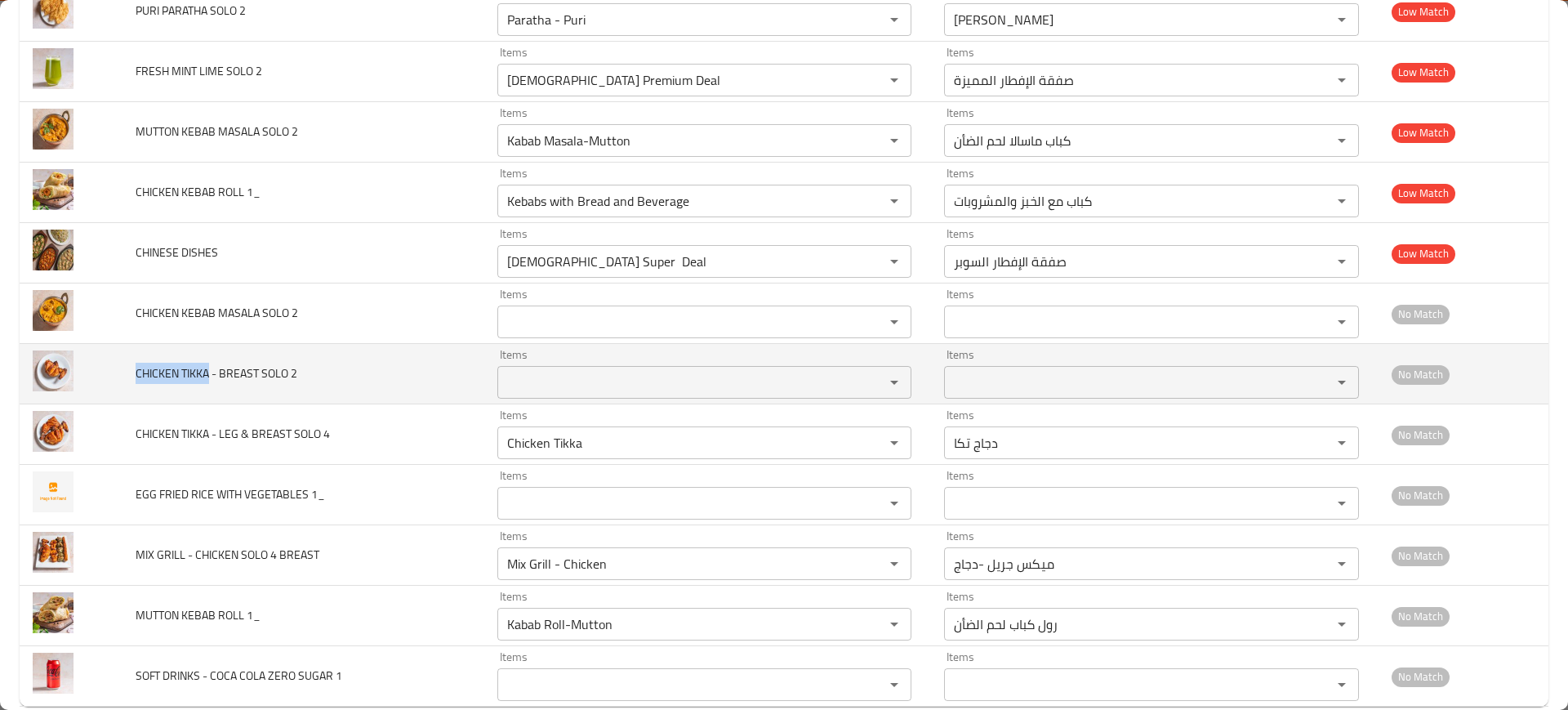
drag, startPoint x: 137, startPoint y: 373, endPoint x: 209, endPoint y: 374, distance: 72.0
click at [209, 374] on span "CHICKEN TIKKA - BREAST SOLO 2" at bounding box center [217, 373] width 162 height 21
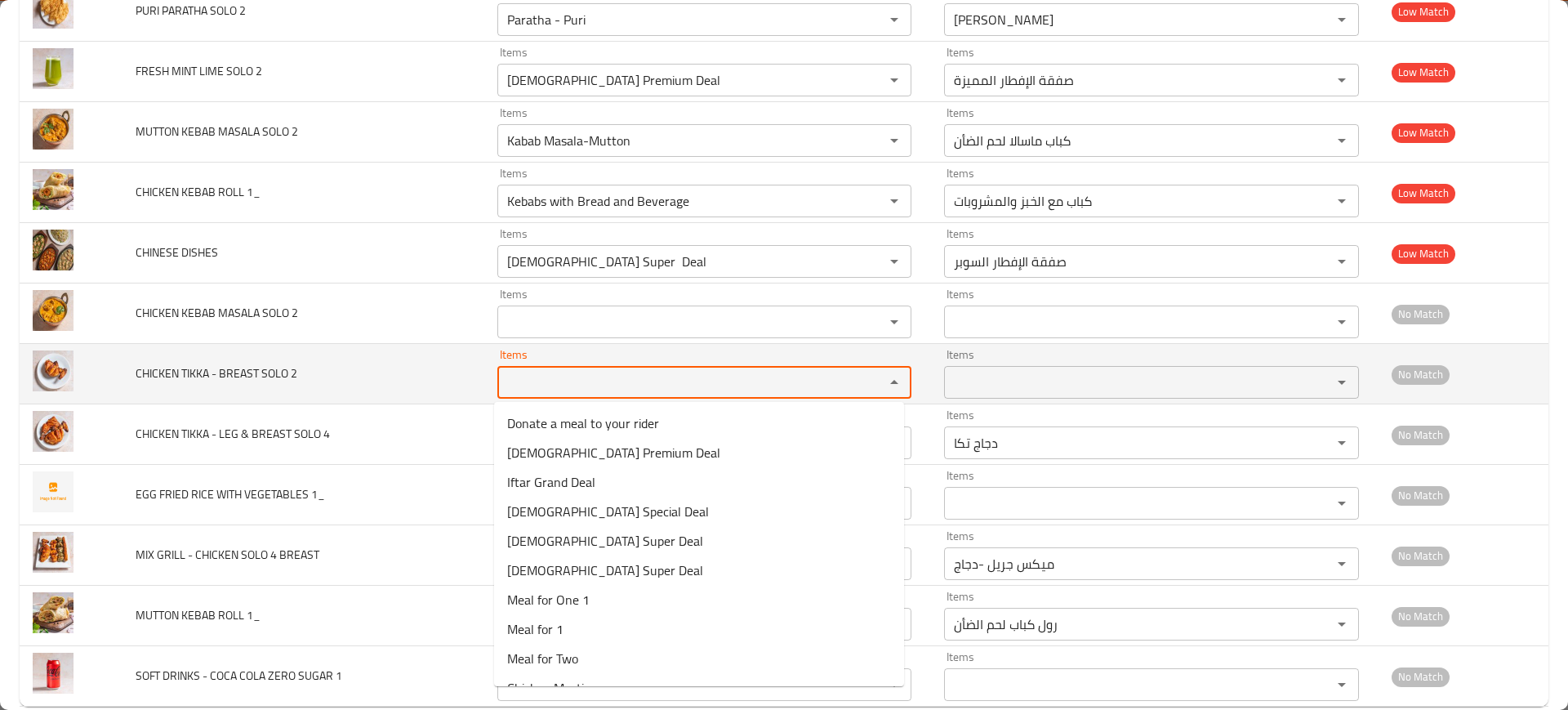
click at [620, 391] on 2 "Items" at bounding box center [681, 382] width 357 height 23
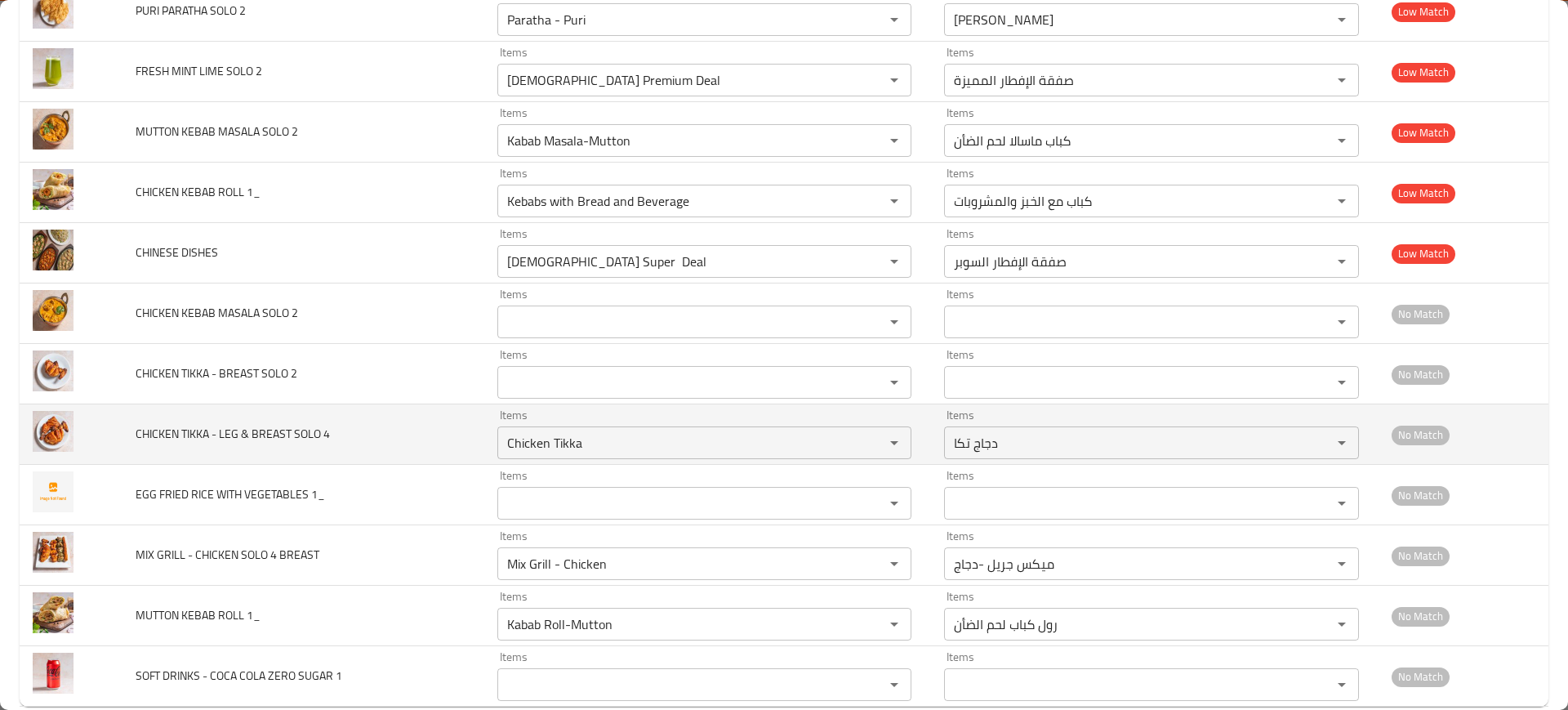
click at [369, 405] on td "CHICKEN TIKKA - LEG & BREAST SOLO 4" at bounding box center [303, 435] width 361 height 60
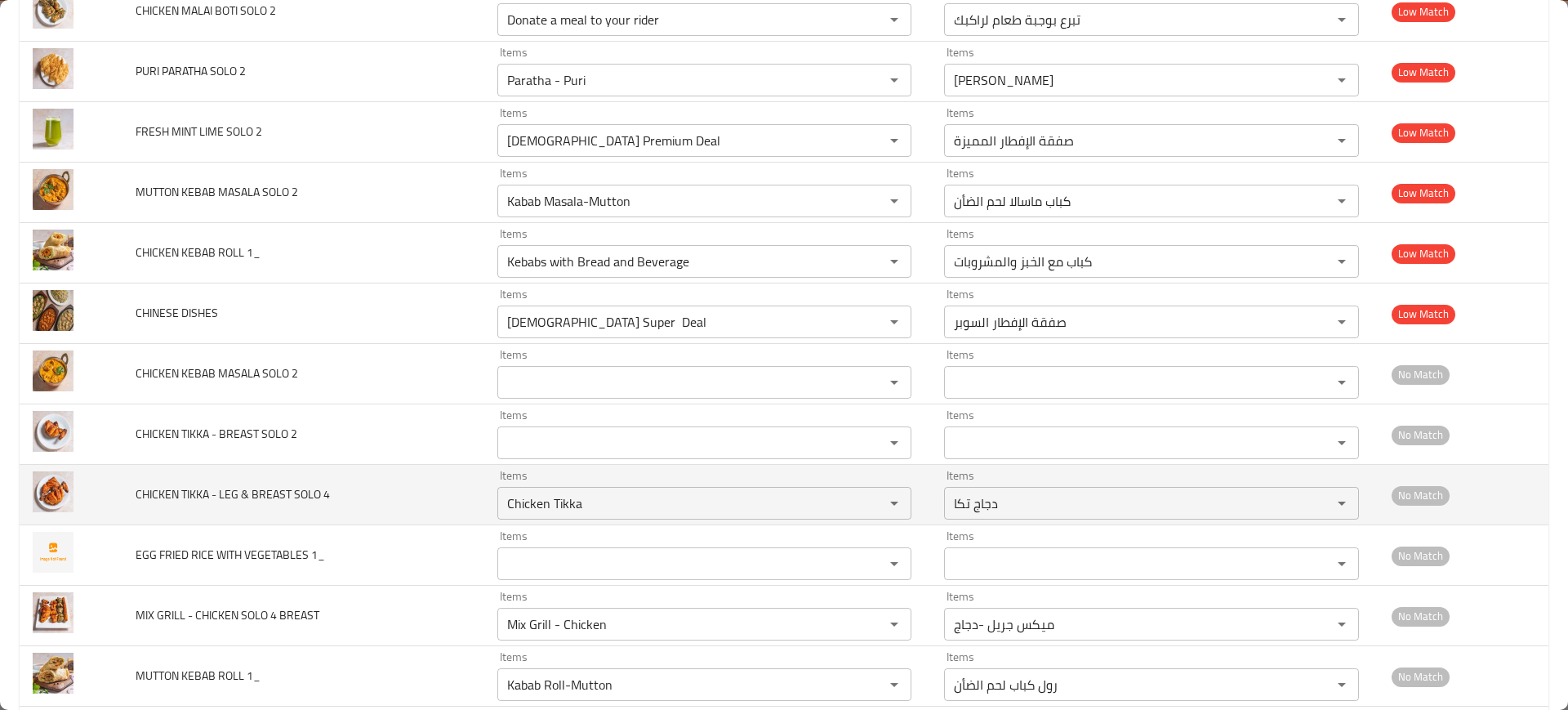
scroll to position [5711, 0]
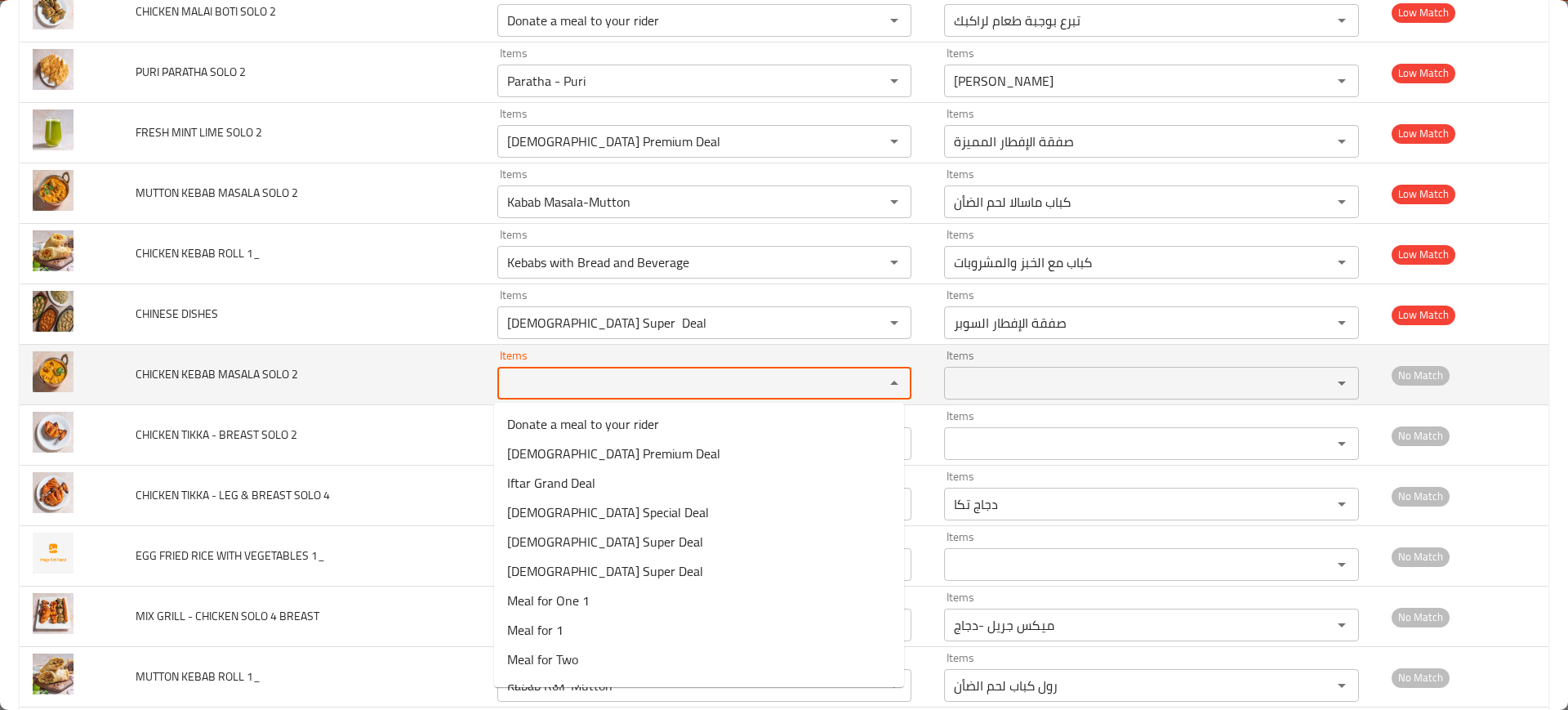
click at [666, 383] on 2 "Items" at bounding box center [681, 383] width 357 height 23
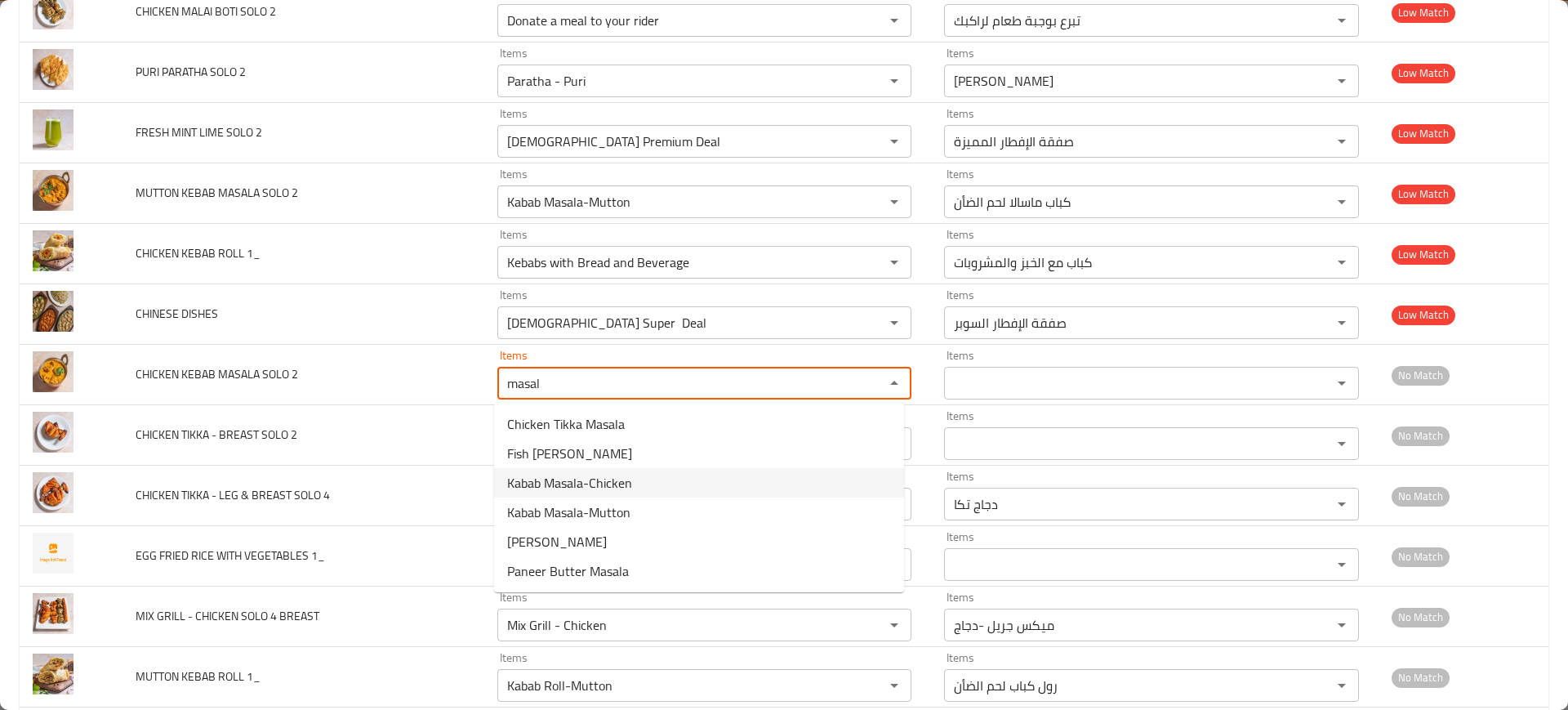
click at [593, 487] on span "Kabab Masala-Chicken" at bounding box center [570, 483] width 125 height 20
type 2 "Kabab Masala-Chicken"
type 2-ar "كباب الدجاج ماسالا"
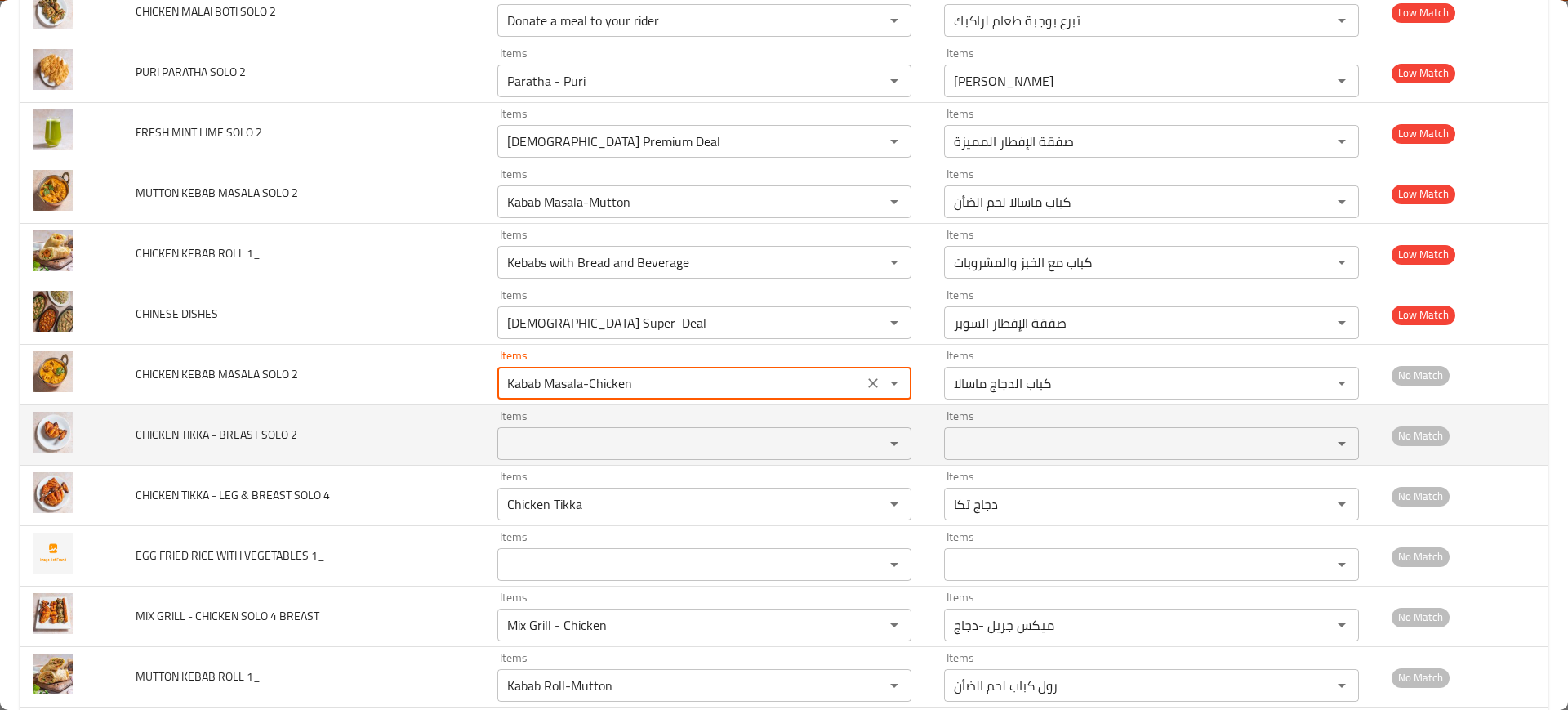
type 2 "Kabab Masala-Chicken"
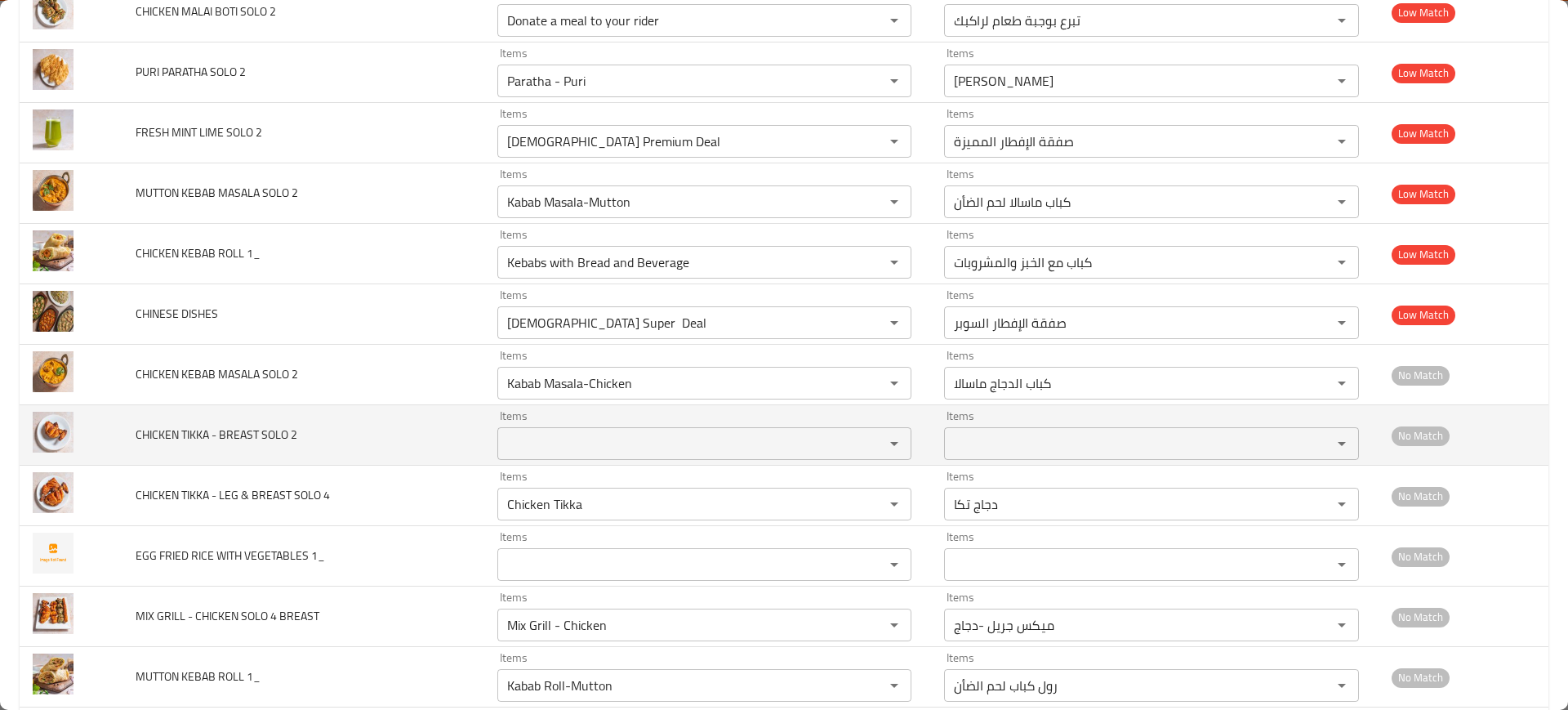
click at [457, 416] on td "CHICKEN TIKKA - BREAST SOLO 2" at bounding box center [303, 435] width 361 height 60
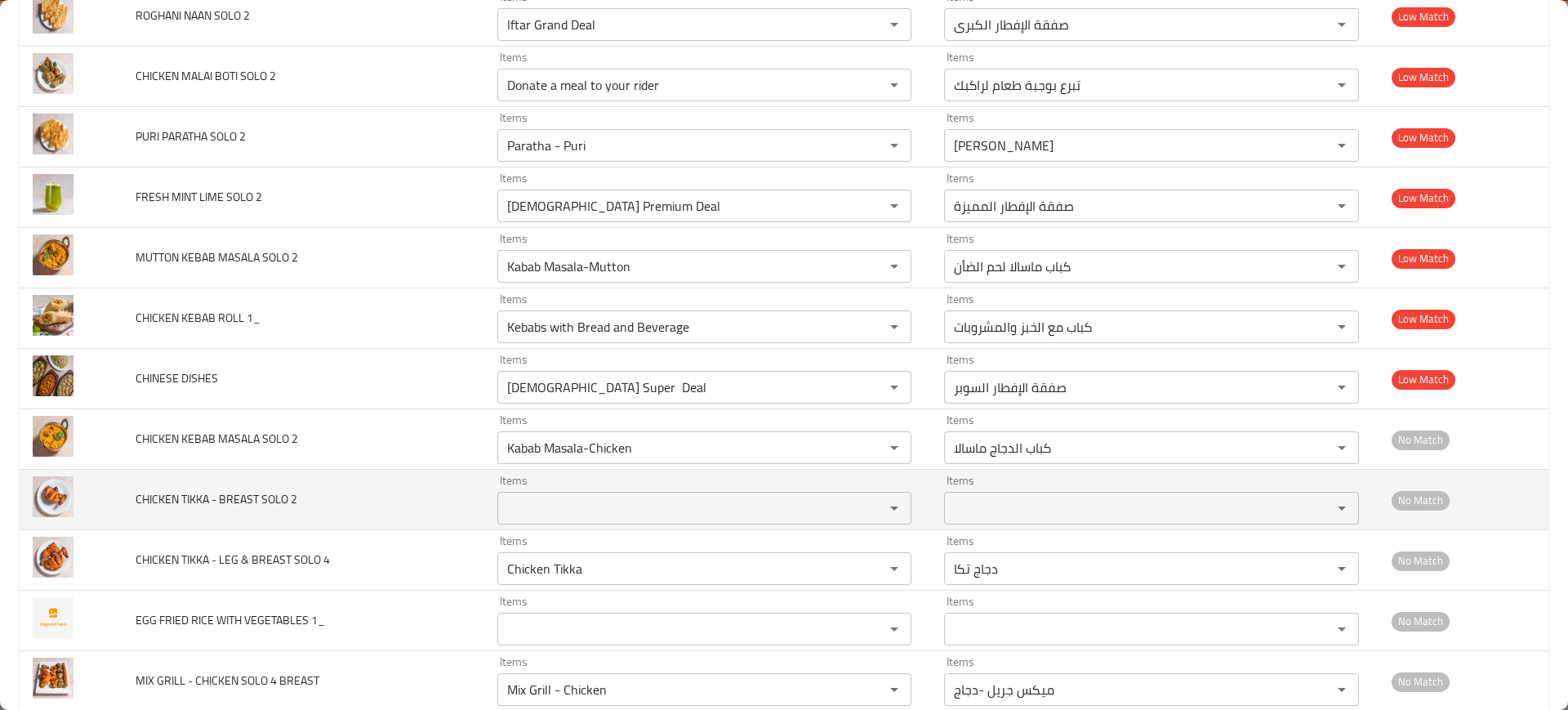
scroll to position [5646, 0]
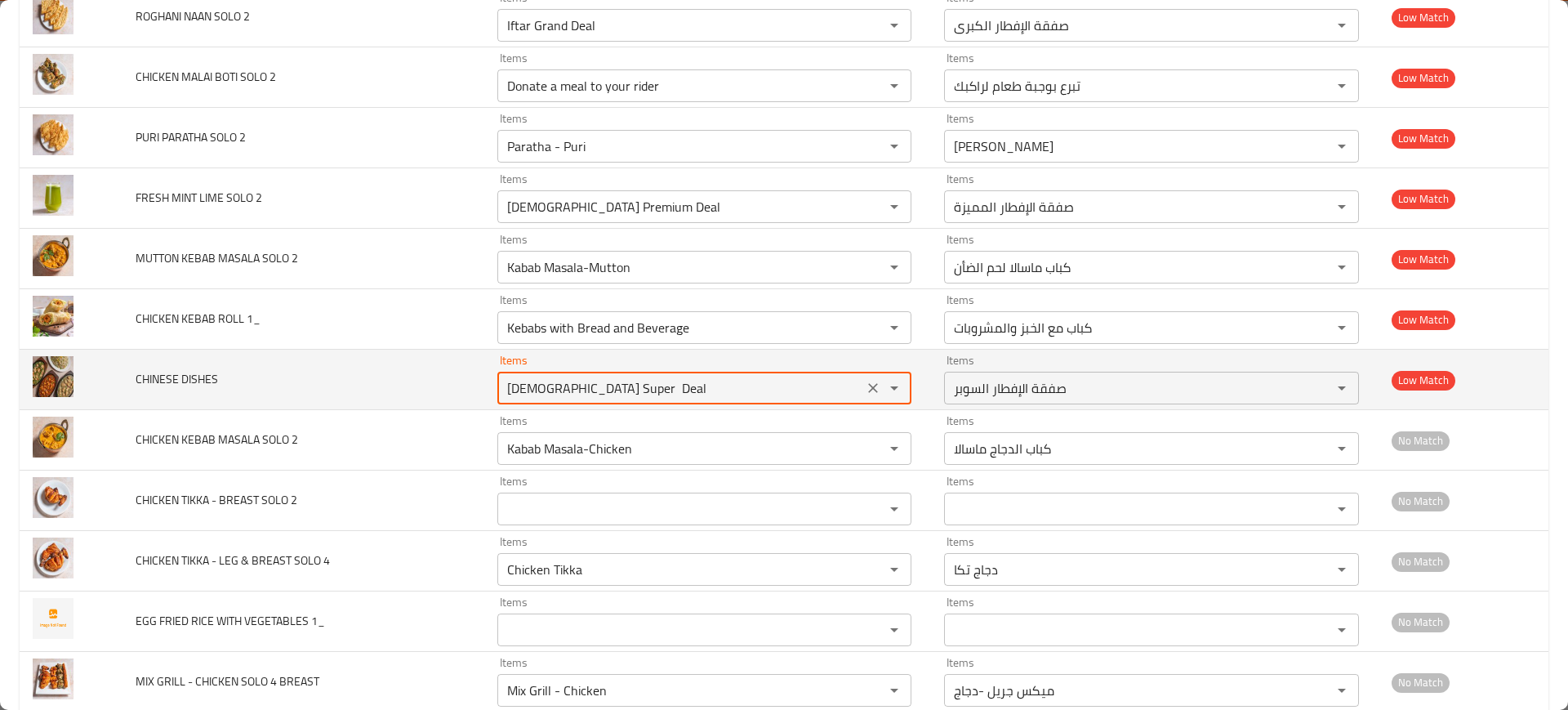
click at [572, 393] on DISHES "[DEMOGRAPHIC_DATA] Super Deal" at bounding box center [681, 388] width 357 height 23
type DISHES "c"
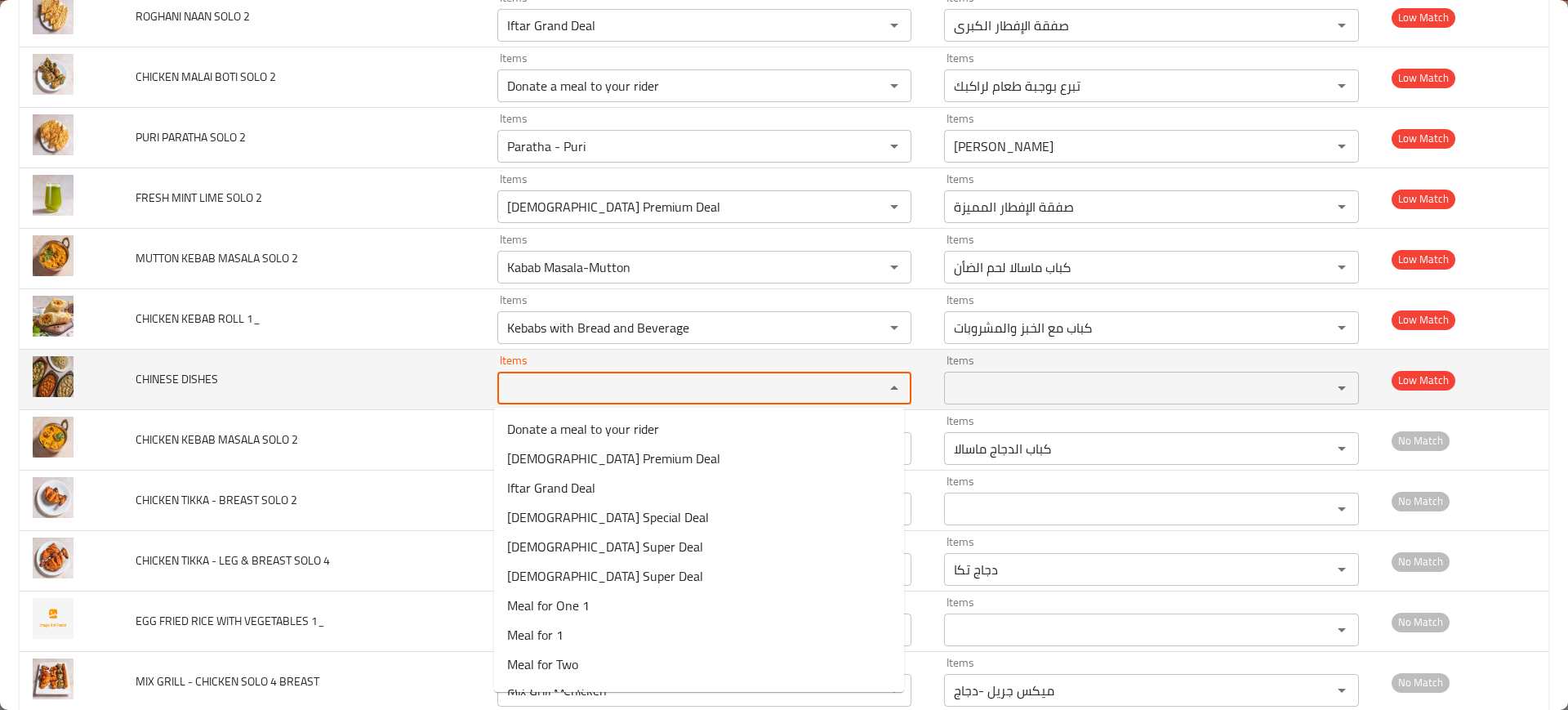
click at [420, 355] on td "CHINESE DISHES" at bounding box center [303, 380] width 361 height 60
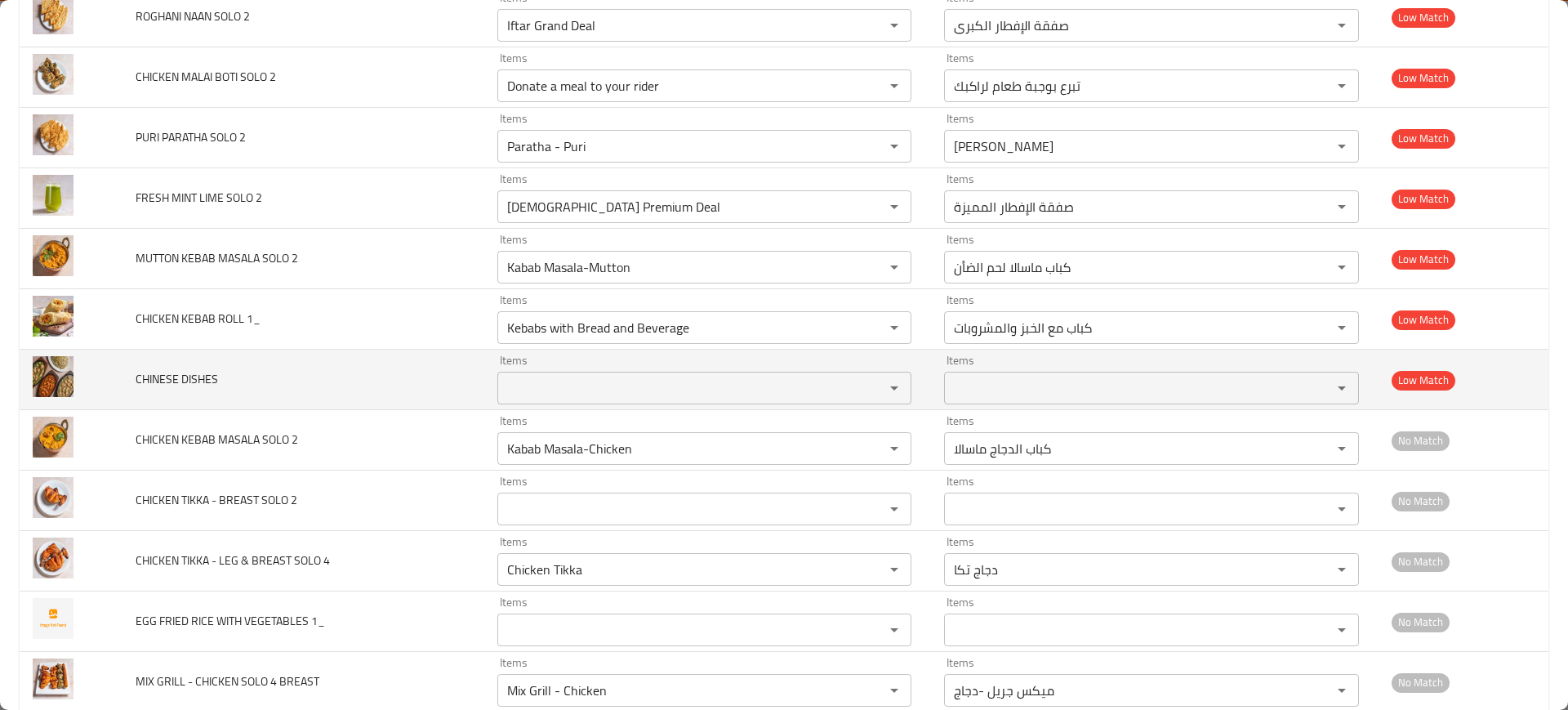
click at [577, 351] on td "Items Items" at bounding box center [709, 380] width 448 height 60
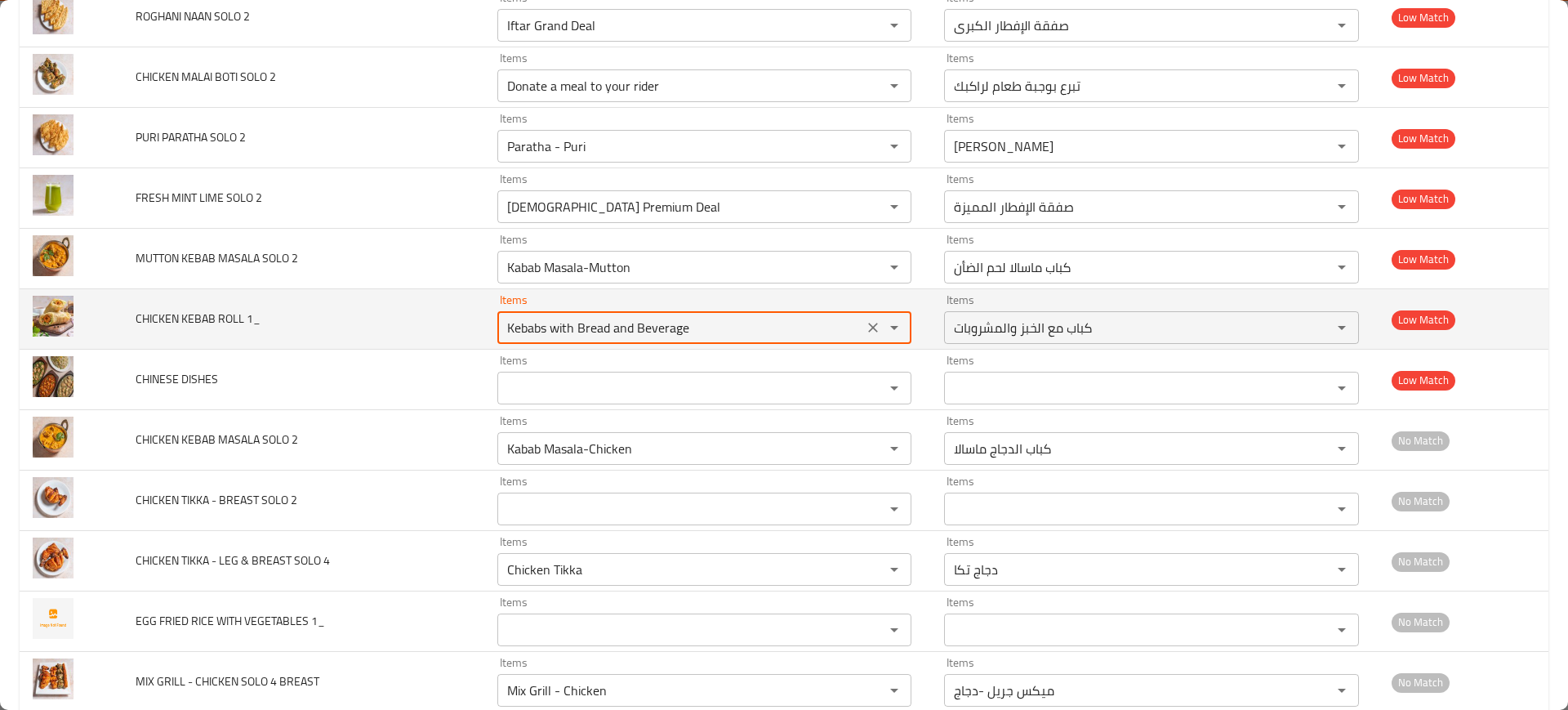
click at [560, 338] on 1_ "Kebabs with Bread and Beverage" at bounding box center [681, 327] width 357 height 23
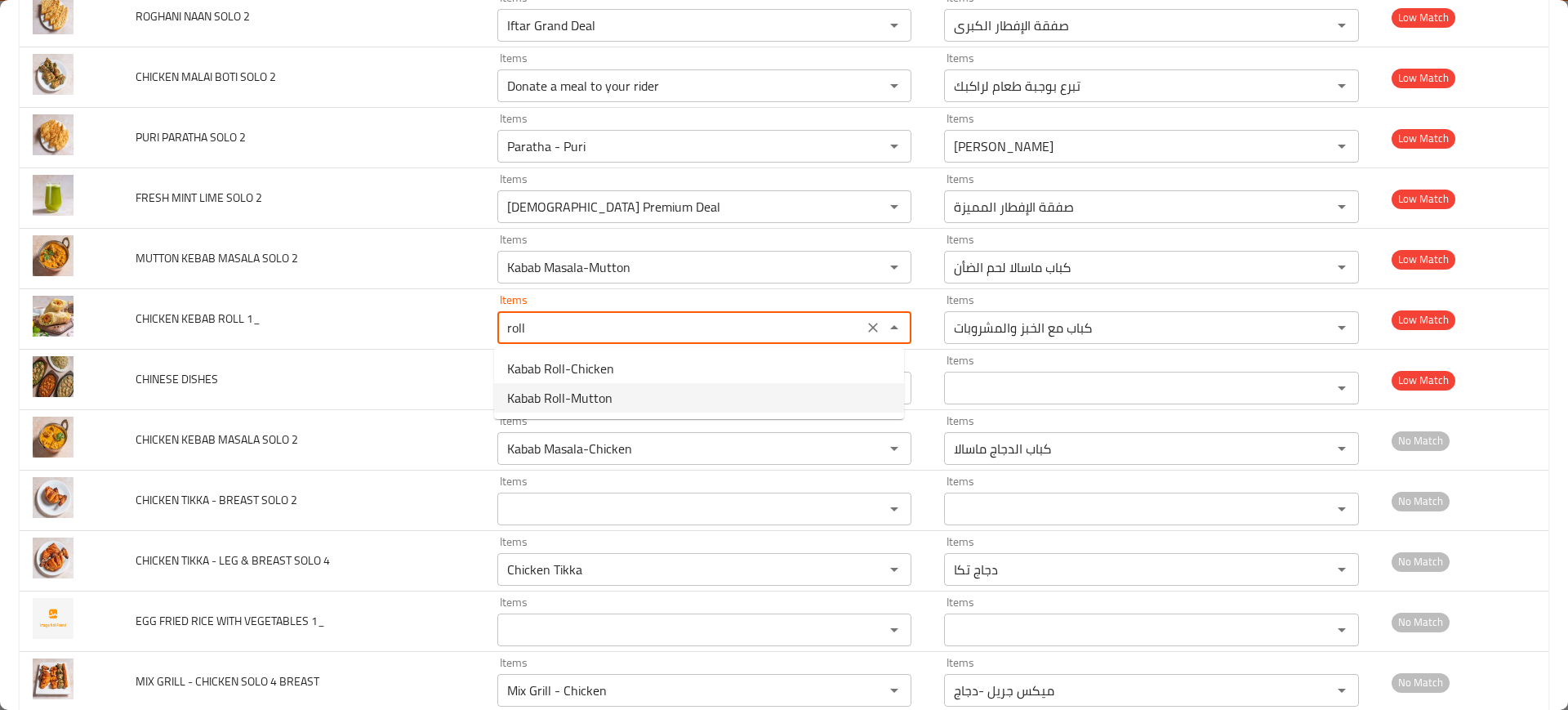
click at [585, 402] on span "Kabab Roll-Mutton" at bounding box center [560, 398] width 105 height 20
type 1_ "Kabab Roll-Mutton"
type 1_-ar "رول كباب لحم الضأن"
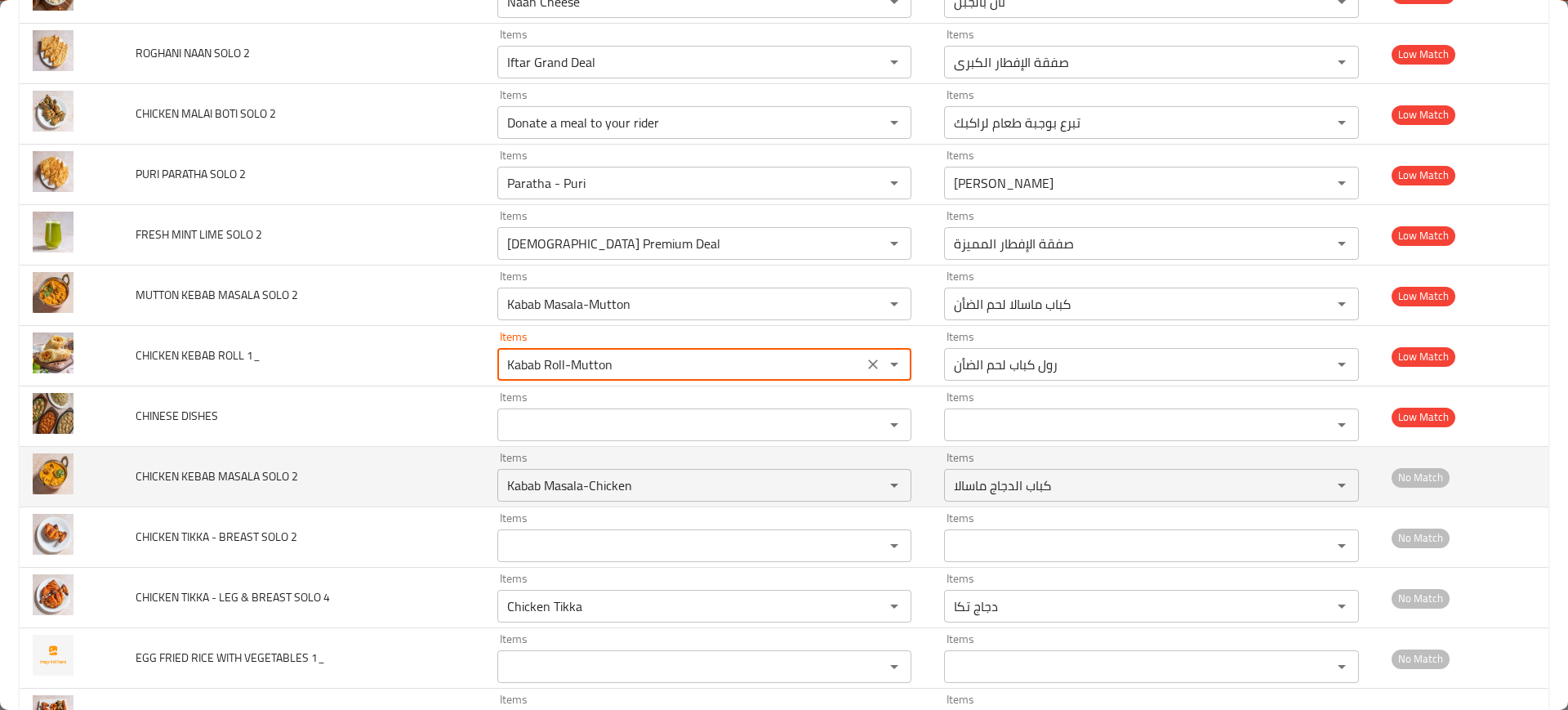
scroll to position [5605, 0]
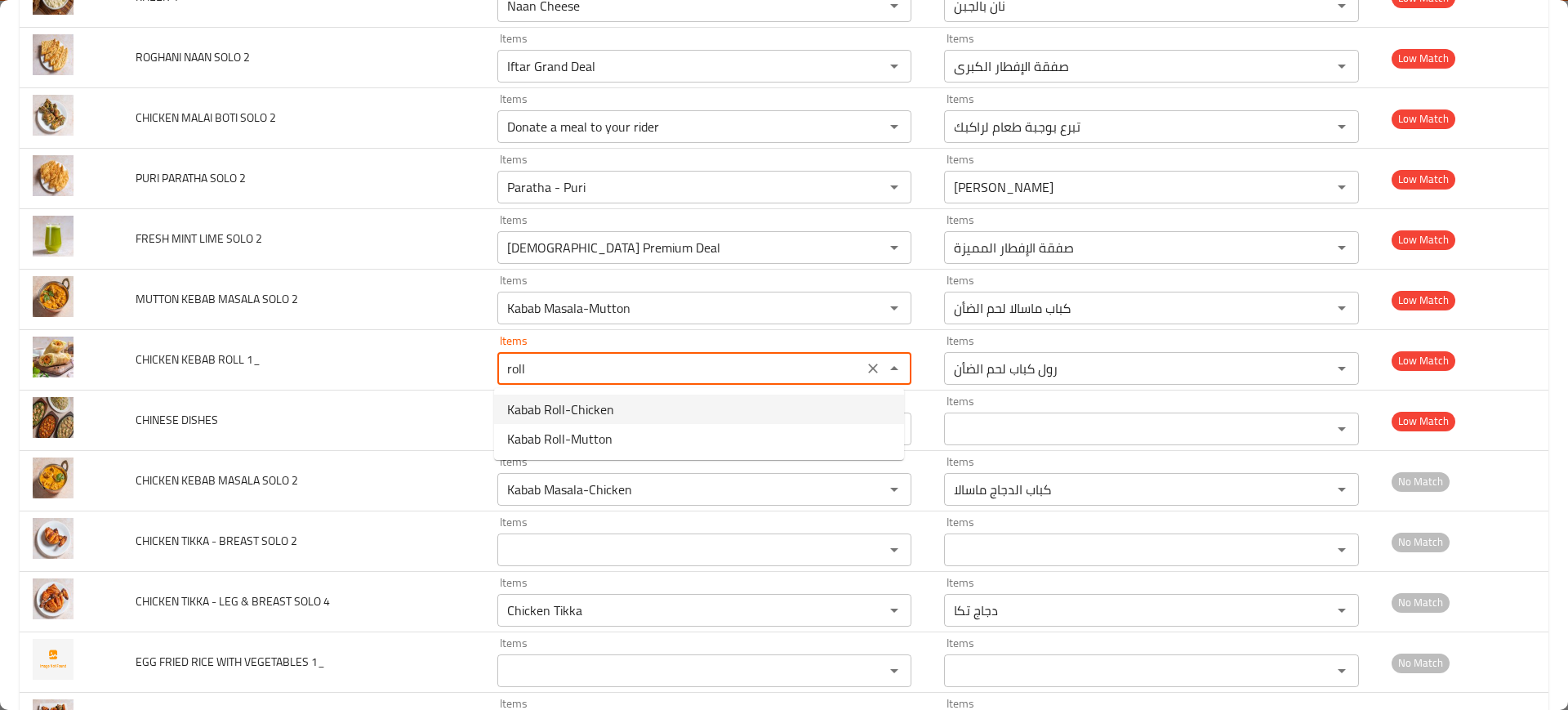
click at [603, 406] on span "Kabab Roll-Chicken" at bounding box center [561, 410] width 107 height 20
type 1_ "Kabab Roll-Chicken"
type 1_-ar "رول كباب الدجاج"
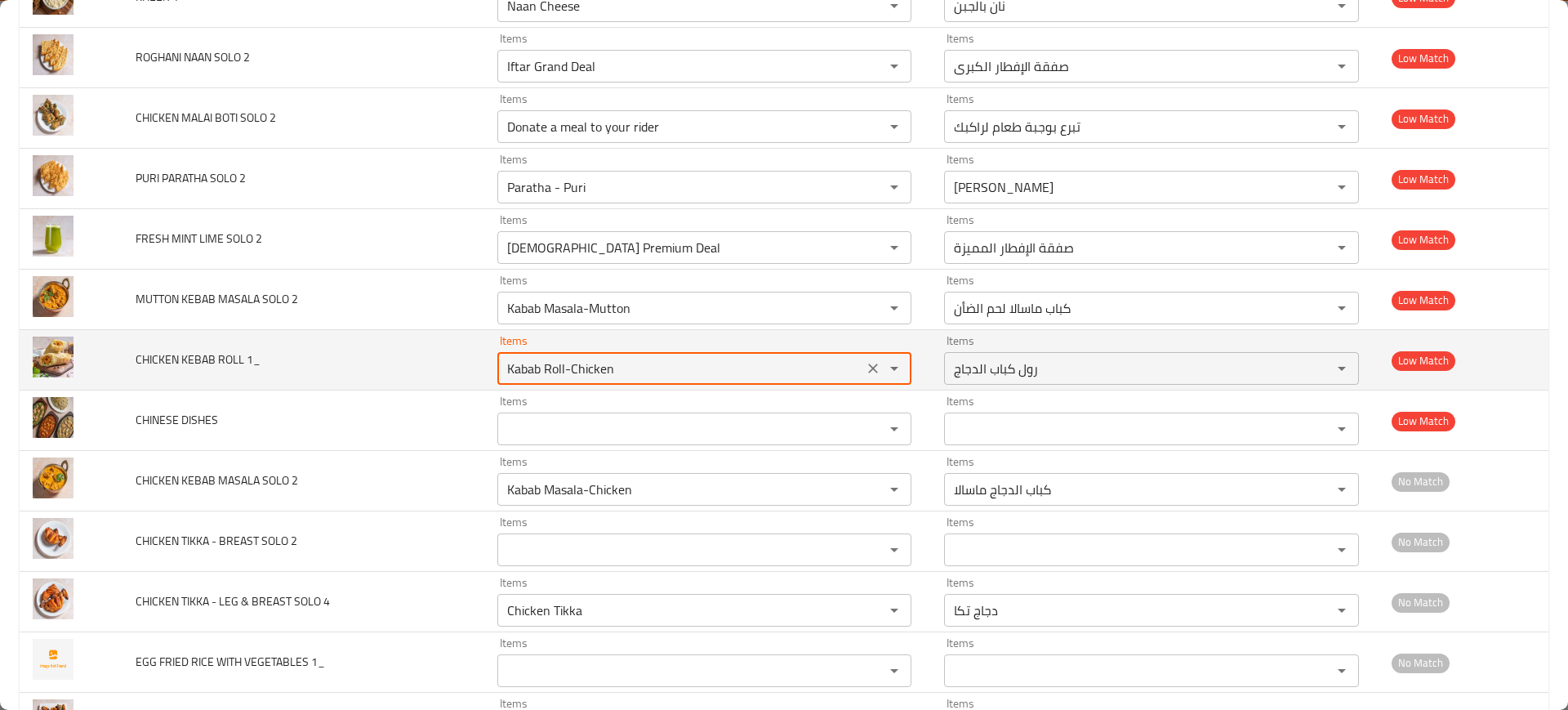
type 1_ "Kabab Roll-Chicken"
click at [489, 368] on td "Items Kabab Roll-Chicken Items" at bounding box center [709, 360] width 448 height 60
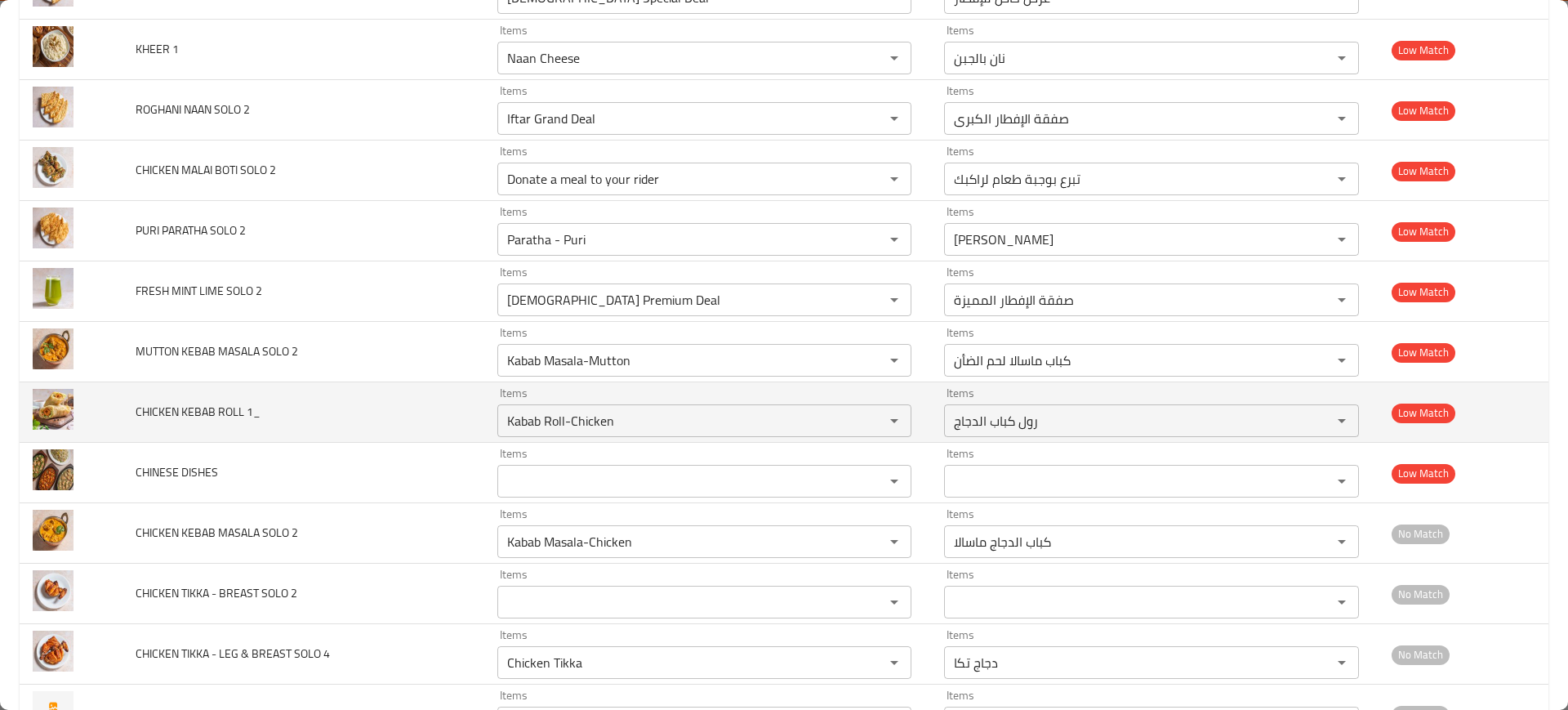
scroll to position [5552, 0]
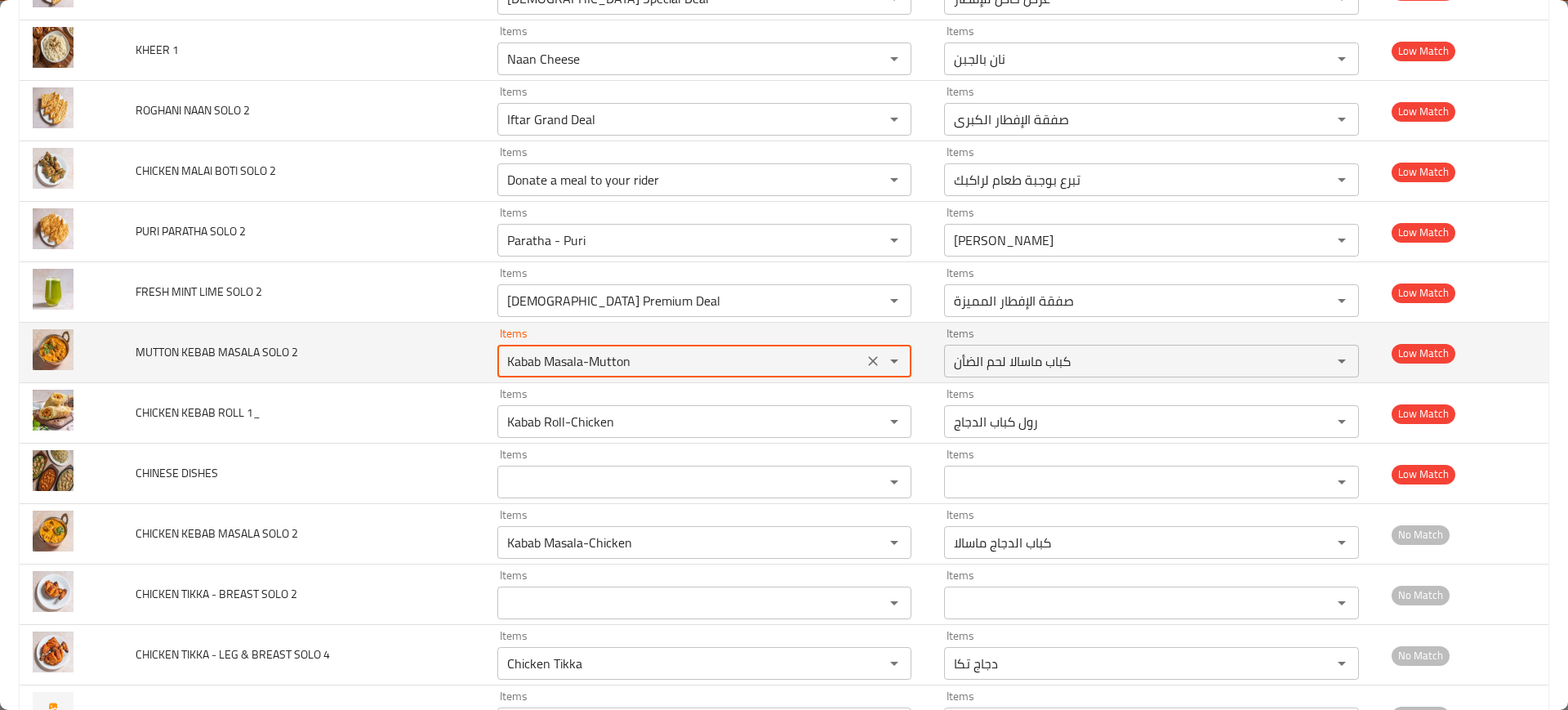
click at [612, 352] on 2 "Kabab Masala-Mutton" at bounding box center [681, 361] width 357 height 23
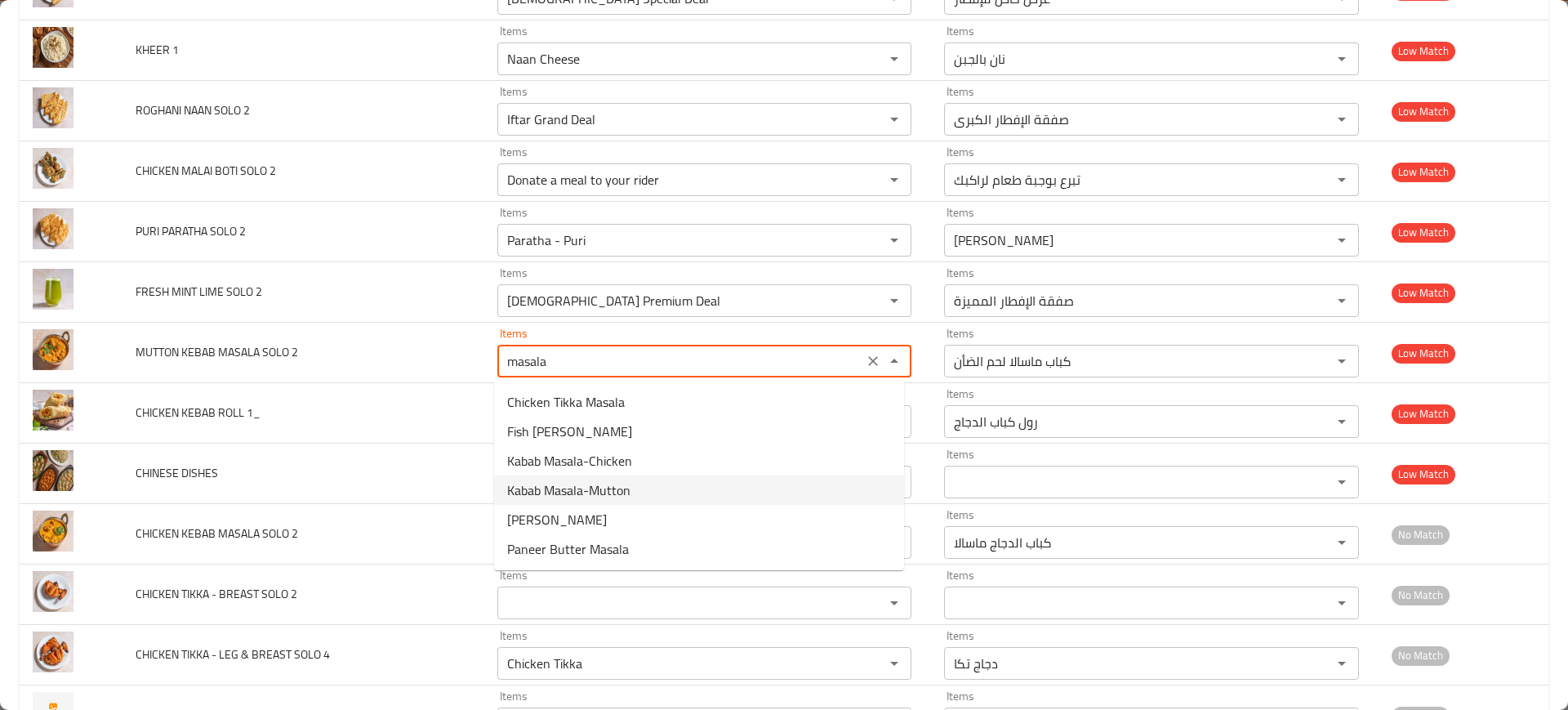
click at [606, 496] on span "Kabab Masala-Mutton" at bounding box center [569, 491] width 123 height 20
type 2 "Kabab Masala-Mutton"
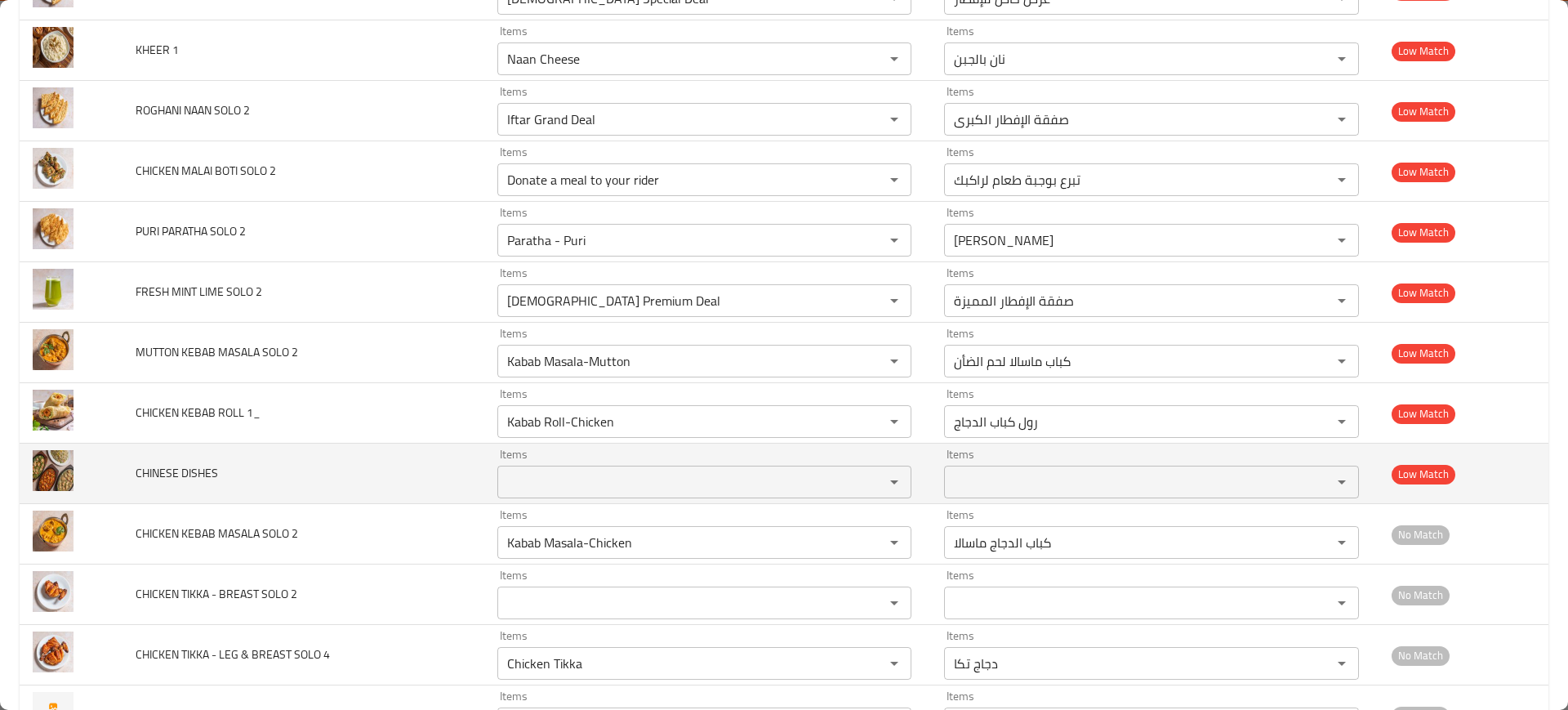
click at [335, 470] on td "CHINESE DISHES" at bounding box center [303, 474] width 361 height 60
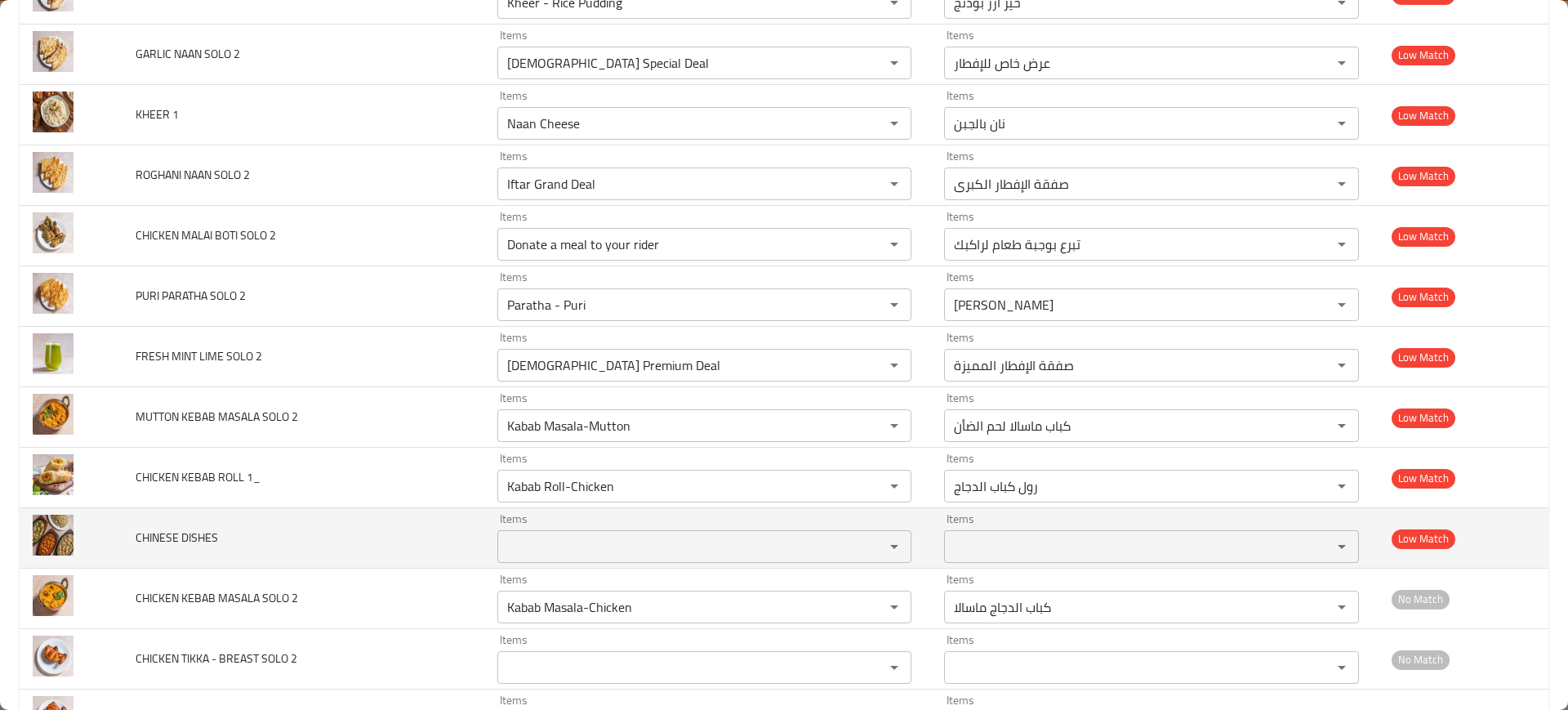
scroll to position [5486, 0]
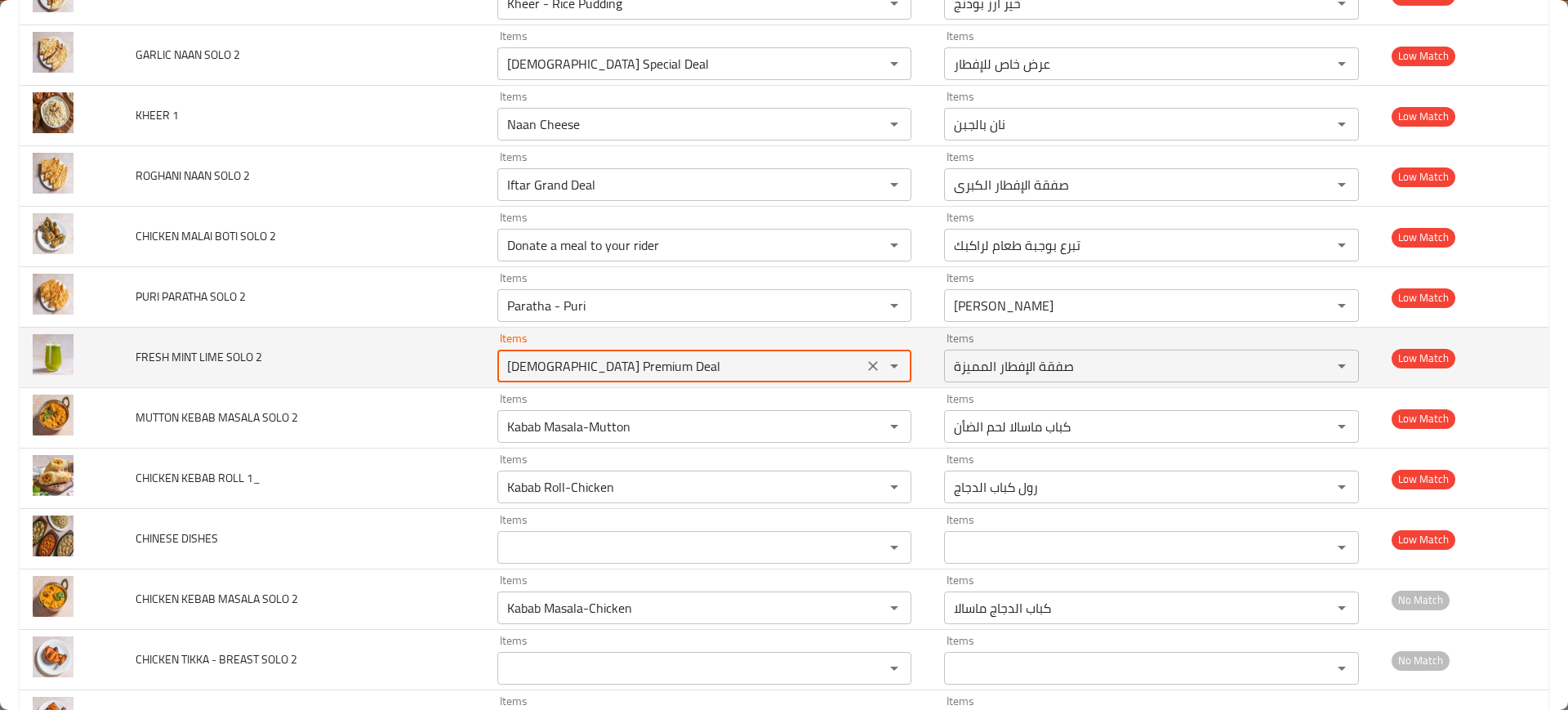
click at [624, 374] on 2 "[DEMOGRAPHIC_DATA] Premium Deal" at bounding box center [681, 366] width 357 height 23
type 2 "mint"
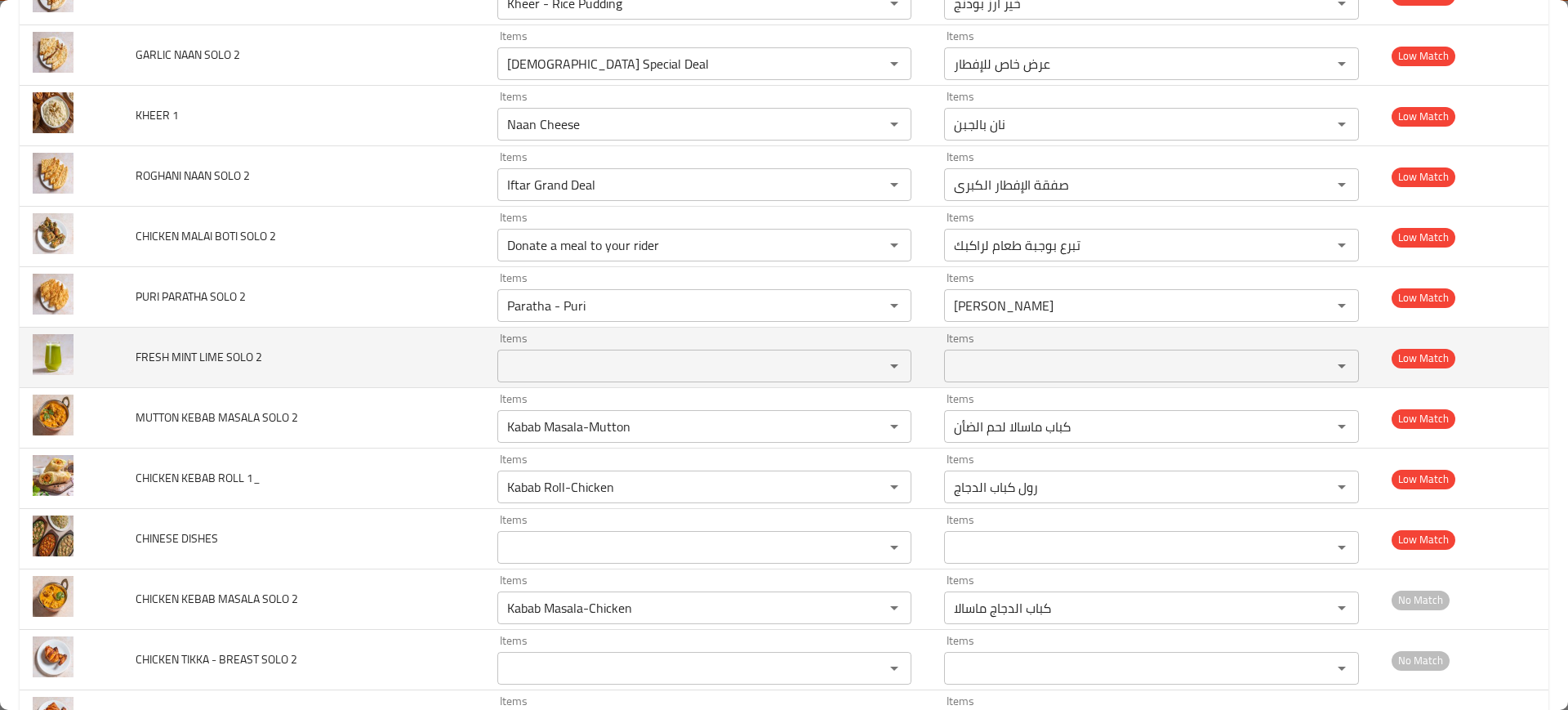
click at [423, 350] on td "FRESH MINT LIME SOLO 2" at bounding box center [303, 358] width 361 height 60
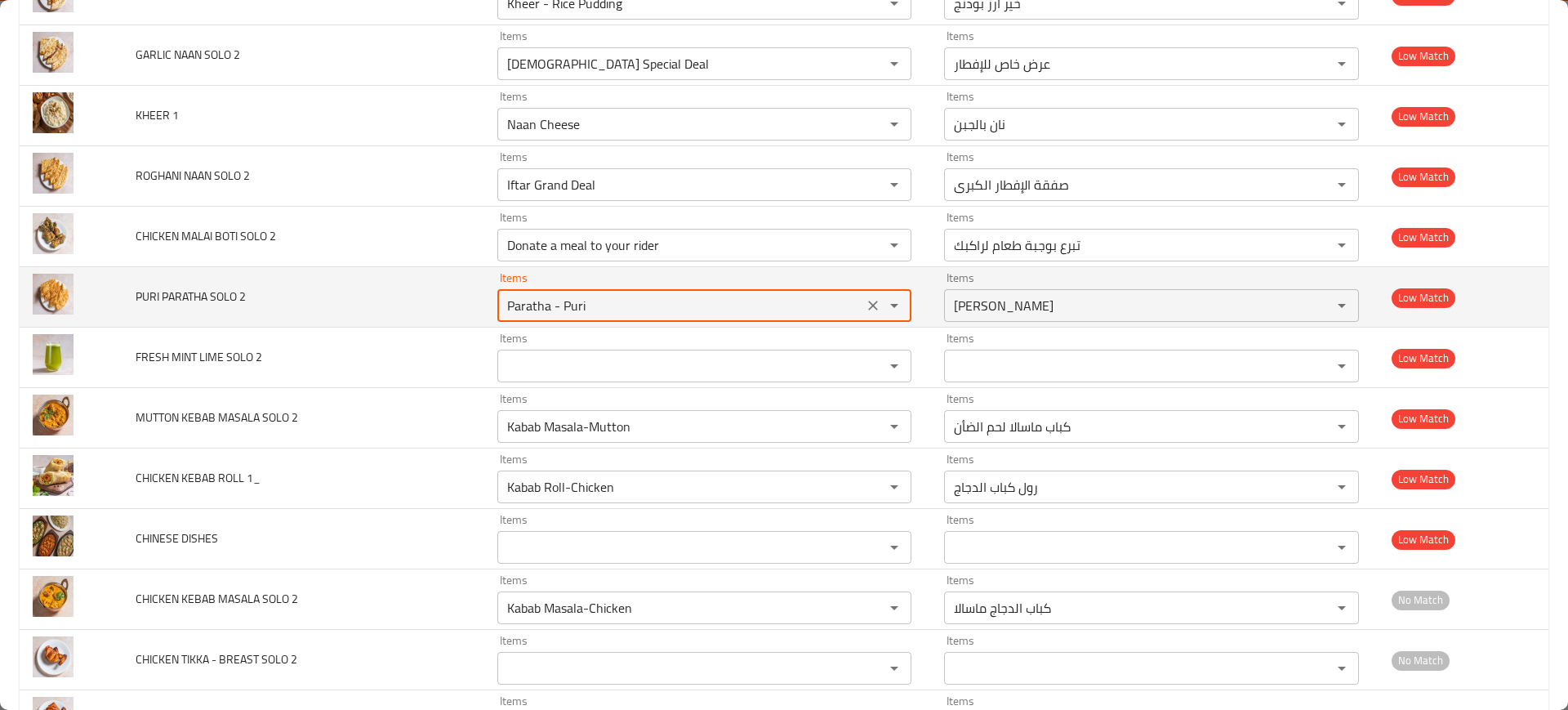
click at [593, 302] on 2 "Paratha - Puri" at bounding box center [681, 305] width 357 height 23
click at [458, 295] on td "PURI PARATHA SOLO 2" at bounding box center [303, 297] width 361 height 60
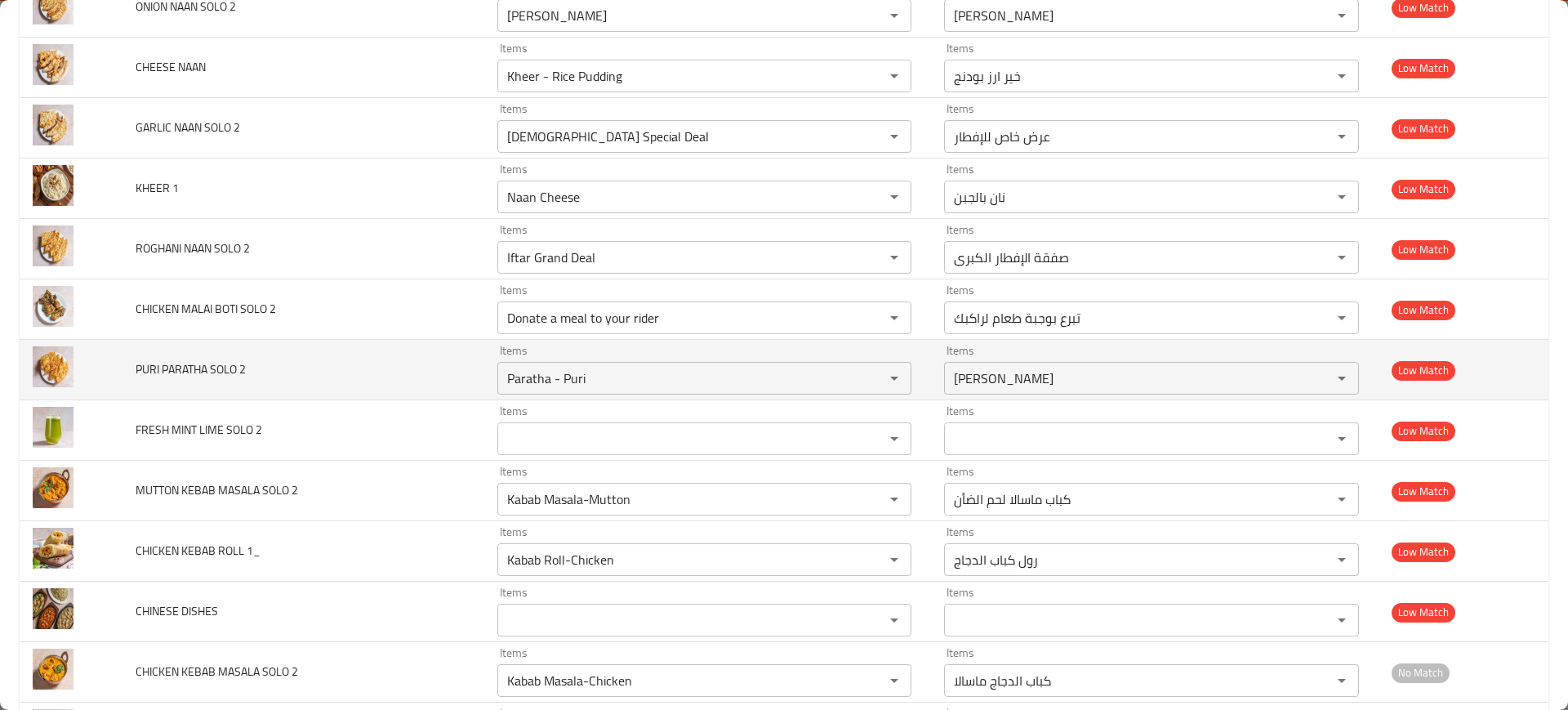
scroll to position [5413, 0]
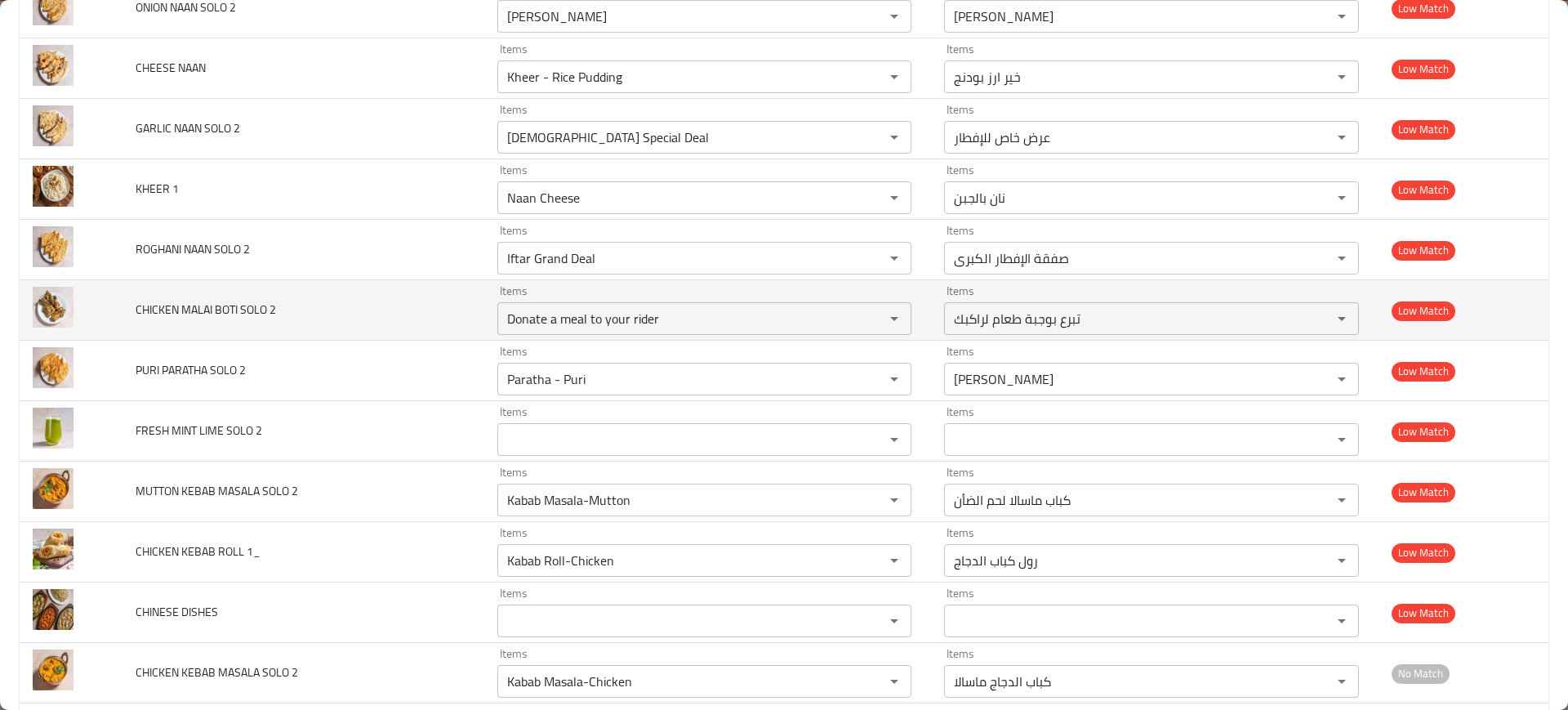
click at [490, 333] on td "Items Donate a meal to your rider Items" at bounding box center [709, 310] width 448 height 60
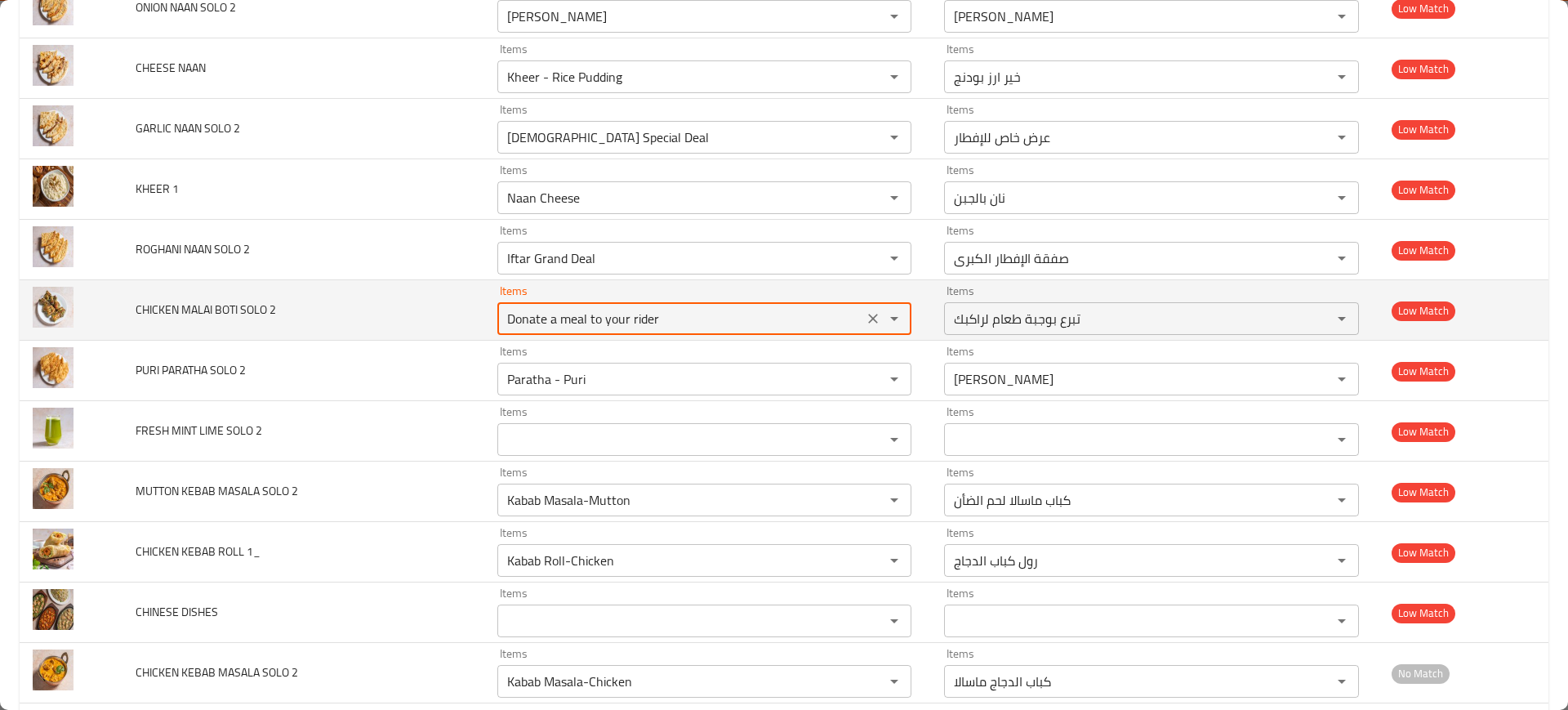
click at [642, 320] on 2 "Donate a meal to your rider" at bounding box center [681, 318] width 357 height 23
type 2 "mala"
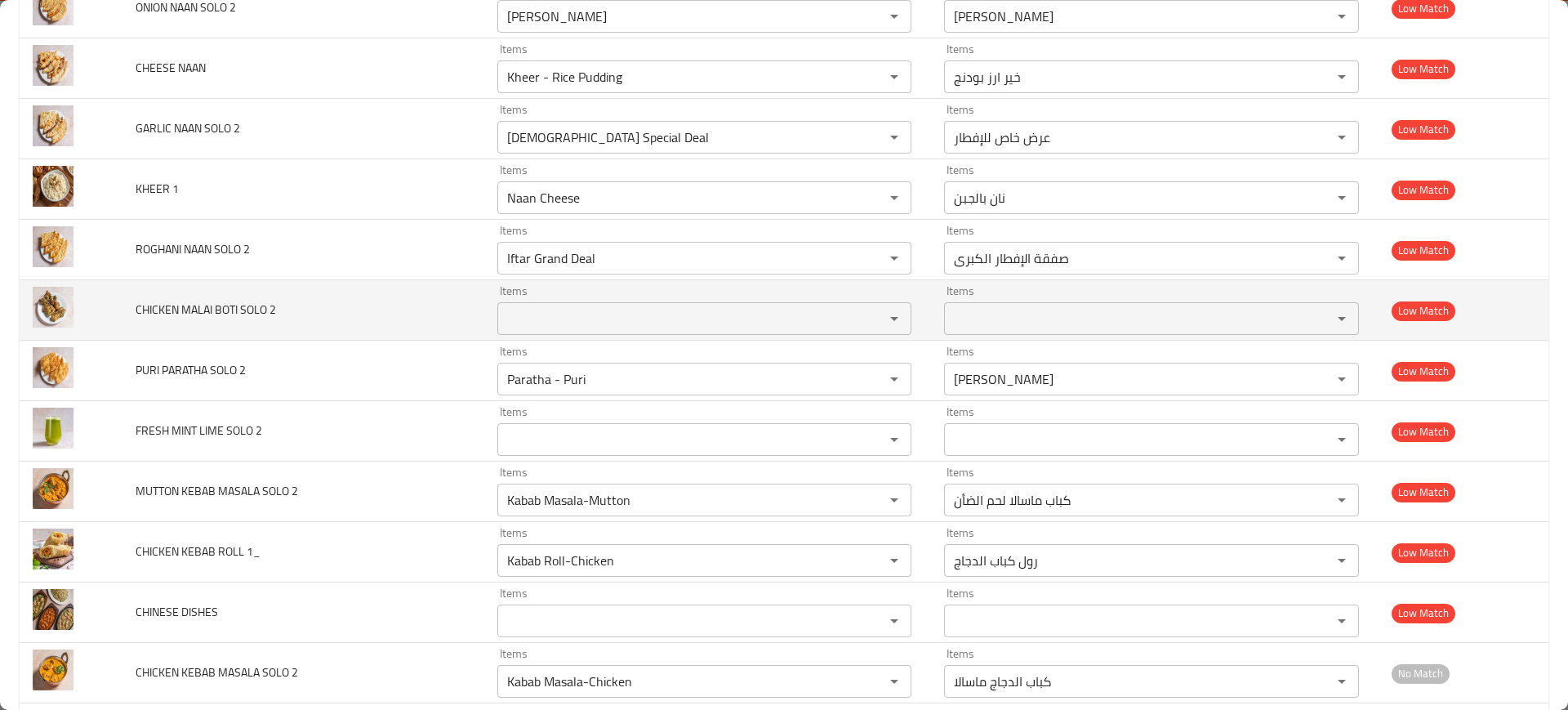
click at [263, 300] on span "CHICKEN MALAI BOTI SOLO 2" at bounding box center [206, 309] width 141 height 21
click at [376, 283] on td "CHICKEN MALAI BOTI SOLO 2" at bounding box center [303, 310] width 361 height 60
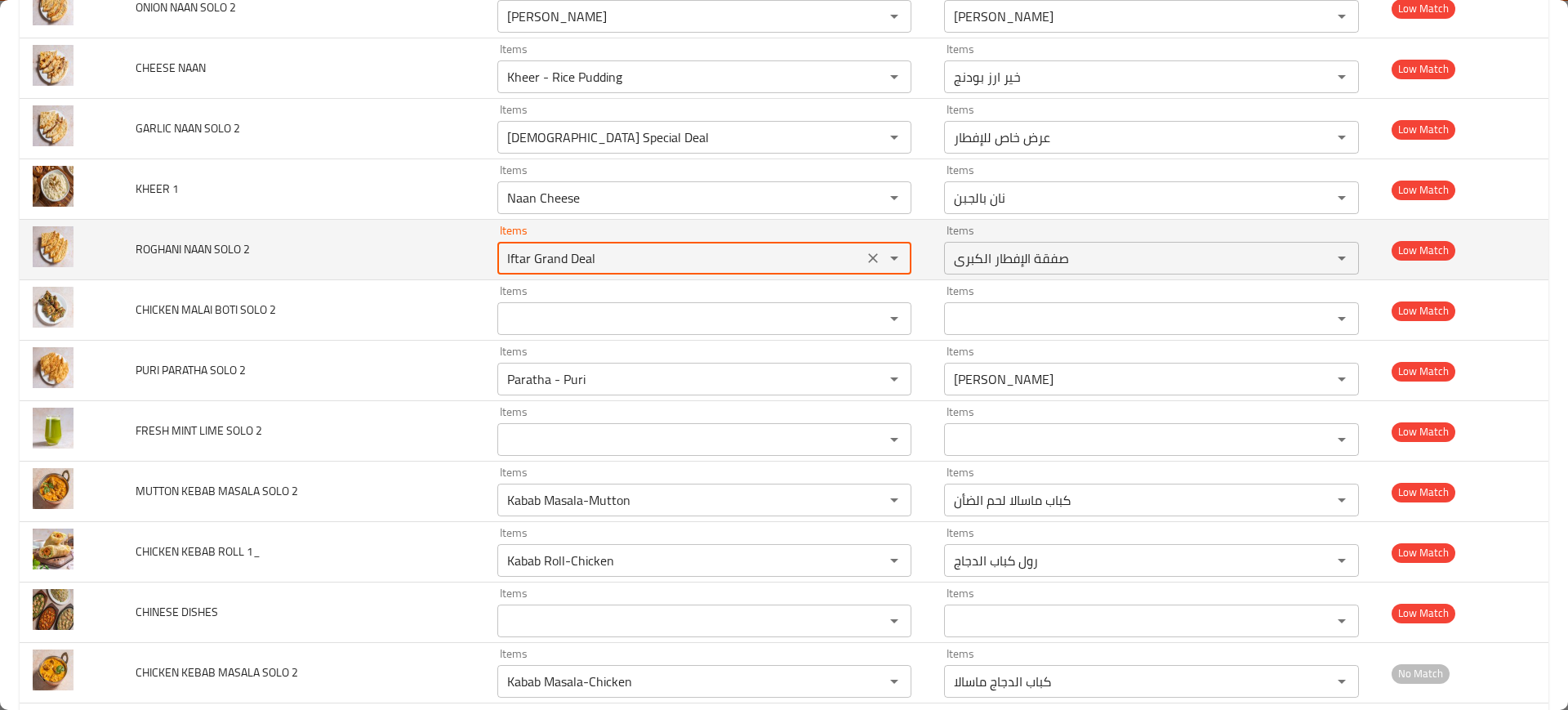
click at [549, 257] on 2 "Iftar Grand Deal" at bounding box center [681, 258] width 357 height 23
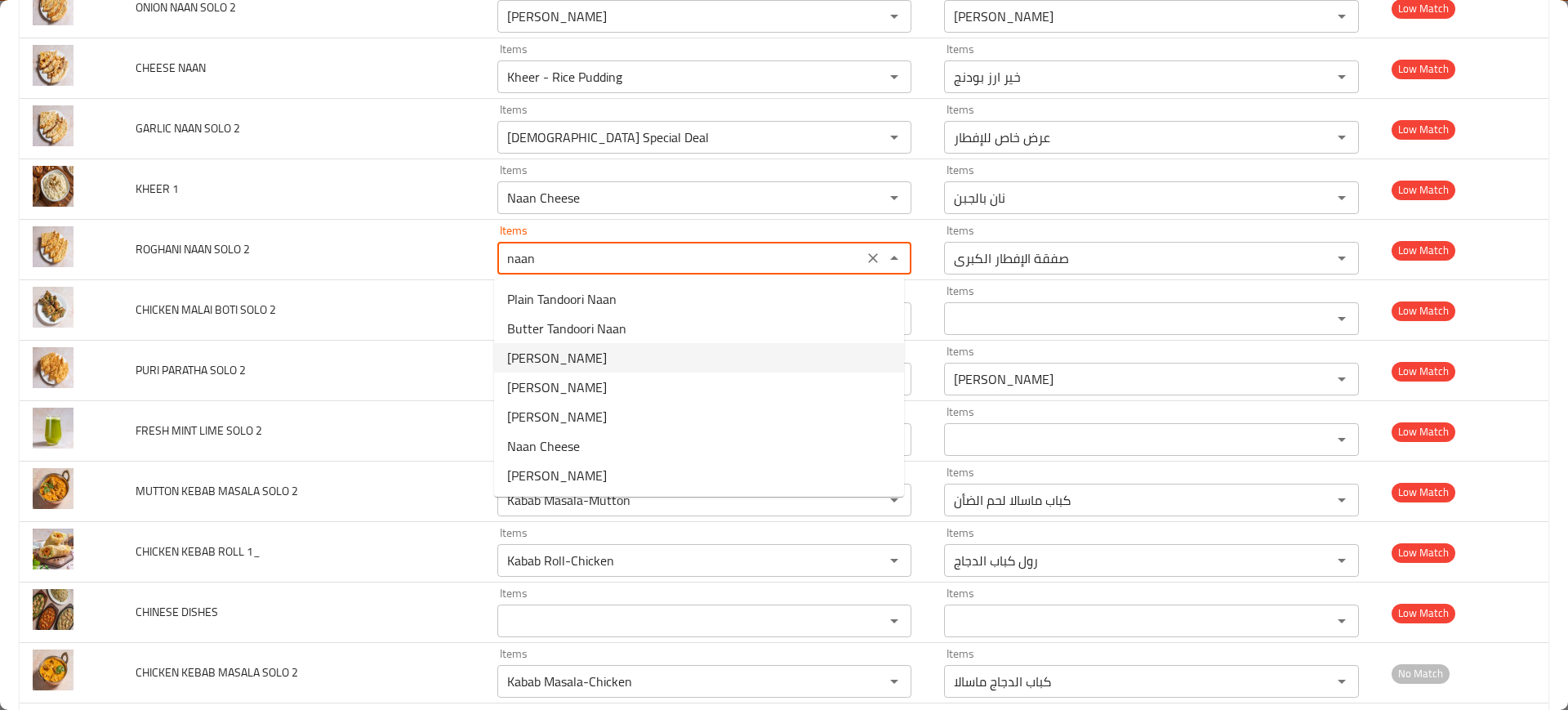
click at [569, 353] on span "[PERSON_NAME]" at bounding box center [558, 358] width 100 height 20
type 2 "[PERSON_NAME]"
type 2-ar "[PERSON_NAME]"
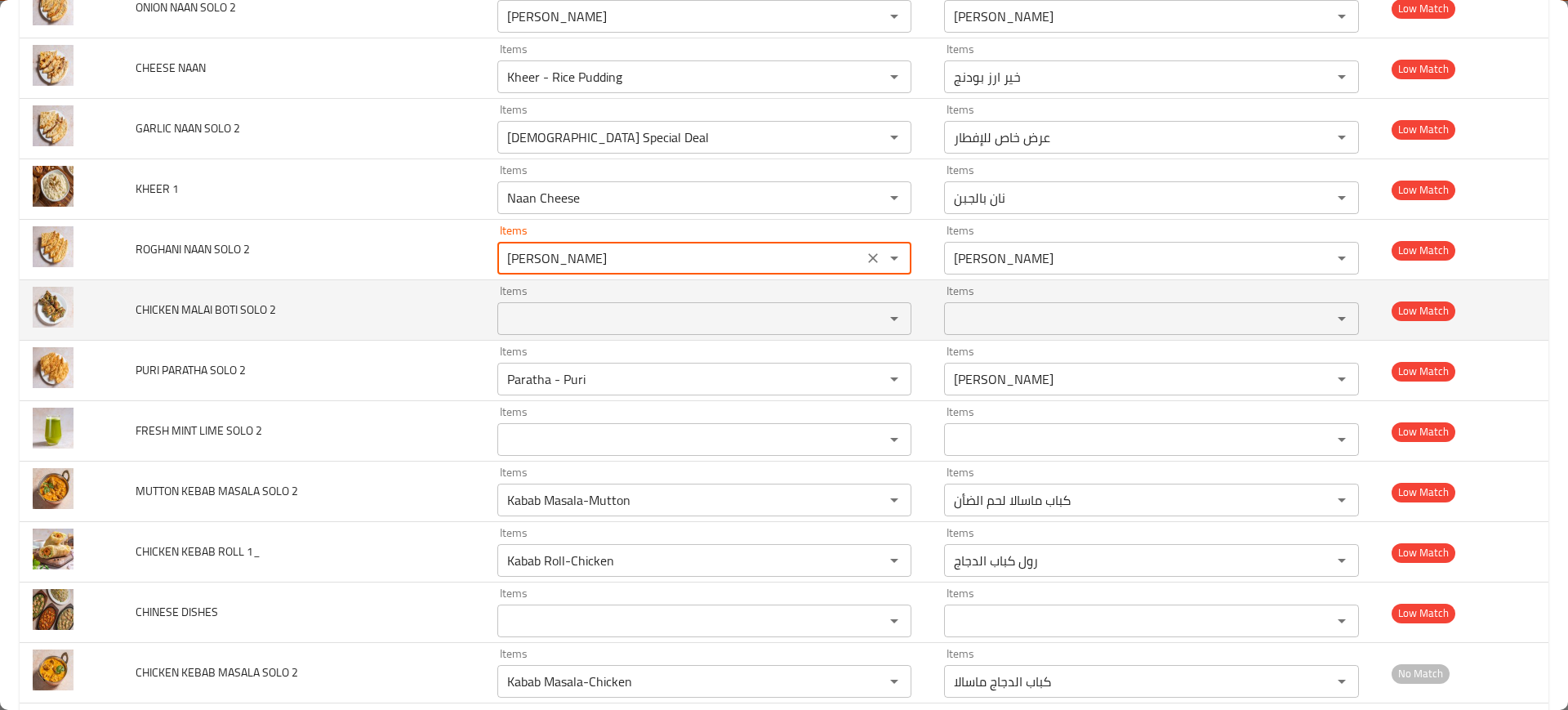
scroll to position [5273, 0]
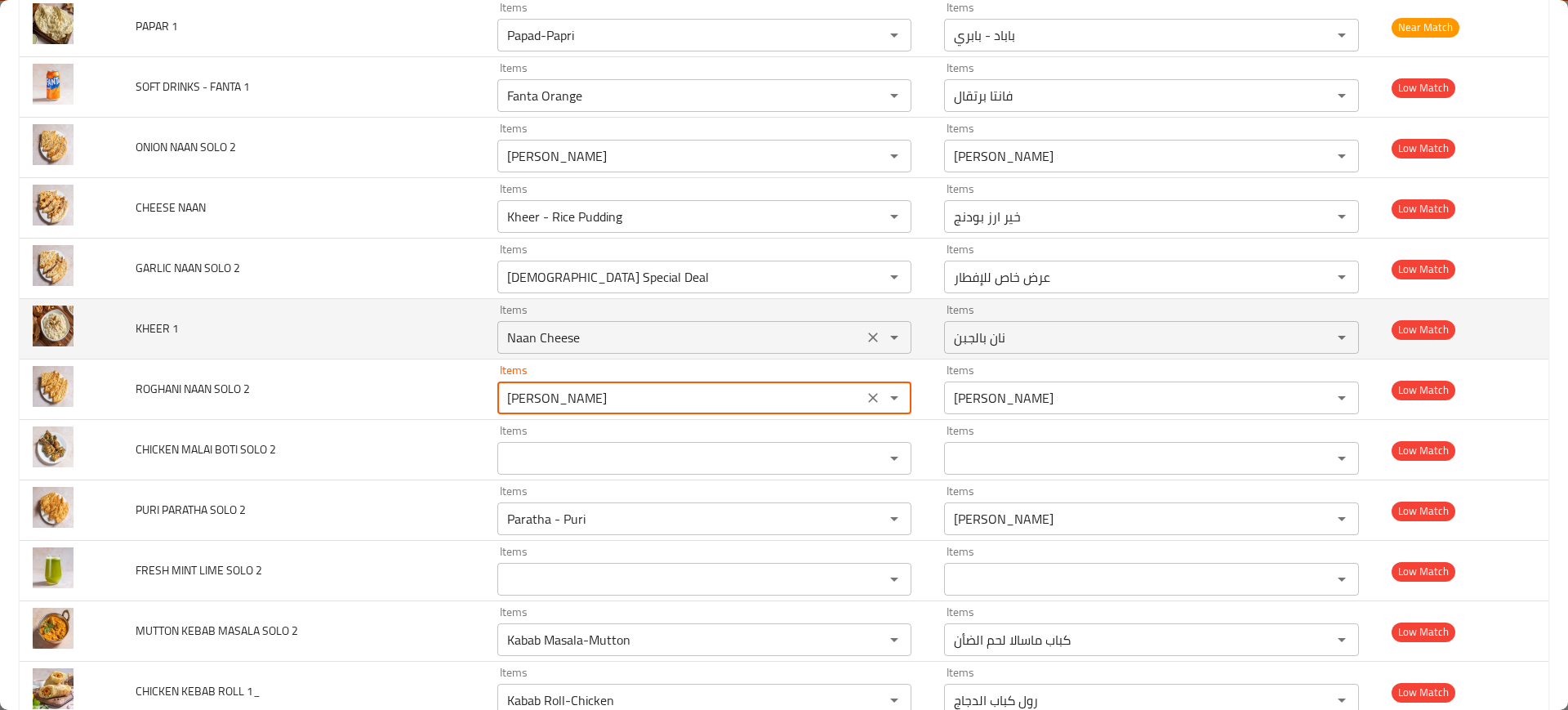
type 2 "[PERSON_NAME]"
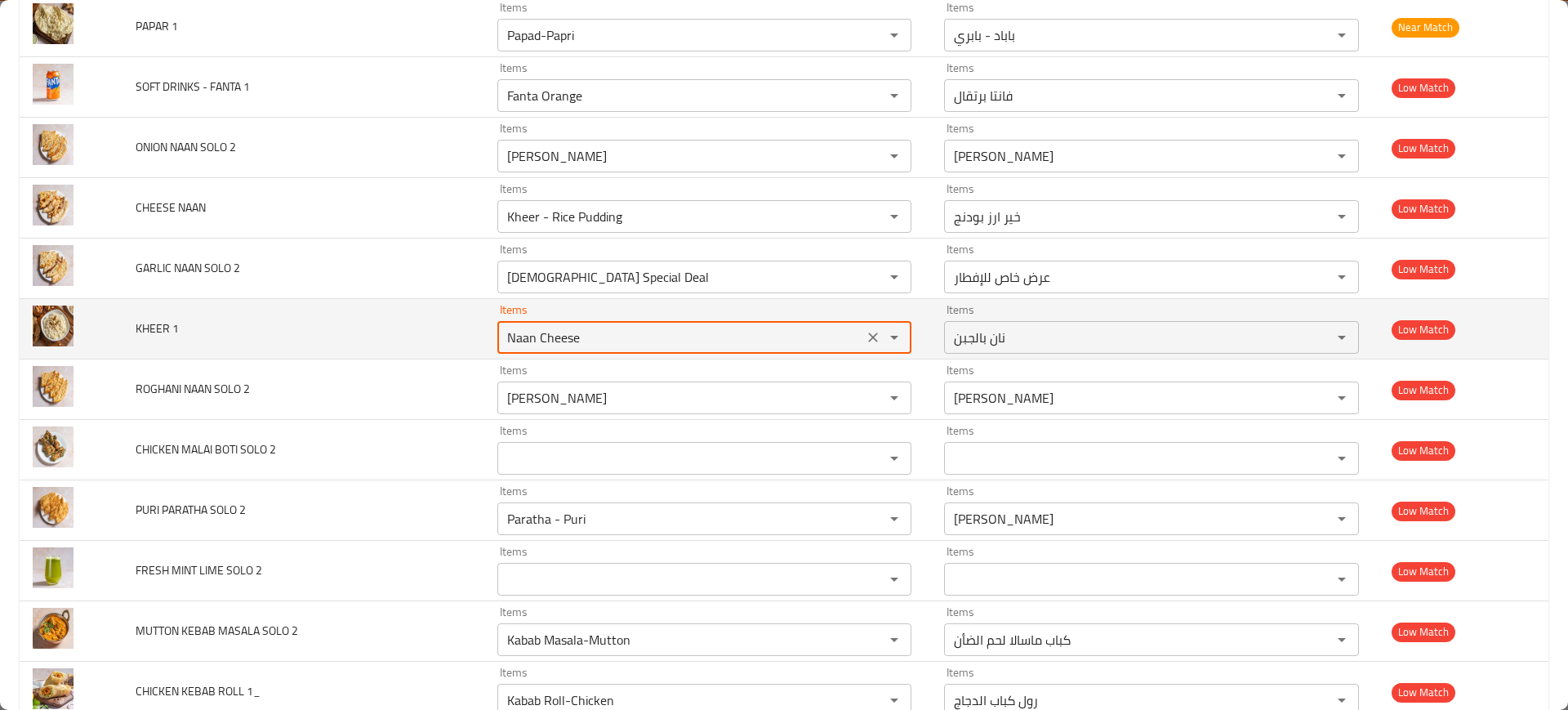
click at [559, 335] on 1 "Naan Cheese" at bounding box center [681, 337] width 357 height 23
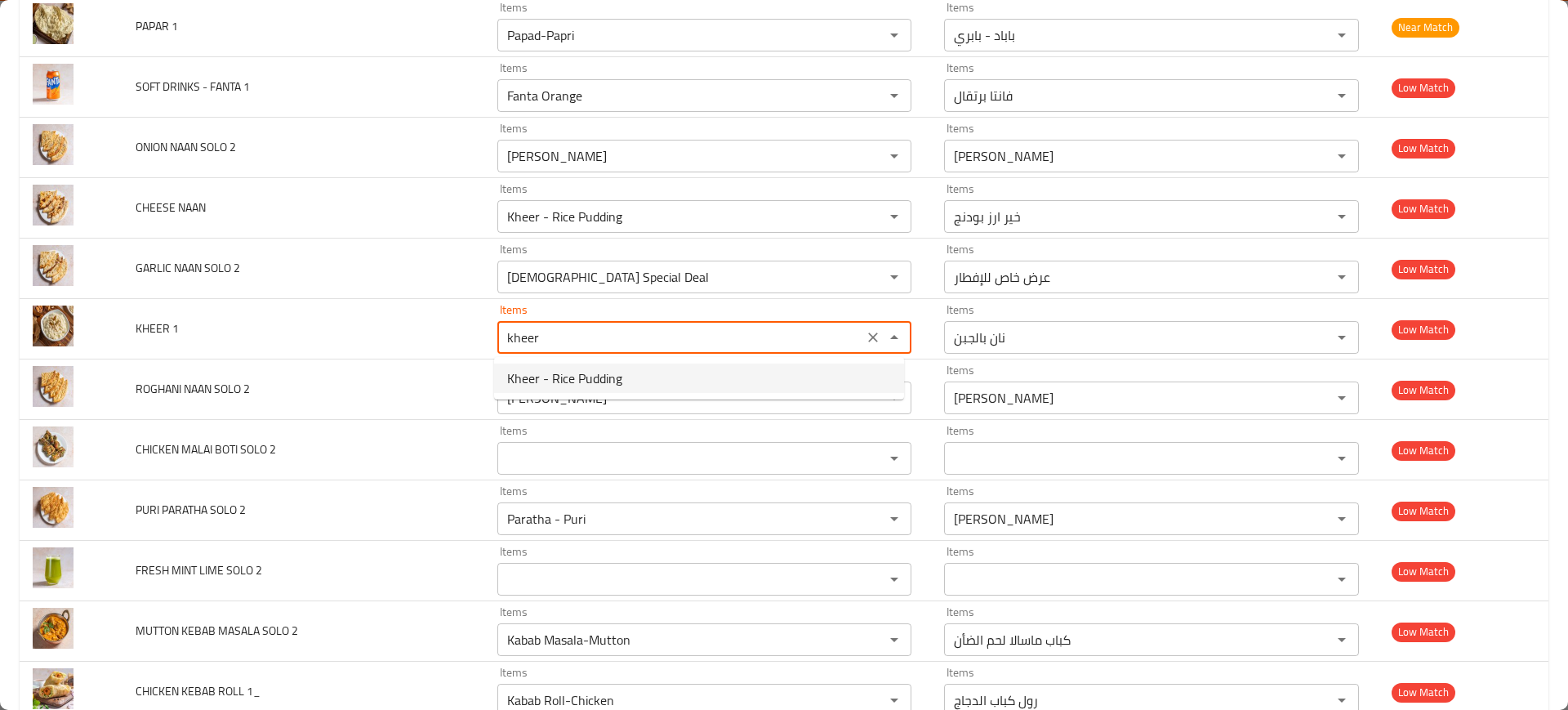
click at [572, 378] on span "Kheer - Rice Pudding" at bounding box center [565, 379] width 115 height 20
type 1 "Kheer - Rice Pudding"
type 1-ar "خير ارز بودنج"
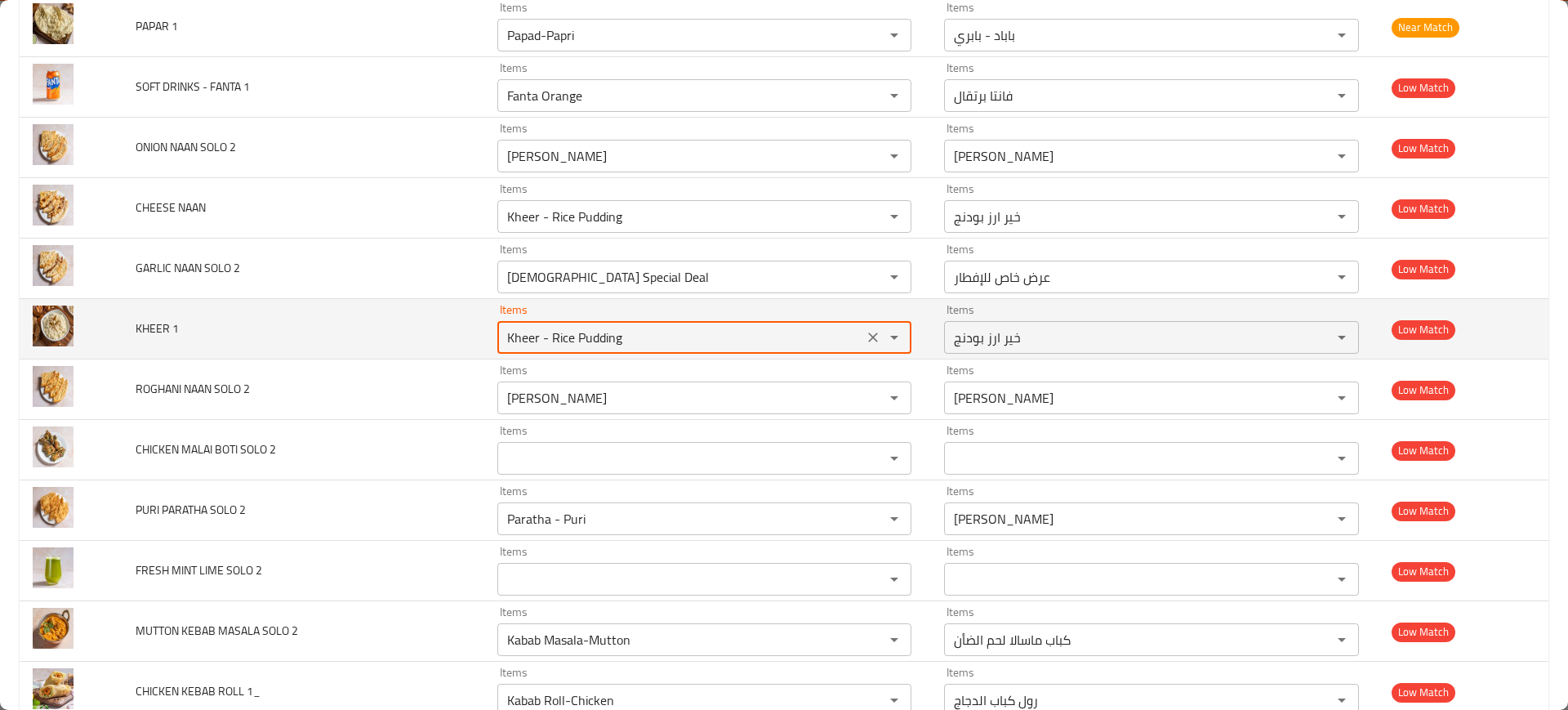
type 1 "Kheer - Rice Pudding"
click at [423, 326] on td "KHEER 1" at bounding box center [303, 329] width 361 height 60
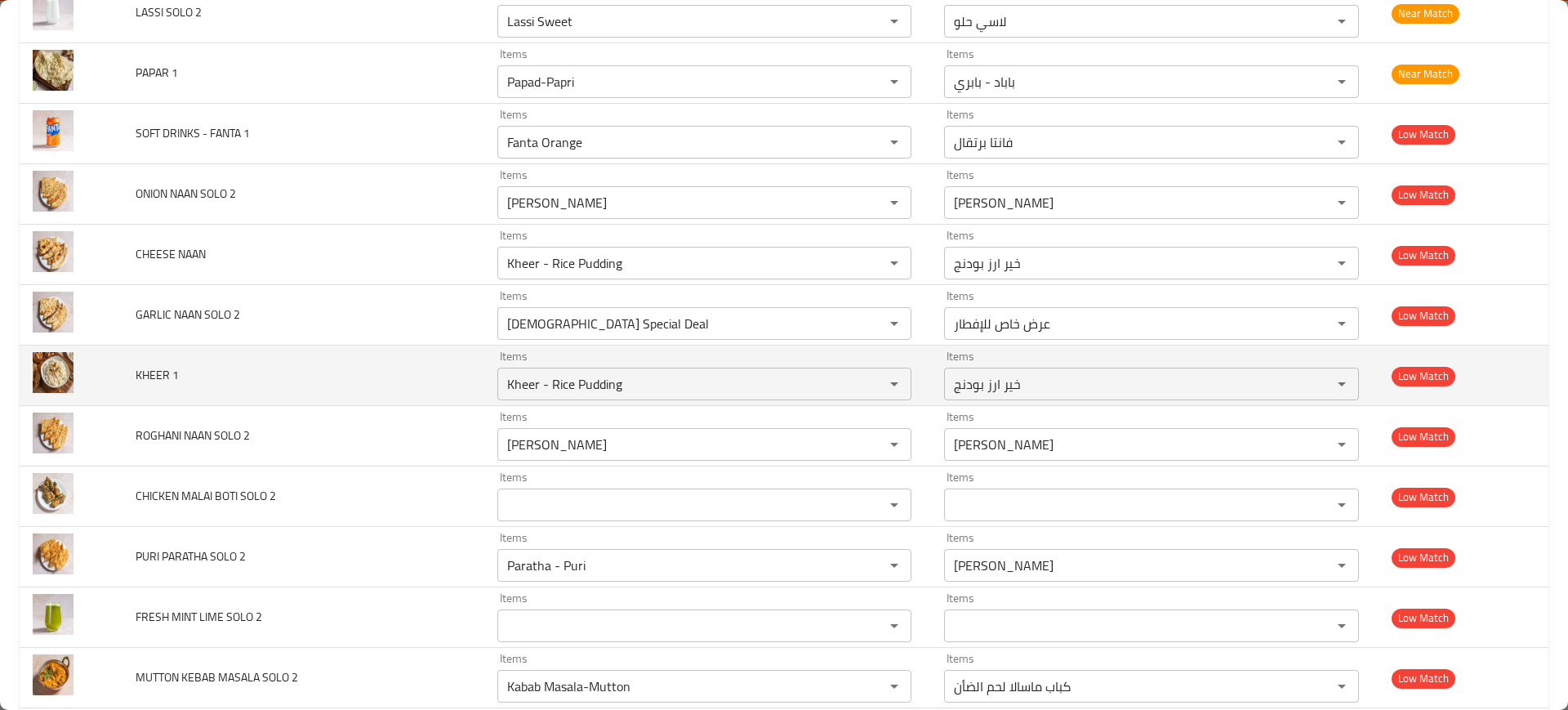
scroll to position [5225, 0]
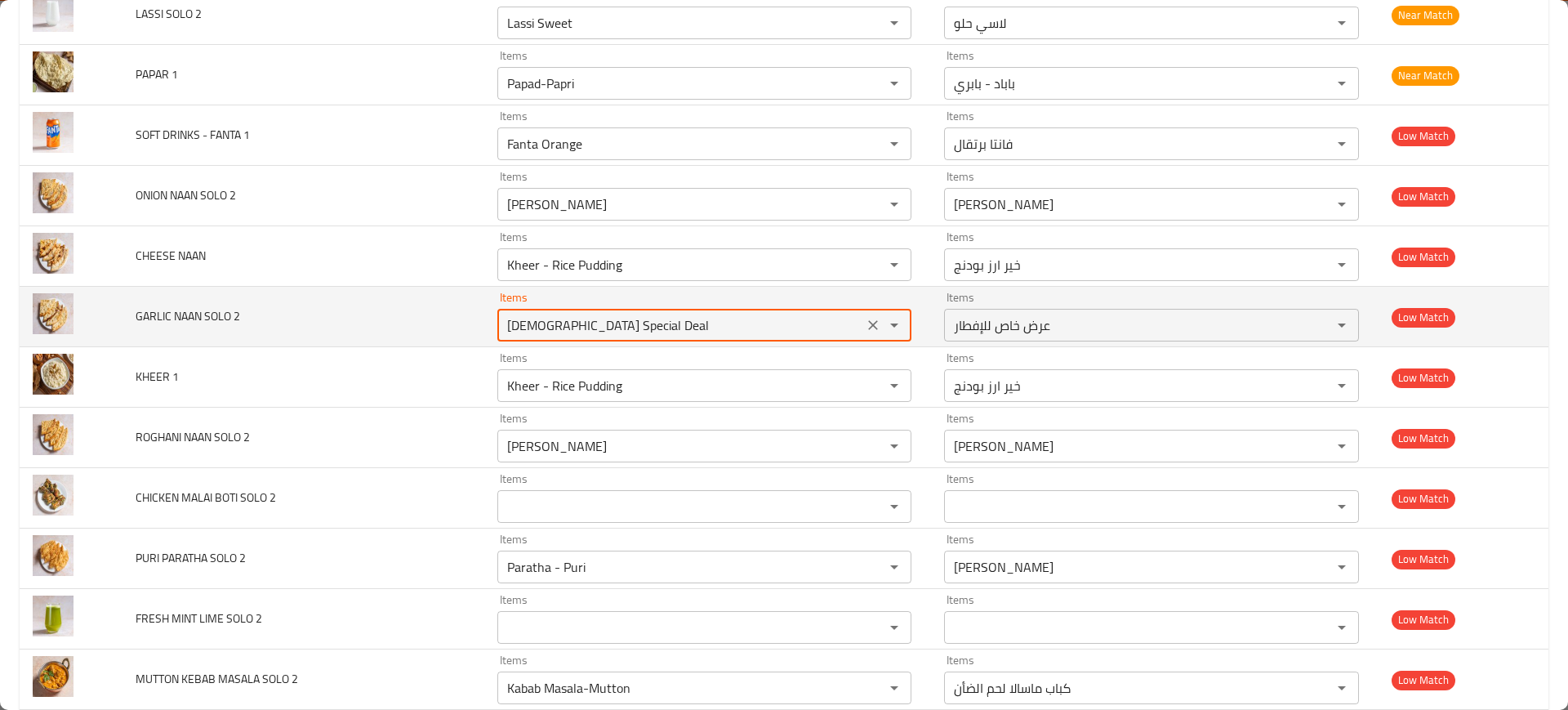
click at [561, 325] on 2 "[DEMOGRAPHIC_DATA] Special Deal" at bounding box center [681, 325] width 357 height 23
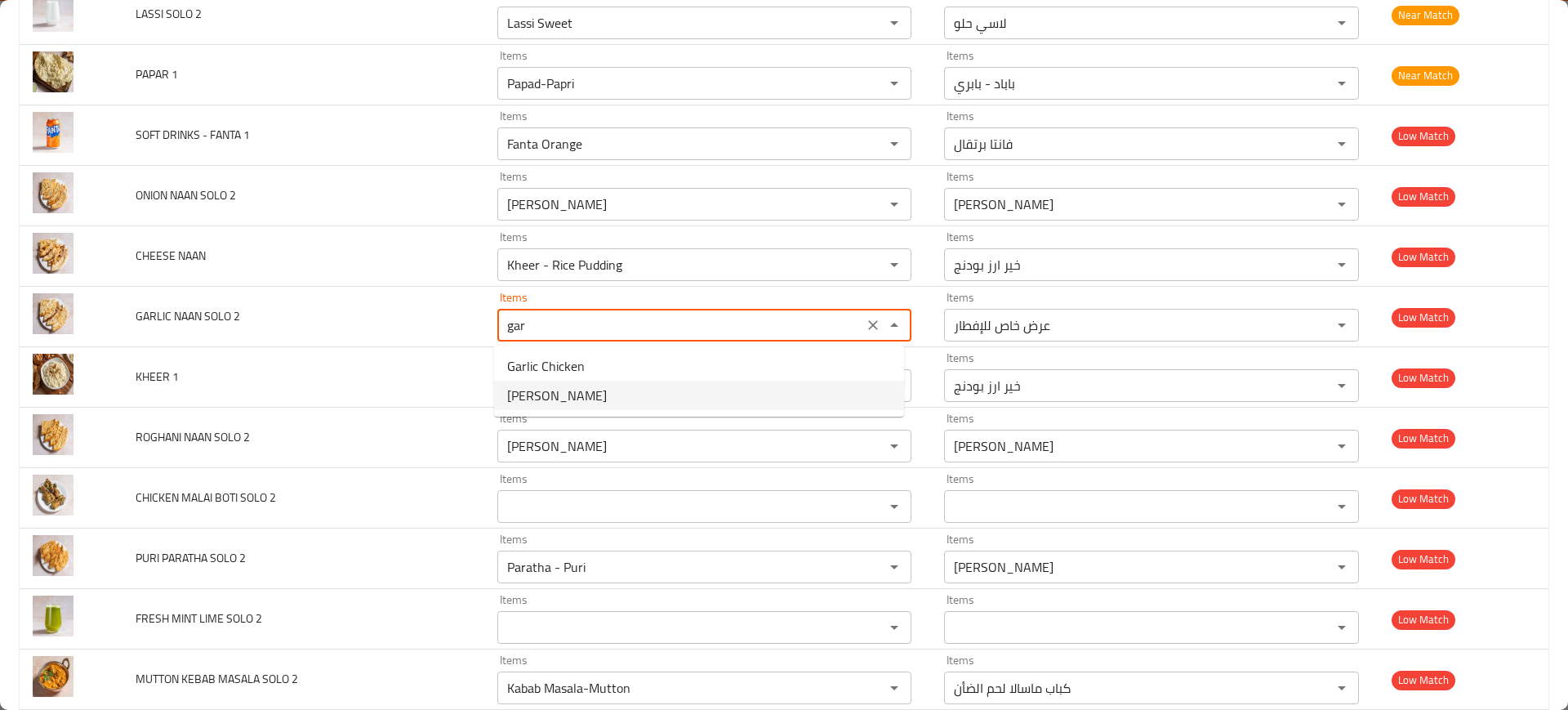
click at [553, 393] on span "[PERSON_NAME]" at bounding box center [558, 396] width 100 height 20
type 2 "[PERSON_NAME]"
type 2-ar "نان بالثوم"
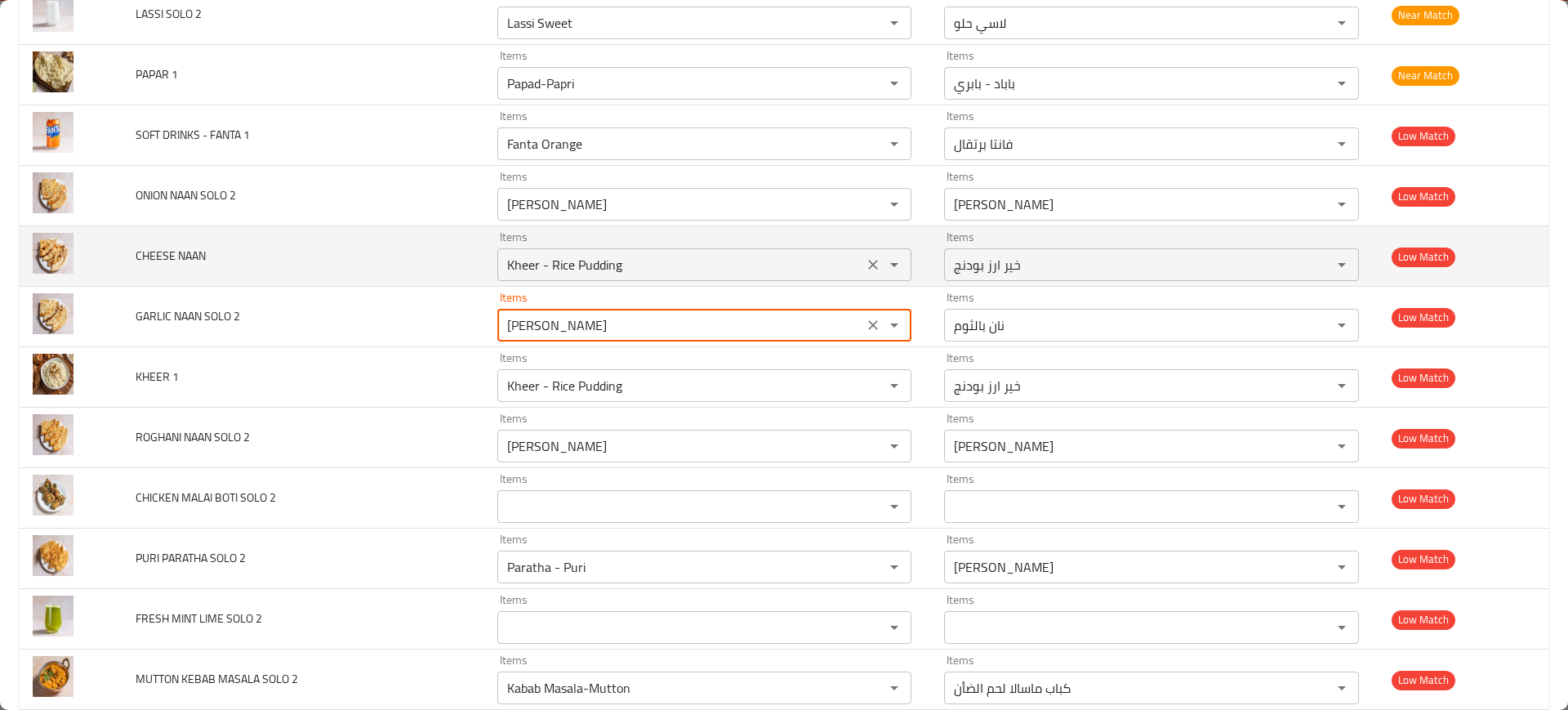
type 2 "[PERSON_NAME]"
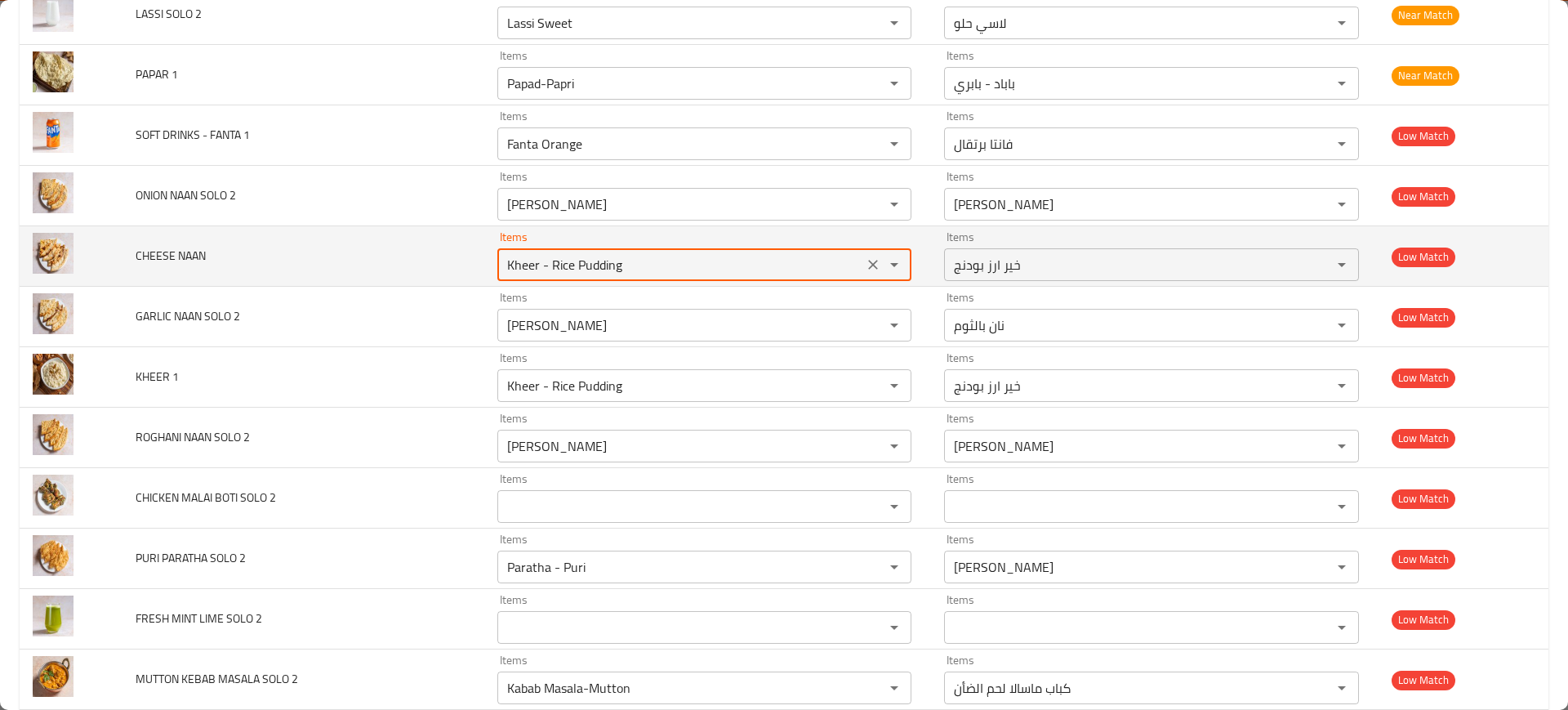
click at [585, 266] on NAAN "Kheer - Rice Pudding" at bounding box center [681, 264] width 357 height 23
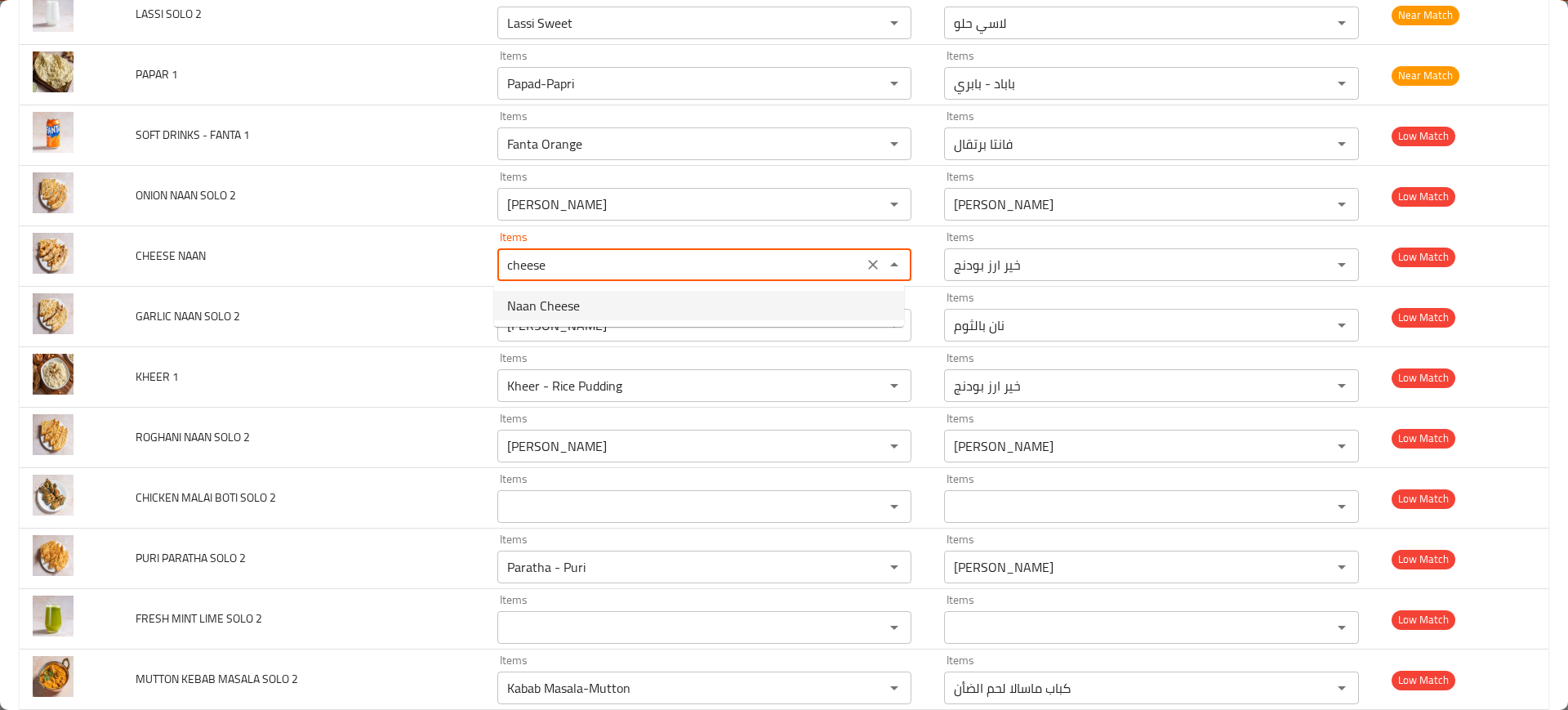
click at [590, 305] on NAAN-option-0 "Naan Cheese" at bounding box center [699, 305] width 410 height 29
type NAAN "Naan Cheese"
type NAAN-ar "نان بالجبن"
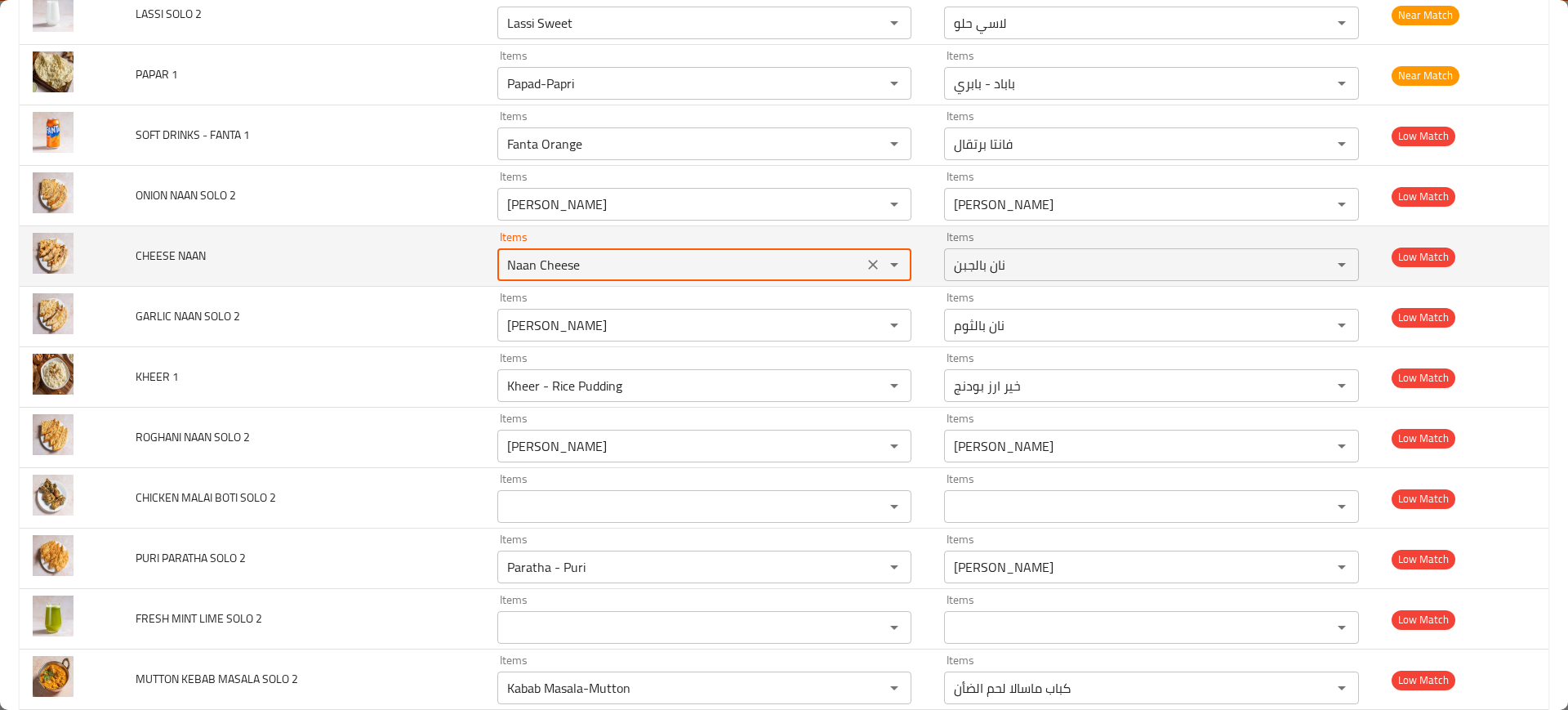
type NAAN "Naan Cheese"
click at [450, 267] on td "CHEESE NAAN" at bounding box center [303, 256] width 361 height 60
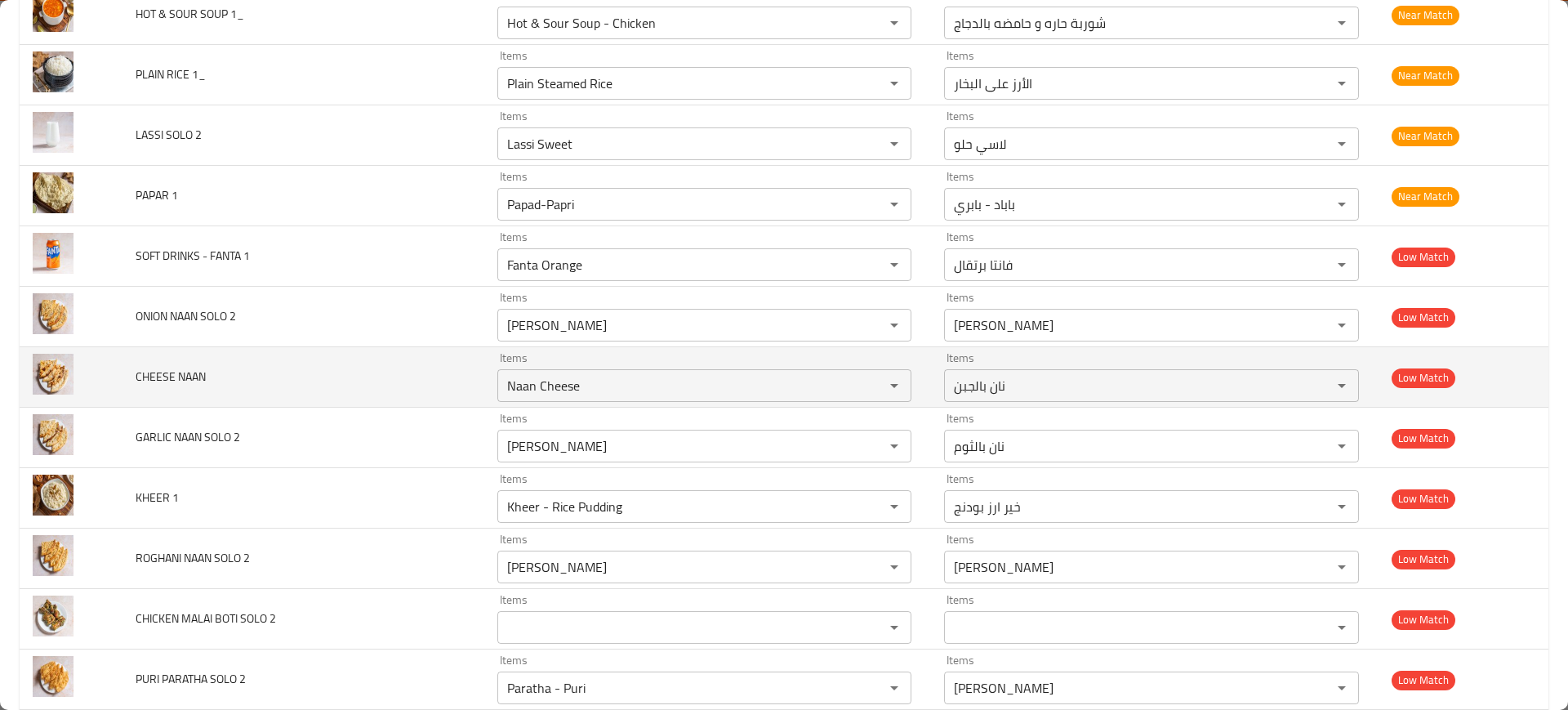
scroll to position [5102, 0]
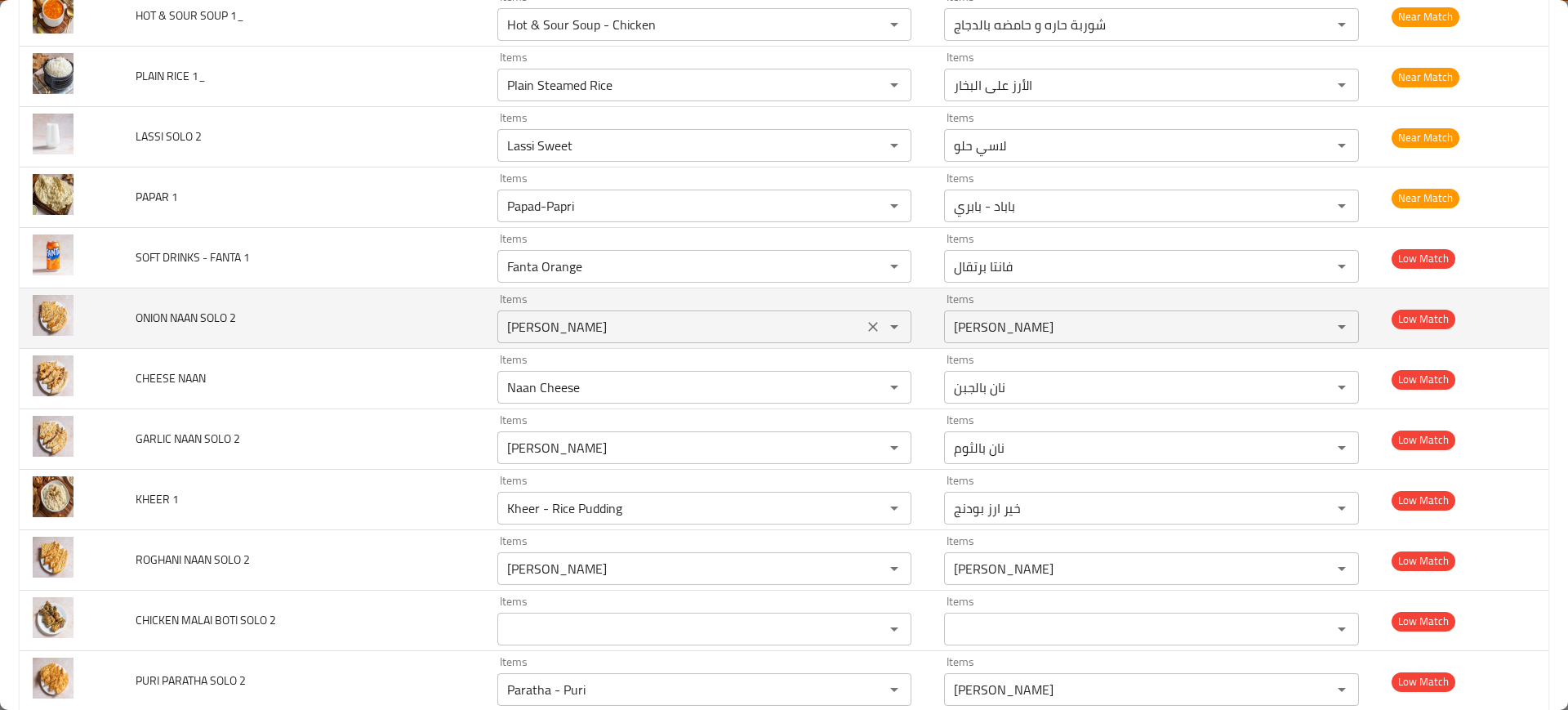
click at [574, 314] on div "Naan Rogan Items" at bounding box center [705, 327] width 415 height 33
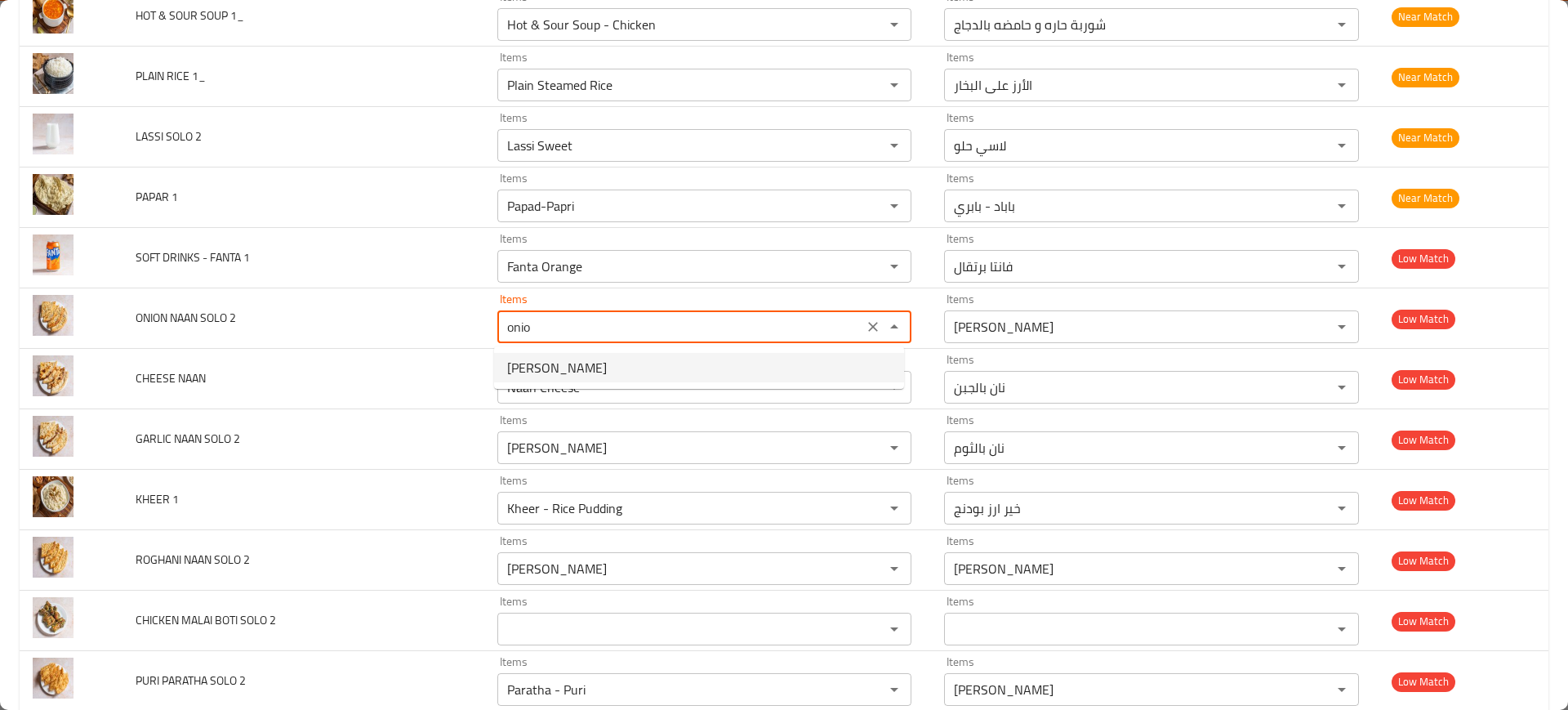
click at [574, 371] on 2-option-0 "[PERSON_NAME]" at bounding box center [699, 367] width 410 height 29
type 2 "[PERSON_NAME]"
type 2-ar "نان بصل"
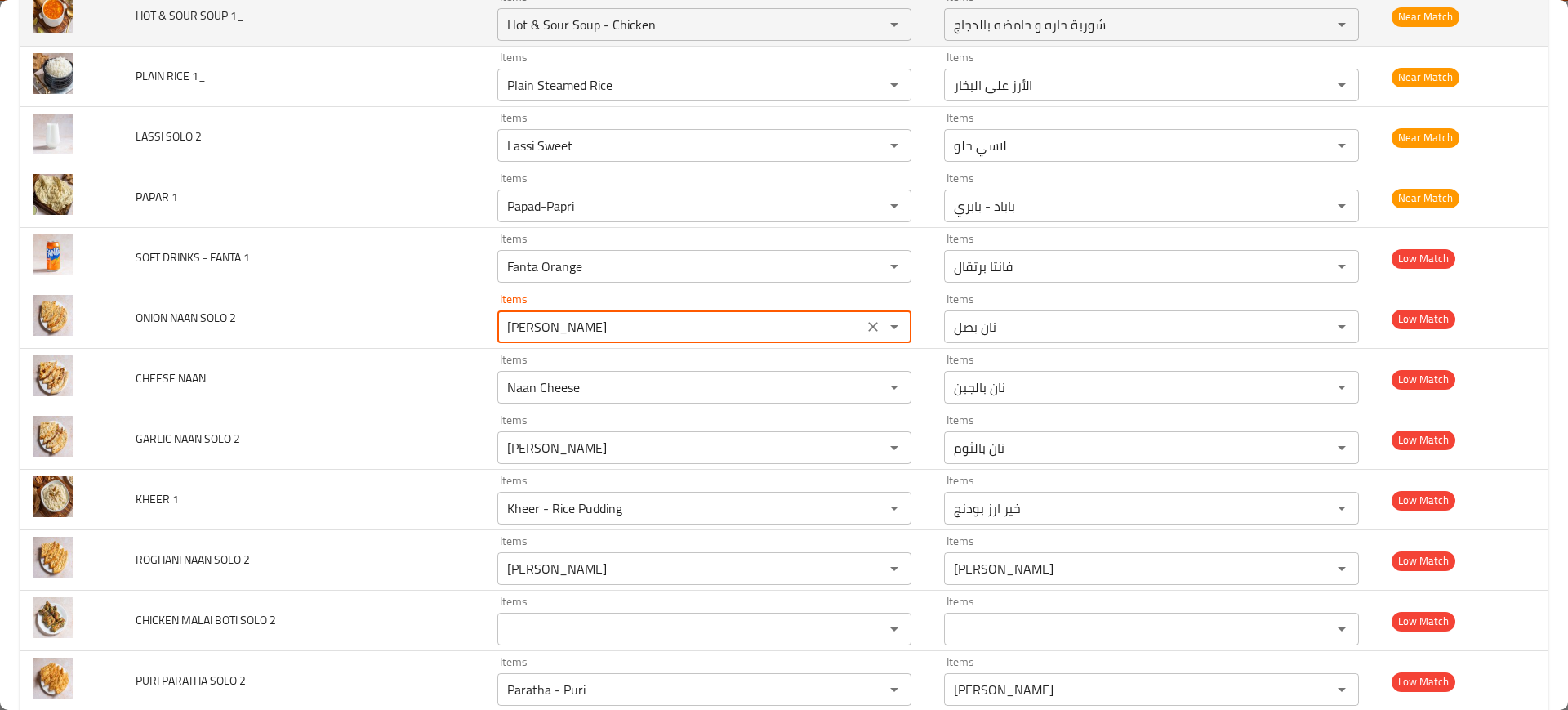
type 2 "[PERSON_NAME]"
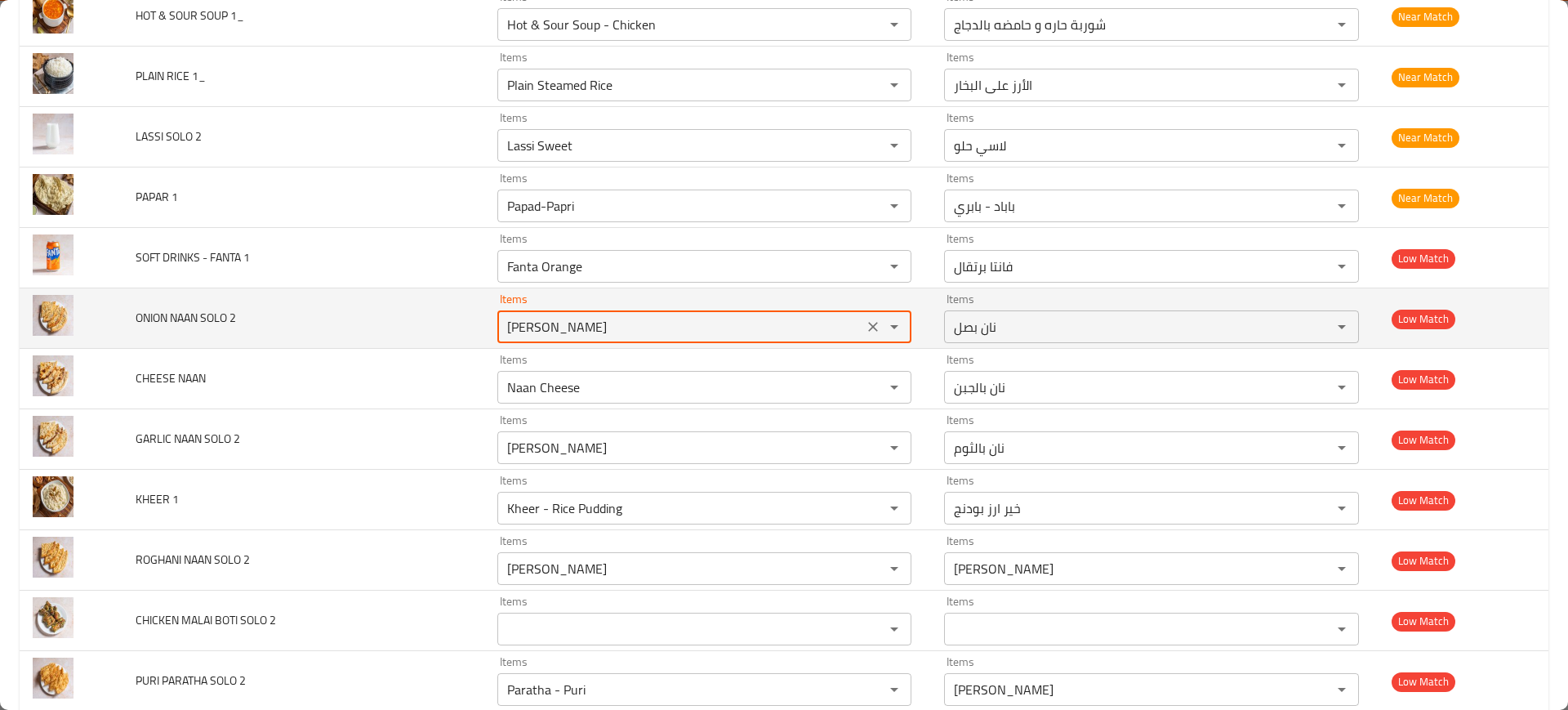
click at [617, 329] on 2 "[PERSON_NAME]" at bounding box center [681, 326] width 357 height 23
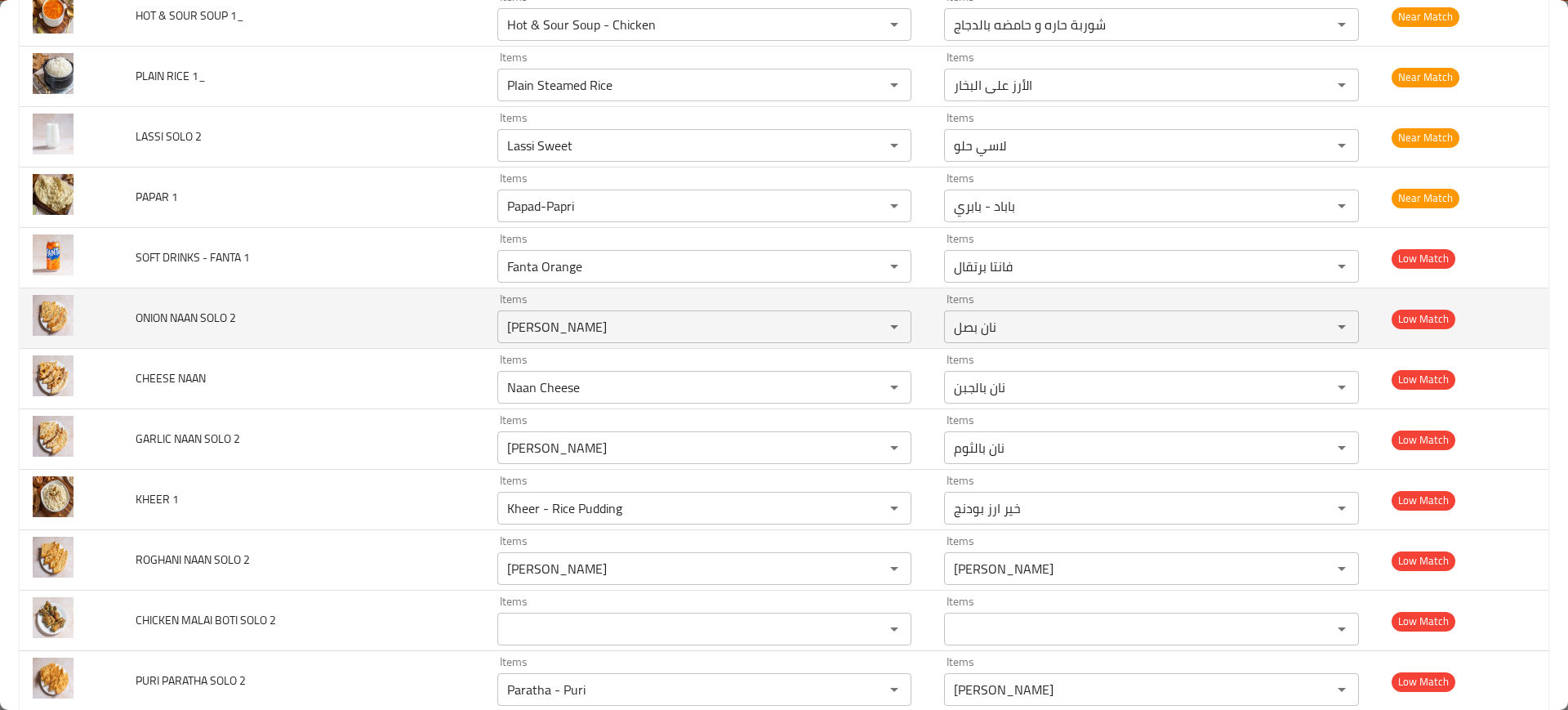
click at [351, 297] on td "ONION NAAN SOLO 2" at bounding box center [303, 319] width 361 height 60
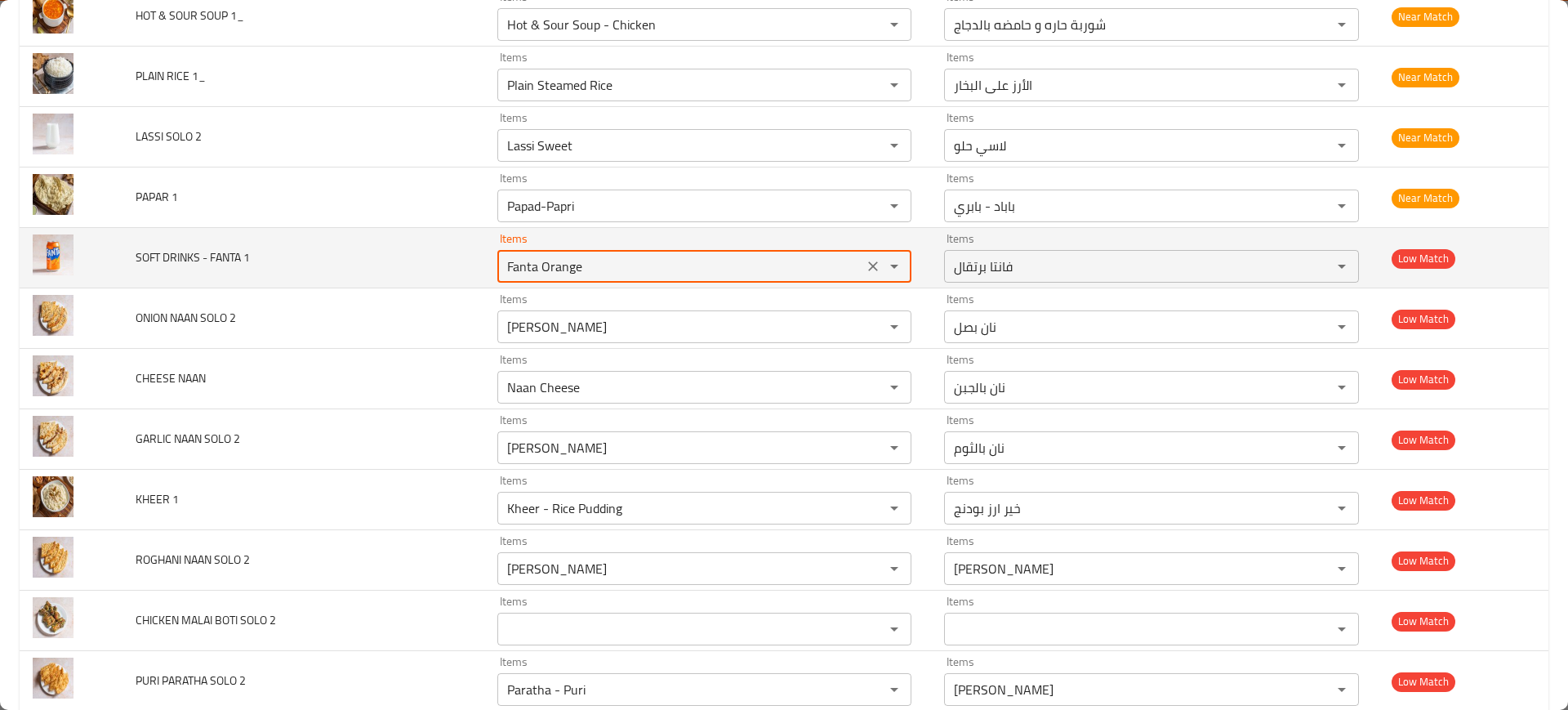
click at [588, 270] on 1 "Fanta Orange" at bounding box center [681, 266] width 357 height 23
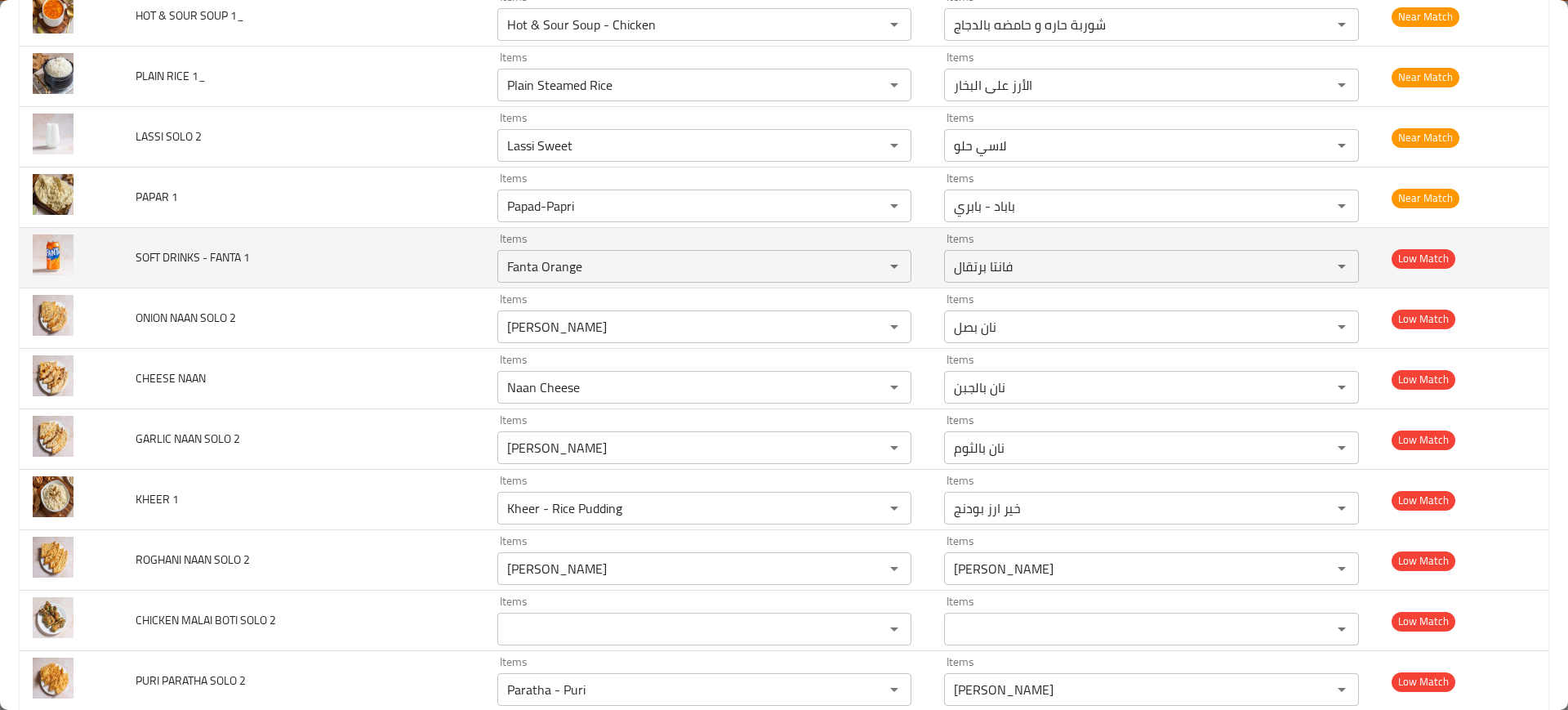
click at [364, 270] on td "SOFT DRINKS - FANTA 1" at bounding box center [303, 258] width 361 height 60
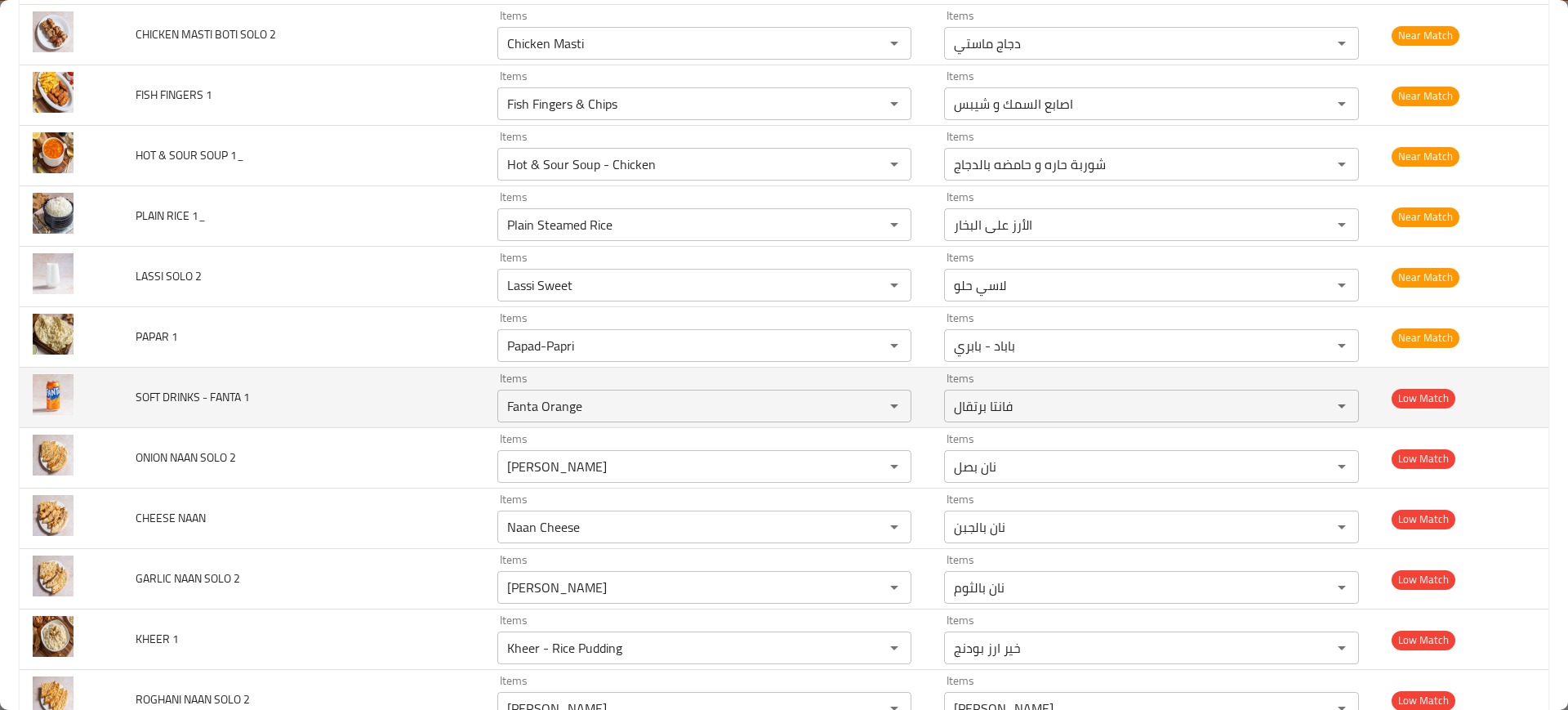
scroll to position [4963, 0]
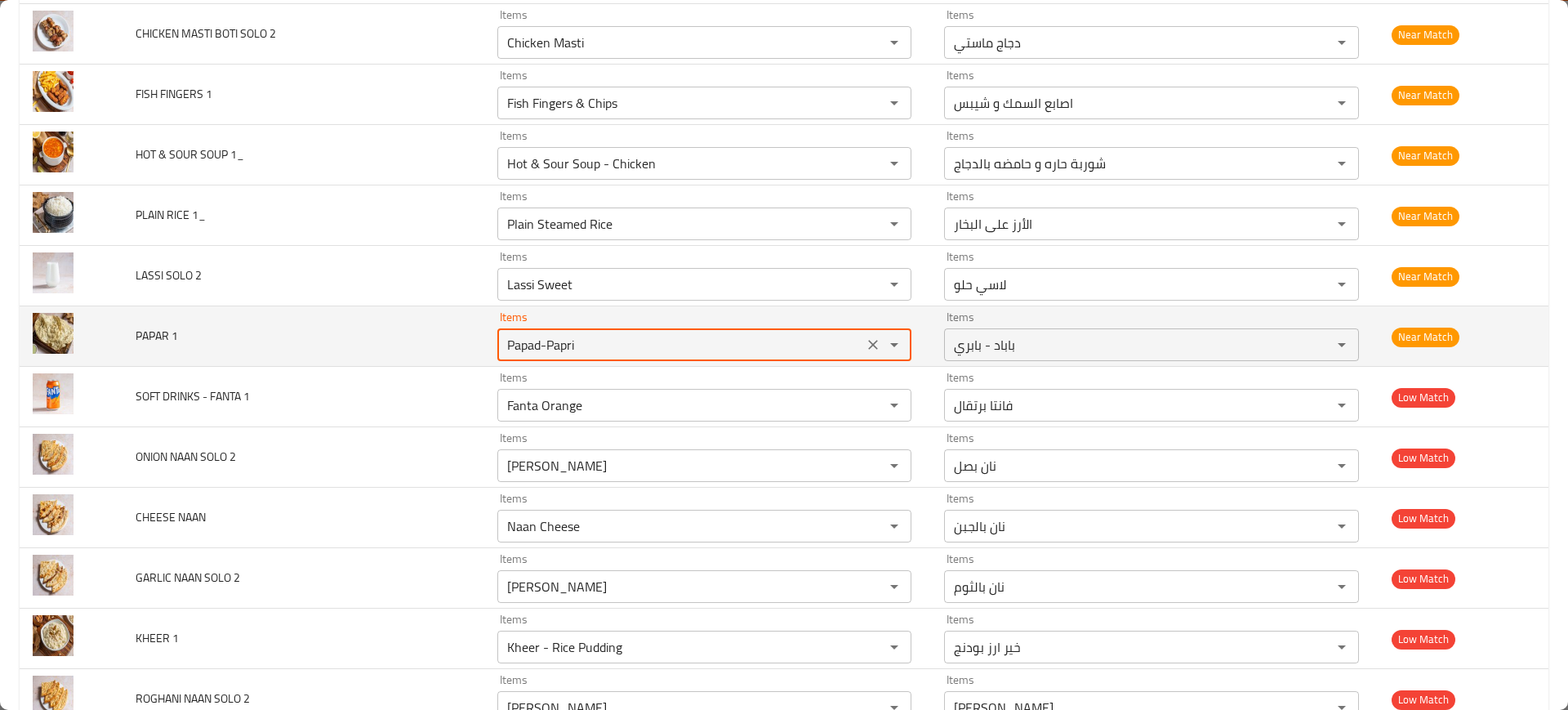
click at [579, 347] on 1 "Papad-Papri" at bounding box center [681, 344] width 357 height 23
click at [359, 329] on td "PAPAR 1" at bounding box center [303, 336] width 361 height 60
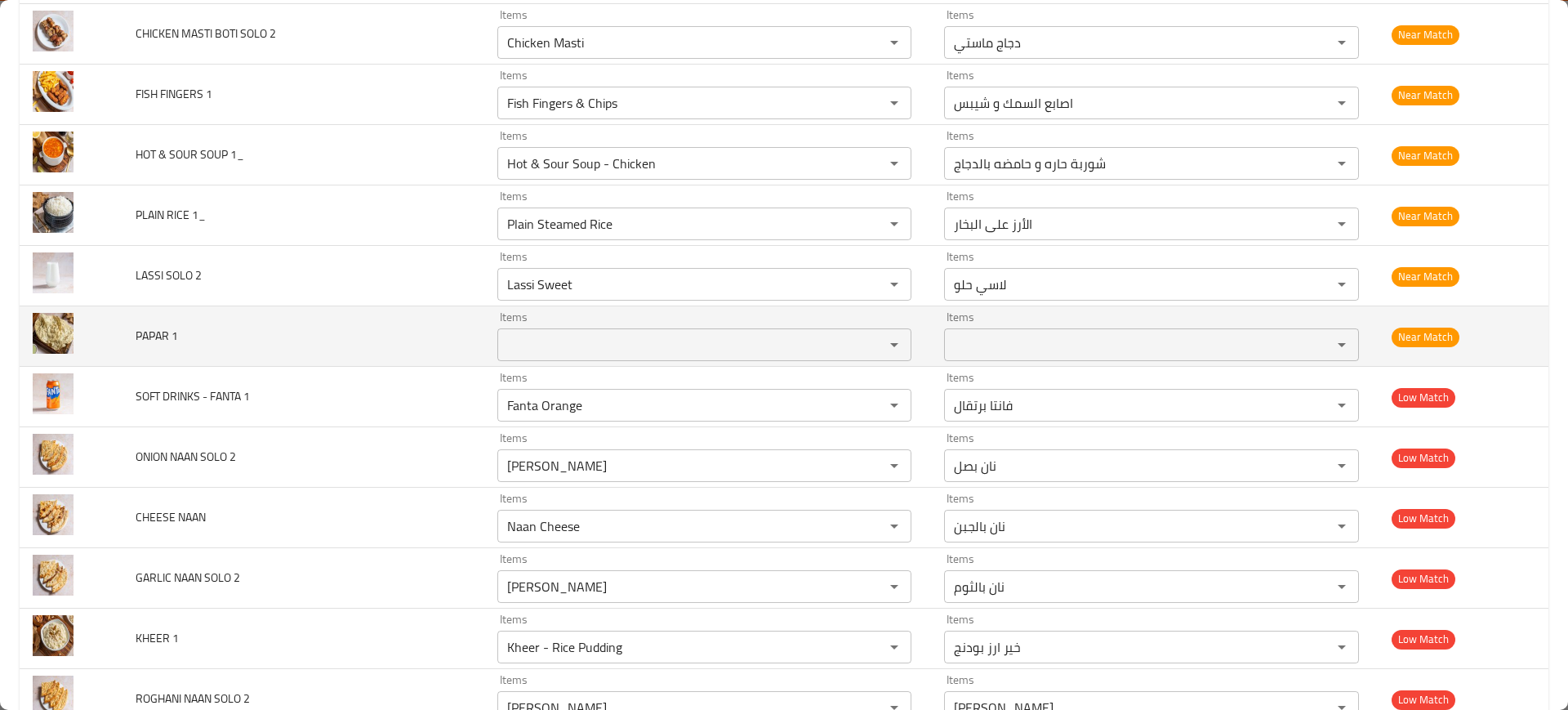
click at [577, 310] on td "Items Items" at bounding box center [709, 336] width 448 height 60
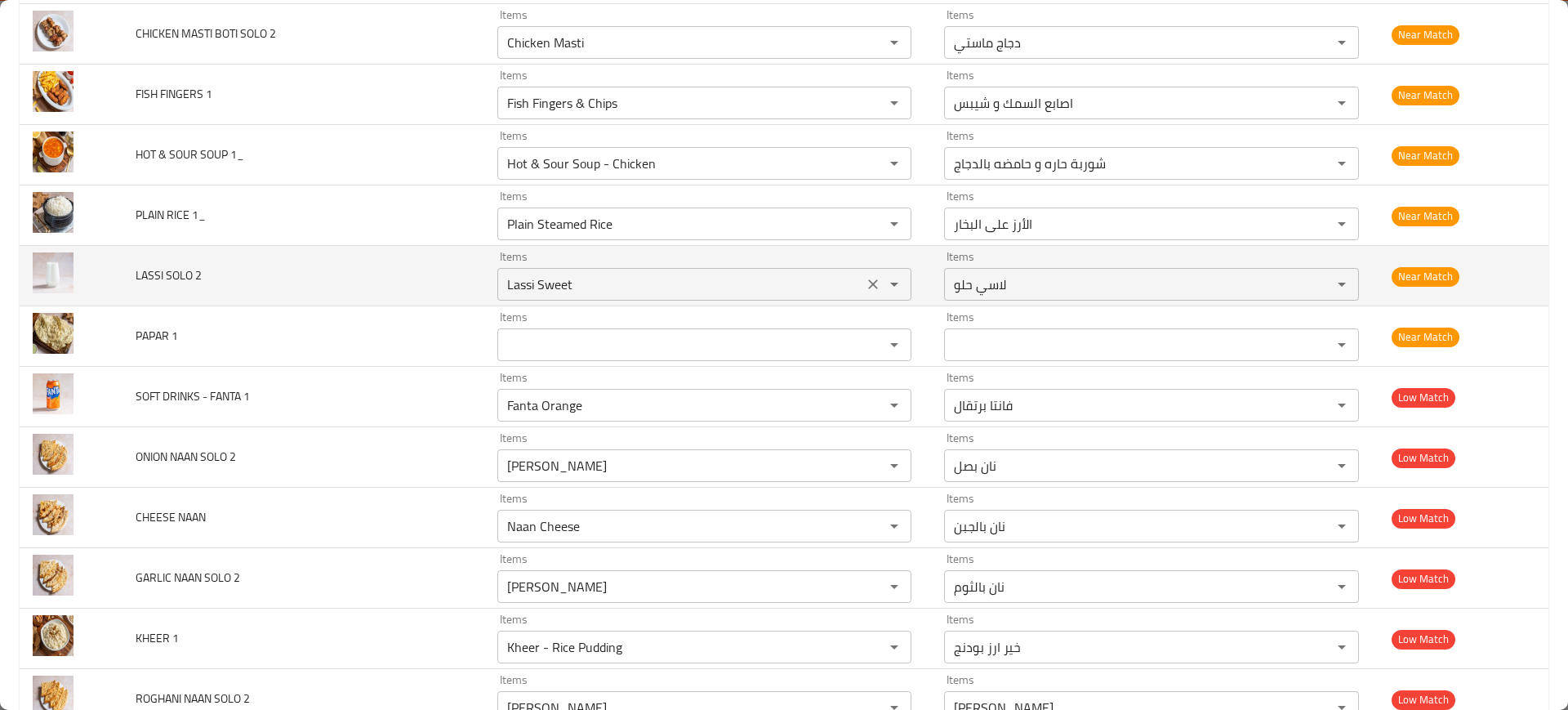
click at [564, 295] on 2 "Lassi Sweet" at bounding box center [681, 284] width 357 height 23
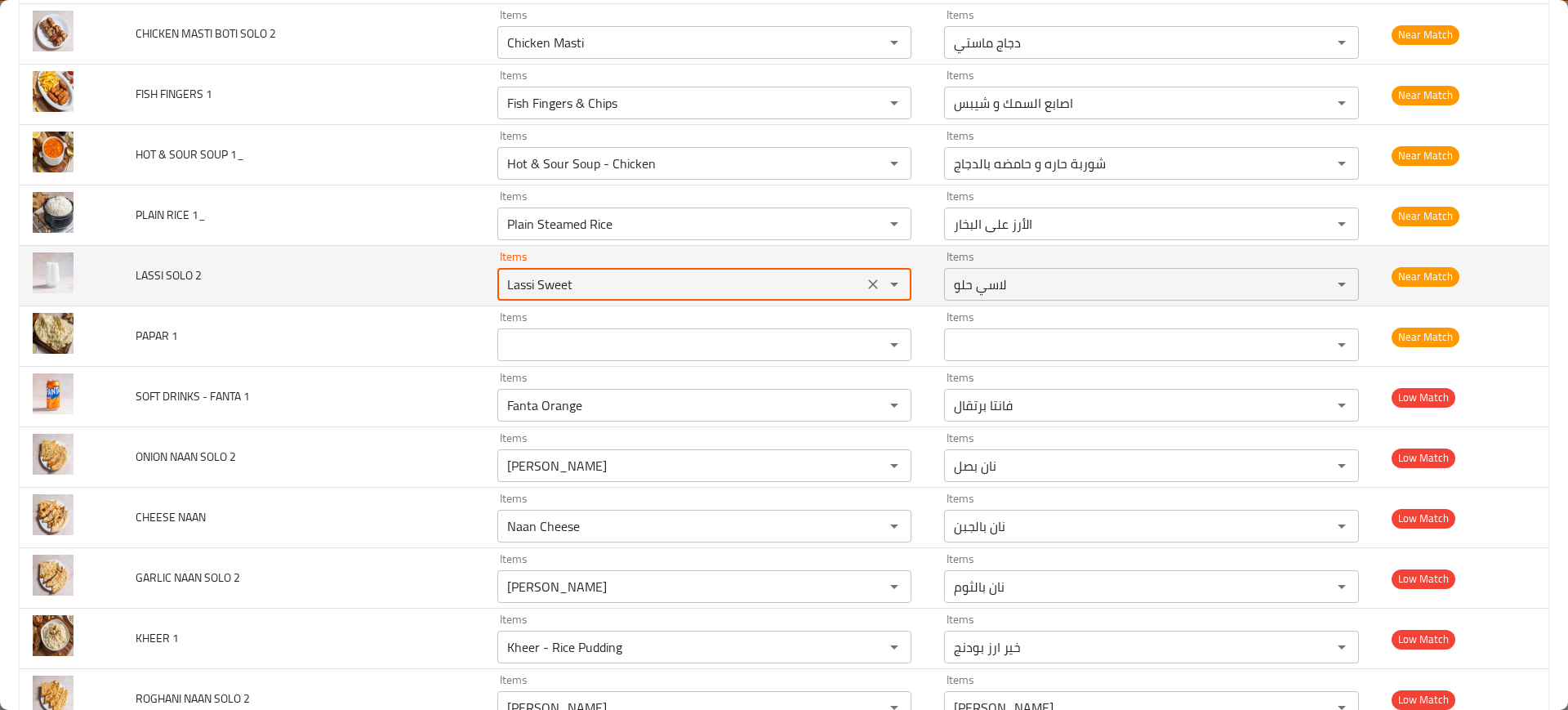
click at [555, 289] on 2 "Lassi Sweet" at bounding box center [681, 284] width 357 height 23
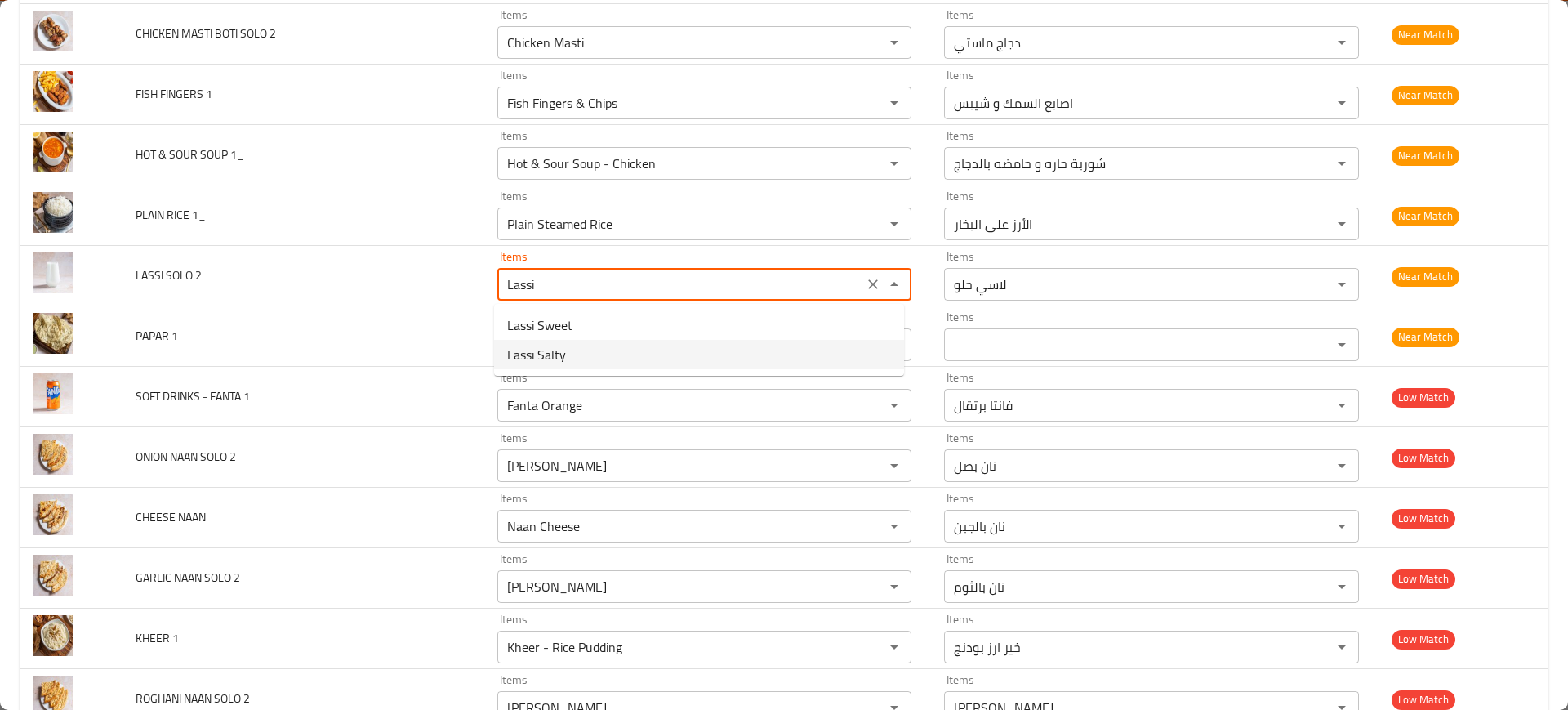
click at [570, 359] on 2-option-1 "Lassi Salty" at bounding box center [699, 354] width 410 height 29
type 2 "Lassi Salty"
type 2-ar "لاسي مالح"
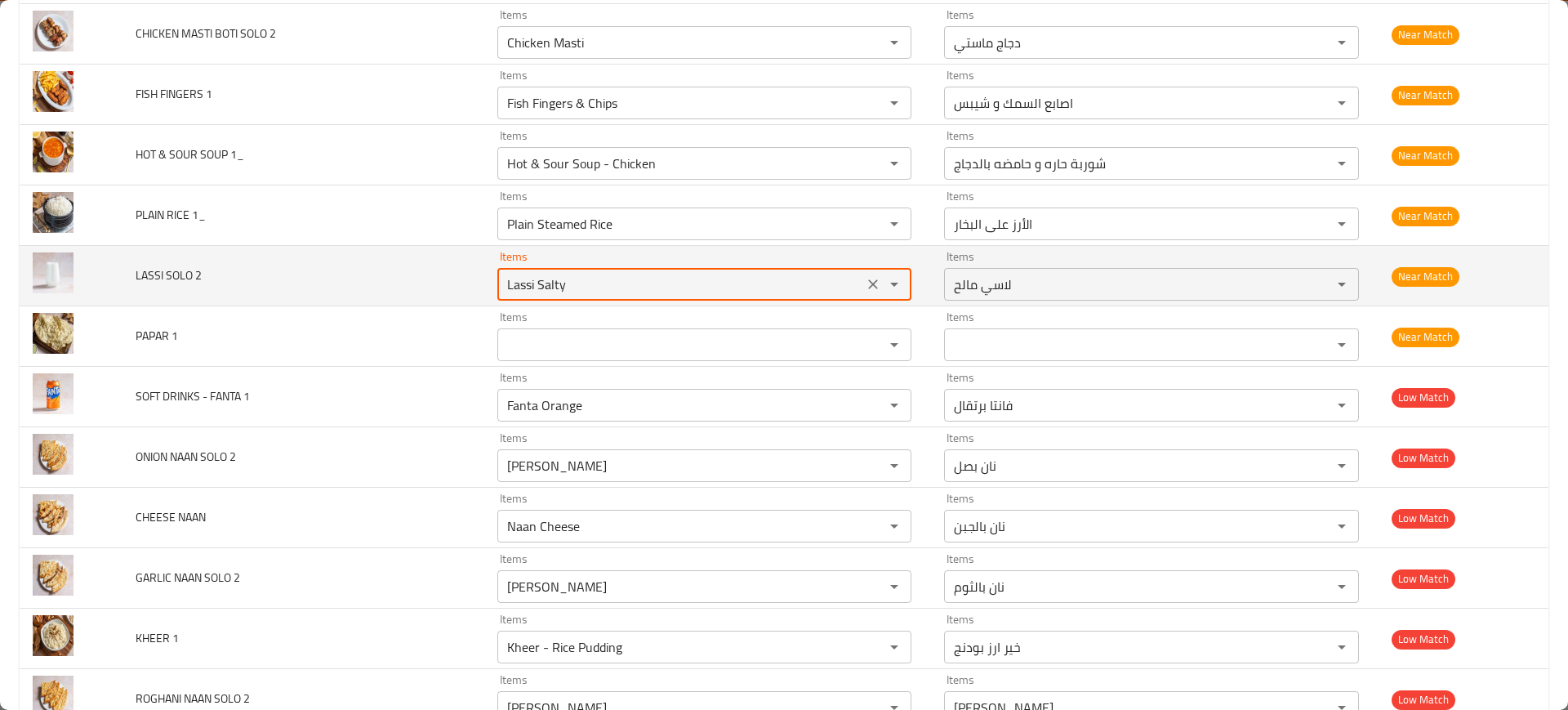
drag, startPoint x: 532, startPoint y: 283, endPoint x: 418, endPoint y: 272, distance: 114.5
click at [418, 272] on tr "LASSI SOLO 2 Items Lassi Salty Items Items لاسي مالح Items Near Match" at bounding box center [784, 276] width 1529 height 60
type 2 "Lassi Salty"
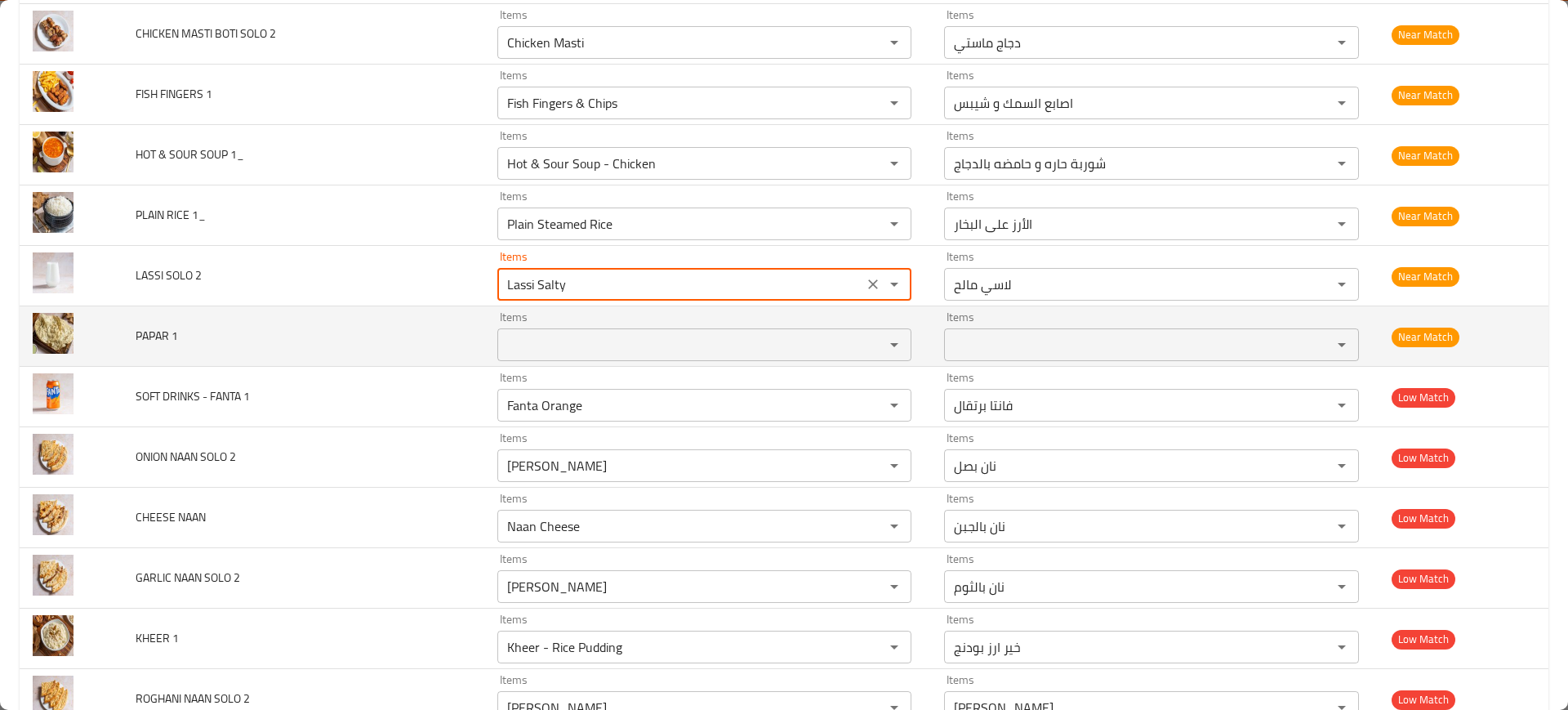
click at [414, 353] on td "PAPAR 1" at bounding box center [303, 336] width 361 height 60
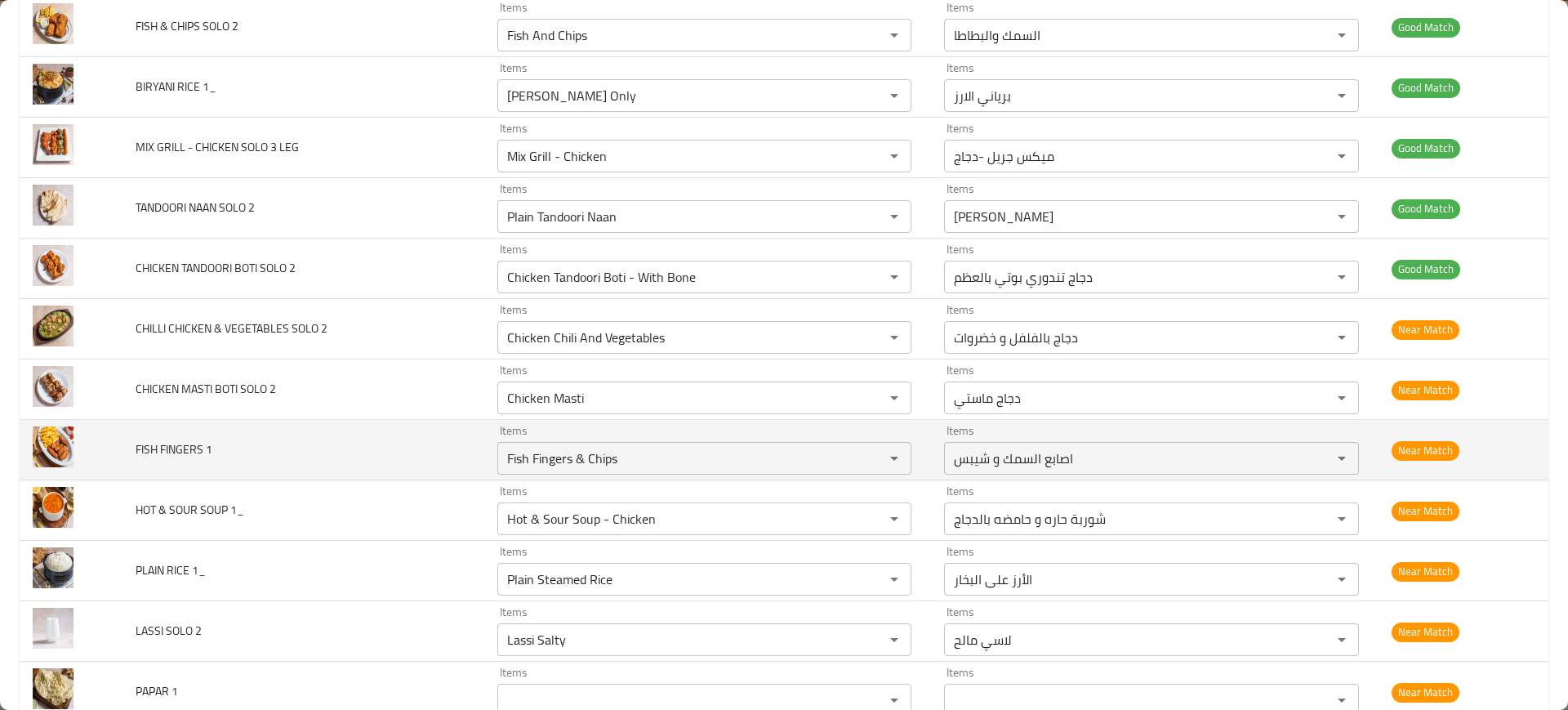
scroll to position [4608, 0]
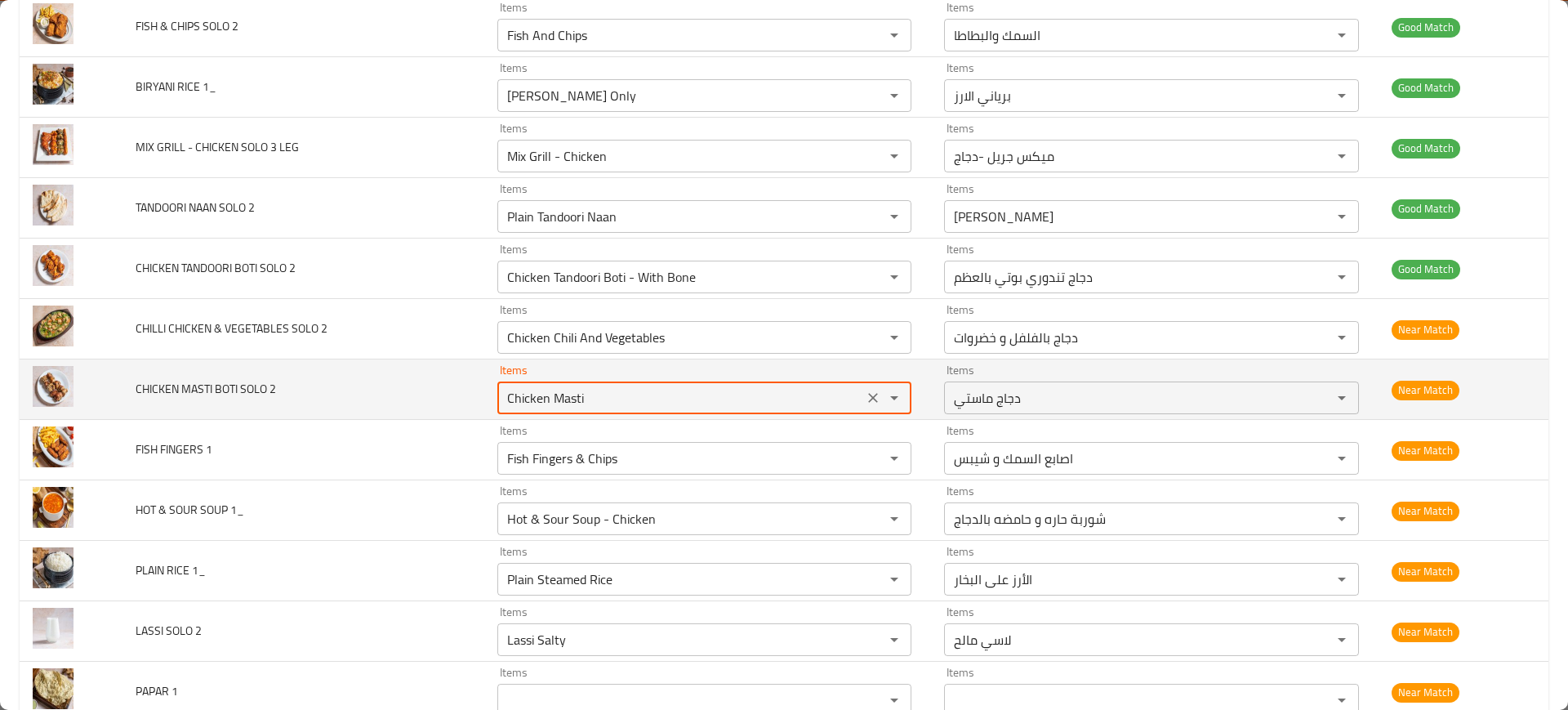
click at [555, 400] on 2 "Chicken Masti" at bounding box center [681, 398] width 357 height 23
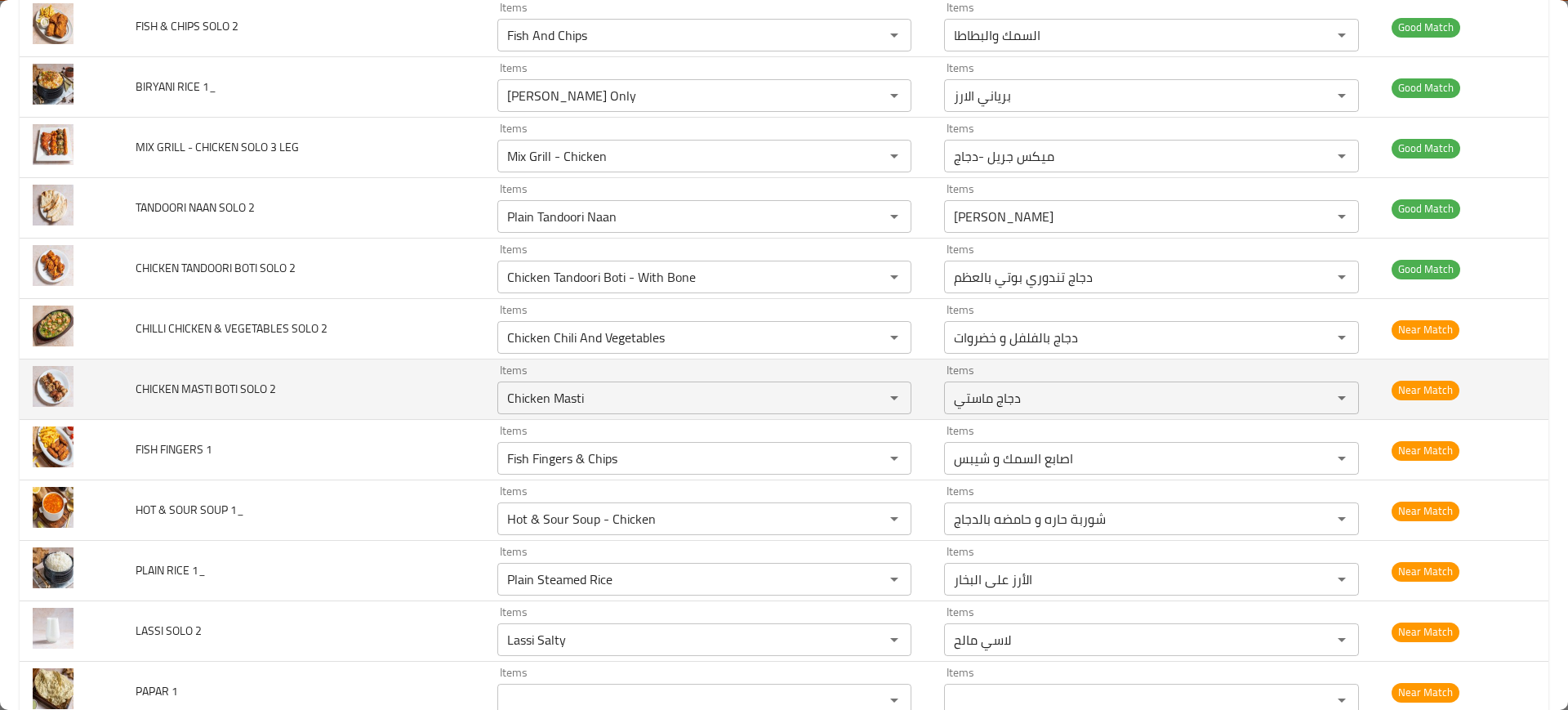
click at [385, 409] on td "CHICKEN MASTI BOTI SOLO 2" at bounding box center [303, 390] width 361 height 60
click at [552, 396] on 2 "Chicken Masti" at bounding box center [681, 398] width 357 height 23
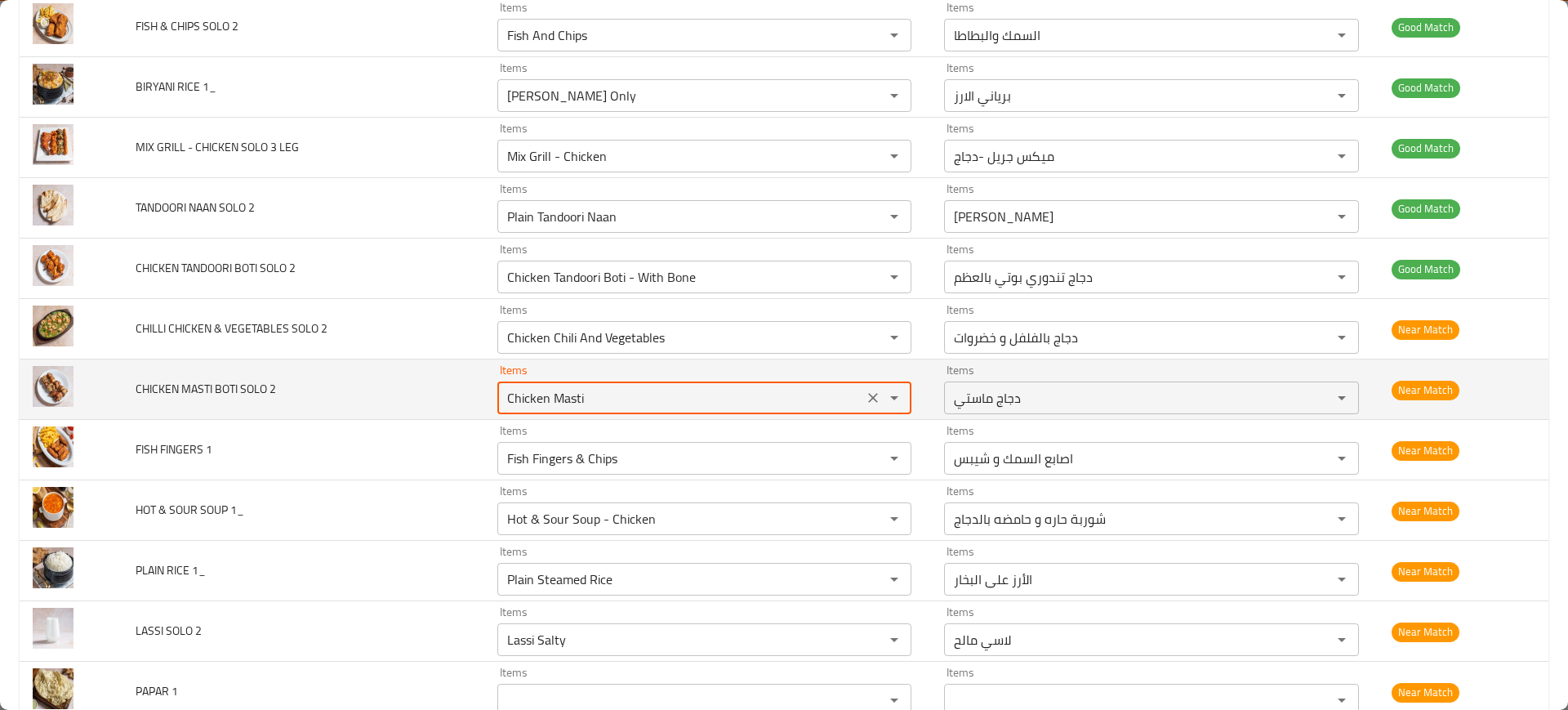
click at [552, 396] on 2 "Chicken Masti" at bounding box center [681, 398] width 357 height 23
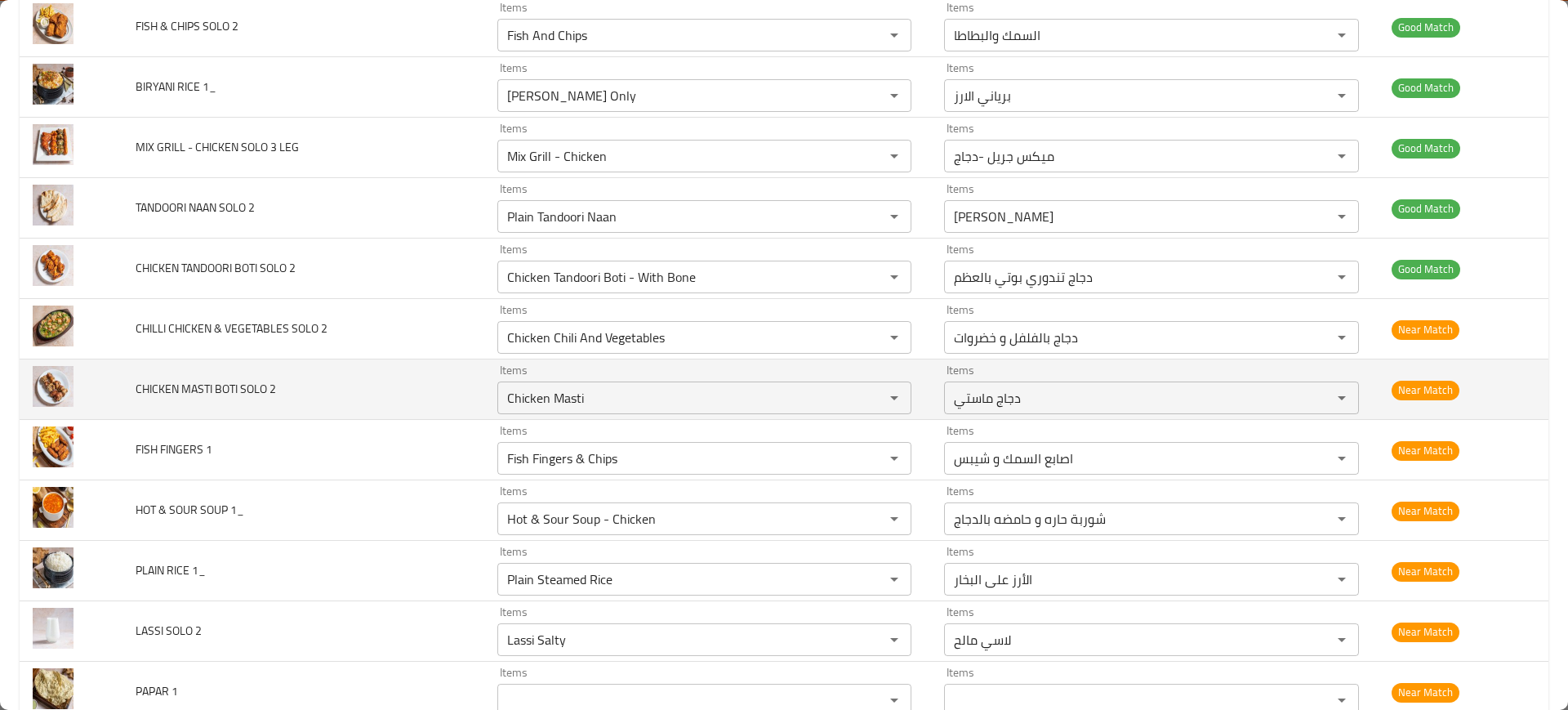
click at [448, 405] on td "CHICKEN MASTI BOTI SOLO 2" at bounding box center [303, 390] width 361 height 60
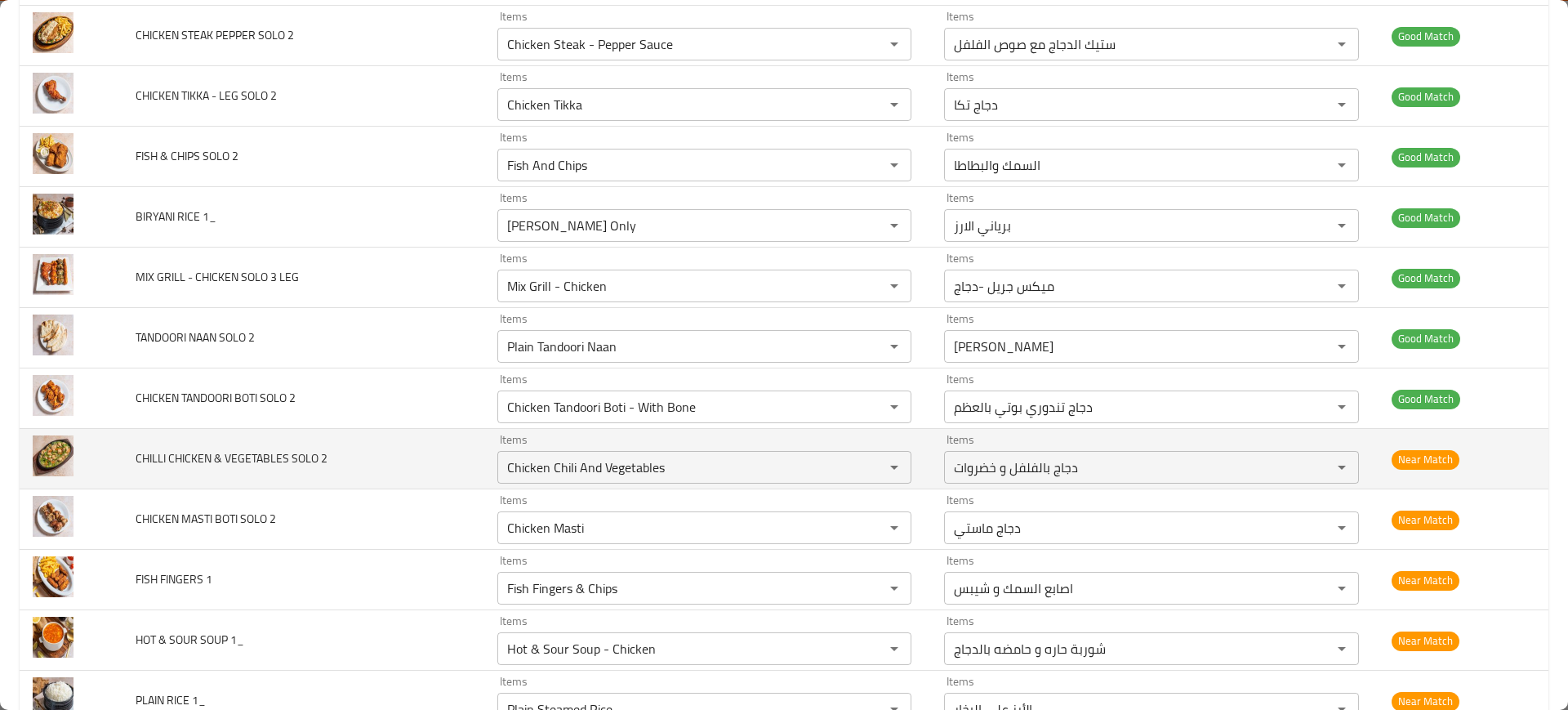
scroll to position [4477, 0]
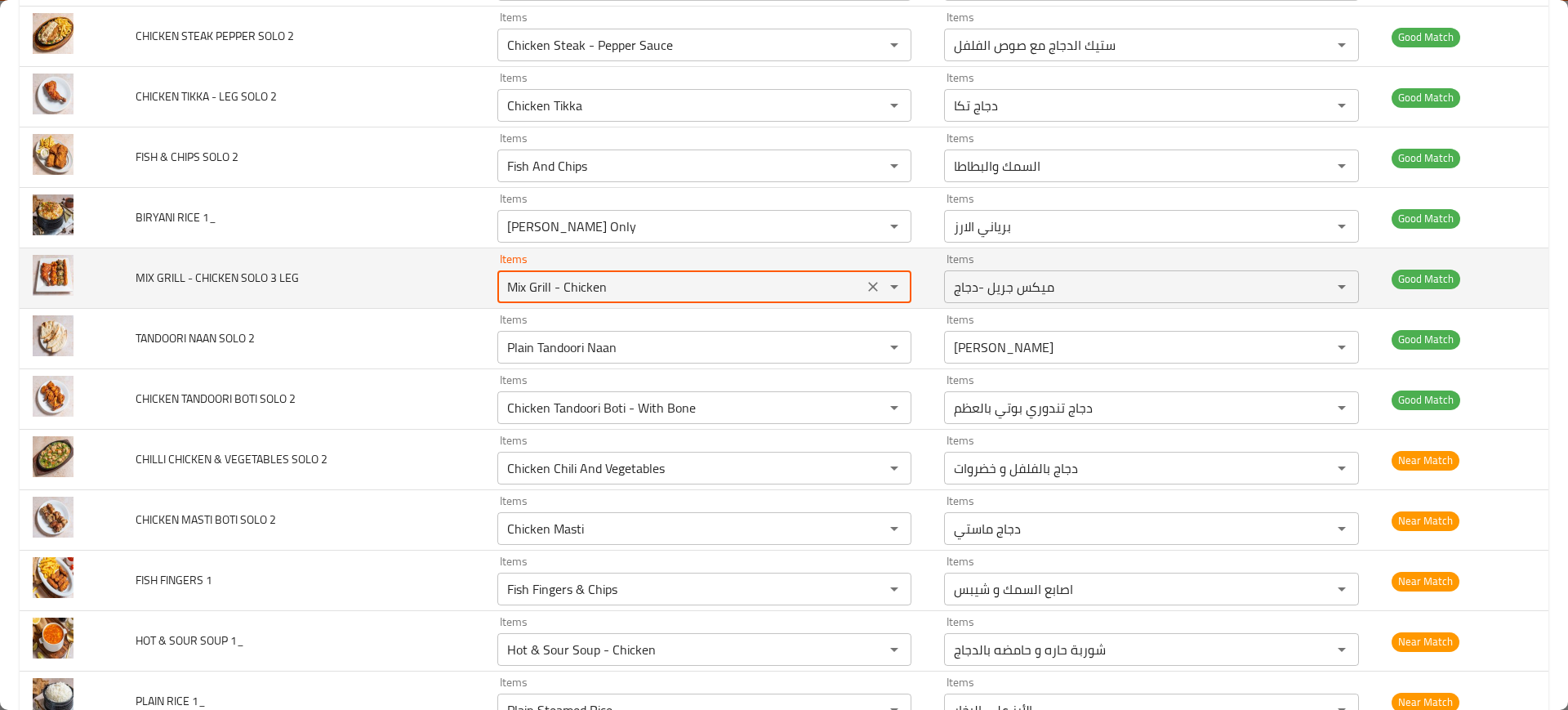
click at [568, 285] on LEG "Mix Grill - Chicken" at bounding box center [681, 286] width 357 height 23
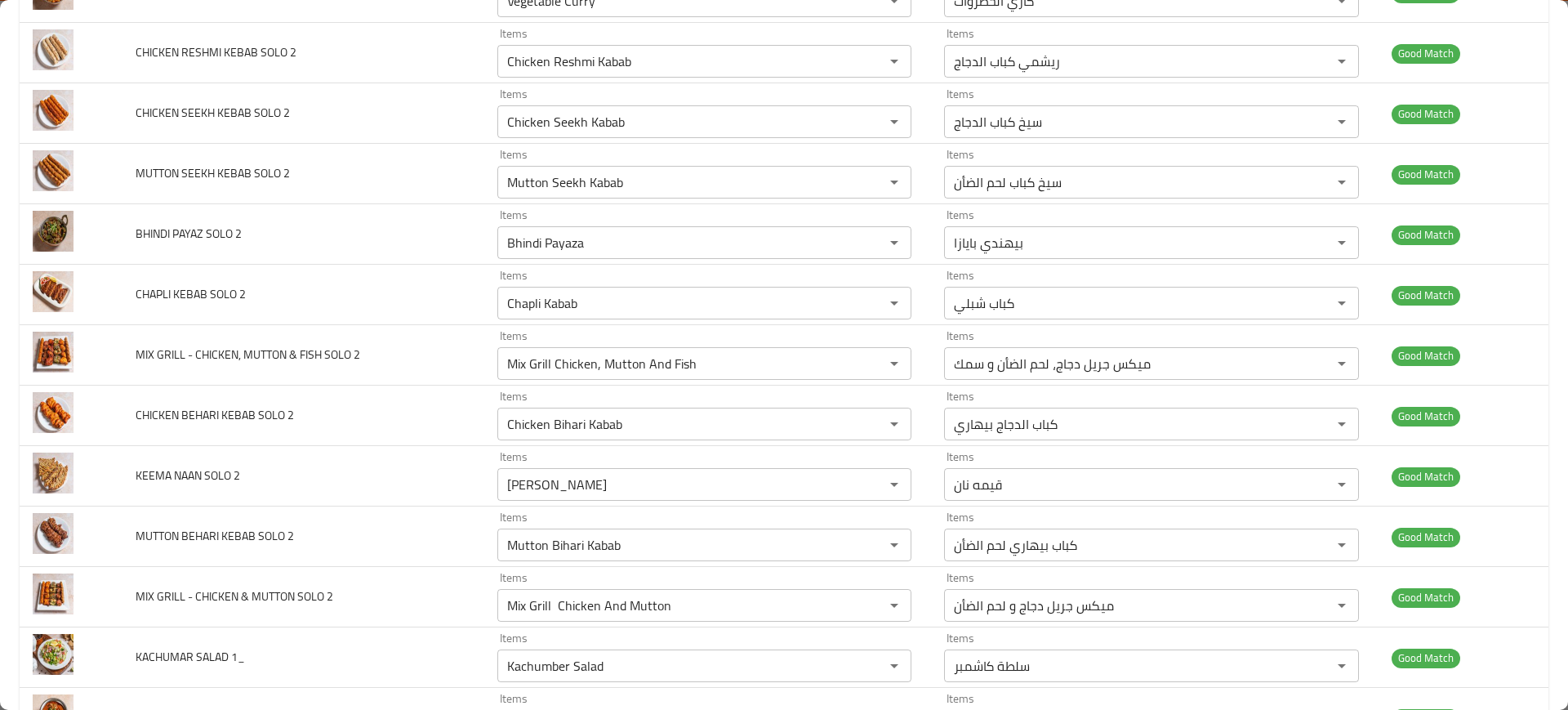
scroll to position [4400, 0]
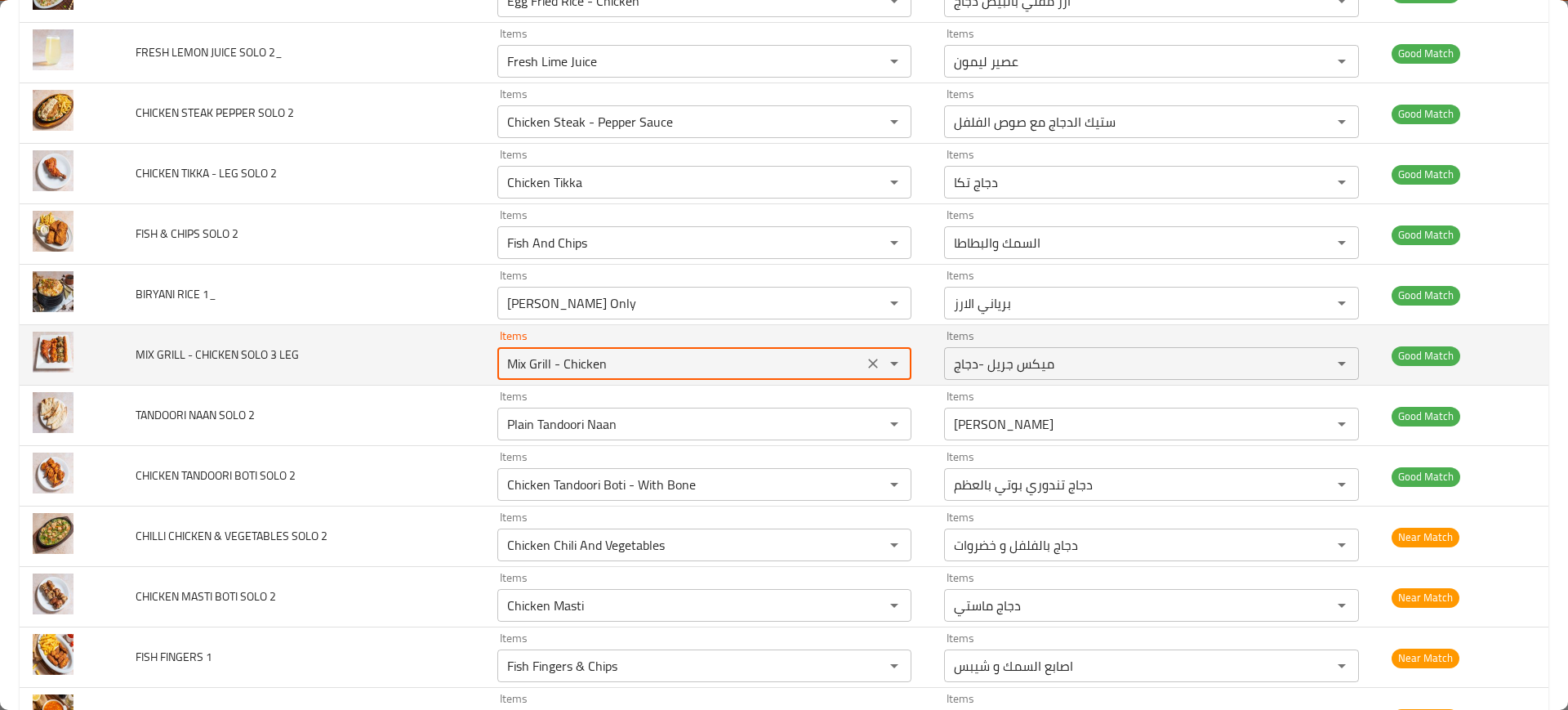
click at [579, 364] on LEG "Mix Grill - Chicken" at bounding box center [681, 363] width 357 height 23
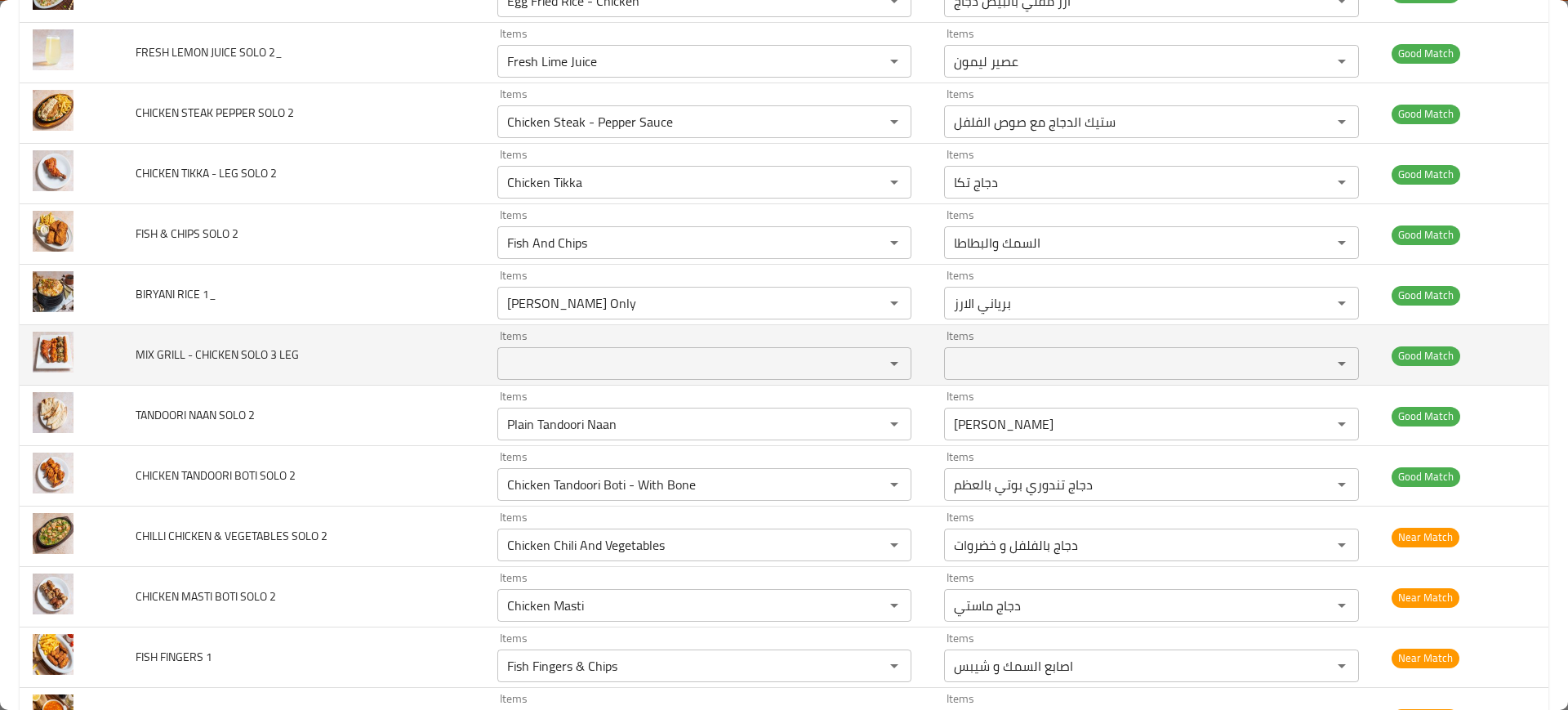
click at [431, 365] on td "MIX GRILL - CHICKEN SOLO 3 LEG" at bounding box center [303, 355] width 361 height 60
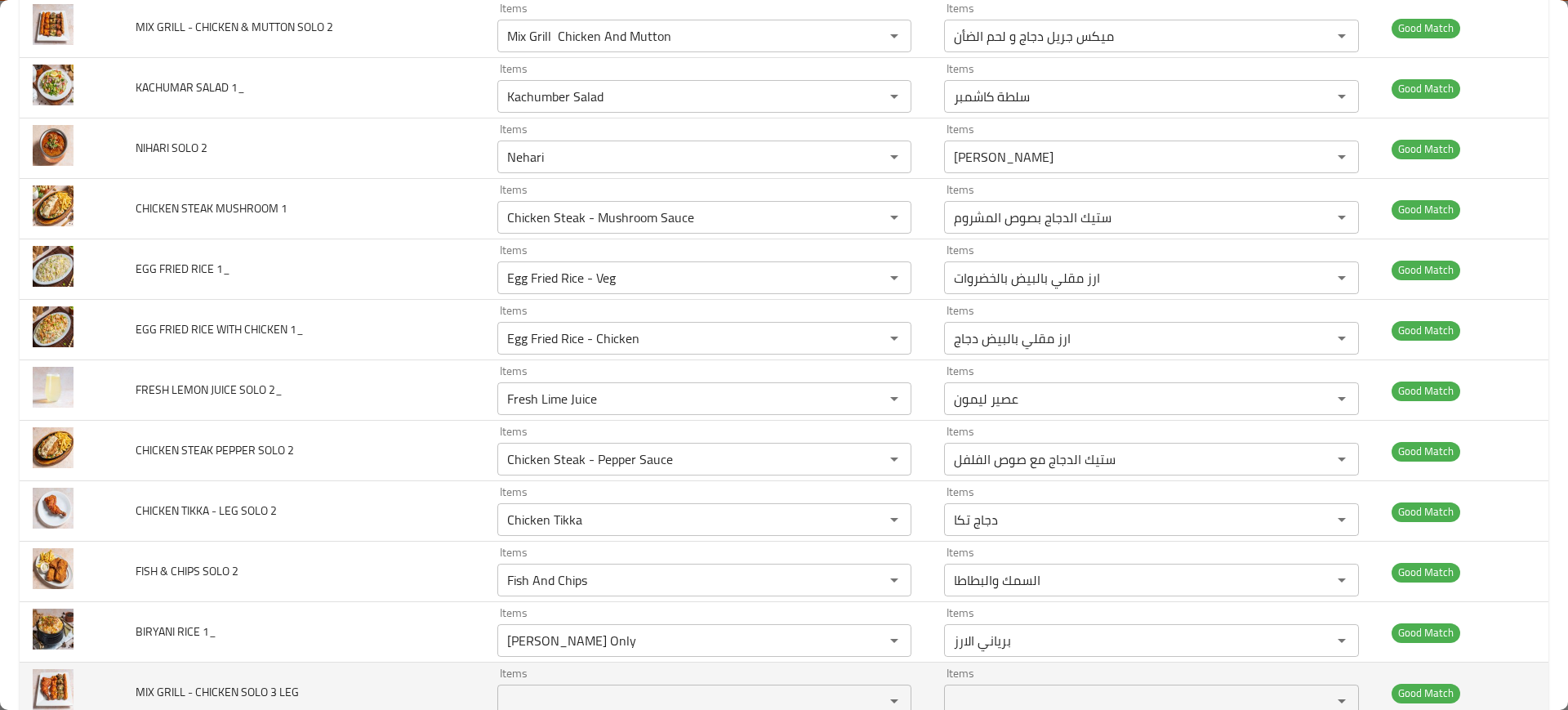
scroll to position [4045, 0]
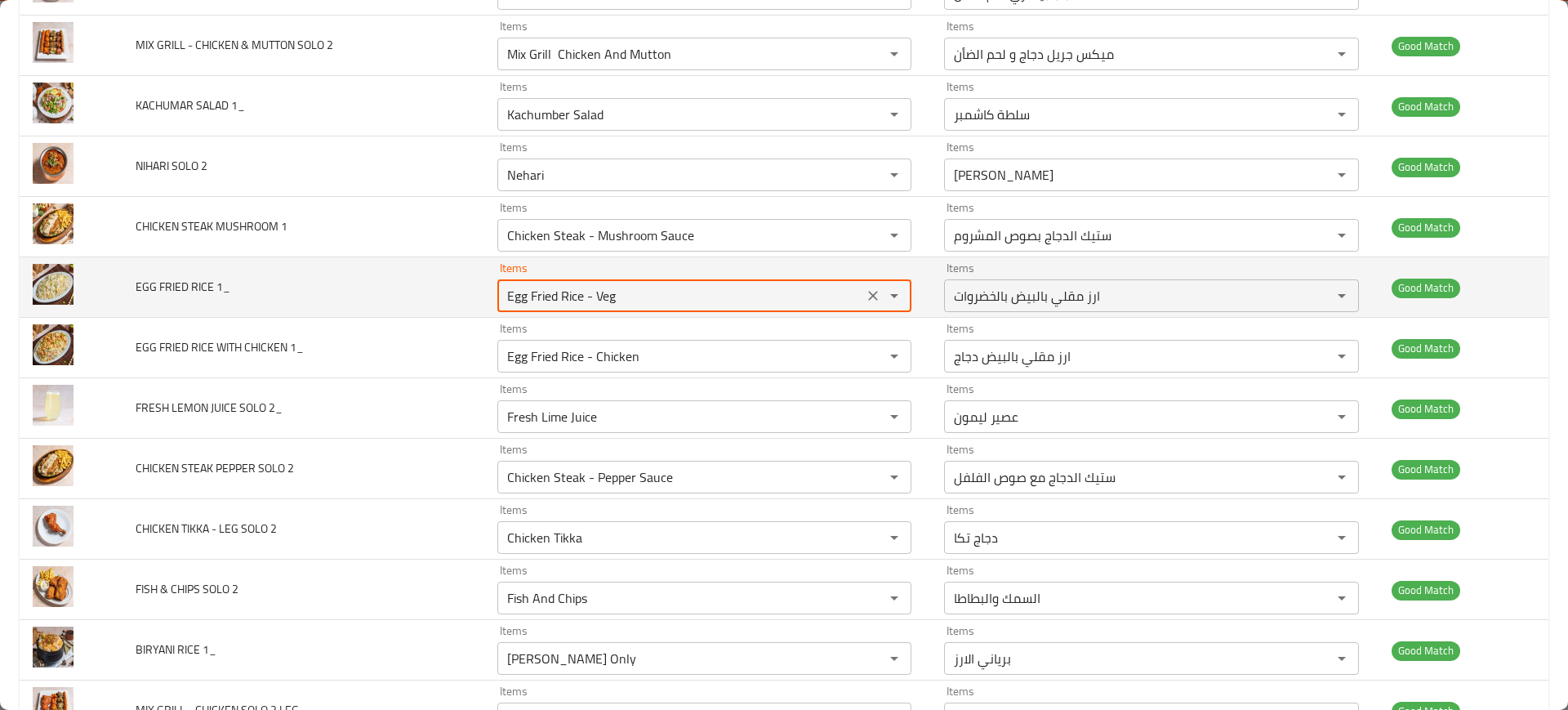
click at [635, 296] on 1_ "Egg Fried Rice - Veg" at bounding box center [681, 295] width 357 height 23
click at [535, 297] on 1_ "Egg Fried Rice - Veg" at bounding box center [681, 295] width 357 height 23
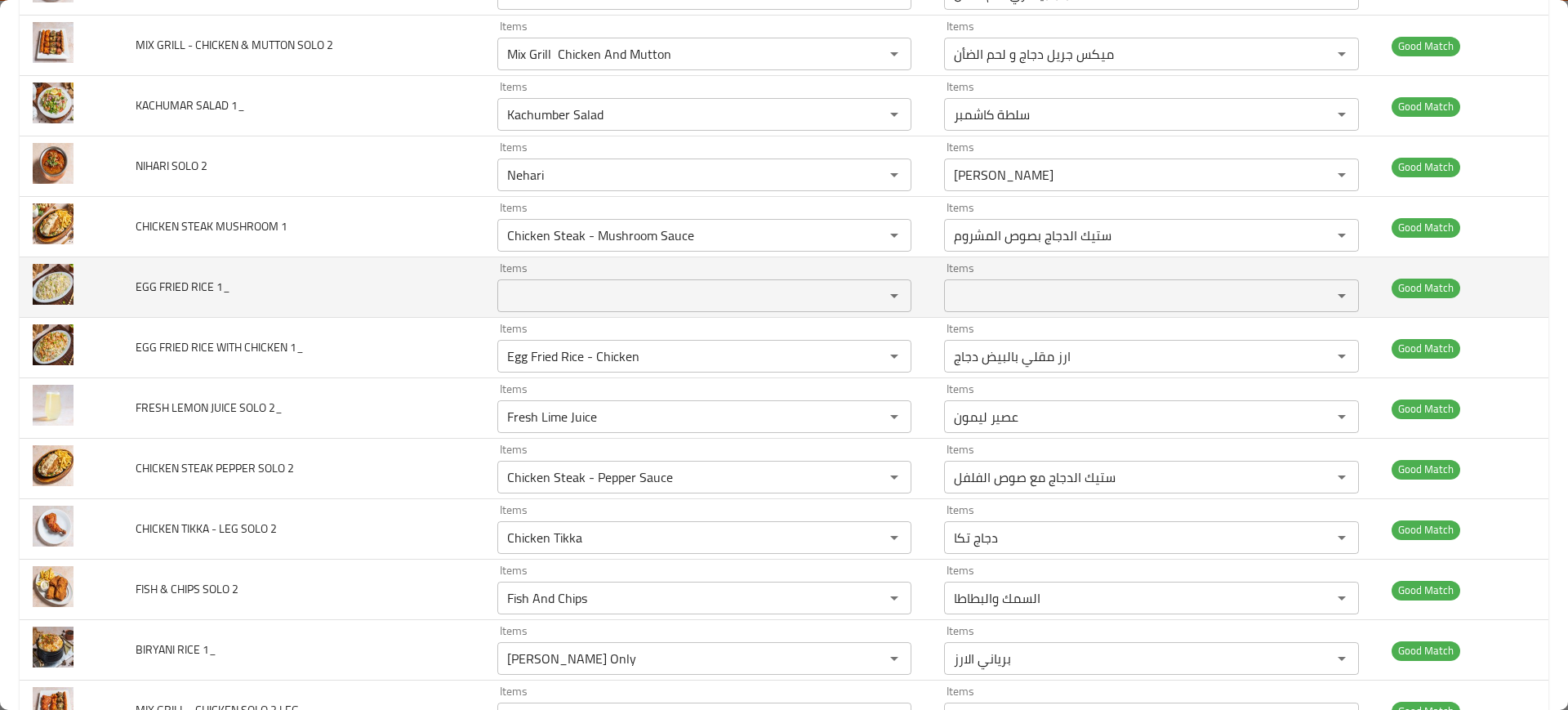
click at [442, 302] on td "EGG FRIED RICE 1_" at bounding box center [303, 287] width 361 height 60
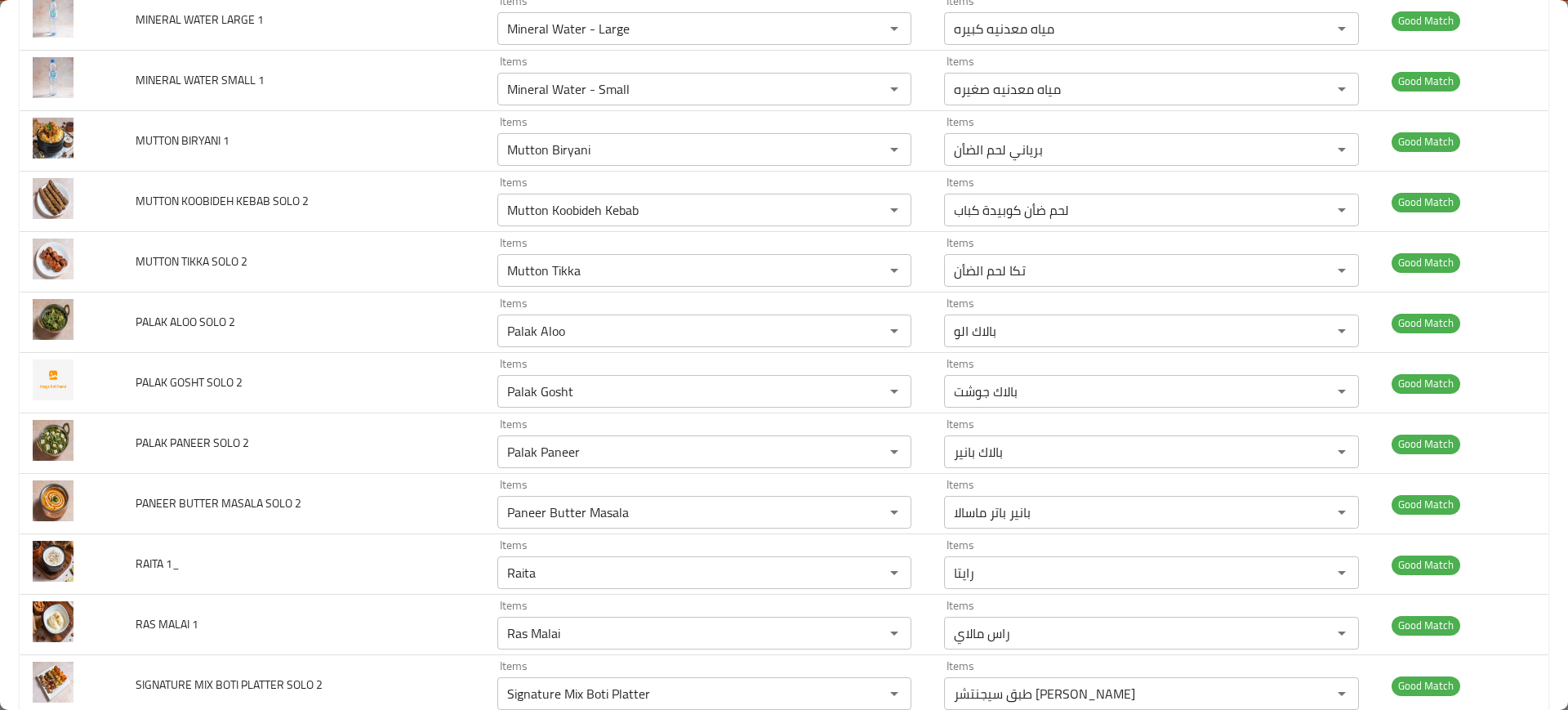
scroll to position [2377, 0]
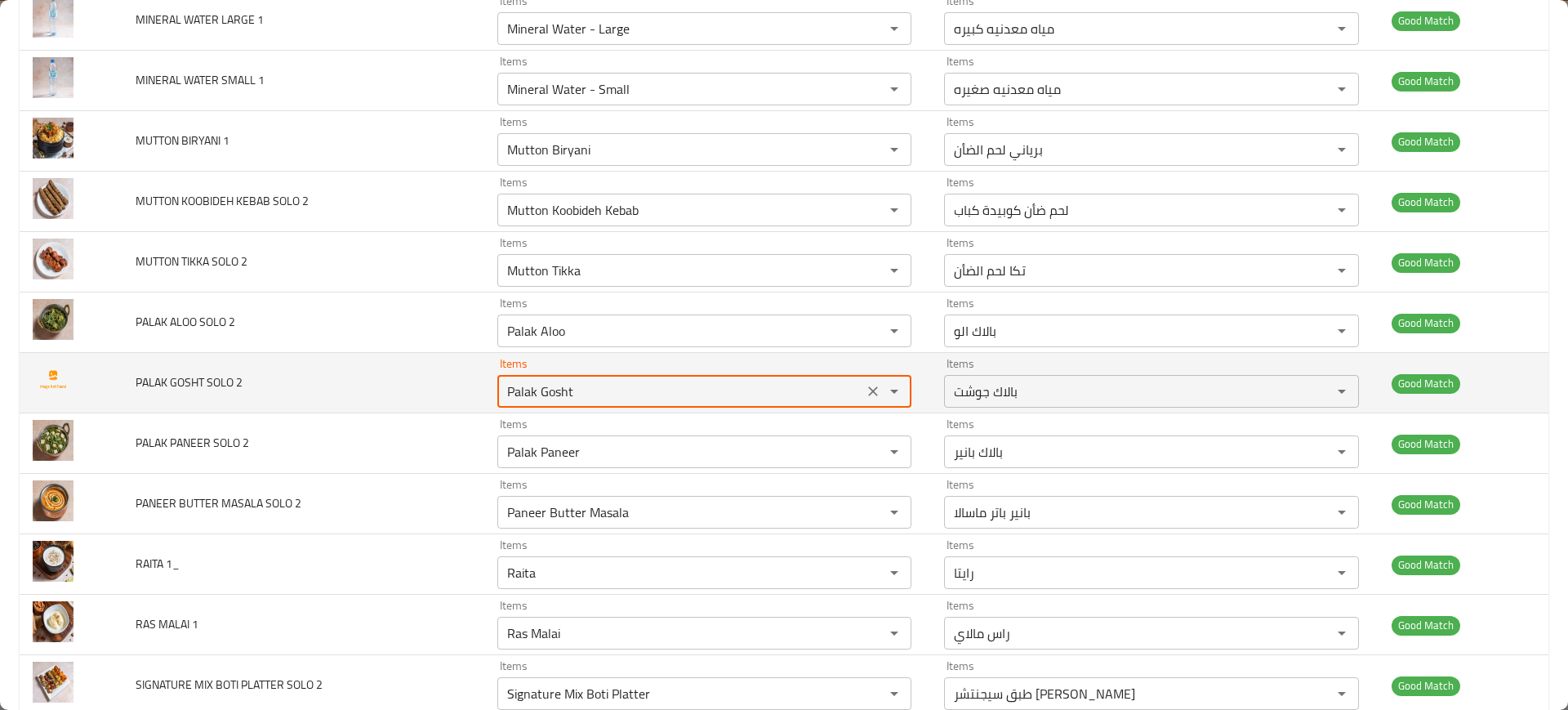
click at [628, 392] on 2 "Palak Gosht" at bounding box center [681, 391] width 357 height 23
click at [165, 377] on span "PALAK GOSHT SOLO 2" at bounding box center [189, 382] width 107 height 21
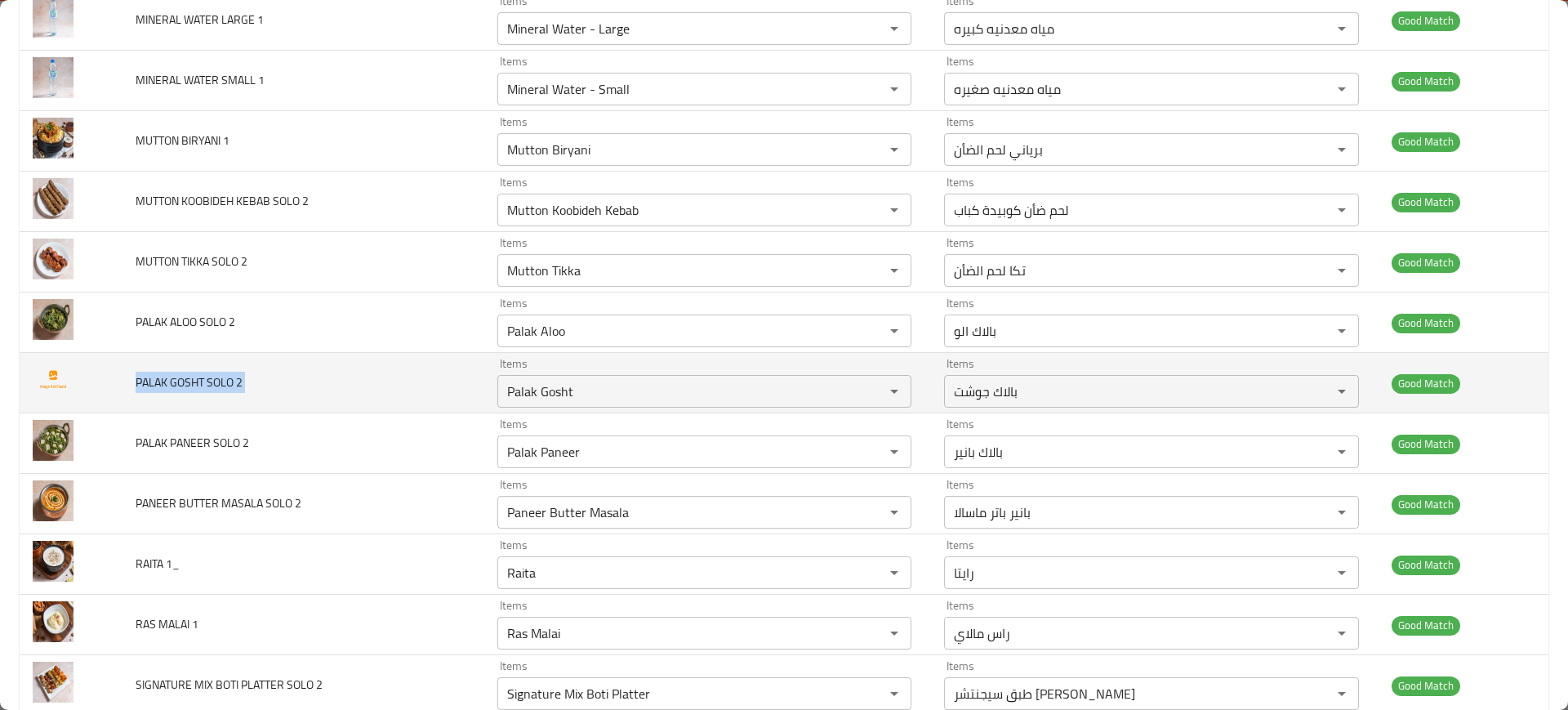
copy span "PALAK GOSHT SOLO 2"
click at [165, 377] on span "PALAK GOSHT SOLO 2" at bounding box center [189, 382] width 107 height 21
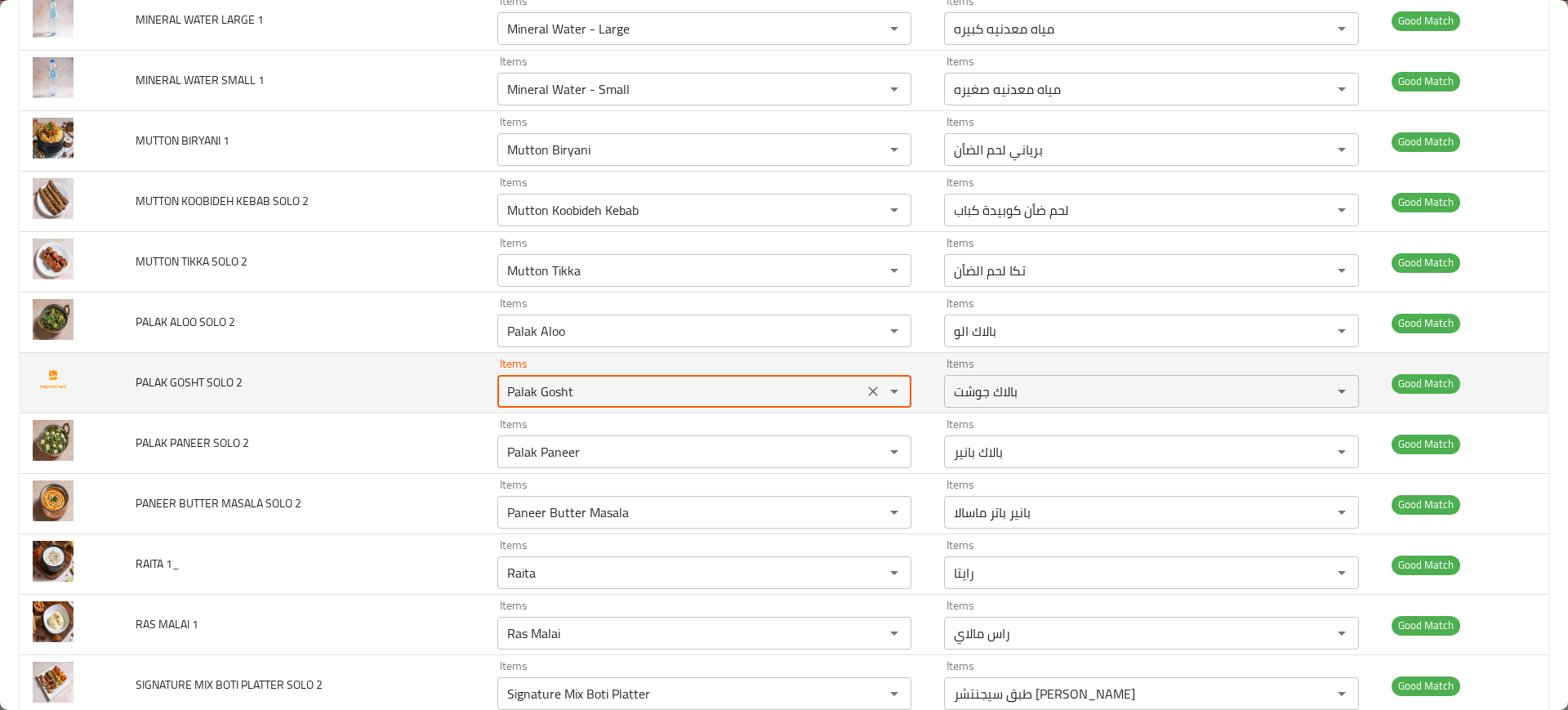
click at [592, 380] on 2 "Palak Gosht" at bounding box center [681, 391] width 357 height 23
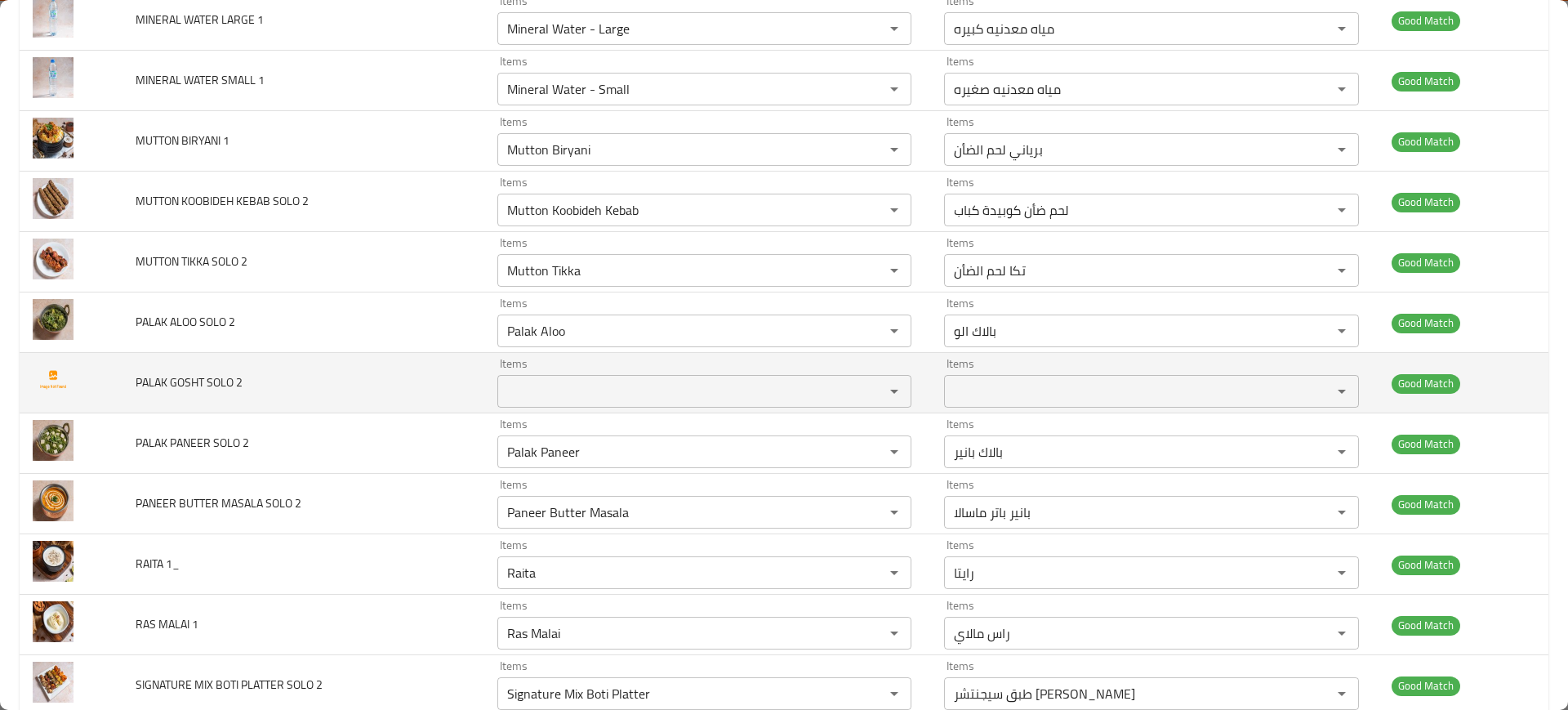
click at [322, 365] on td "PALAK GOSHT SOLO 2" at bounding box center [303, 383] width 361 height 60
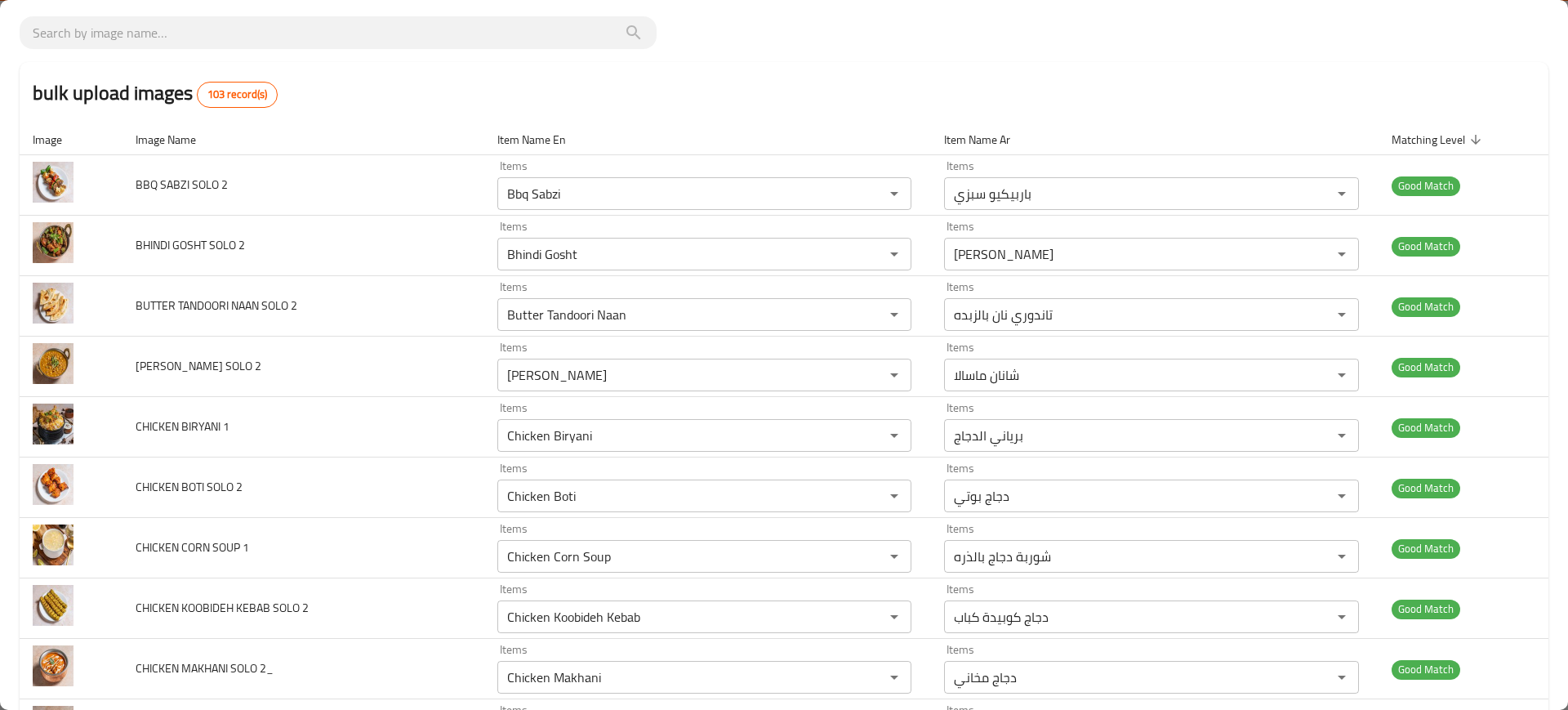
scroll to position [375, 0]
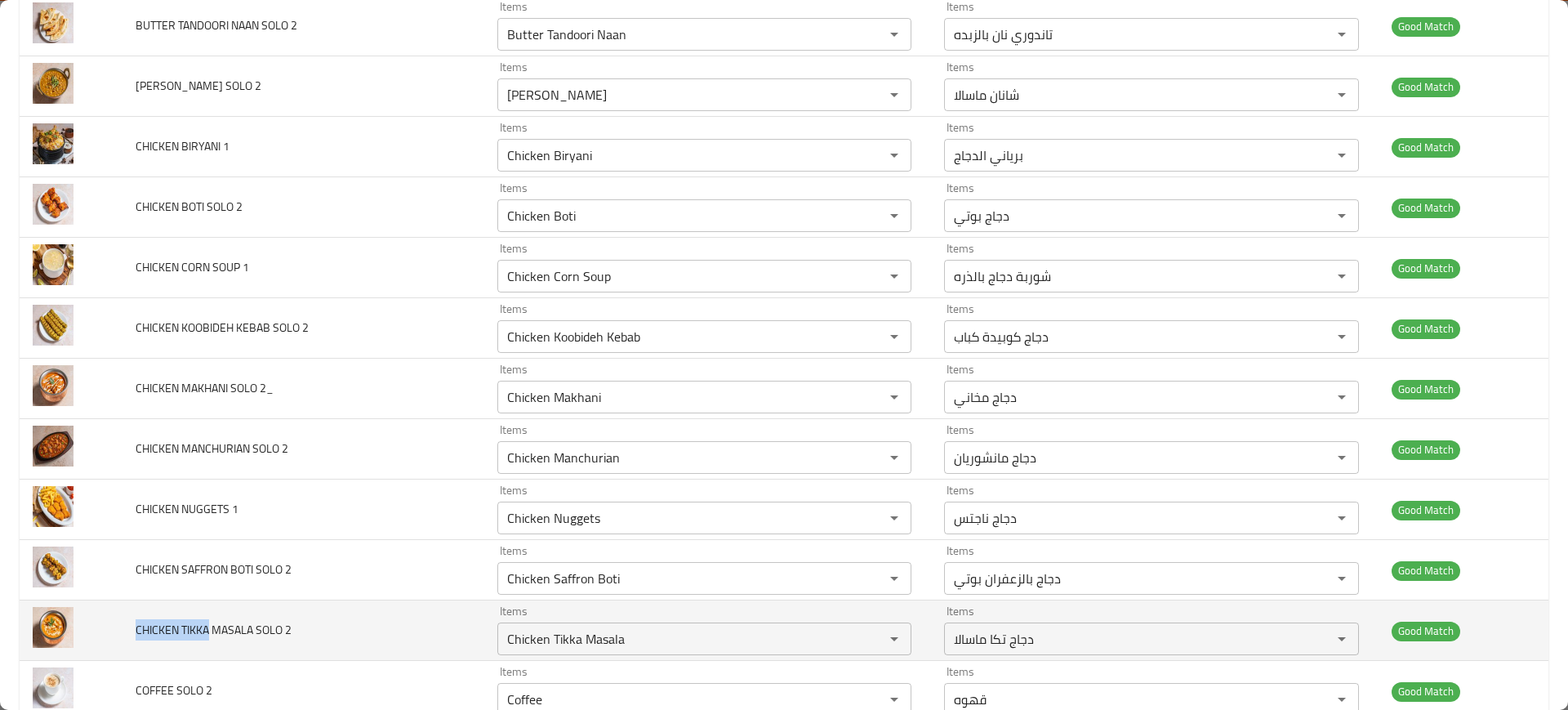
drag, startPoint x: 125, startPoint y: 631, endPoint x: 211, endPoint y: 623, distance: 86.4
click at [211, 623] on td "CHICKEN TIKKA MASALA SOLO 2" at bounding box center [303, 631] width 361 height 60
copy span "CHICKEN TIKKA"
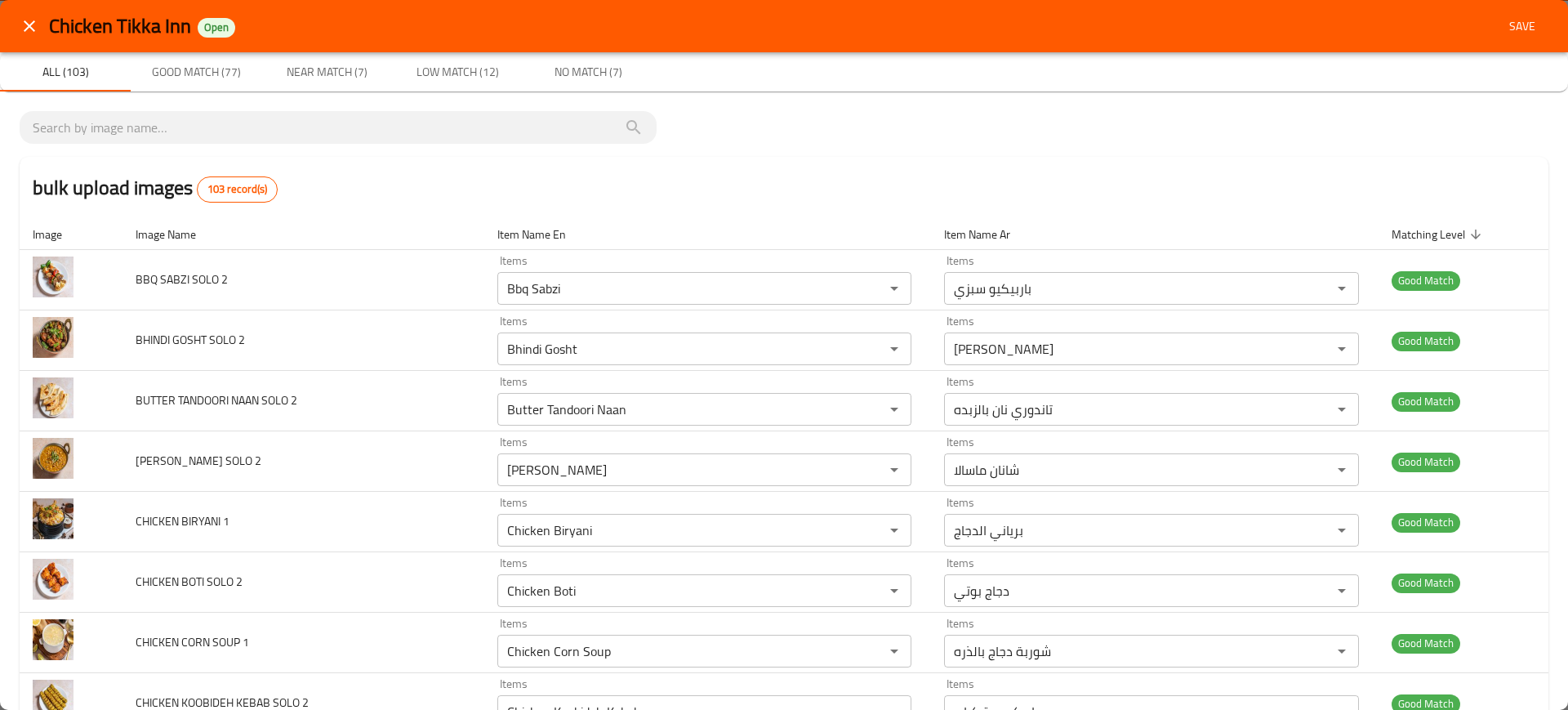
scroll to position [651, 0]
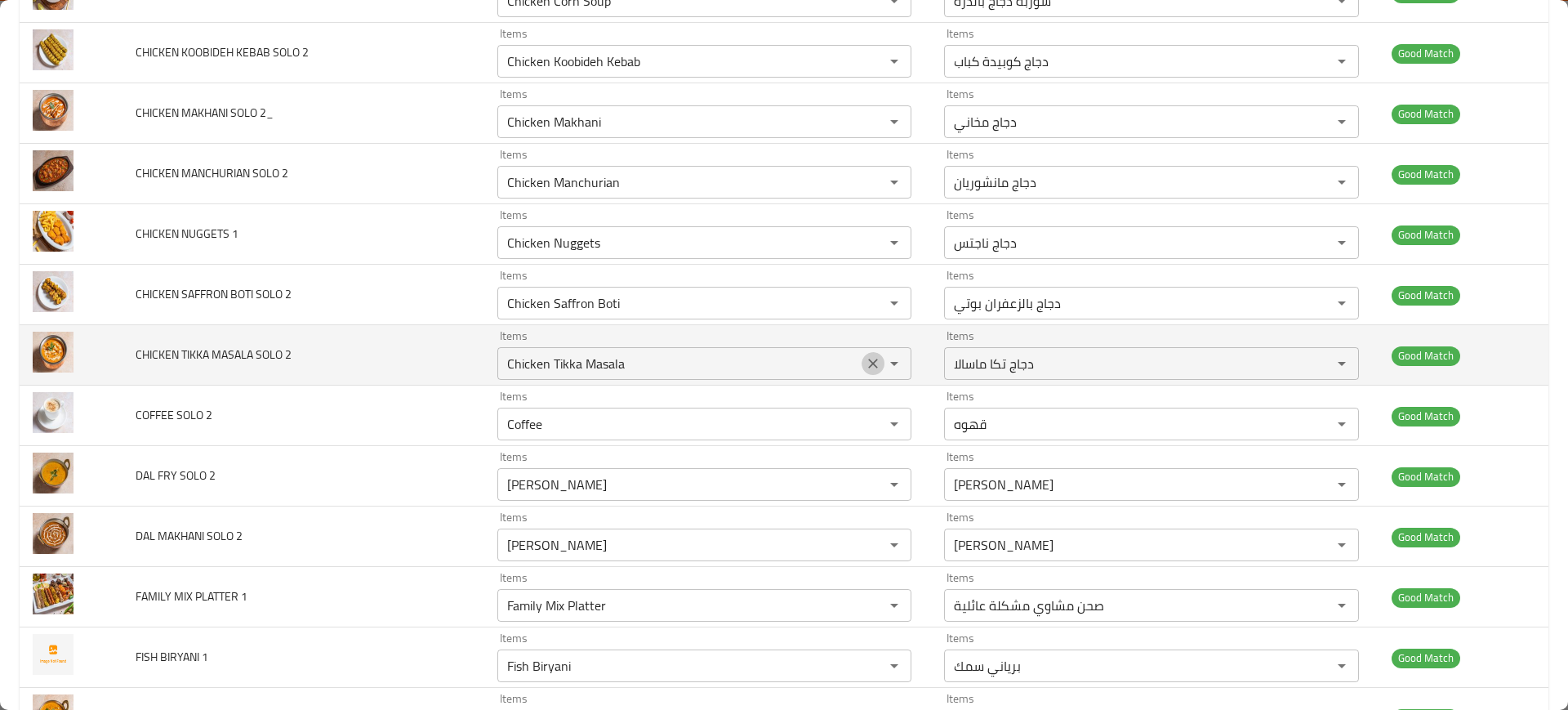
click at [872, 360] on icon "Clear" at bounding box center [873, 364] width 16 height 16
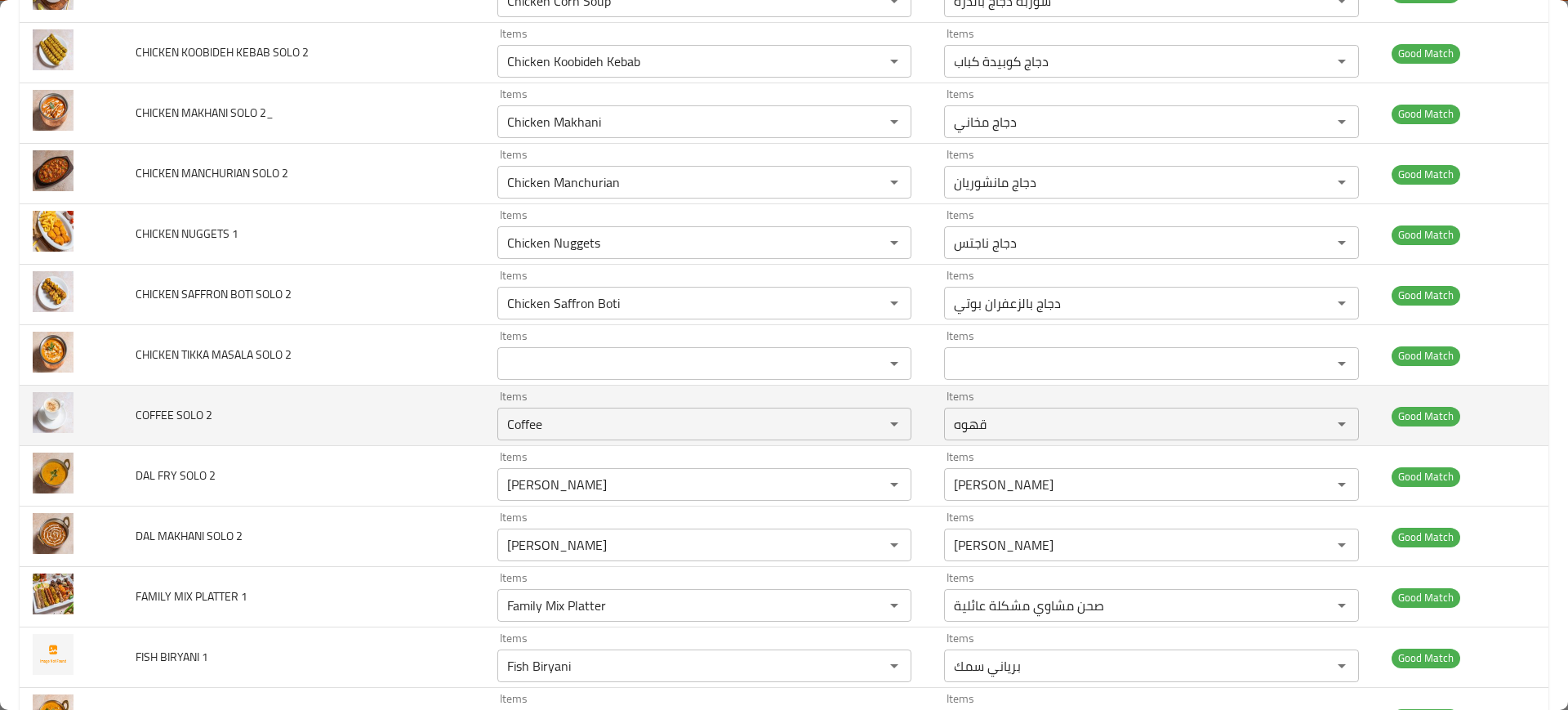
click at [356, 396] on td "COFFEE SOLO 2" at bounding box center [303, 416] width 361 height 60
click at [363, 422] on td "COFFEE SOLO 2" at bounding box center [303, 416] width 361 height 60
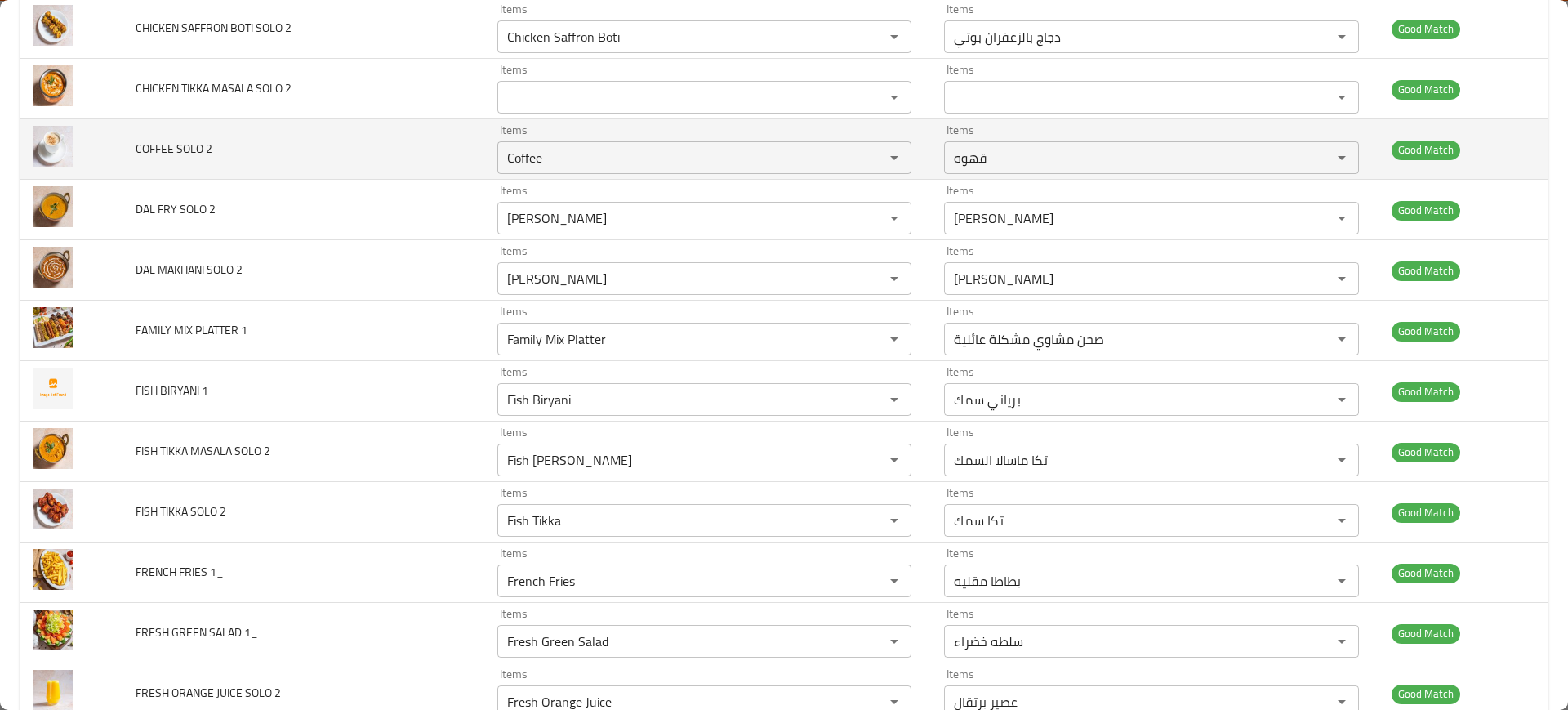
scroll to position [916, 0]
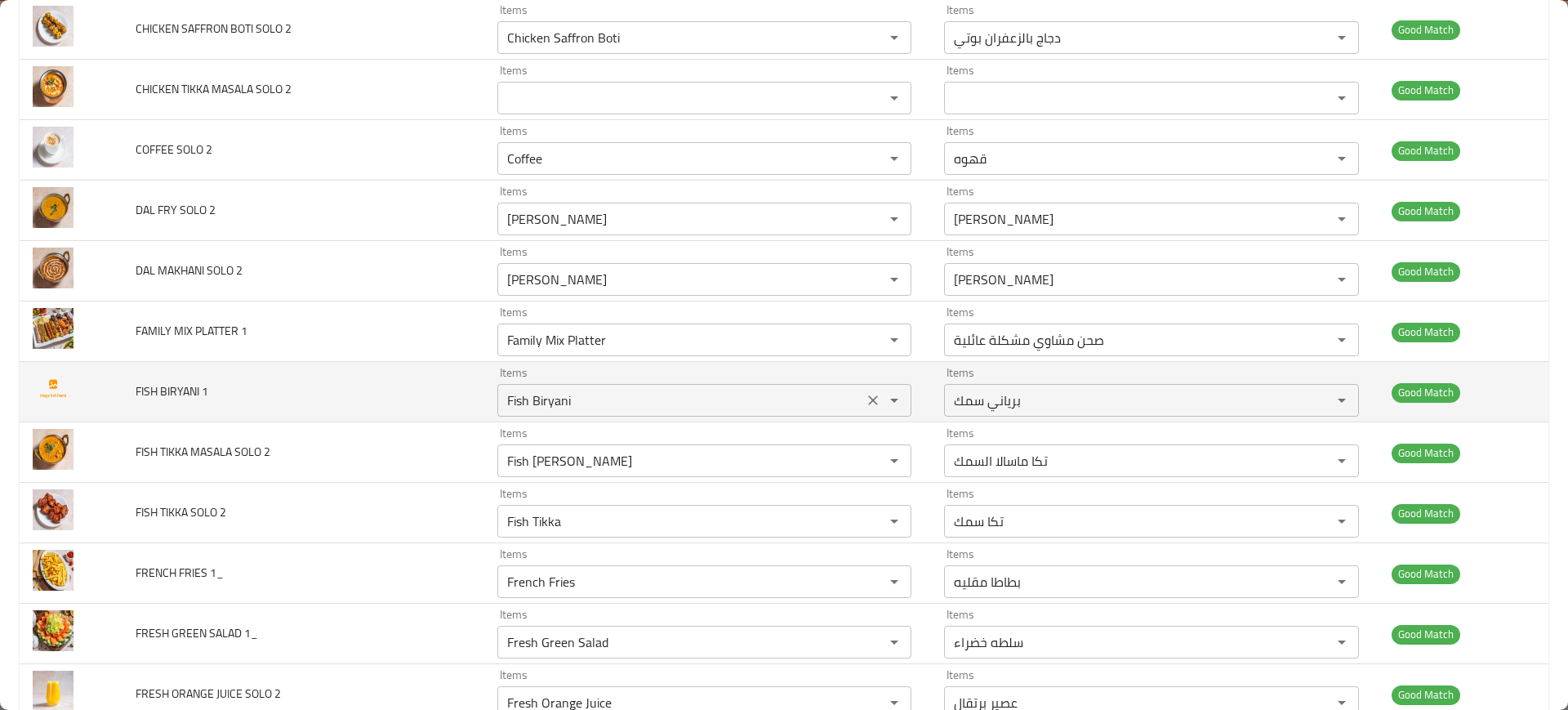
click at [555, 396] on 1 "Fish Biryani" at bounding box center [681, 400] width 357 height 23
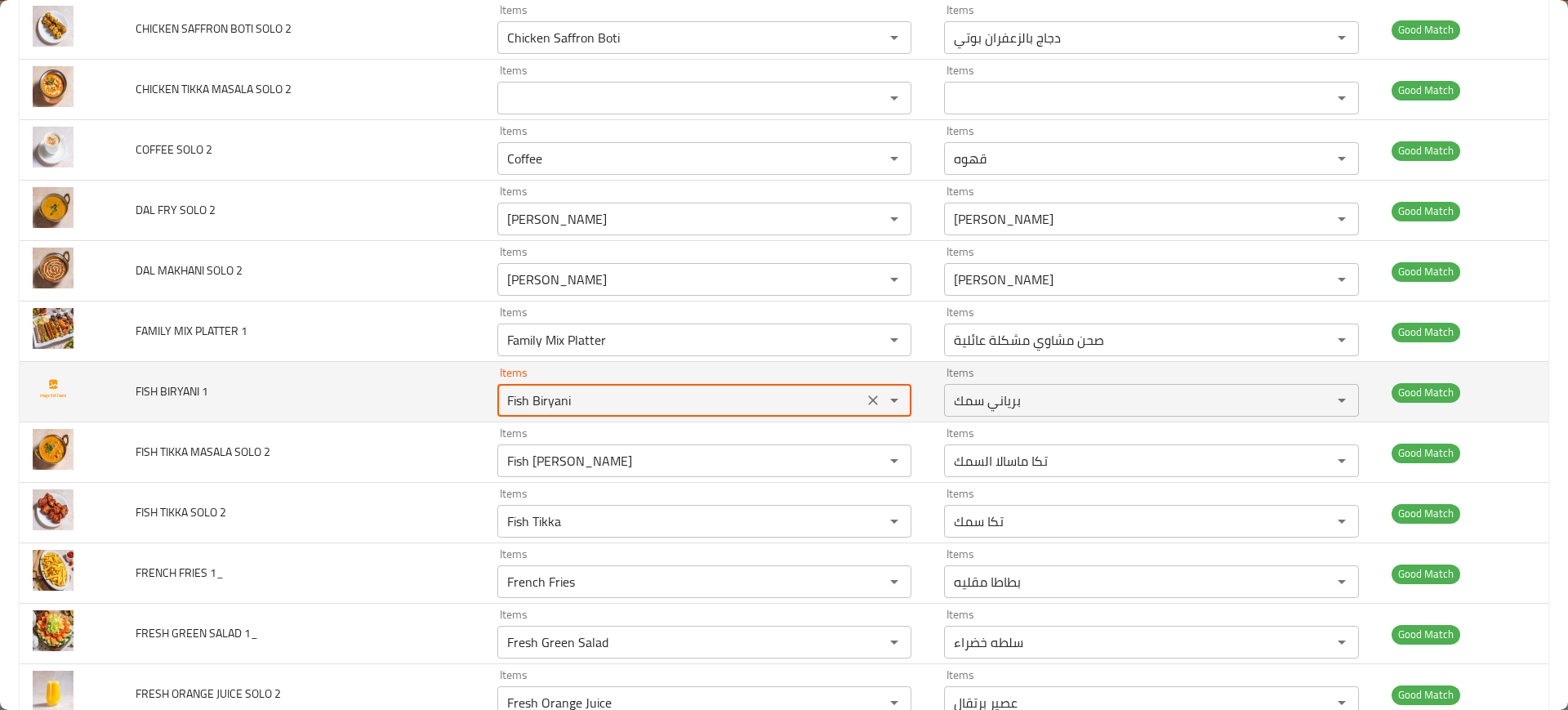
click at [154, 382] on span "FISH BIRYANI 1" at bounding box center [172, 391] width 73 height 21
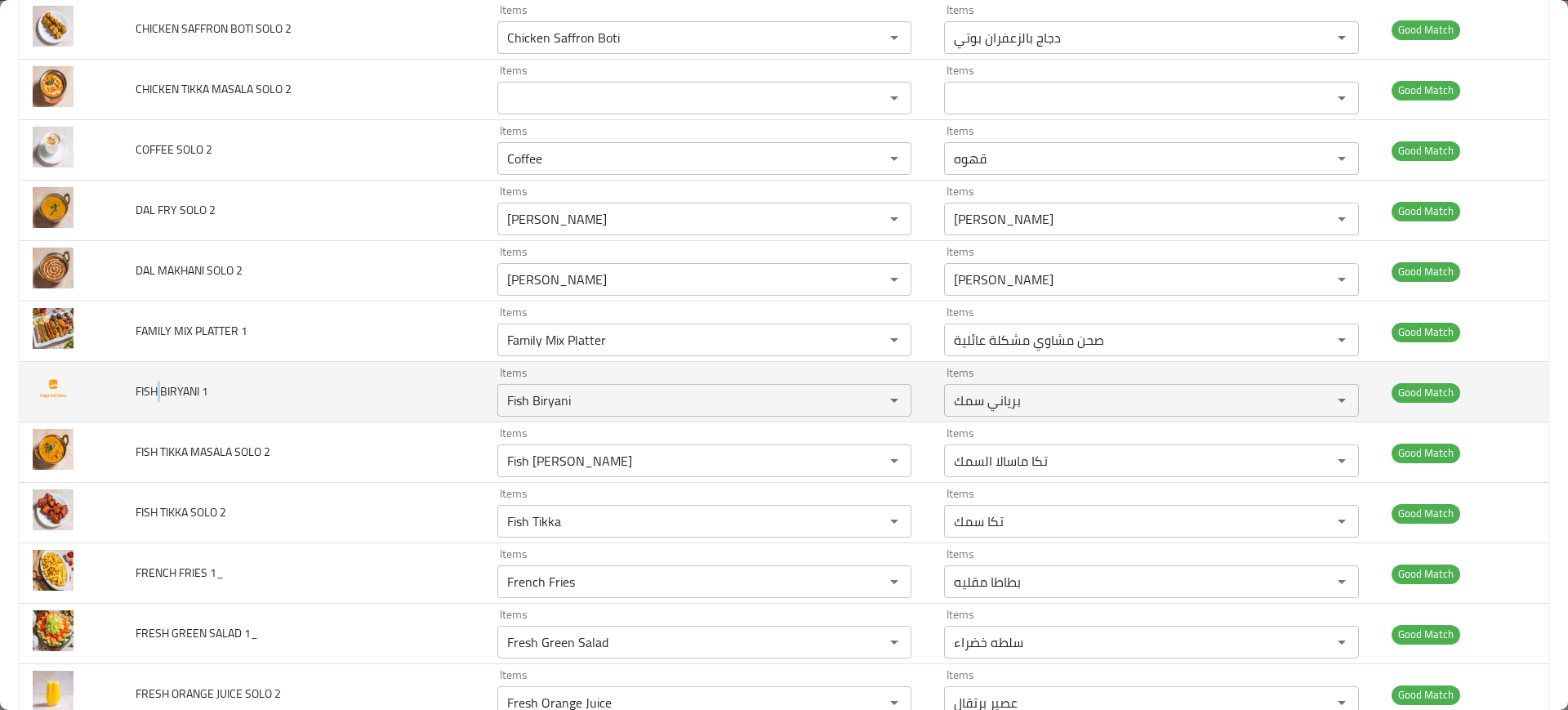
click at [154, 382] on span "FISH BIRYANI 1" at bounding box center [172, 391] width 73 height 21
copy span "FISH BIRYANI 1"
click at [154, 382] on span "FISH BIRYANI 1" at bounding box center [172, 391] width 73 height 21
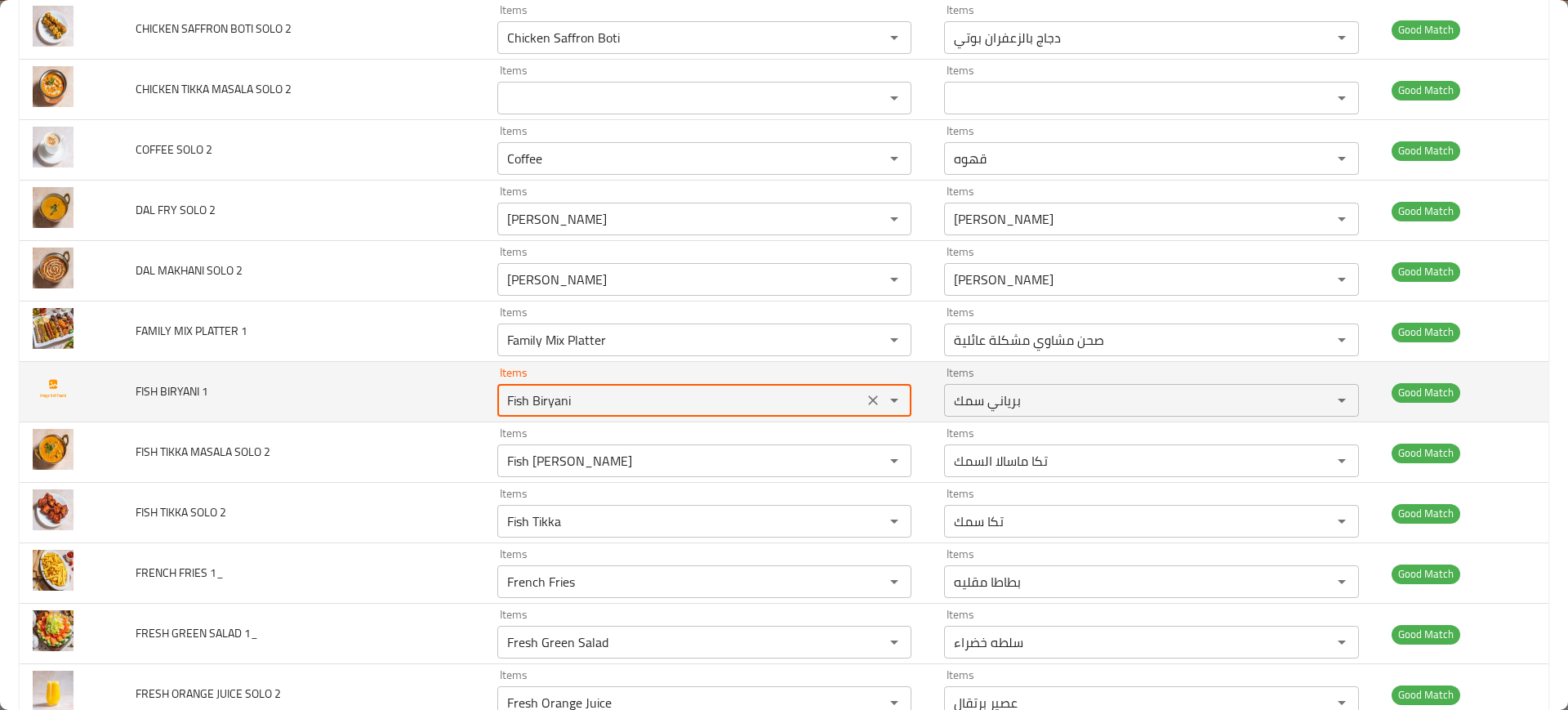
click at [593, 391] on 1 "Fish Biryani" at bounding box center [681, 400] width 357 height 23
click at [365, 375] on td "FISH BIRYANI 1" at bounding box center [303, 392] width 361 height 60
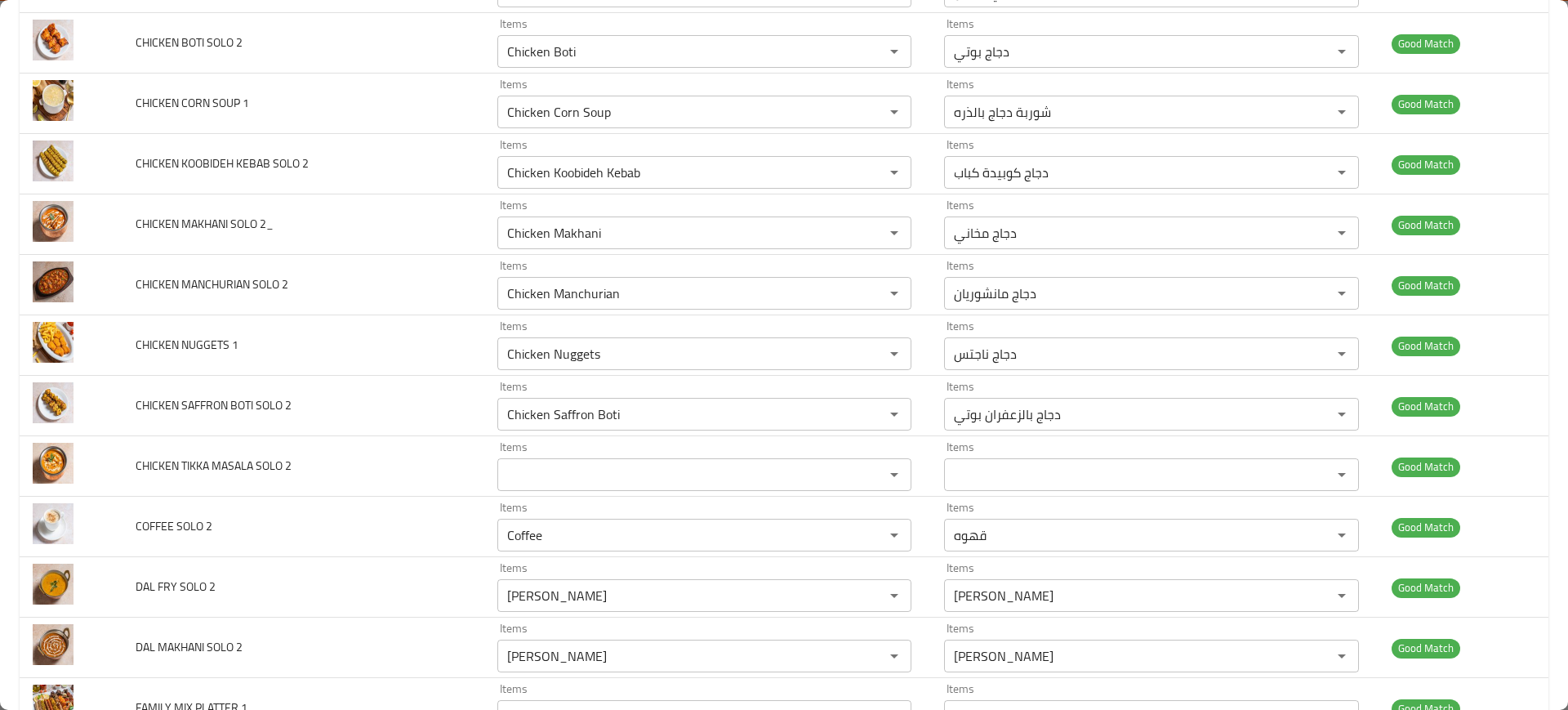
scroll to position [539, 0]
click at [365, 487] on td "CHICKEN TIKKA MASALA SOLO 2" at bounding box center [303, 467] width 361 height 60
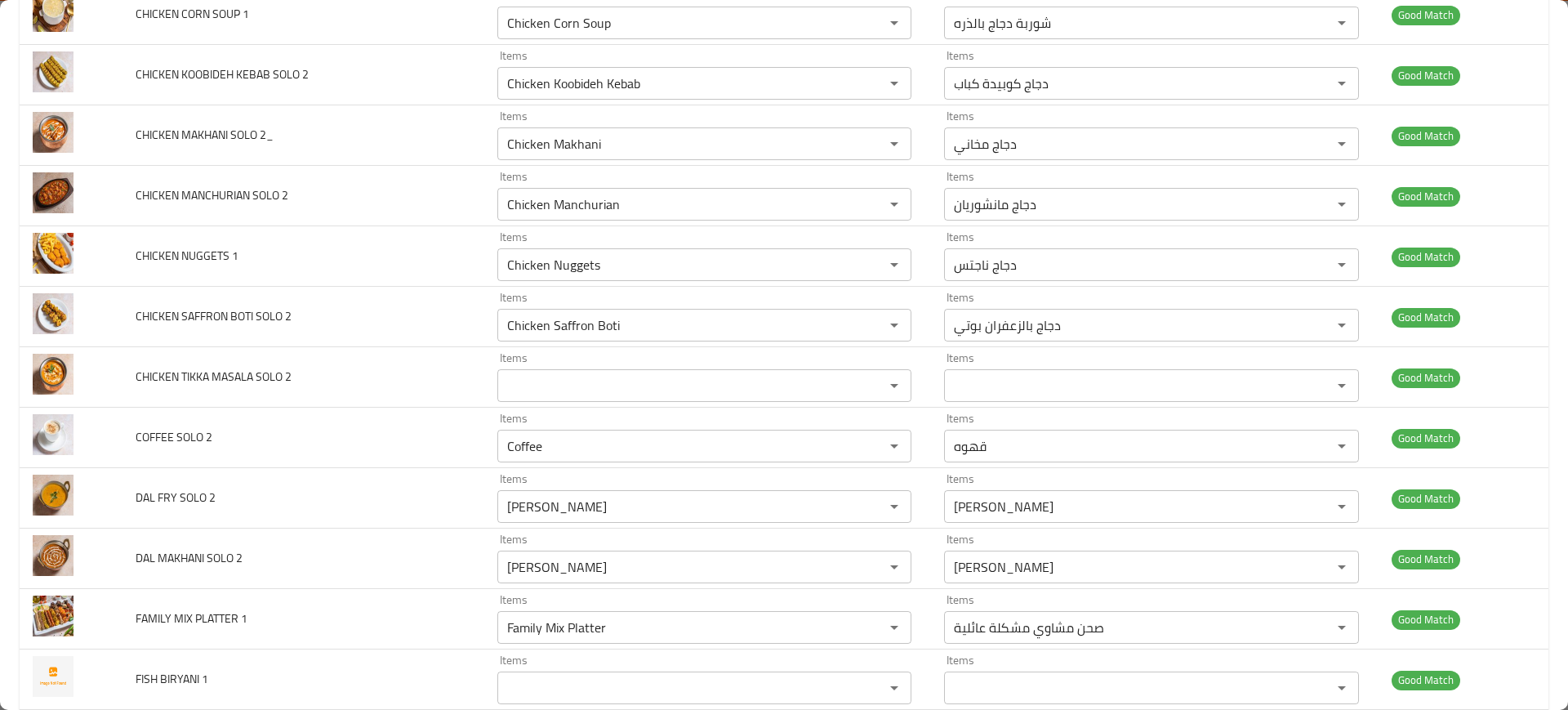
scroll to position [629, 0]
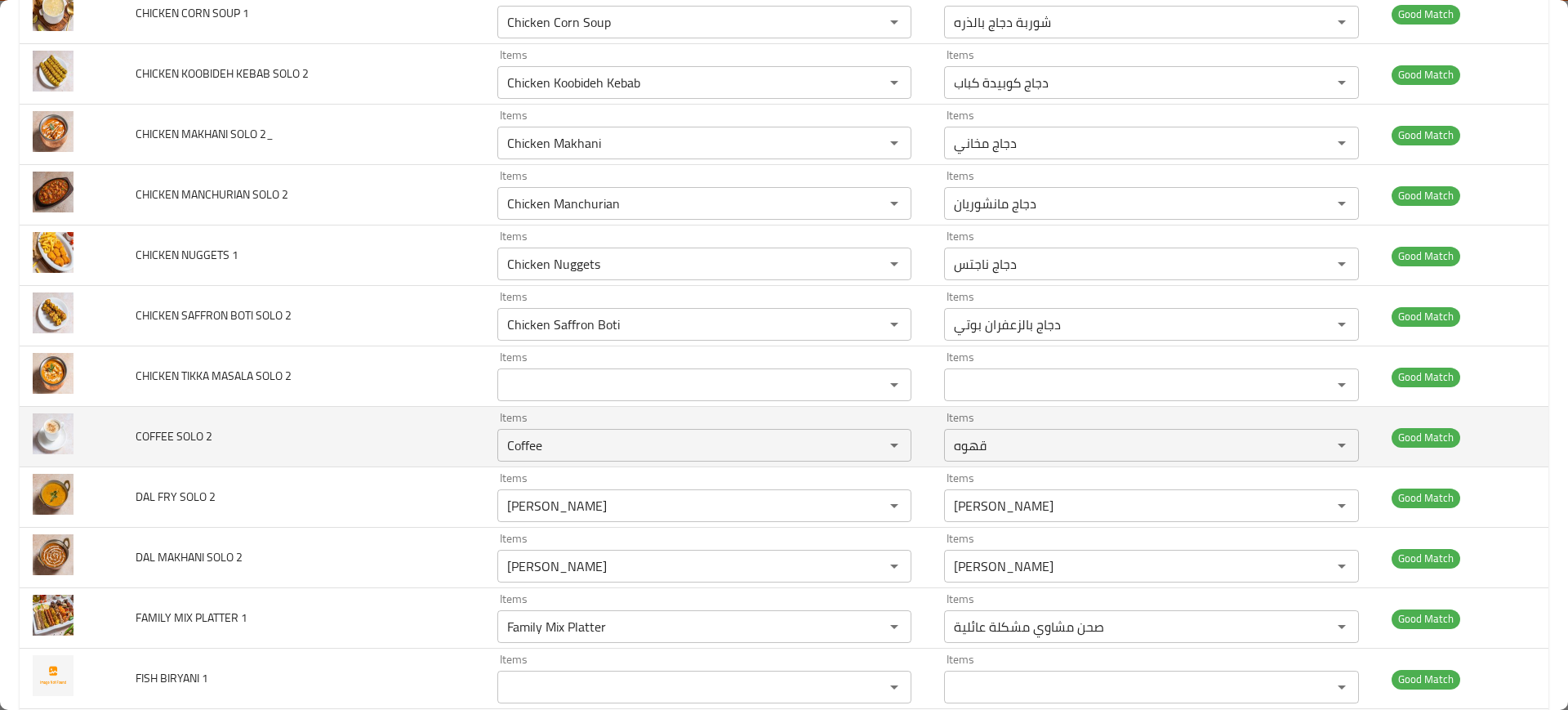
click at [182, 420] on td "COFFEE SOLO 2" at bounding box center [303, 437] width 361 height 60
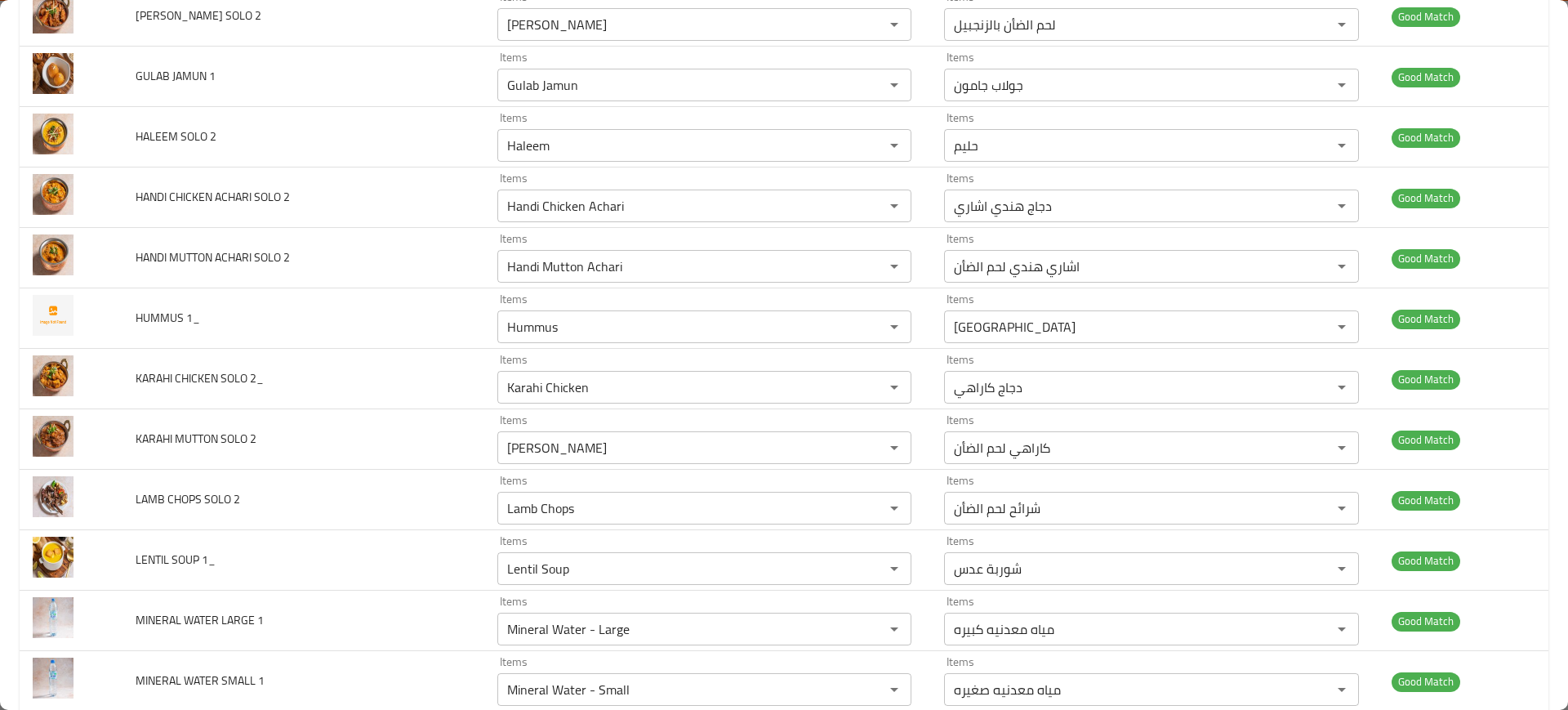
scroll to position [1776, 0]
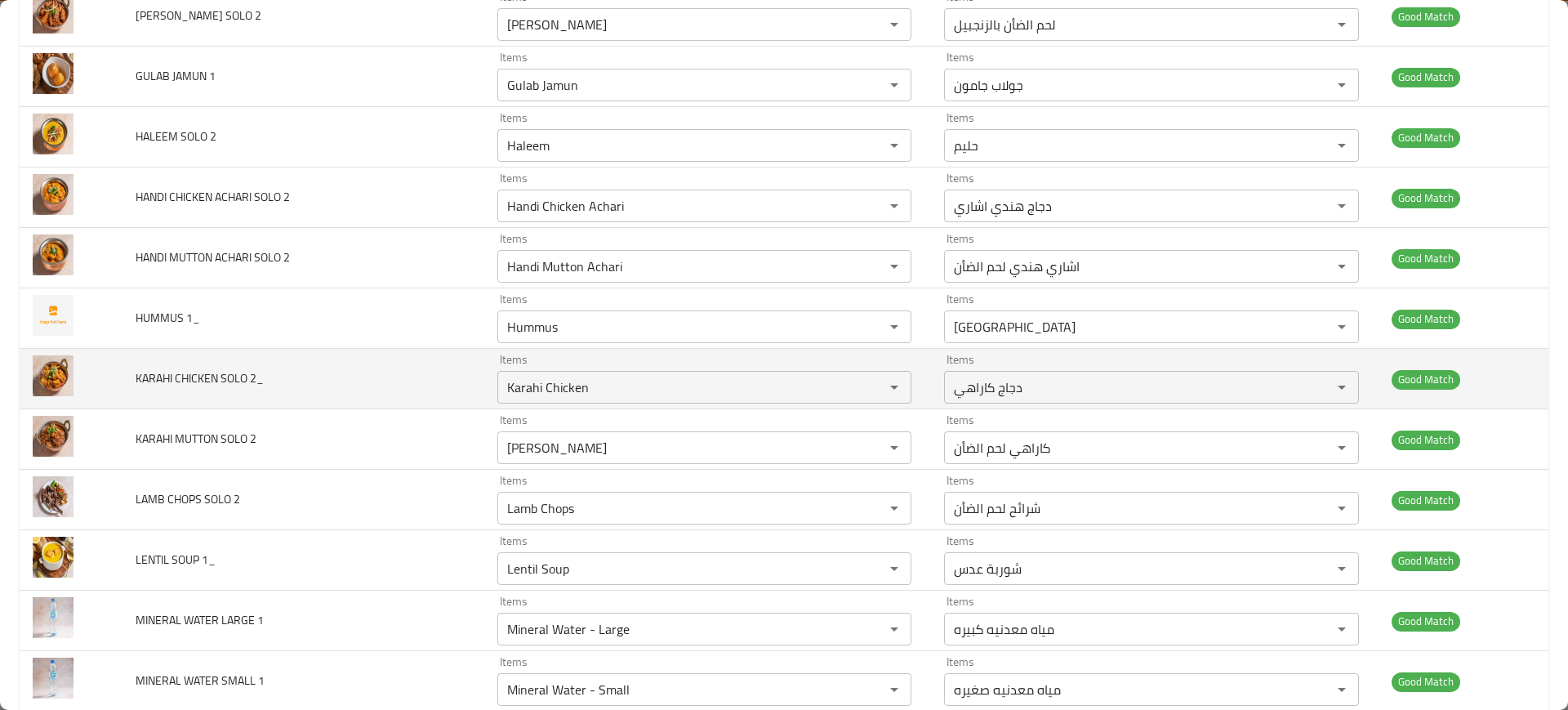
click at [265, 408] on td "KARAHI CHICKEN SOLO 2_" at bounding box center [303, 379] width 361 height 60
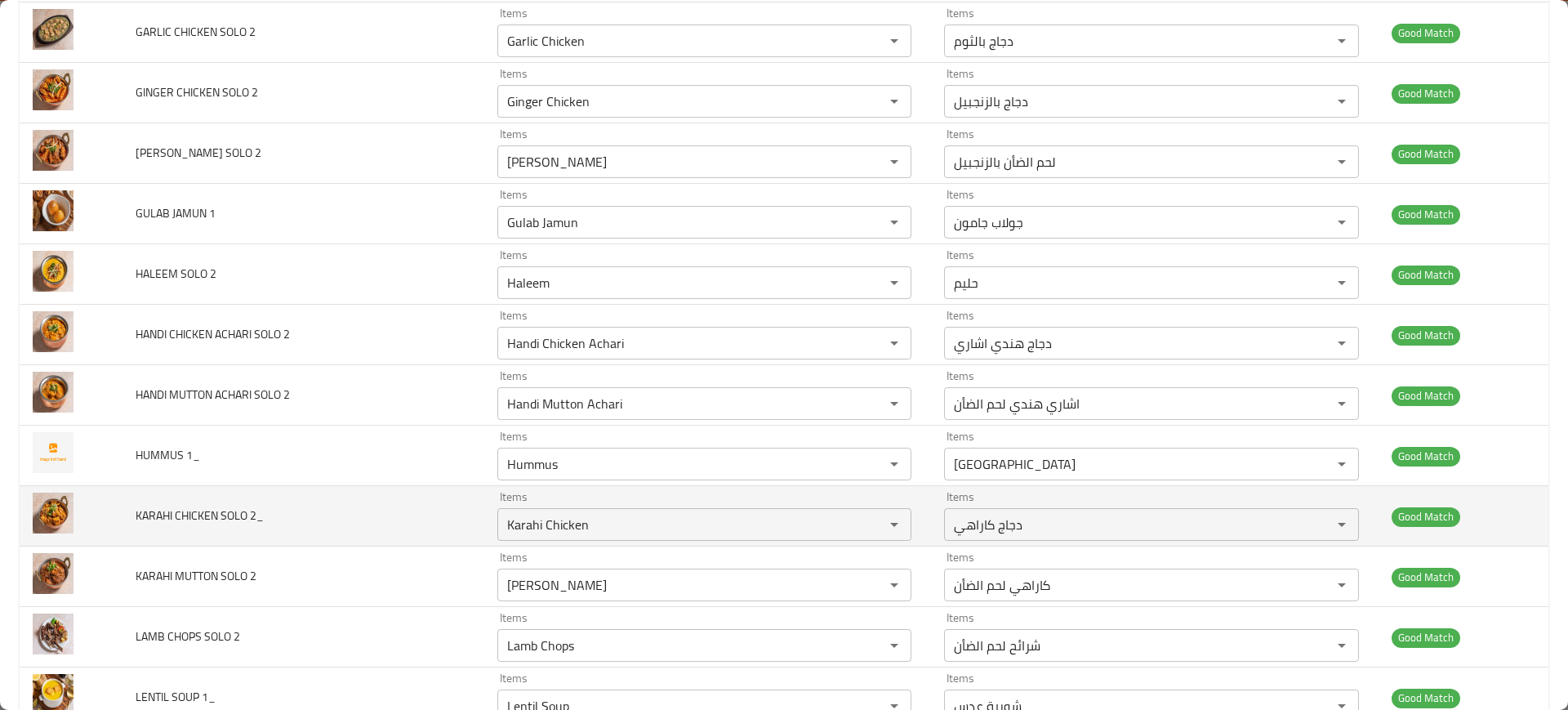
scroll to position [1639, 0]
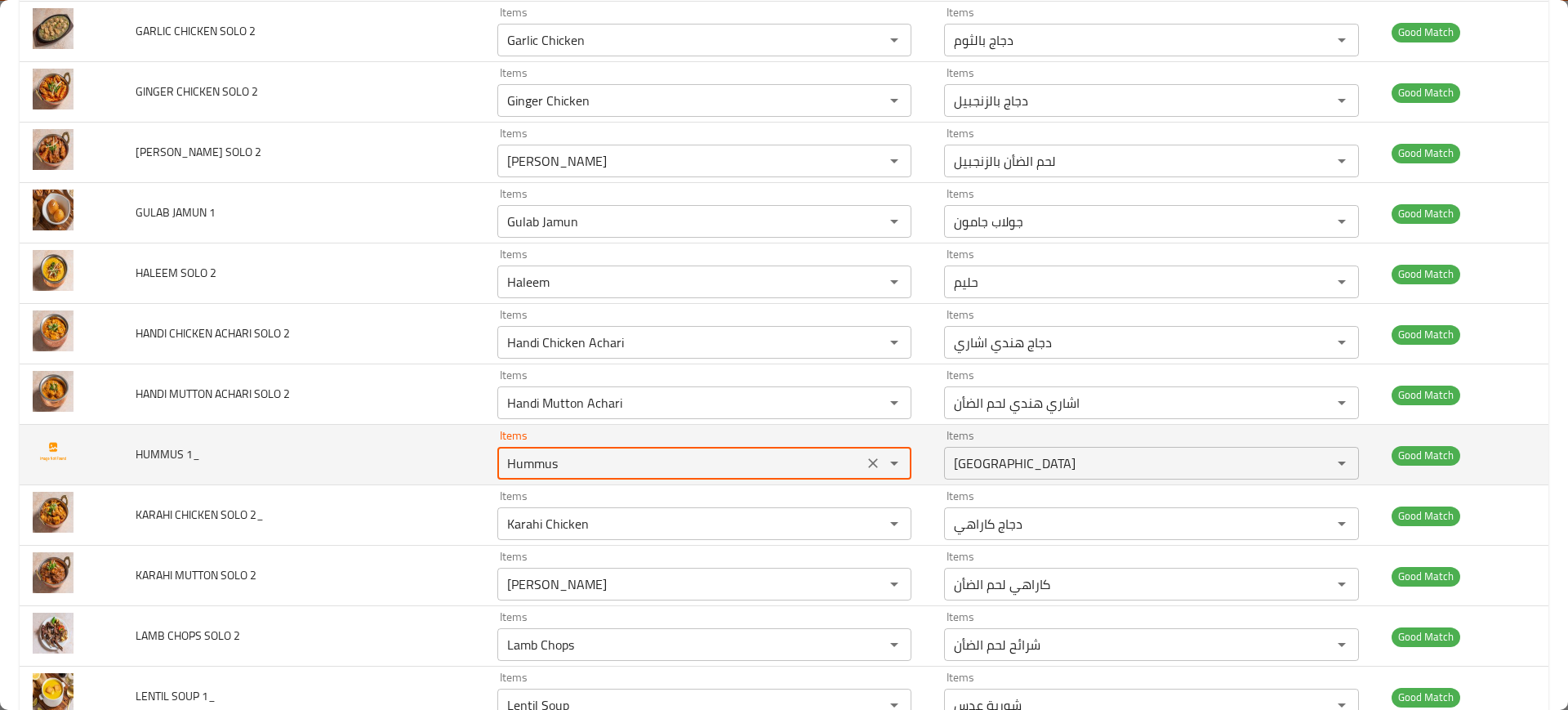
click at [581, 467] on 1_ "Hummus" at bounding box center [681, 463] width 357 height 23
click at [165, 455] on span "HUMMUS 1_" at bounding box center [168, 454] width 65 height 21
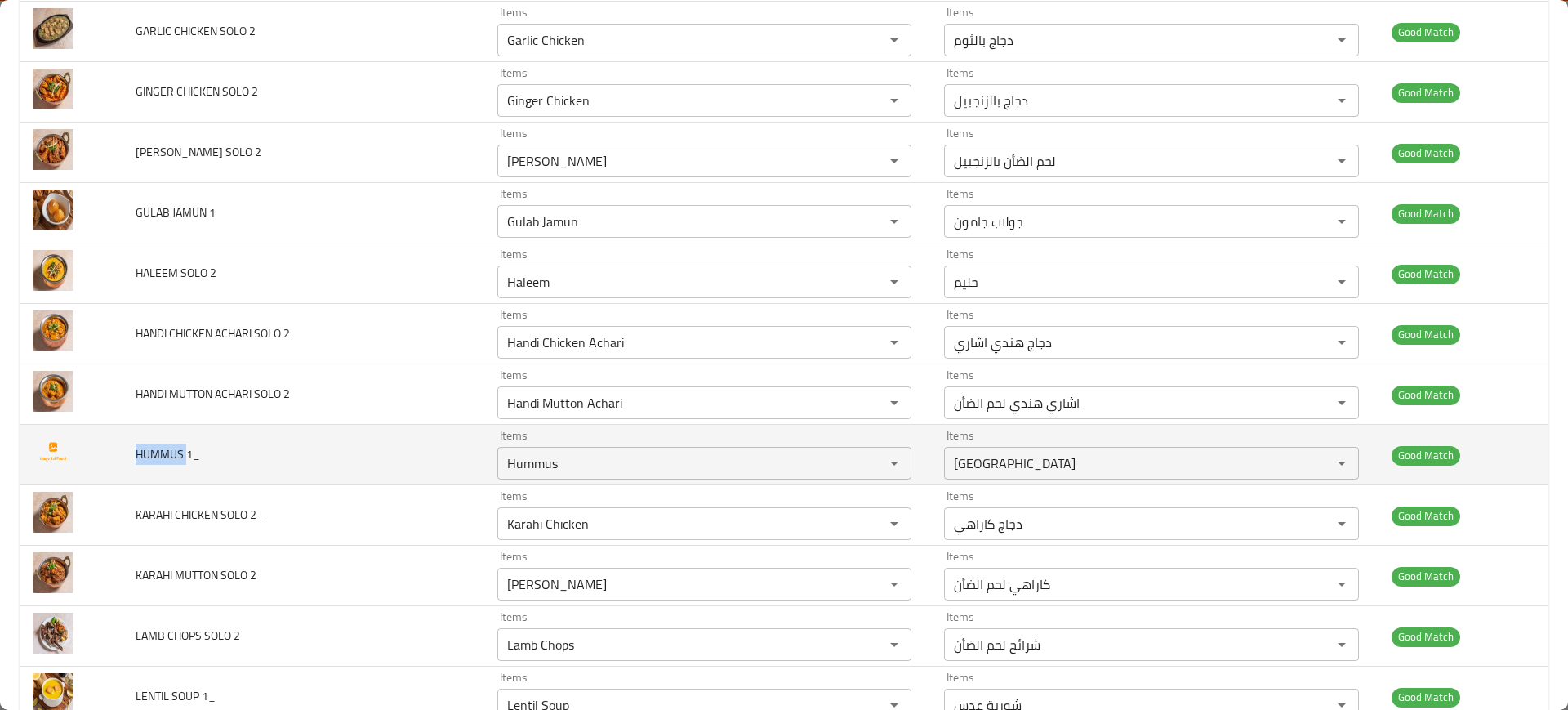
click at [165, 455] on span "HUMMUS 1_" at bounding box center [168, 454] width 65 height 21
copy span "HUMMUS 1_"
click at [165, 455] on span "HUMMUS 1_" at bounding box center [168, 454] width 65 height 21
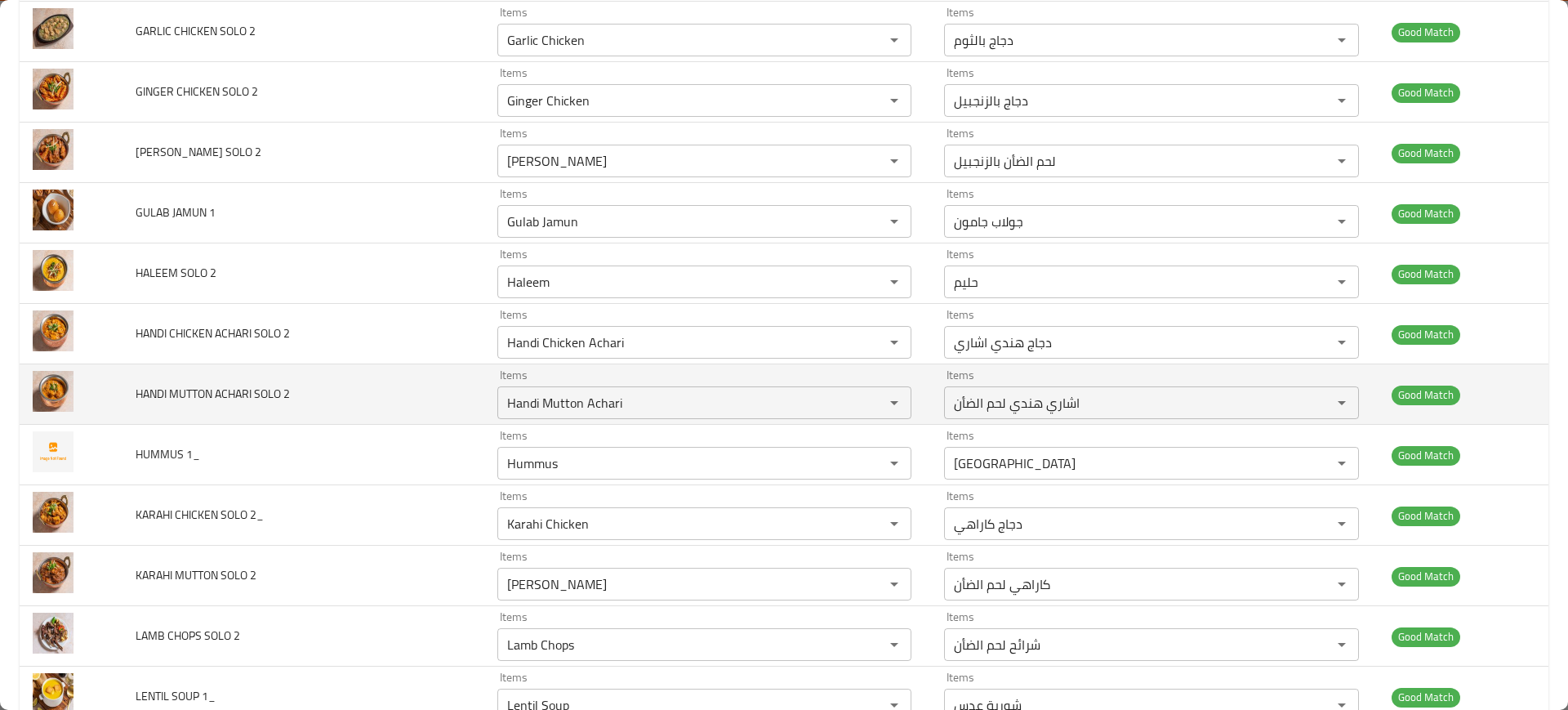
click at [311, 389] on td "HANDI MUTTON ACHARI SOLO 2" at bounding box center [303, 395] width 361 height 60
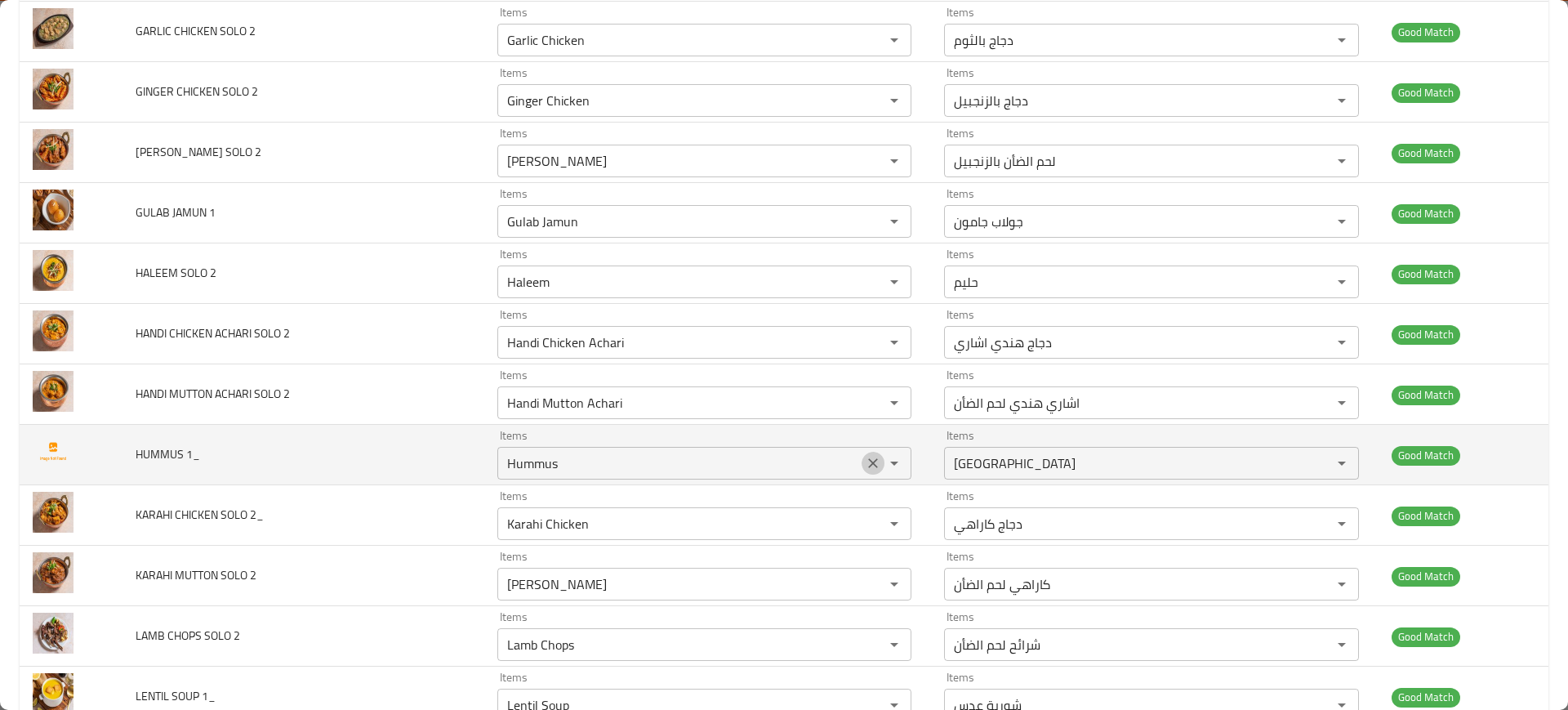
click at [866, 461] on icon "Clear" at bounding box center [873, 463] width 16 height 16
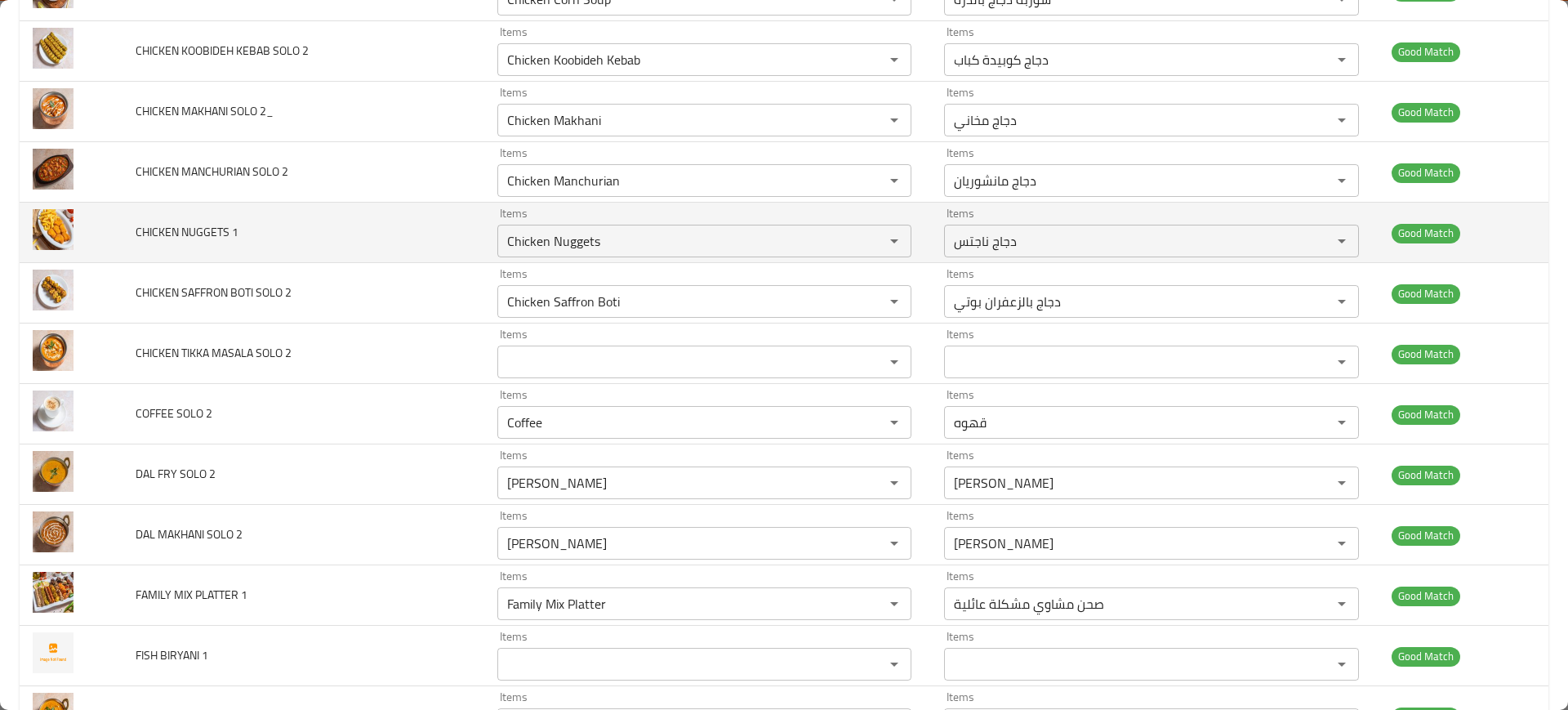
scroll to position [652, 0]
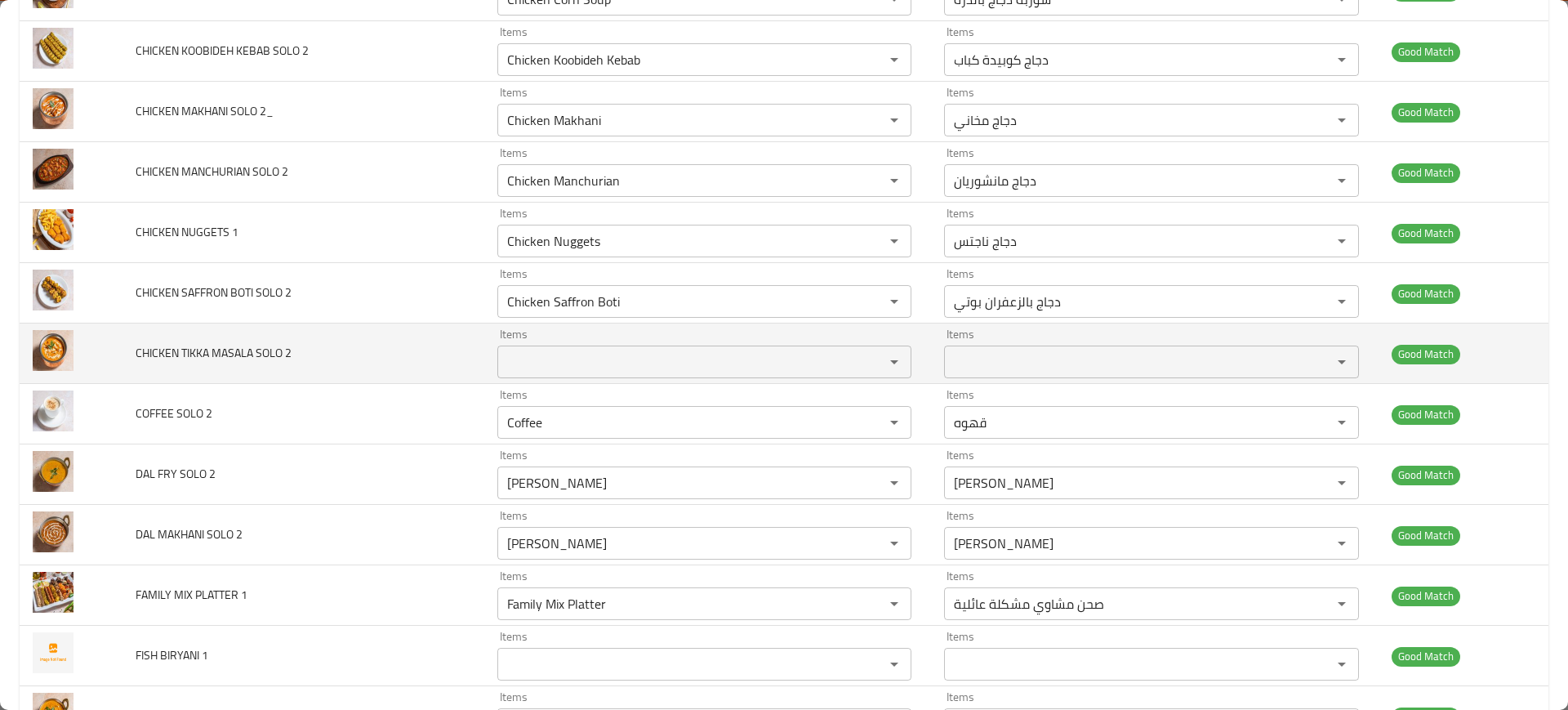
click at [188, 349] on span "CHICKEN TIKKA MASALA SOLO 2" at bounding box center [214, 352] width 156 height 21
copy span "CHICKEN TIKKA MASALA SOLO 2"
click at [419, 366] on td "CHICKEN TIKKA MASALA SOLO 2" at bounding box center [303, 354] width 361 height 60
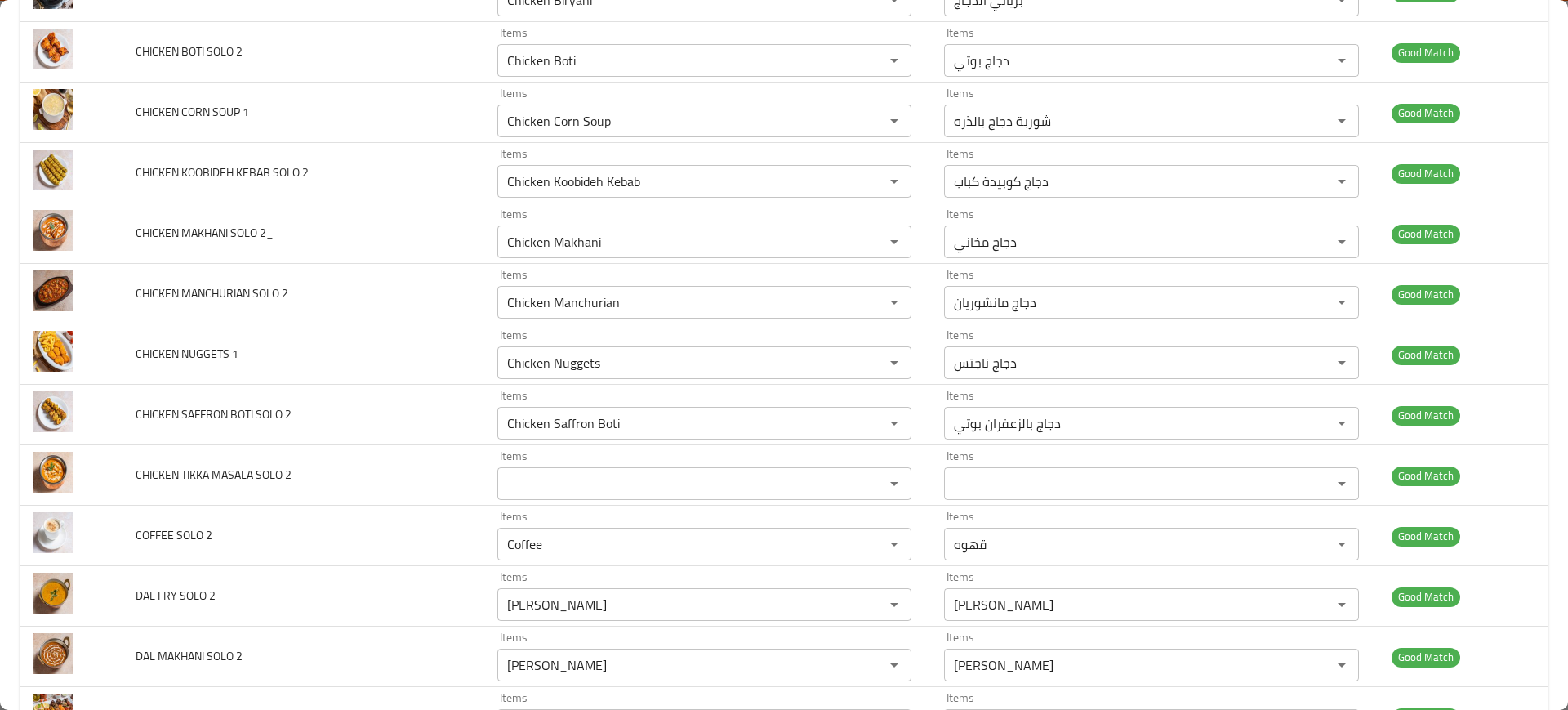
scroll to position [0, 0]
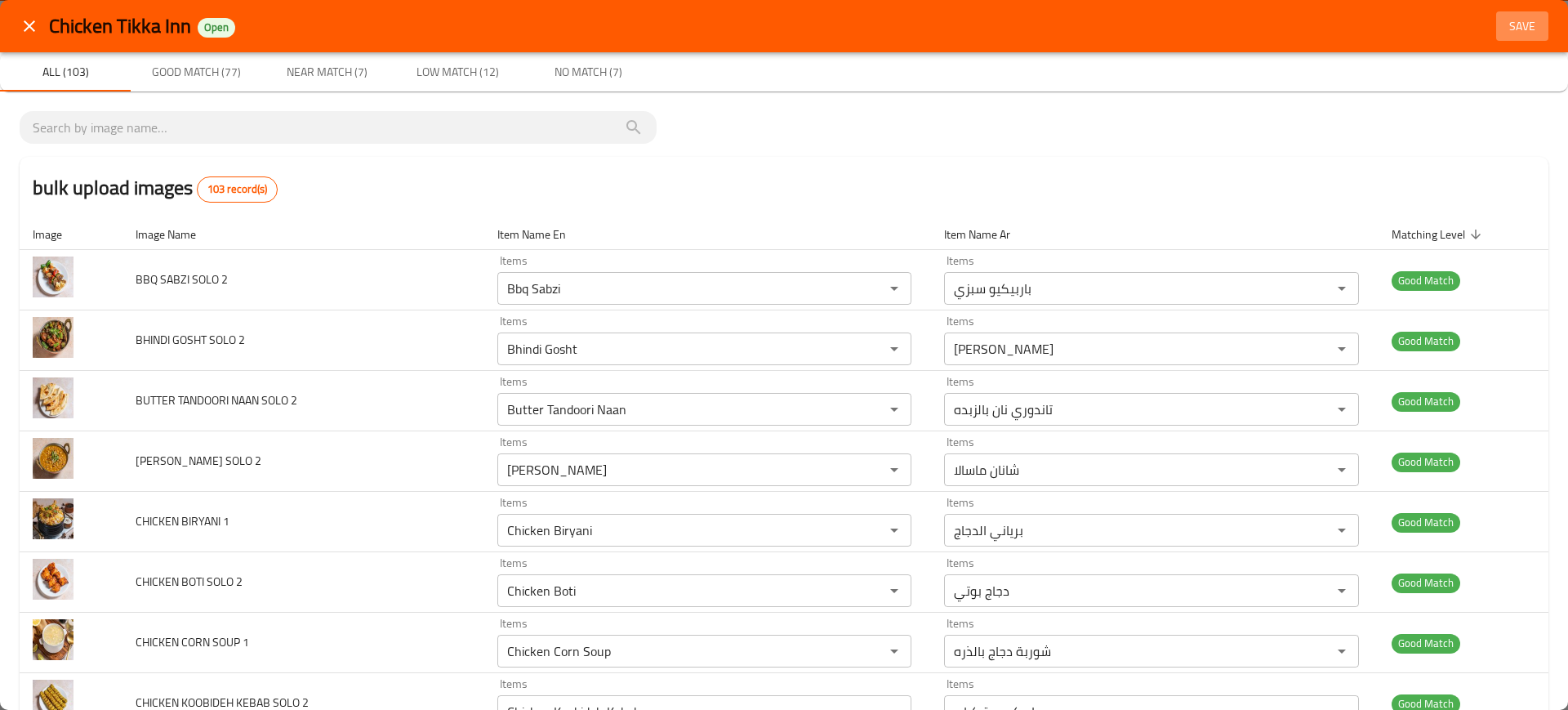
click at [1515, 22] on span "Save" at bounding box center [1522, 26] width 39 height 20
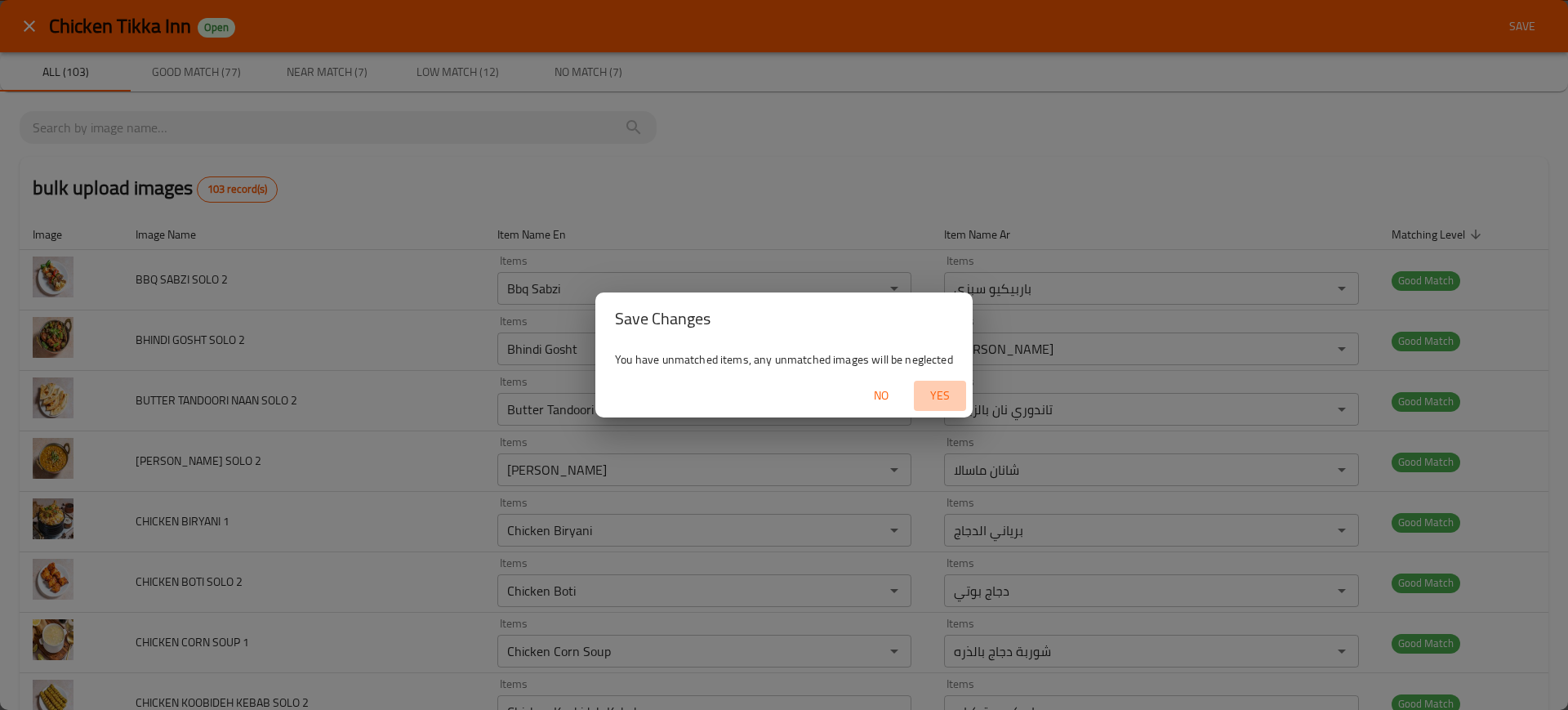
click at [934, 407] on button "Yes" at bounding box center [940, 396] width 52 height 30
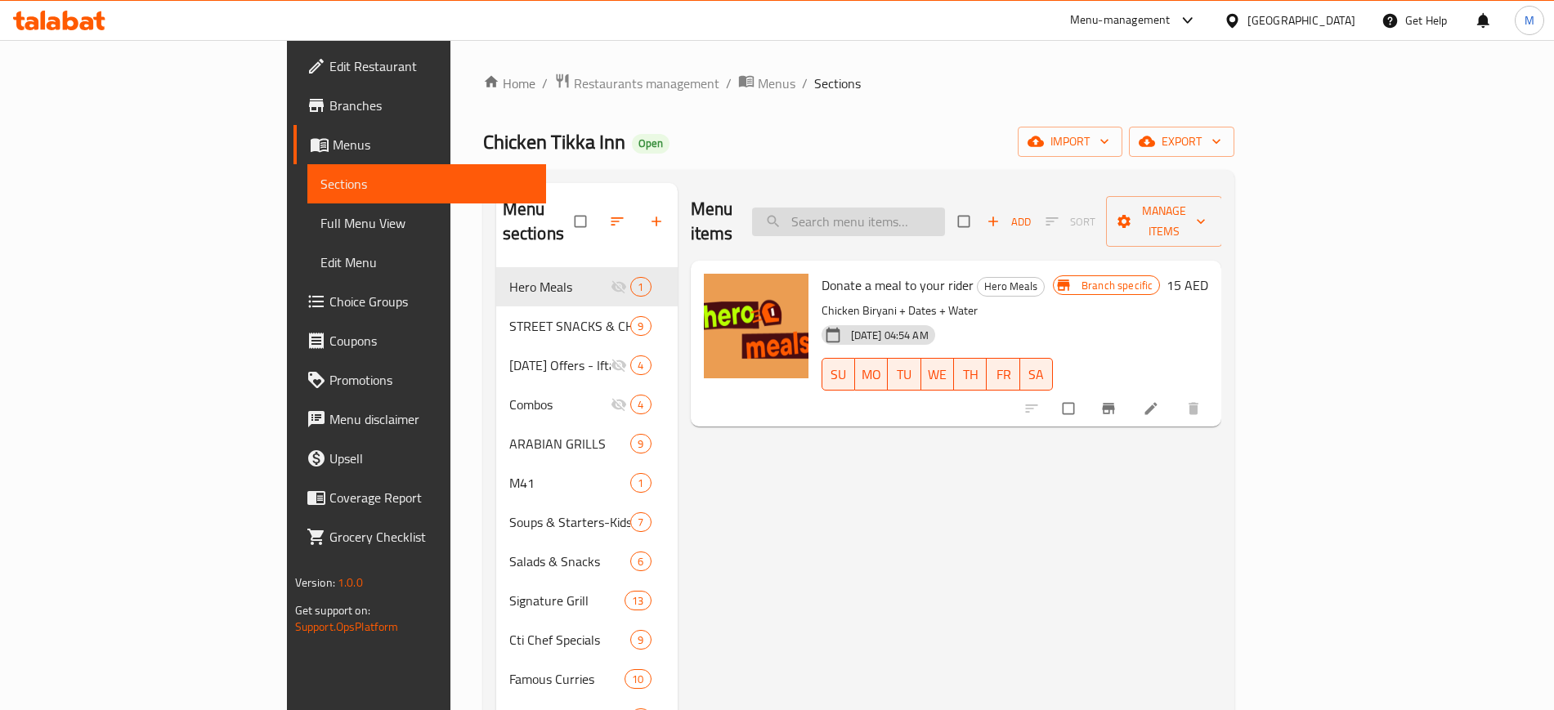
click at [945, 208] on input "search" at bounding box center [848, 222] width 193 height 29
paste input "BBQ Sabzi"
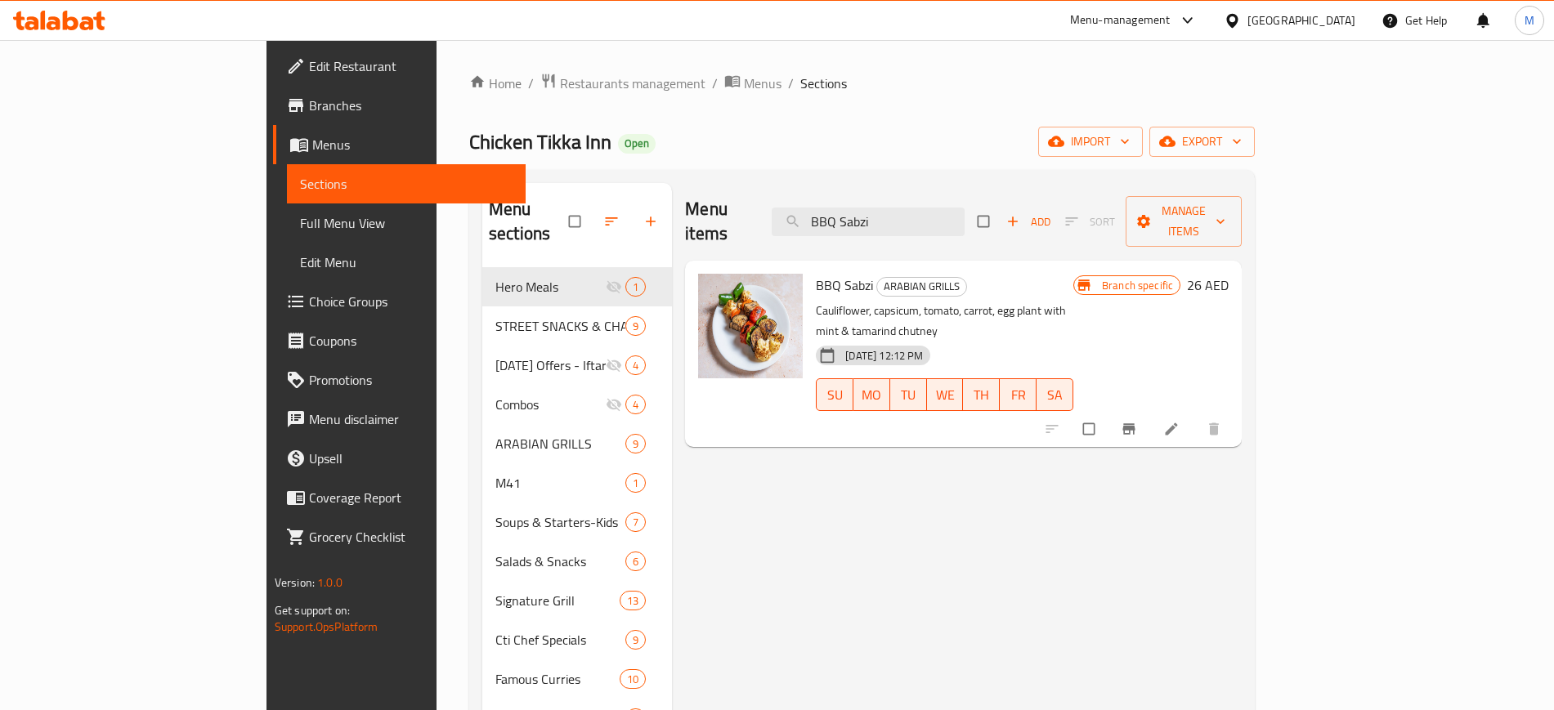
type input "BBQ Sabzi"
click at [287, 208] on link "Full Menu View" at bounding box center [406, 223] width 239 height 39
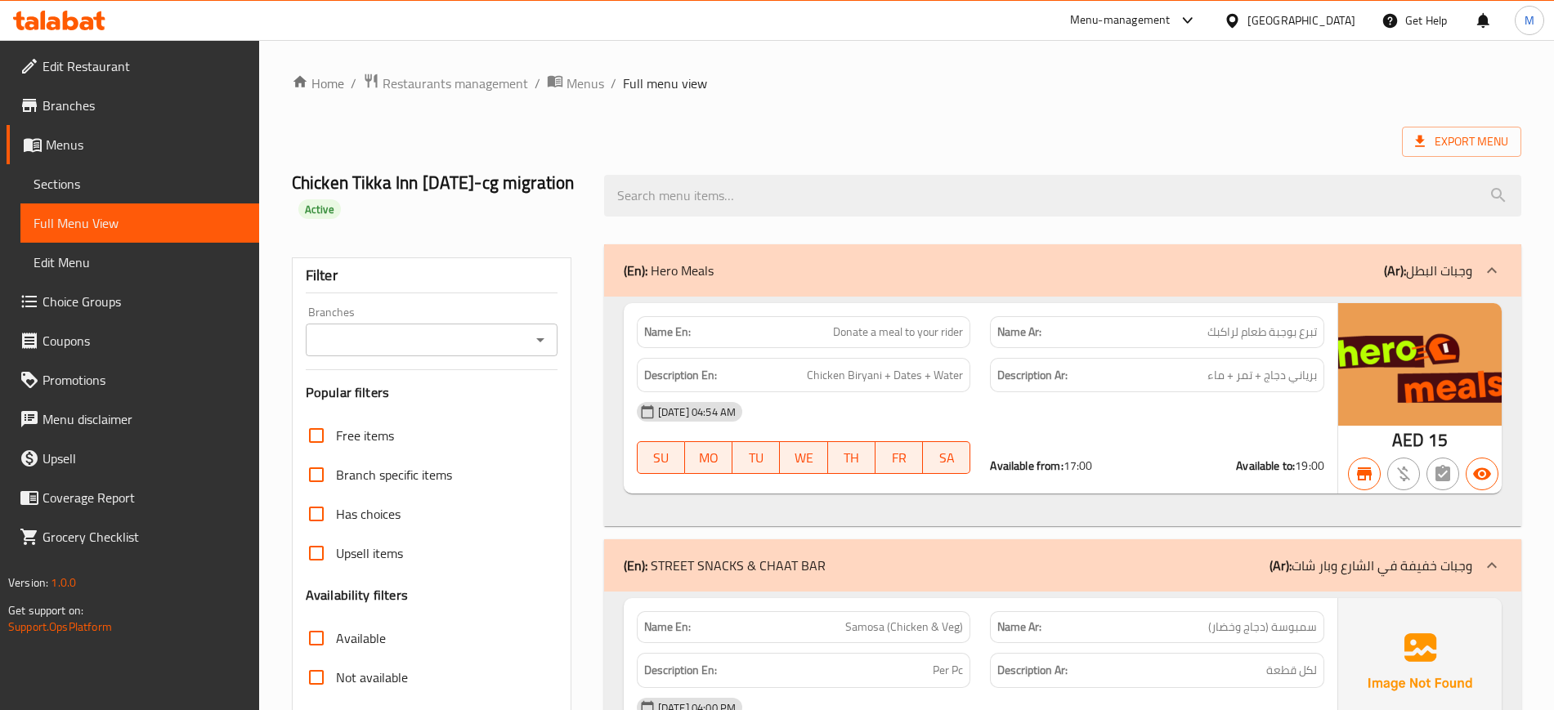
click at [852, 141] on div "Export Menu" at bounding box center [906, 142] width 1229 height 30
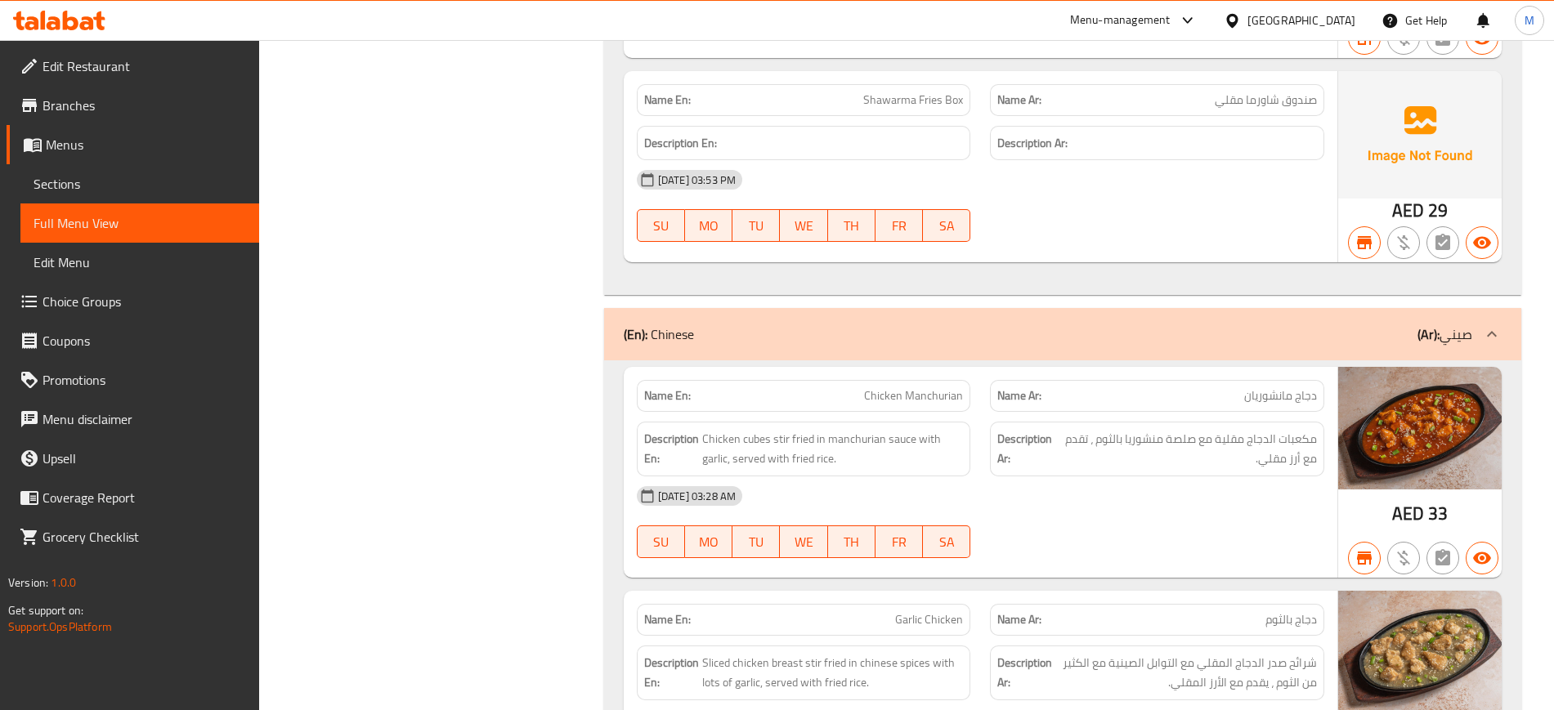
scroll to position [8766, 0]
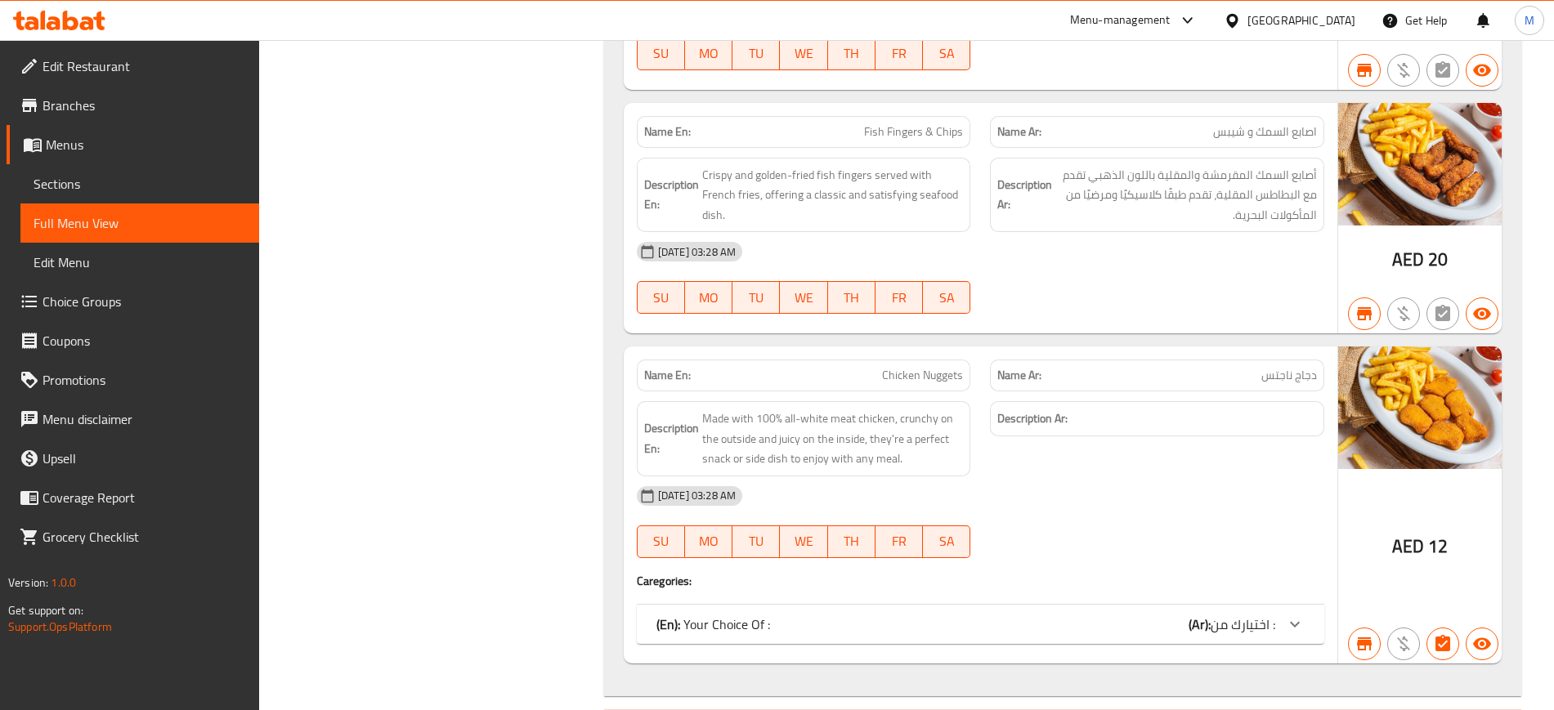
click at [911, 615] on div "(En): Your Choice Of : (Ar): اختيارك من :" at bounding box center [965, 625] width 619 height 20
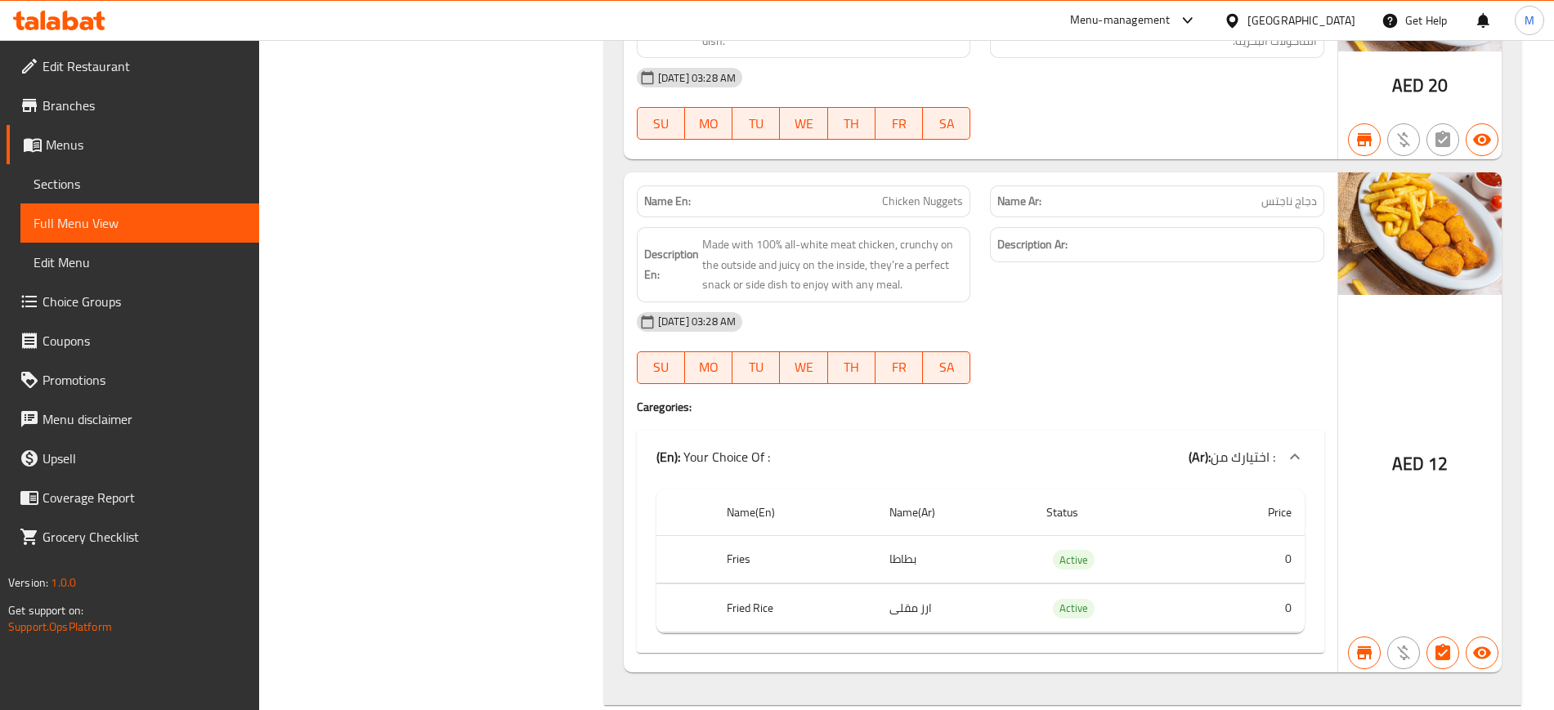
scroll to position [8951, 0]
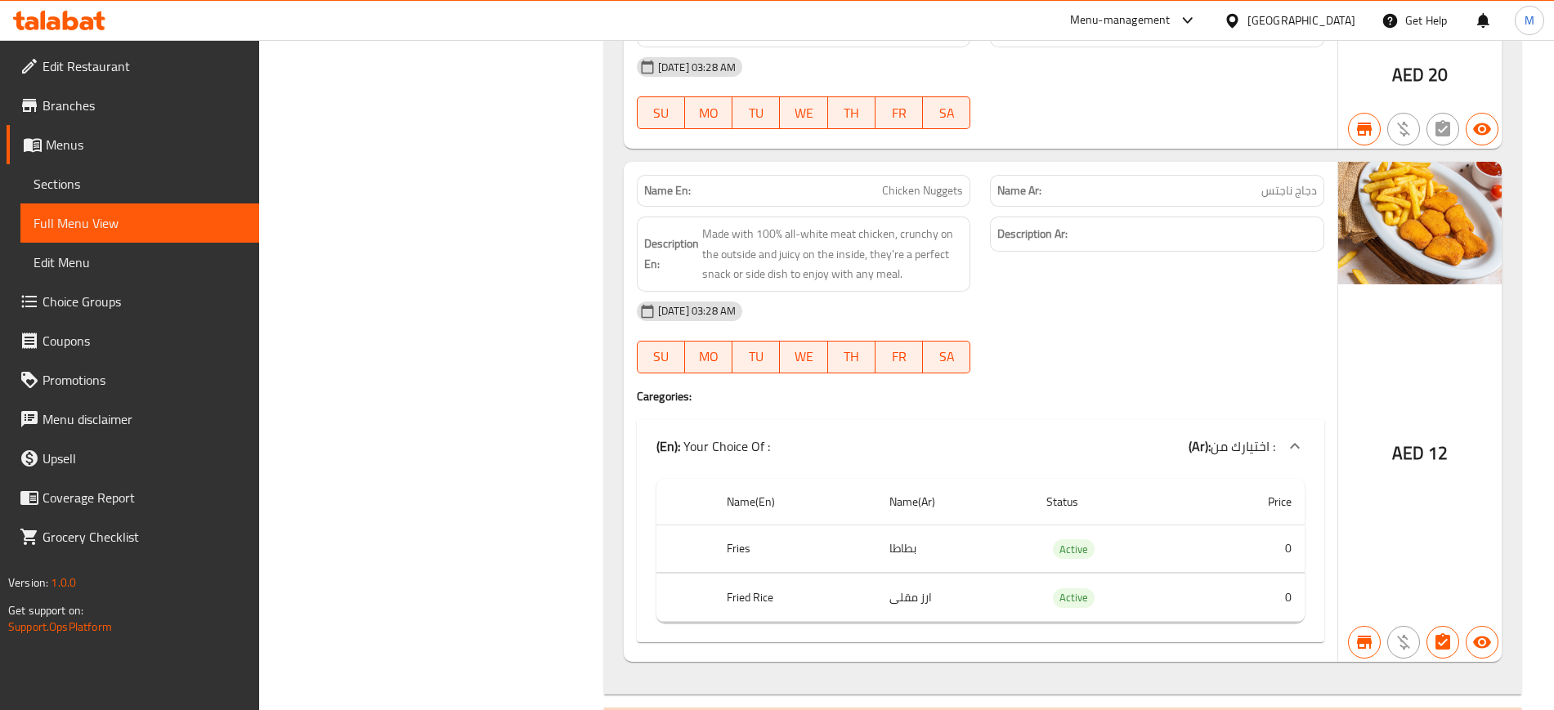
click at [915, 436] on div "(En): Your Choice Of : (Ar): اختيارك من :" at bounding box center [965, 446] width 619 height 20
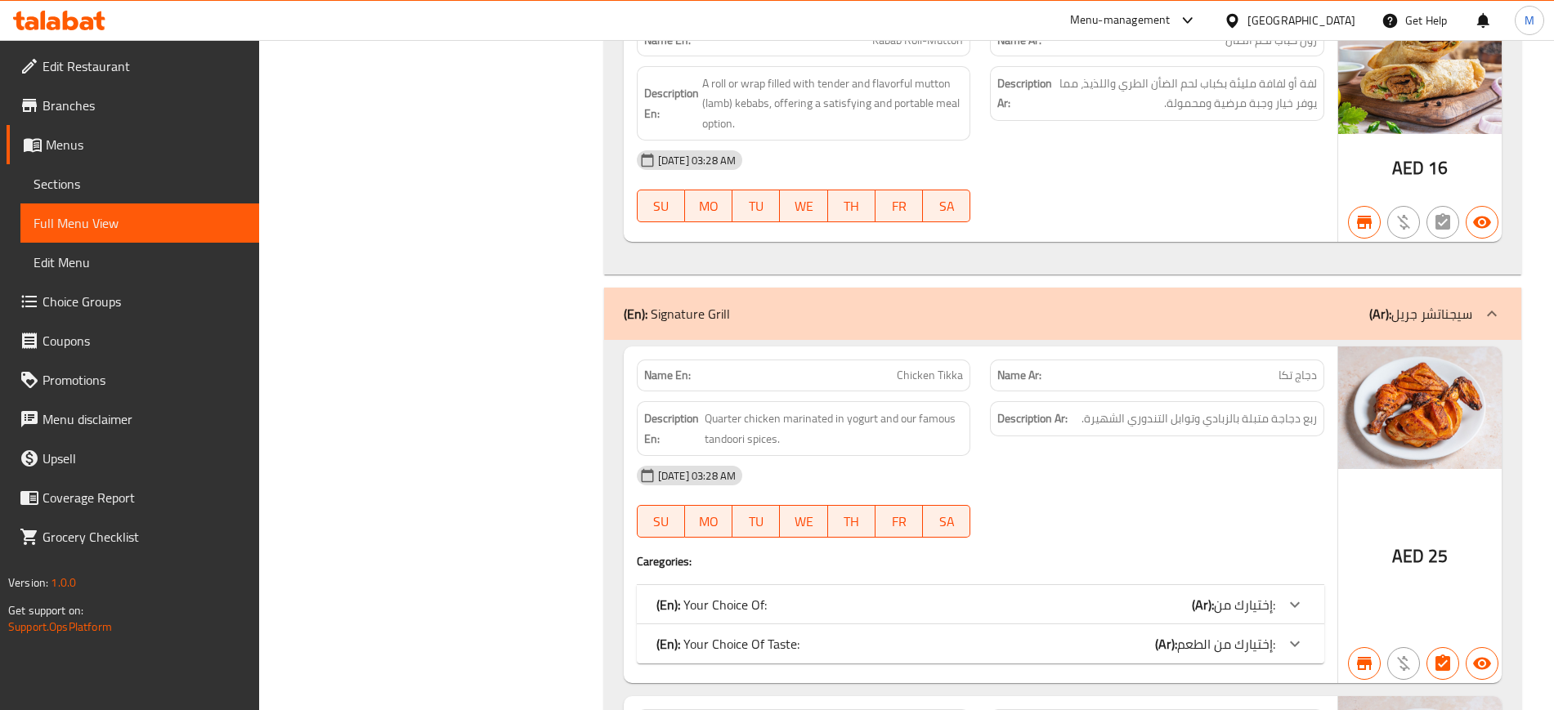
scroll to position [13094, 0]
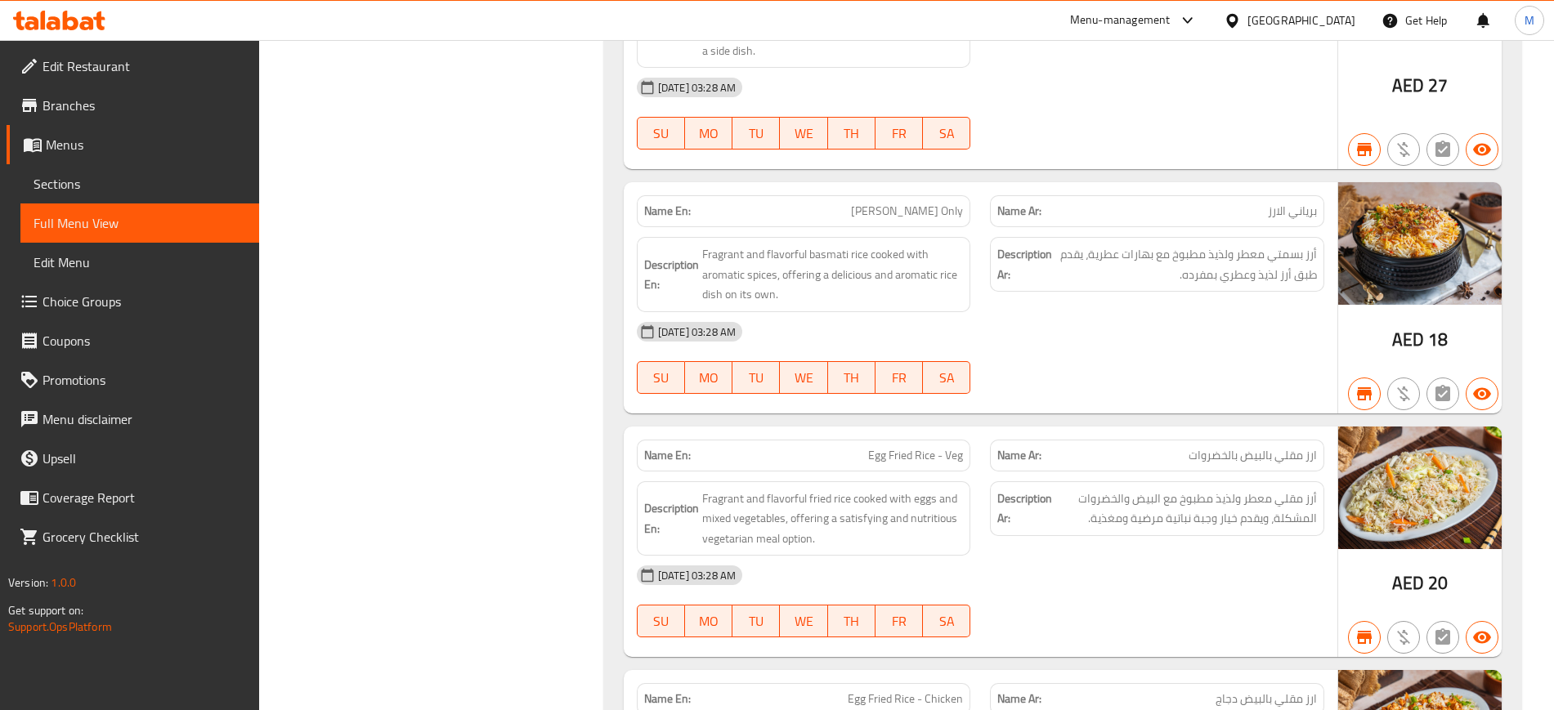
scroll to position [25315, 0]
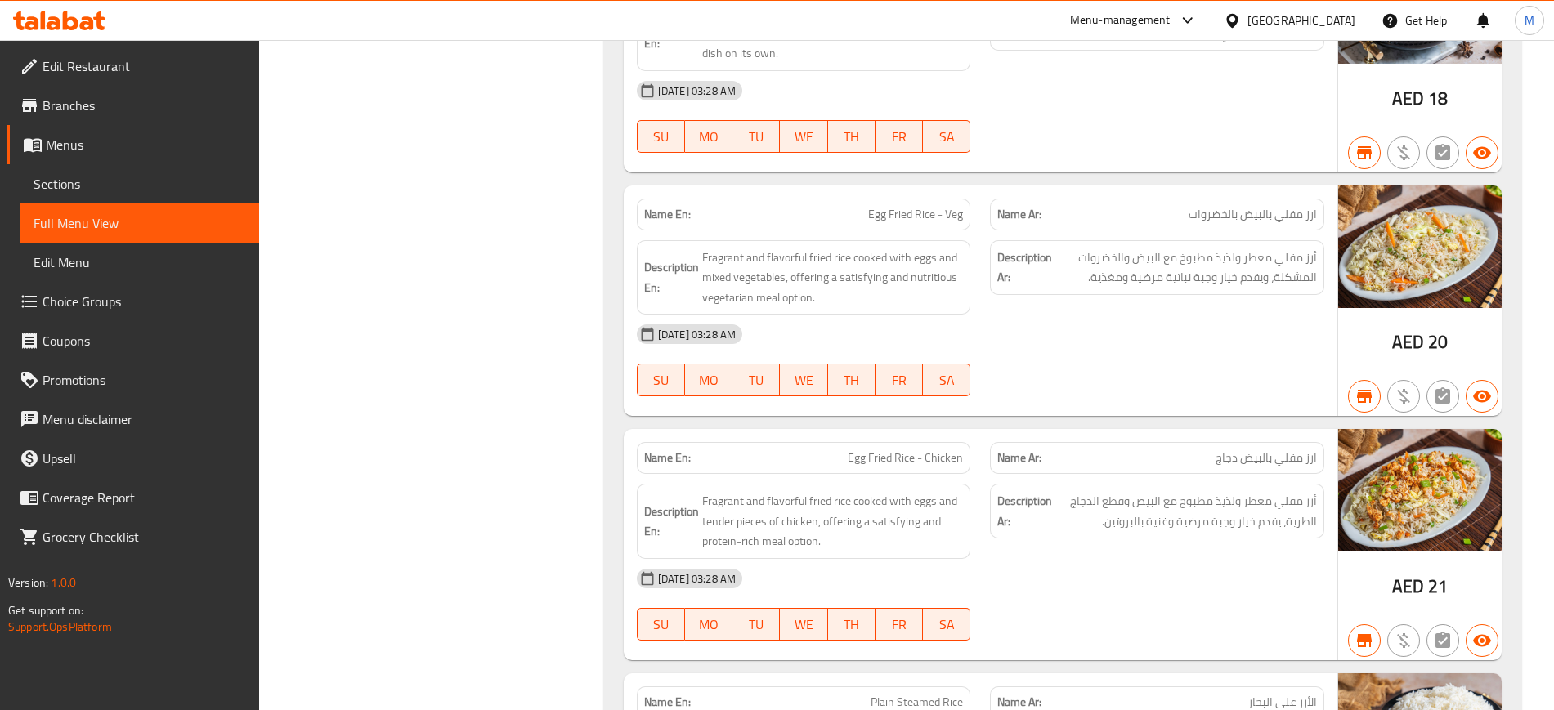
click at [894, 450] on span "Egg Fried Rice - Chicken" at bounding box center [905, 458] width 115 height 17
copy span "Egg Fried Rice - Chicken"
click at [894, 450] on span "Egg Fried Rice - Chicken" at bounding box center [905, 458] width 115 height 17
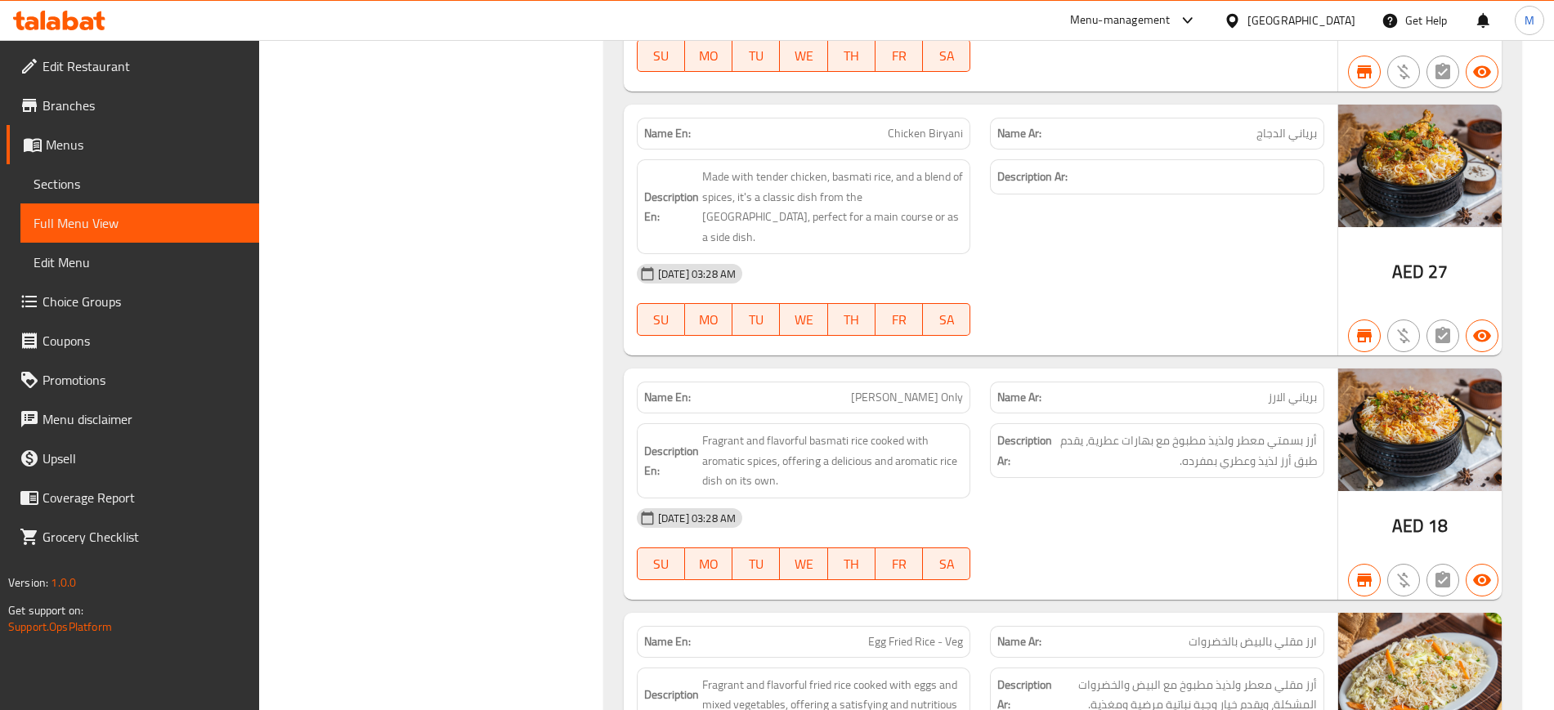
scroll to position [24884, 0]
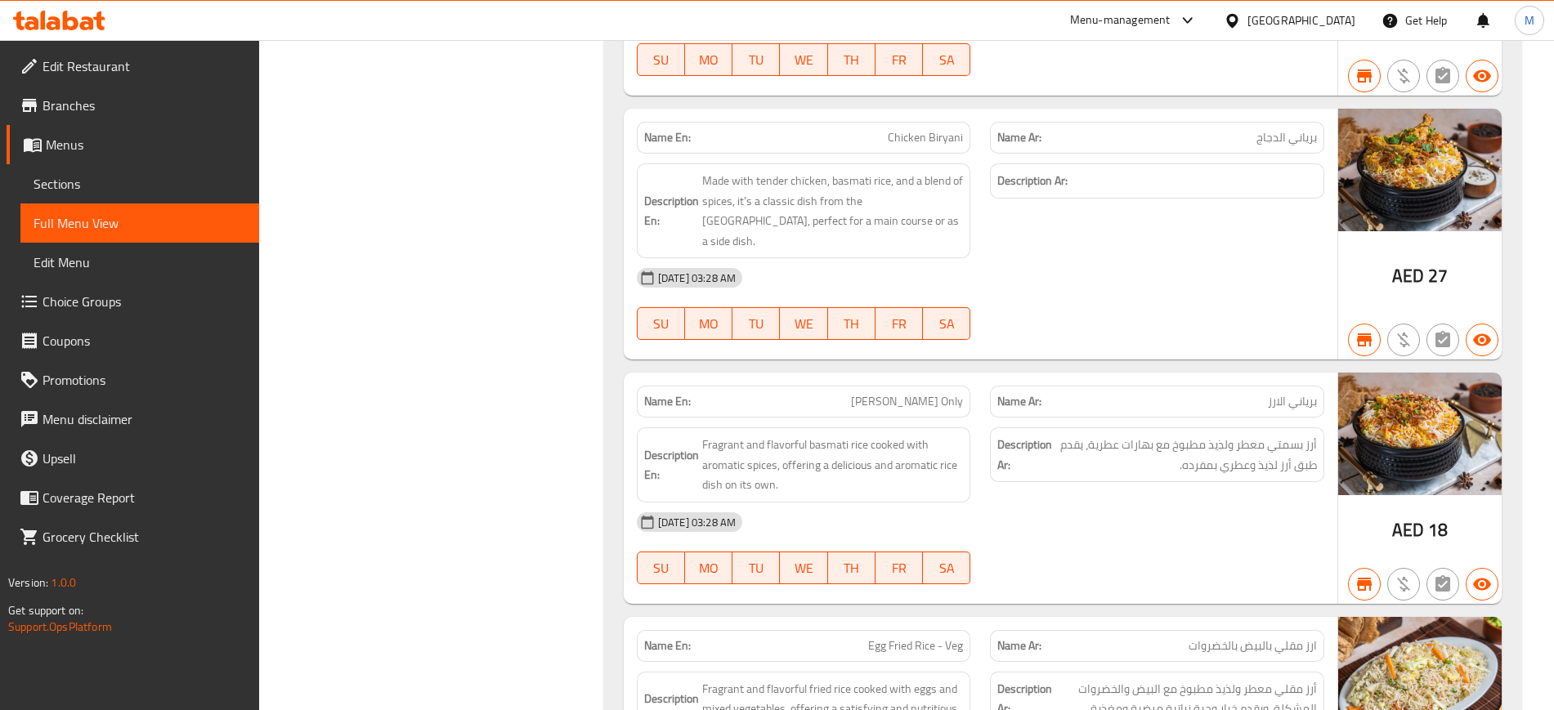
click at [616, 432] on div "Name En: Mutton Biryani Name Ar: برياني لحم الضأن Description En: Made with jui…" at bounding box center [1062, 471] width 917 height 1714
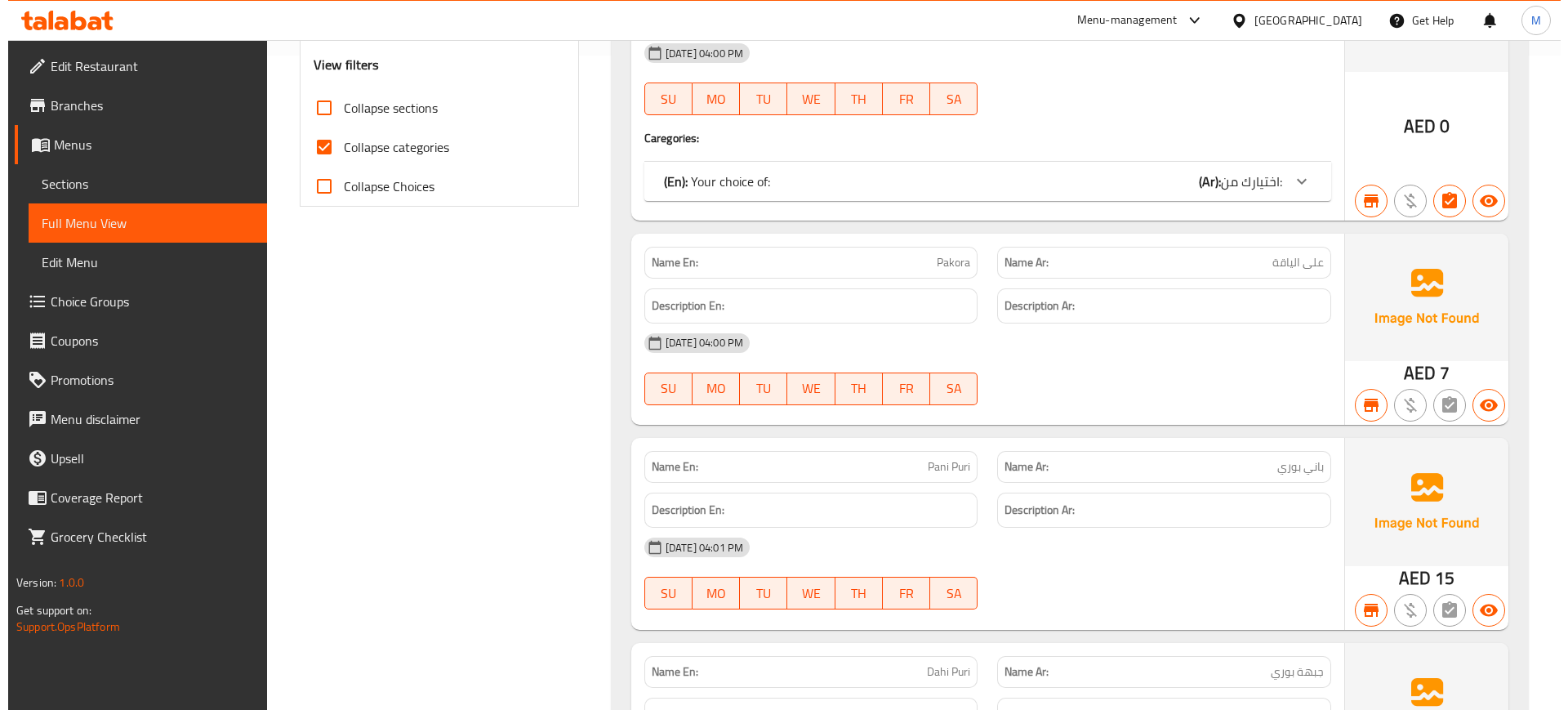
scroll to position [0, 0]
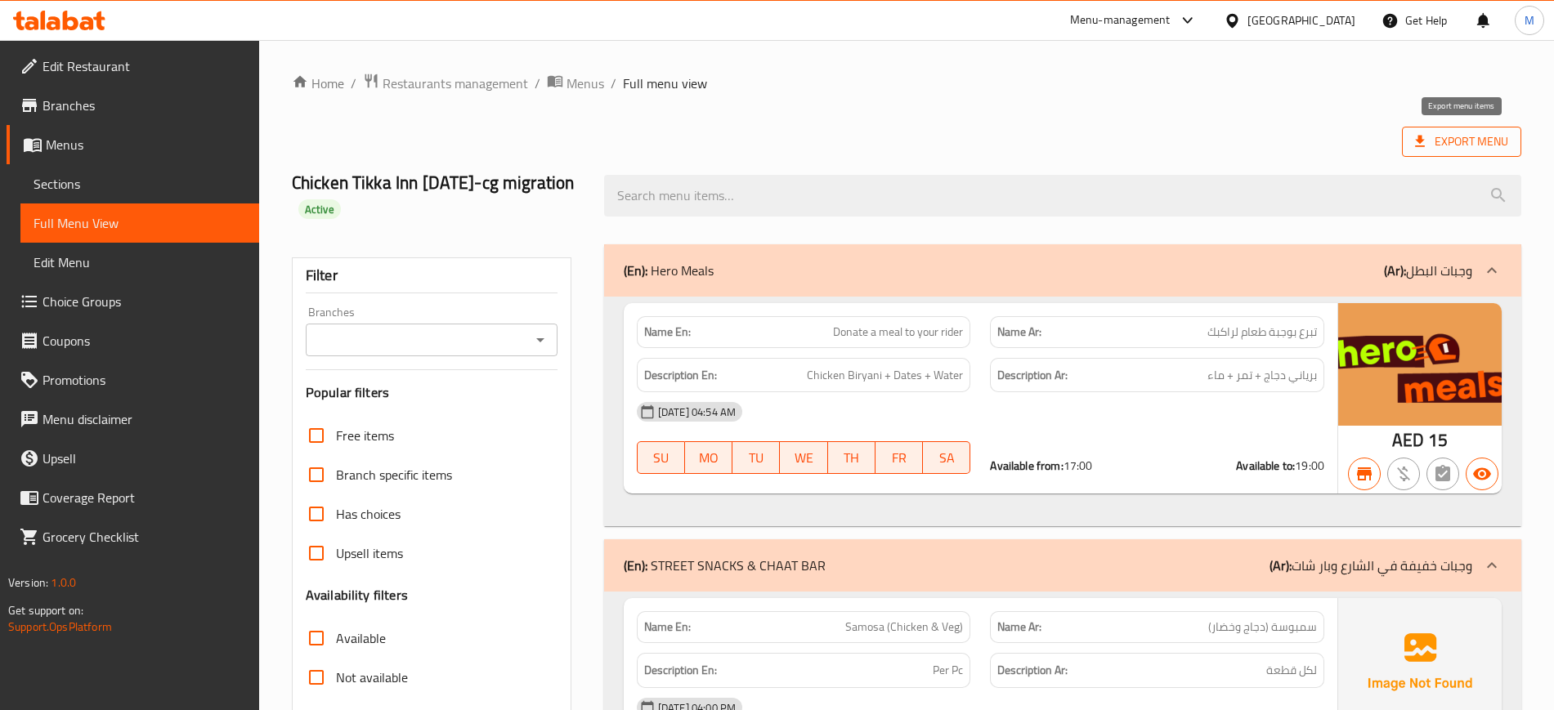
click at [1479, 133] on span "Export Menu" at bounding box center [1461, 142] width 93 height 20
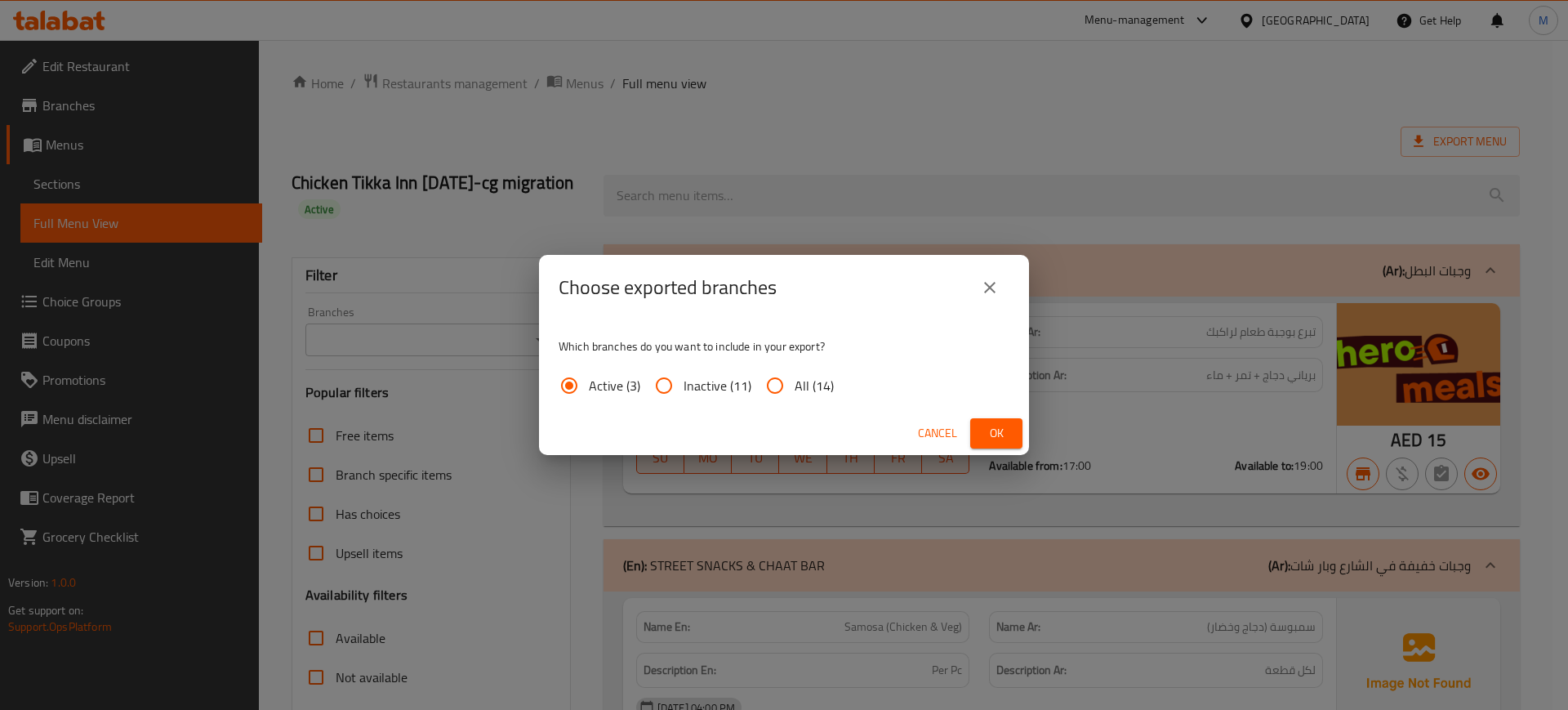
click at [816, 390] on span "All (14)" at bounding box center [813, 386] width 39 height 20
click at [794, 390] on input "All (14)" at bounding box center [775, 385] width 39 height 39
radio input "true"
click at [995, 436] on span "Ok" at bounding box center [996, 433] width 26 height 20
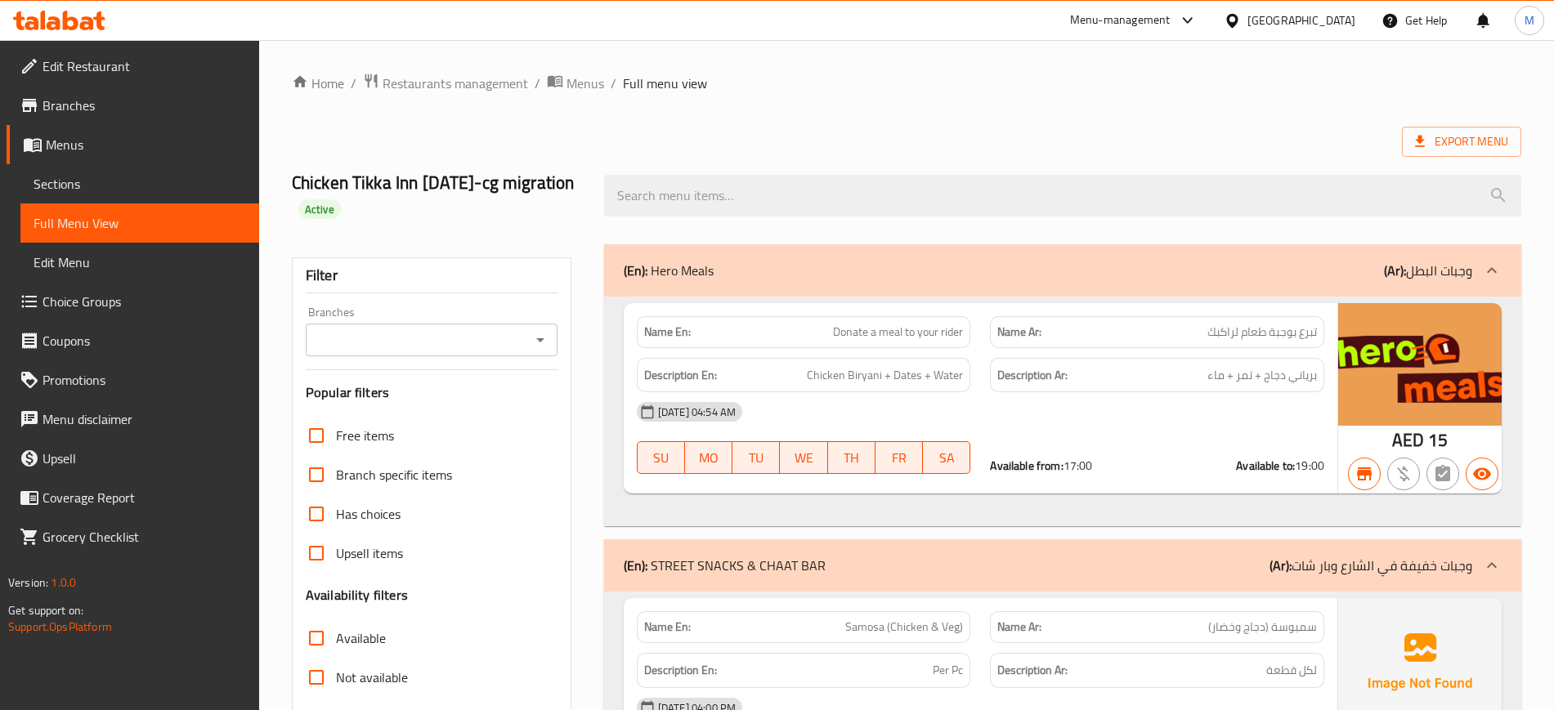
click at [1335, 153] on div "Chicken Tikka Inn [DATE]-cg migration Active" at bounding box center [906, 195] width 1249 height 97
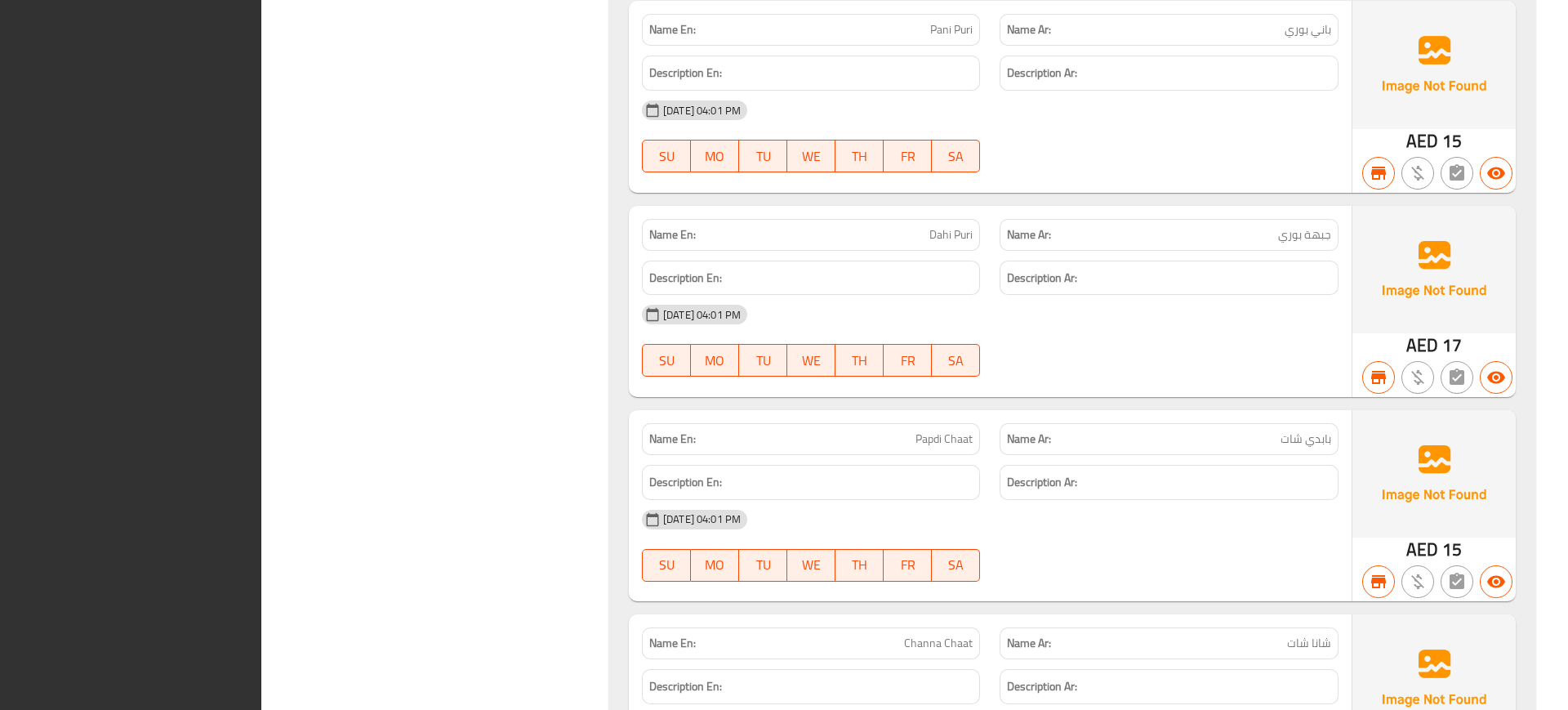
scroll to position [1638, 0]
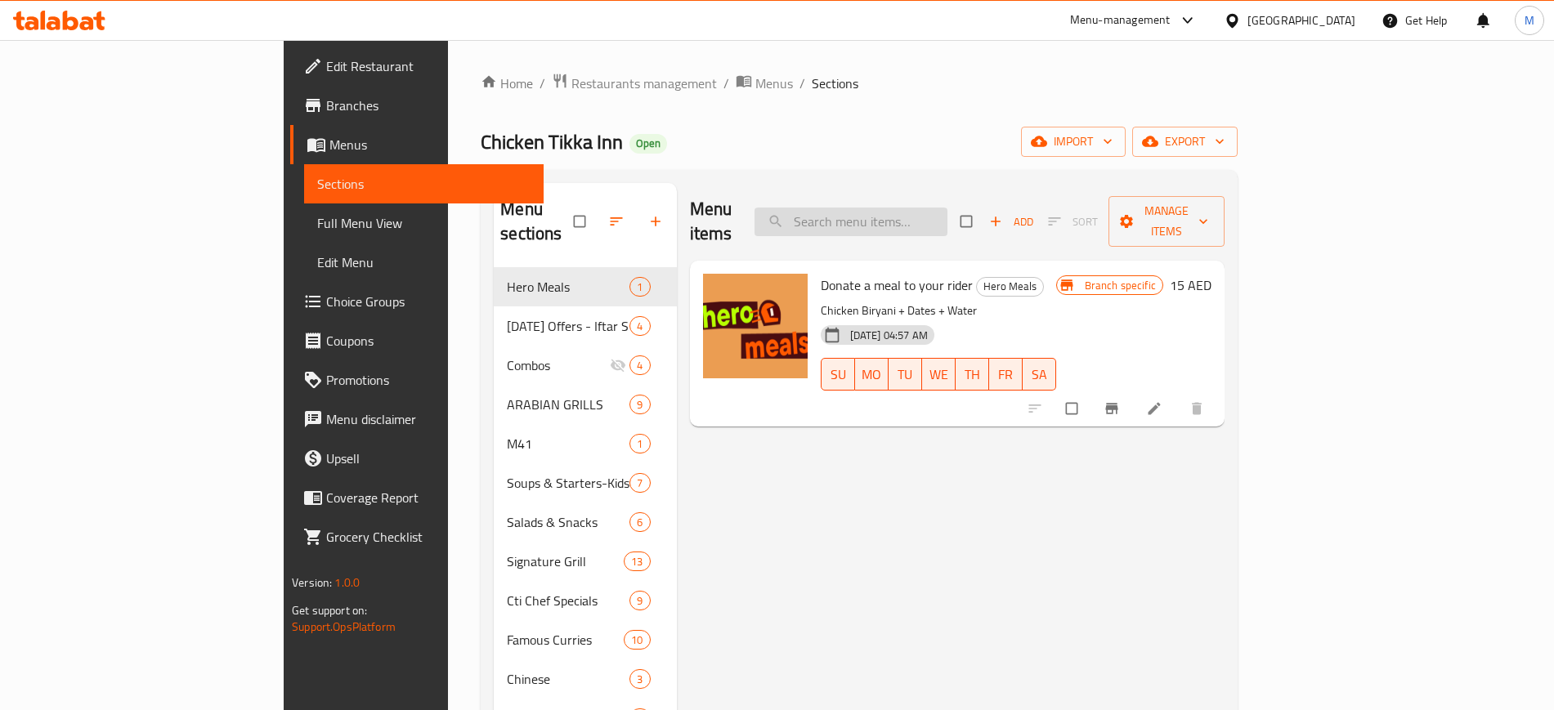
click at [947, 218] on input "search" at bounding box center [850, 222] width 193 height 29
paste input "Egg Fried Rice - Veg"
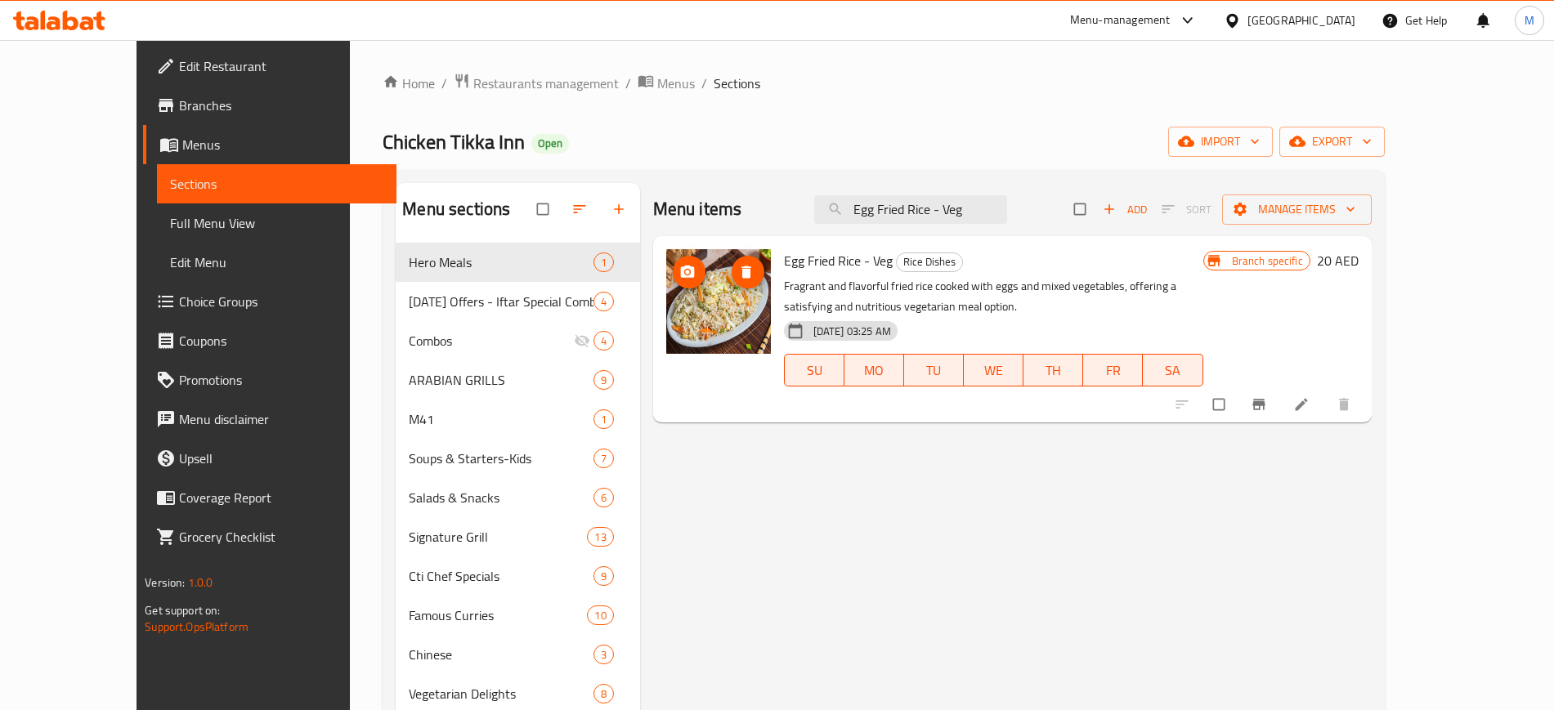
type input "Egg Fried Rice - Veg"
click at [679, 277] on icon "upload picture" at bounding box center [687, 272] width 16 height 16
click at [1259, 145] on span "import" at bounding box center [1220, 142] width 78 height 20
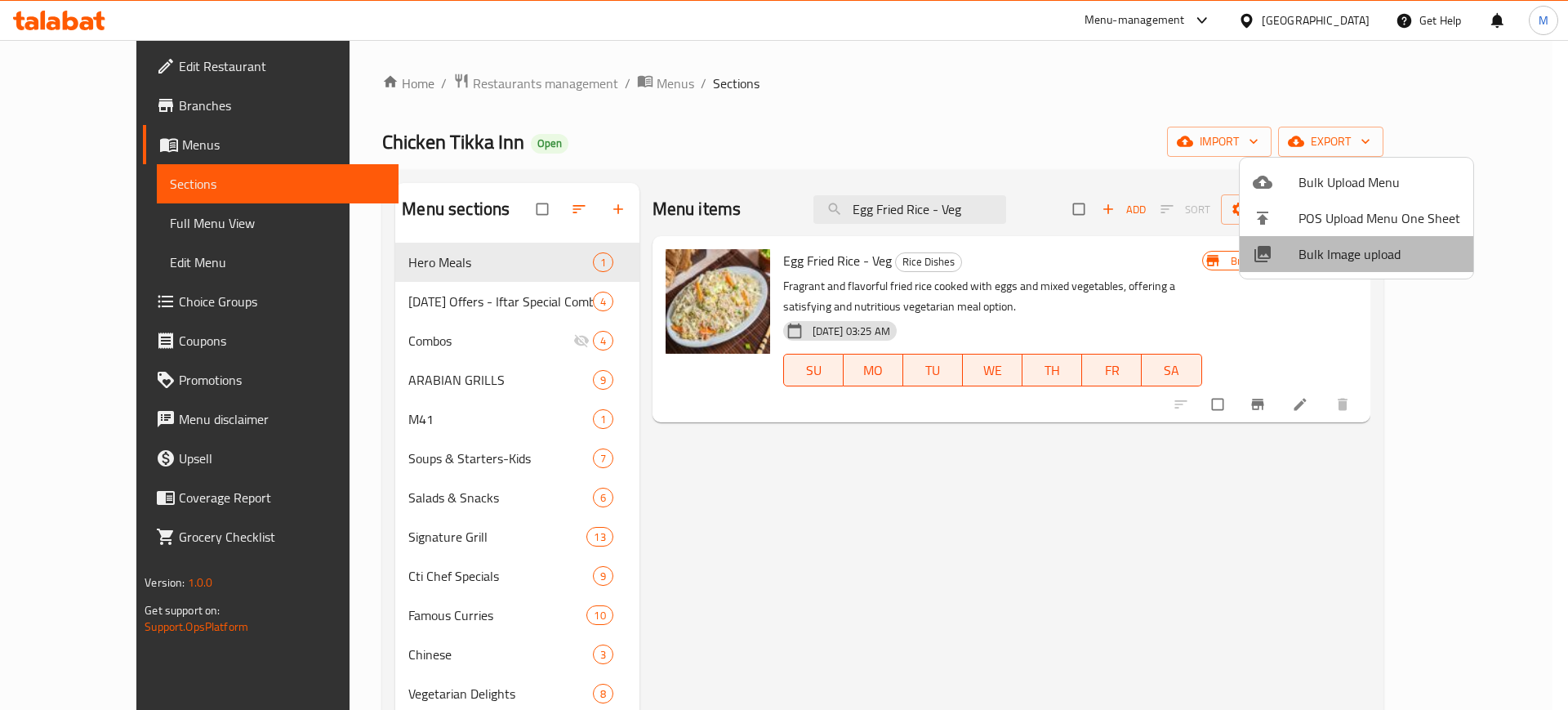
click at [1366, 260] on span "Bulk Image upload" at bounding box center [1379, 254] width 162 height 20
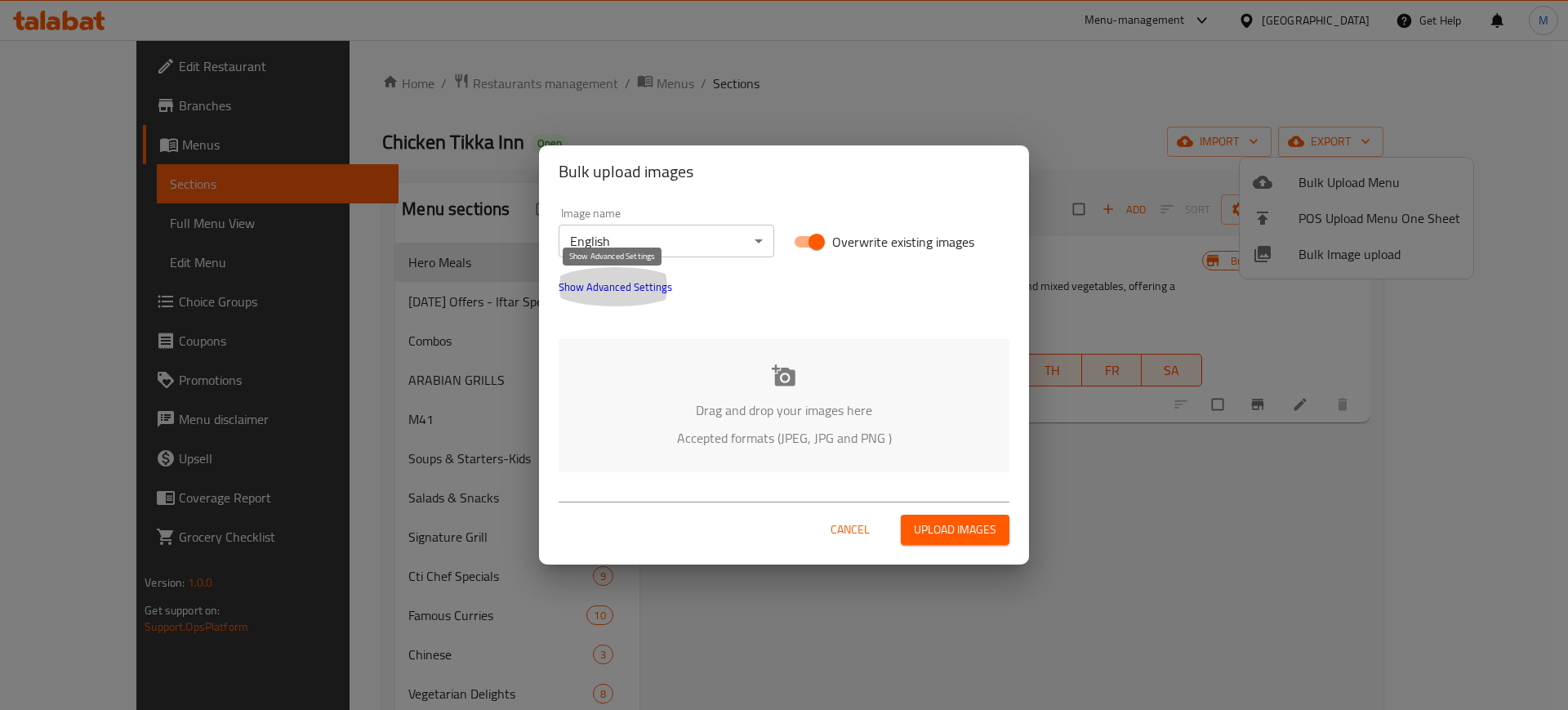
click at [595, 292] on span "Show Advanced Settings" at bounding box center [616, 287] width 114 height 20
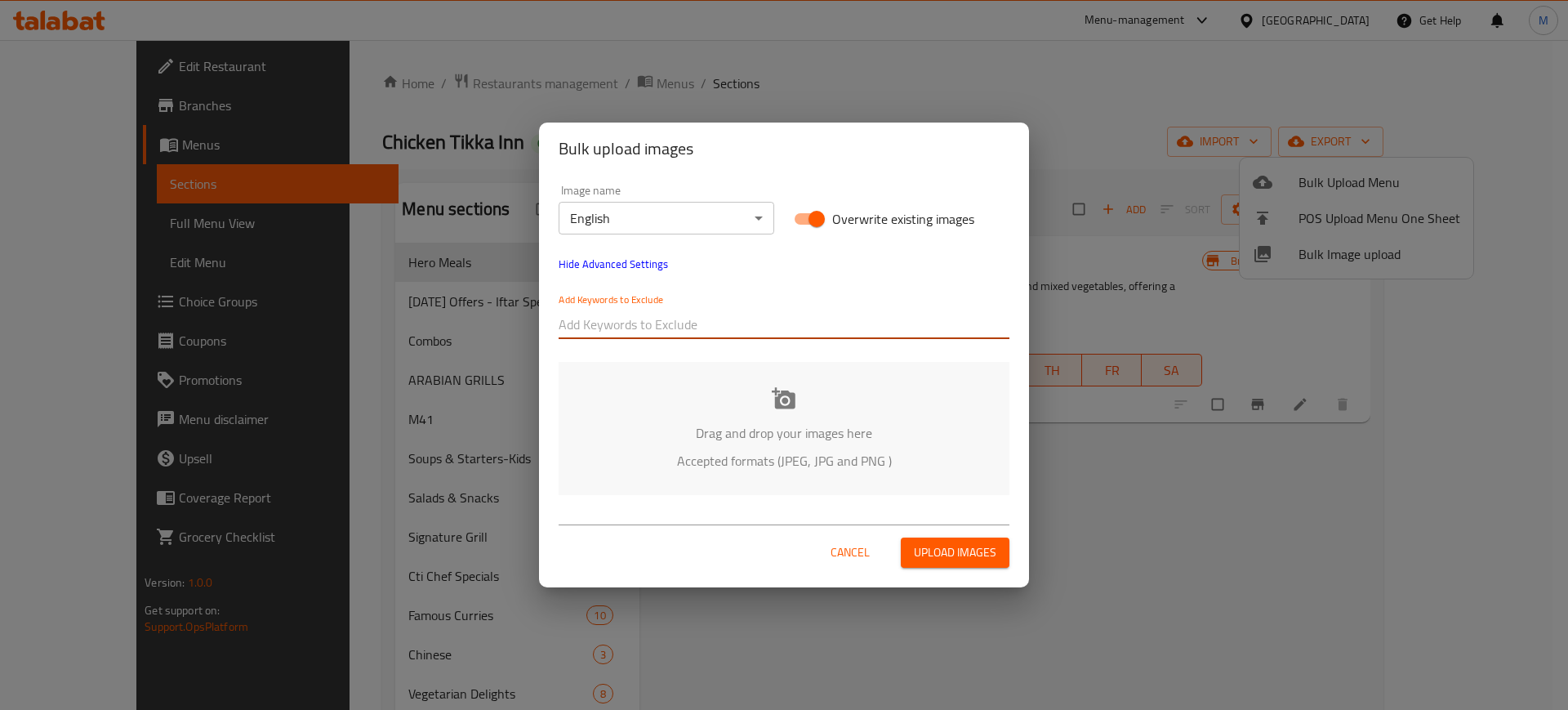
click at [624, 319] on input "text" at bounding box center [784, 324] width 451 height 26
type input "SOLO"
click at [624, 319] on input "SOLO" at bounding box center [784, 324] width 451 height 26
paste input "SOLO"
type input "SOLO 1"
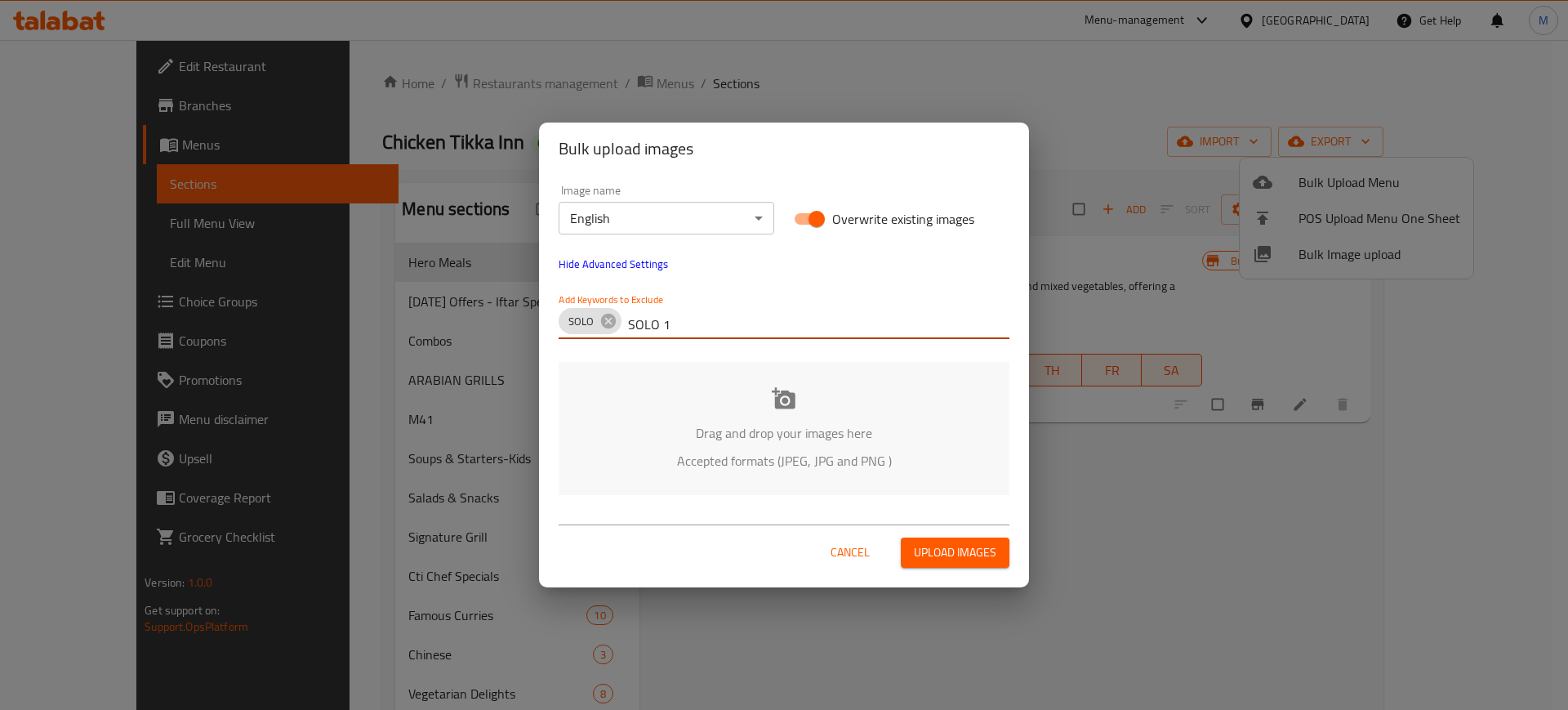
click at [689, 325] on input "SOLO 1" at bounding box center [818, 324] width 382 height 26
paste input "SOLO 1"
type input "SOLO 2"
paste input "SOLO"
type input "SOLO 3"
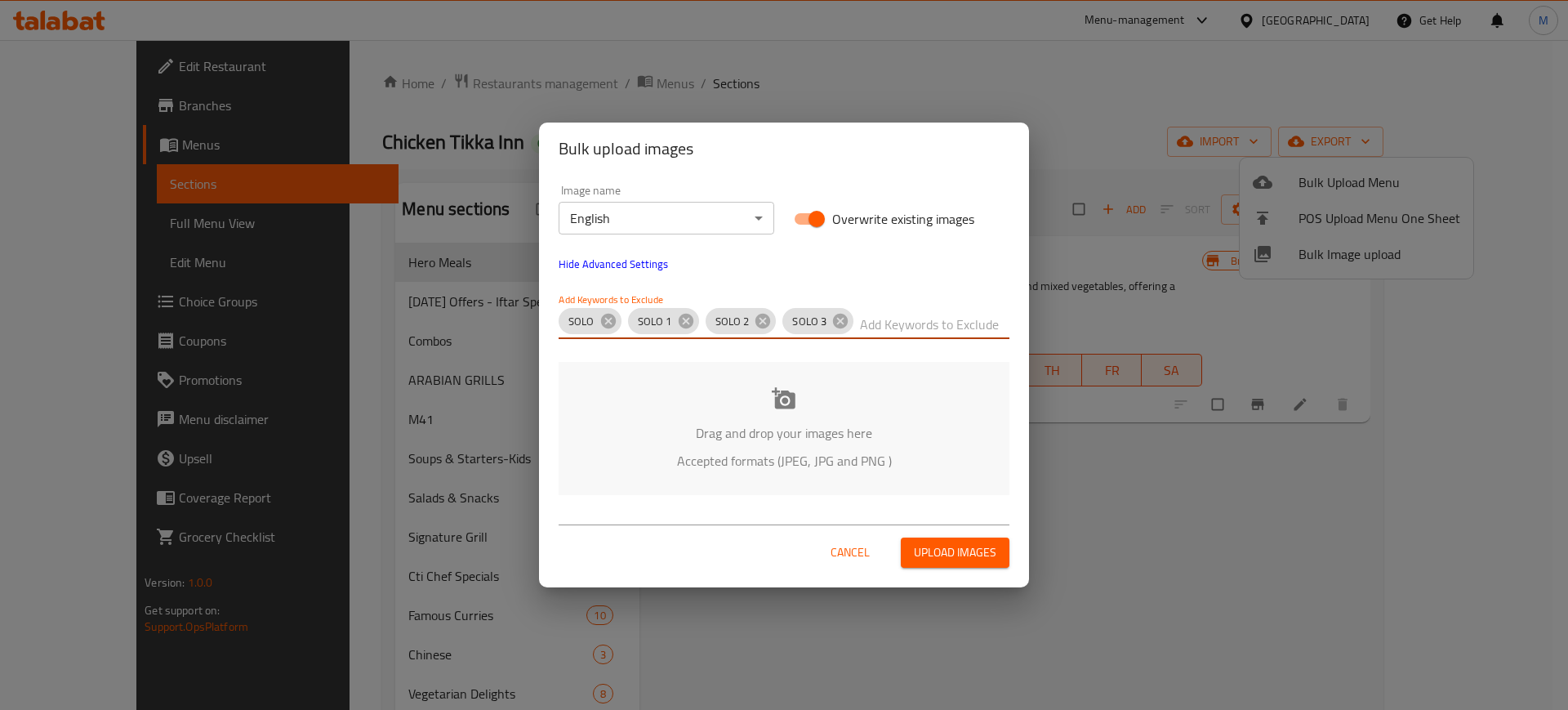
paste input "SOLO"
type input "SOLO 4"
paste input "SOFT DRINKS -"
type input "SOFT DRINKS -"
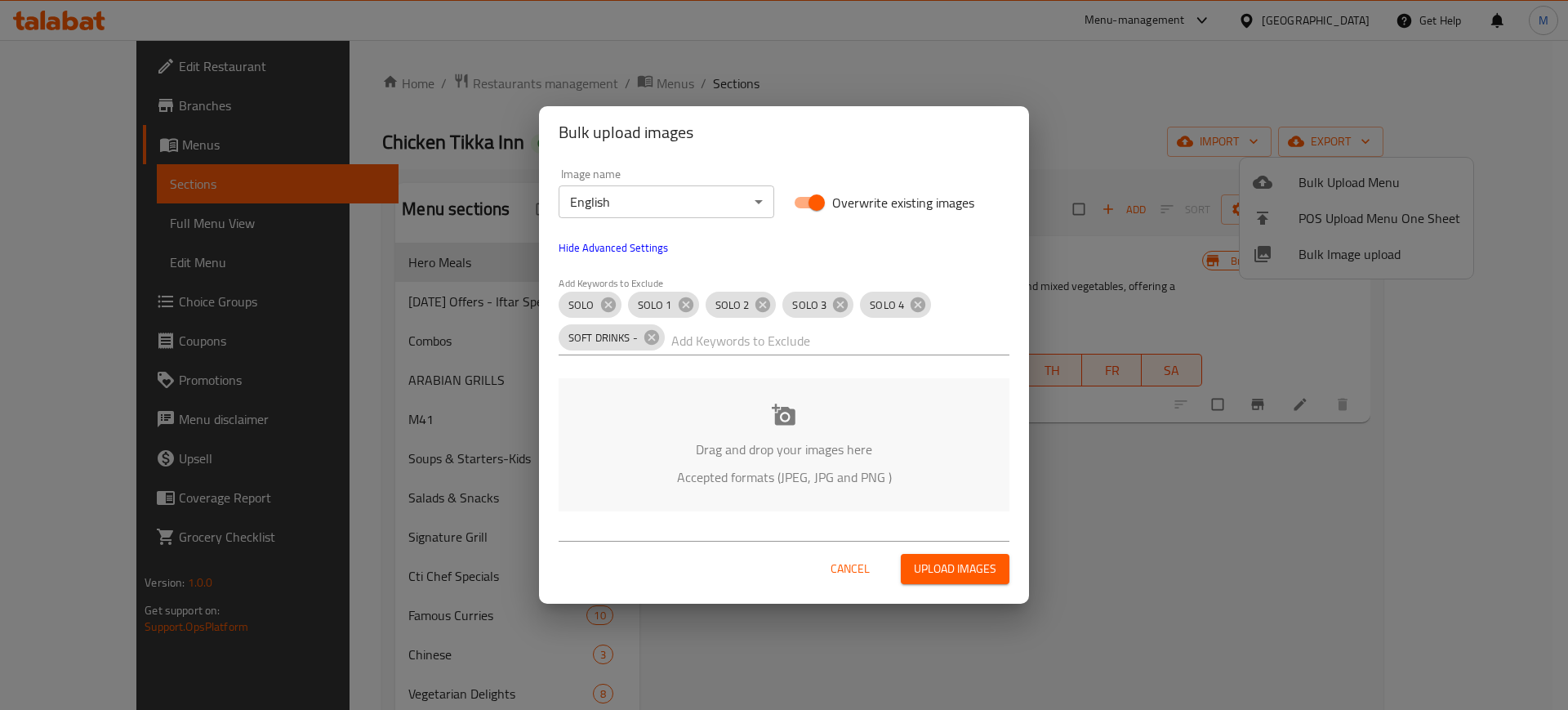
click at [730, 424] on div "Drag and drop your images here Accepted formats (JPEG, JPG and PNG )" at bounding box center [784, 444] width 451 height 133
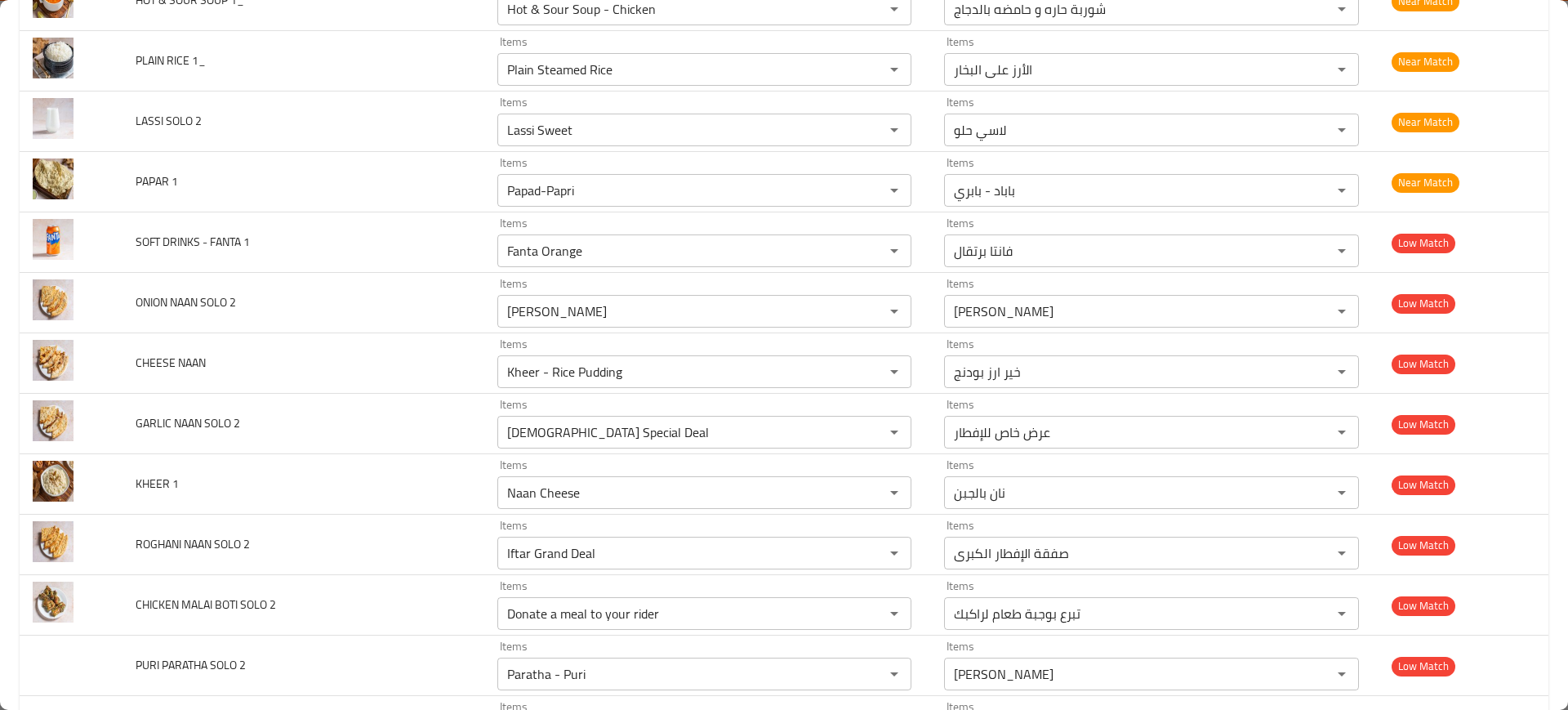
scroll to position [5802, 0]
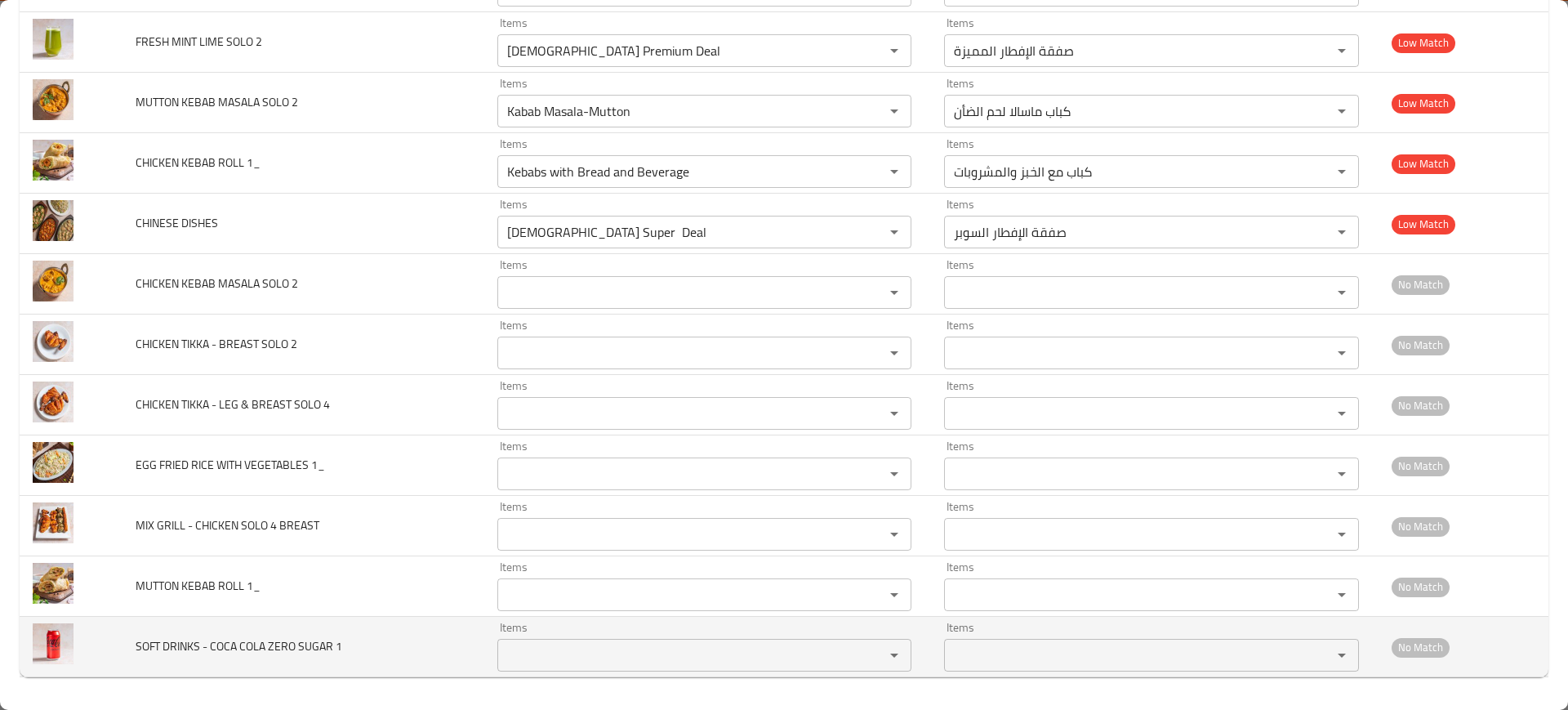
click at [566, 673] on td "Items Items" at bounding box center [709, 647] width 448 height 60
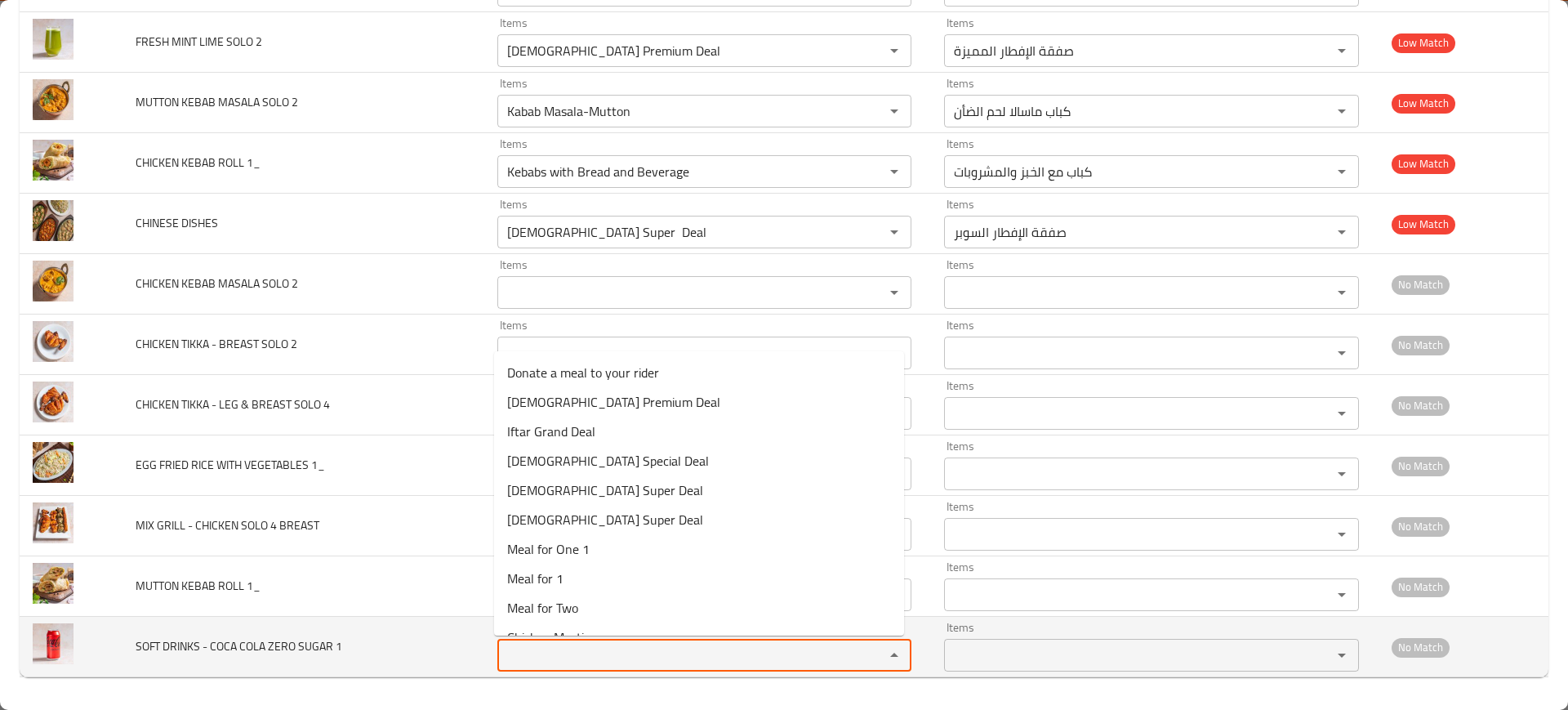
click at [542, 664] on 1 "Items" at bounding box center [681, 655] width 357 height 23
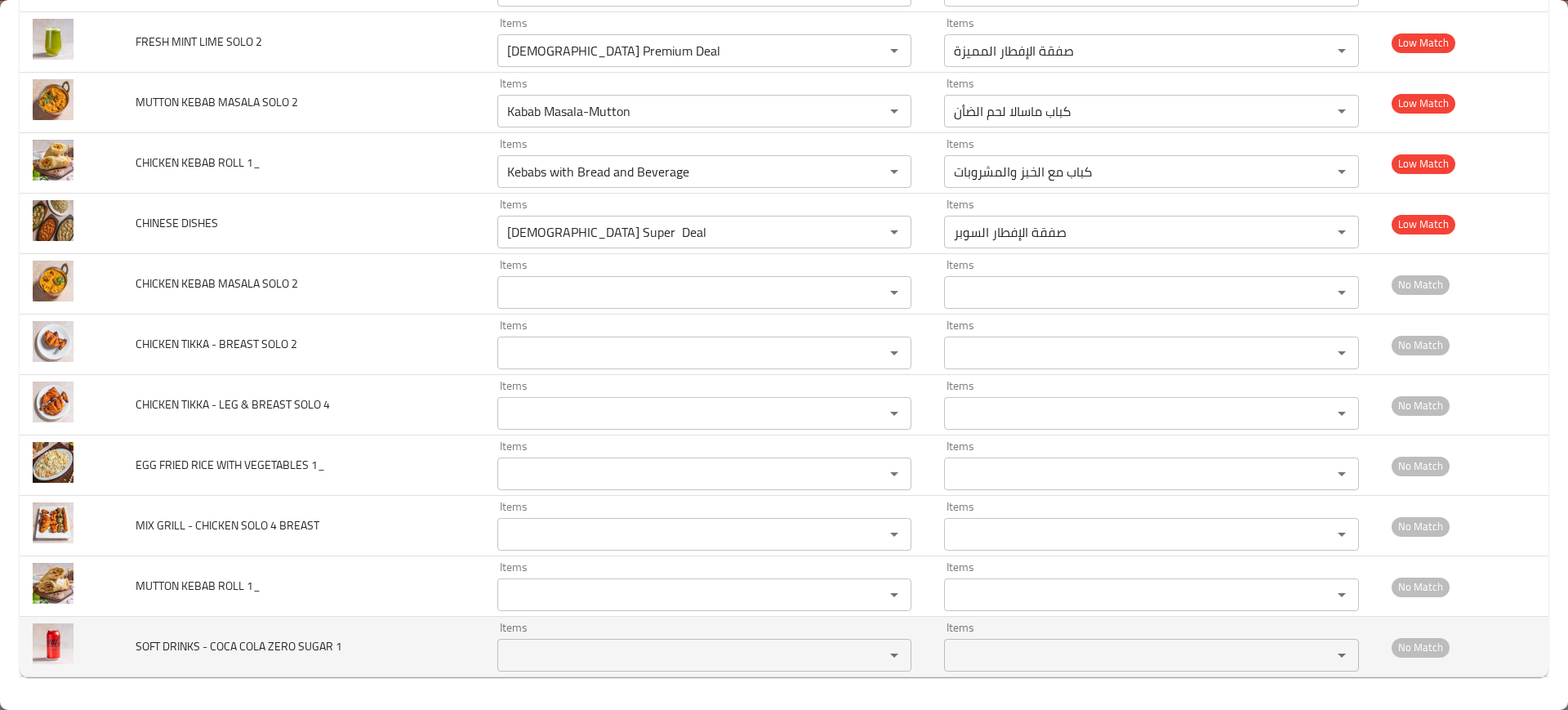
click at [388, 617] on td "SOFT DRINKS - COCA COLA ZERO SUGAR 1" at bounding box center [303, 647] width 361 height 60
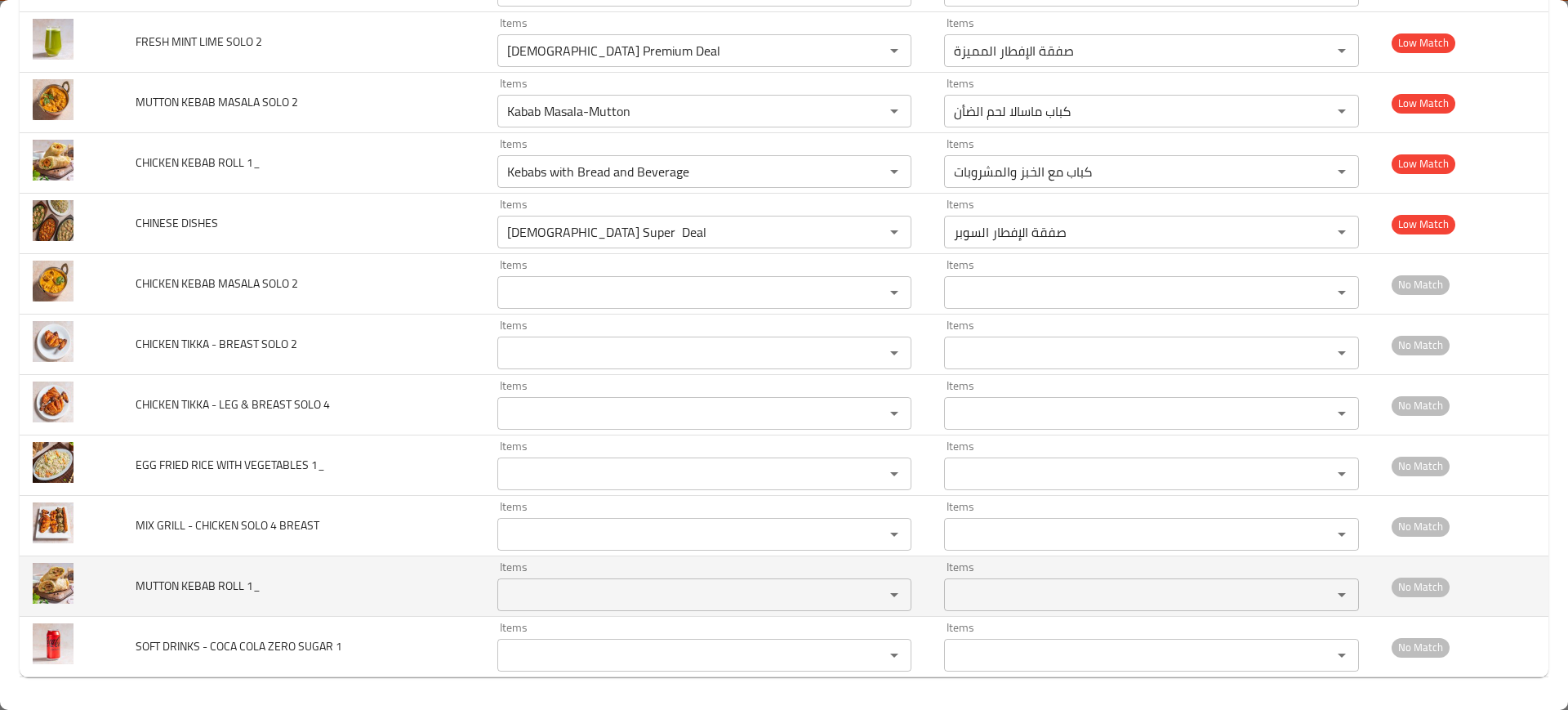
click at [597, 582] on div "Items" at bounding box center [705, 595] width 415 height 33
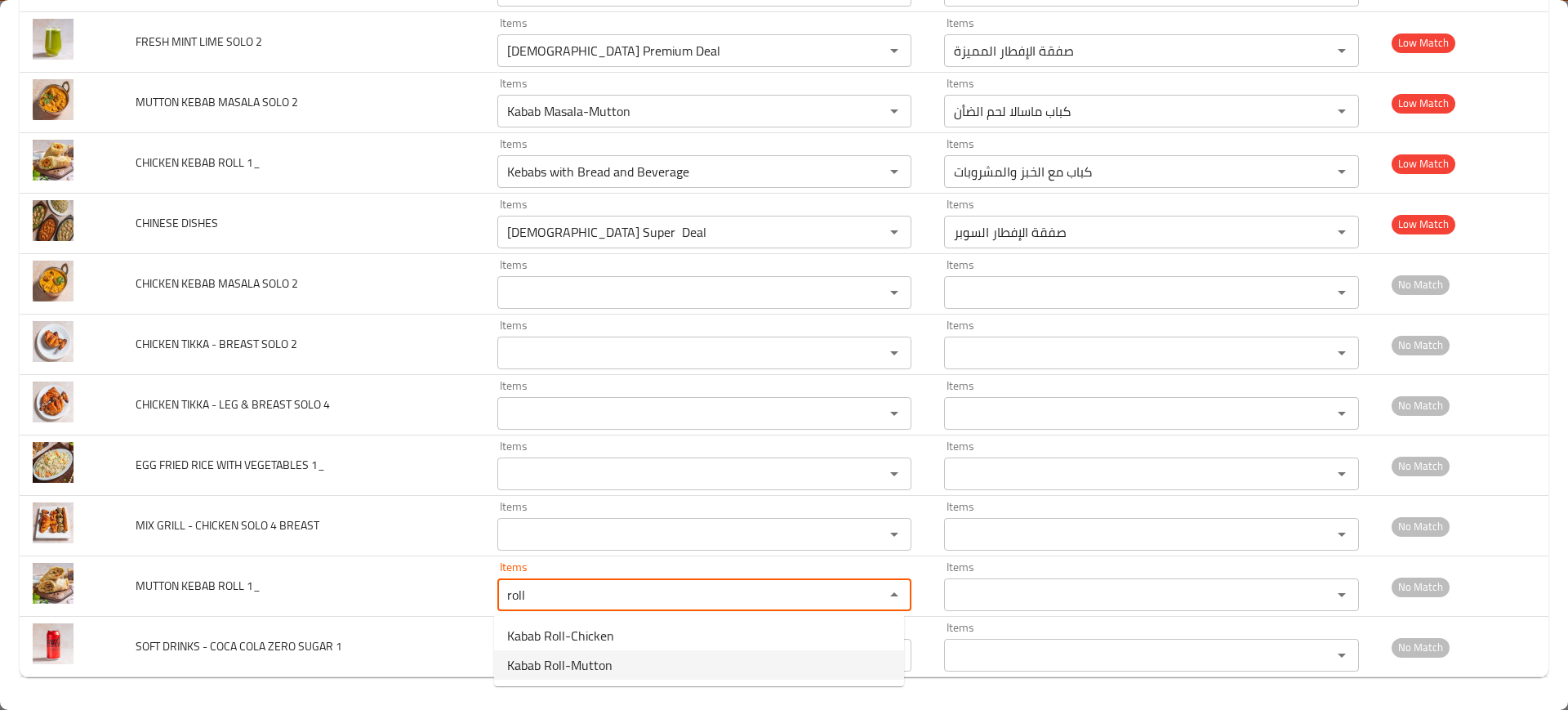
click at [579, 658] on span "Kabab Roll-Mutton" at bounding box center [560, 665] width 105 height 20
type 1_ "Kabab Roll-Mutton"
type 1_-ar "رول كباب لحم الضأن"
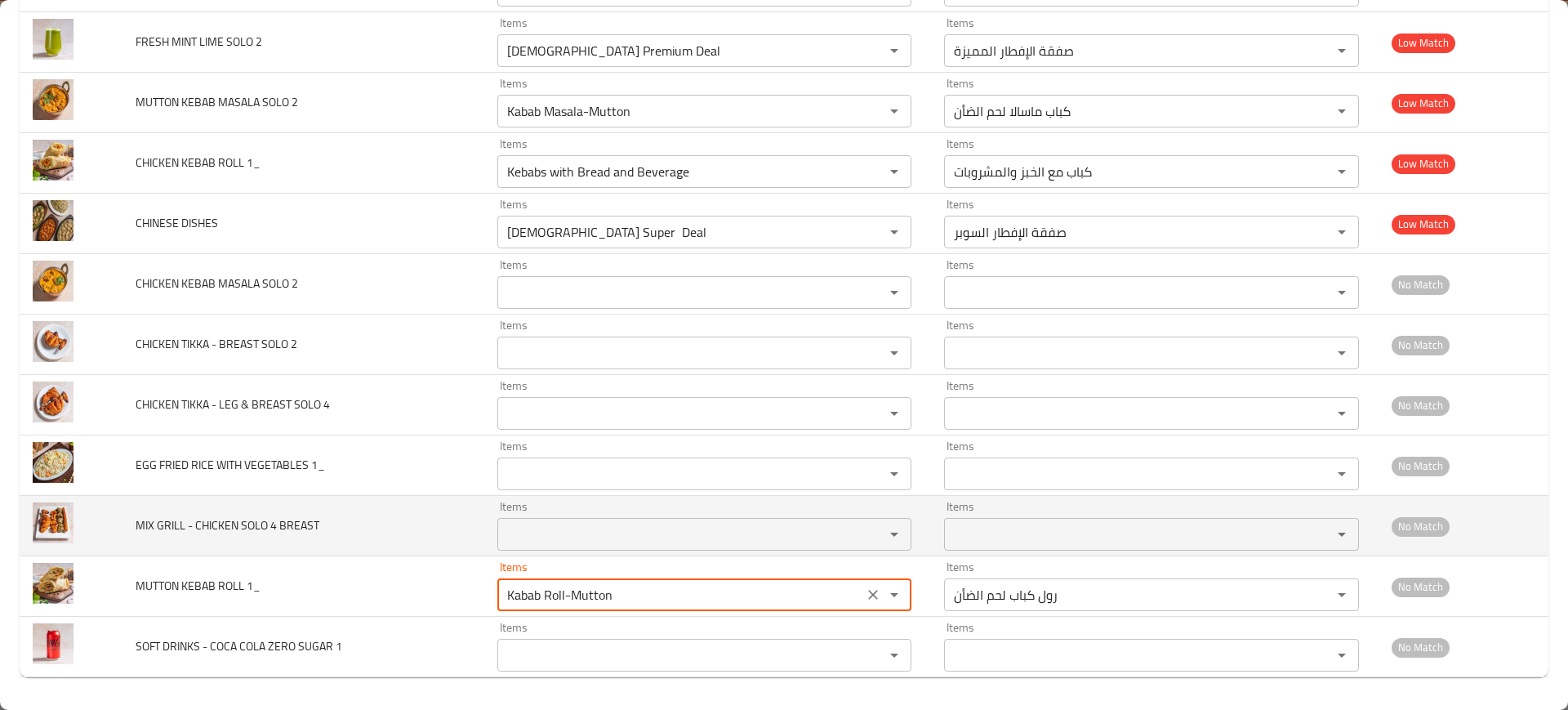
click at [524, 547] on div "Items" at bounding box center [705, 534] width 415 height 33
type 1_ "Kabab Roll-Mutton"
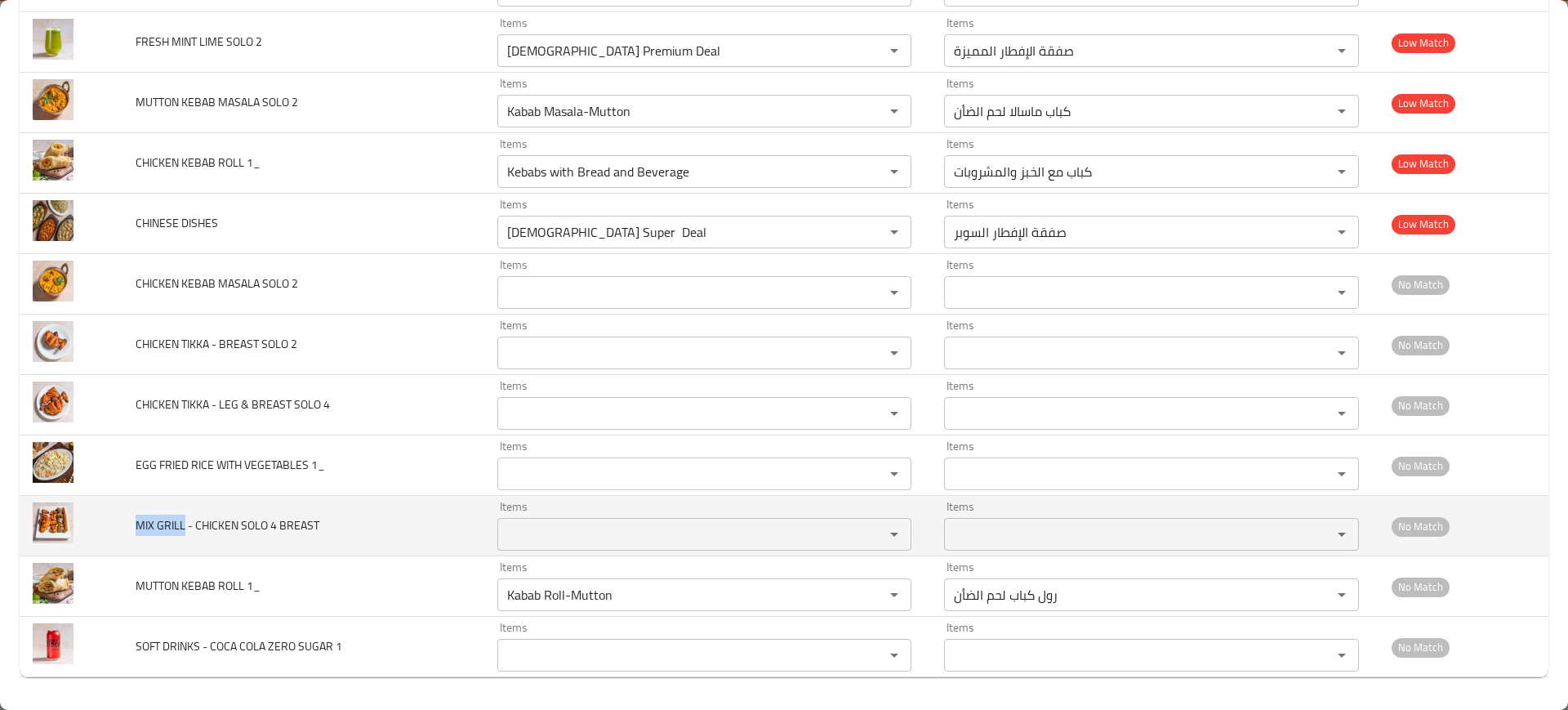
drag, startPoint x: 138, startPoint y: 525, endPoint x: 183, endPoint y: 523, distance: 45.0
click at [183, 523] on span "MIX GRILL - CHICKEN SOLO 4 BREAST" at bounding box center [228, 525] width 184 height 21
copy span "MIX GRILL"
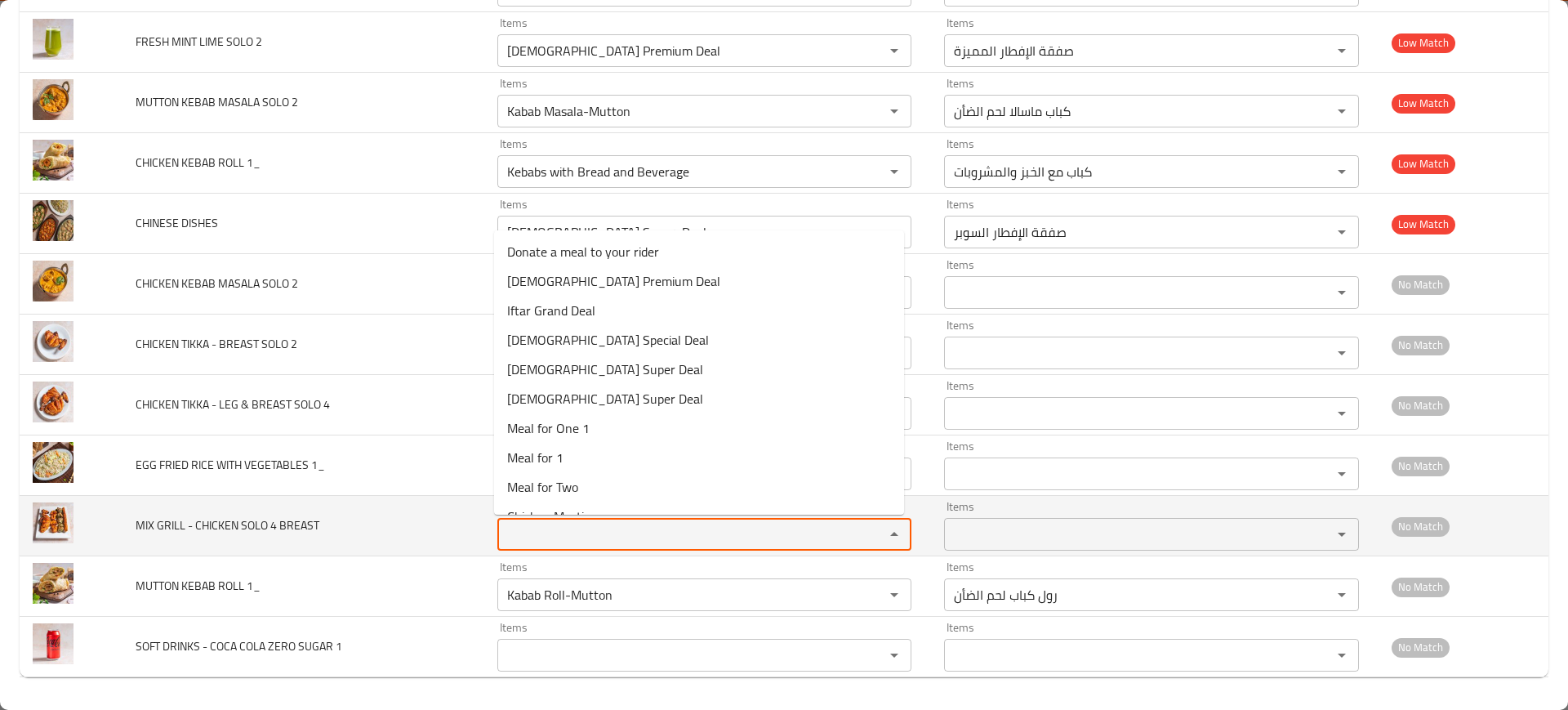
click at [548, 540] on BREAST "Items" at bounding box center [681, 534] width 357 height 23
paste BREAST "MIX GRILL"
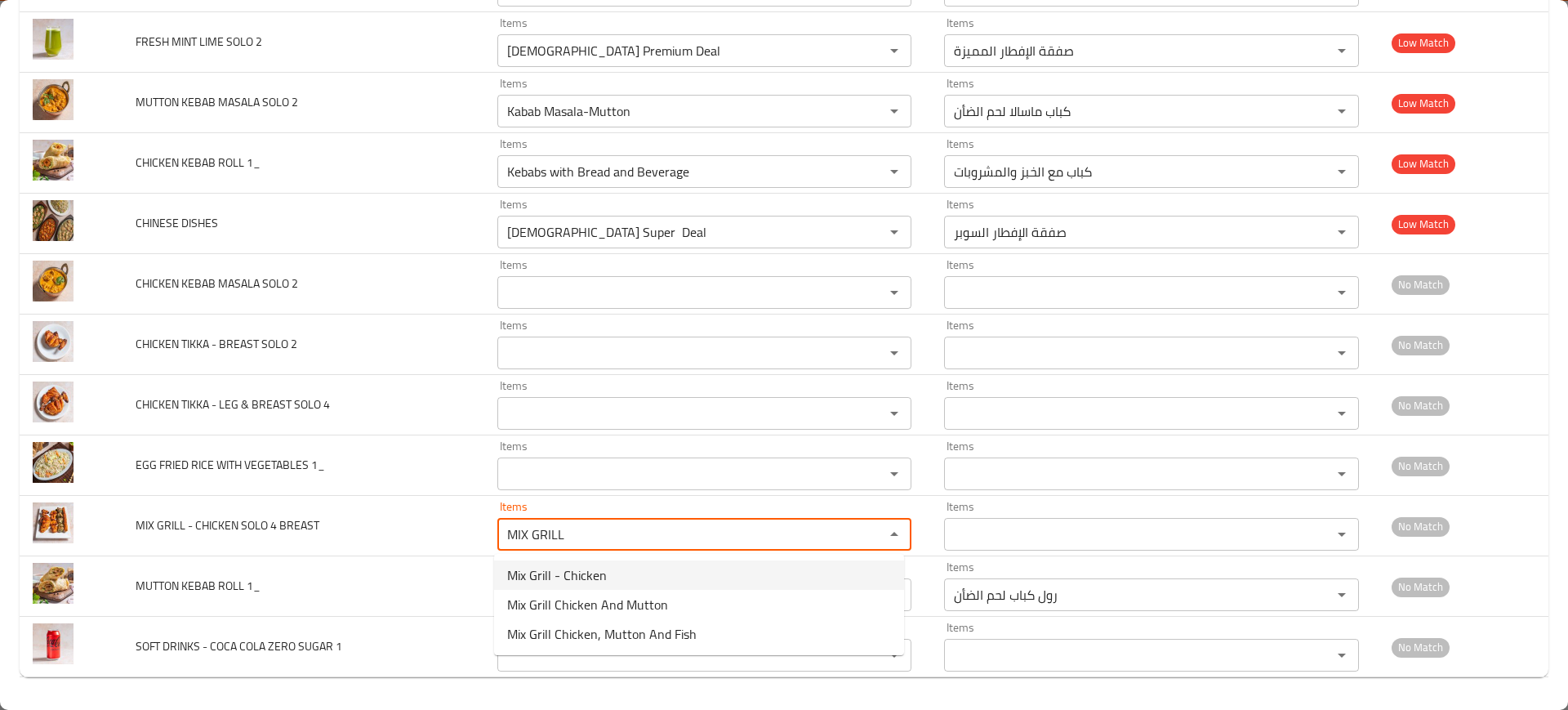
click at [583, 583] on span "Mix Grill - Chicken" at bounding box center [558, 576] width 100 height 20
type BREAST "Mix Grill - Chicken"
type BREAST-ar "ميكس جريل -دجاج"
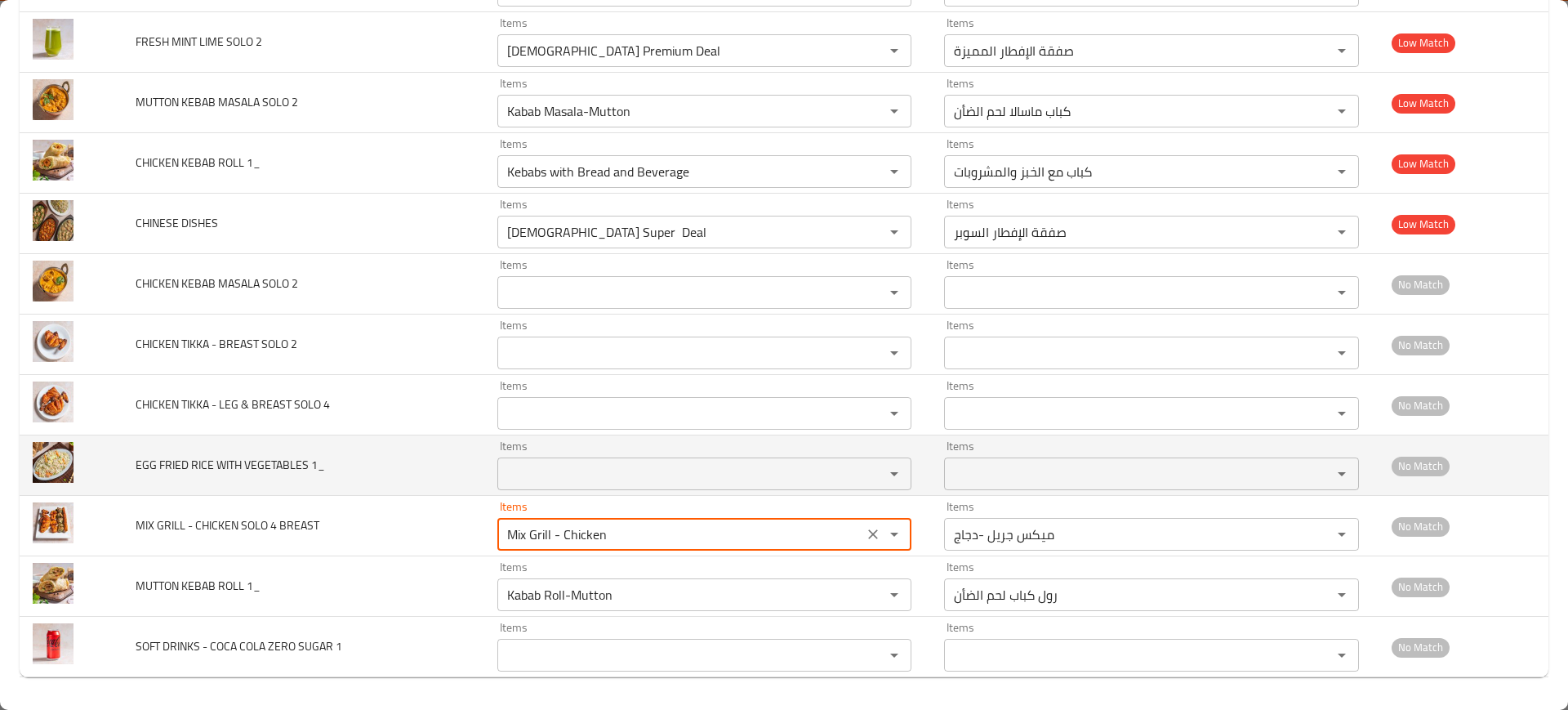
type BREAST "Mix Grill - Chicken"
click at [173, 467] on span "EGG FRIED RICE WITH VEGETABLES 1_" at bounding box center [231, 464] width 190 height 21
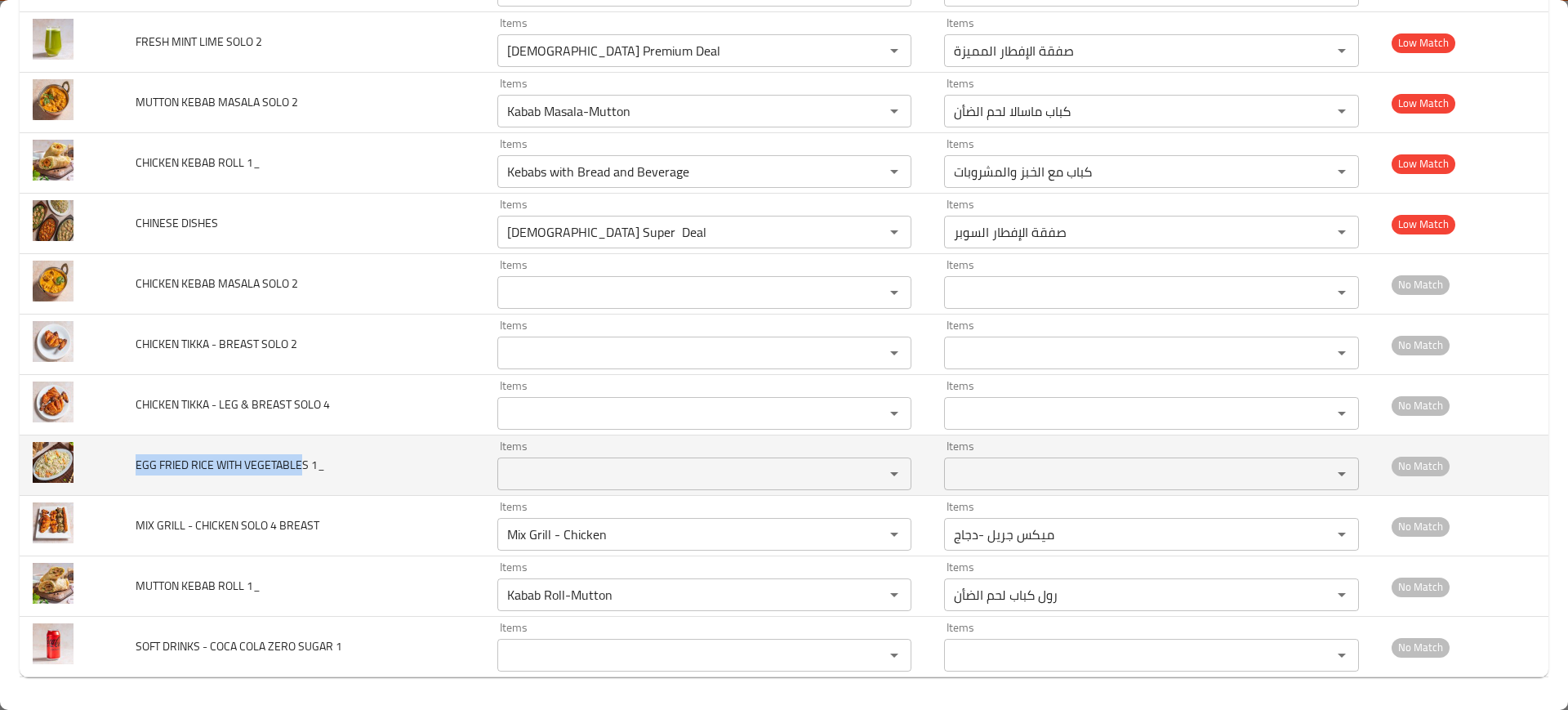
drag, startPoint x: 136, startPoint y: 463, endPoint x: 304, endPoint y: 456, distance: 168.1
click at [304, 456] on span "EGG FRIED RICE WITH VEGETABLES 1_" at bounding box center [231, 464] width 190 height 21
click at [598, 487] on div "Items" at bounding box center [705, 474] width 415 height 33
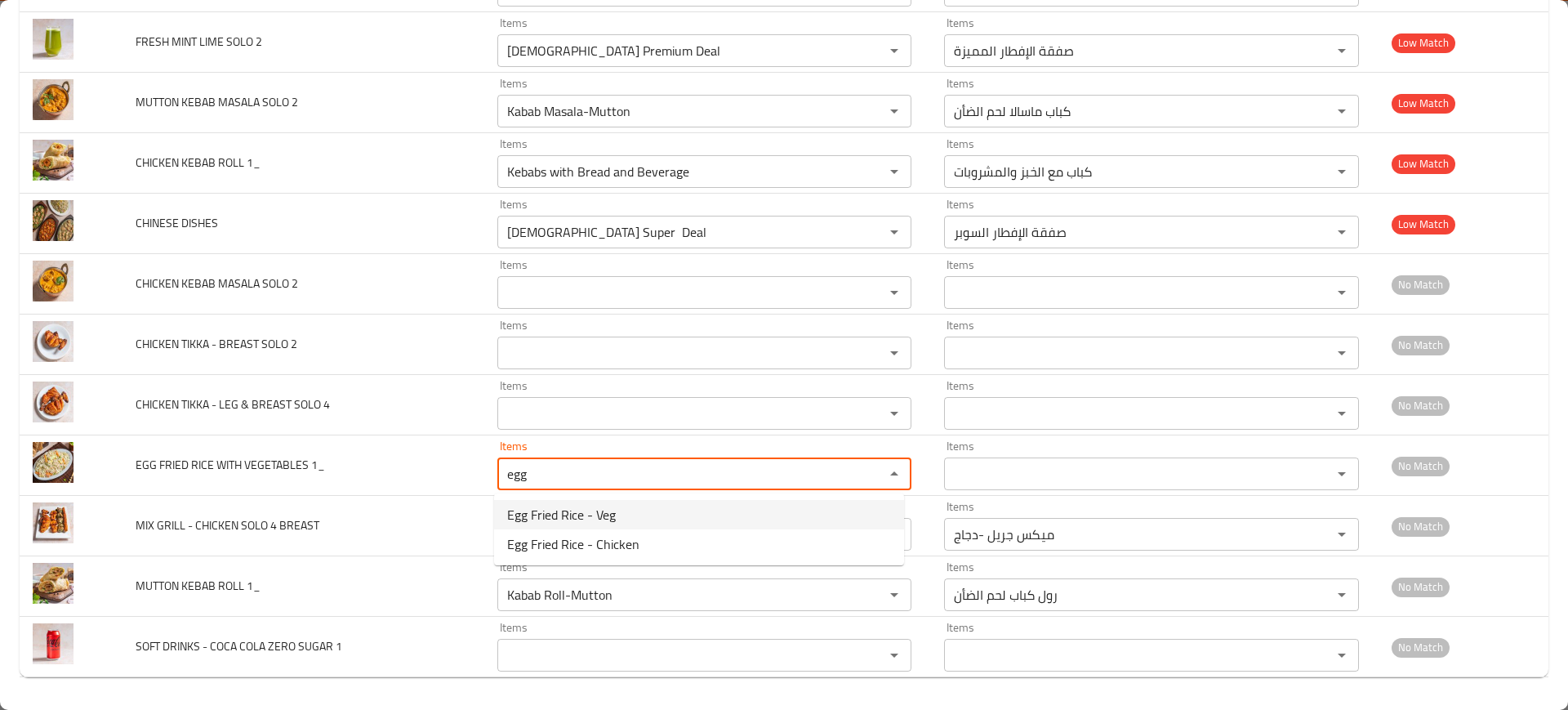
click at [606, 510] on span "Egg Fried Rice - Veg" at bounding box center [562, 515] width 109 height 20
type 1_ "Egg Fried Rice - Veg"
type 1_-ar "ارز مقلي بالبيض بالخضروات"
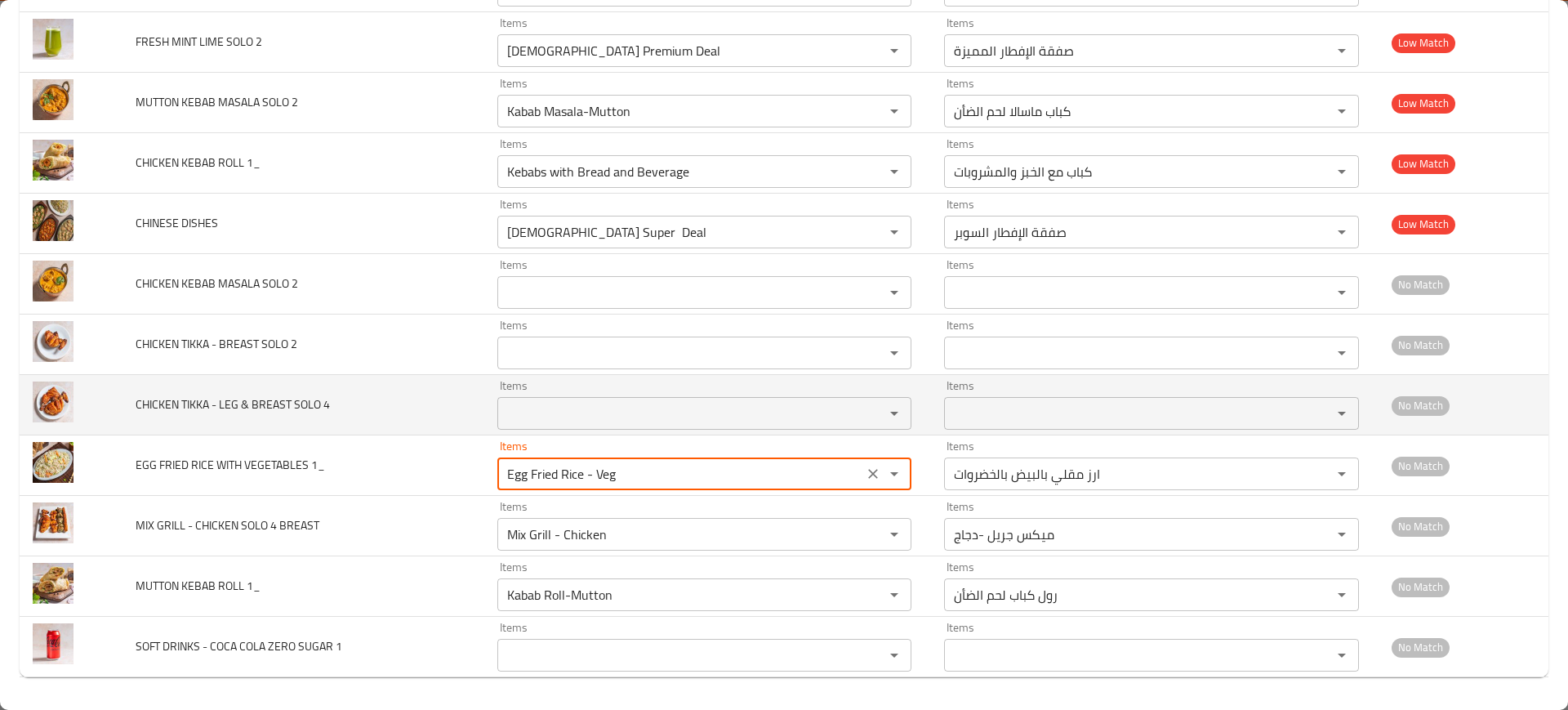
click at [498, 413] on div "Items" at bounding box center [705, 413] width 415 height 33
type 1_ "Egg Fried Rice - Veg"
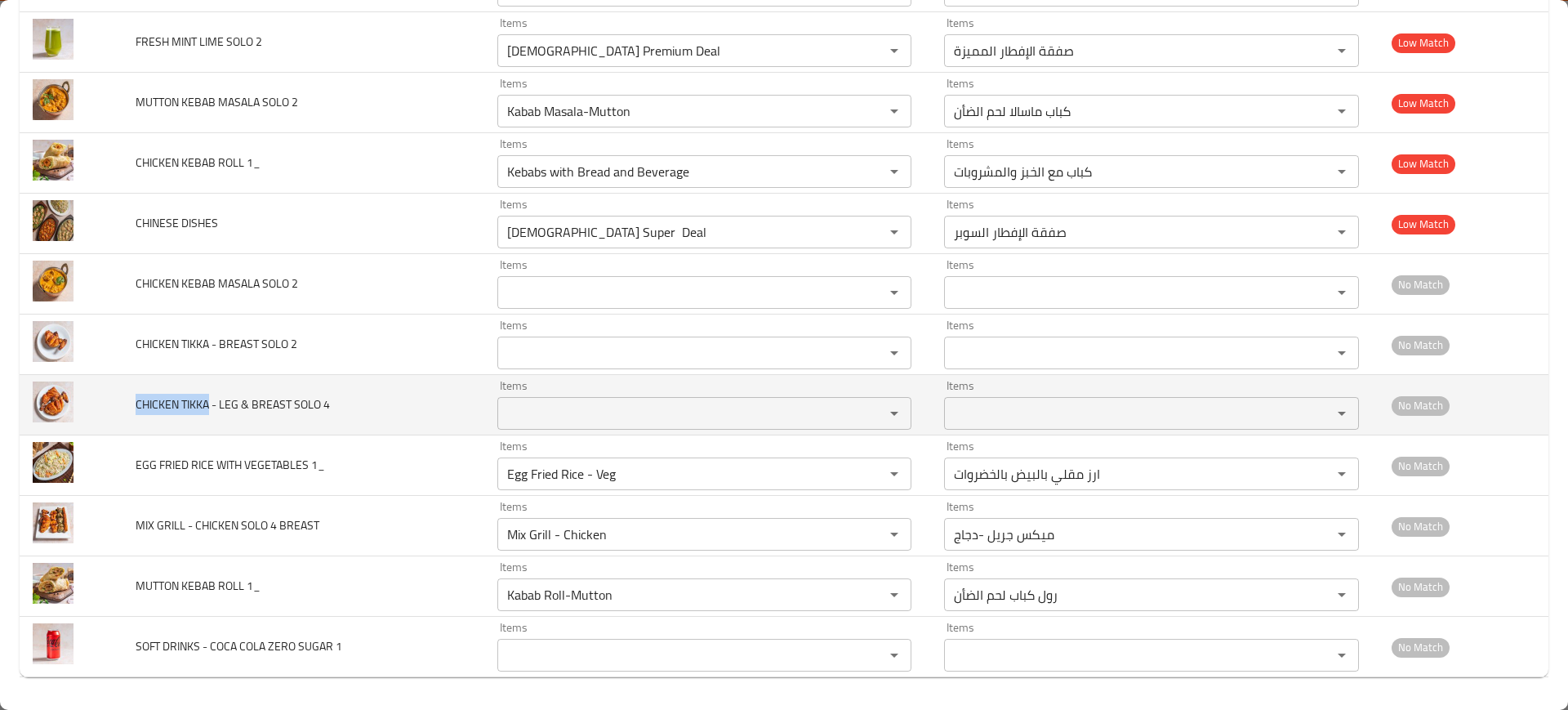
drag, startPoint x: 131, startPoint y: 405, endPoint x: 209, endPoint y: 405, distance: 78.0
click at [209, 405] on td "CHICKEN TIKKA - LEG & BREAST SOLO 4" at bounding box center [303, 405] width 361 height 60
copy span "CHICKEN TIKKA"
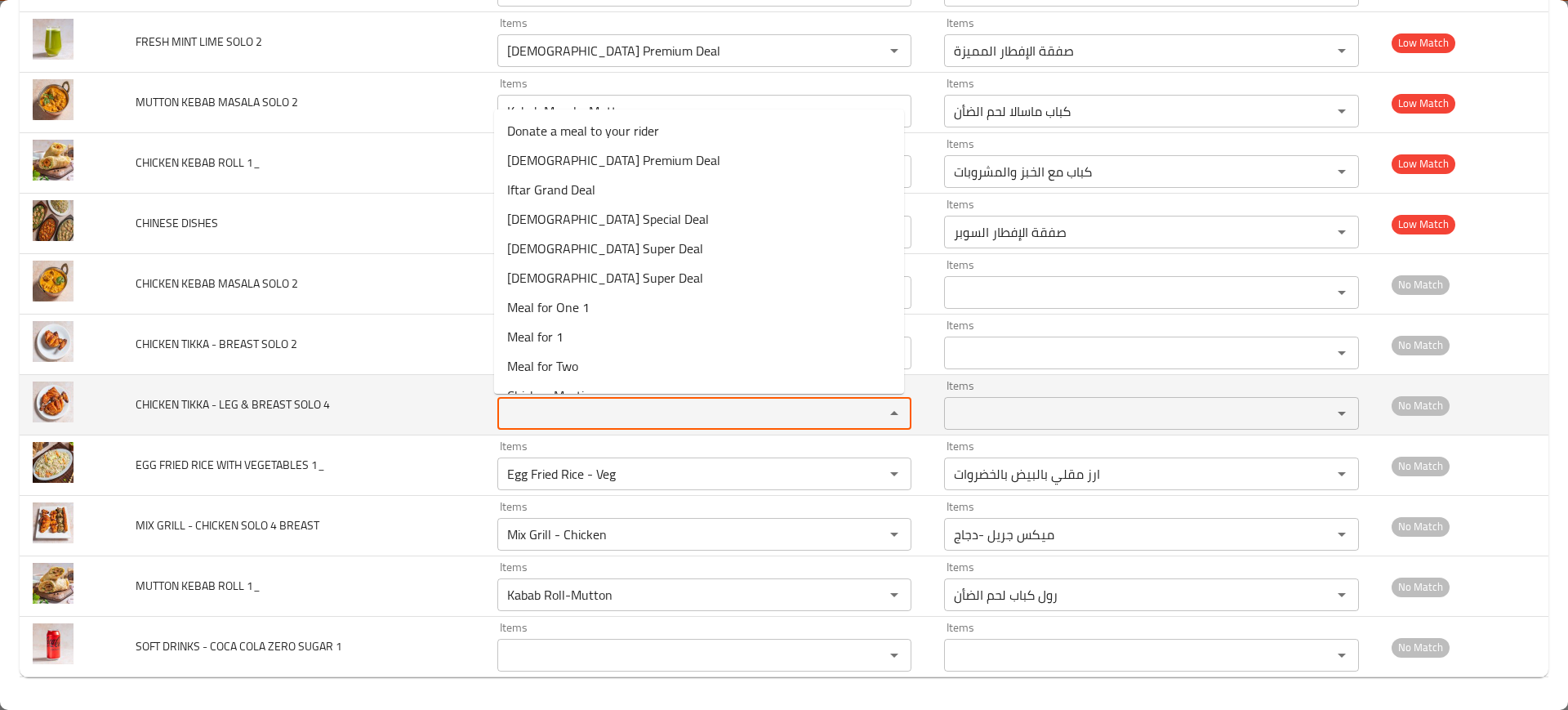
click at [602, 414] on 4 "Items" at bounding box center [681, 413] width 357 height 23
paste 4 "CHICKEN TIKKA"
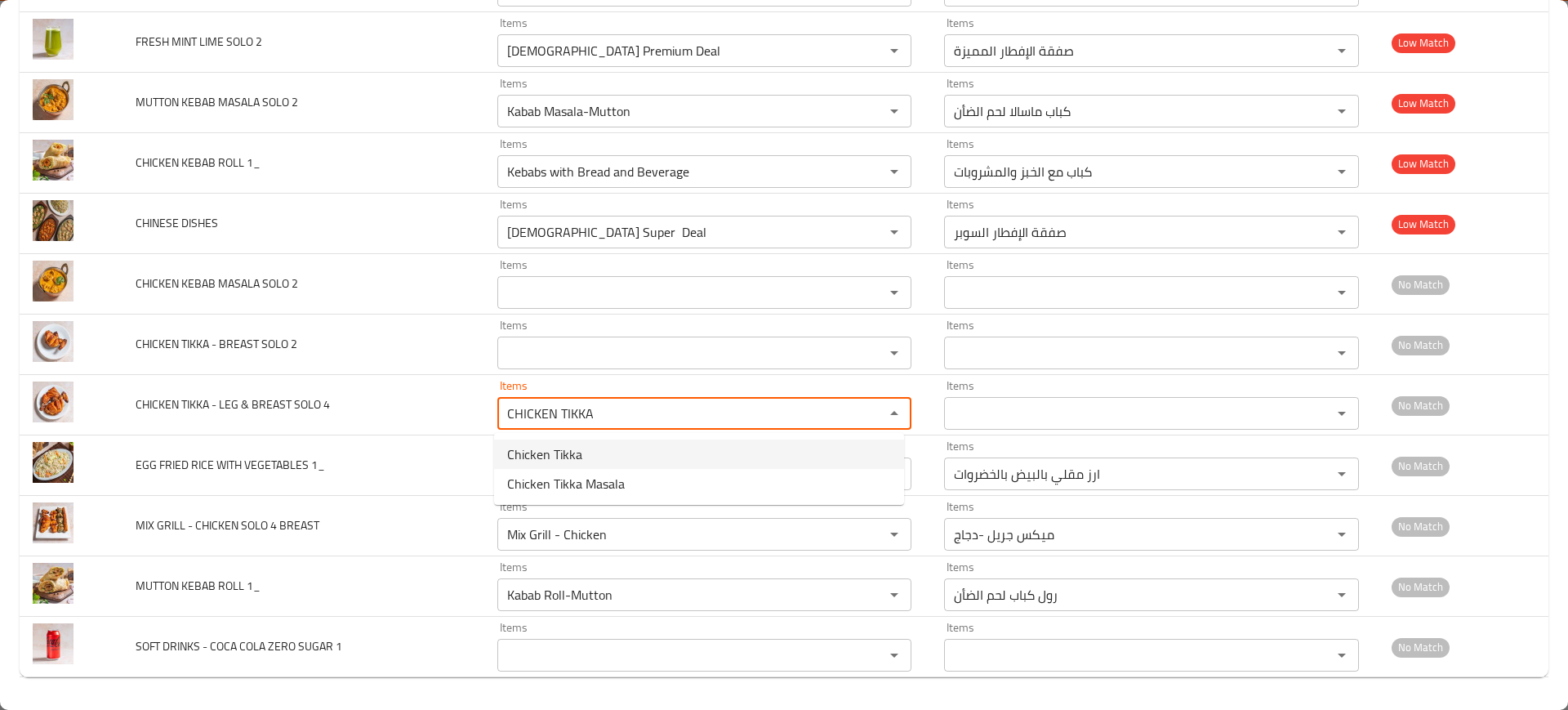
click at [614, 454] on 4-option-0 "Chicken Tikka" at bounding box center [699, 454] width 410 height 29
type 4 "Chicken Tikka"
type 4-ar "دجاج تكا"
type 4 "Chicken Tikka"
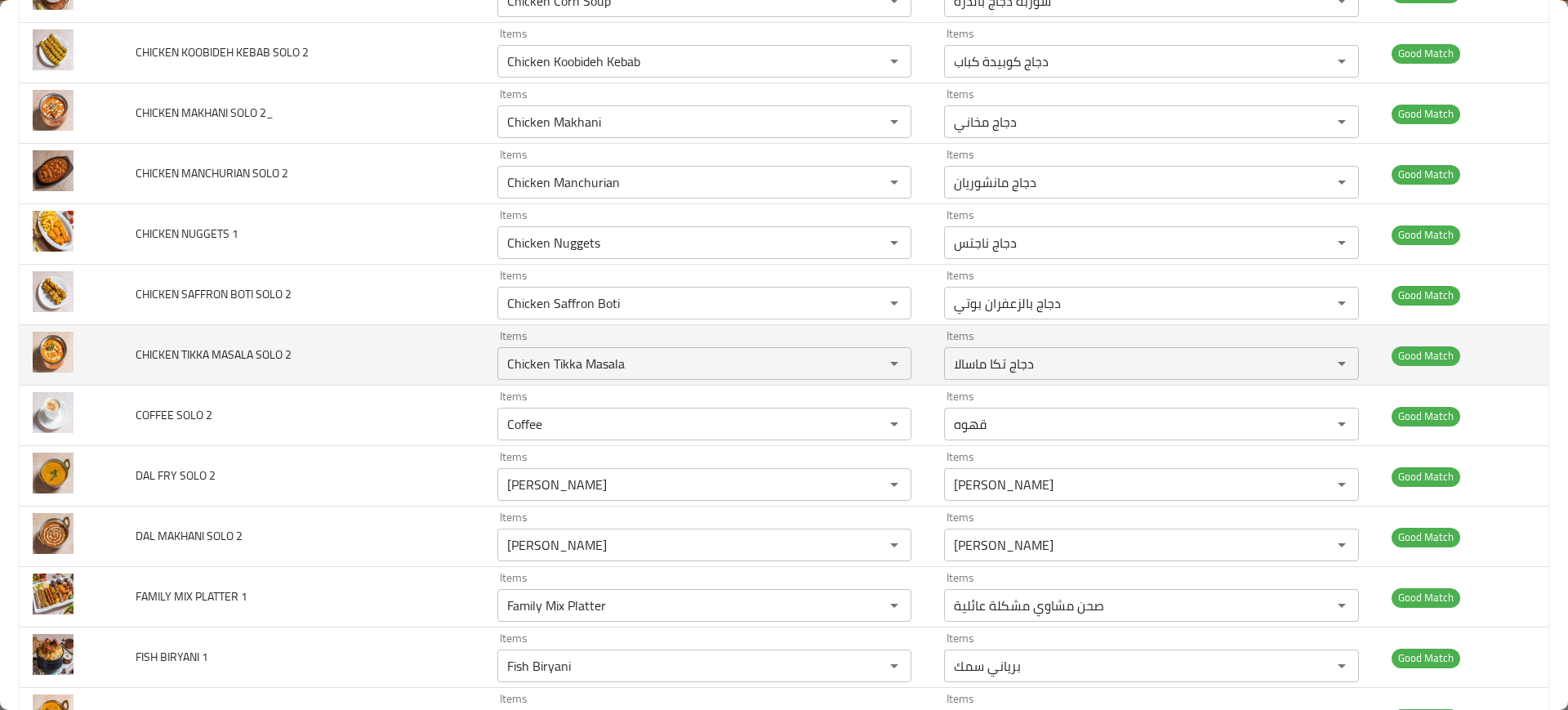
scroll to position [4219, 0]
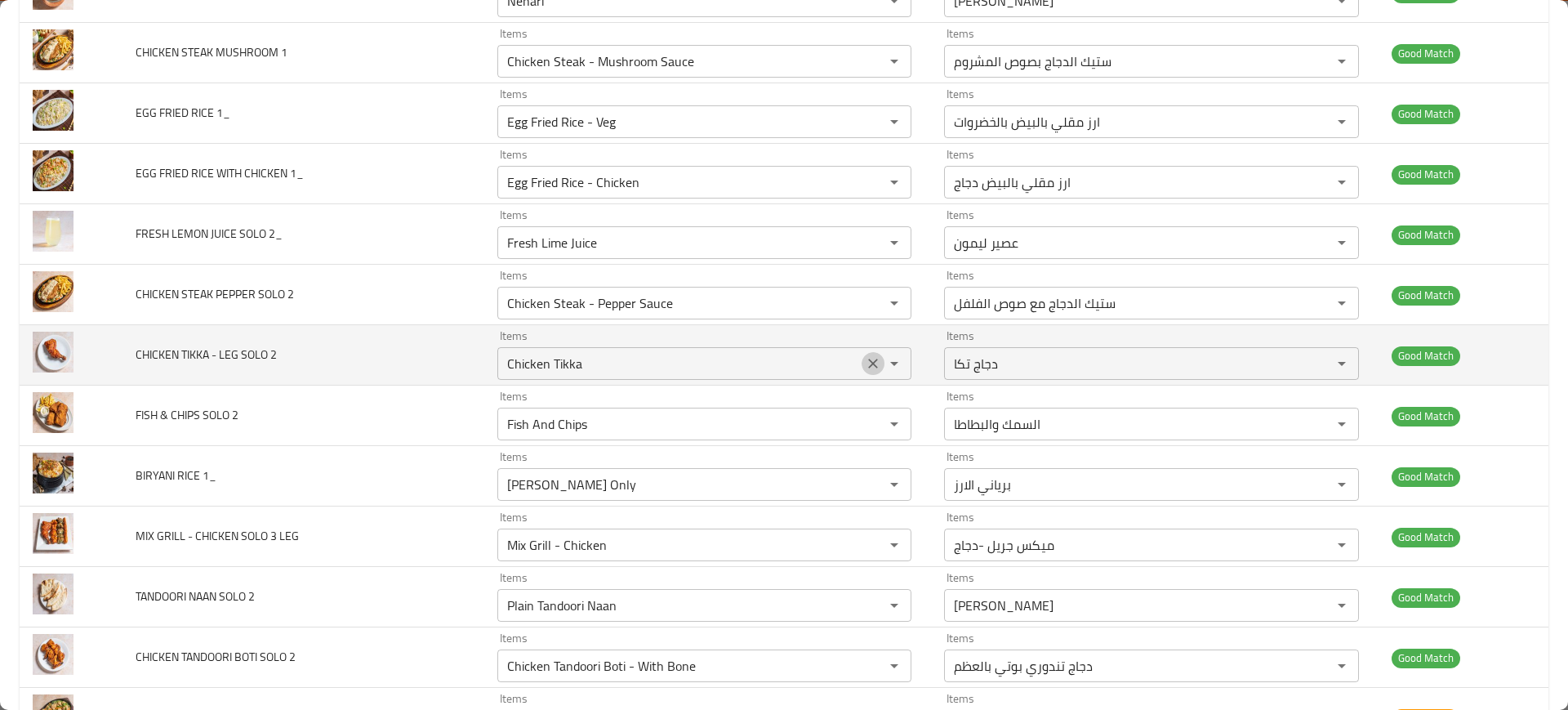
click at [865, 365] on icon "Clear" at bounding box center [873, 364] width 16 height 16
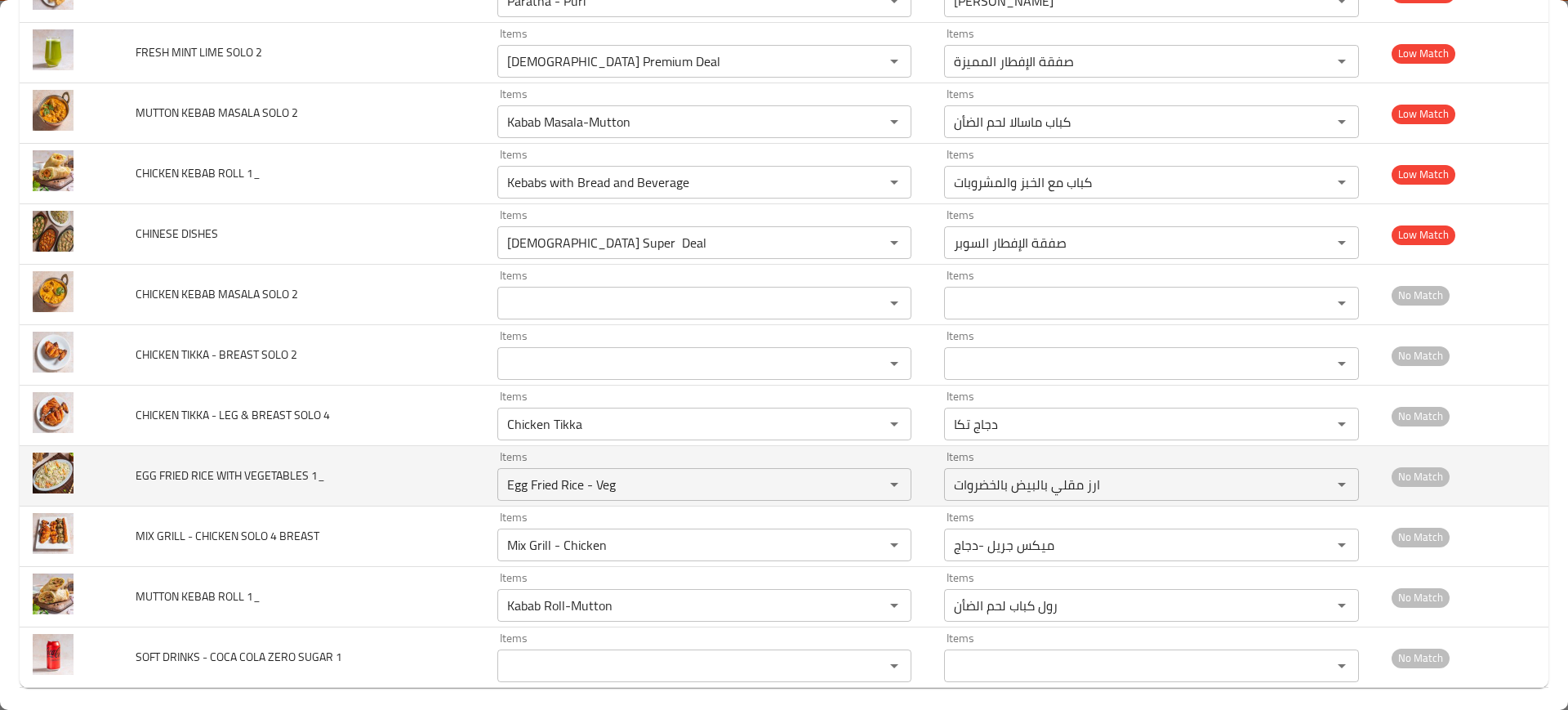
scroll to position [5802, 0]
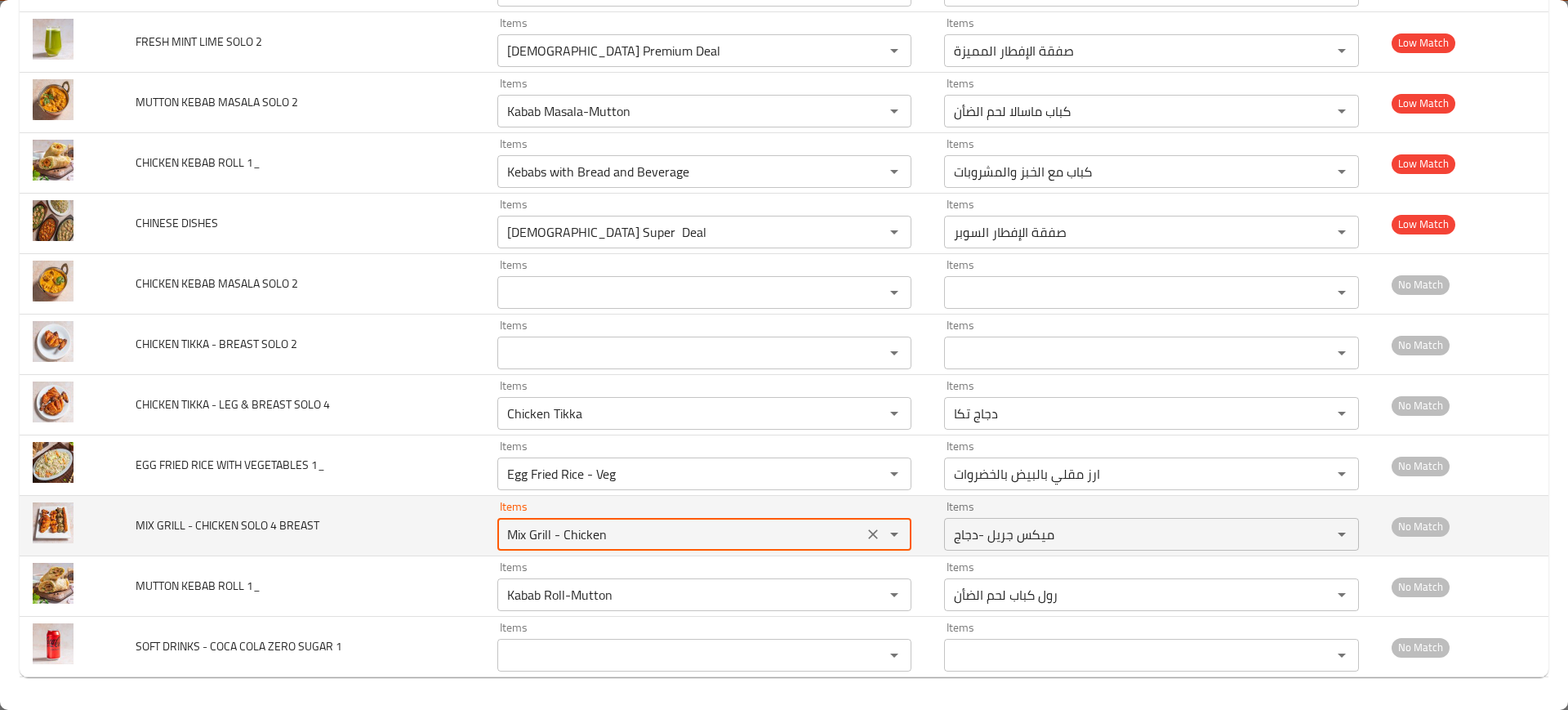
click at [506, 531] on BREAST "Mix Grill - Chicken" at bounding box center [681, 534] width 357 height 23
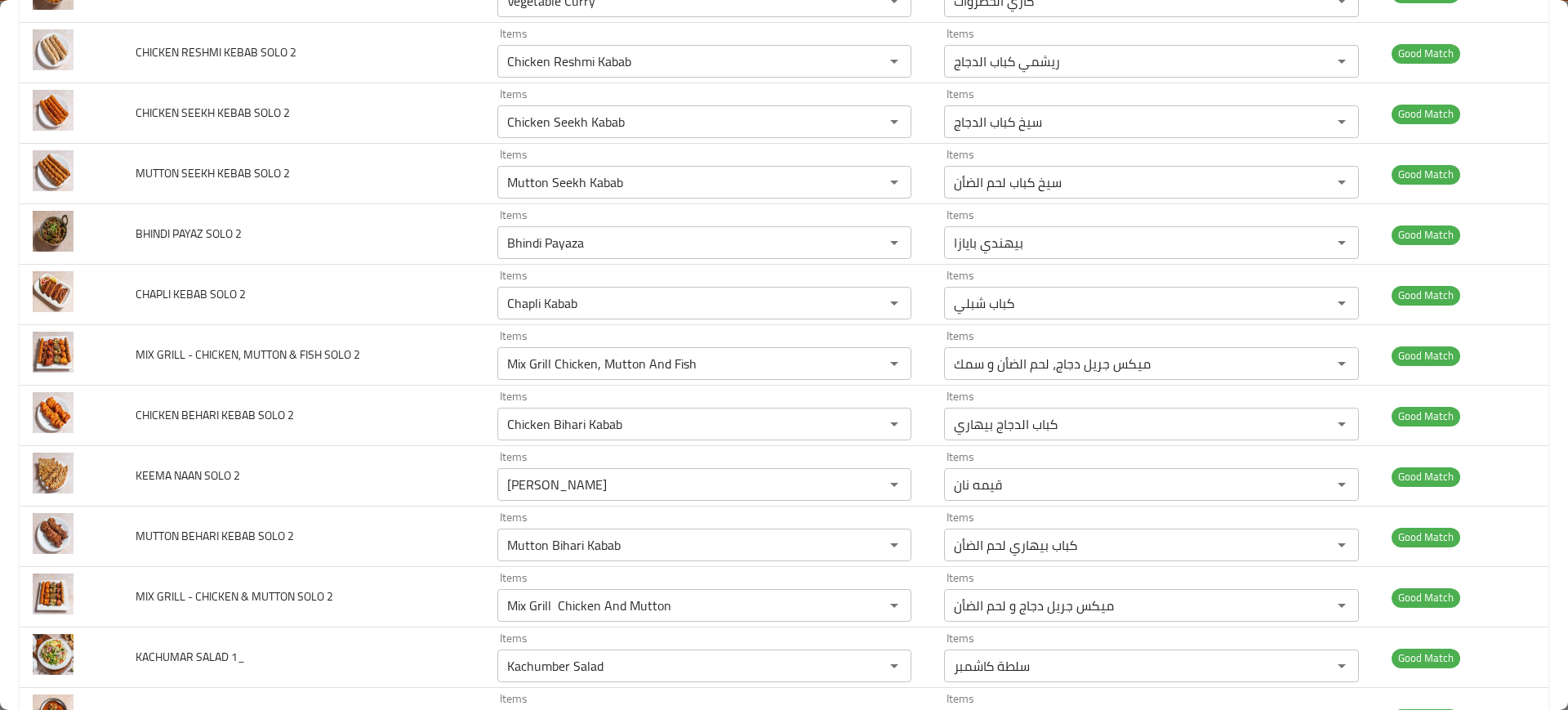
scroll to position [4400, 0]
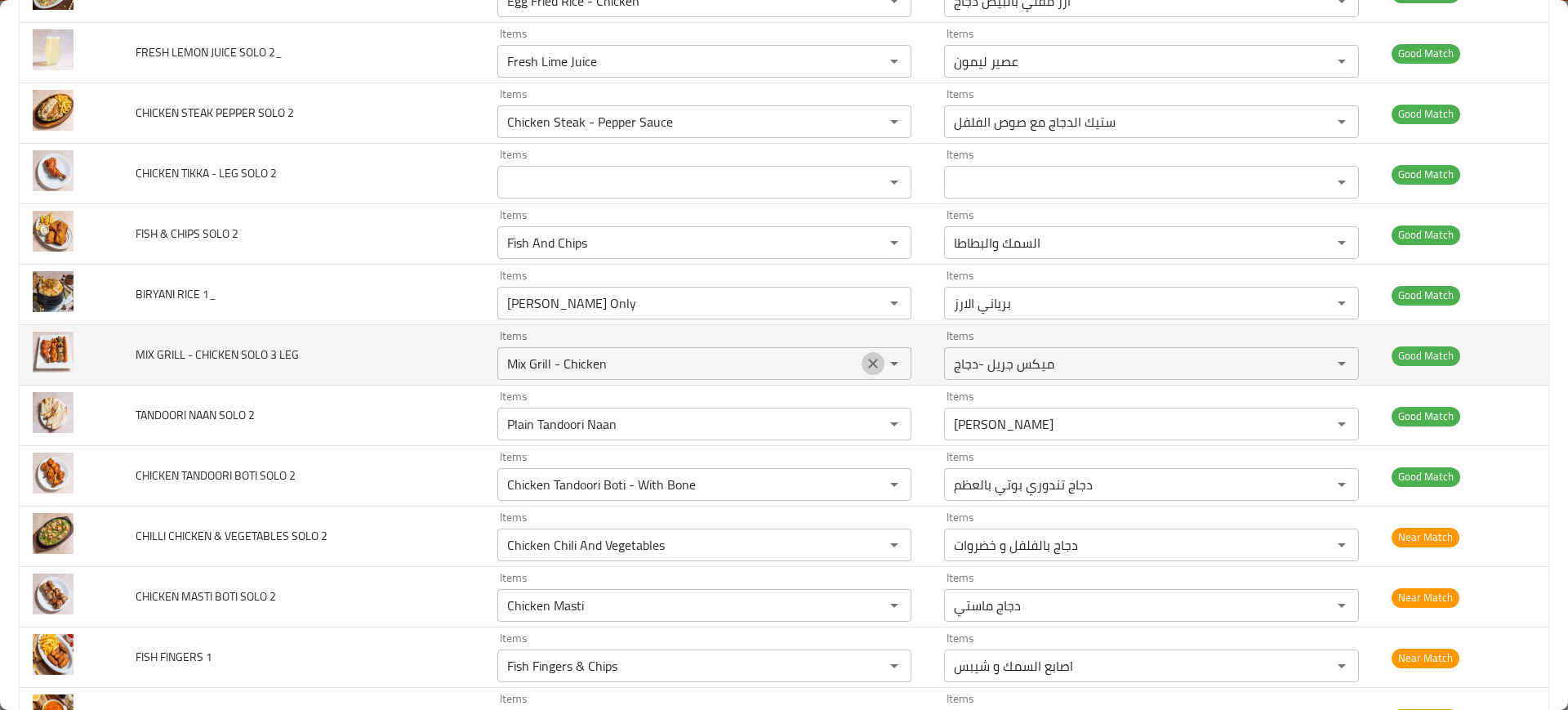
click at [869, 362] on icon "Clear" at bounding box center [873, 364] width 16 height 16
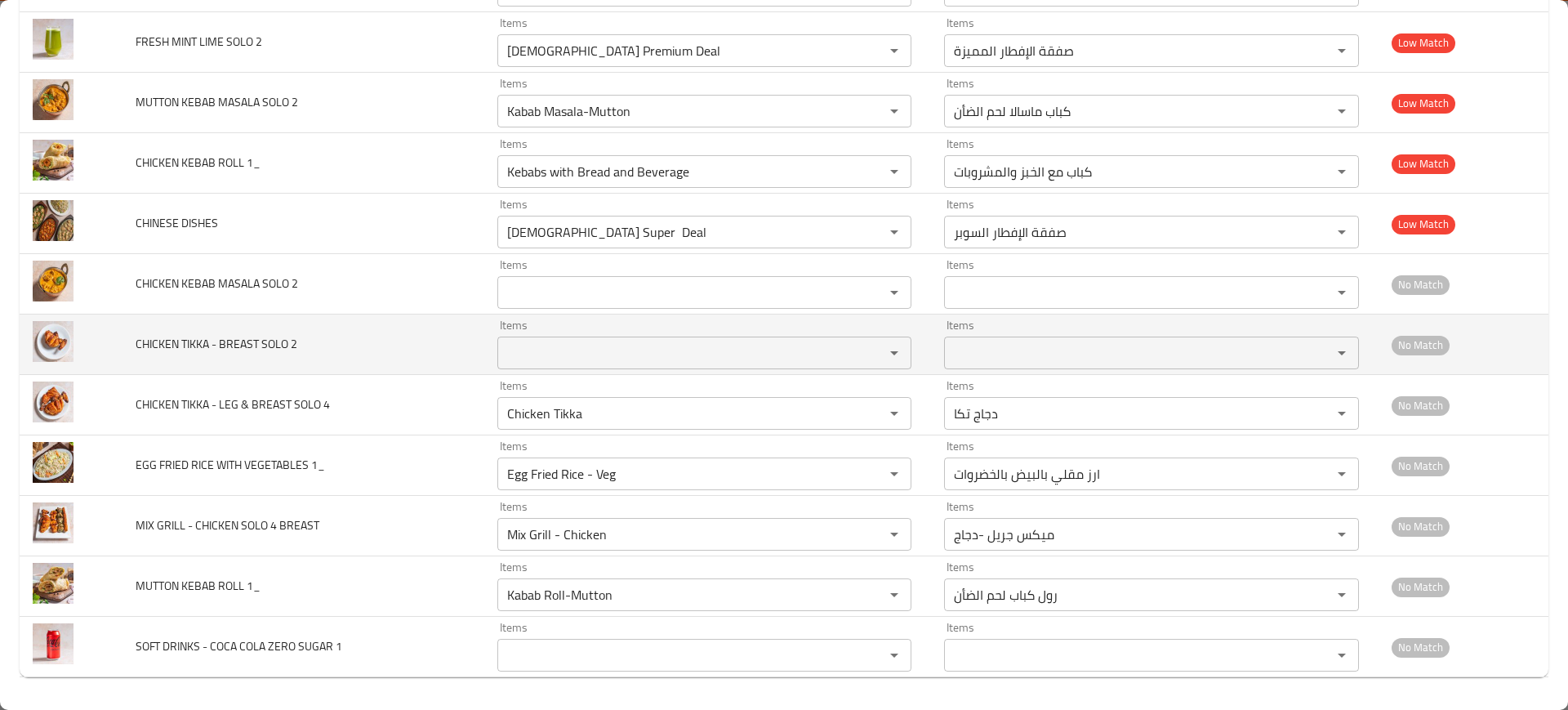
click at [563, 353] on 2 "Items" at bounding box center [681, 353] width 357 height 23
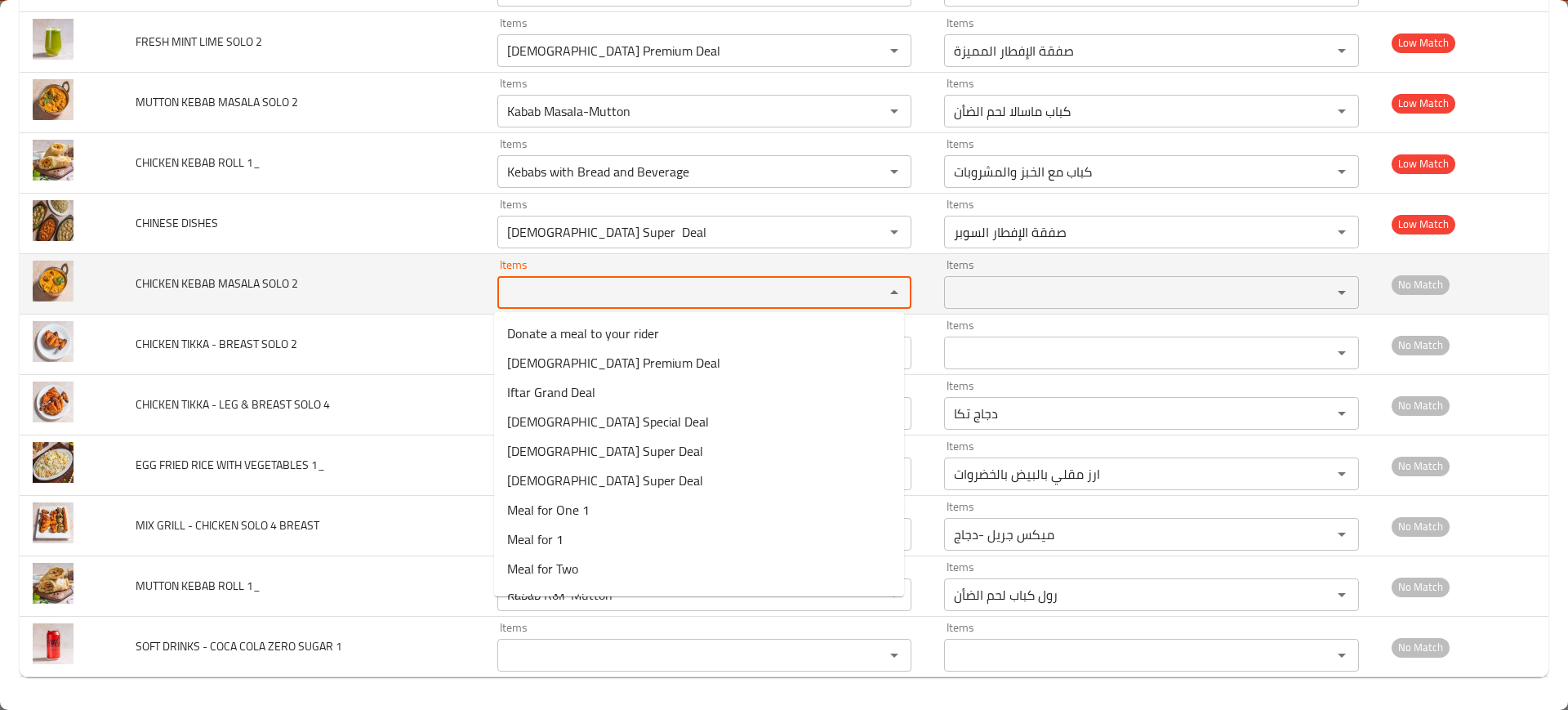
click at [583, 296] on 2 "Items" at bounding box center [681, 292] width 357 height 23
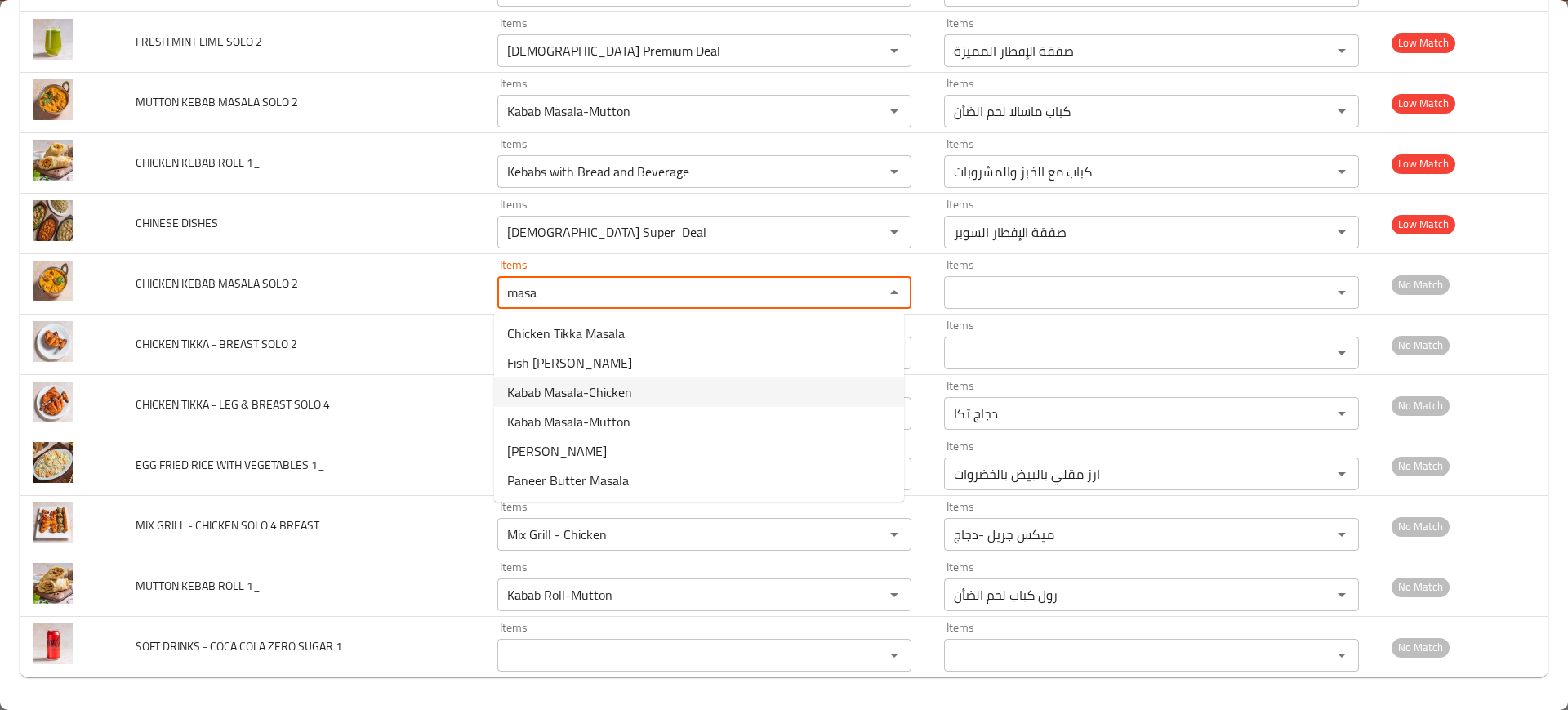
click at [552, 389] on span "Kabab Masala-Chicken" at bounding box center [570, 392] width 125 height 20
type 2 "Kabab Masala-Chicken"
type 2-ar "كباب الدجاج ماسالا"
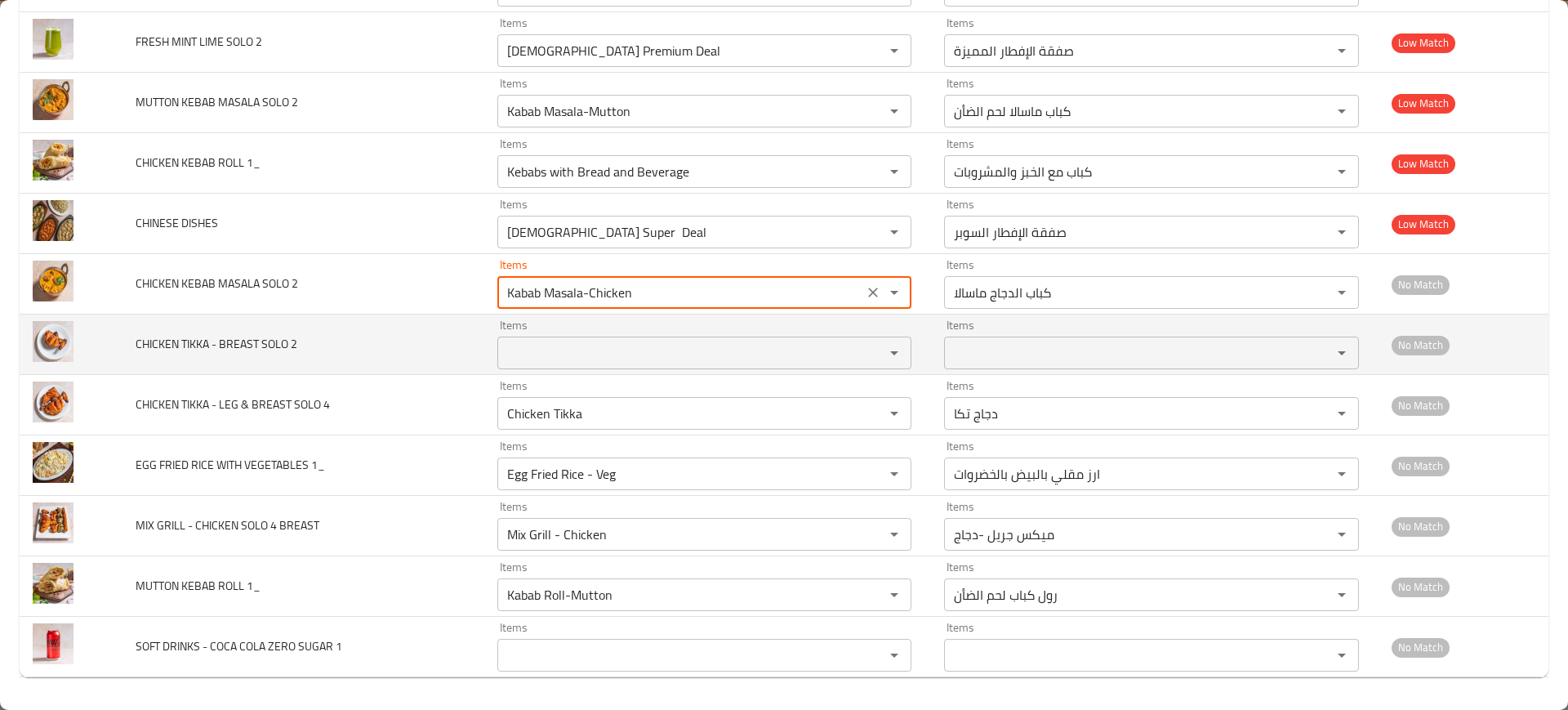
type 2 "Kabab Masala-Chicken"
click at [441, 316] on td "CHICKEN TIKKA - BREAST SOLO 2" at bounding box center [303, 345] width 361 height 60
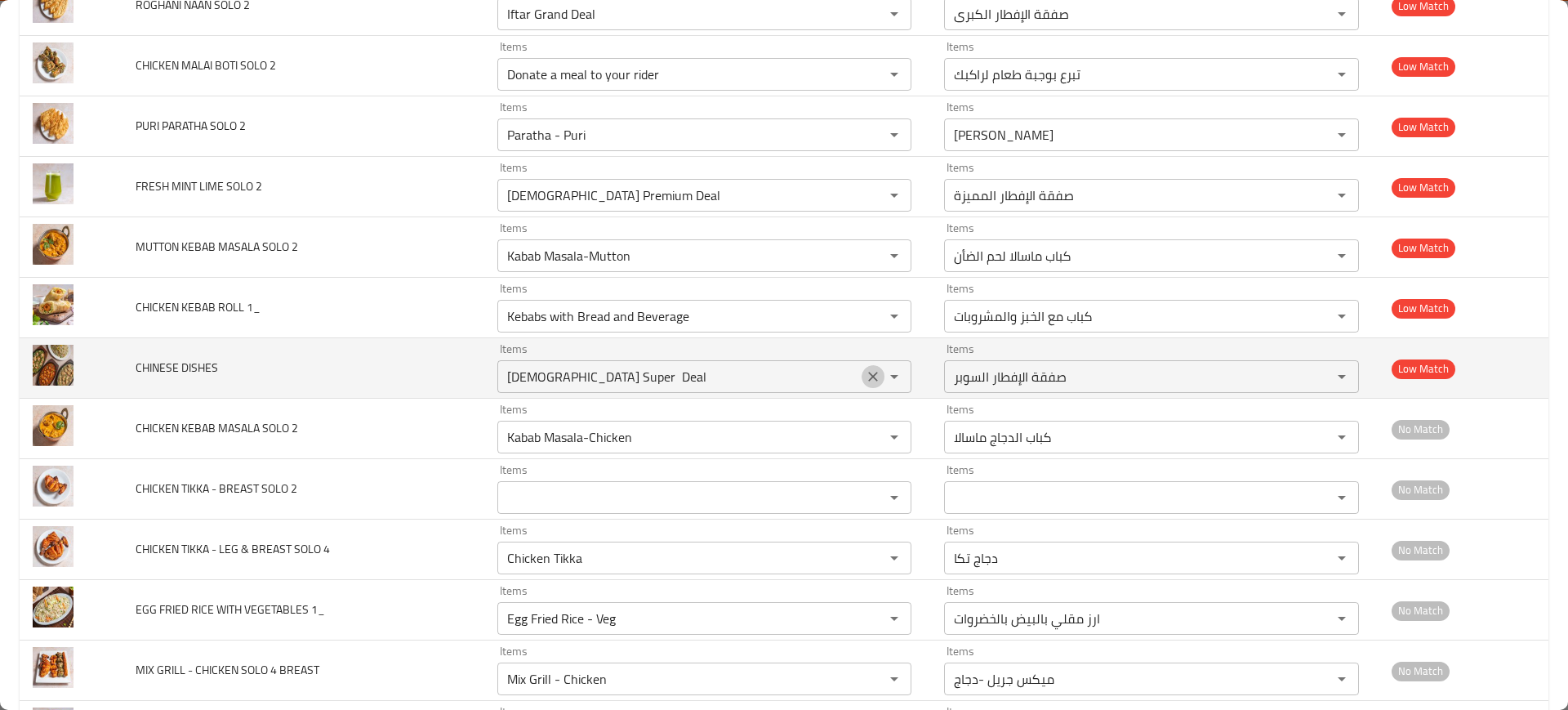
click at [866, 371] on icon "Clear" at bounding box center [873, 377] width 16 height 16
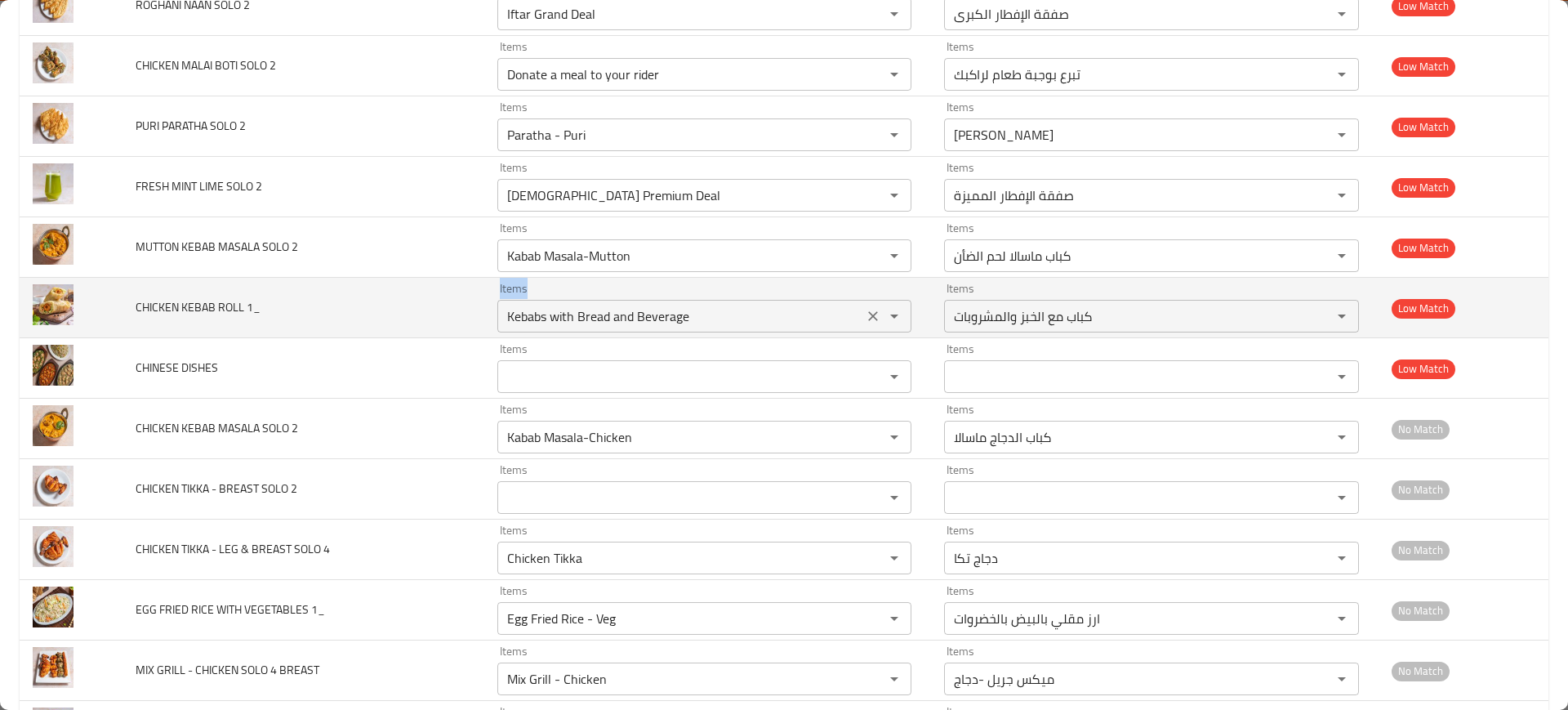
drag, startPoint x: 381, startPoint y: 289, endPoint x: 544, endPoint y: 320, distance: 165.9
click at [544, 320] on tr "CHICKEN KEBAB ROLL 1_ Items Kebabs with Bread and Beverage Items Items كباب مع …" at bounding box center [784, 308] width 1529 height 60
click at [534, 319] on div at bounding box center [534, 319] width 0 height 0
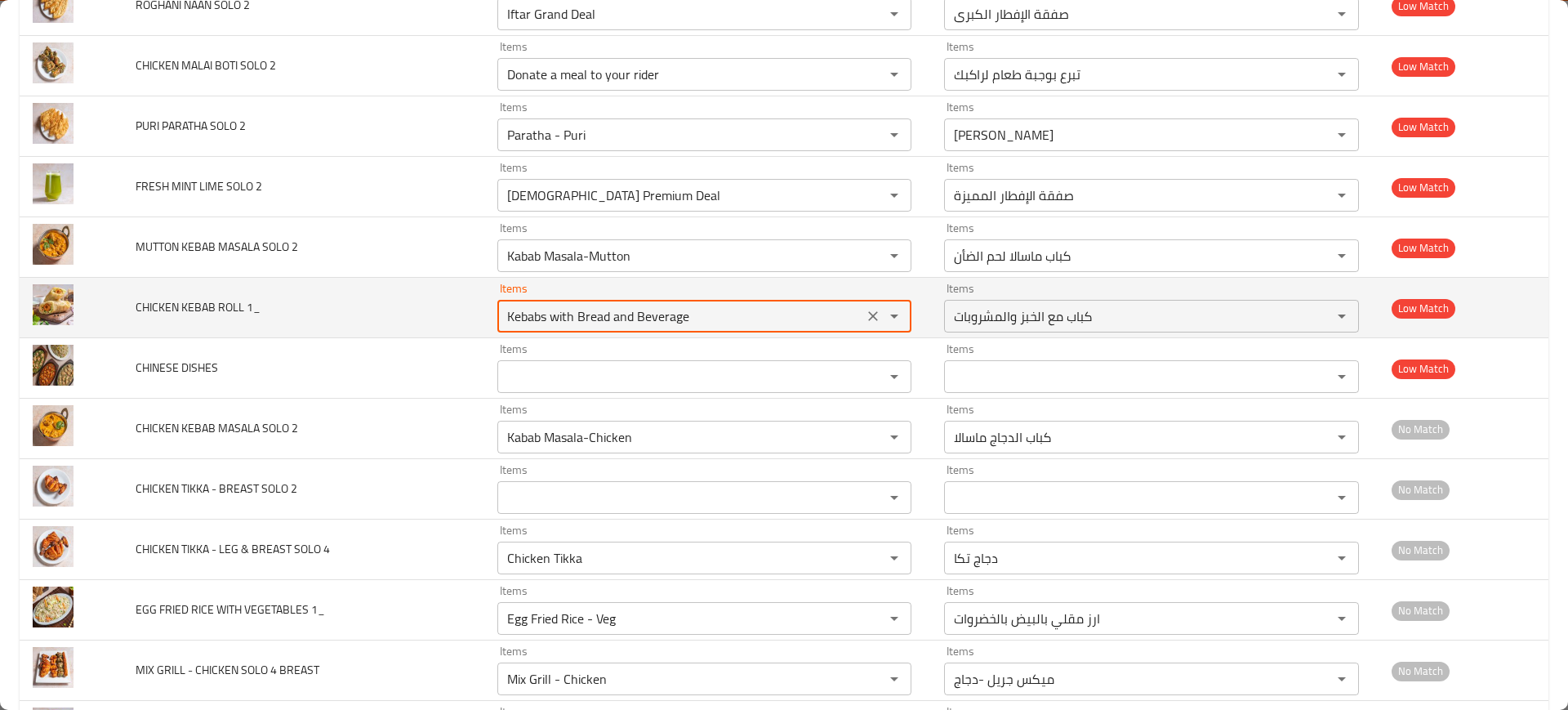
click at [544, 320] on 1_ "Kebabs with Bread and Beverage" at bounding box center [681, 316] width 357 height 23
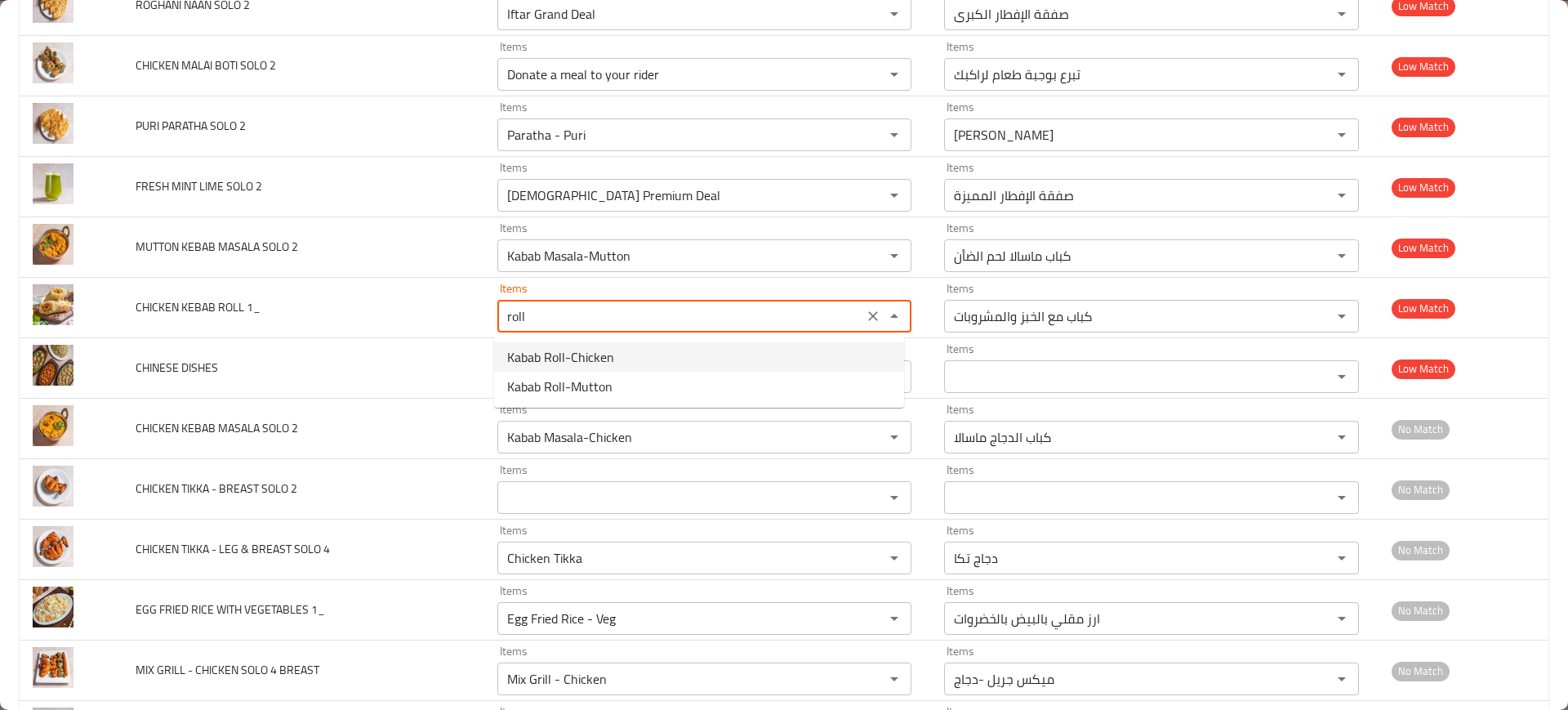
click at [563, 351] on span "Kabab Roll-Chicken" at bounding box center [561, 357] width 107 height 20
type 1_ "Kabab Roll-Chicken"
type 1_-ar "رول كباب الدجاج"
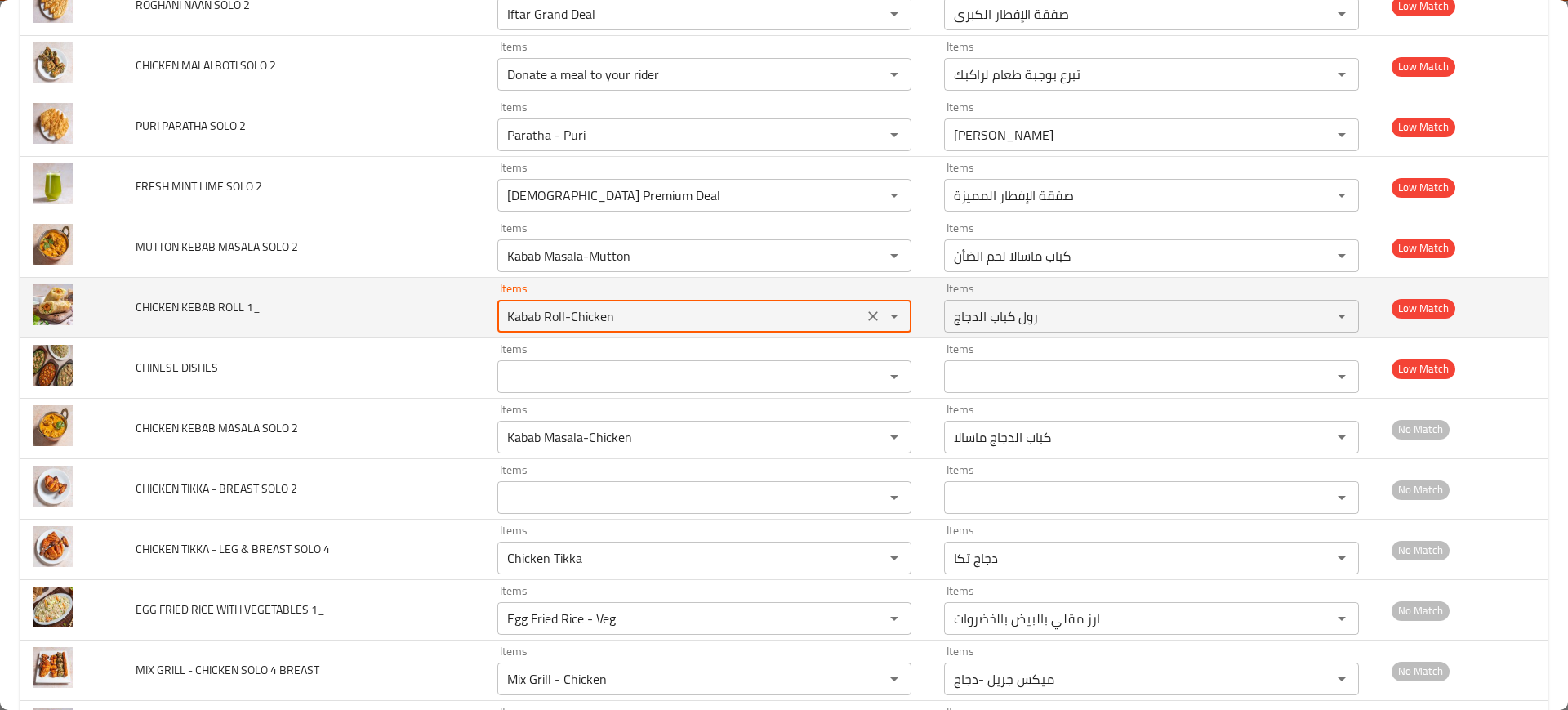
type 1_ "Kabab Roll-Chicken"
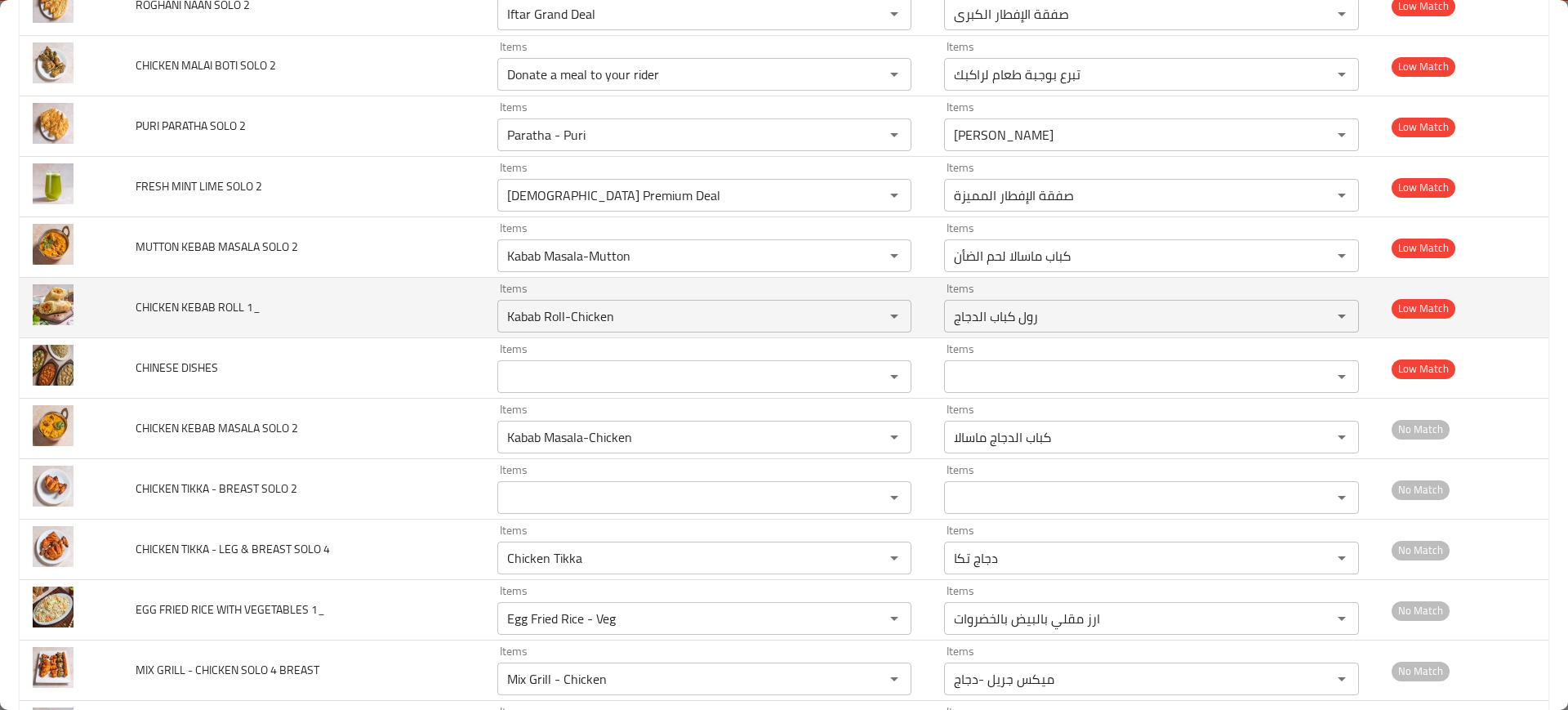
click at [386, 289] on td "CHICKEN KEBAB ROLL 1_" at bounding box center [303, 308] width 361 height 60
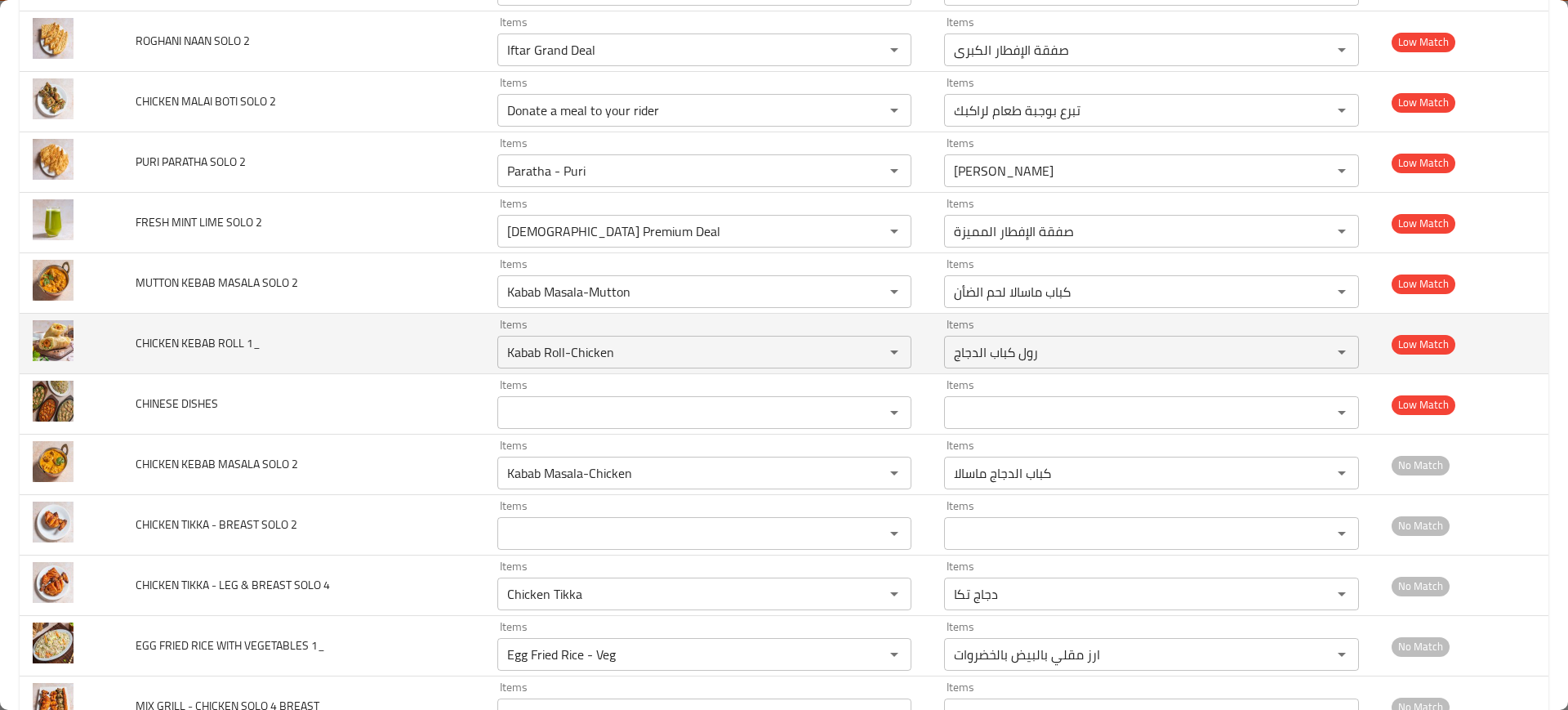
scroll to position [5586, 0]
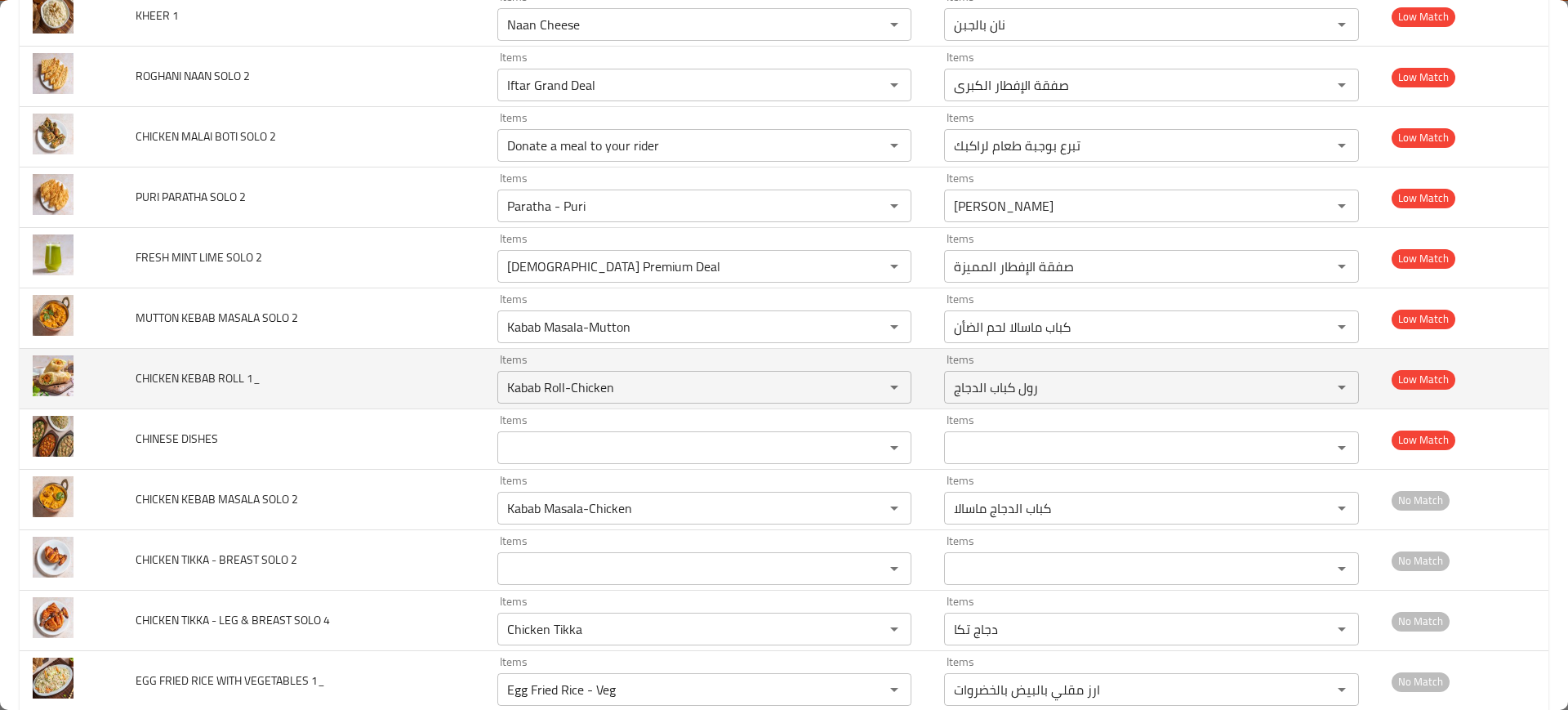
click at [434, 388] on td "CHICKEN KEBAB ROLL 1_" at bounding box center [303, 379] width 361 height 60
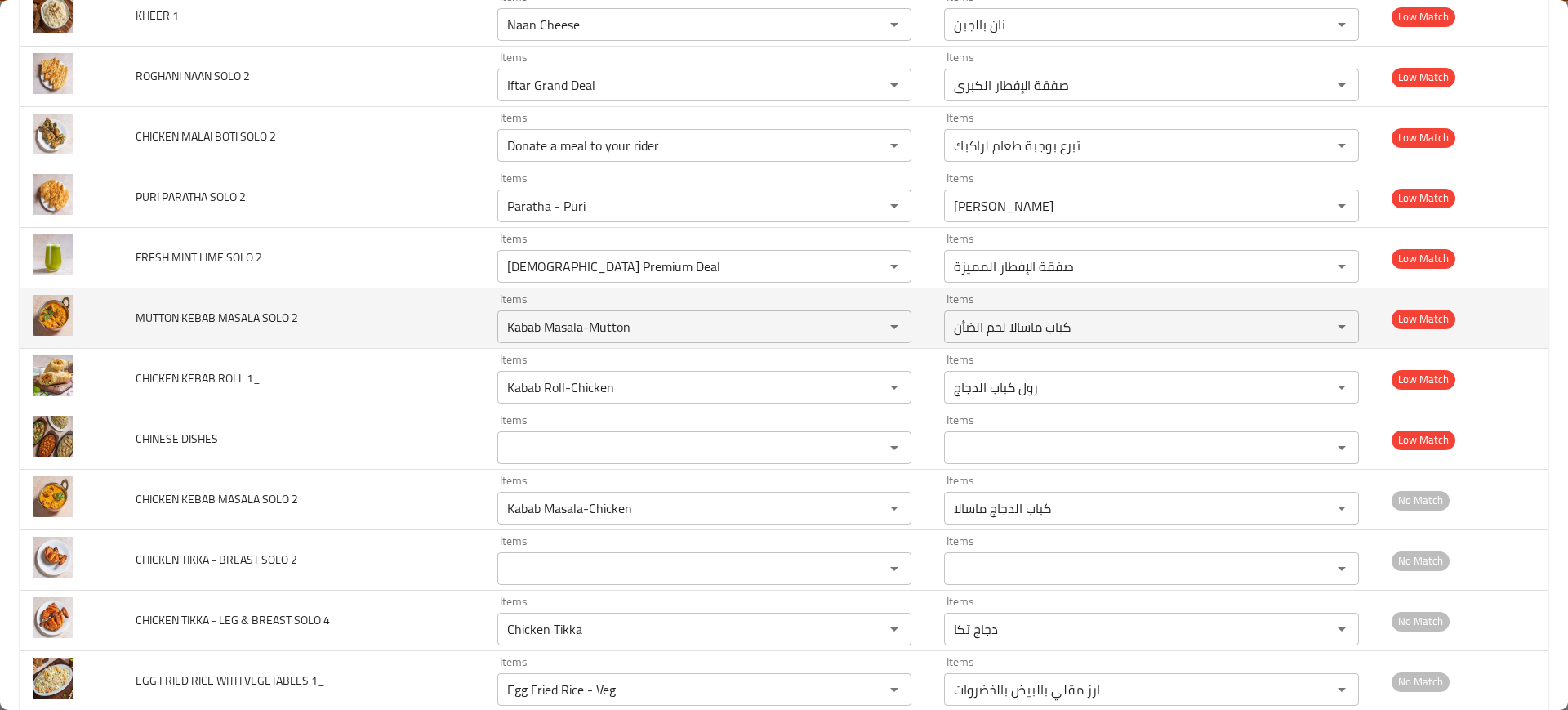
click at [622, 344] on td "Items Kabab Masala-Mutton Items" at bounding box center [709, 319] width 448 height 60
click at [575, 328] on 2 "Kabab Masala-Mutton" at bounding box center [681, 326] width 357 height 23
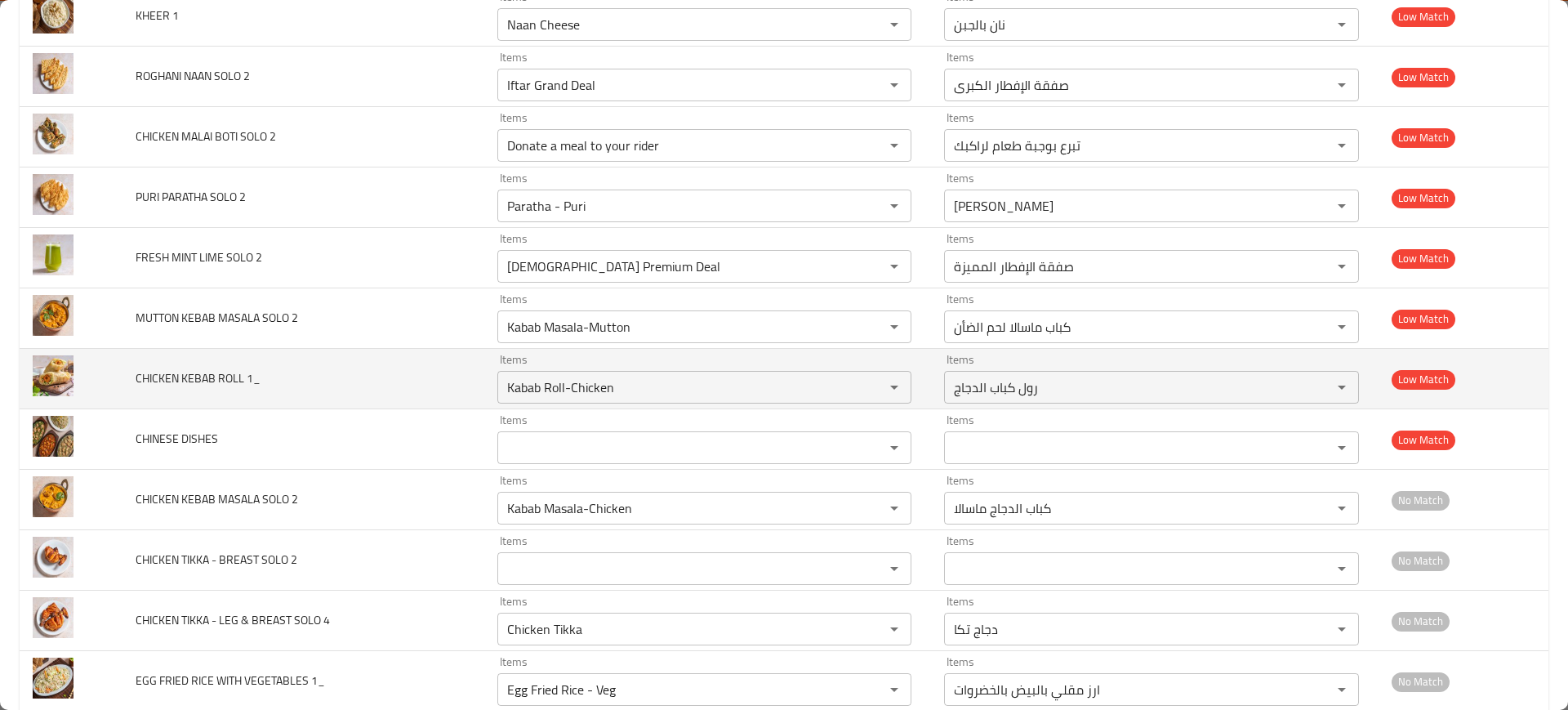
click at [376, 371] on td "CHICKEN KEBAB ROLL 1_" at bounding box center [303, 379] width 361 height 60
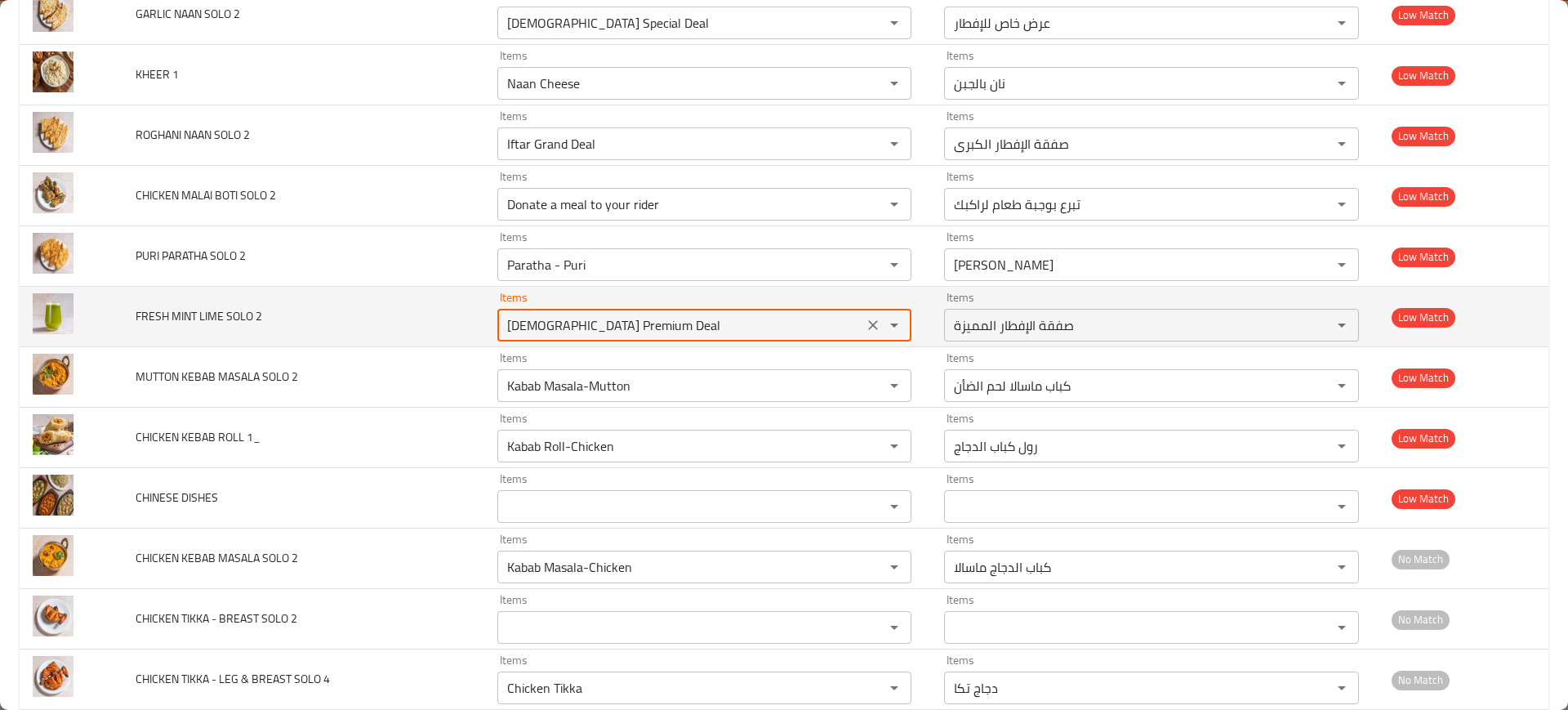
click at [586, 329] on 2 "[DEMOGRAPHIC_DATA] Premium Deal" at bounding box center [681, 325] width 357 height 23
click at [498, 305] on div "Items Items" at bounding box center [705, 317] width 415 height 50
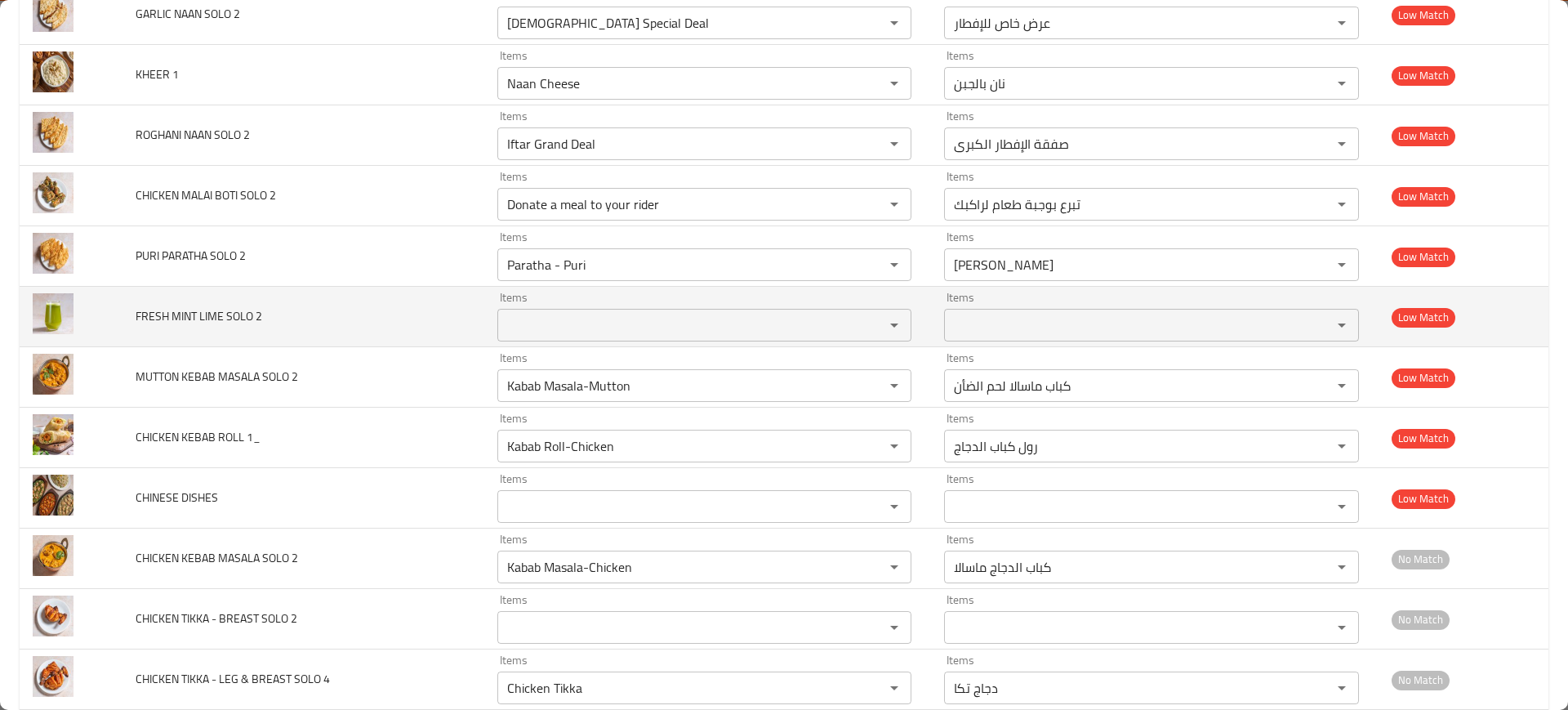
click at [356, 319] on td "FRESH MINT LIME SOLO 2" at bounding box center [303, 317] width 361 height 60
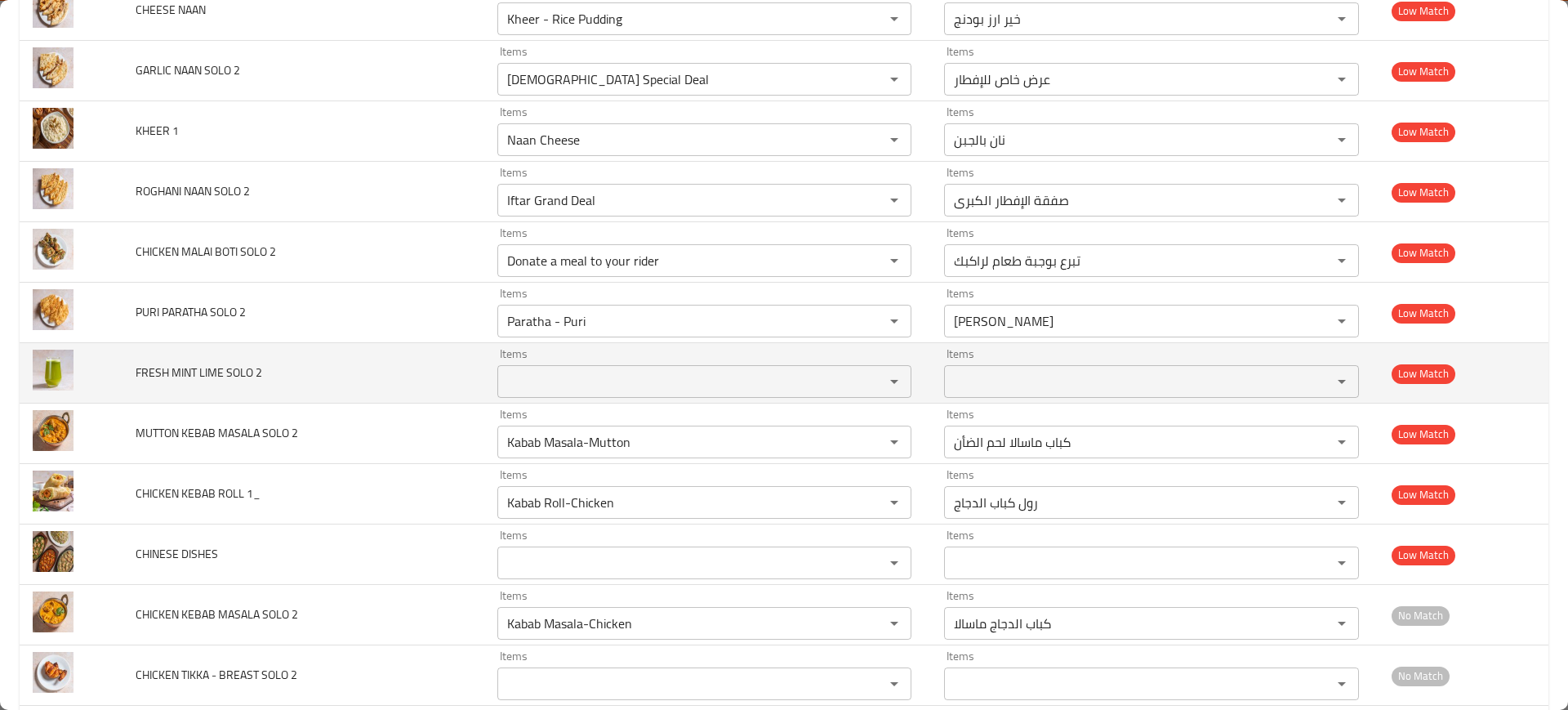
scroll to position [5471, 0]
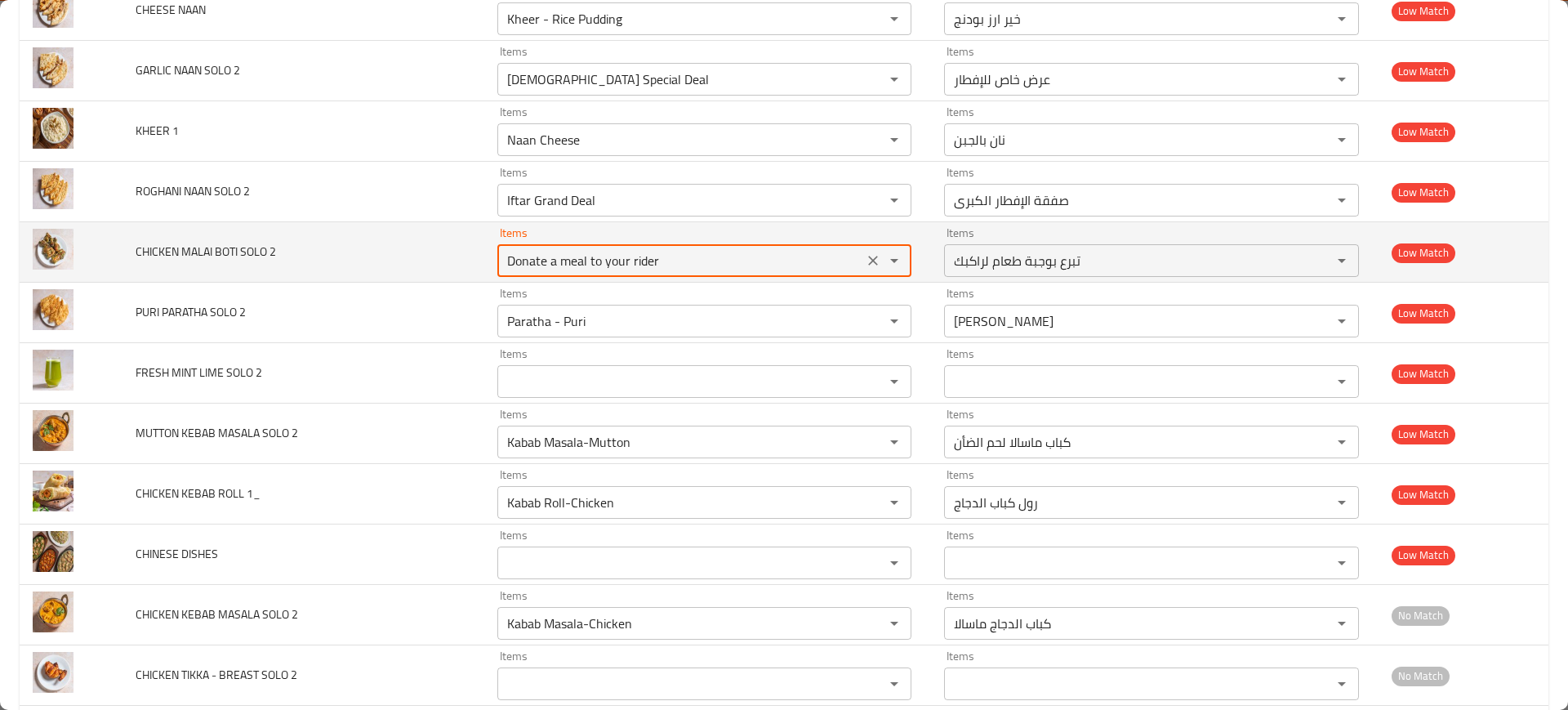
click at [648, 254] on 2 "Donate a meal to your rider" at bounding box center [681, 260] width 357 height 23
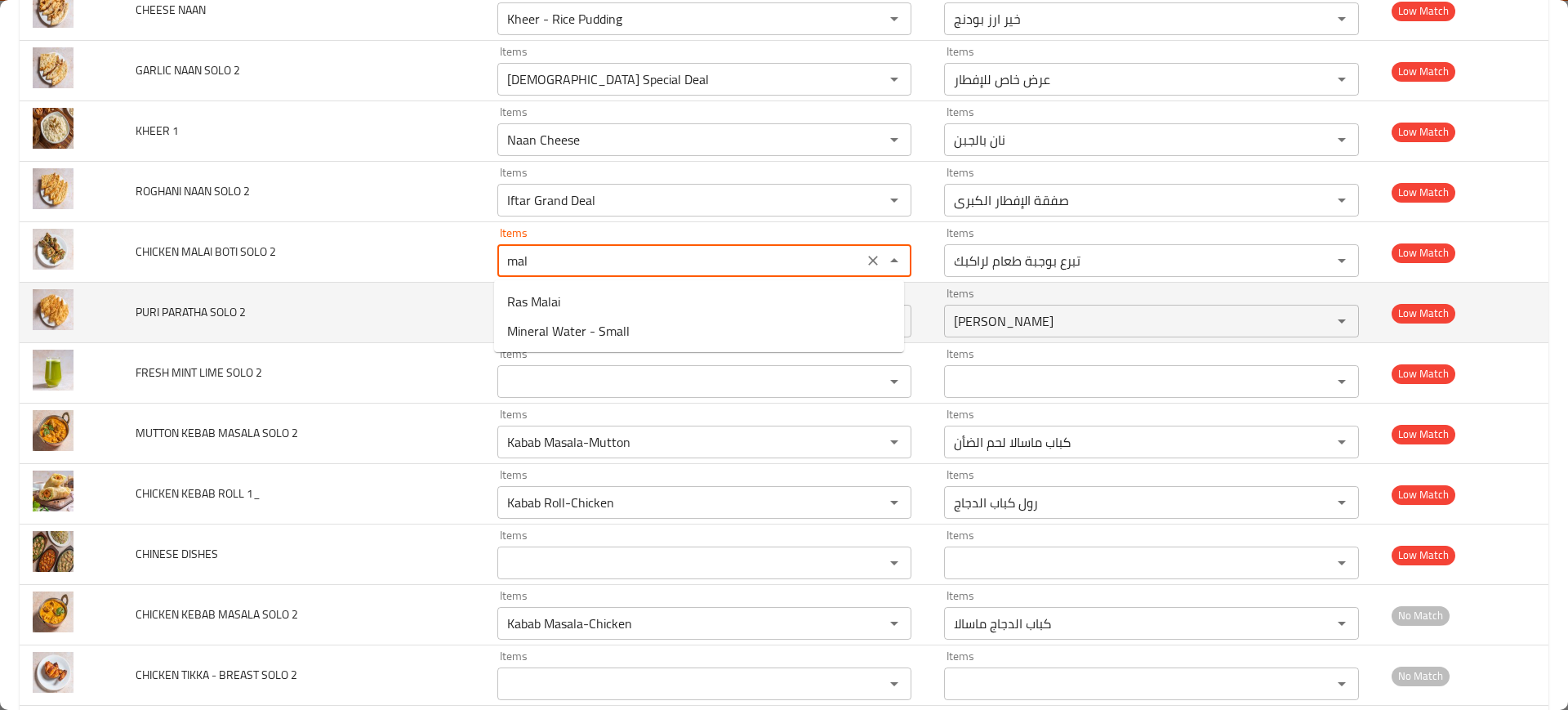
type 2 "mala"
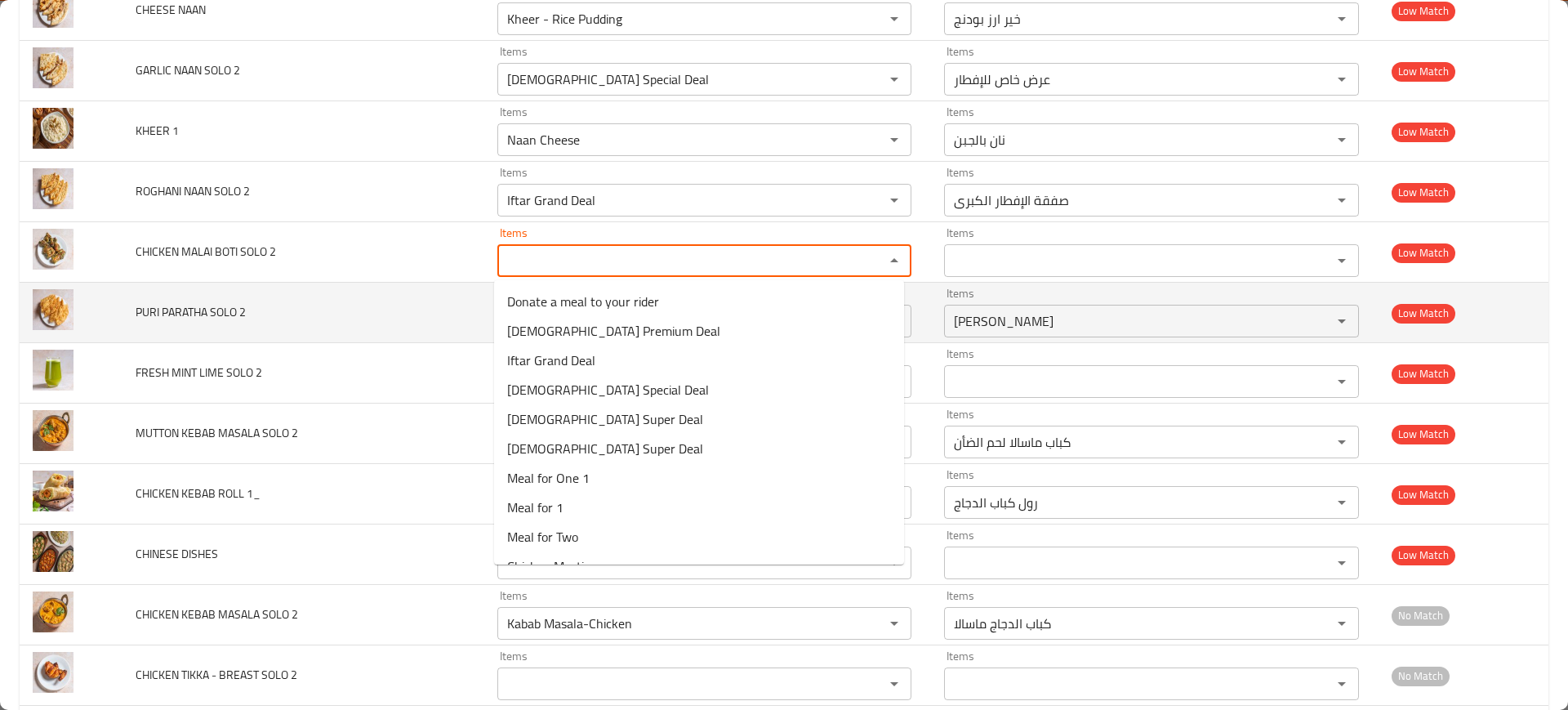
click at [337, 306] on td "PURI PARATHA SOLO 2" at bounding box center [303, 313] width 361 height 60
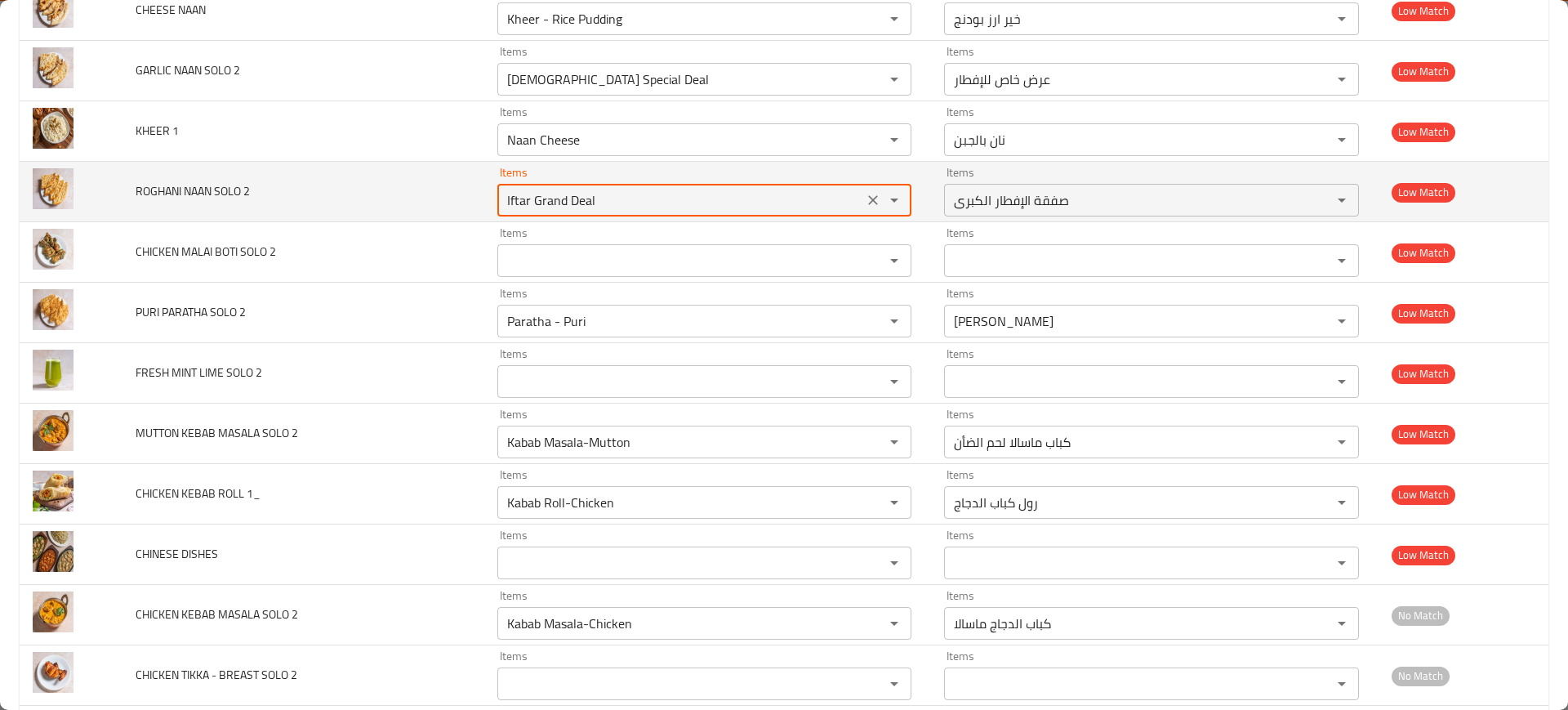
click at [522, 200] on 2 "Iftar Grand Deal" at bounding box center [681, 200] width 357 height 23
click at [213, 191] on span "ROGHANI NAAN SOLO 2" at bounding box center [193, 191] width 114 height 21
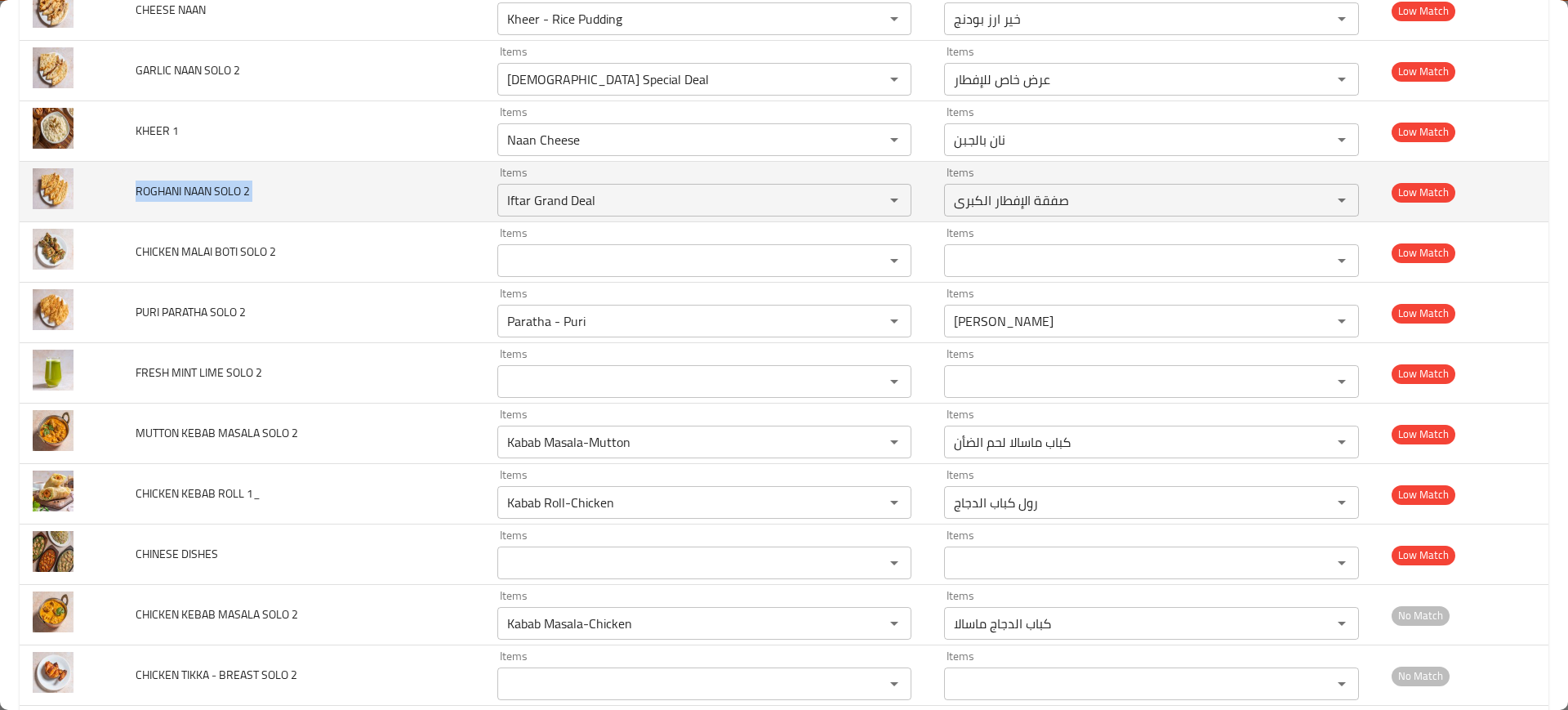
click at [213, 191] on span "ROGHANI NAAN SOLO 2" at bounding box center [193, 191] width 114 height 21
copy span "ROGHANI NAAN SOLO 2"
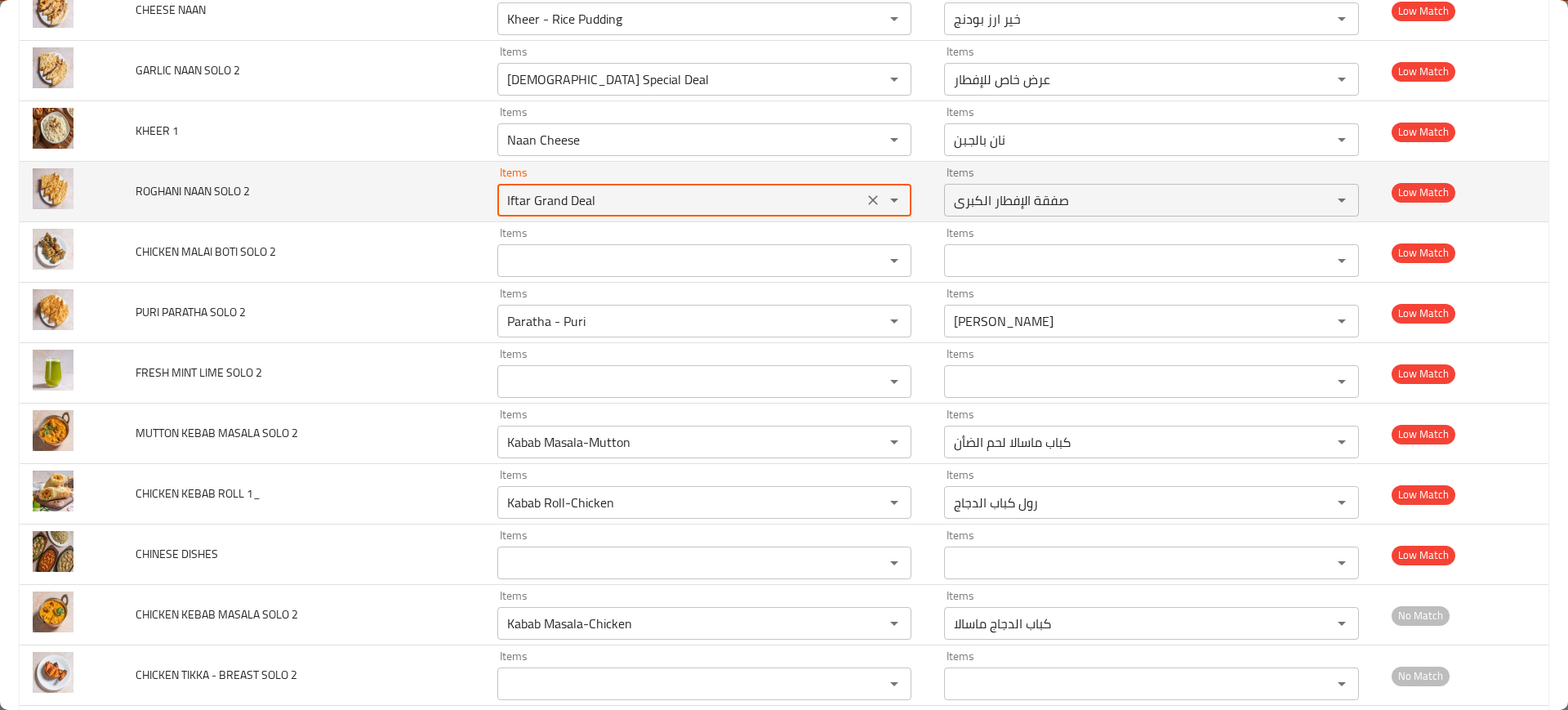
click at [584, 199] on 2 "Iftar Grand Deal" at bounding box center [681, 200] width 357 height 23
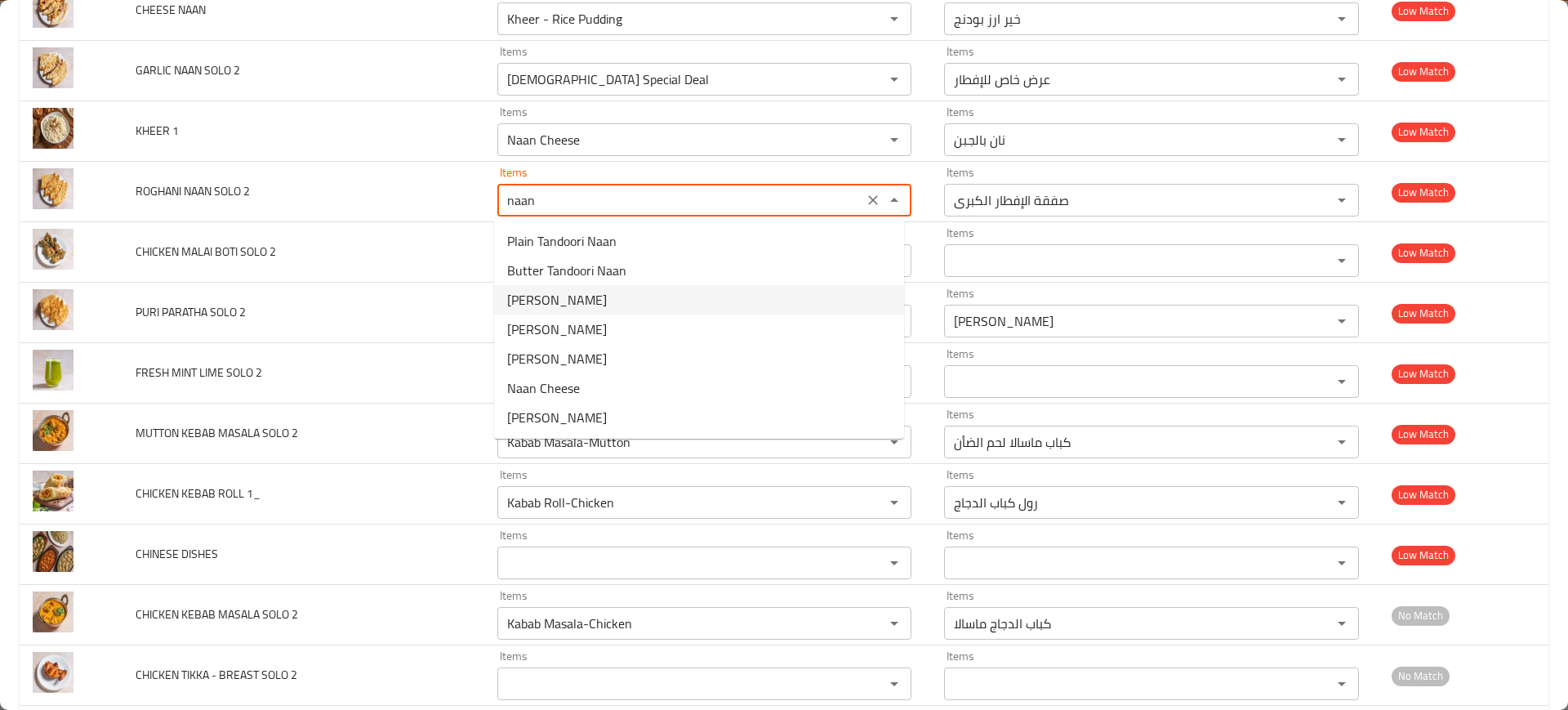
click at [553, 303] on span "[PERSON_NAME]" at bounding box center [558, 300] width 100 height 20
type 2 "[PERSON_NAME]"
type 2-ar "[PERSON_NAME]"
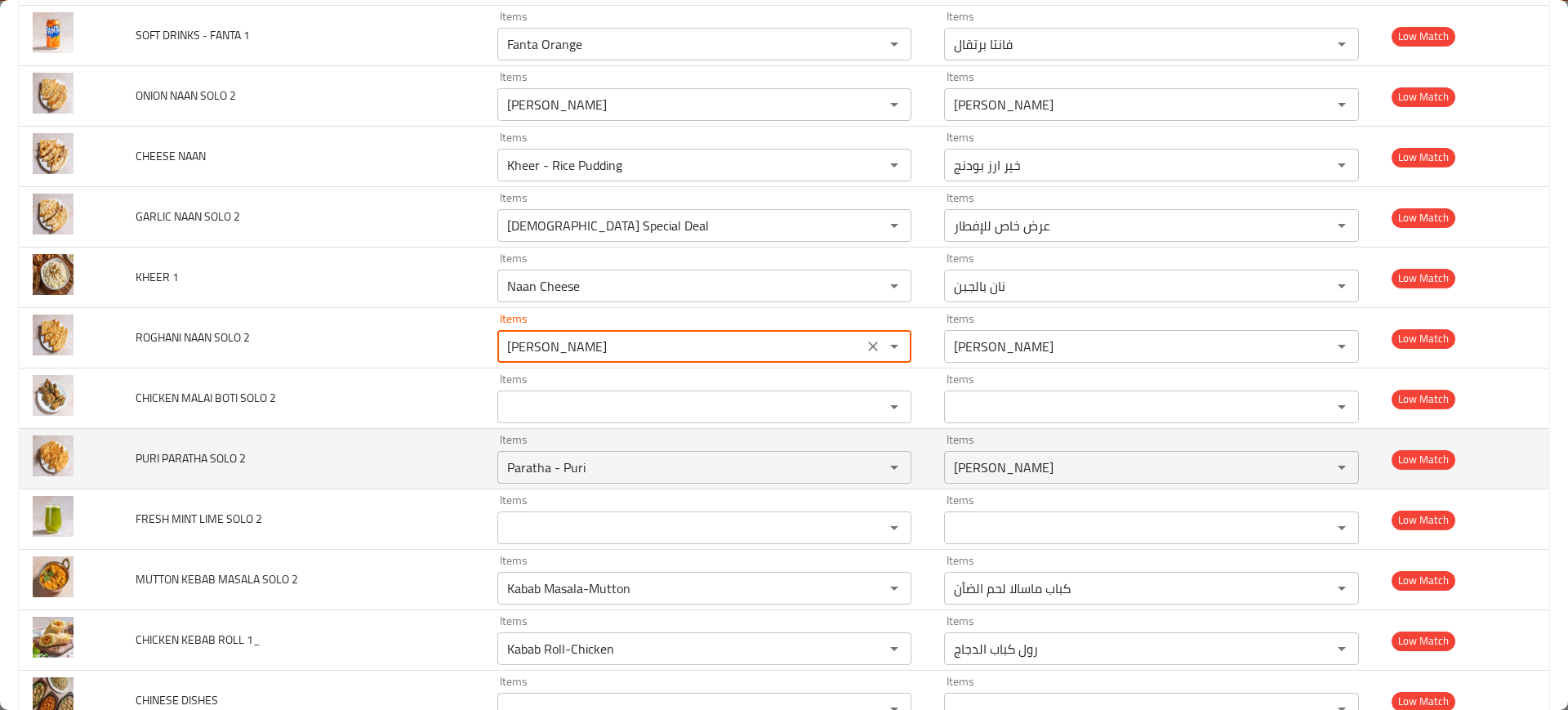
scroll to position [5322, 0]
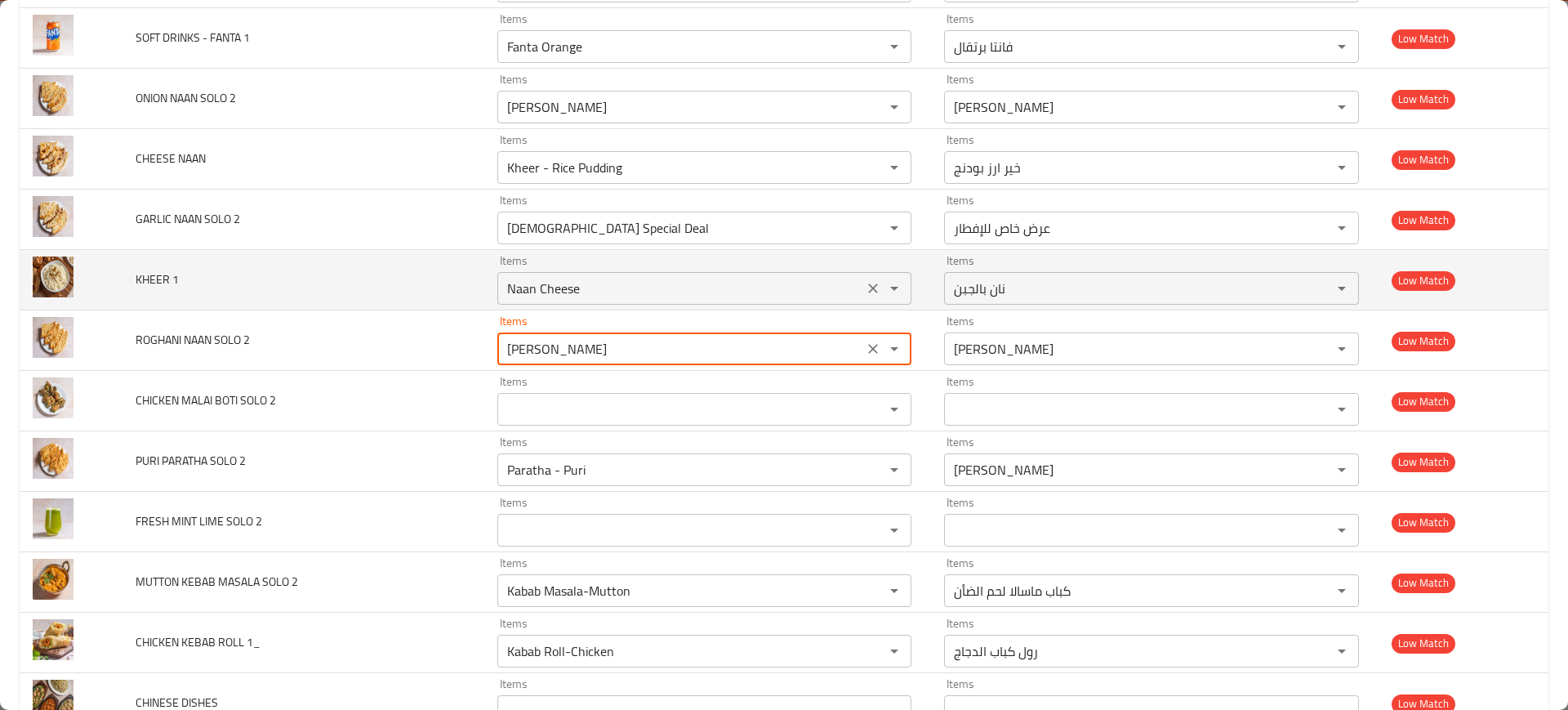
type 2 "[PERSON_NAME]"
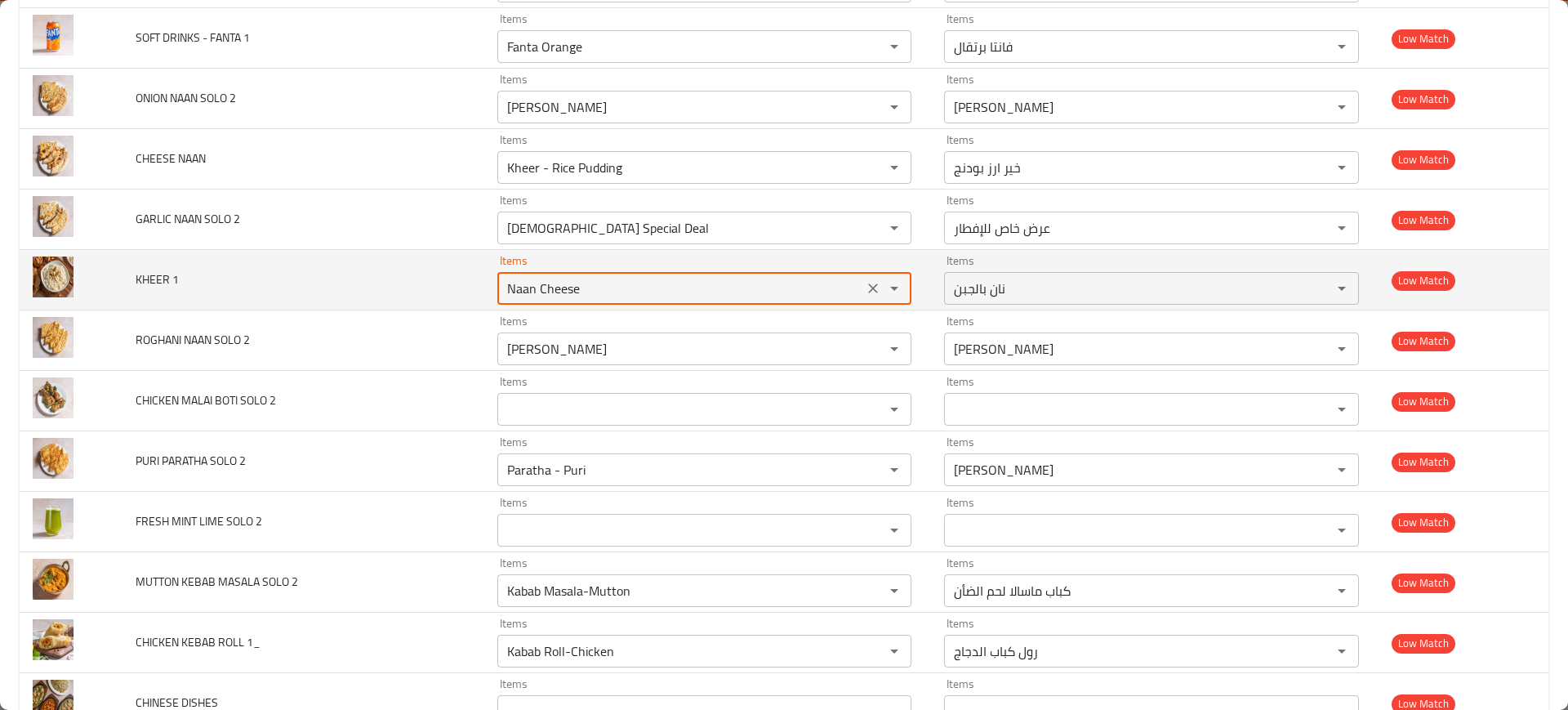
click at [535, 285] on 1 "Naan Cheese" at bounding box center [681, 288] width 357 height 23
type 1 "j"
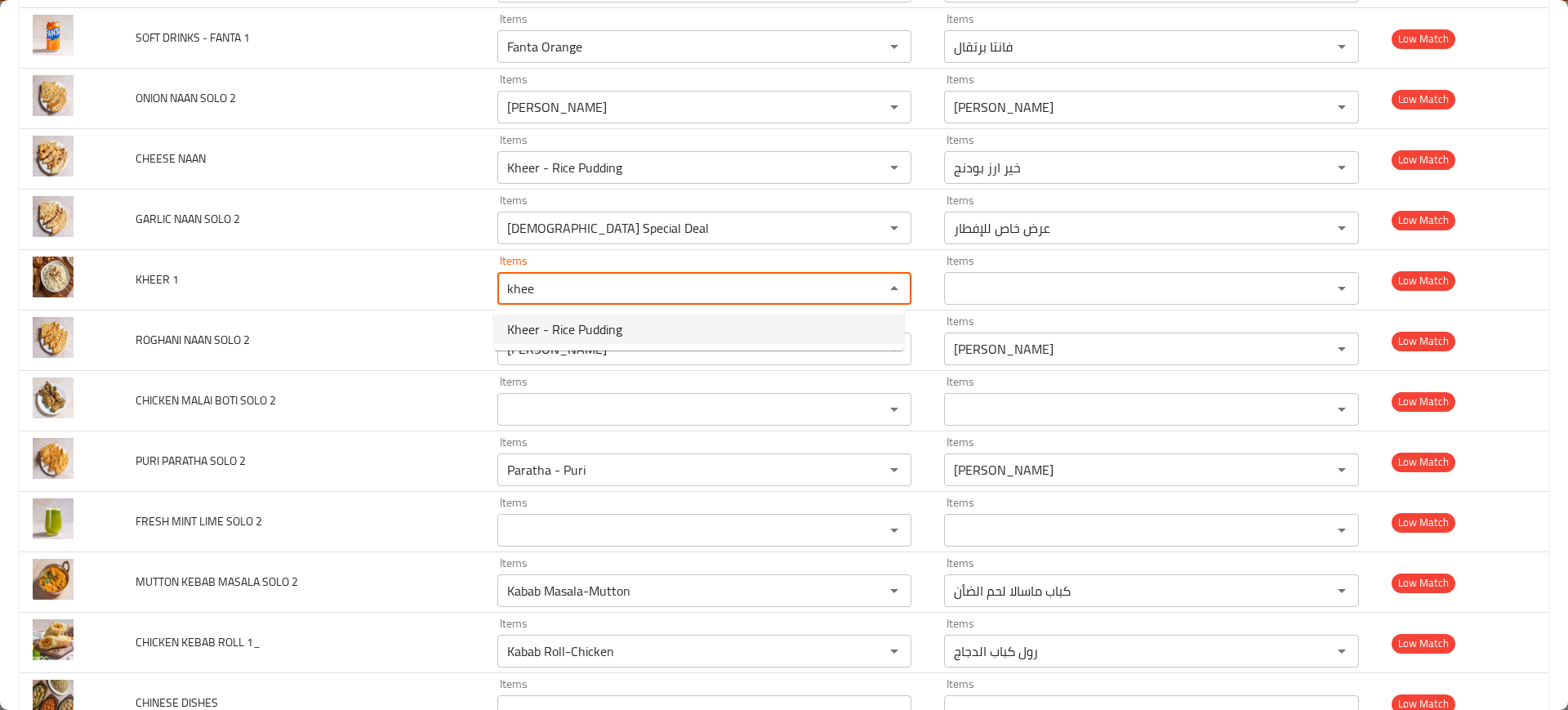
click at [561, 329] on span "Kheer - Rice Pudding" at bounding box center [565, 330] width 115 height 20
type 1 "Kheer - Rice Pudding"
type 1-ar "خير ارز بودنج"
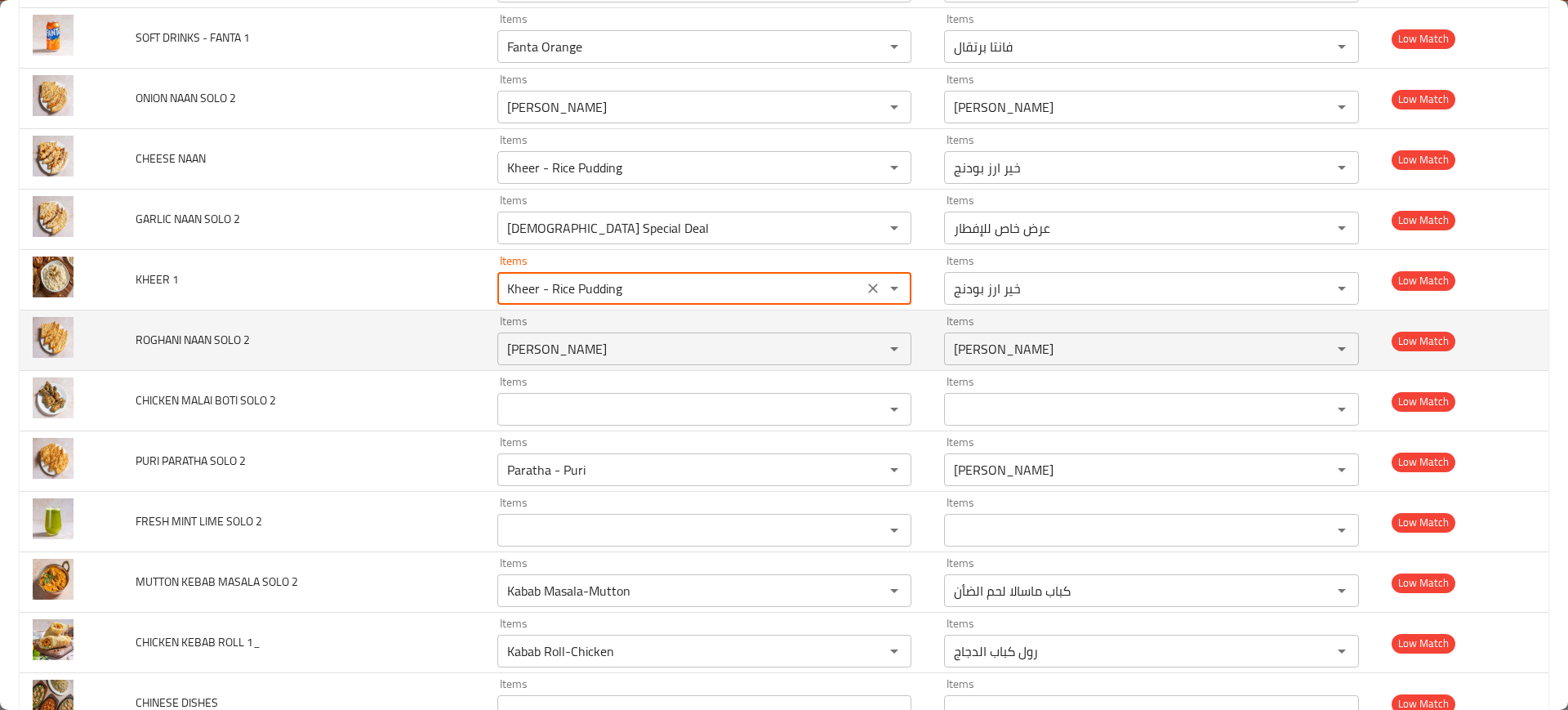
type 1 "Kheer - Rice Pudding"
click at [356, 332] on td "ROGHANI NAAN SOLO 2" at bounding box center [303, 341] width 361 height 60
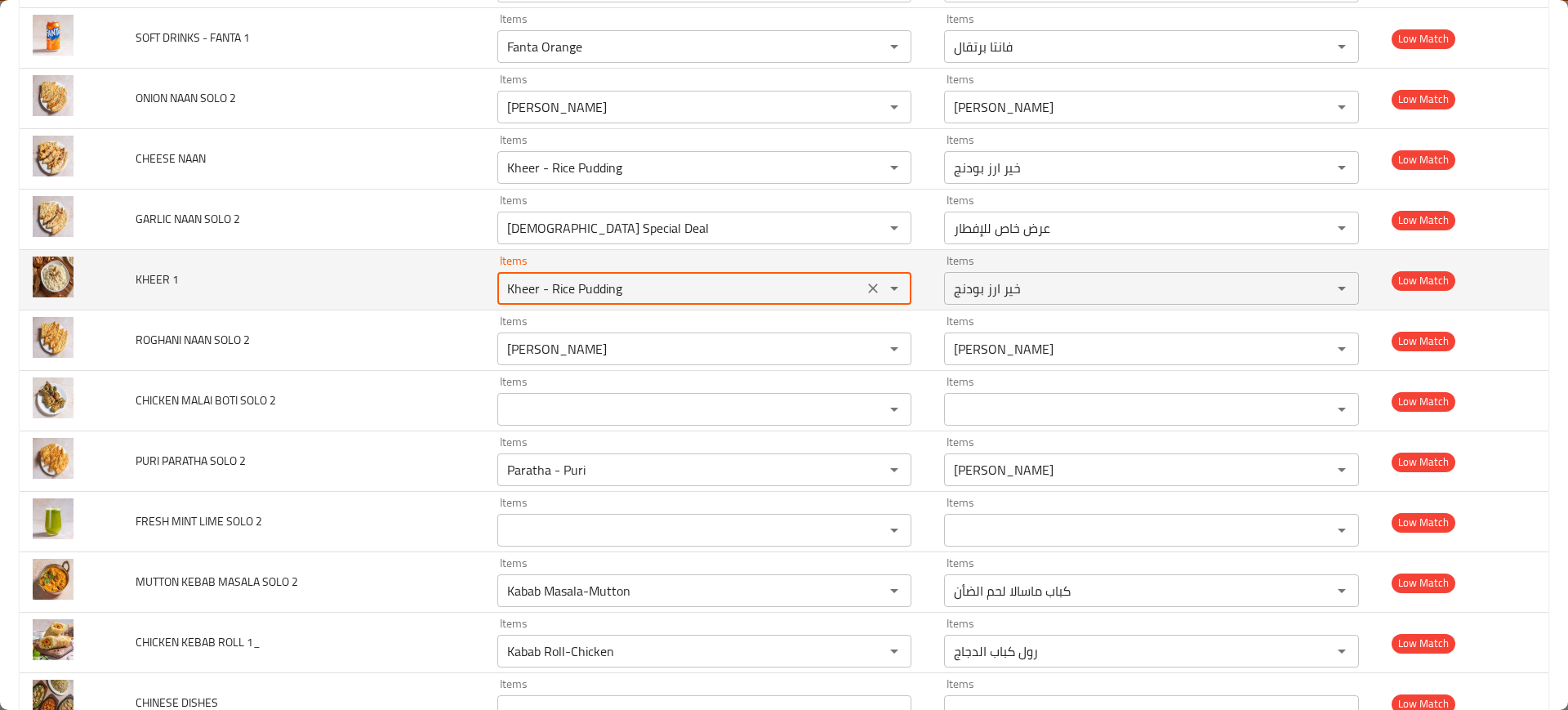
click at [645, 289] on 1 "Kheer - Rice Pudding" at bounding box center [681, 288] width 357 height 23
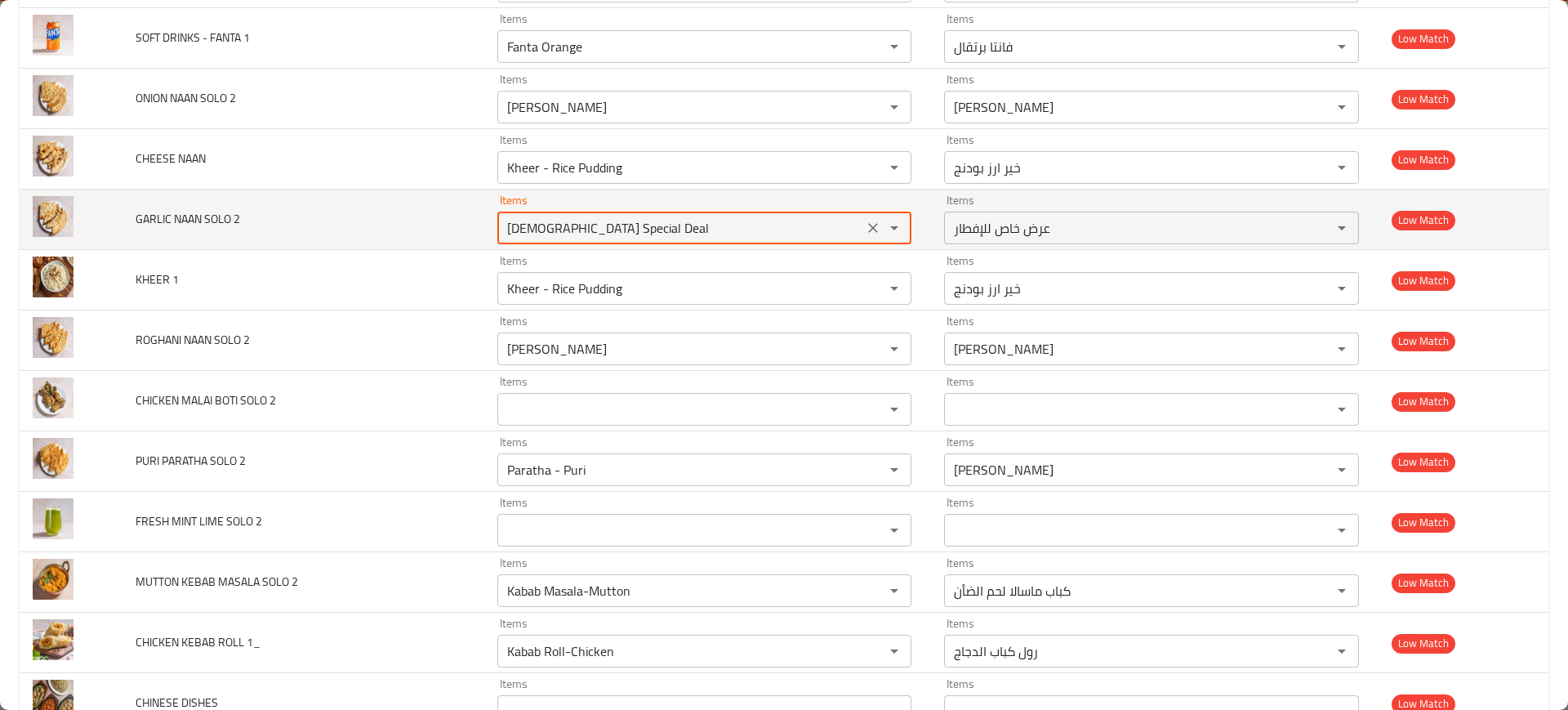
click at [567, 228] on 2 "[DEMOGRAPHIC_DATA] Special Deal" at bounding box center [681, 228] width 357 height 23
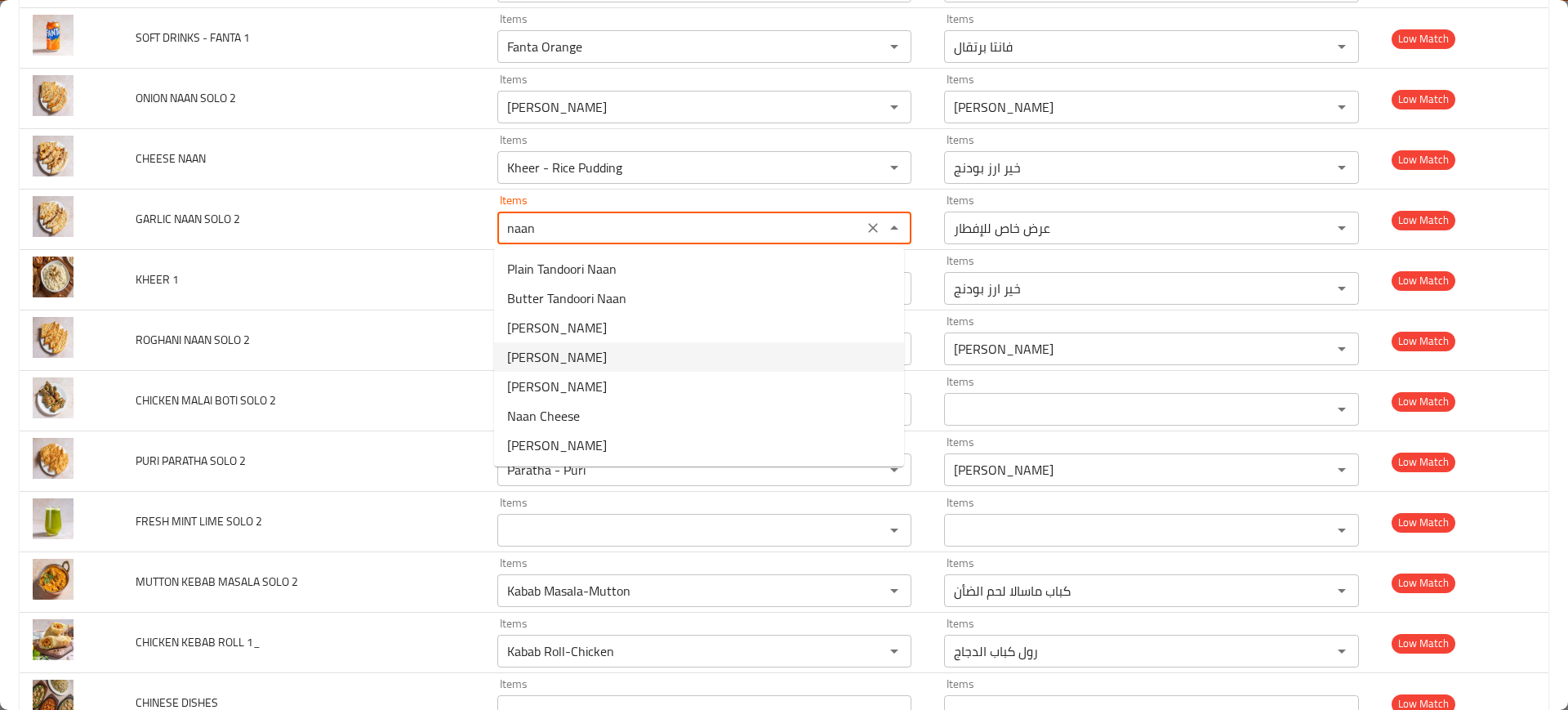
click at [560, 351] on span "[PERSON_NAME]" at bounding box center [558, 357] width 100 height 20
type 2 "[PERSON_NAME]"
type 2-ar "نان بالثوم"
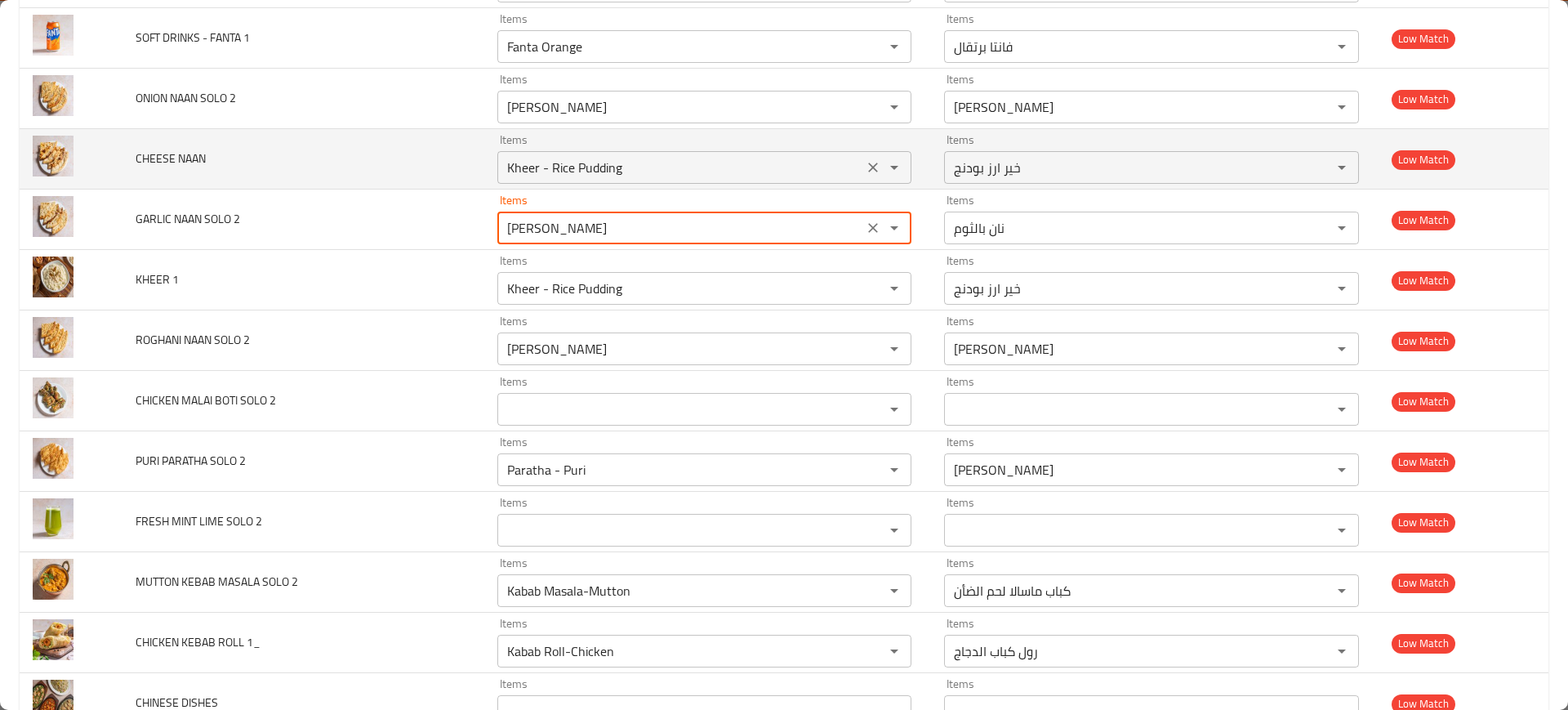
type 2 "[PERSON_NAME]"
click at [564, 171] on NAAN "Kheer - Rice Pudding" at bounding box center [681, 167] width 357 height 23
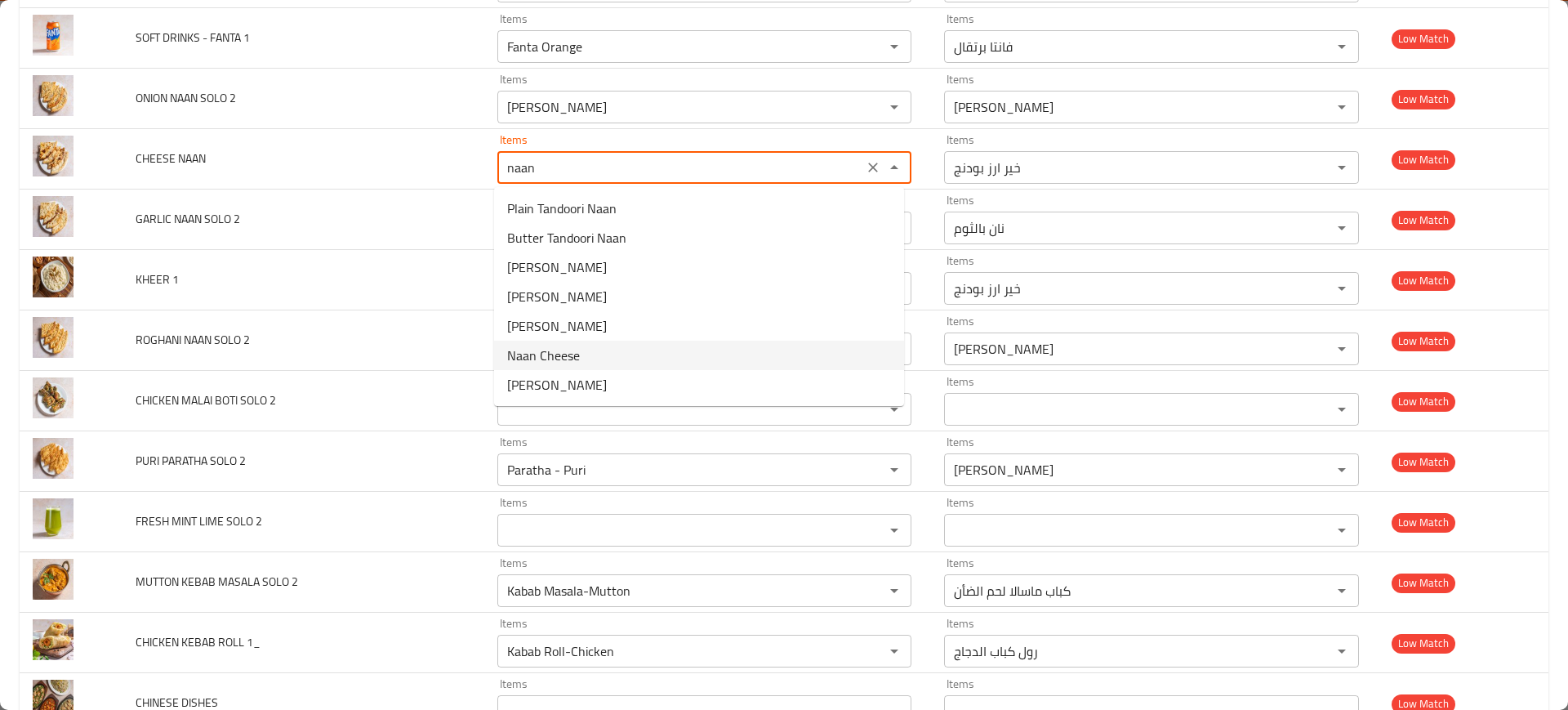
click at [542, 356] on span "Naan Cheese" at bounding box center [544, 356] width 73 height 20
type NAAN "Naan Cheese"
type NAAN-ar "نان بالجبن"
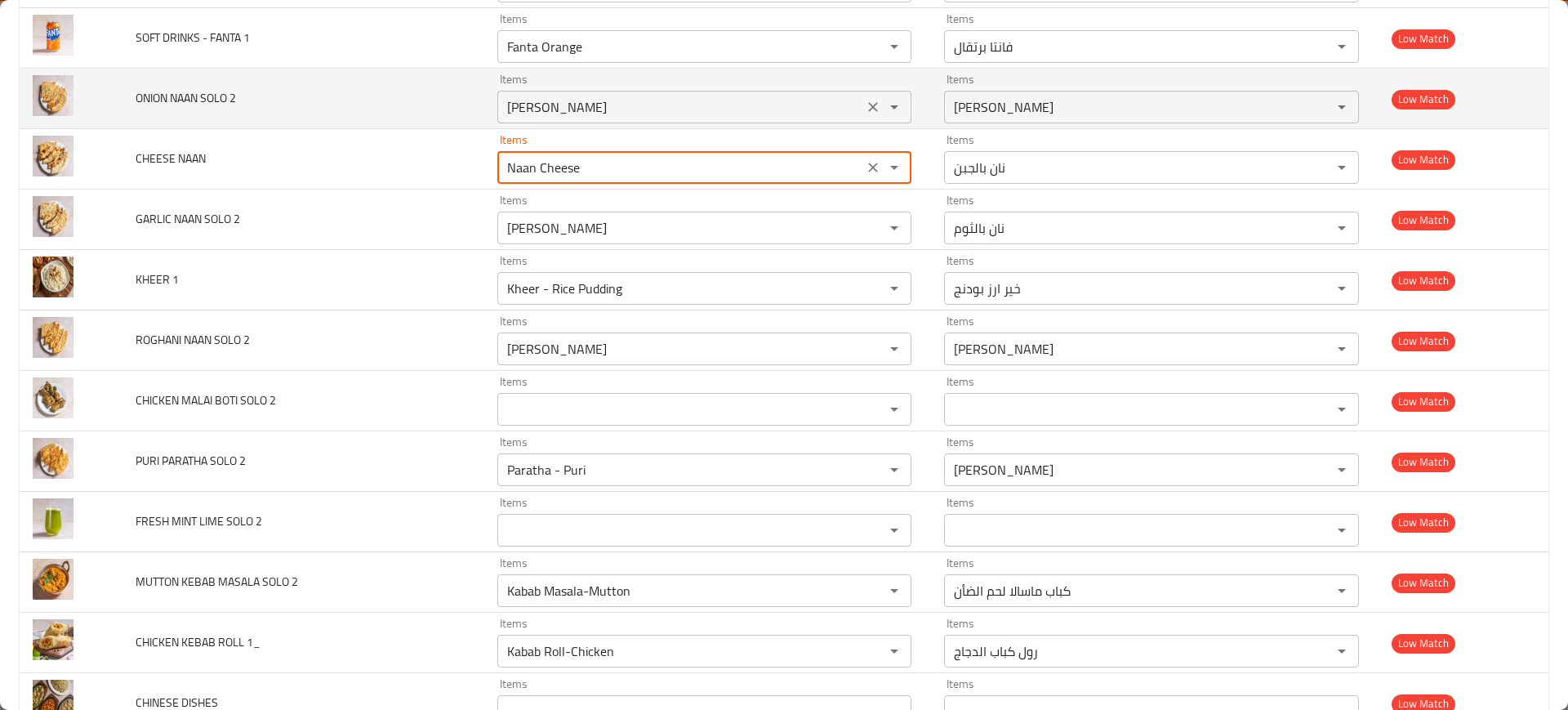
type NAAN "Naan Cheese"
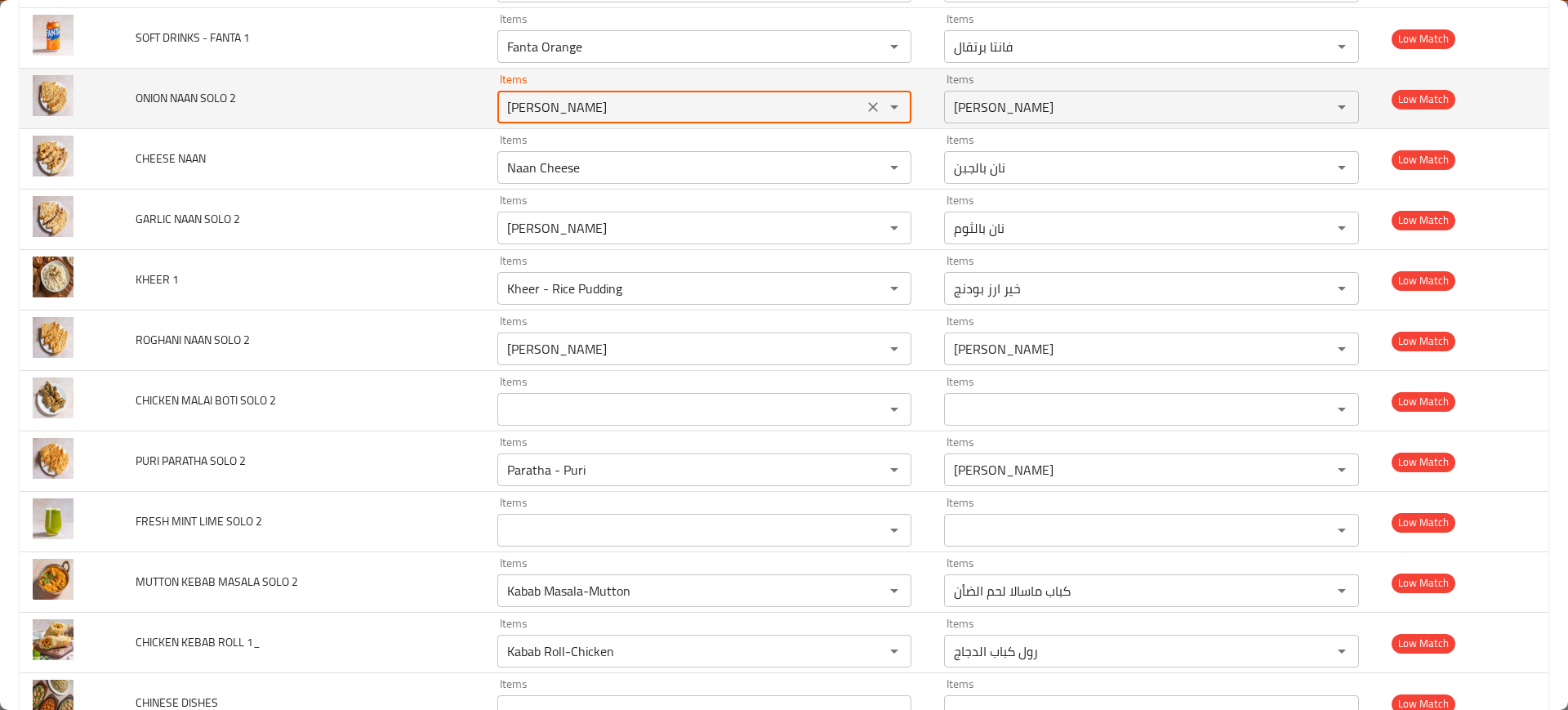
click at [572, 101] on 2 "[PERSON_NAME]" at bounding box center [681, 107] width 357 height 23
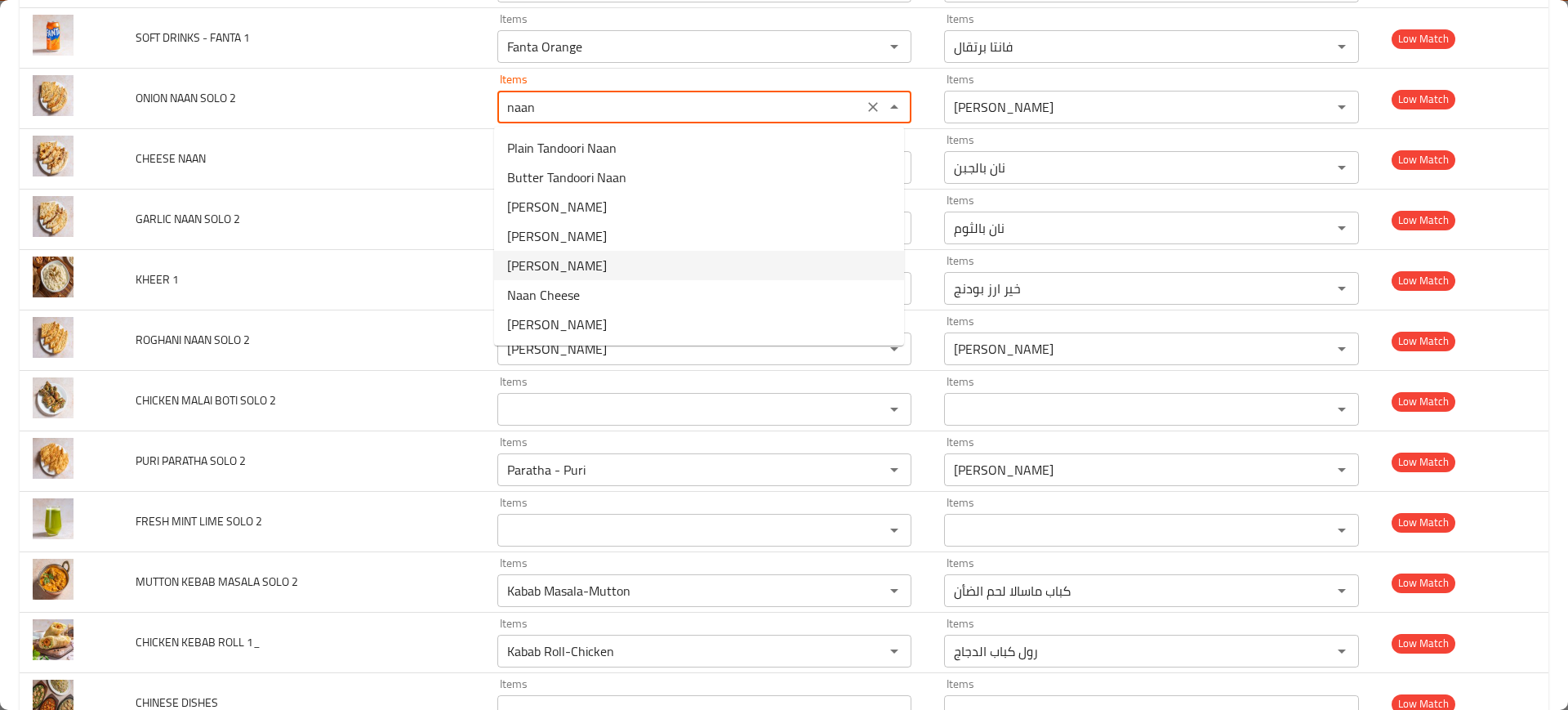
click at [557, 264] on span "[PERSON_NAME]" at bounding box center [558, 266] width 100 height 20
type 2 "[PERSON_NAME]"
type 2-ar "نان بصل"
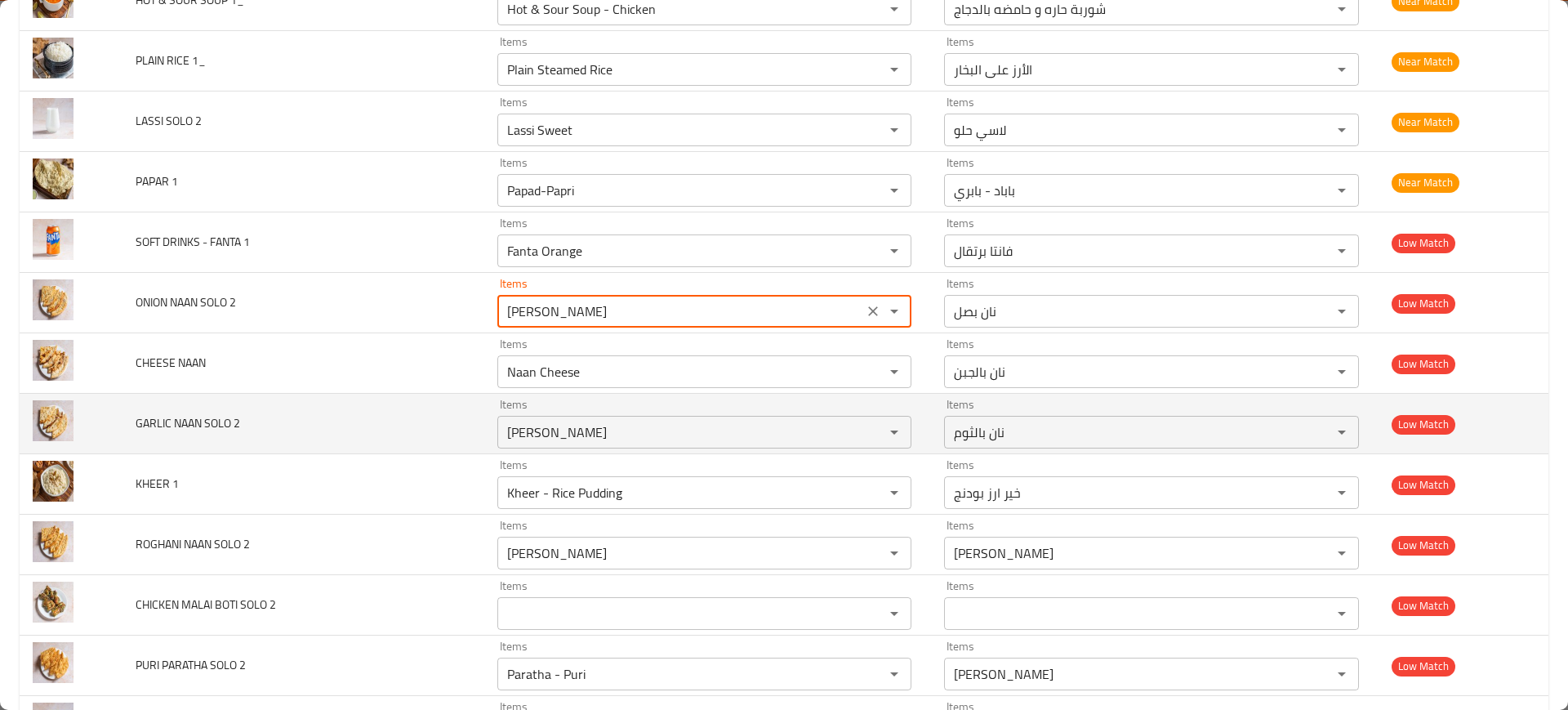
scroll to position [5116, 0]
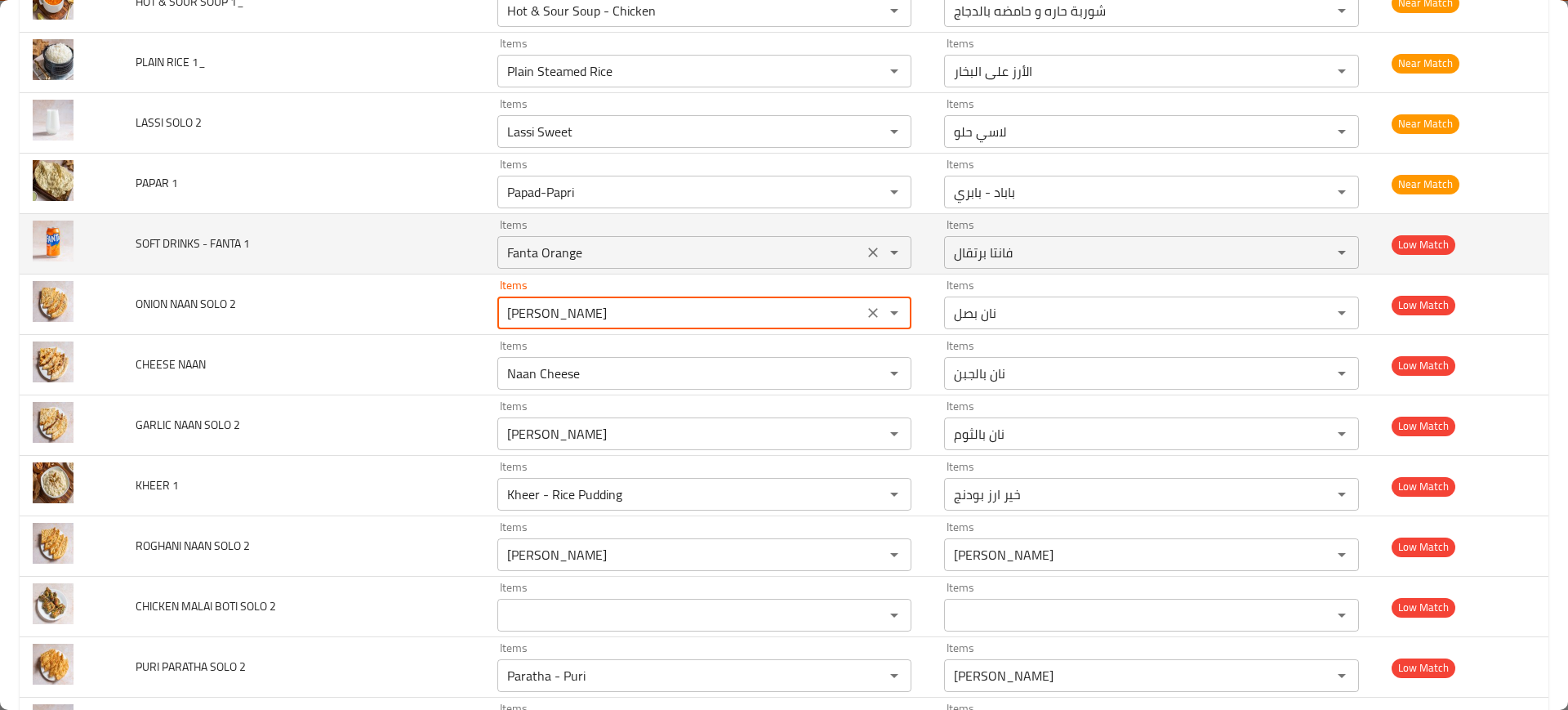
click at [559, 239] on div "Fanta Orange Items" at bounding box center [705, 252] width 415 height 33
type 2 "[PERSON_NAME]"
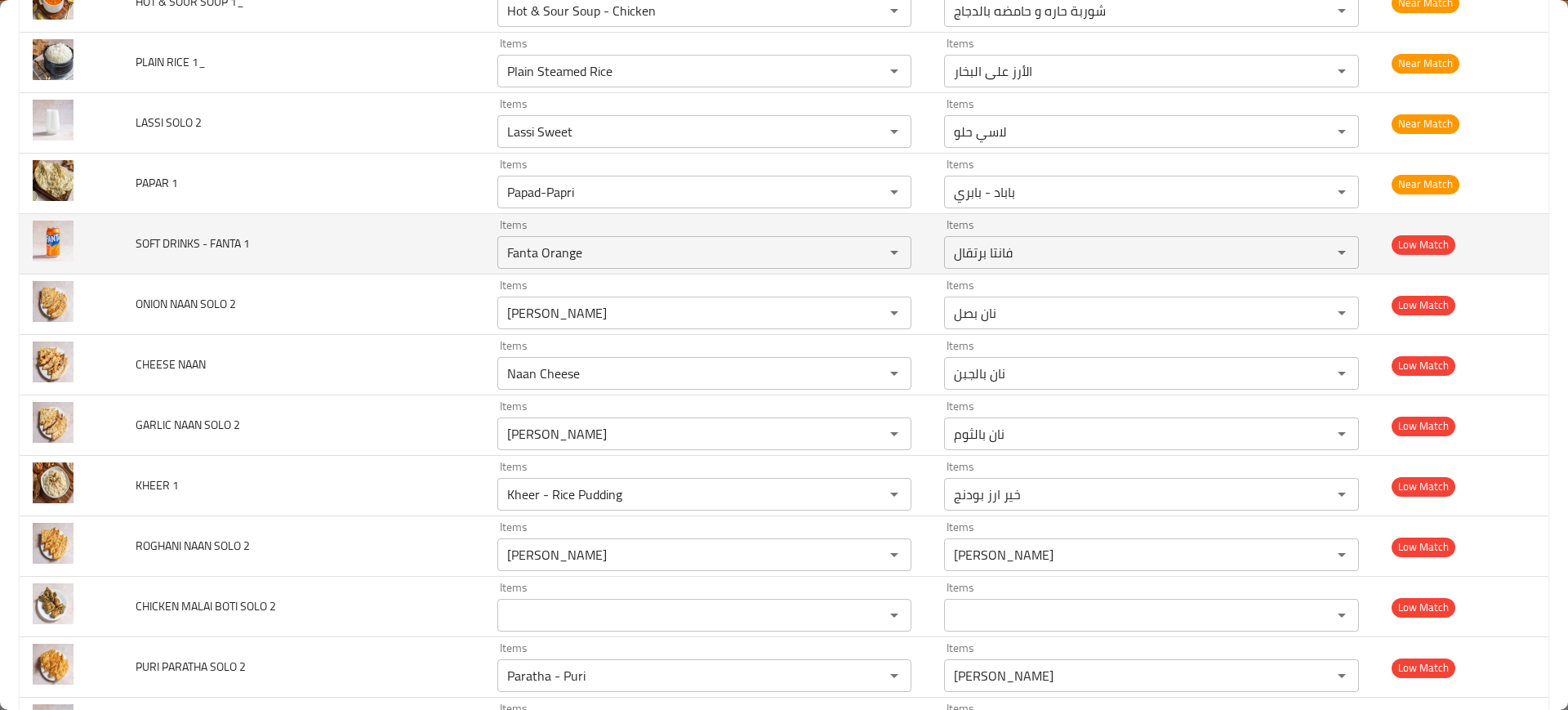
click at [434, 264] on td "SOFT DRINKS - FANTA 1" at bounding box center [303, 244] width 361 height 60
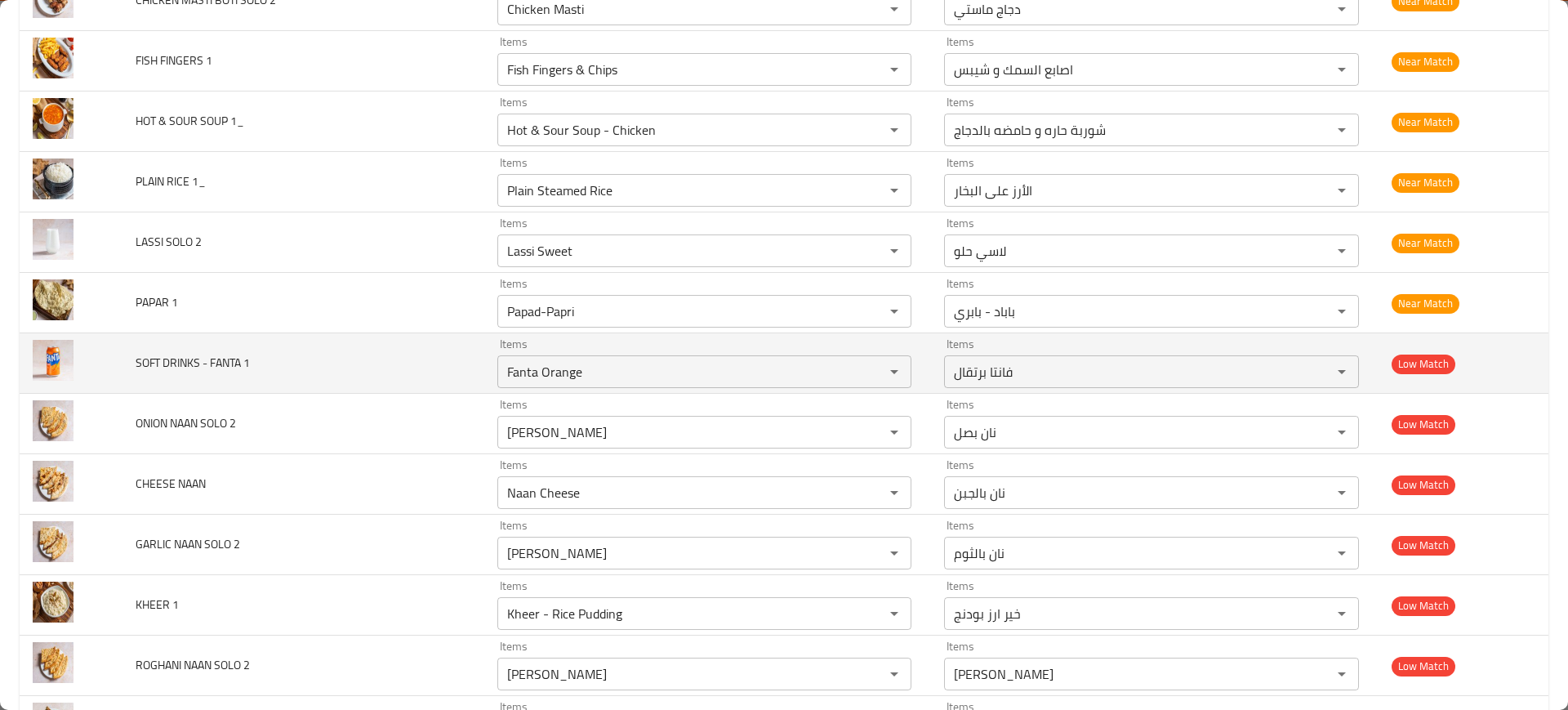
scroll to position [4993, 0]
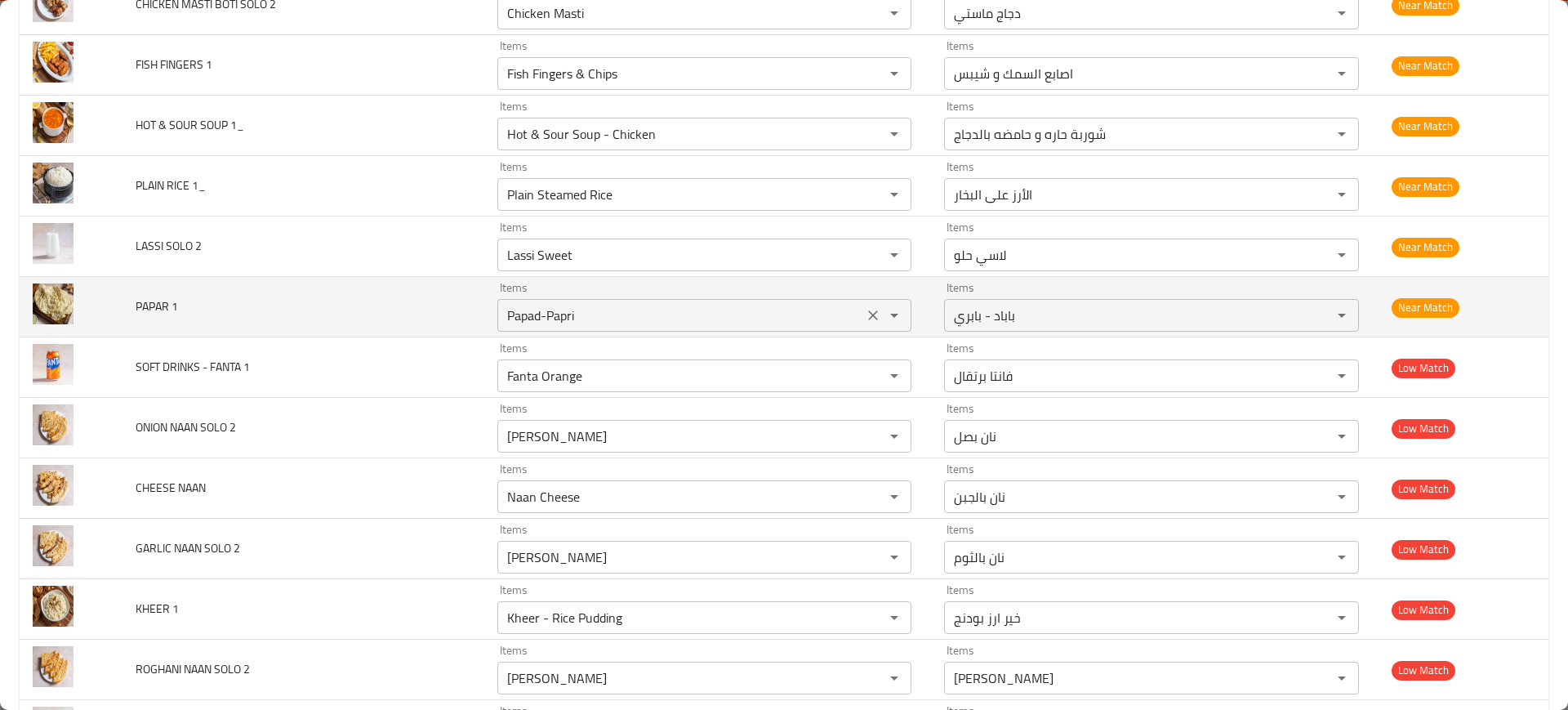
click at [584, 327] on div "Papad-[PERSON_NAME] Items" at bounding box center [705, 315] width 415 height 33
click at [371, 289] on td "PAPAR 1" at bounding box center [303, 307] width 361 height 60
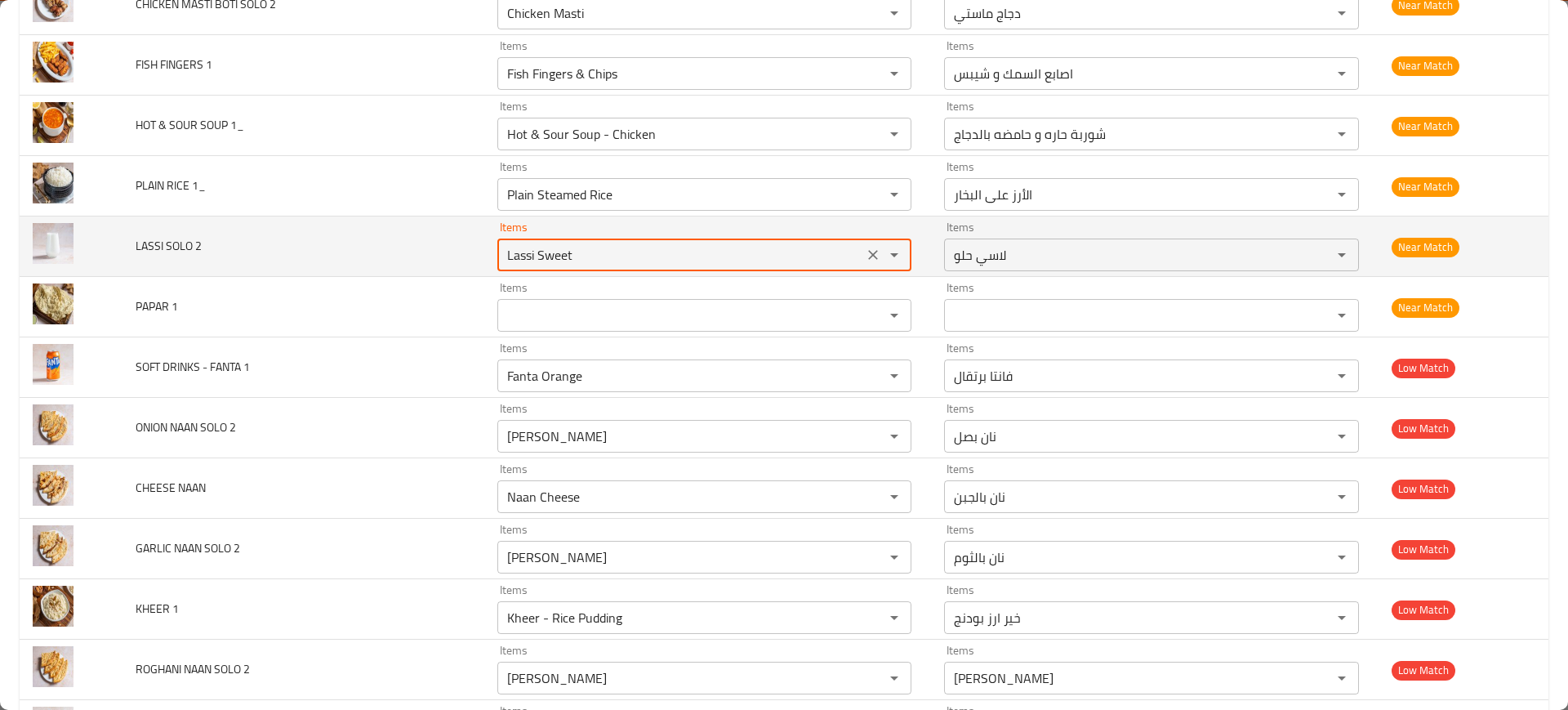
click at [552, 247] on 2 "Lassi Sweet" at bounding box center [681, 255] width 357 height 23
click at [567, 257] on 2 "Lassi Sweet" at bounding box center [681, 255] width 357 height 23
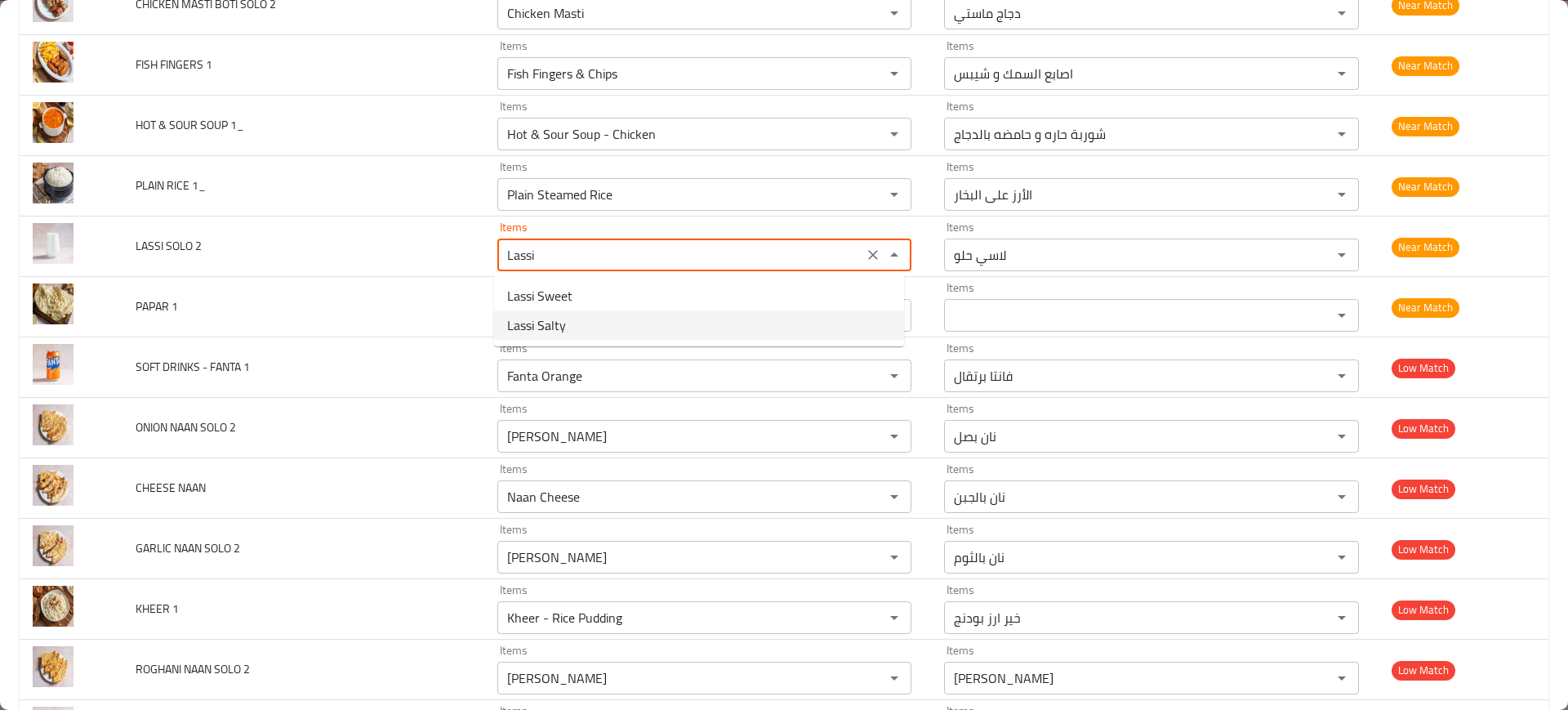
click at [561, 324] on span "Lassi Salty" at bounding box center [537, 325] width 59 height 20
type 2 "Lassi Salty"
type 2-ar "لاسي مالح"
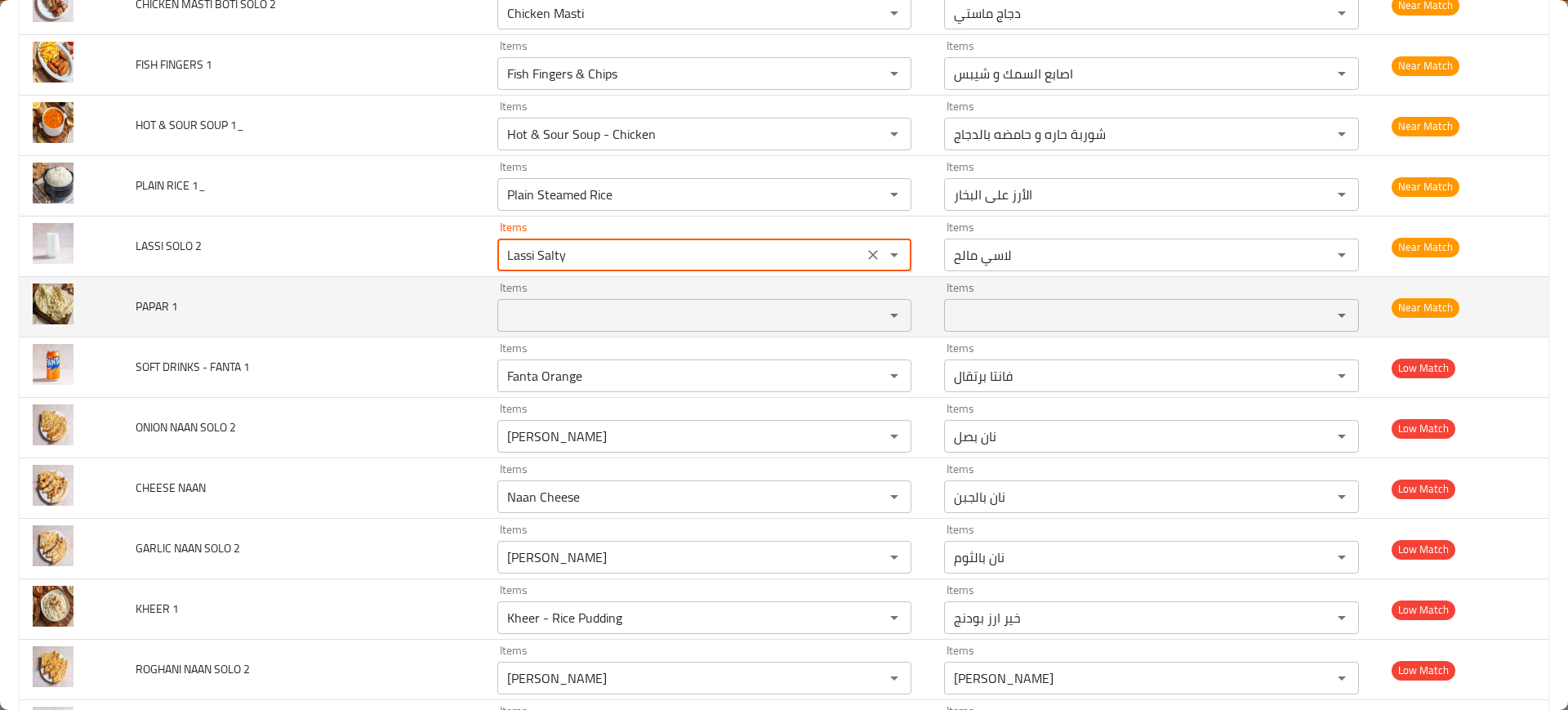
type 2 "Lassi Salty"
click at [399, 277] on td "PAPAR 1" at bounding box center [303, 307] width 361 height 60
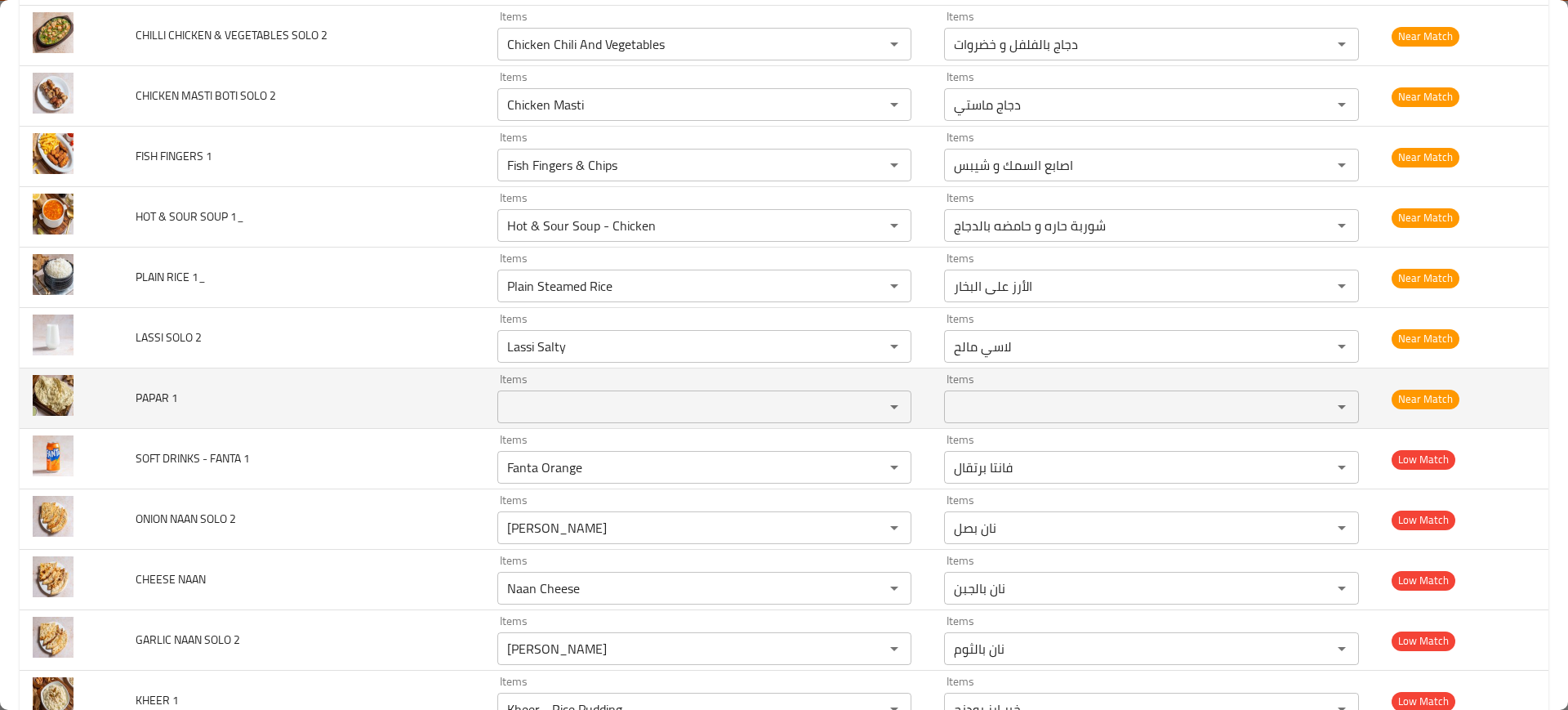
scroll to position [4899, 0]
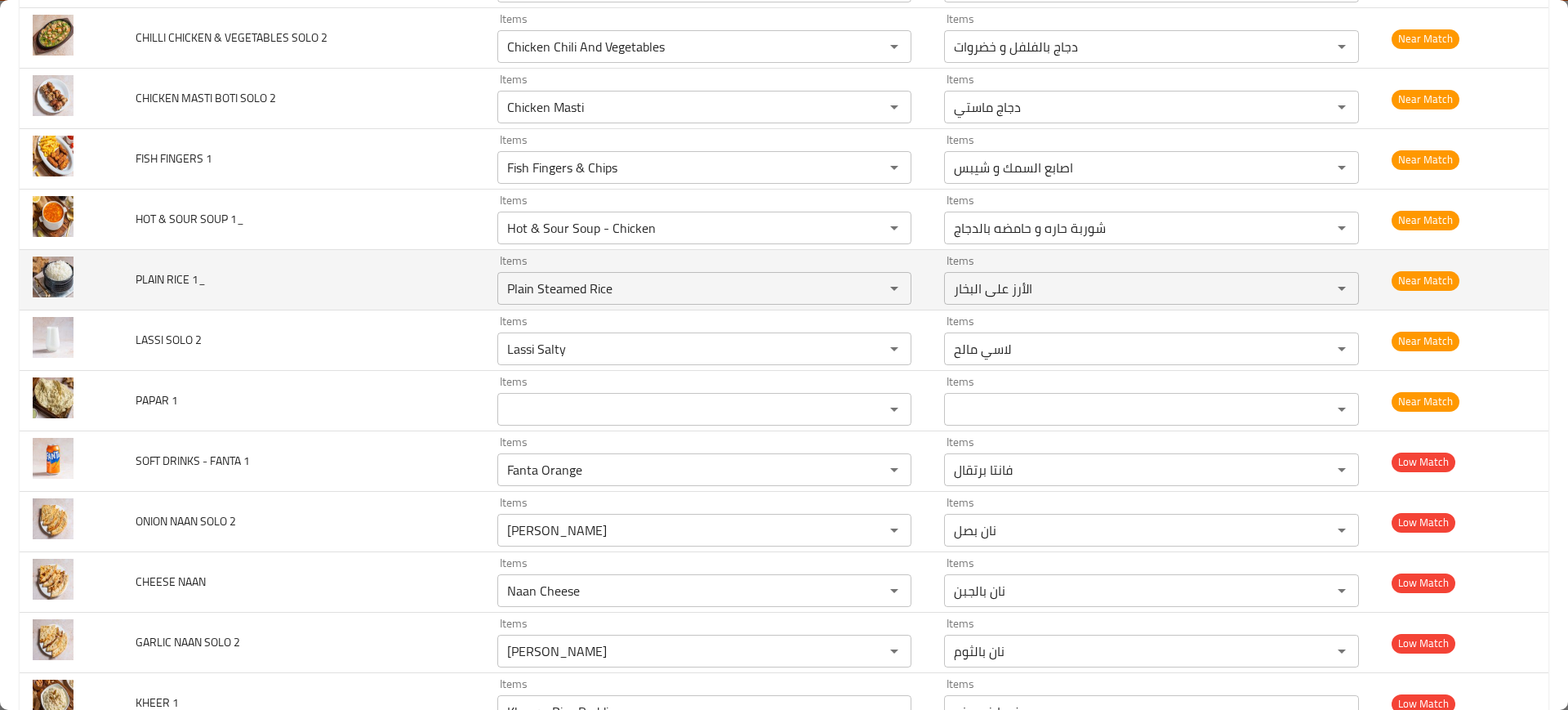
click at [444, 292] on td "PLAIN RICE 1_" at bounding box center [303, 280] width 361 height 60
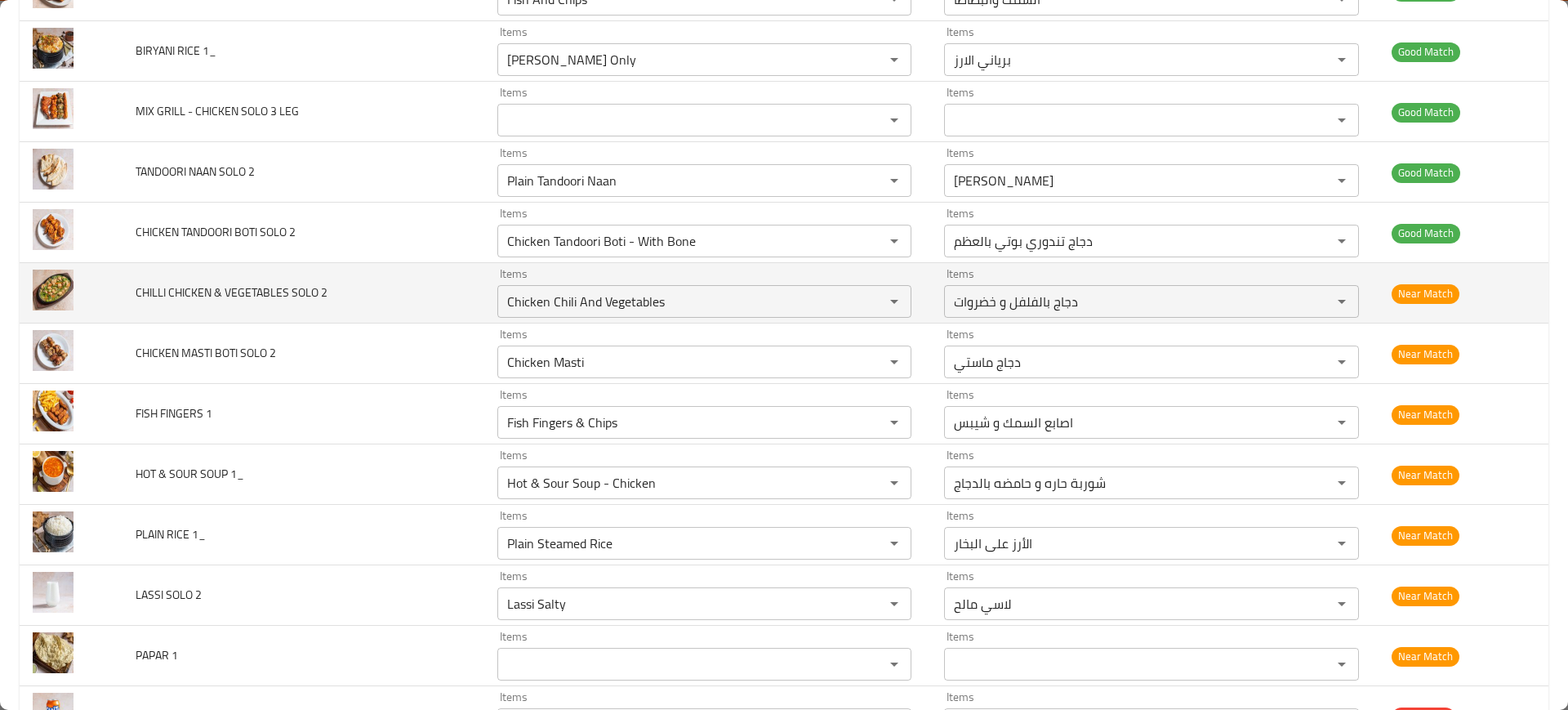
scroll to position [4642, 0]
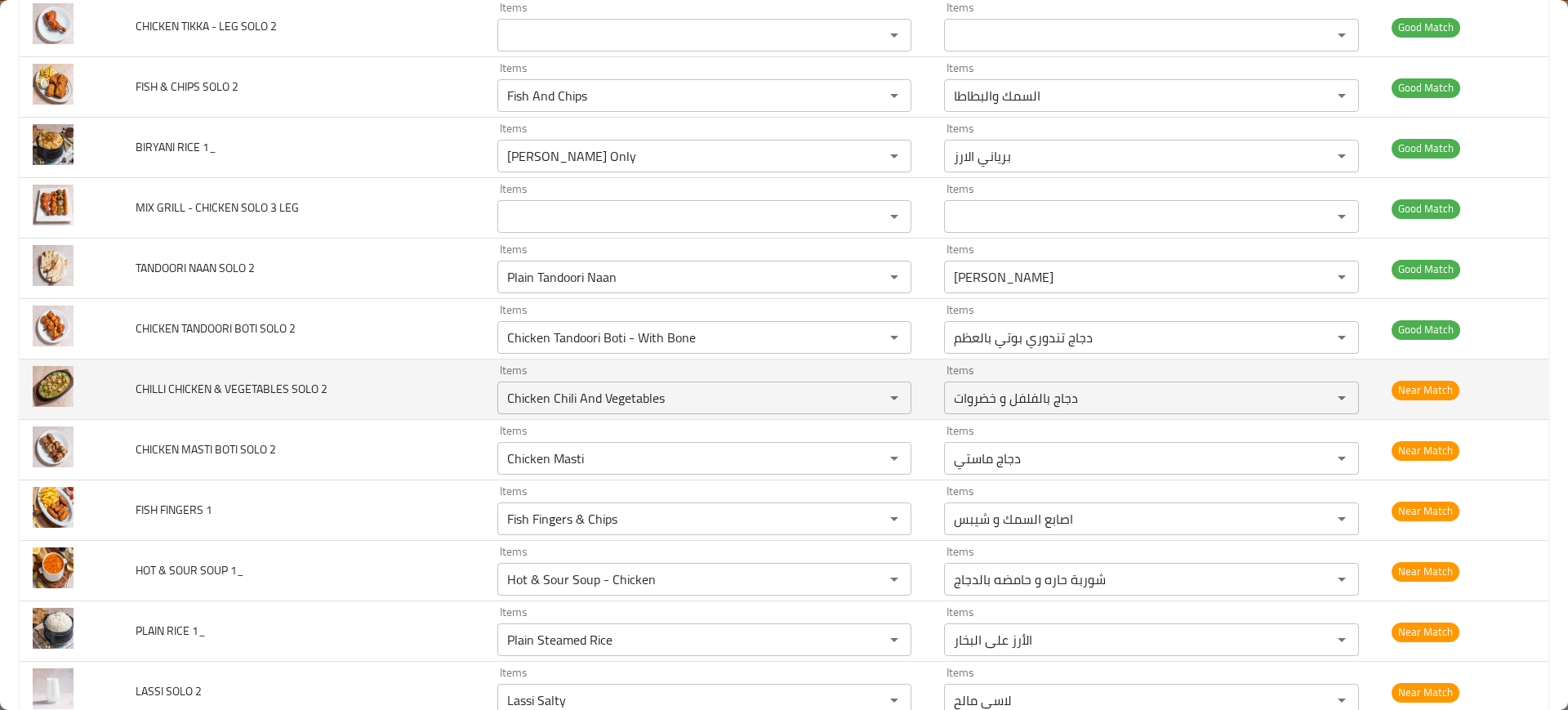
click at [461, 295] on td "TANDOORI NAAN SOLO 2" at bounding box center [303, 269] width 361 height 60
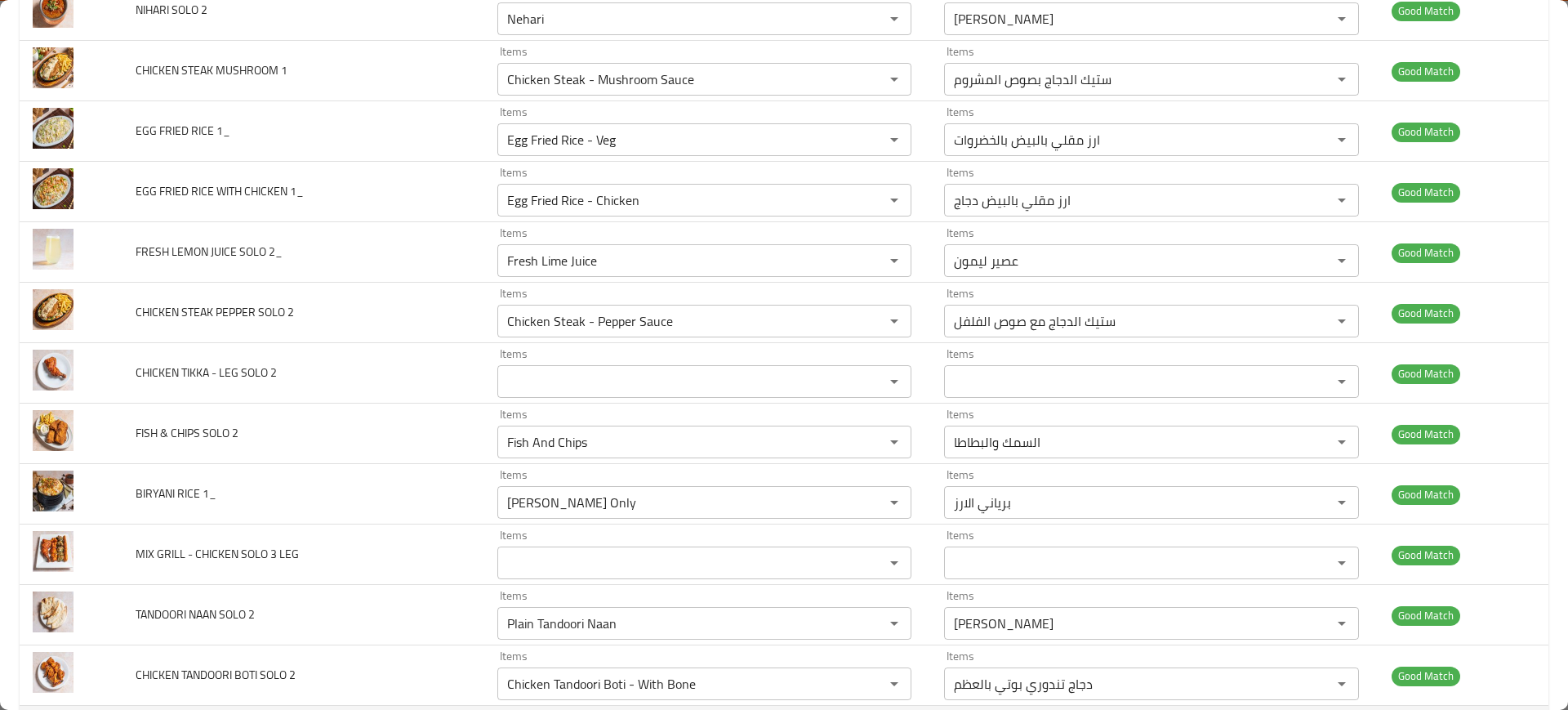
scroll to position [4200, 0]
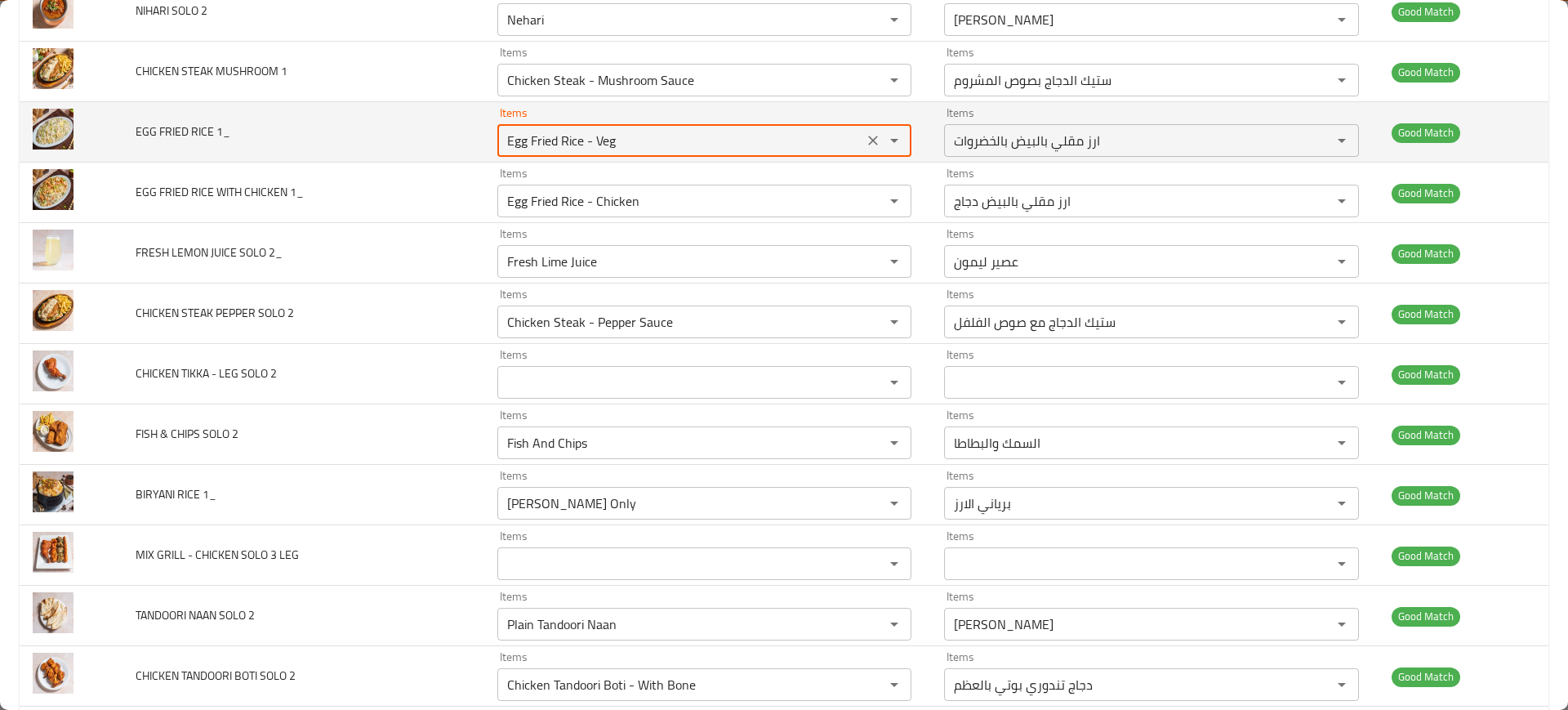
click at [581, 145] on 1_ "Egg Fried Rice - Veg" at bounding box center [681, 140] width 357 height 23
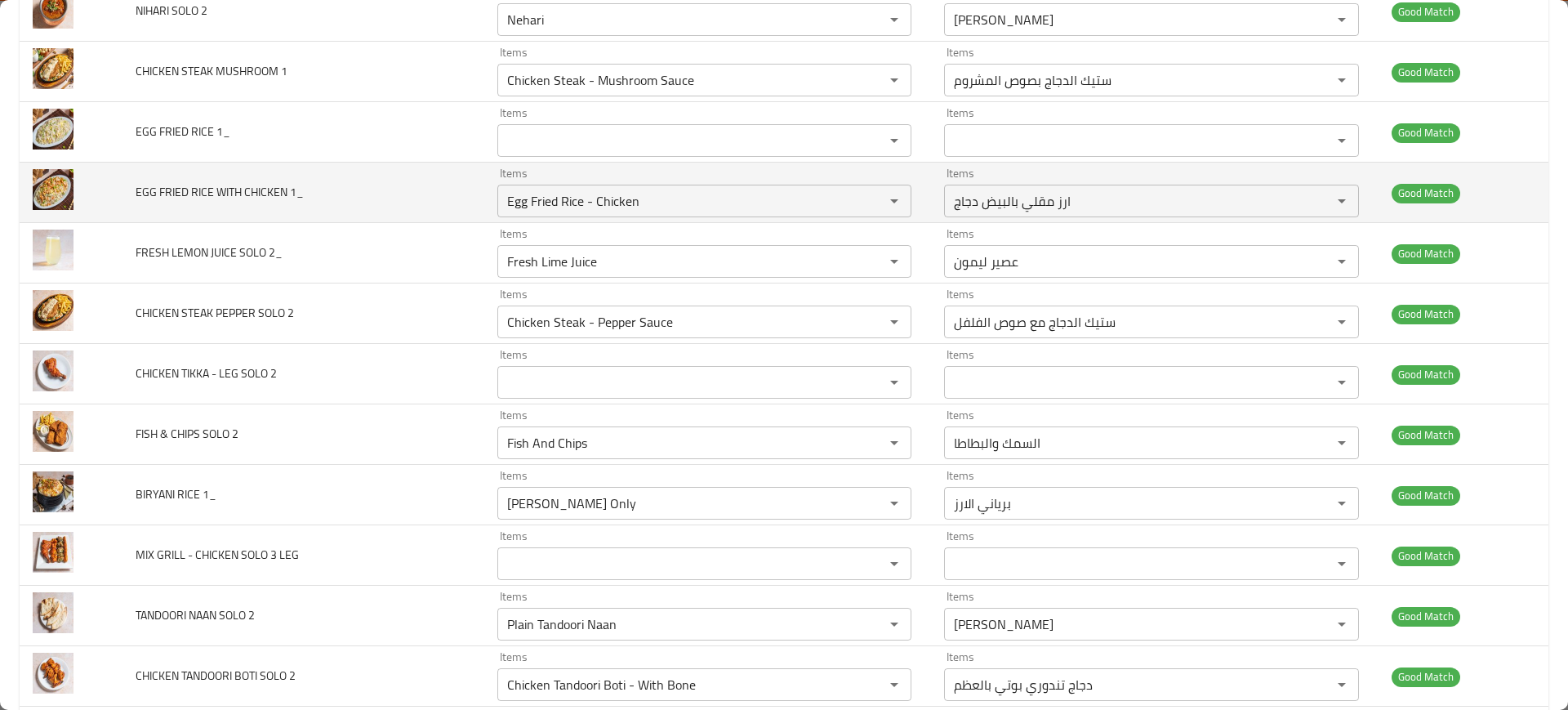
click at [445, 165] on td "EGG FRIED RICE WITH CHICKEN 1_" at bounding box center [303, 193] width 361 height 60
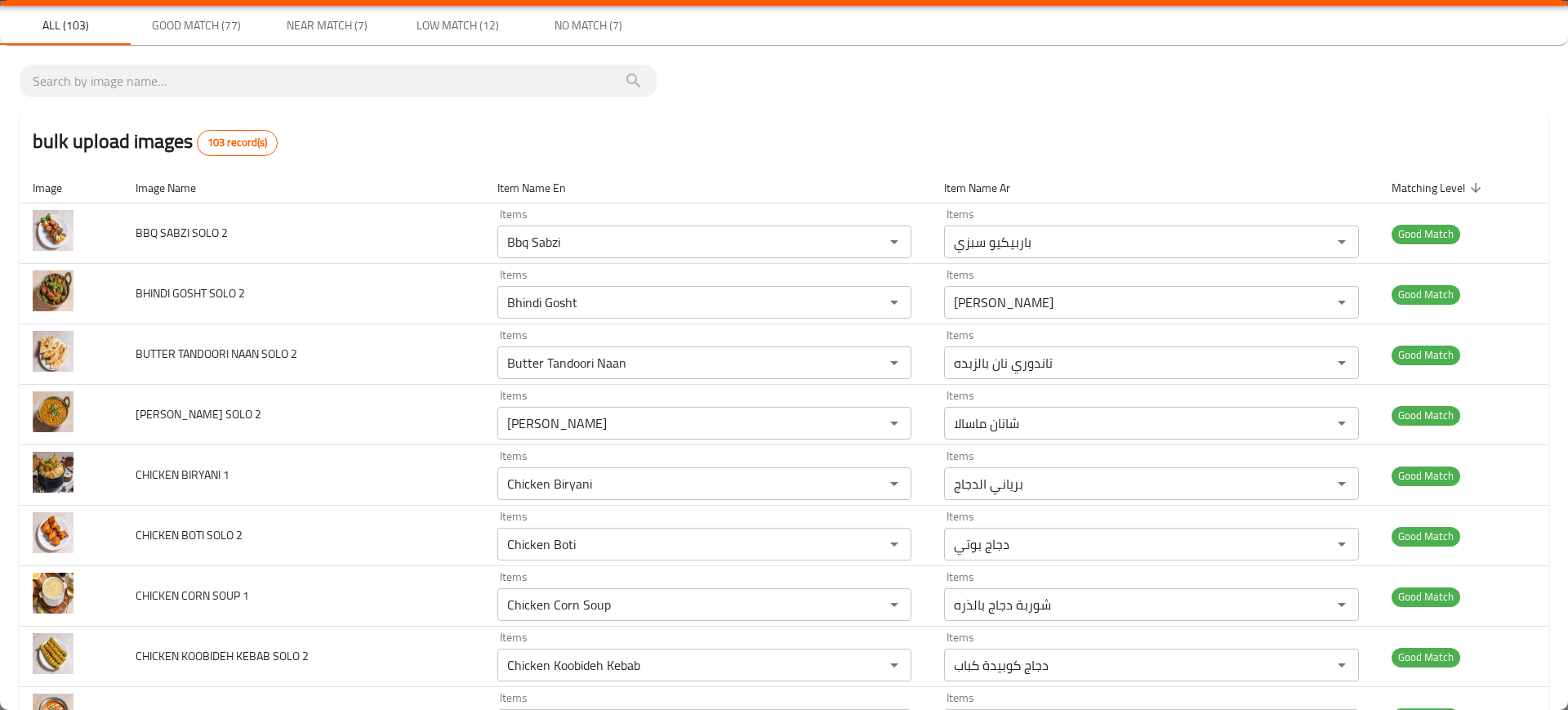
scroll to position [0, 0]
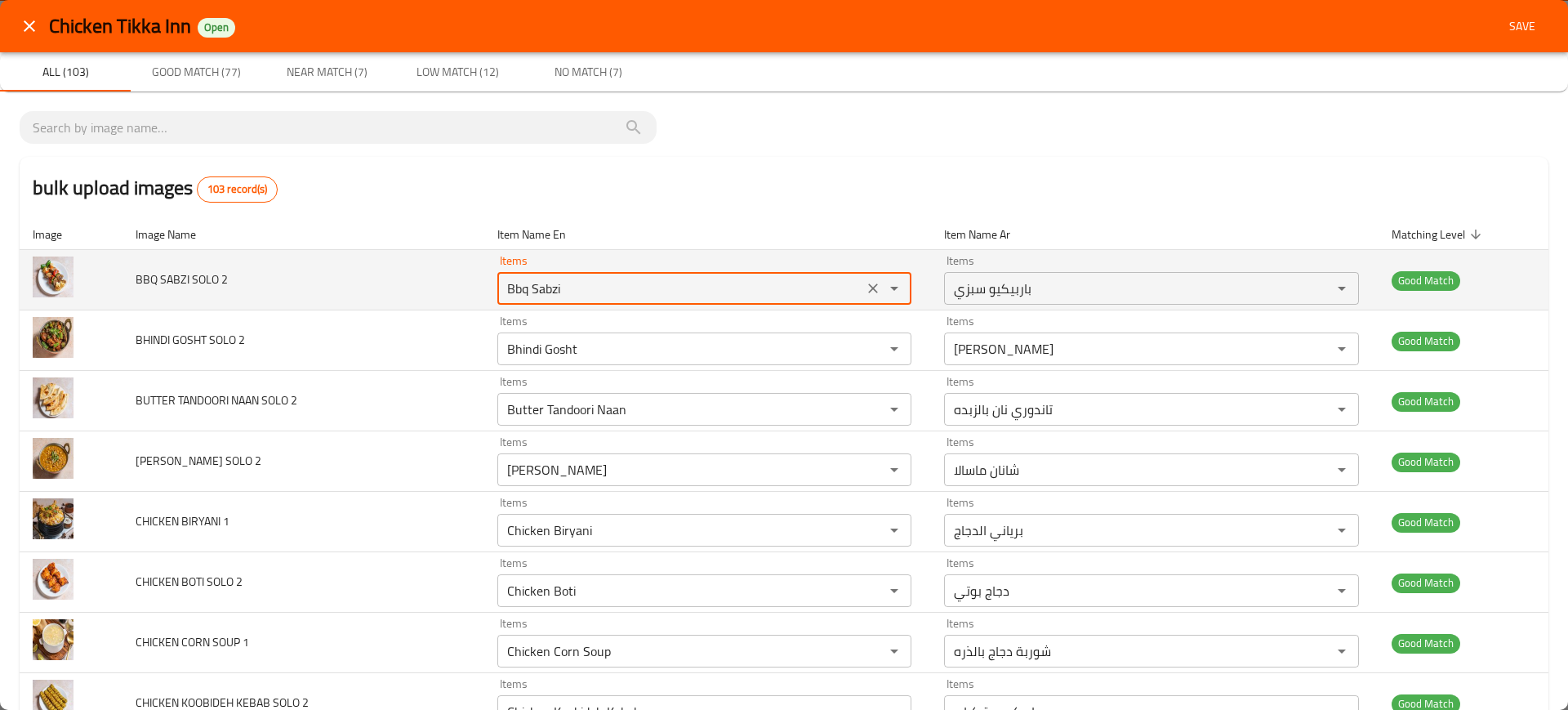
click at [613, 287] on 2 "Bbq Sabzi" at bounding box center [681, 288] width 357 height 23
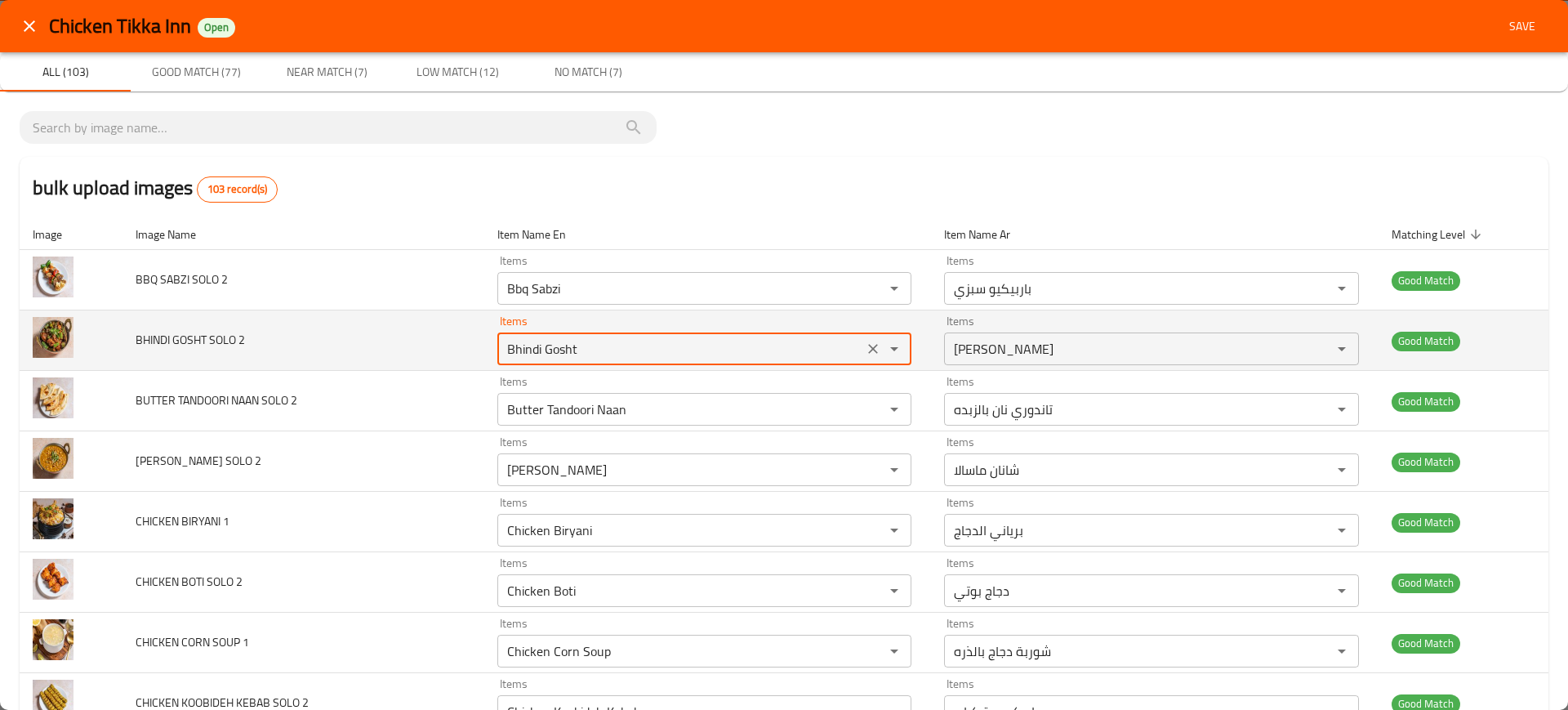
click at [644, 342] on 2 "Bhindi Gosht" at bounding box center [681, 349] width 357 height 23
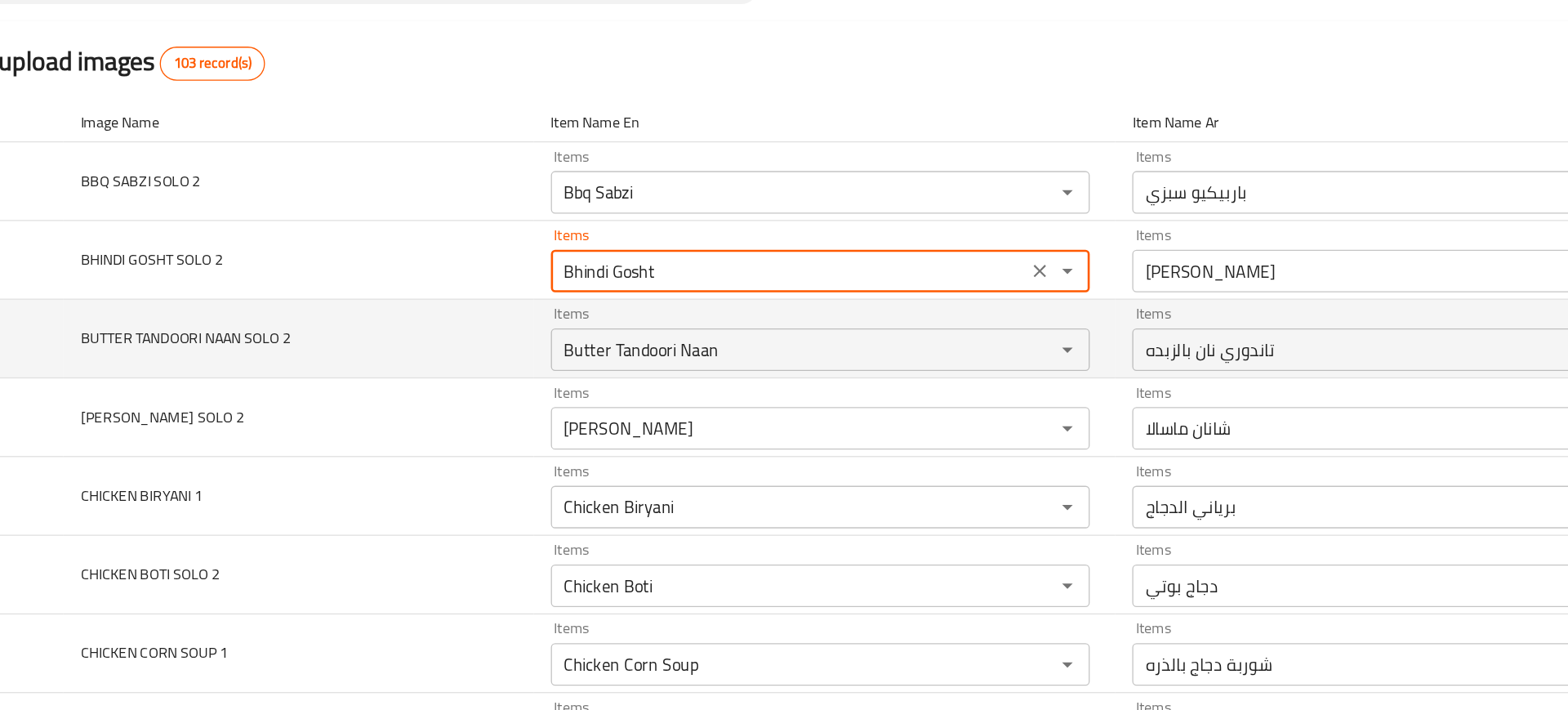
scroll to position [53, 0]
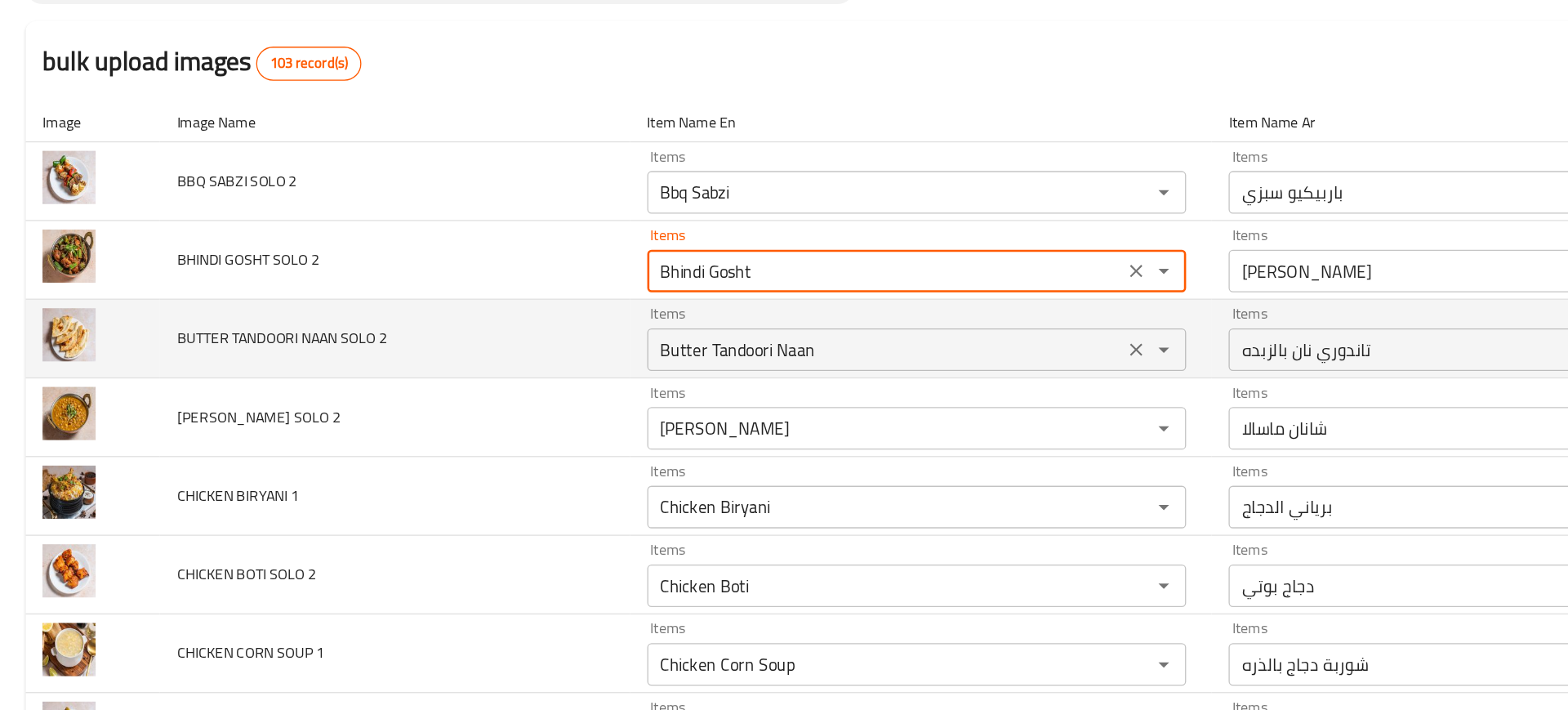
click at [515, 369] on div "Butter Tandoori Naan Items" at bounding box center [705, 356] width 415 height 33
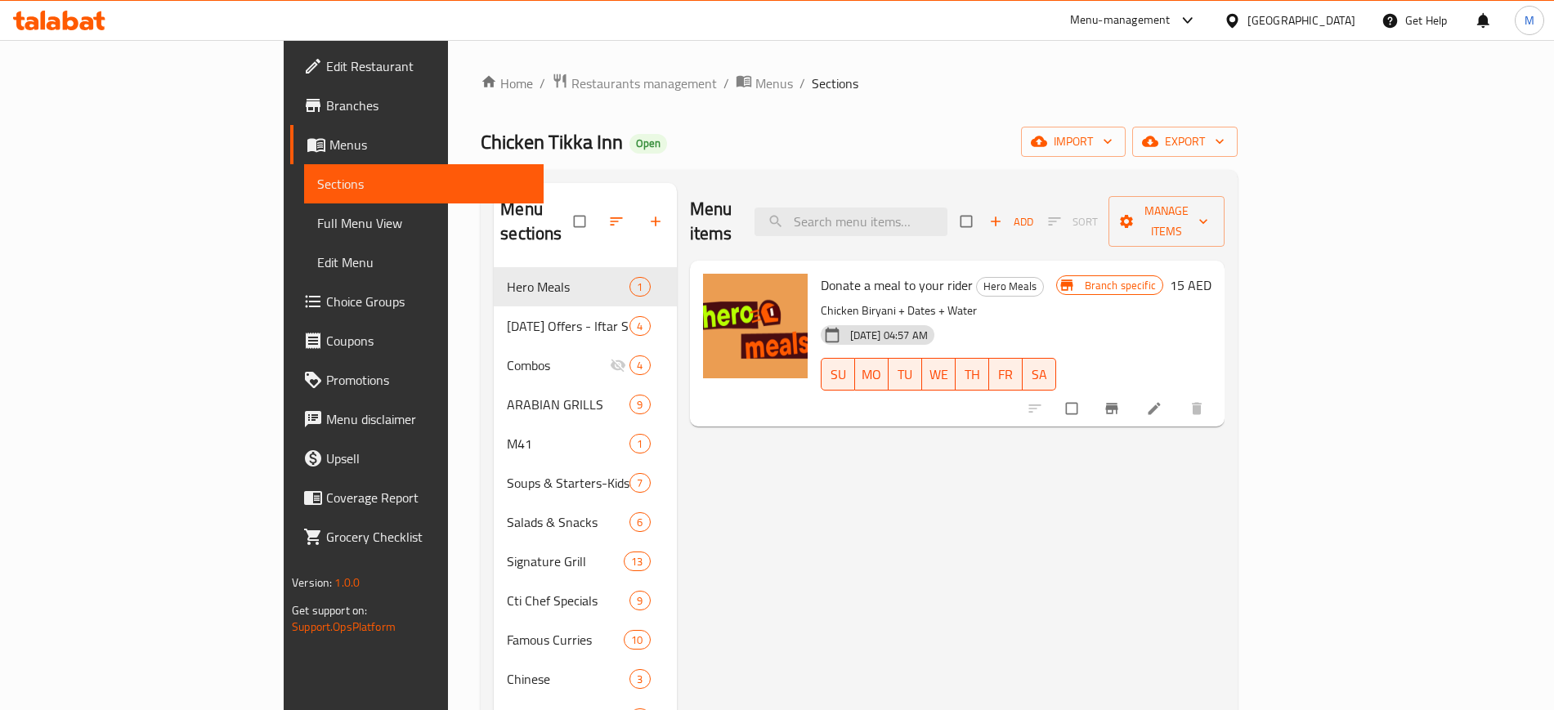
click at [947, 209] on input "search" at bounding box center [850, 222] width 193 height 29
paste input "Lassi"
click at [947, 209] on input "Lassi" at bounding box center [850, 222] width 193 height 29
click at [807, 450] on div "Menu items Lassi Add Sort Manage items Donate a meal to your rider Hero Meals C…" at bounding box center [951, 542] width 548 height 718
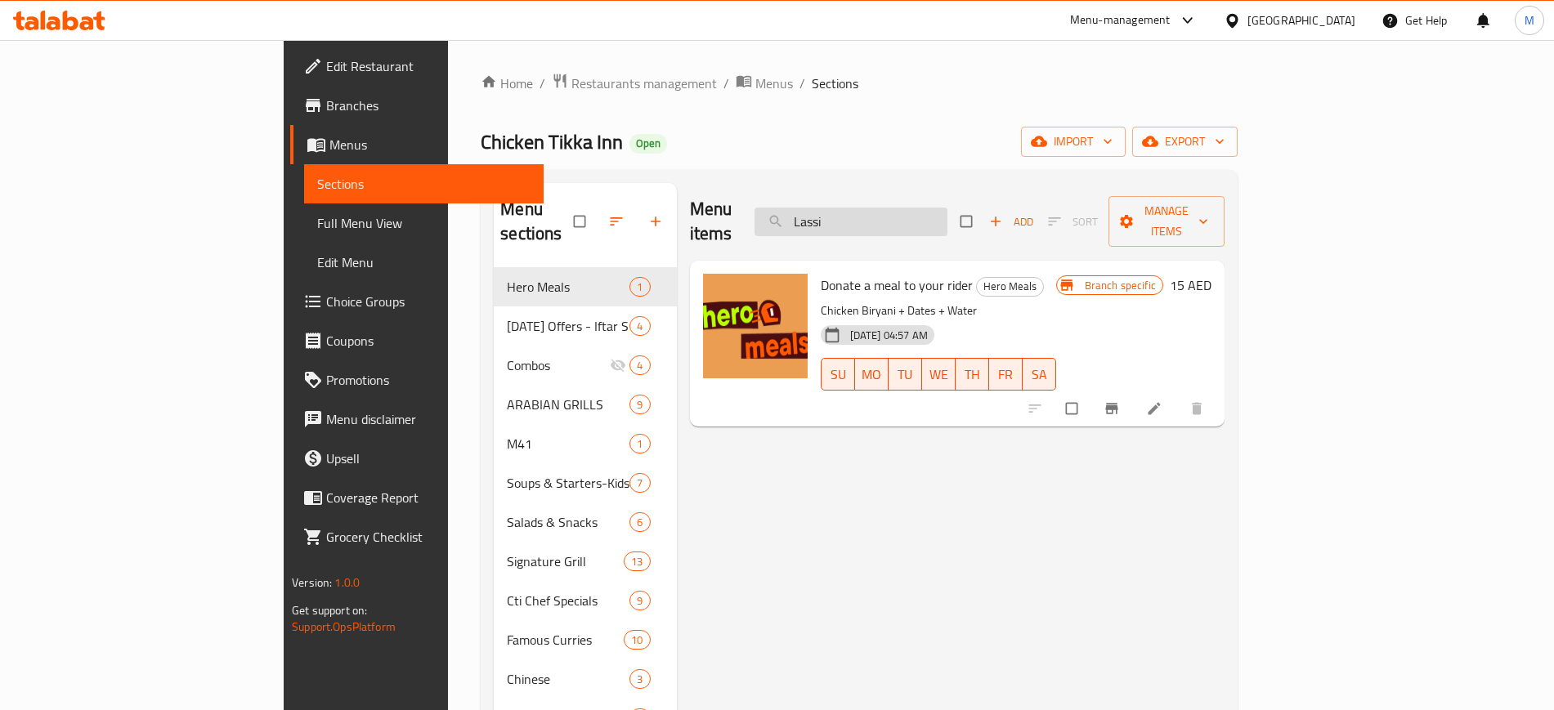
click at [941, 210] on input "Lassi" at bounding box center [850, 222] width 193 height 29
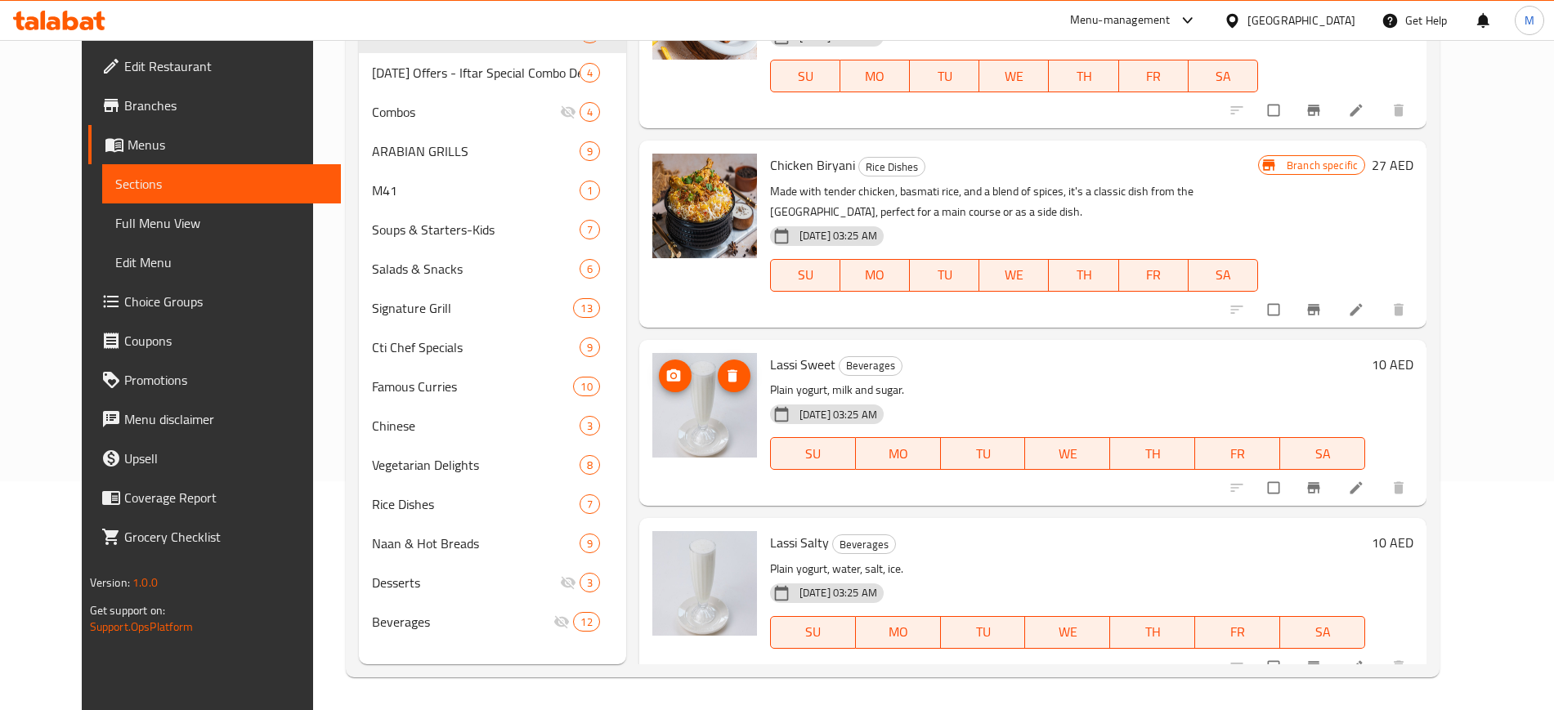
scroll to position [228, 0]
click at [664, 369] on span "upload picture" at bounding box center [675, 377] width 33 height 16
click at [883, 532] on h6 "Lassi Salty Beverages" at bounding box center [1067, 543] width 595 height 23
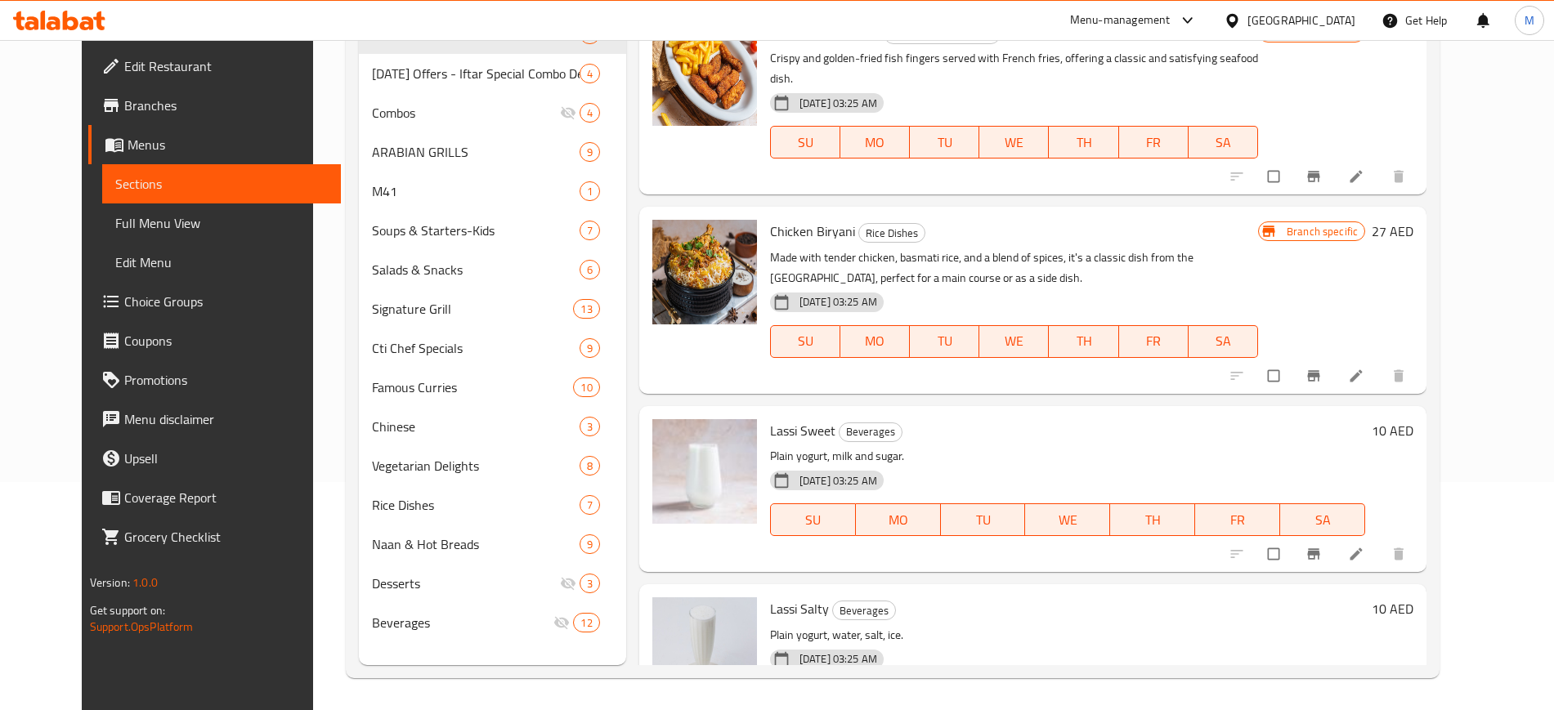
scroll to position [0, 0]
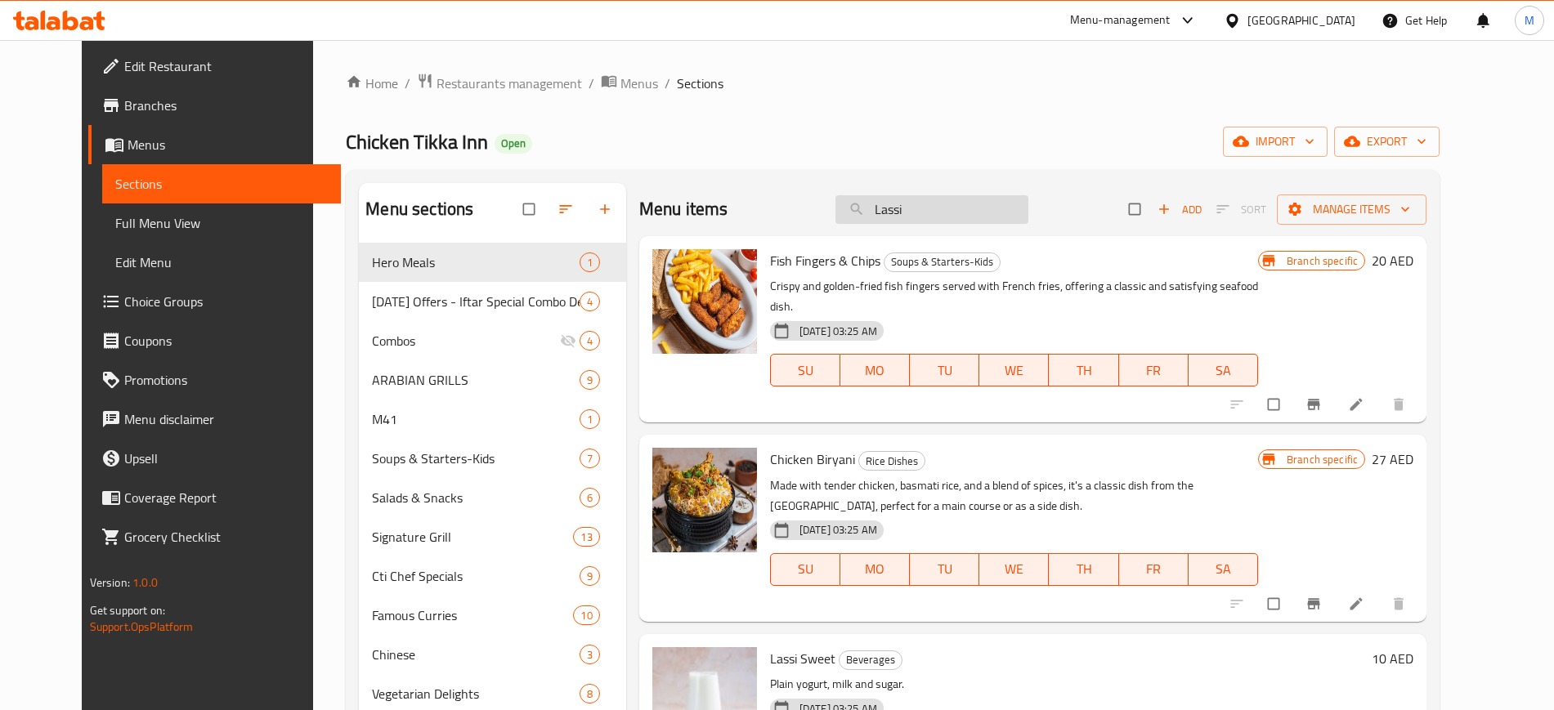
click at [958, 199] on input "Lassi" at bounding box center [931, 209] width 193 height 29
paste input "Palak Gosht"
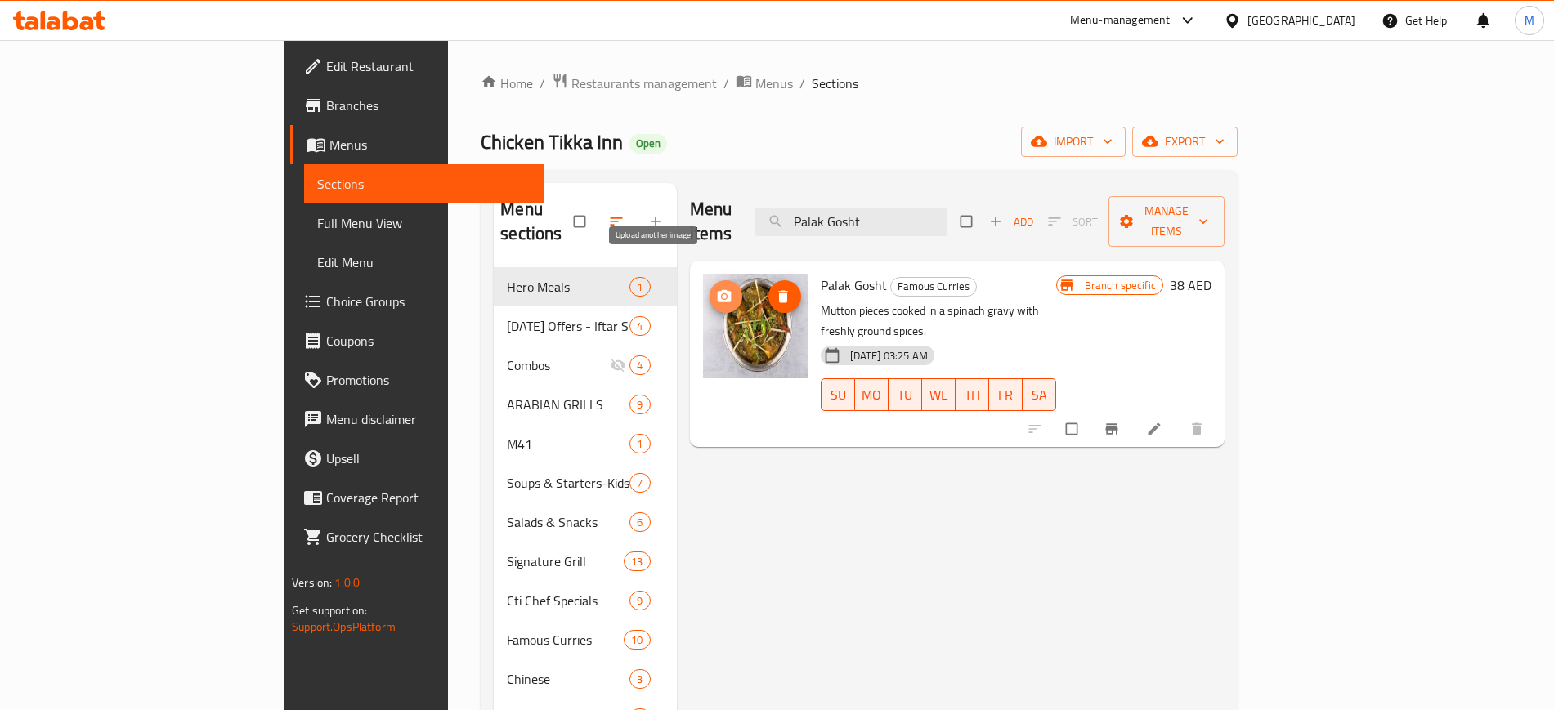
click at [709, 282] on button "upload picture" at bounding box center [725, 296] width 33 height 33
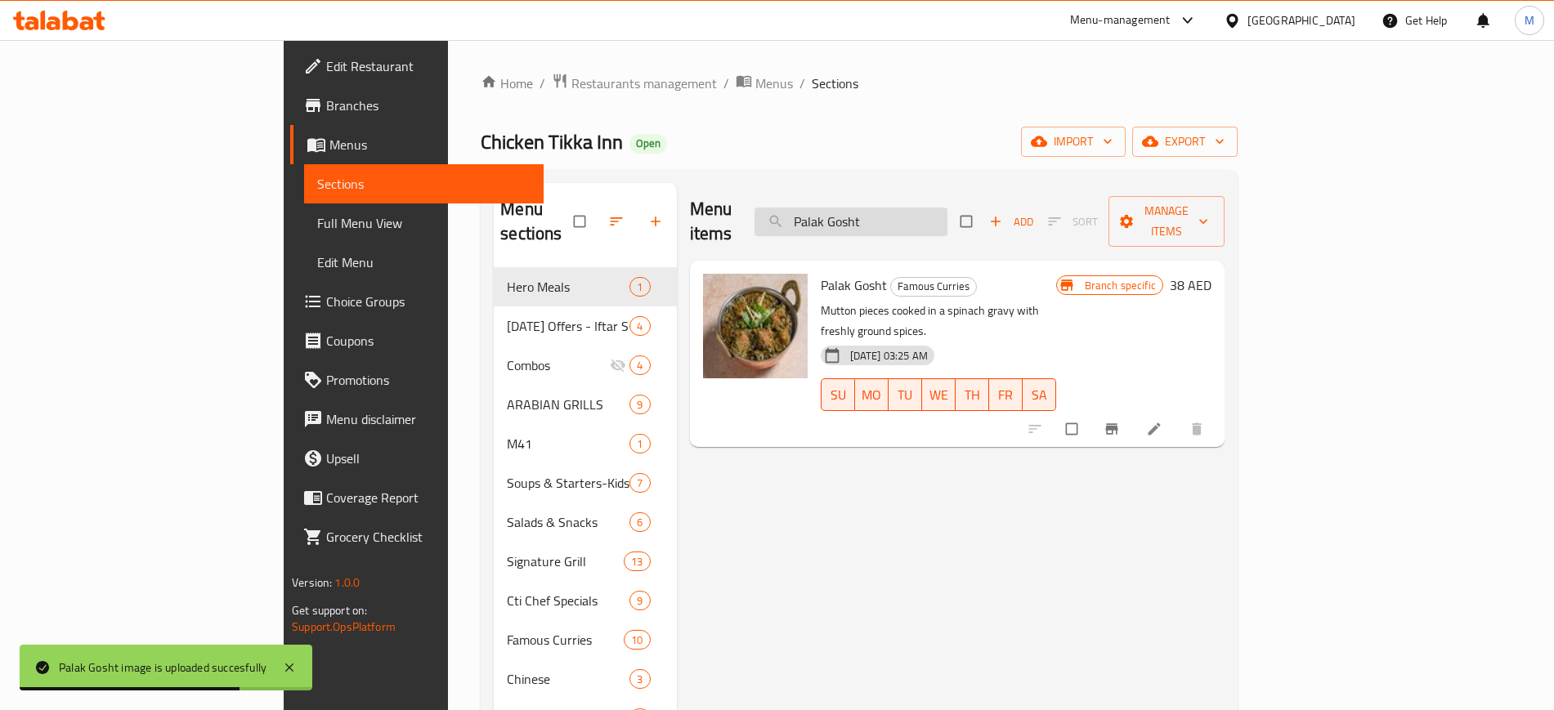
click at [945, 212] on input "Palak Gosht" at bounding box center [850, 222] width 193 height 29
paste input "Fish Biryani"
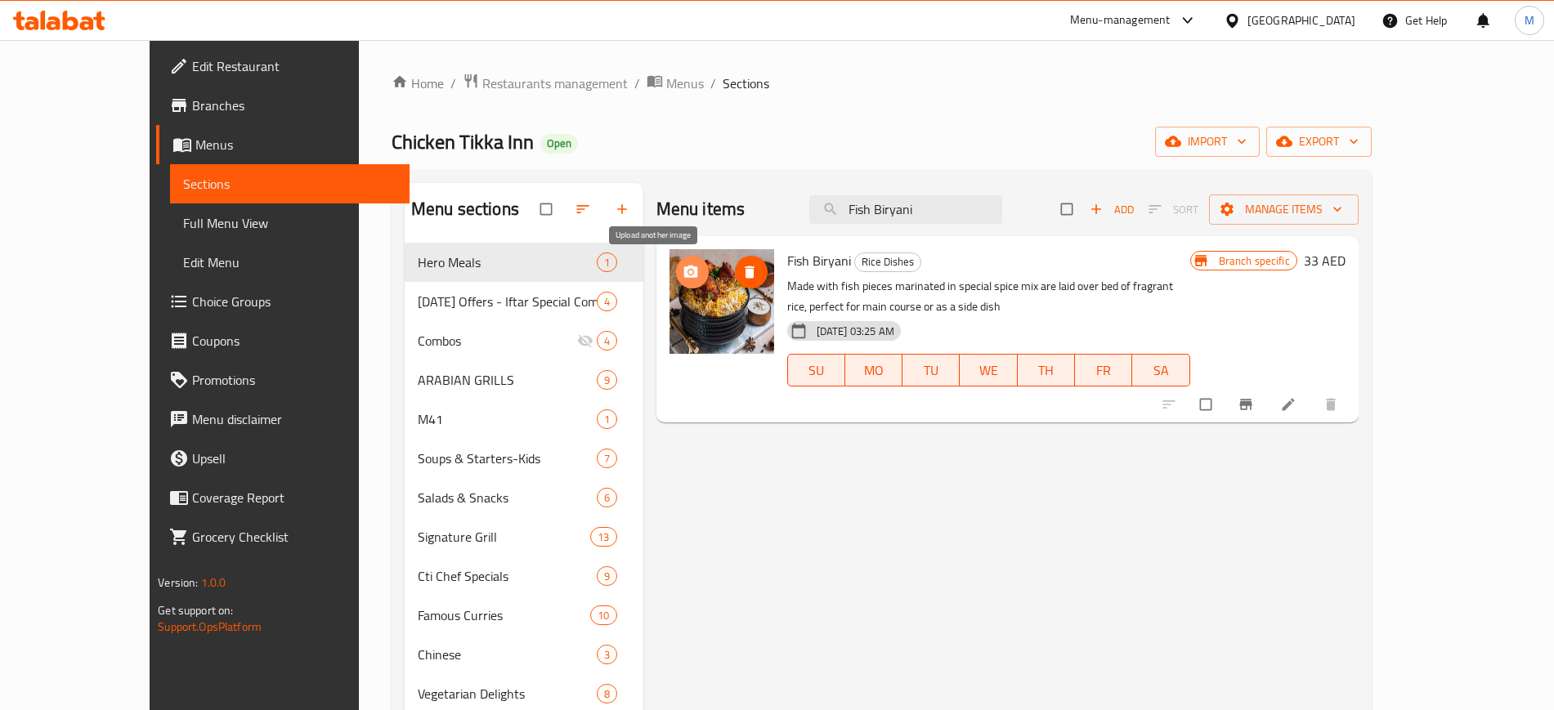
click at [683, 268] on icon "upload picture" at bounding box center [690, 272] width 14 height 12
click at [982, 221] on input "Fish Biryani" at bounding box center [905, 209] width 193 height 29
paste input "Hummus"
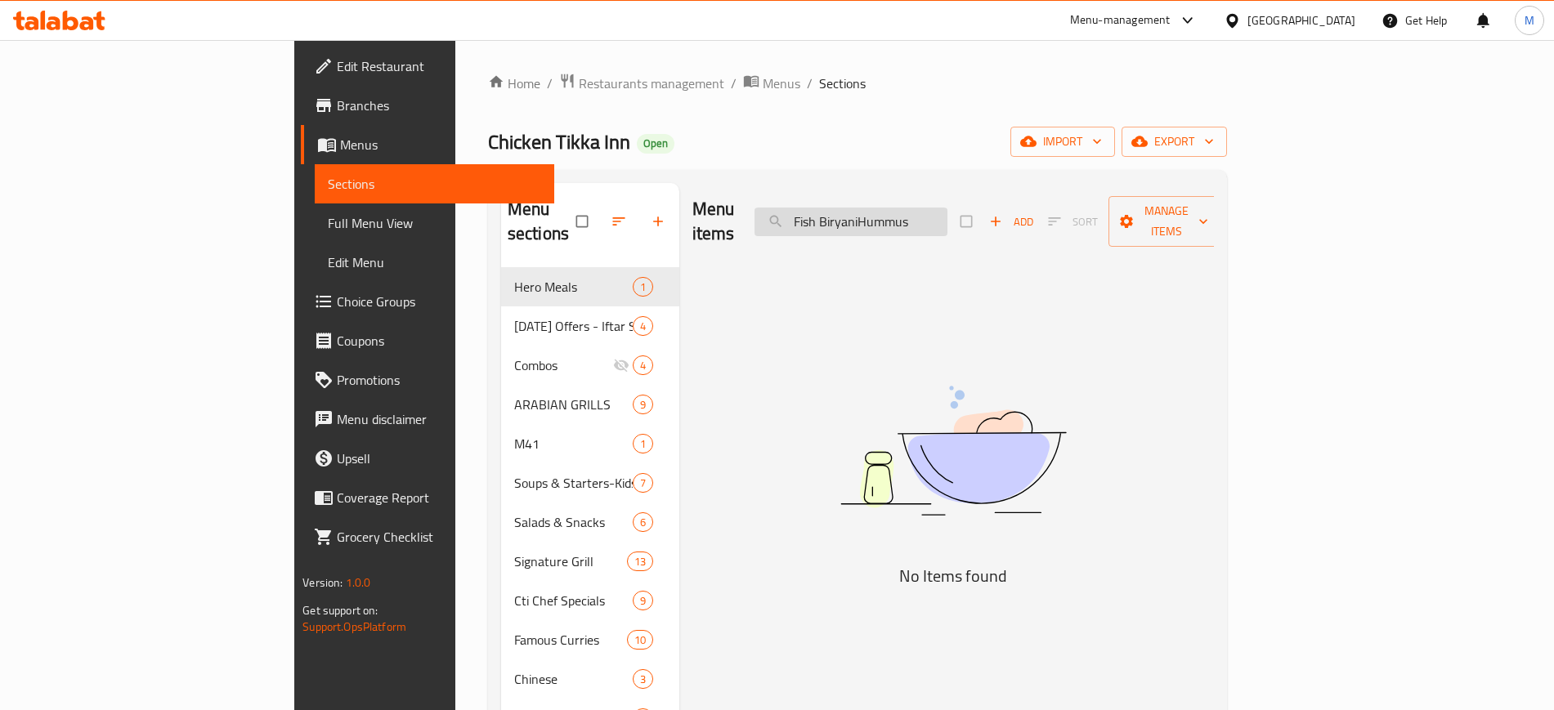
paste input "search"
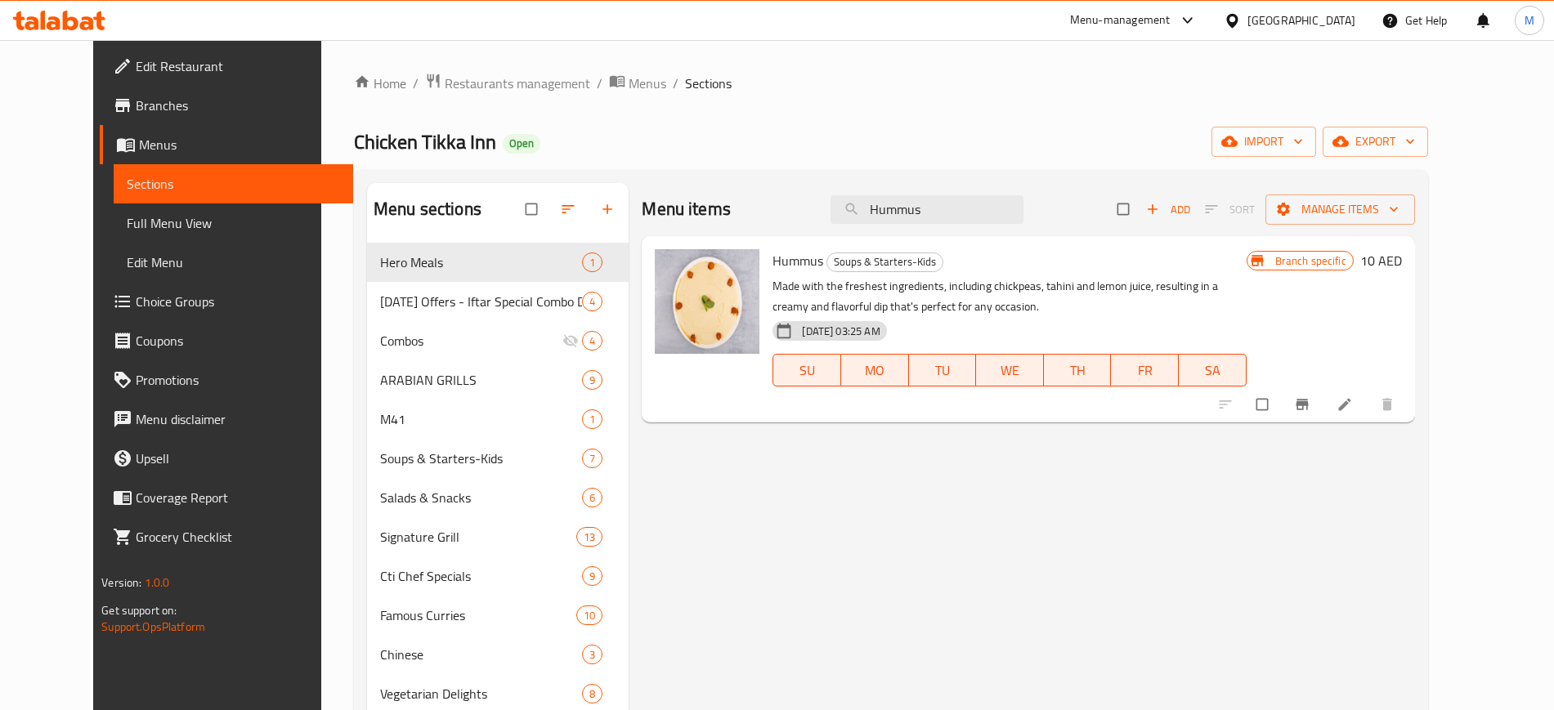
type input "Hummus"
click at [661, 279] on span "upload picture" at bounding box center [677, 272] width 33 height 16
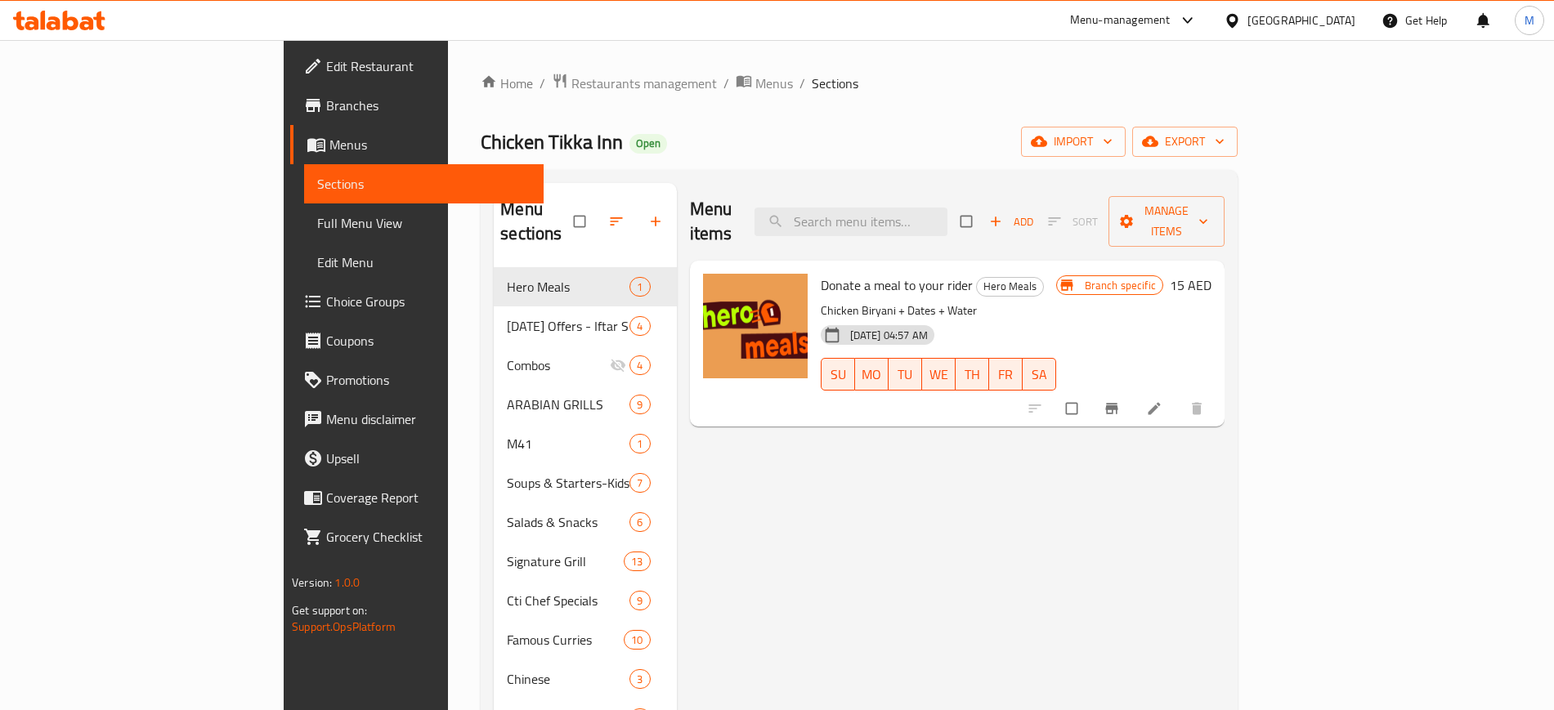
click at [954, 225] on div "Menu items Add Sort Manage items" at bounding box center [957, 222] width 535 height 78
click at [901, 208] on input "search" at bounding box center [850, 222] width 193 height 29
paste input "Bbq Sabzi"
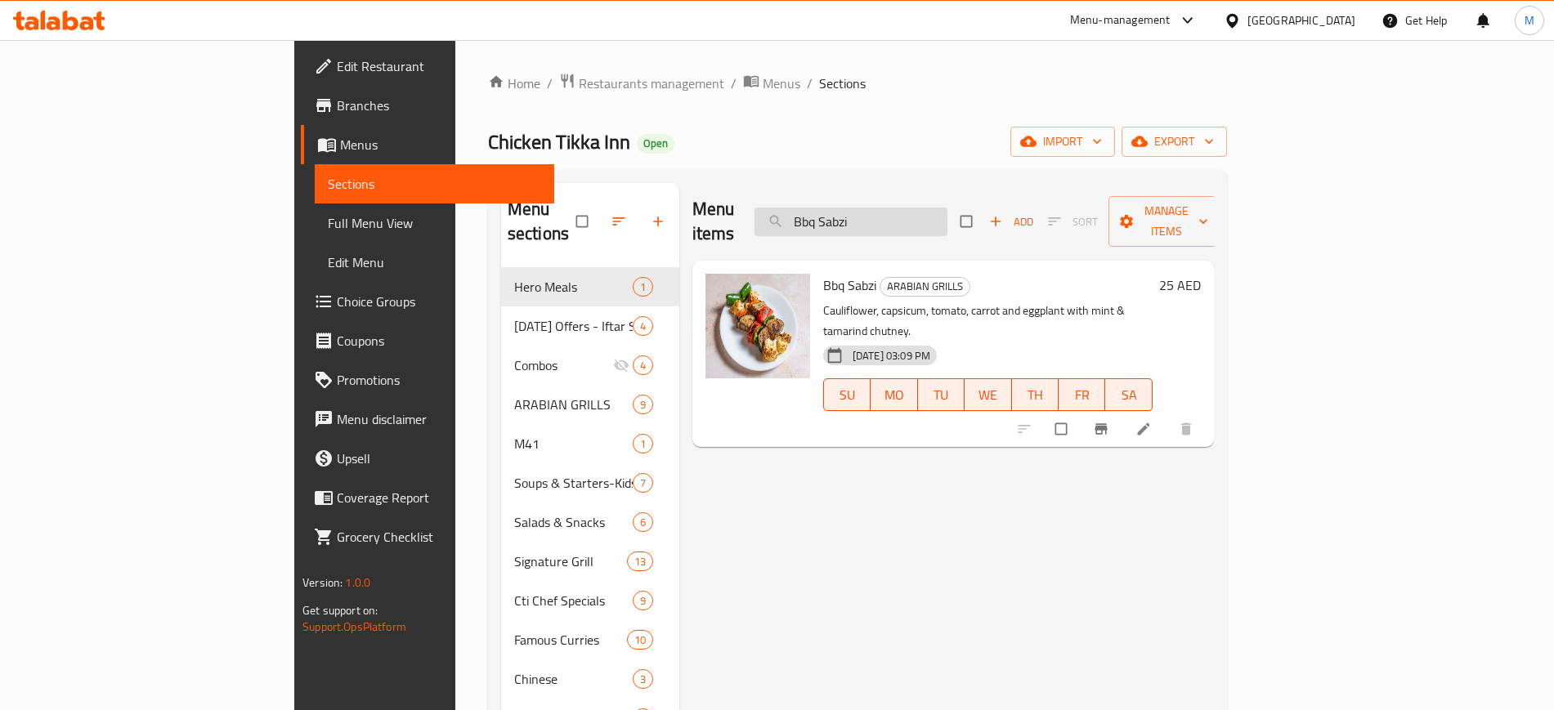
paste input "hindi Gosht"
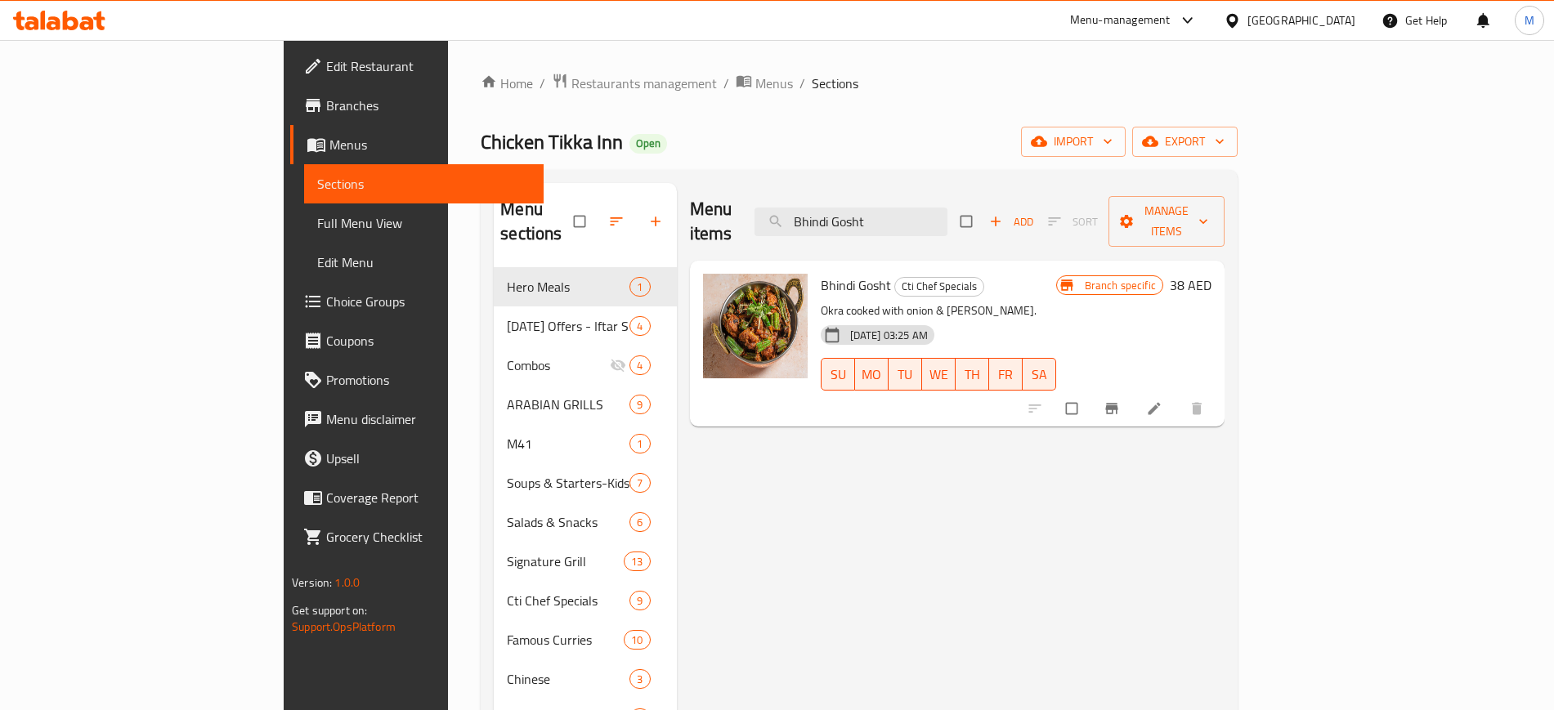
paste input "utter [PERSON_NAME]"
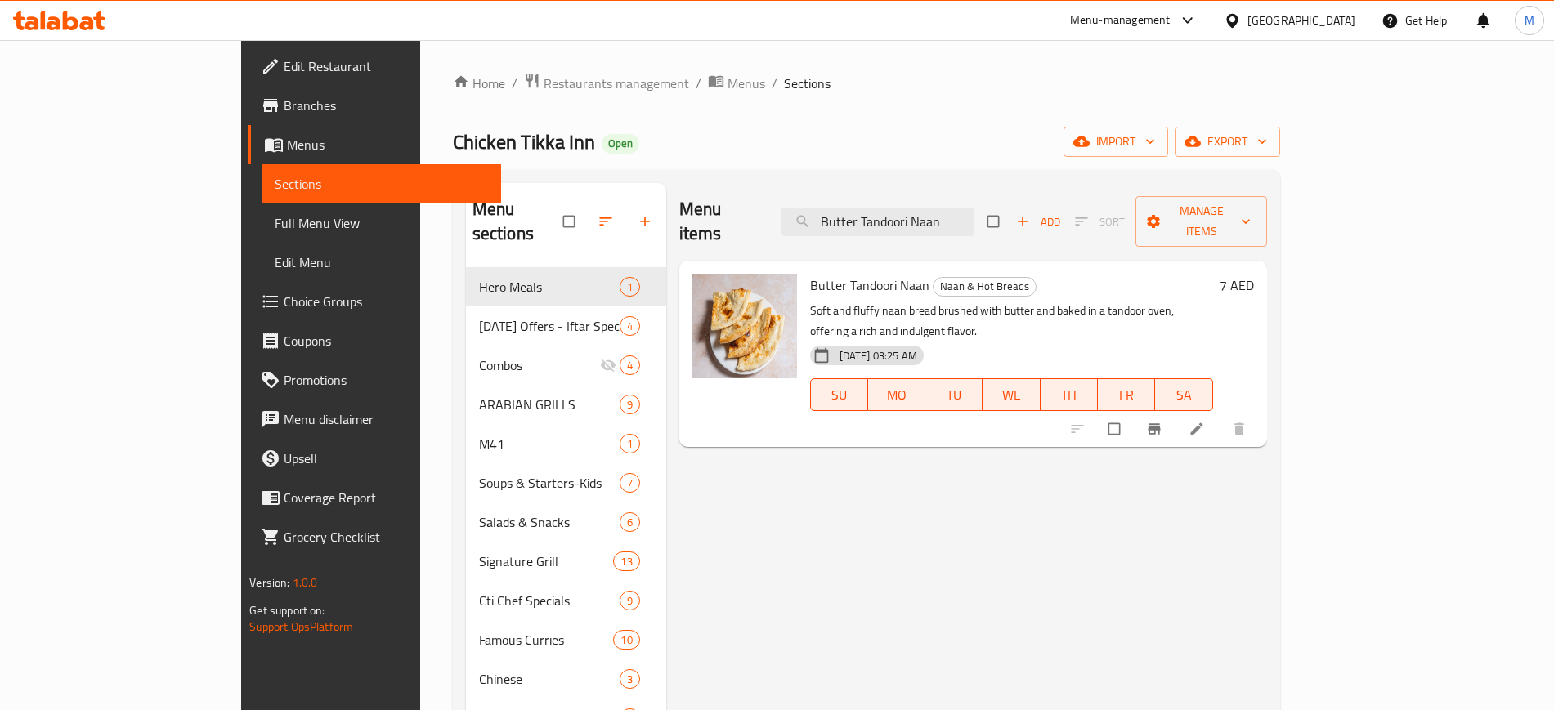
type input "Butter Tandoori Naan"
click at [275, 231] on span "Full Menu View" at bounding box center [381, 223] width 212 height 20
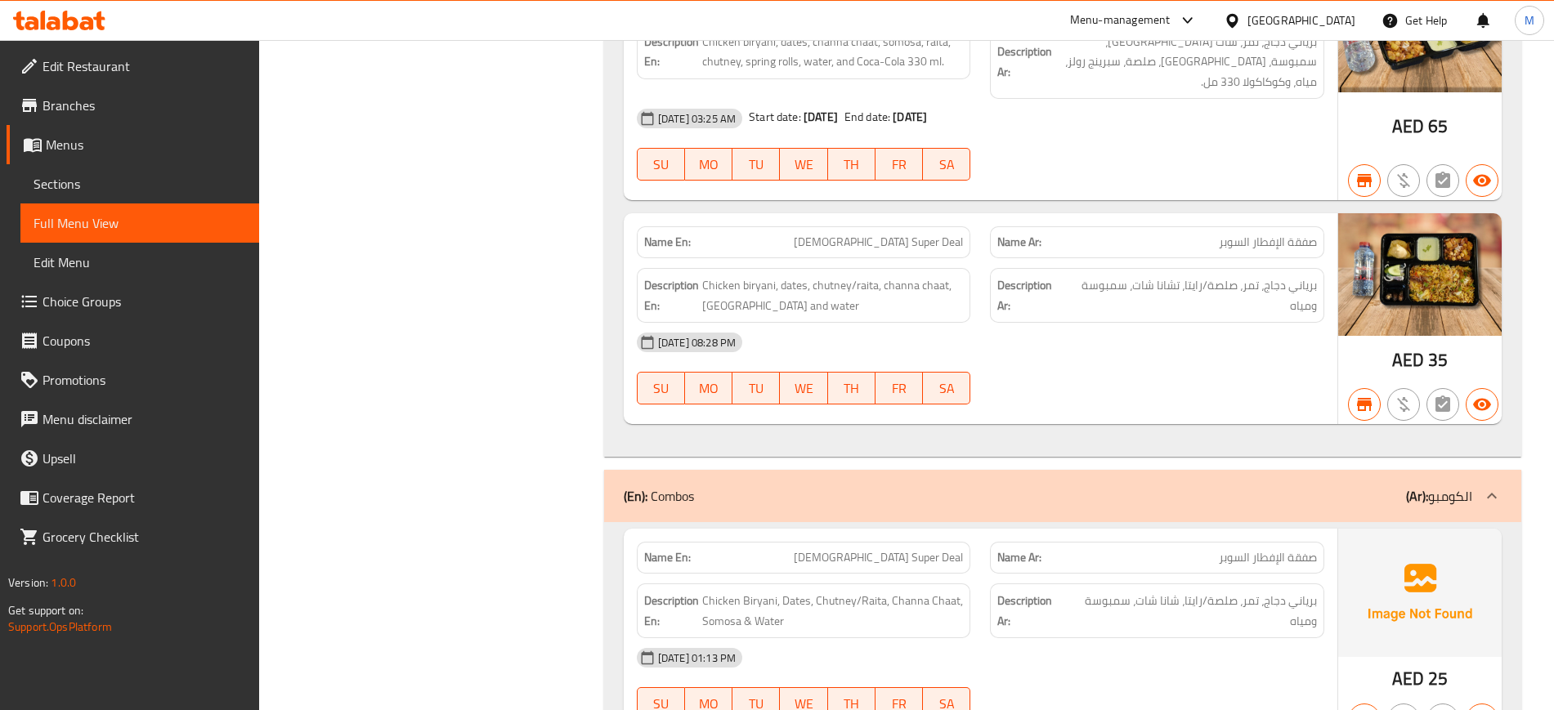
scroll to position [1317, 0]
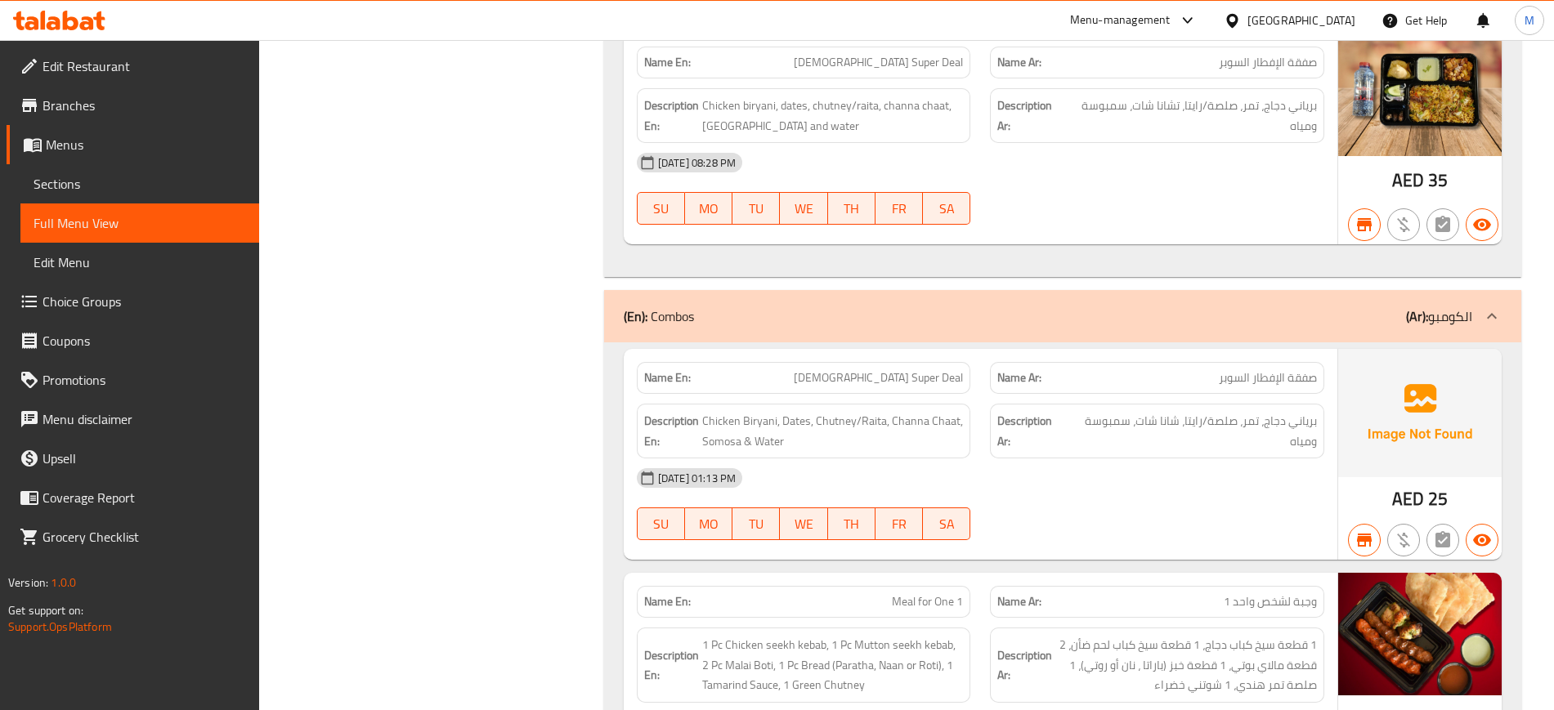
click at [923, 369] on span "[DEMOGRAPHIC_DATA] Super Deal" at bounding box center [878, 377] width 169 height 17
copy span "[DEMOGRAPHIC_DATA] Super Deal"
click at [923, 369] on span "[DEMOGRAPHIC_DATA] Super Deal" at bounding box center [878, 377] width 169 height 17
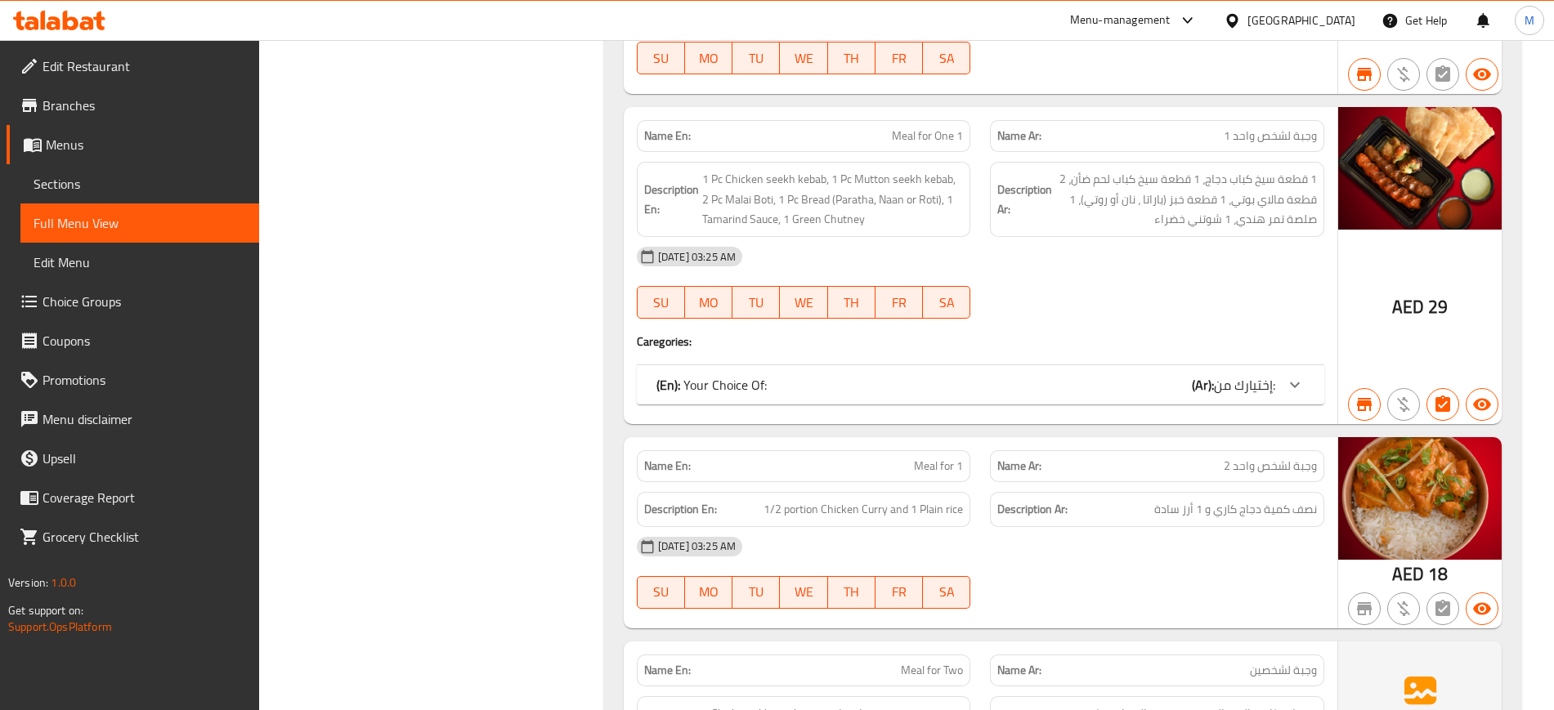
scroll to position [2191, 0]
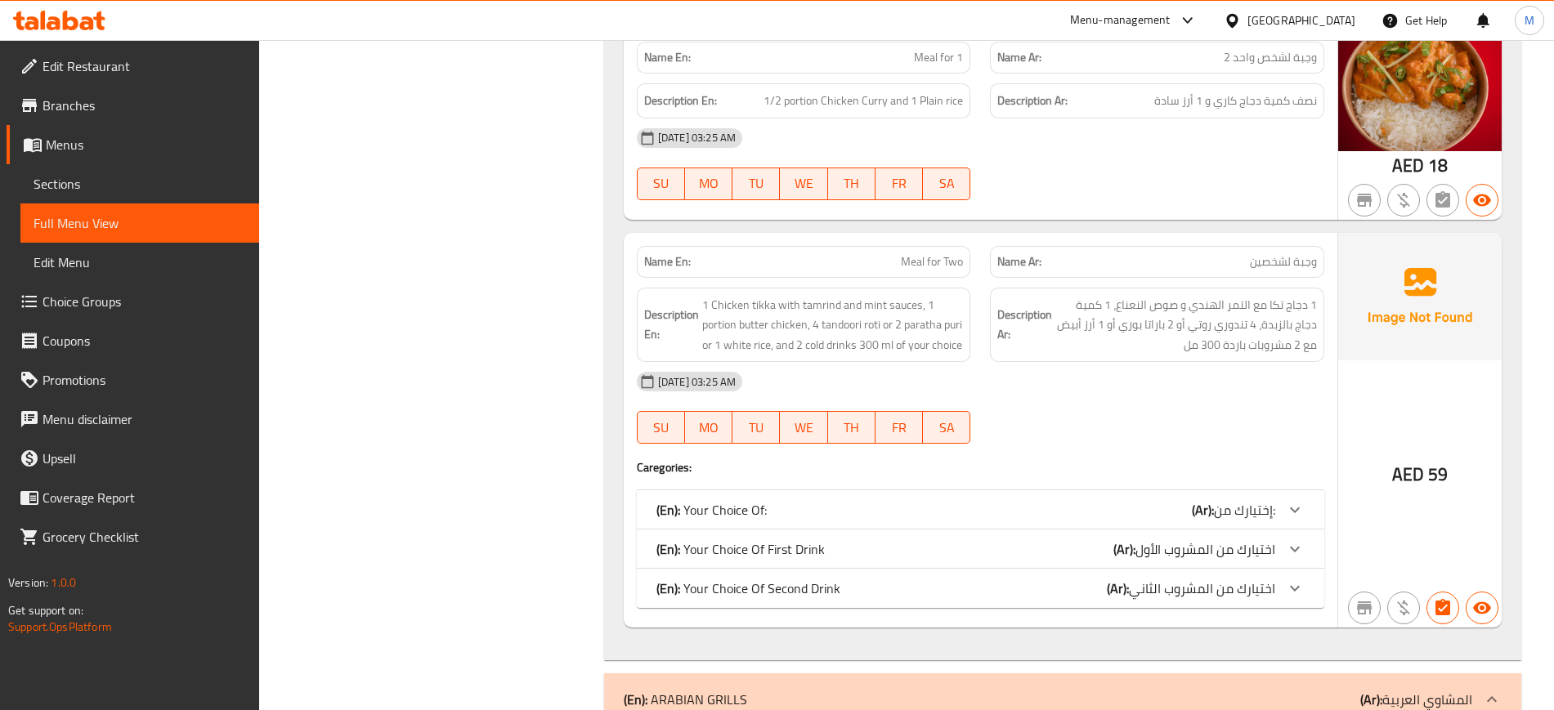
click at [943, 253] on span "Meal for Two" at bounding box center [932, 261] width 62 height 17
copy span "Meal for Two"
click at [943, 253] on span "Meal for Two" at bounding box center [932, 261] width 62 height 17
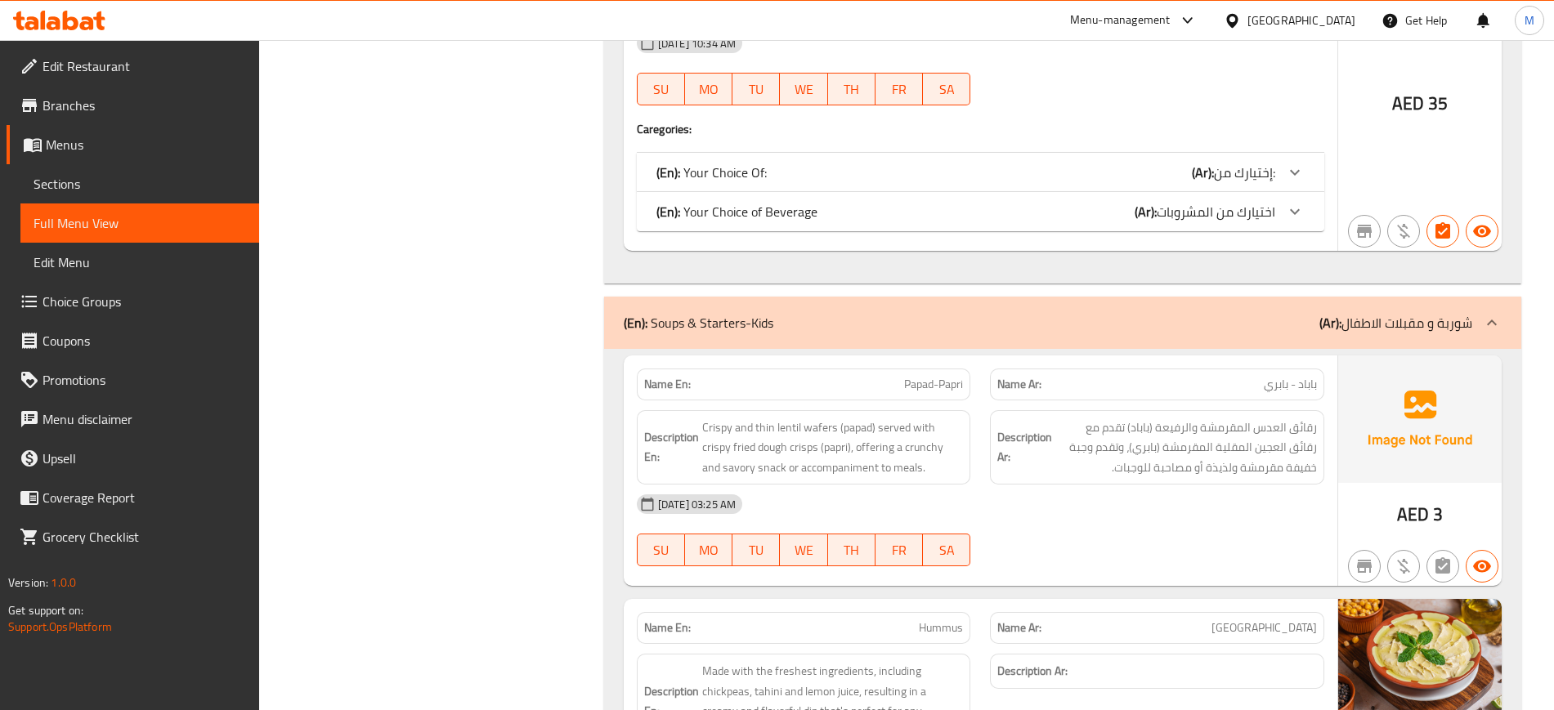
scroll to position [5282, 0]
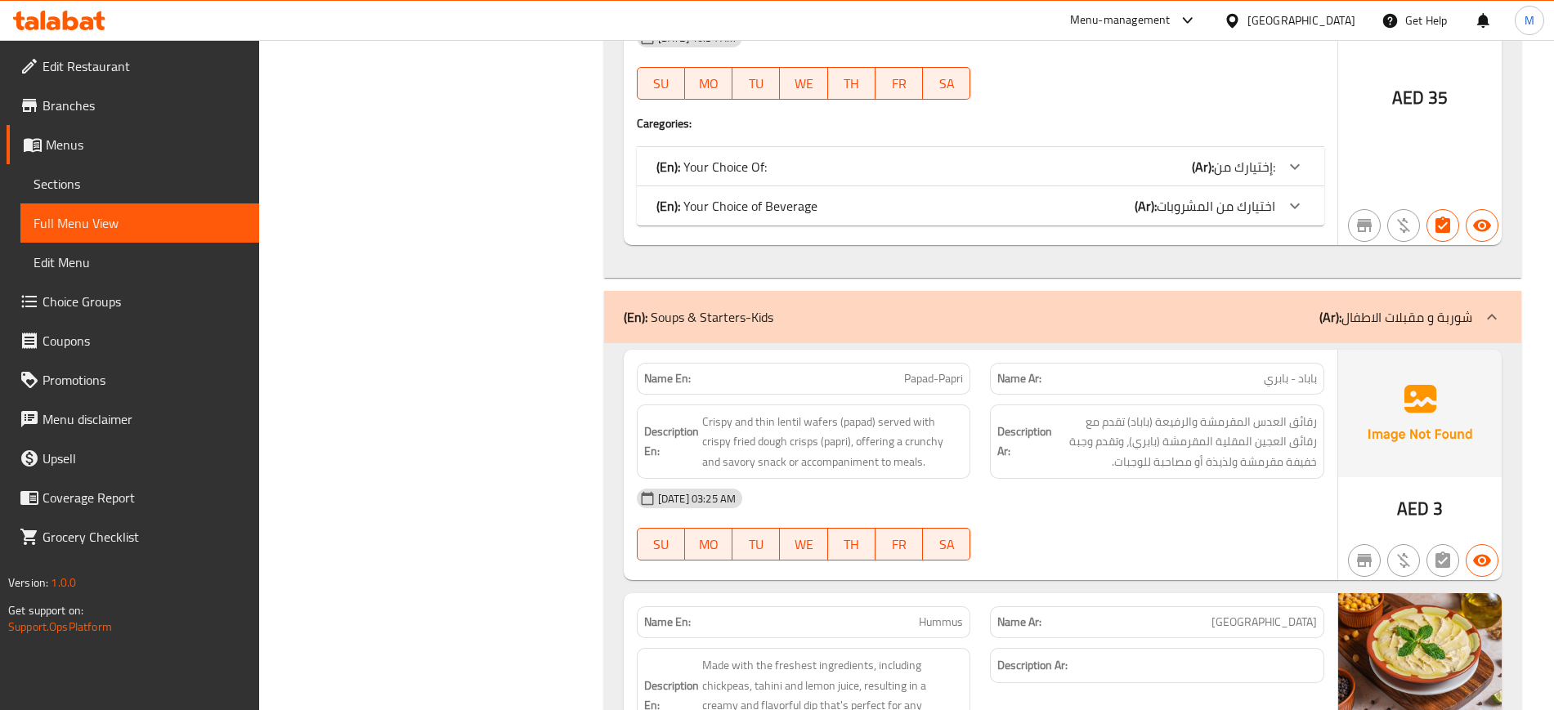
click at [940, 370] on span "Papad-Papri" at bounding box center [933, 378] width 59 height 17
copy span "Papad-Papri"
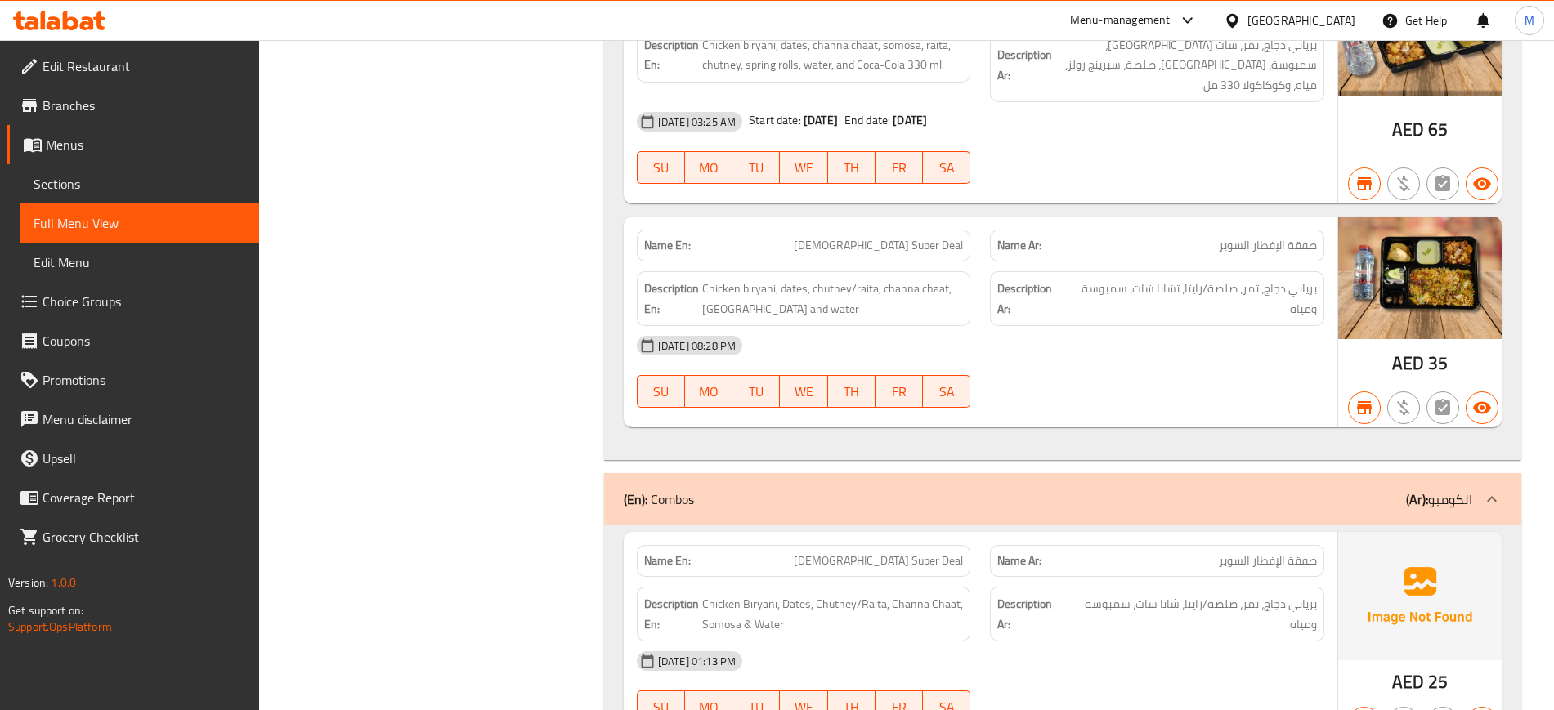
scroll to position [0, 0]
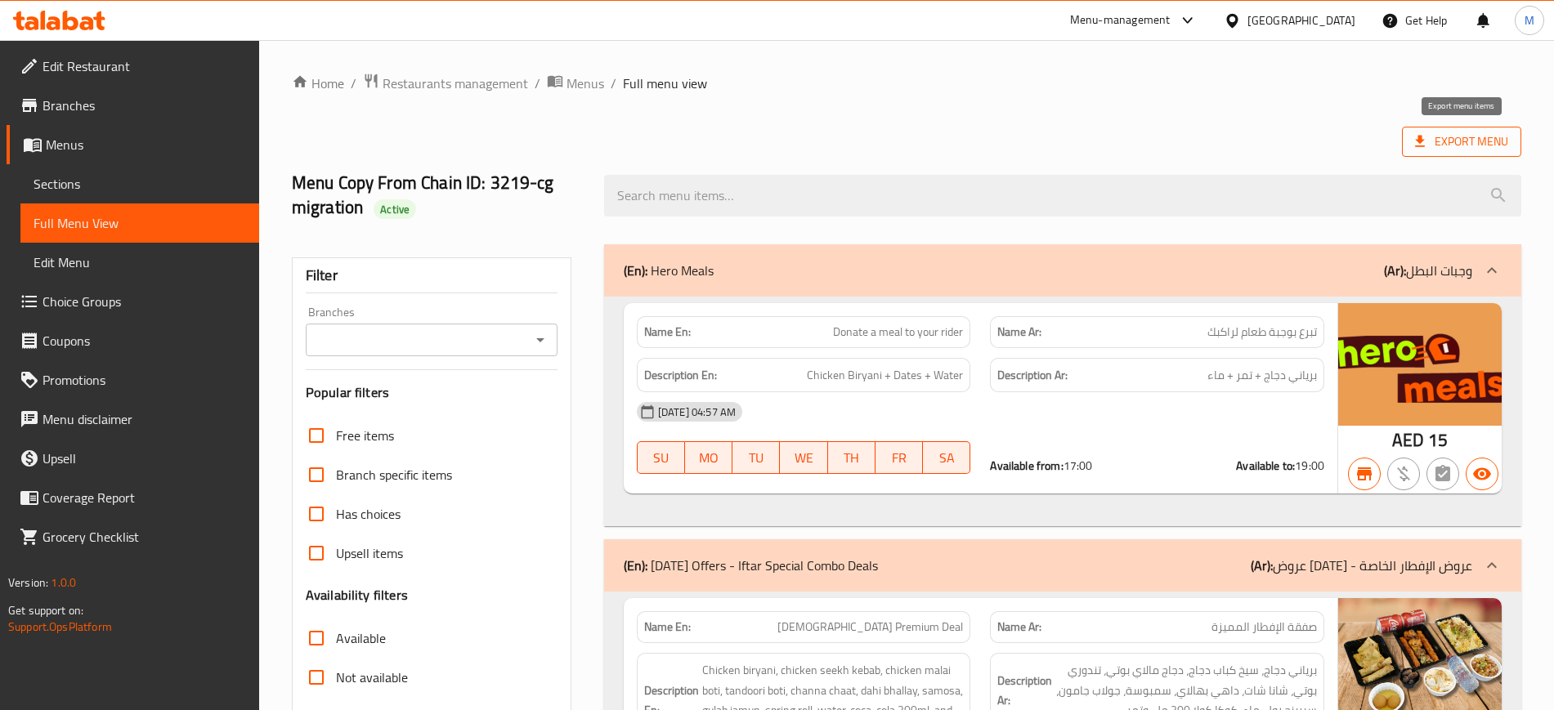
click at [1448, 141] on span "Export Menu" at bounding box center [1461, 142] width 93 height 20
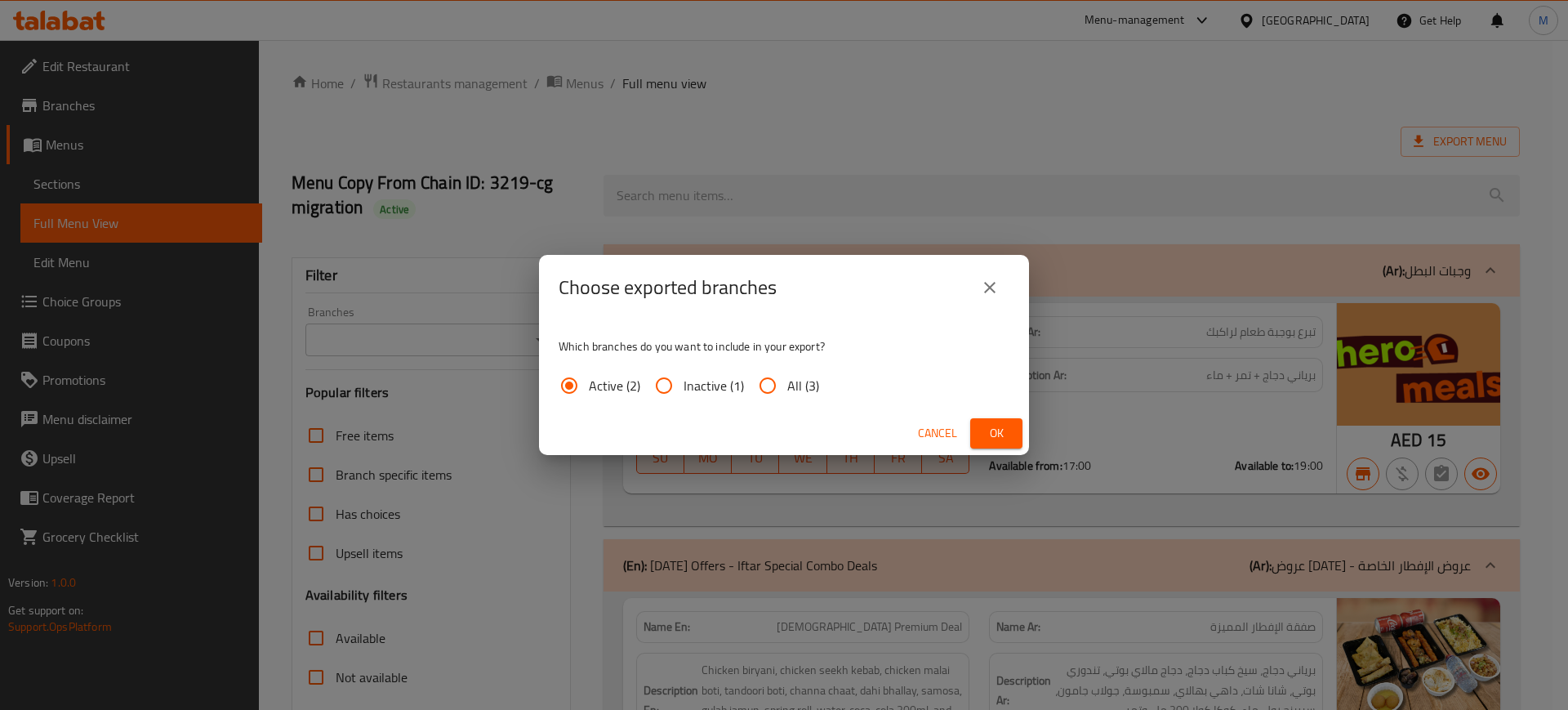
click at [796, 388] on span "All (3)" at bounding box center [803, 386] width 32 height 20
click at [787, 388] on input "All (3)" at bounding box center [768, 385] width 39 height 39
radio input "true"
click at [999, 436] on span "Ok" at bounding box center [996, 433] width 26 height 20
